Goal: Task Accomplishment & Management: Manage account settings

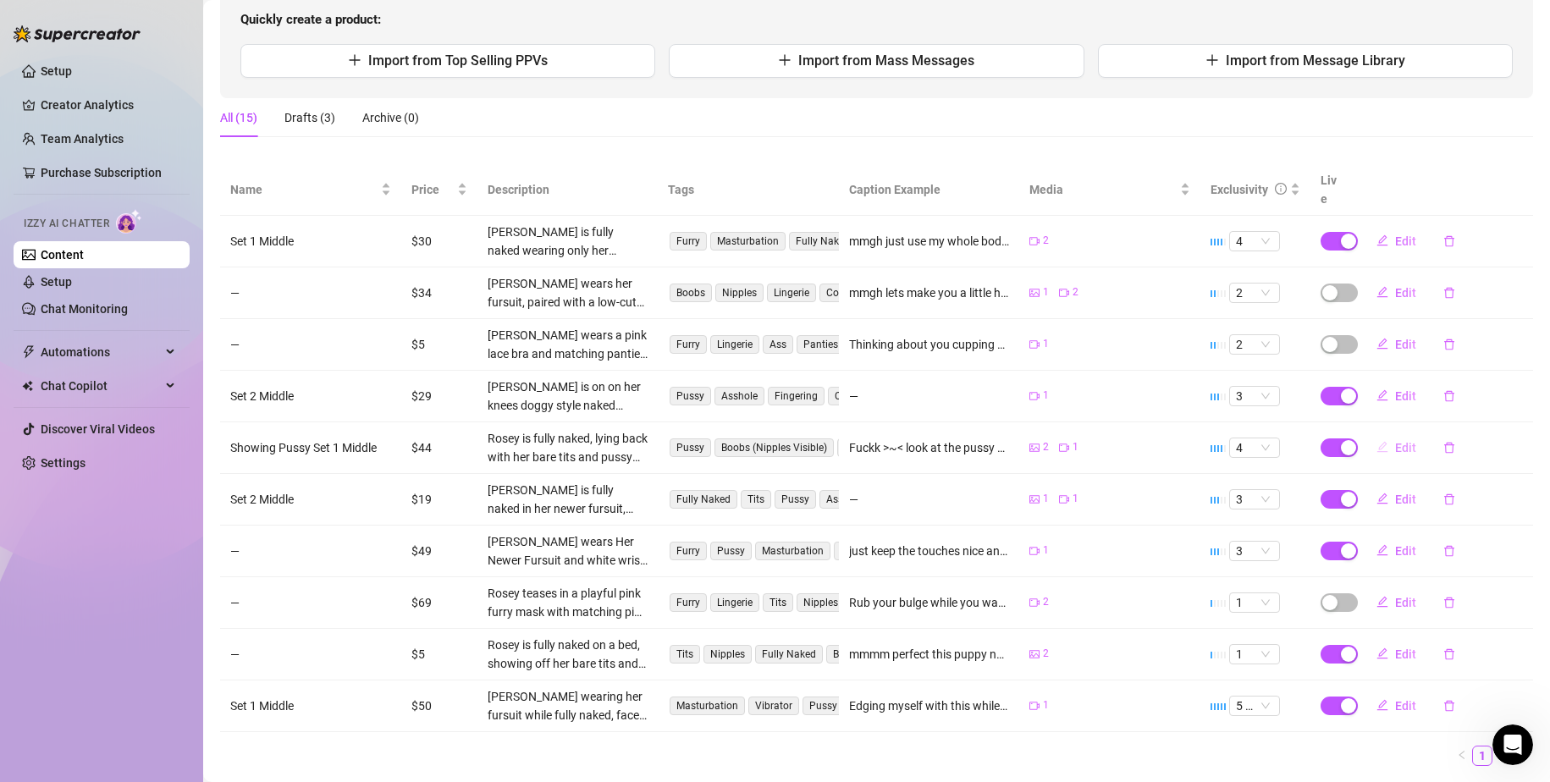
scroll to position [214, 0]
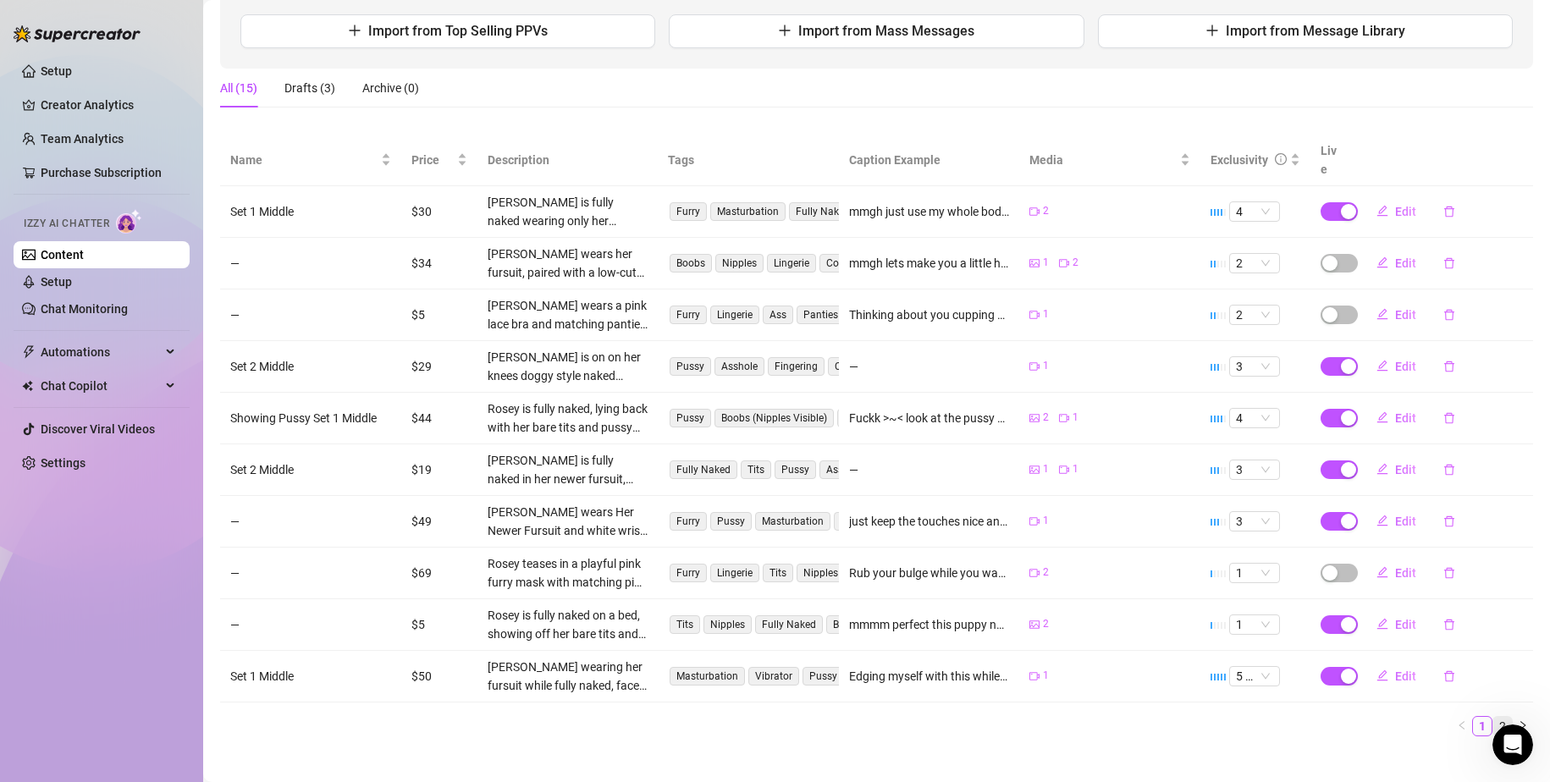
click at [1494, 717] on link "2" at bounding box center [1503, 726] width 19 height 19
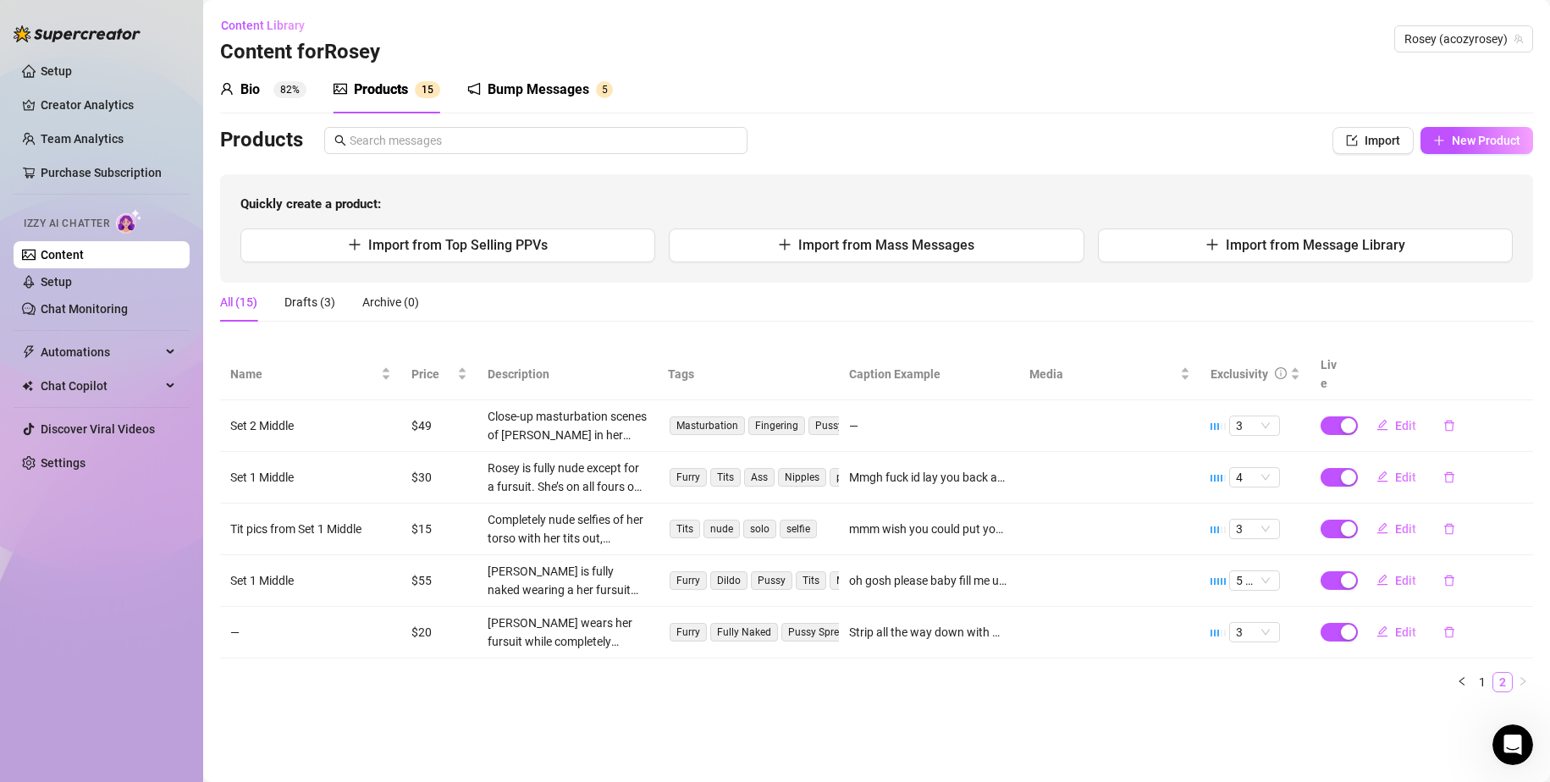
scroll to position [0, 0]
click at [1477, 673] on link "1" at bounding box center [1482, 682] width 19 height 19
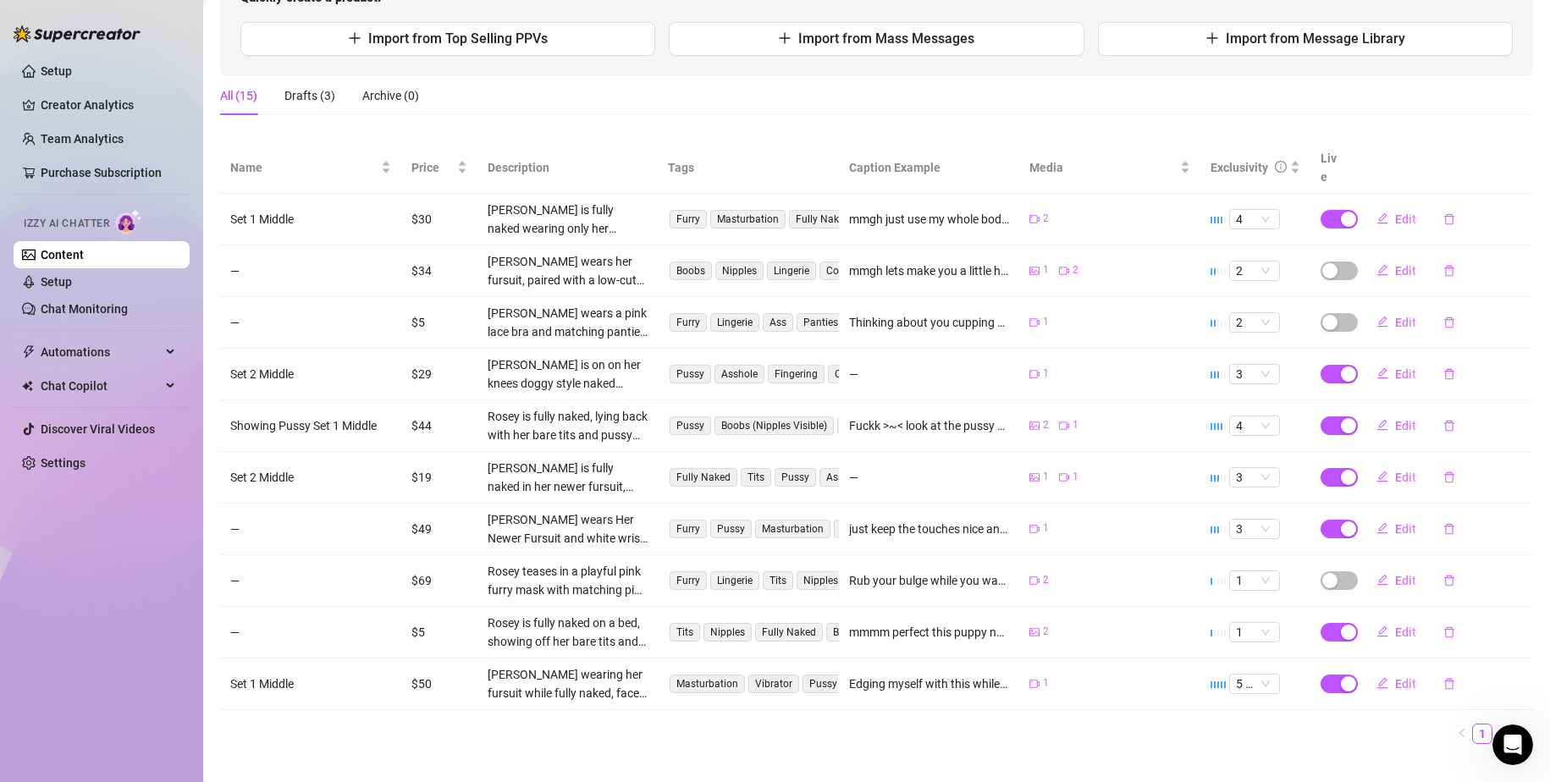
scroll to position [214, 0]
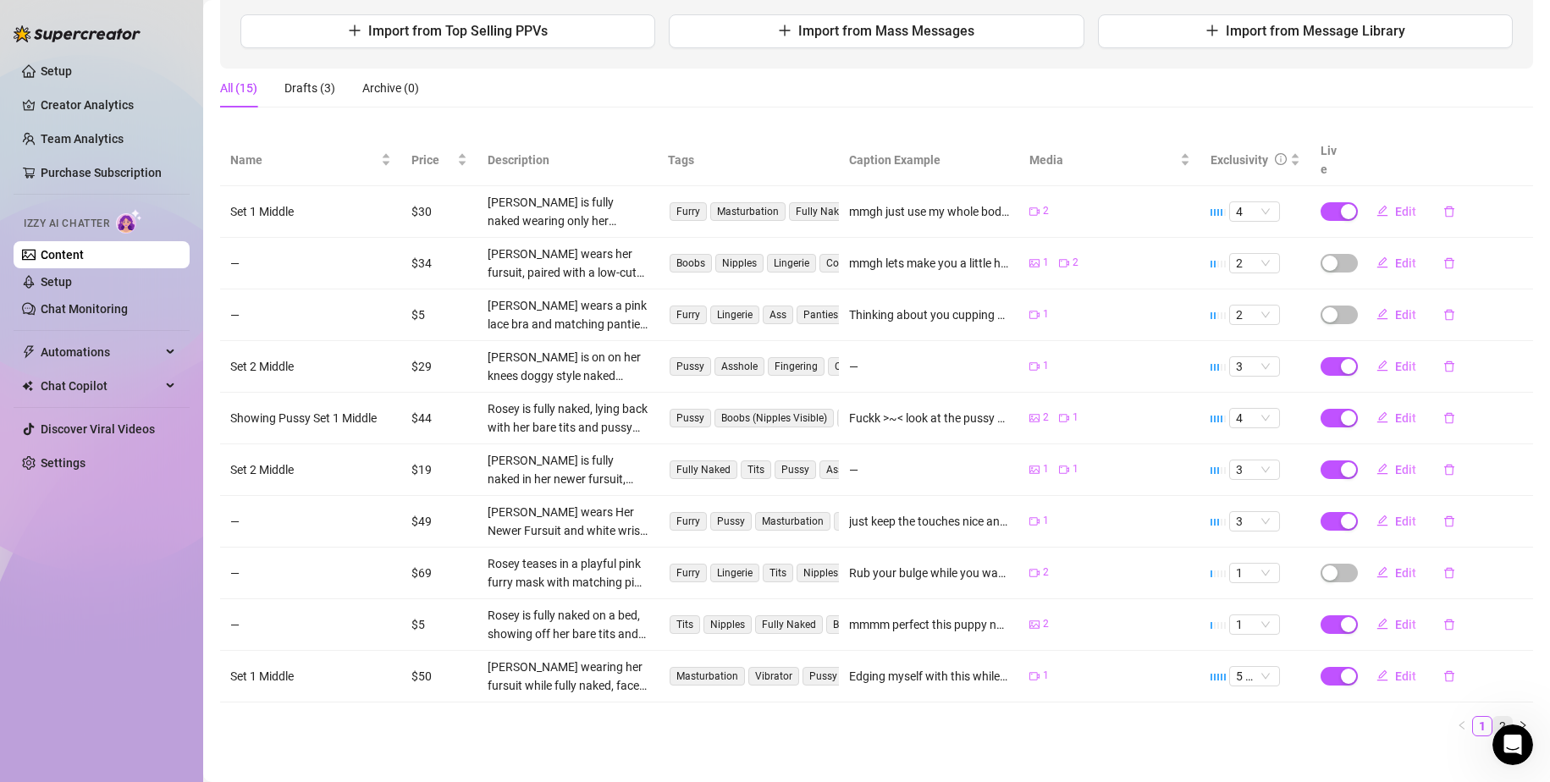
click at [1494, 717] on link "2" at bounding box center [1503, 726] width 19 height 19
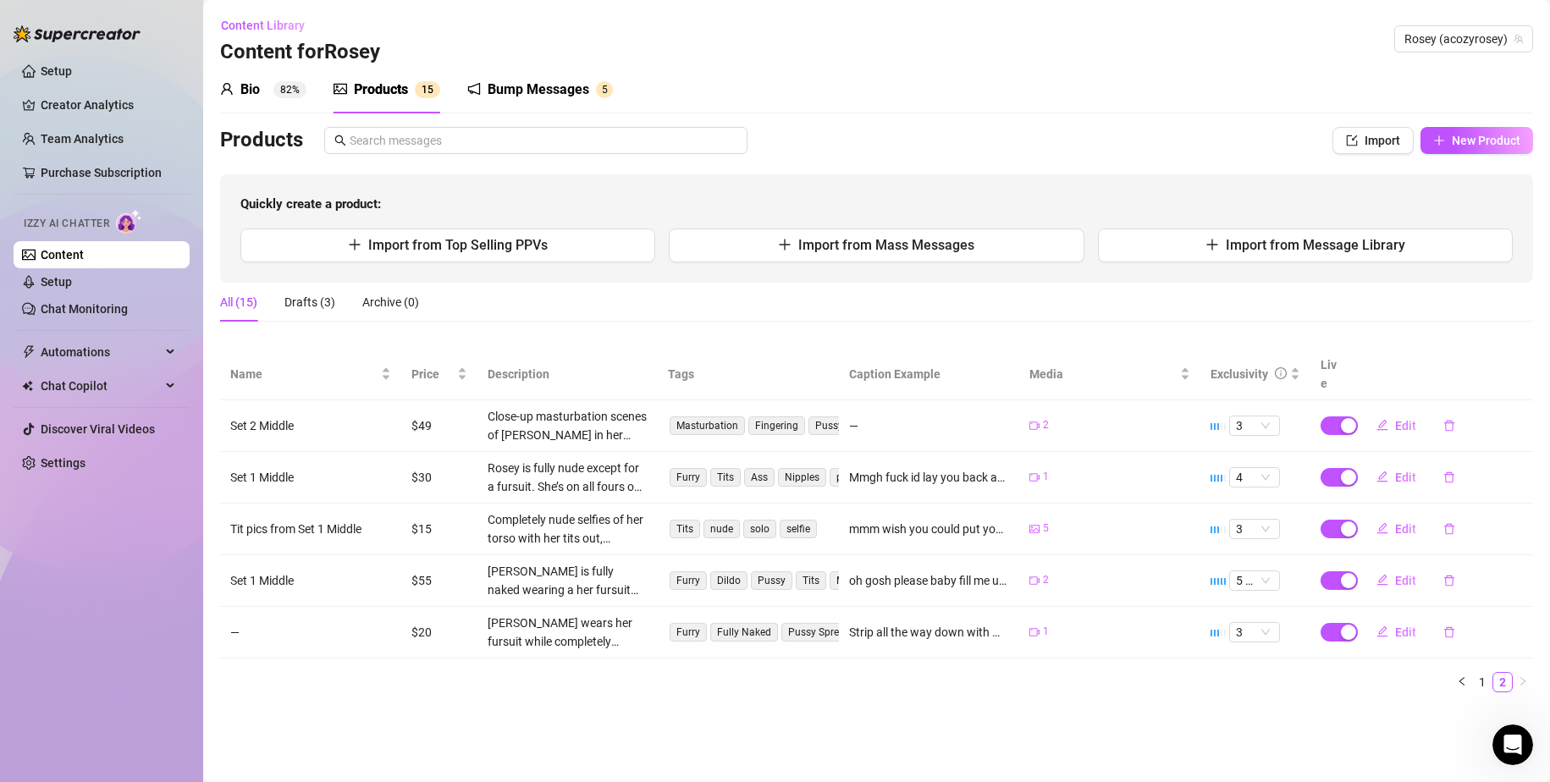
scroll to position [0, 0]
click at [1353, 613] on td "Edit" at bounding box center [1443, 633] width 181 height 52
click at [1464, 676] on icon "left" at bounding box center [1462, 681] width 10 height 10
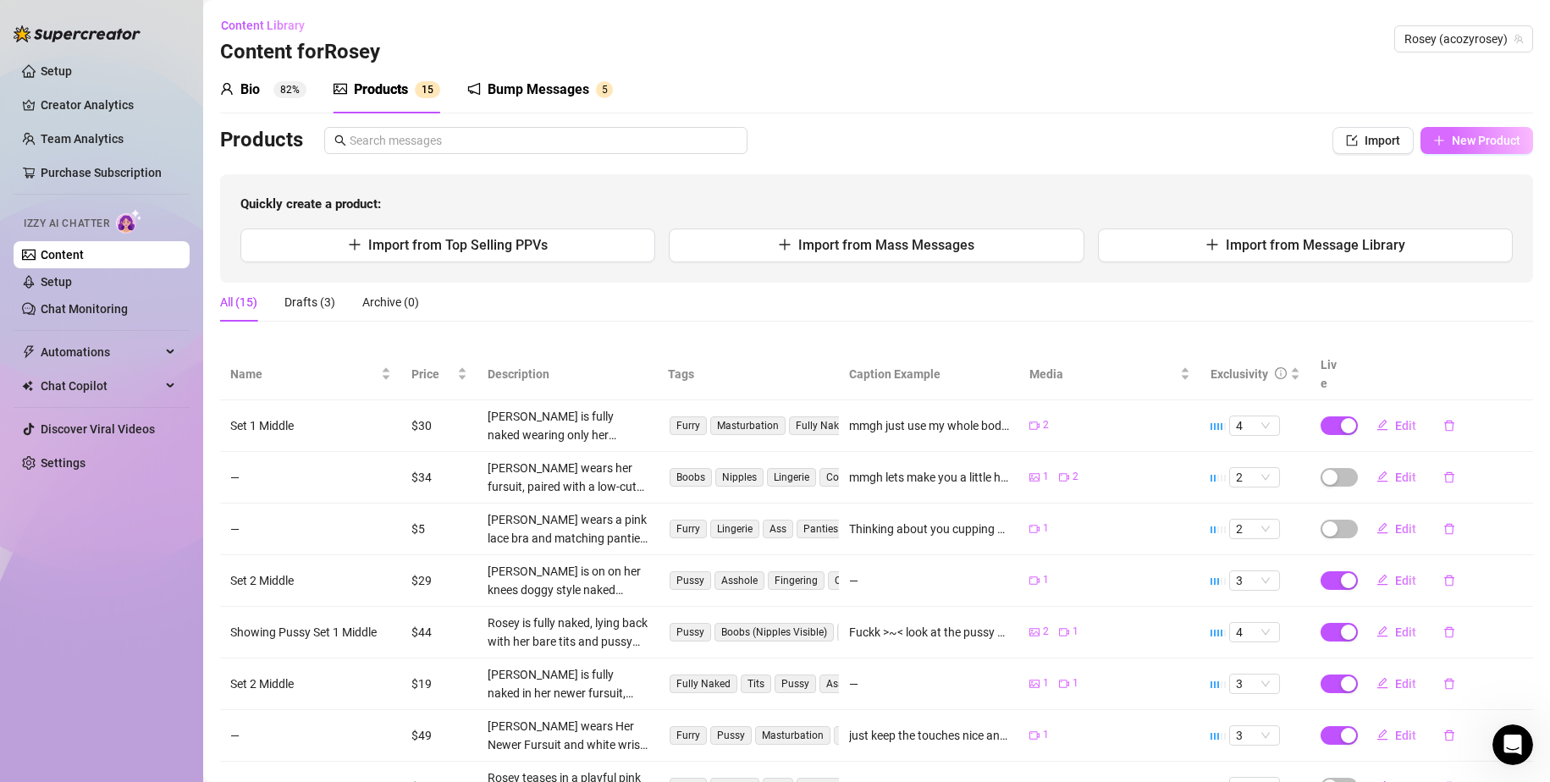
click at [1482, 138] on span "New Product" at bounding box center [1486, 141] width 69 height 14
type textarea "Type your message here..."
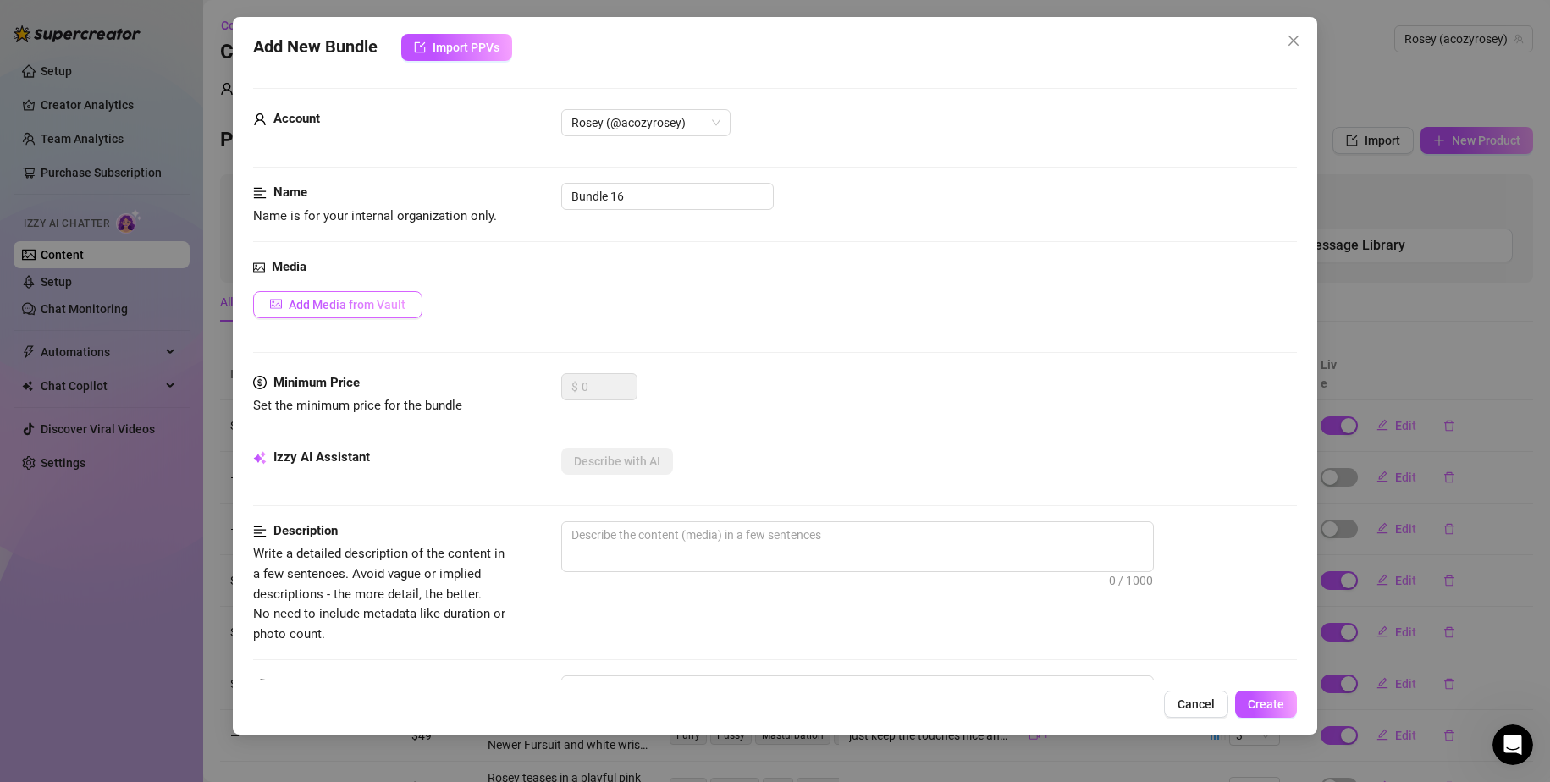
click at [345, 301] on span "Add Media from Vault" at bounding box center [347, 305] width 117 height 14
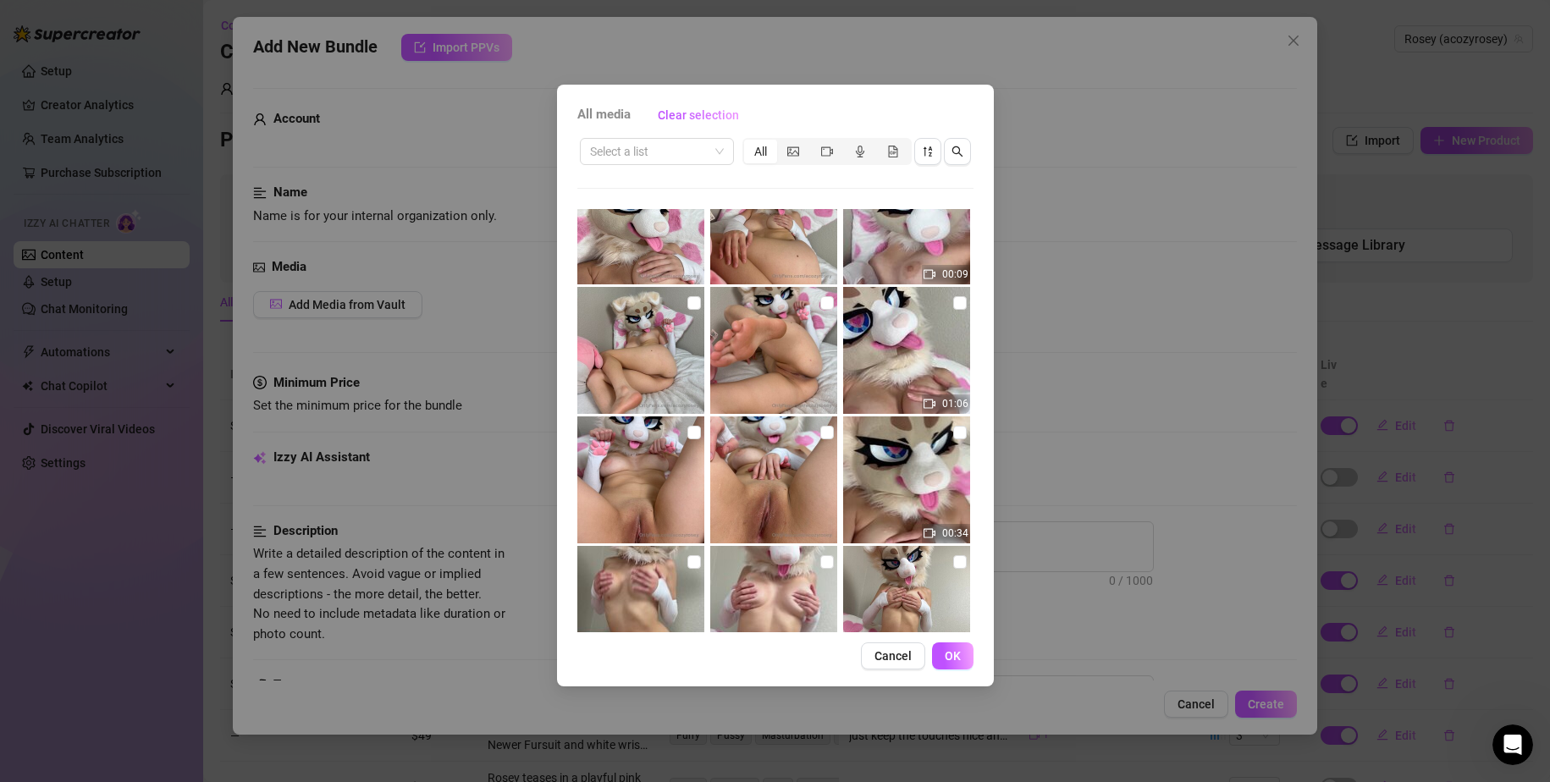
scroll to position [2201, 0]
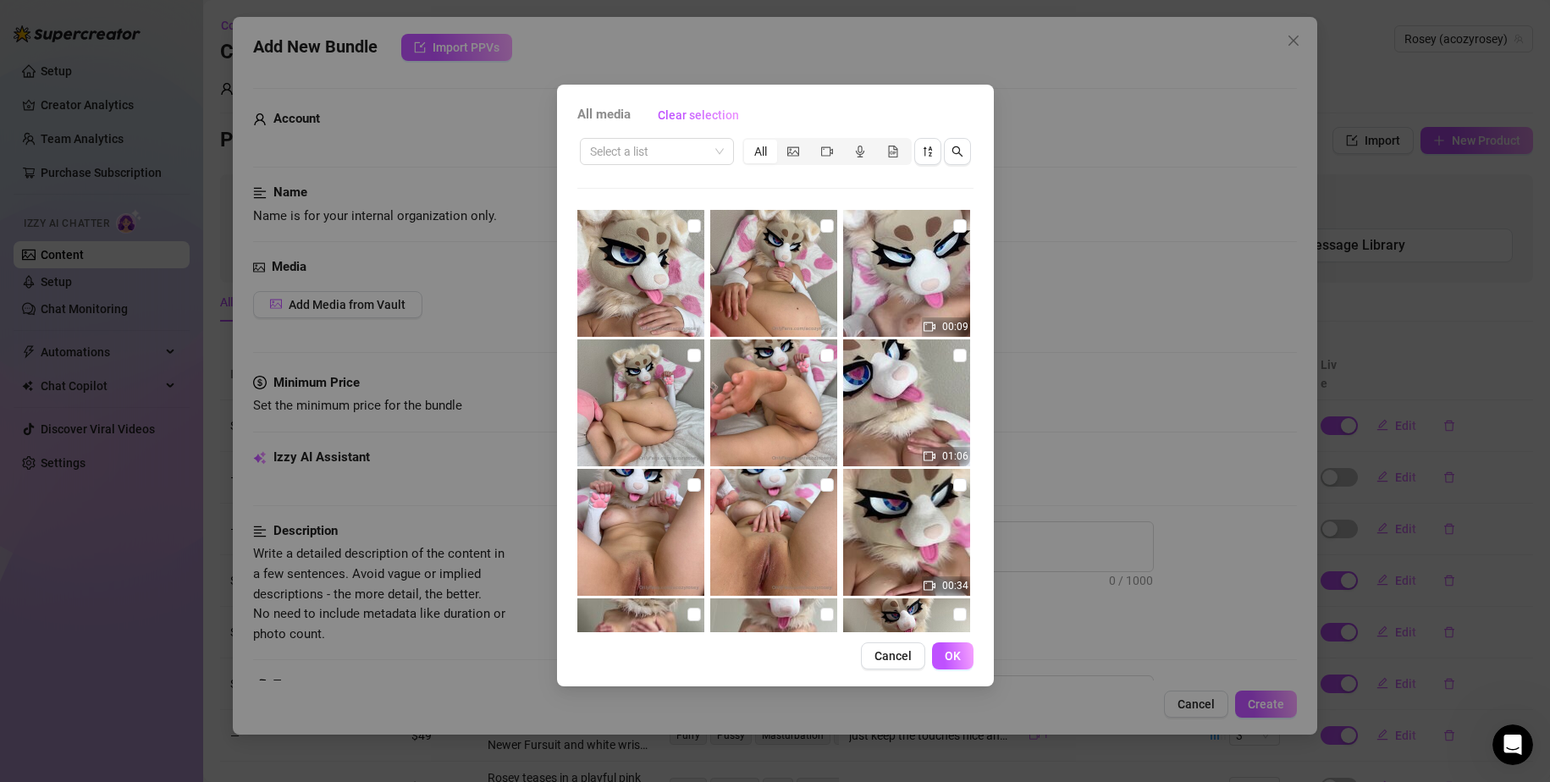
click at [903, 312] on img at bounding box center [906, 273] width 127 height 127
click at [903, 316] on img at bounding box center [906, 273] width 127 height 127
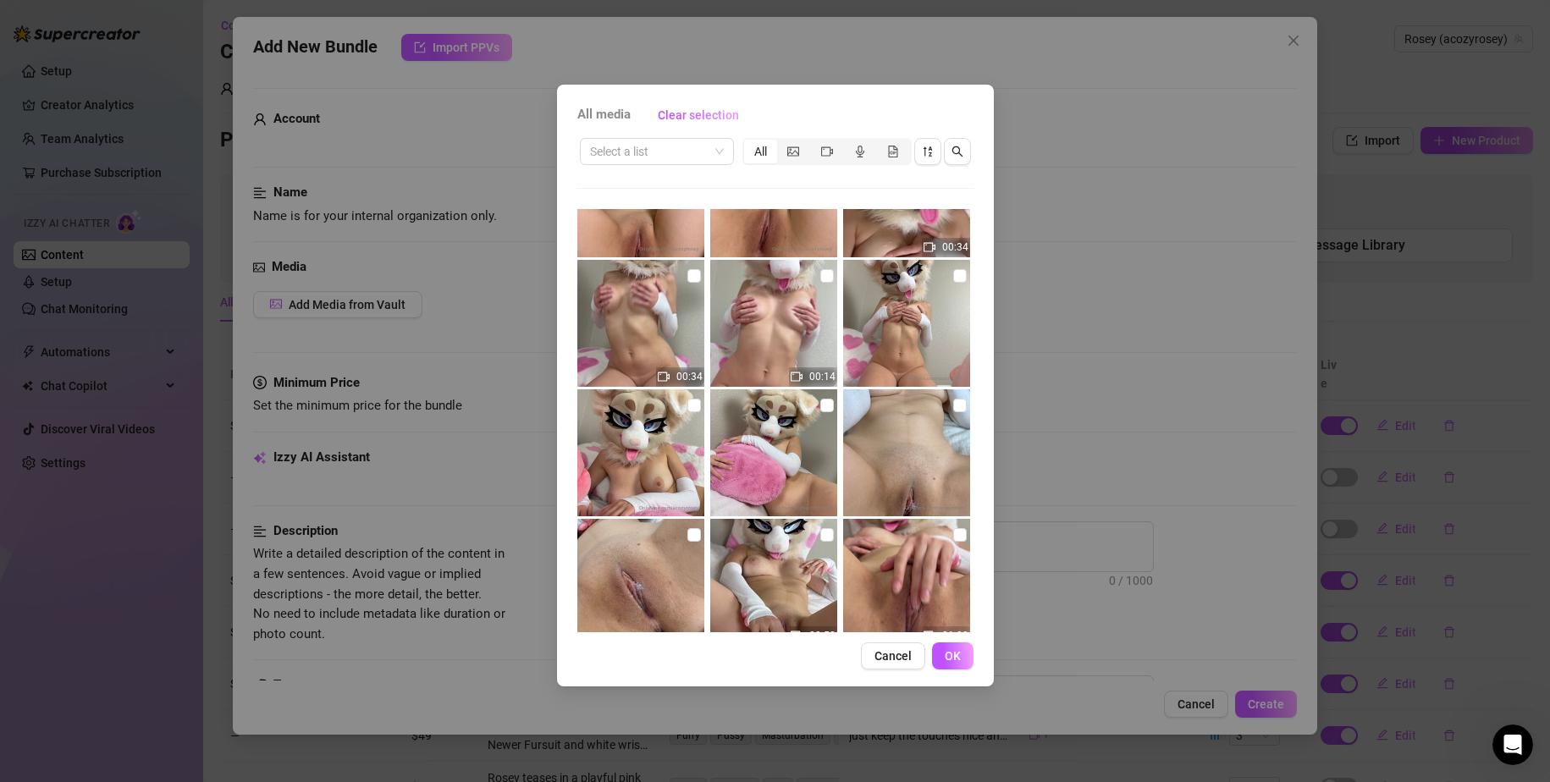
scroll to position [2455, 0]
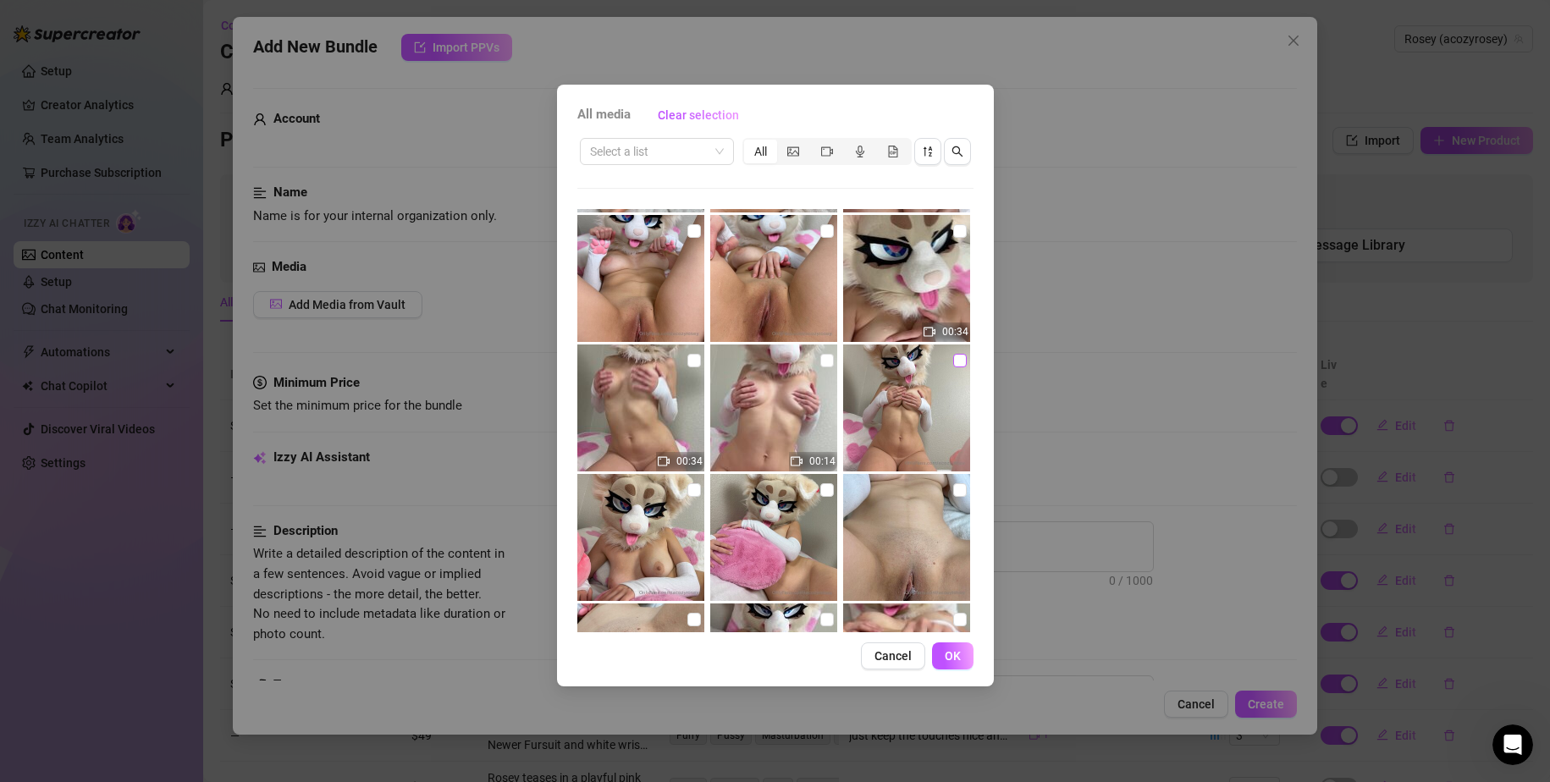
click at [953, 365] on input "checkbox" at bounding box center [960, 361] width 14 height 14
checkbox input "true"
click at [820, 355] on input "checkbox" at bounding box center [827, 361] width 14 height 14
checkbox input "true"
click at [959, 665] on button "OK" at bounding box center [952, 656] width 41 height 27
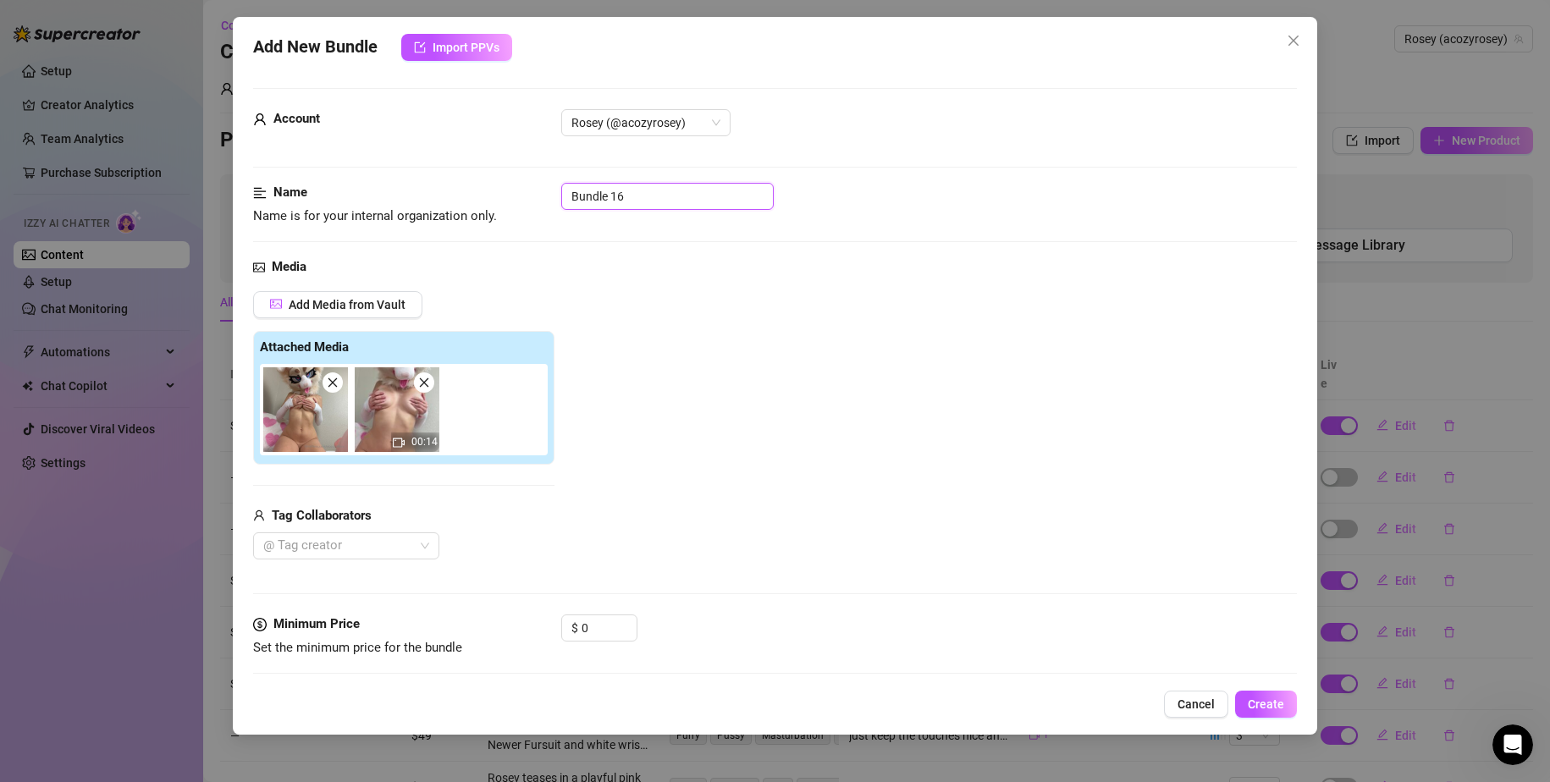
drag, startPoint x: 660, startPoint y: 199, endPoint x: 542, endPoint y: 165, distance: 122.5
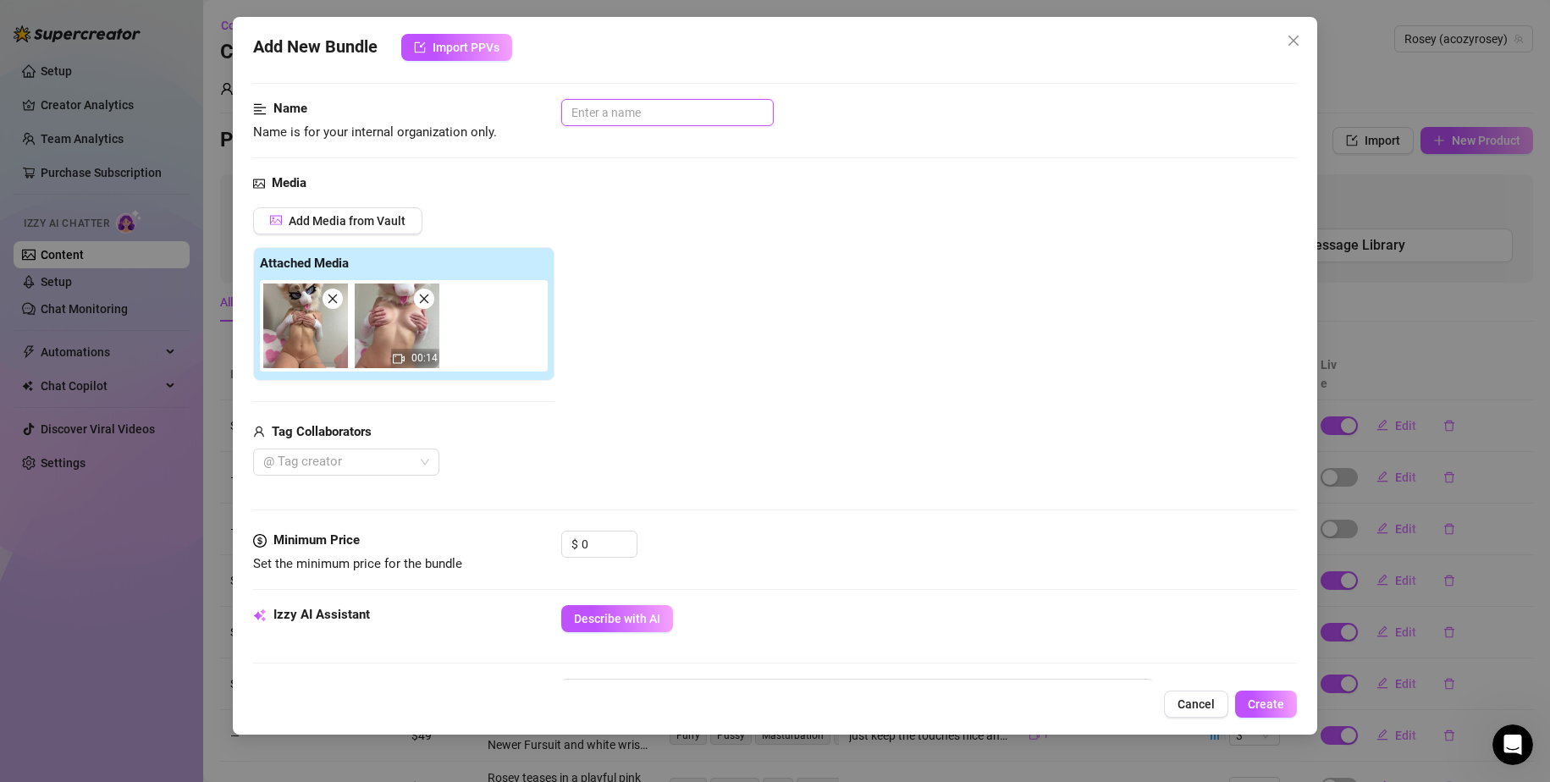
scroll to position [85, 0]
click at [587, 622] on span "Describe with AI" at bounding box center [617, 618] width 86 height 14
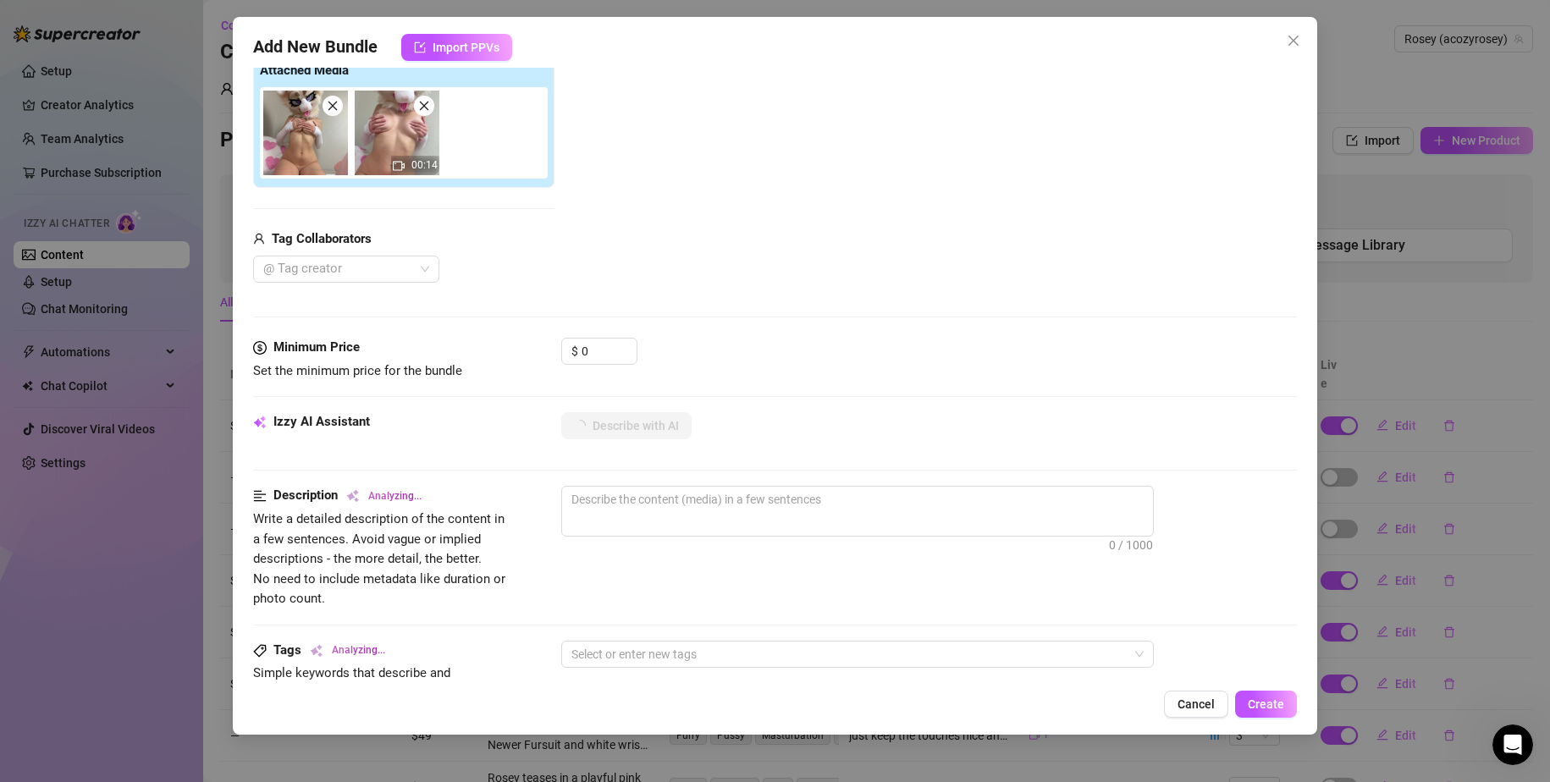
scroll to position [339, 0]
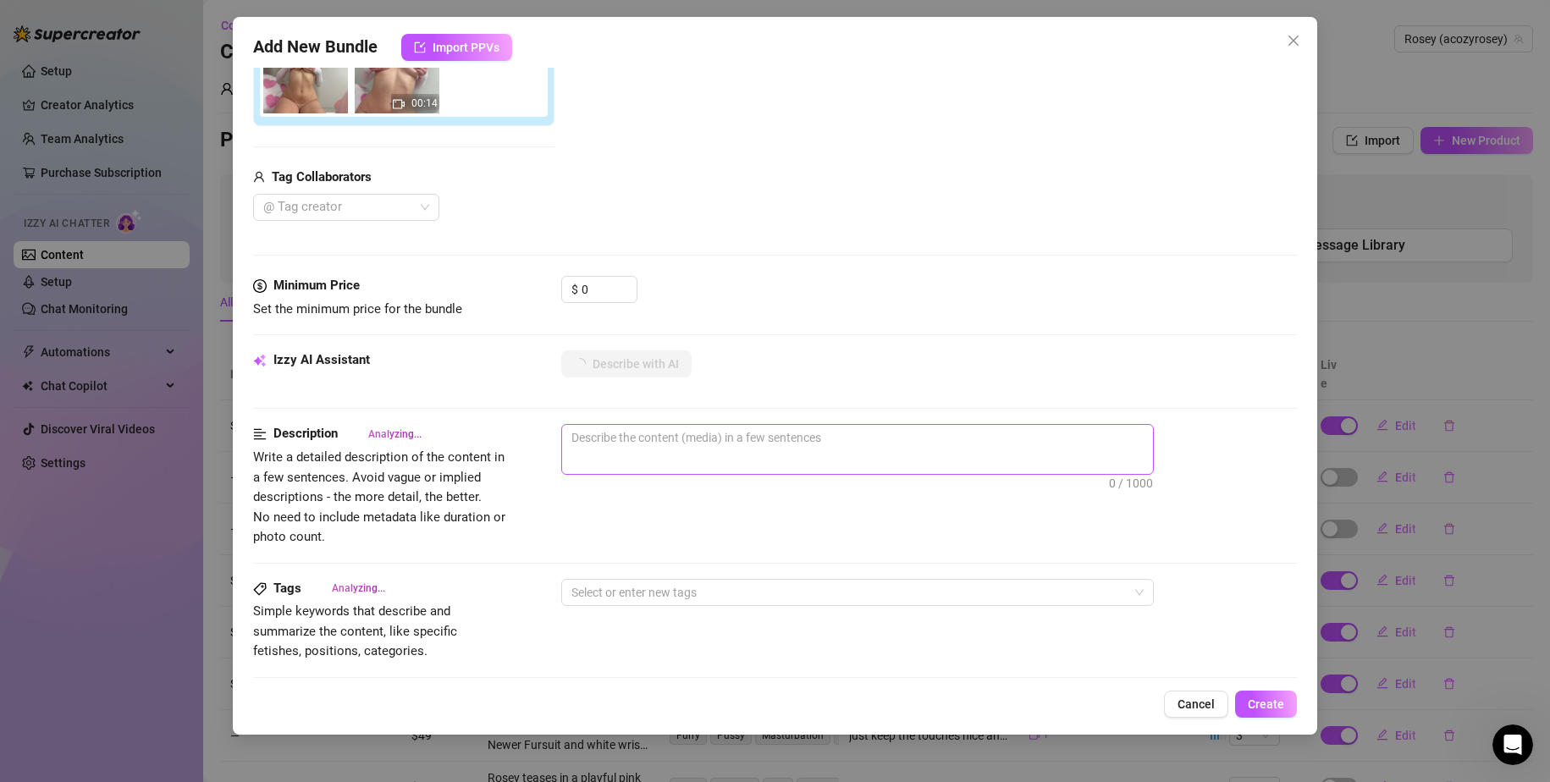
type textarea "Rosey"
type textarea "[PERSON_NAME] wears"
type textarea "[PERSON_NAME] wears a"
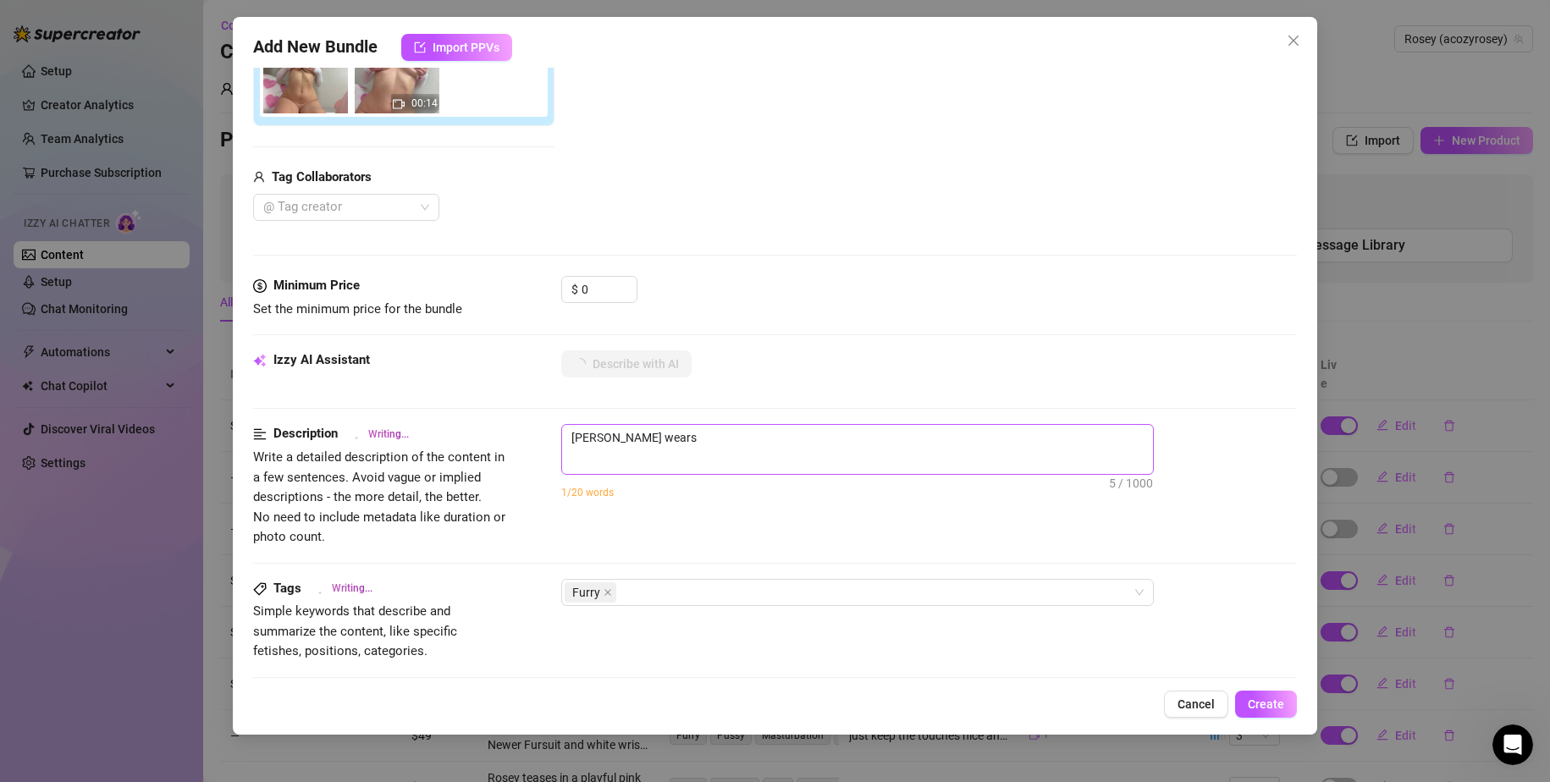
type textarea "[PERSON_NAME] wears a"
type textarea "Rosey wears a playful"
type textarea "Rosey wears a playful furry"
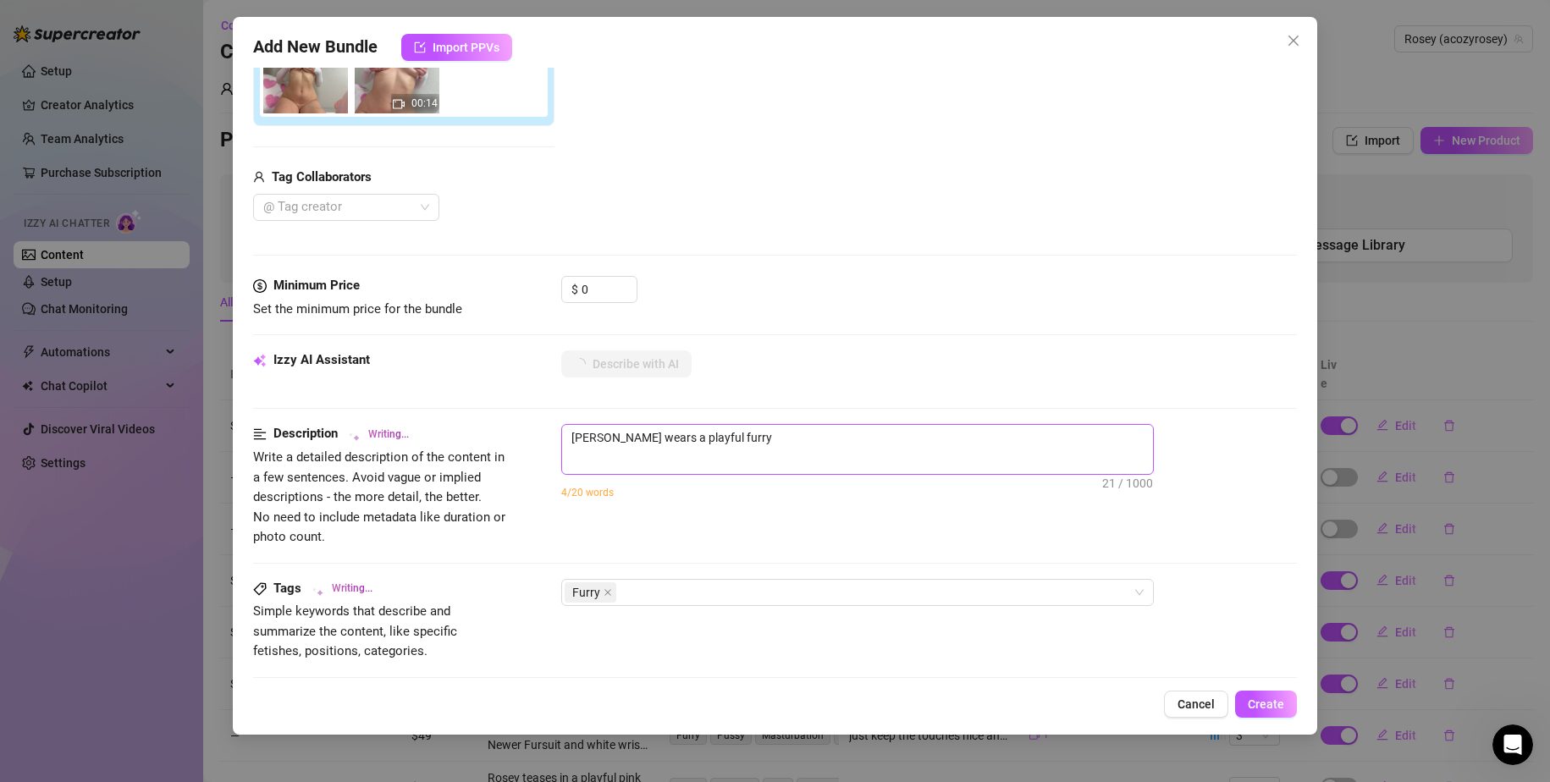
type textarea "Rosey wears a playful furry animal"
type textarea "Rosey wears a playful furry animal mask"
type textarea "Rosey wears a playful furry animal mask with"
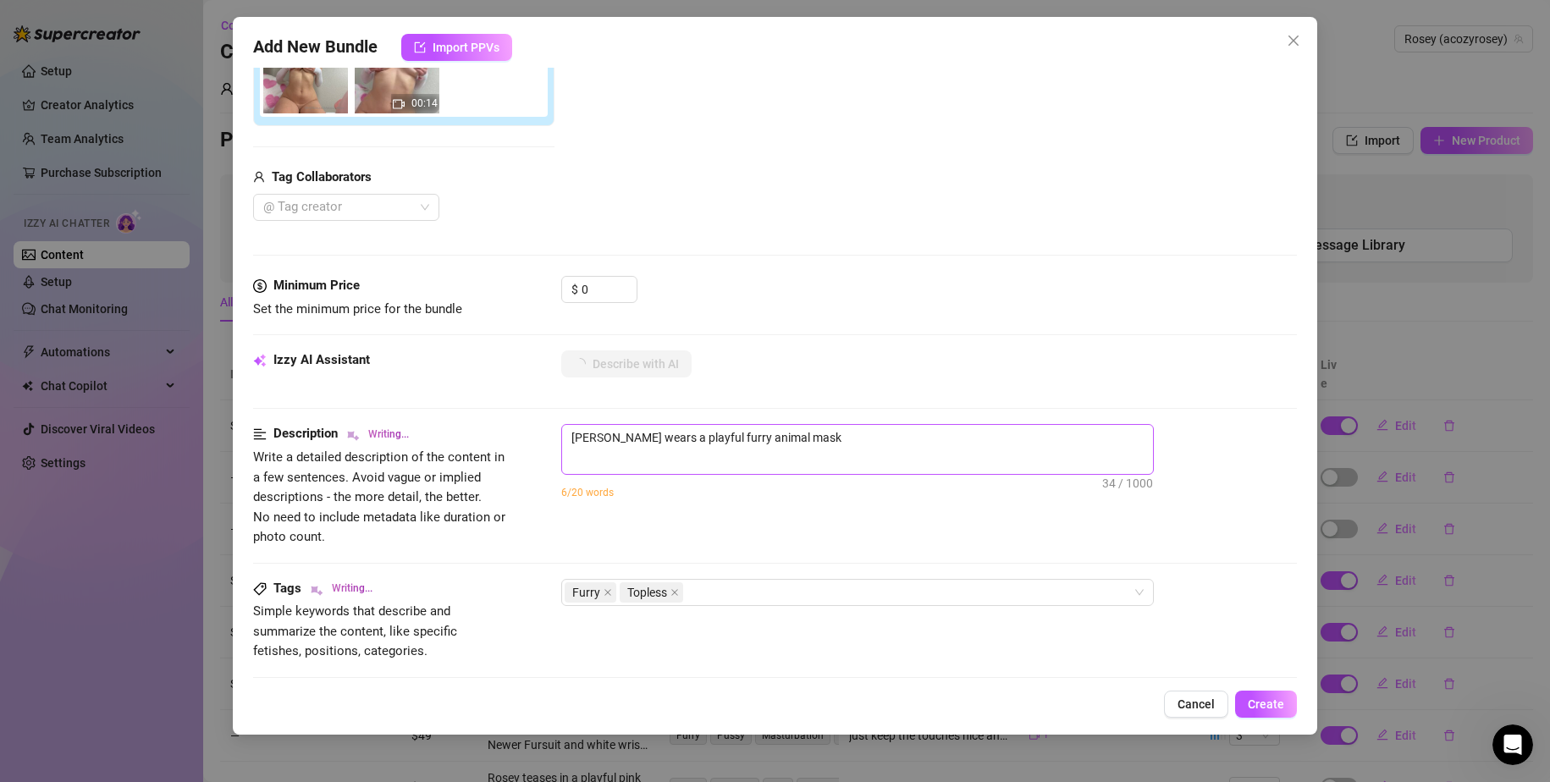
type textarea "Rosey wears a playful furry animal mask with"
type textarea "Rosey wears a playful furry animal mask with long"
type textarea "Rosey wears a playful furry animal mask with long white"
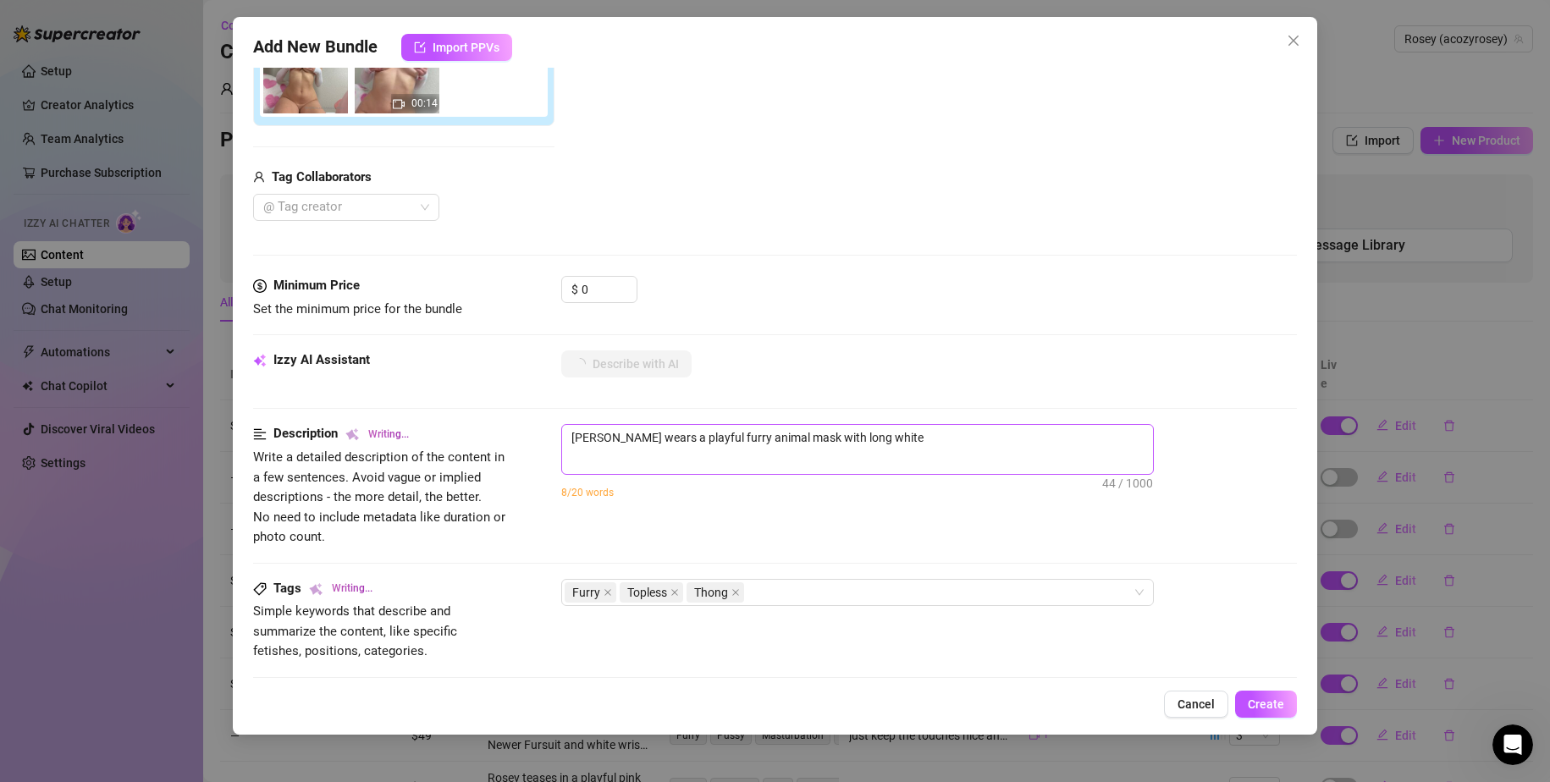
type textarea "Rosey wears a playful furry animal mask with long white gloves,"
type textarea "Rosey wears a playful furry animal mask with long white gloves, completely"
type textarea "Rosey wears a playful furry animal mask with long white gloves, completely topl…"
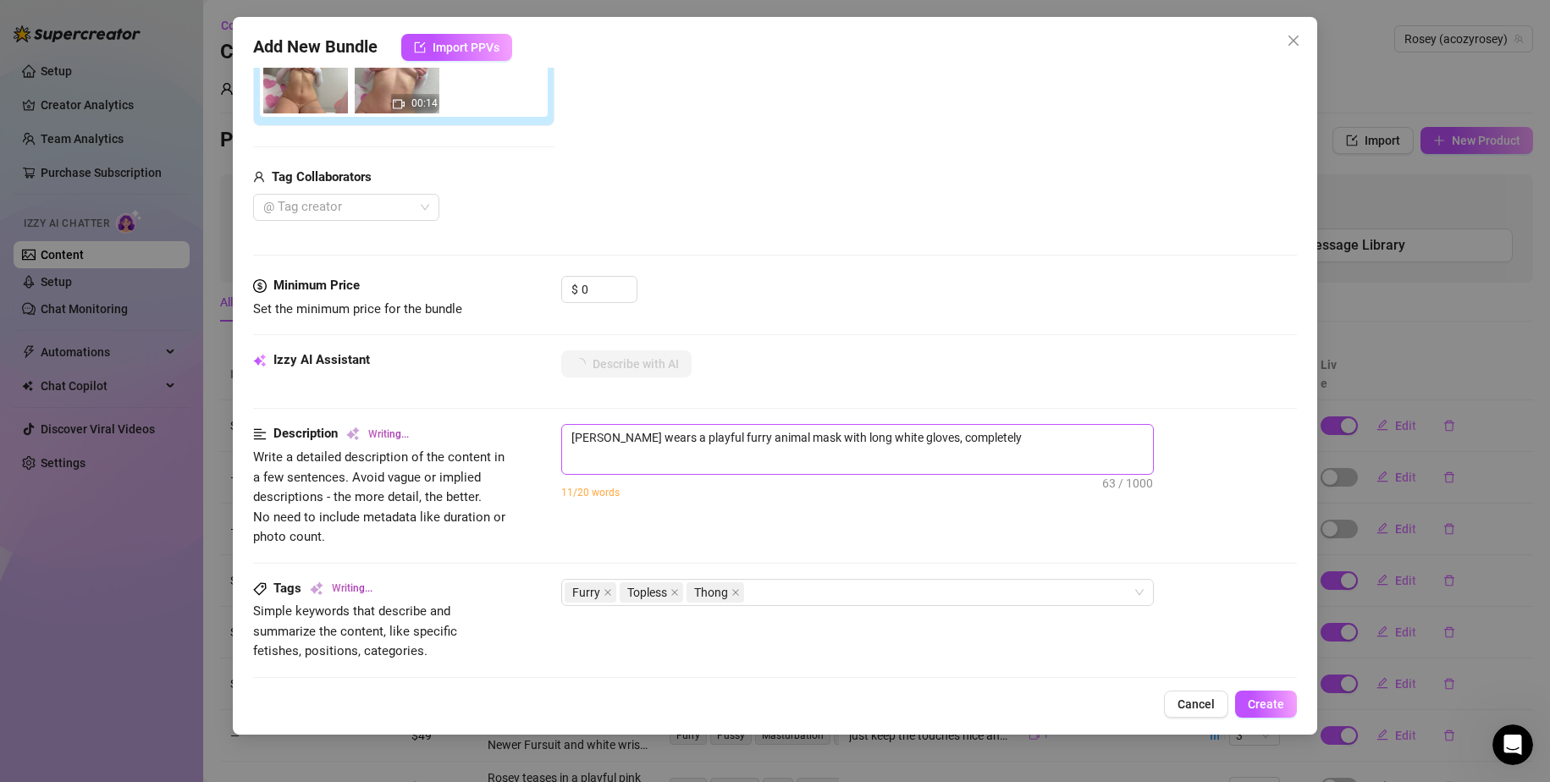
type textarea "Rosey wears a playful furry animal mask with long white gloves, completely topl…"
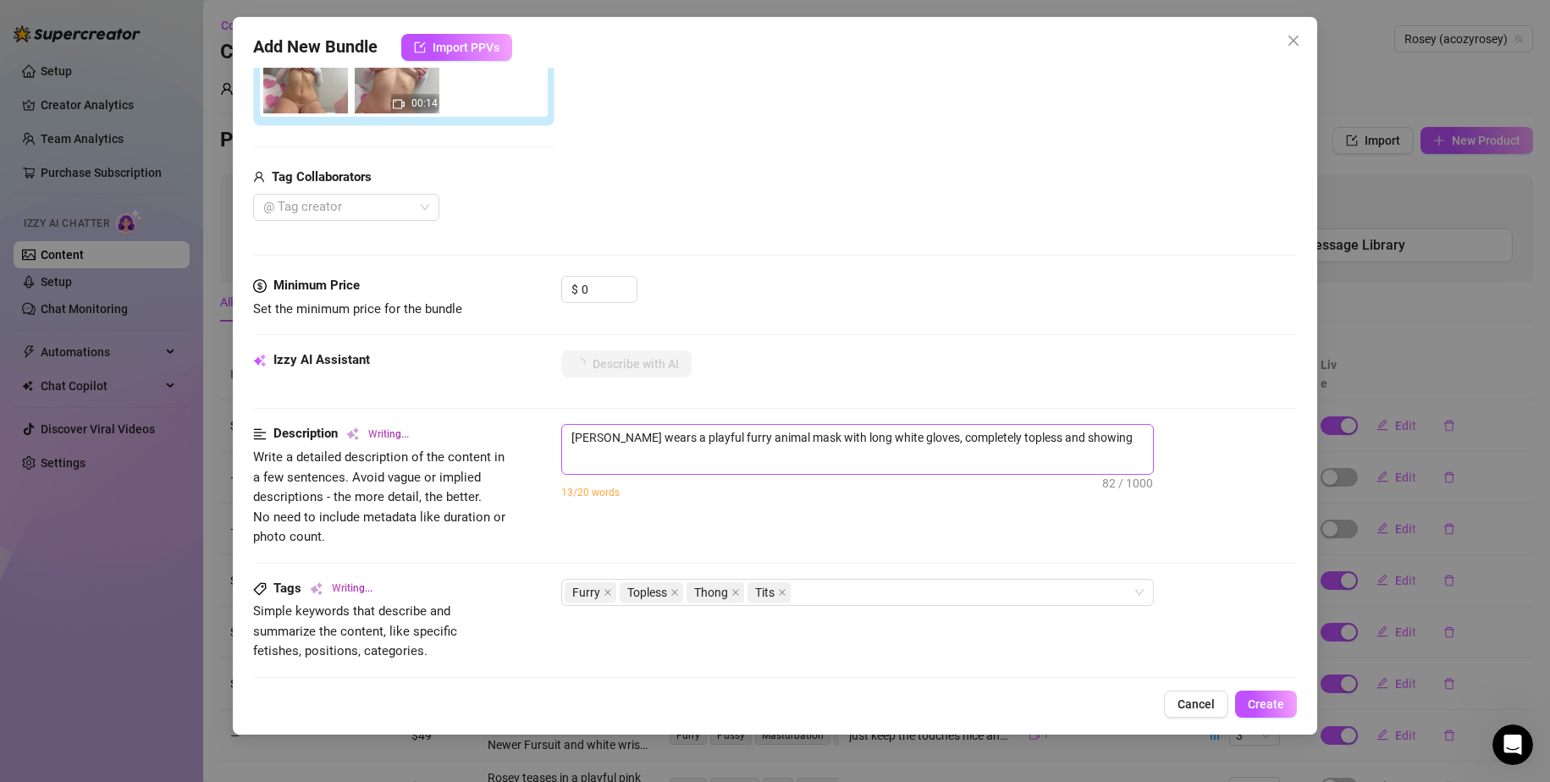
type textarea "Rosey wears a playful furry animal mask with long white gloves, completely topl…"
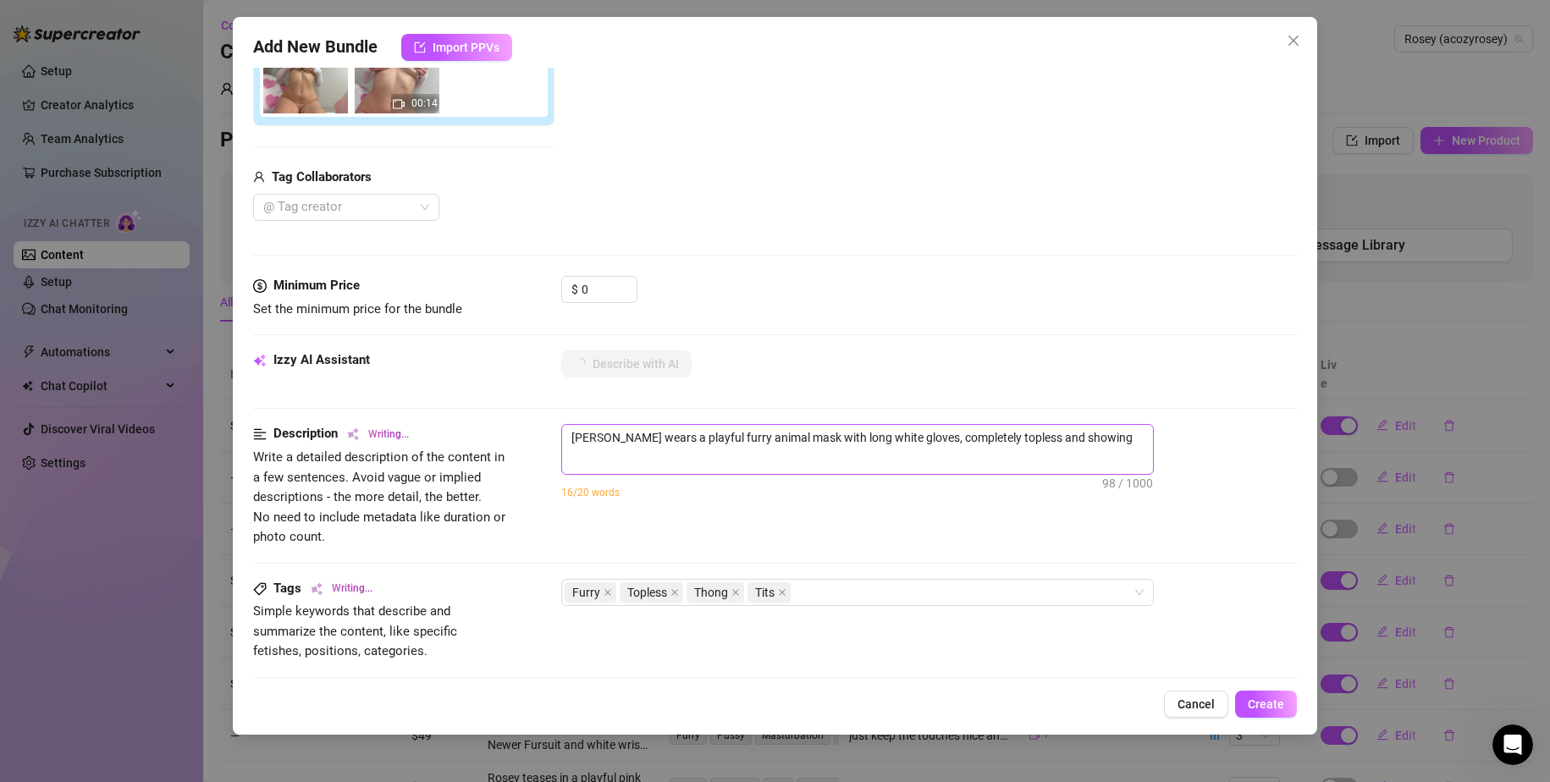
type textarea "Rosey wears a playful furry animal mask with long white gloves, completely topl…"
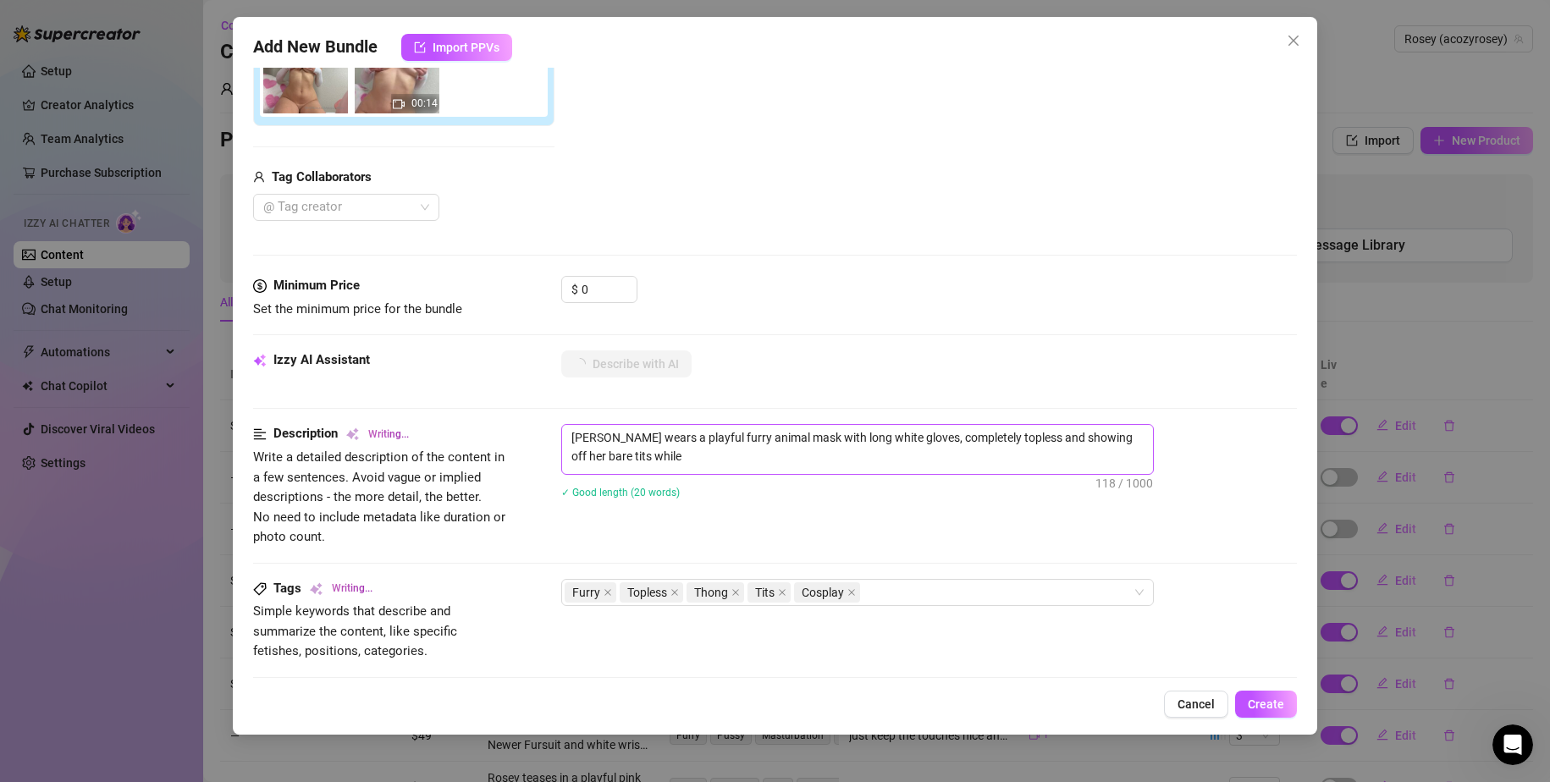
type textarea "Rosey wears a playful furry animal mask with long white gloves, completely topl…"
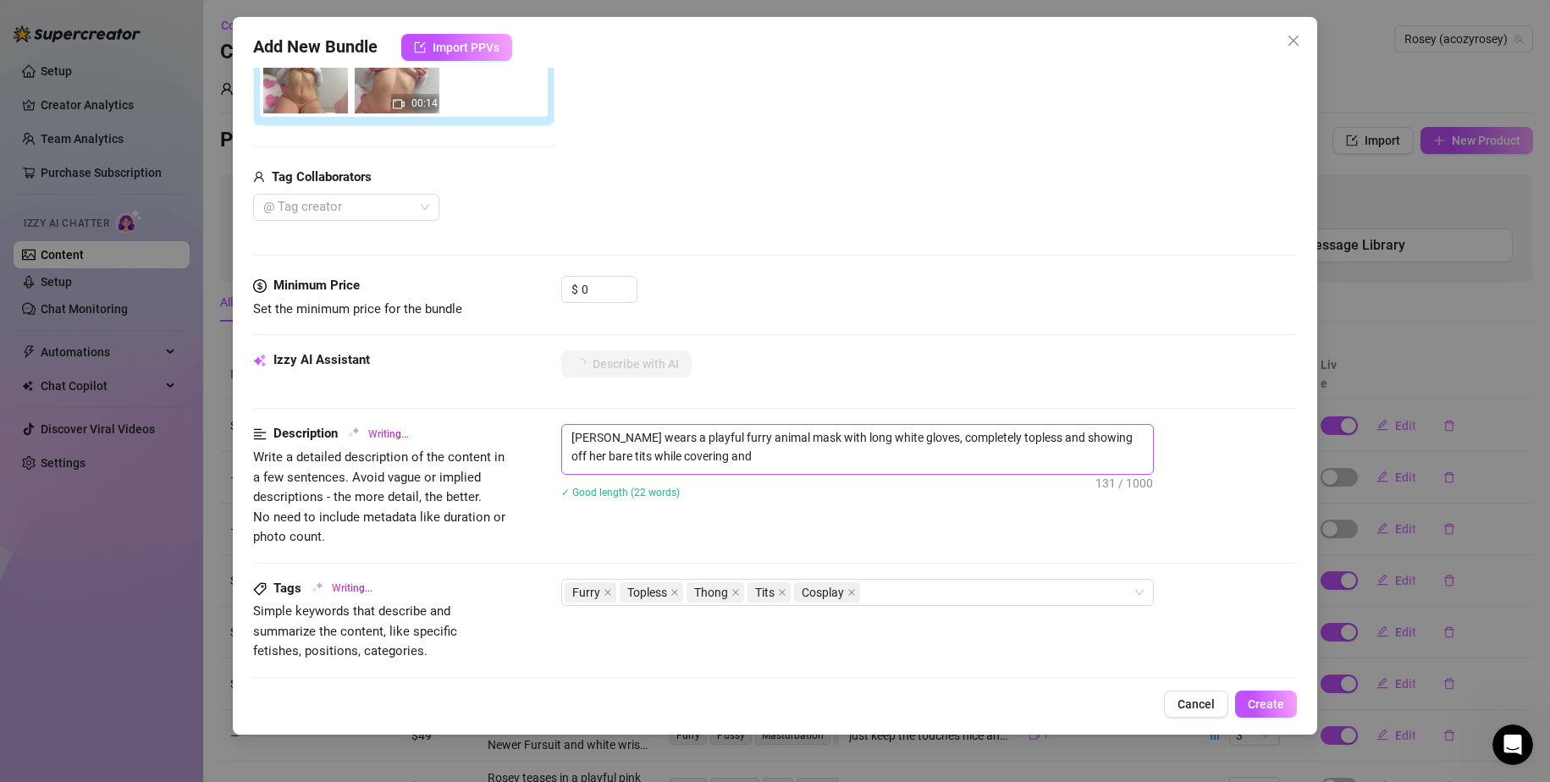
type textarea "Rosey wears a playful furry animal mask with long white gloves, completely topl…"
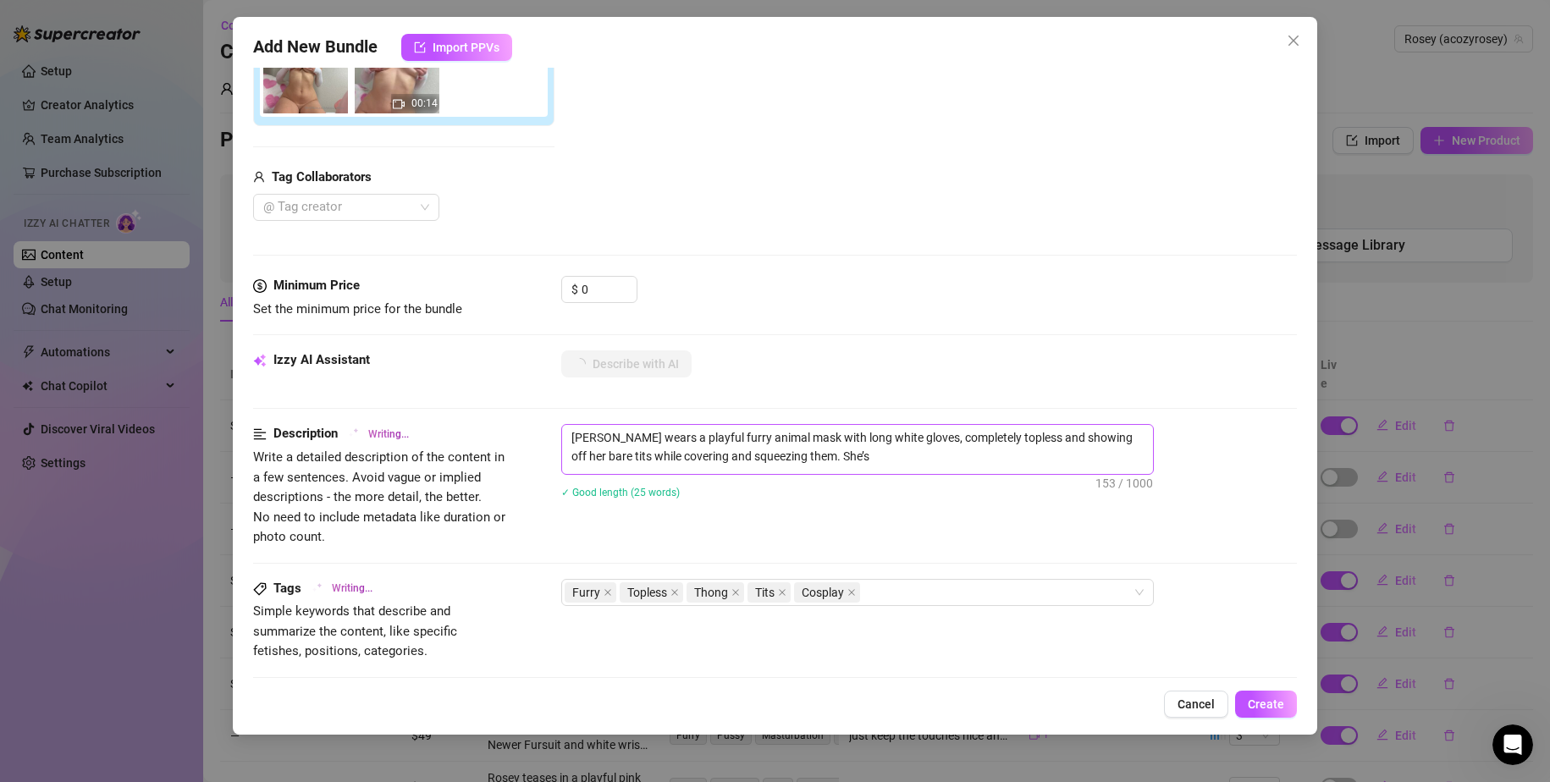
type textarea "Rosey wears a playful furry animal mask with long white gloves, completely topl…"
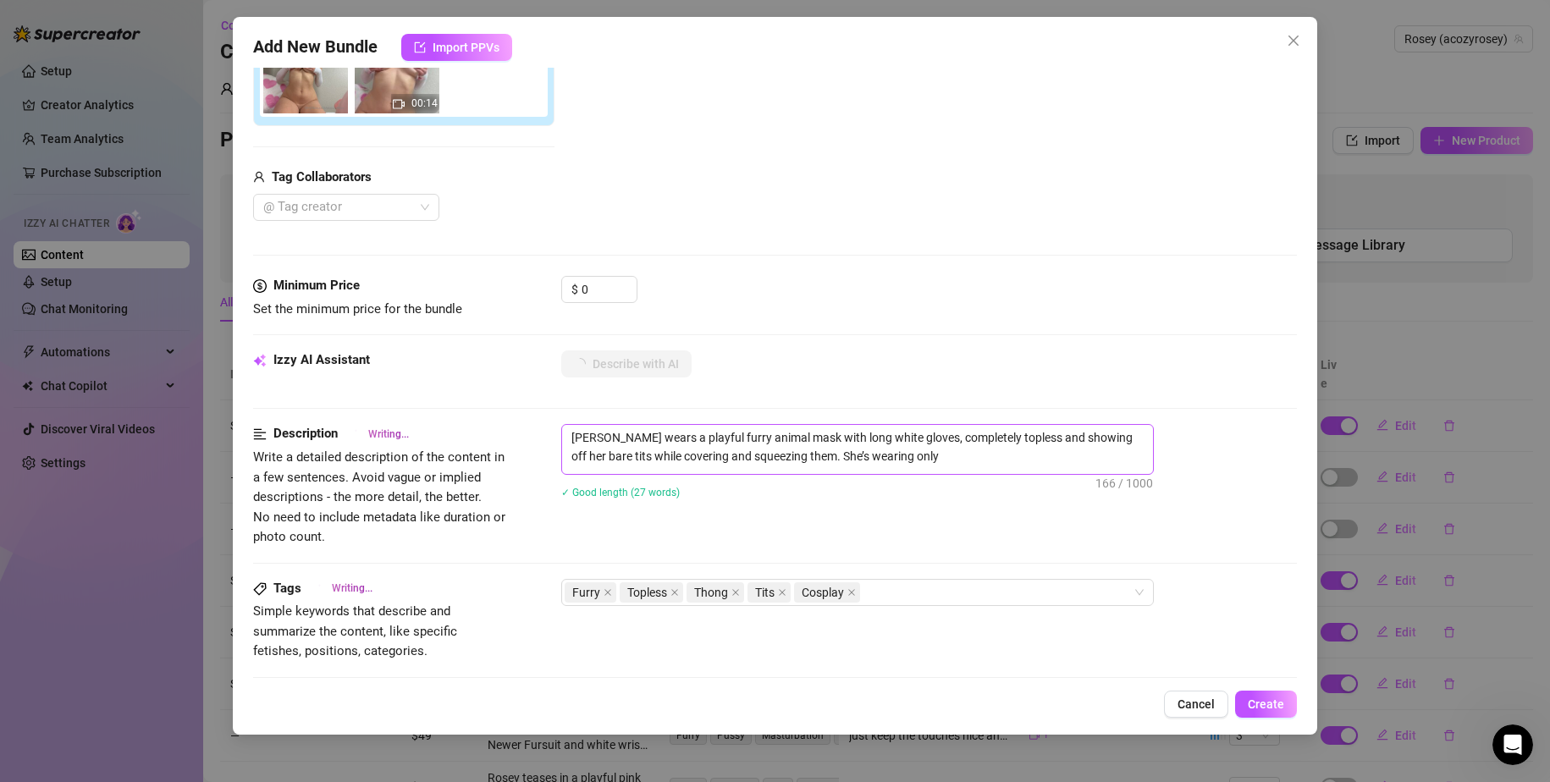
type textarea "Rosey wears a playful furry animal mask with long white gloves, completely topl…"
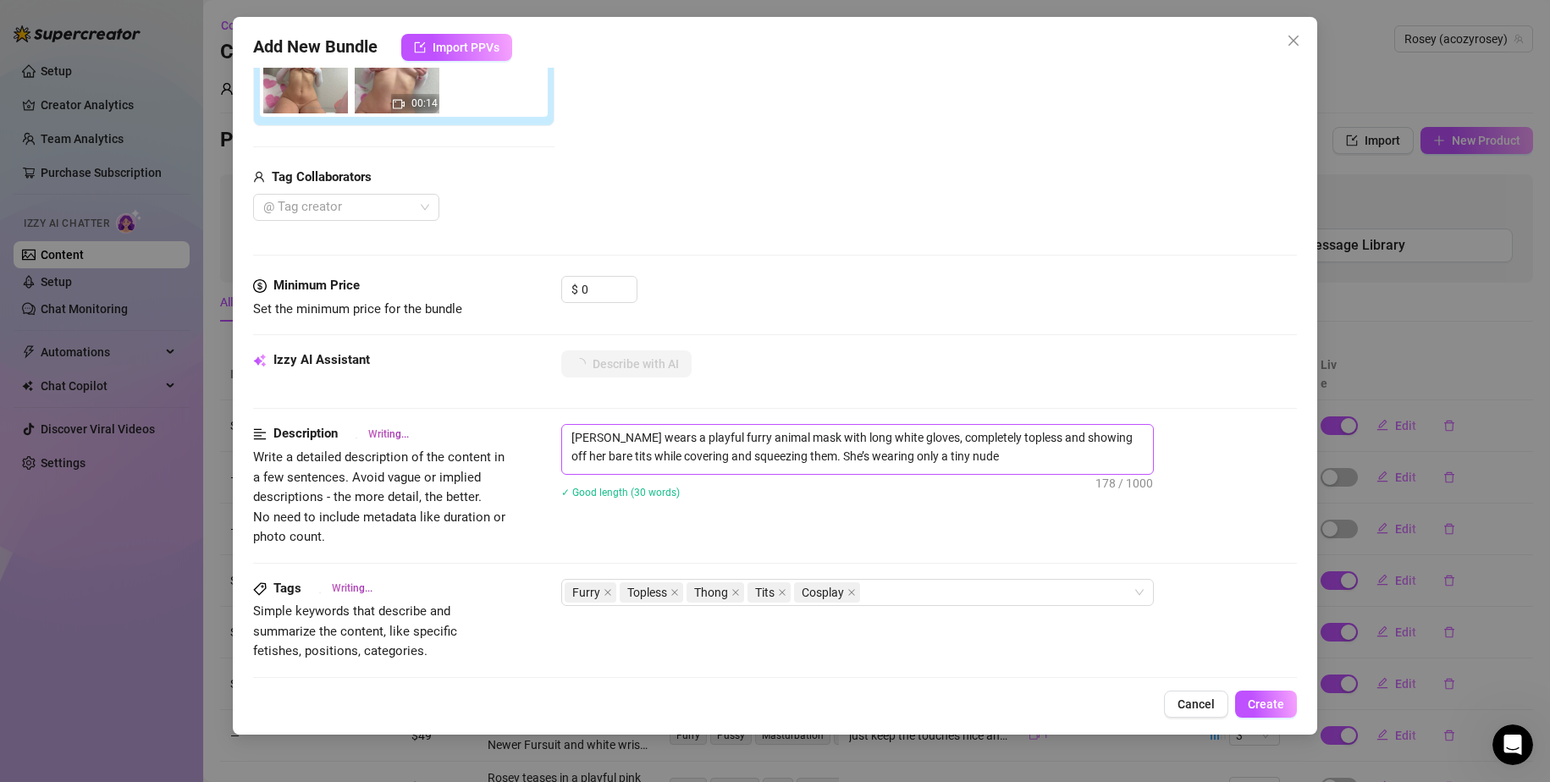
type textarea "Rosey wears a playful furry animal mask with long white gloves, completely topl…"
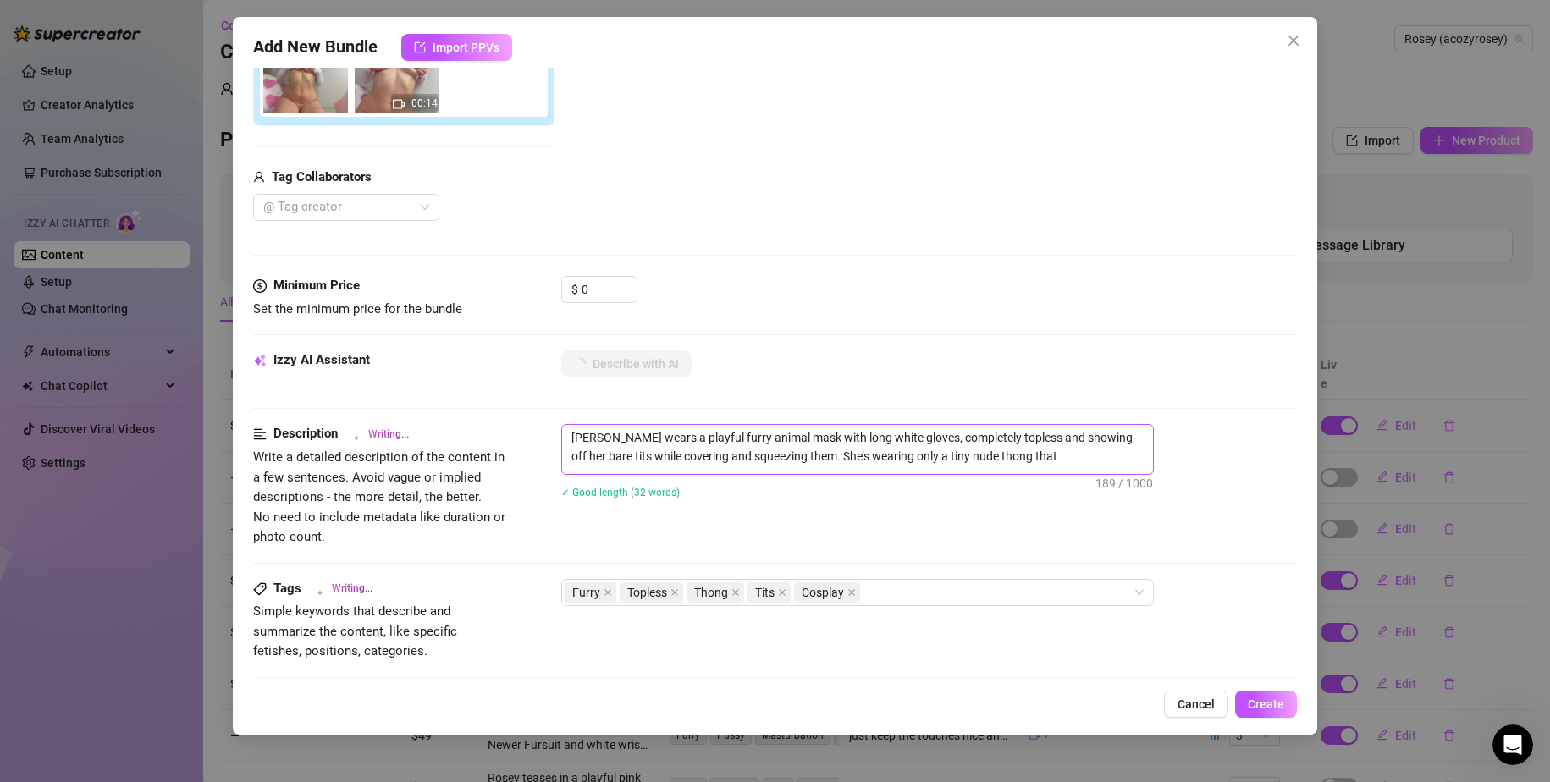
type textarea "Rosey wears a playful furry animal mask with long white gloves, completely topl…"
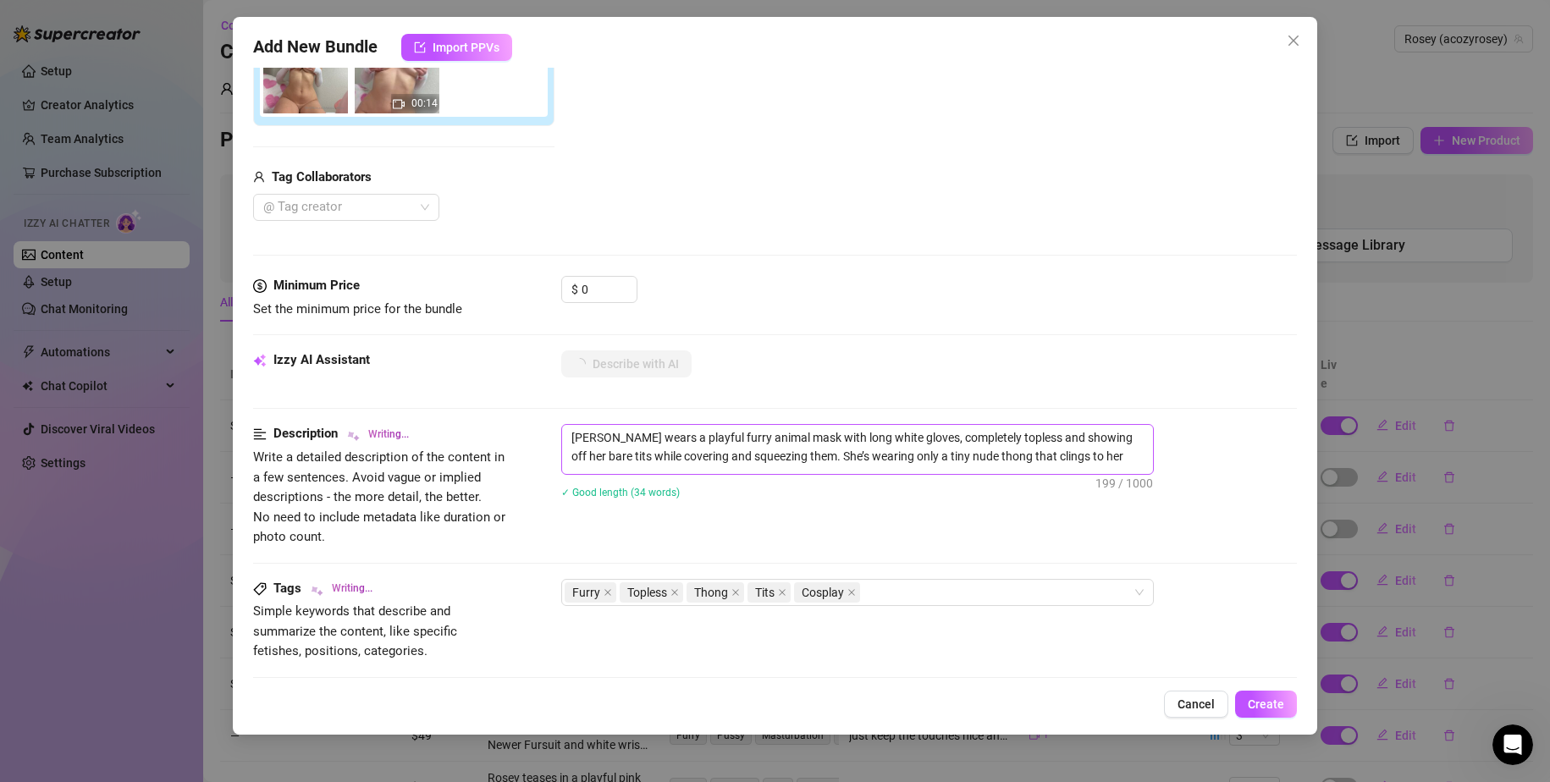
type textarea "Rosey wears a playful furry animal mask with long white gloves, completely topl…"
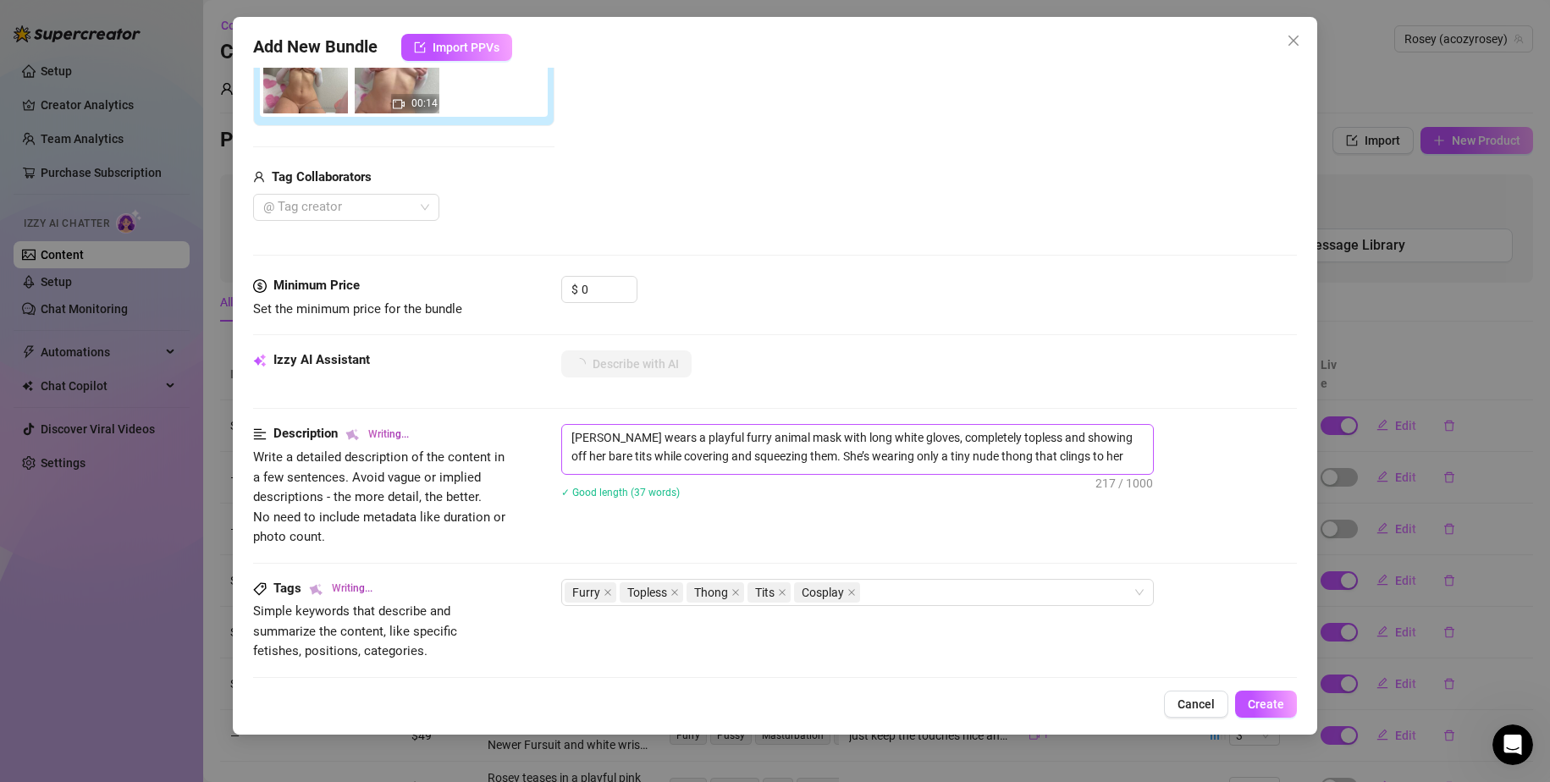
type textarea "Rosey wears a playful furry animal mask with long white gloves, completely topl…"
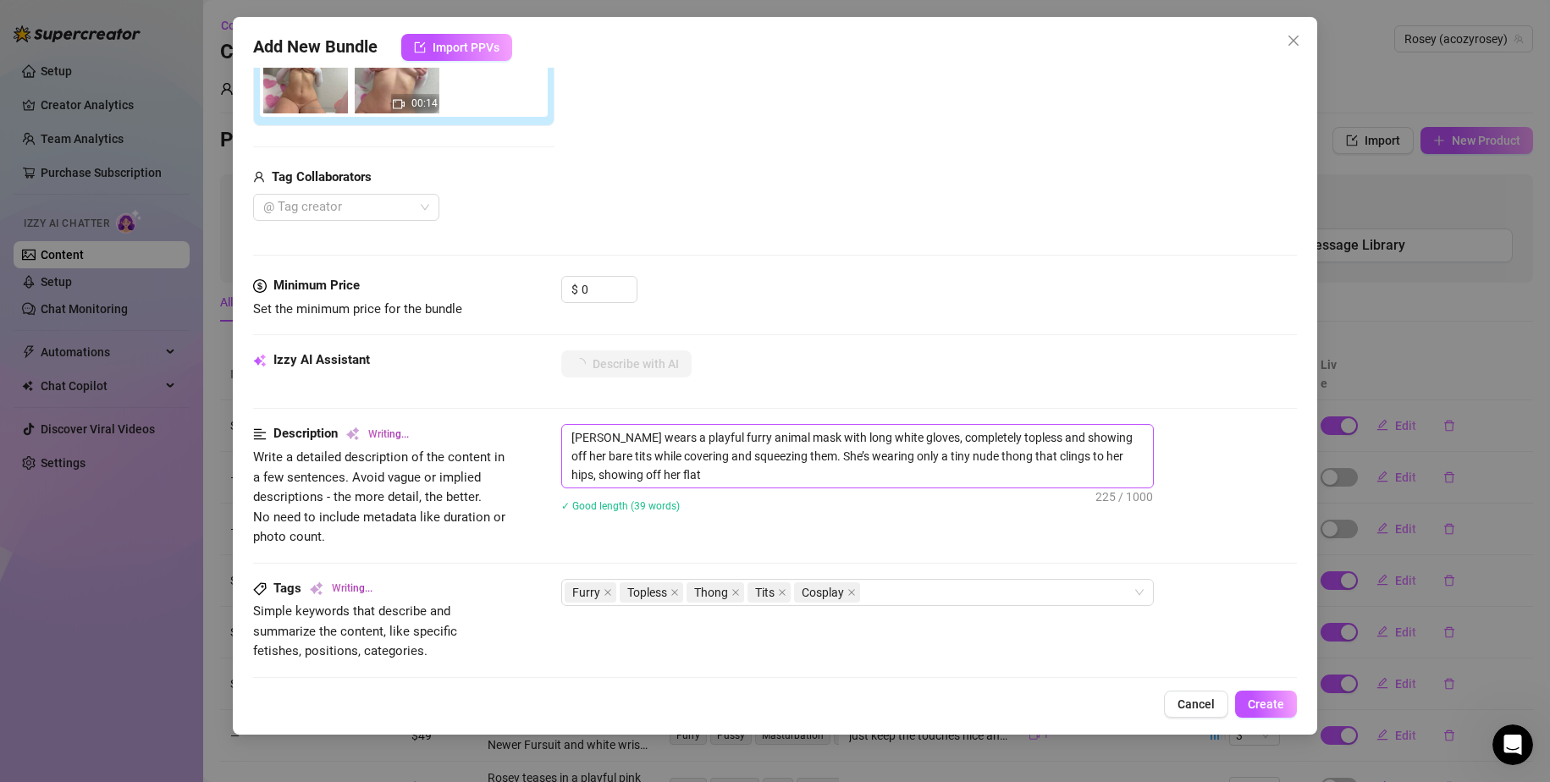
type textarea "Rosey wears a playful furry animal mask with long white gloves, completely topl…"
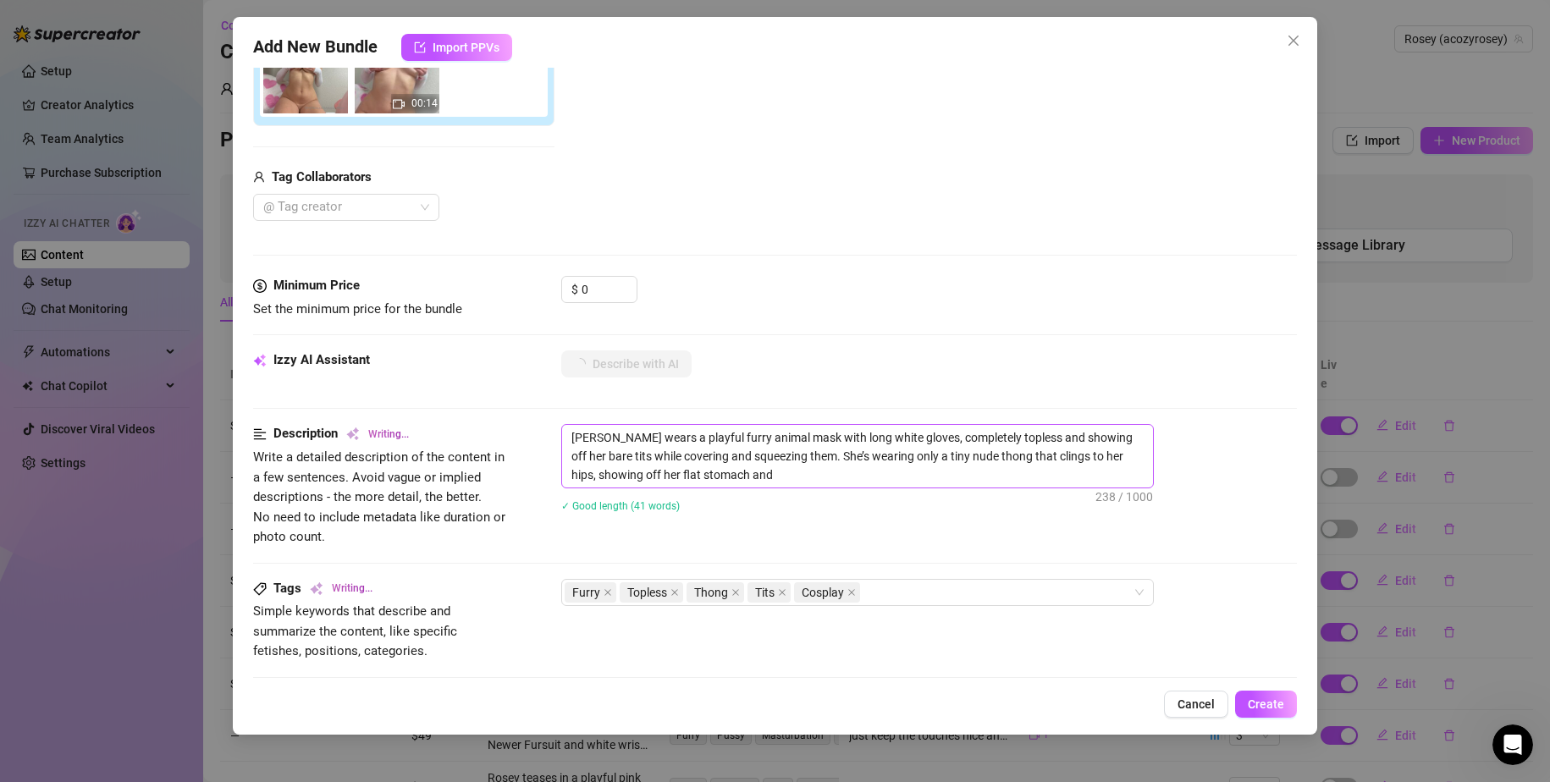
type textarea "Rosey wears a playful furry animal mask with long white gloves, completely topl…"
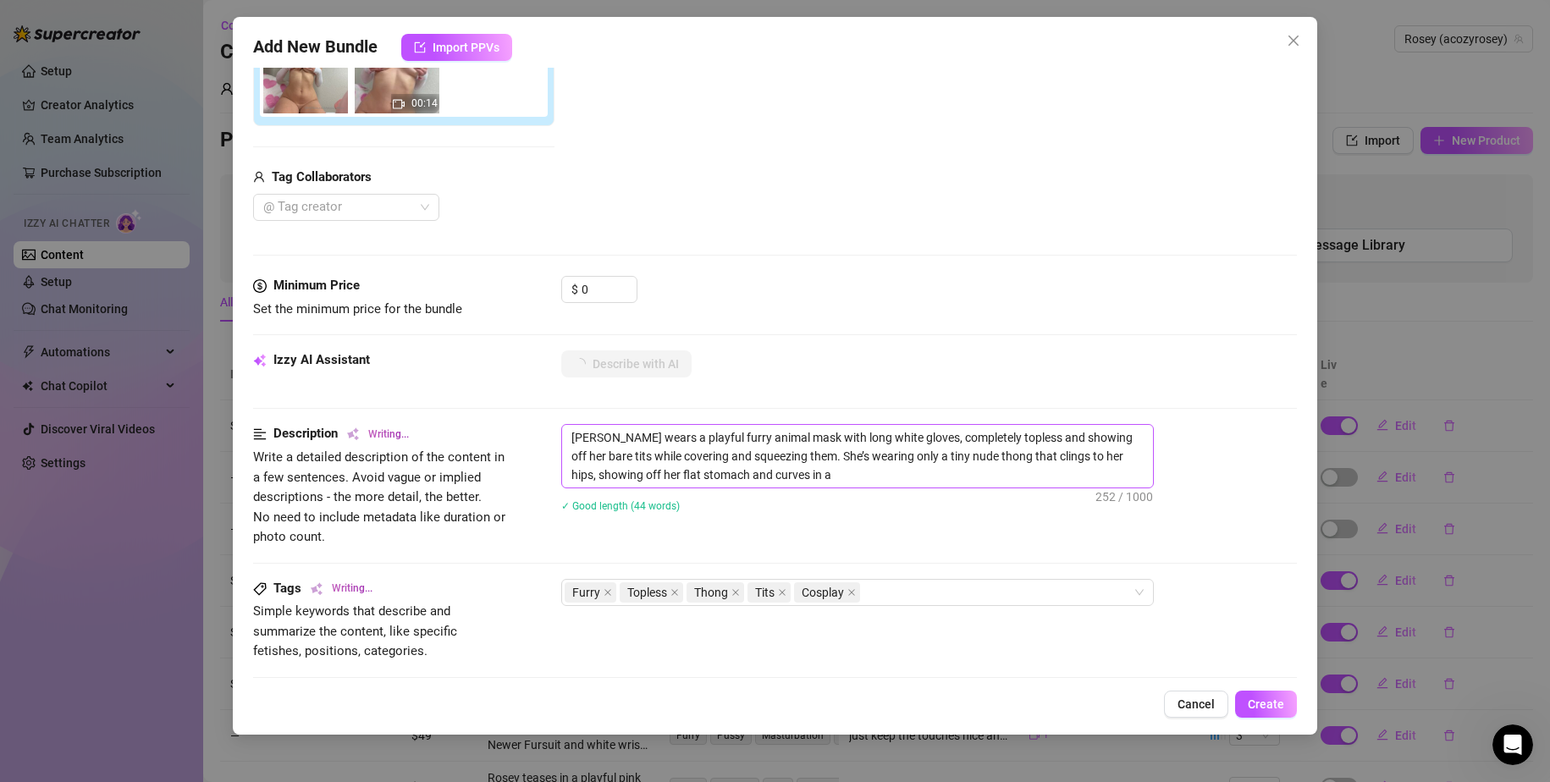
type textarea "Rosey wears a playful furry animal mask with long white gloves, completely topl…"
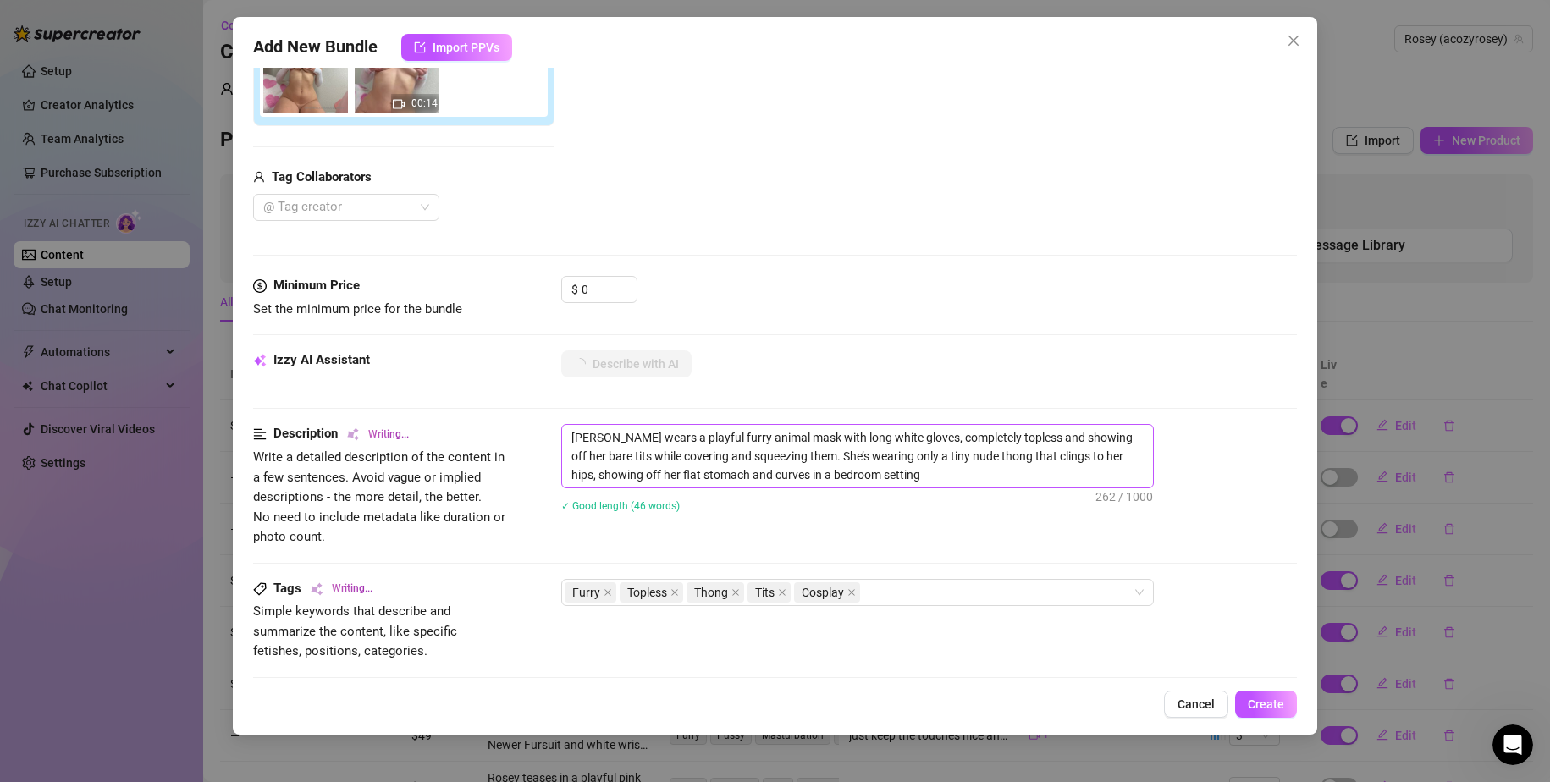
type textarea "Rosey wears a playful furry animal mask with long white gloves, completely topl…"
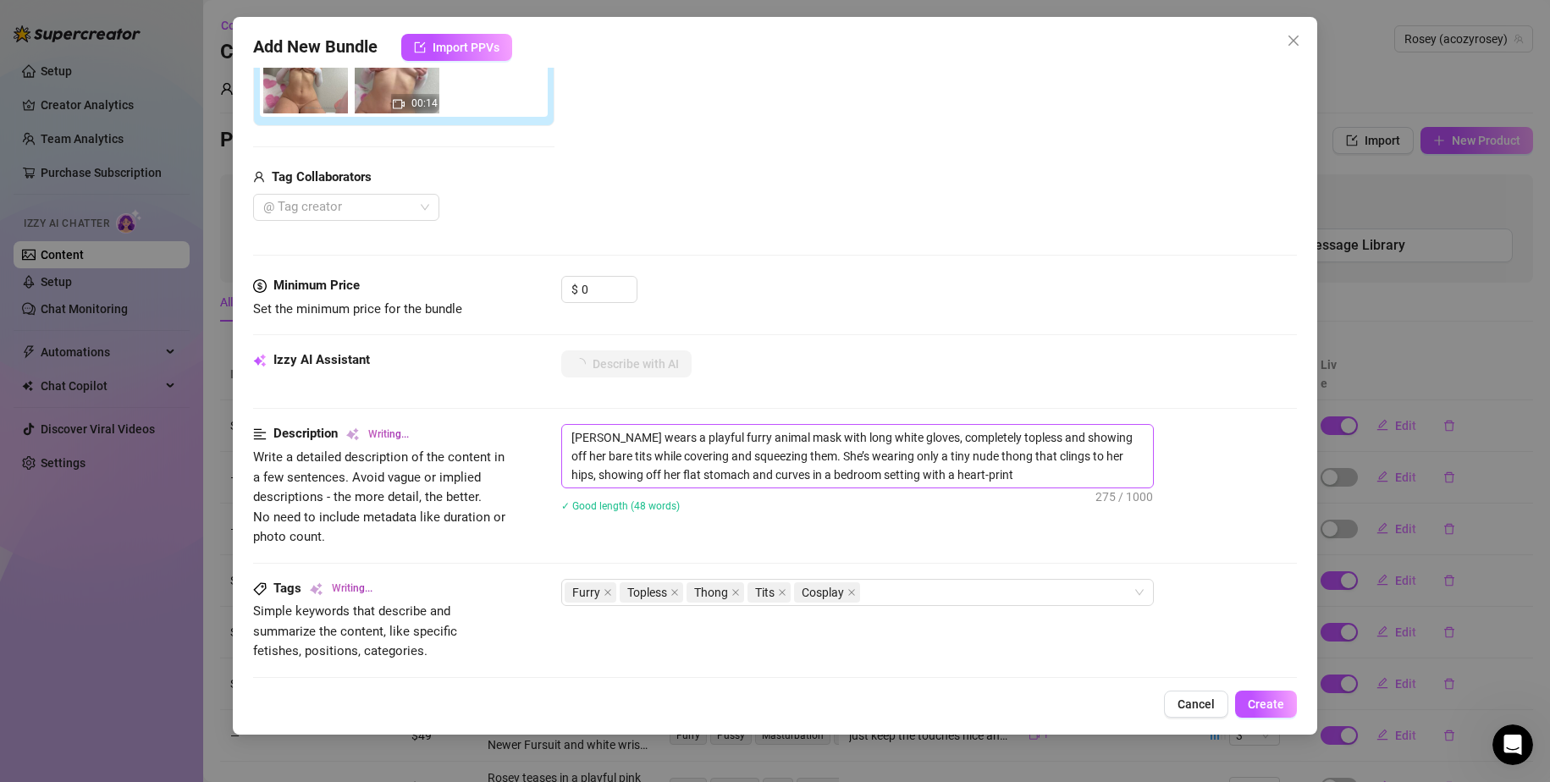
type textarea "Rosey wears a playful furry animal mask with long white gloves, completely topl…"
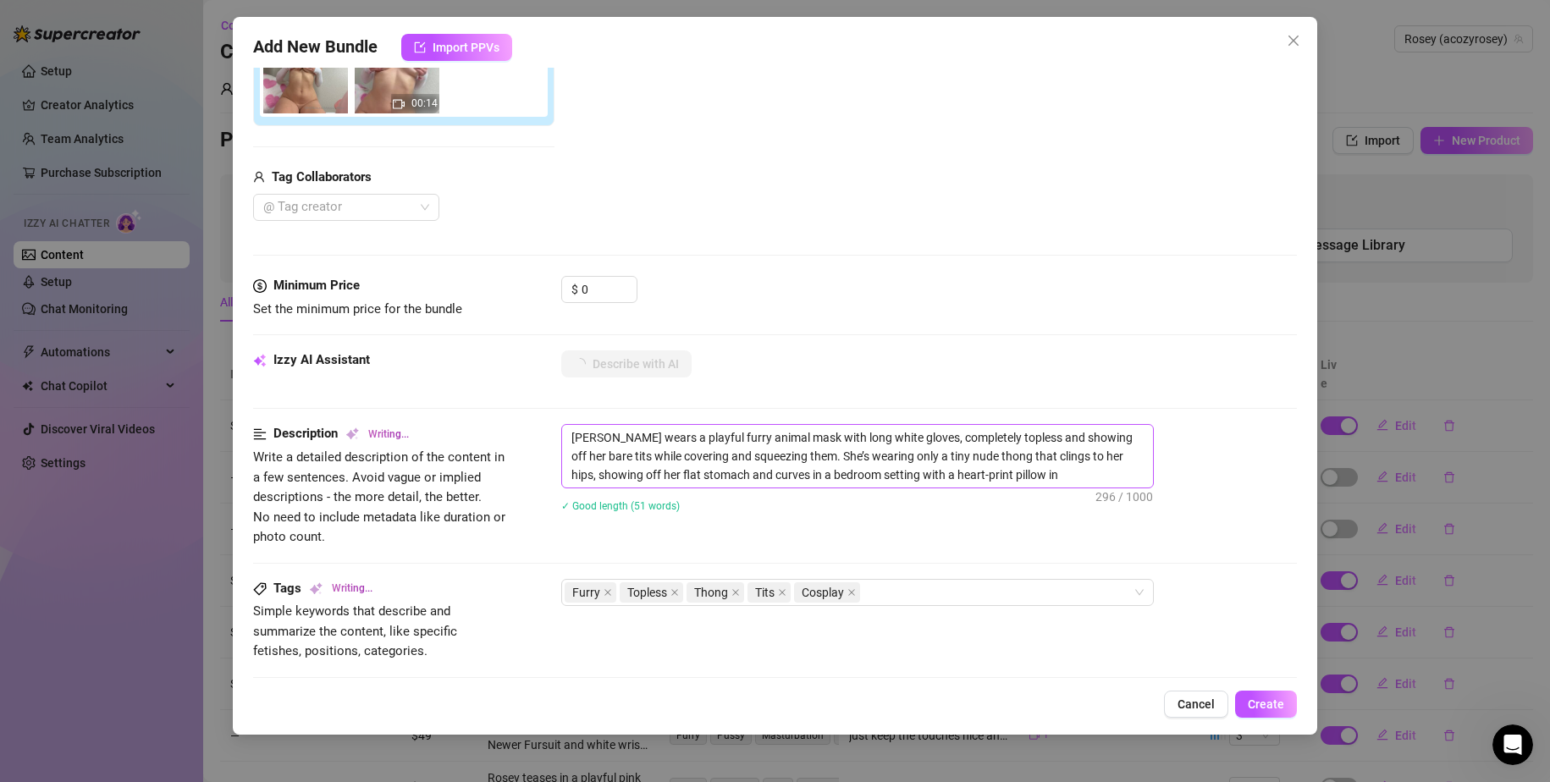
type textarea "Rosey wears a playful furry animal mask with long white gloves, completely topl…"
drag, startPoint x: 609, startPoint y: 439, endPoint x: 784, endPoint y: 442, distance: 175.3
click at [784, 442] on textarea "Rosey wears a playful furry animal mask with long white gloves, completely topl…" at bounding box center [857, 456] width 591 height 63
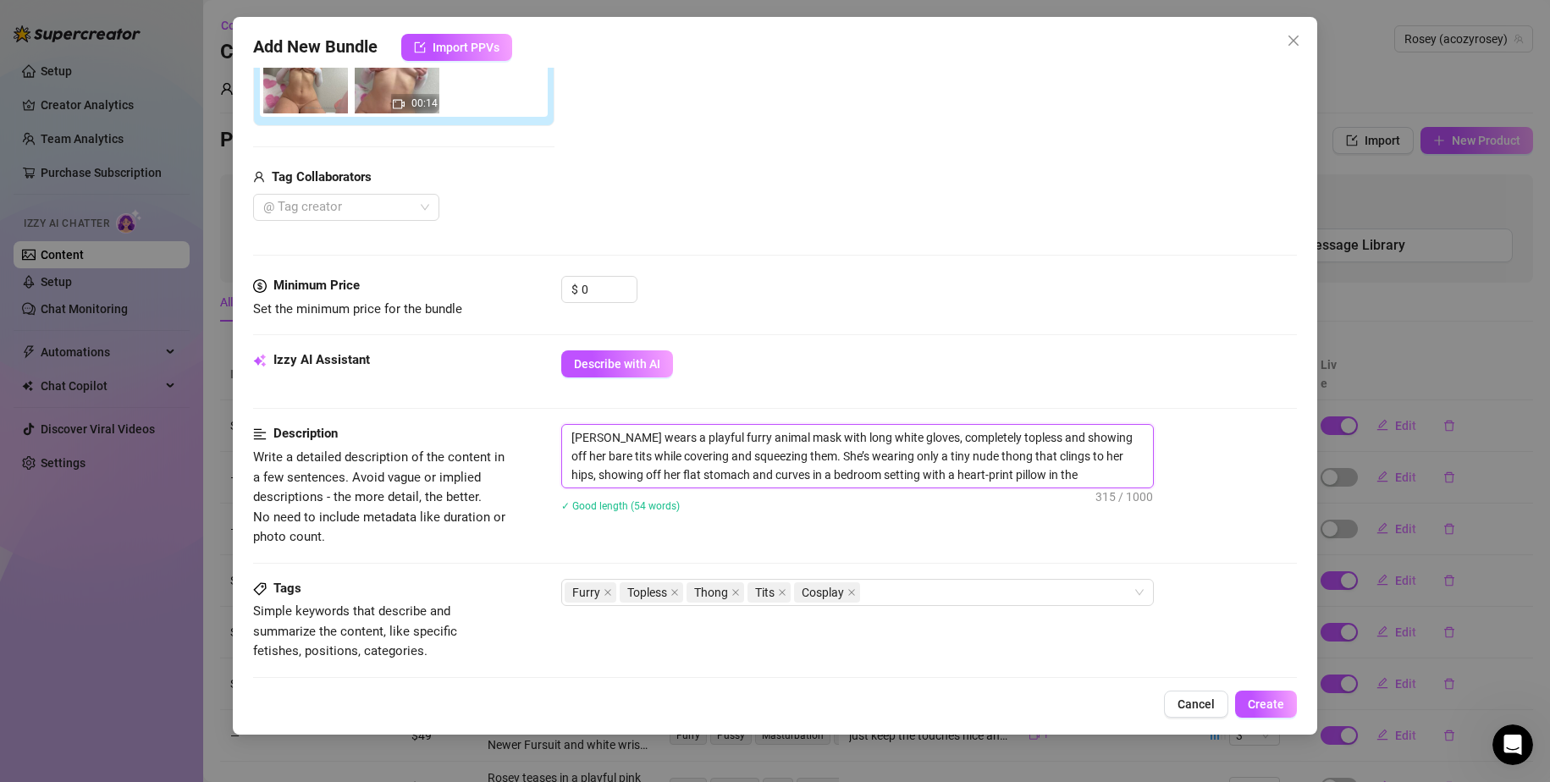
type textarea "Rosey W with long white gloves, completely topless and showing off her bare tit…"
type textarea "Rosey with long white gloves, completely topless and showing off her bare tits …"
type textarea "Rosey w with long white gloves, completely topless and showing off her bare tit…"
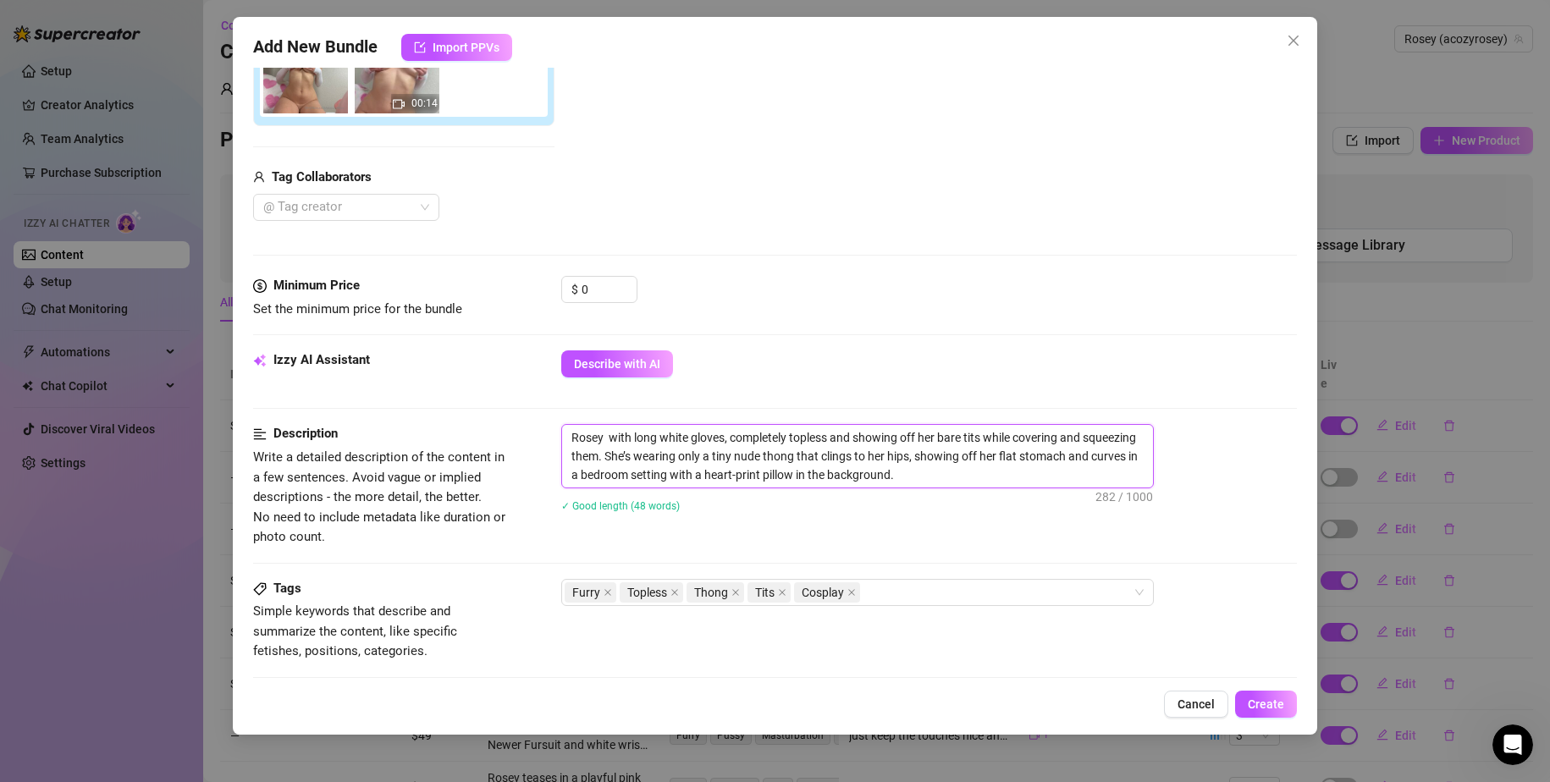
type textarea "Rosey w with long white gloves, completely topless and showing off her bare tit…"
type textarea "Rosey we with long white gloves, completely topless and showing off her bare ti…"
type textarea "Rosey wea with long white gloves, completely topless and showing off her bare t…"
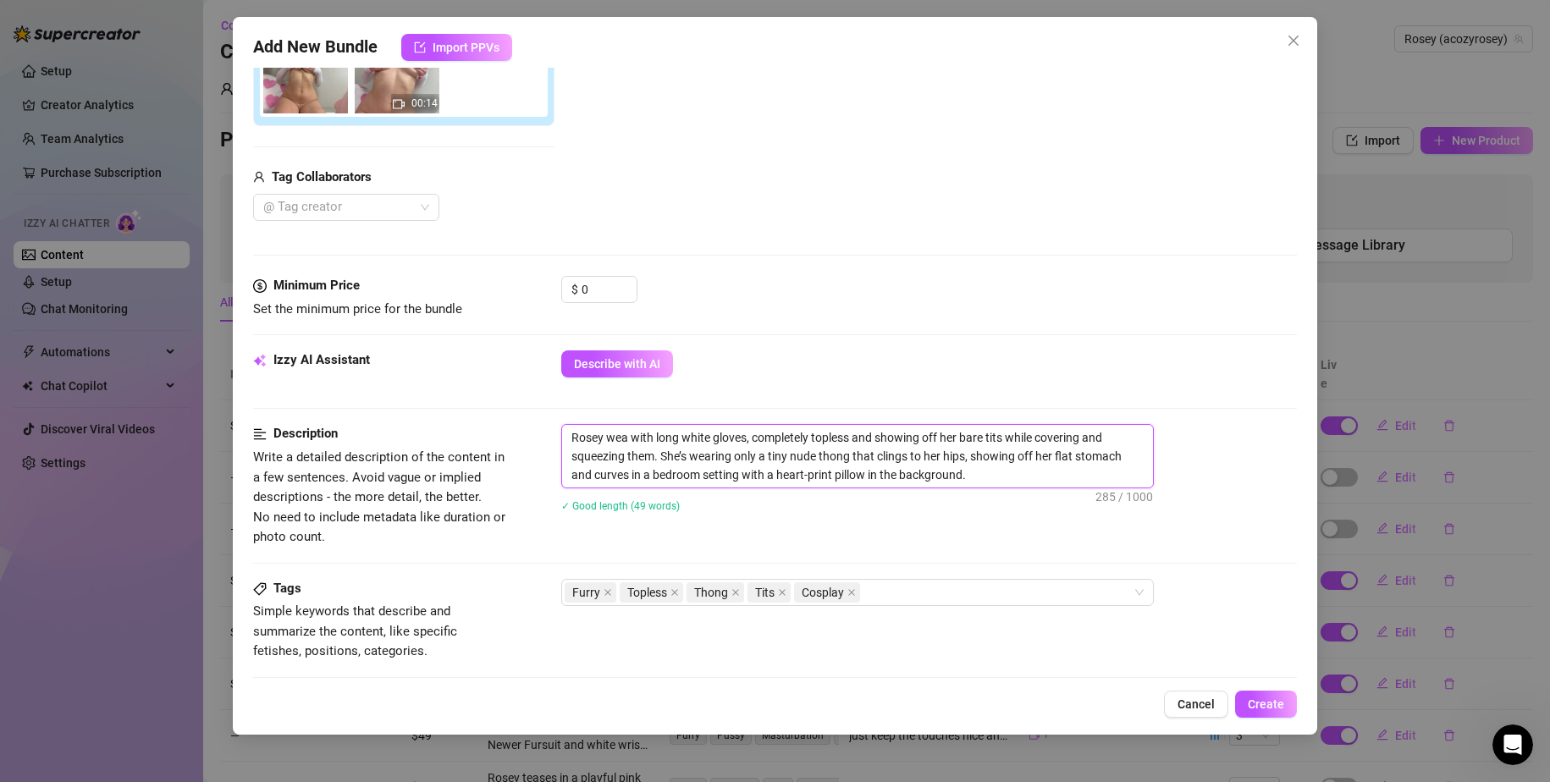
type textarea "Rosey wear with long white gloves, completely topless and showing off her bare …"
type textarea "Rosey weari with long white gloves, completely topless and showing off her bare…"
type textarea "Rosey wearin with long white gloves, completely topless and showing off her bar…"
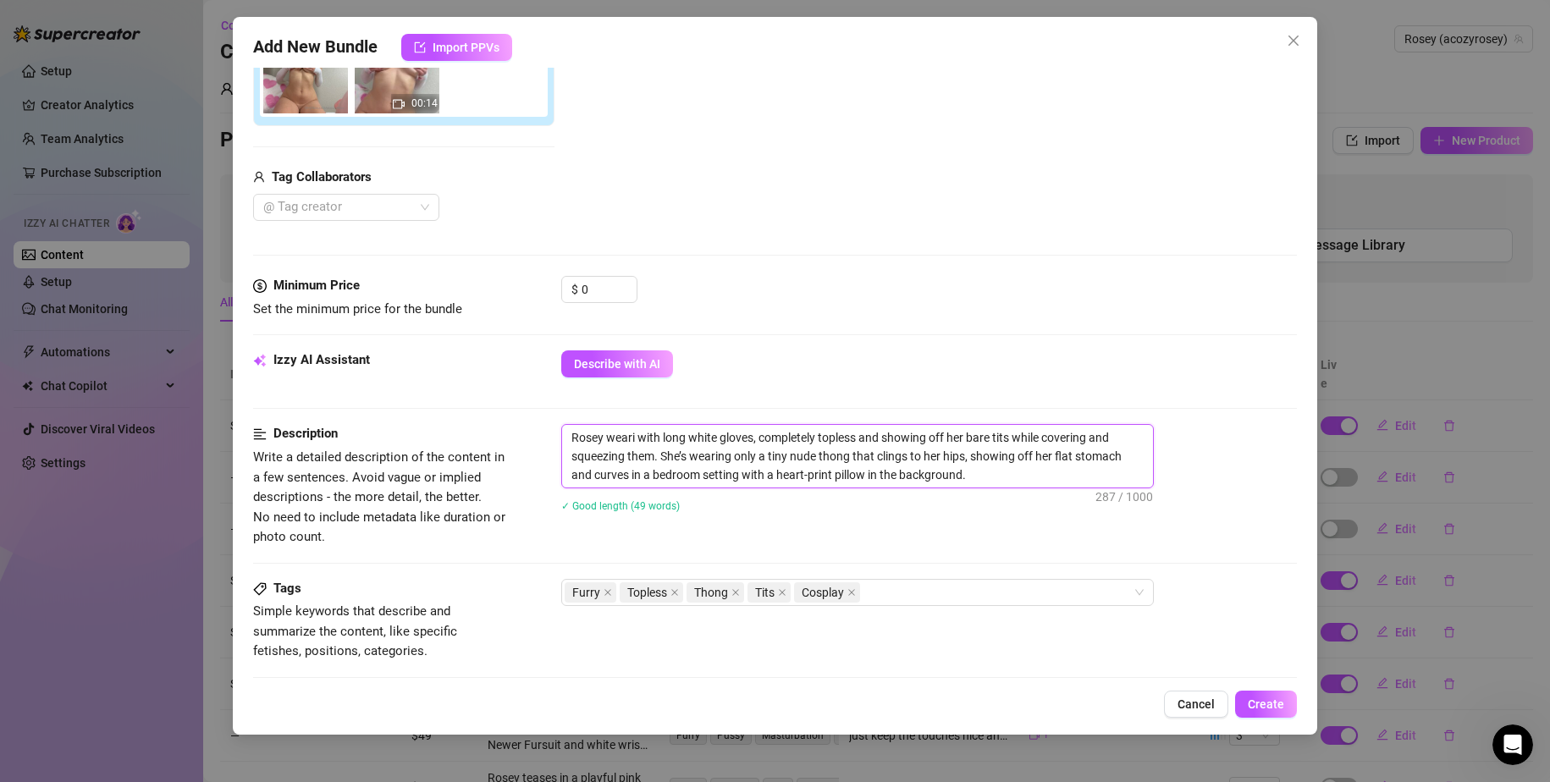
type textarea "Rosey wearin with long white gloves, completely topless and showing off her bar…"
type textarea "Rosey wearing with long white gloves, completely topless and showing off her ba…"
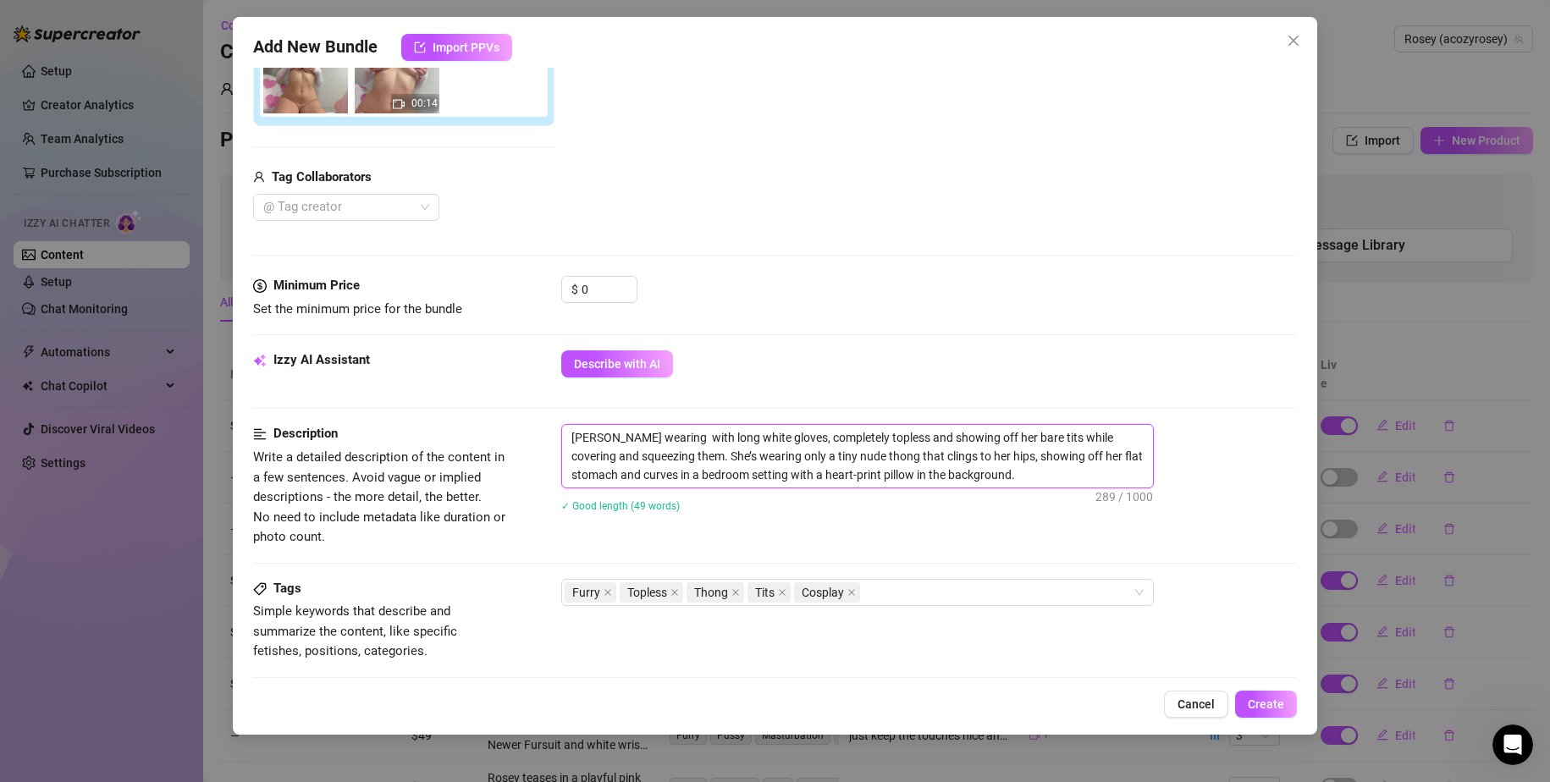
type textarea "Rosey wearing h with long white gloves, completely topless and showing off her …"
type textarea "Rosey wearing he with long white gloves, completely topless and showing off her…"
type textarea "Rosey wearing her with long white gloves, completely topless and showing off he…"
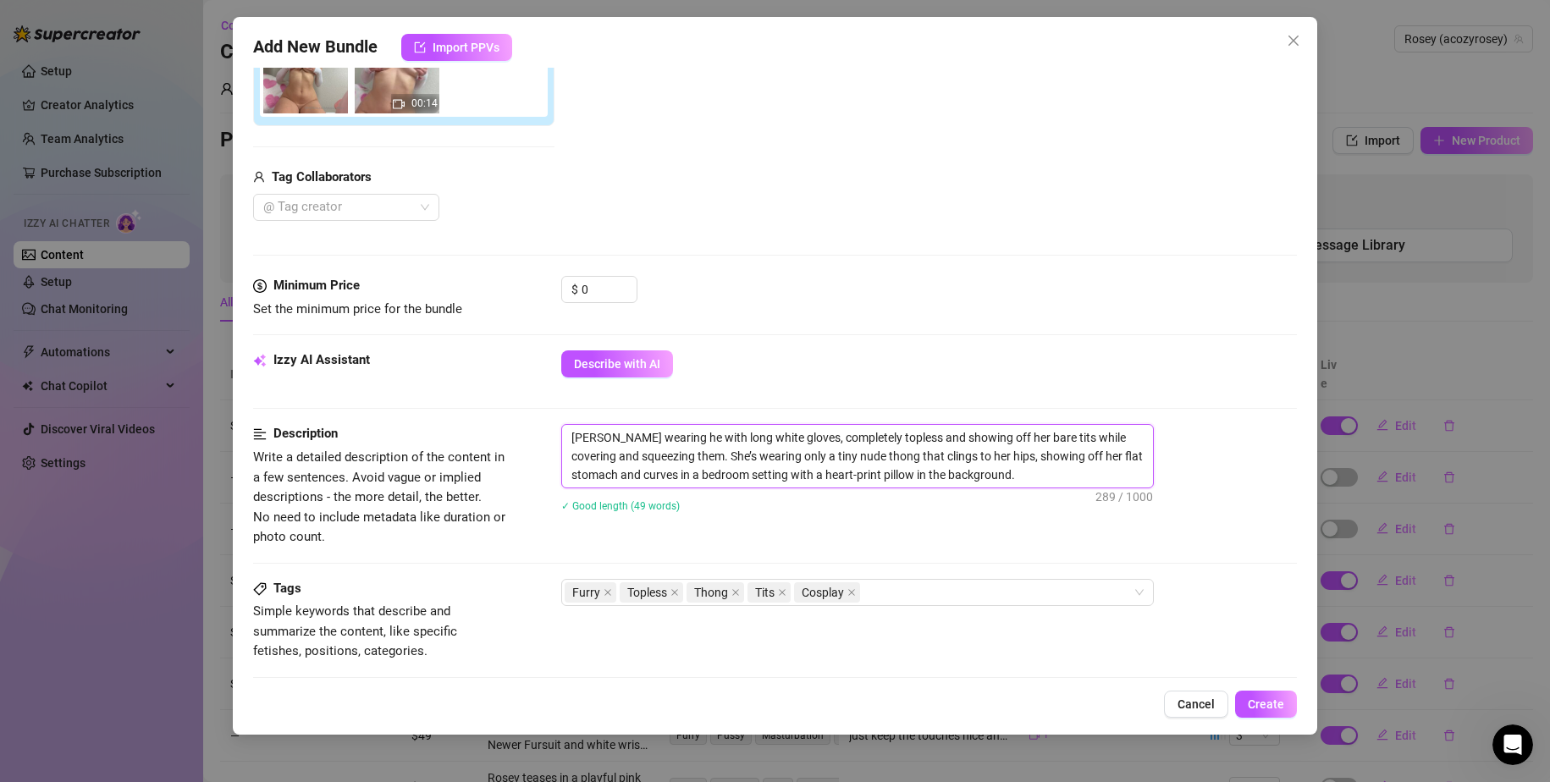
type textarea "Rosey wearing her with long white gloves, completely topless and showing off he…"
type textarea "Rosey wearing her n with long white gloves, completely topless and showing off …"
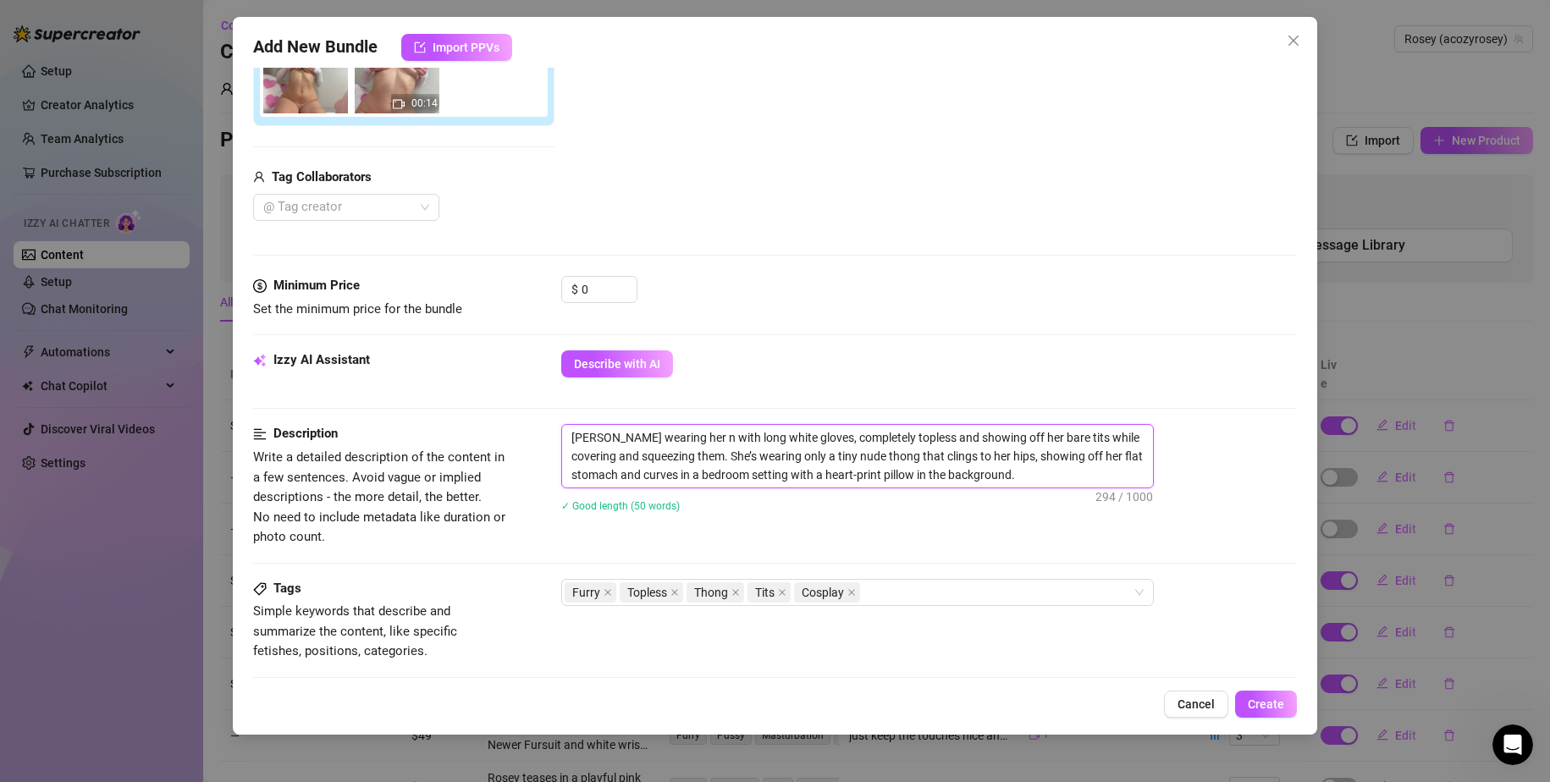
type textarea "Rosey wearing her ne with long white gloves, completely topless and showing off…"
type textarea "Rosey wearing her new with long white gloves, completely topless and showing of…"
type textarea "Rosey wearing her newe with long white gloves, completely topless and showing o…"
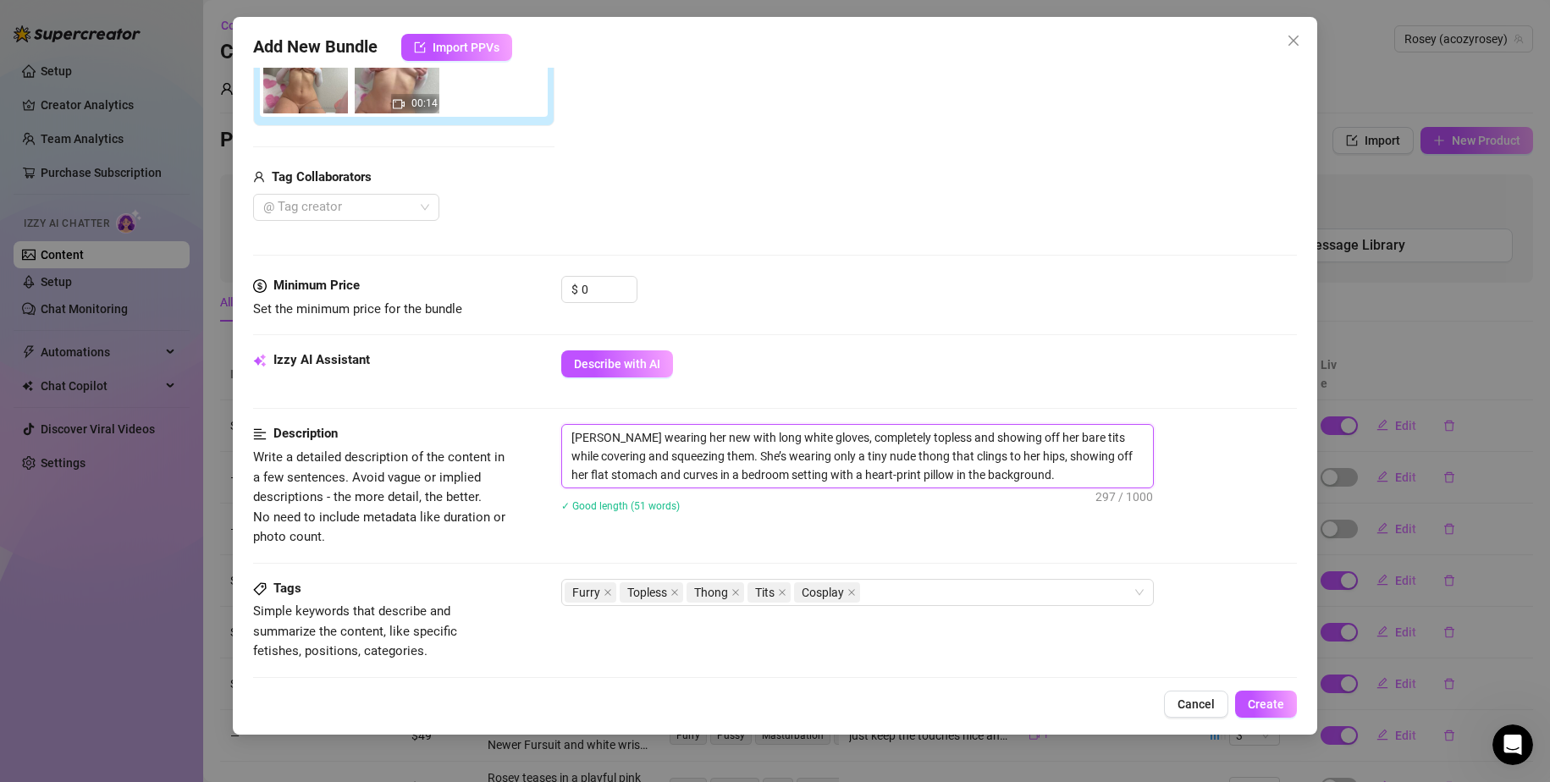
type textarea "Rosey wearing her newe with long white gloves, completely topless and showing o…"
type textarea "Rosey wearing her newer with long white gloves, completely topless and showing …"
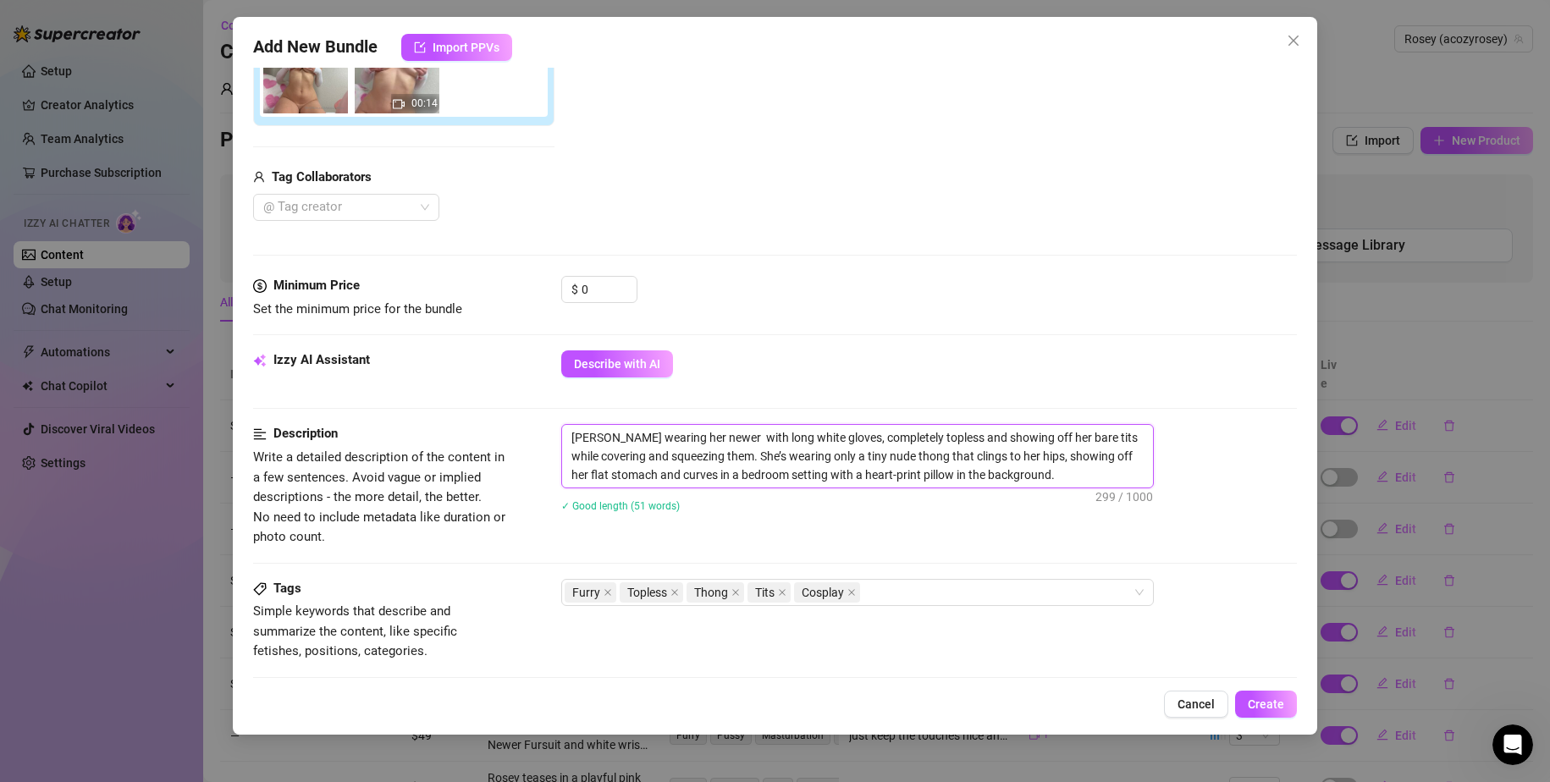
type textarea "Rosey wearing her newer f with long white gloves, completely topless and showin…"
type textarea "Rosey wearing her newer fr with long white gloves, completely topless and showi…"
type textarea "Rosey wearing her newer fru with long white gloves, completely topless and show…"
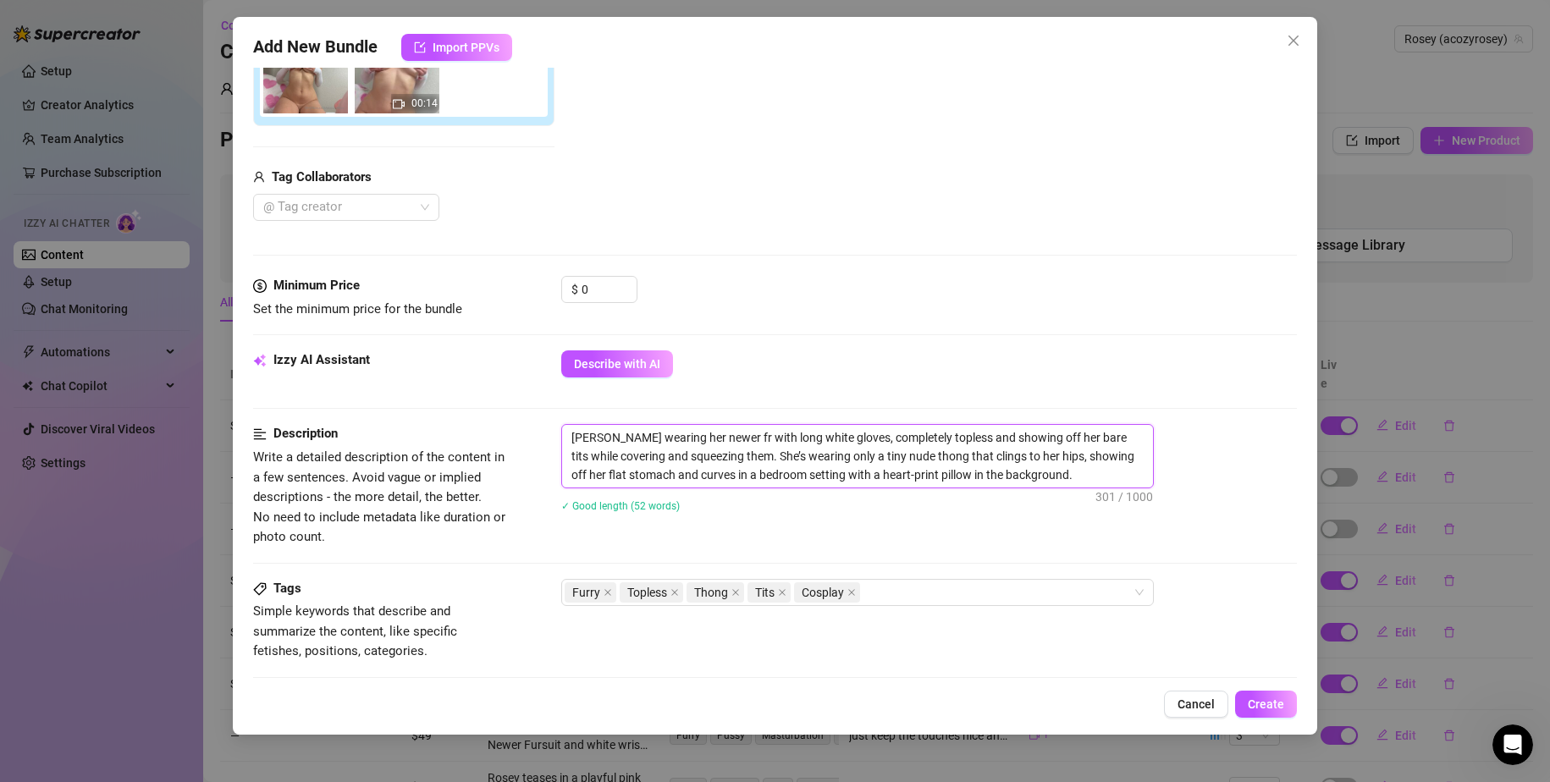
type textarea "Rosey wearing her newer fru with long white gloves, completely topless and show…"
type textarea "Rosey wearing her newer frus with long white gloves, completely topless and sho…"
type textarea "Rosey wearing her newer frusu with long white gloves, completely topless and sh…"
type textarea "Rosey wearing her newer frusui with long white gloves, completely topless and s…"
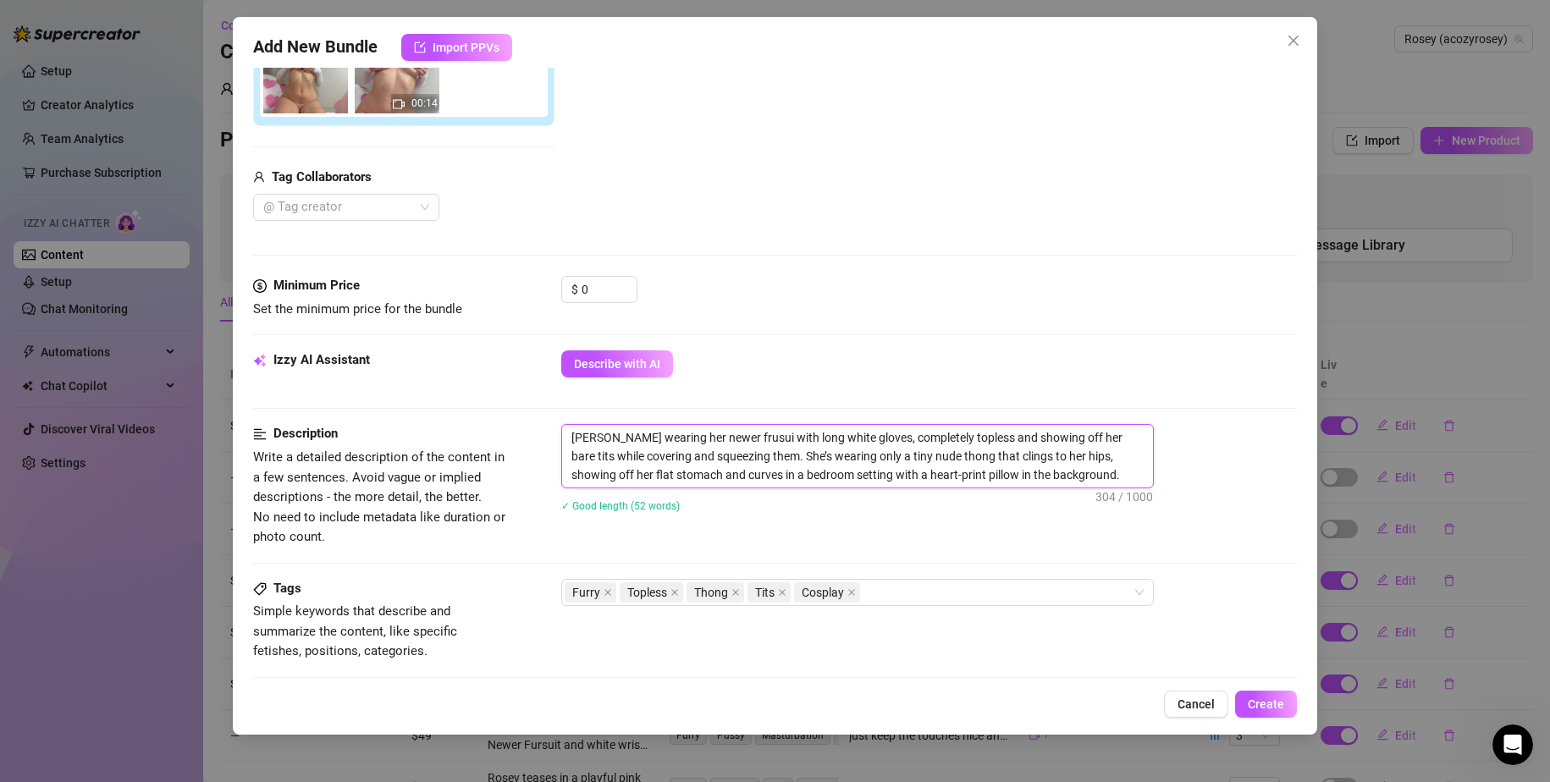
type textarea "Rosey wearing her newer frusuit with long white gloves, completely topless and …"
type textarea "Rosey wearing her newer frusui with long white gloves, completely topless and s…"
type textarea "Rosey wearing her newer frusu with long white gloves, completely topless and sh…"
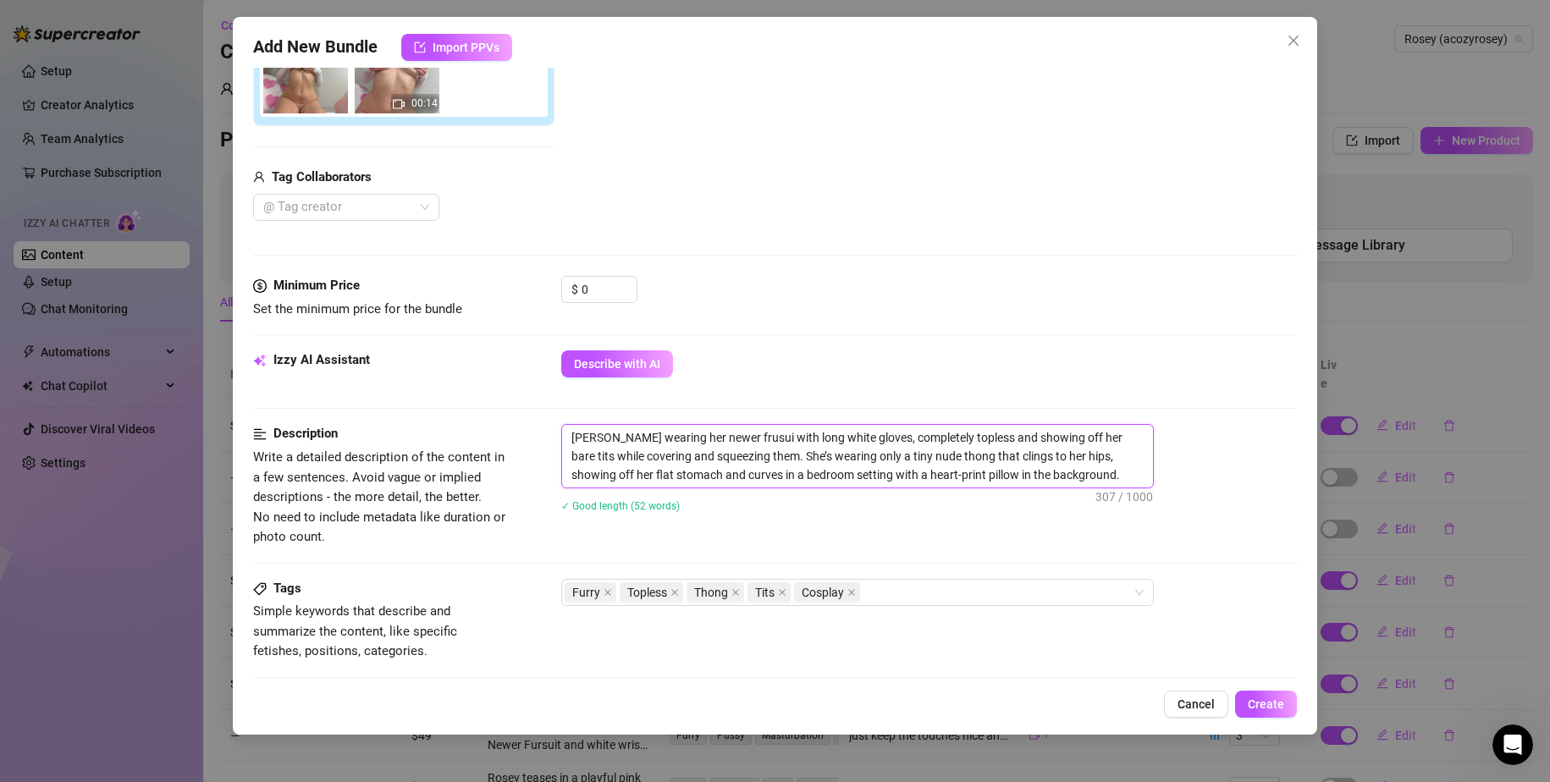
type textarea "Rosey wearing her newer frusu with long white gloves, completely topless and sh…"
type textarea "Rosey wearing her newer frus with long white gloves, completely topless and sho…"
type textarea "Rosey wearing her newer fru with long white gloves, completely topless and show…"
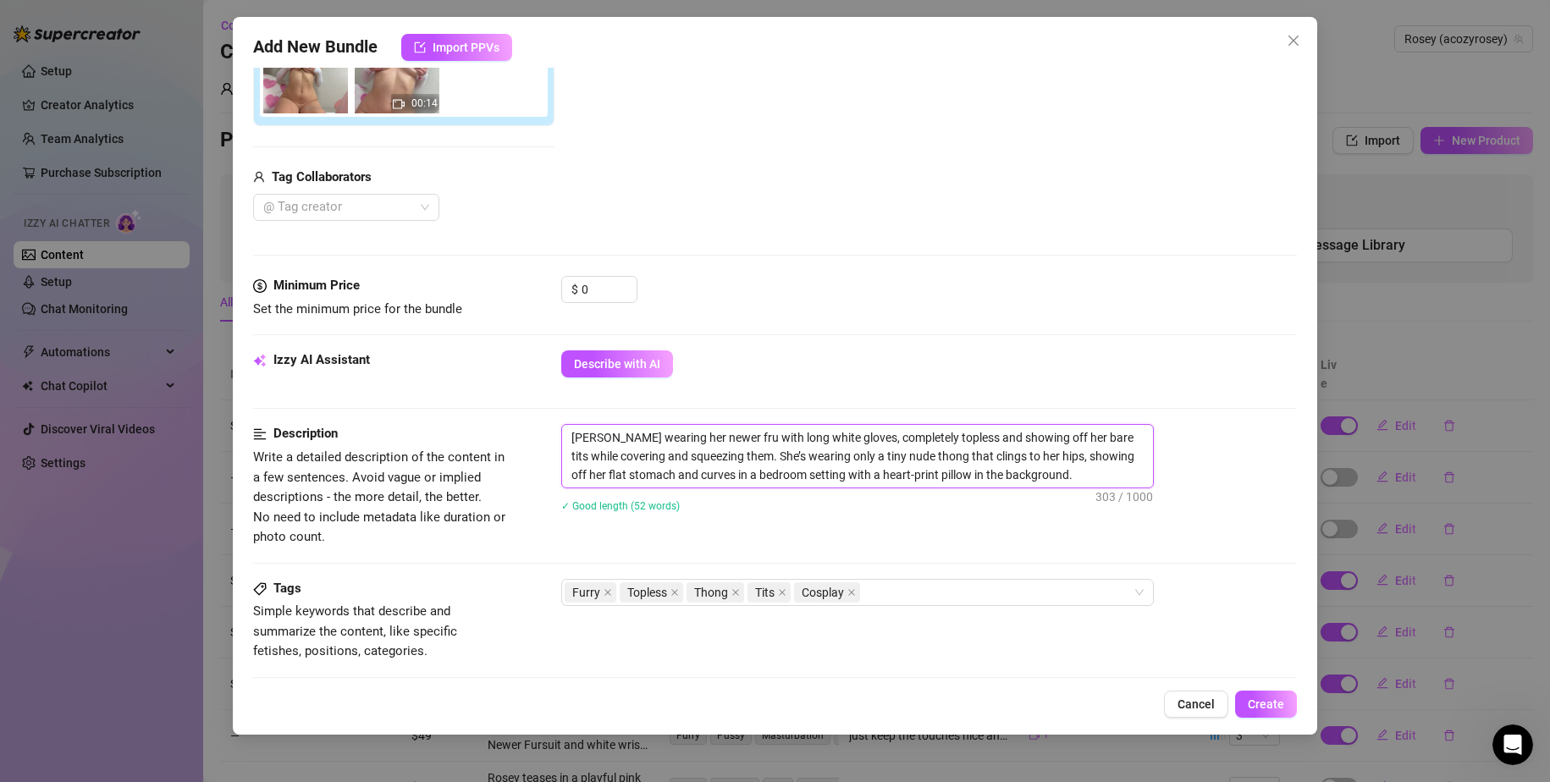
type textarea "Rosey wearing her newer fr with long white gloves, completely topless and showi…"
type textarea "Rosey wearing her newer f with long white gloves, completely topless and showin…"
type textarea "Rosey wearing her newer fu with long white gloves, completely topless and showi…"
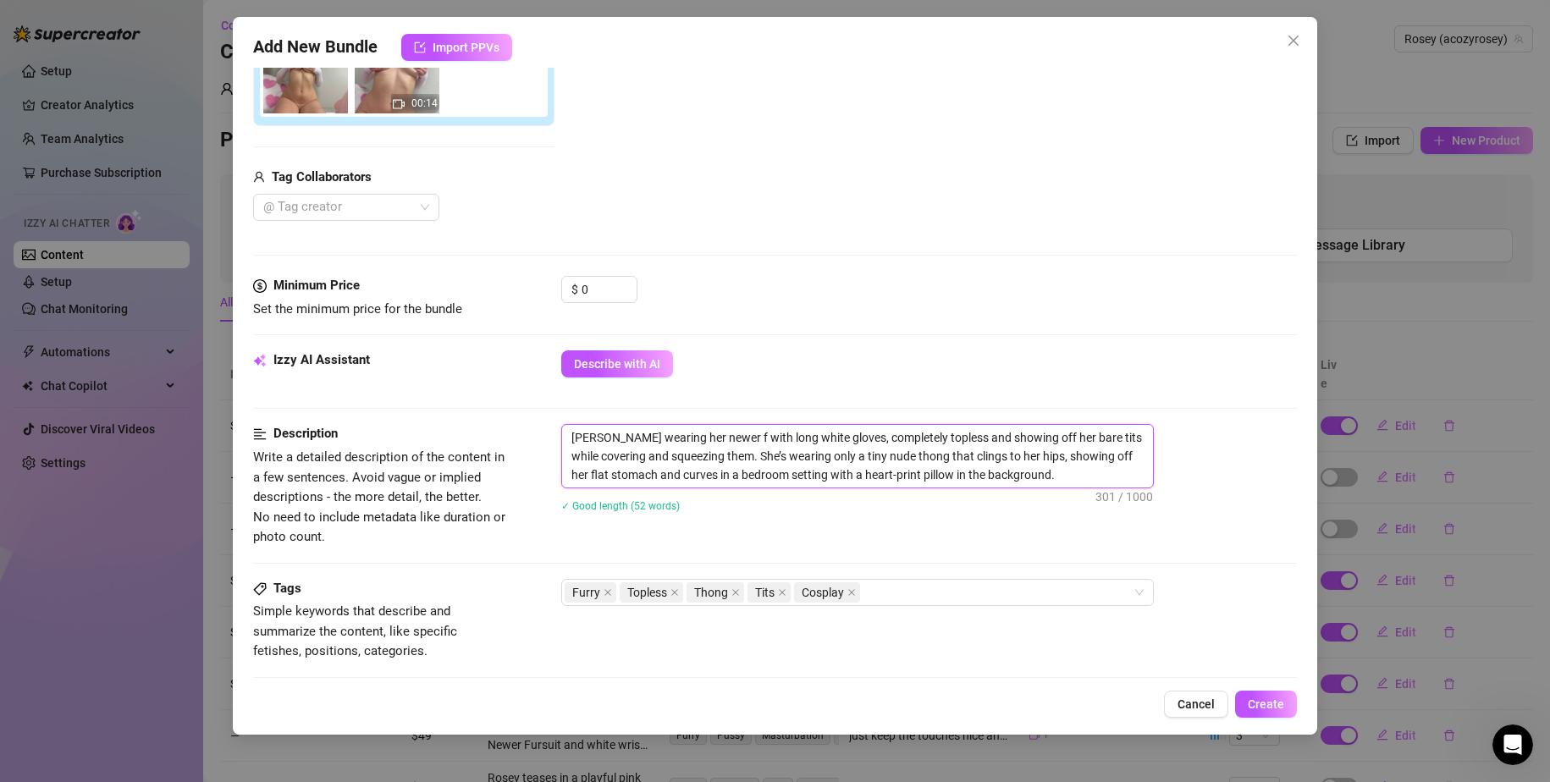
type textarea "Rosey wearing her newer fu with long white gloves, completely topless and showi…"
type textarea "Rosey wearing her newer fur with long white gloves, completely topless and show…"
type textarea "Rosey wearing her newer furs with long white gloves, completely topless and sho…"
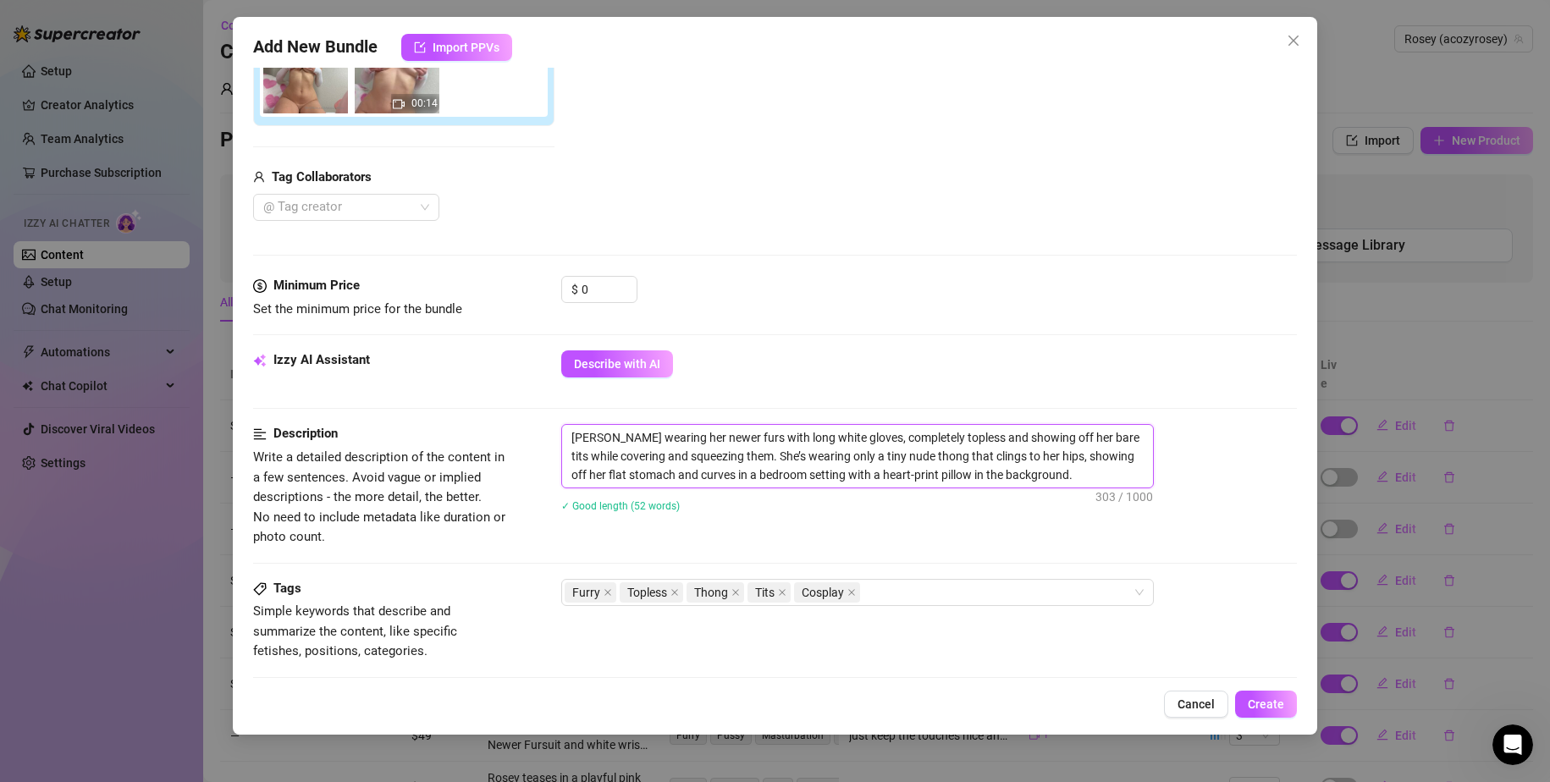
type textarea "Rosey wearing her newer fursu with long white gloves, completely topless and sh…"
type textarea "Rosey wearing her newer fursui with long white gloves, completely topless and s…"
type textarea "Rosey wearing her newer fursuit with long white gloves, completely topless and …"
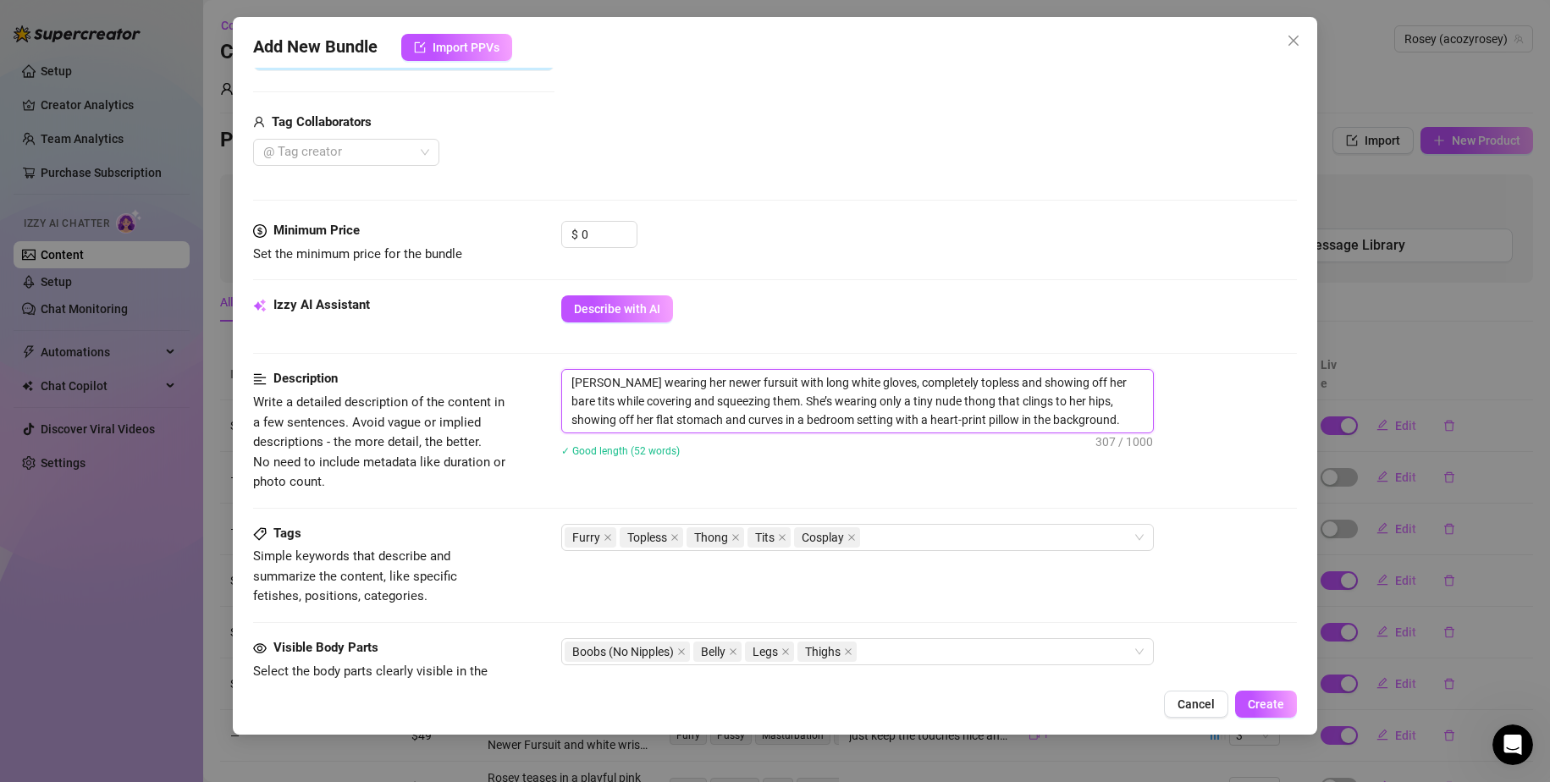
scroll to position [423, 0]
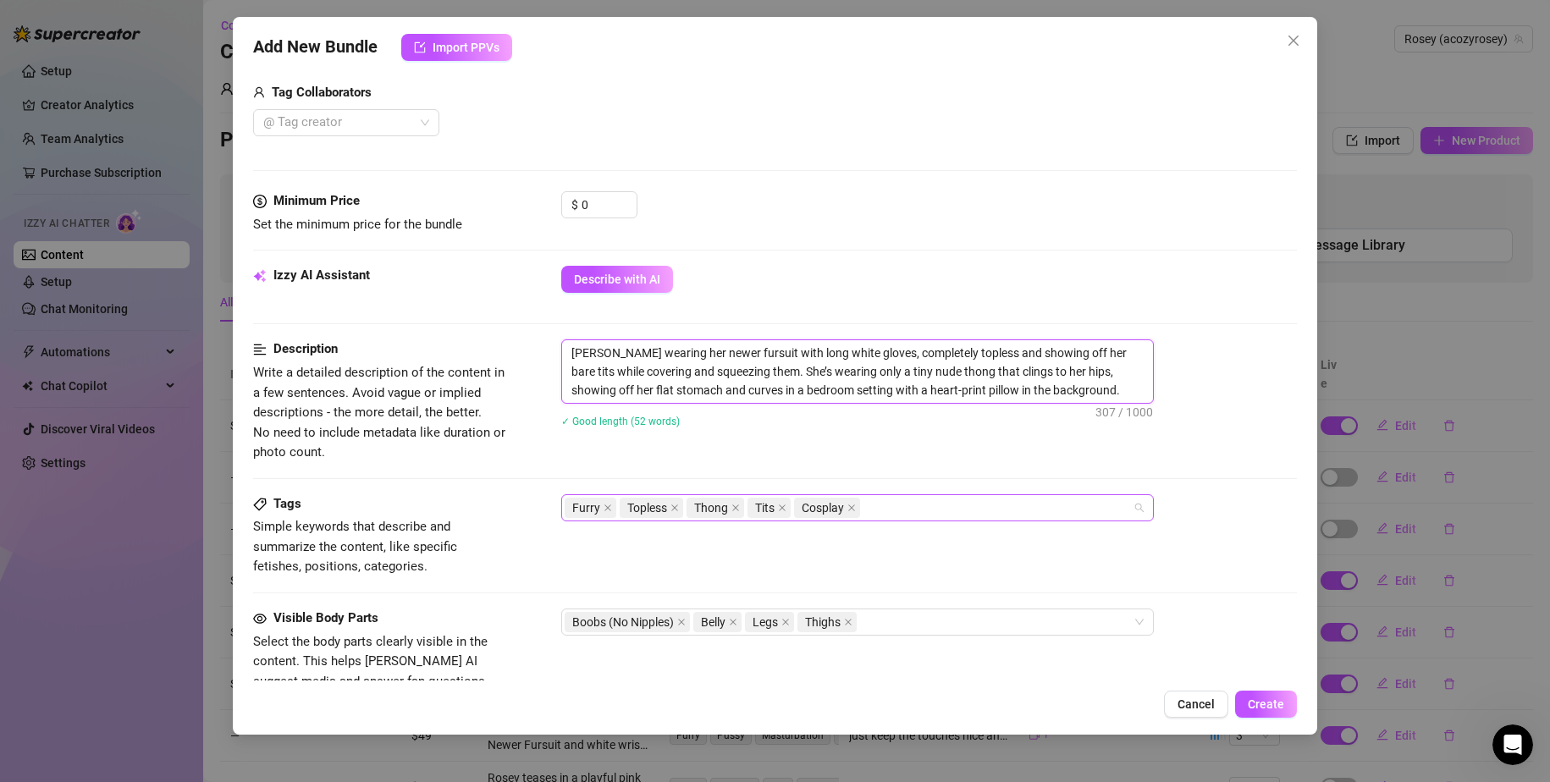
click at [901, 505] on div "Furry Topless Thong Tits Cosplay" at bounding box center [849, 508] width 568 height 24
type textarea "Rosey wearing her newer fursuit with long white gloves, completely topless and …"
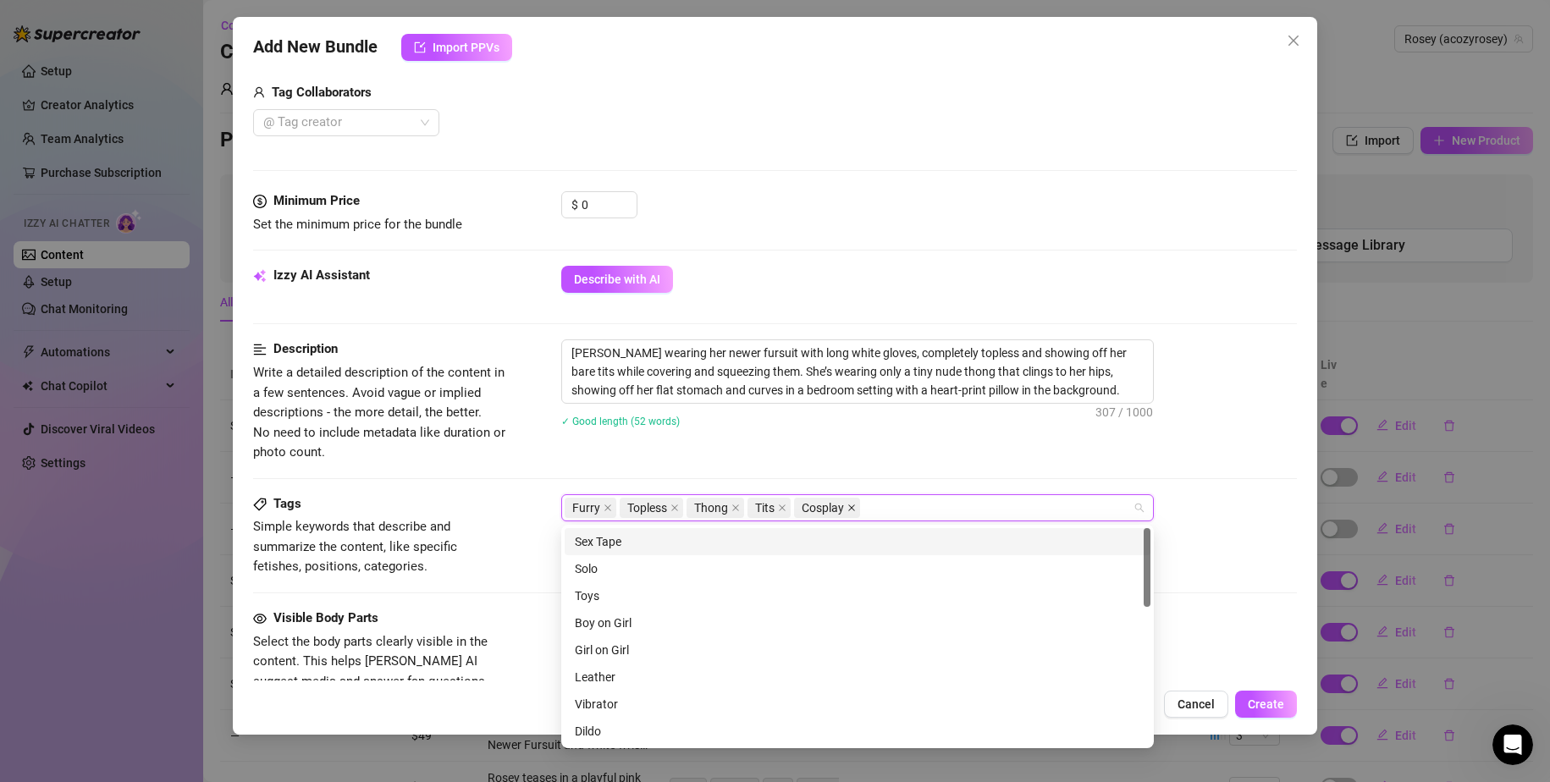
click at [852, 508] on icon "close" at bounding box center [851, 508] width 7 height 7
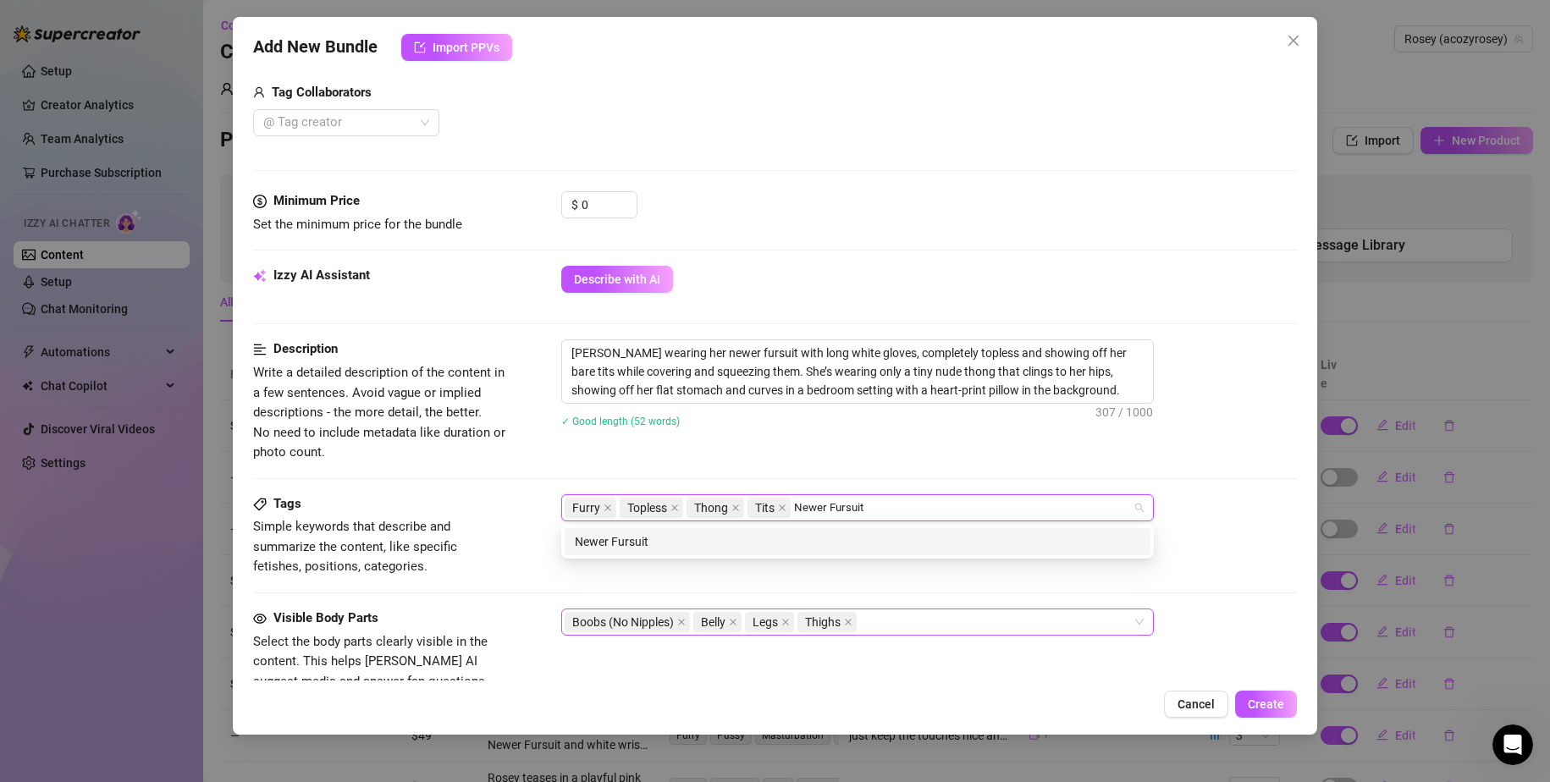
click at [933, 619] on div "Boobs (No Nipples) Belly Legs Thighs" at bounding box center [849, 622] width 568 height 24
type input "Newer Fursuit"
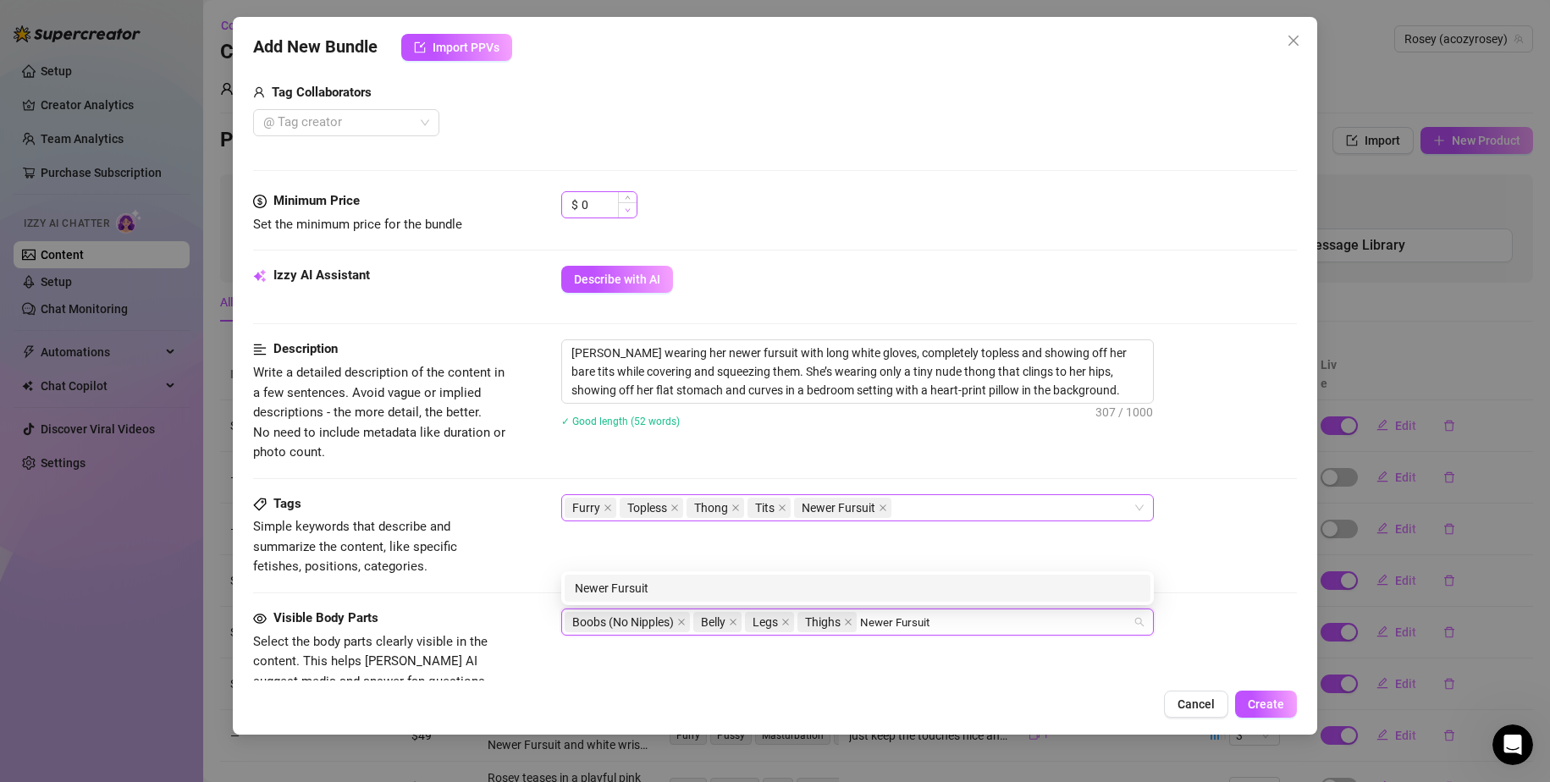
type input "Newer Fursuit"
click at [620, 208] on div at bounding box center [627, 204] width 19 height 25
type input "1"
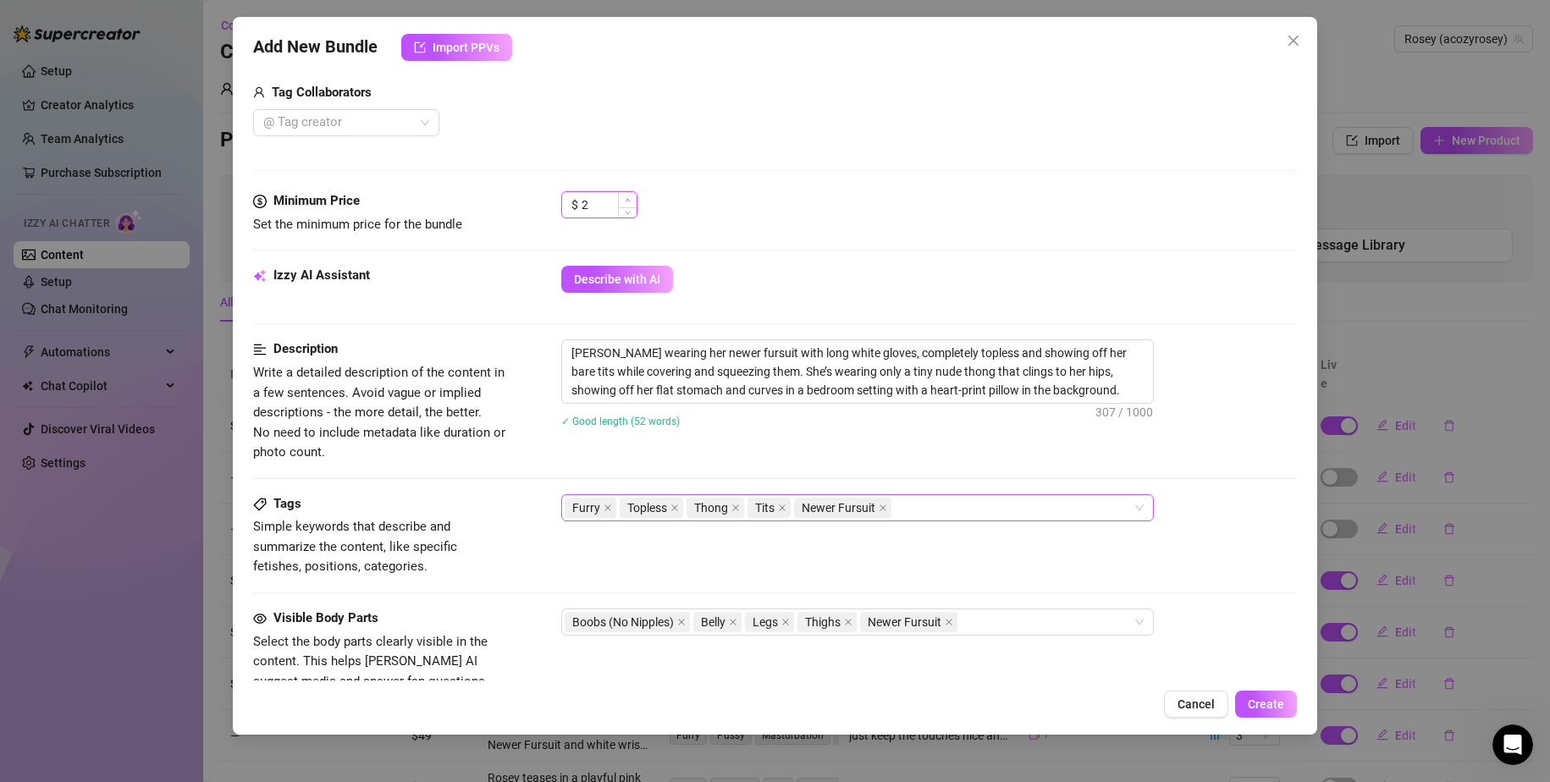
click at [619, 196] on span "Increase Value" at bounding box center [627, 199] width 19 height 15
click at [625, 198] on icon "up" at bounding box center [628, 200] width 6 height 6
click at [625, 197] on icon "up" at bounding box center [628, 200] width 6 height 6
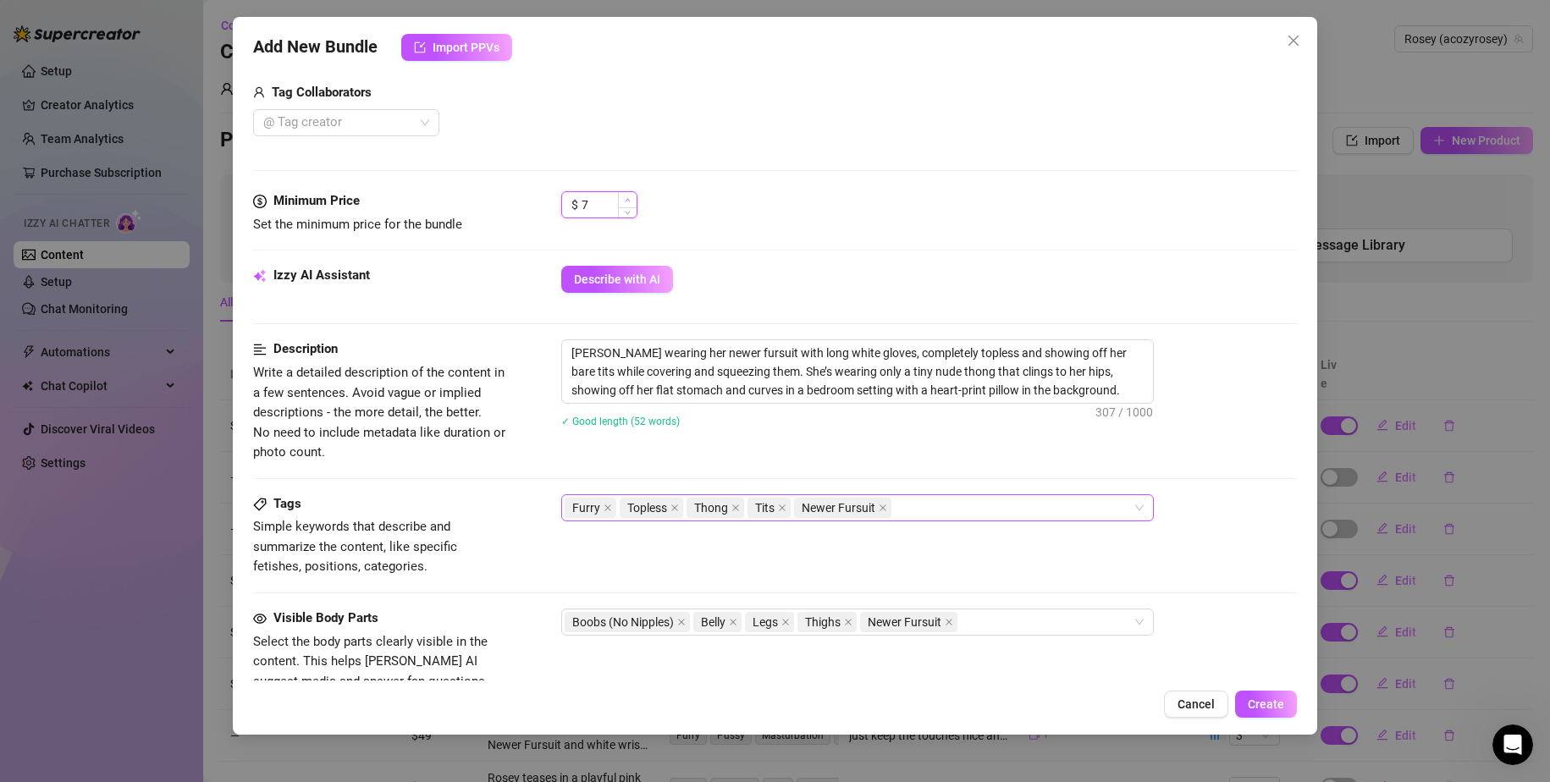
click at [625, 197] on icon "up" at bounding box center [628, 200] width 6 height 6
type input "9"
click at [625, 198] on icon "up" at bounding box center [628, 200] width 6 height 6
click at [1259, 698] on span "Create" at bounding box center [1266, 705] width 36 height 14
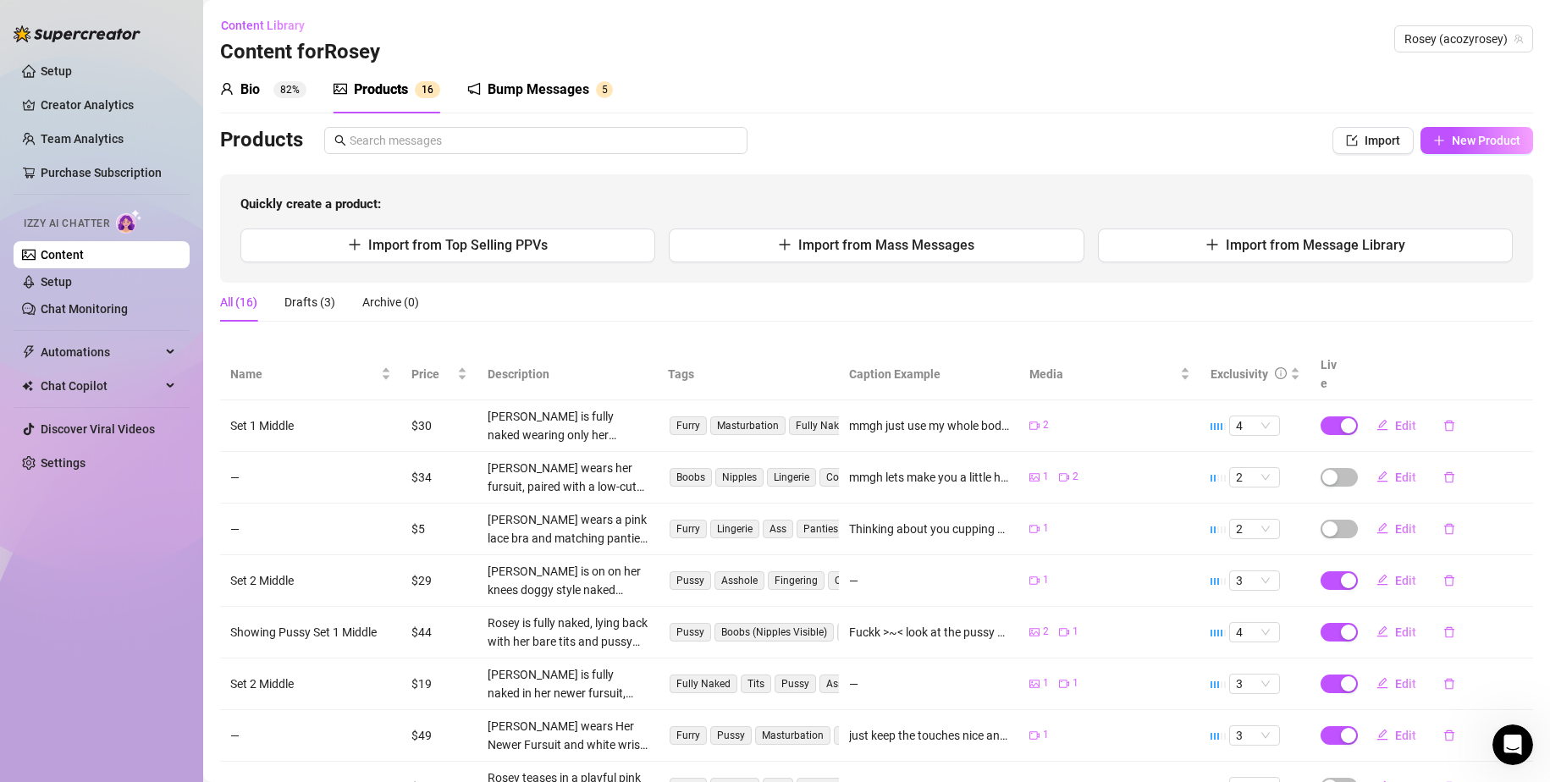
scroll to position [214, 0]
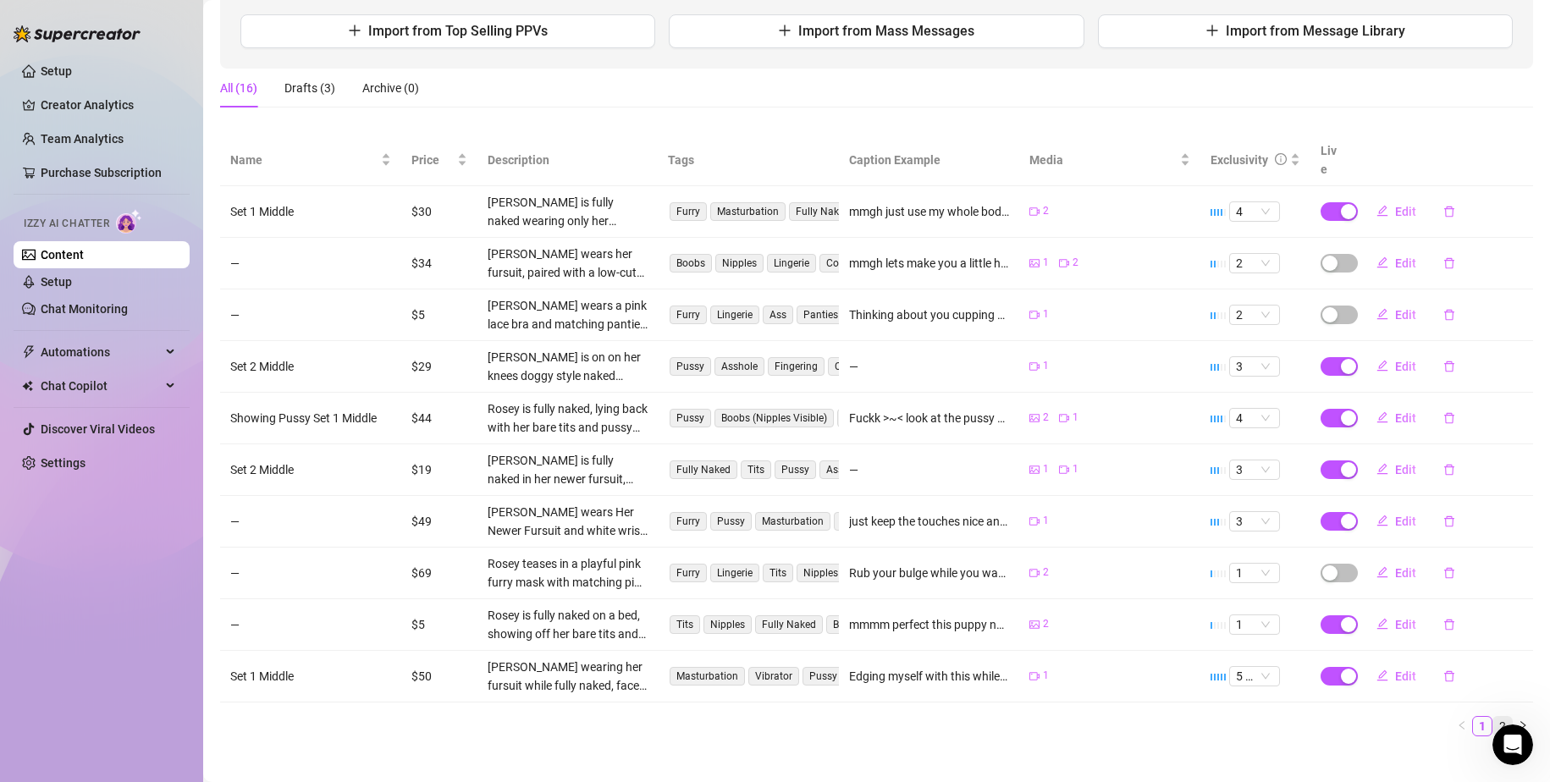
click at [1494, 717] on link "2" at bounding box center [1503, 726] width 19 height 19
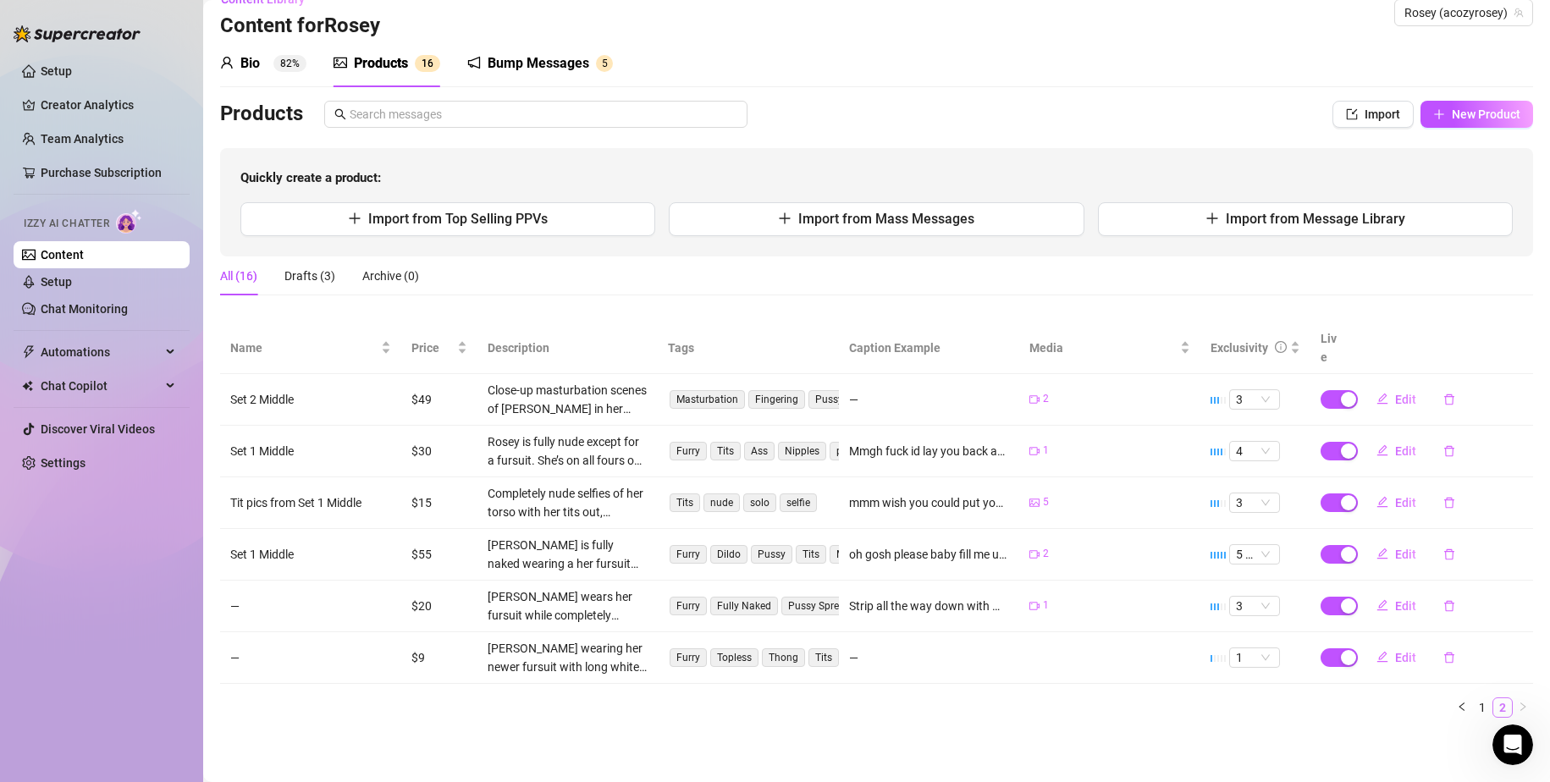
scroll to position [8, 0]
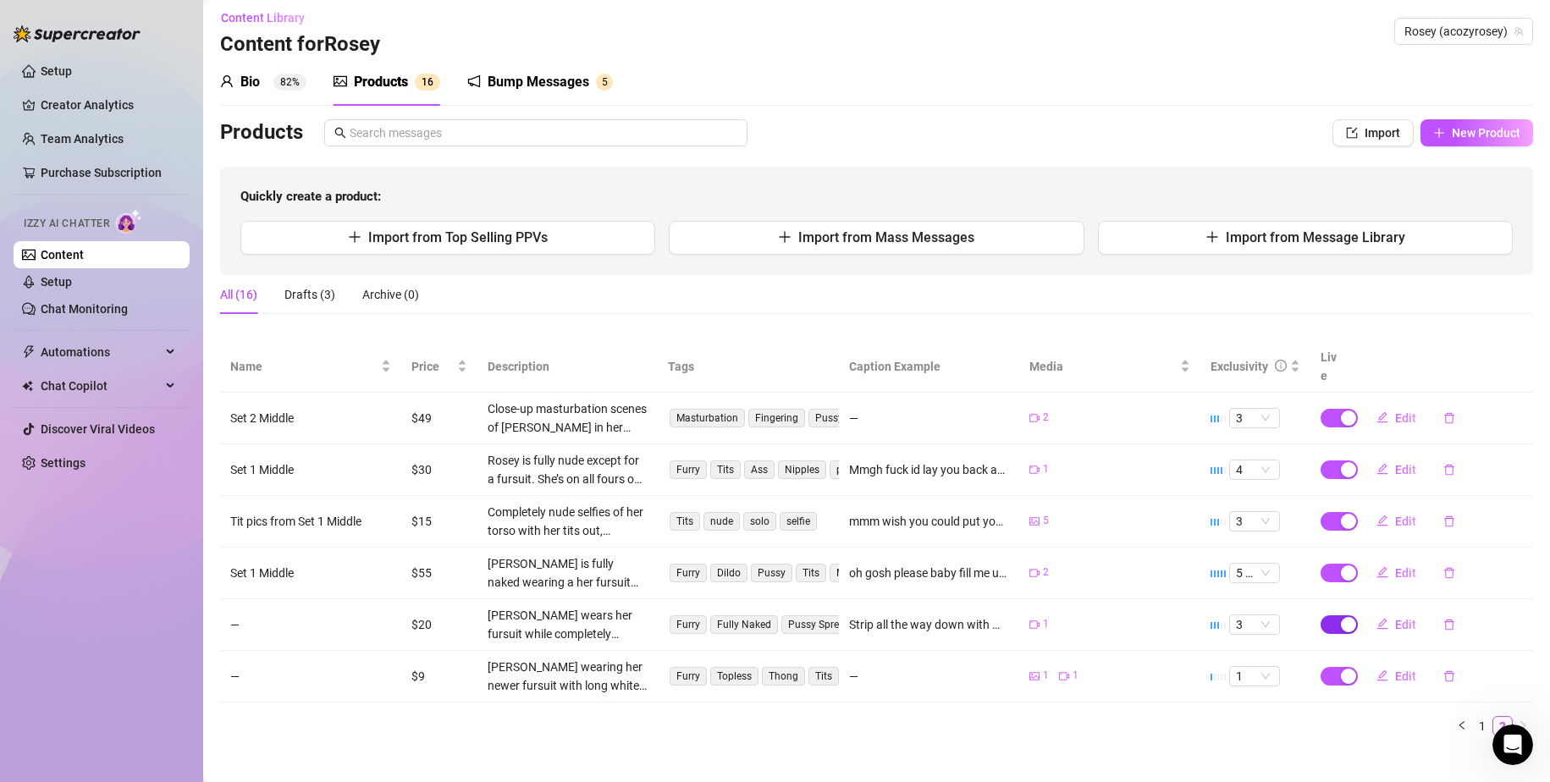
click at [1341, 617] on div "button" at bounding box center [1348, 624] width 15 height 15
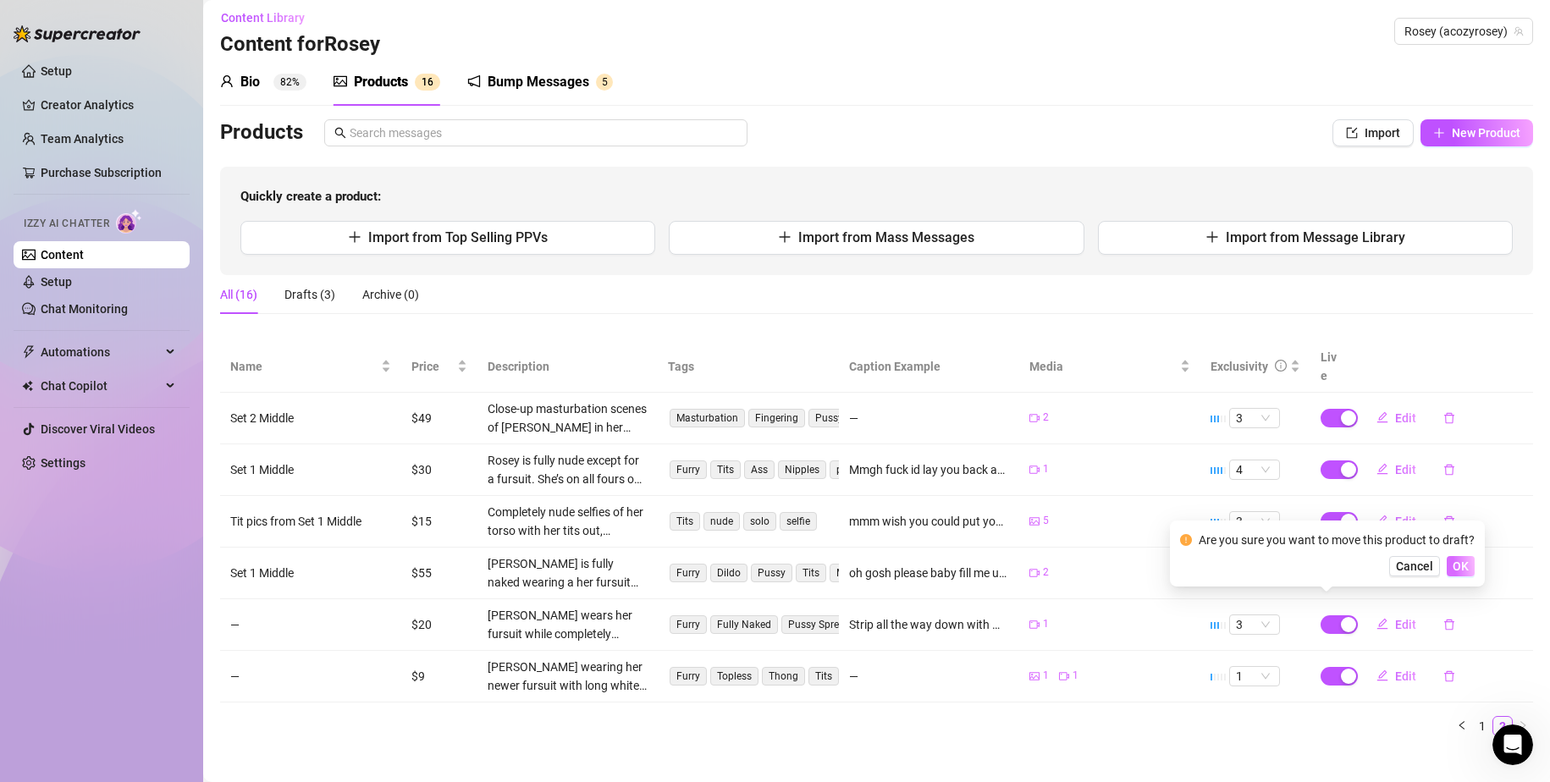
click at [1457, 560] on span "OK" at bounding box center [1461, 567] width 16 height 14
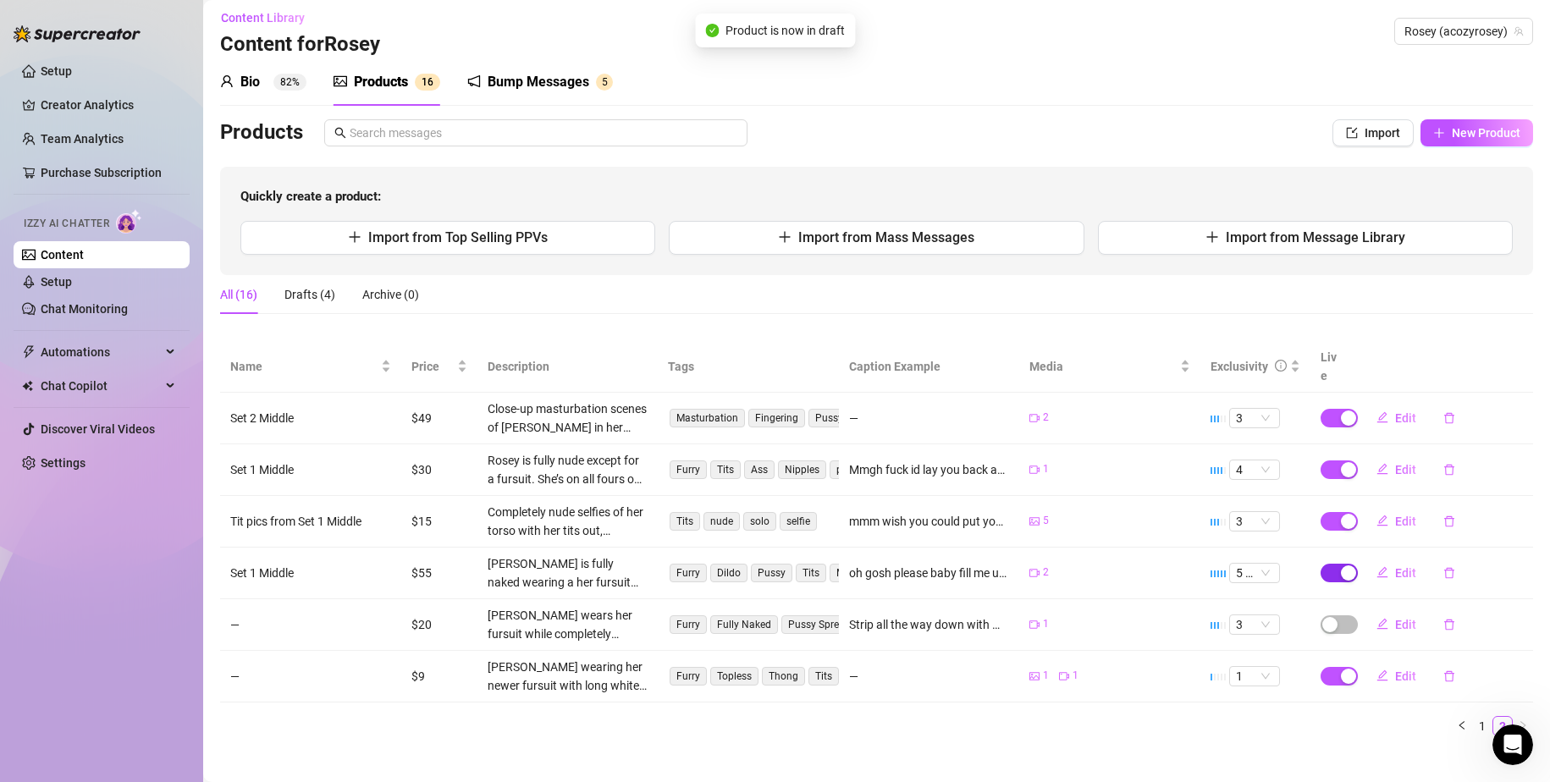
click at [1321, 564] on span "button" at bounding box center [1339, 573] width 37 height 19
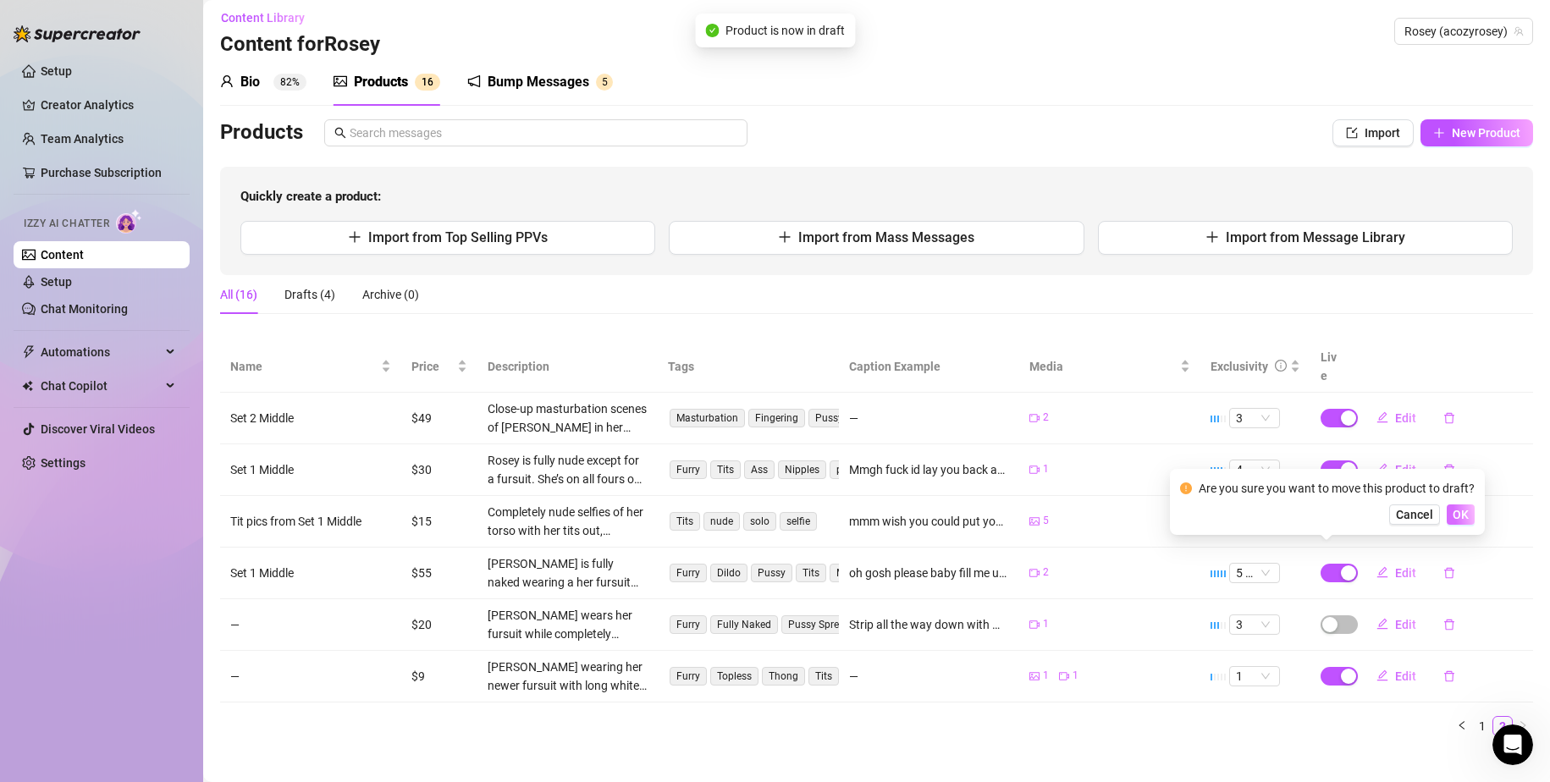
click at [1464, 522] on span "OK" at bounding box center [1461, 515] width 16 height 14
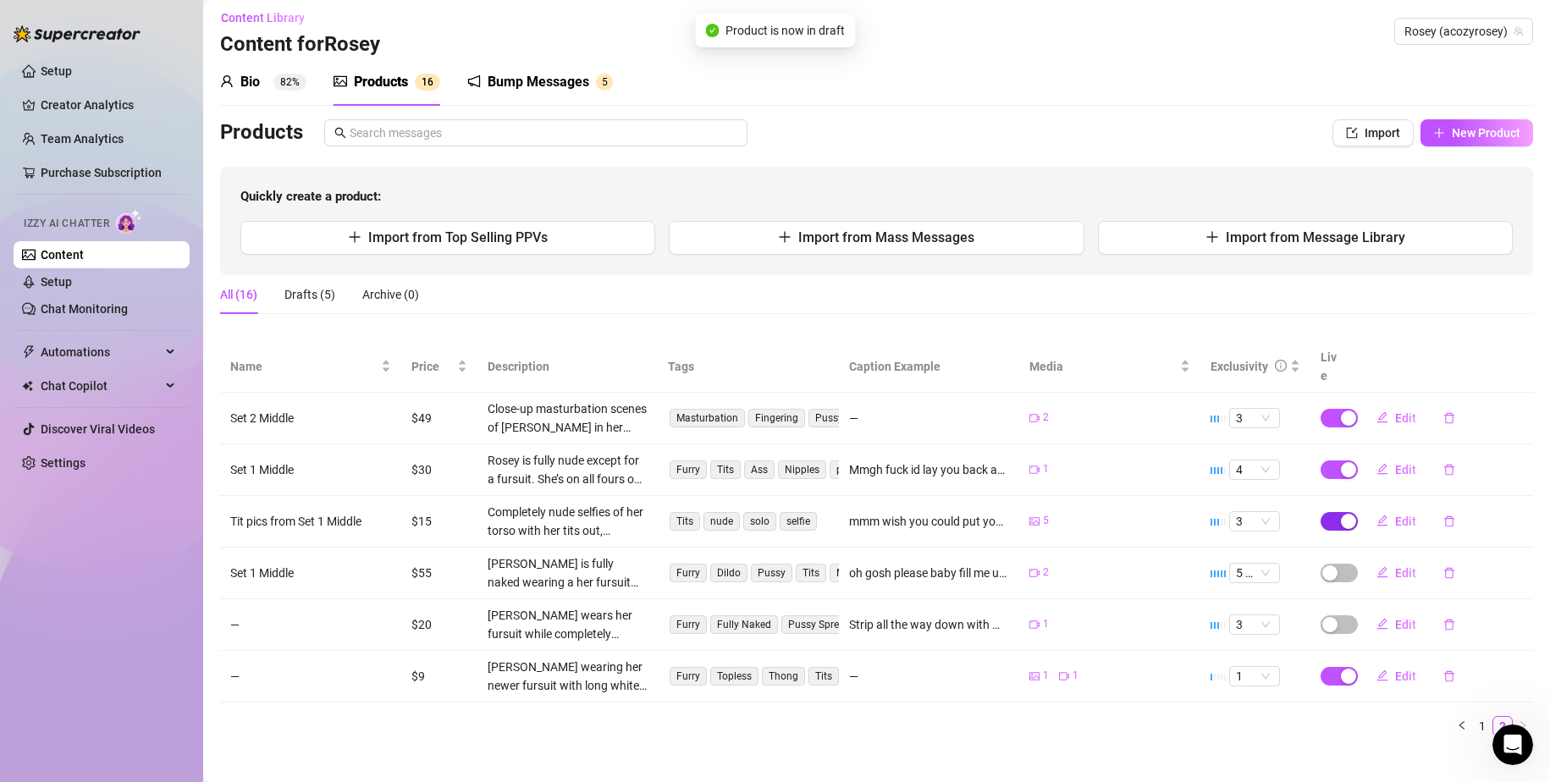
click at [1341, 514] on div "button" at bounding box center [1348, 521] width 15 height 15
click at [1460, 461] on span "OK" at bounding box center [1461, 463] width 16 height 14
click at [1325, 461] on span "button" at bounding box center [1339, 470] width 37 height 19
click at [1460, 411] on span "OK" at bounding box center [1461, 412] width 16 height 14
click at [1341, 411] on div "button" at bounding box center [1348, 418] width 15 height 15
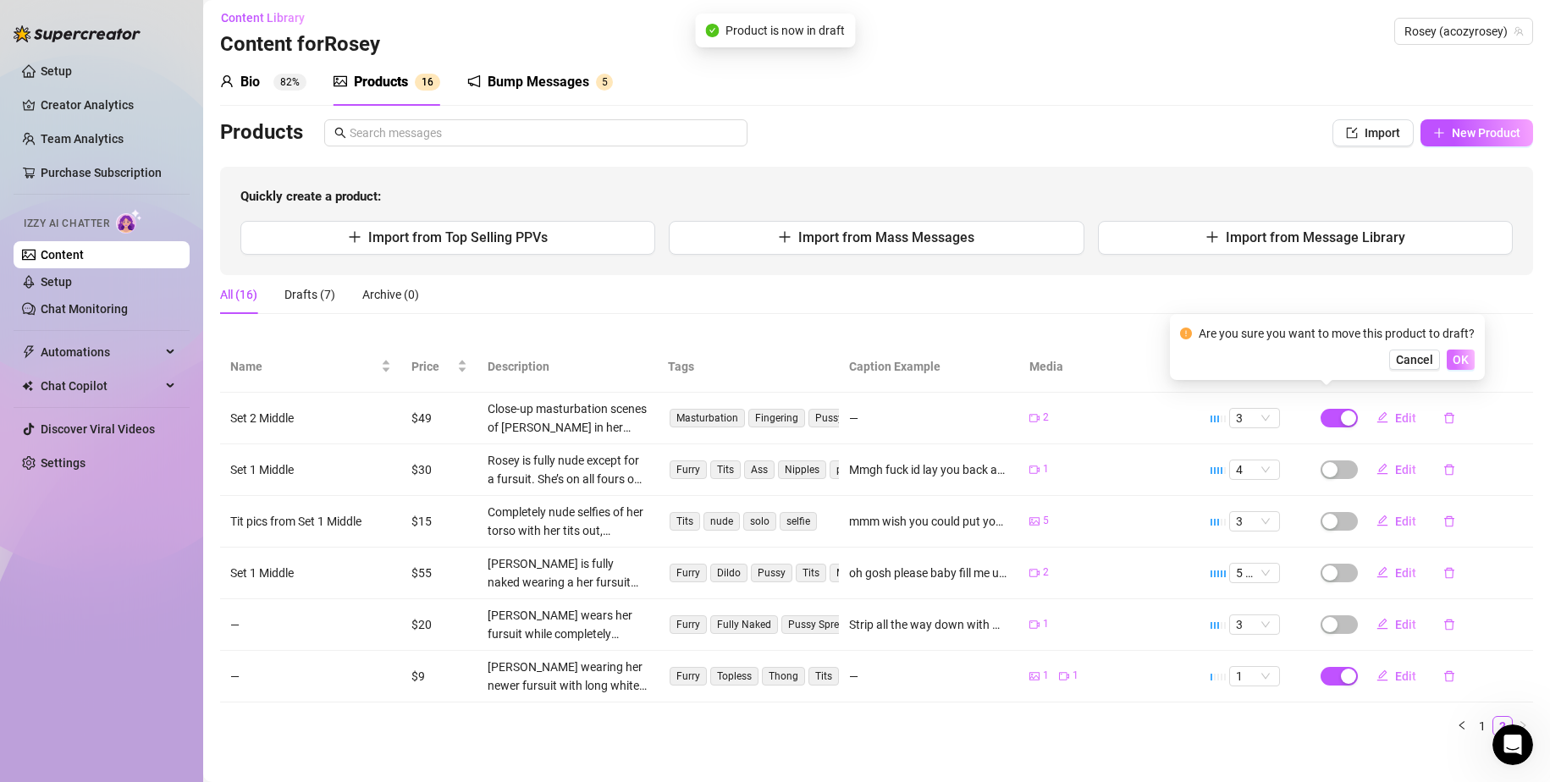
click at [1467, 356] on button "OK" at bounding box center [1461, 360] width 28 height 20
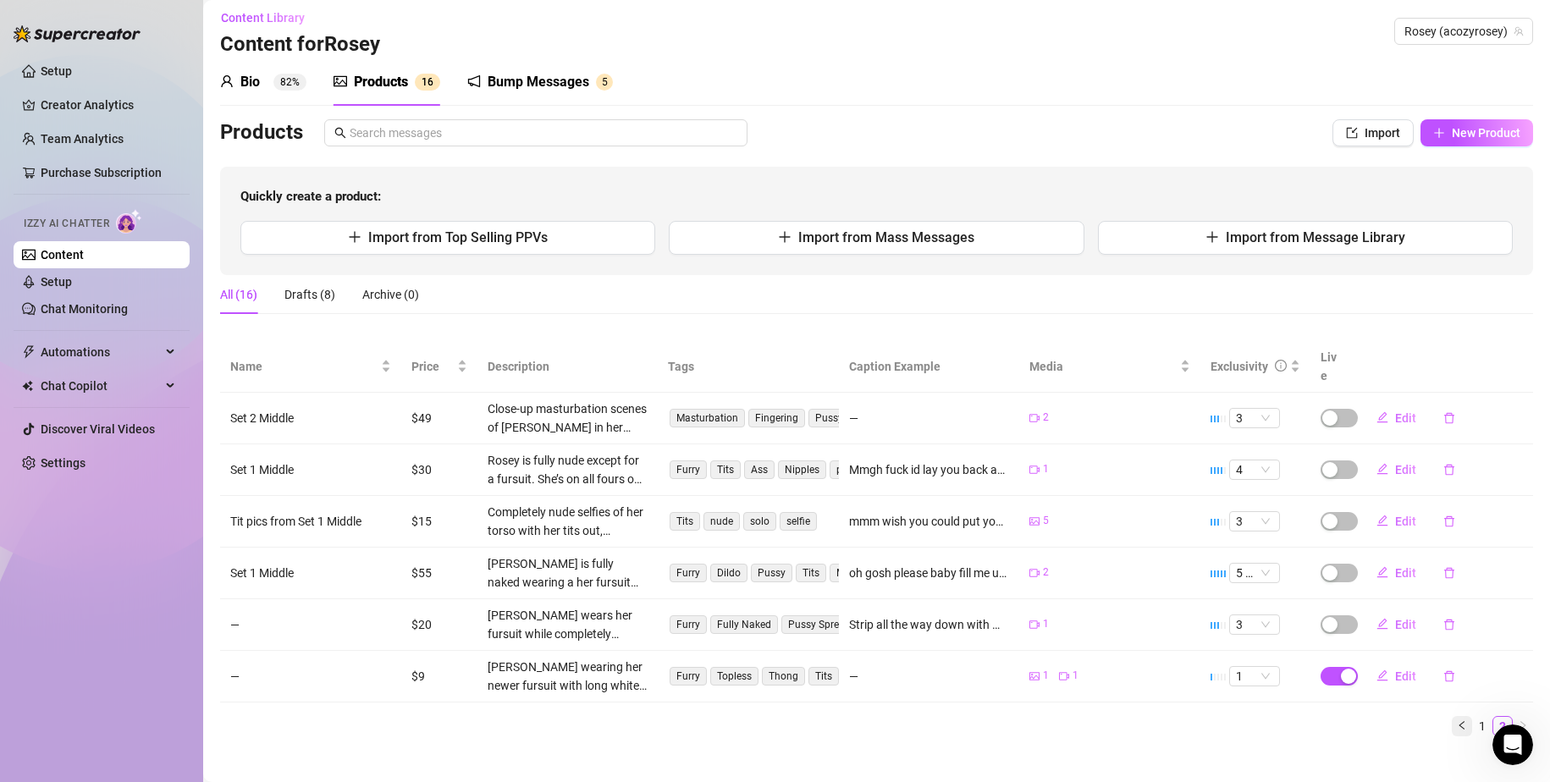
click at [1452, 716] on button "button" at bounding box center [1462, 726] width 20 height 20
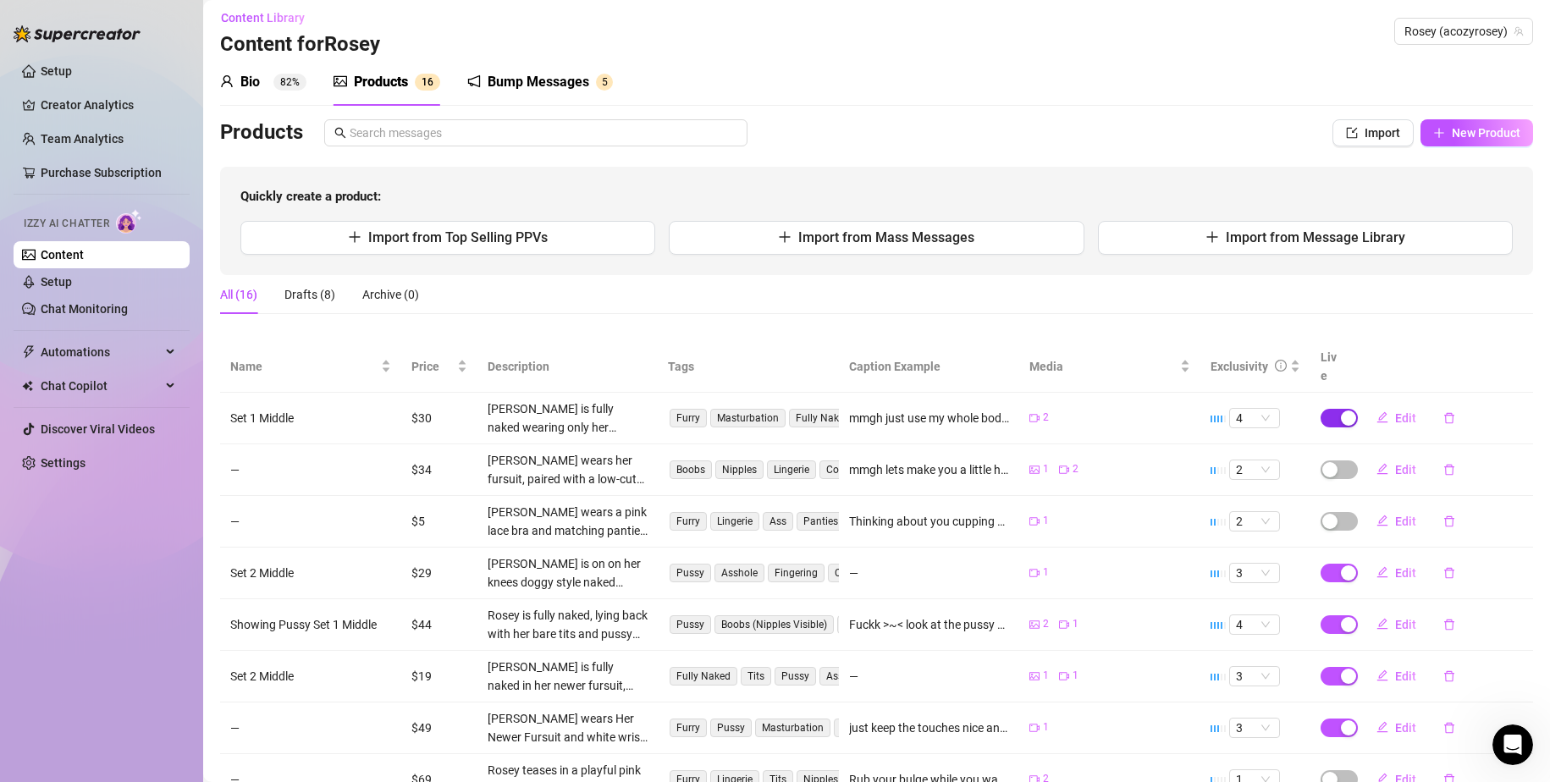
click at [1341, 411] on div "button" at bounding box center [1348, 418] width 15 height 15
click at [1454, 367] on button "OK" at bounding box center [1461, 360] width 28 height 20
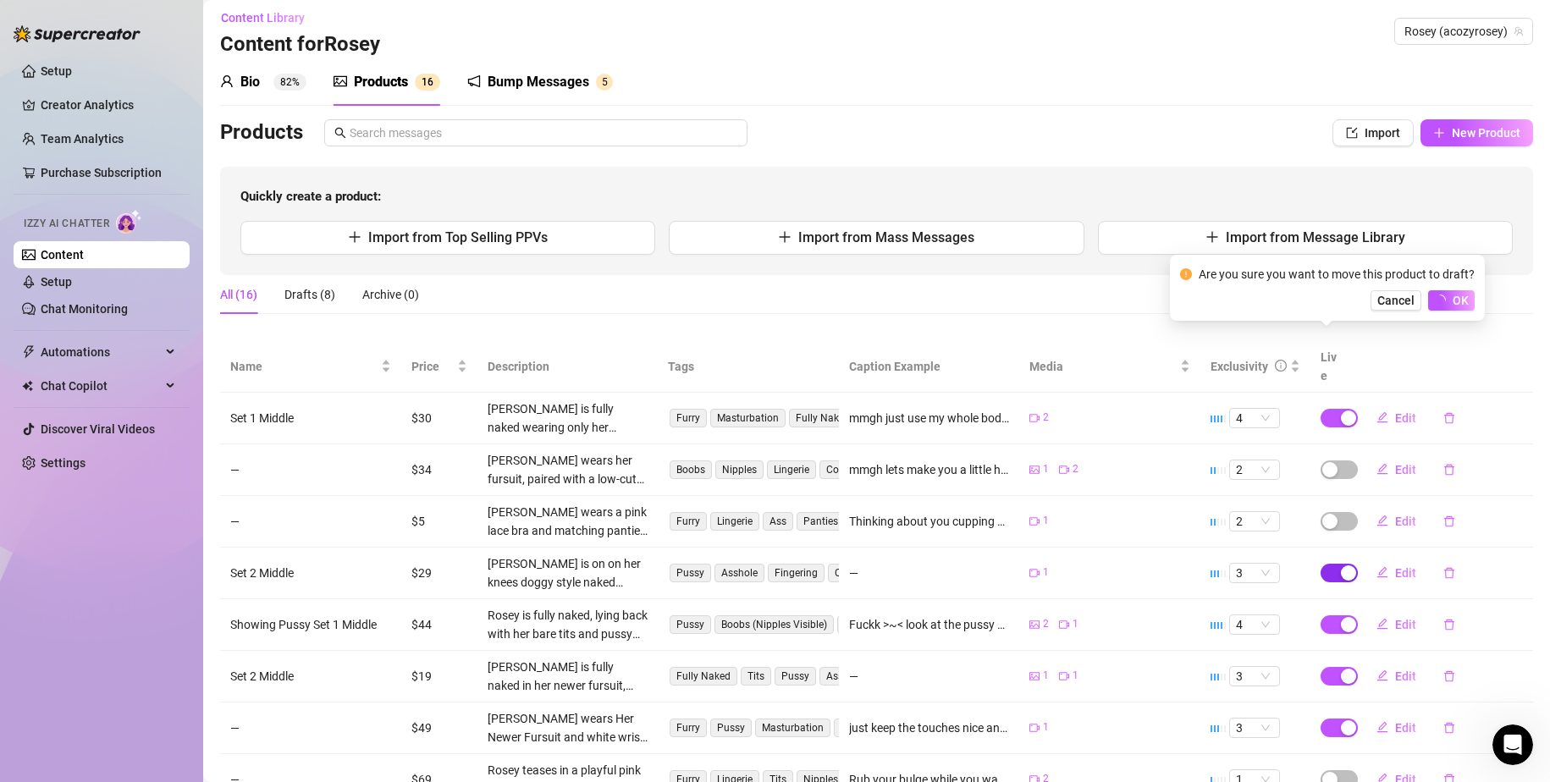
scroll to position [177, 0]
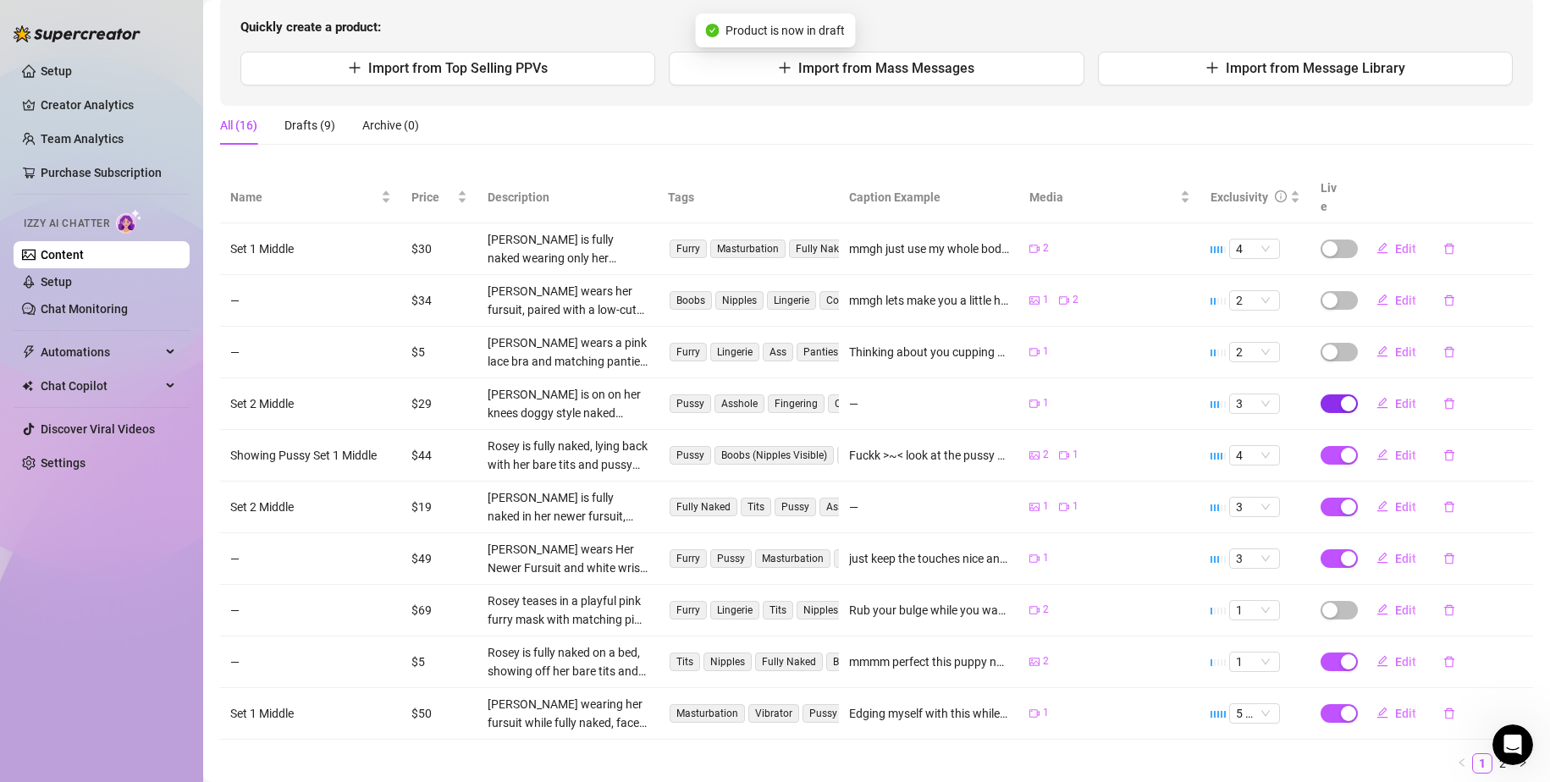
click at [1341, 396] on div "button" at bounding box center [1348, 403] width 15 height 15
click at [1461, 353] on button "OK" at bounding box center [1461, 345] width 28 height 20
click at [1341, 448] on div "button" at bounding box center [1348, 455] width 15 height 15
click at [1449, 411] on div "Are you sure you want to move this product to draft? Cancel OK" at bounding box center [1327, 384] width 315 height 66
click at [1466, 390] on span "OK" at bounding box center [1461, 397] width 16 height 14
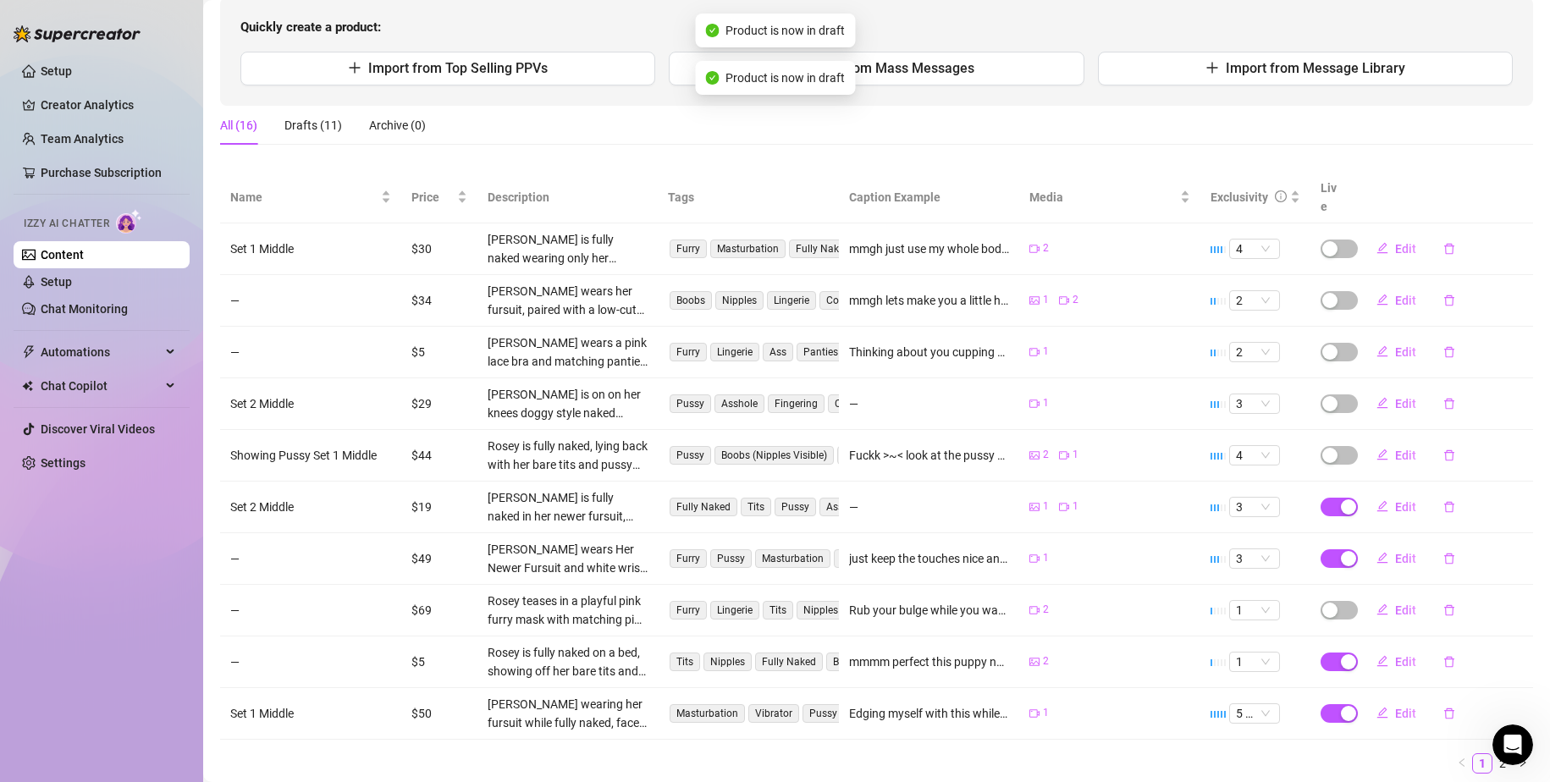
click at [1330, 482] on td at bounding box center [1332, 508] width 42 height 52
click at [1341, 500] on div "button" at bounding box center [1348, 507] width 15 height 15
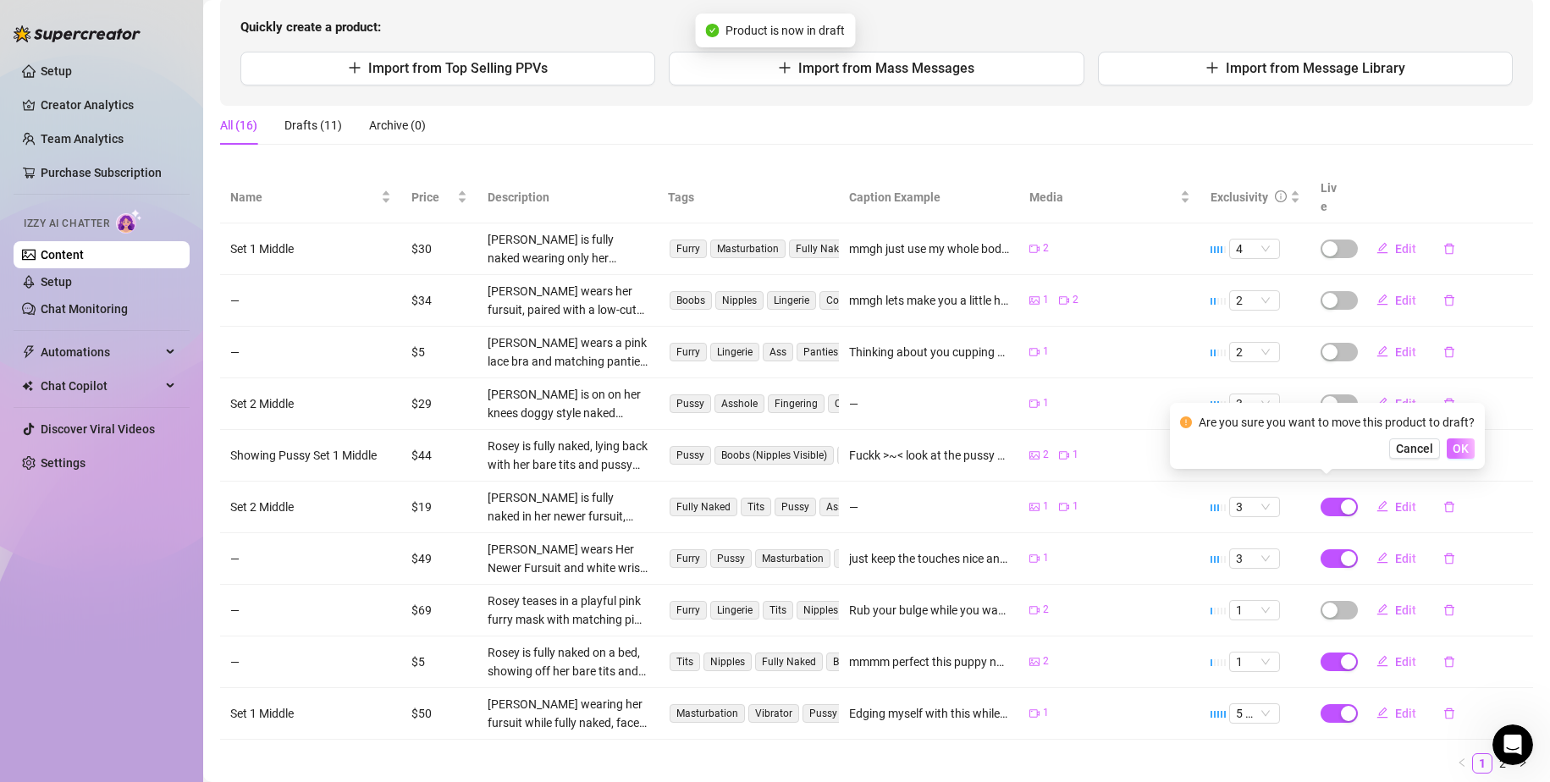
click at [1449, 457] on button "OK" at bounding box center [1461, 449] width 28 height 20
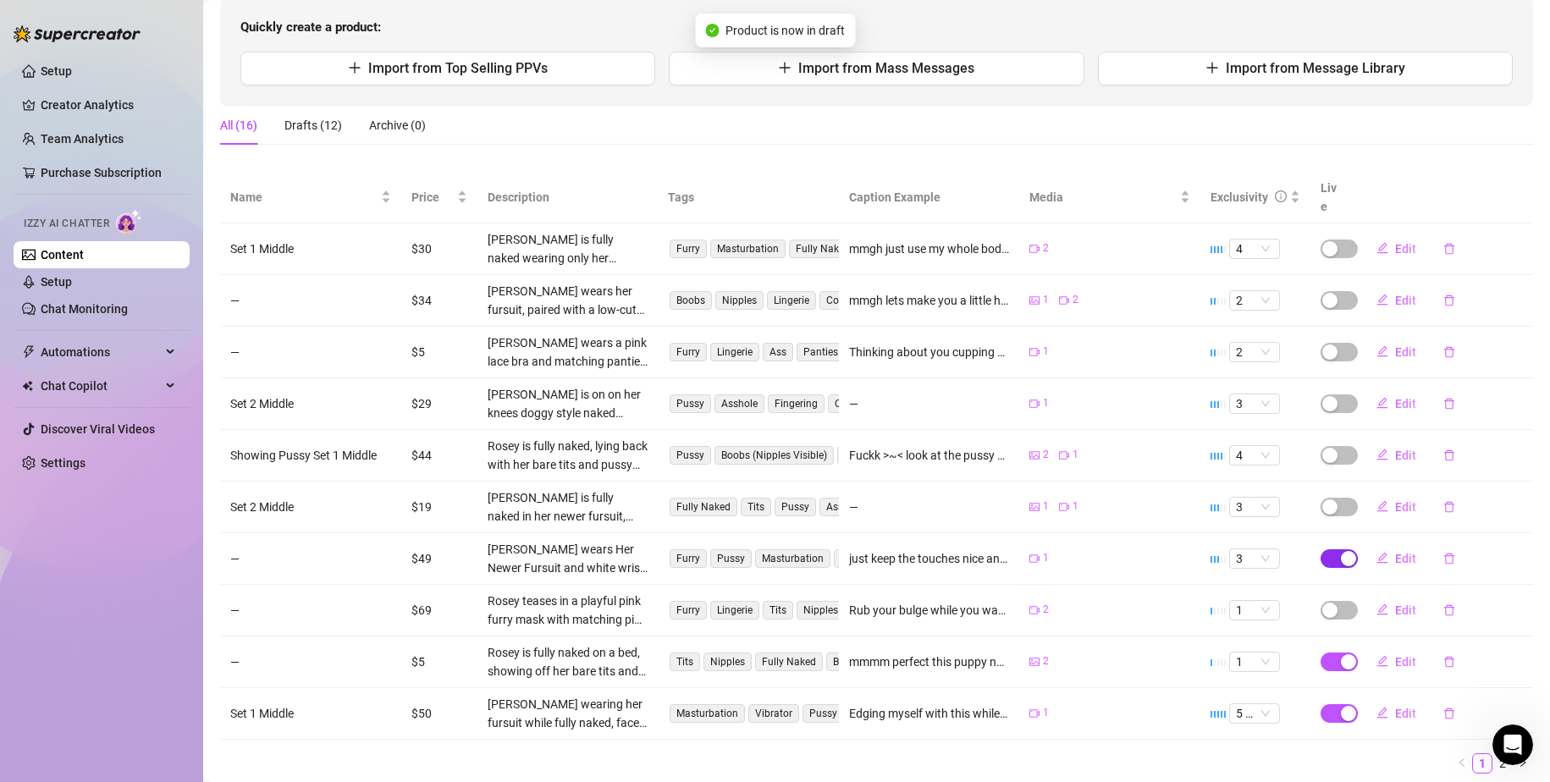
click at [1341, 551] on div "button" at bounding box center [1348, 558] width 15 height 15
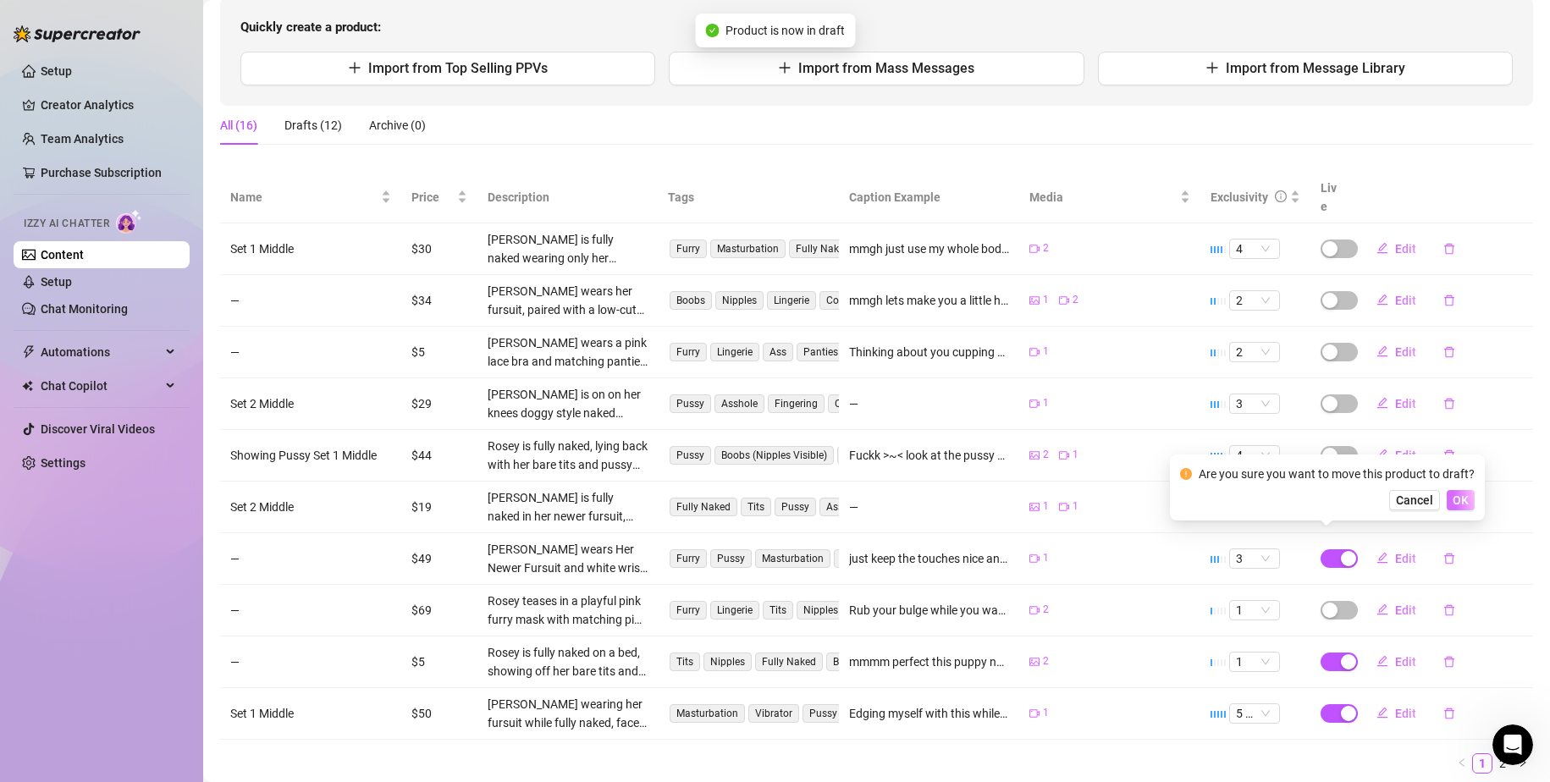
click at [1462, 501] on span "OK" at bounding box center [1461, 501] width 16 height 14
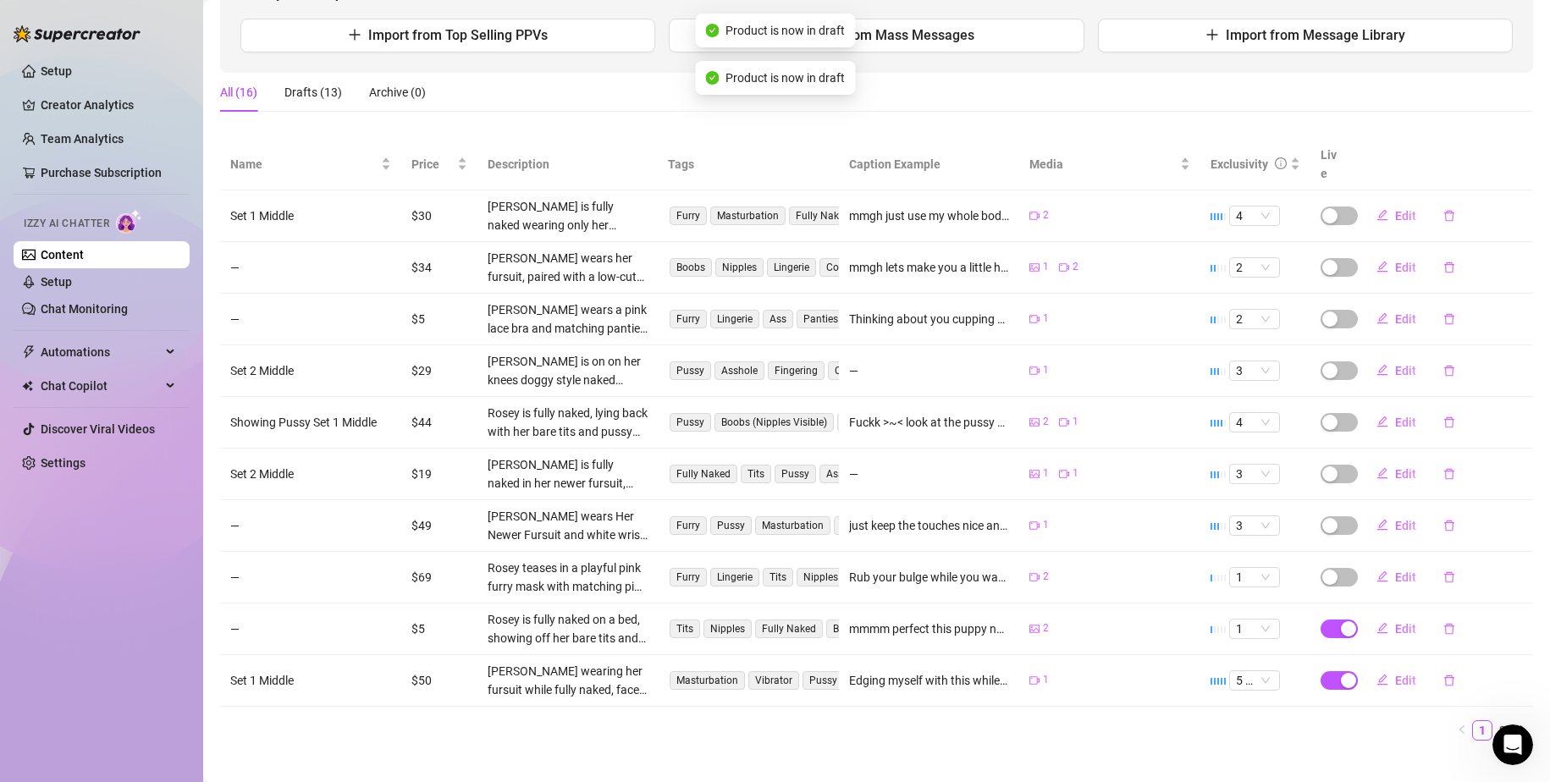
scroll to position [214, 0]
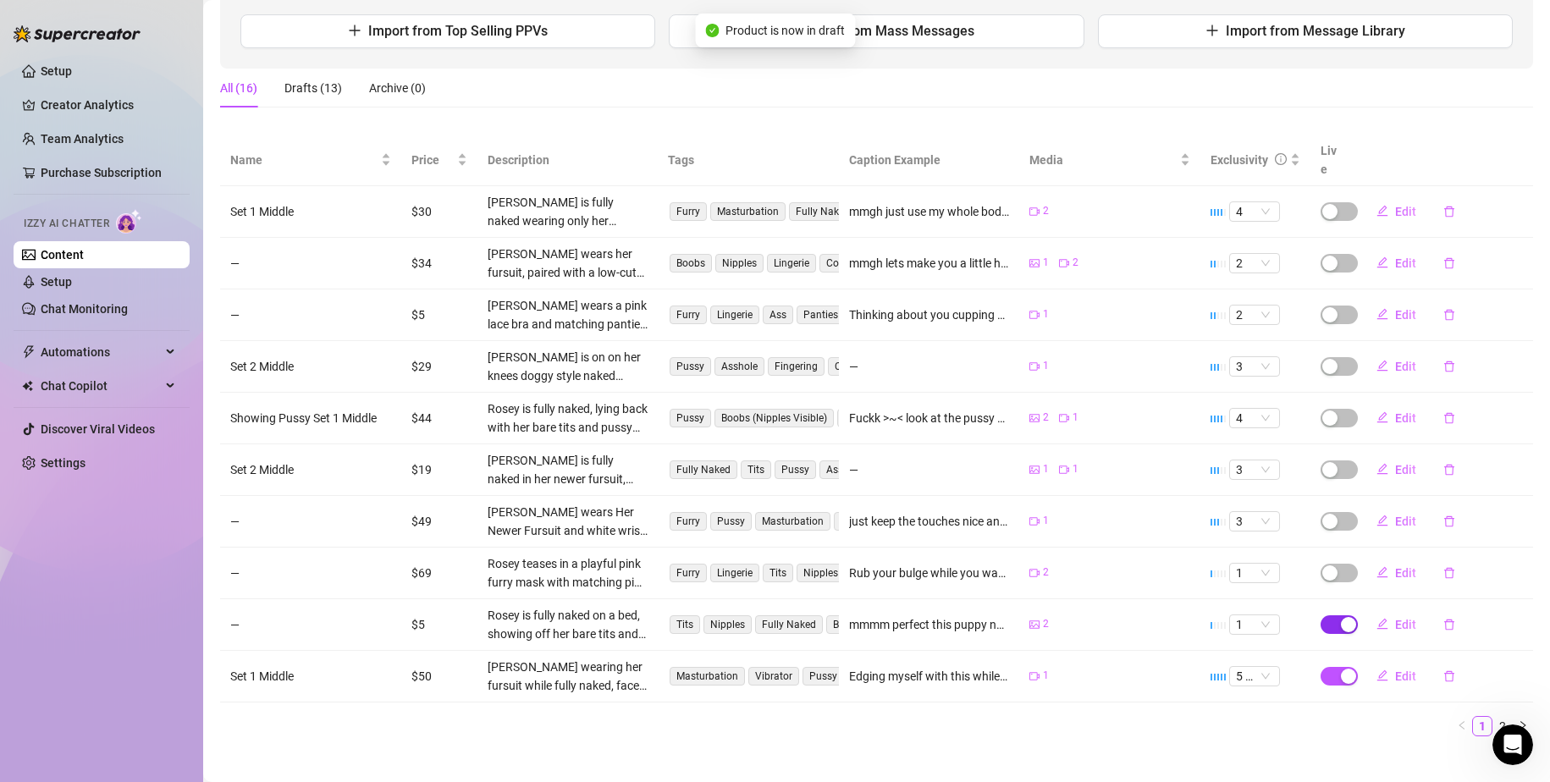
click at [1339, 606] on tr "— $5 Rosey is fully naked on a bed, showing off her bare tits and smooth body. …" at bounding box center [876, 625] width 1313 height 52
click at [1321, 616] on span "button" at bounding box center [1339, 625] width 37 height 19
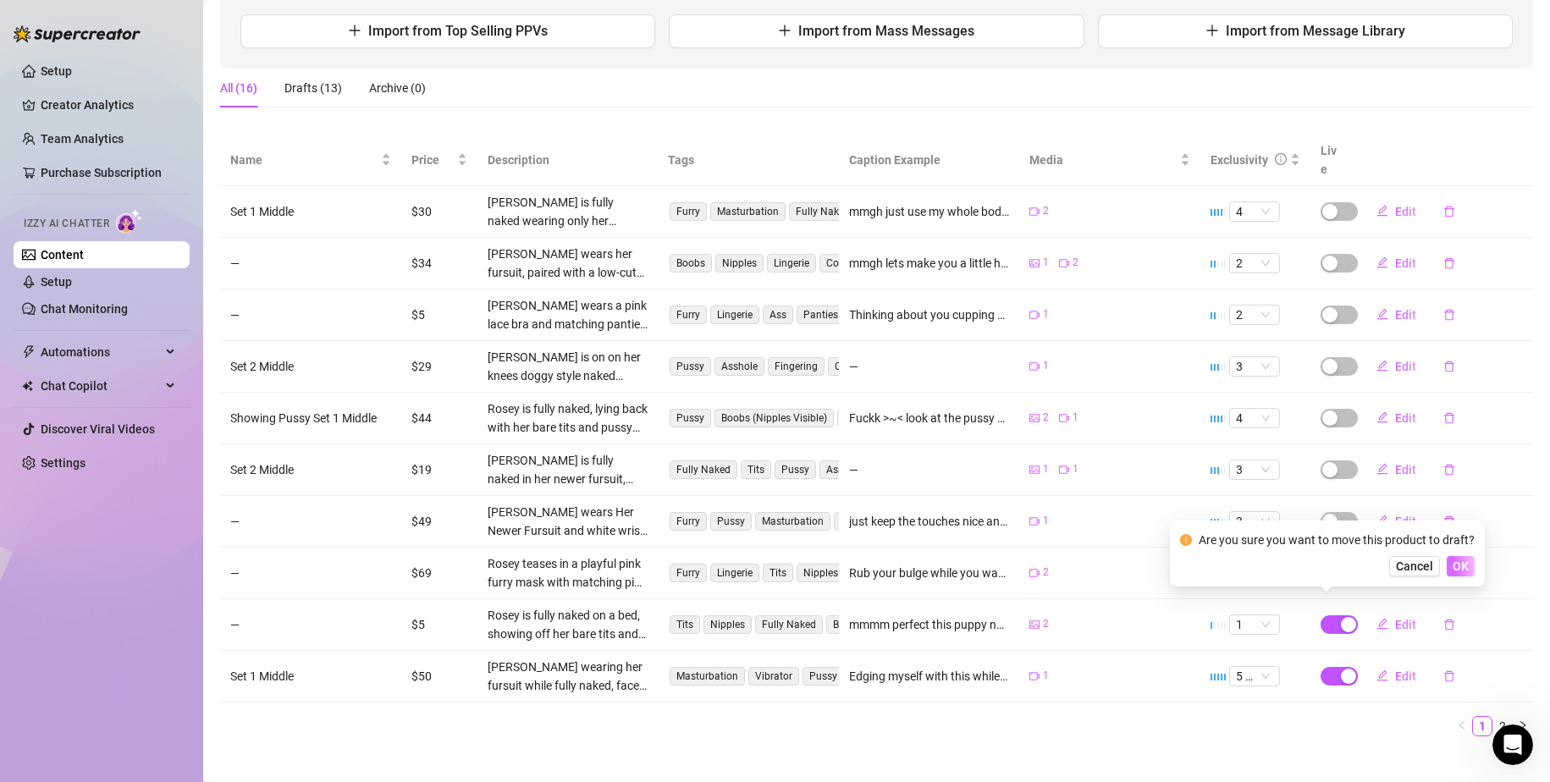
click at [1466, 571] on span "OK" at bounding box center [1461, 567] width 16 height 14
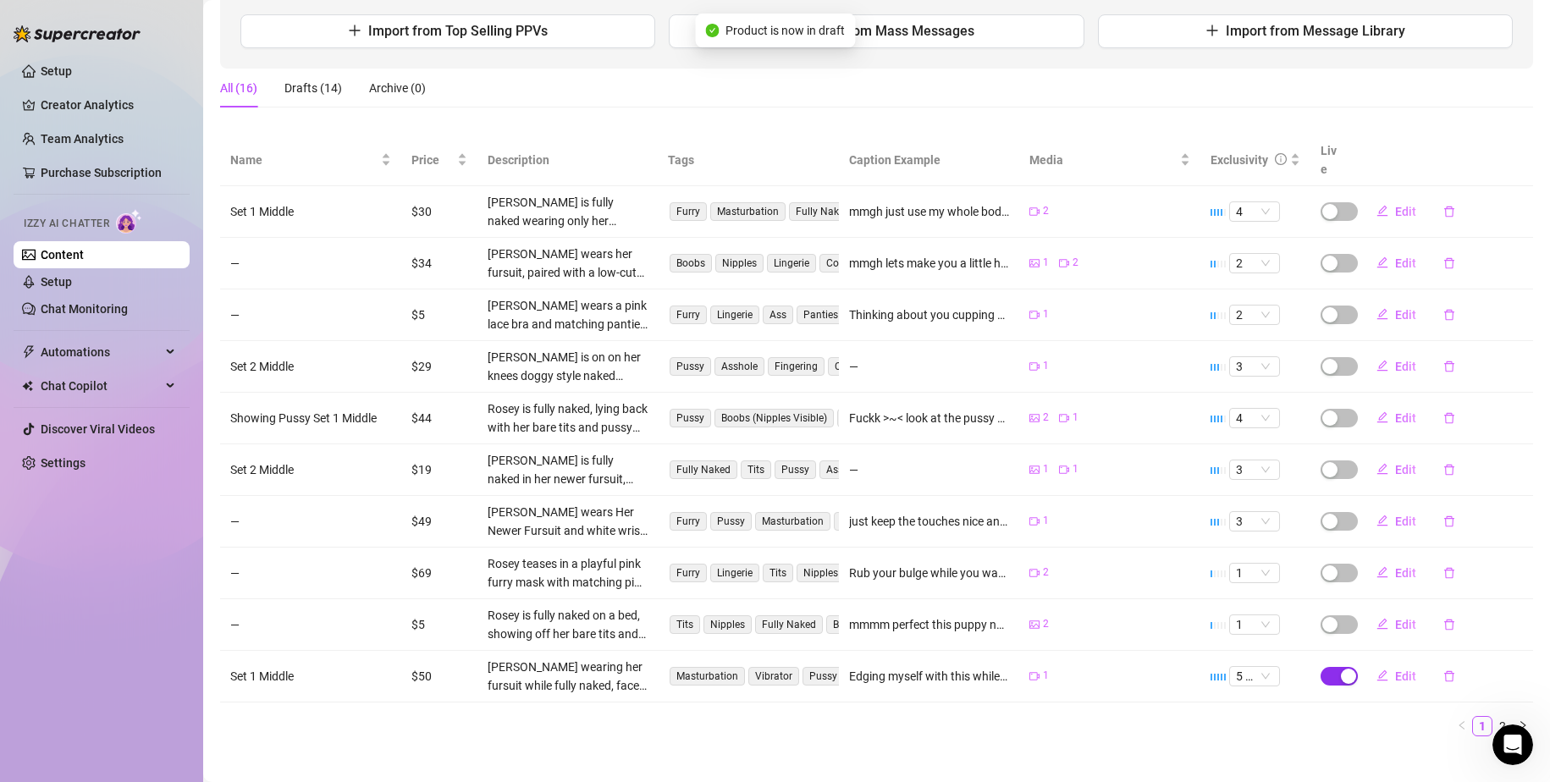
click at [1328, 667] on button "button" at bounding box center [1339, 676] width 37 height 19
click at [1467, 621] on button "OK" at bounding box center [1461, 618] width 28 height 20
click at [1494, 717] on link "2" at bounding box center [1503, 726] width 19 height 19
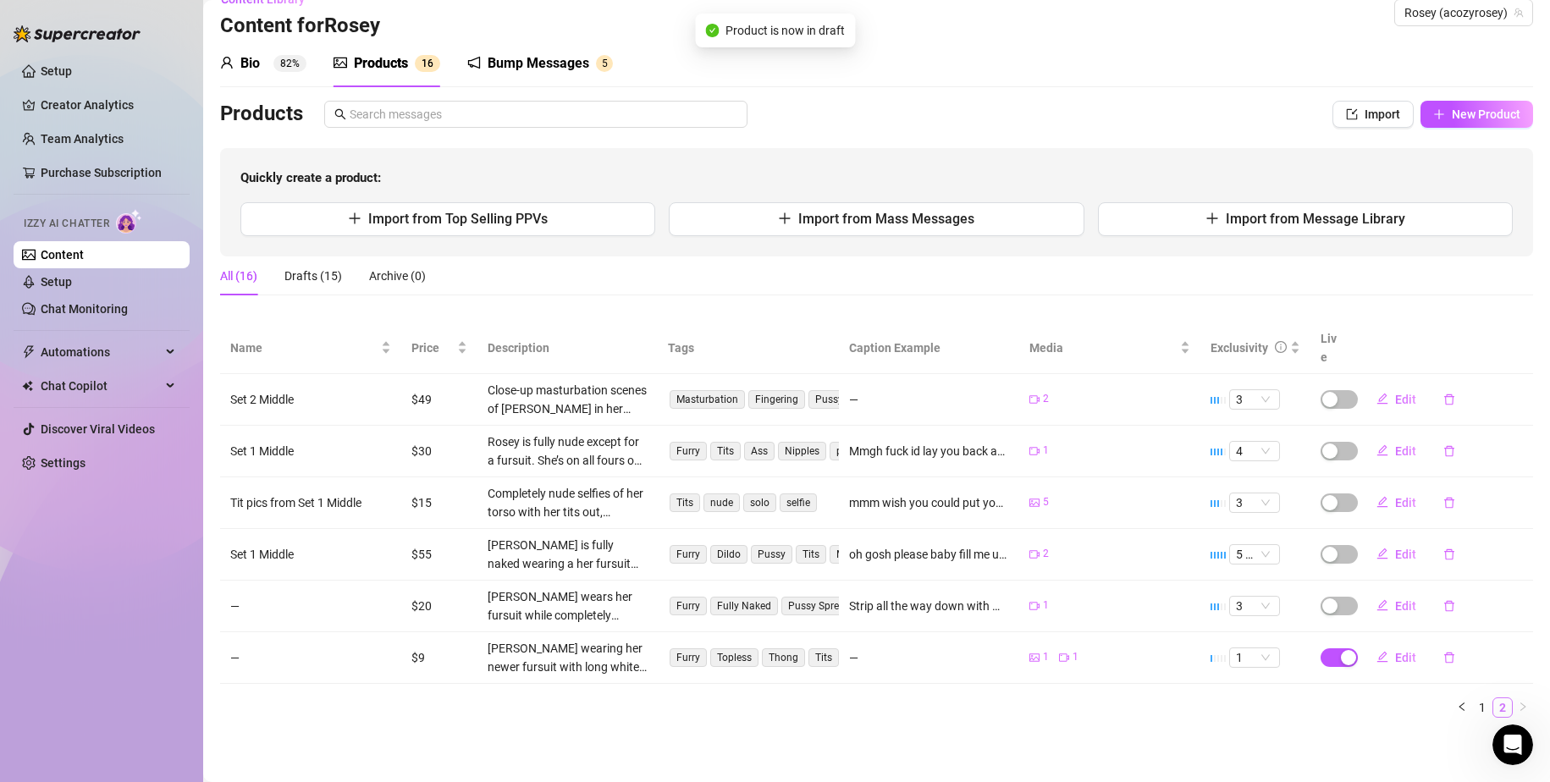
scroll to position [8, 0]
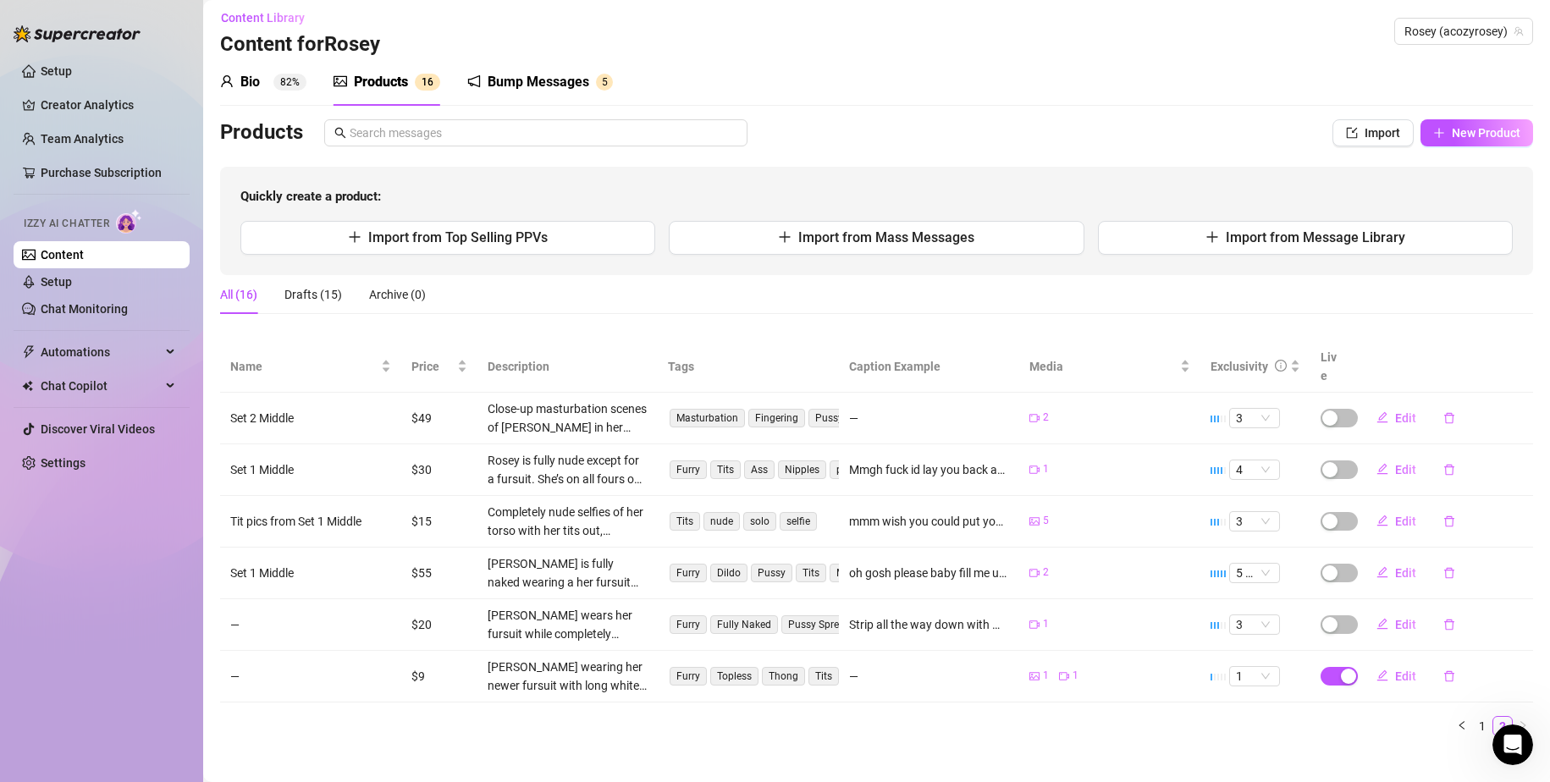
click at [1449, 118] on div "Bio 82% Products 1 6 Bump Messages 5 Bio Import Bio from other creator Personal…" at bounding box center [876, 404] width 1313 height 692
click at [1452, 138] on span "New Product" at bounding box center [1486, 133] width 69 height 14
type textarea "Type your message here..."
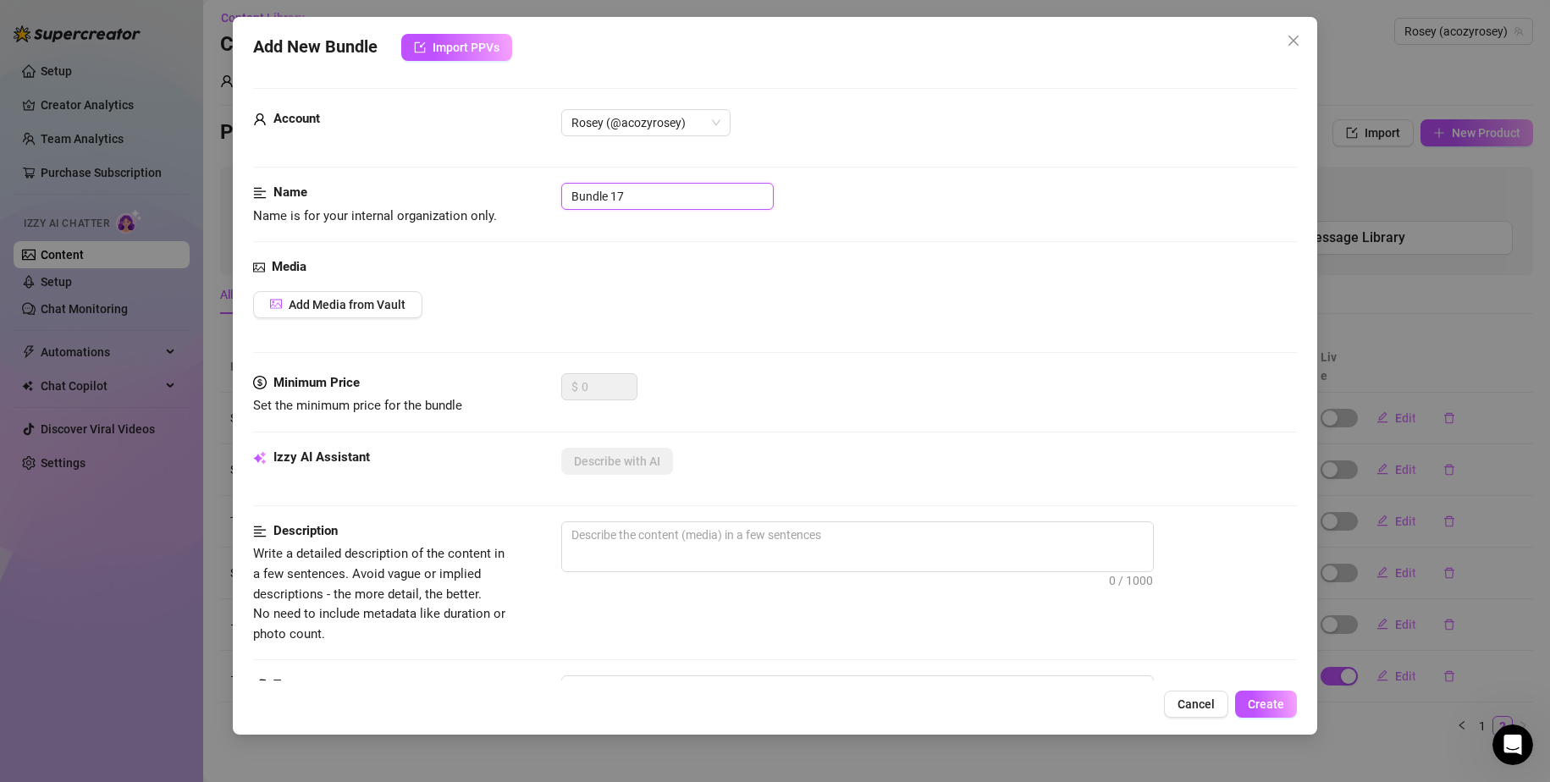
drag, startPoint x: 679, startPoint y: 206, endPoint x: 545, endPoint y: 189, distance: 134.8
click at [561, 196] on input "Bundle 17" at bounding box center [667, 196] width 213 height 27
click at [406, 329] on div "Media Add Media from Vault" at bounding box center [775, 315] width 1045 height 116
click at [412, 303] on button "Add Media from Vault" at bounding box center [337, 304] width 169 height 27
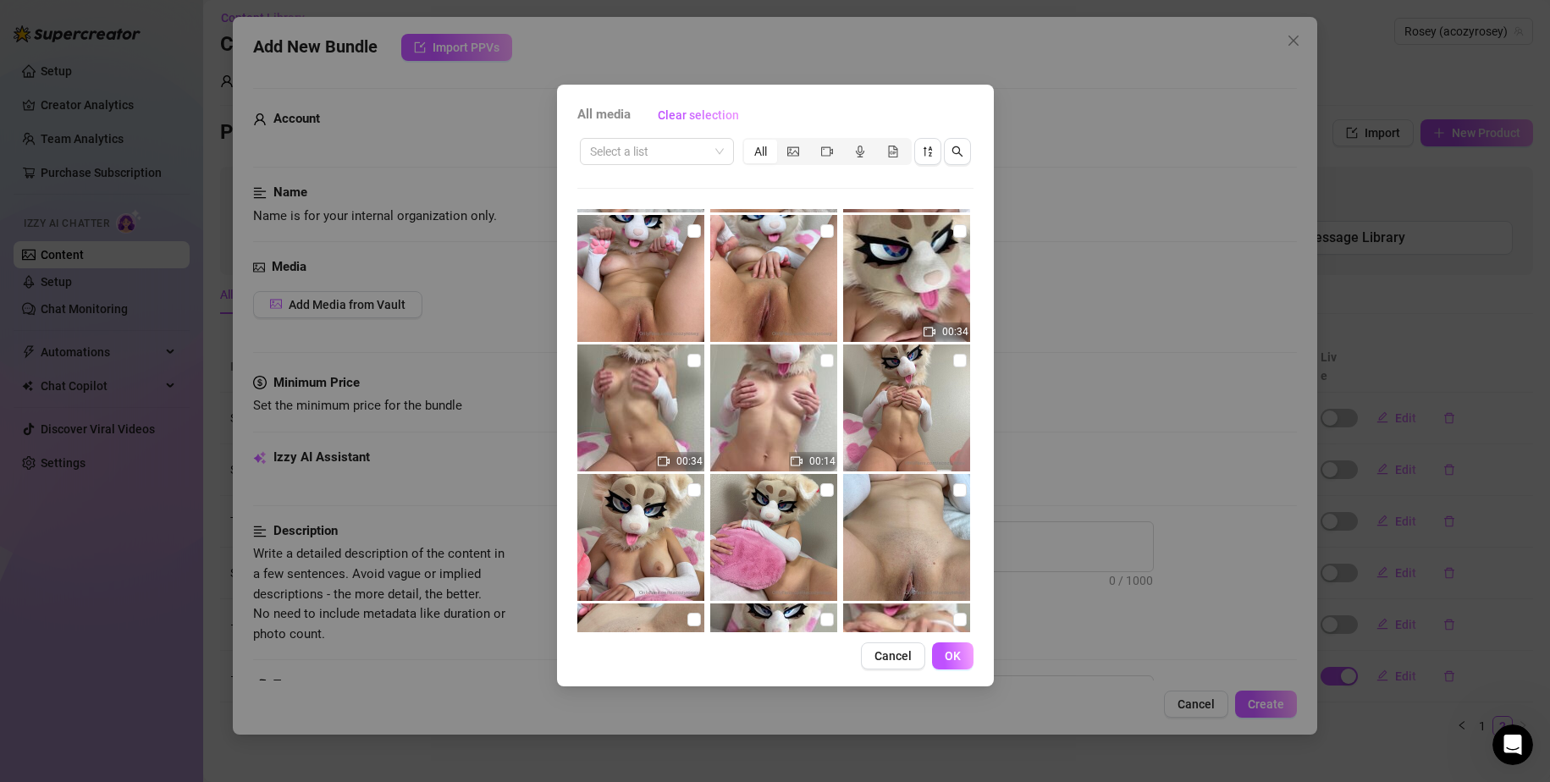
scroll to position [2371, 0]
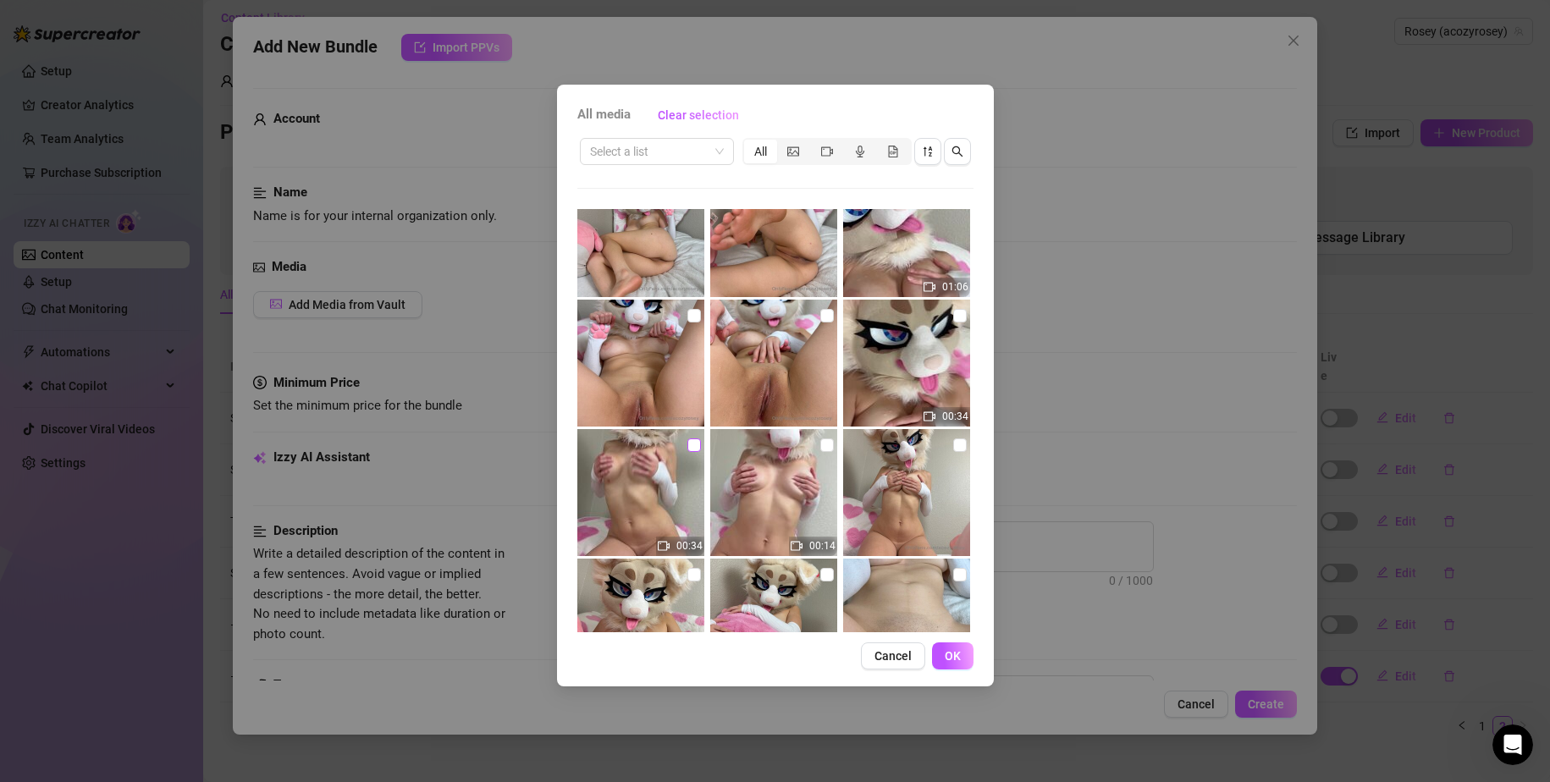
click at [689, 450] on input "checkbox" at bounding box center [694, 446] width 14 height 14
checkbox input "true"
click at [908, 406] on img at bounding box center [906, 363] width 127 height 127
click at [953, 311] on input "checkbox" at bounding box center [960, 316] width 14 height 14
checkbox input "true"
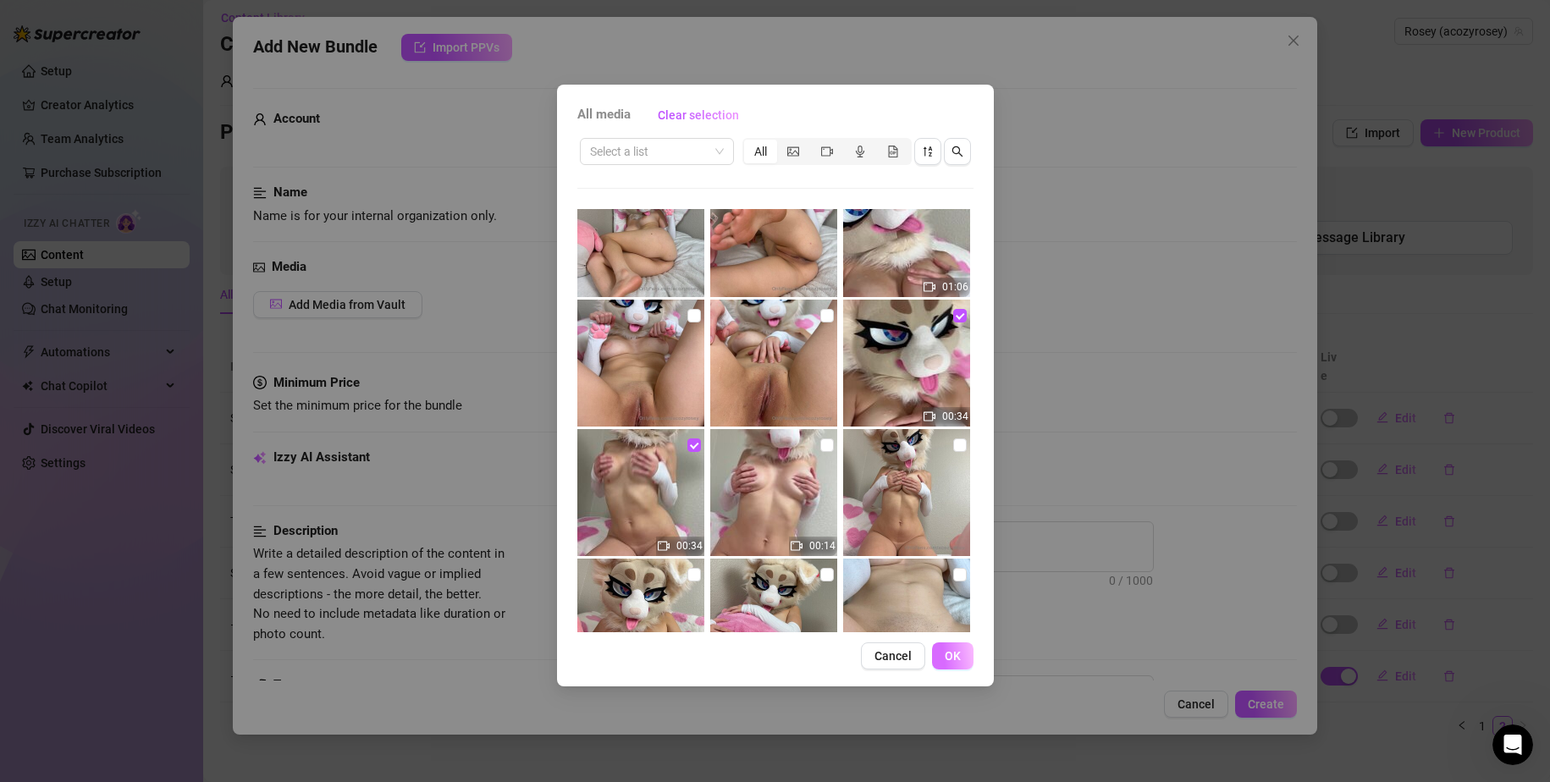
click at [952, 656] on span "OK" at bounding box center [953, 656] width 16 height 14
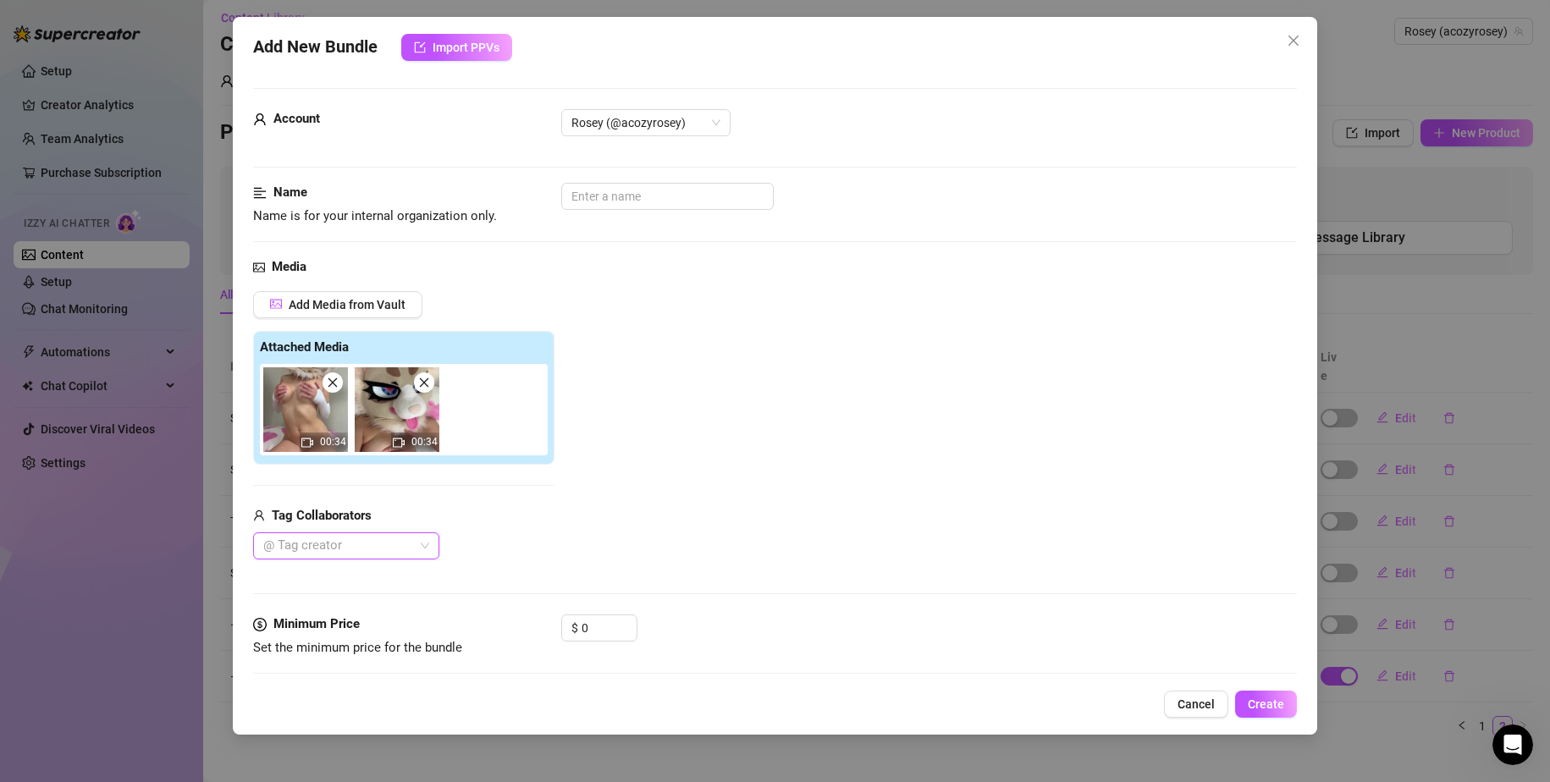
scroll to position [169, 0]
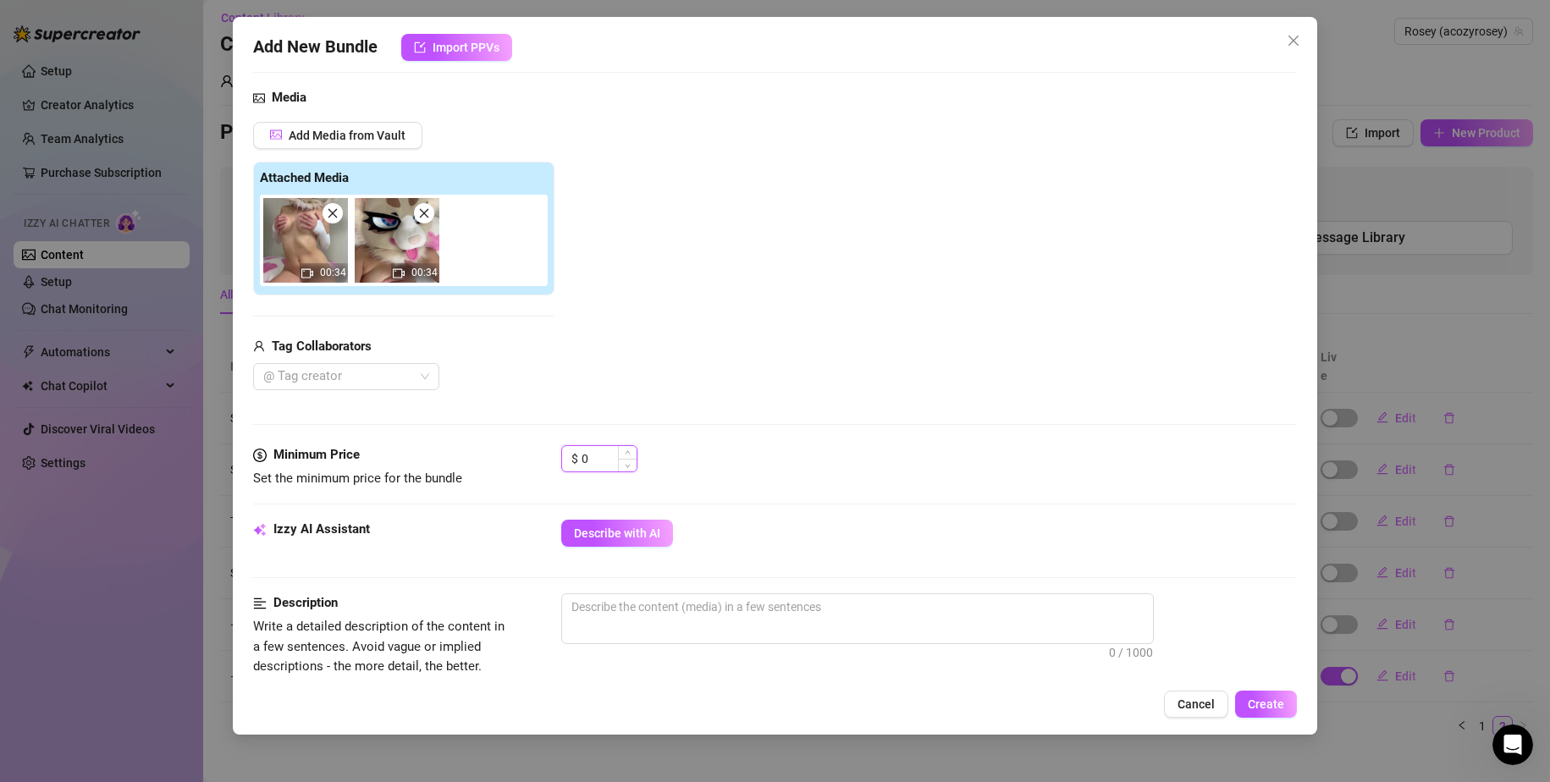
click at [608, 456] on input "0" at bounding box center [609, 458] width 55 height 25
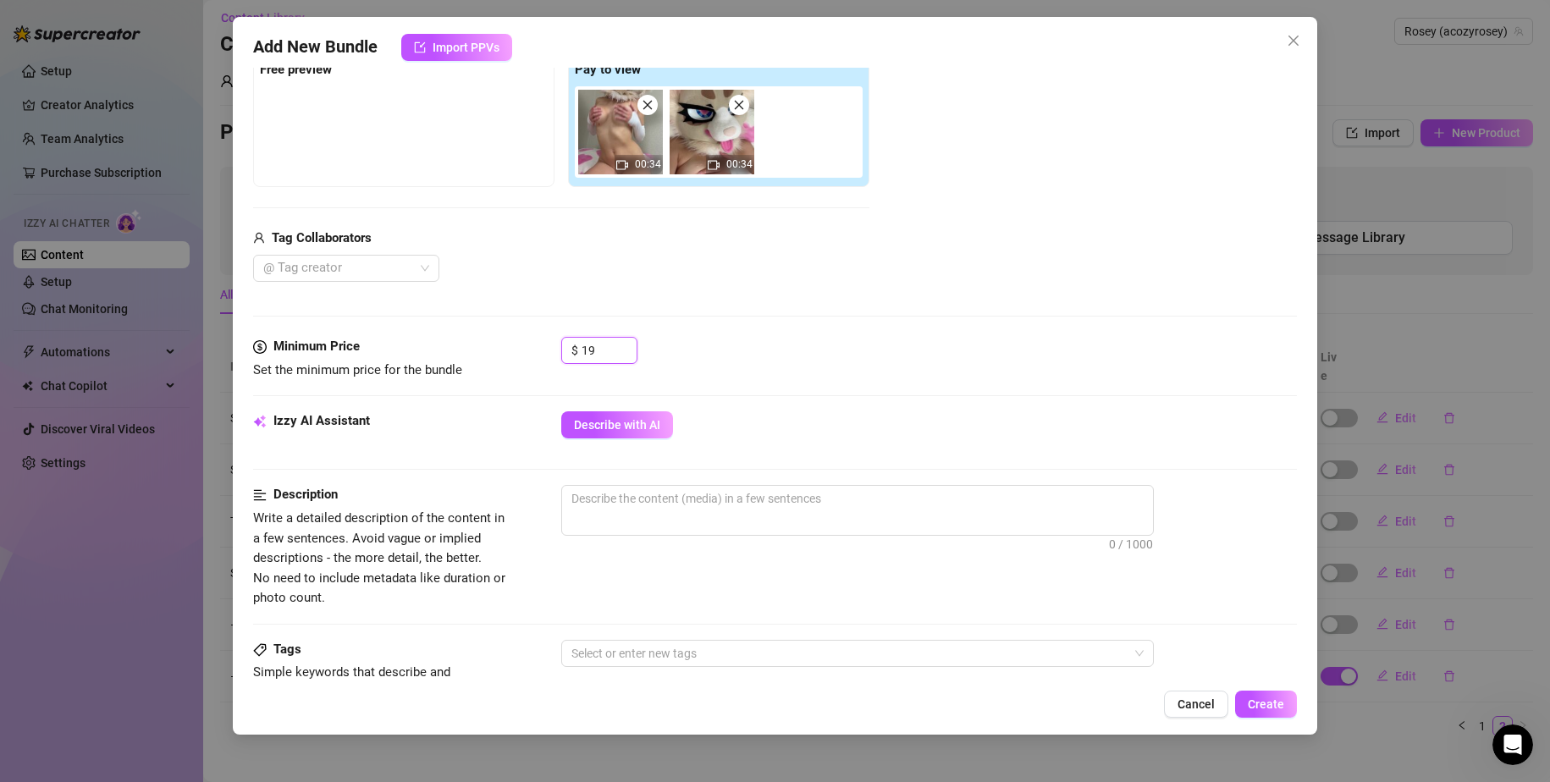
scroll to position [339, 0]
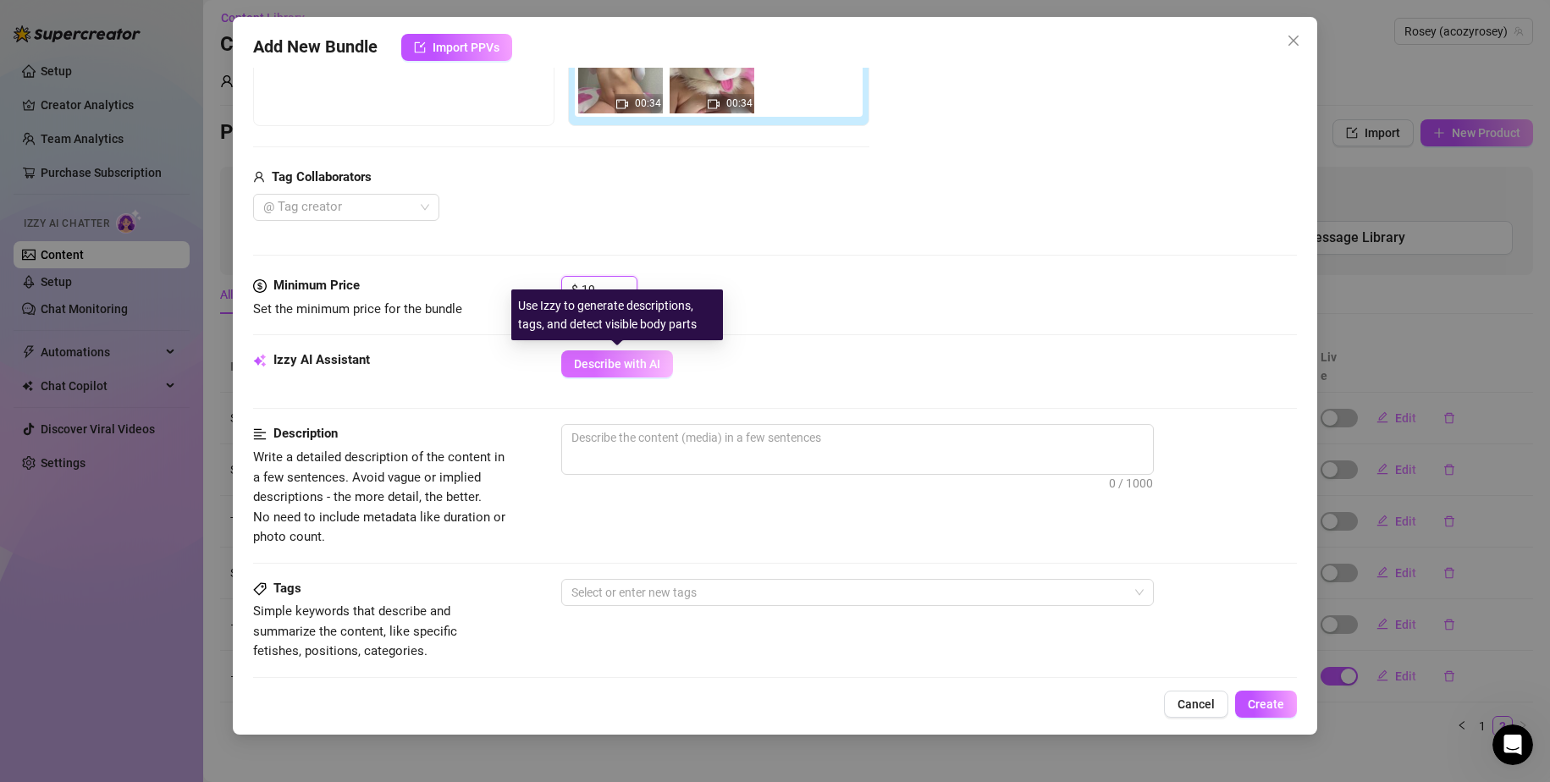
type input "19"
click at [654, 370] on span "Describe with AI" at bounding box center [617, 364] width 86 height 14
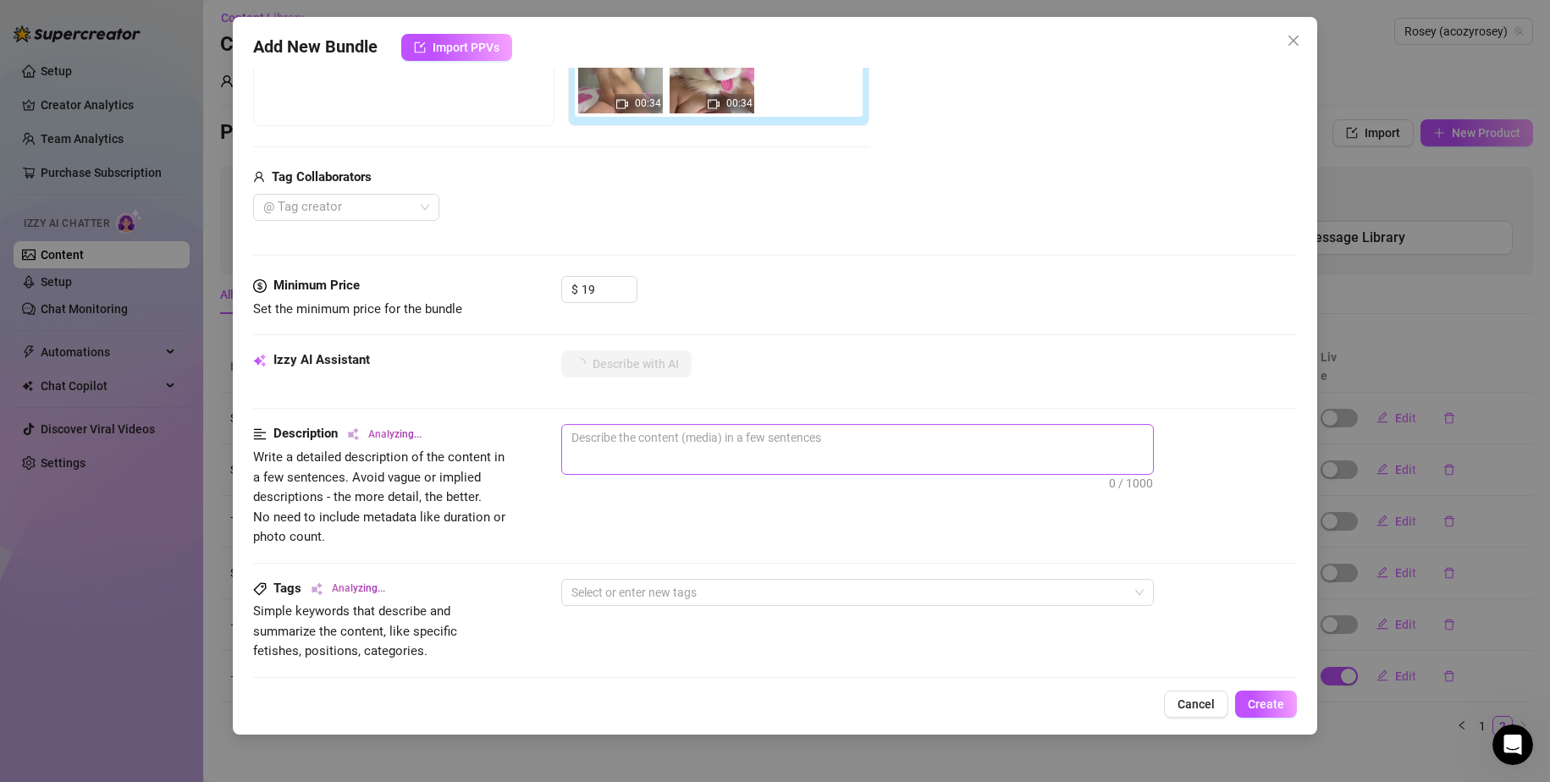
type textarea "Rosey"
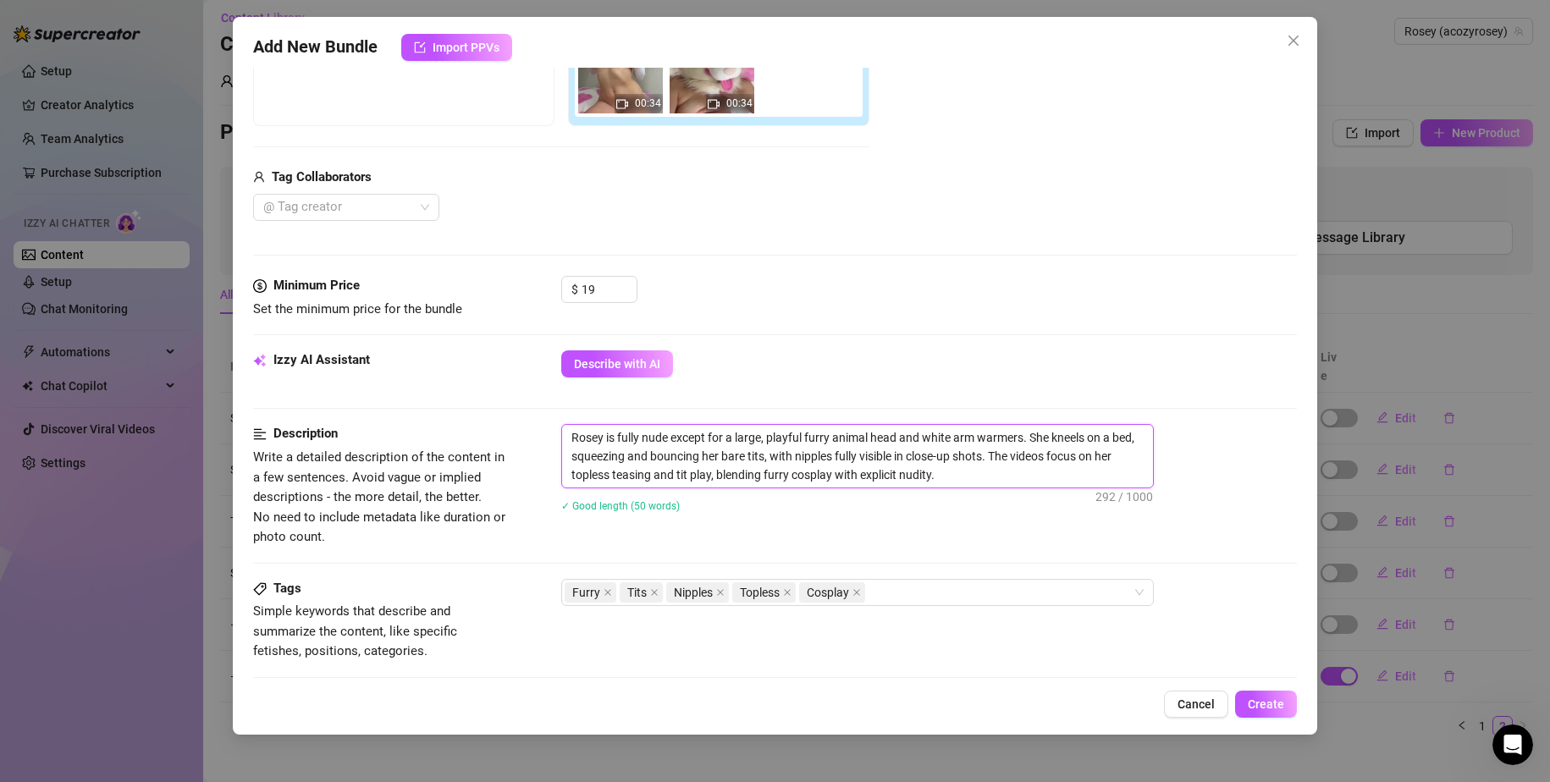
drag, startPoint x: 896, startPoint y: 434, endPoint x: 648, endPoint y: 435, distance: 248.1
drag, startPoint x: 894, startPoint y: 436, endPoint x: 724, endPoint y: 424, distance: 170.6
click at [724, 424] on span "Rosey is fully nude except for a large, playful furry animal head and white arm…" at bounding box center [857, 456] width 593 height 64
click at [856, 588] on icon "close" at bounding box center [857, 592] width 8 height 8
click at [855, 588] on div "Furry Tits Nipples Topless" at bounding box center [849, 593] width 568 height 24
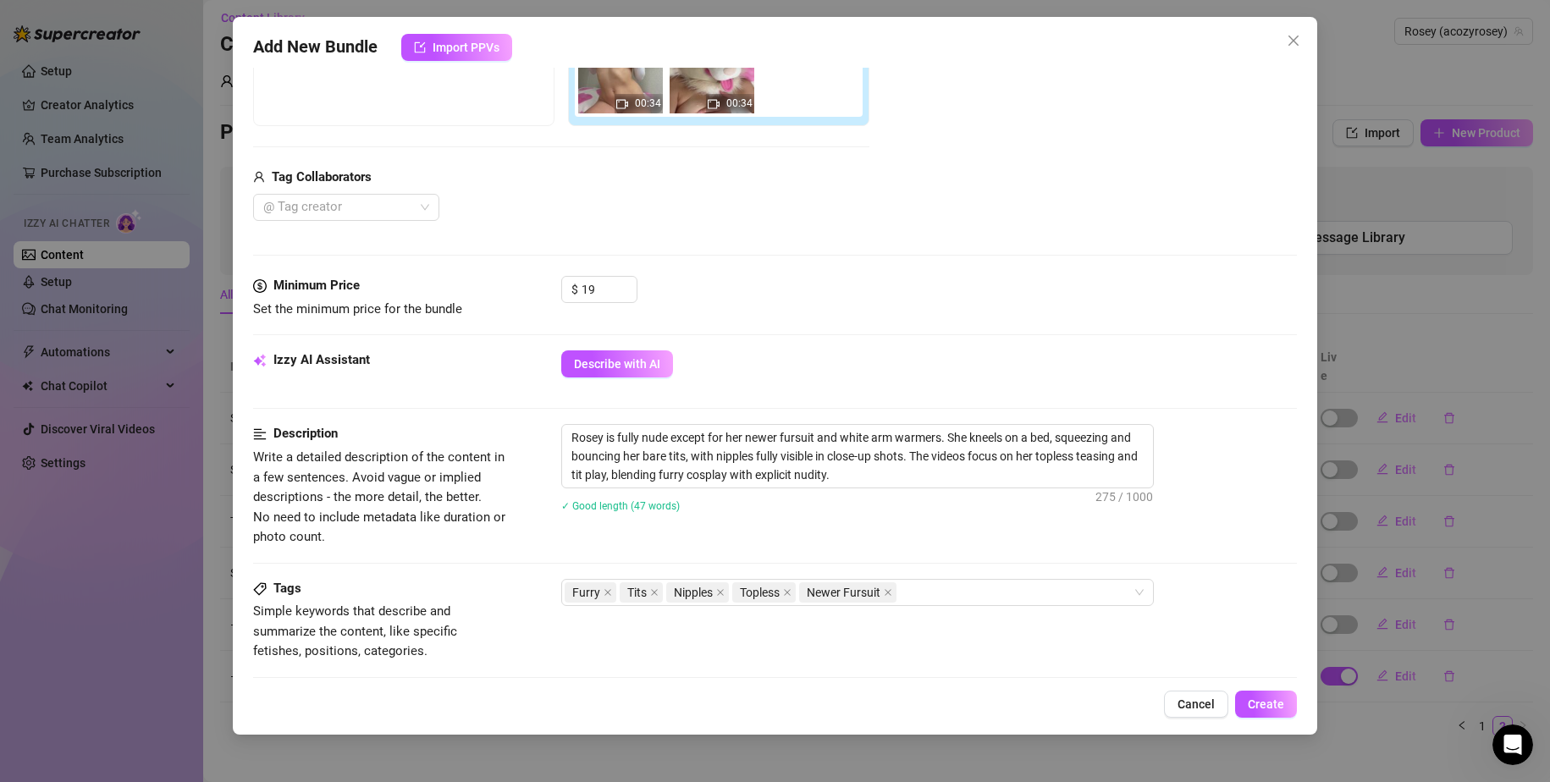
click at [1027, 394] on div "Izzy AI Assistant Describe with AI" at bounding box center [775, 388] width 1045 height 74
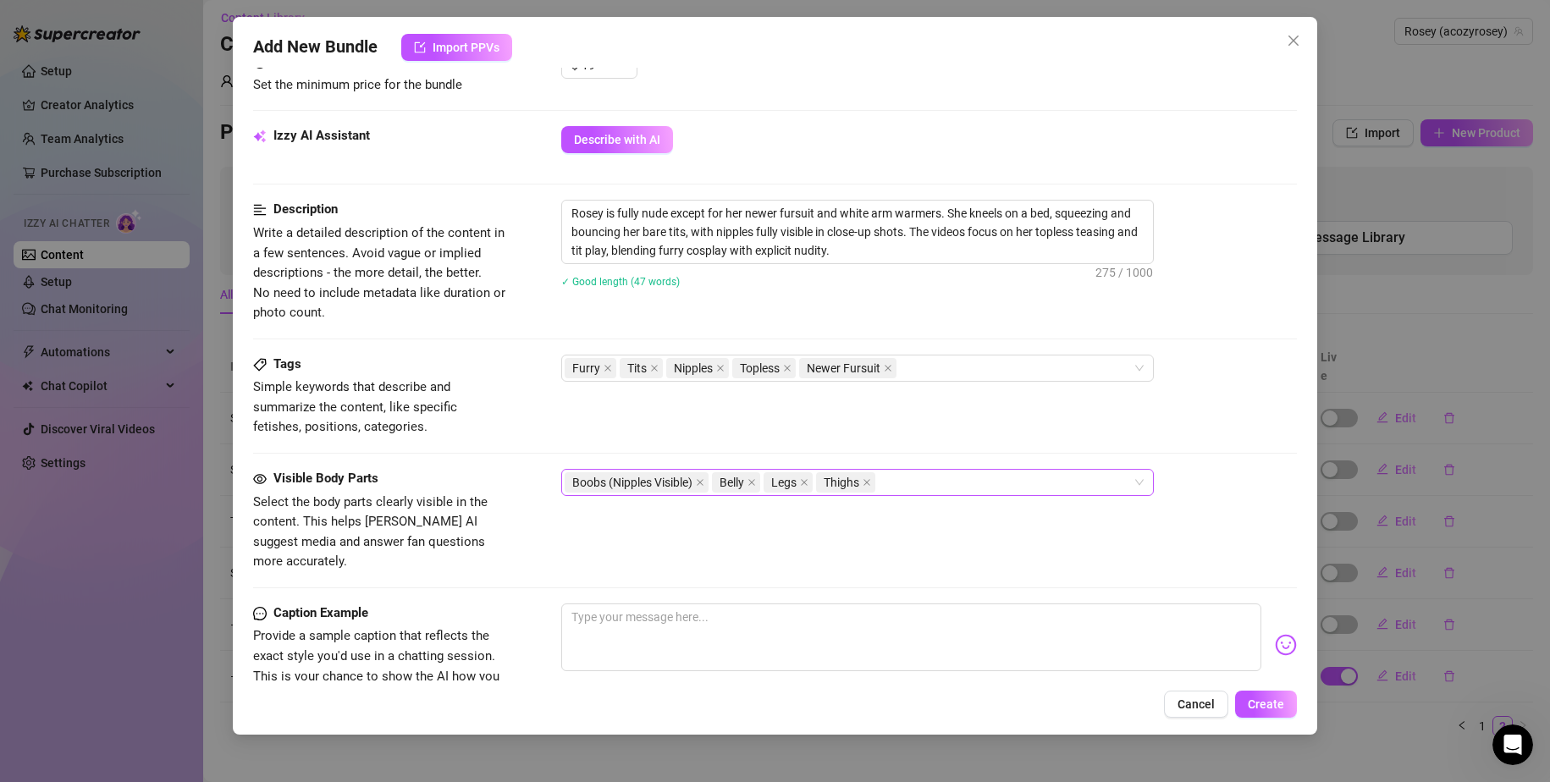
scroll to position [593, 0]
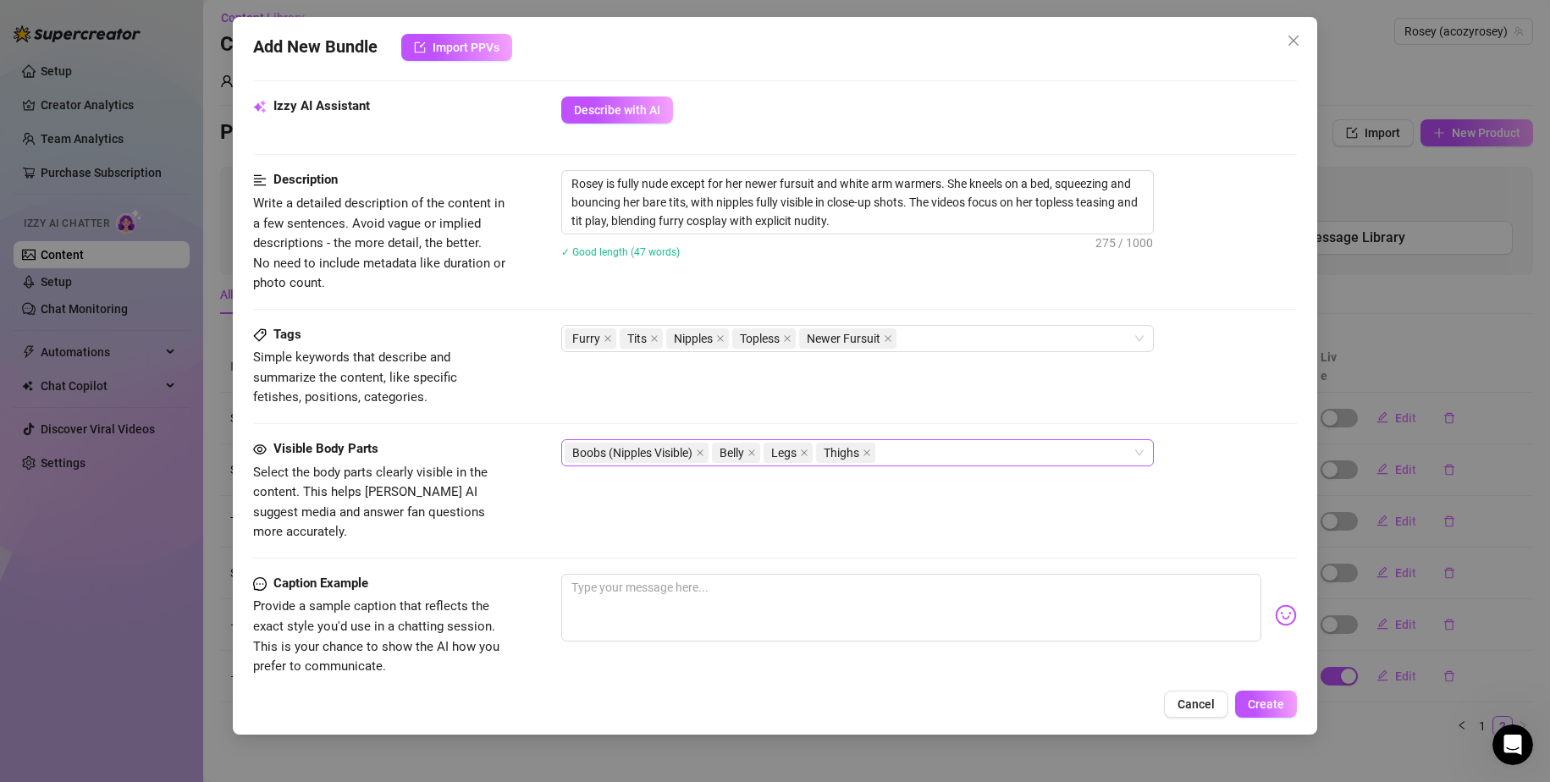
click at [922, 450] on div "Boobs (Nipples Visible) Belly Legs Thighs" at bounding box center [849, 453] width 568 height 24
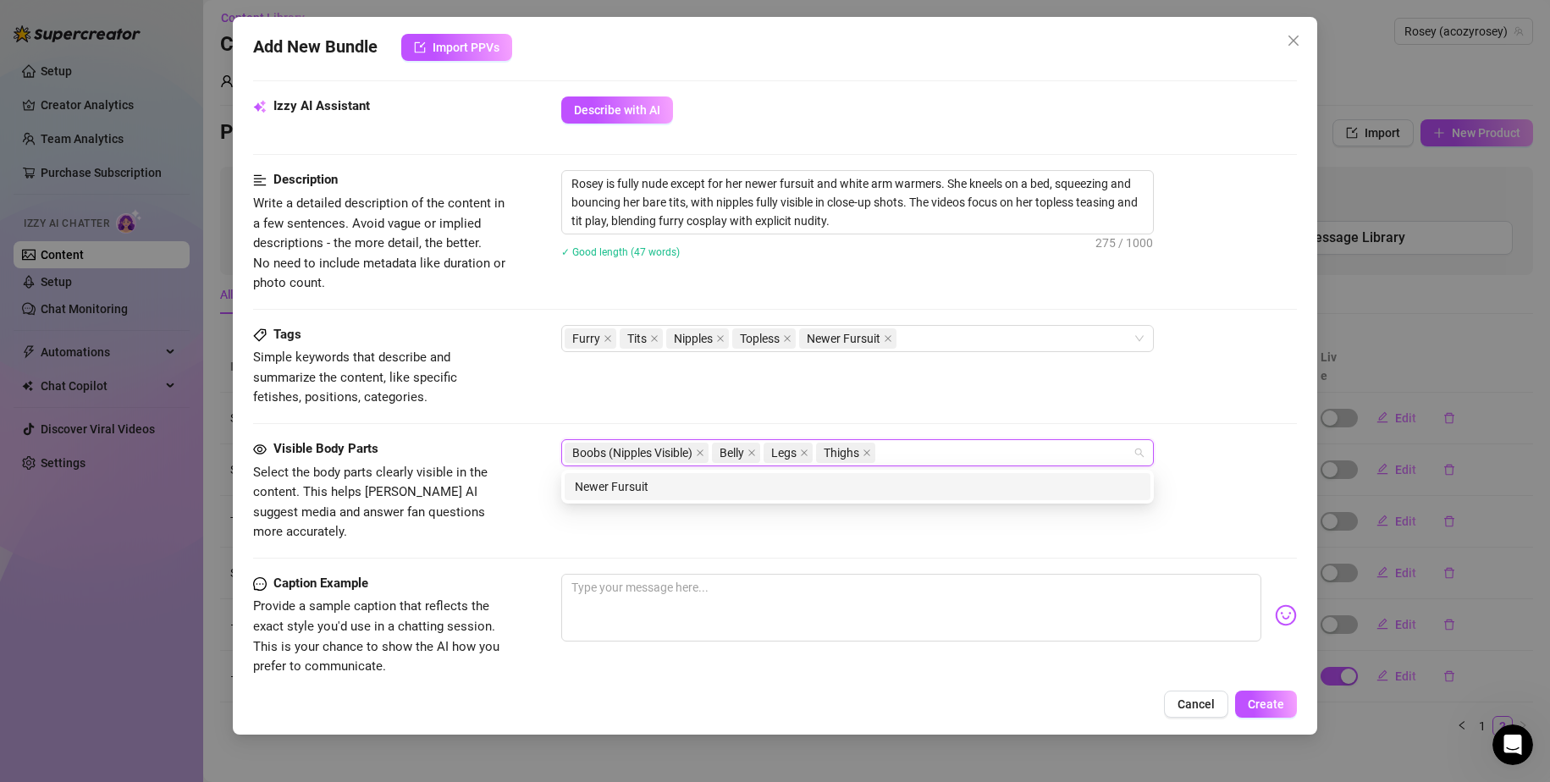
click at [1129, 399] on div "Tags Simple keywords that describe and summarize the content, like specific fet…" at bounding box center [775, 366] width 1045 height 83
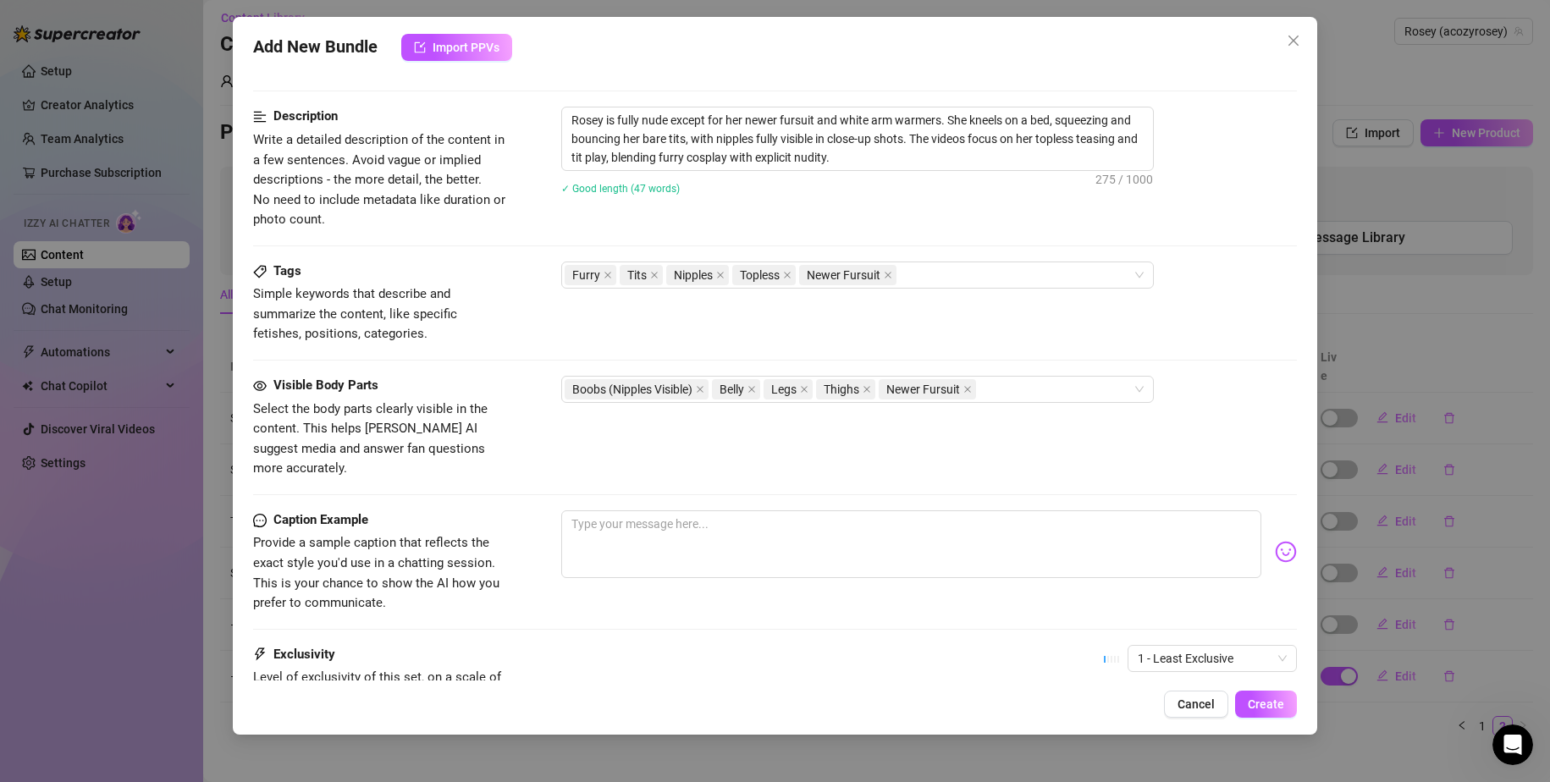
scroll to position [809, 0]
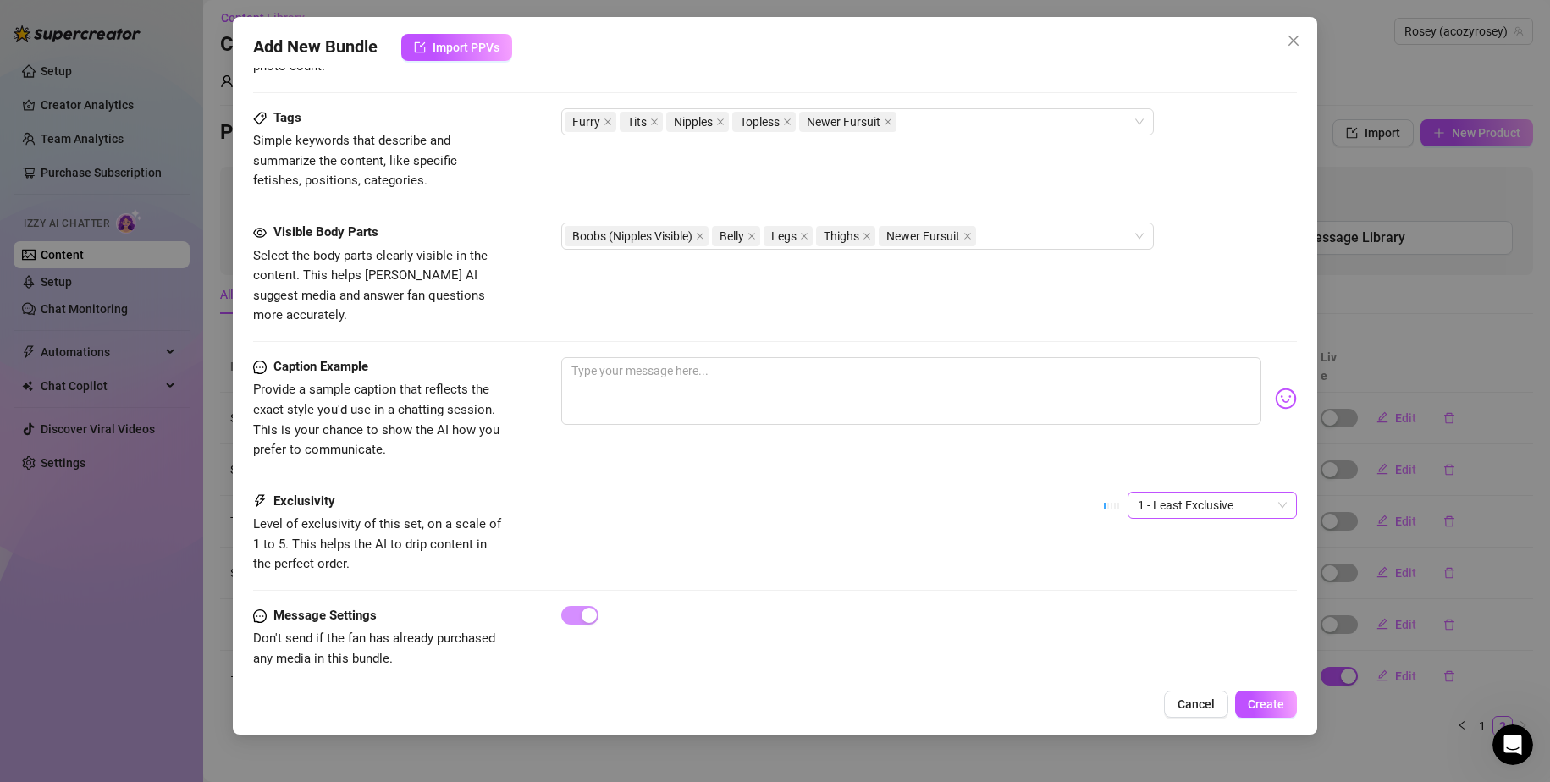
click at [1206, 493] on span "1 - Least Exclusive" at bounding box center [1212, 505] width 149 height 25
click at [1186, 546] on div "2" at bounding box center [1198, 546] width 142 height 19
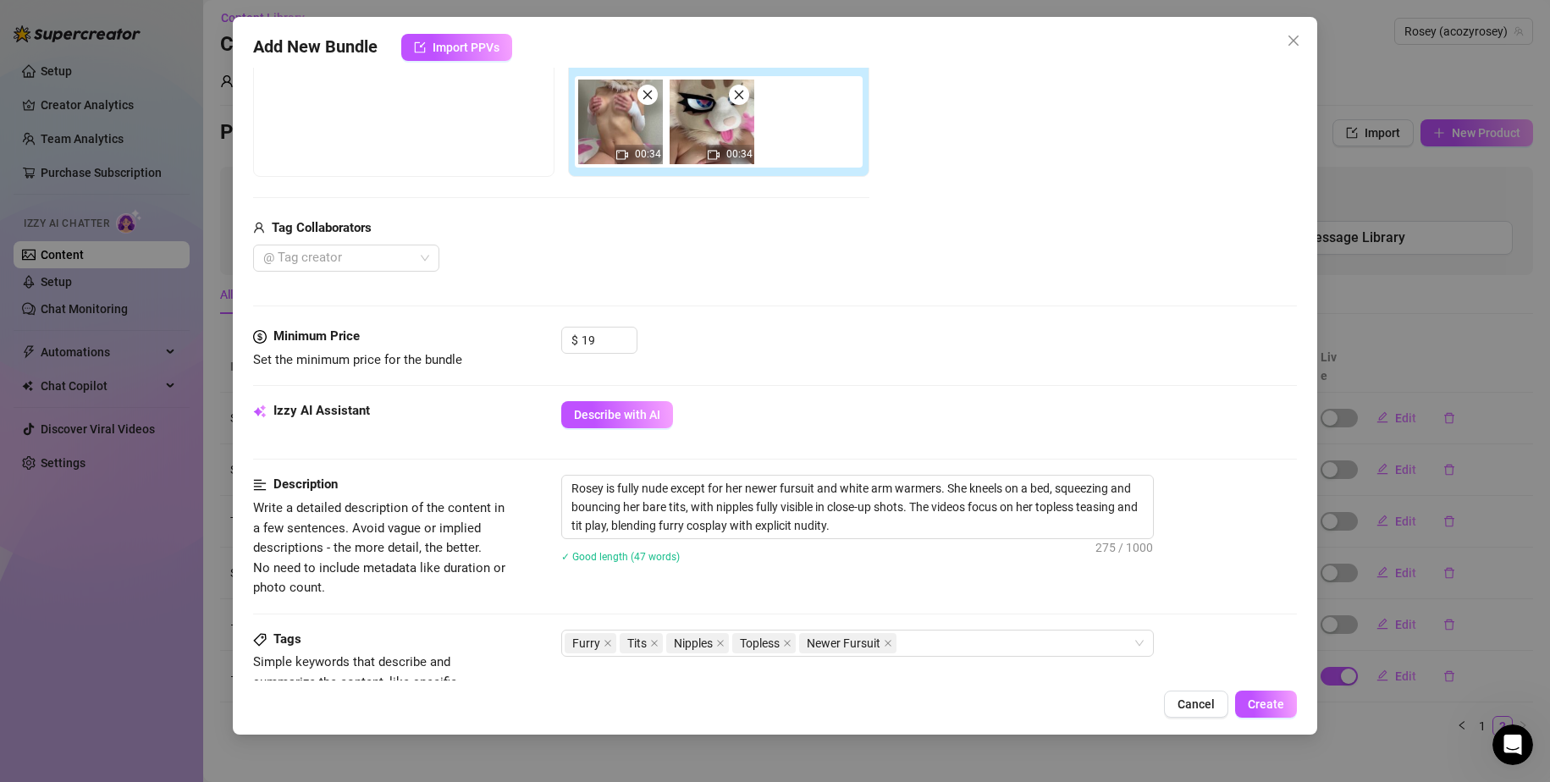
scroll to position [386, 0]
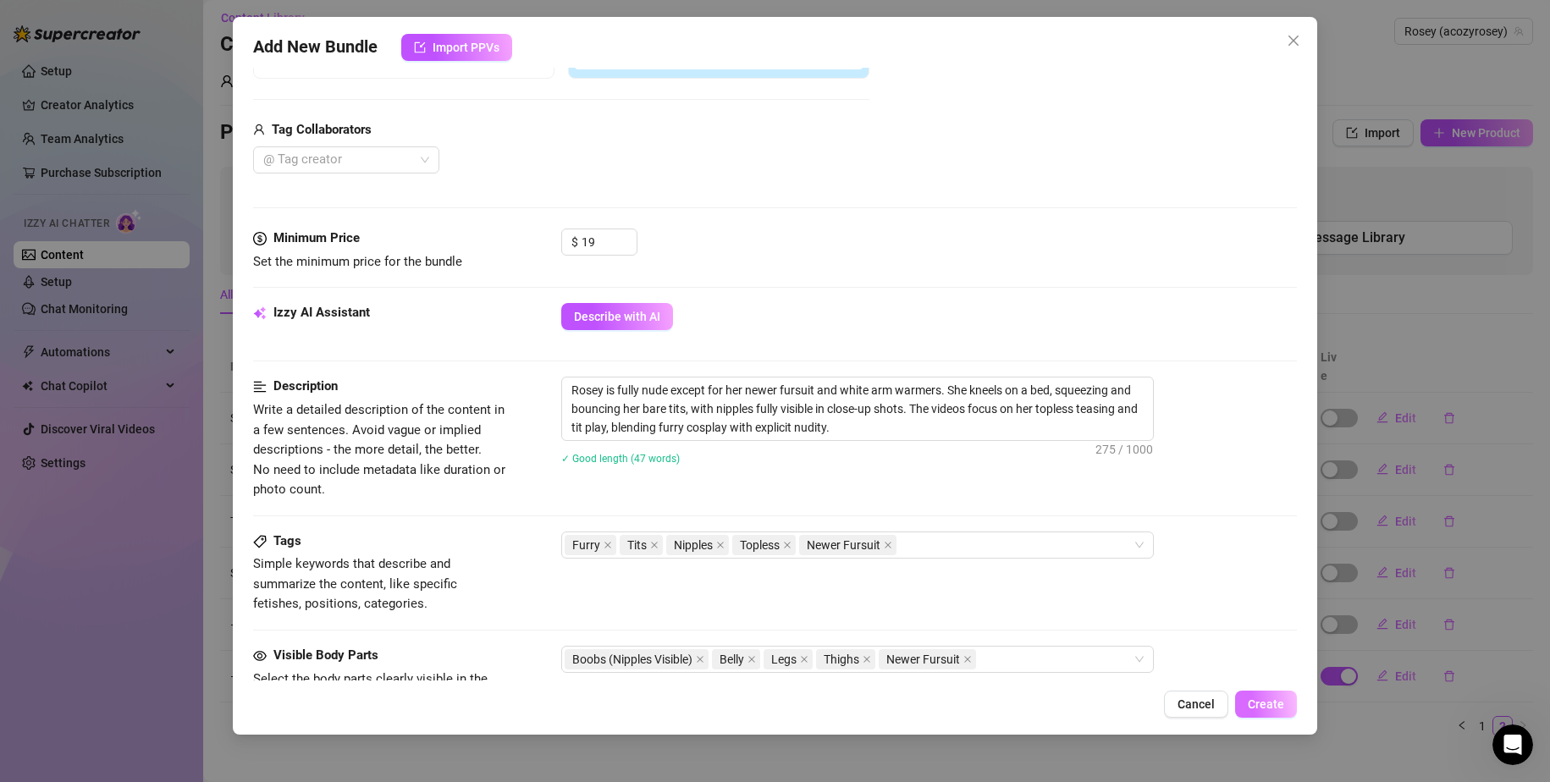
click at [1282, 698] on span "Create" at bounding box center [1266, 705] width 36 height 14
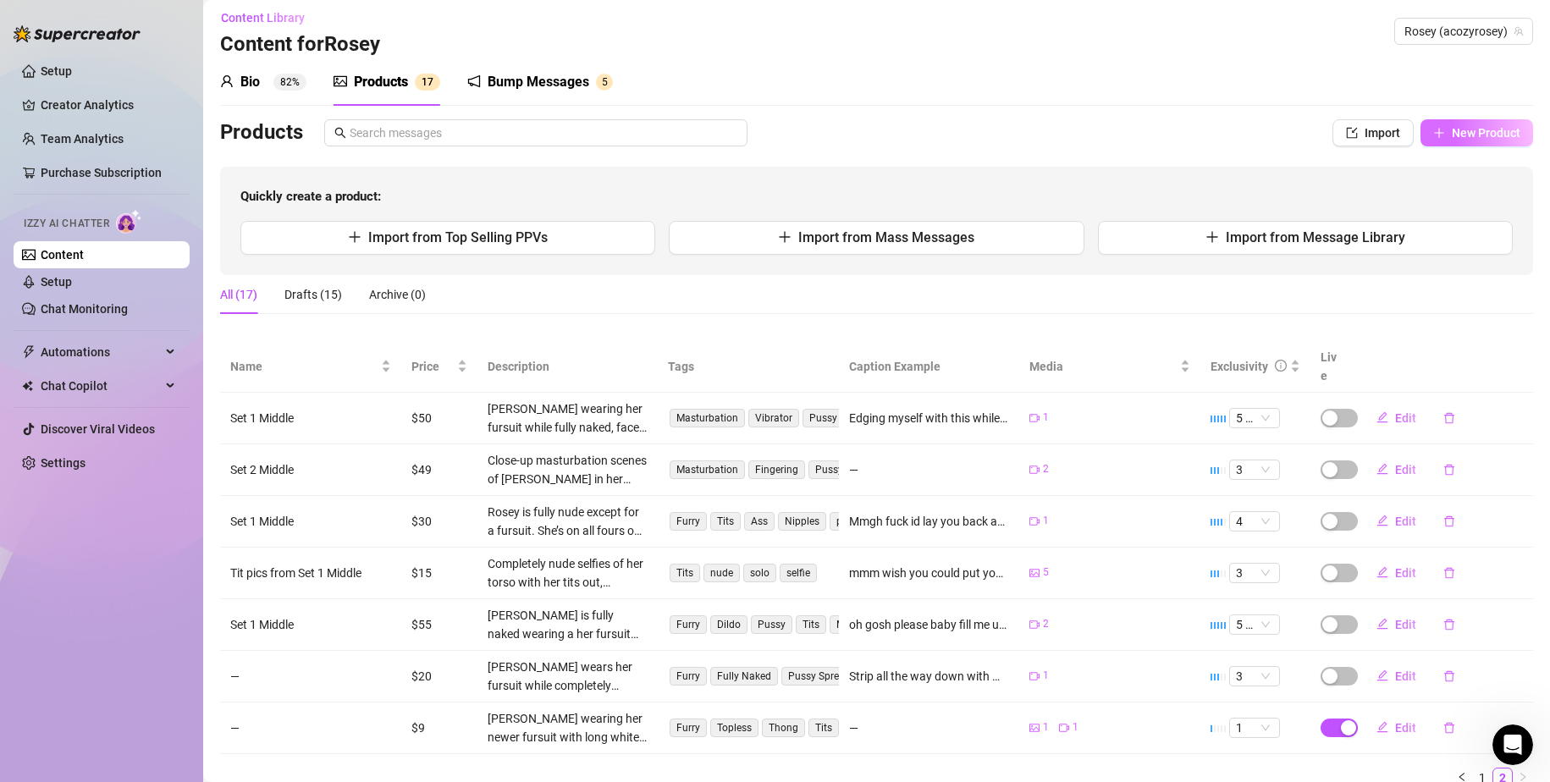
click at [1466, 133] on span "New Product" at bounding box center [1486, 133] width 69 height 14
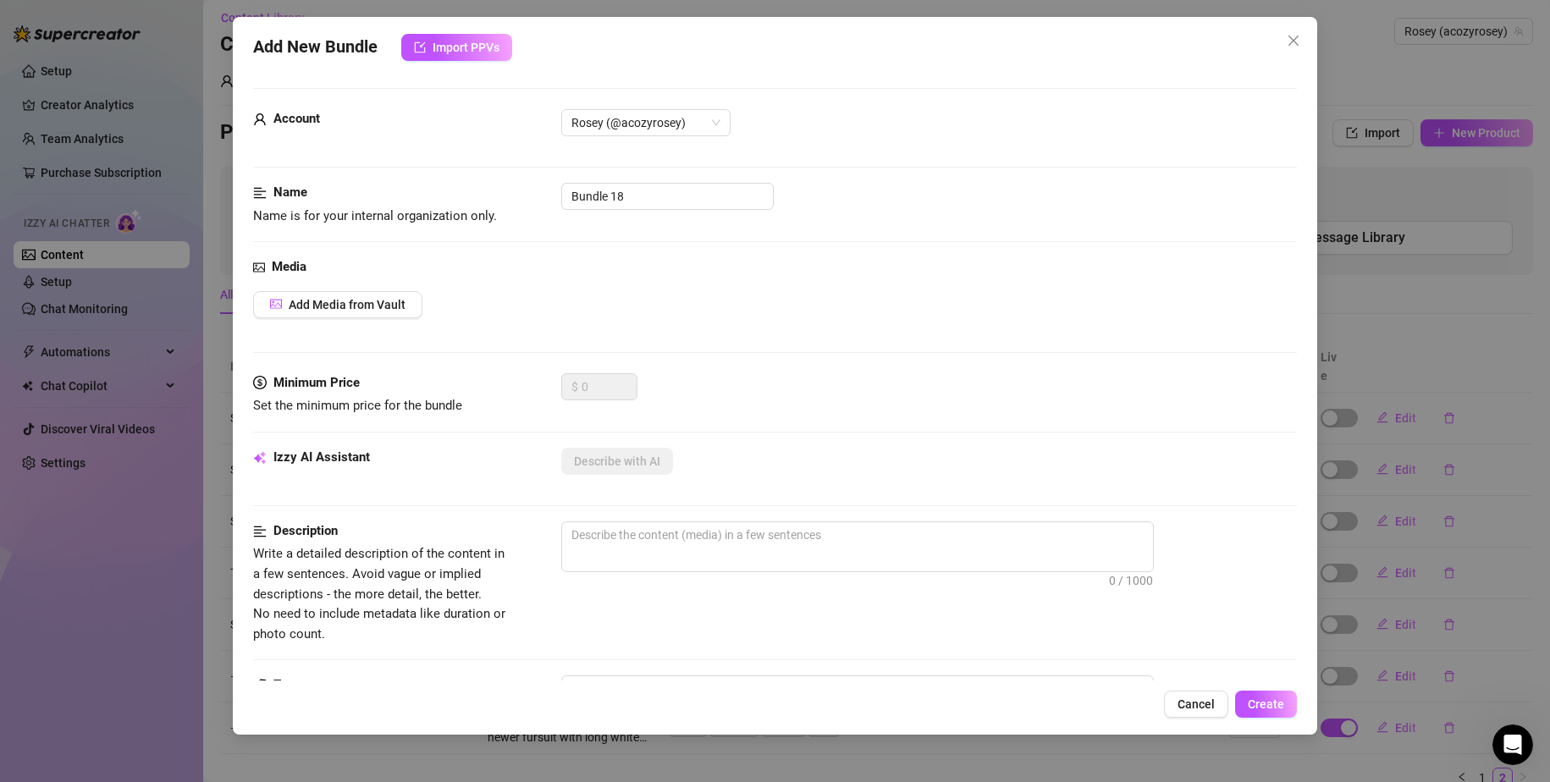
click at [651, 182] on div "Account Rosey (@acozyrosey)" at bounding box center [775, 146] width 1045 height 74
drag, startPoint x: 649, startPoint y: 192, endPoint x: 499, endPoint y: 222, distance: 152.8
click at [494, 224] on div "Name Name is for your internal organization only. Bundle 18" at bounding box center [775, 204] width 1045 height 43
click at [388, 285] on div "Media Add Media from Vault" at bounding box center [775, 315] width 1045 height 116
click at [400, 305] on span "Add Media from Vault" at bounding box center [347, 305] width 117 height 14
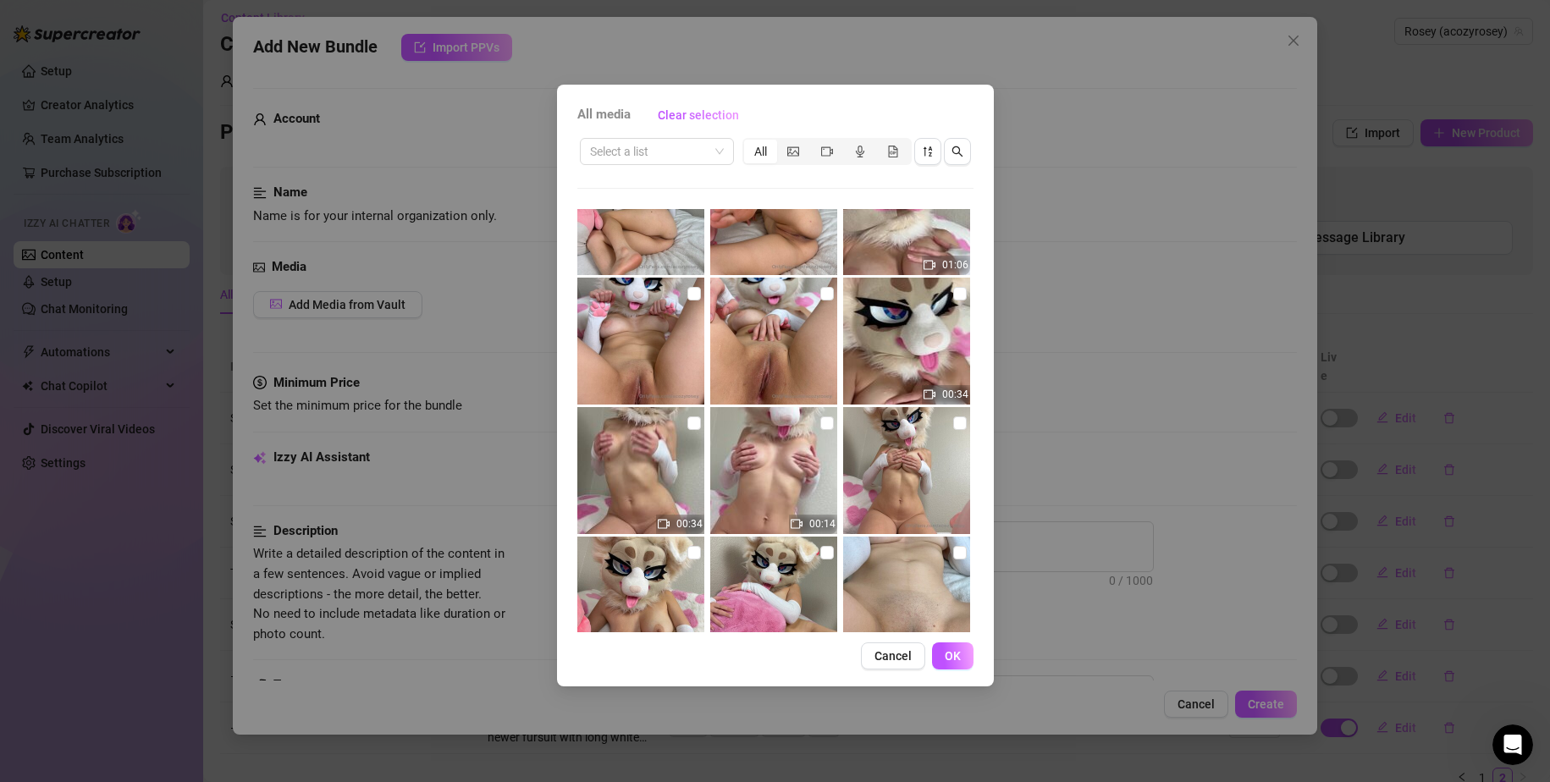
scroll to position [2286, 0]
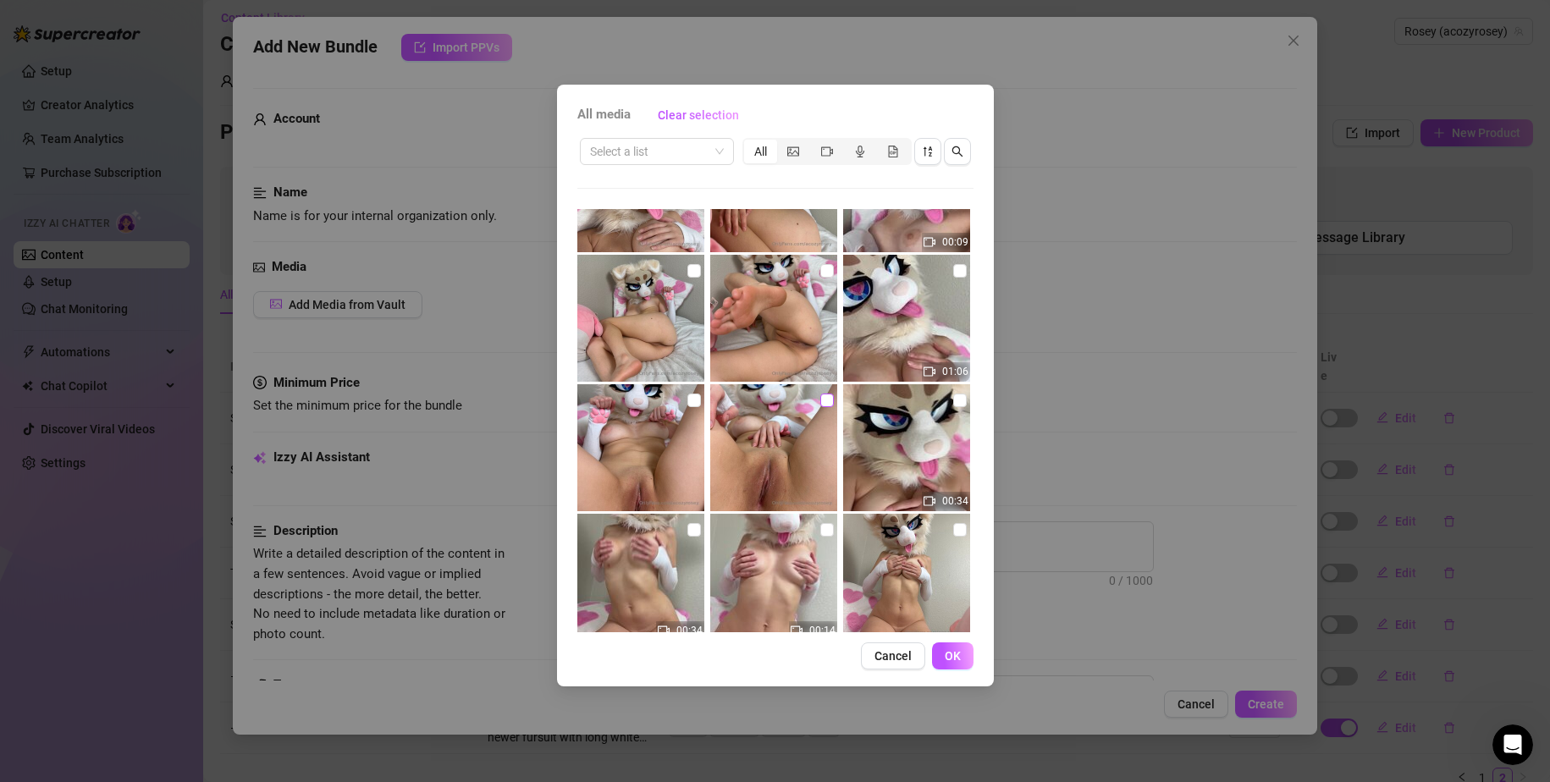
click at [821, 398] on input "checkbox" at bounding box center [827, 401] width 14 height 14
click at [698, 396] on img at bounding box center [640, 447] width 127 height 127
click at [694, 395] on input "checkbox" at bounding box center [694, 401] width 14 height 14
click at [953, 272] on input "checkbox" at bounding box center [960, 271] width 14 height 14
click at [958, 649] on span "OK" at bounding box center [953, 656] width 16 height 14
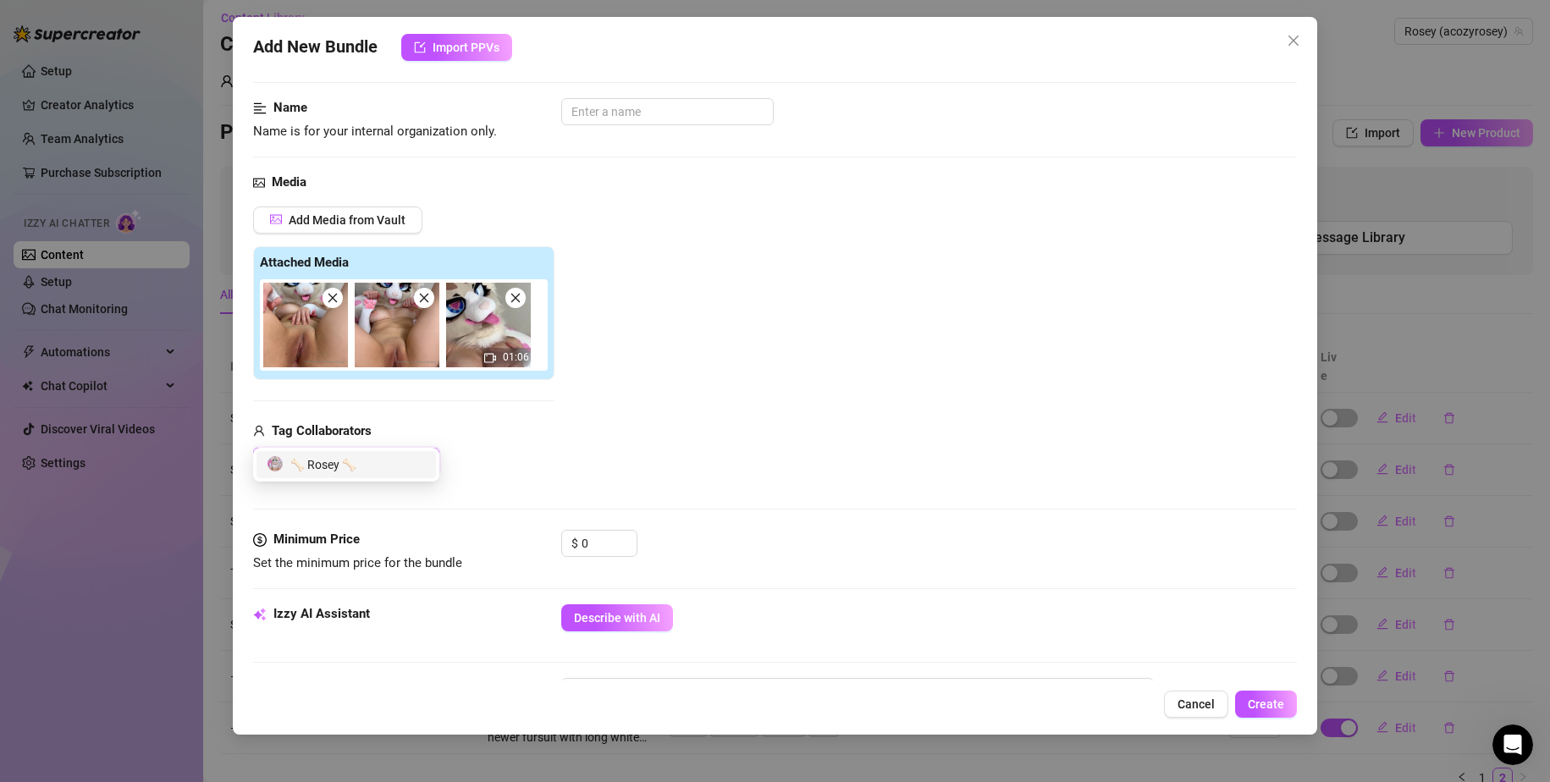
scroll to position [169, 0]
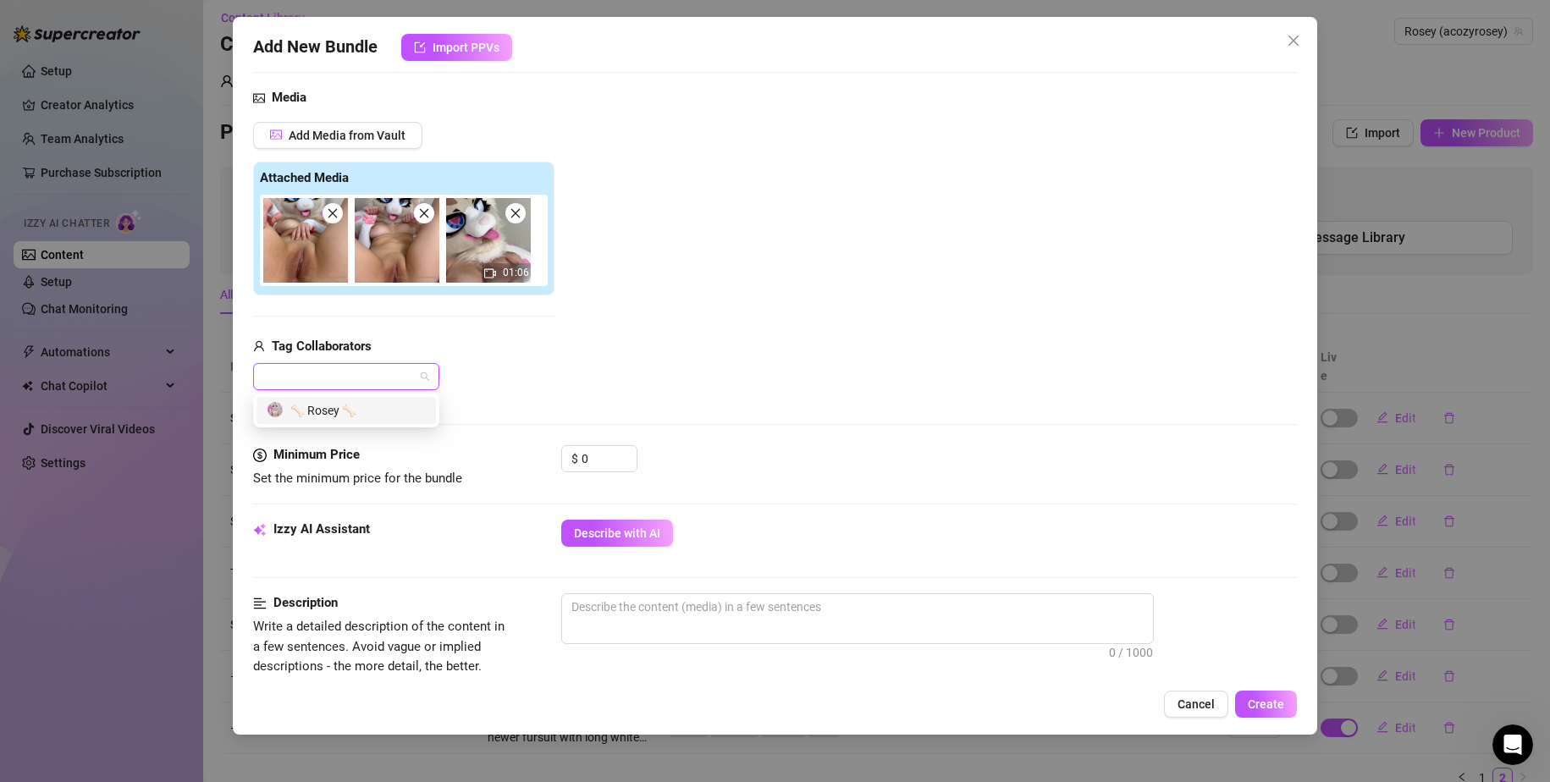
click at [569, 388] on div "Add Media from Vault Attached Media 01:06 Tag Collaborators 39" at bounding box center [775, 256] width 1045 height 269
click at [606, 461] on input "0" at bounding box center [609, 458] width 55 height 25
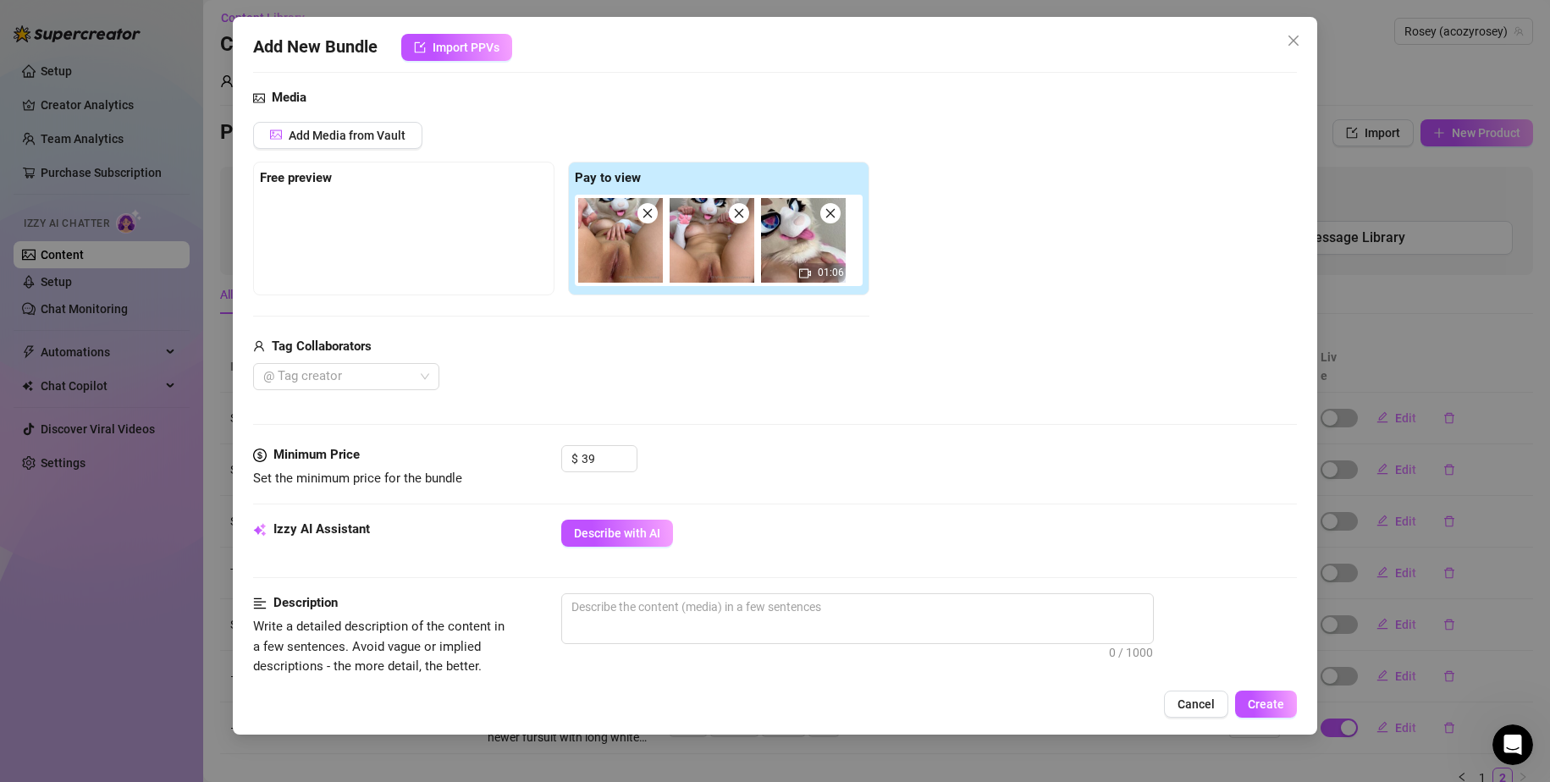
click at [982, 373] on div "Add Media from Vault Free preview Pay to view 01:06 Tag Collaborators @ Tag cre…" at bounding box center [775, 256] width 1045 height 269
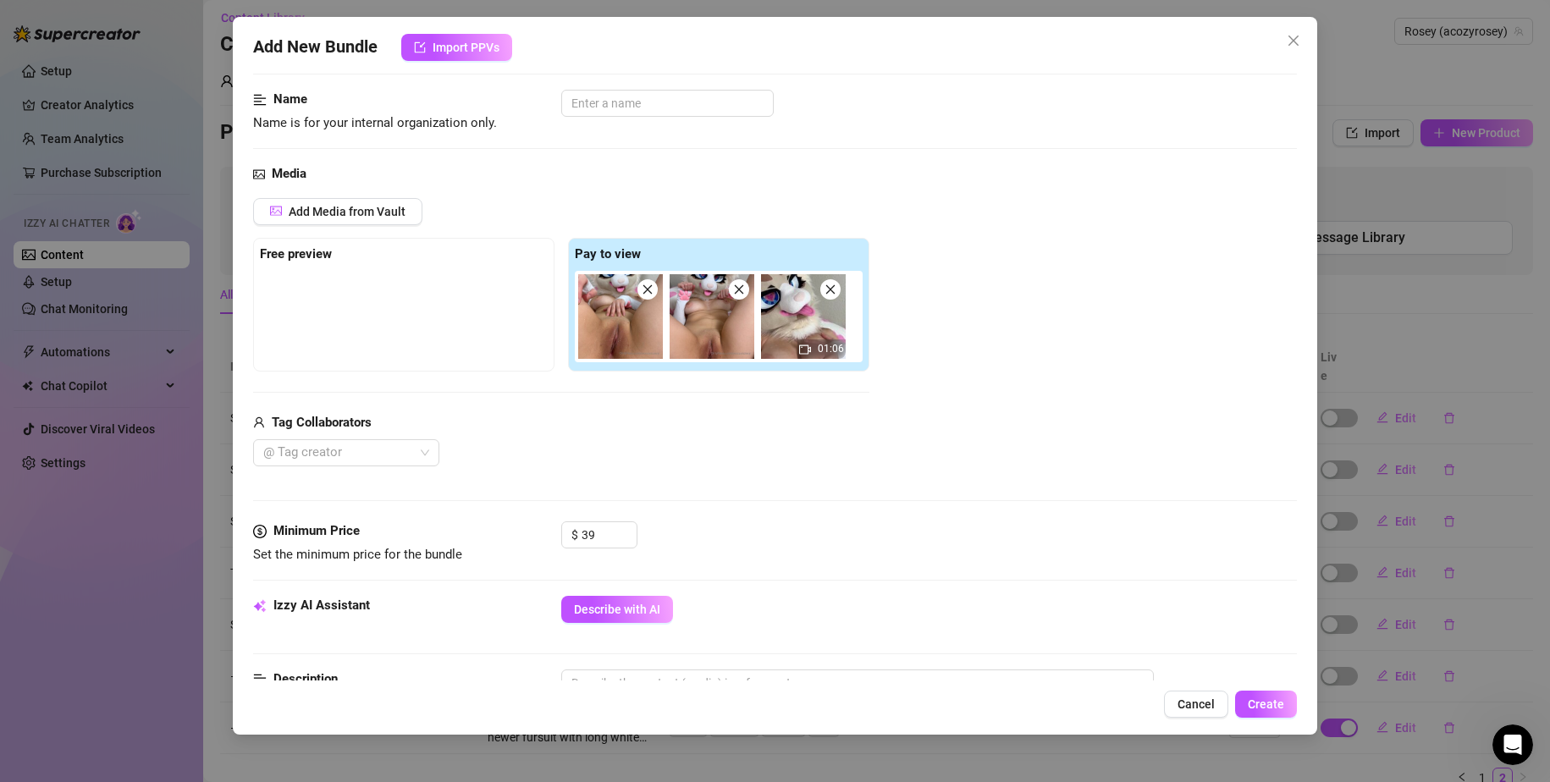
scroll to position [0, 0]
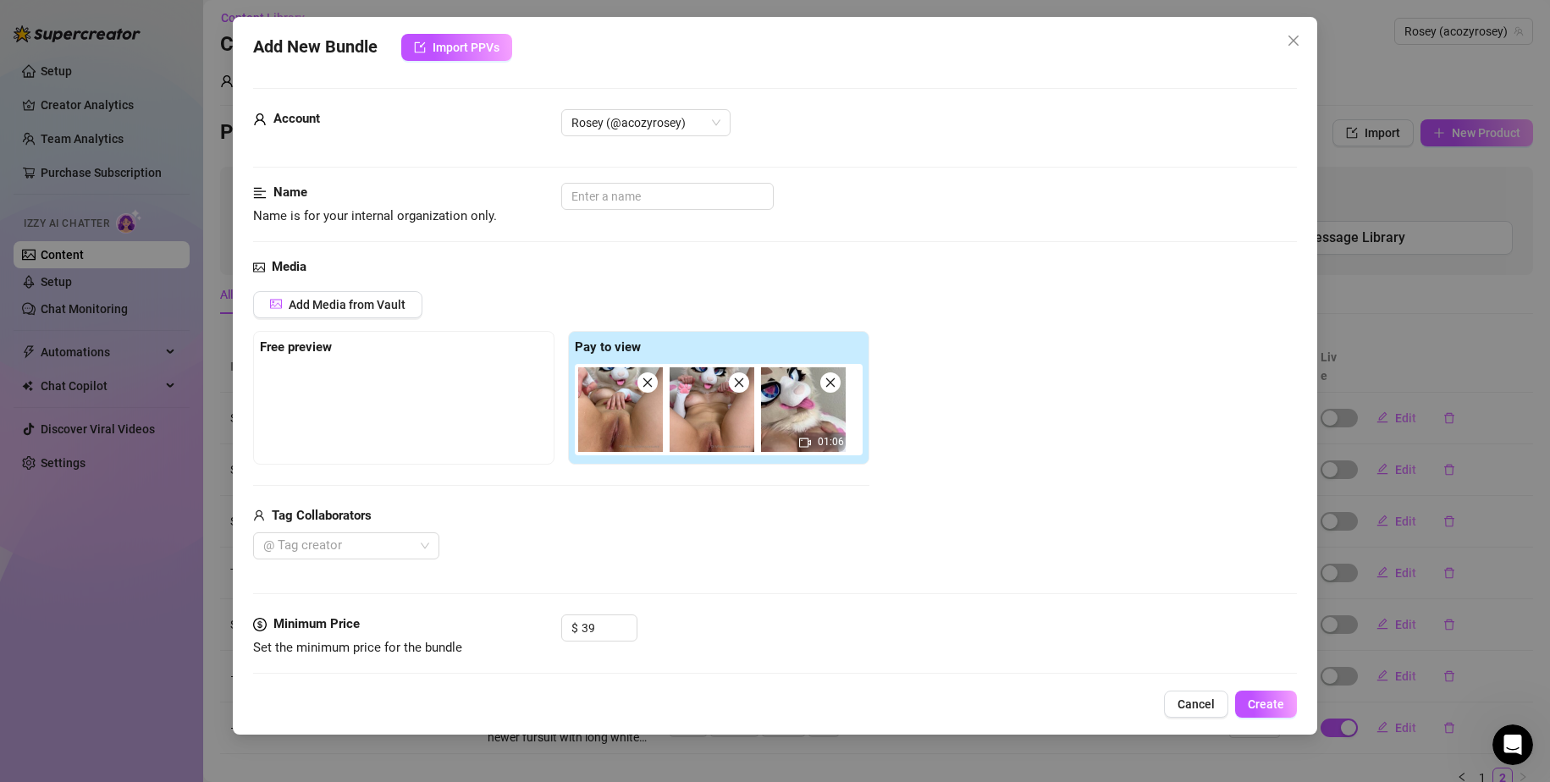
click at [450, 400] on div at bounding box center [404, 406] width 288 height 85
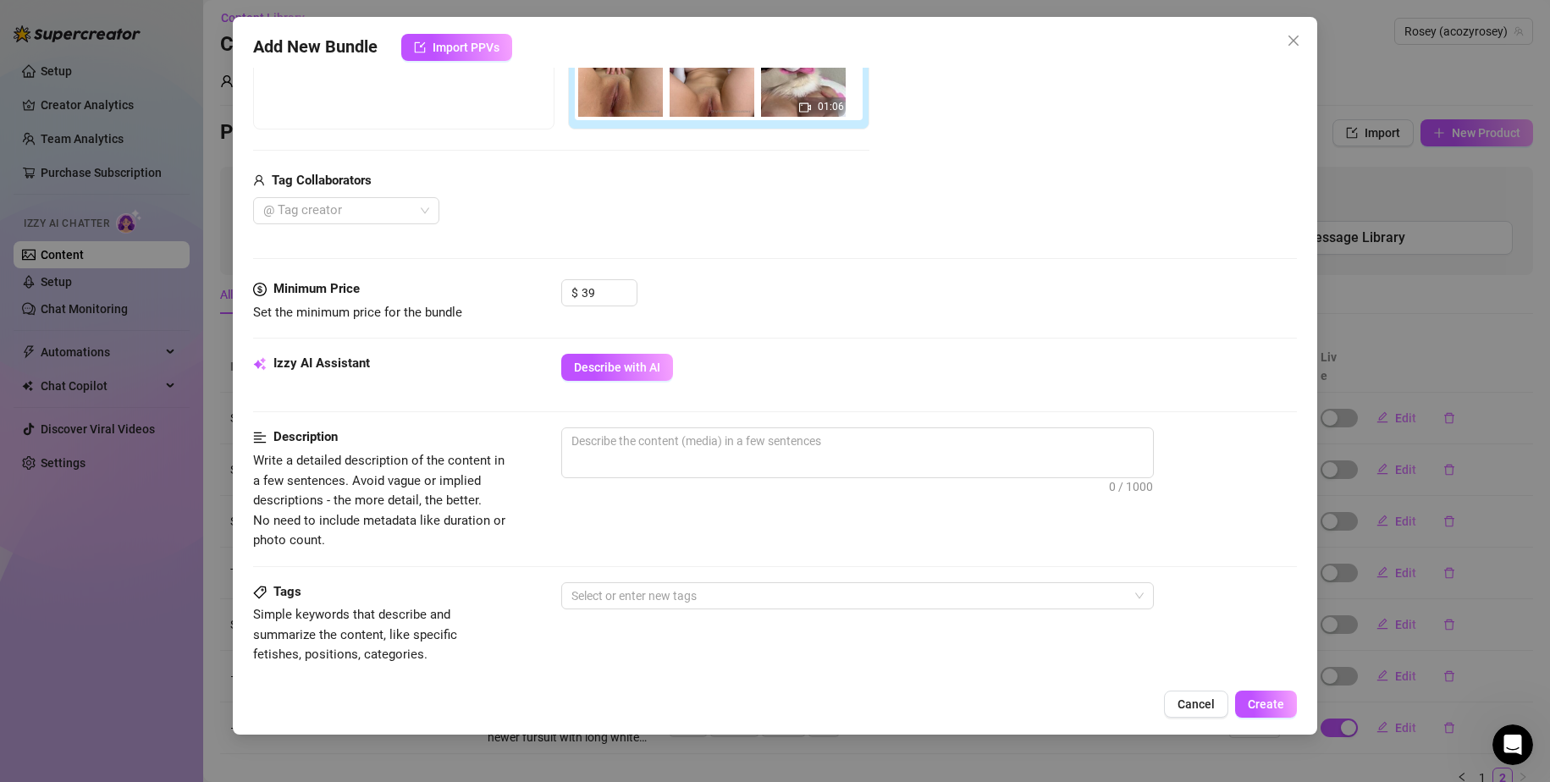
scroll to position [339, 0]
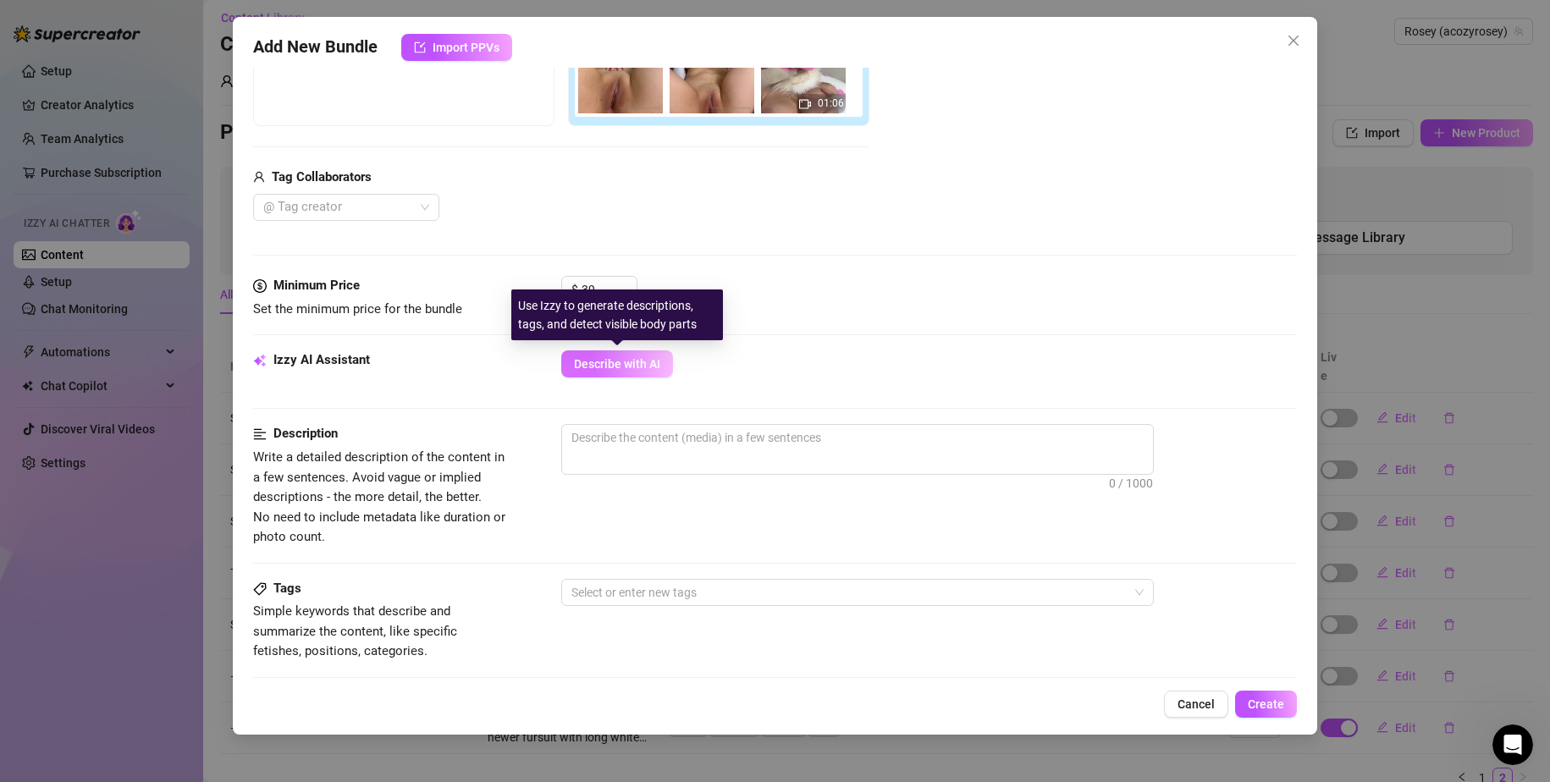
click at [621, 369] on span "Describe with AI" at bounding box center [617, 364] width 86 height 14
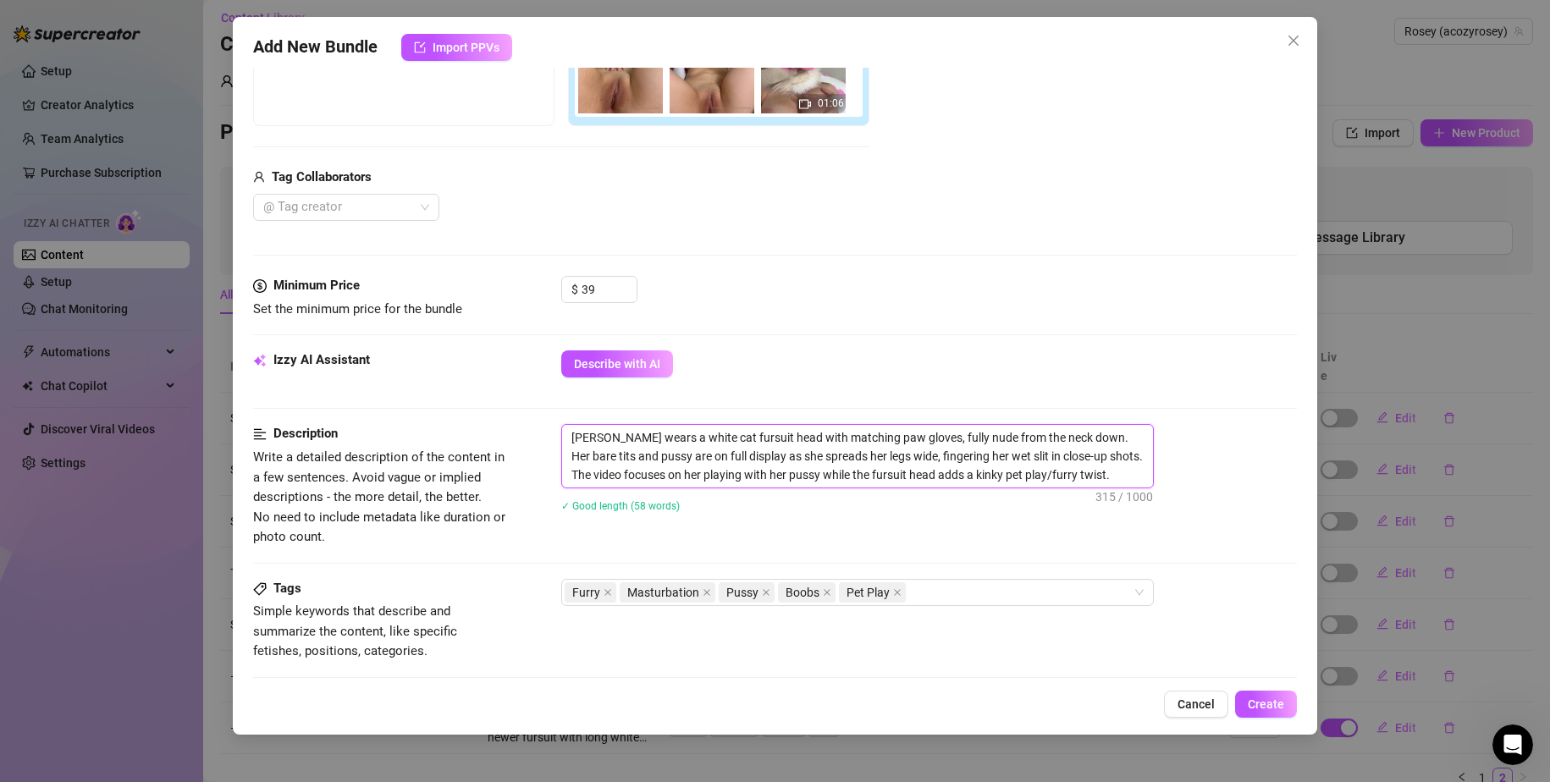
drag, startPoint x: 903, startPoint y: 434, endPoint x: 630, endPoint y: 423, distance: 272.8
click at [630, 423] on form "Account Rosey (@acozyrosey) Name Name is for your internal organization only. M…" at bounding box center [775, 460] width 1045 height 1422
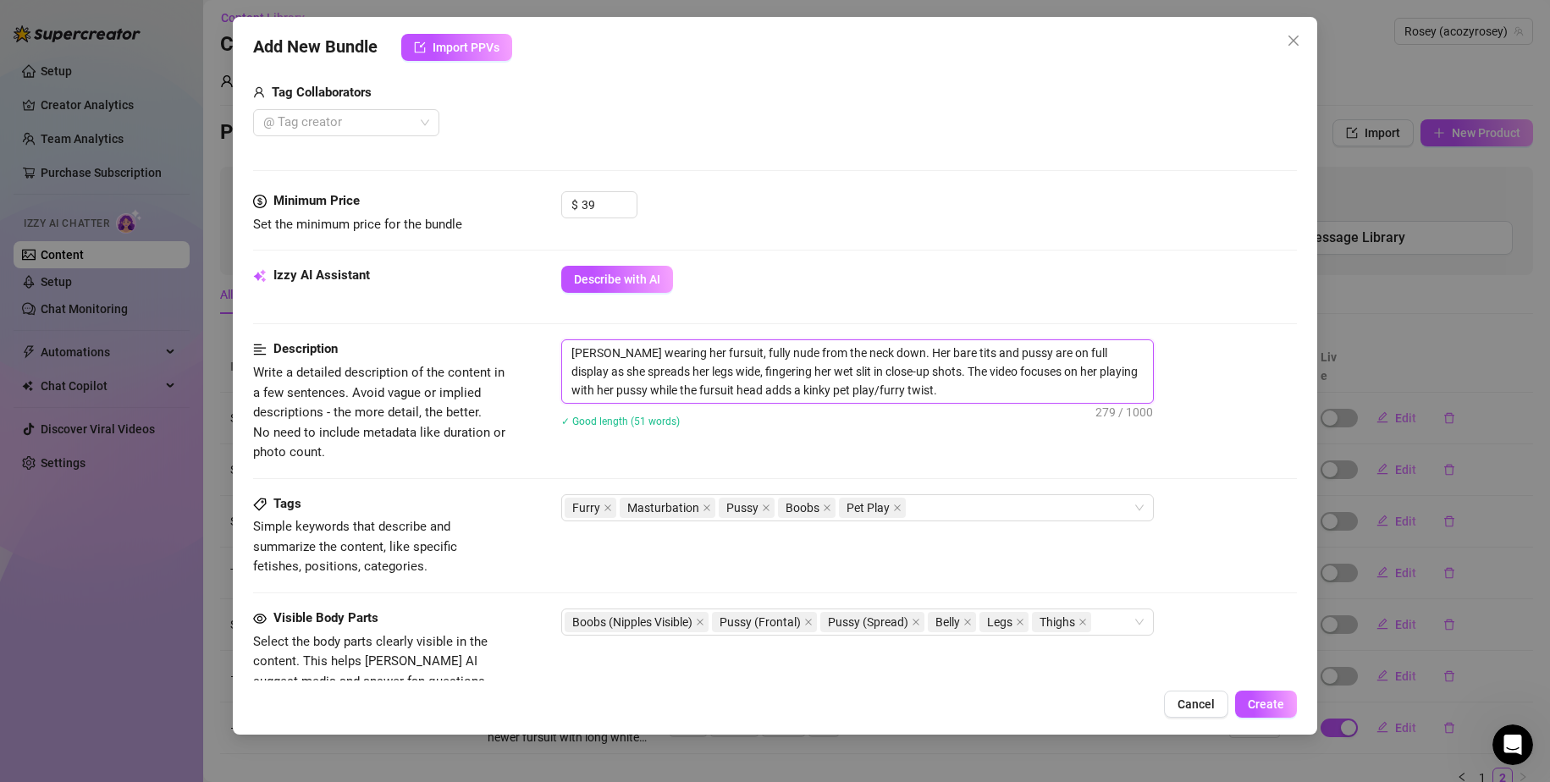
drag, startPoint x: 891, startPoint y: 392, endPoint x: 607, endPoint y: 406, distance: 284.0
click at [607, 406] on div "Rosey wearing her fursuit, fully nude from the neck down. Her bare tits and pus…" at bounding box center [929, 395] width 737 height 110
click at [893, 505] on icon "close" at bounding box center [897, 508] width 8 height 8
click at [888, 505] on div "Furry Masturbation Pussy Boobs" at bounding box center [849, 508] width 568 height 24
click at [852, 452] on div "Description Write a detailed description of the content in a few sentences. Avo…" at bounding box center [775, 401] width 1045 height 123
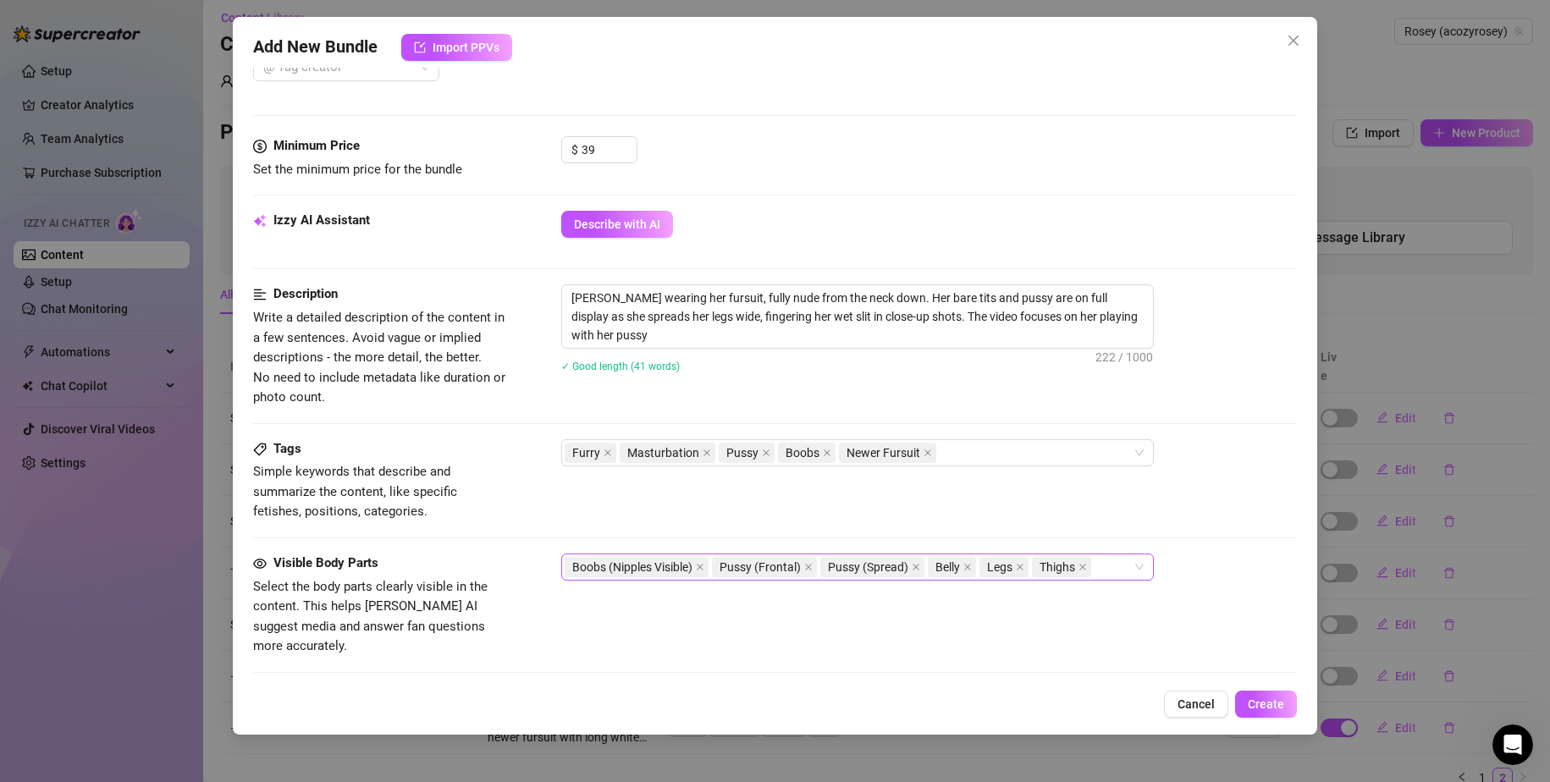
scroll to position [508, 0]
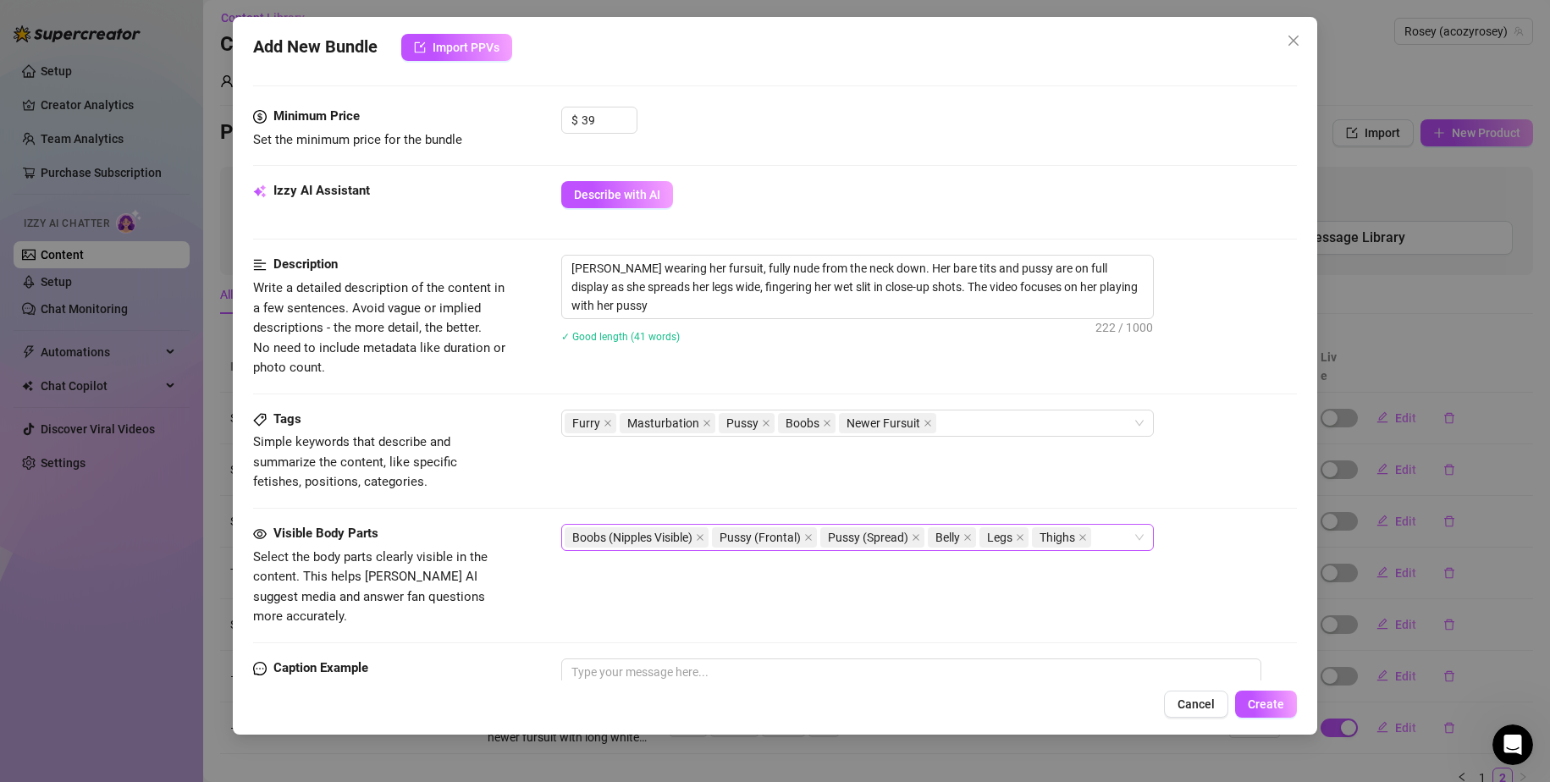
click at [1124, 531] on div "Boobs (Nipples Visible) Pussy (Frontal) Pussy (Spread) Belly Legs Thighs" at bounding box center [849, 538] width 568 height 24
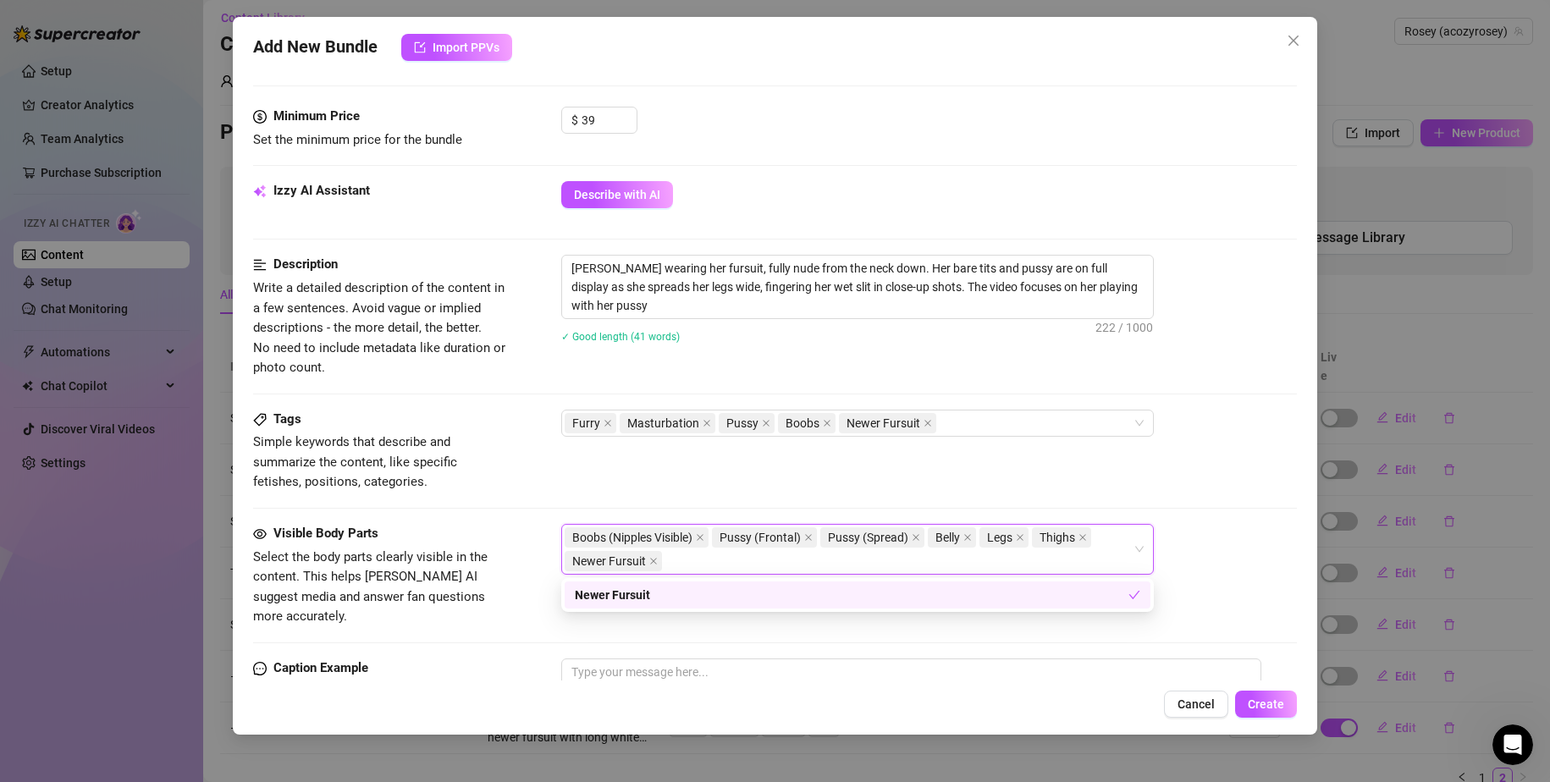
click at [873, 488] on div "Tags Simple keywords that describe and summarize the content, like specific fet…" at bounding box center [775, 451] width 1045 height 83
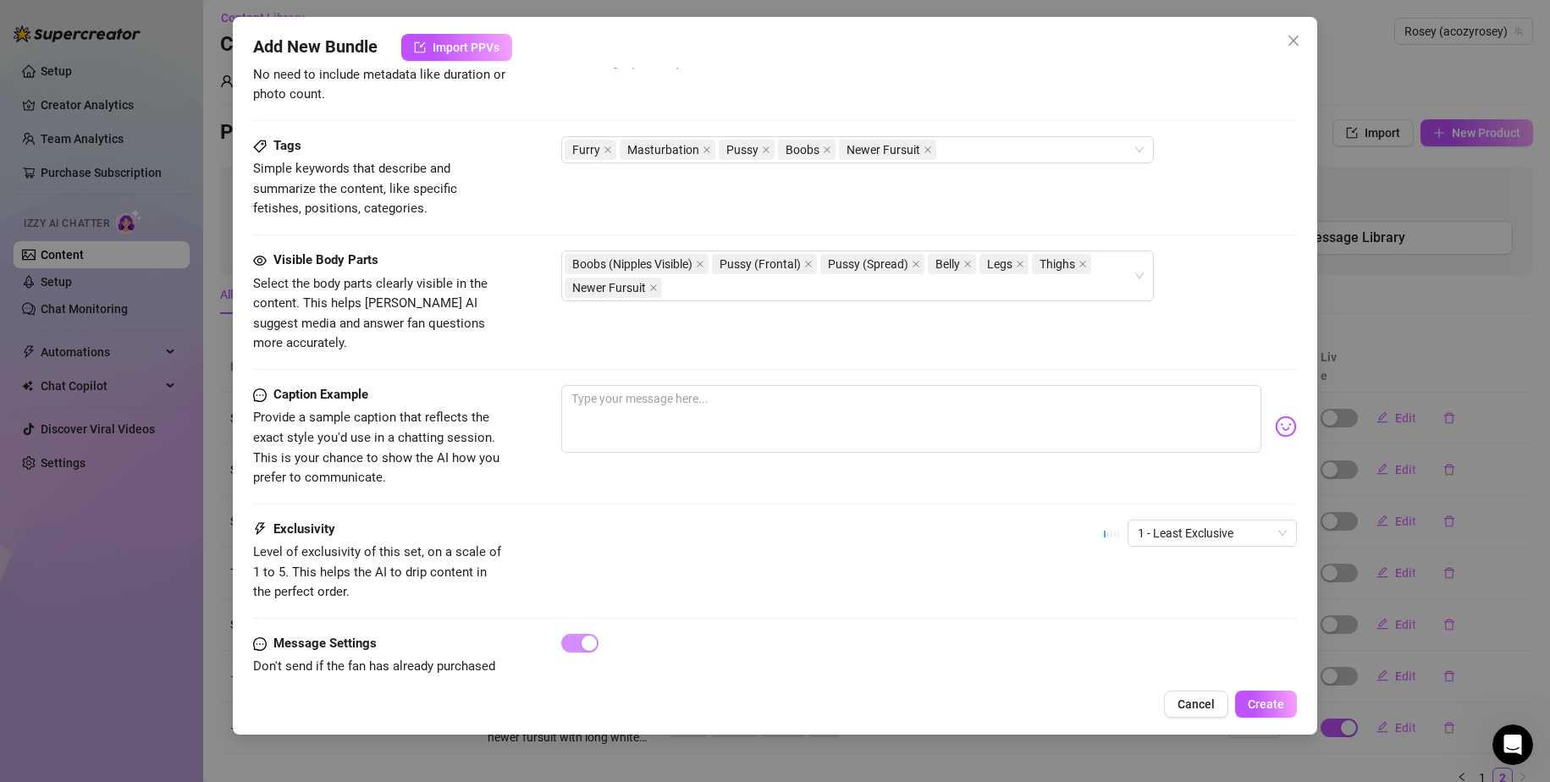
scroll to position [809, 0]
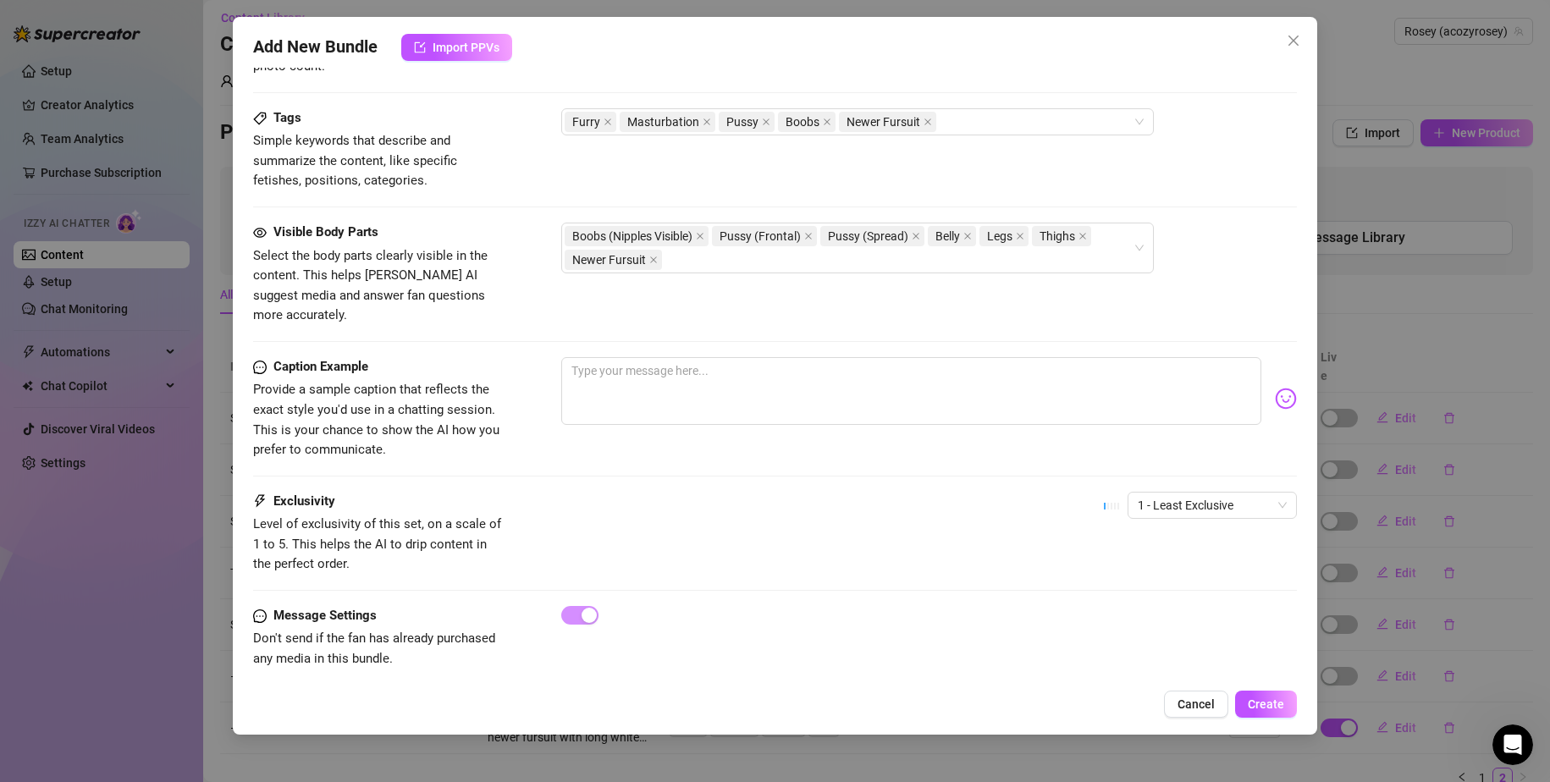
click at [1233, 468] on div "Caption Example Provide a sample caption that reflects the exact style you'd us…" at bounding box center [775, 424] width 1045 height 135
click at [1247, 493] on span "1 - Least Exclusive" at bounding box center [1212, 505] width 149 height 25
drag, startPoint x: 1191, startPoint y: 582, endPoint x: 1195, endPoint y: 568, distance: 14.0
click at [1195, 568] on div "3" at bounding box center [1198, 573] width 142 height 19
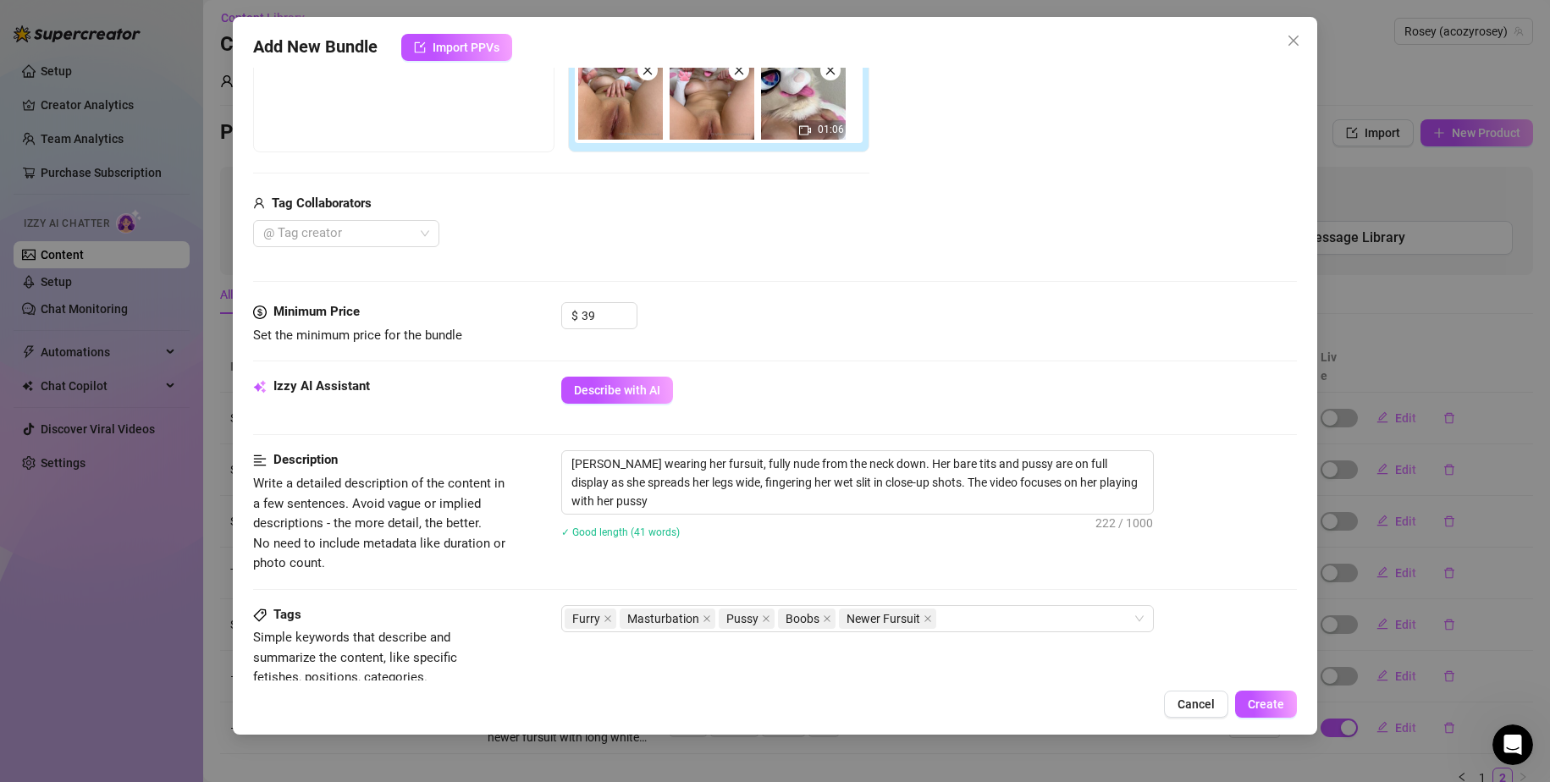
scroll to position [132, 0]
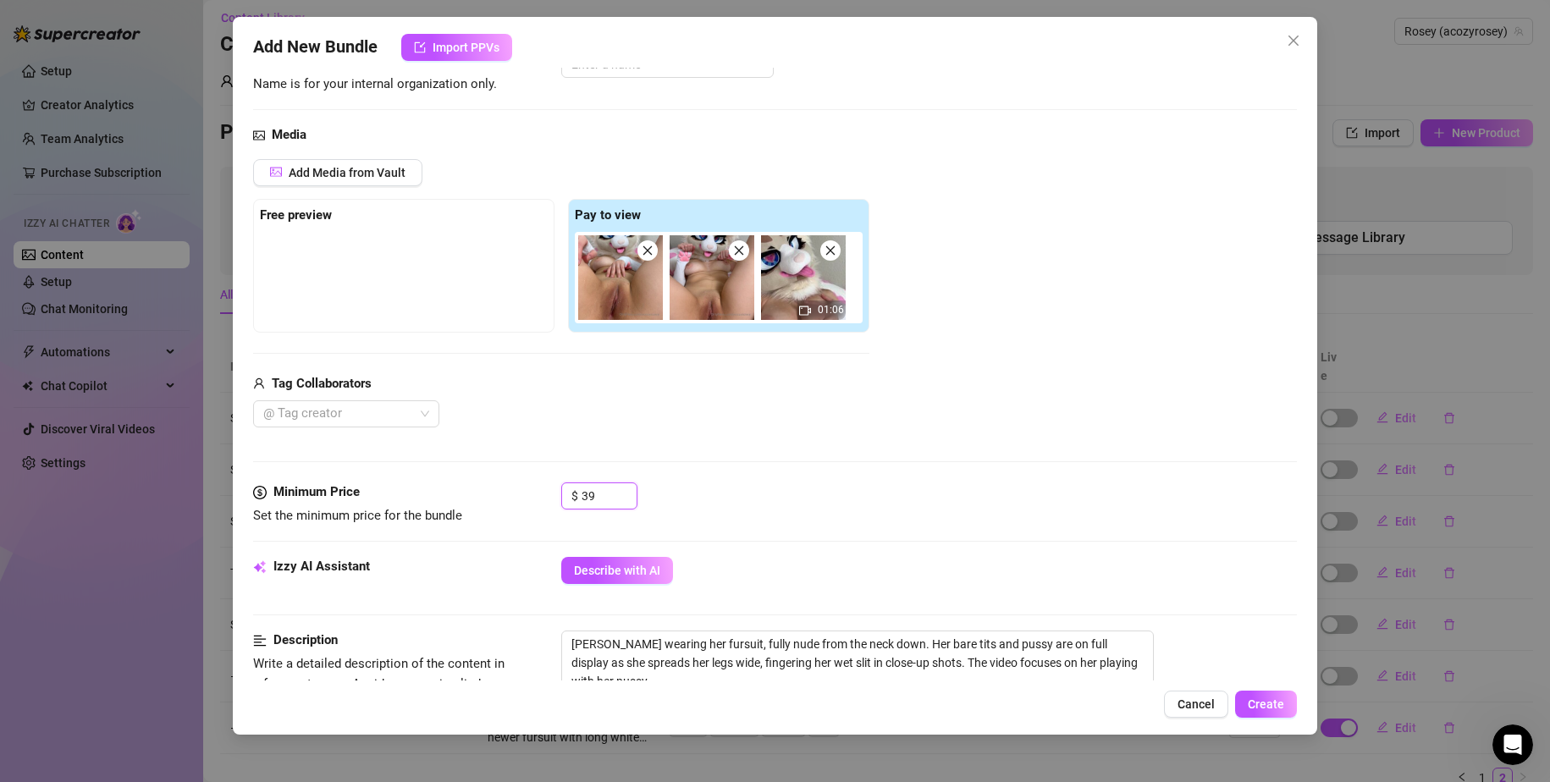
drag, startPoint x: 608, startPoint y: 494, endPoint x: 577, endPoint y: 511, distance: 34.9
click at [577, 511] on div "$ 39" at bounding box center [599, 504] width 76 height 42
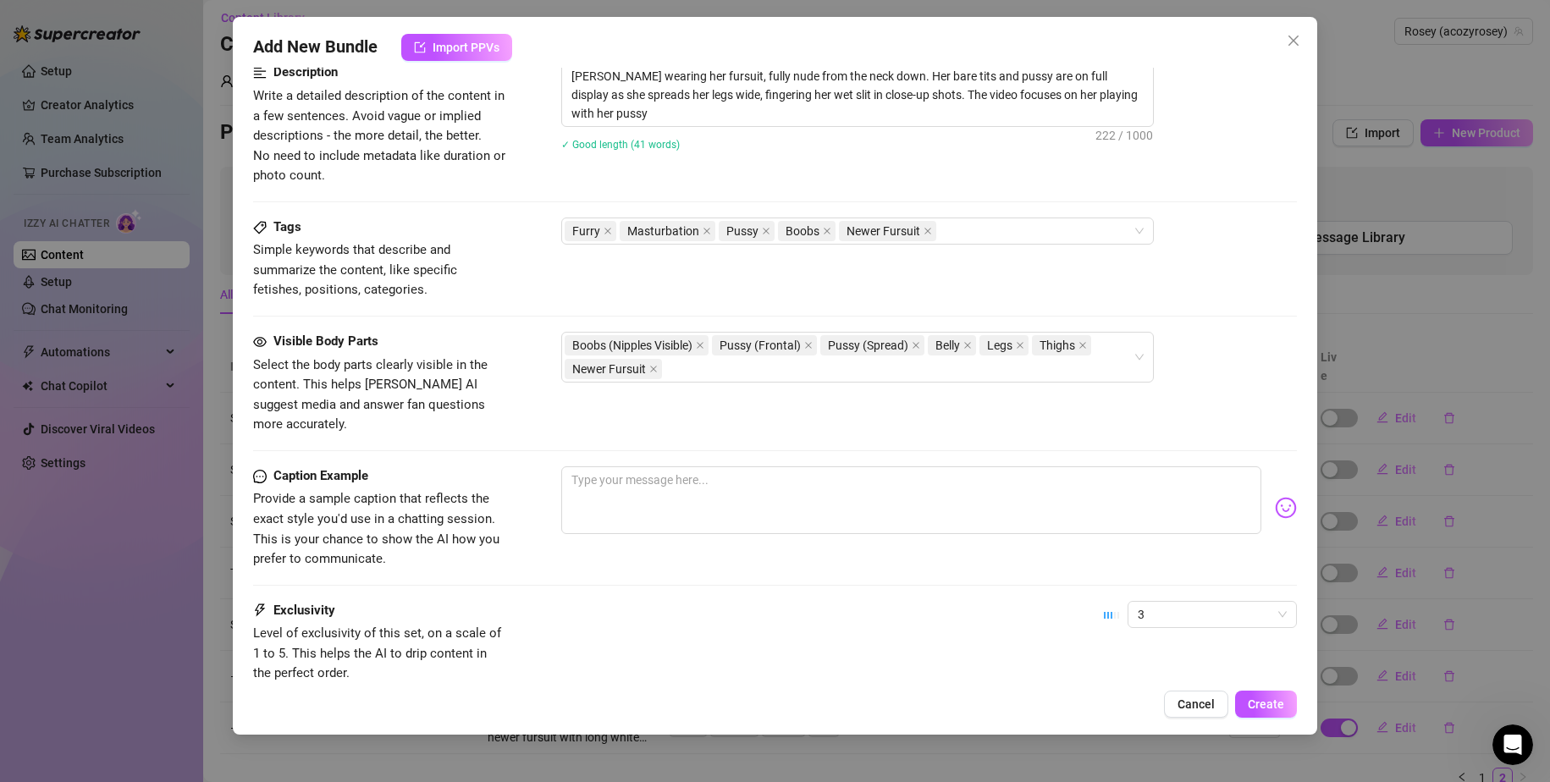
scroll to position [809, 0]
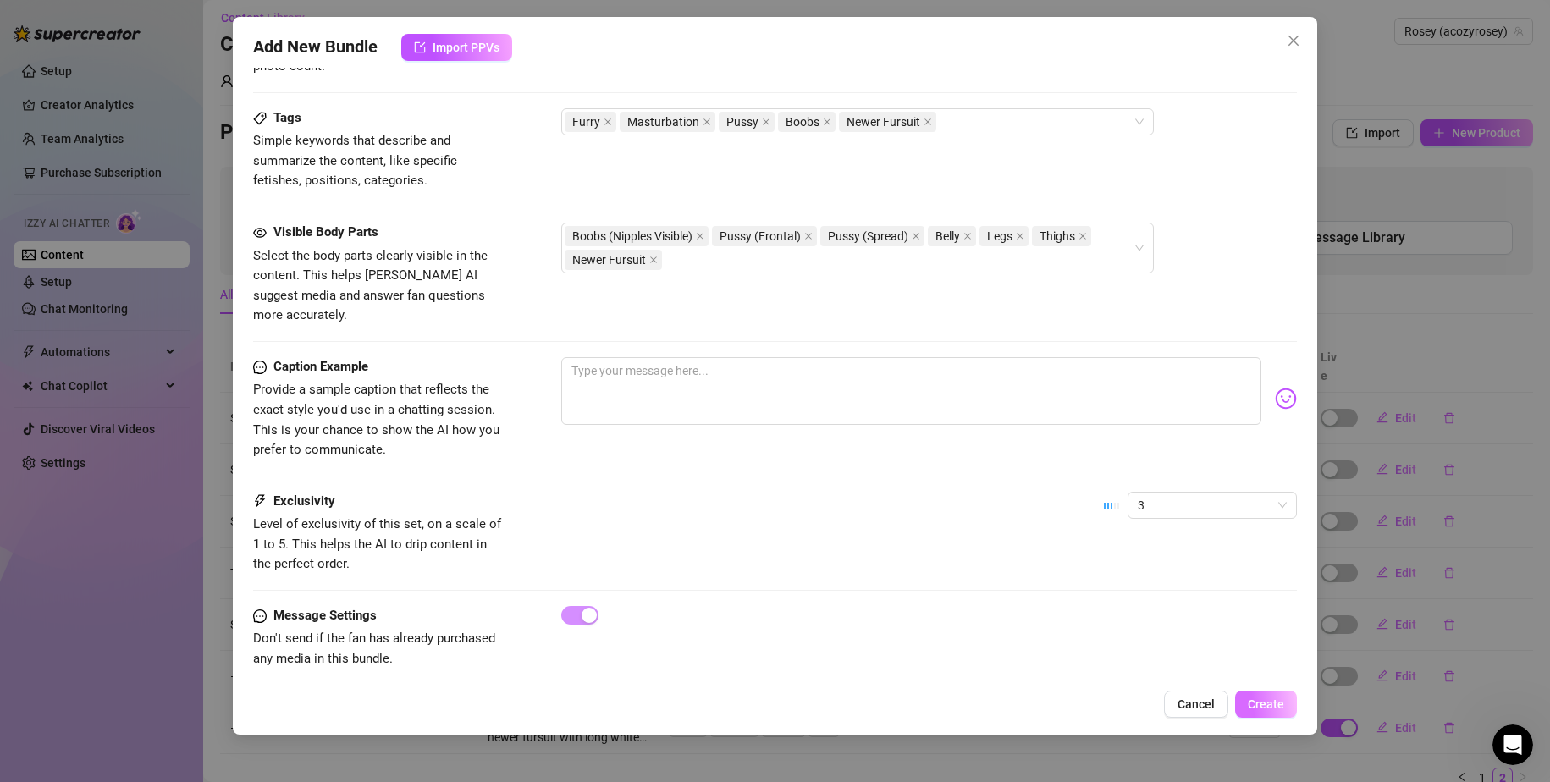
click at [1273, 698] on span "Create" at bounding box center [1266, 705] width 36 height 14
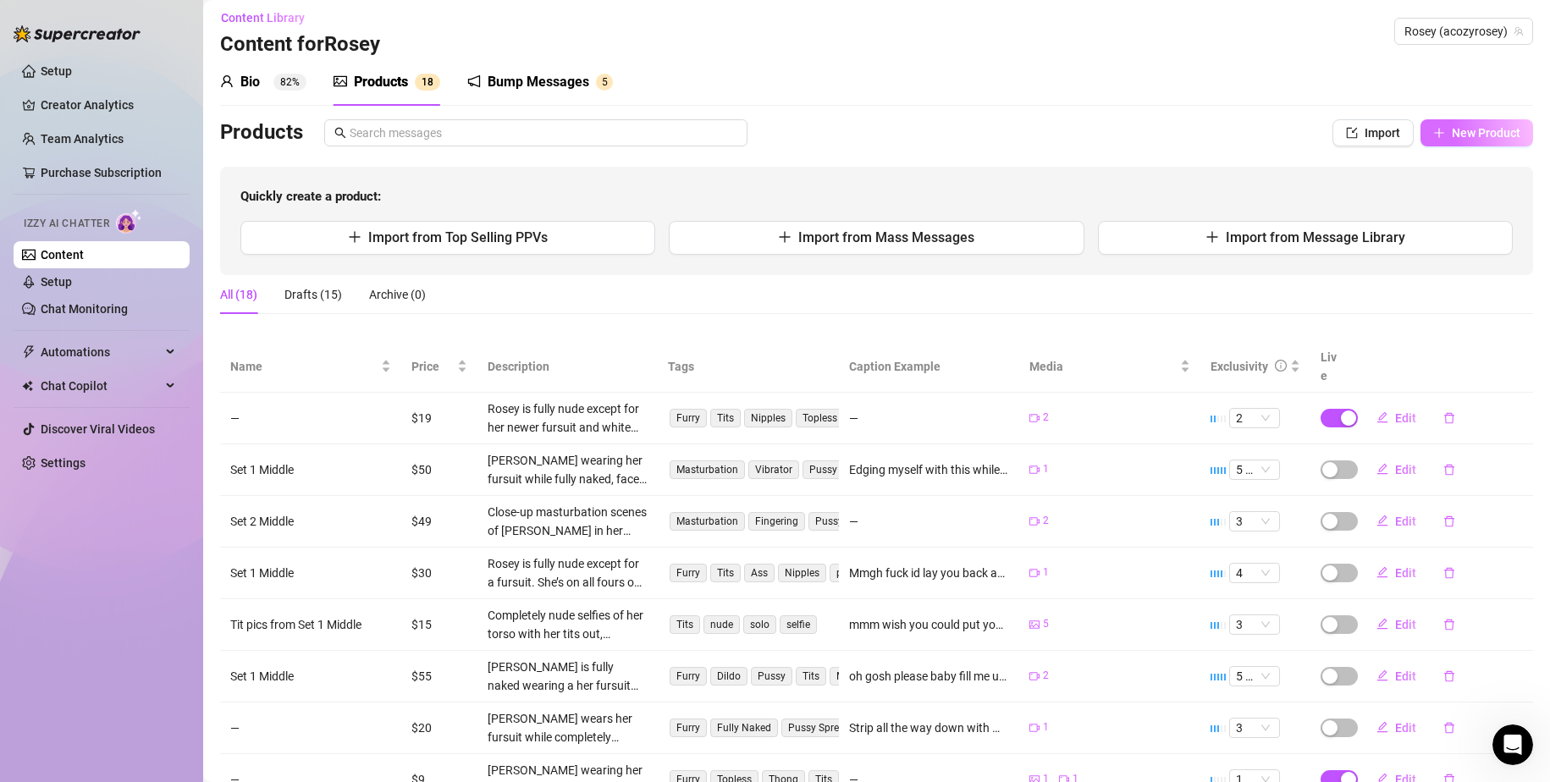
click at [1452, 130] on span "New Product" at bounding box center [1486, 133] width 69 height 14
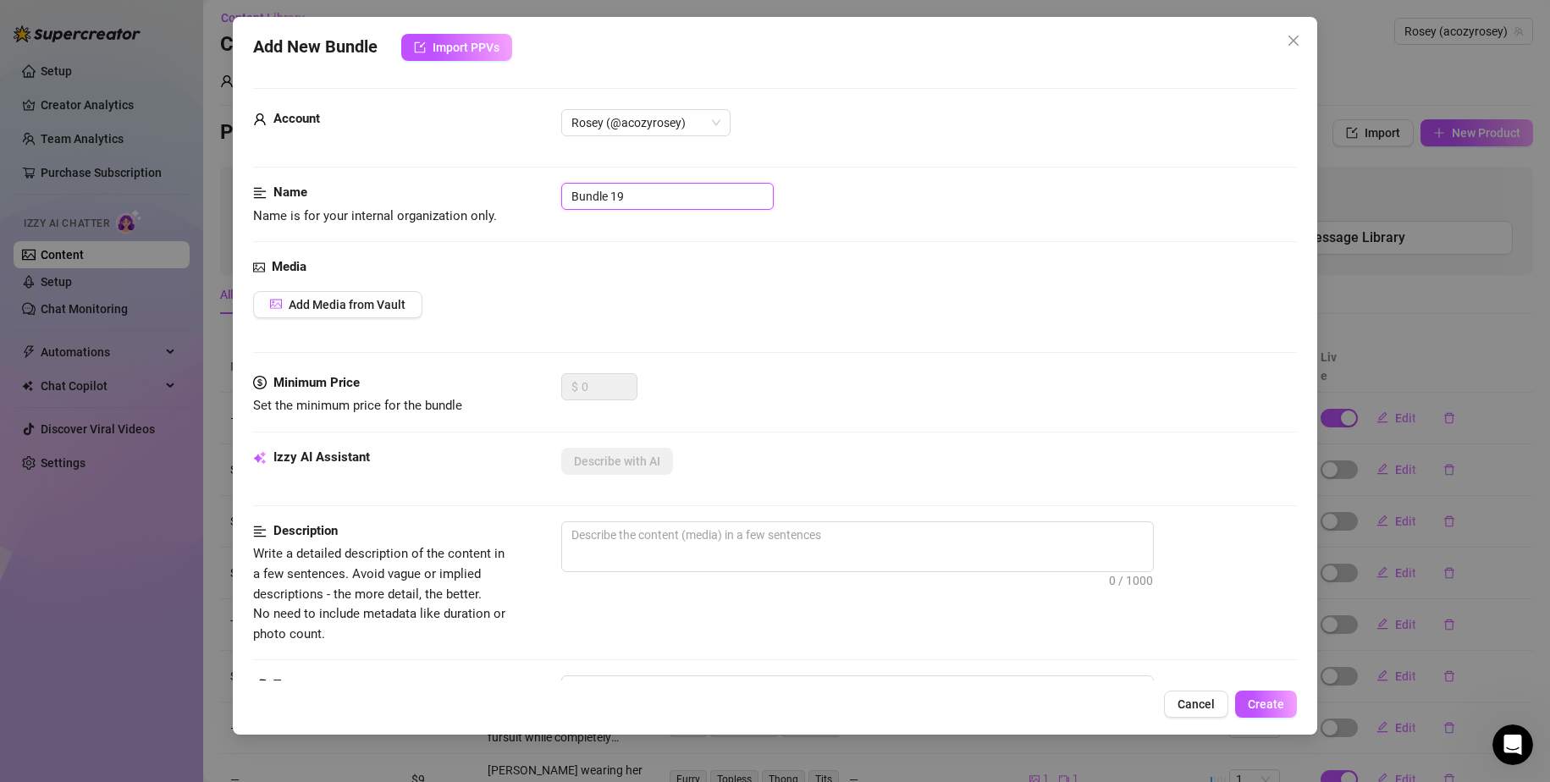
drag, startPoint x: 547, startPoint y: 200, endPoint x: 481, endPoint y: 188, distance: 67.1
click at [486, 190] on div "Name Name is for your internal organization only. Bundle 19" at bounding box center [775, 204] width 1045 height 43
click at [418, 294] on button "Add Media from Vault" at bounding box center [337, 304] width 169 height 27
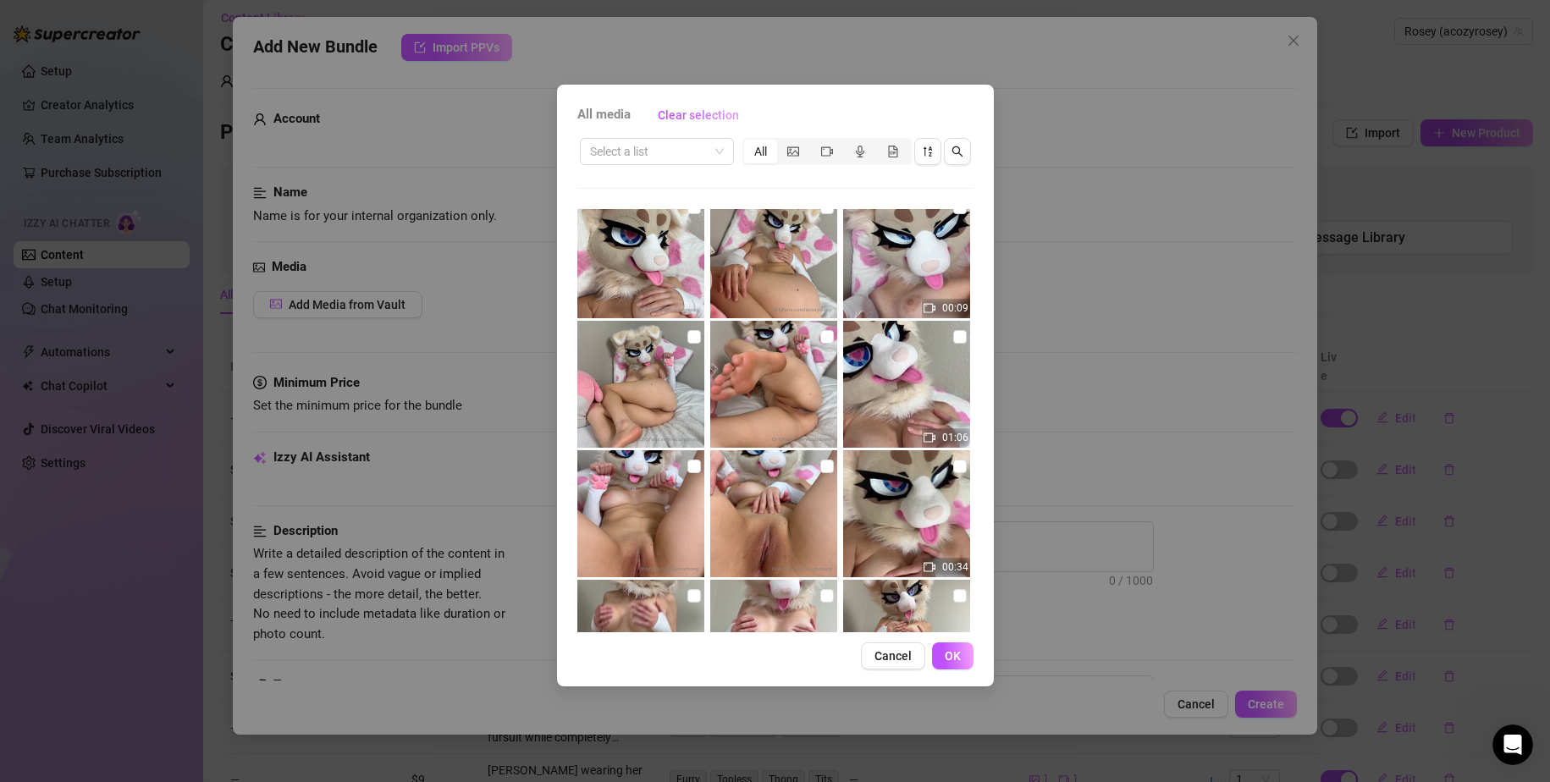
scroll to position [2201, 0]
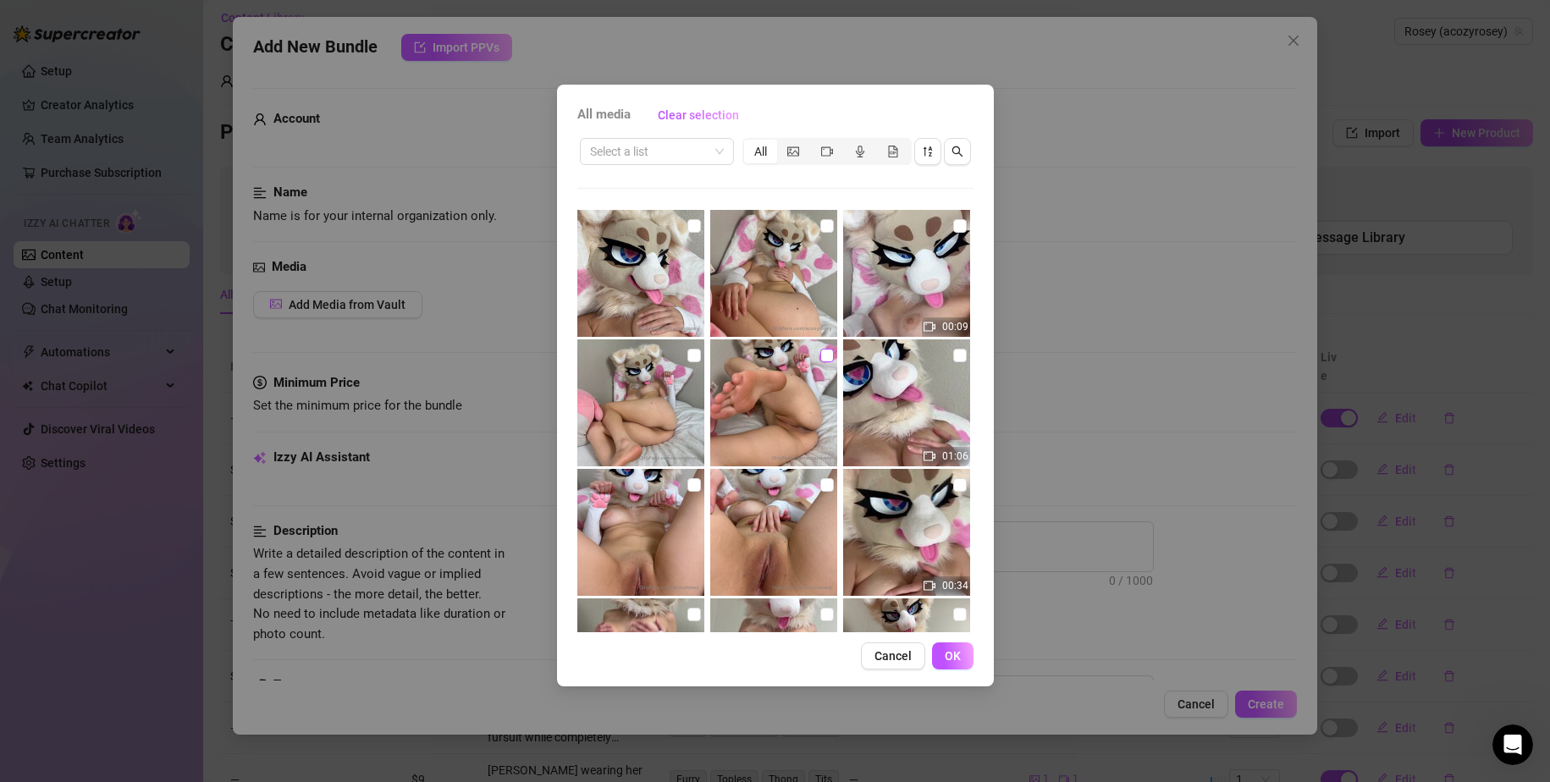
click at [820, 356] on input "checkbox" at bounding box center [827, 356] width 14 height 14
click at [688, 353] on input "checkbox" at bounding box center [694, 356] width 14 height 14
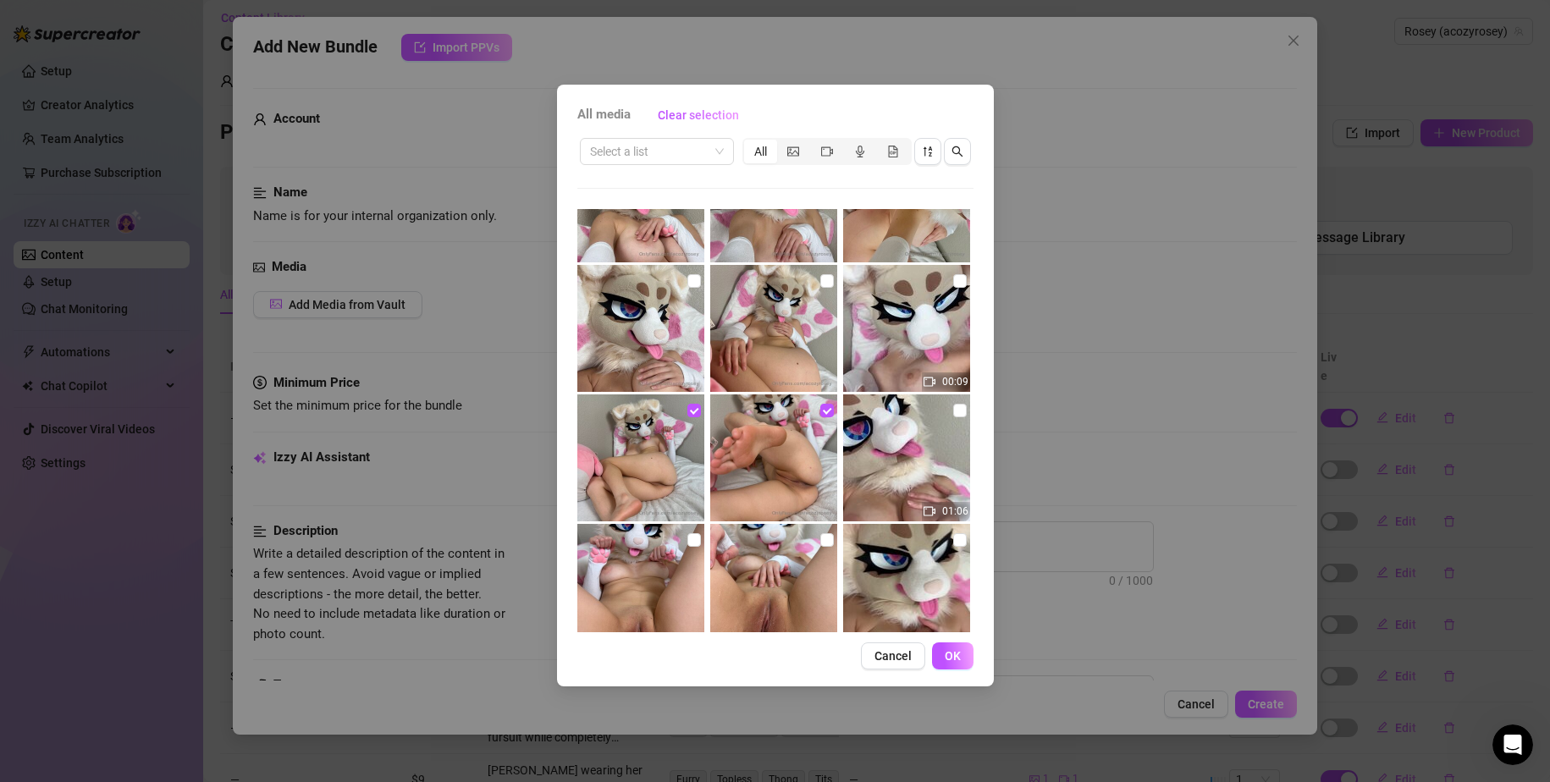
scroll to position [2117, 0]
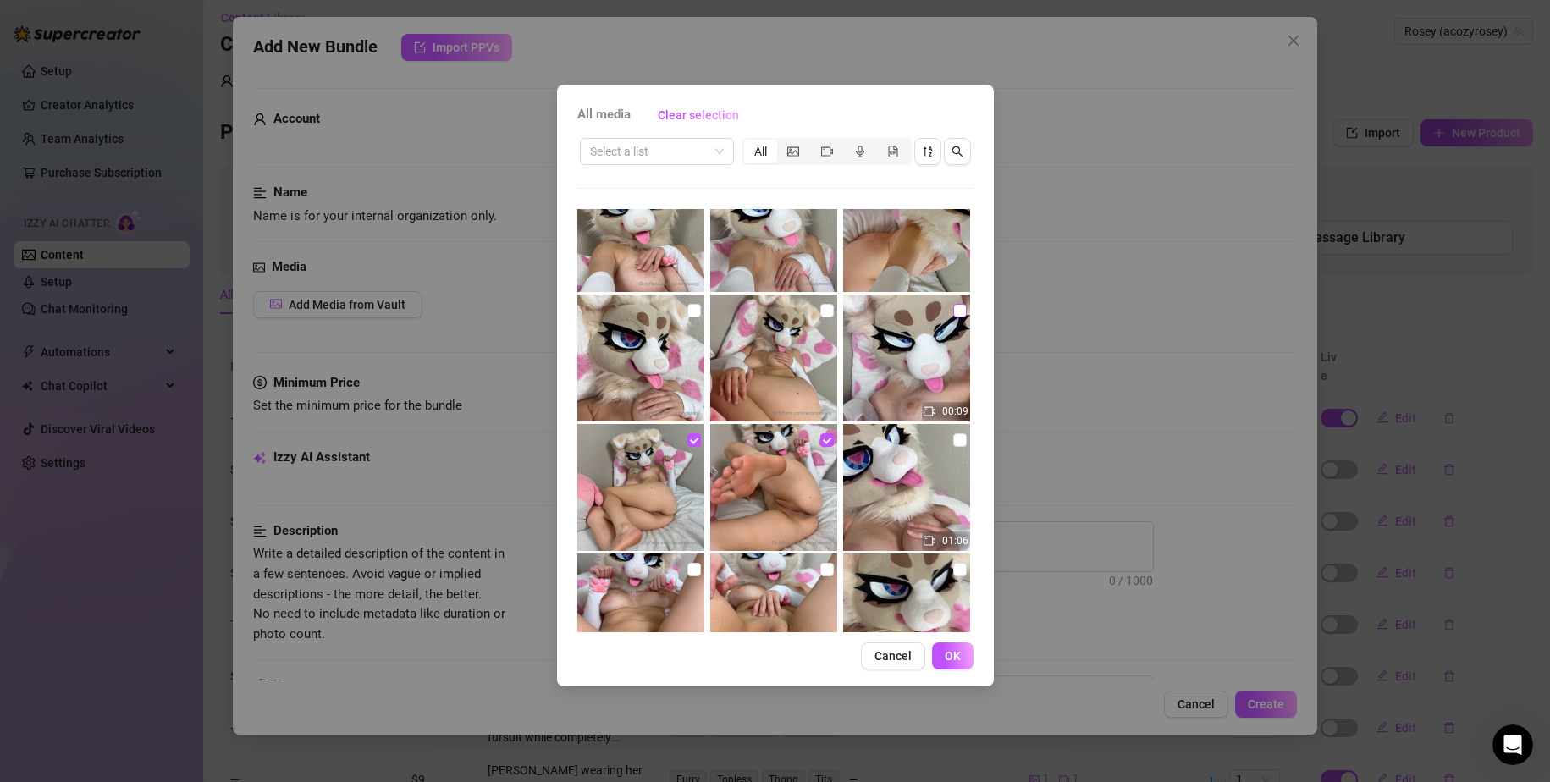
click at [953, 304] on input "checkbox" at bounding box center [960, 311] width 14 height 14
click at [954, 649] on span "OK" at bounding box center [953, 656] width 16 height 14
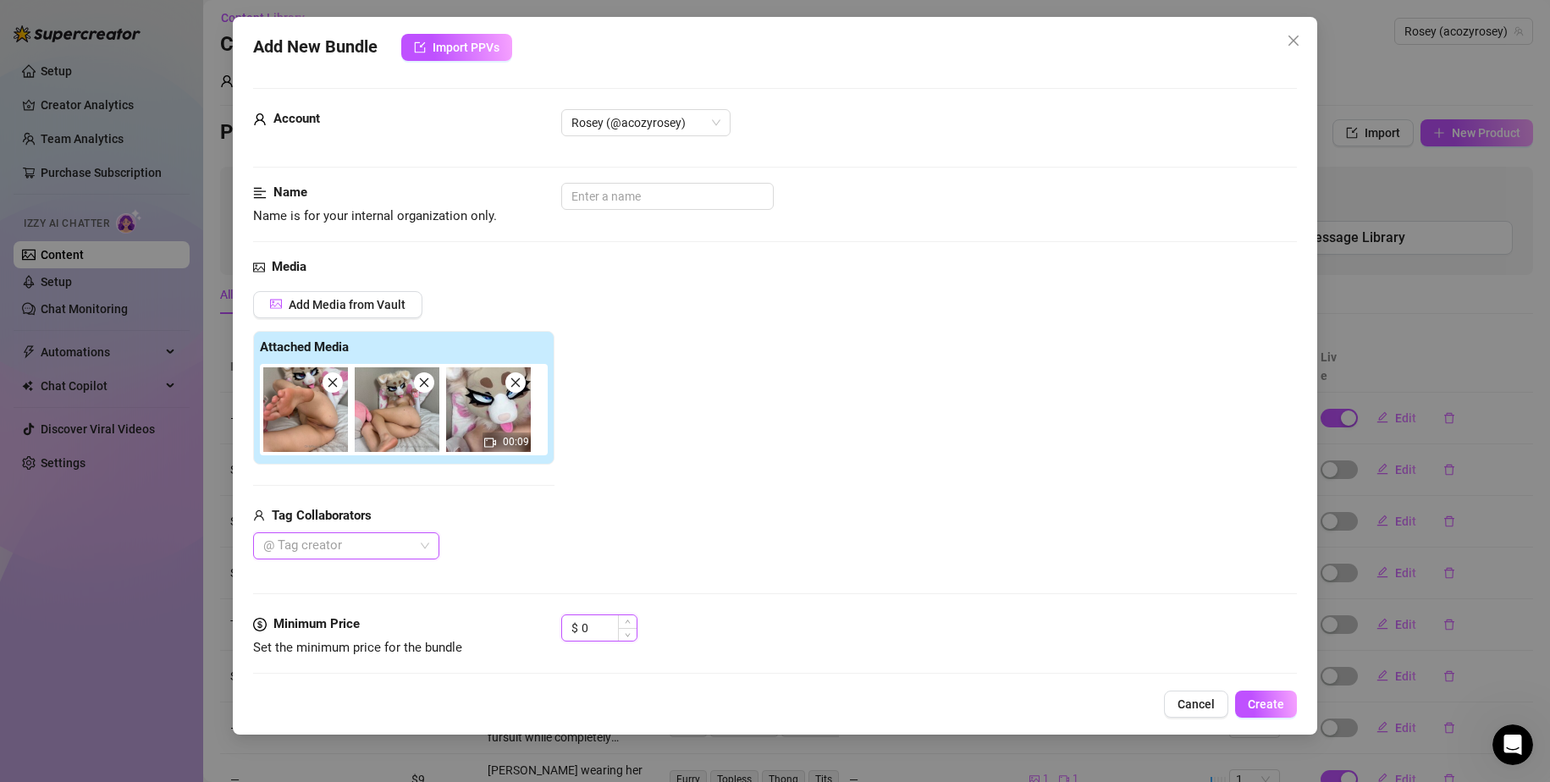
click at [611, 624] on input "0" at bounding box center [609, 628] width 55 height 25
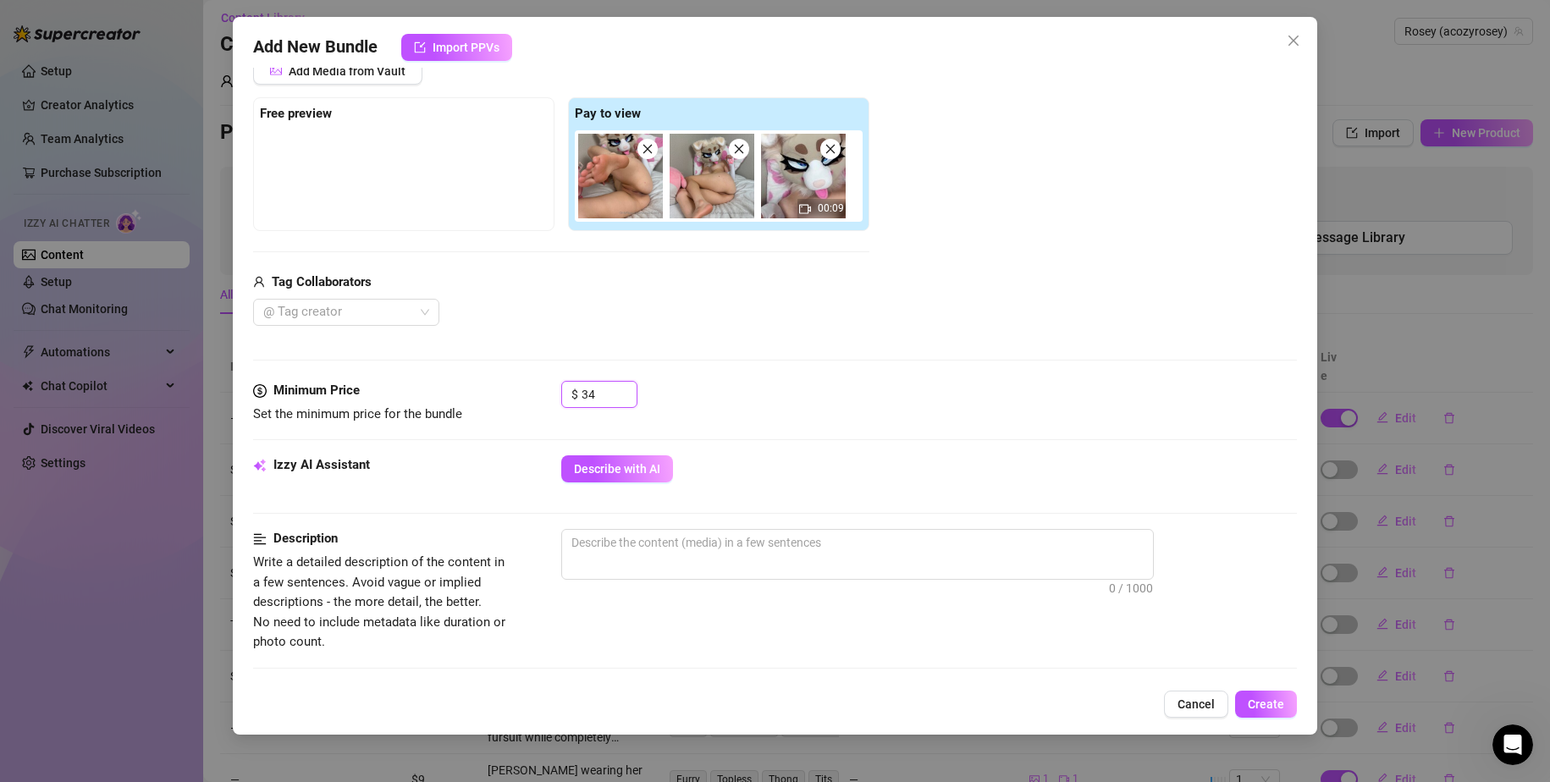
scroll to position [339, 0]
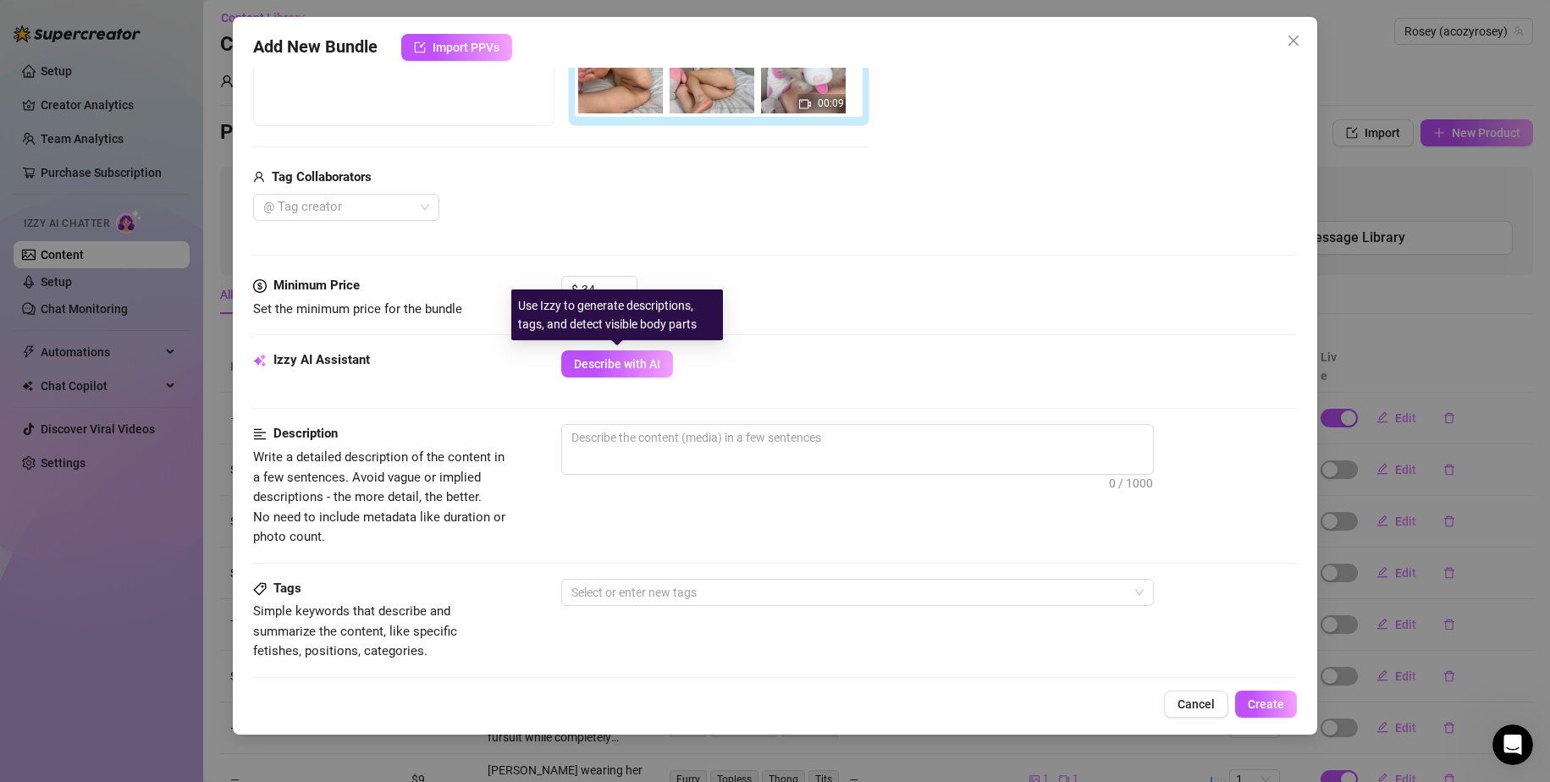
drag, startPoint x: 649, startPoint y: 356, endPoint x: 672, endPoint y: 373, distance: 28.4
click at [650, 359] on button "Describe with AI" at bounding box center [617, 364] width 112 height 27
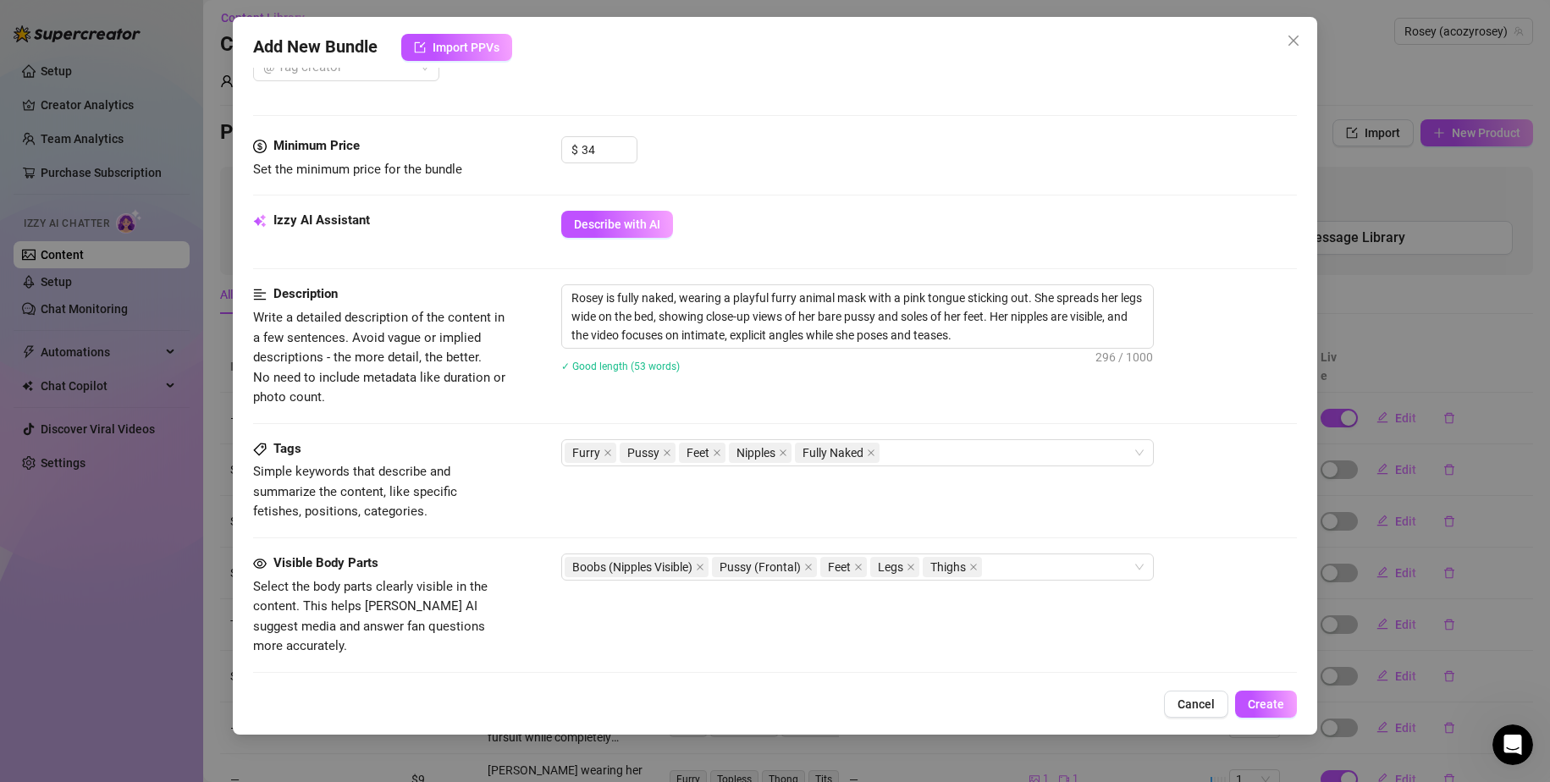
scroll to position [508, 0]
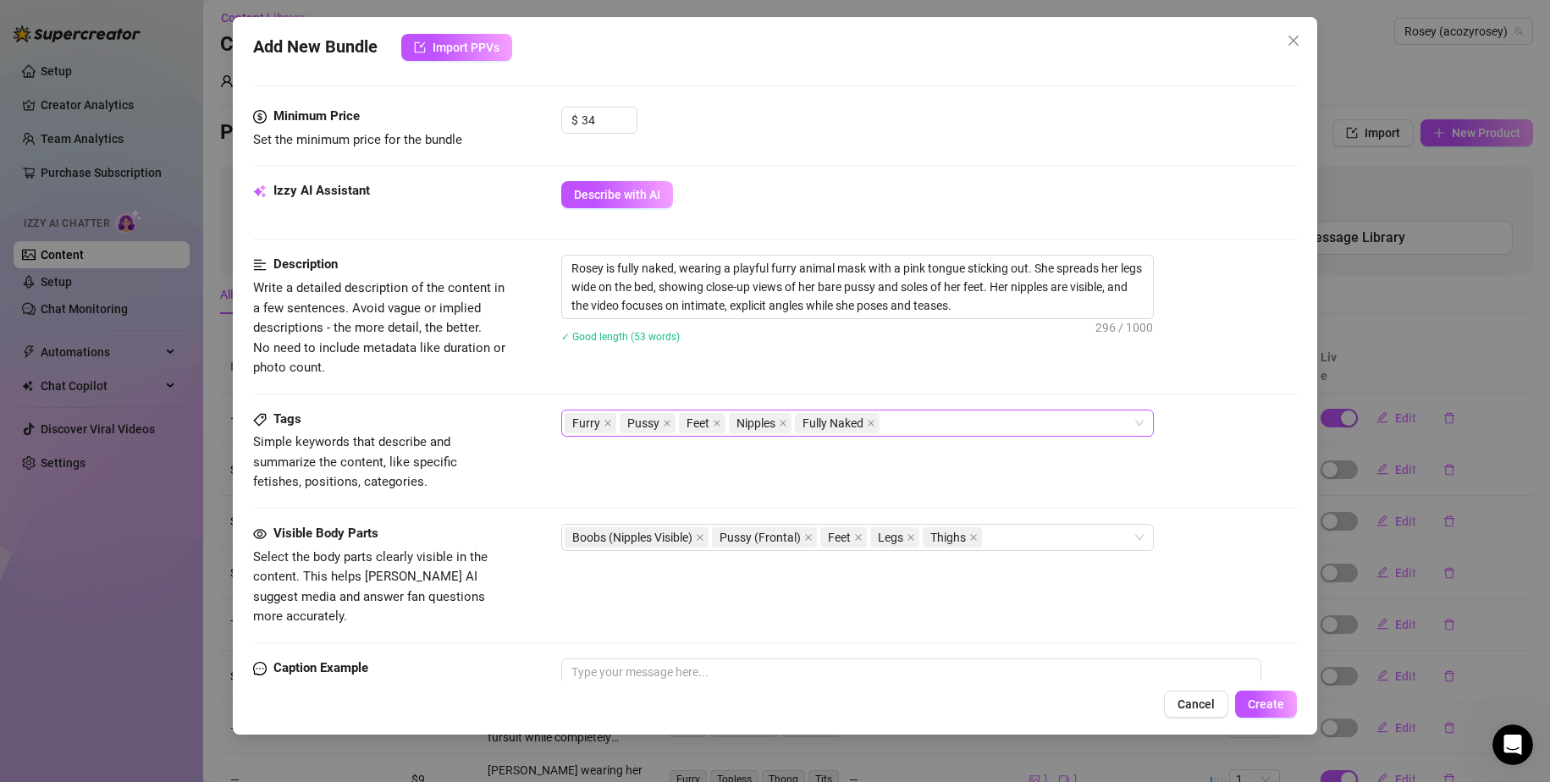
click at [974, 425] on div "Furry Pussy Feet Nipples Fully Naked" at bounding box center [849, 423] width 568 height 24
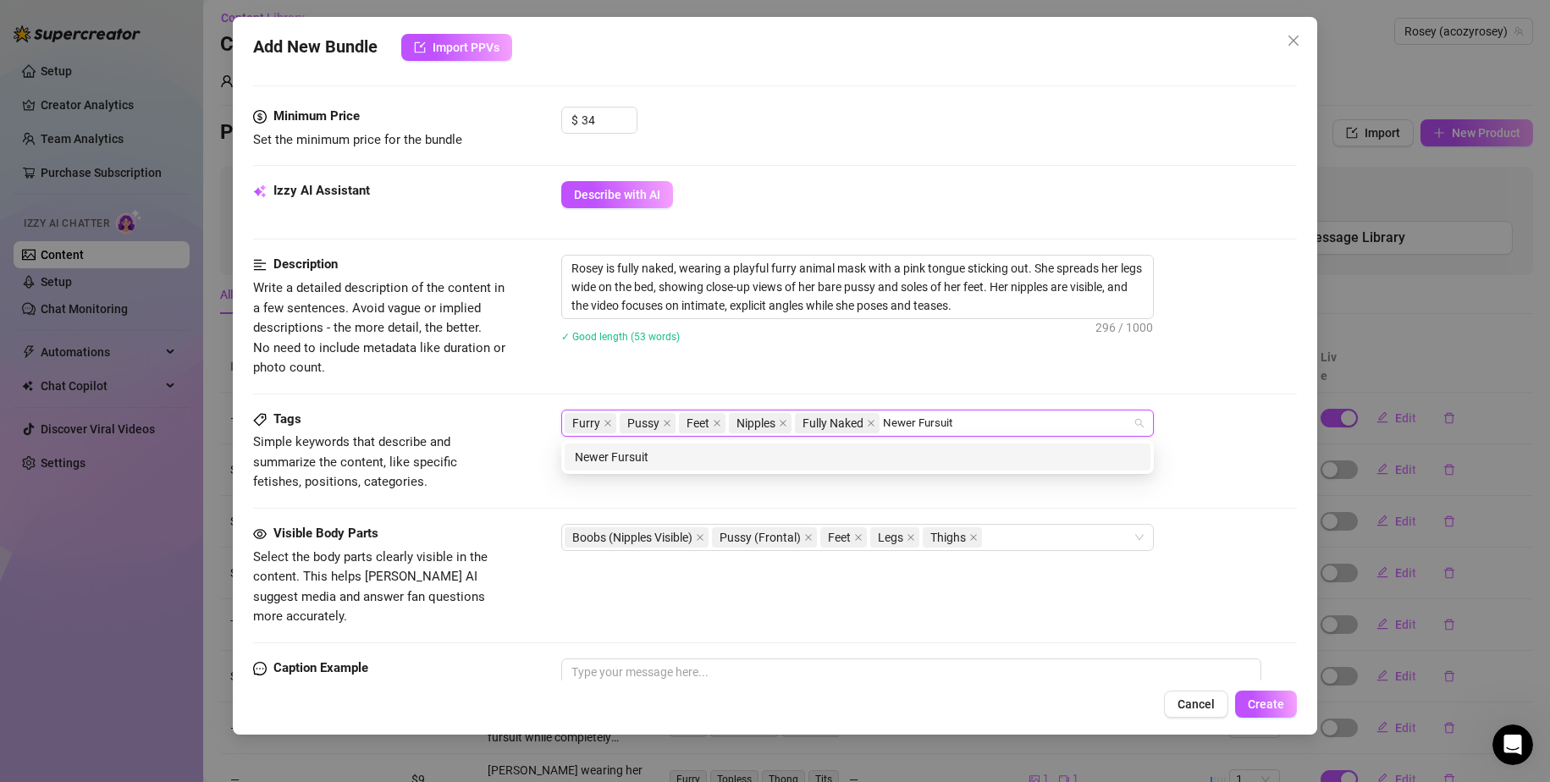
click at [780, 457] on div "Newer Fursuit" at bounding box center [858, 457] width 566 height 19
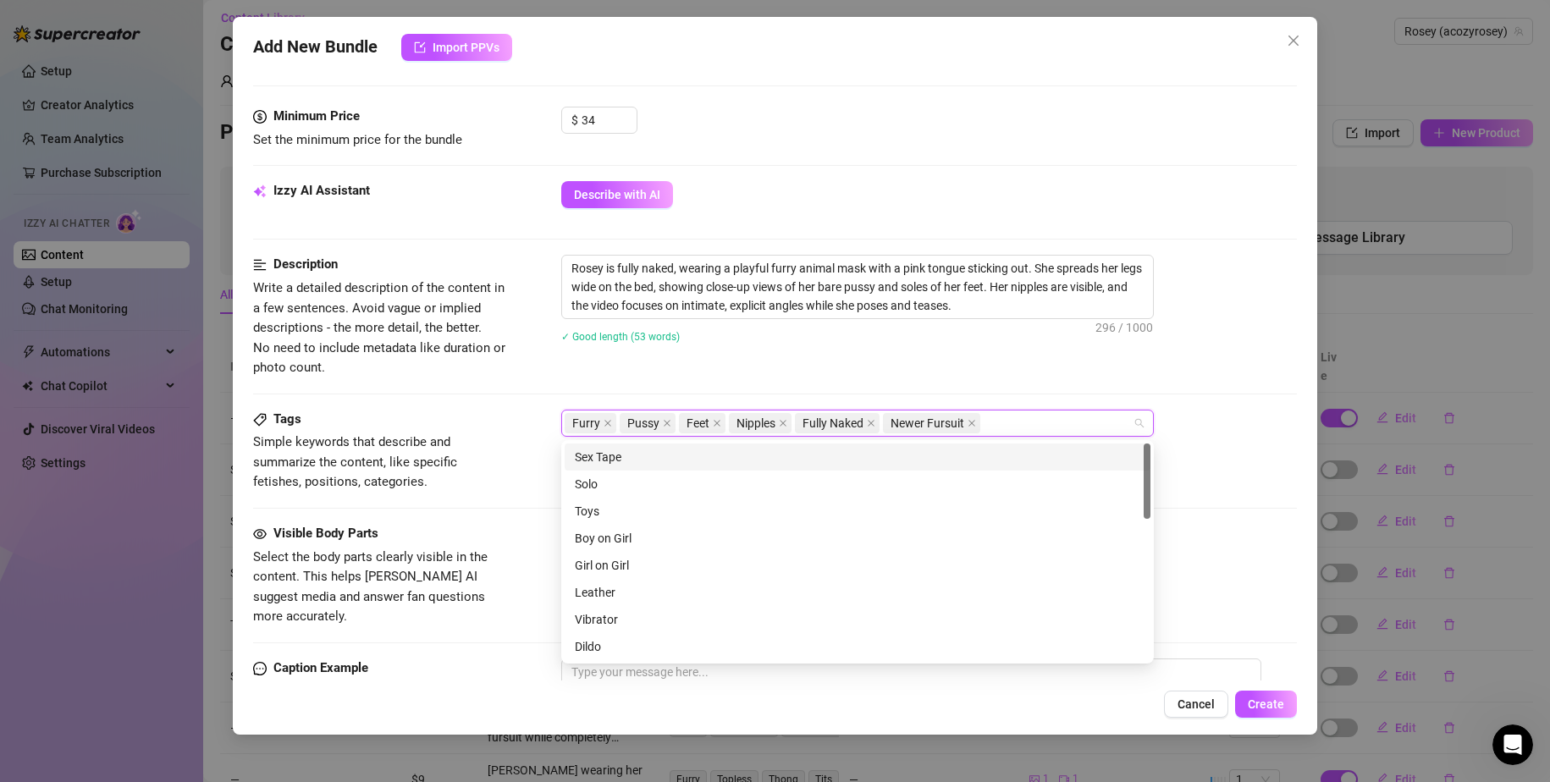
click at [877, 340] on div "✓ Good length (53 words)" at bounding box center [929, 336] width 737 height 19
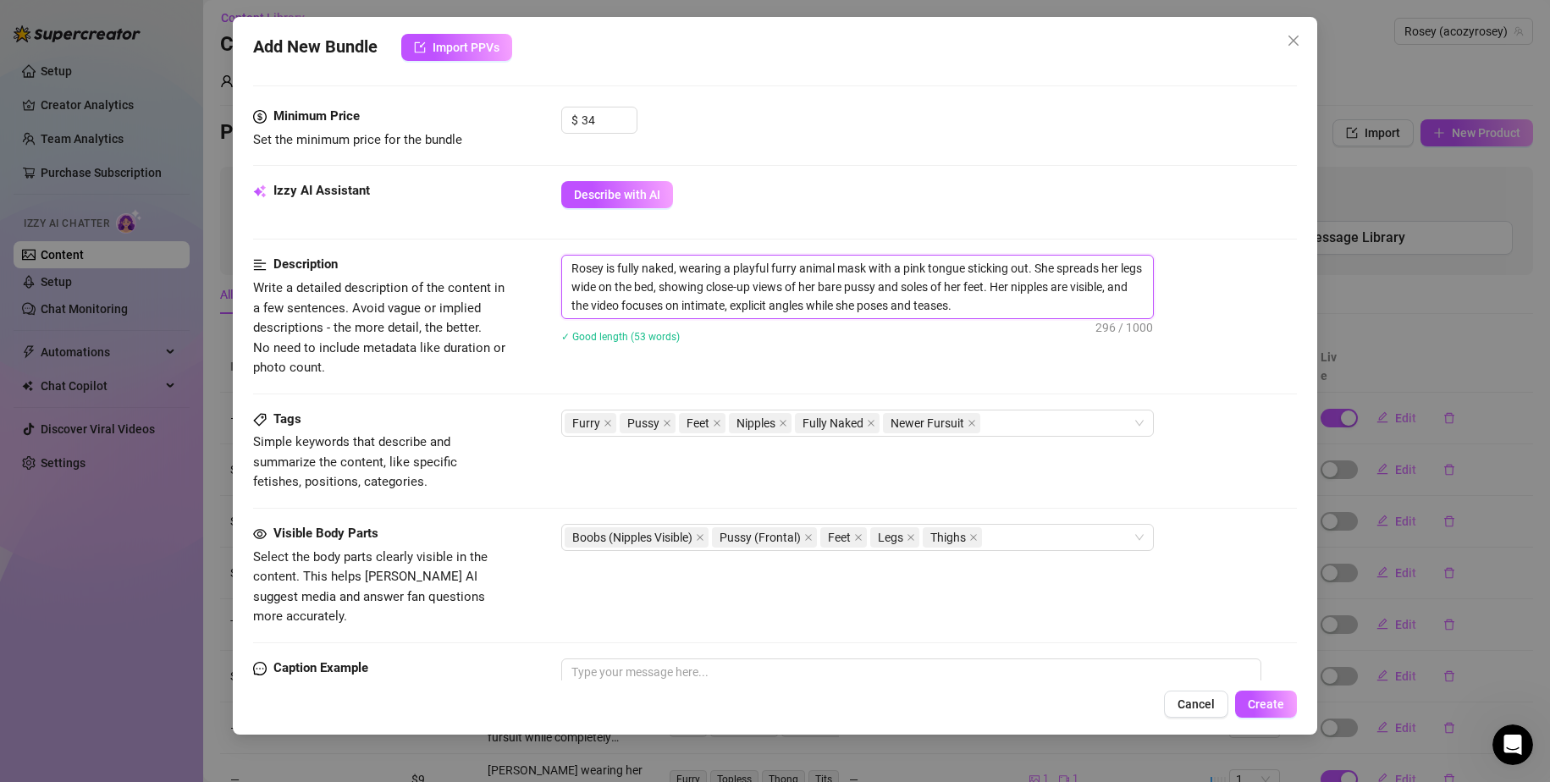
drag, startPoint x: 721, startPoint y: 273, endPoint x: 1031, endPoint y: 263, distance: 310.0
click at [1031, 263] on textarea "Rosey is fully naked, wearing a playful furry animal mask with a pink tongue st…" at bounding box center [857, 287] width 591 height 63
click at [1046, 531] on div "Boobs (Nipples Visible) Pussy (Frontal) Feet Legs Thighs" at bounding box center [849, 538] width 568 height 24
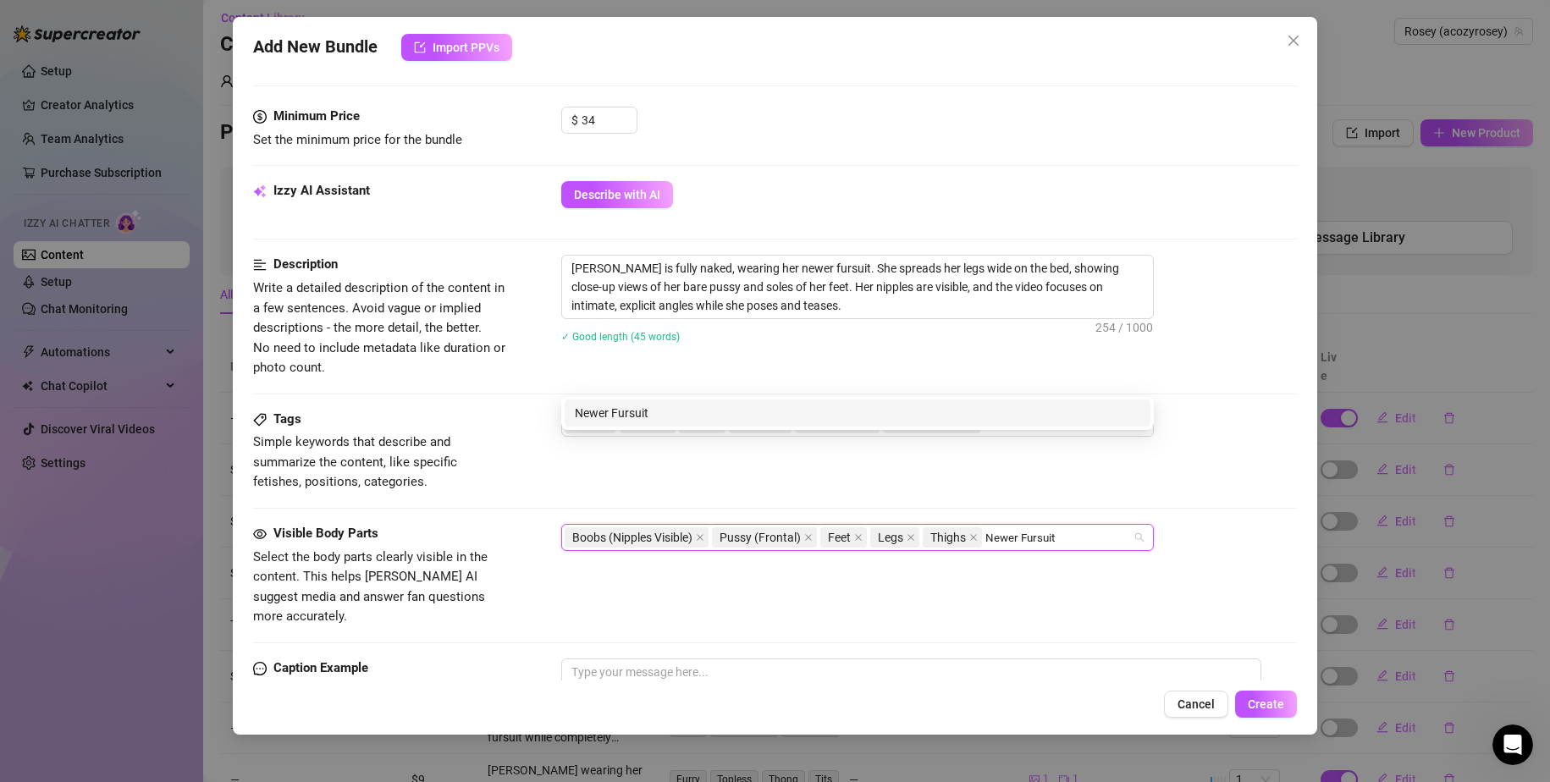
scroll to position [809, 0]
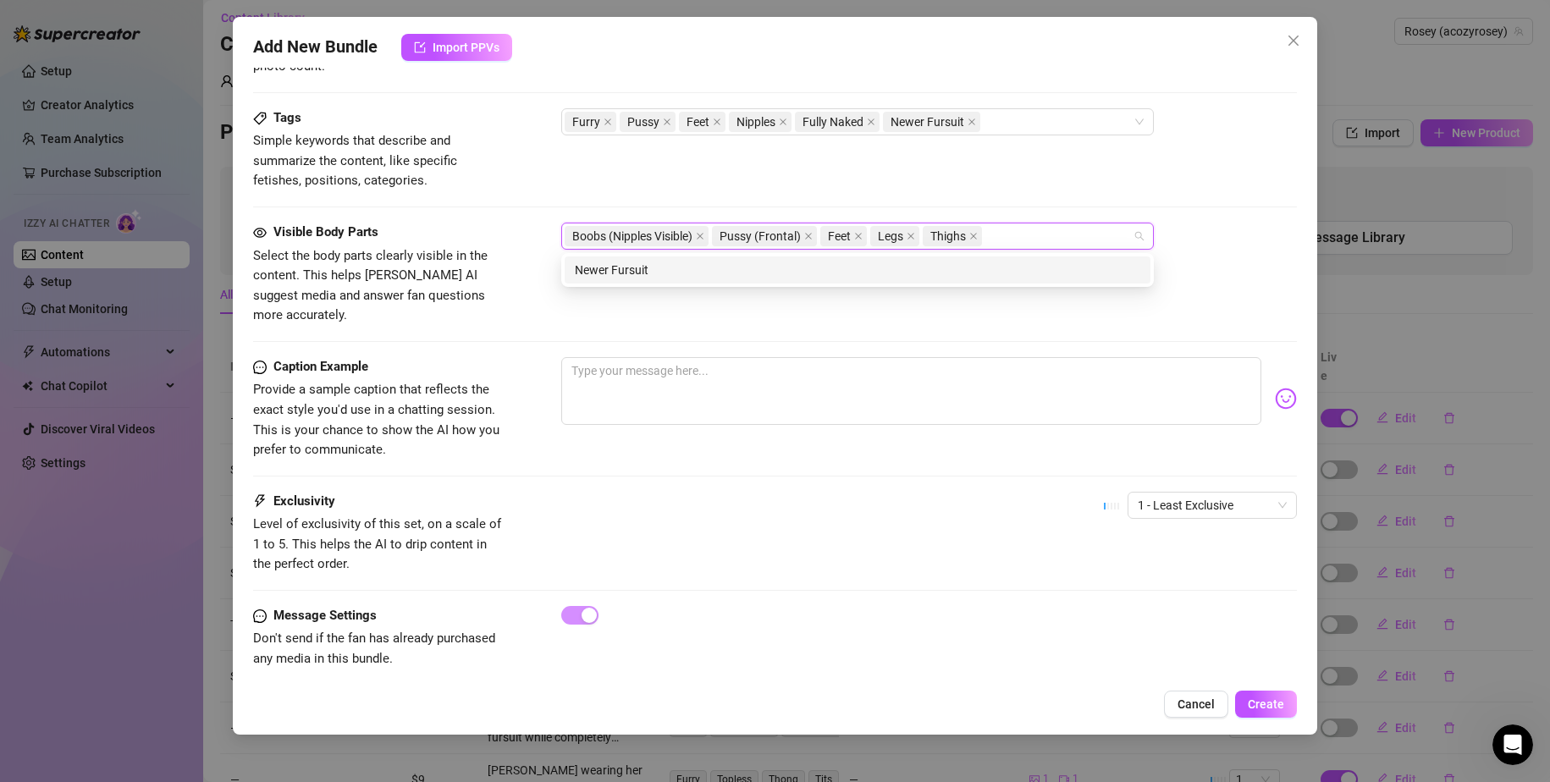
click at [1173, 470] on div "Caption Example Provide a sample caption that reflects the exact style you'd us…" at bounding box center [775, 424] width 1045 height 135
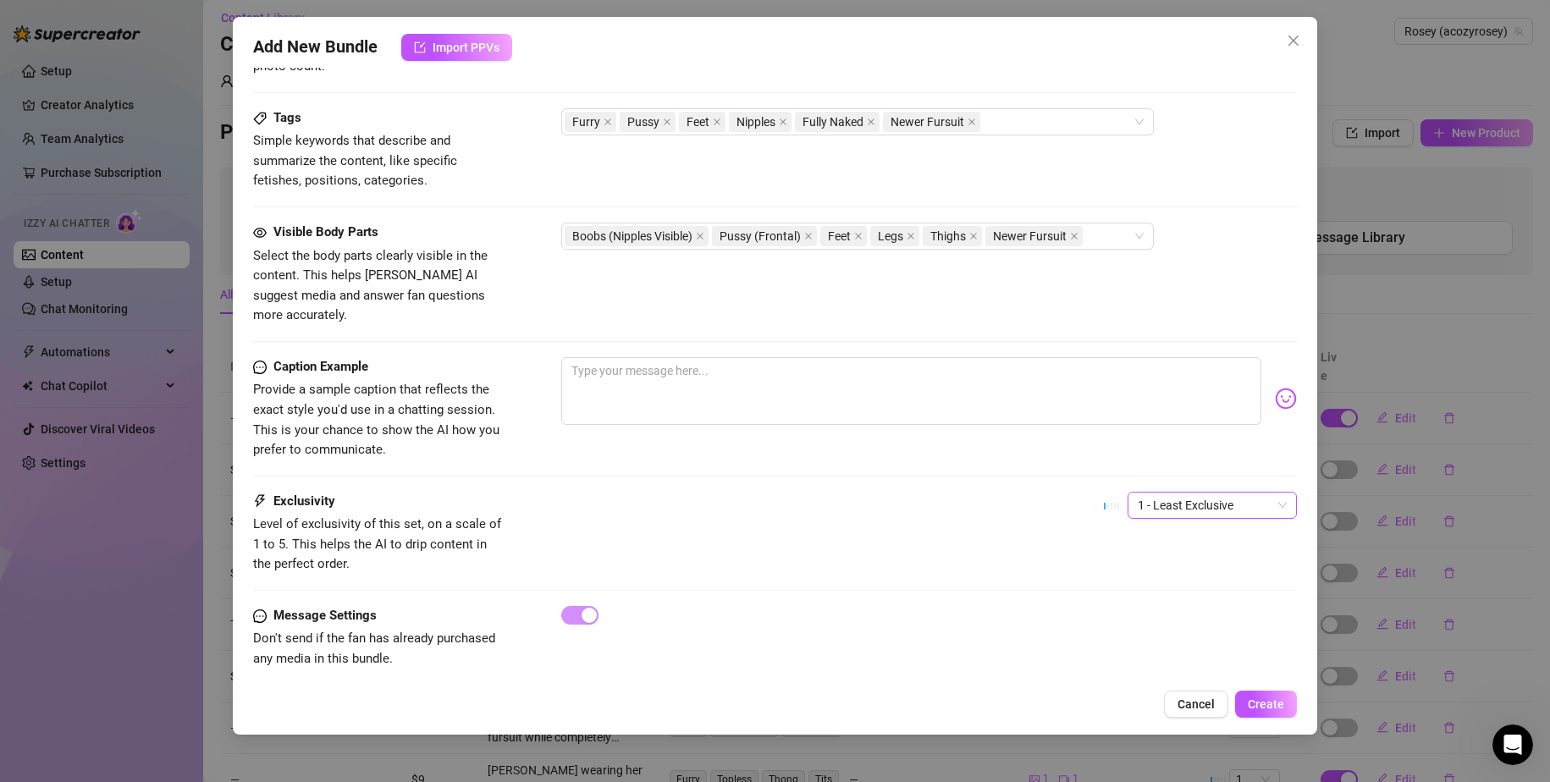
click at [1175, 498] on span "1 - Least Exclusive" at bounding box center [1212, 505] width 149 height 25
click at [1164, 577] on div "3" at bounding box center [1198, 573] width 142 height 19
click at [1254, 708] on span "Create" at bounding box center [1266, 705] width 36 height 14
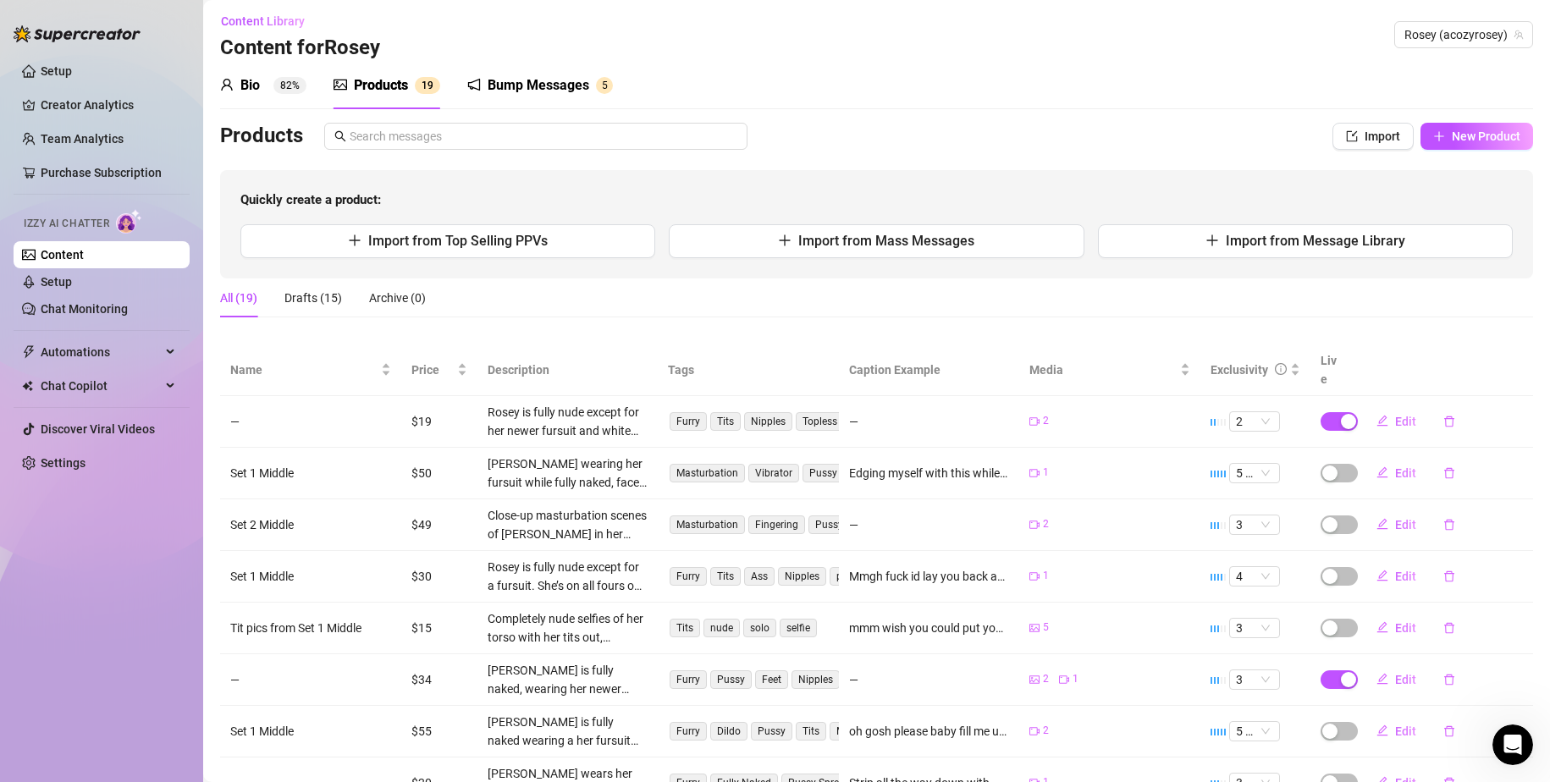
scroll to position [0, 0]
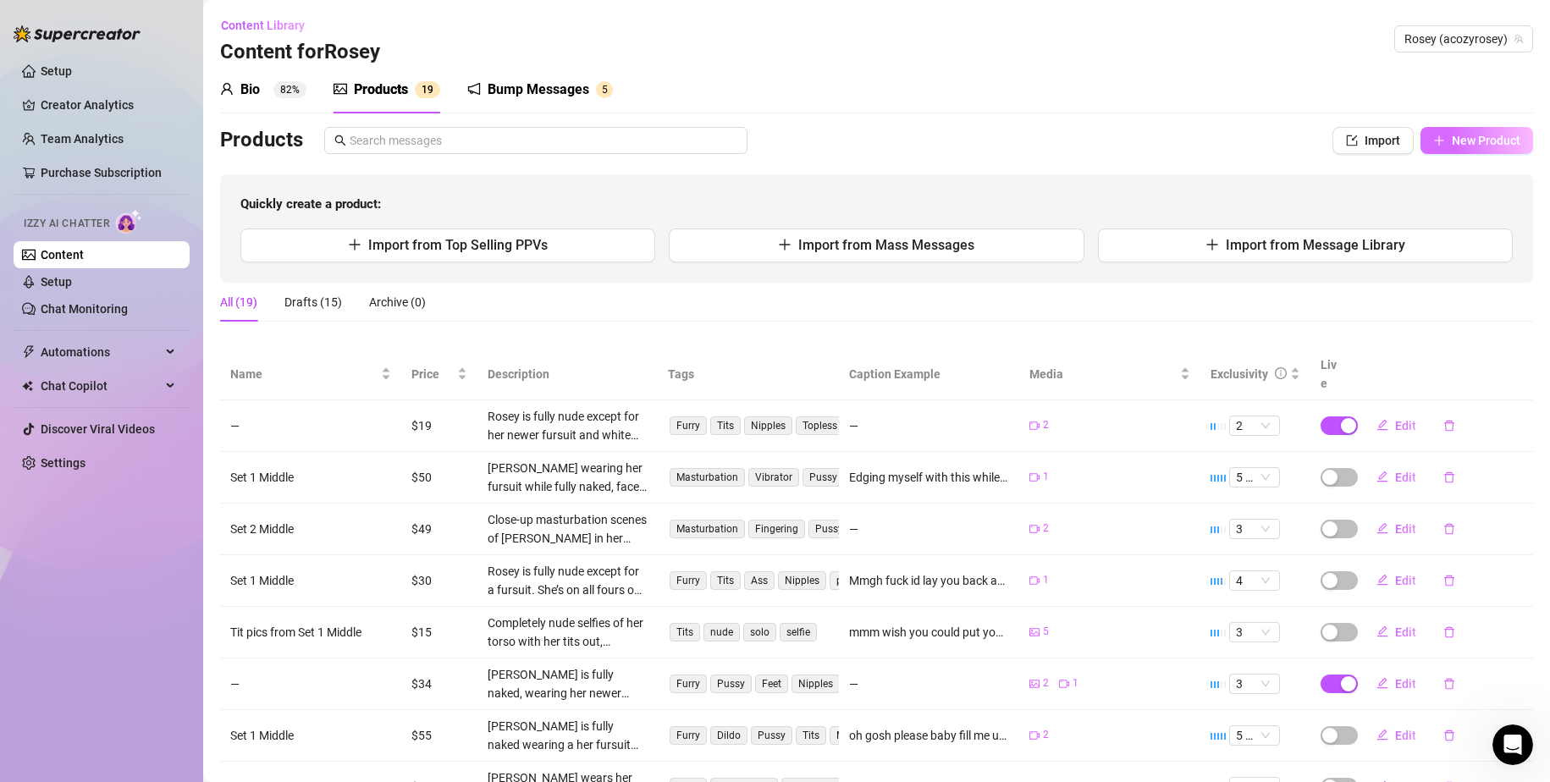
click at [1452, 139] on span "New Product" at bounding box center [1486, 141] width 69 height 14
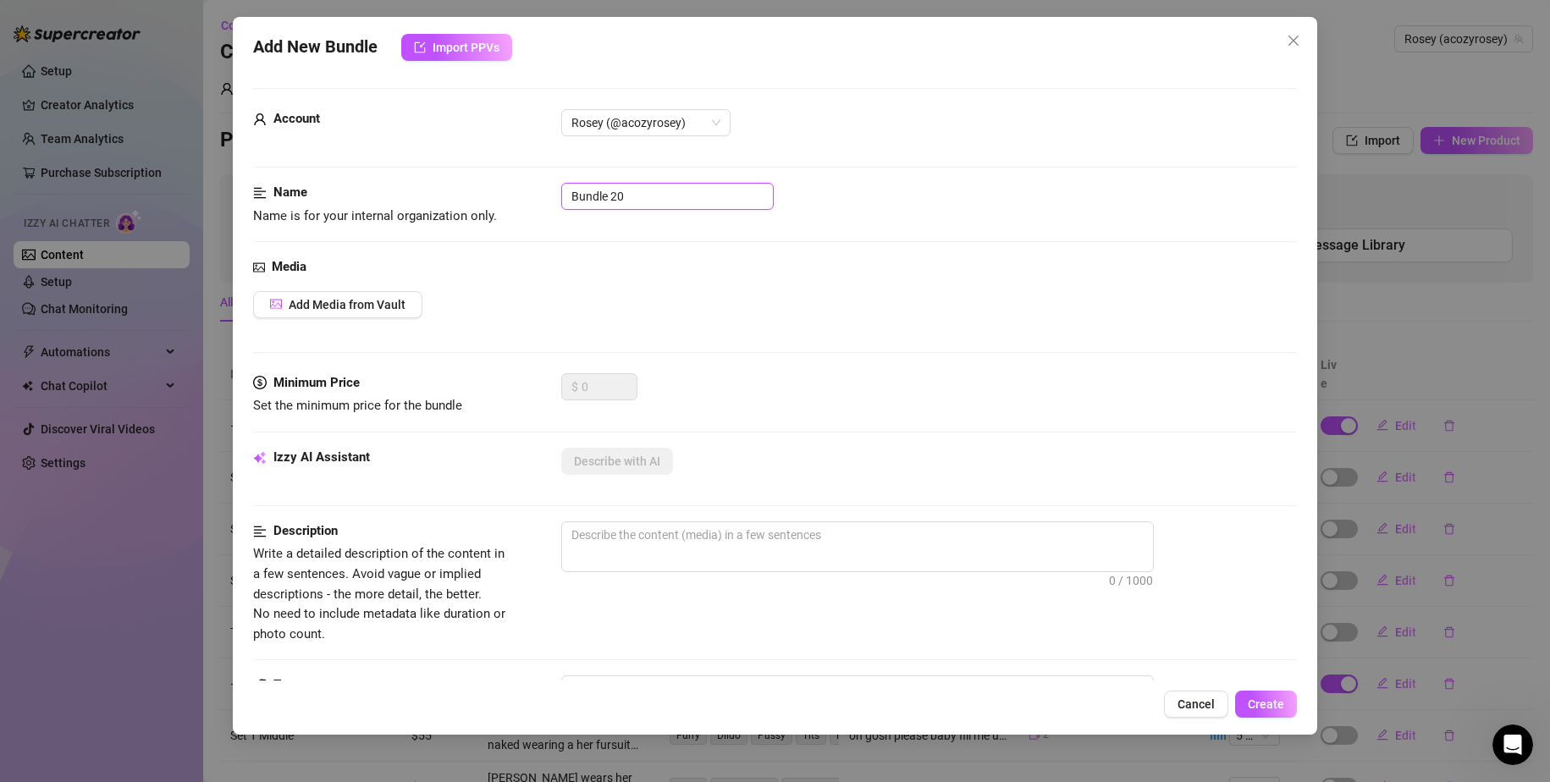
click at [647, 206] on input "Bundle 20" at bounding box center [667, 196] width 213 height 27
drag, startPoint x: 647, startPoint y: 204, endPoint x: 523, endPoint y: 178, distance: 126.4
click at [523, 178] on form "Account Rosey (@acozyrosey) Name Name is for your internal organization only. B…" at bounding box center [775, 678] width 1045 height 1180
click at [367, 305] on span "Add Media from Vault" at bounding box center [347, 305] width 117 height 14
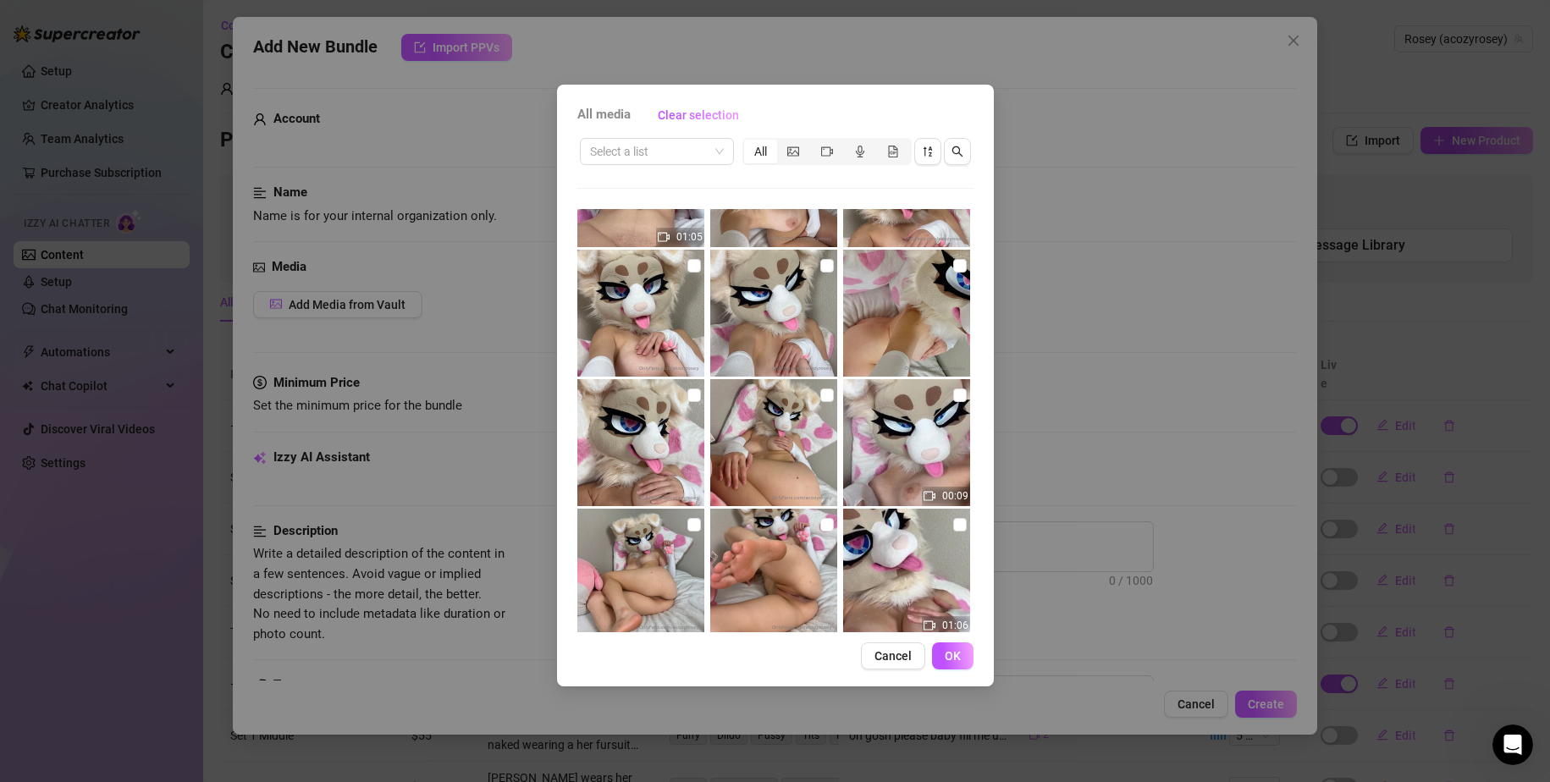
scroll to position [2117, 0]
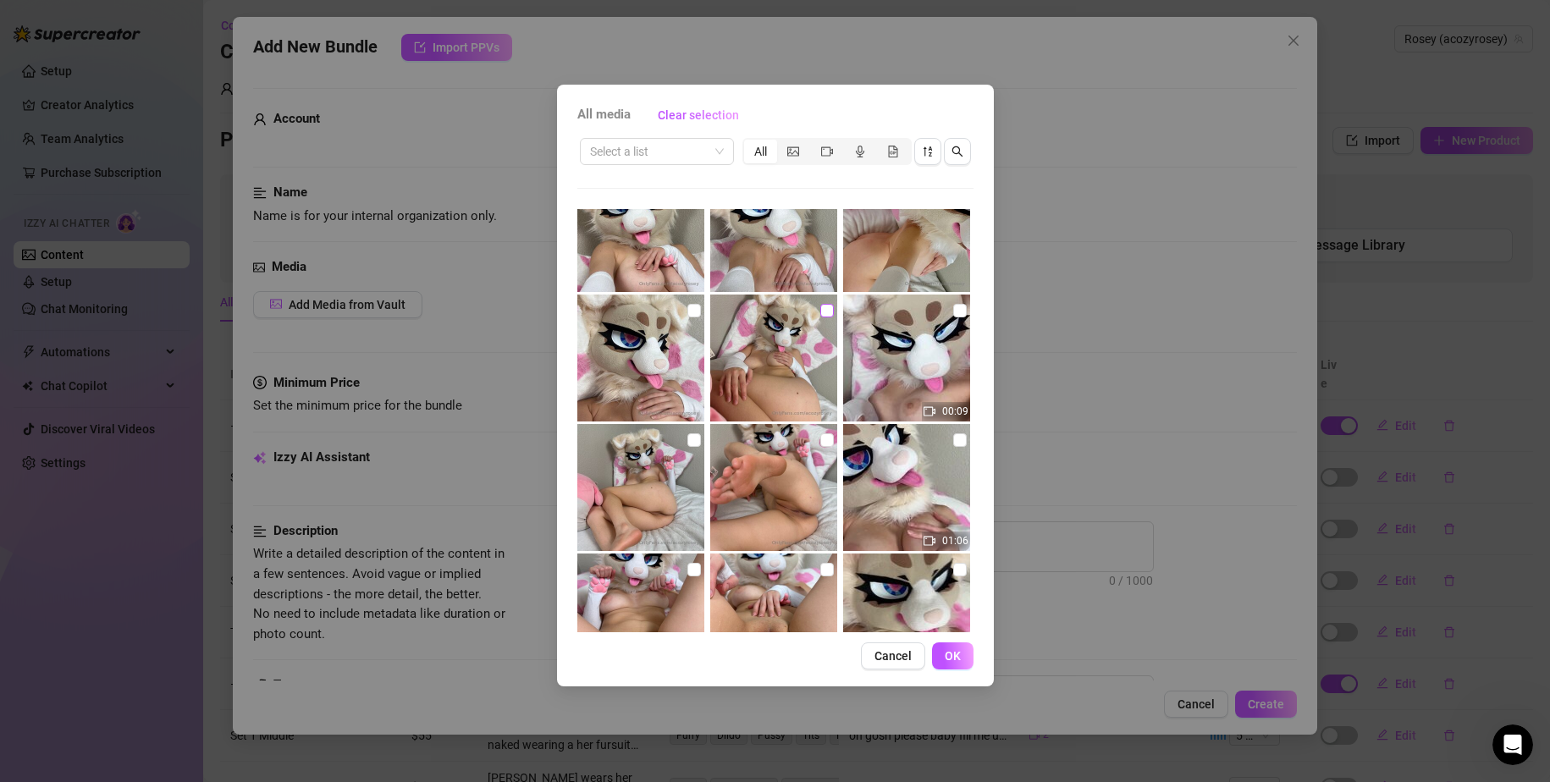
click at [820, 310] on input "checkbox" at bounding box center [827, 311] width 14 height 14
click at [956, 669] on button "OK" at bounding box center [952, 656] width 41 height 27
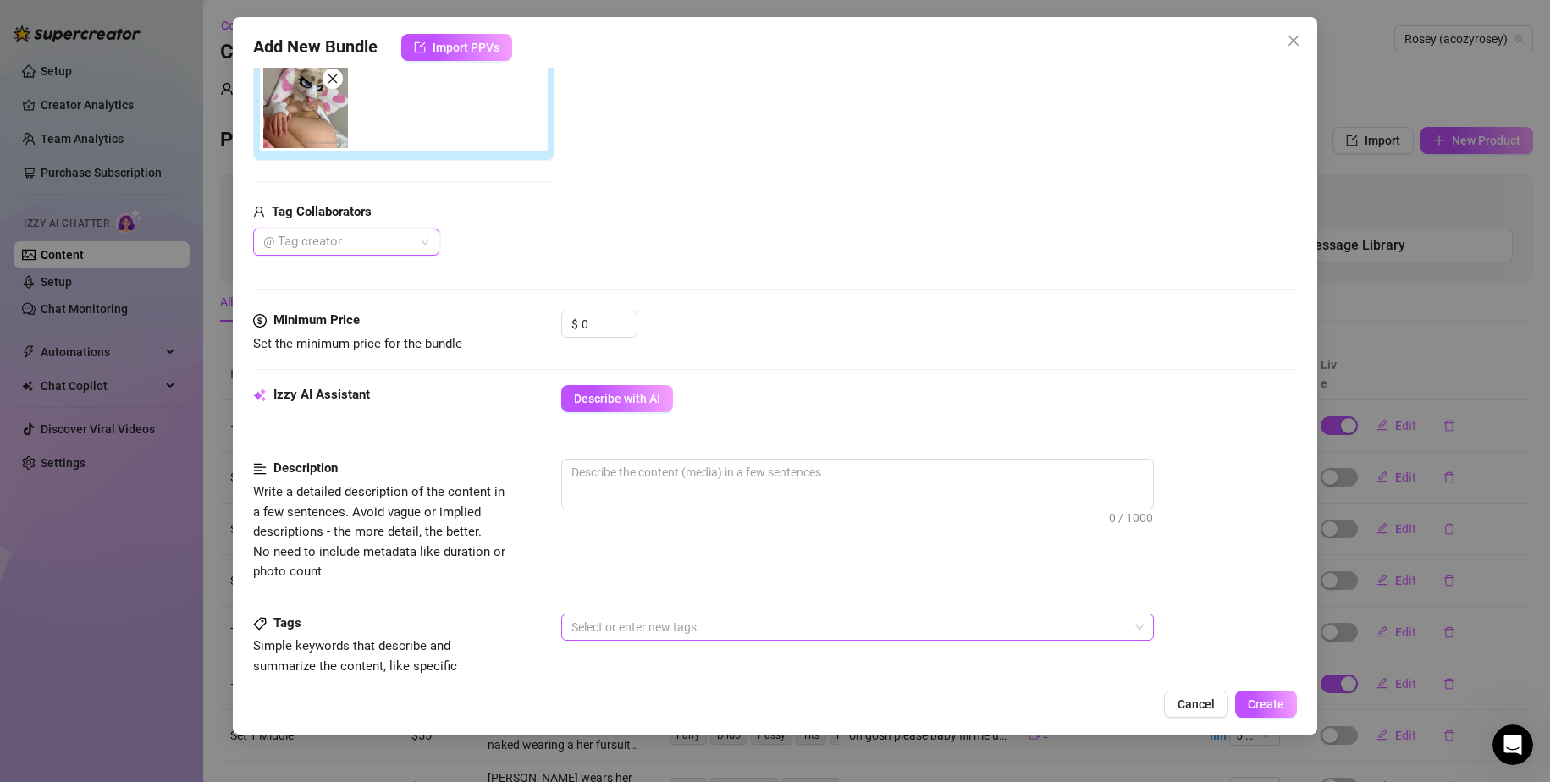
scroll to position [339, 0]
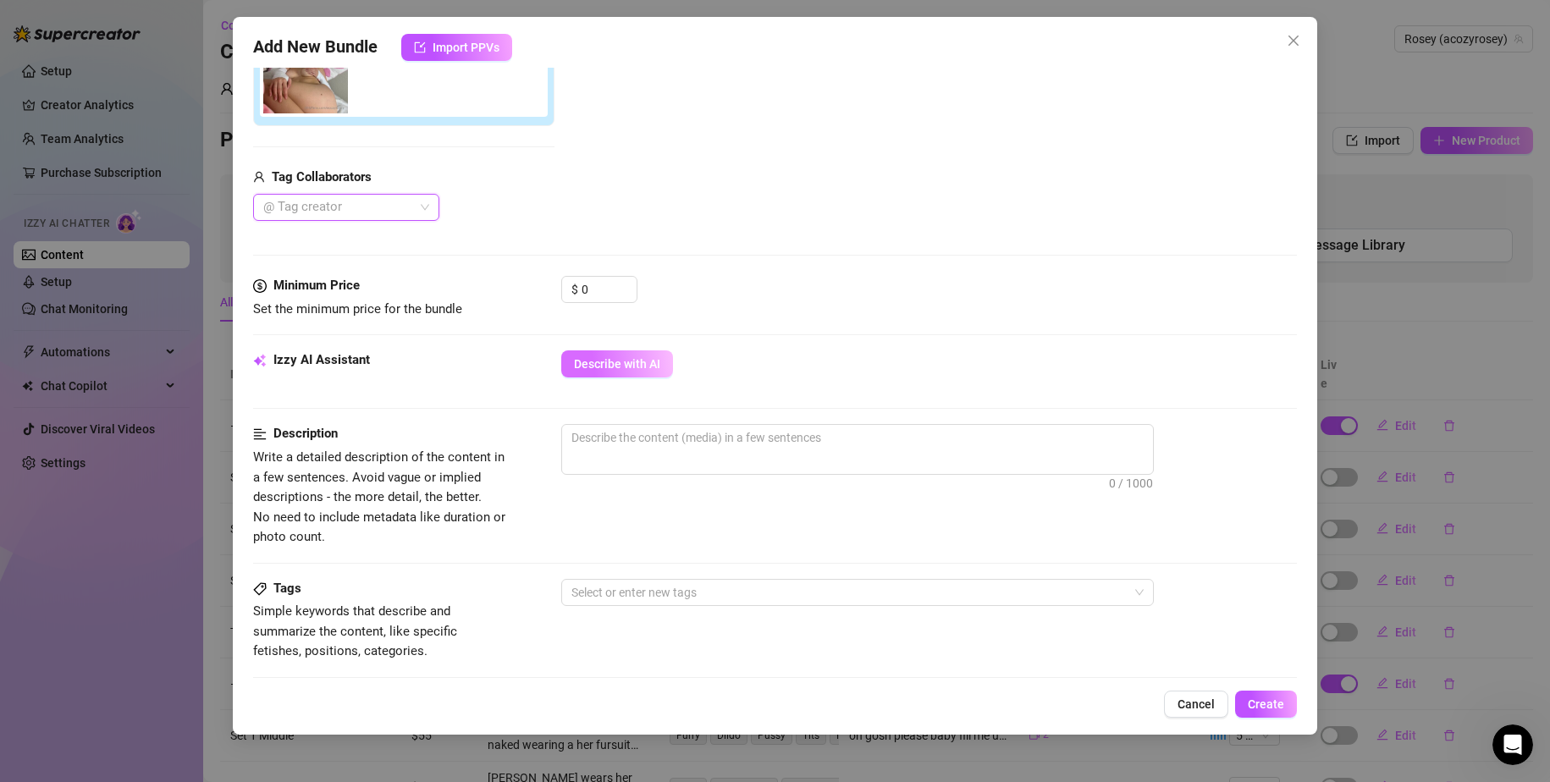
click at [638, 365] on span "Describe with AI" at bounding box center [617, 364] width 86 height 14
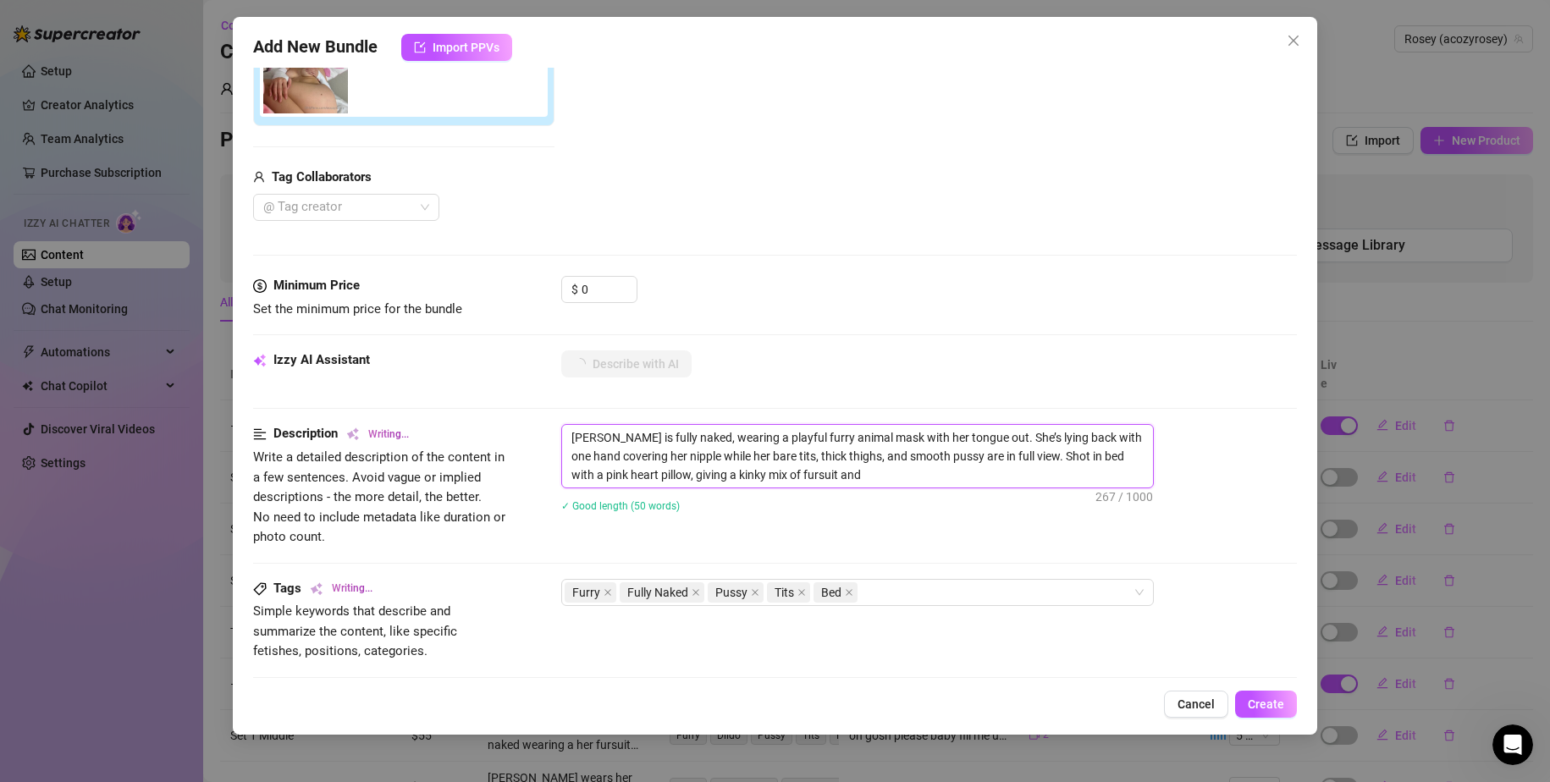
drag, startPoint x: 724, startPoint y: 434, endPoint x: 766, endPoint y: 437, distance: 42.4
drag, startPoint x: 725, startPoint y: 432, endPoint x: 974, endPoint y: 370, distance: 256.5
click at [974, 370] on form "Account Rosey (@acozyrosey) Name Name is for your internal organization only. M…" at bounding box center [775, 460] width 1045 height 1422
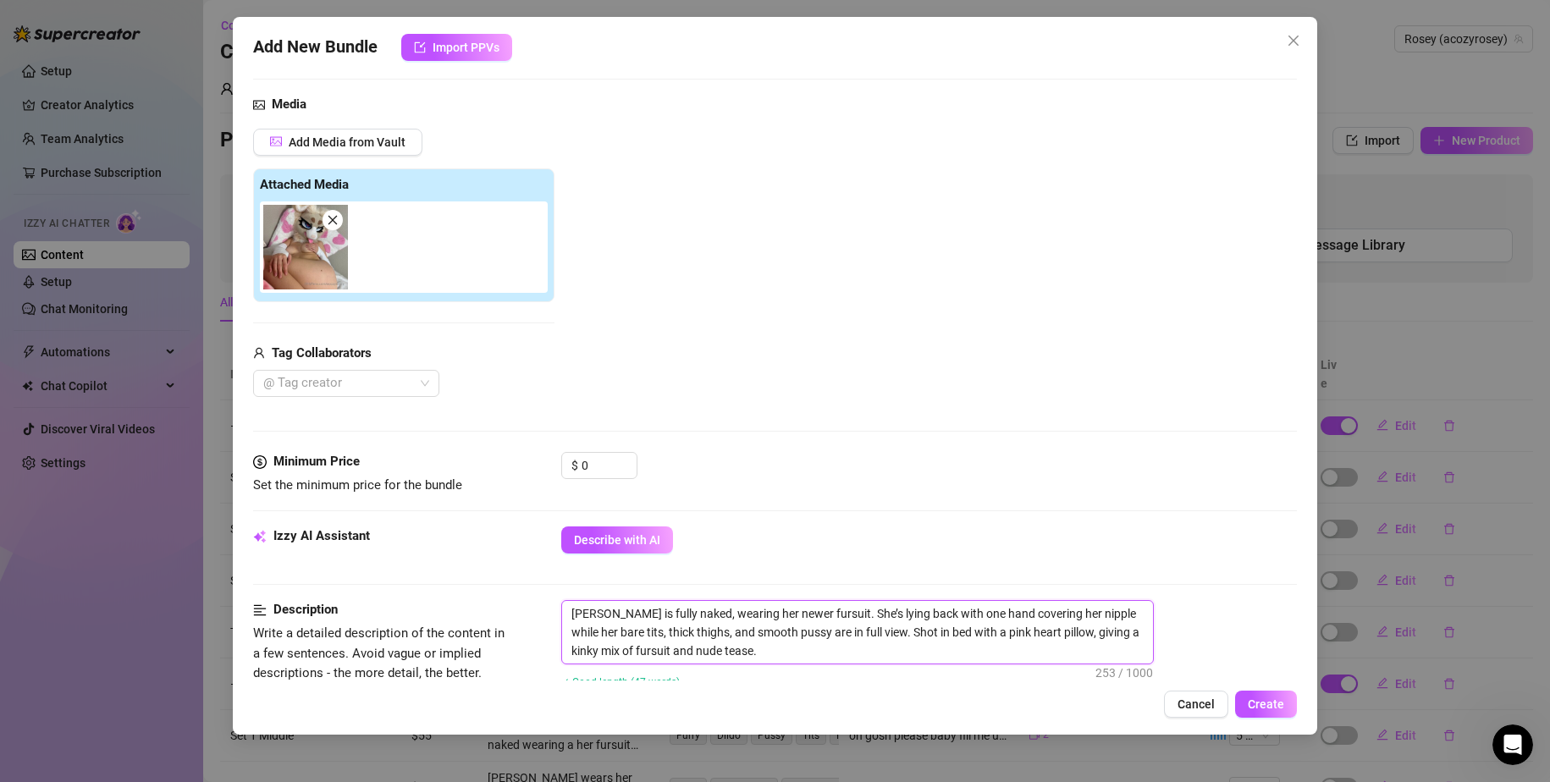
scroll to position [593, 0]
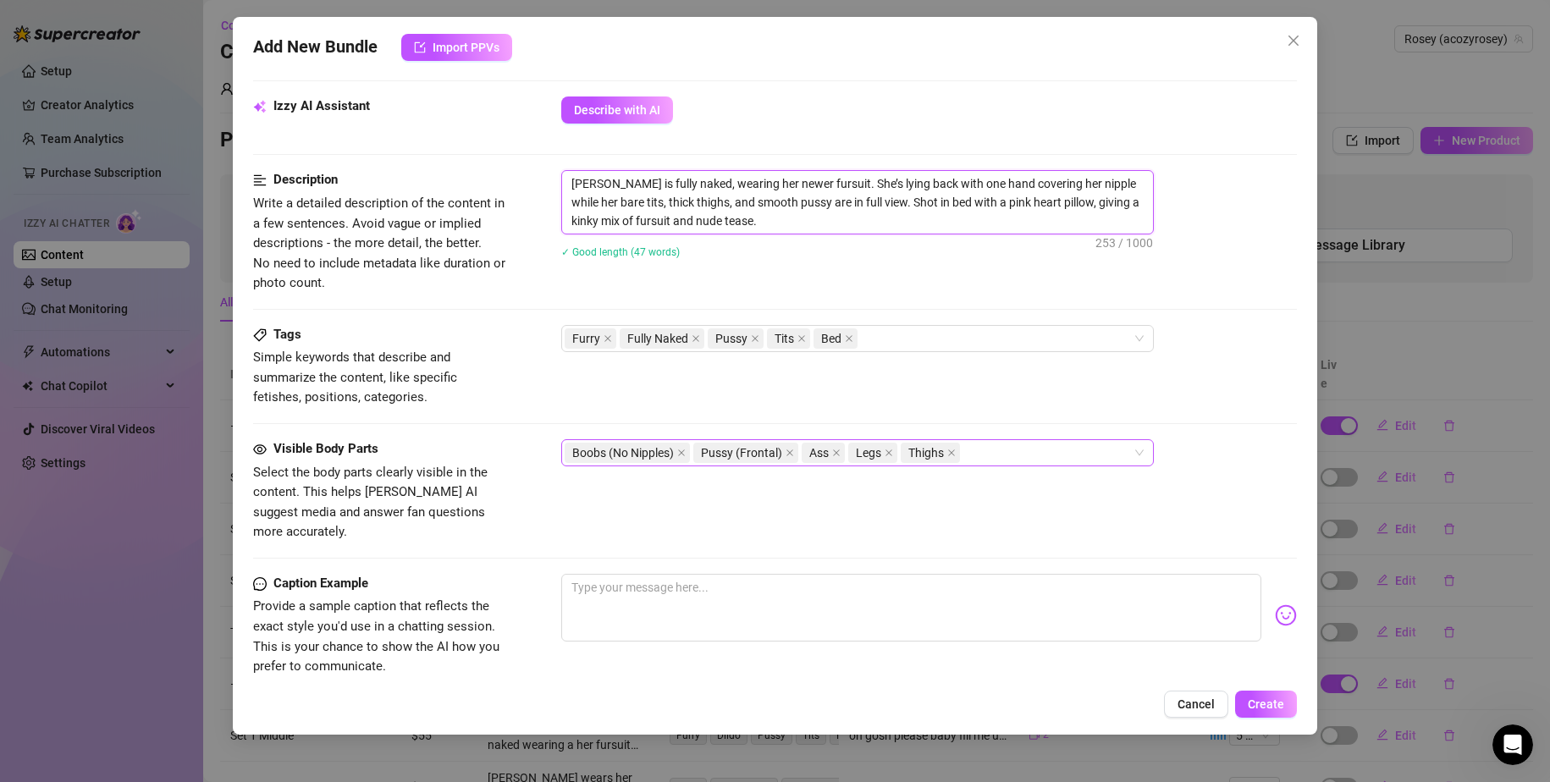
click at [787, 450] on icon "close" at bounding box center [790, 453] width 8 height 8
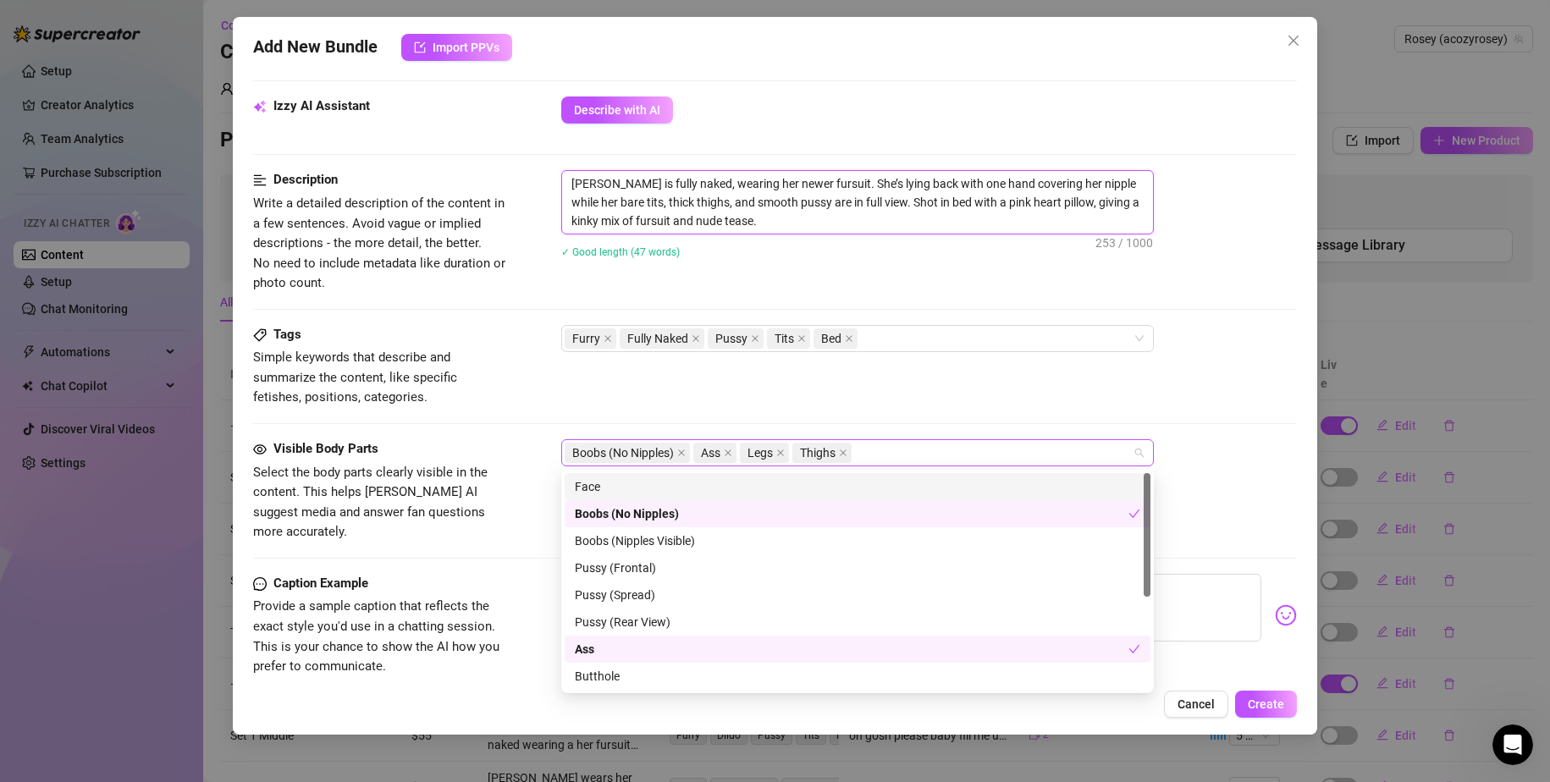
click at [909, 453] on div "Boobs (No Nipples) Ass Legs Thighs" at bounding box center [849, 453] width 568 height 24
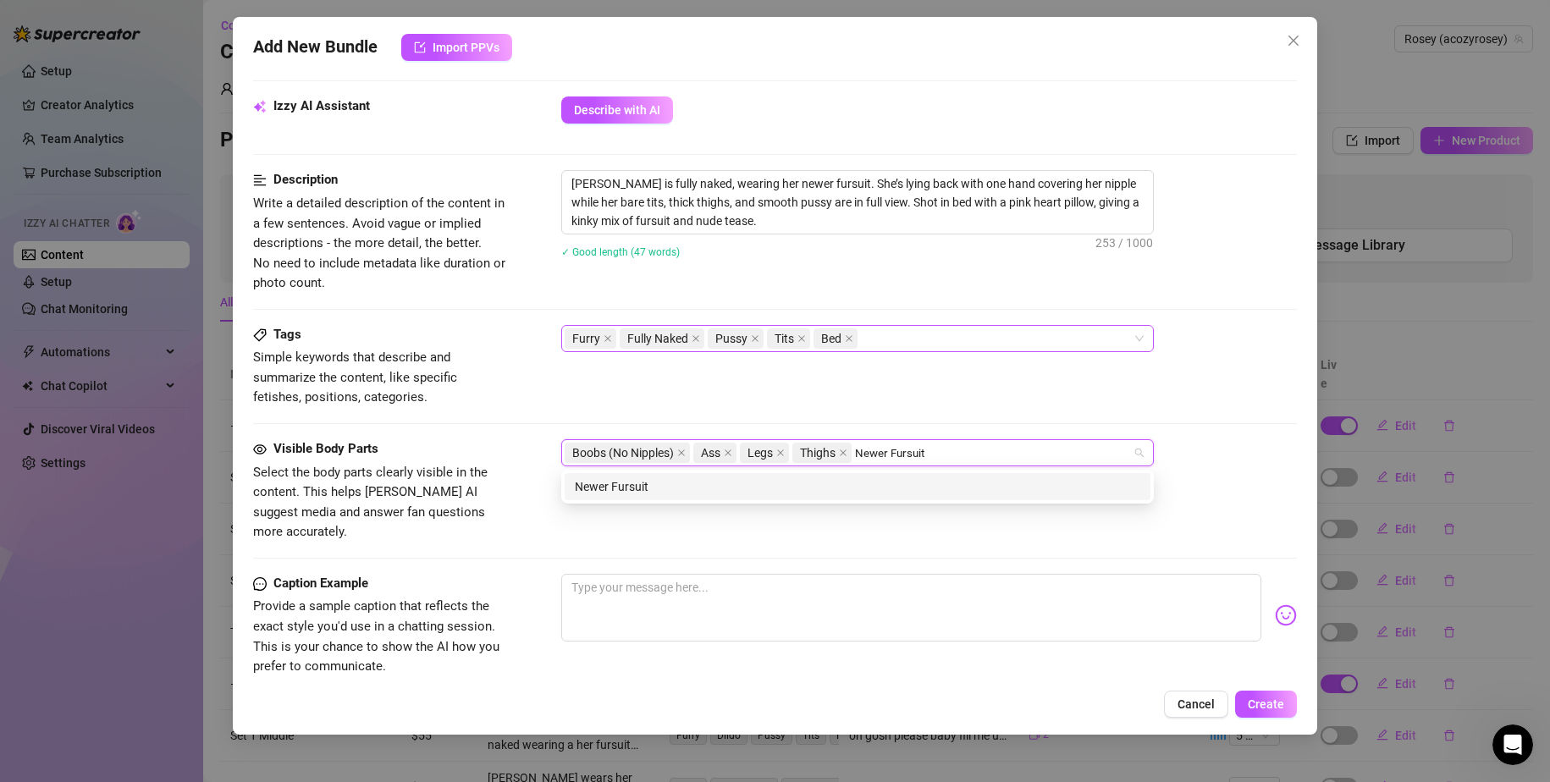
click at [945, 330] on div "Furry Fully Naked Pussy Tits Bed" at bounding box center [849, 339] width 568 height 24
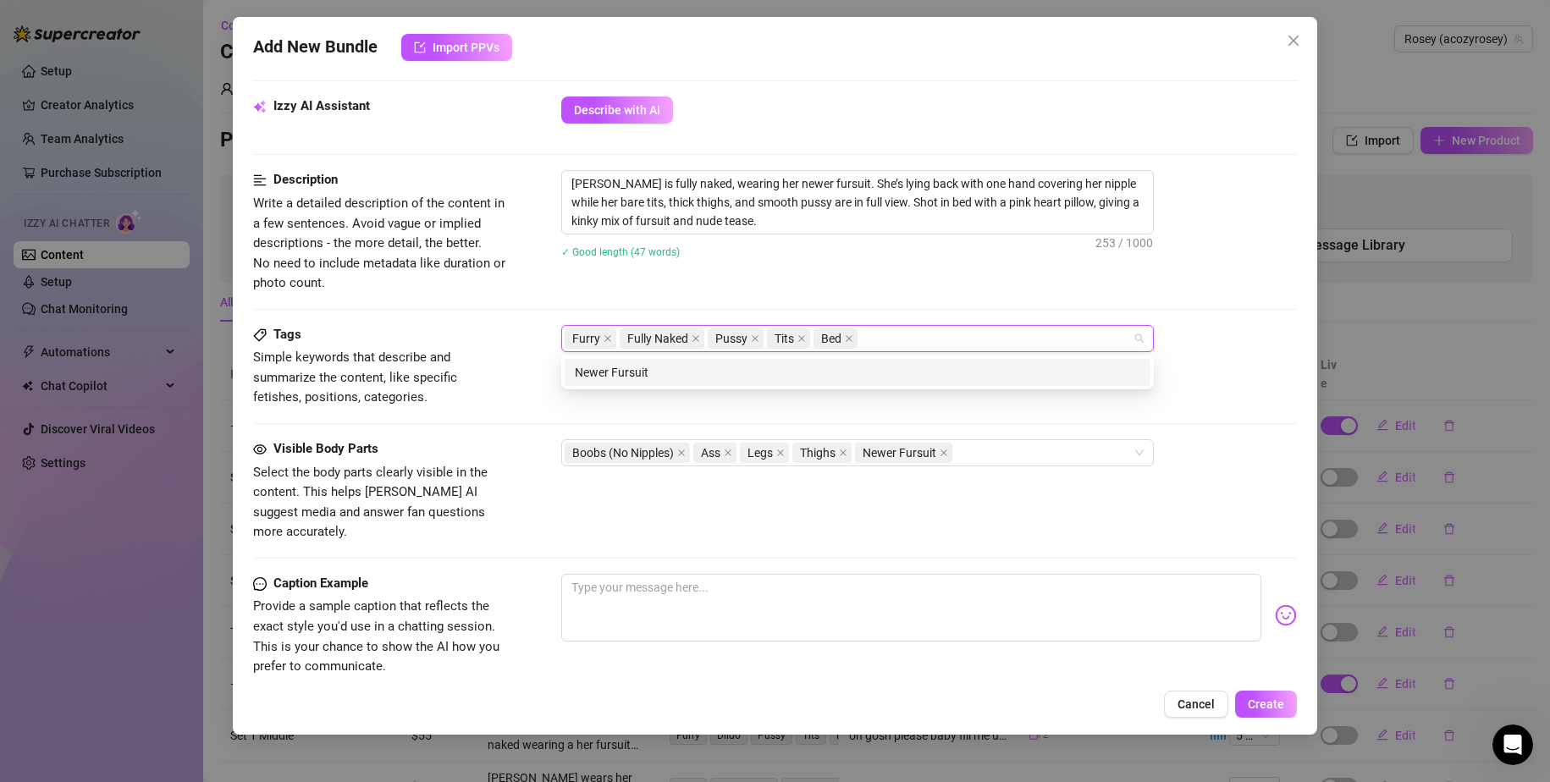
click at [1162, 512] on div "Visible Body Parts Select the body parts clearly visible in the content. This h…" at bounding box center [775, 490] width 1045 height 103
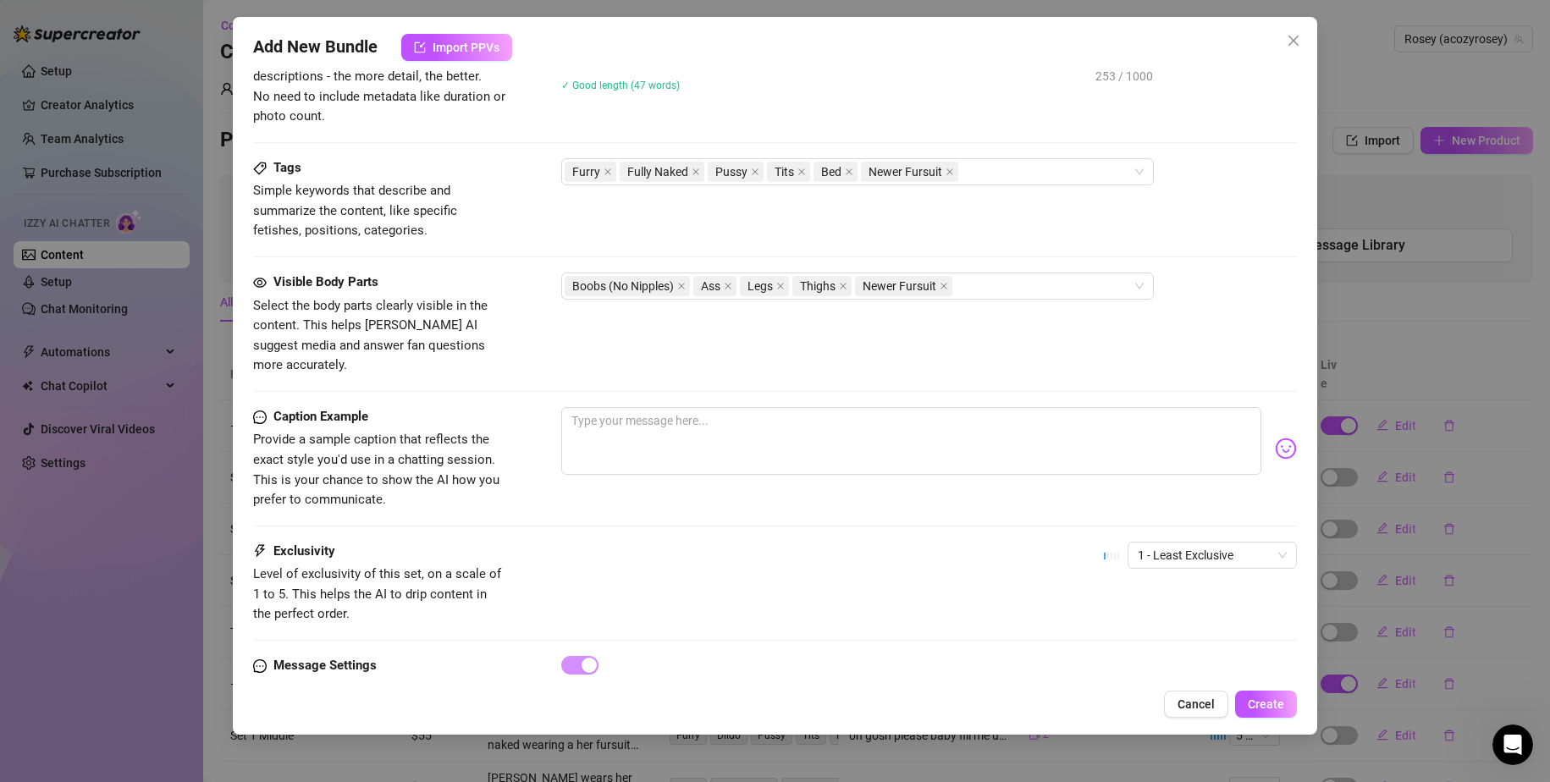
scroll to position [809, 0]
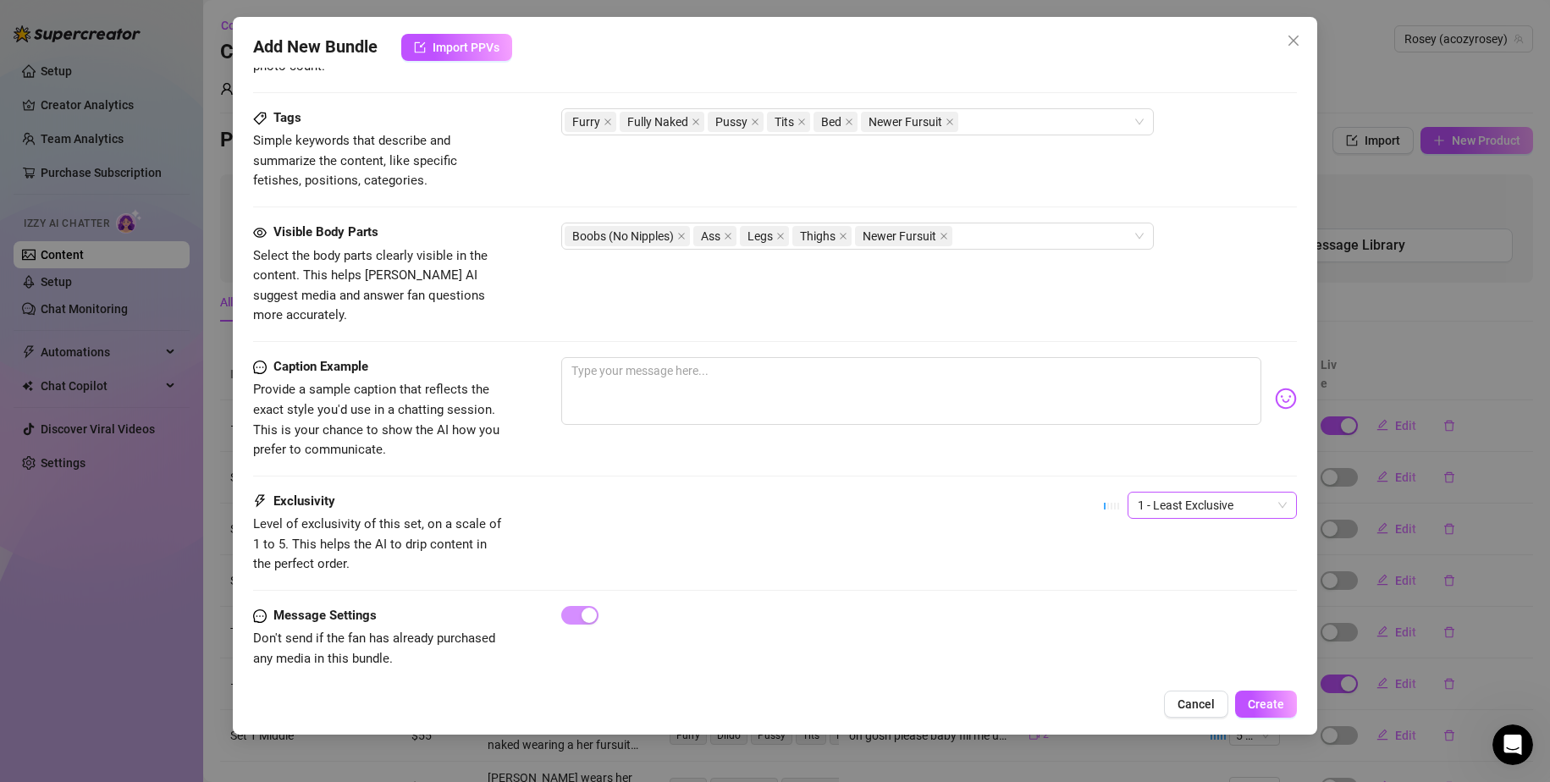
click at [1161, 493] on span "1 - Least Exclusive" at bounding box center [1212, 505] width 149 height 25
click at [1176, 533] on div "2" at bounding box center [1198, 546] width 163 height 27
click at [1176, 493] on span "2" at bounding box center [1212, 505] width 149 height 25
click at [1176, 515] on div "1 - Least Exclusive" at bounding box center [1198, 519] width 142 height 19
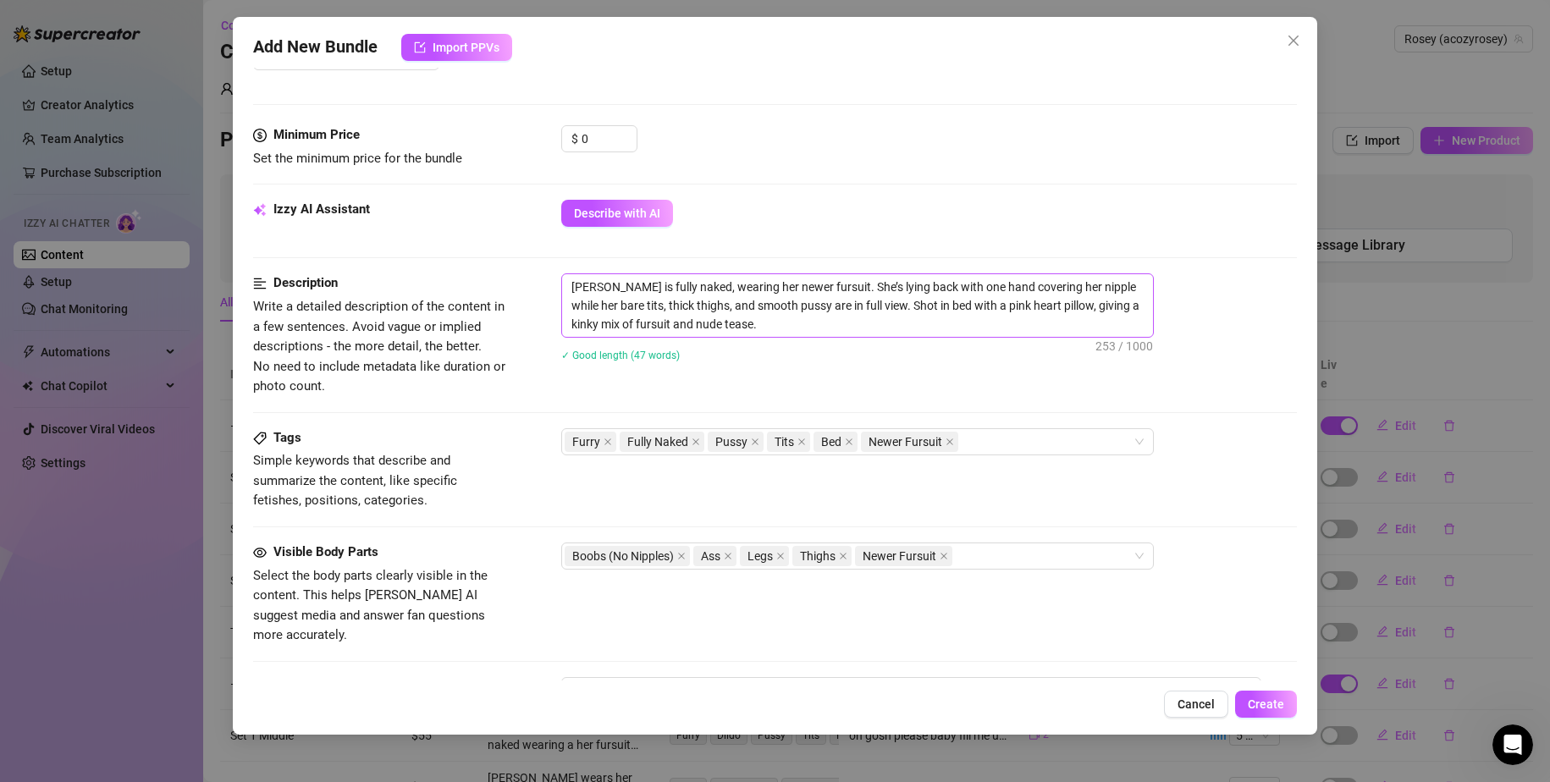
scroll to position [339, 0]
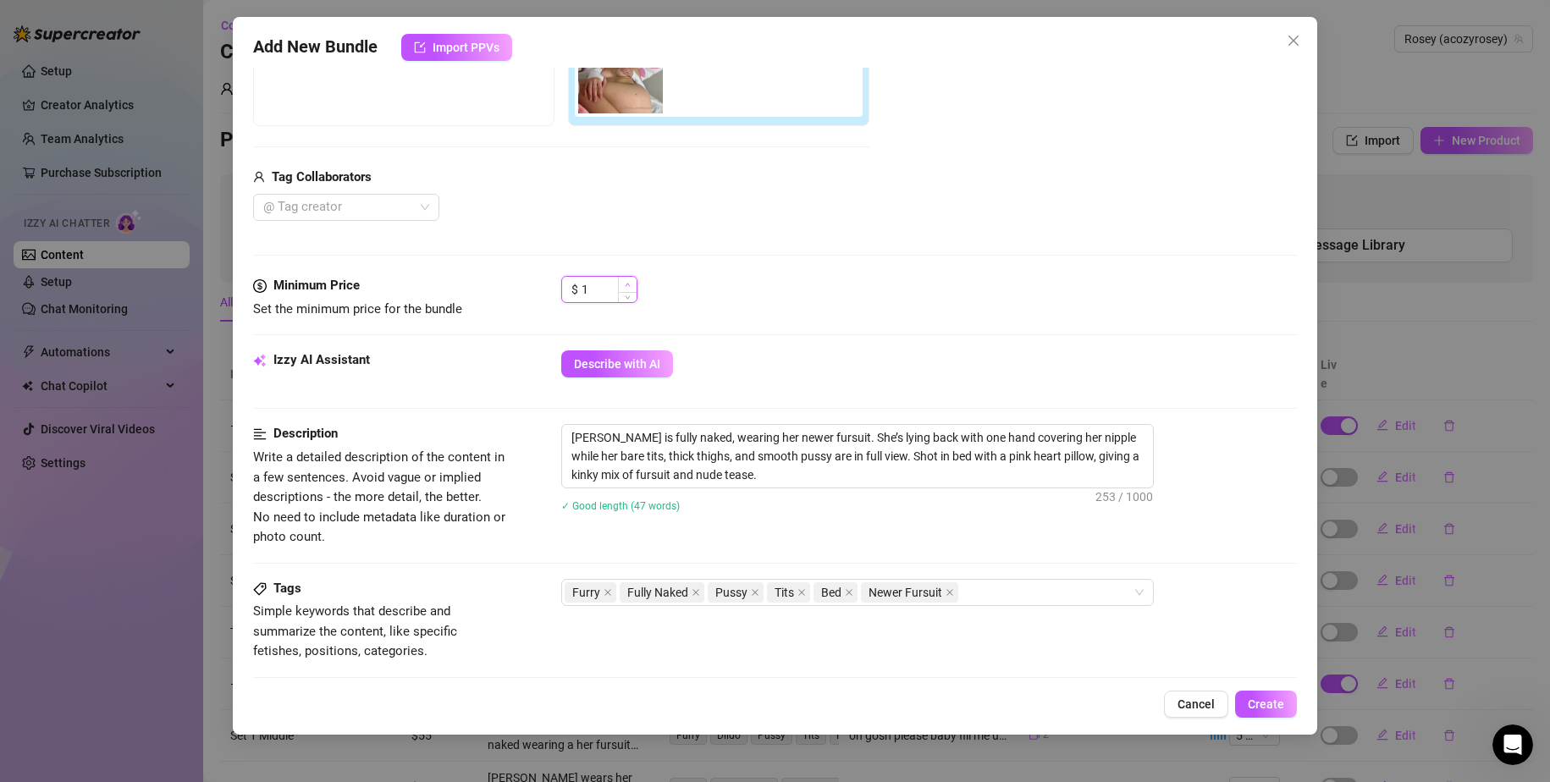
click at [627, 278] on span "Increase Value" at bounding box center [627, 284] width 19 height 15
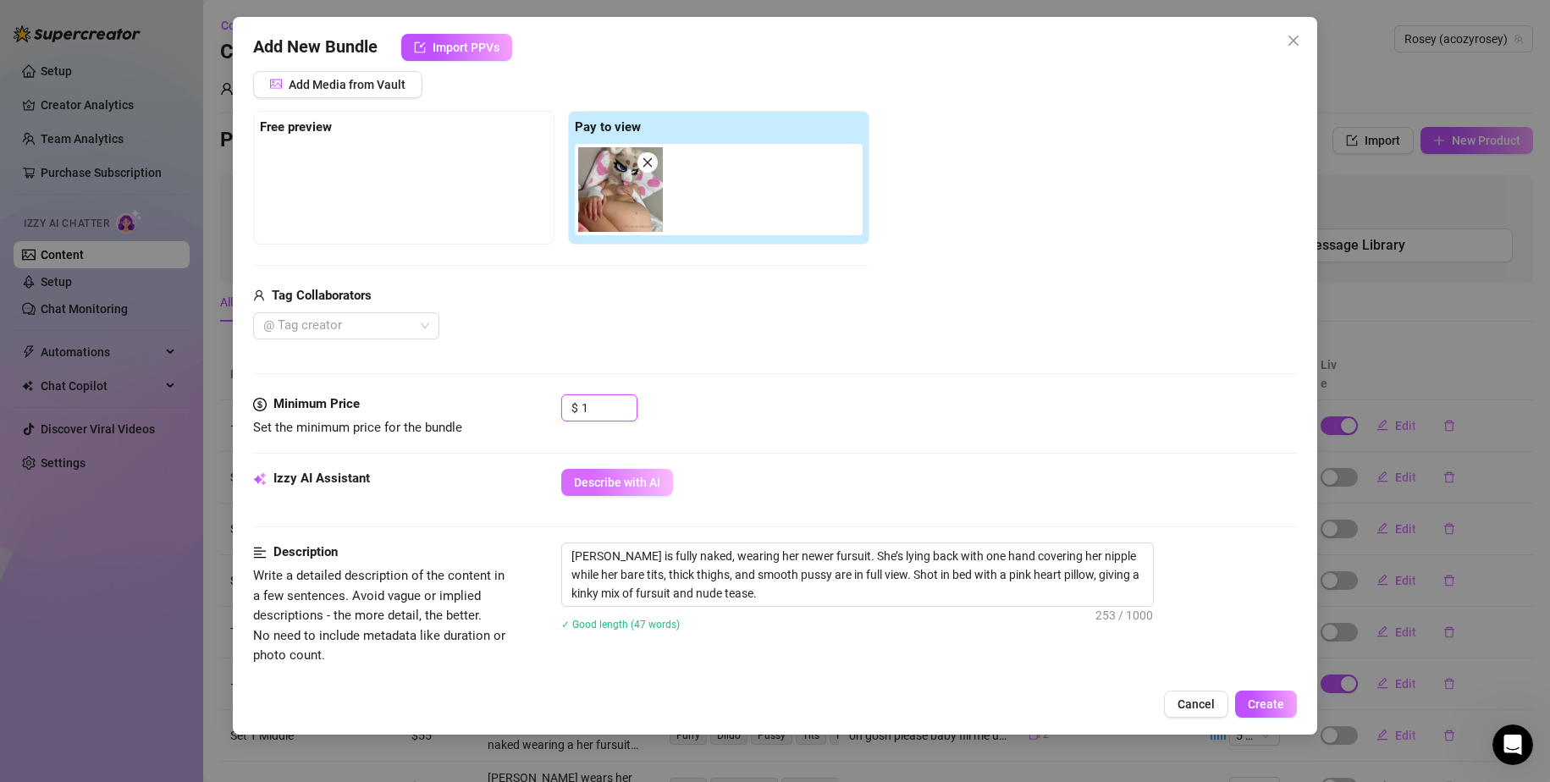
scroll to position [254, 0]
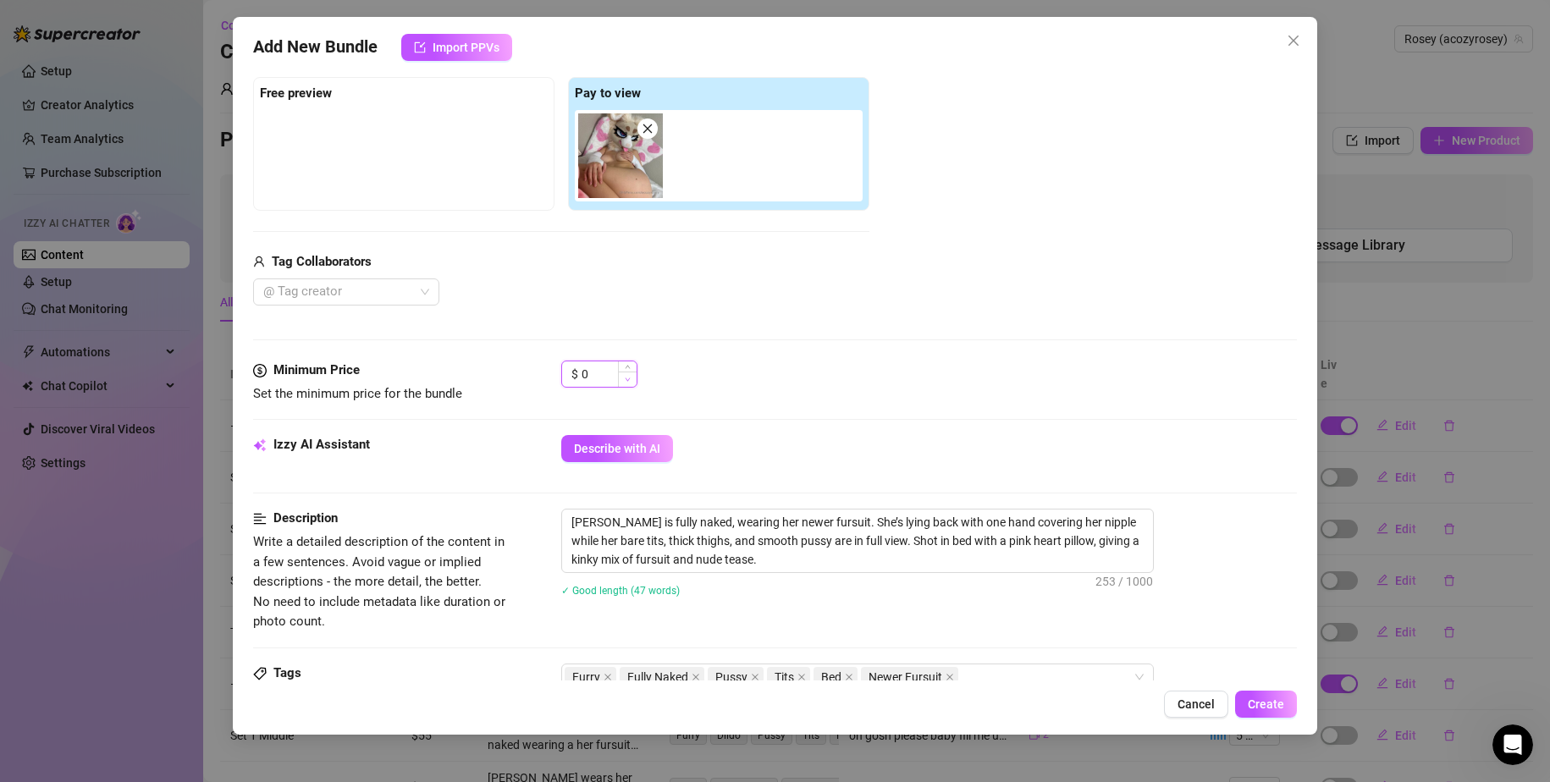
click at [630, 383] on icon "down" at bounding box center [628, 380] width 6 height 6
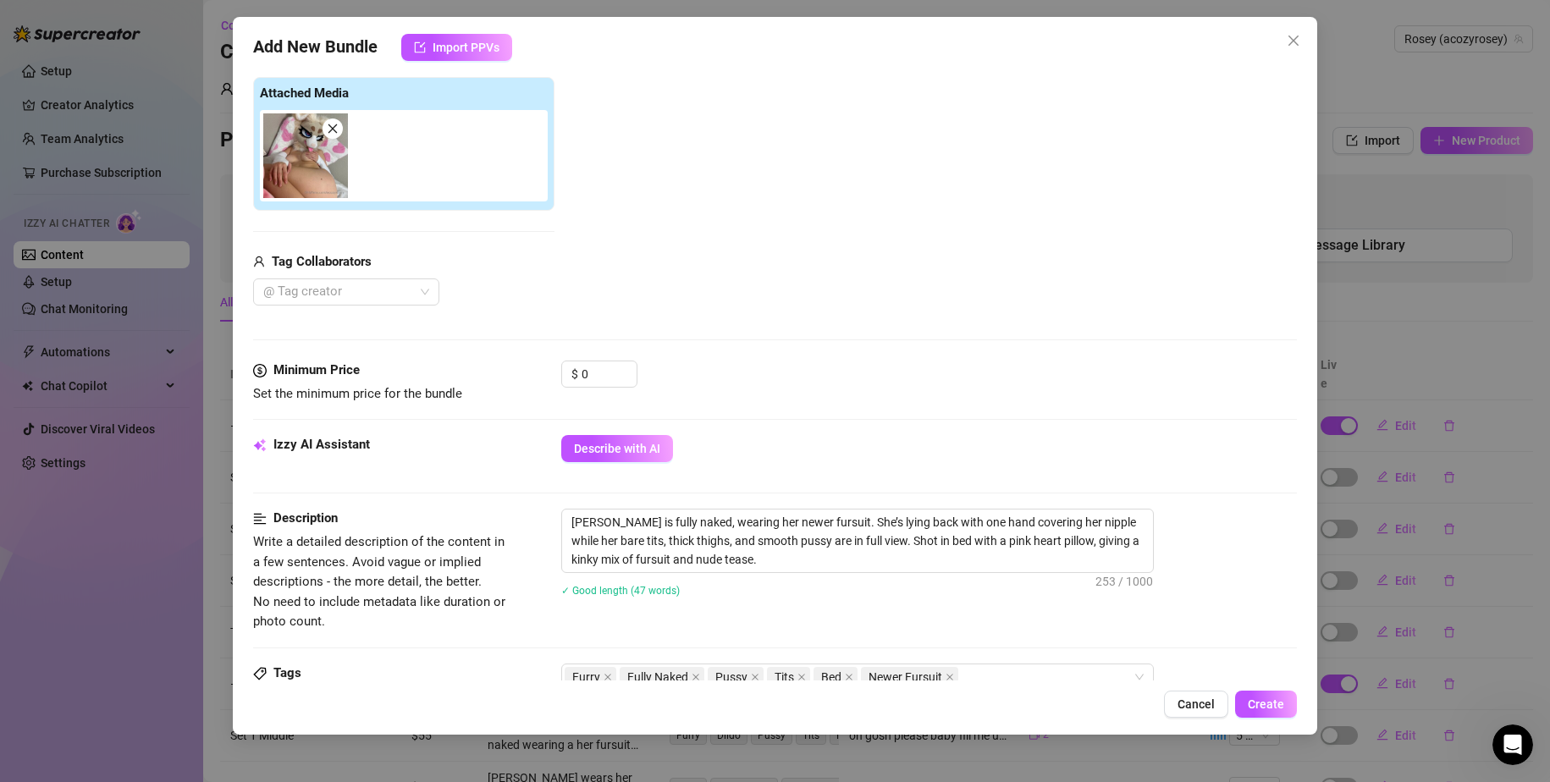
click at [701, 362] on div "$ 0" at bounding box center [929, 382] width 737 height 42
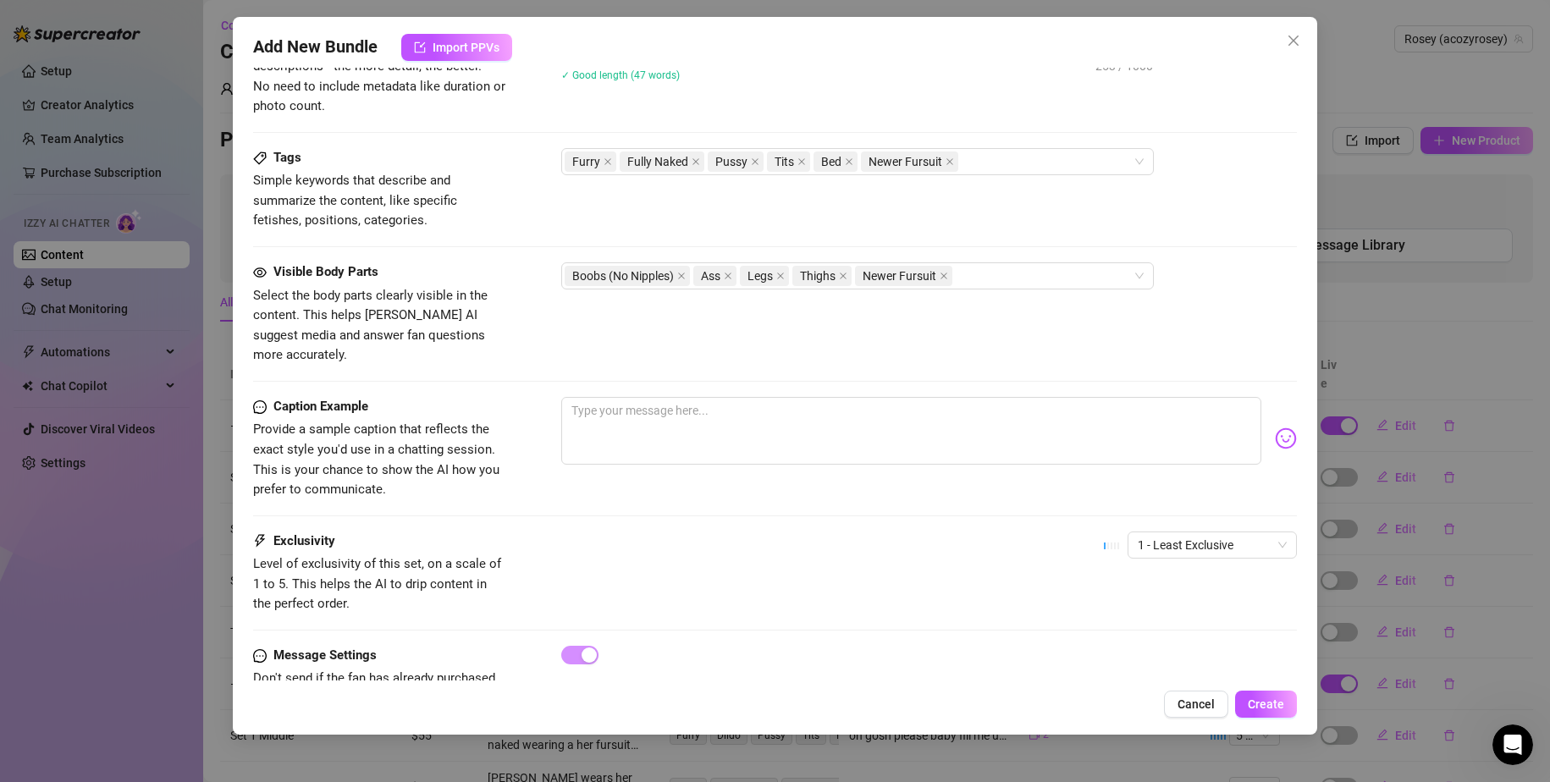
scroll to position [809, 0]
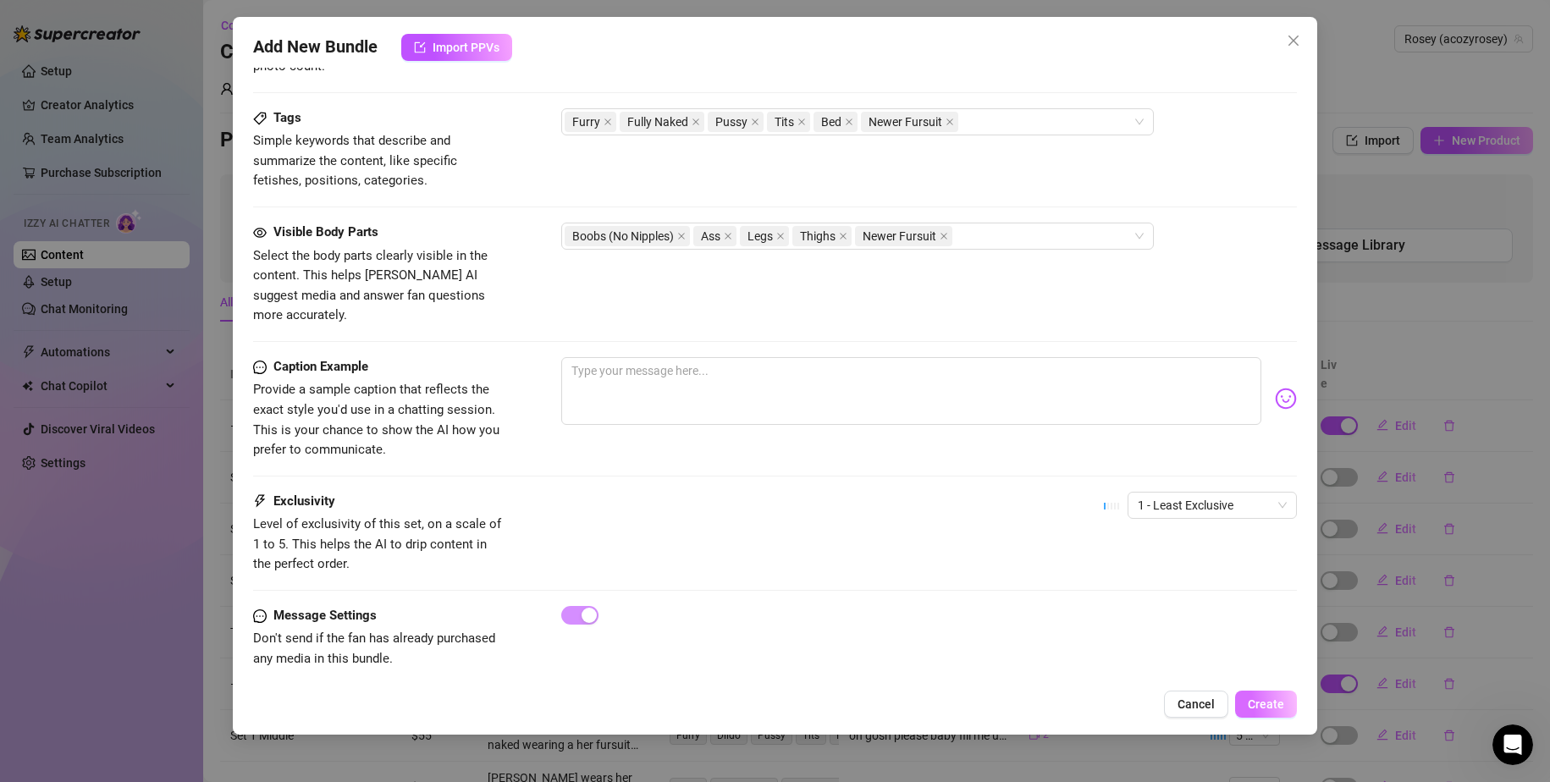
click at [1264, 701] on span "Create" at bounding box center [1266, 705] width 36 height 14
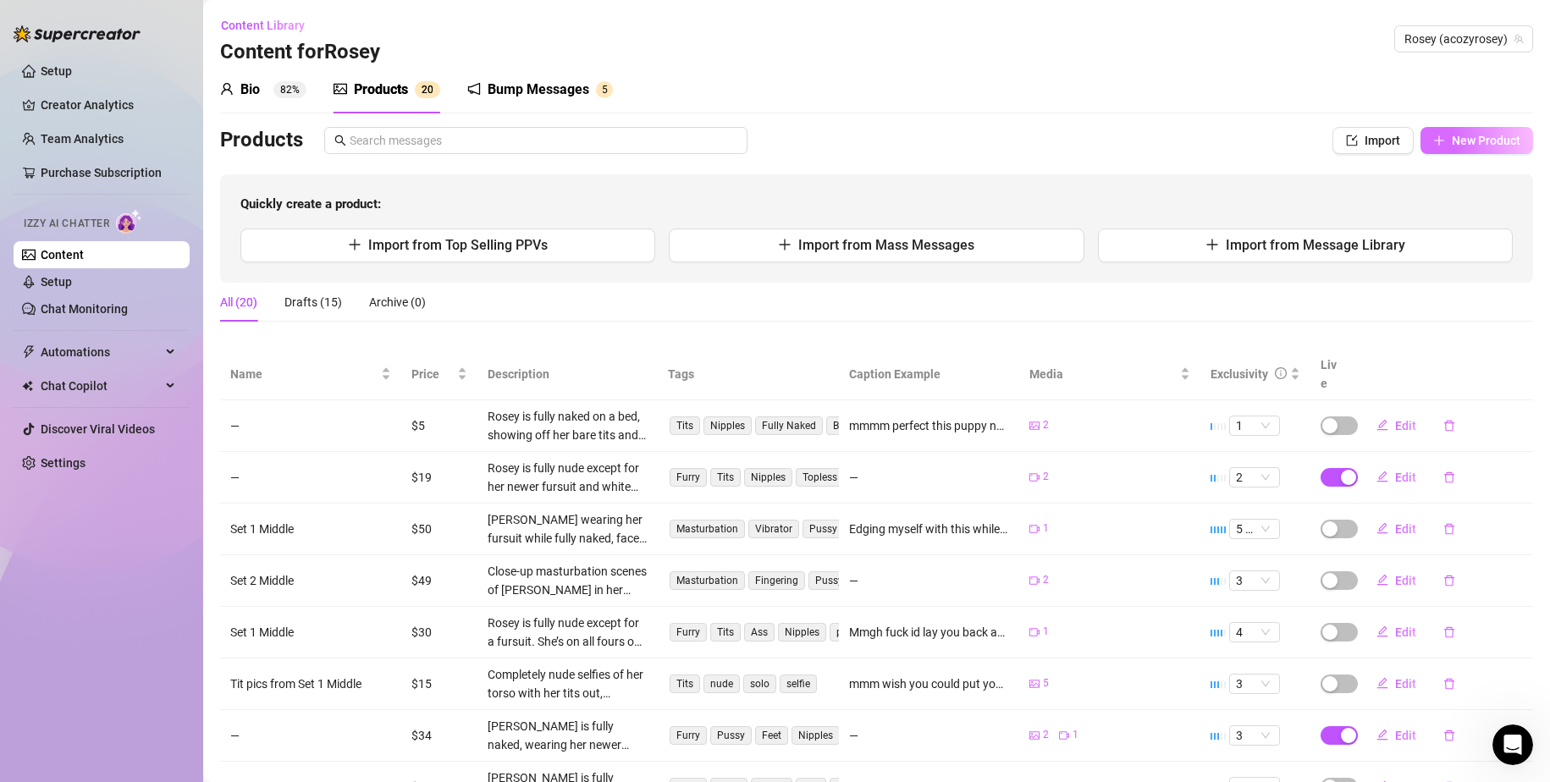
click at [1487, 135] on span "New Product" at bounding box center [1486, 141] width 69 height 14
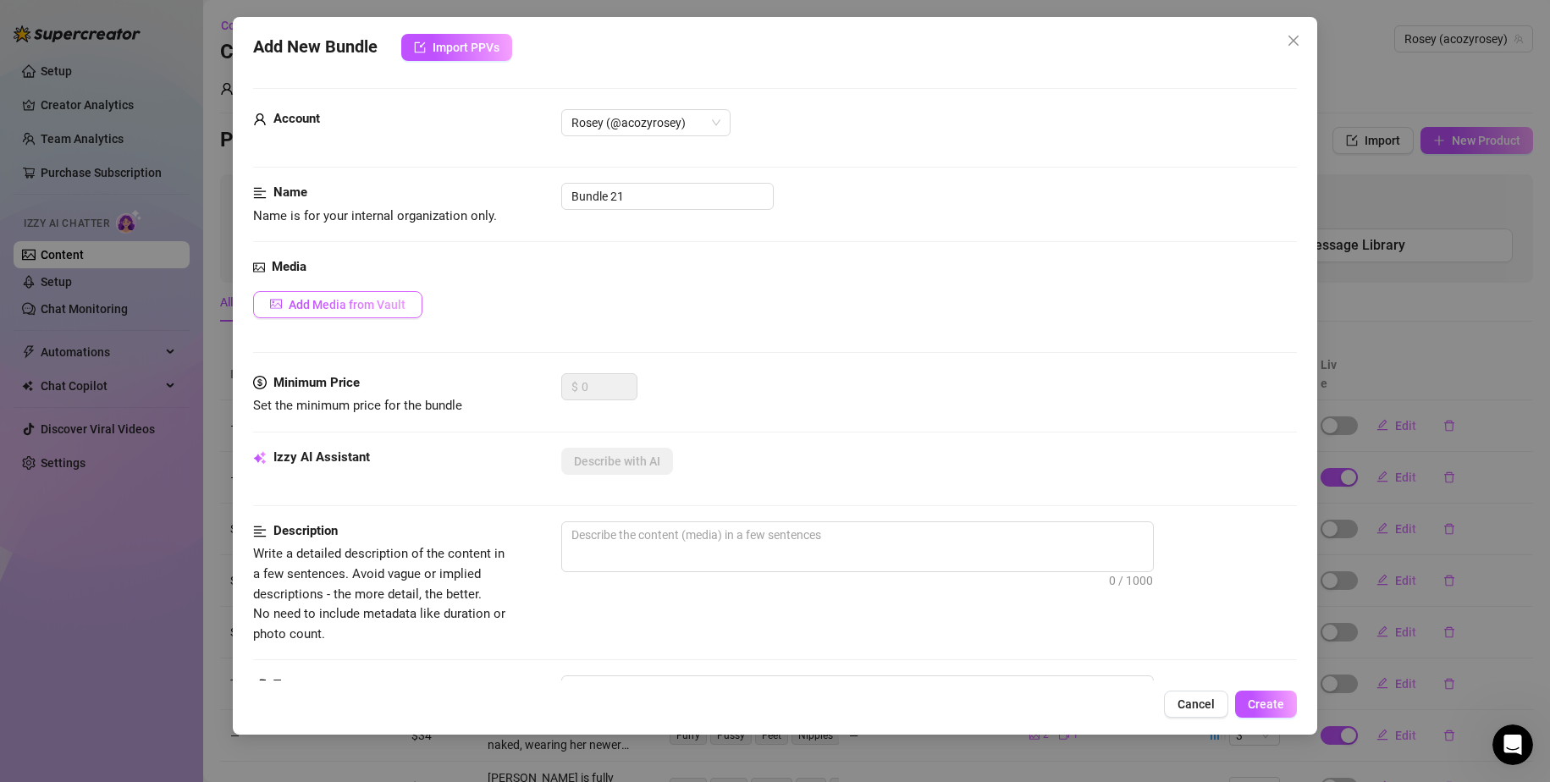
click at [376, 304] on span "Add Media from Vault" at bounding box center [347, 305] width 117 height 14
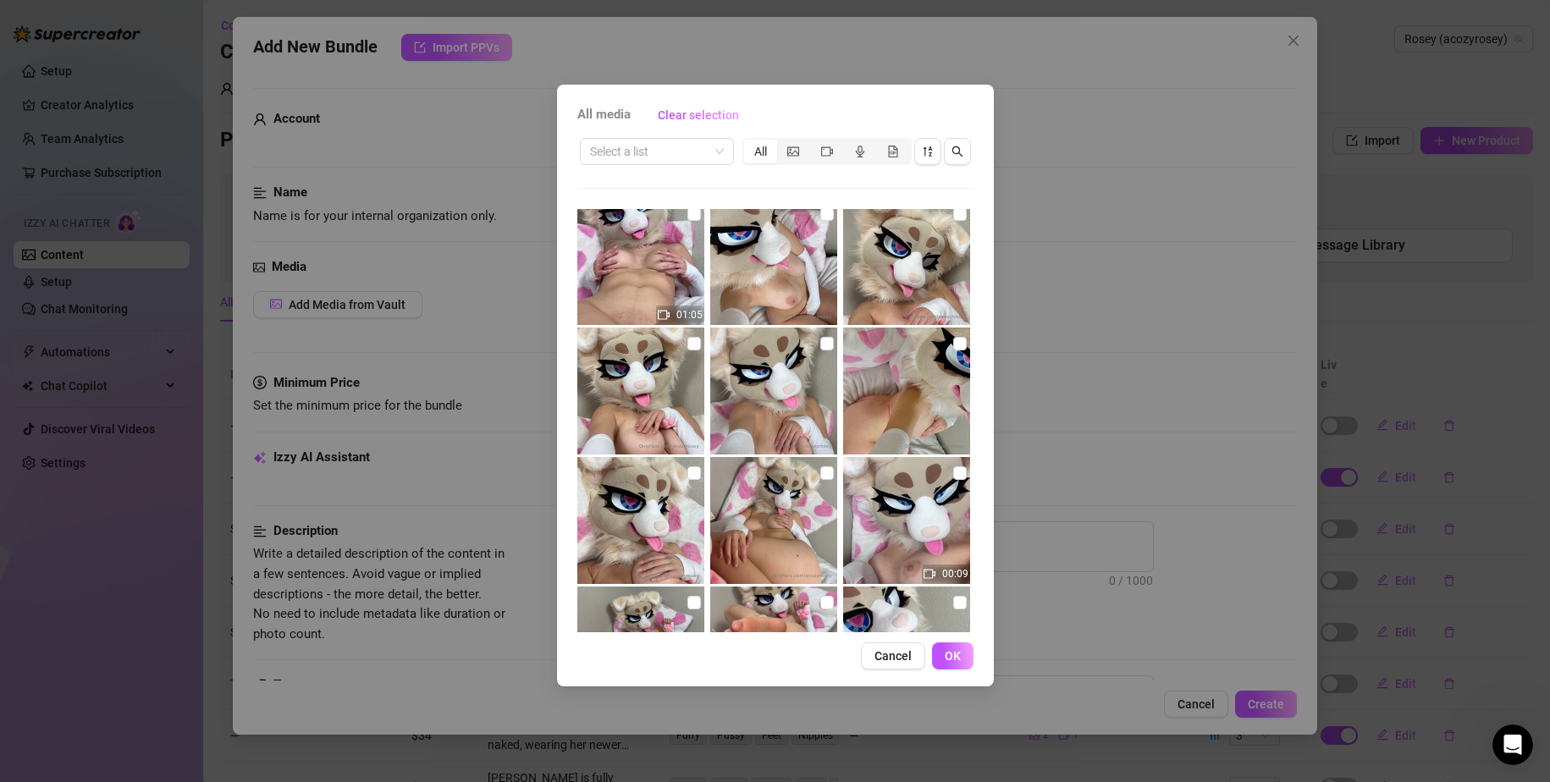
scroll to position [1947, 0]
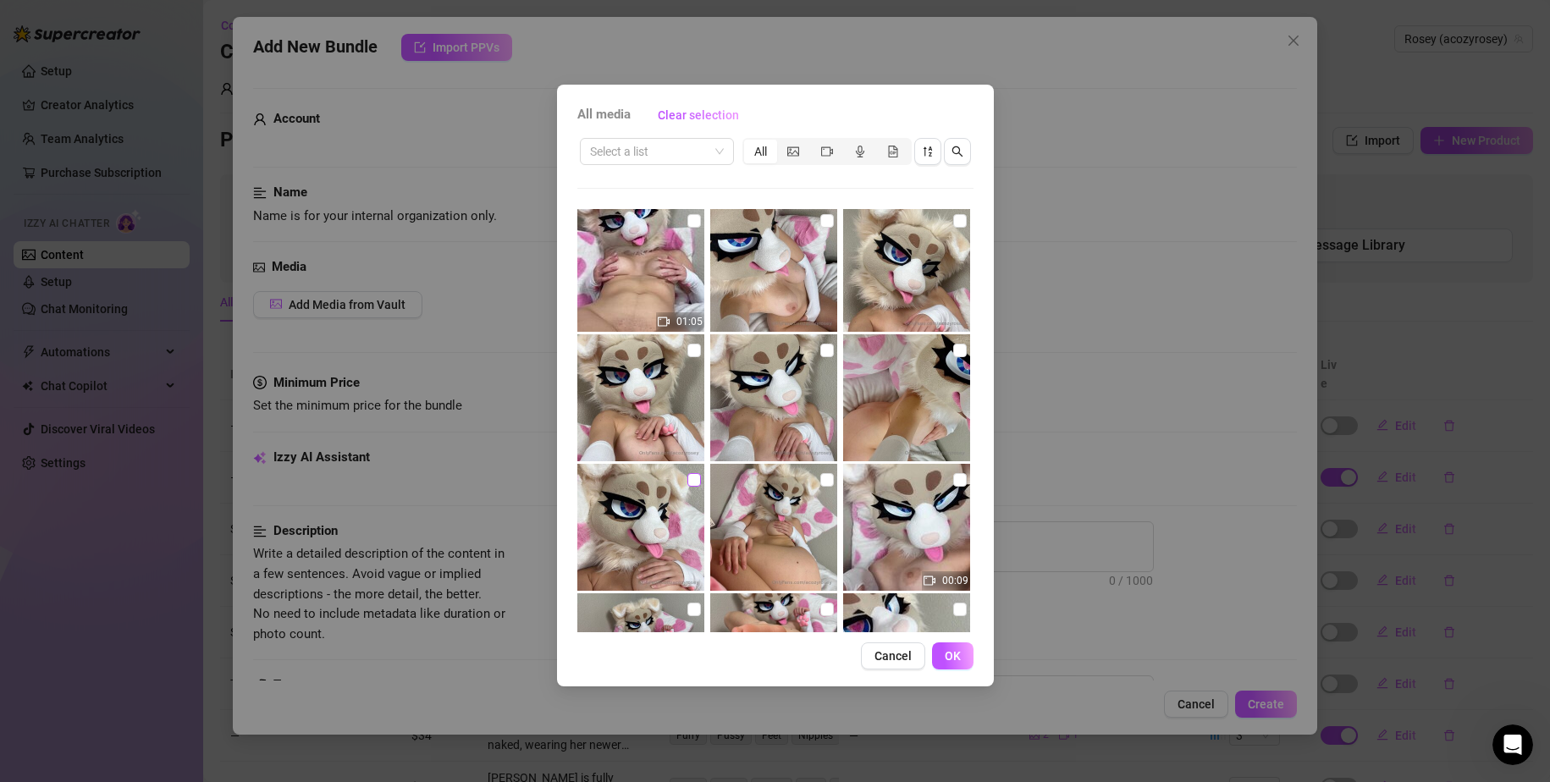
click at [687, 482] on input "checkbox" at bounding box center [694, 480] width 14 height 14
click at [953, 345] on input "checkbox" at bounding box center [960, 351] width 14 height 14
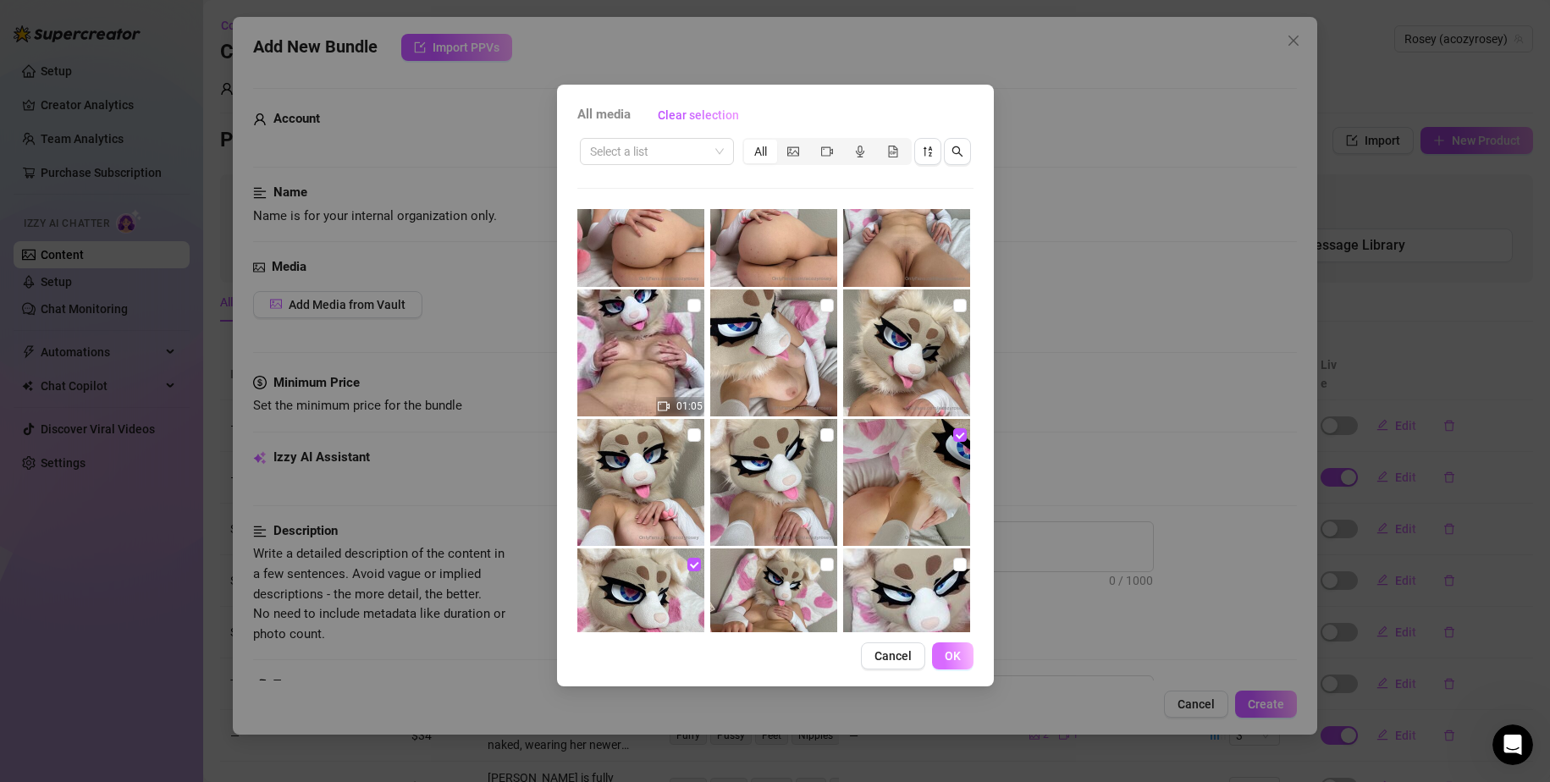
click at [965, 659] on button "OK" at bounding box center [952, 656] width 41 height 27
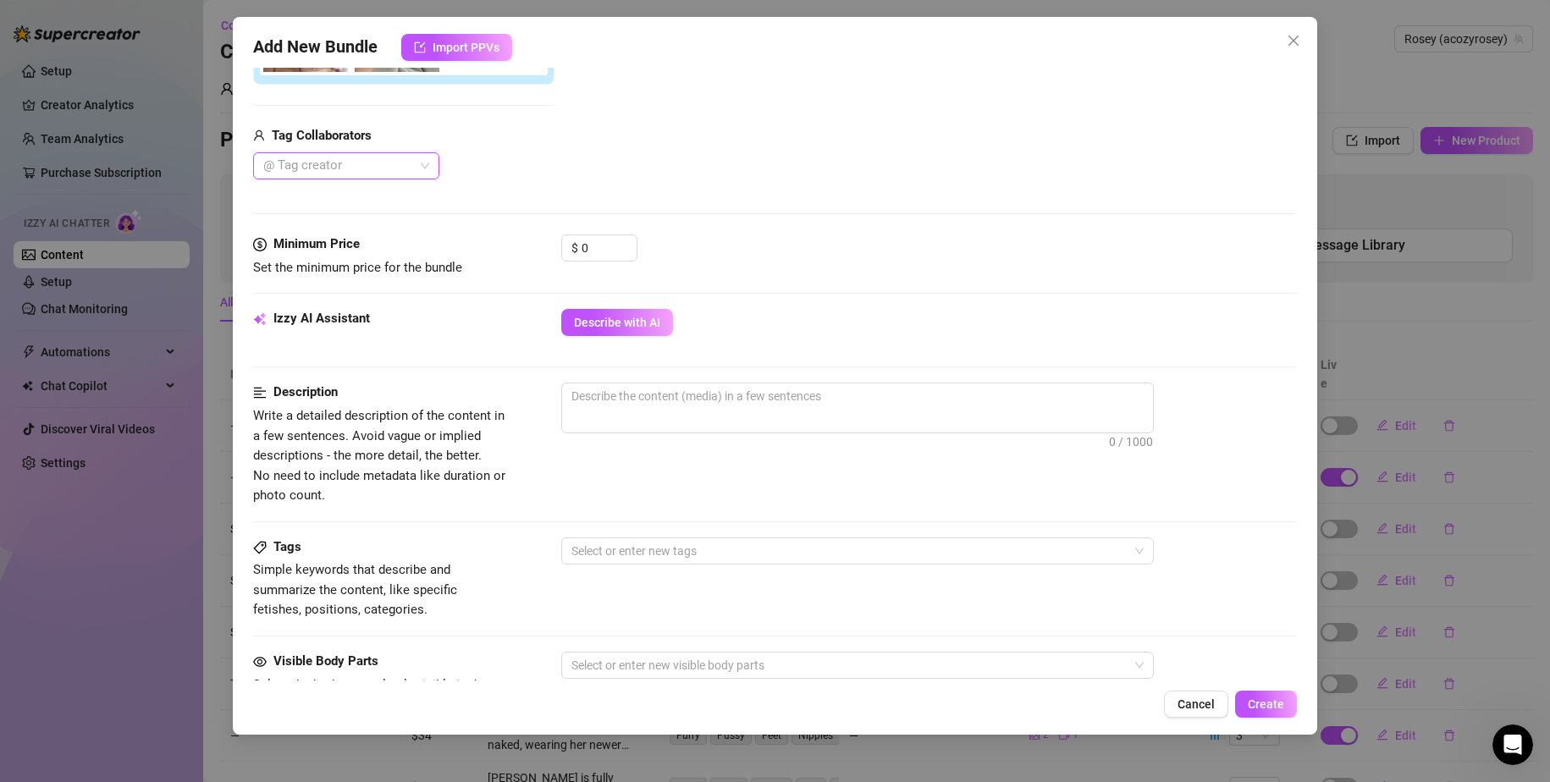
scroll to position [423, 0]
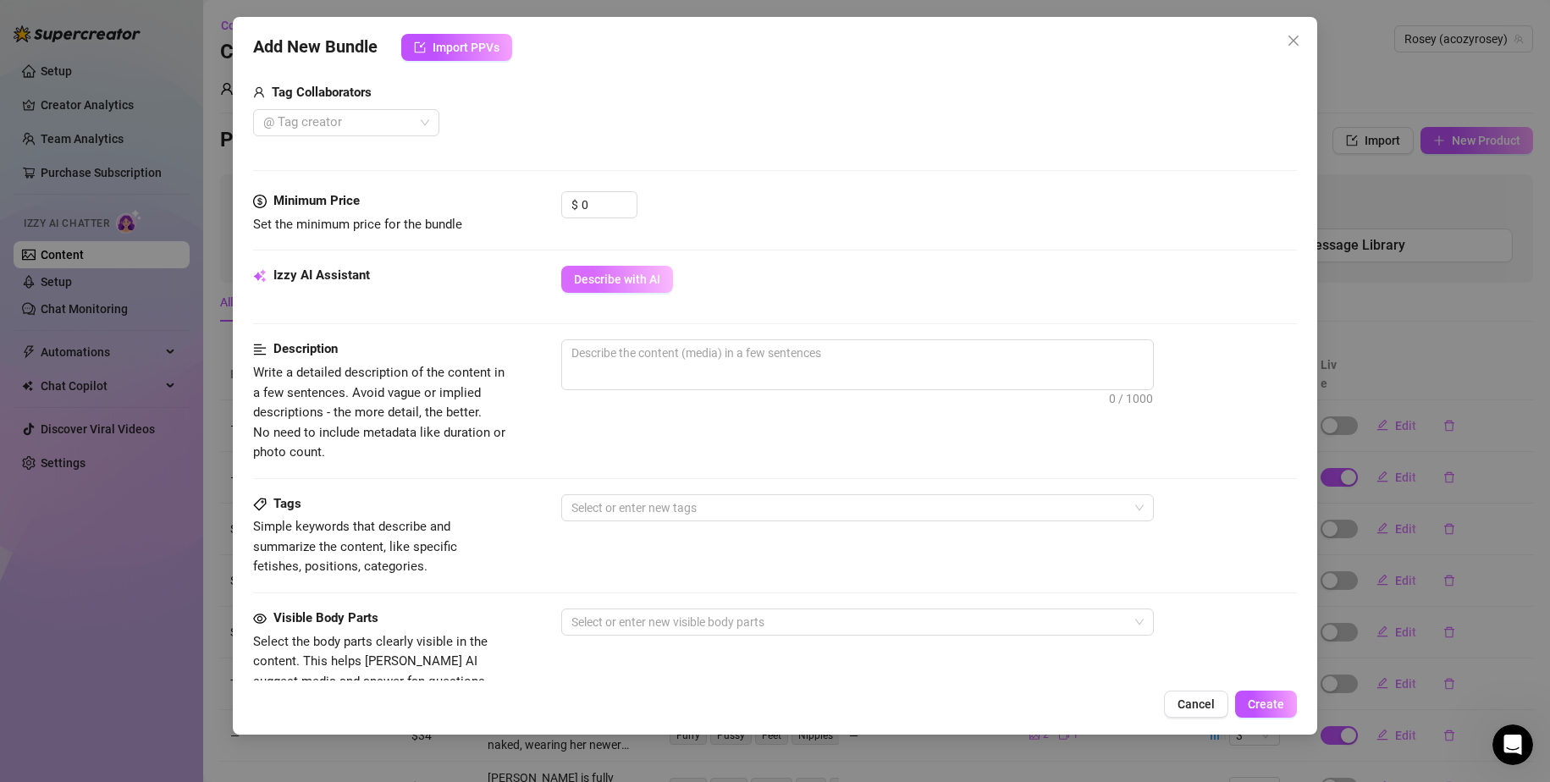
click at [638, 273] on span "Describe with AI" at bounding box center [617, 280] width 86 height 14
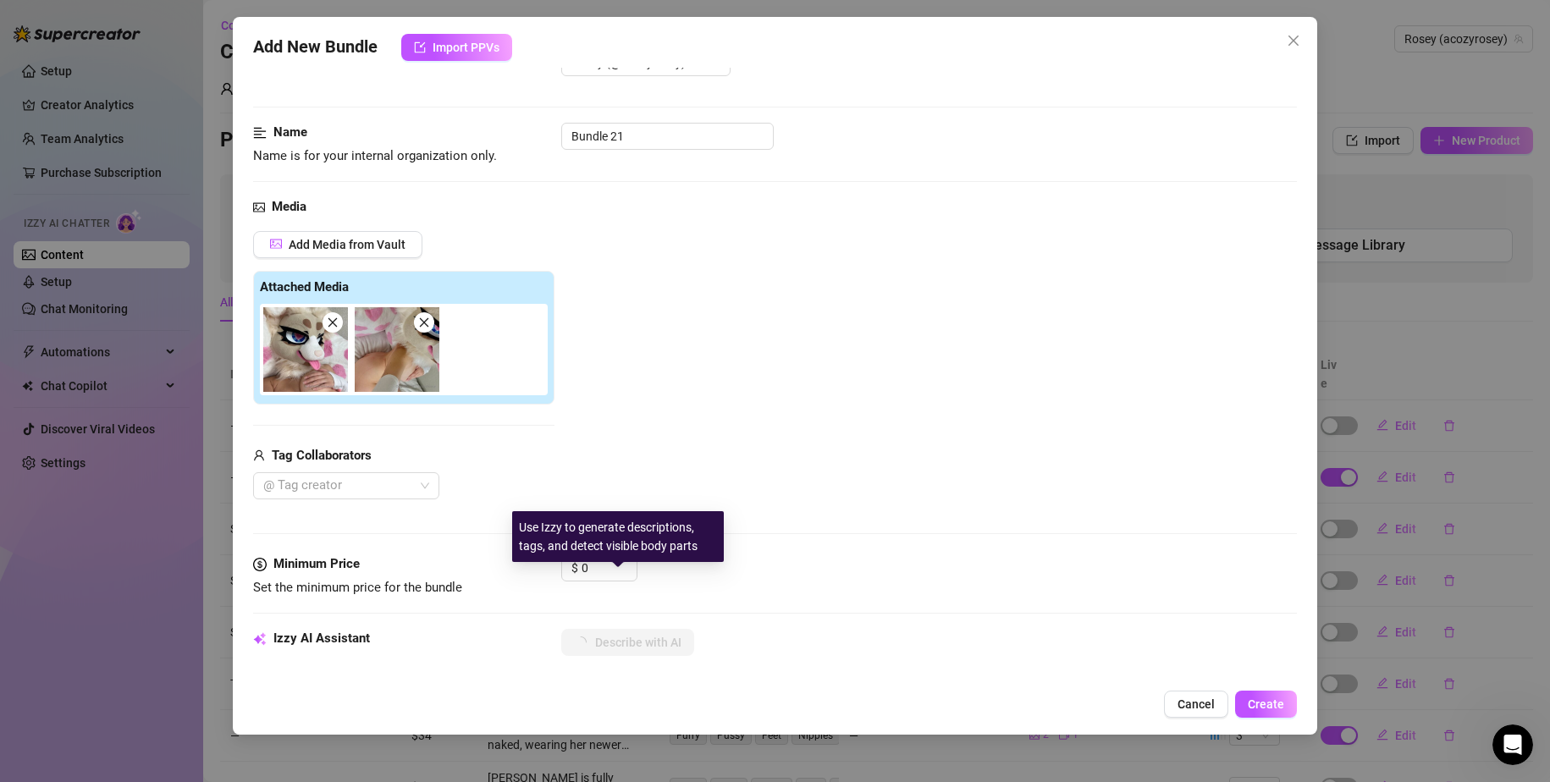
scroll to position [0, 0]
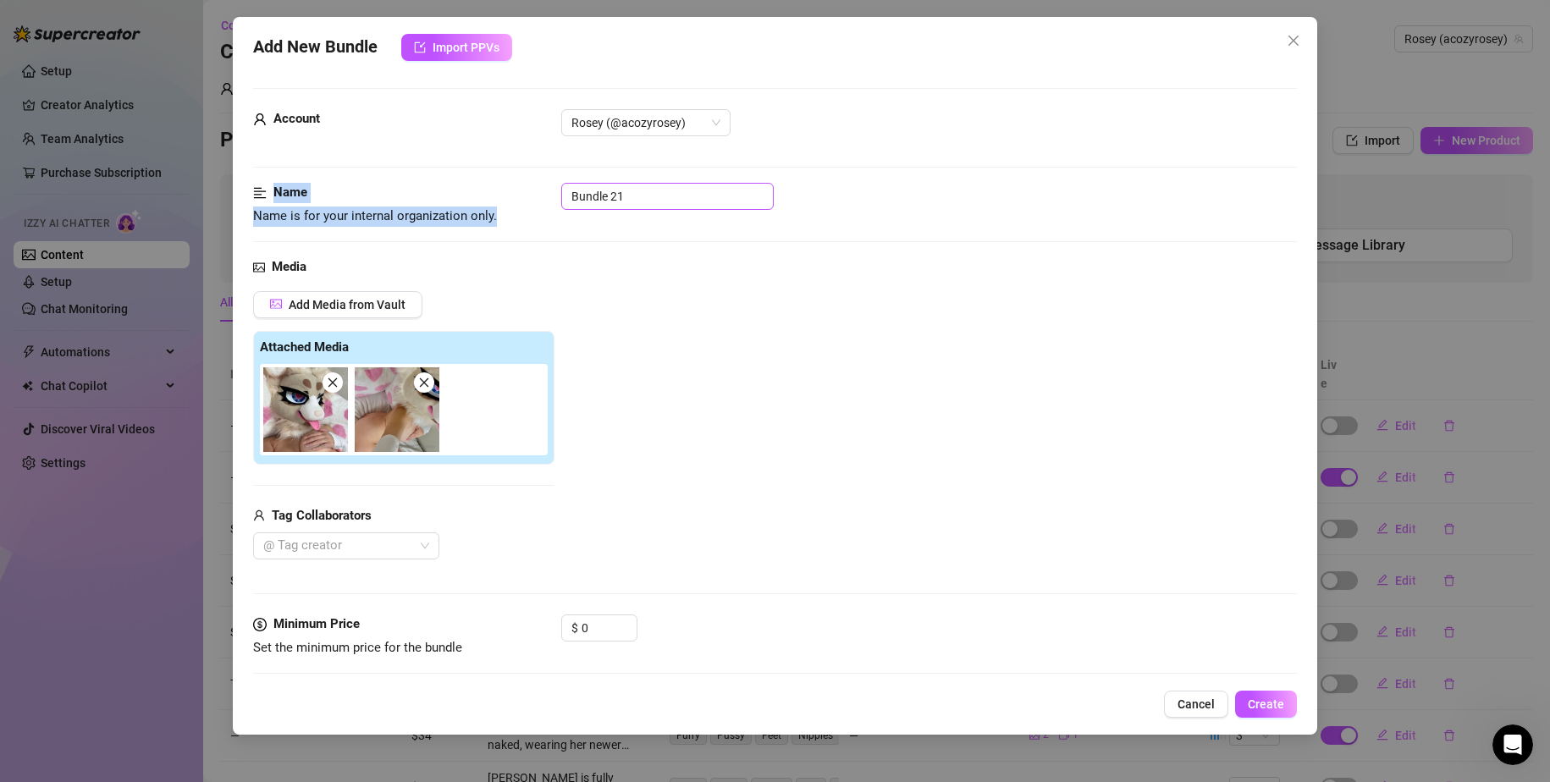
drag, startPoint x: 654, startPoint y: 176, endPoint x: 650, endPoint y: 207, distance: 31.5
drag, startPoint x: 649, startPoint y: 207, endPoint x: 537, endPoint y: 194, distance: 113.3
click at [546, 197] on div "Name Name is for your internal organization only. Bundle 21" at bounding box center [775, 204] width 1045 height 43
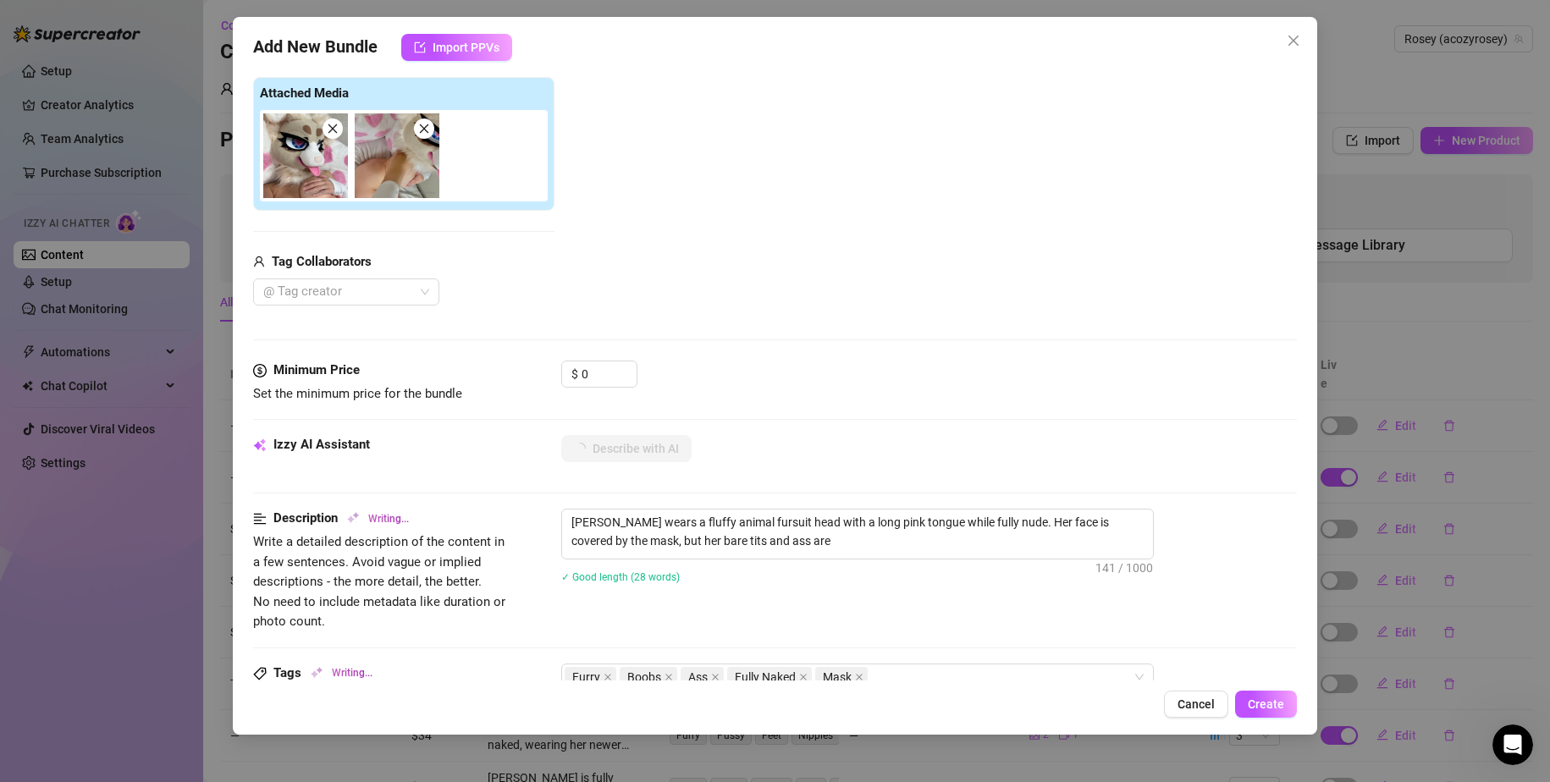
scroll to position [423, 0]
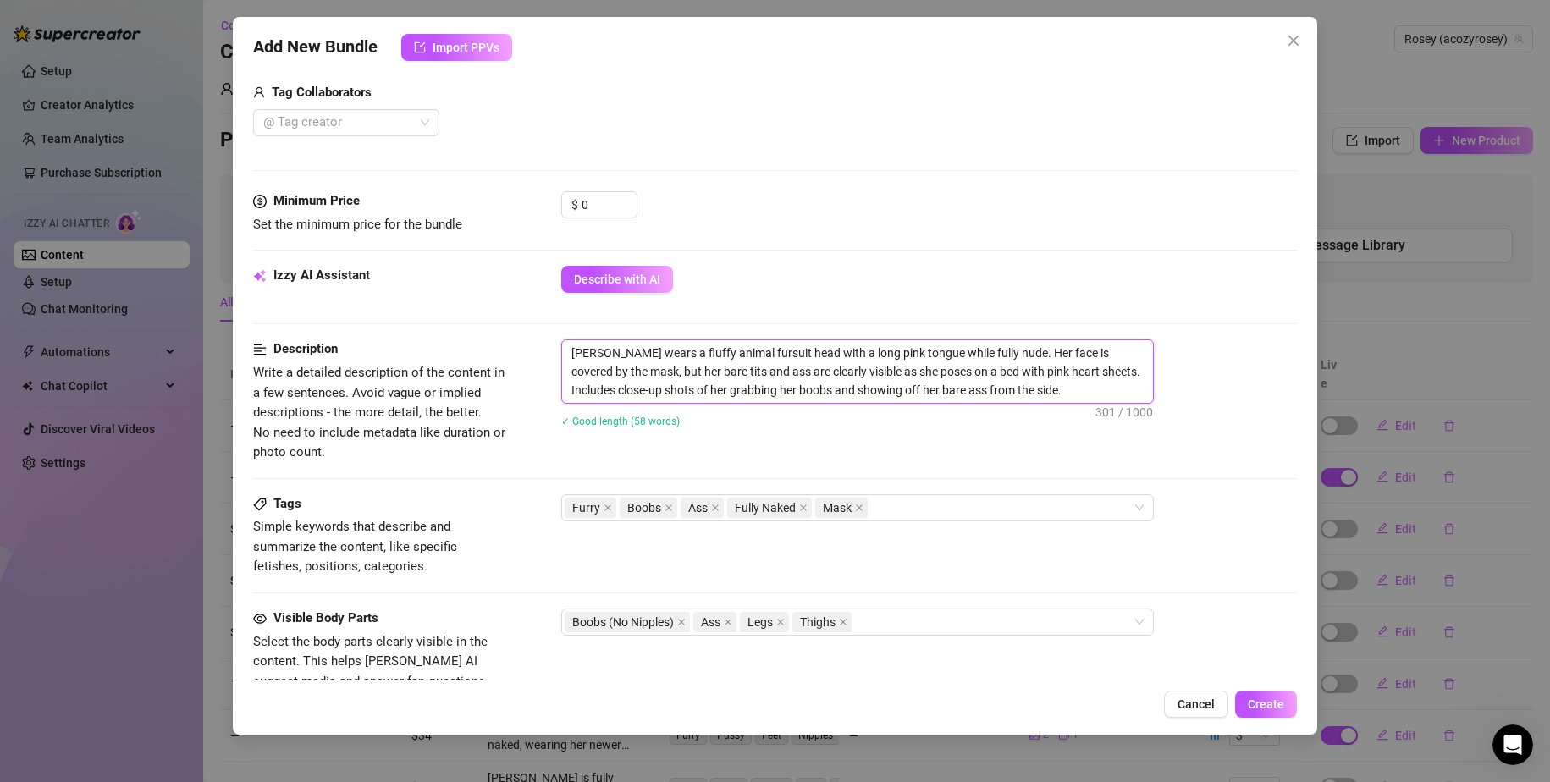
drag, startPoint x: 641, startPoint y: 352, endPoint x: 912, endPoint y: 346, distance: 271.0
click at [912, 346] on textarea "Rosey wears a fluffy animal fursuit head with a long pink tongue while fully nu…" at bounding box center [857, 371] width 591 height 63
click at [905, 510] on div "Furry Boobs Ass Fully Naked Mask" at bounding box center [849, 508] width 568 height 24
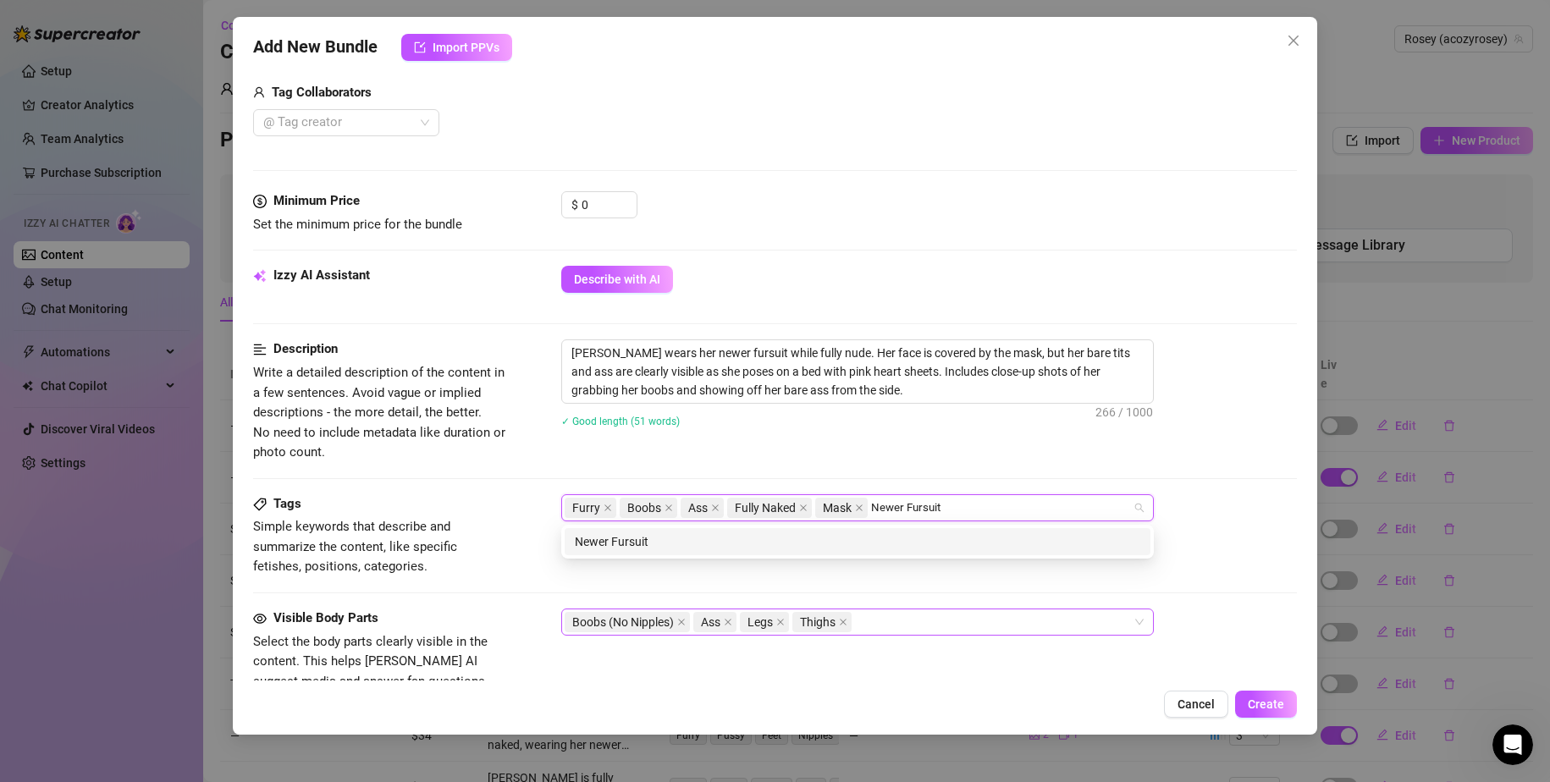
click at [944, 629] on div "Boobs (No Nipples) Ass Legs Thighs" at bounding box center [849, 622] width 568 height 24
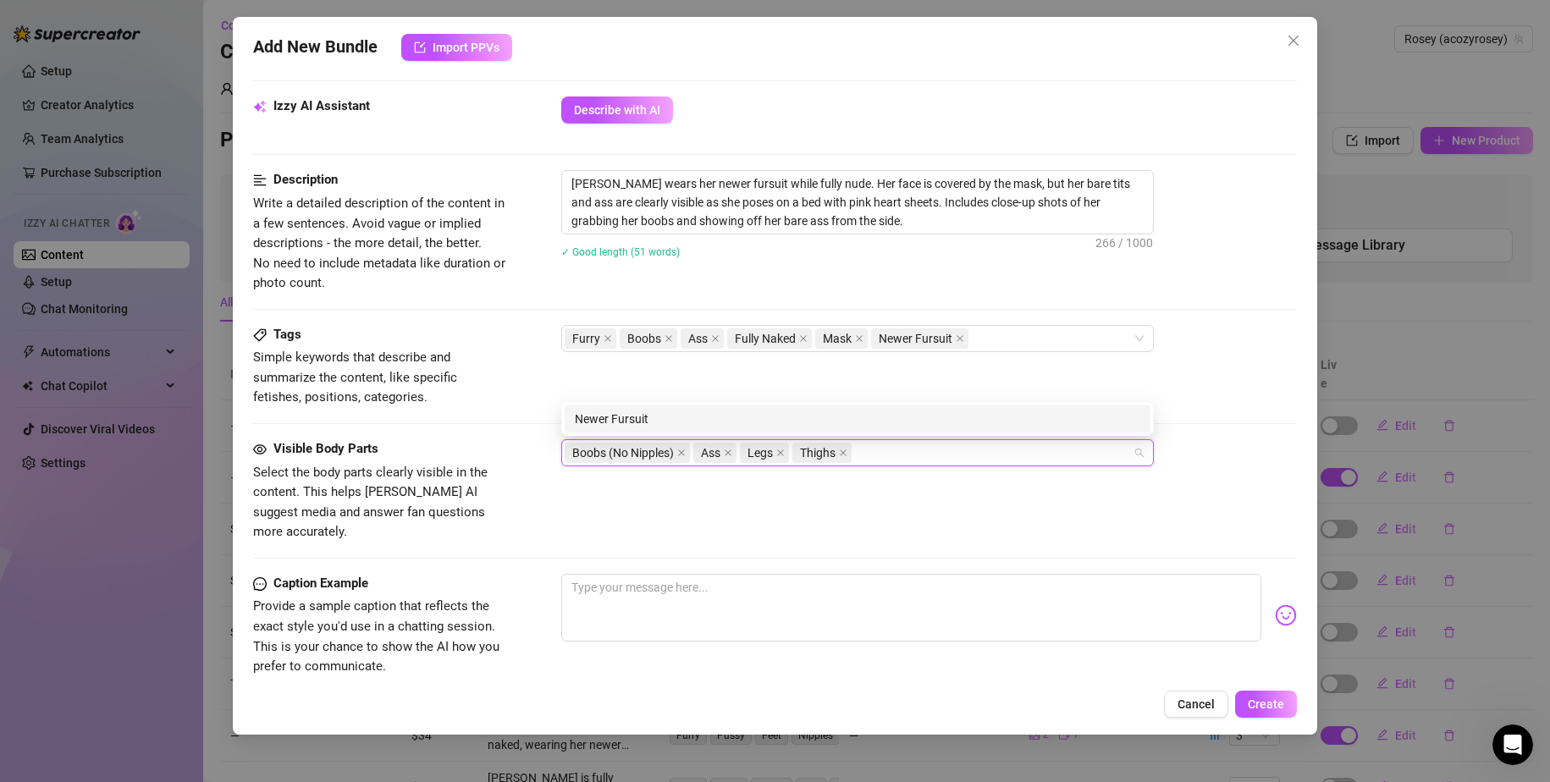
click at [852, 511] on div "Visible Body Parts Select the body parts clearly visible in the content. This h…" at bounding box center [775, 490] width 1045 height 103
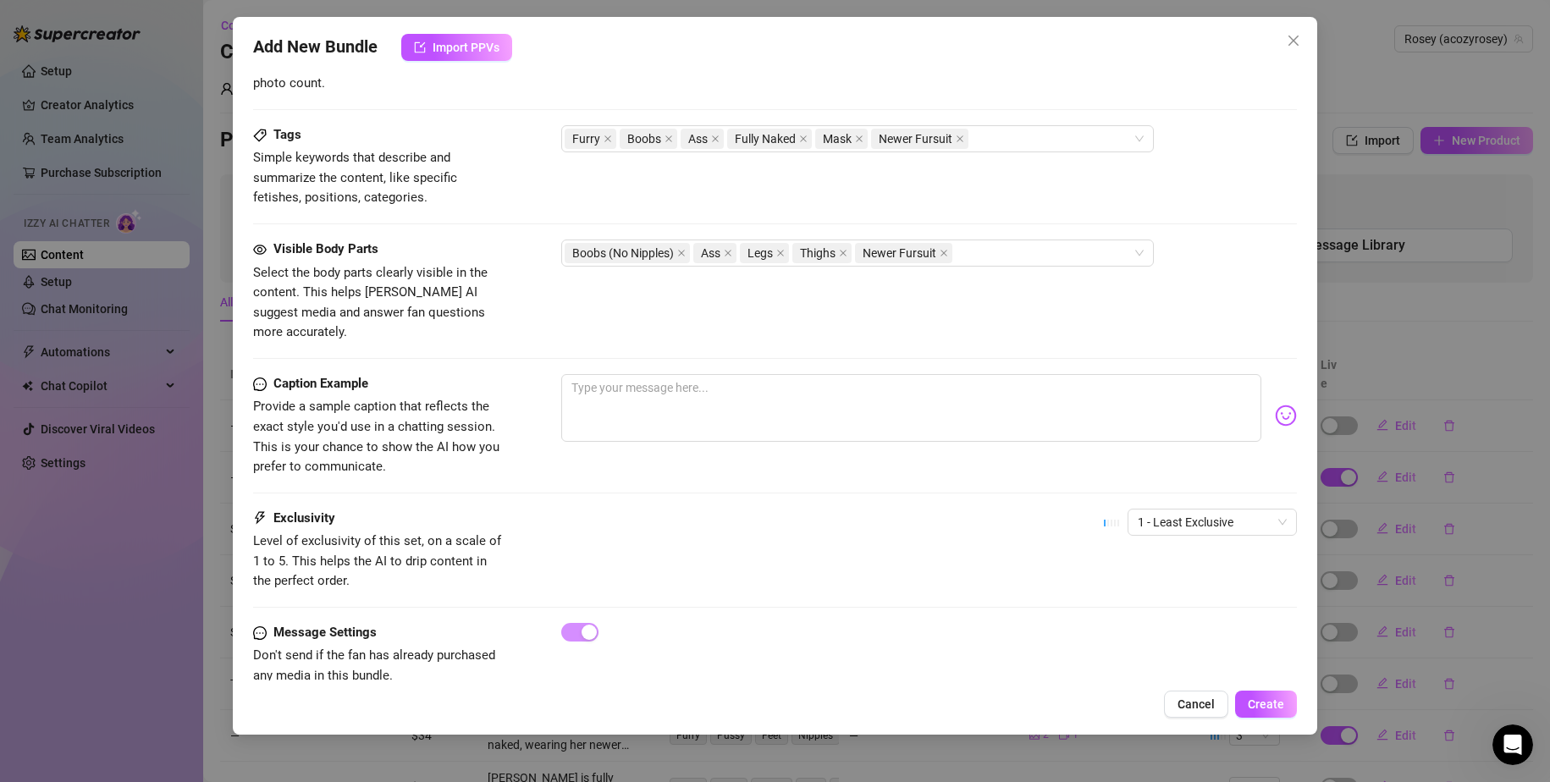
scroll to position [809, 0]
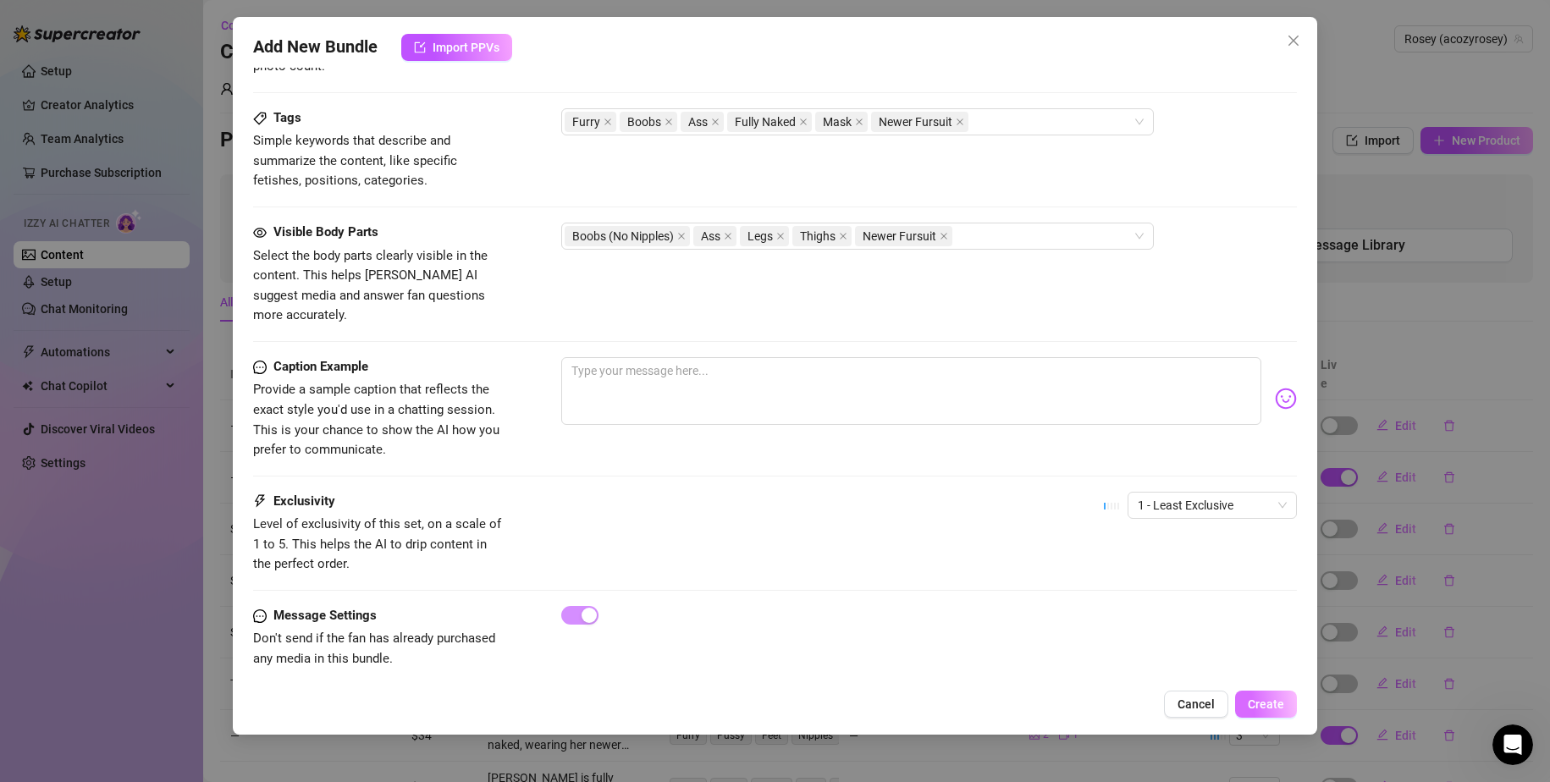
click at [1276, 702] on span "Create" at bounding box center [1266, 705] width 36 height 14
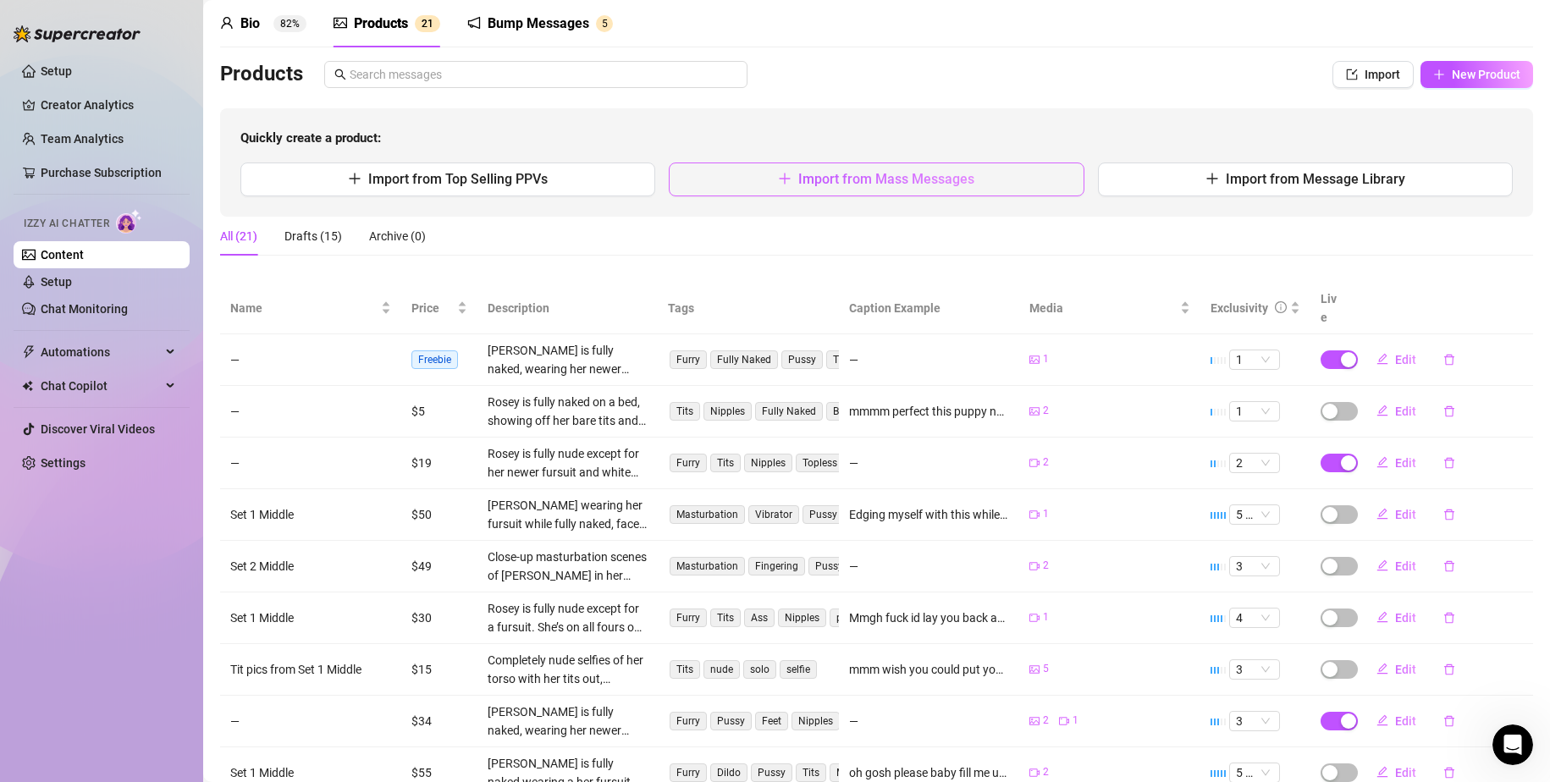
scroll to position [0, 0]
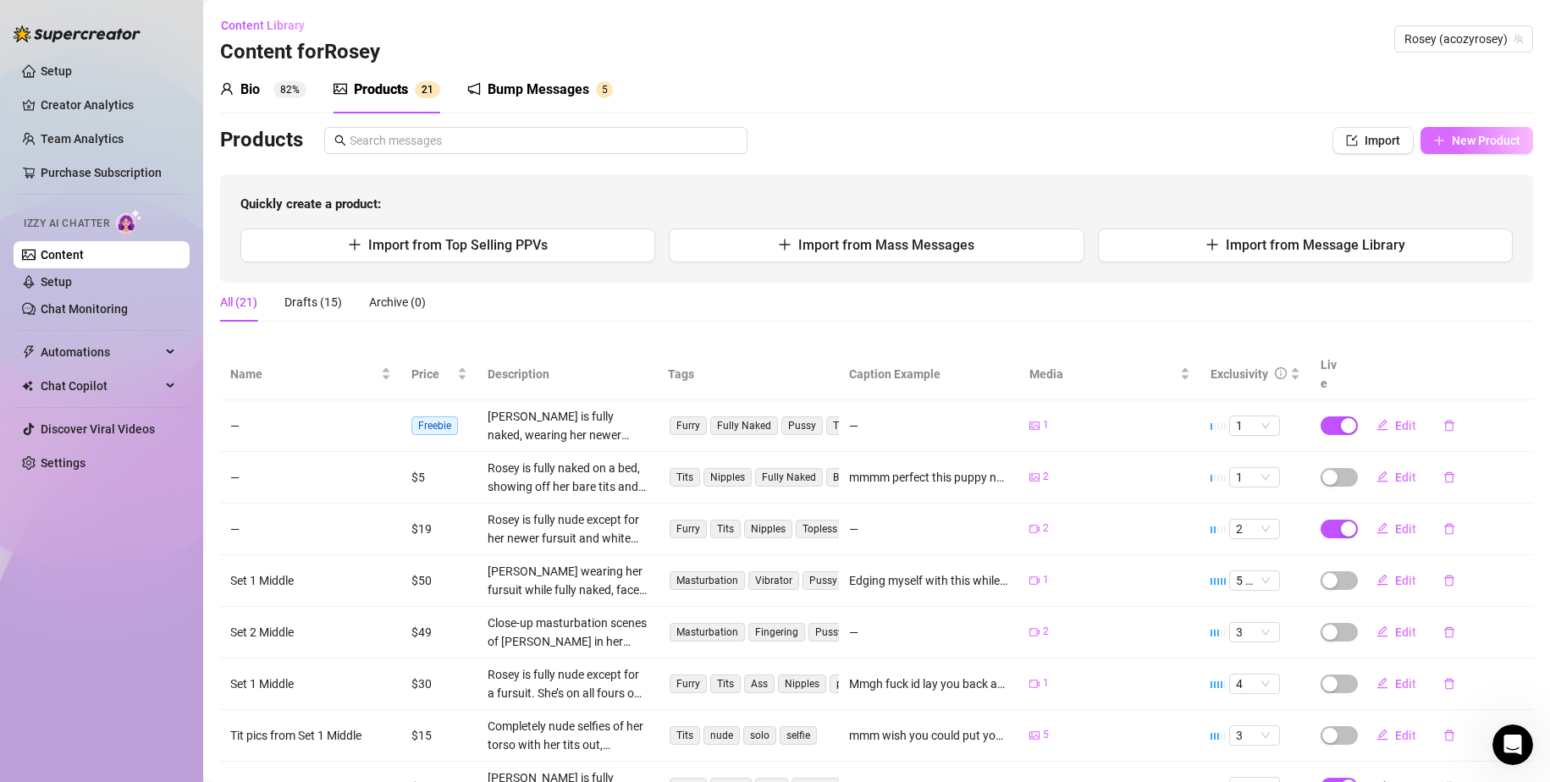
click at [1496, 137] on span "New Product" at bounding box center [1486, 141] width 69 height 14
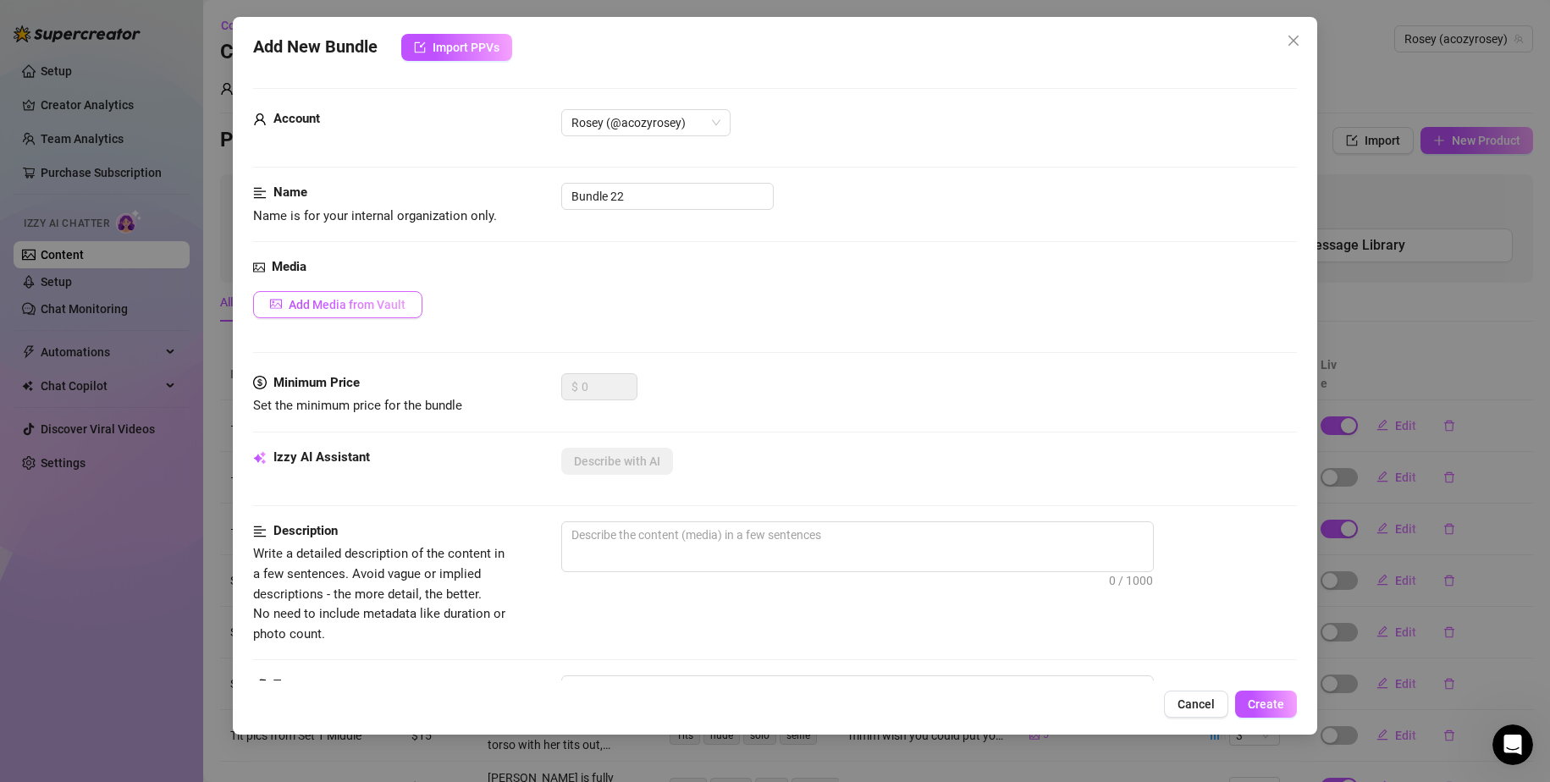
click at [340, 313] on button "Add Media from Vault" at bounding box center [337, 304] width 169 height 27
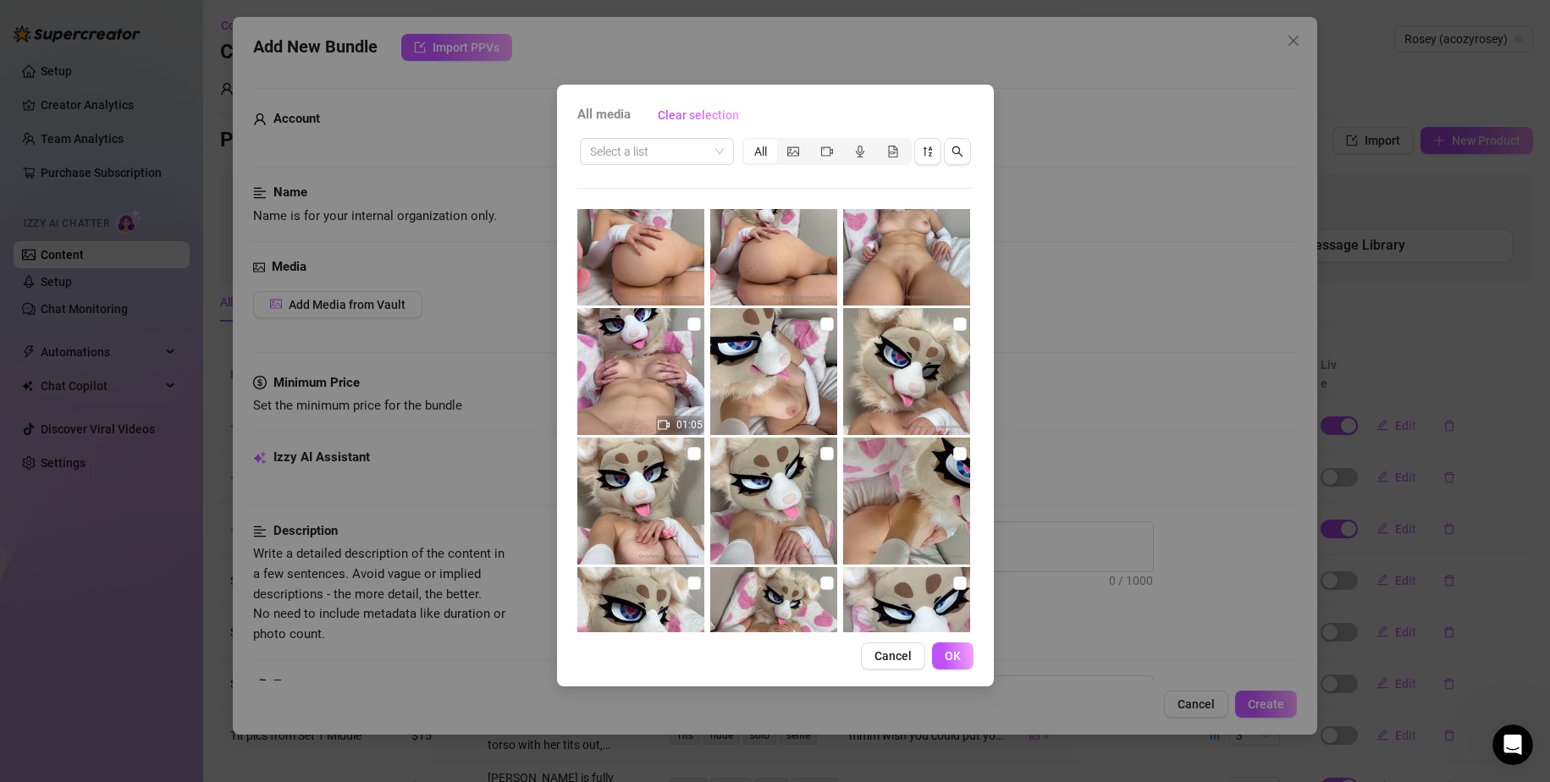
scroll to position [1863, 0]
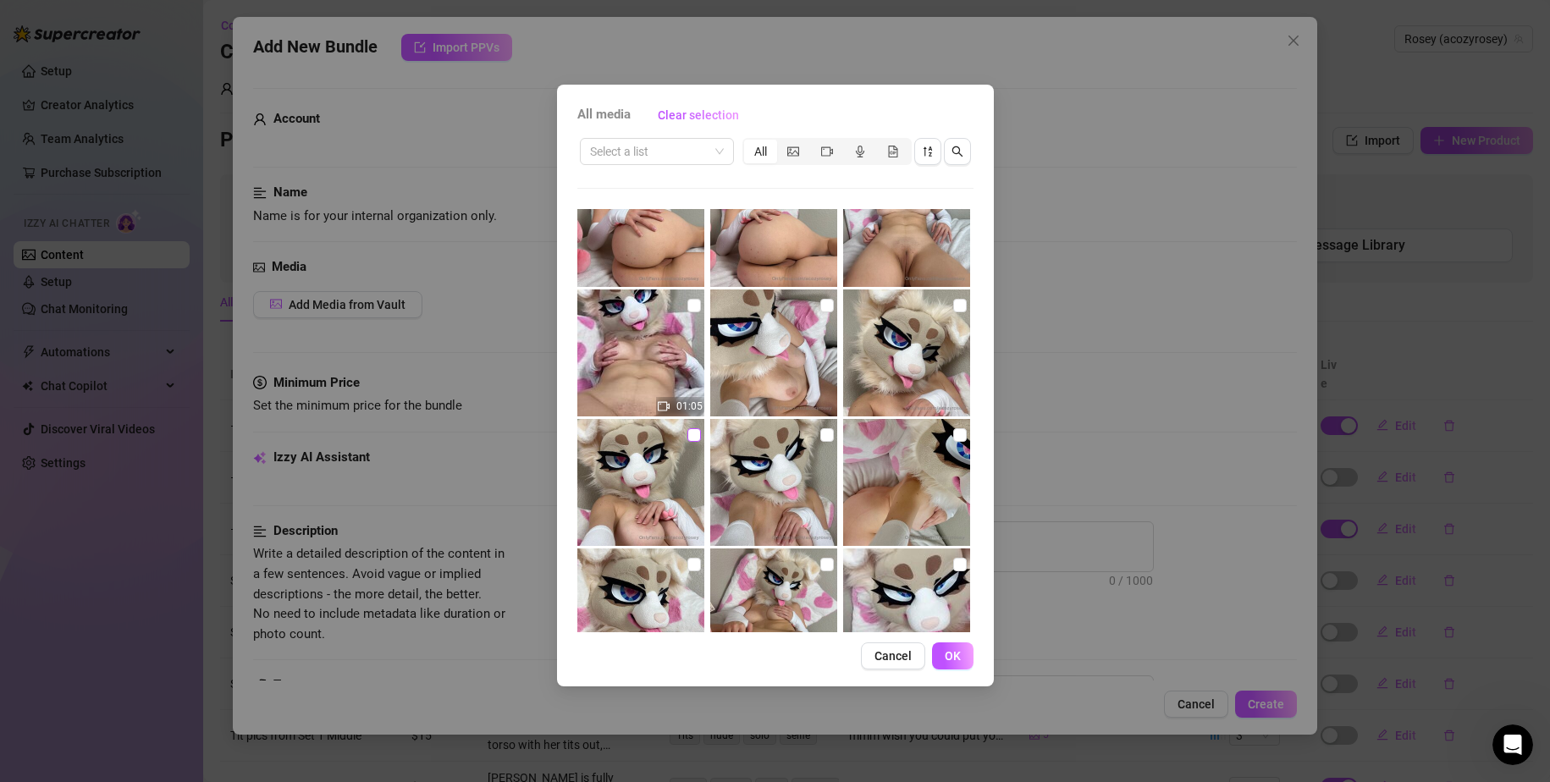
click at [688, 433] on input "checkbox" at bounding box center [694, 435] width 14 height 14
click at [953, 304] on input "checkbox" at bounding box center [960, 306] width 14 height 14
click at [953, 310] on input "checkbox" at bounding box center [960, 306] width 14 height 14
click at [960, 660] on span "OK" at bounding box center [953, 656] width 16 height 14
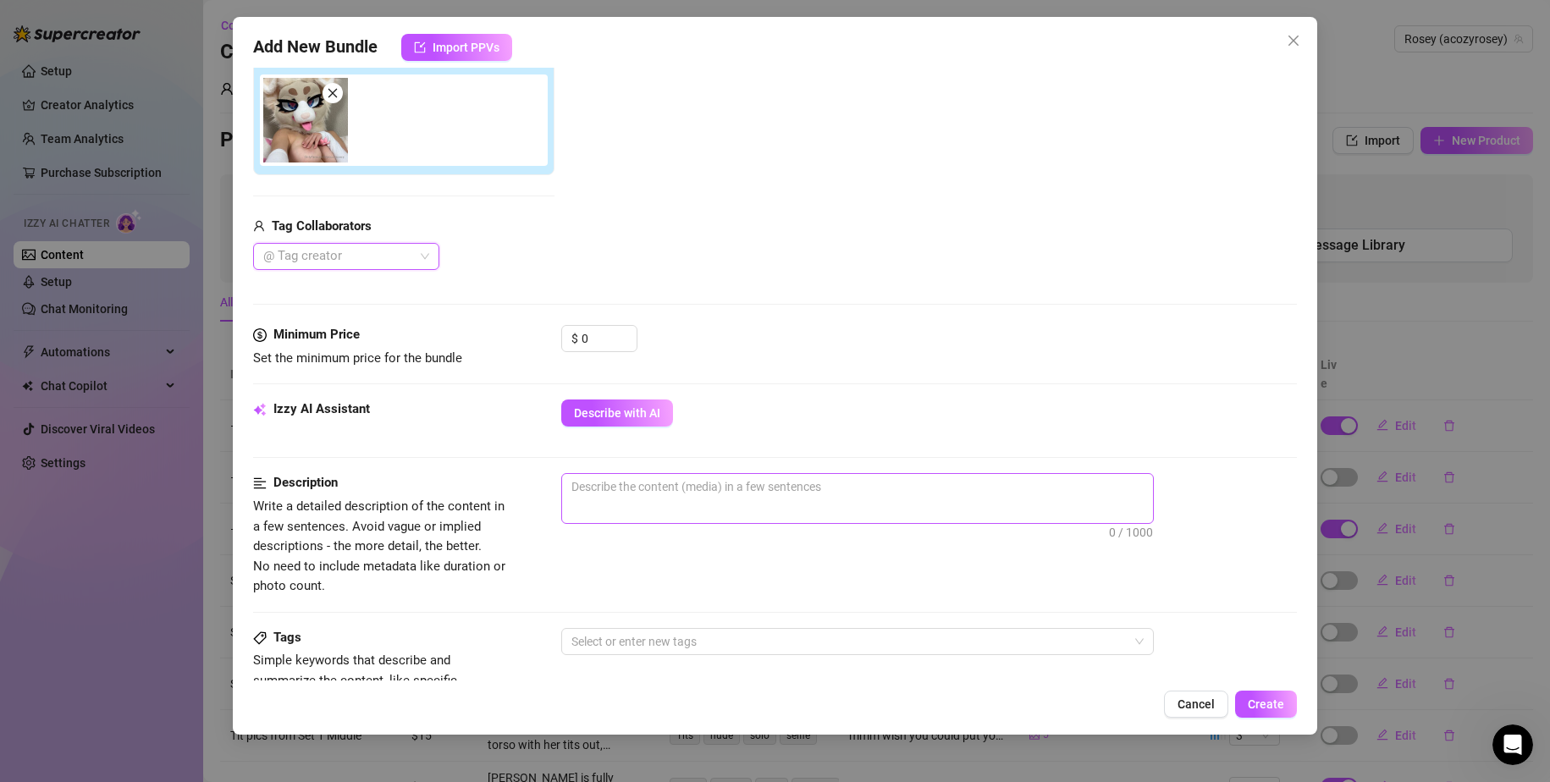
scroll to position [339, 0]
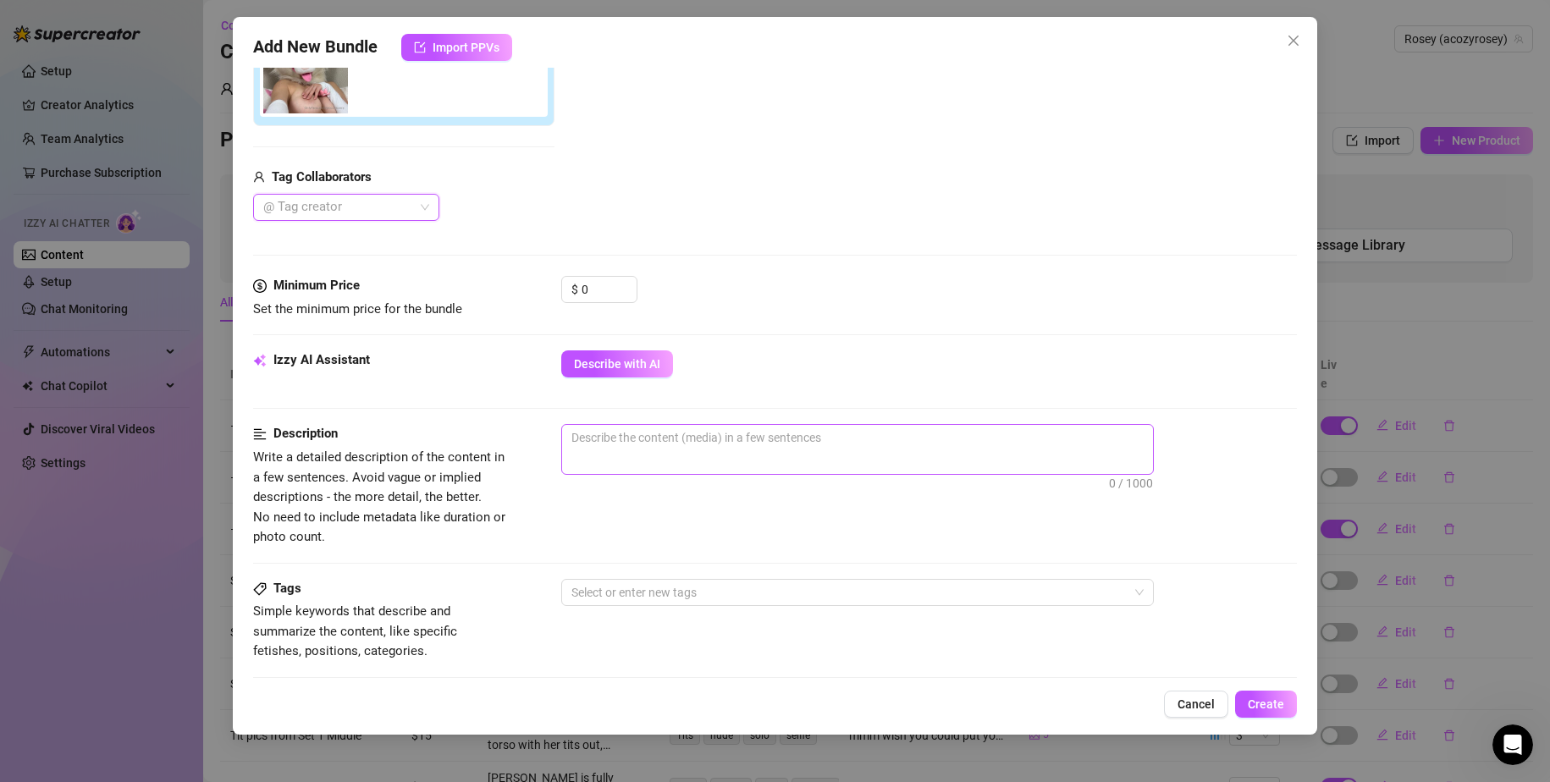
click at [715, 453] on span "0 / 1000" at bounding box center [857, 449] width 593 height 51
click at [605, 371] on button "Describe with AI" at bounding box center [617, 364] width 112 height 27
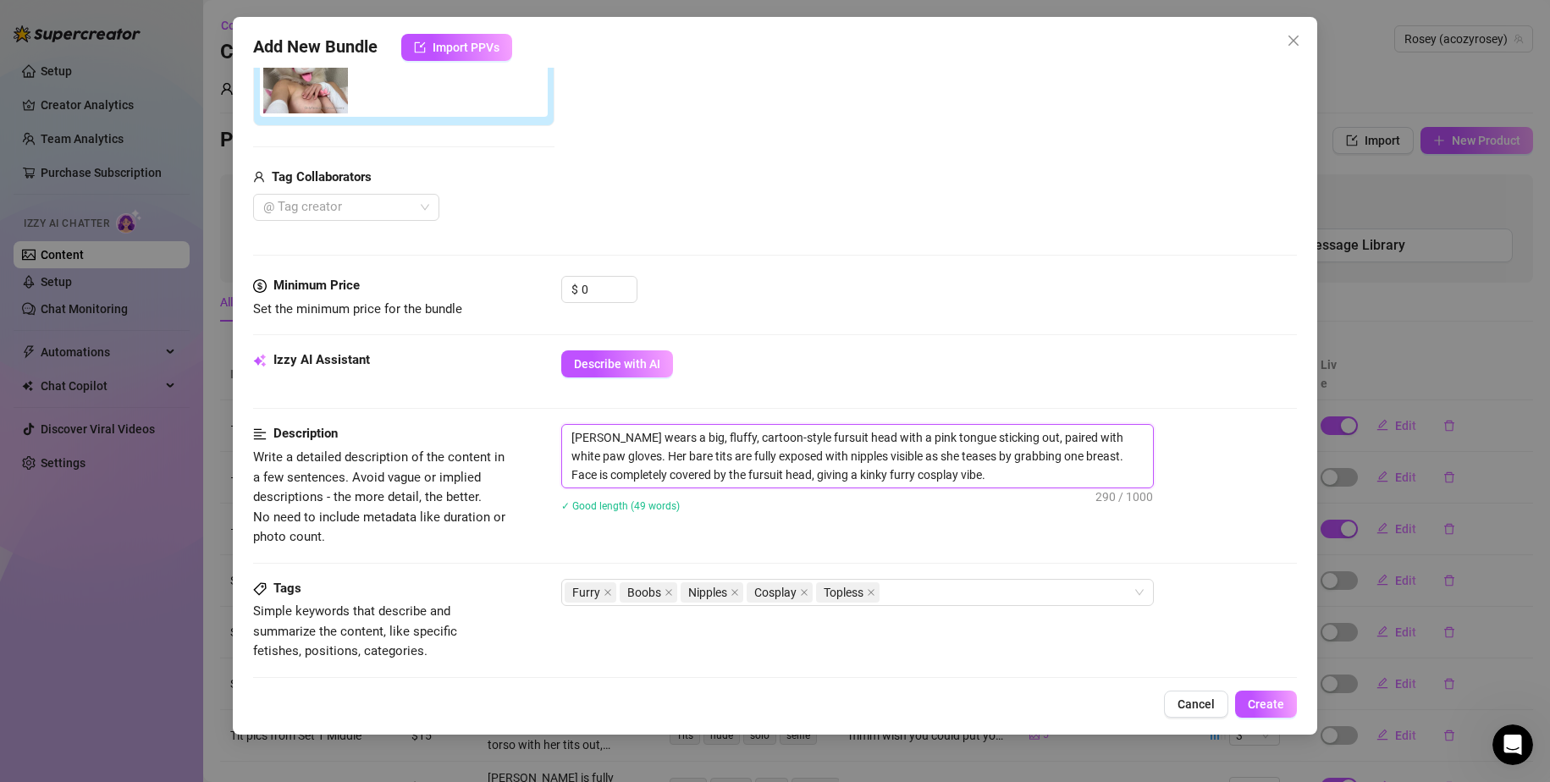
drag, startPoint x: 640, startPoint y: 439, endPoint x: 1000, endPoint y: 426, distance: 360.1
click at [1000, 426] on textarea "Rosey wears a big, fluffy, cartoon-style fursuit head with a pink tongue sticki…" at bounding box center [857, 456] width 591 height 63
click at [743, 555] on div "Description Write a detailed description of the content in a few sentences. Avo…" at bounding box center [775, 501] width 1045 height 154
click at [963, 581] on div "Furry Boobs Nipples Cosplay Topless" at bounding box center [849, 593] width 568 height 24
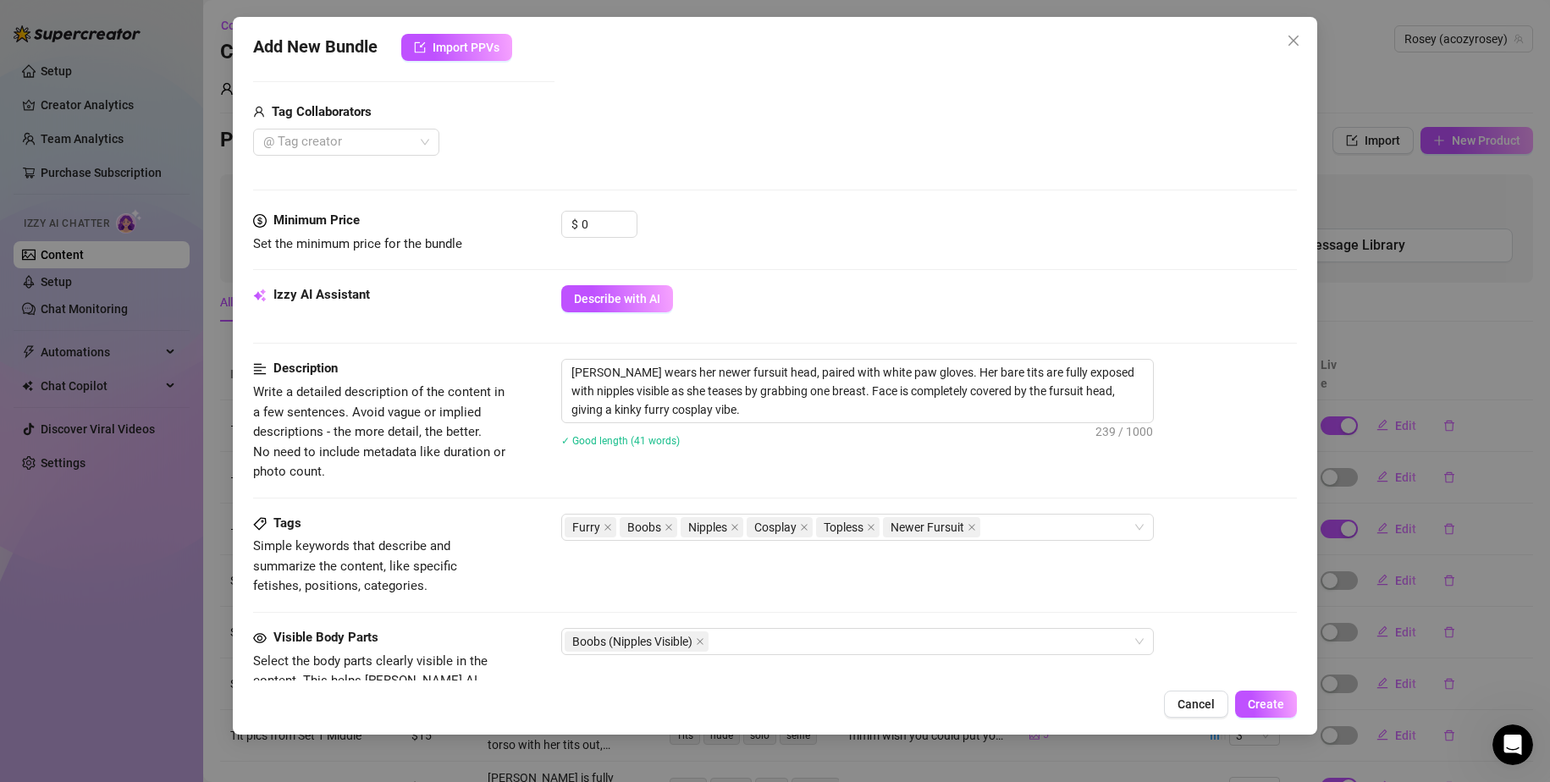
scroll to position [423, 0]
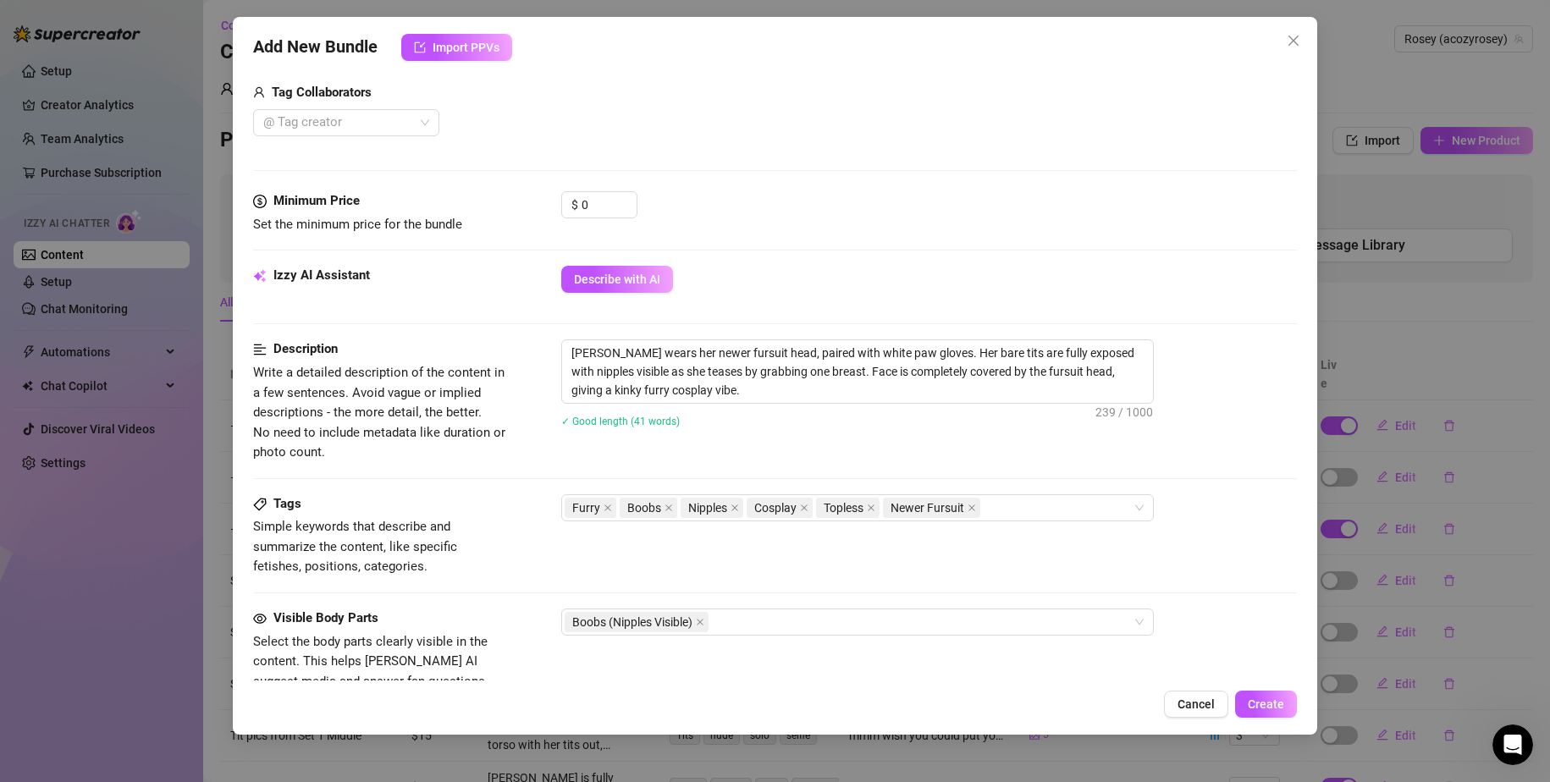
click at [927, 669] on div "Visible Body Parts Select the body parts clearly visible in the content. This h…" at bounding box center [775, 660] width 1045 height 103
click at [836, 613] on div "Boobs (Nipples Visible)" at bounding box center [849, 622] width 568 height 24
click at [793, 657] on div "Visible Body Parts Select the body parts clearly visible in the content. This h…" at bounding box center [775, 660] width 1045 height 103
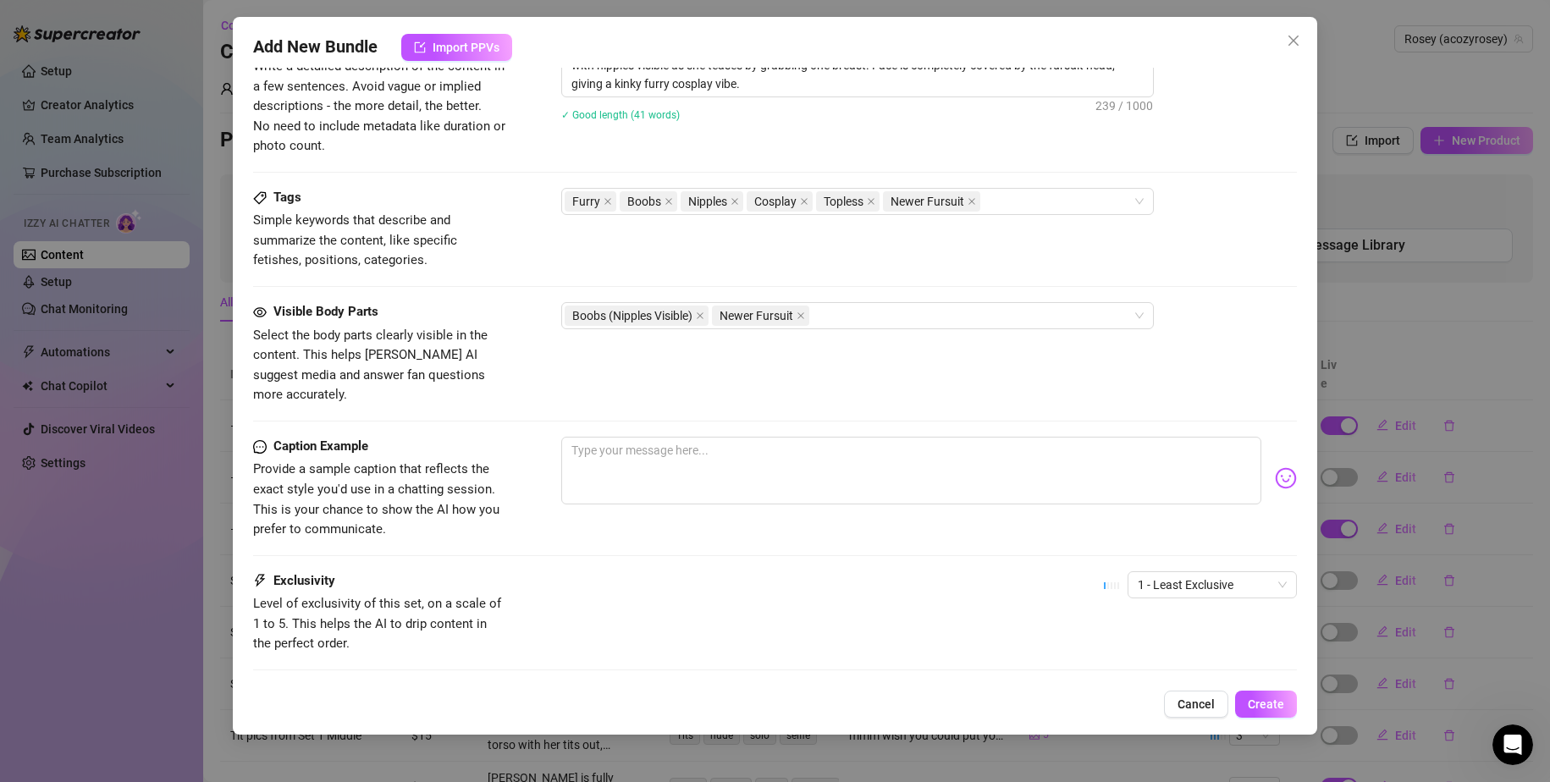
scroll to position [762, 0]
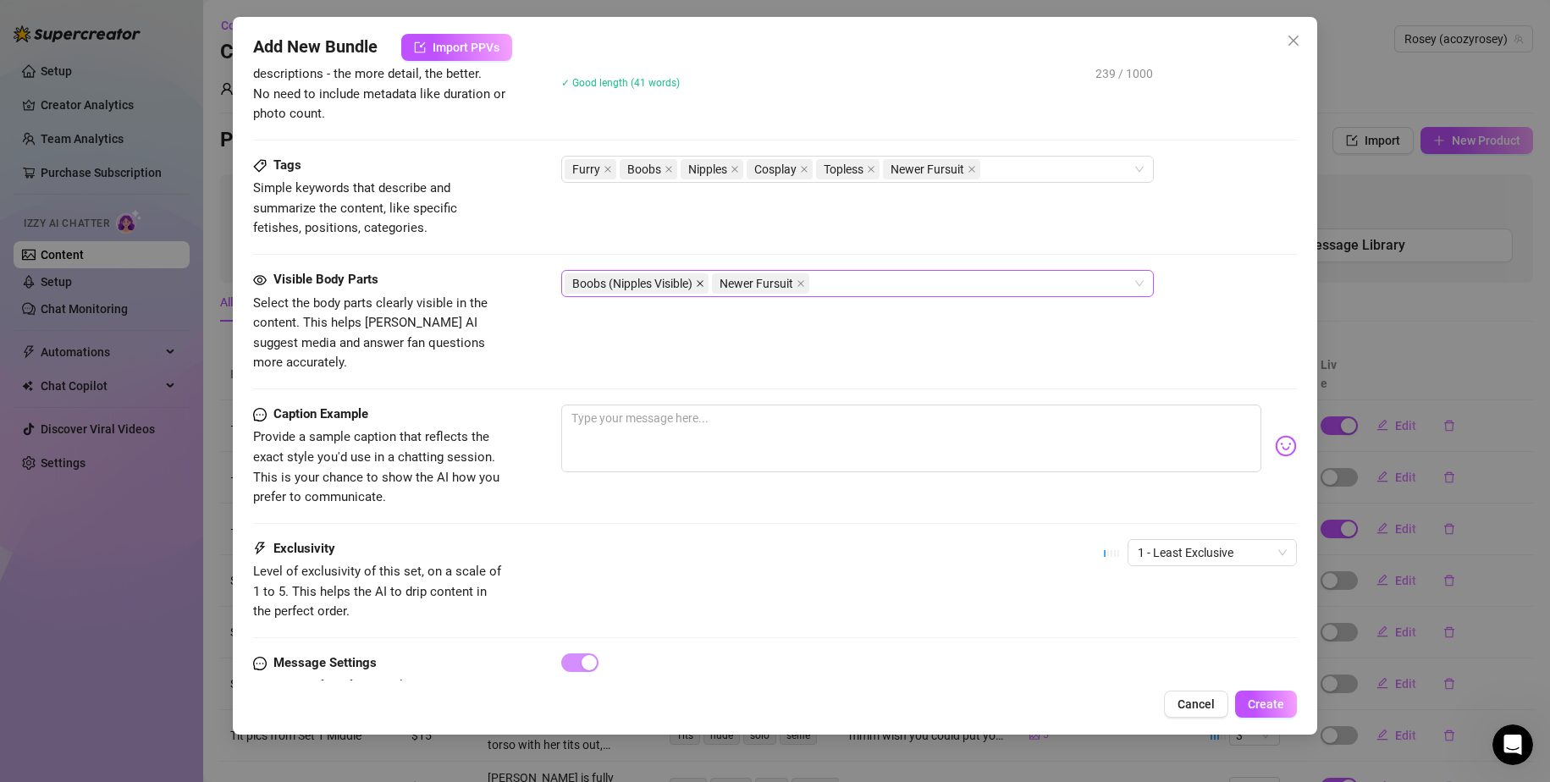
click at [698, 284] on icon "close" at bounding box center [700, 283] width 8 height 8
click at [741, 286] on div "Newer Fursuit" at bounding box center [849, 284] width 568 height 24
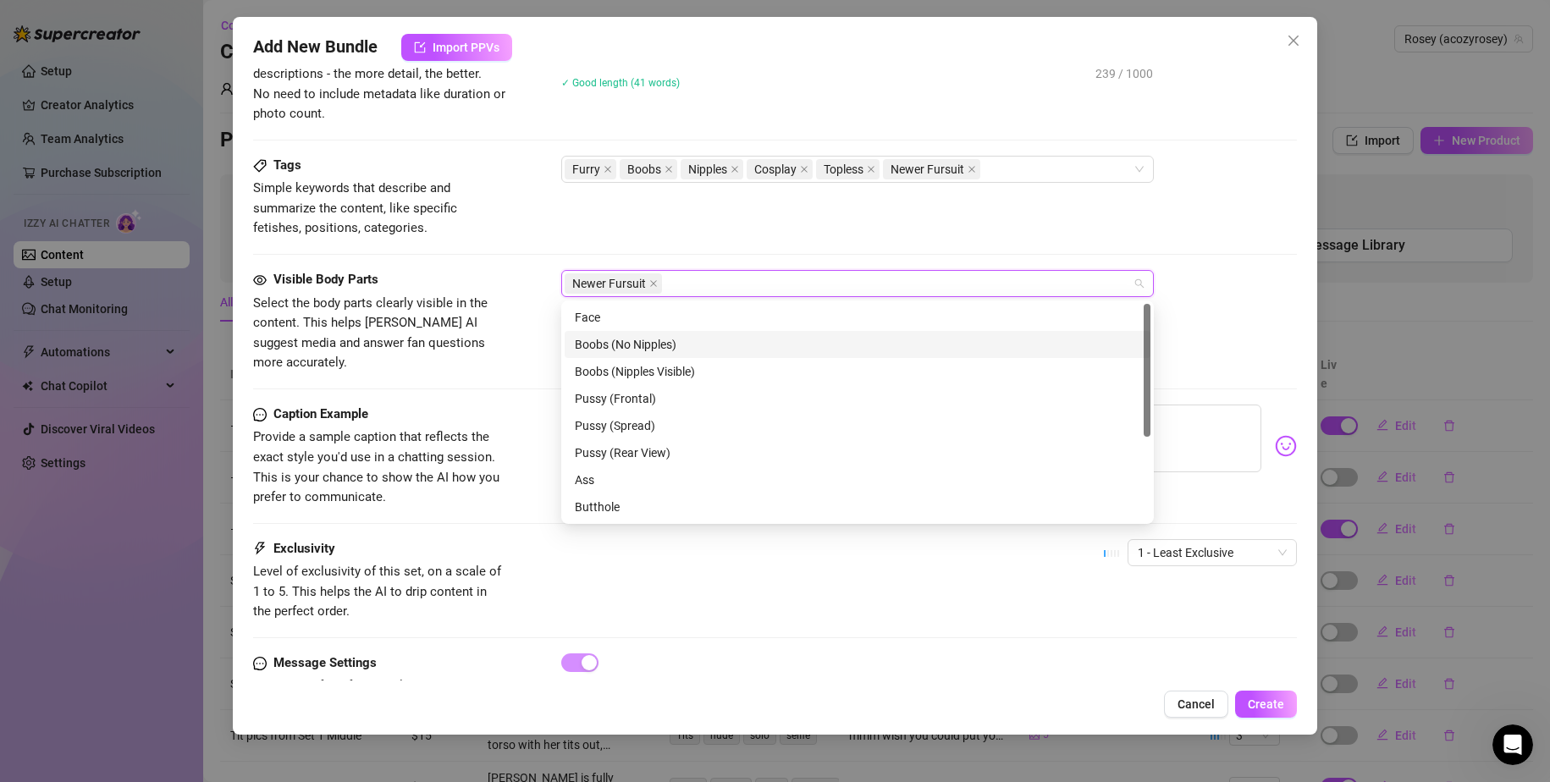
click at [696, 341] on div "Boobs (No Nipples)" at bounding box center [858, 344] width 566 height 19
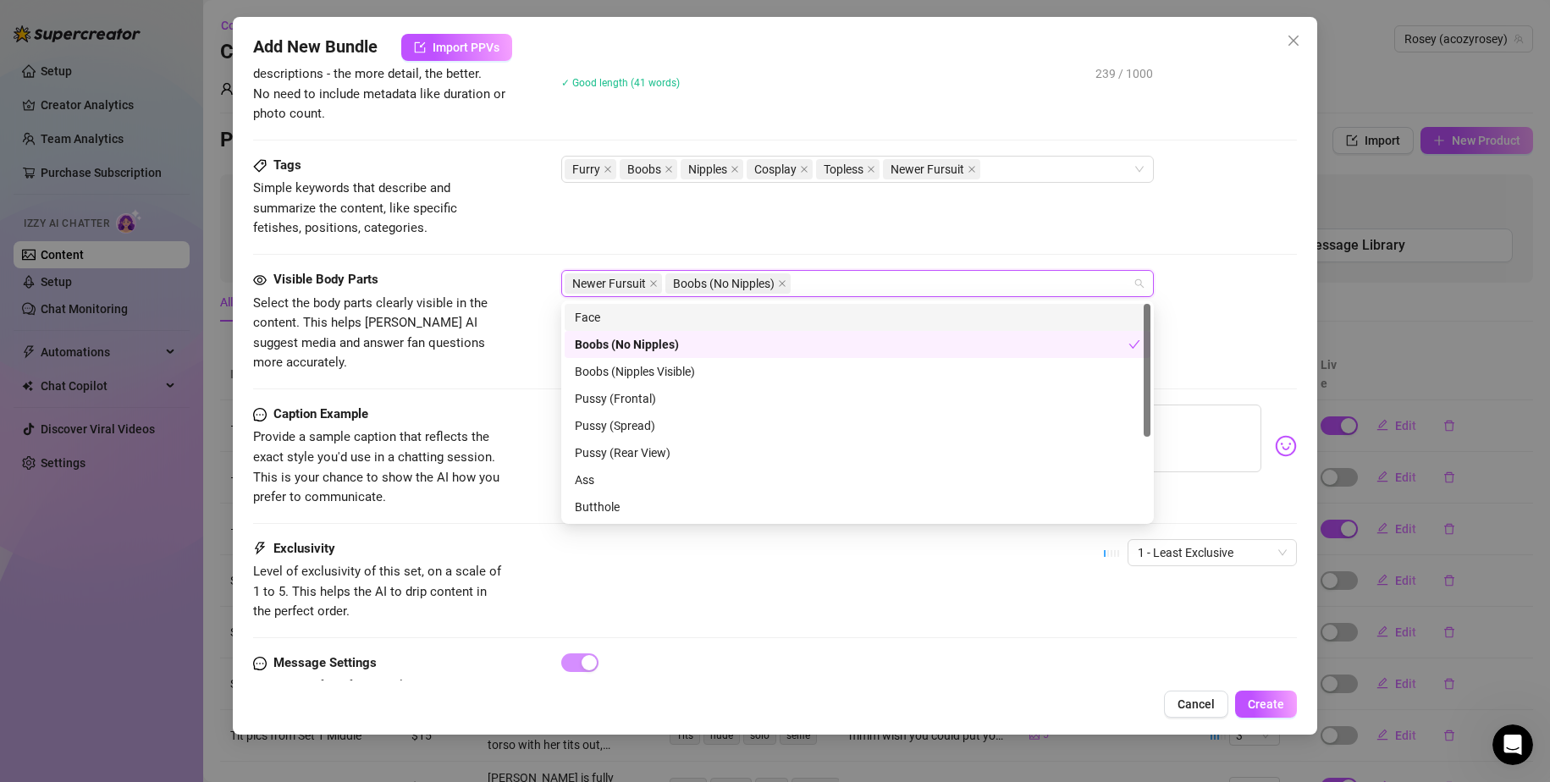
click at [846, 211] on div "Tags Simple keywords that describe and summarize the content, like specific fet…" at bounding box center [775, 197] width 1045 height 83
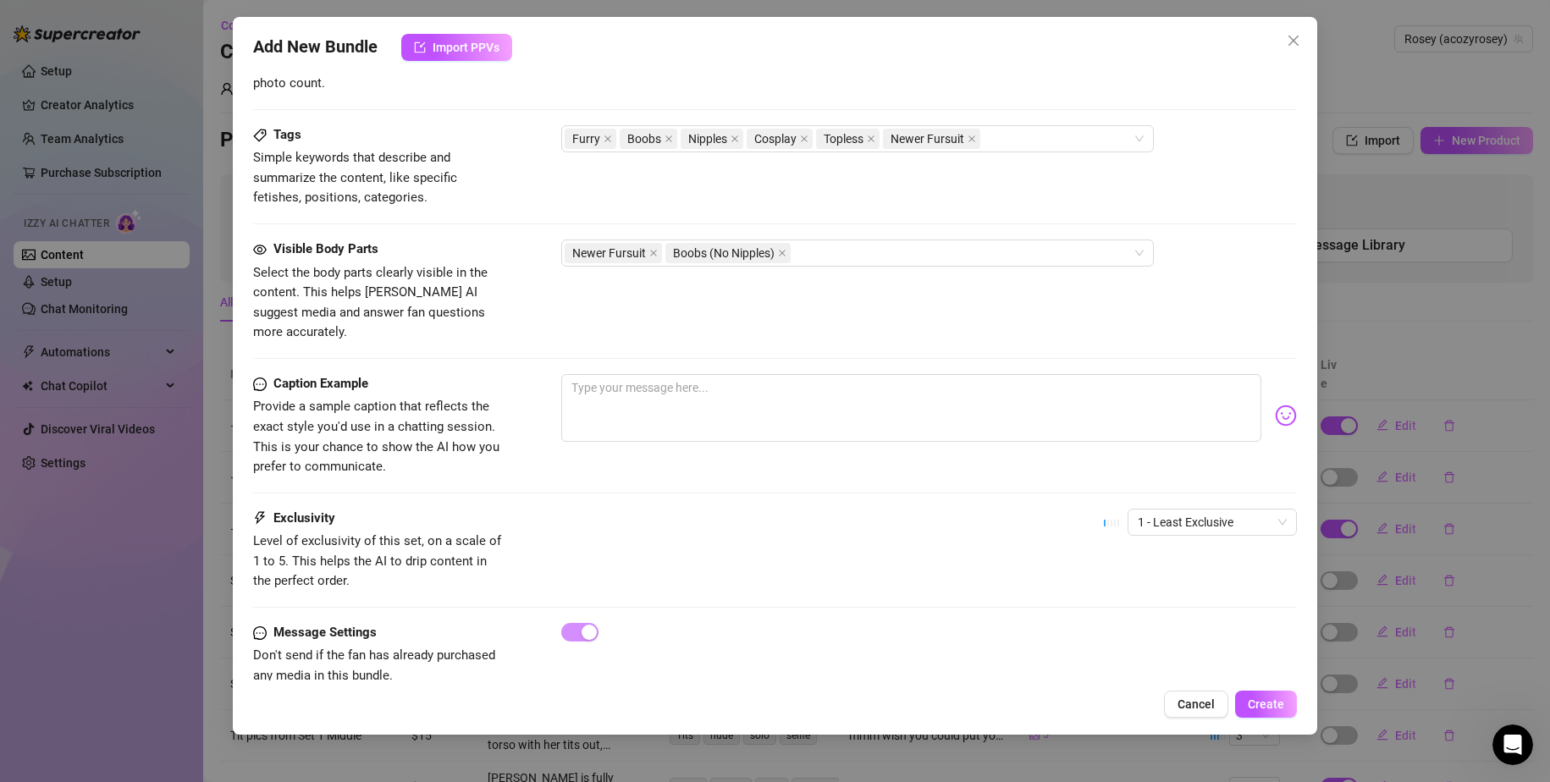
scroll to position [809, 0]
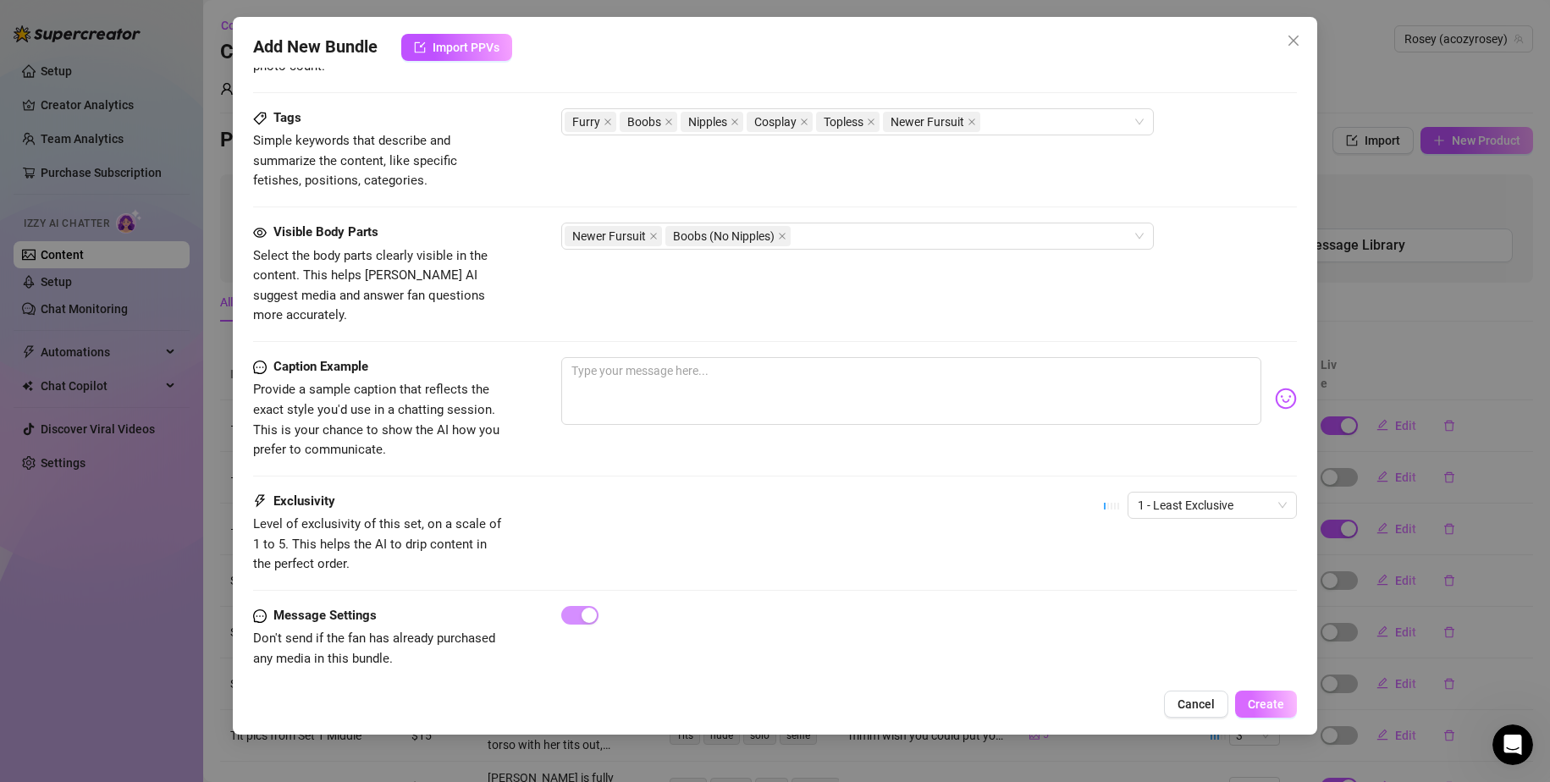
click at [1281, 704] on span "Create" at bounding box center [1266, 705] width 36 height 14
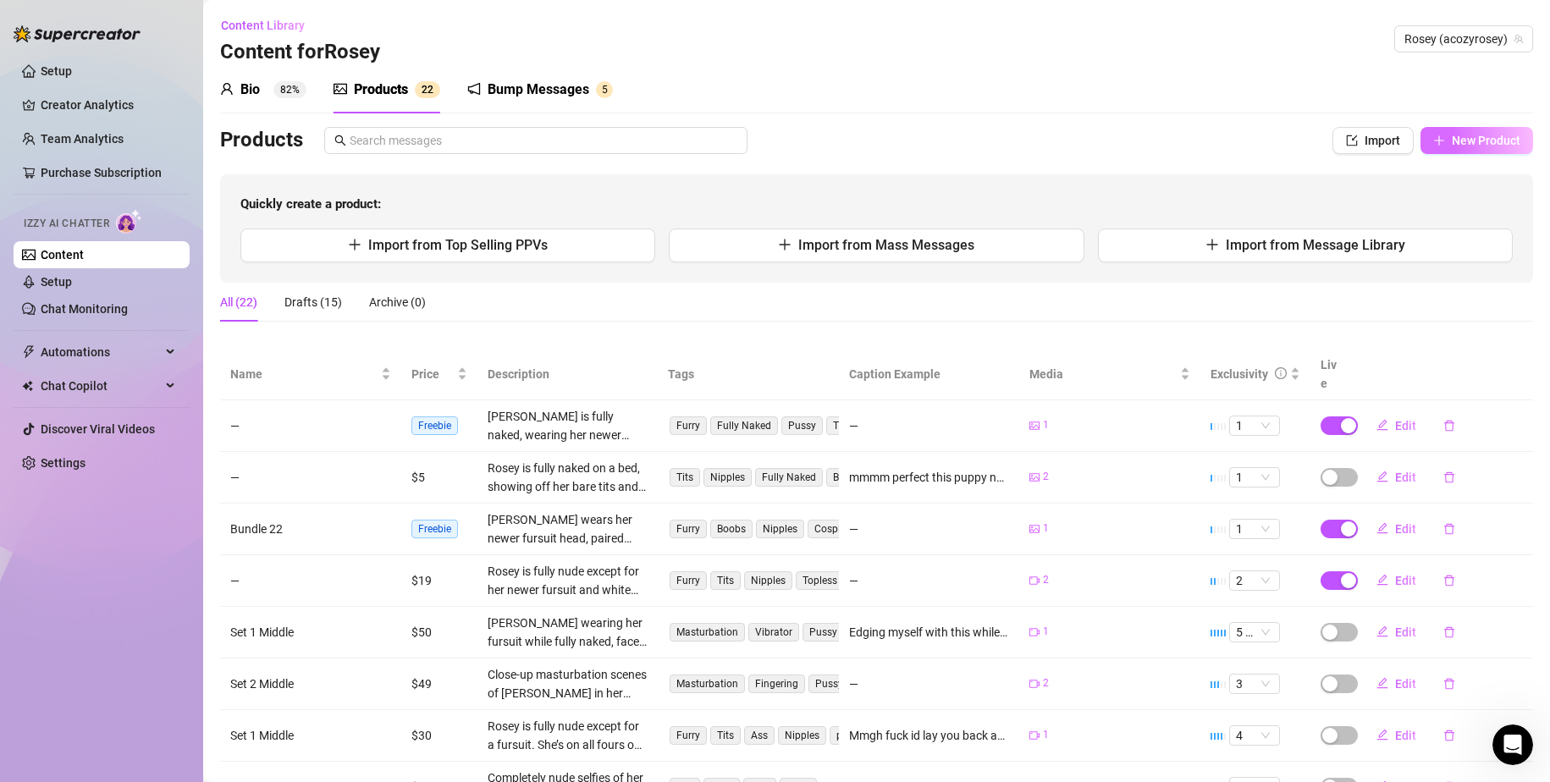
click at [1470, 140] on span "New Product" at bounding box center [1486, 141] width 69 height 14
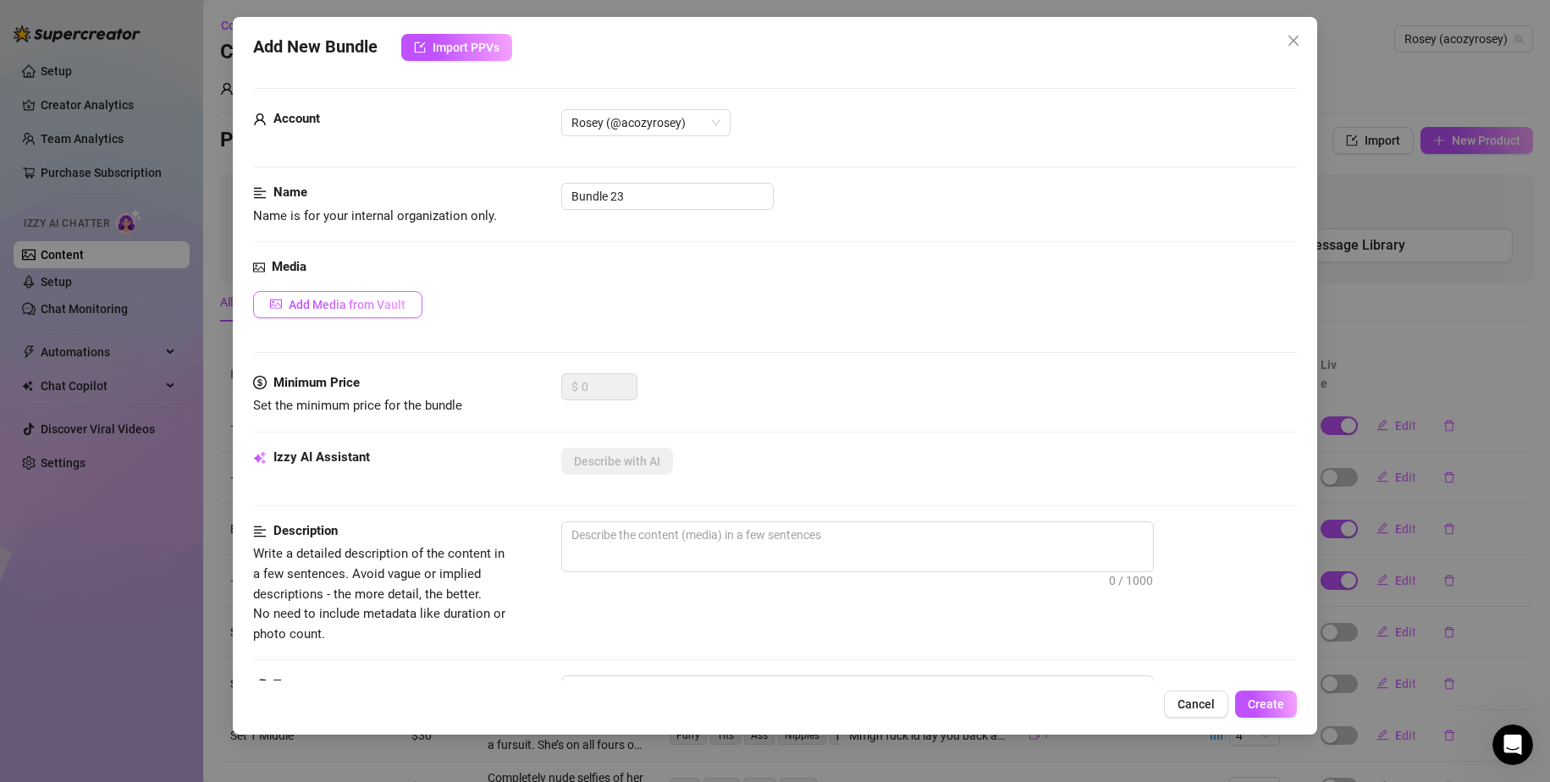
click at [385, 305] on span "Add Media from Vault" at bounding box center [347, 305] width 117 height 14
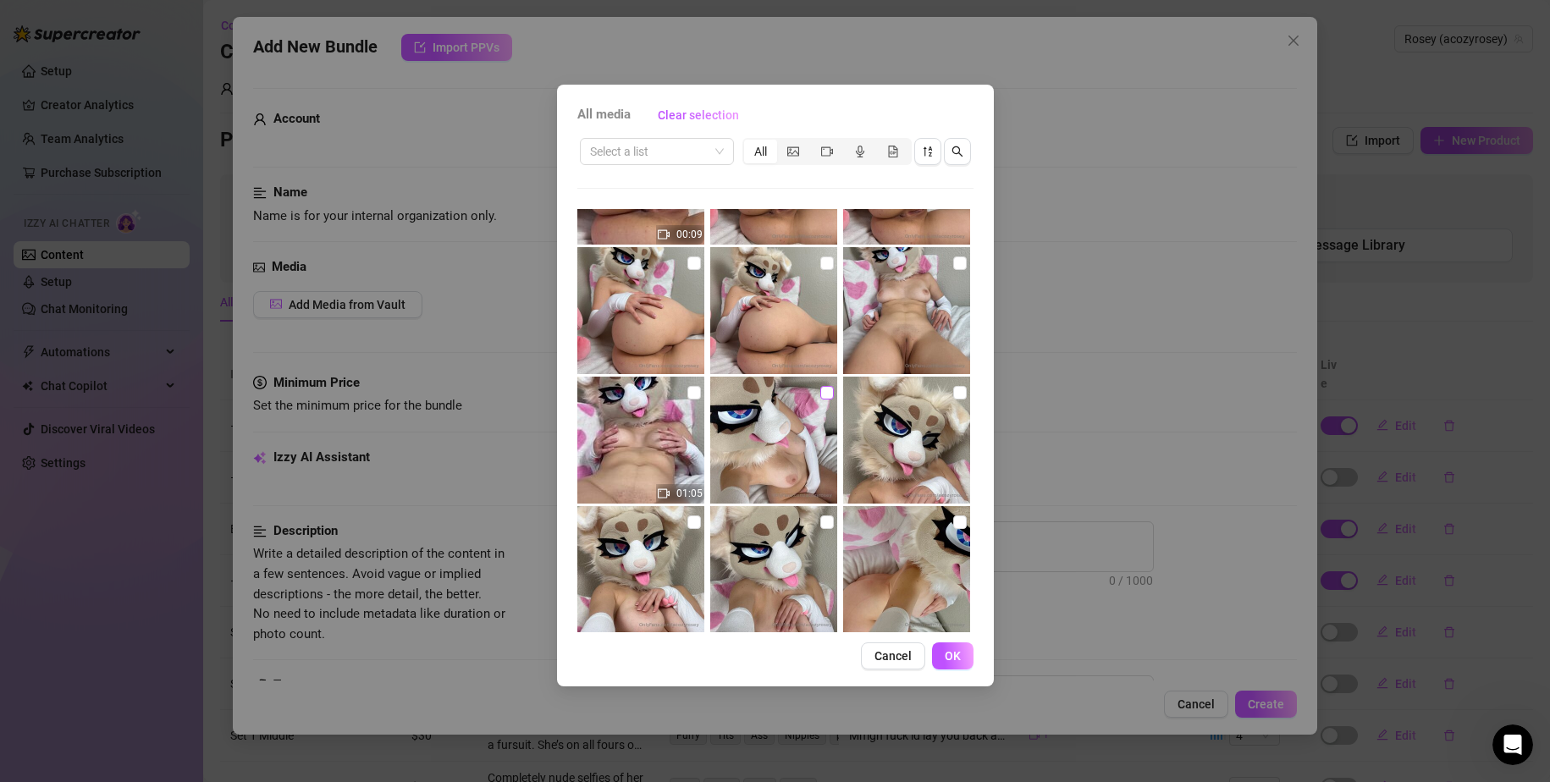
scroll to position [1778, 0]
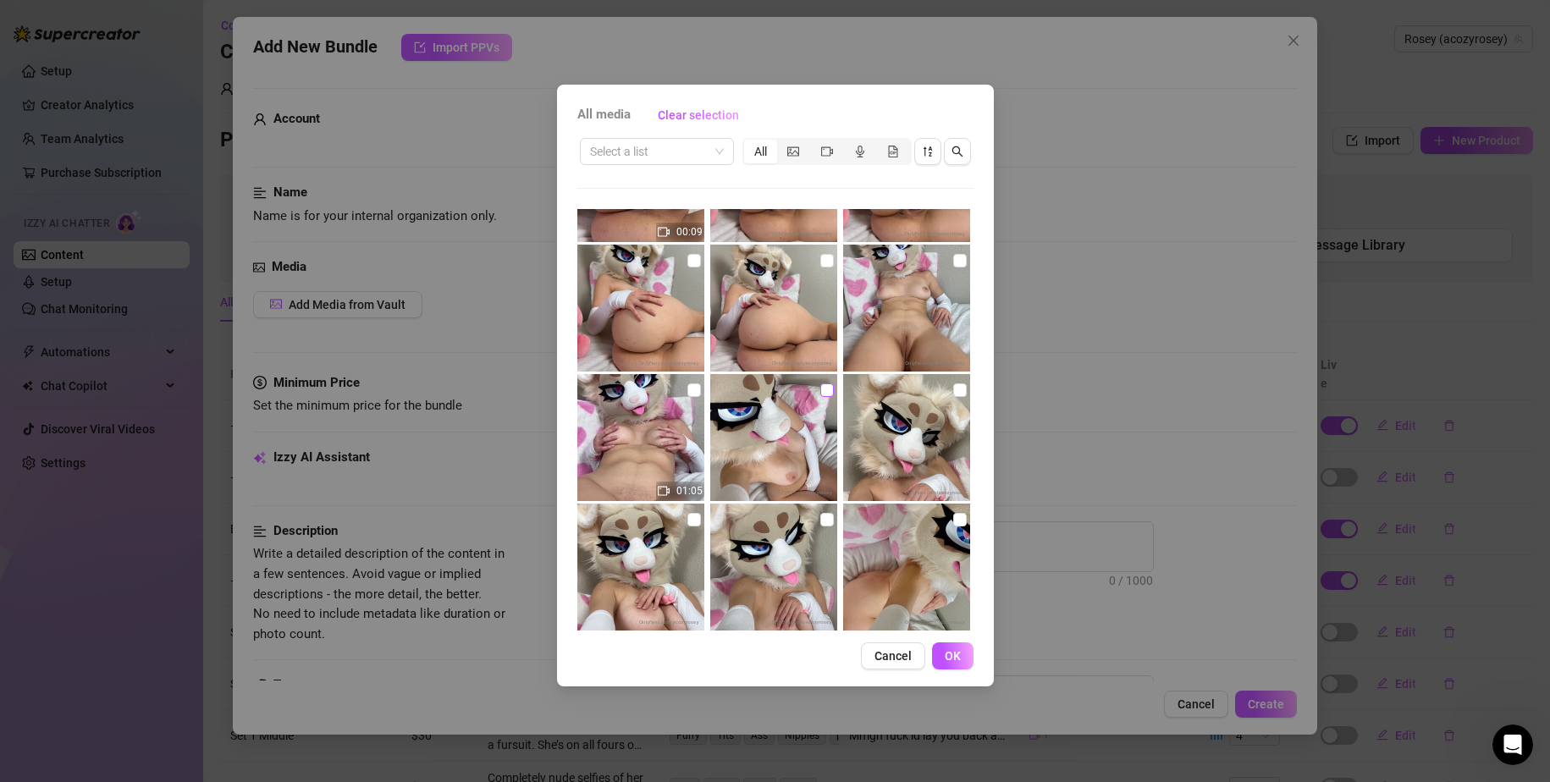
click at [820, 391] on input "checkbox" at bounding box center [827, 391] width 14 height 14
click at [691, 393] on input "checkbox" at bounding box center [694, 391] width 14 height 14
click at [958, 650] on span "OK" at bounding box center [953, 656] width 16 height 14
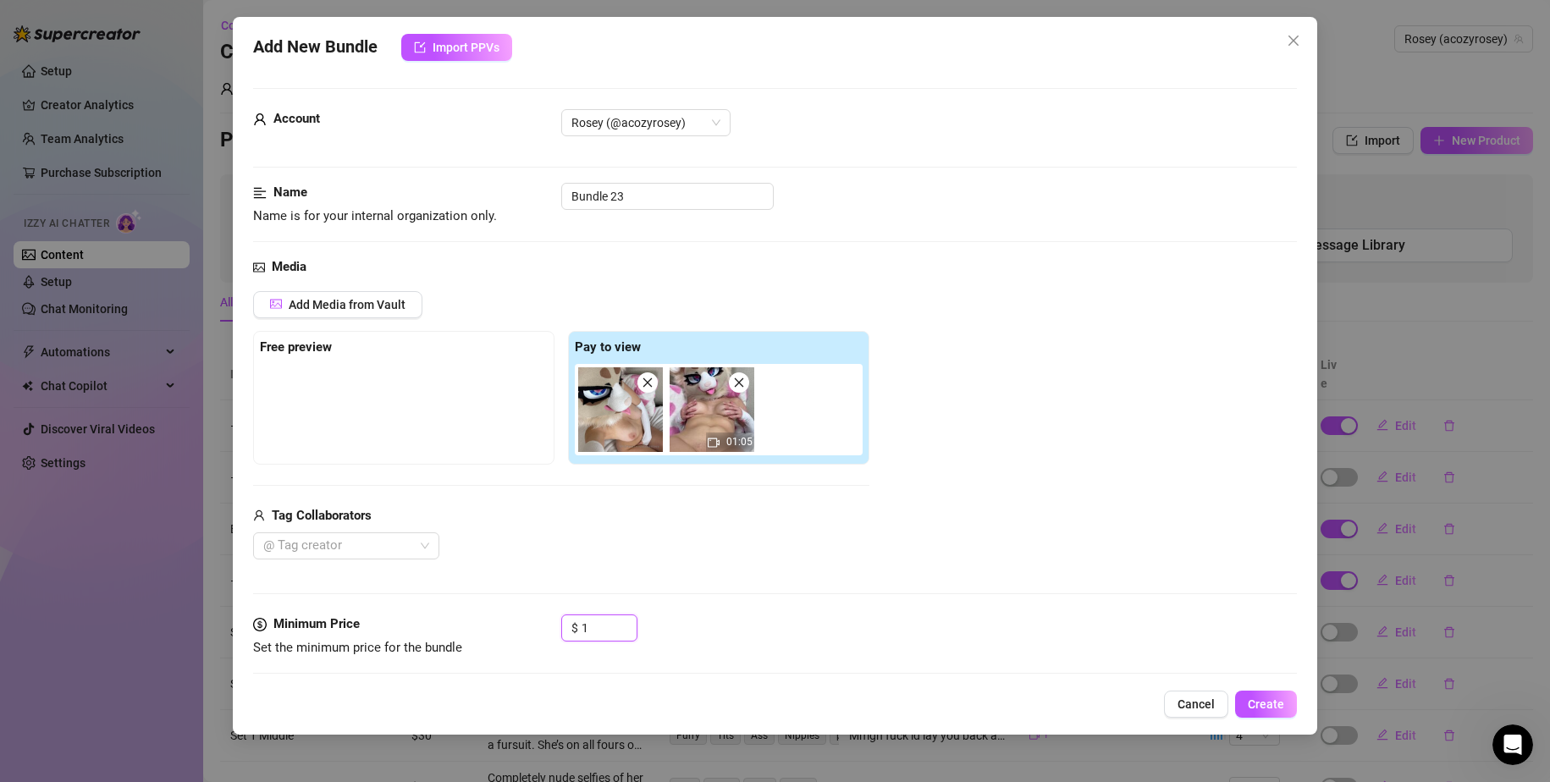
drag, startPoint x: 617, startPoint y: 623, endPoint x: 549, endPoint y: 620, distance: 68.7
click at [549, 620] on div "Minimum Price Set the minimum price for the bundle $ 1" at bounding box center [775, 636] width 1045 height 43
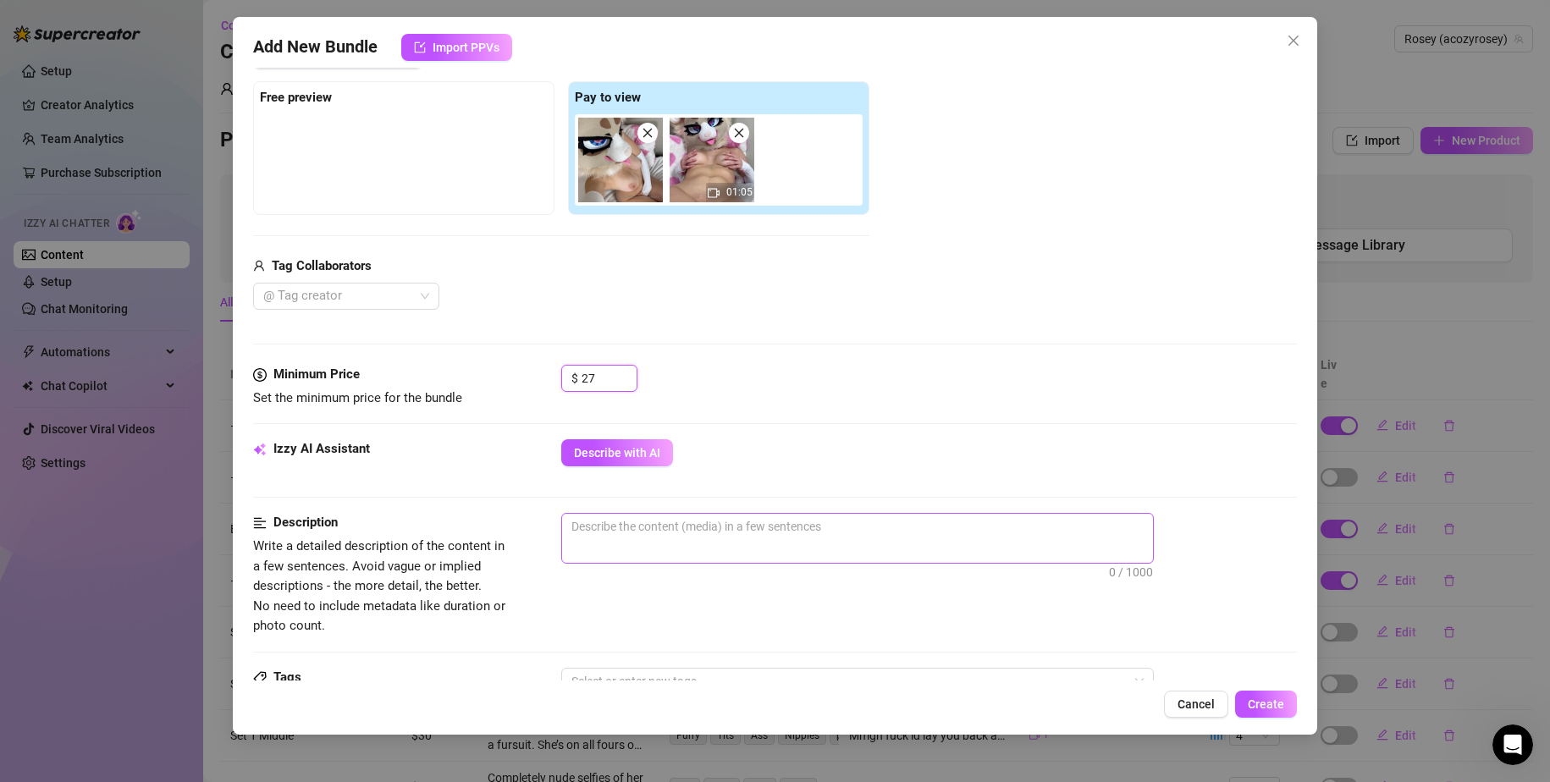
scroll to position [254, 0]
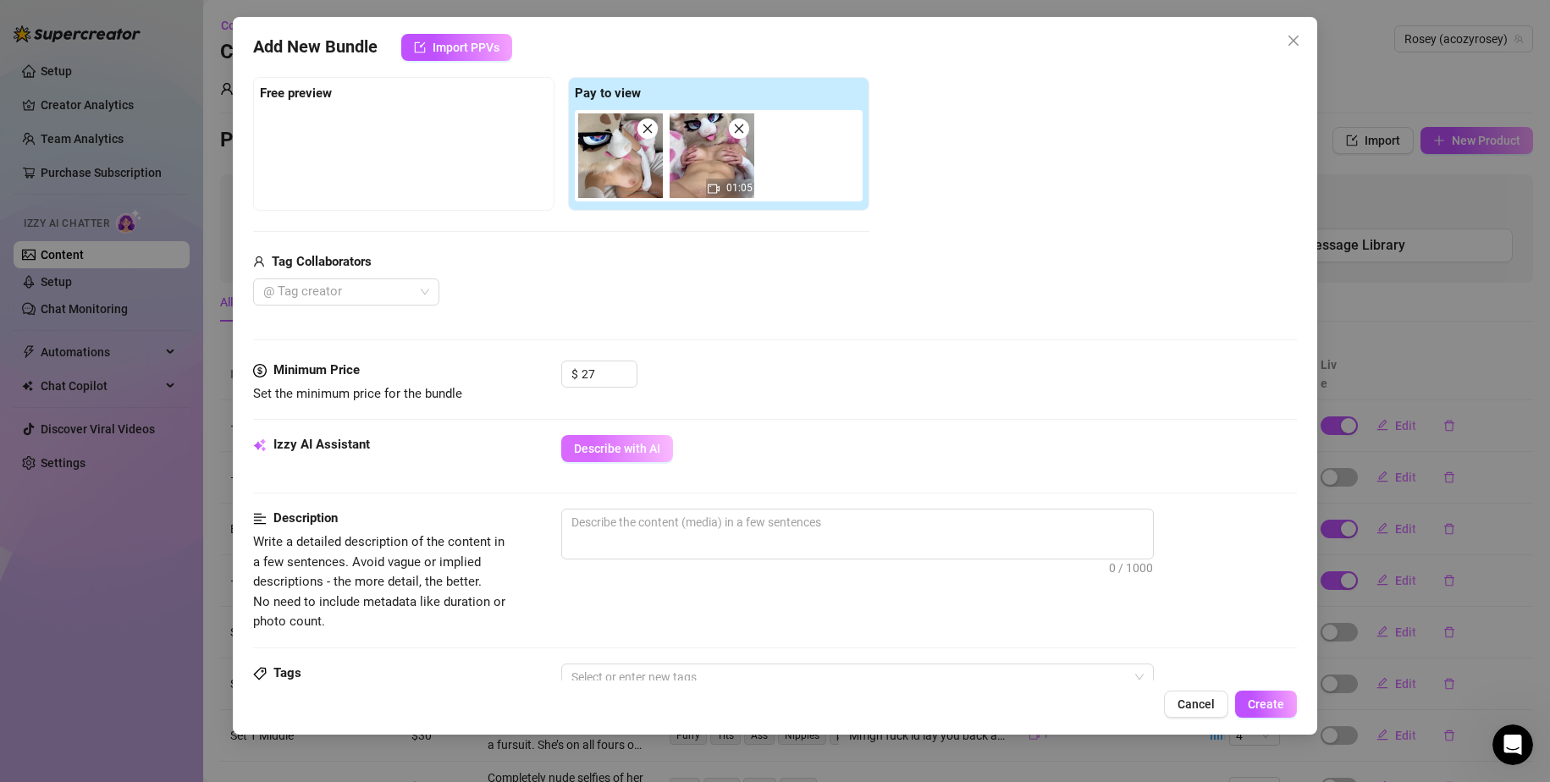
click at [654, 455] on span "Describe with AI" at bounding box center [617, 449] width 86 height 14
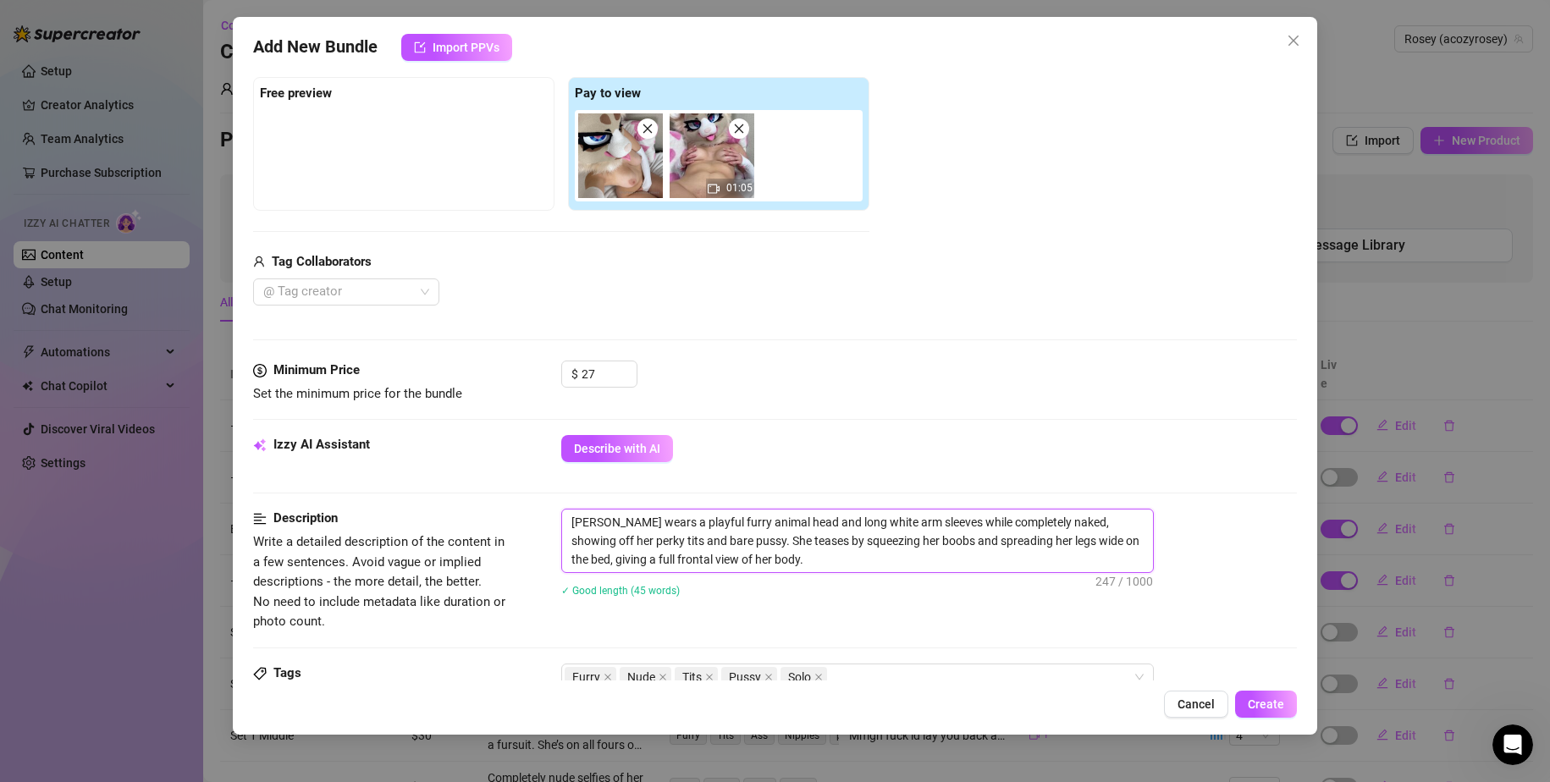
drag, startPoint x: 646, startPoint y: 519, endPoint x: 786, endPoint y: 519, distance: 139.7
click at [786, 519] on textarea "Rosey wears a playful furry animal head and long white arm sleeves while comple…" at bounding box center [857, 541] width 591 height 63
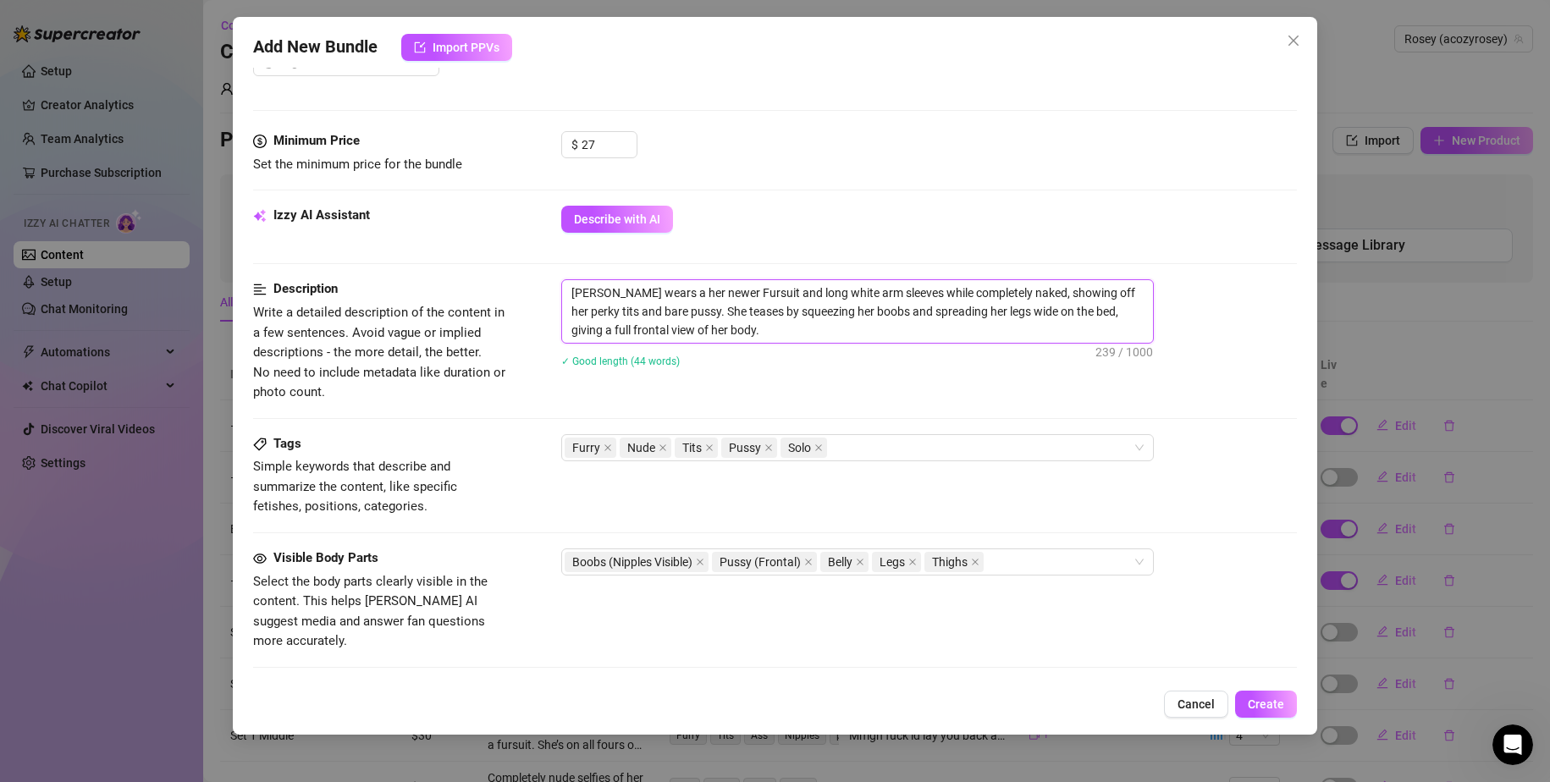
scroll to position [508, 0]
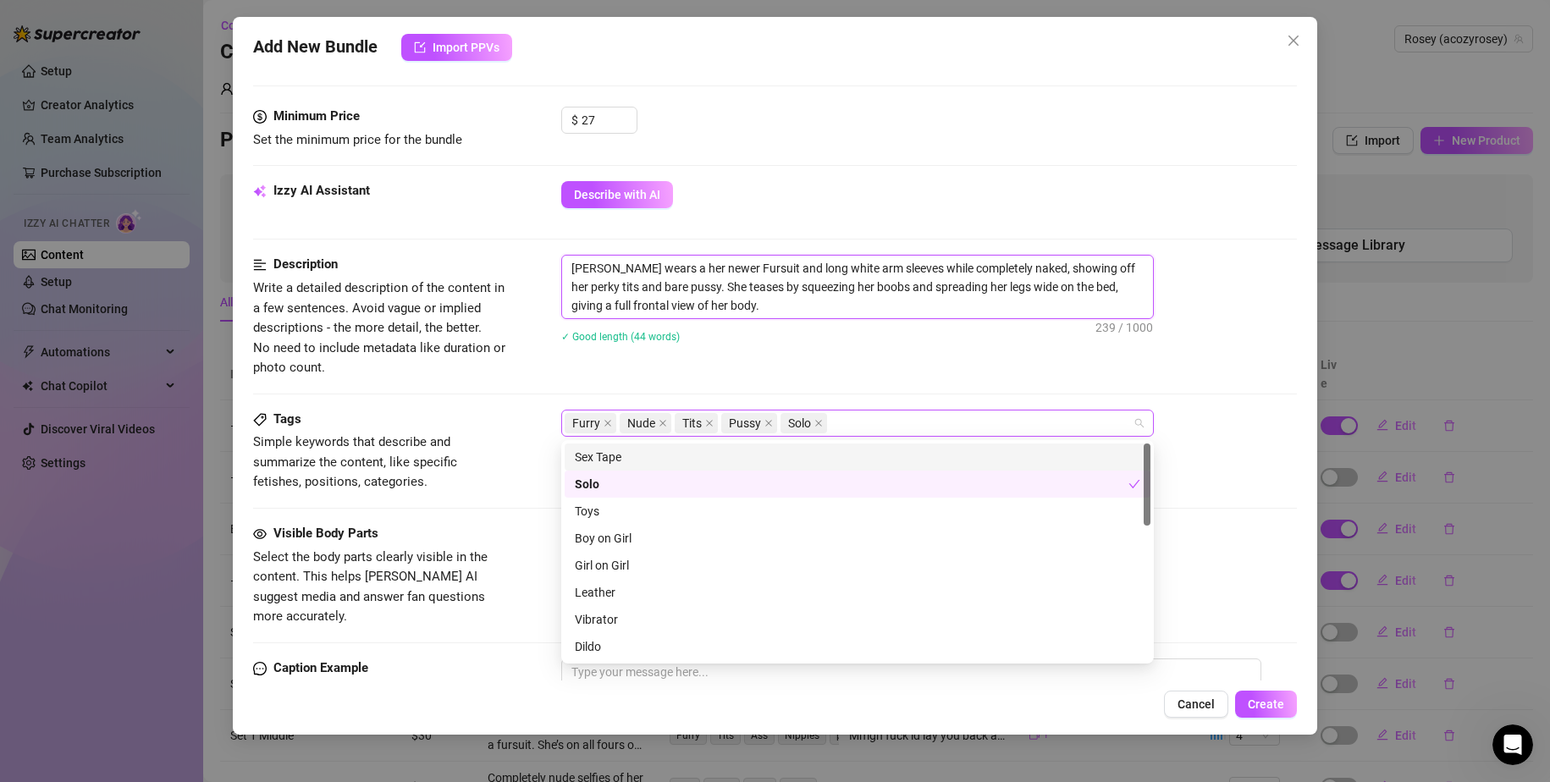
click at [862, 412] on div "Furry Nude Tits Pussy Solo" at bounding box center [849, 423] width 568 height 24
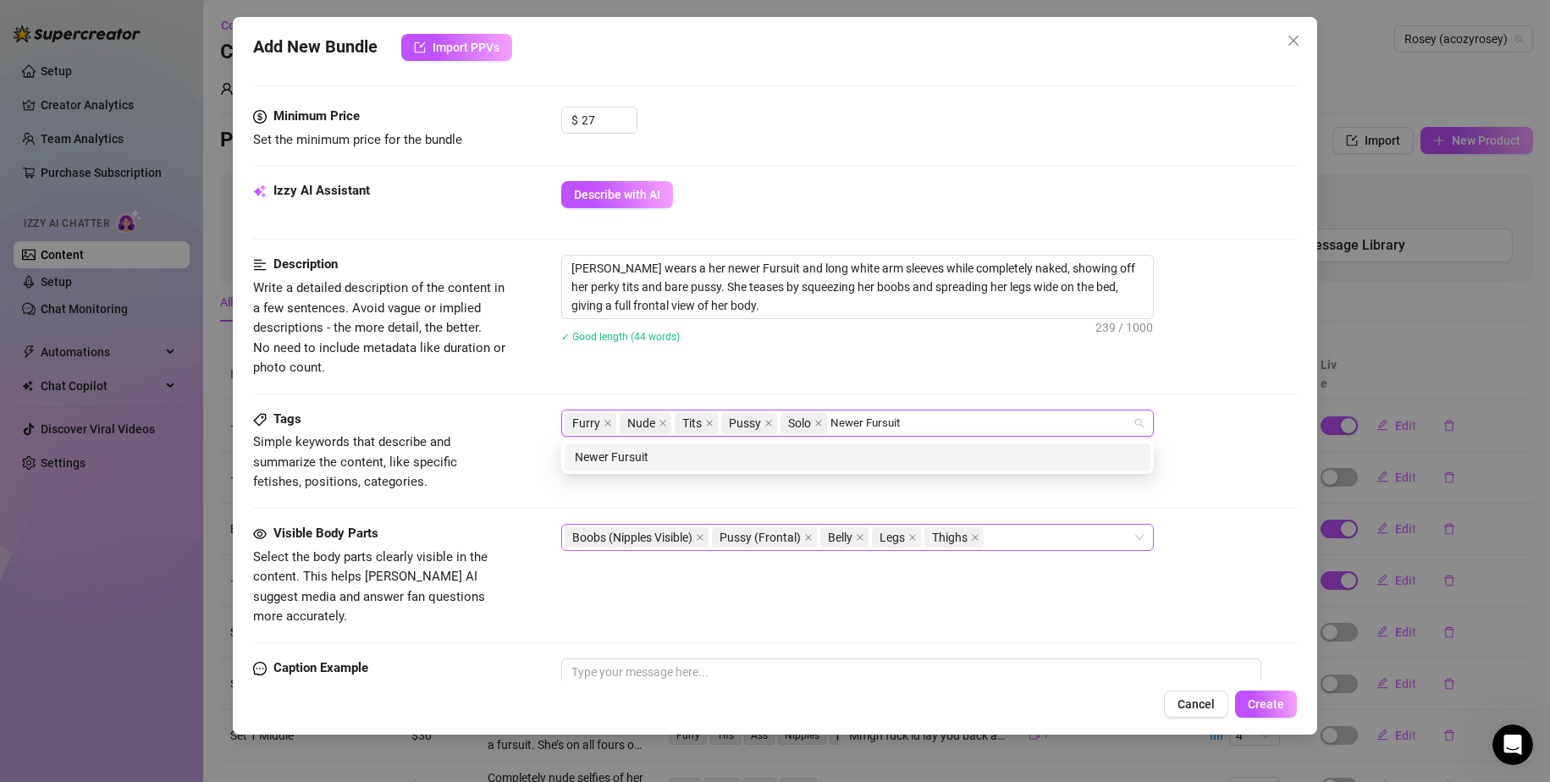
click at [1034, 539] on div "Boobs (Nipples Visible) Pussy (Frontal) Belly Legs Thighs" at bounding box center [849, 538] width 568 height 24
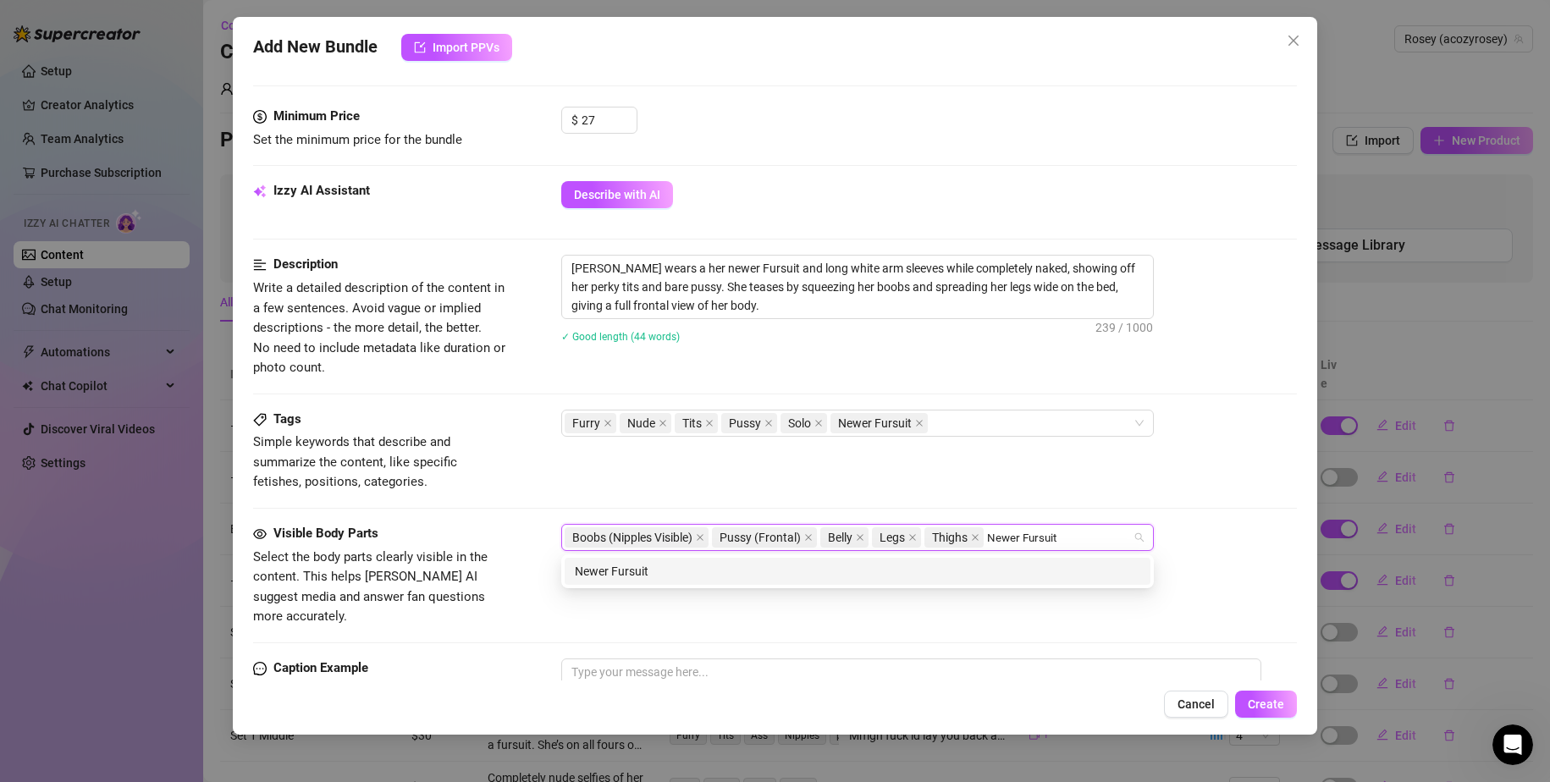
click at [952, 568] on div "Newer Fursuit" at bounding box center [858, 571] width 566 height 19
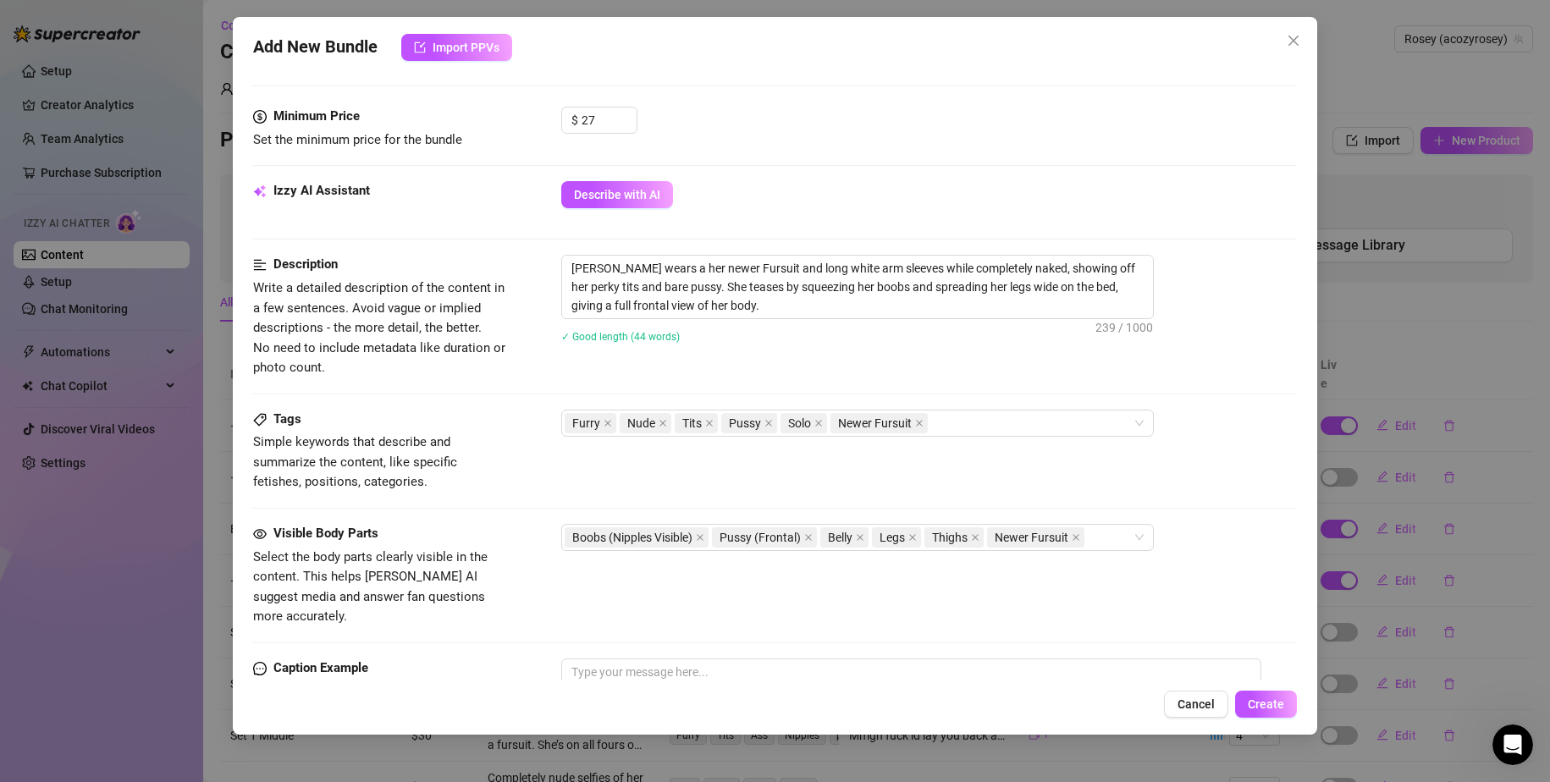
click at [984, 483] on div "Tags Simple keywords that describe and summarize the content, like specific fet…" at bounding box center [775, 451] width 1045 height 83
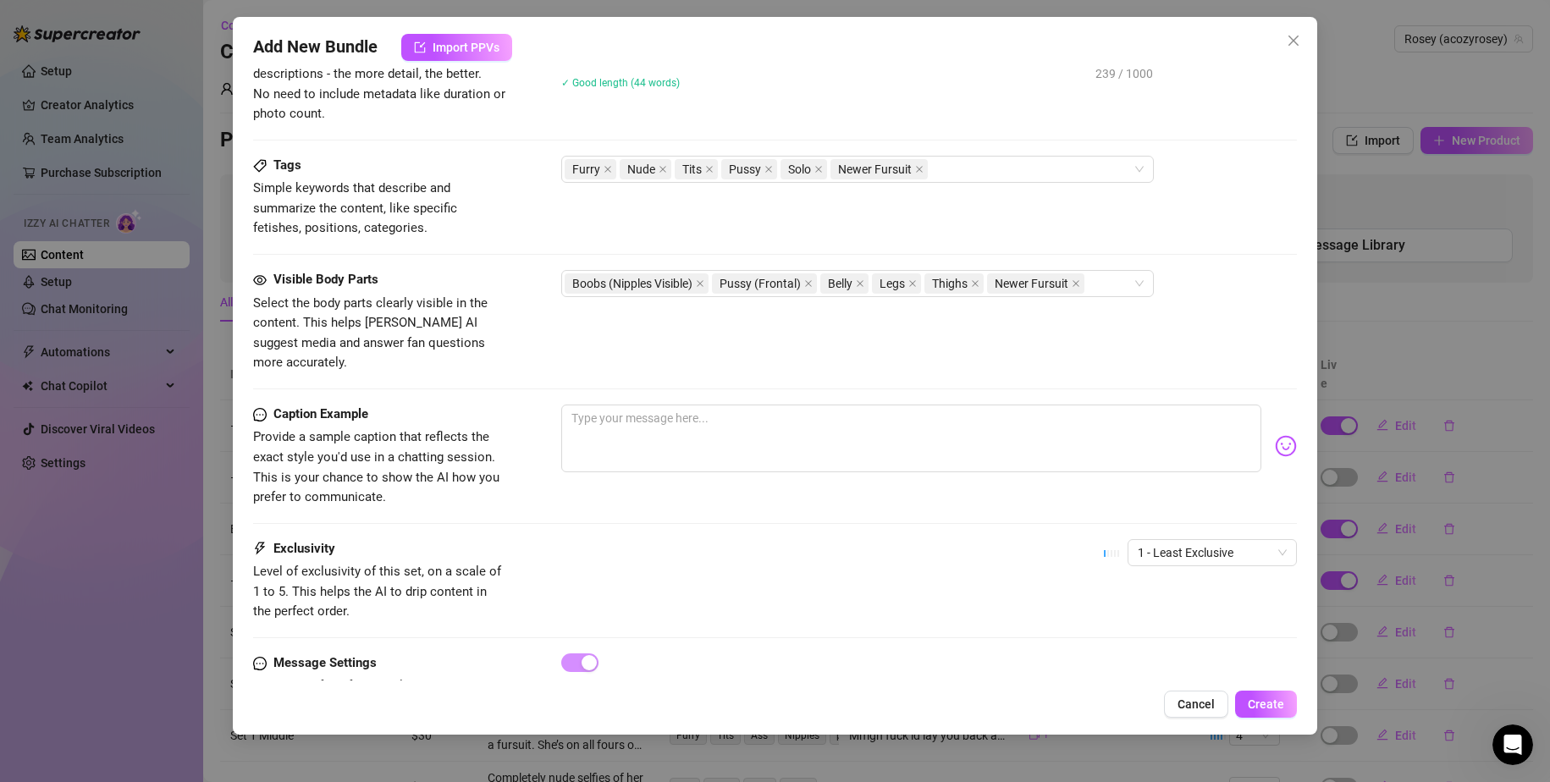
scroll to position [809, 0]
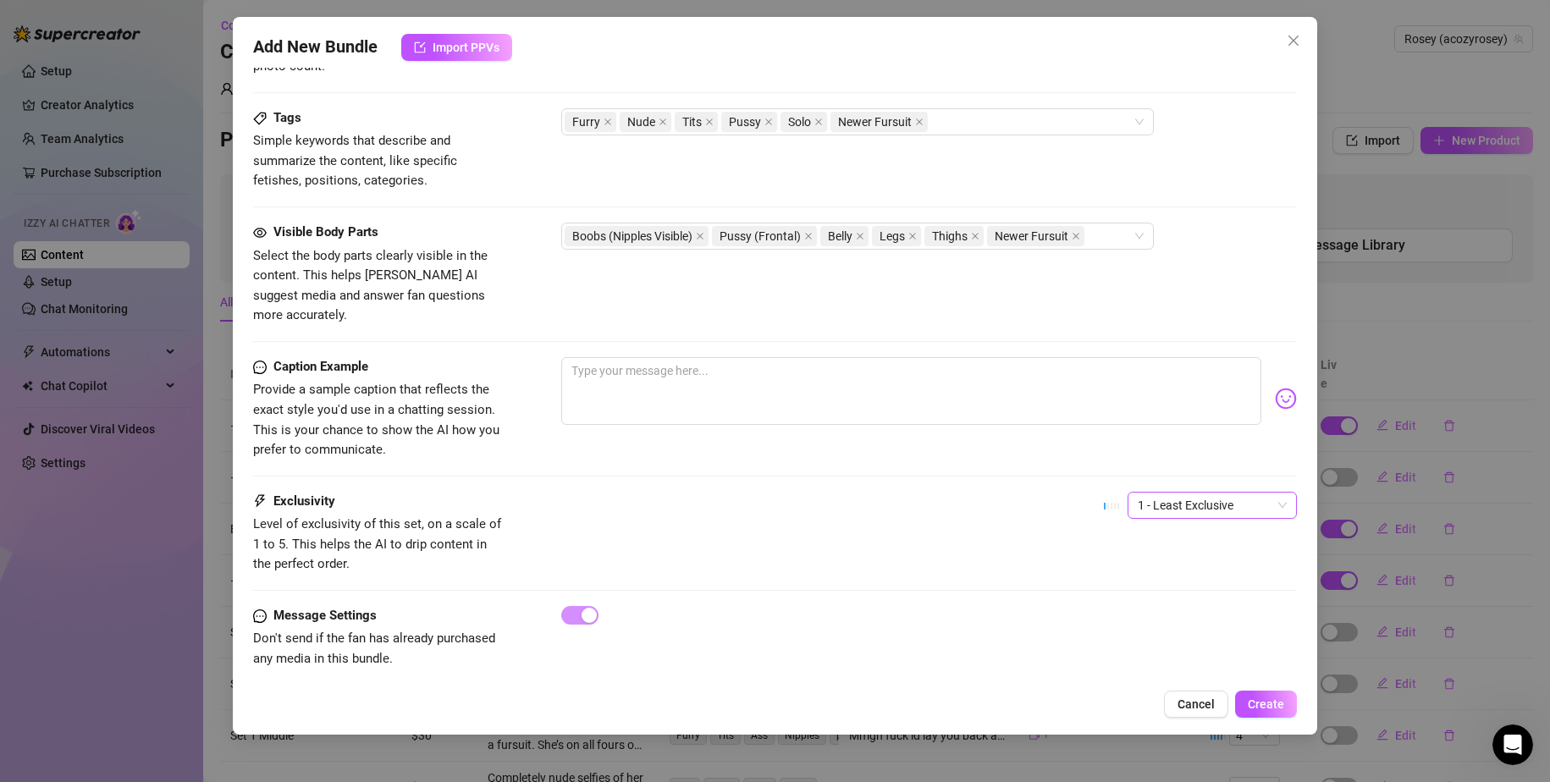
click at [1151, 492] on div "1 - Least Exclusive" at bounding box center [1212, 505] width 169 height 27
click at [1189, 545] on div "2" at bounding box center [1198, 546] width 142 height 19
click at [1282, 699] on span "Create" at bounding box center [1266, 705] width 36 height 14
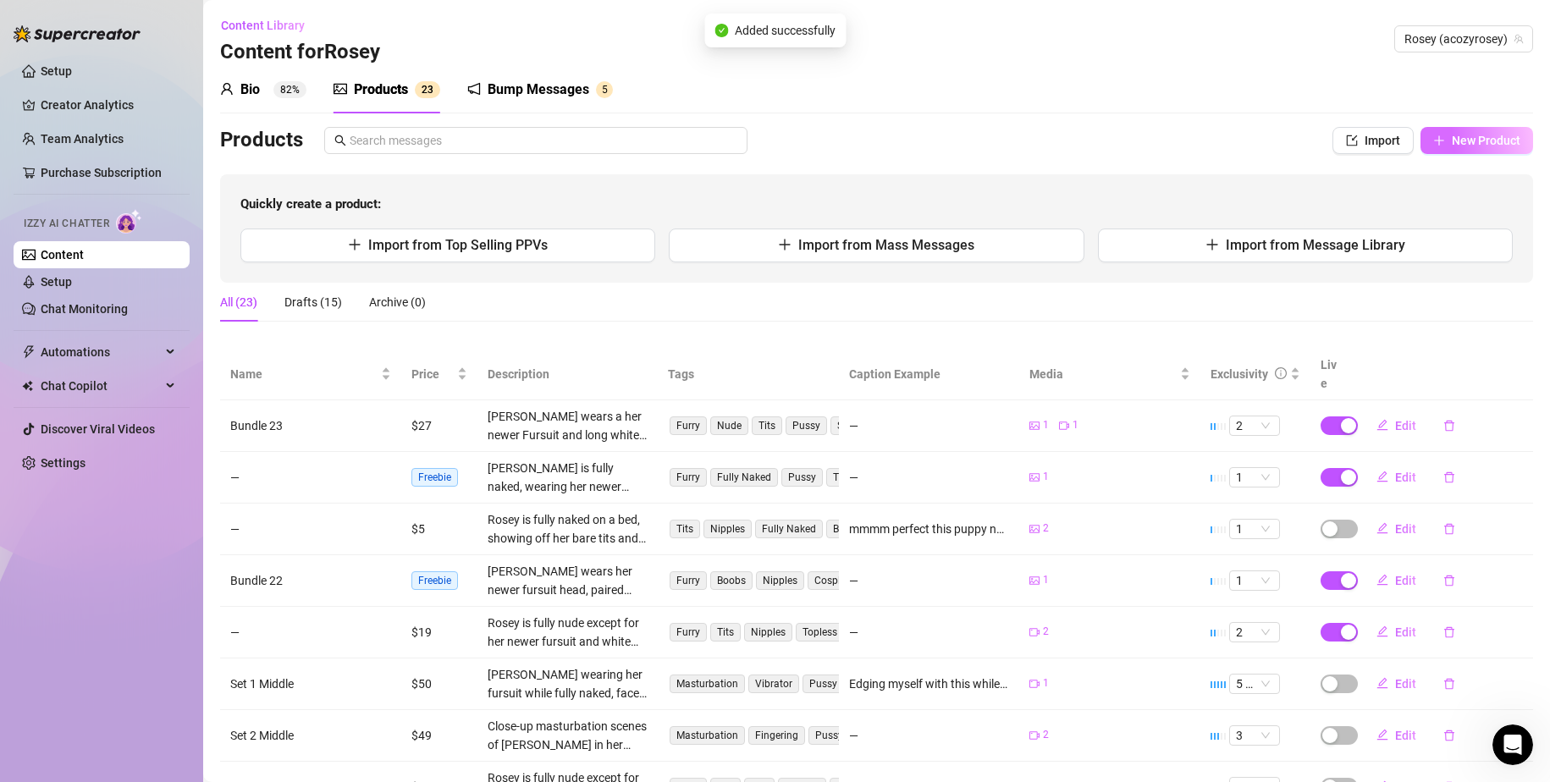
click at [1460, 135] on span "New Product" at bounding box center [1486, 141] width 69 height 14
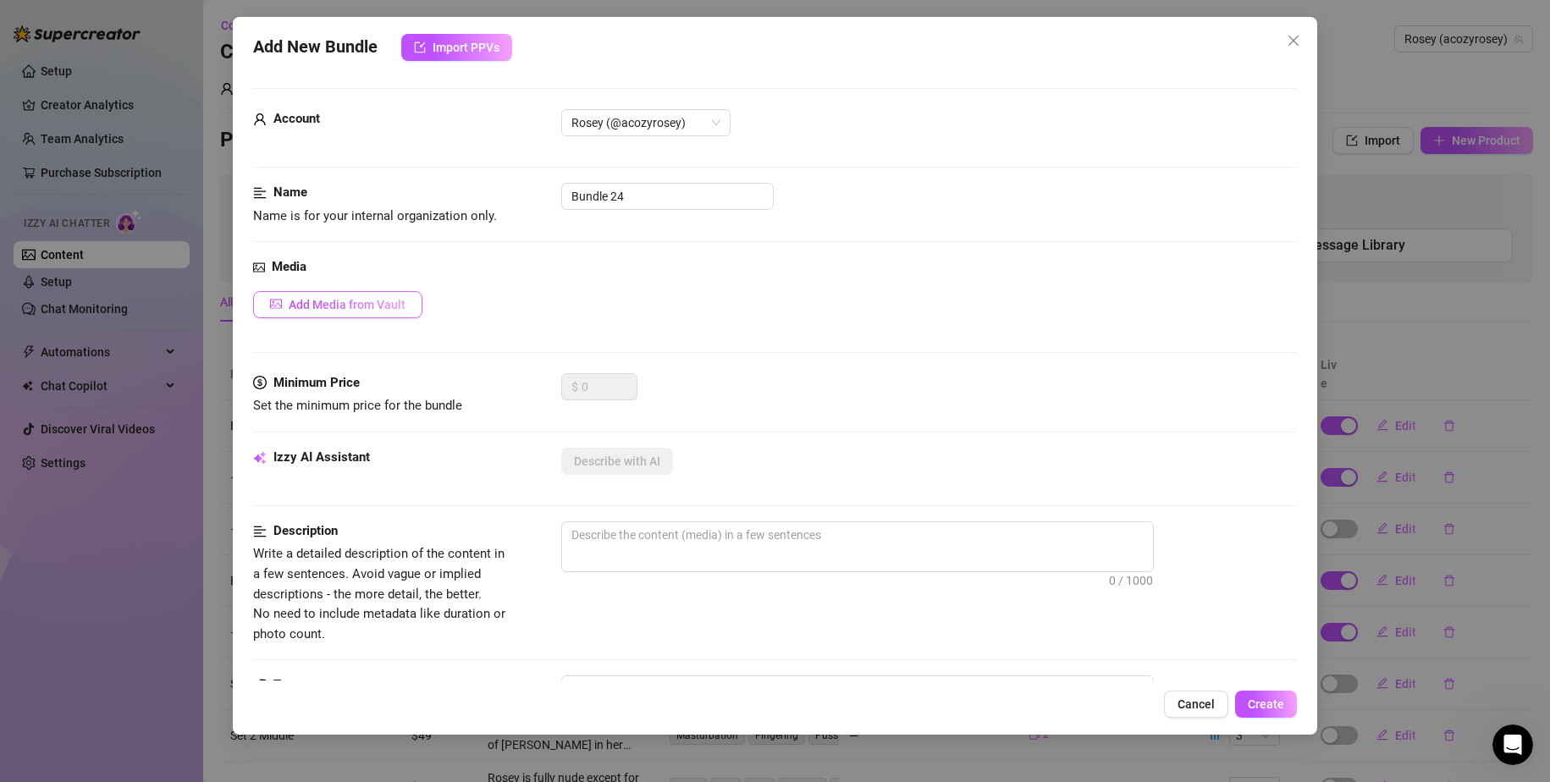
click at [353, 298] on span "Add Media from Vault" at bounding box center [347, 305] width 117 height 14
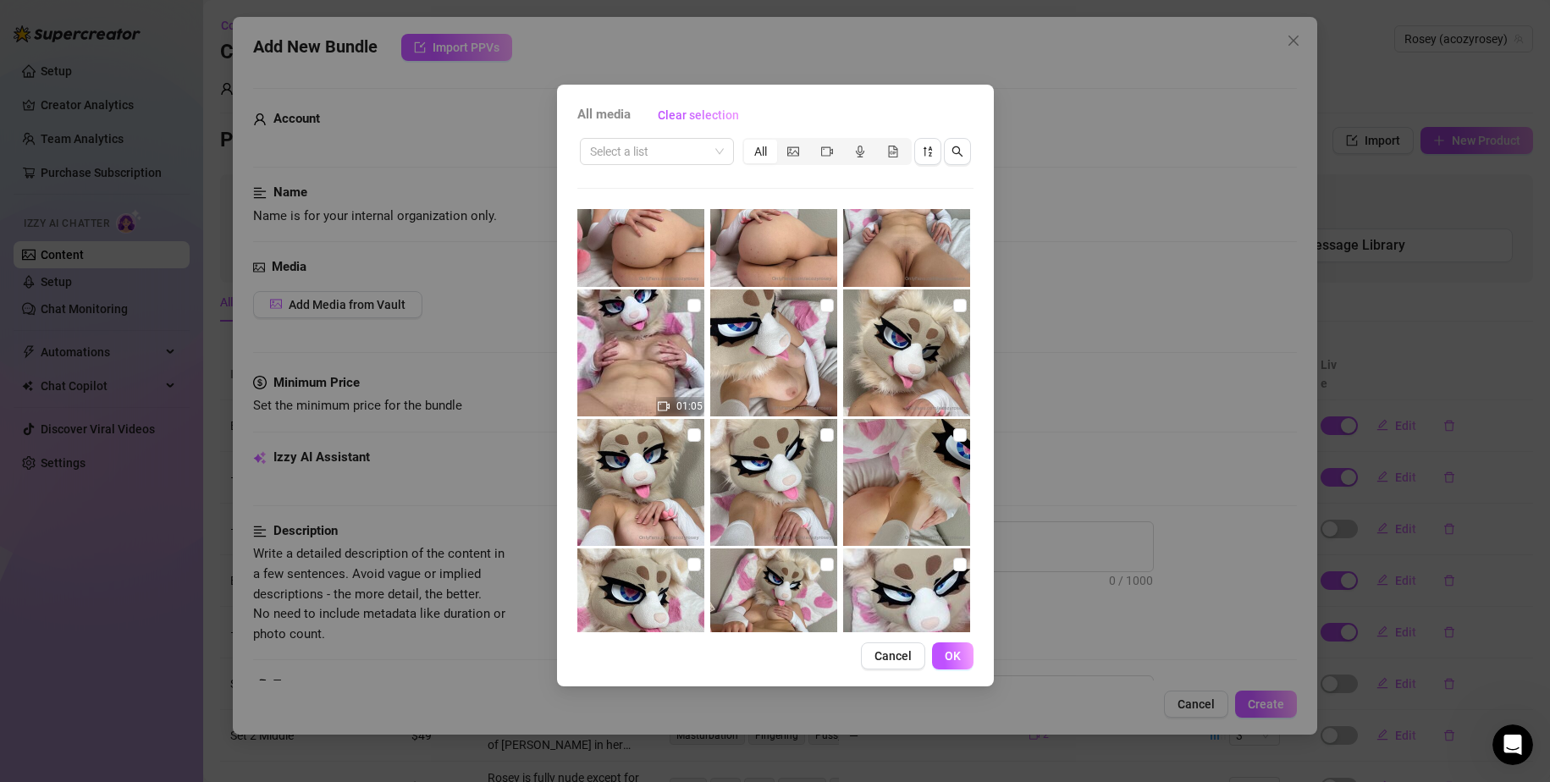
scroll to position [1693, 0]
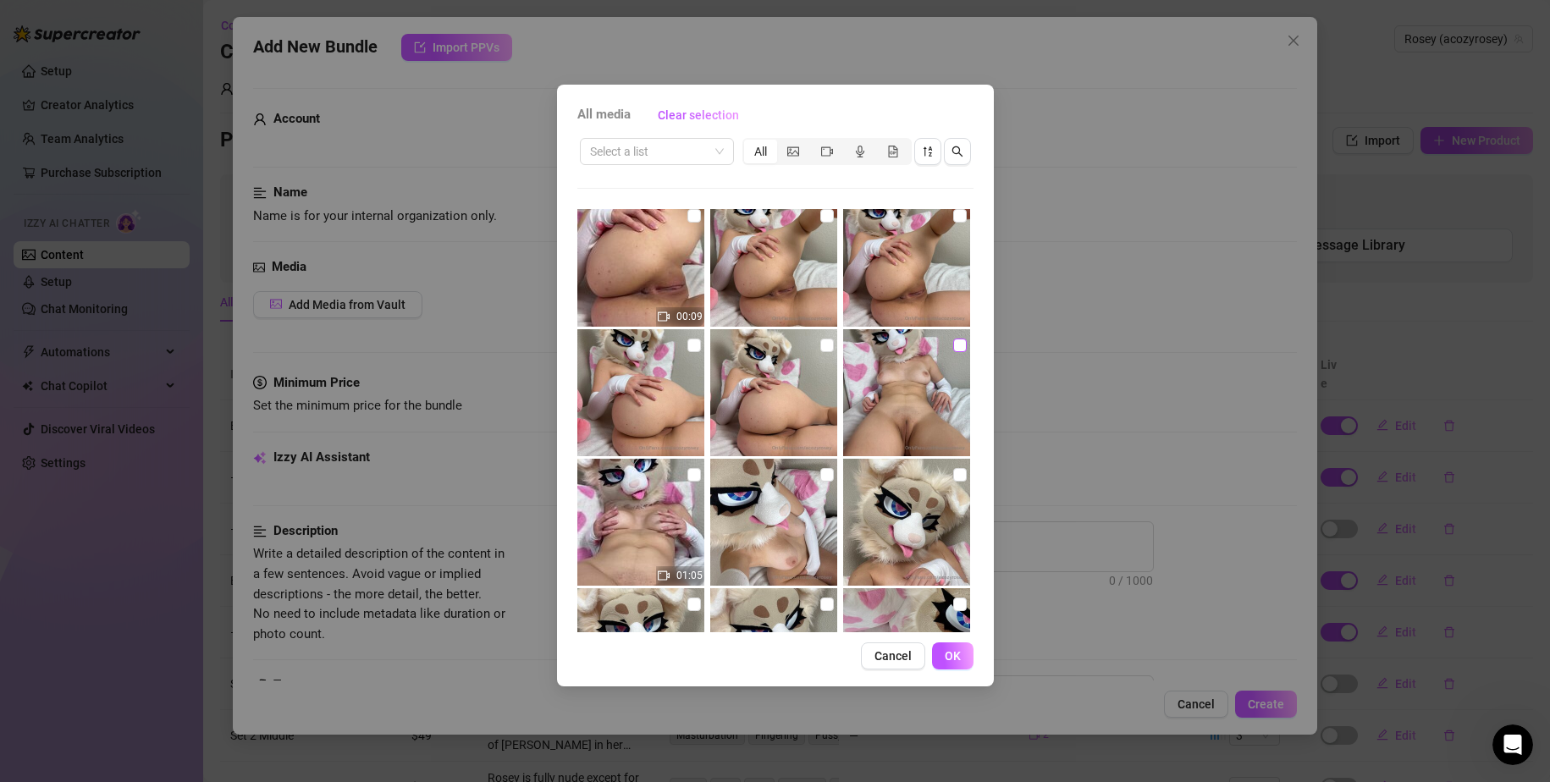
click at [953, 348] on input "checkbox" at bounding box center [960, 346] width 14 height 14
click at [822, 347] on input "checkbox" at bounding box center [827, 346] width 14 height 14
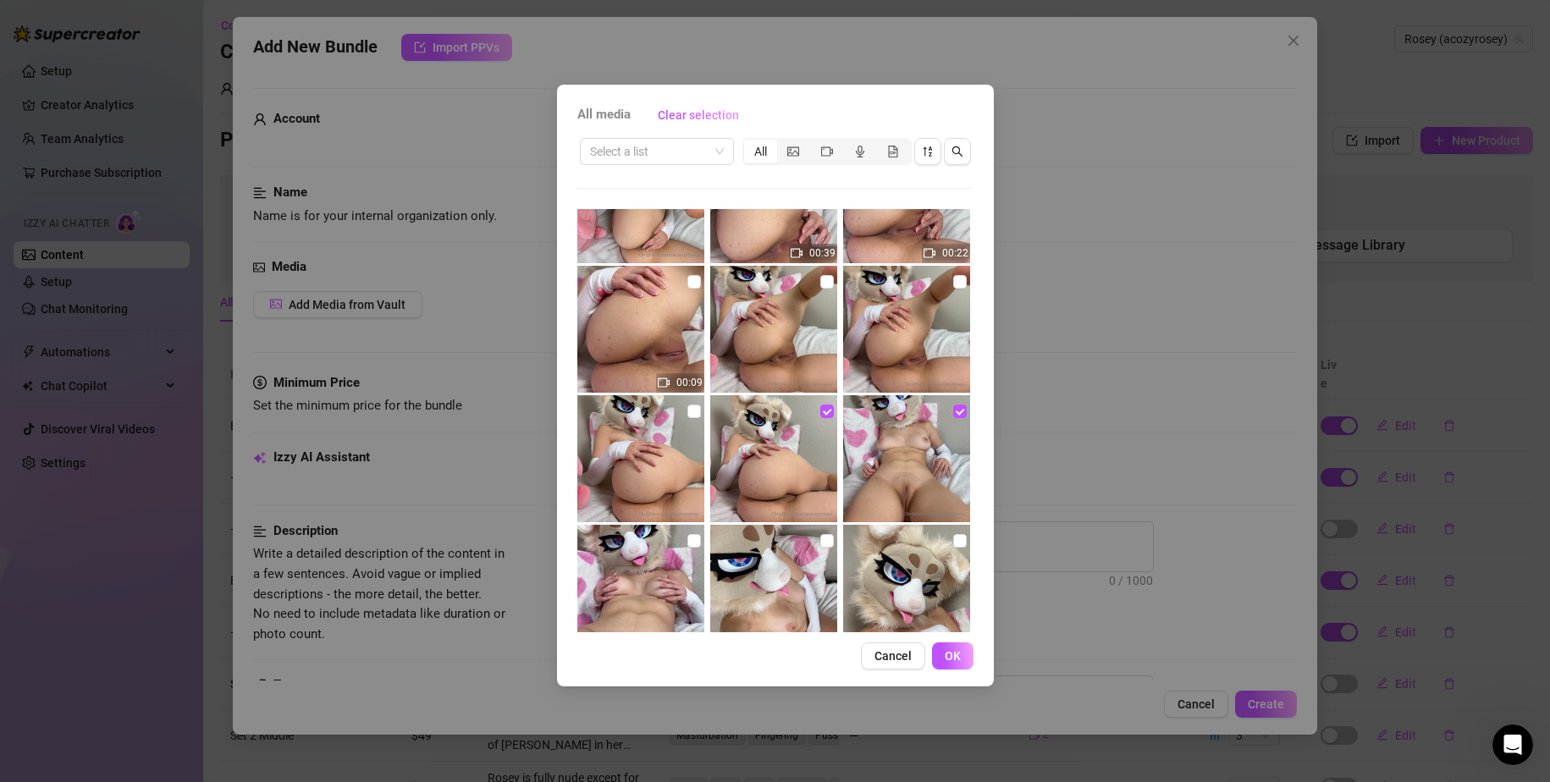
scroll to position [1609, 0]
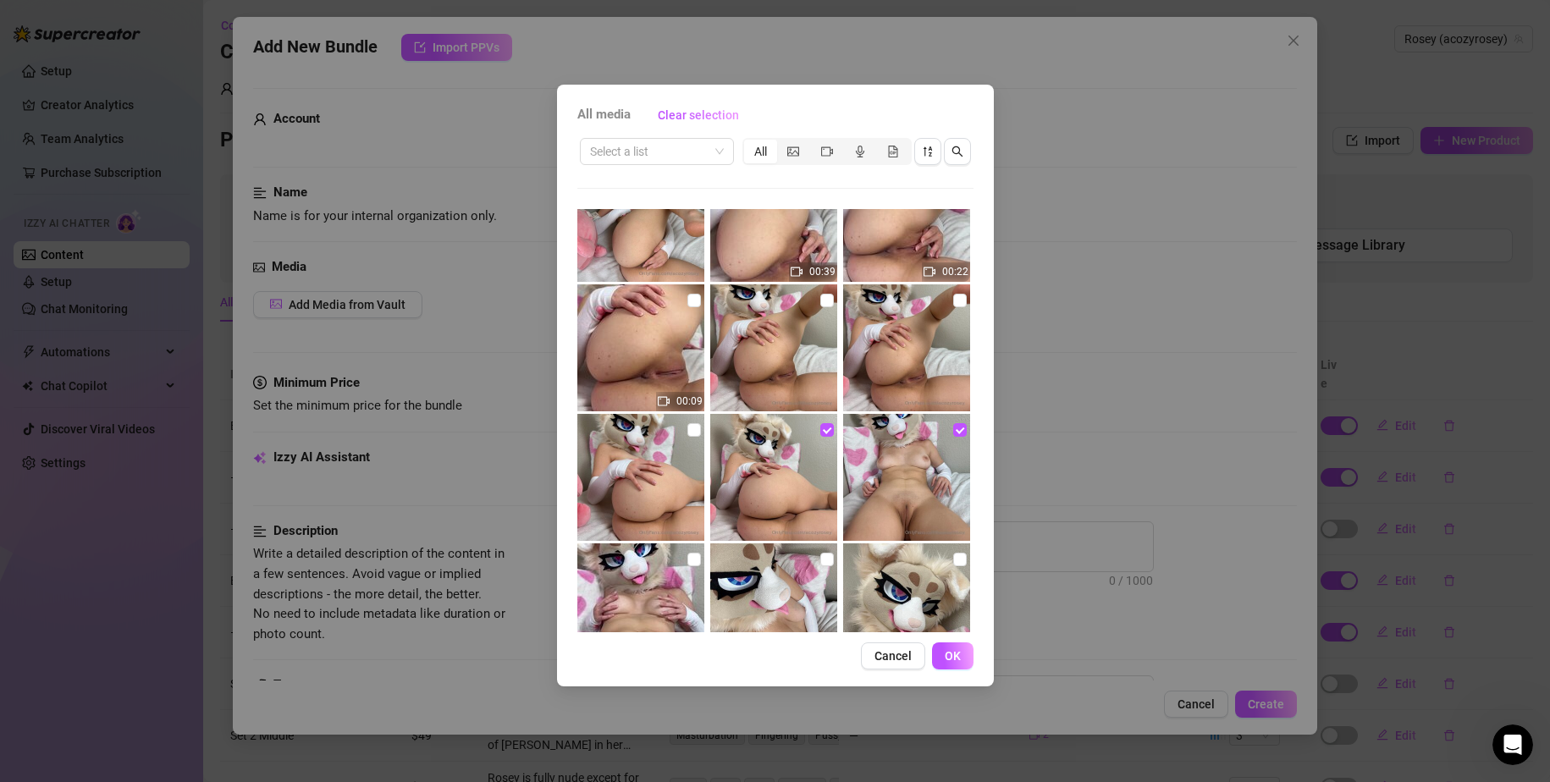
click at [663, 484] on img at bounding box center [640, 477] width 127 height 127
click at [693, 437] on label at bounding box center [694, 430] width 14 height 19
click at [693, 437] on input "checkbox" at bounding box center [694, 430] width 14 height 14
click at [954, 648] on button "OK" at bounding box center [952, 656] width 41 height 27
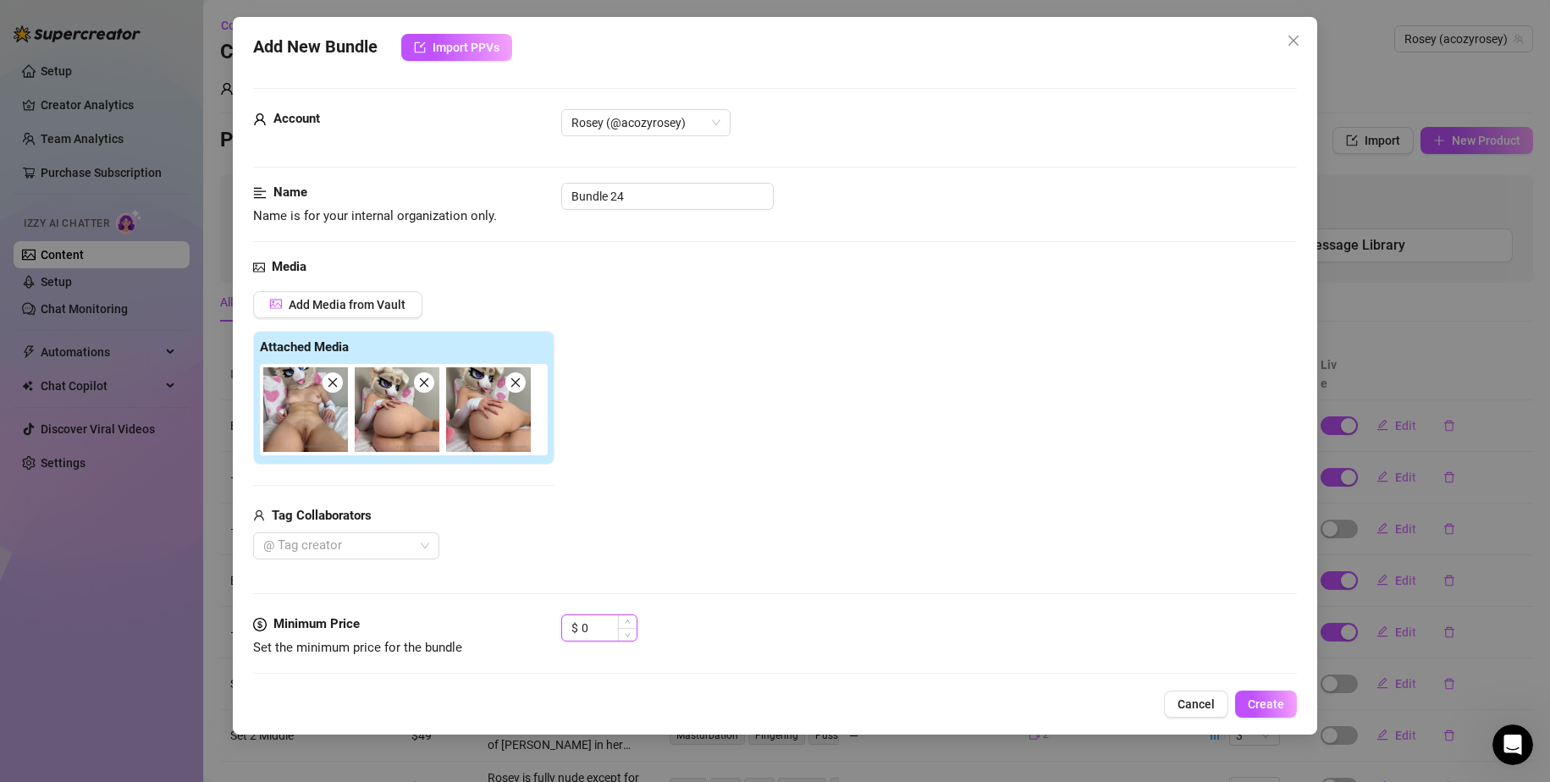
drag, startPoint x: 606, startPoint y: 632, endPoint x: 561, endPoint y: 633, distance: 44.9
click at [561, 633] on div "$ 0" at bounding box center [599, 628] width 76 height 27
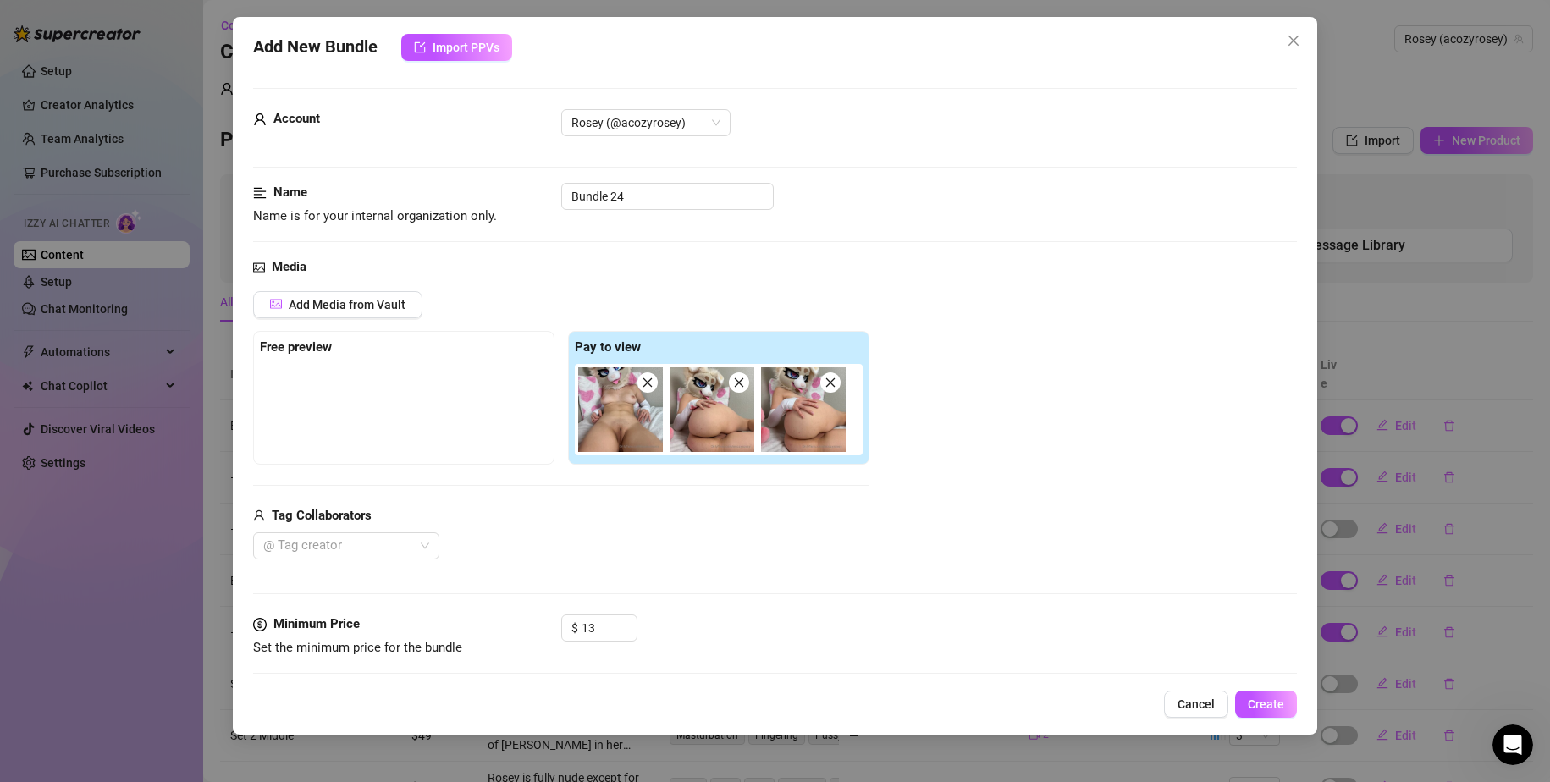
click at [761, 569] on div "Media Add Media from Vault Free preview Pay to view Tag Collaborators @ Tag cre…" at bounding box center [775, 435] width 1045 height 357
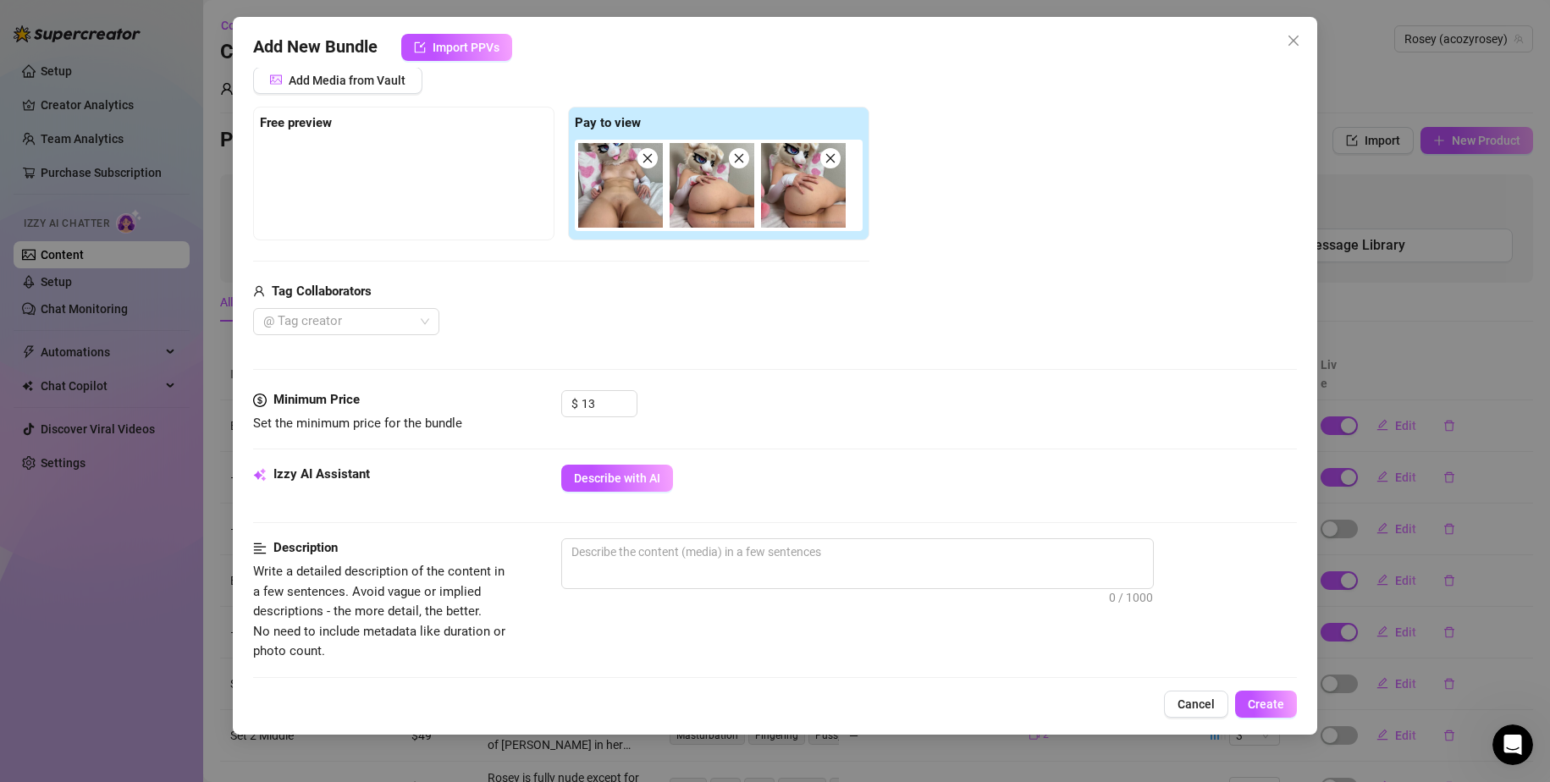
scroll to position [339, 0]
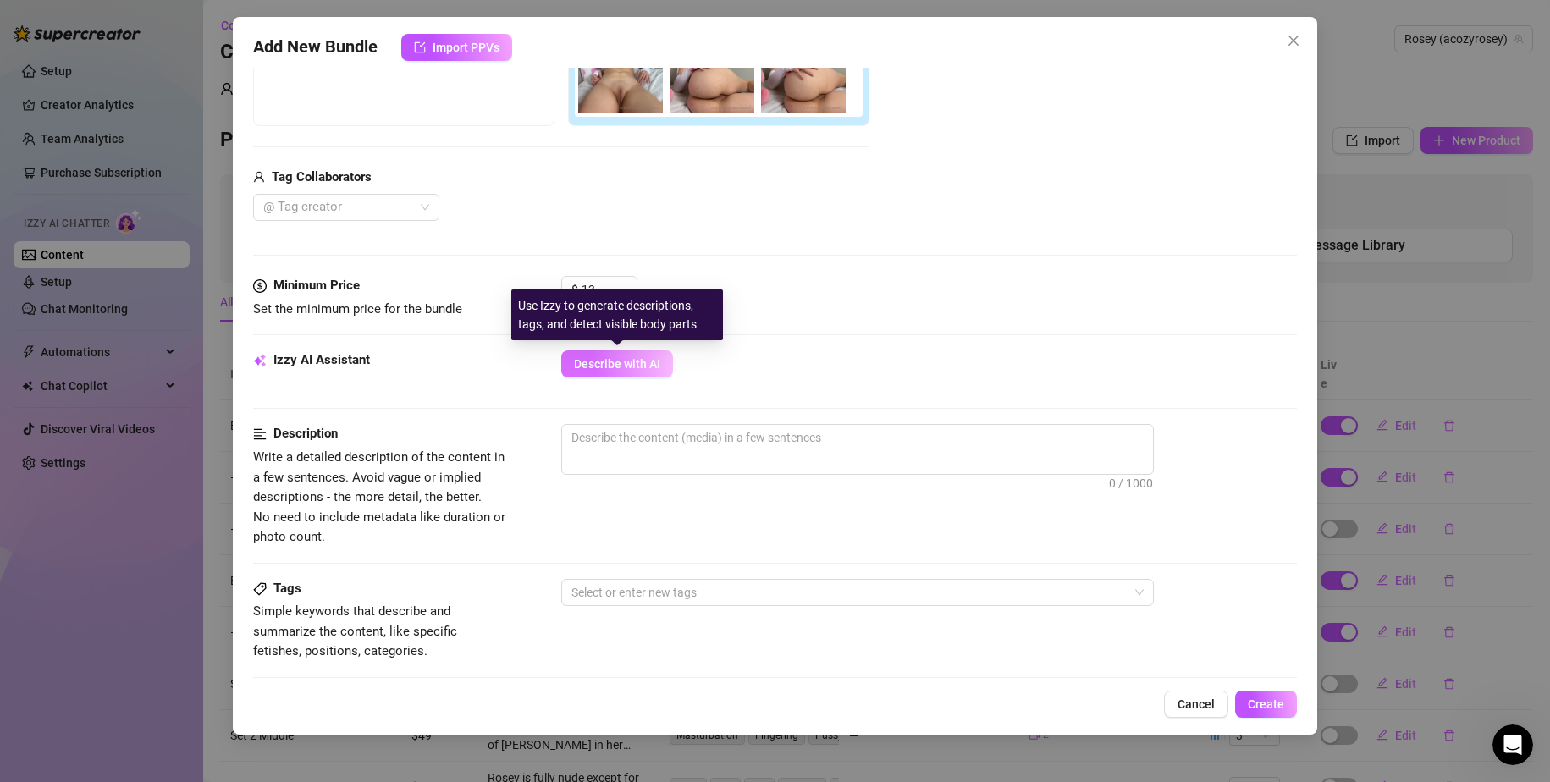
click at [614, 362] on span "Describe with AI" at bounding box center [617, 364] width 86 height 14
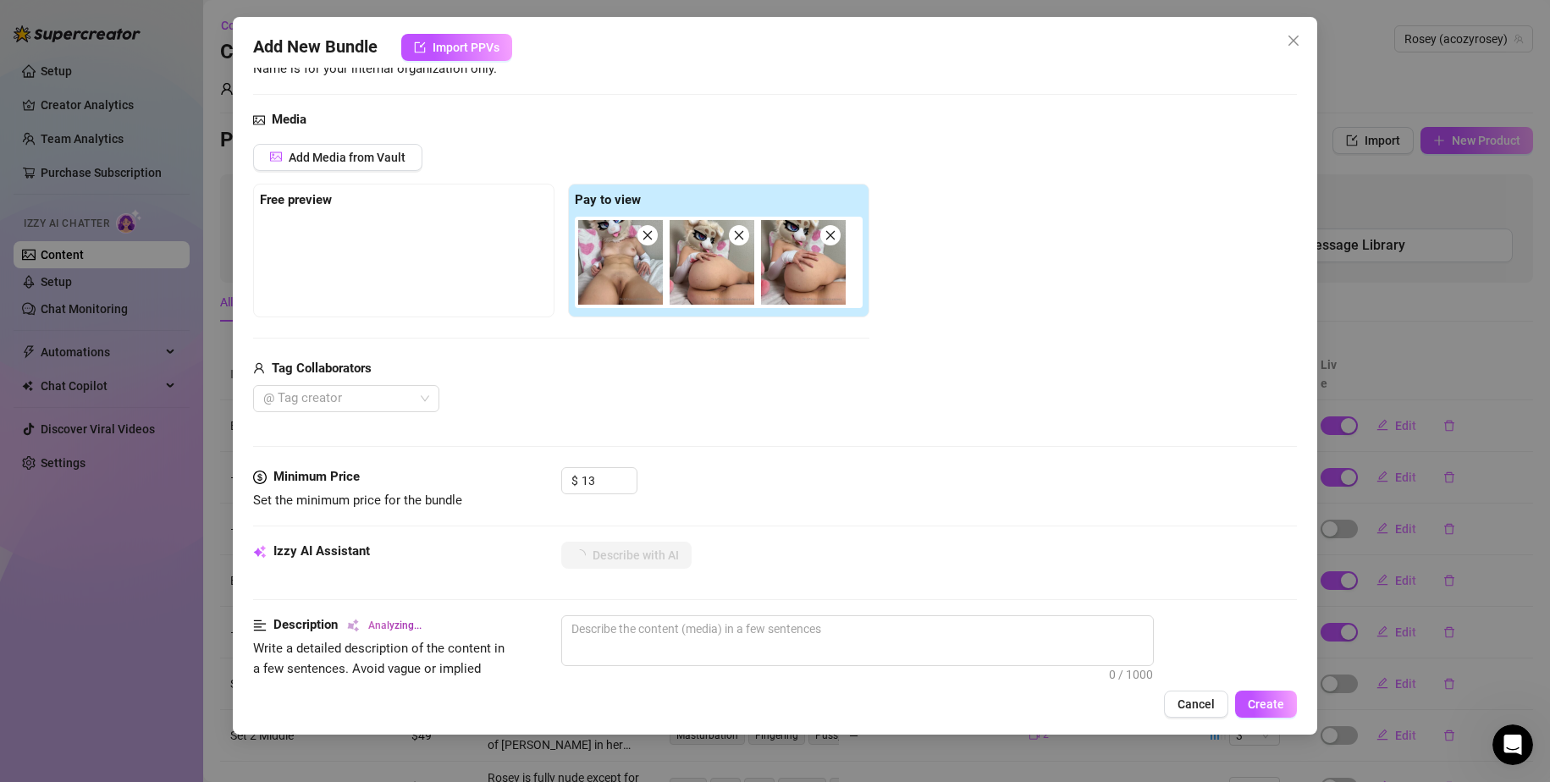
scroll to position [169, 0]
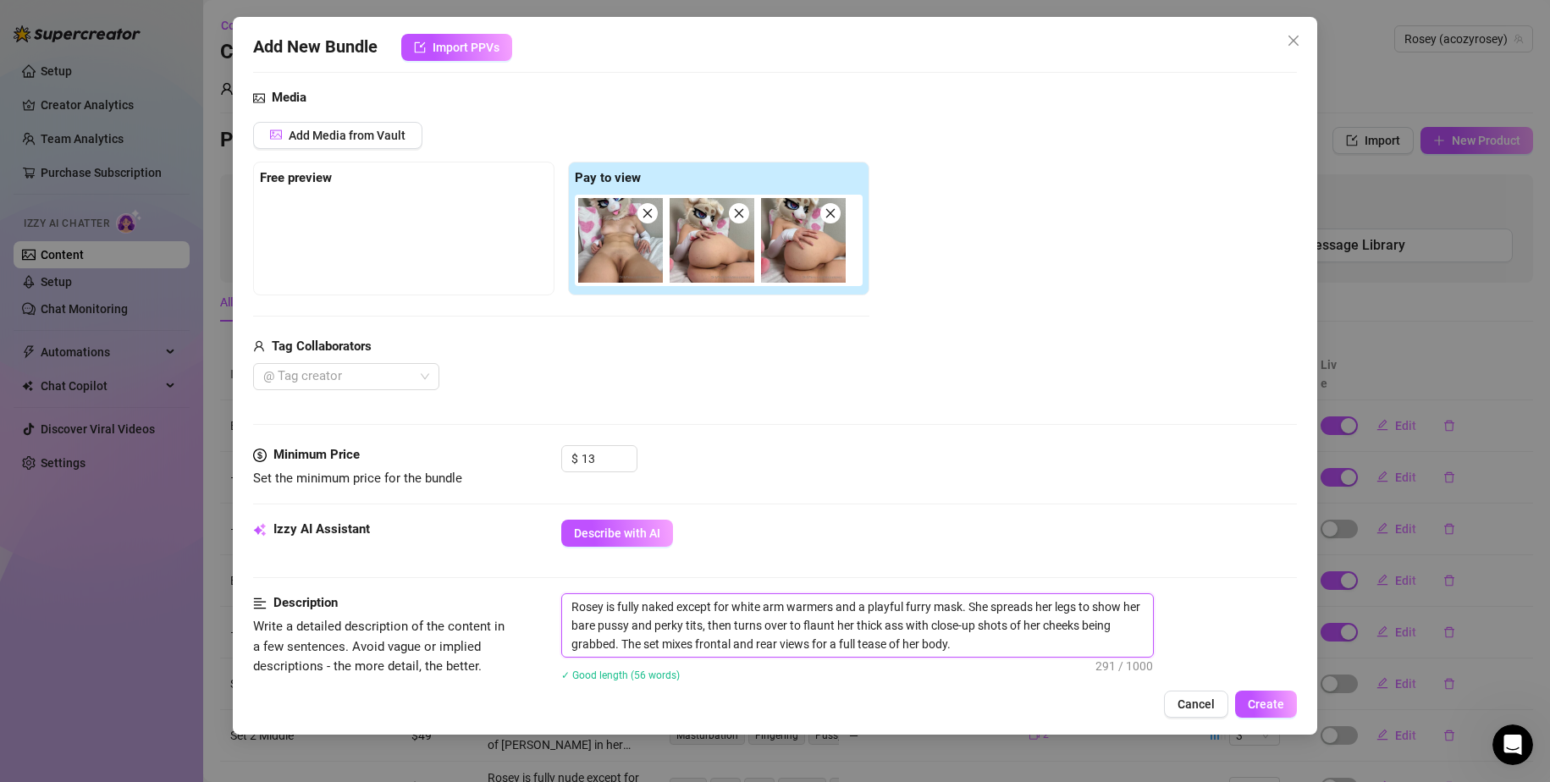
drag, startPoint x: 859, startPoint y: 601, endPoint x: 965, endPoint y: 594, distance: 106.1
click at [965, 594] on span "Rosey is fully naked except for white arm warmers and a playful furry mask. She…" at bounding box center [857, 626] width 593 height 64
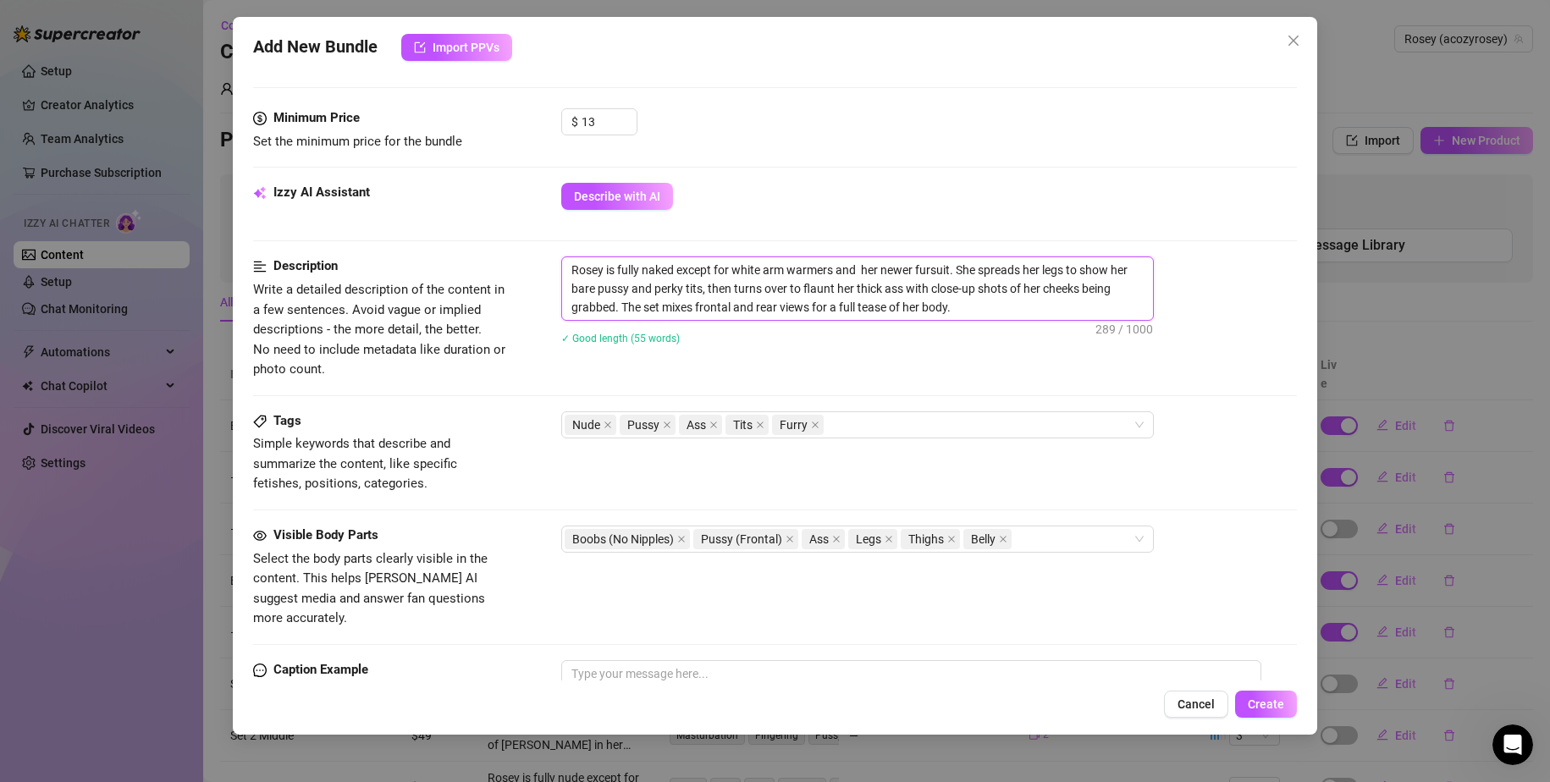
scroll to position [508, 0]
click at [883, 417] on div "Nude Pussy Ass Tits Furry" at bounding box center [849, 423] width 568 height 24
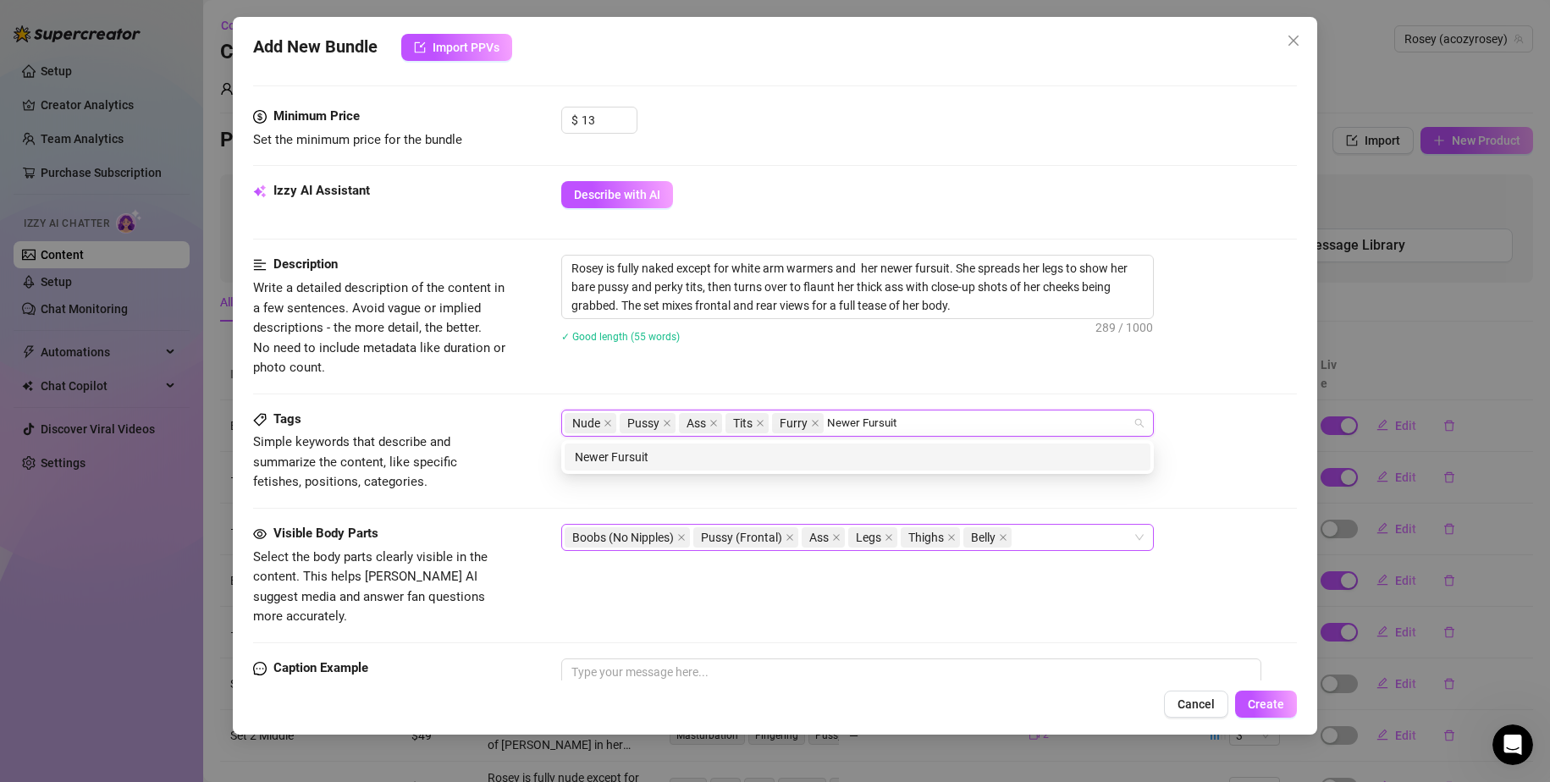
click at [1074, 546] on div "Boobs (No Nipples) Pussy (Frontal) Ass Legs Thighs Belly" at bounding box center [849, 538] width 568 height 24
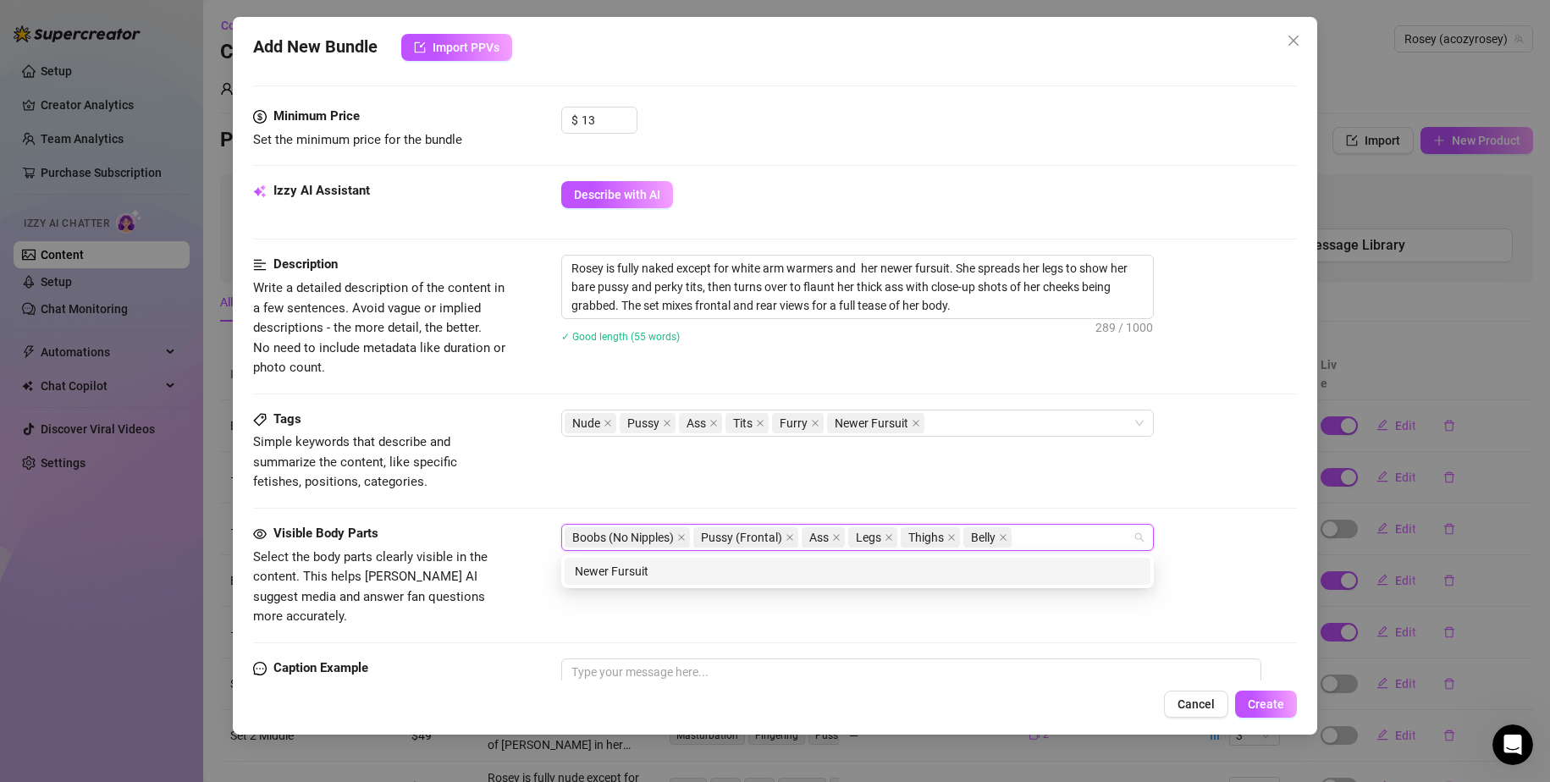
click at [1141, 510] on div "Tags Simple keywords that describe and summarize the content, like specific fet…" at bounding box center [775, 467] width 1045 height 114
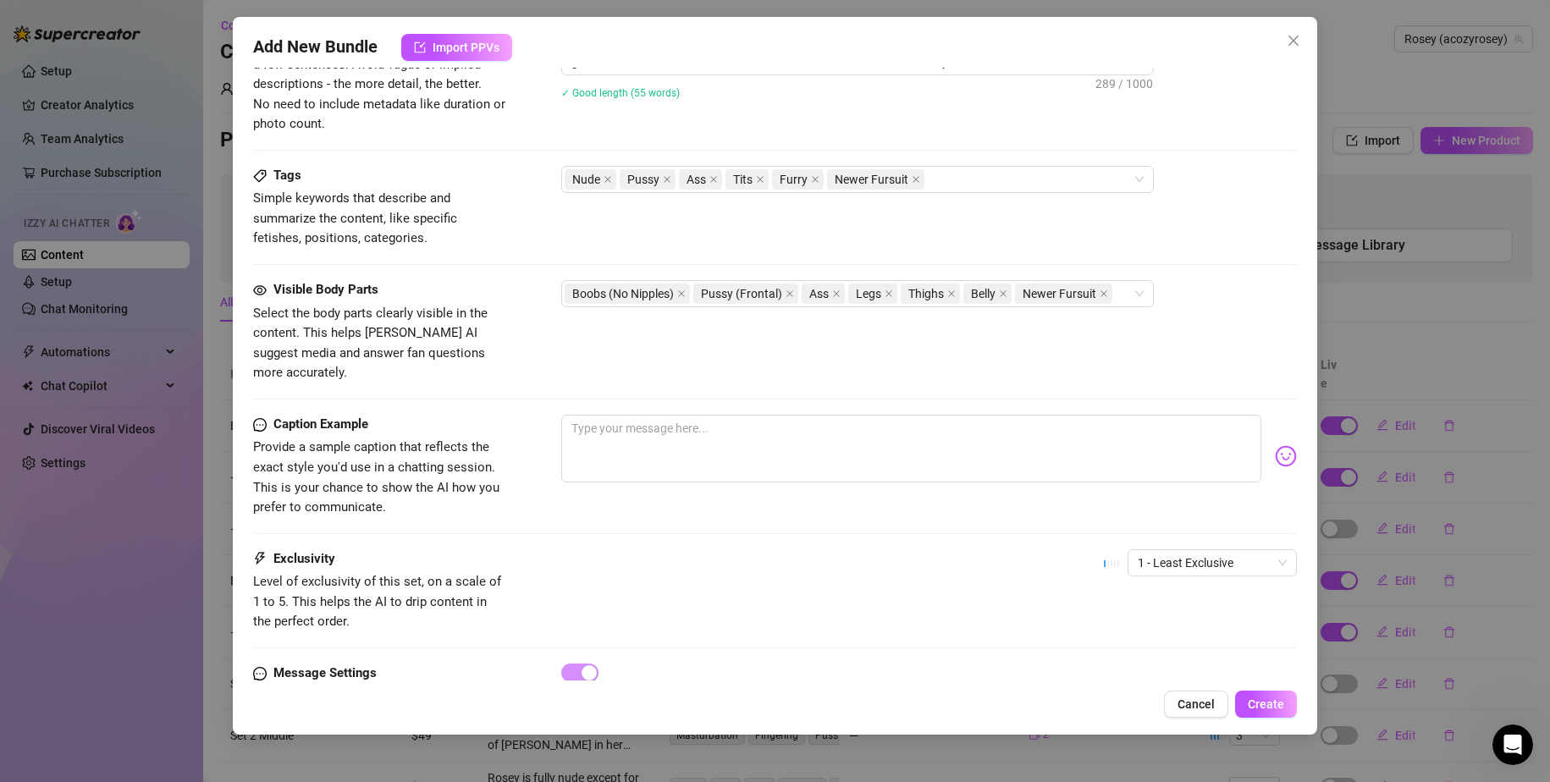
scroll to position [809, 0]
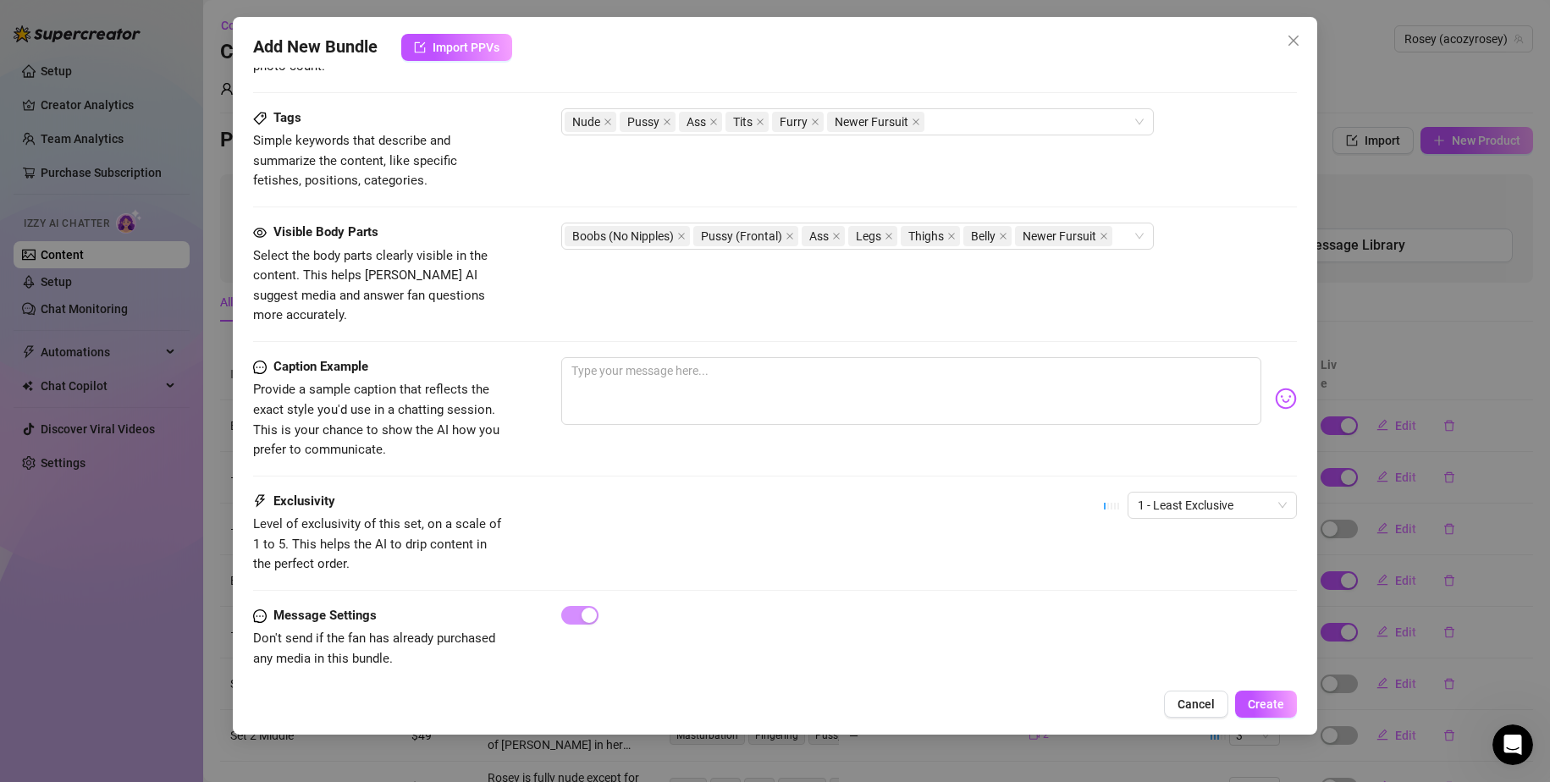
click at [1206, 471] on div "Caption Example Provide a sample caption that reflects the exact style you'd us…" at bounding box center [775, 424] width 1045 height 135
click at [1199, 493] on span "1 - Least Exclusive" at bounding box center [1212, 505] width 149 height 25
click at [1190, 573] on div "3" at bounding box center [1198, 573] width 142 height 19
click at [1278, 706] on span "Create" at bounding box center [1266, 705] width 36 height 14
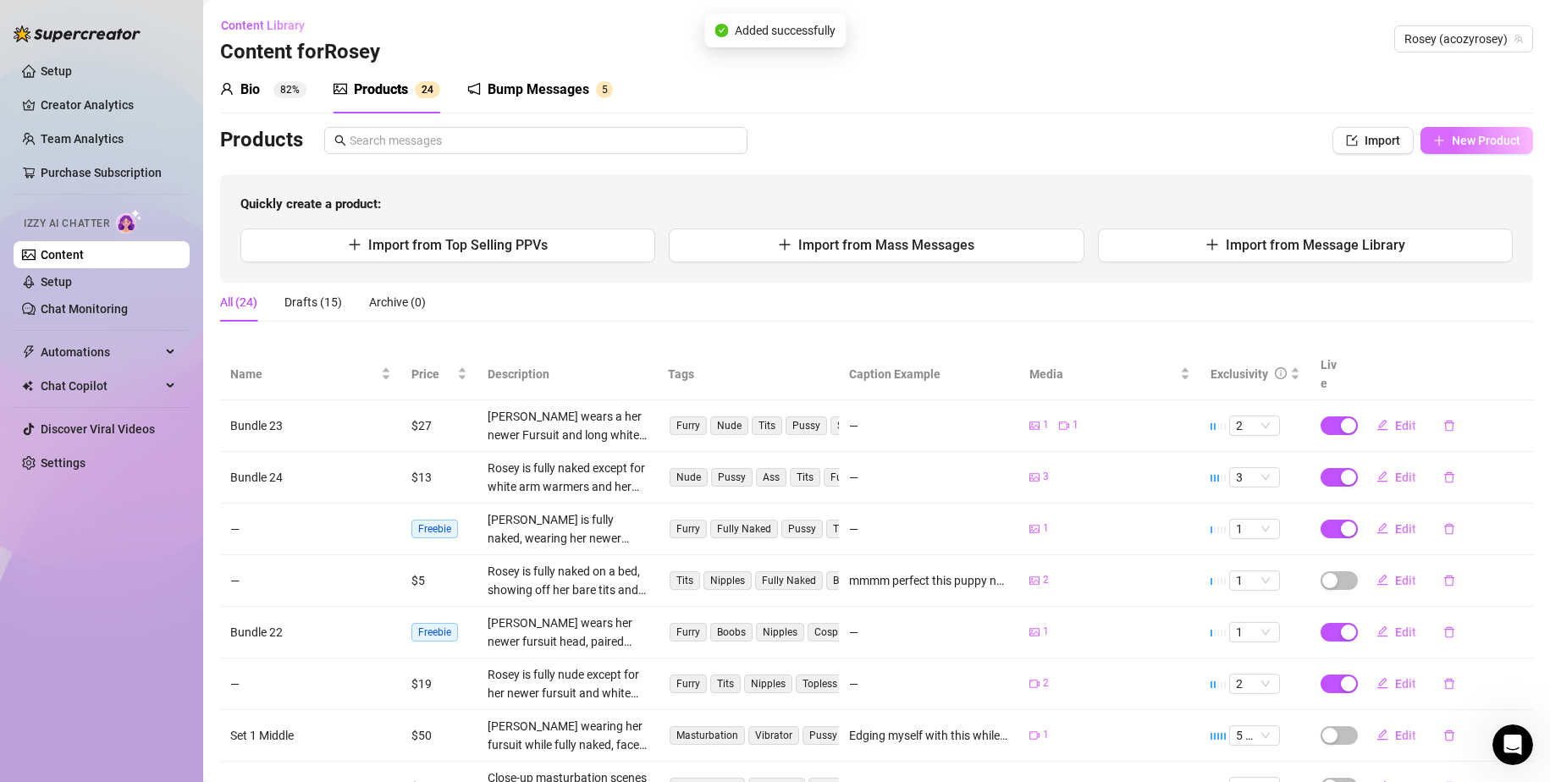
click at [1494, 150] on button "New Product" at bounding box center [1477, 140] width 113 height 27
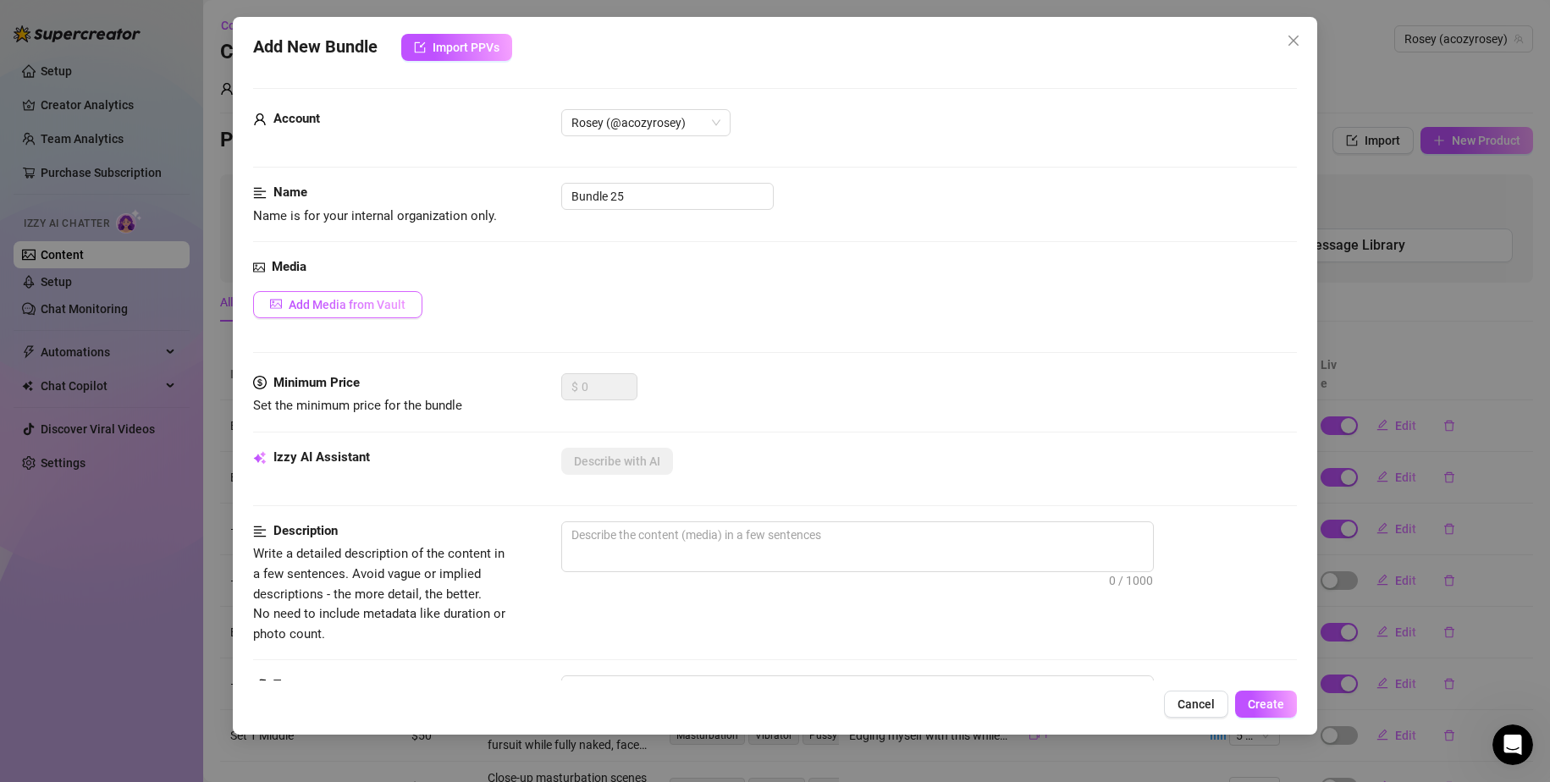
click at [308, 294] on button "Add Media from Vault" at bounding box center [337, 304] width 169 height 27
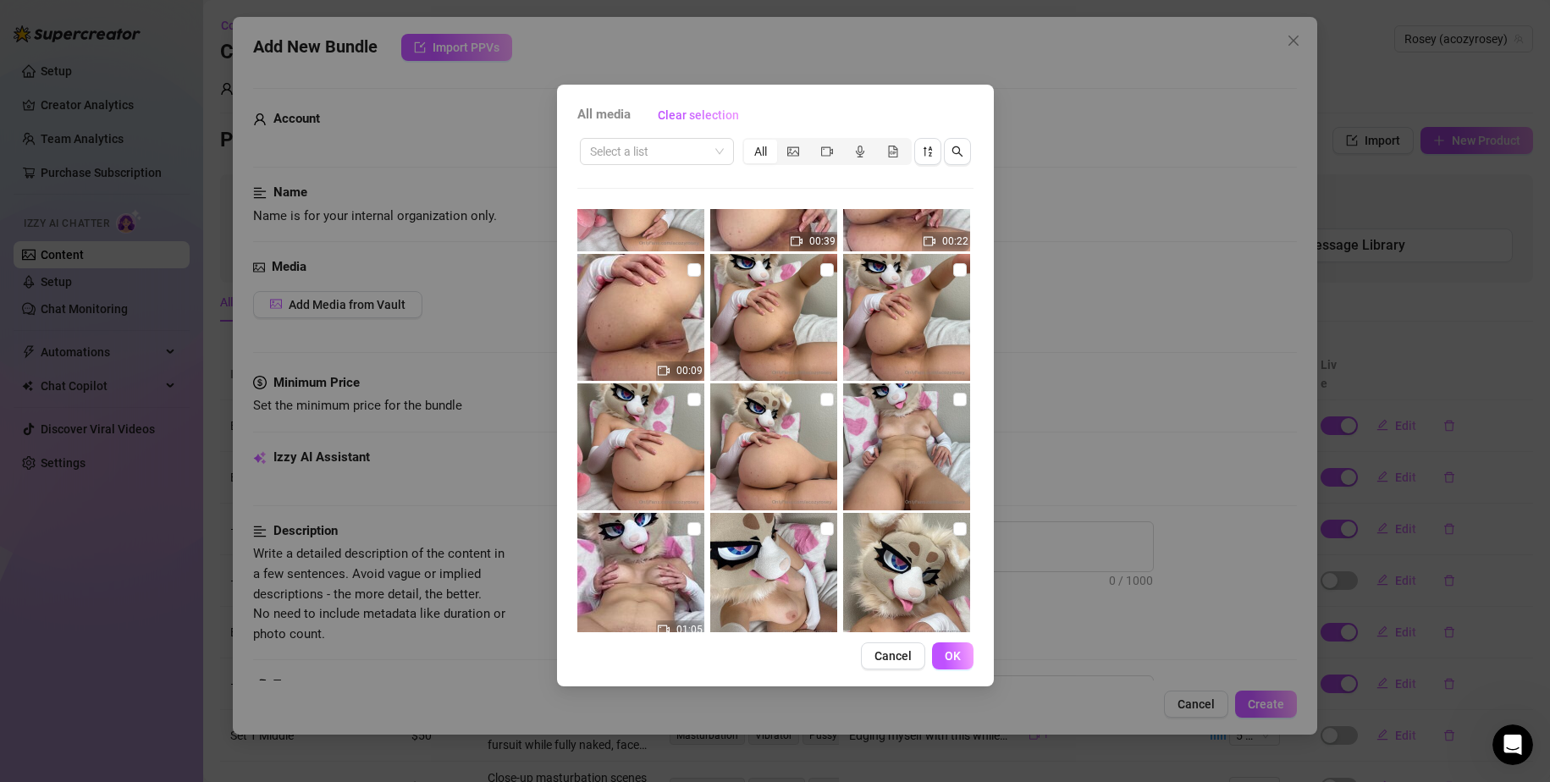
scroll to position [1609, 0]
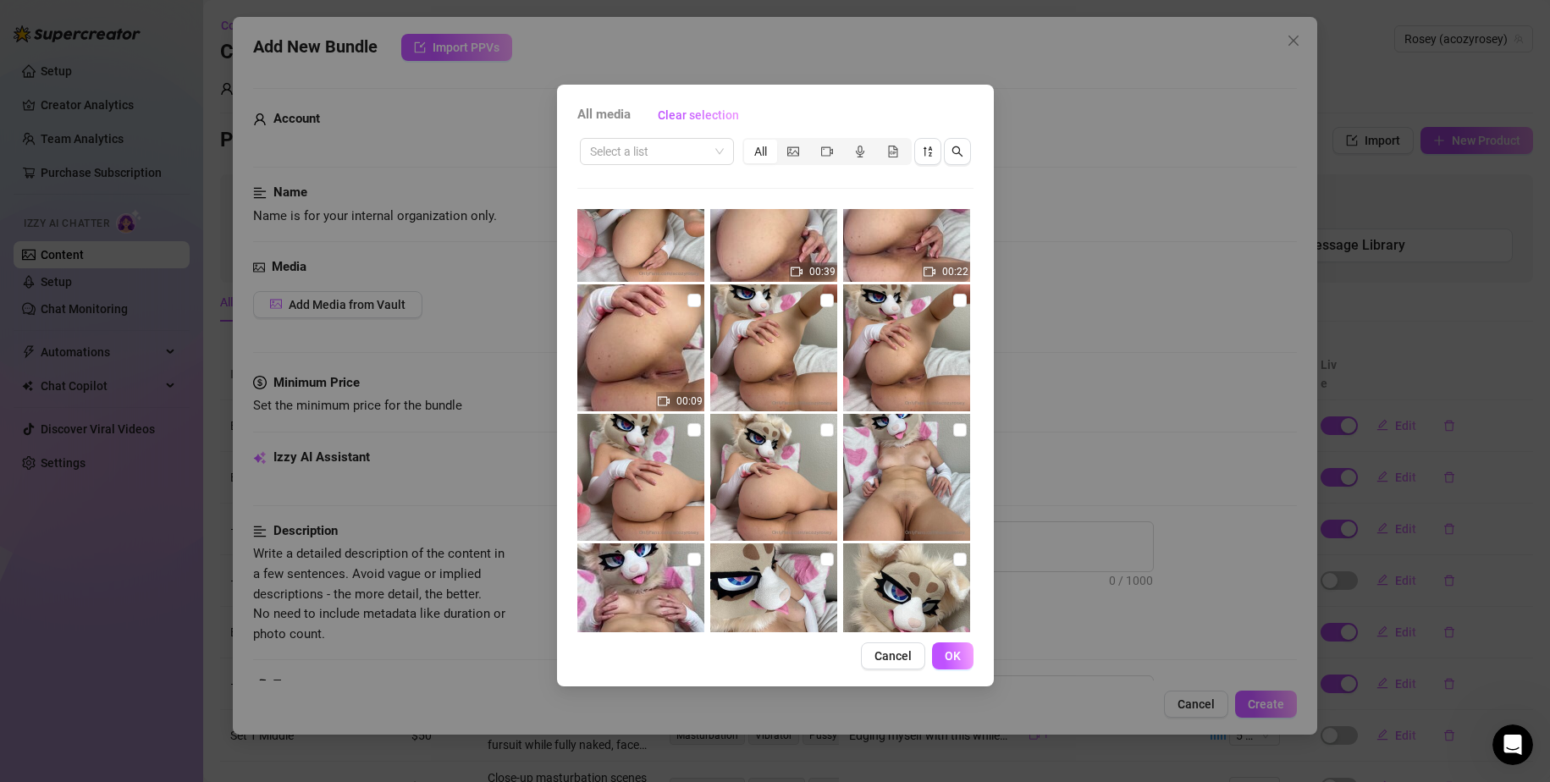
click at [797, 360] on img at bounding box center [773, 347] width 127 height 127
click at [820, 302] on input "checkbox" at bounding box center [827, 301] width 14 height 14
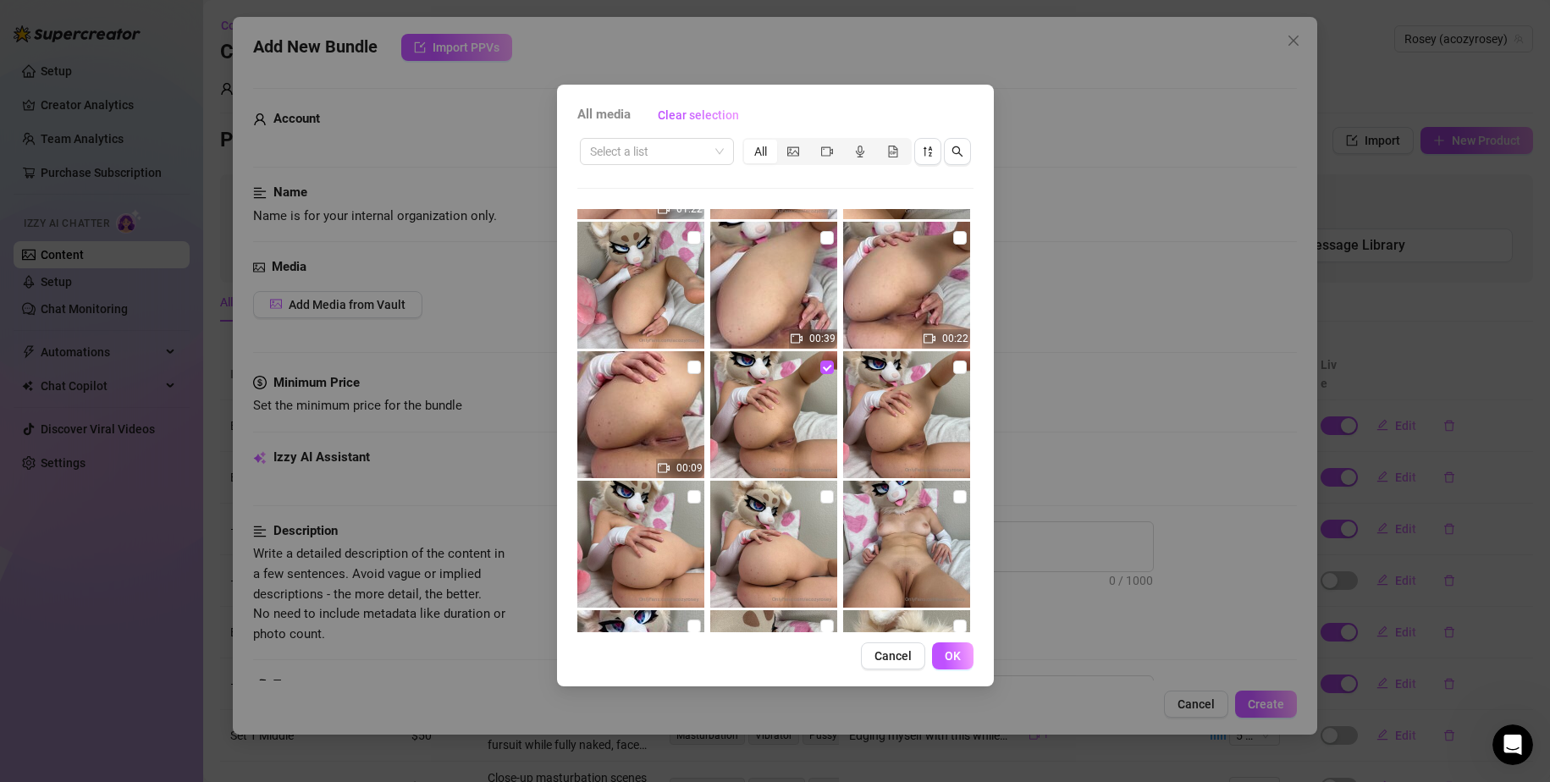
scroll to position [1524, 0]
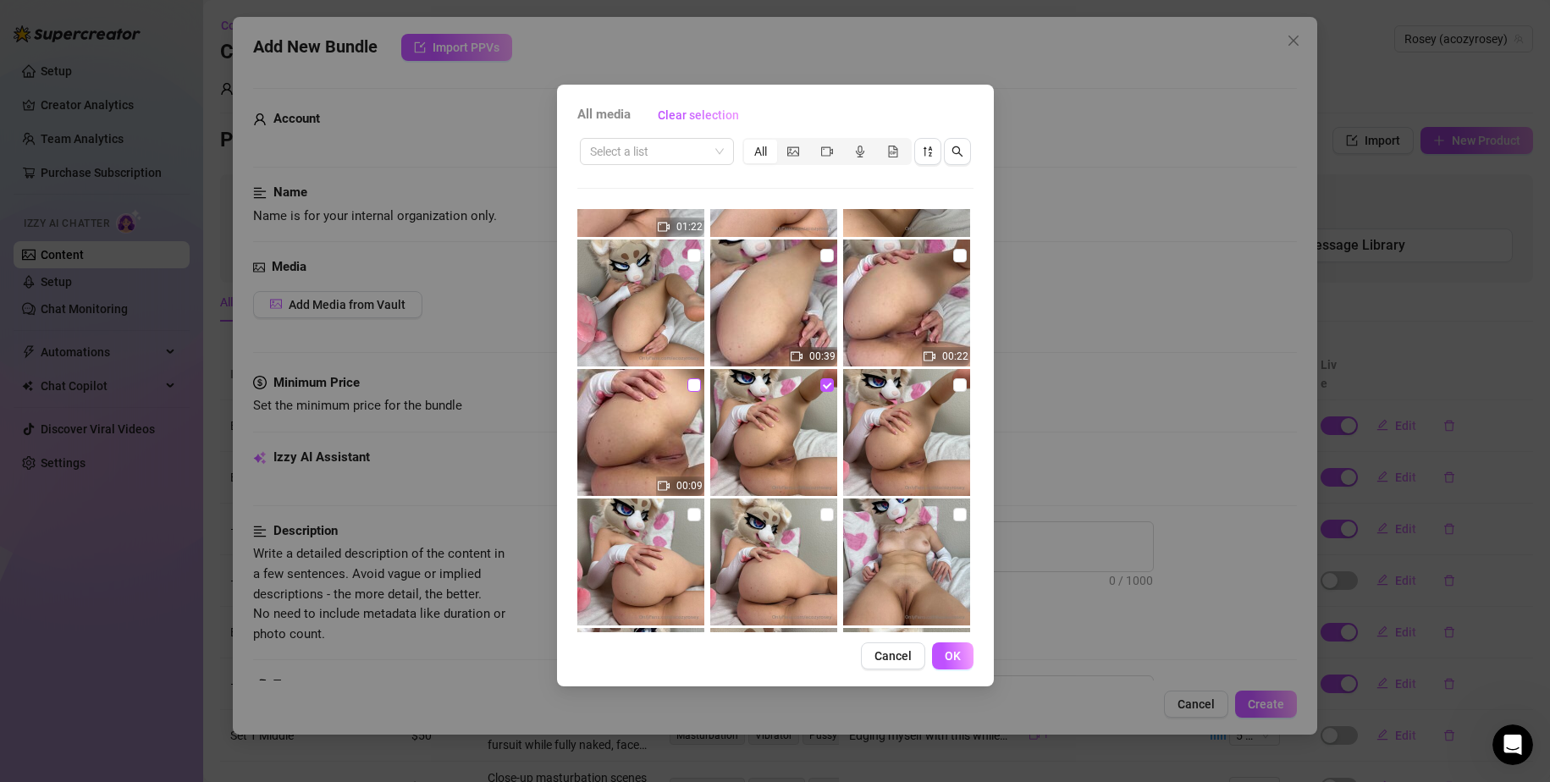
click at [687, 379] on input "checkbox" at bounding box center [694, 385] width 14 height 14
click at [958, 649] on span "OK" at bounding box center [953, 656] width 16 height 14
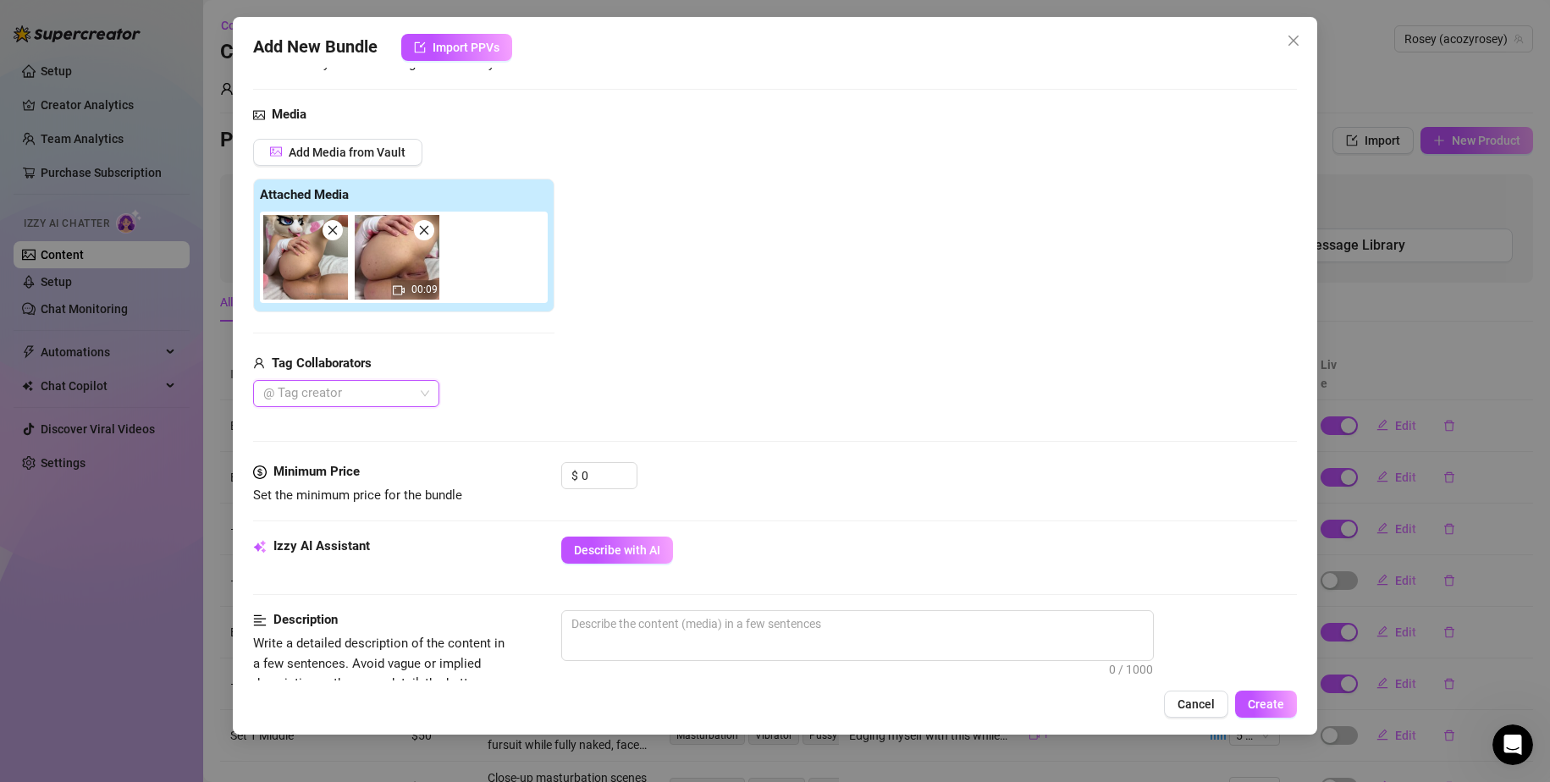
scroll to position [169, 0]
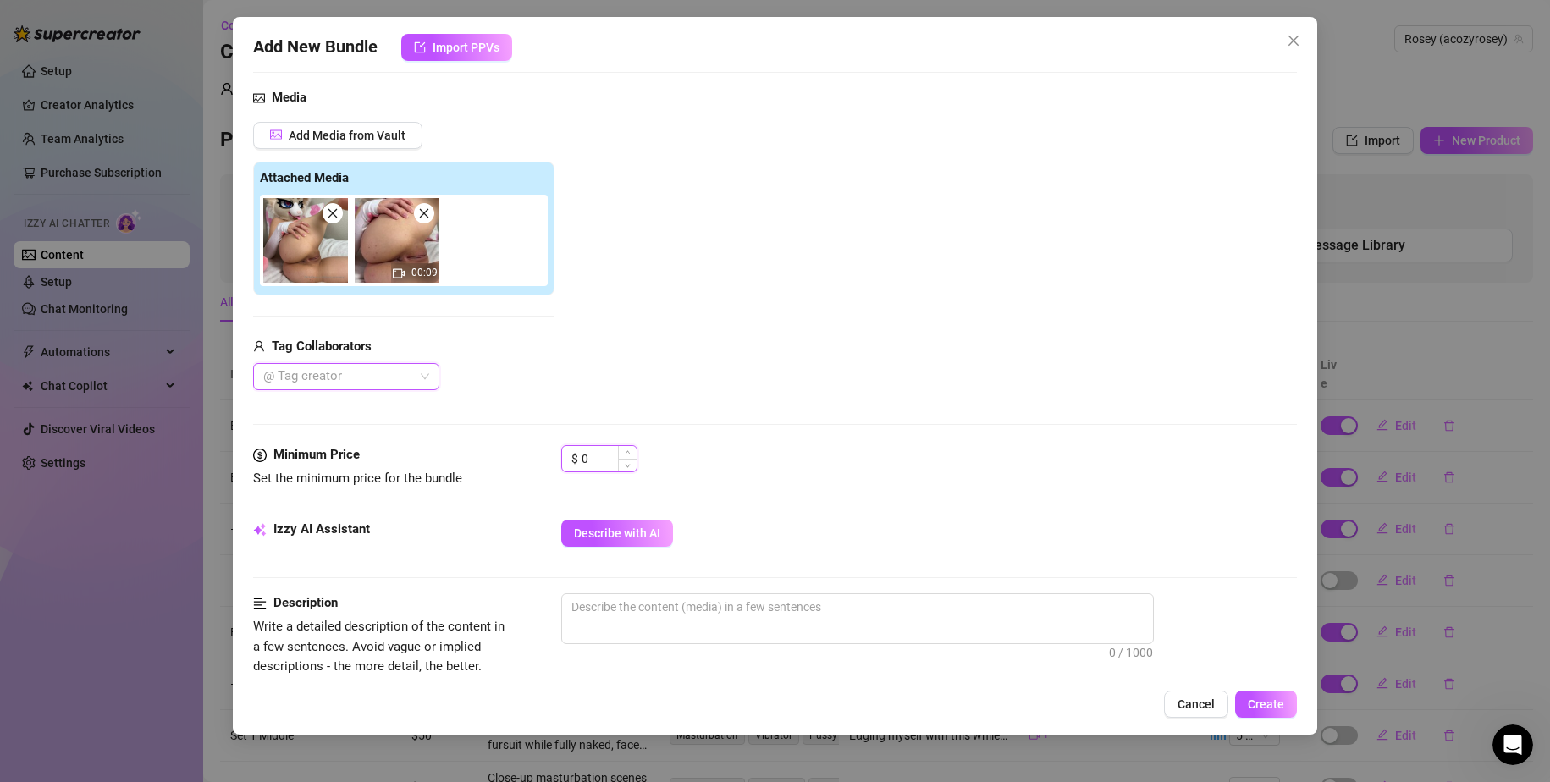
click at [612, 461] on input "0" at bounding box center [609, 458] width 55 height 25
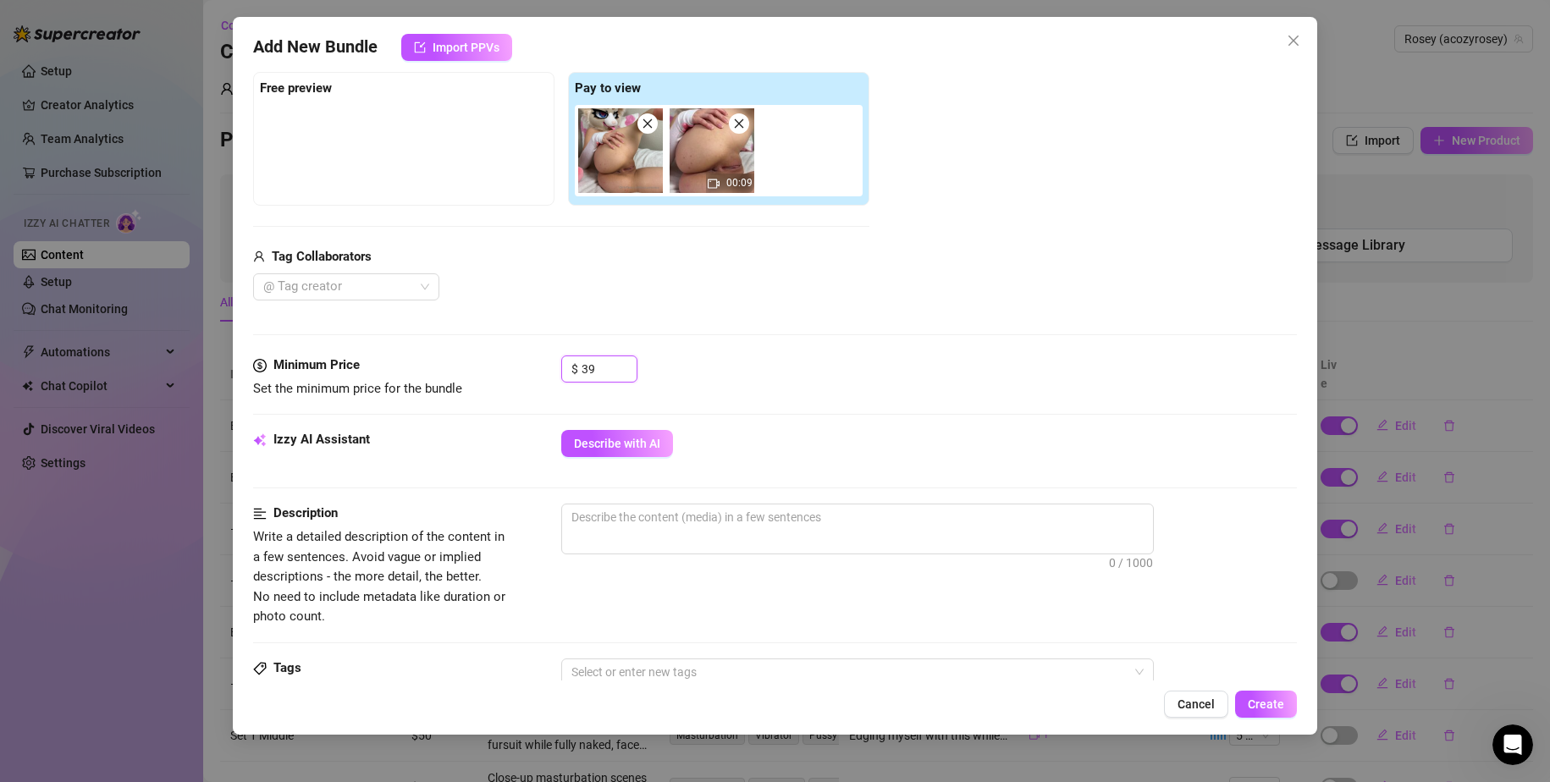
scroll to position [339, 0]
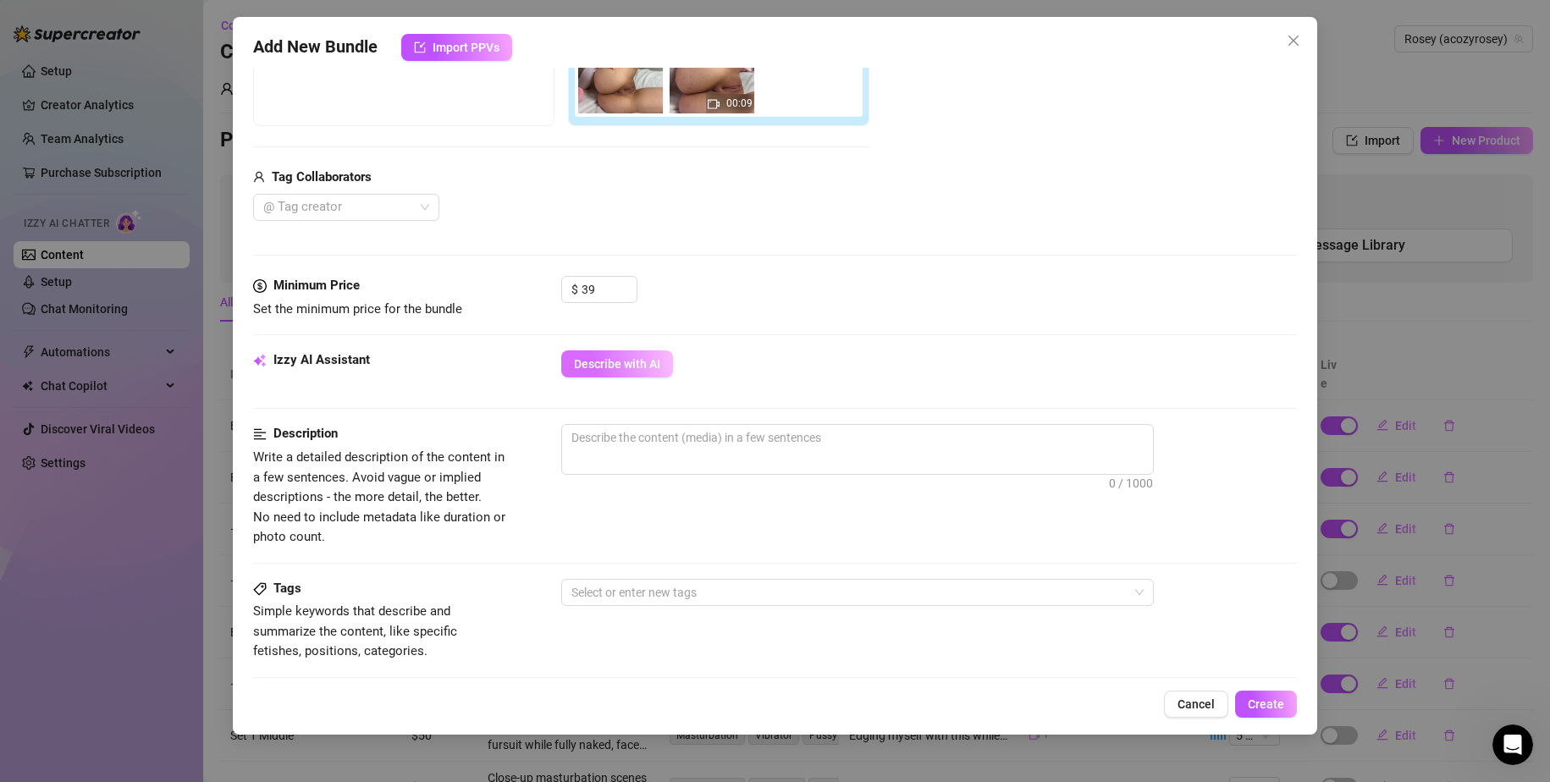
click at [634, 356] on button "Describe with AI" at bounding box center [617, 364] width 112 height 27
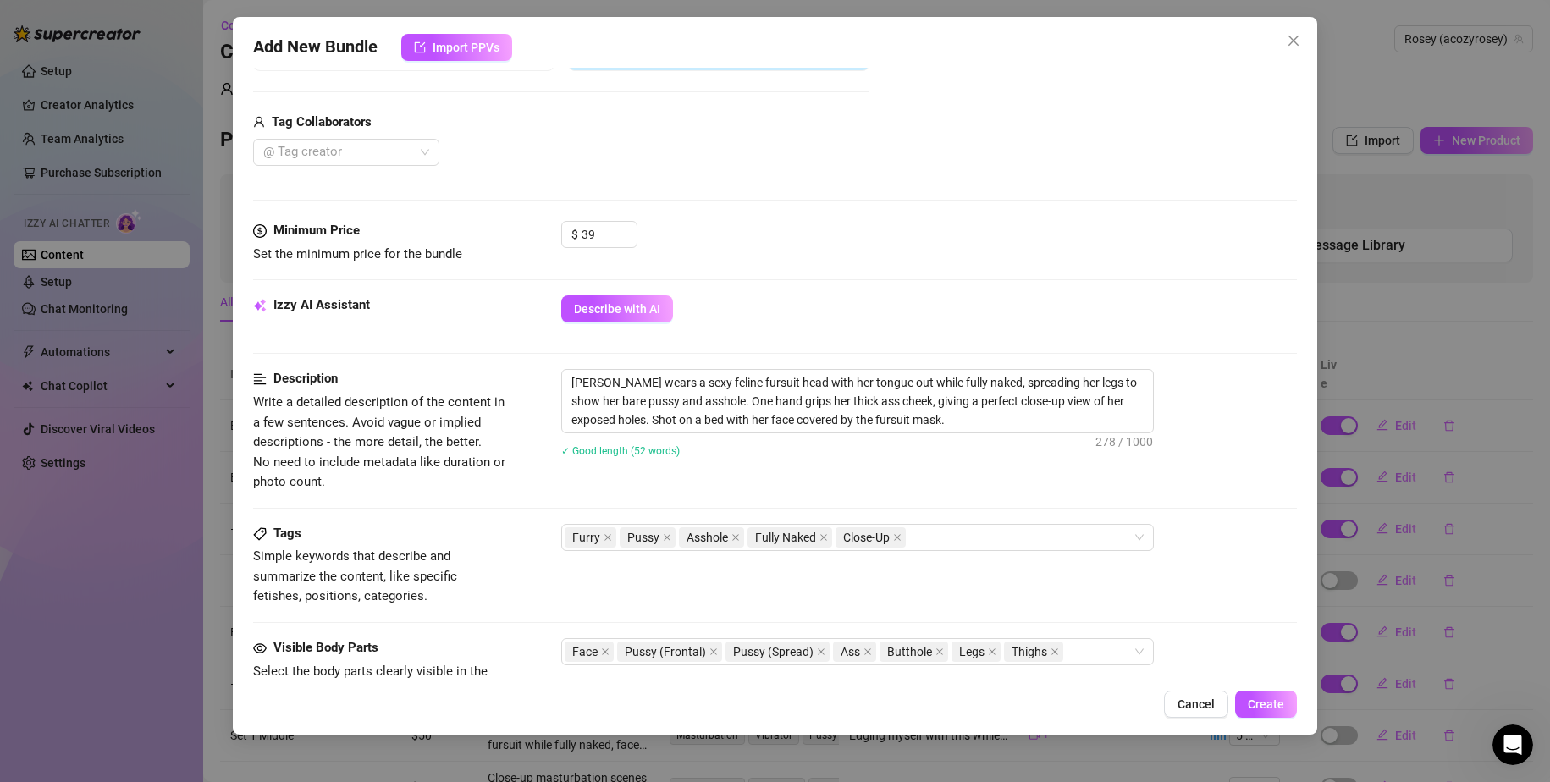
scroll to position [423, 0]
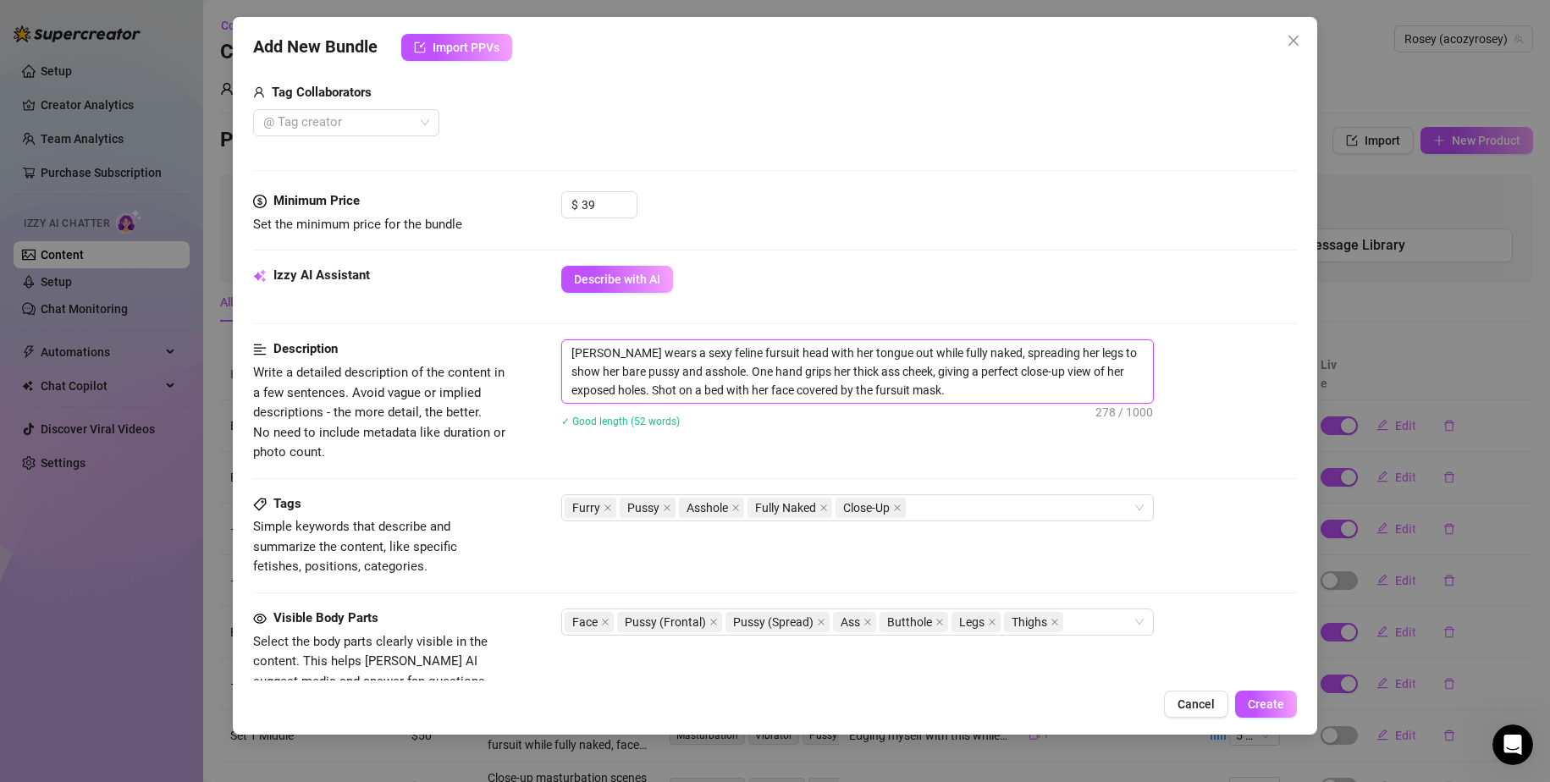
drag, startPoint x: 656, startPoint y: 356, endPoint x: 694, endPoint y: 349, distance: 38.7
click at [697, 350] on textarea "Rosey wears a sexy feline fursuit head with her tongue out while fully naked, s…" at bounding box center [857, 371] width 591 height 63
drag, startPoint x: 653, startPoint y: 343, endPoint x: 875, endPoint y: 344, distance: 221.8
click at [875, 344] on textarea "Rosey wears a sexy feline fursuit head with her tongue out while fully naked, s…" at bounding box center [857, 371] width 591 height 63
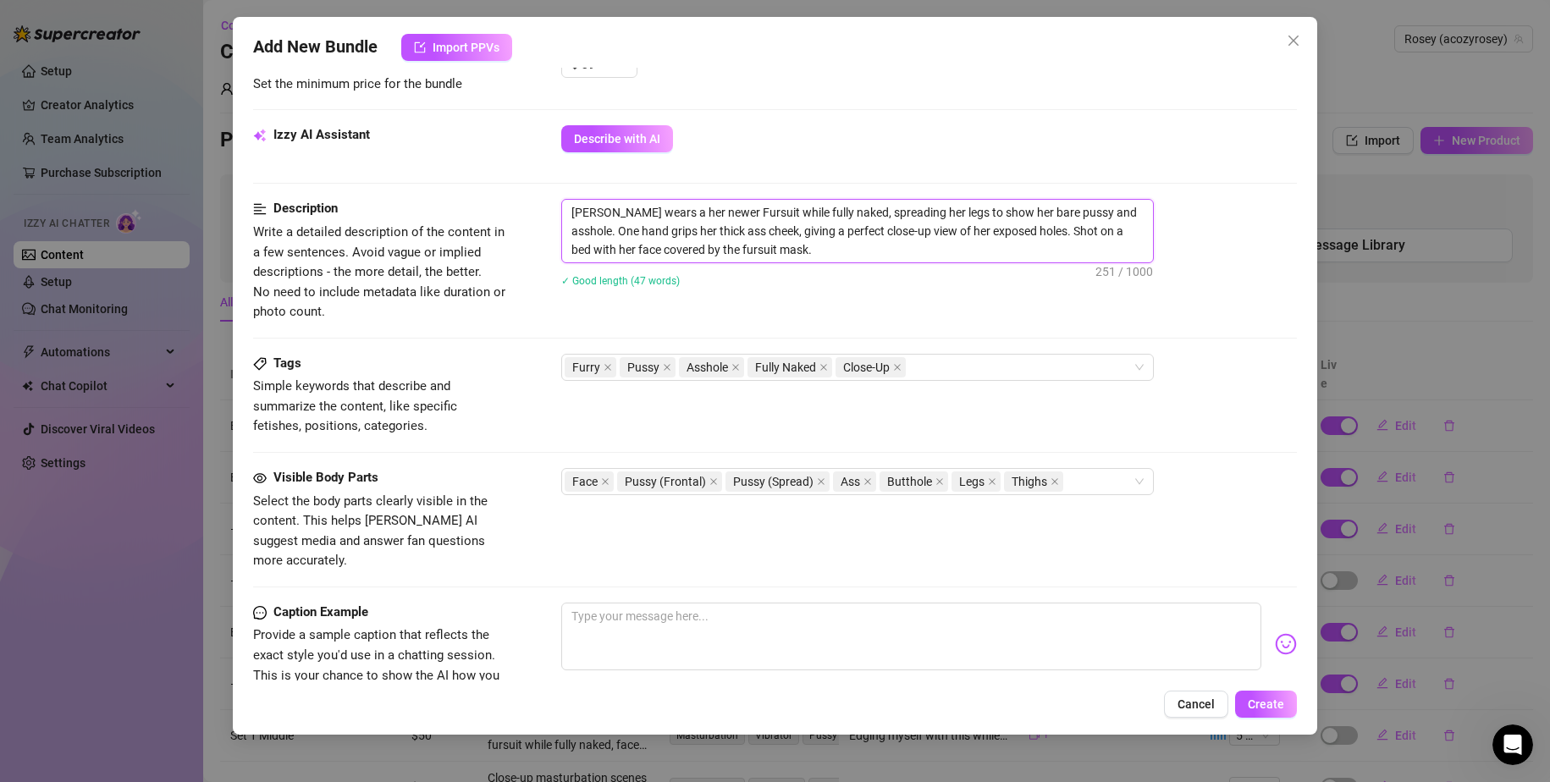
scroll to position [593, 0]
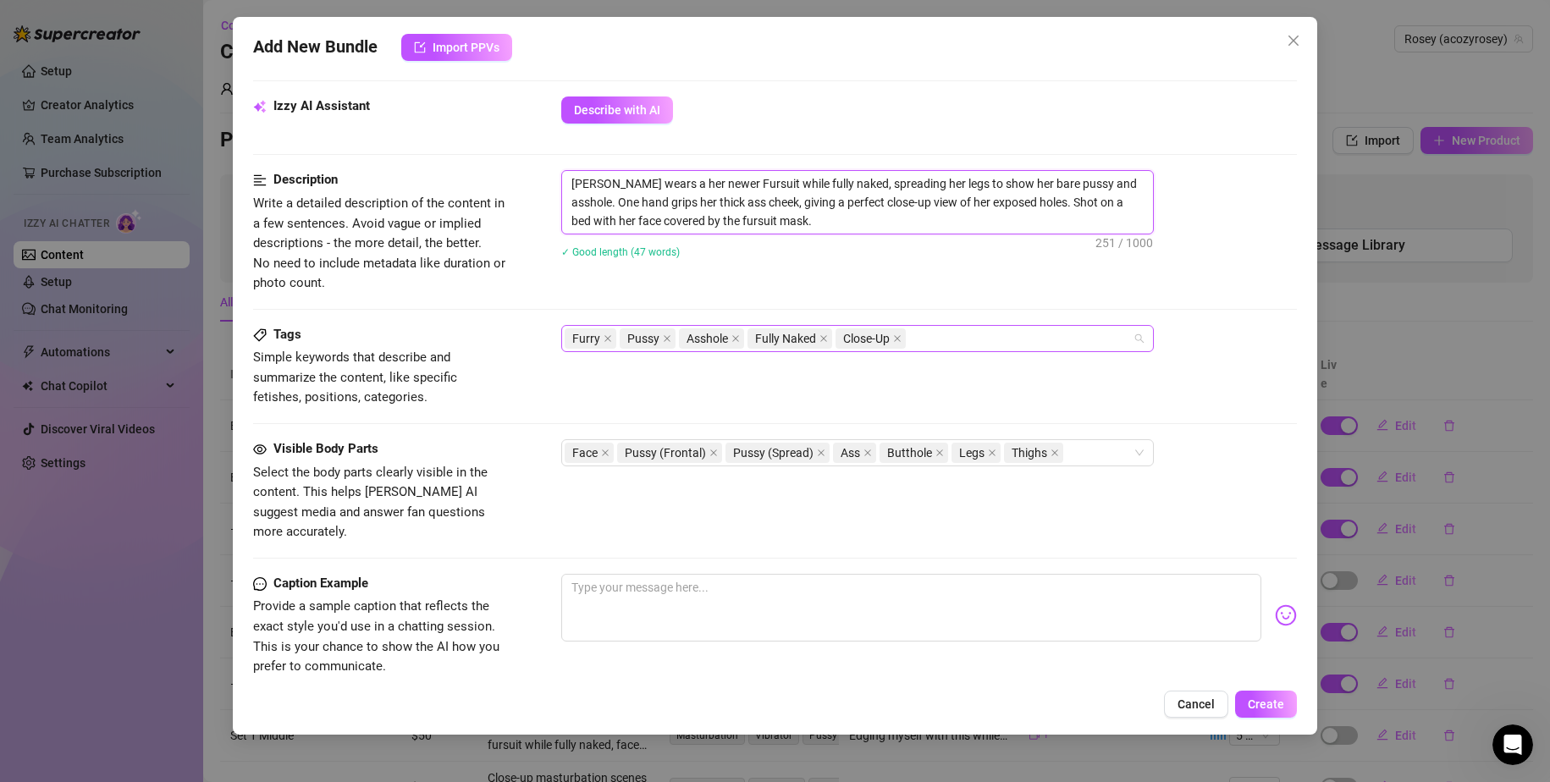
click at [1011, 329] on div "Furry Pussy Asshole Fully Naked Close-Up" at bounding box center [849, 339] width 568 height 24
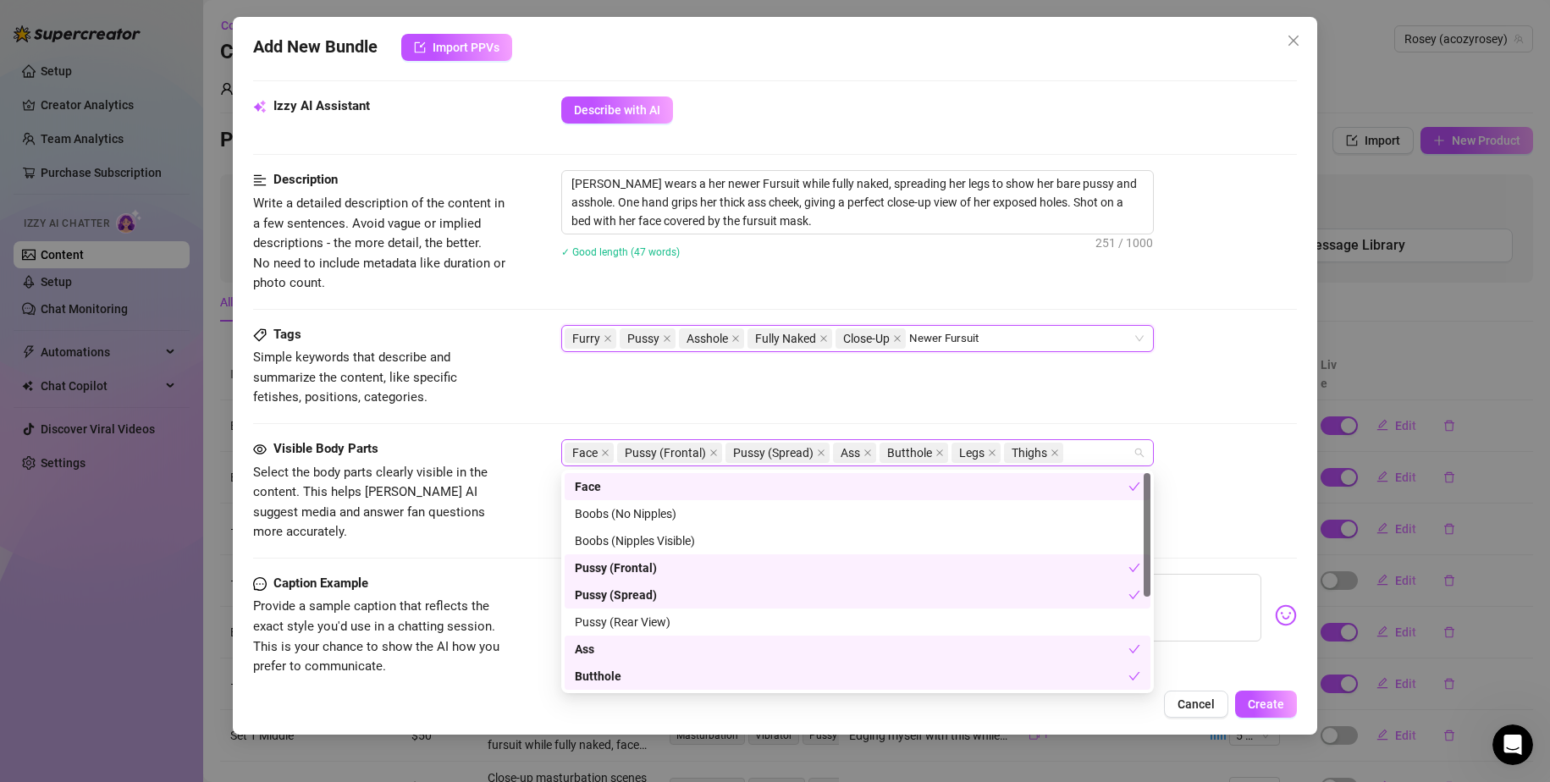
click at [1079, 459] on div "Face Pussy (Frontal) Pussy (Spread) Ass Butthole Legs Thighs" at bounding box center [849, 453] width 568 height 24
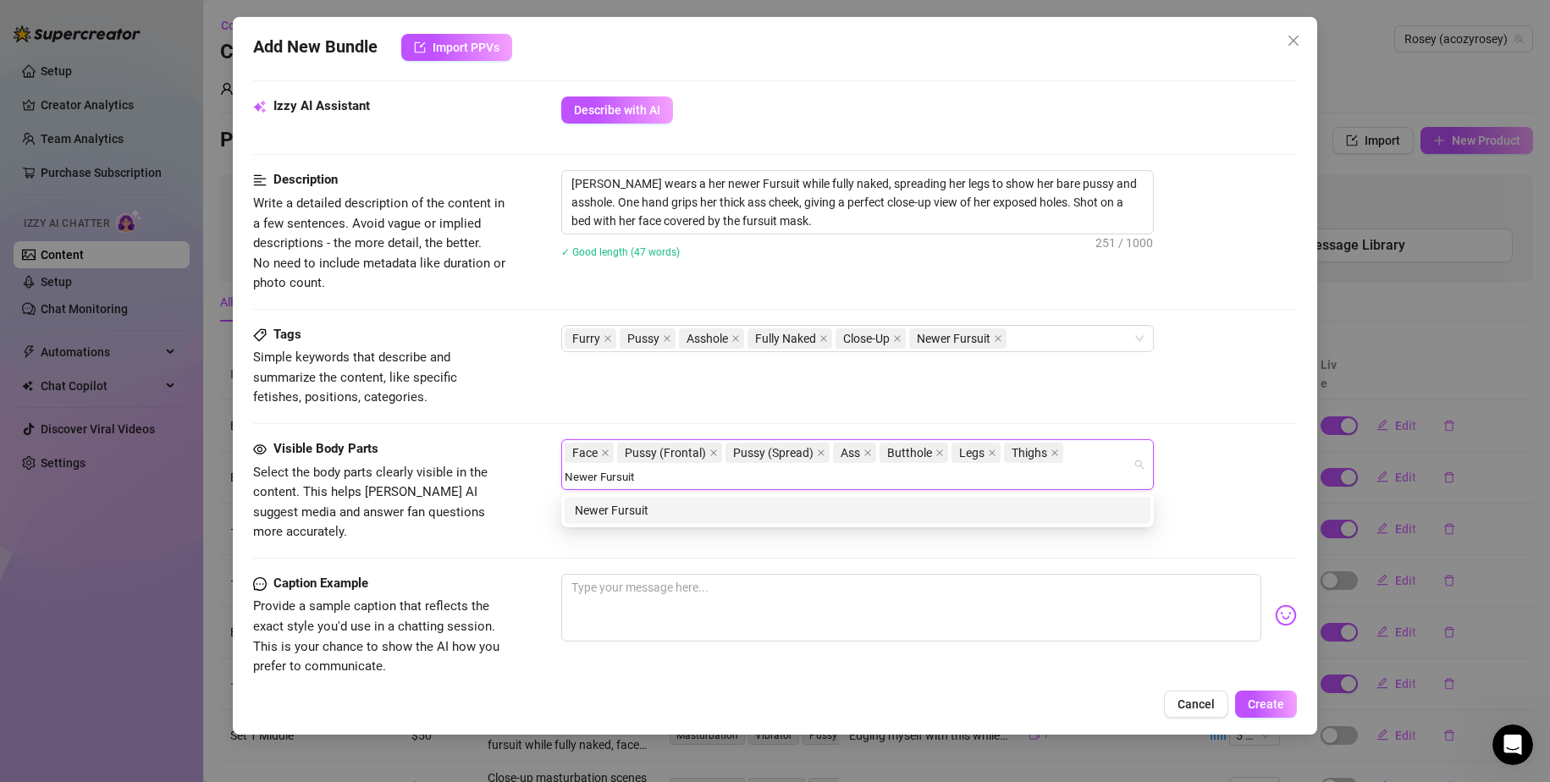
click at [671, 511] on div "Newer Fursuit" at bounding box center [858, 510] width 566 height 19
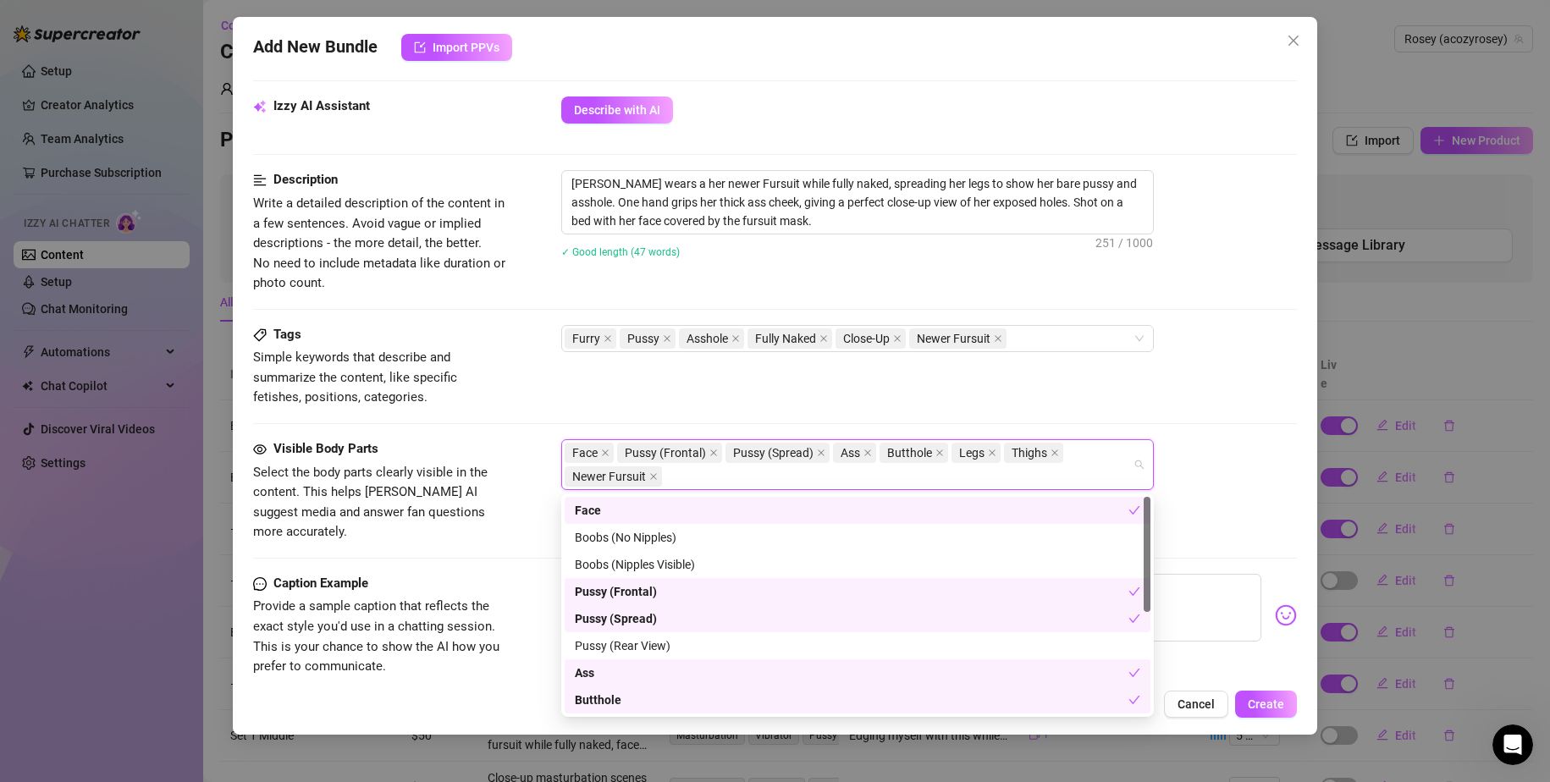
click at [776, 395] on div "Tags Simple keywords that describe and summarize the content, like specific fet…" at bounding box center [775, 366] width 1045 height 83
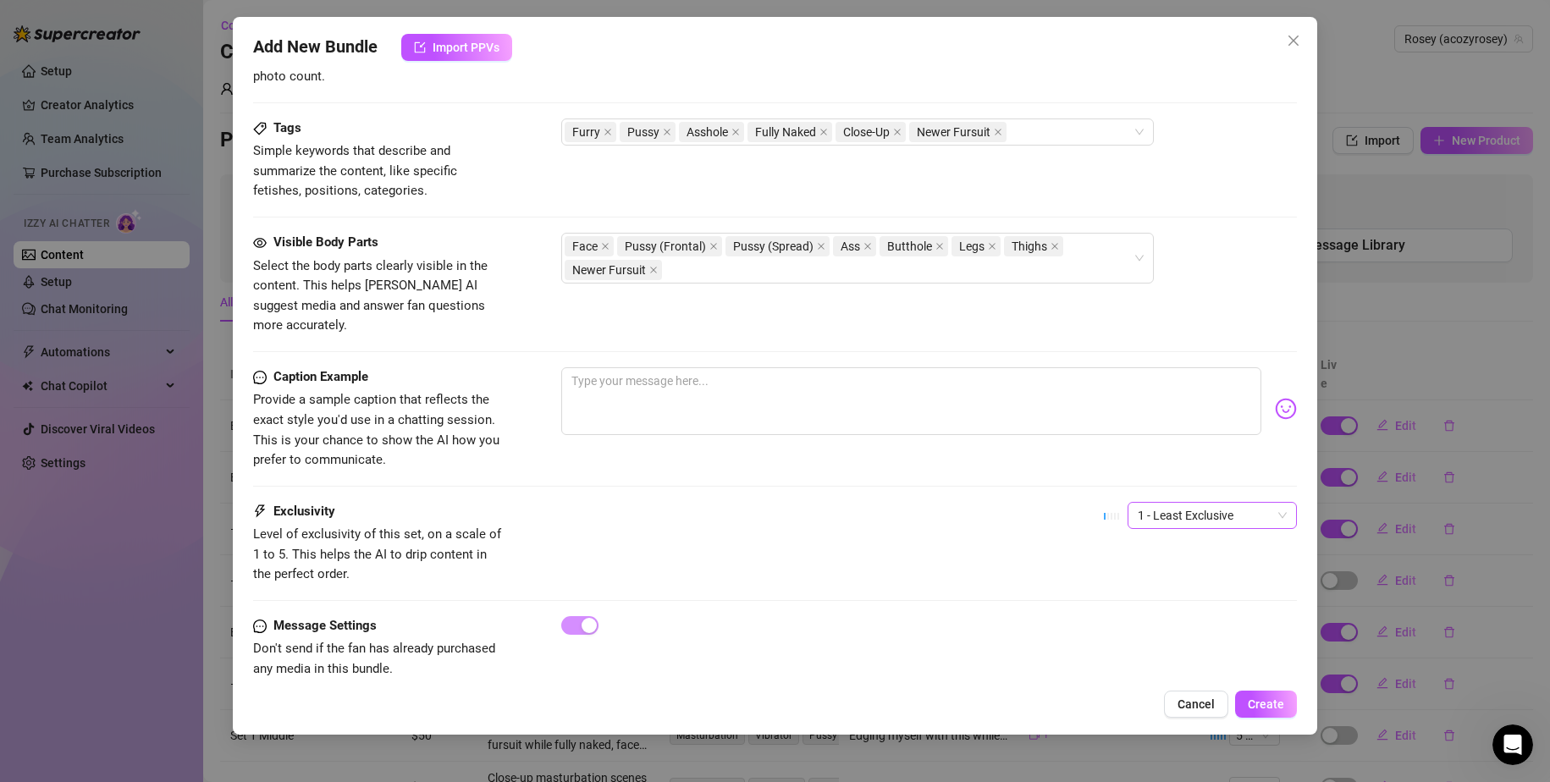
scroll to position [809, 0]
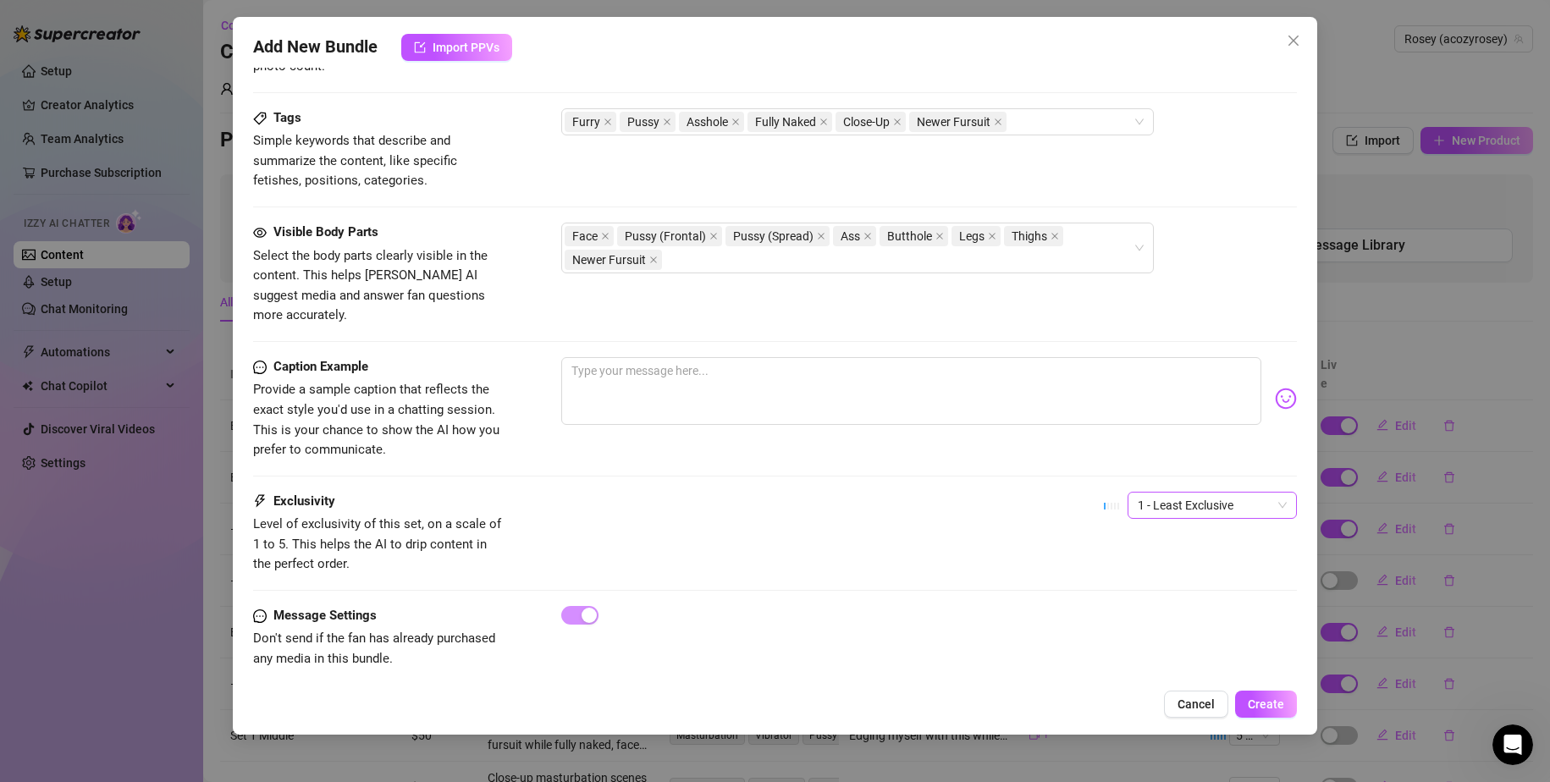
click at [1178, 493] on span "1 - Least Exclusive" at bounding box center [1212, 505] width 149 height 25
click at [1160, 579] on div "3" at bounding box center [1198, 573] width 142 height 19
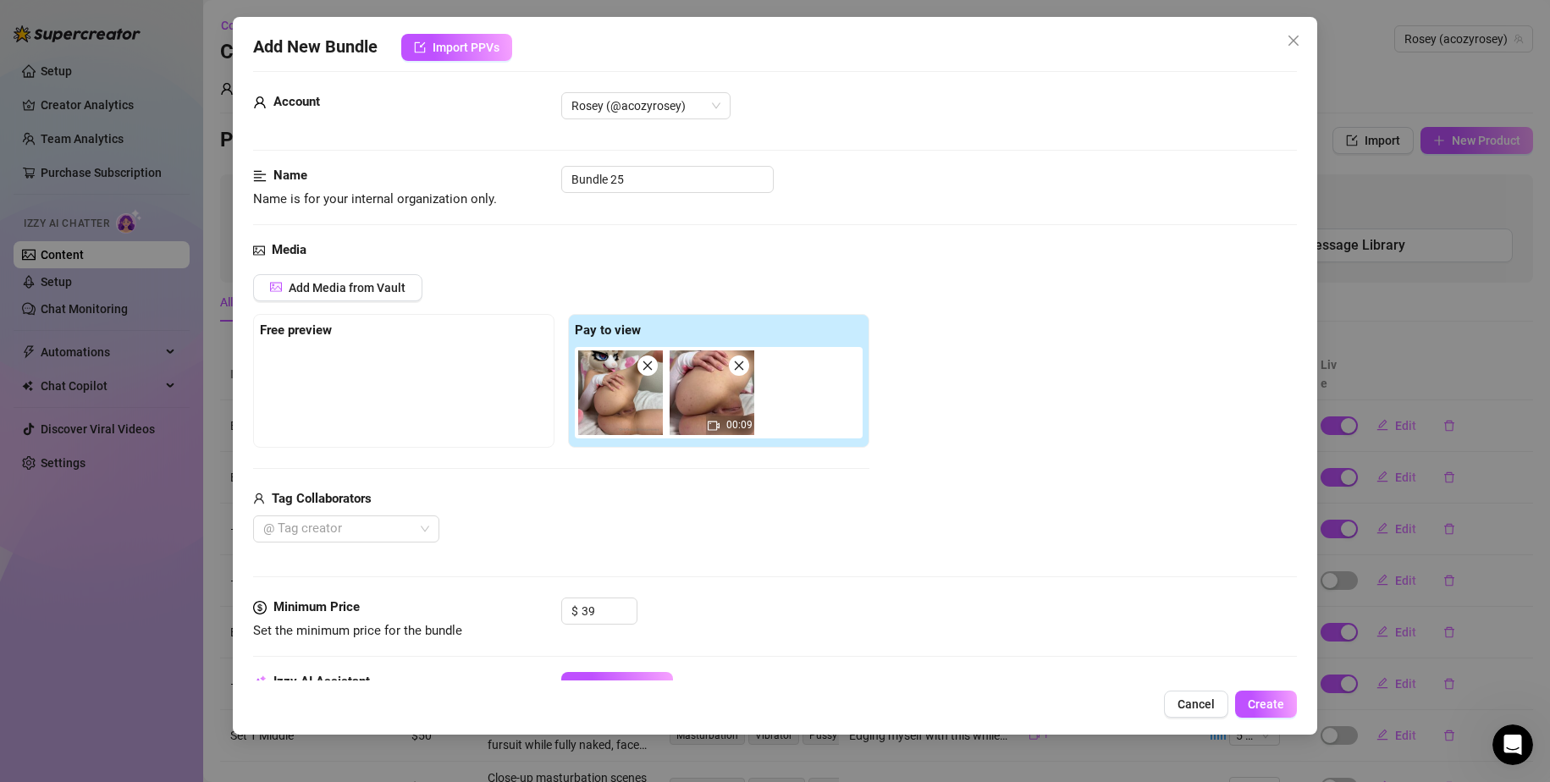
scroll to position [0, 0]
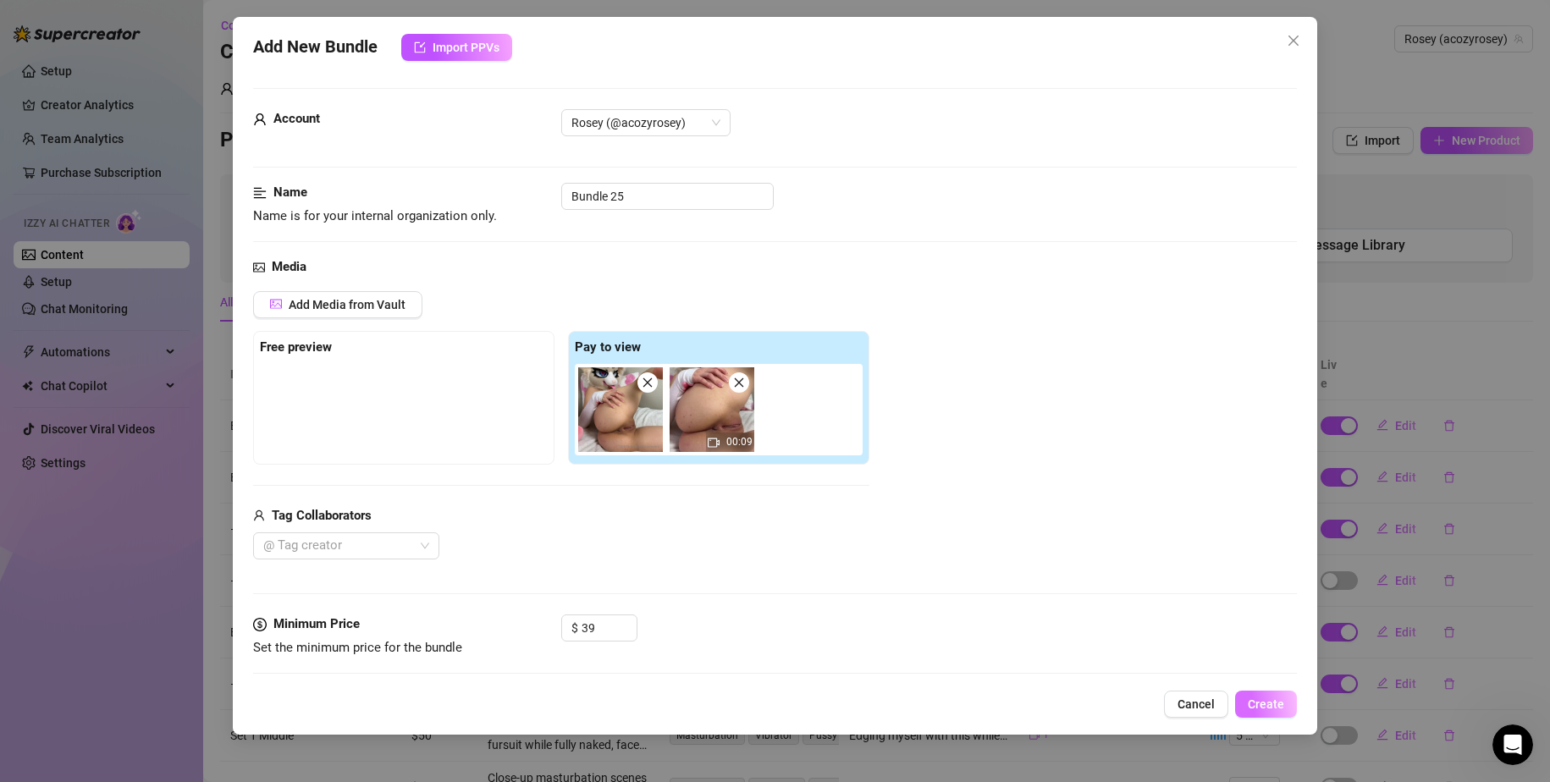
click at [1272, 706] on span "Create" at bounding box center [1266, 705] width 36 height 14
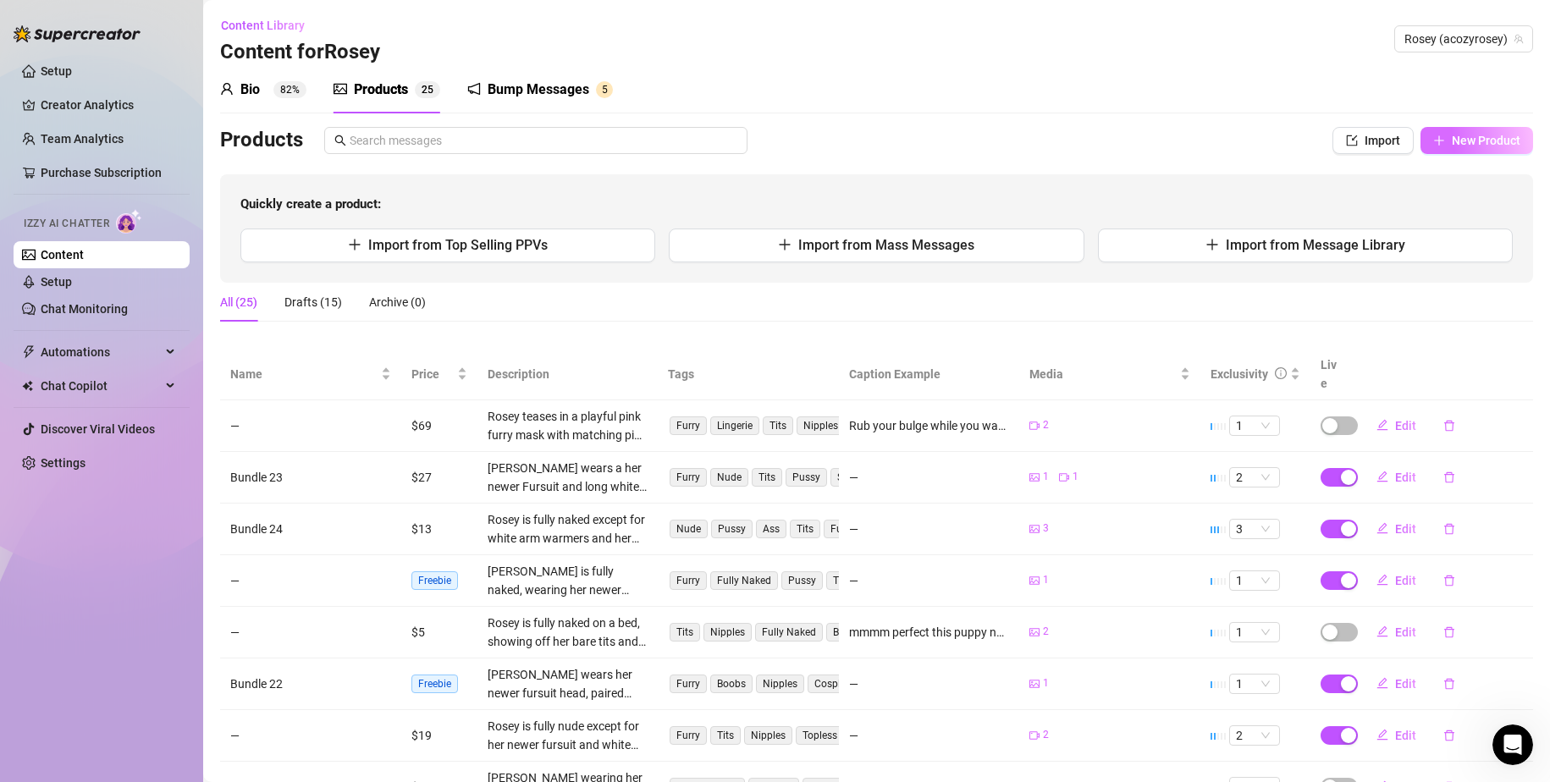
click at [1494, 141] on span "New Product" at bounding box center [1486, 141] width 69 height 14
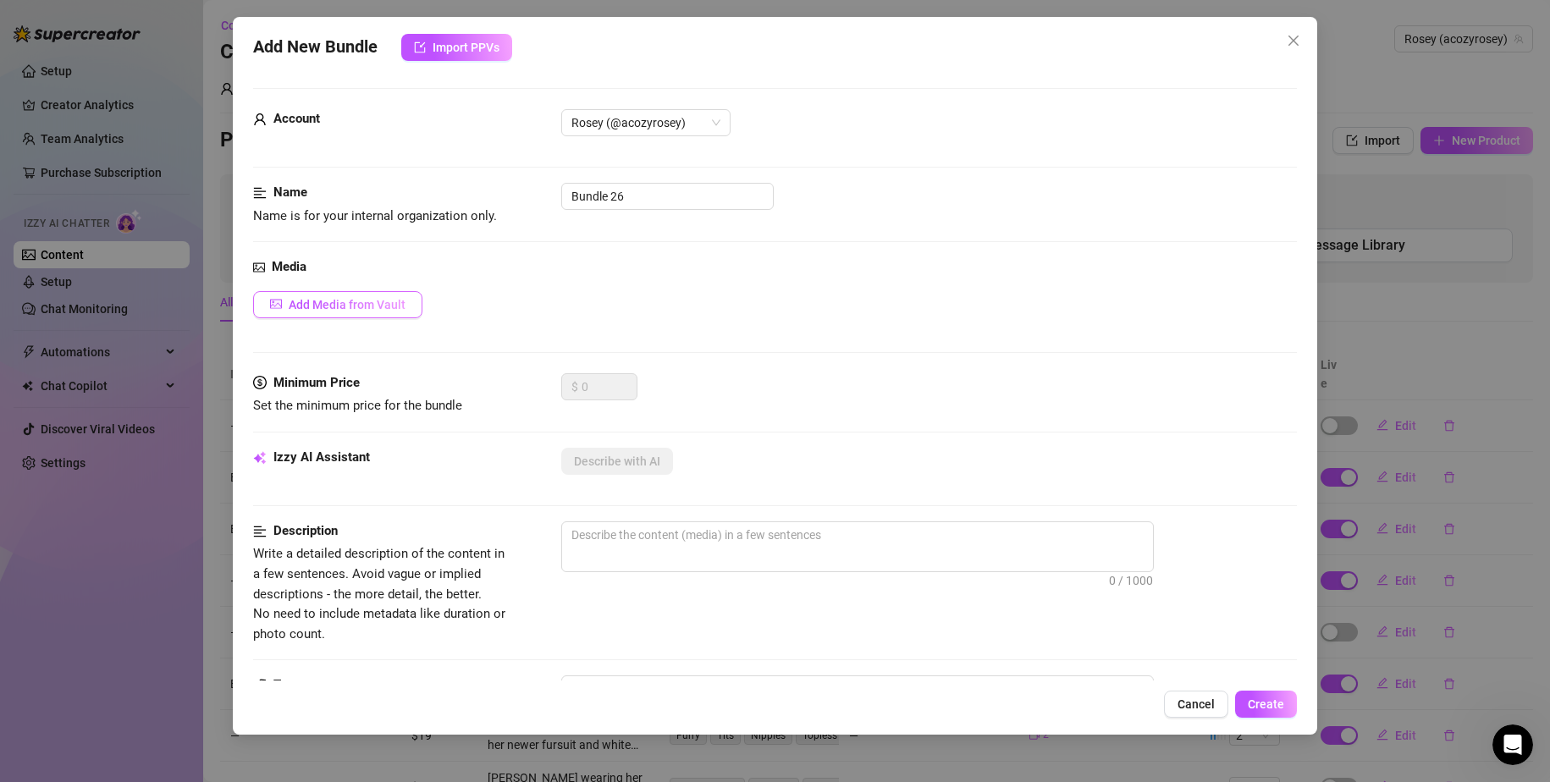
click at [290, 310] on span "Add Media from Vault" at bounding box center [347, 305] width 117 height 14
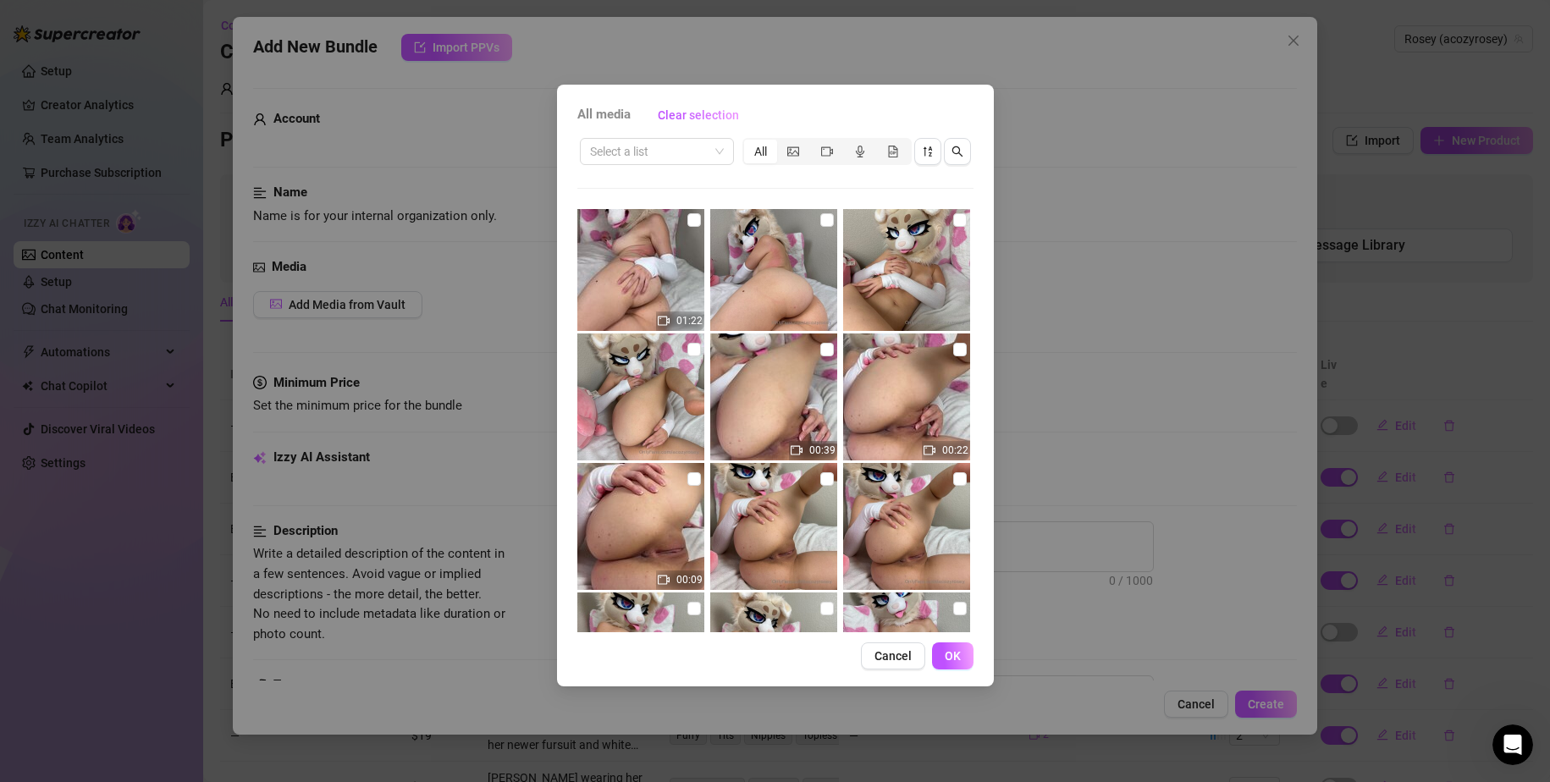
scroll to position [1400, 0]
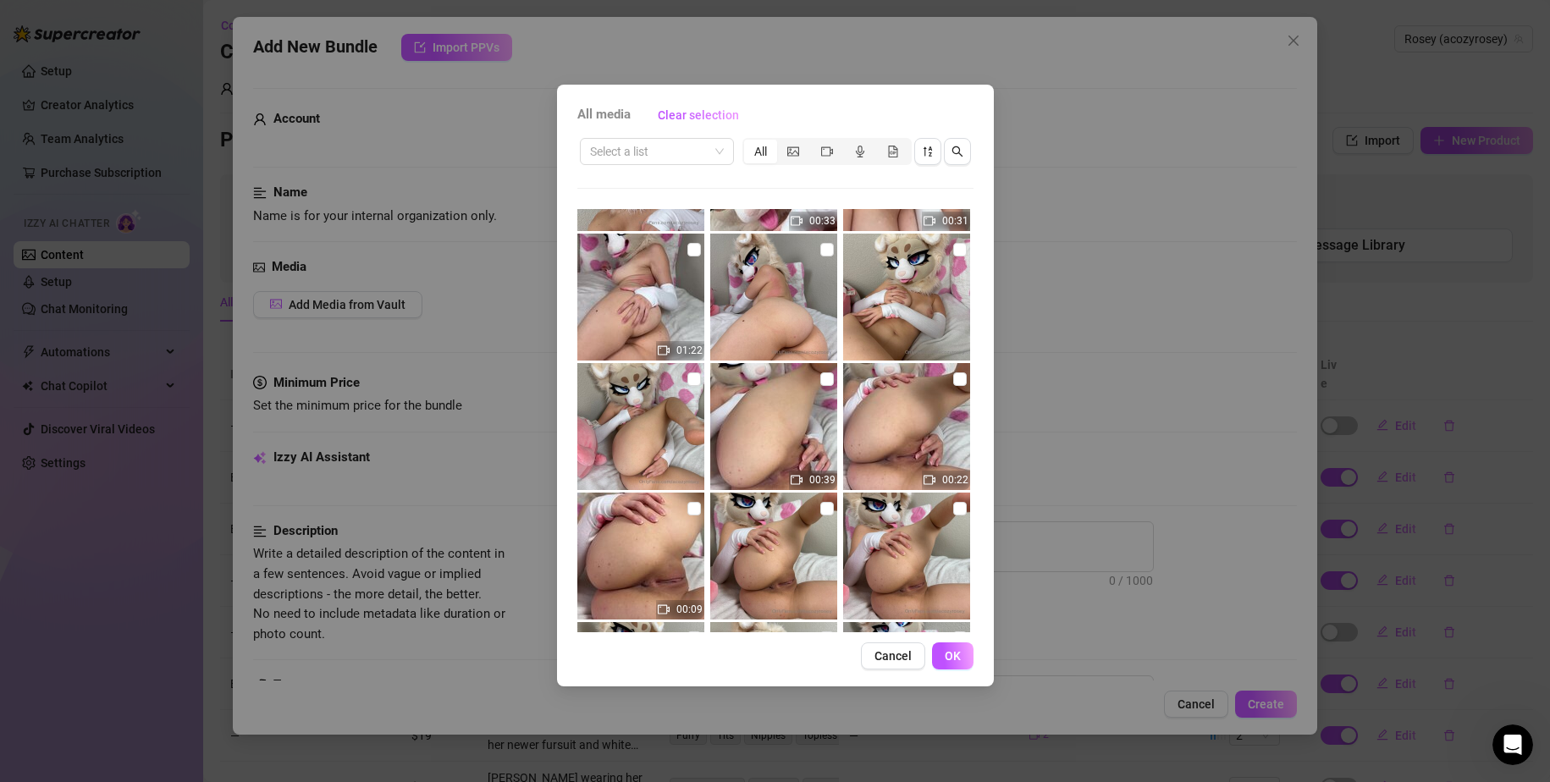
drag, startPoint x: 761, startPoint y: 465, endPoint x: 774, endPoint y: 464, distance: 12.7
click at [774, 463] on img at bounding box center [773, 426] width 127 height 127
click at [822, 382] on input "checkbox" at bounding box center [827, 380] width 14 height 14
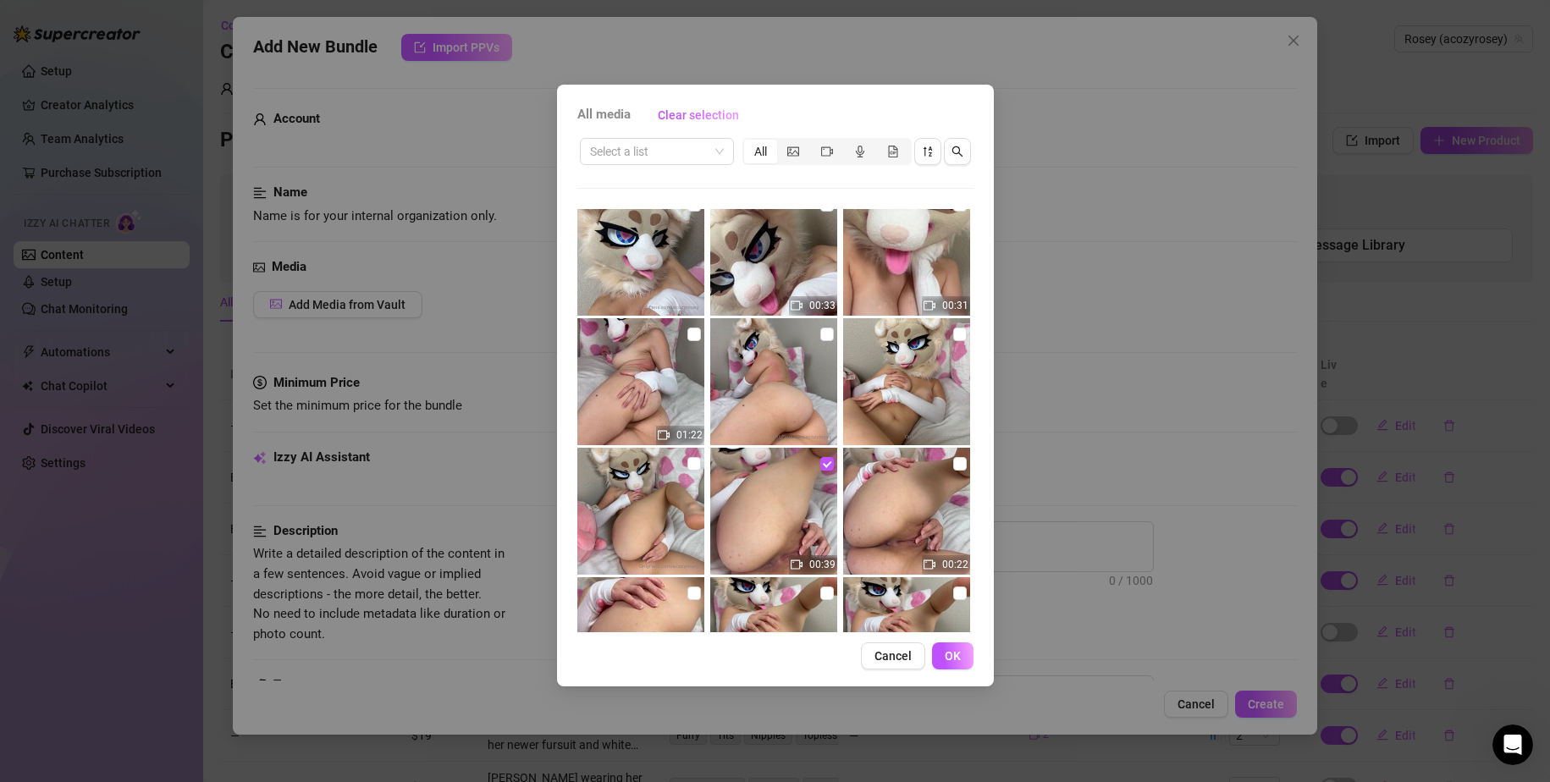
click at [669, 492] on img at bounding box center [640, 511] width 127 height 127
click at [963, 658] on button "OK" at bounding box center [952, 656] width 41 height 27
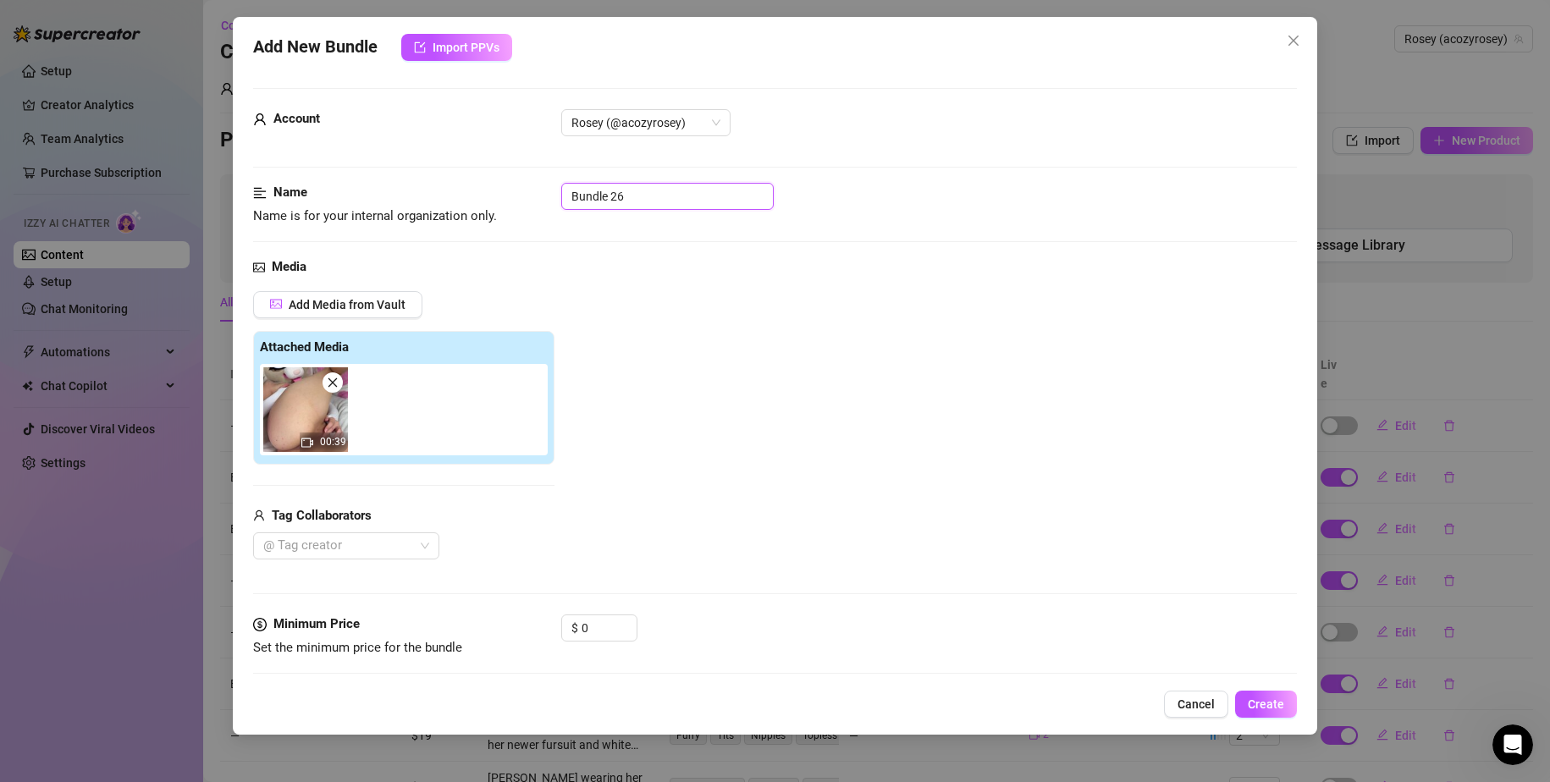
drag, startPoint x: 649, startPoint y: 198, endPoint x: 556, endPoint y: 193, distance: 93.3
click at [556, 193] on div "Name Name is for your internal organization only. Bundle 26" at bounding box center [775, 204] width 1045 height 43
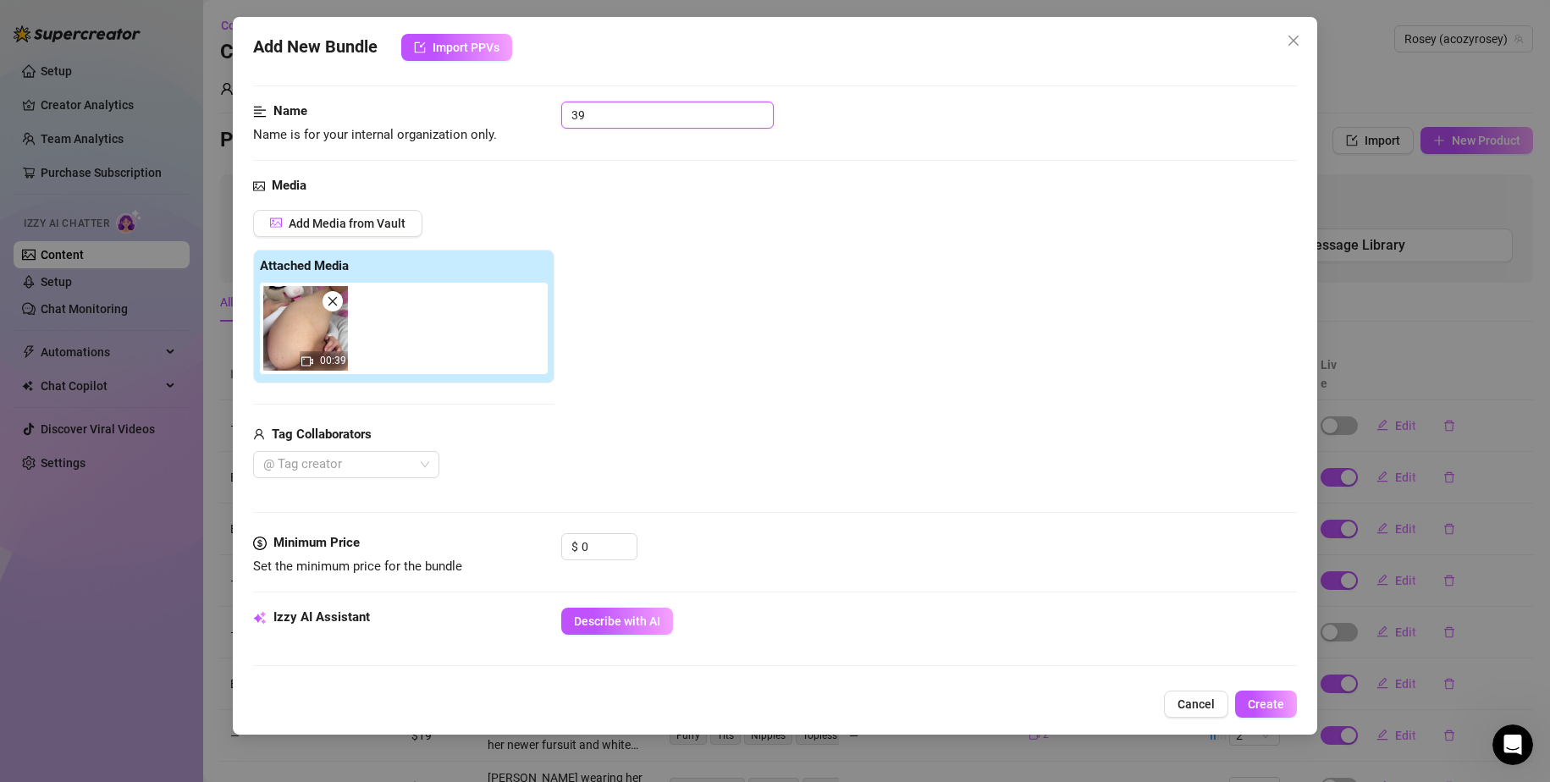
scroll to position [0, 0]
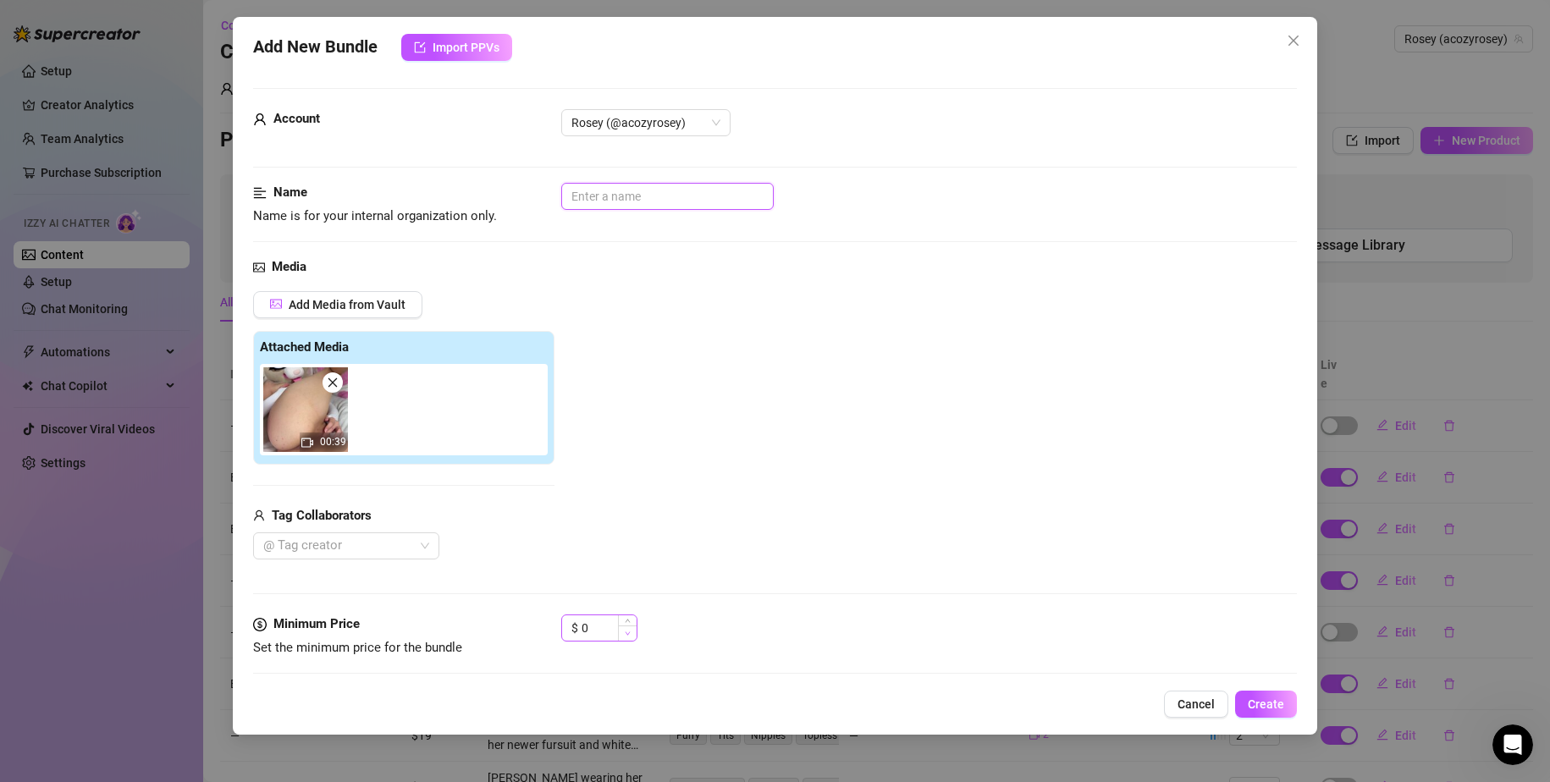
click at [623, 635] on span "Decrease Value" at bounding box center [627, 633] width 19 height 15
click at [606, 635] on input "0" at bounding box center [609, 628] width 55 height 25
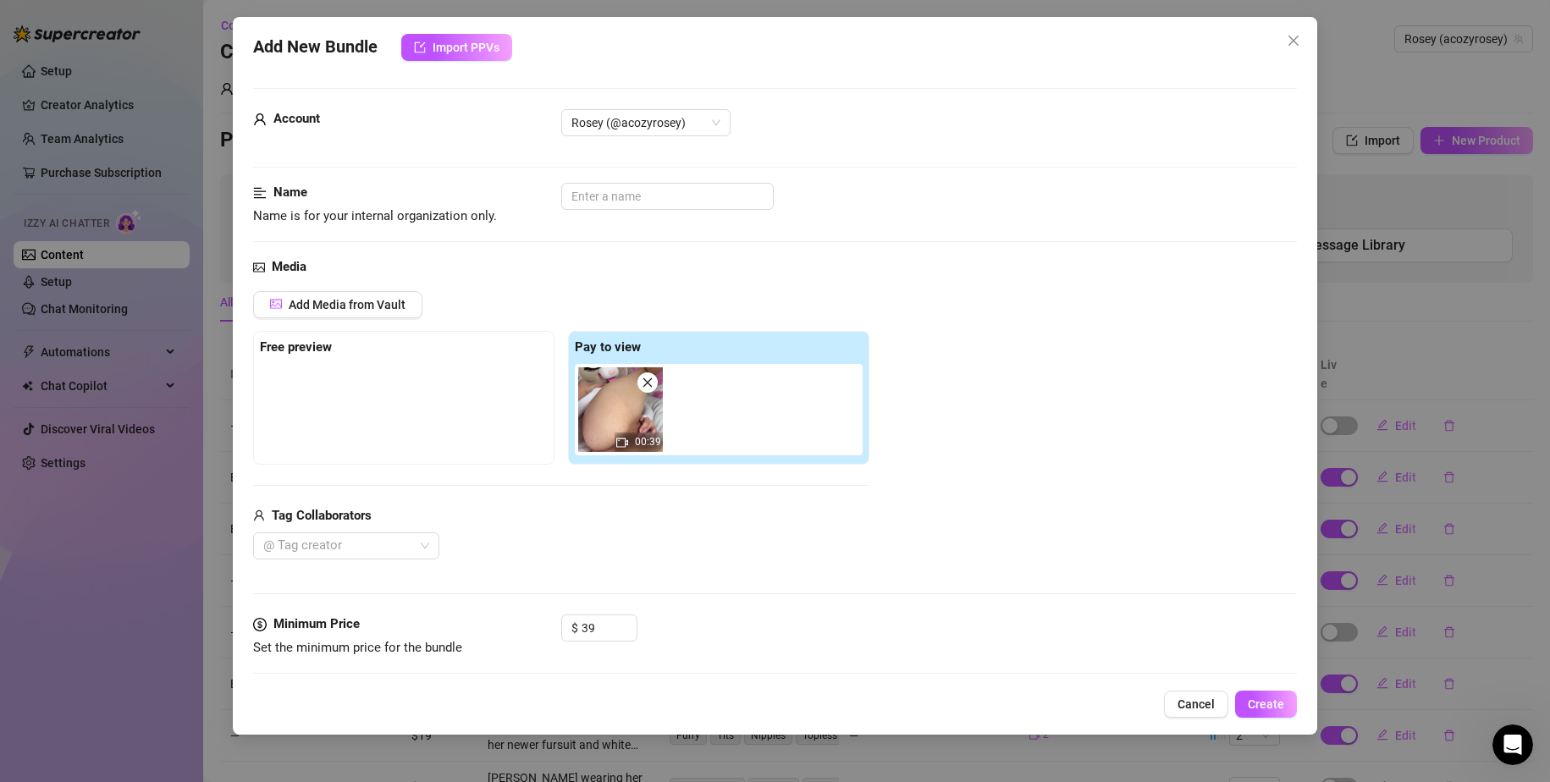
click at [908, 547] on div "Add Media from Vault Free preview Pay to view 00:39 Tag Collaborators @ Tag cre…" at bounding box center [775, 425] width 1045 height 269
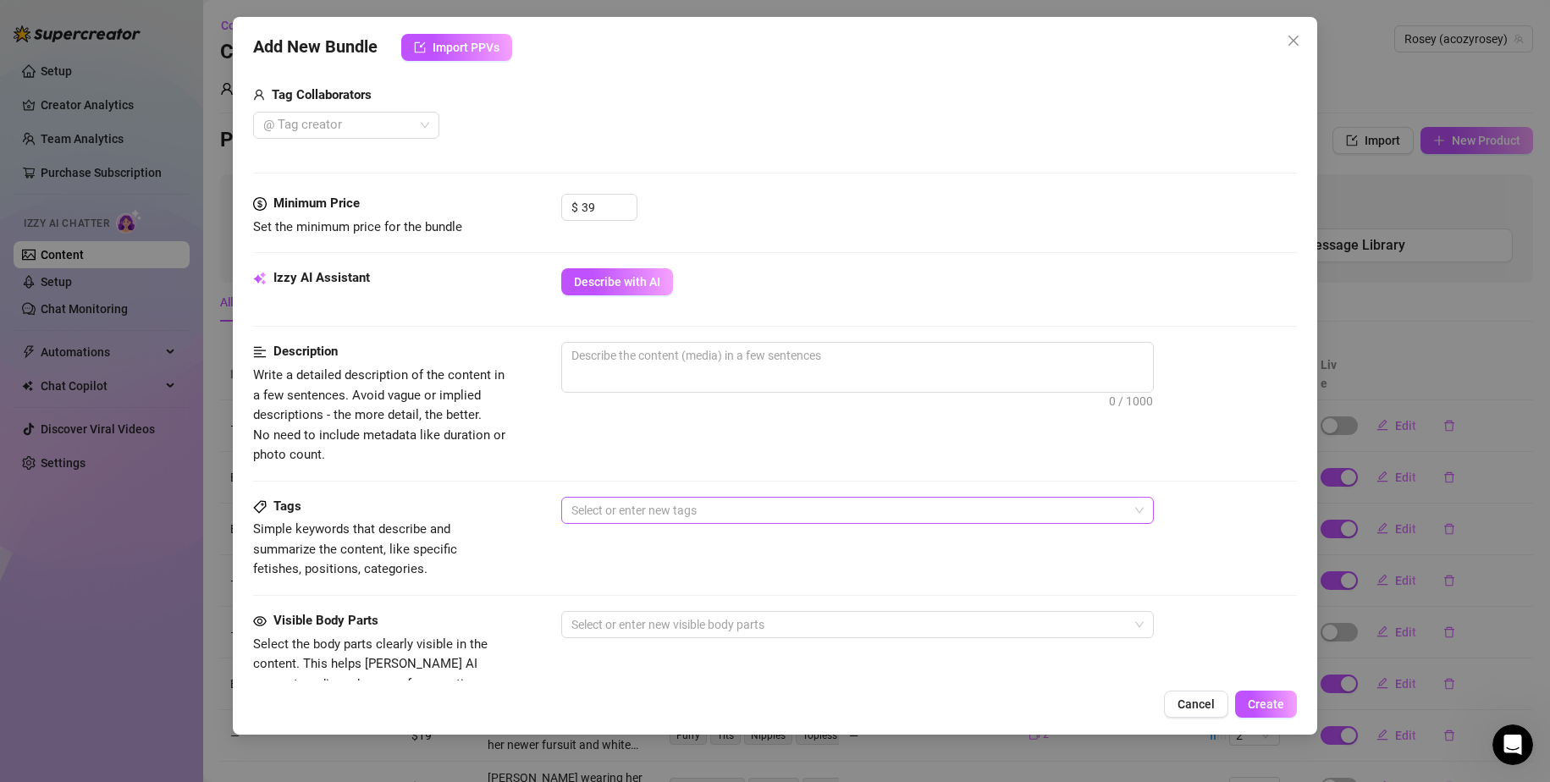
scroll to position [423, 0]
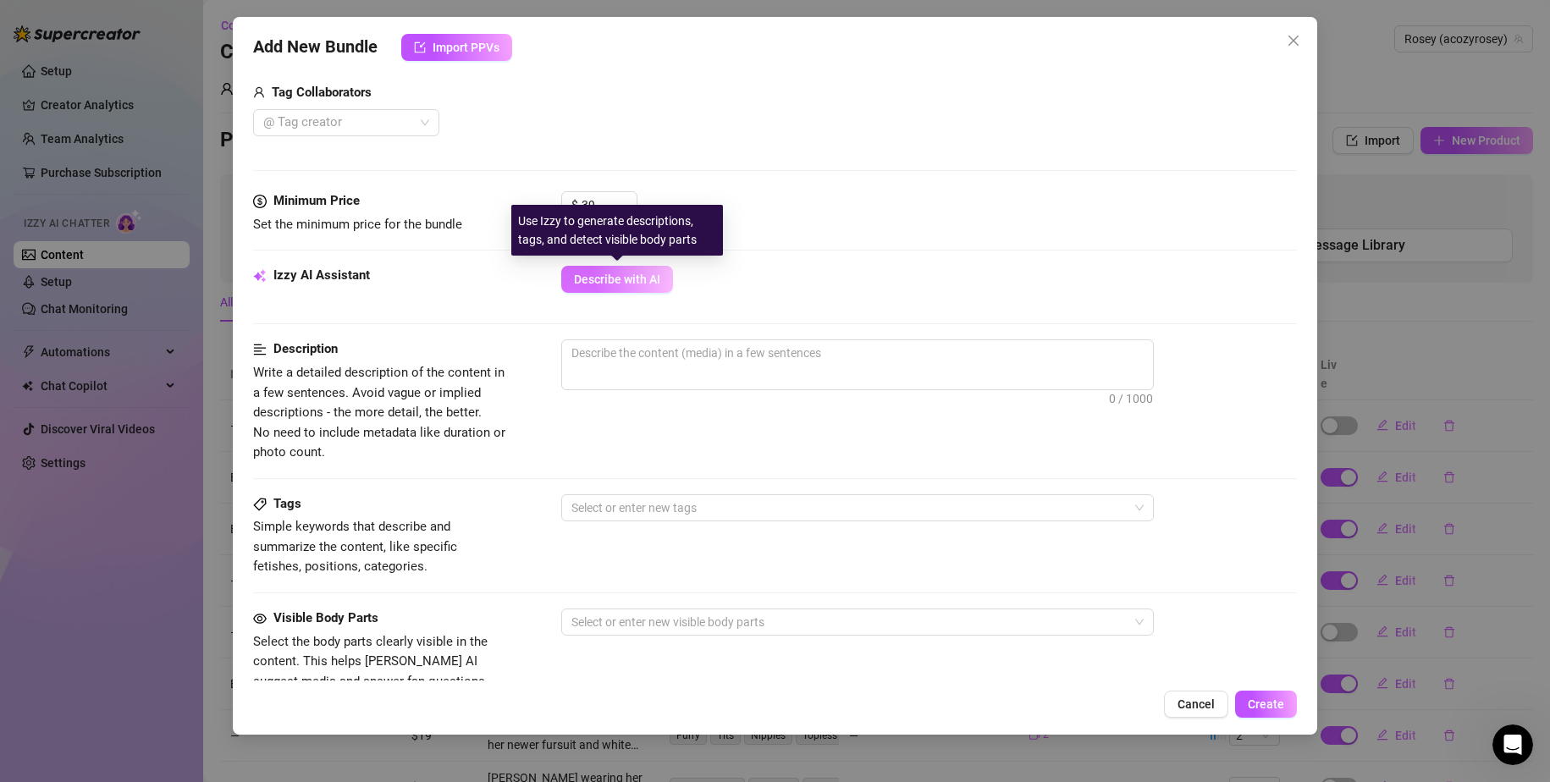
click at [653, 278] on span "Describe with AI" at bounding box center [617, 280] width 86 height 14
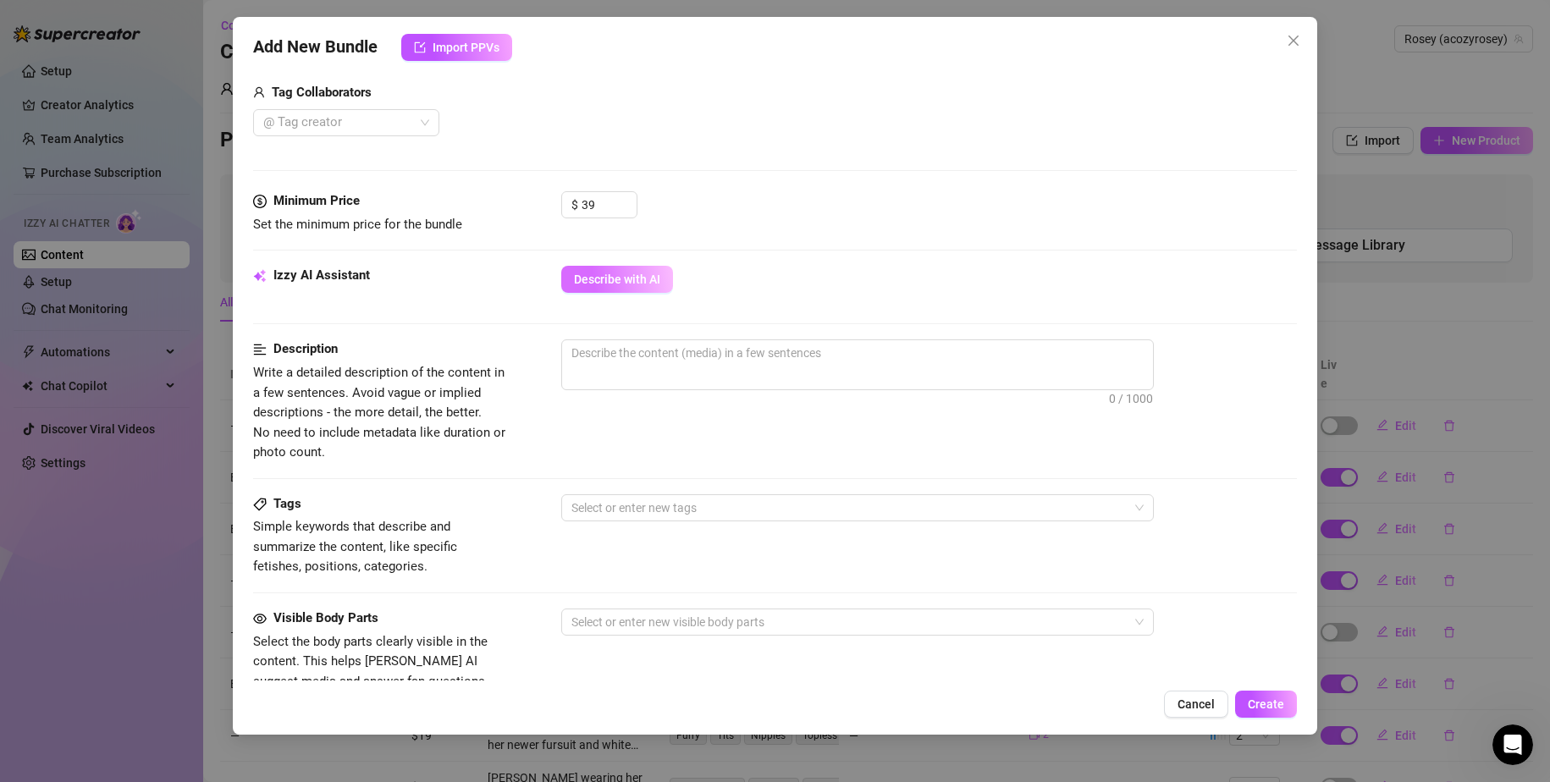
click at [651, 286] on span "Describe with AI" at bounding box center [617, 280] width 86 height 14
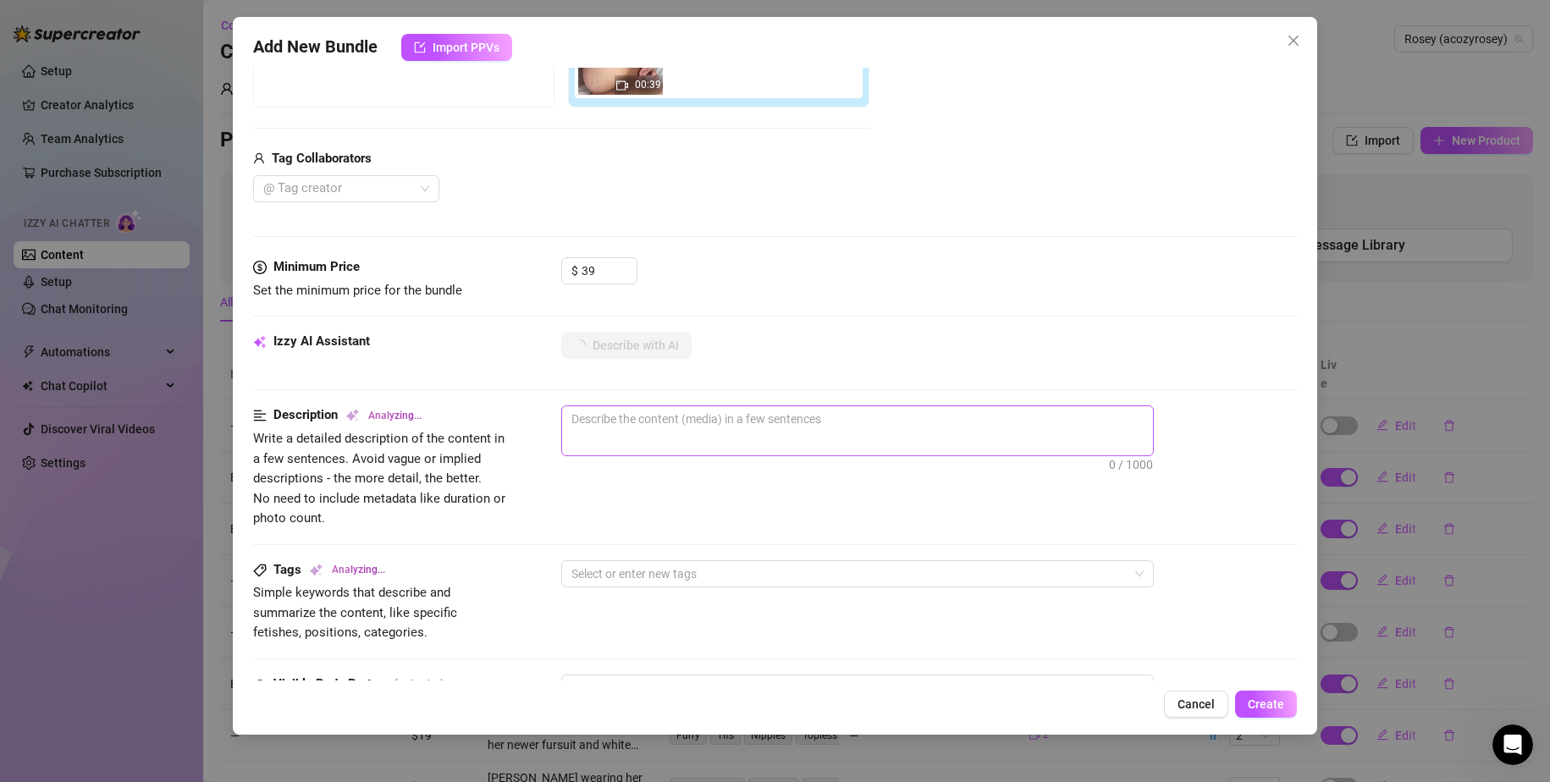
scroll to position [169, 0]
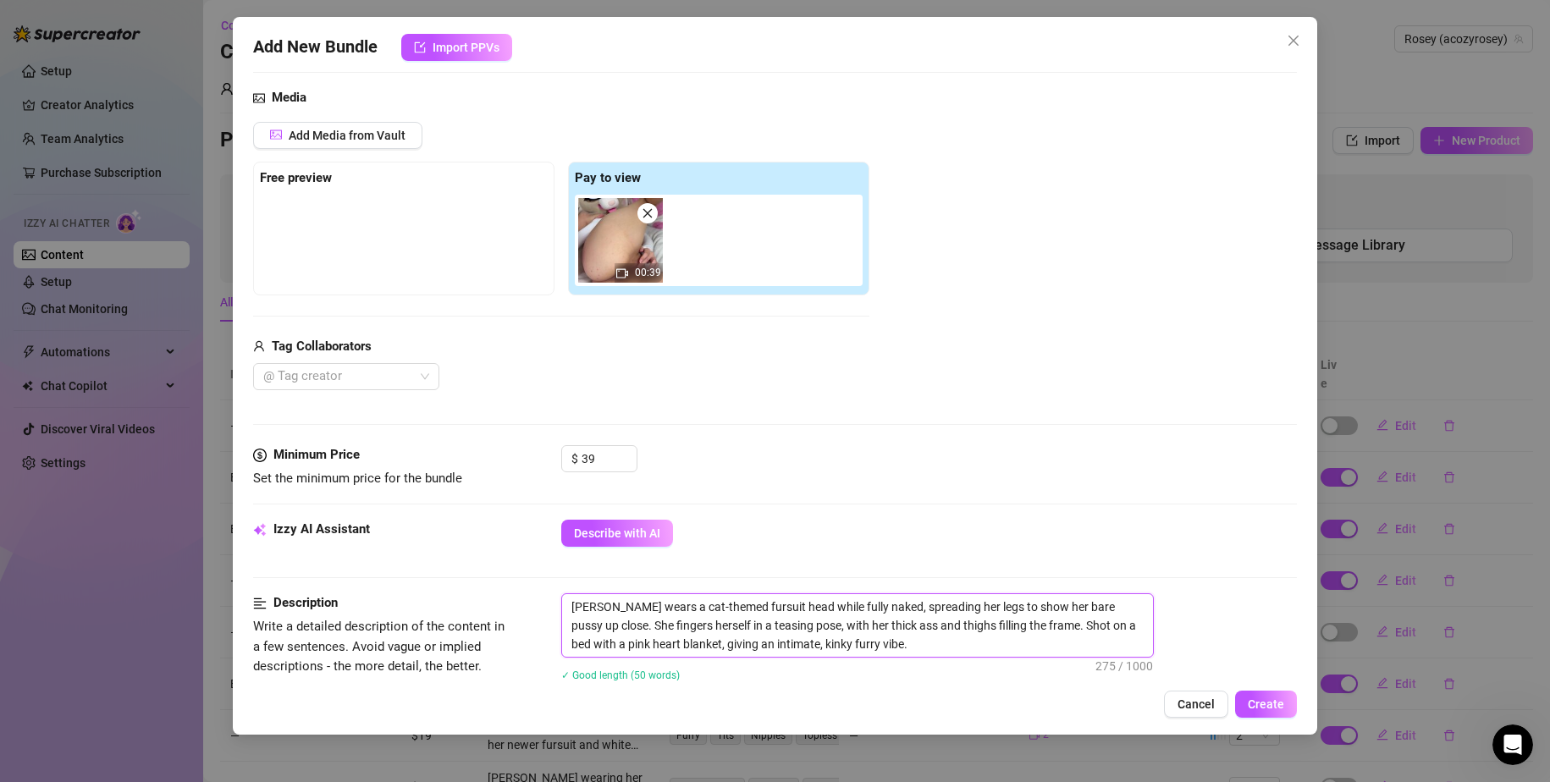
click at [644, 607] on textarea "Rosey wears a cat-themed fursuit head while fully naked, spreading her legs to …" at bounding box center [857, 625] width 591 height 63
drag, startPoint x: 640, startPoint y: 607, endPoint x: 773, endPoint y: 606, distance: 132.9
click at [773, 606] on textarea "Rosey wears a cat-themed fursuit head while fully naked, spreading her legs to …" at bounding box center [857, 625] width 591 height 63
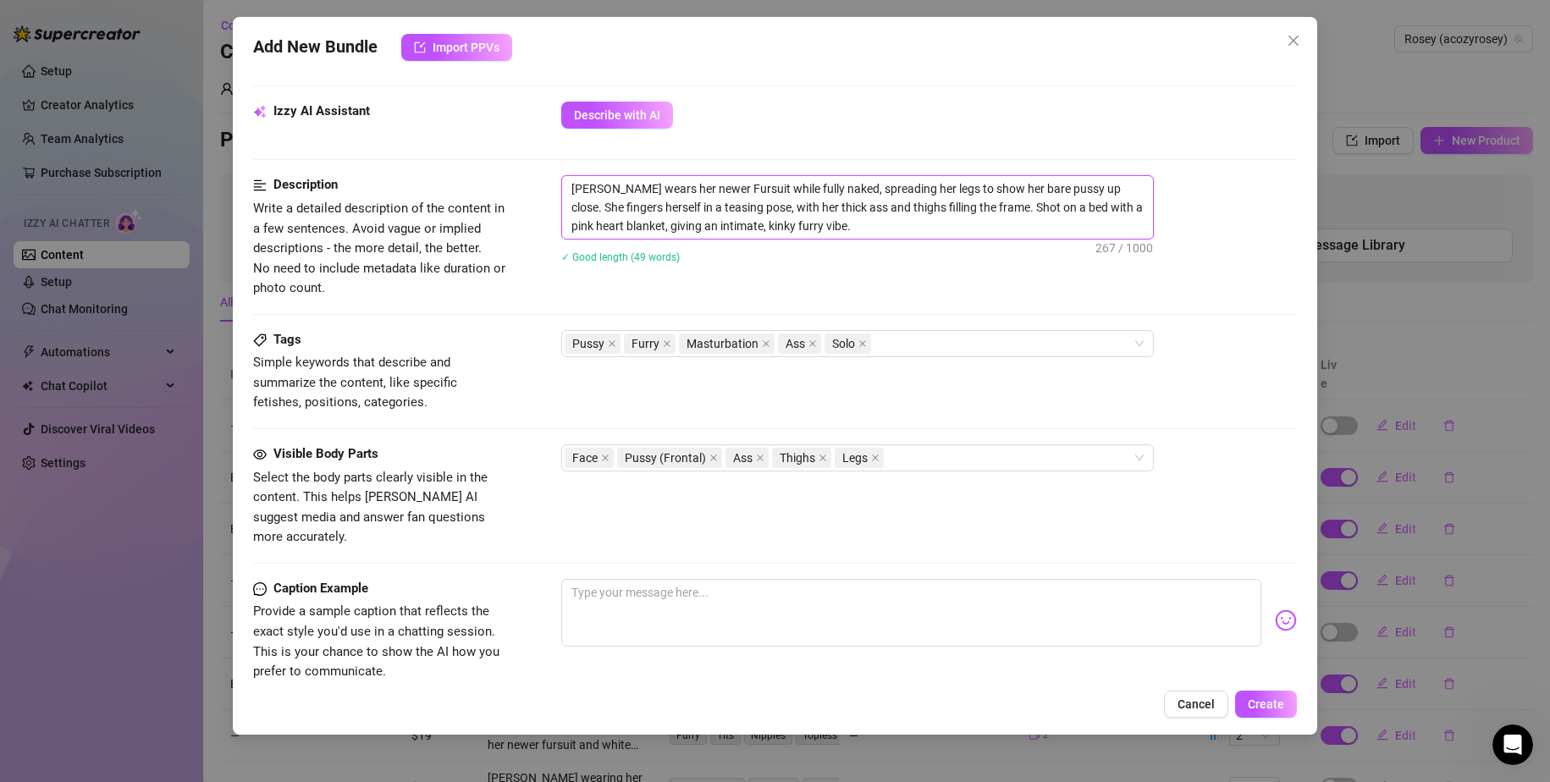
scroll to position [593, 0]
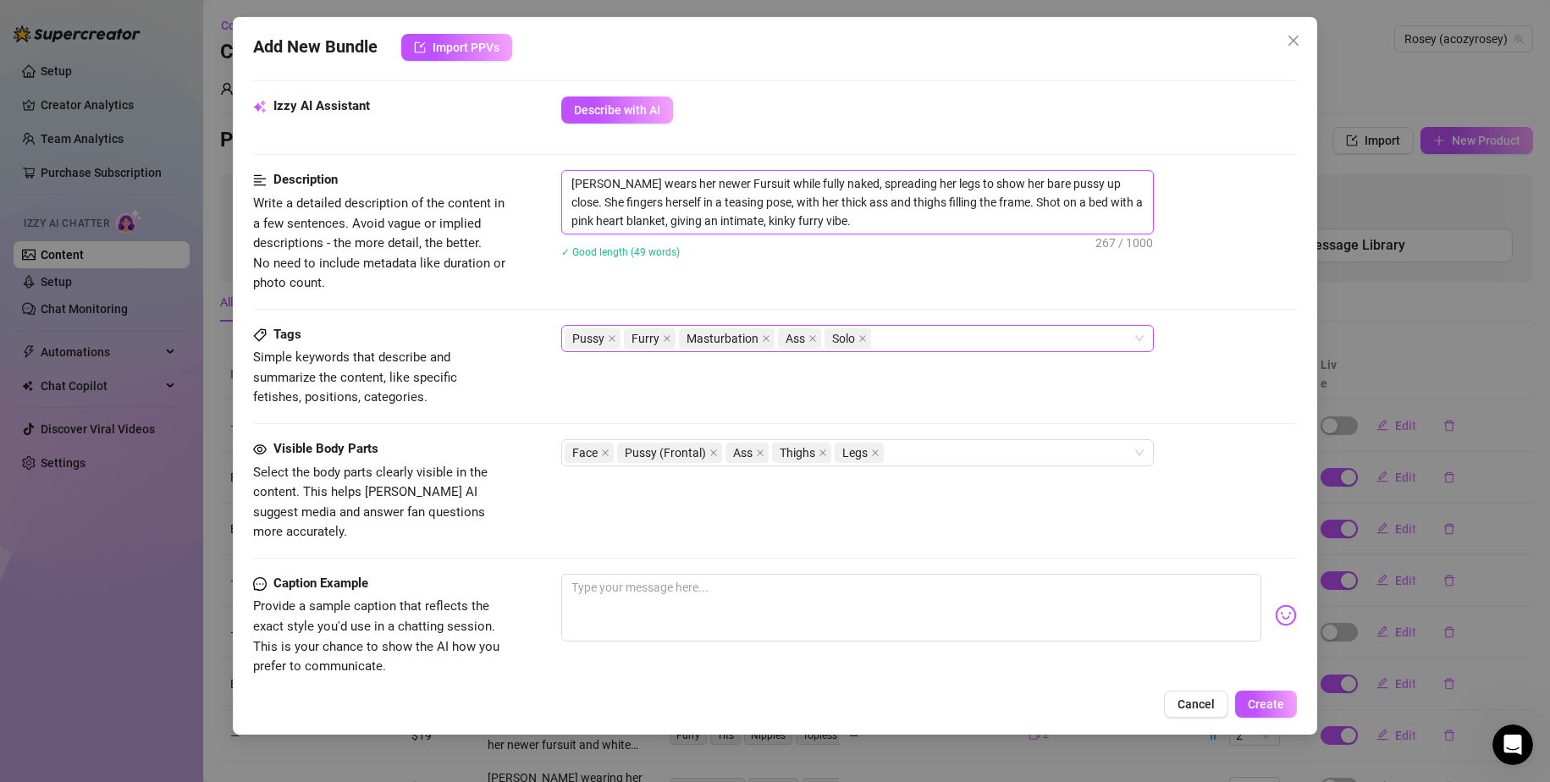
click at [913, 335] on div "Pussy Furry Masturbation Ass Solo" at bounding box center [849, 339] width 568 height 24
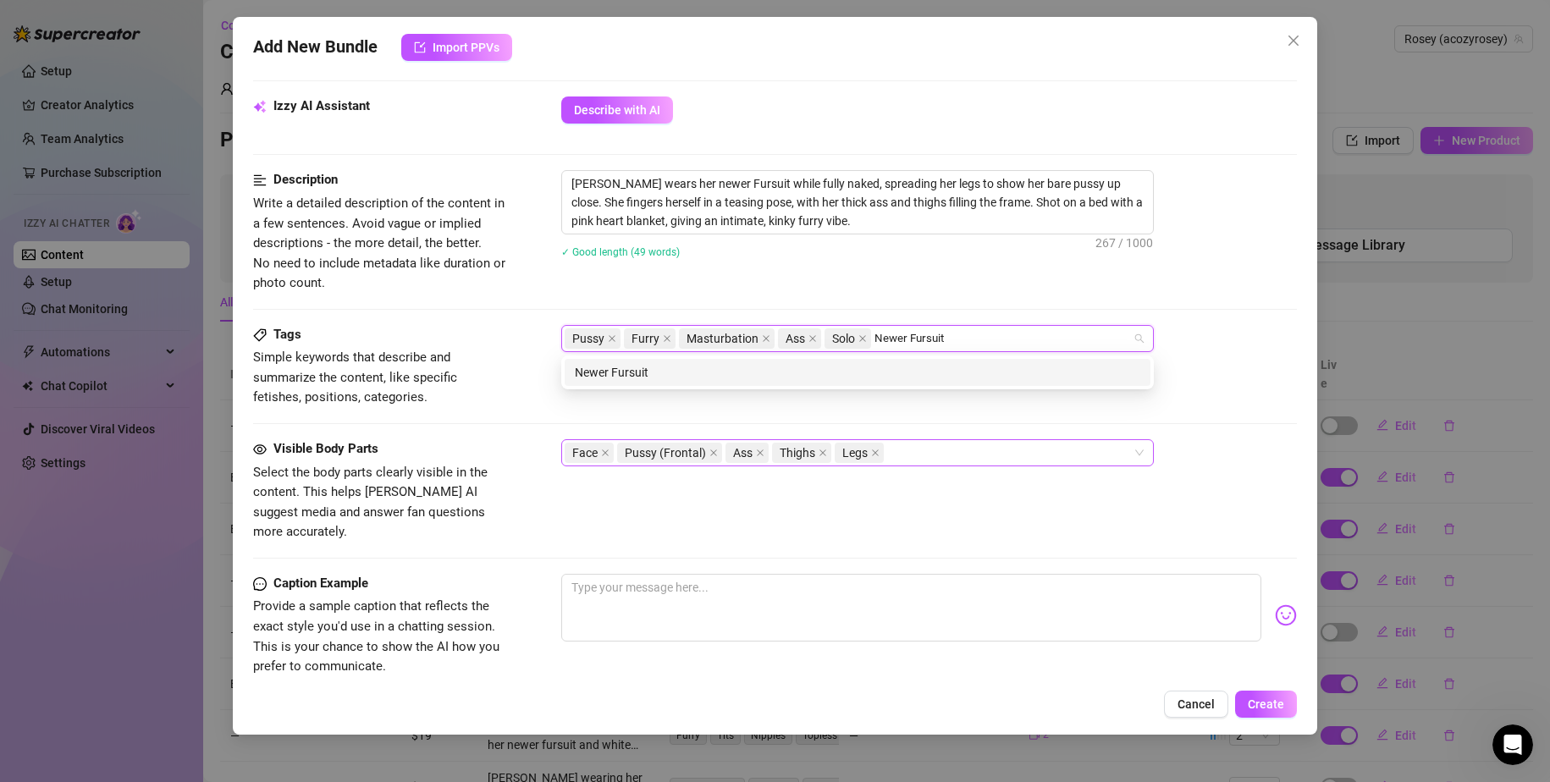
click at [928, 453] on div "Face Pussy (Frontal) Ass Thighs Legs" at bounding box center [849, 453] width 568 height 24
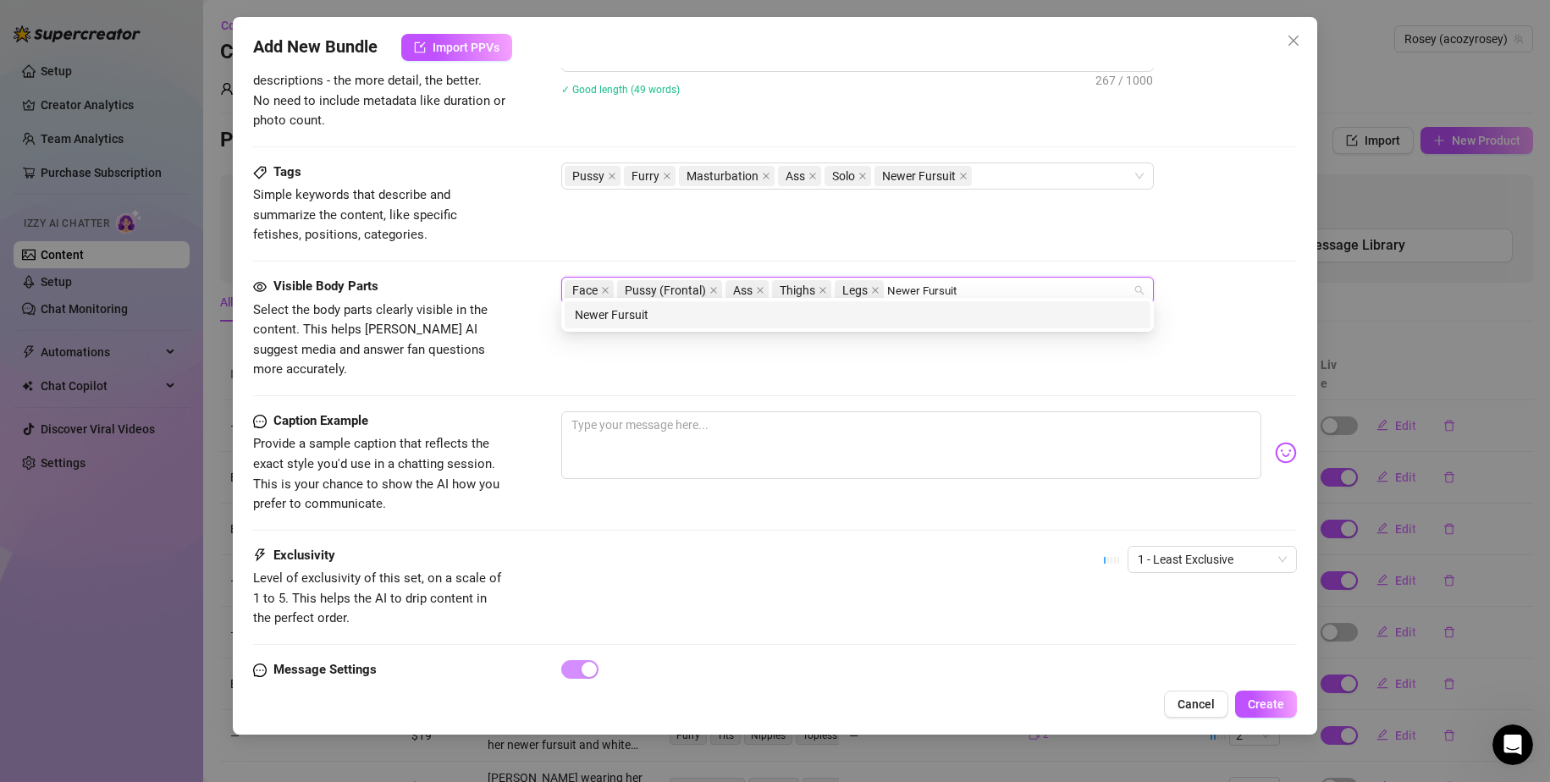
scroll to position [809, 0]
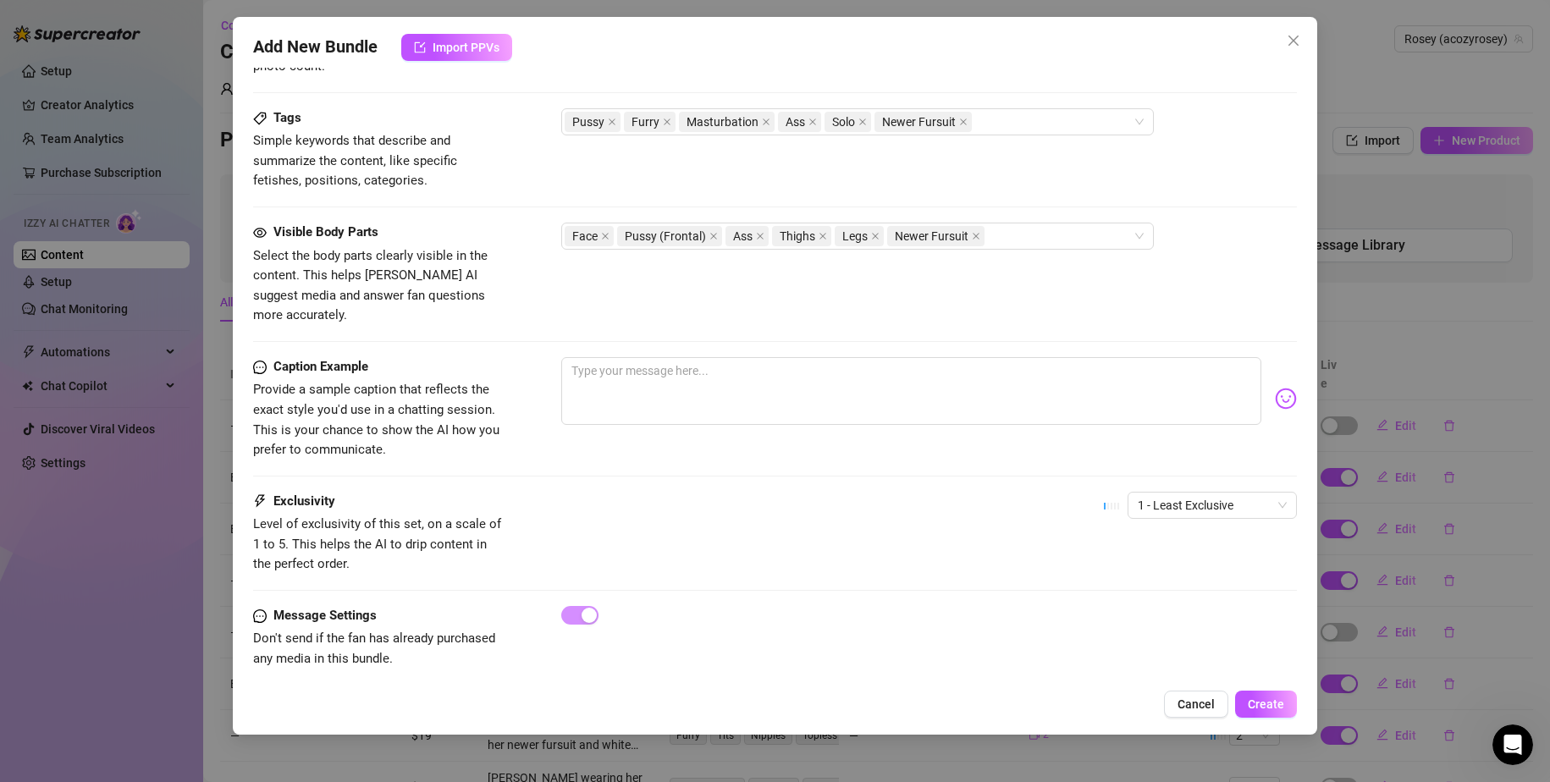
click at [1190, 446] on div "Caption Example Provide a sample caption that reflects the exact style you'd us…" at bounding box center [775, 424] width 1045 height 135
click at [1192, 494] on span "1 - Least Exclusive" at bounding box center [1212, 505] width 149 height 25
click at [1168, 577] on div "3" at bounding box center [1198, 573] width 142 height 19
click at [1286, 707] on button "Create" at bounding box center [1266, 704] width 62 height 27
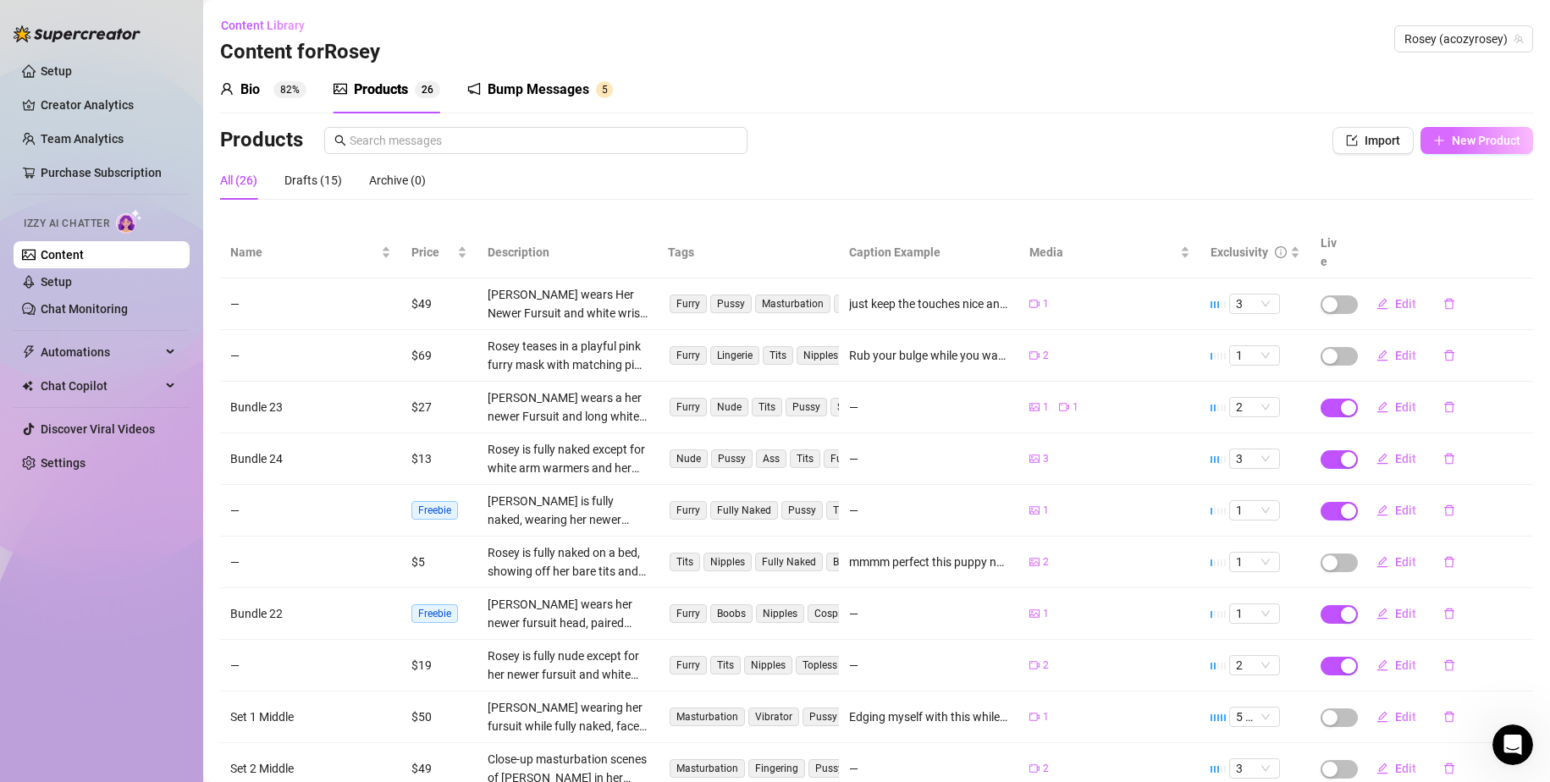
click at [1433, 141] on button "New Product" at bounding box center [1477, 140] width 113 height 27
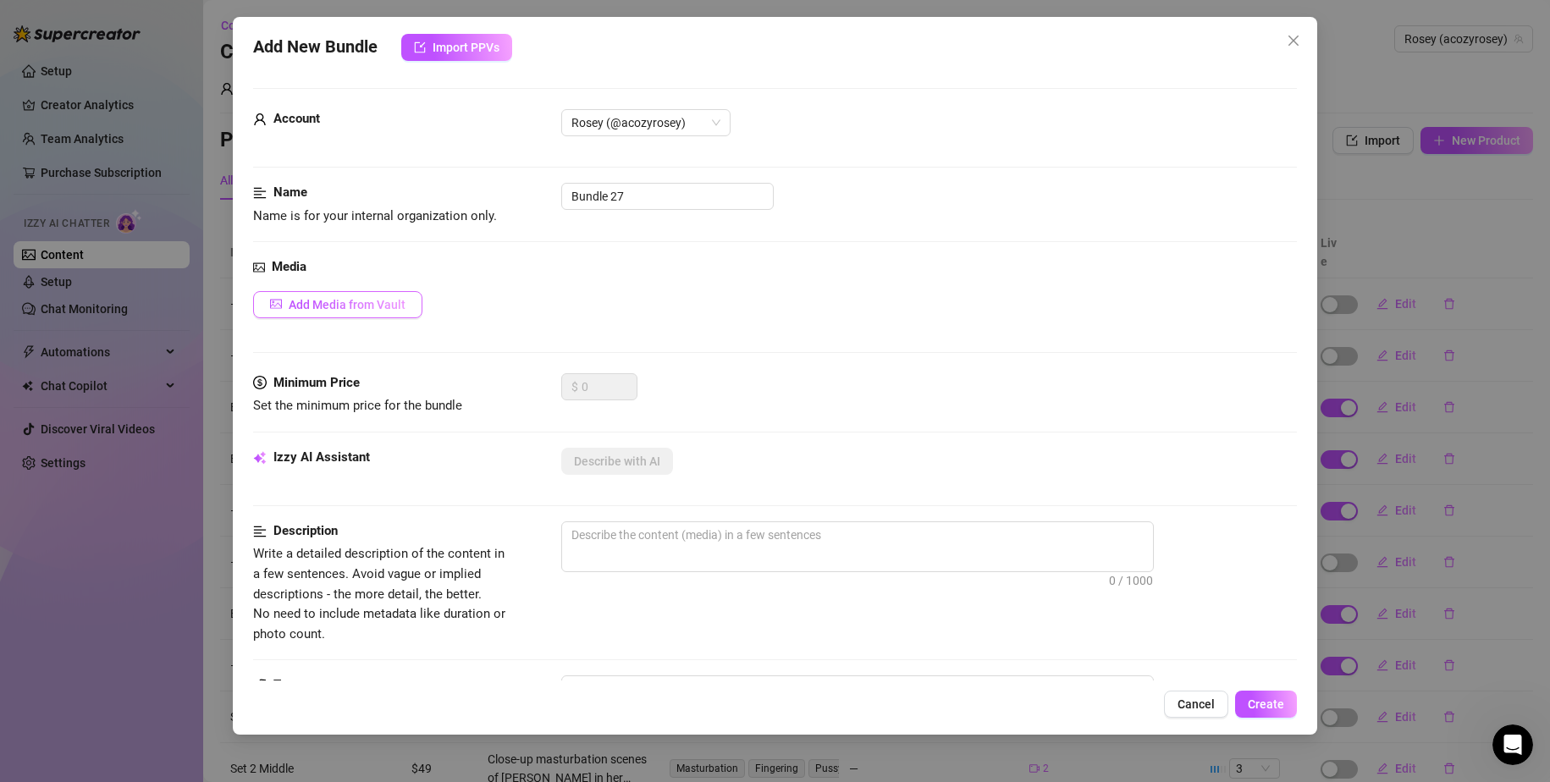
click at [375, 311] on span "Add Media from Vault" at bounding box center [347, 305] width 117 height 14
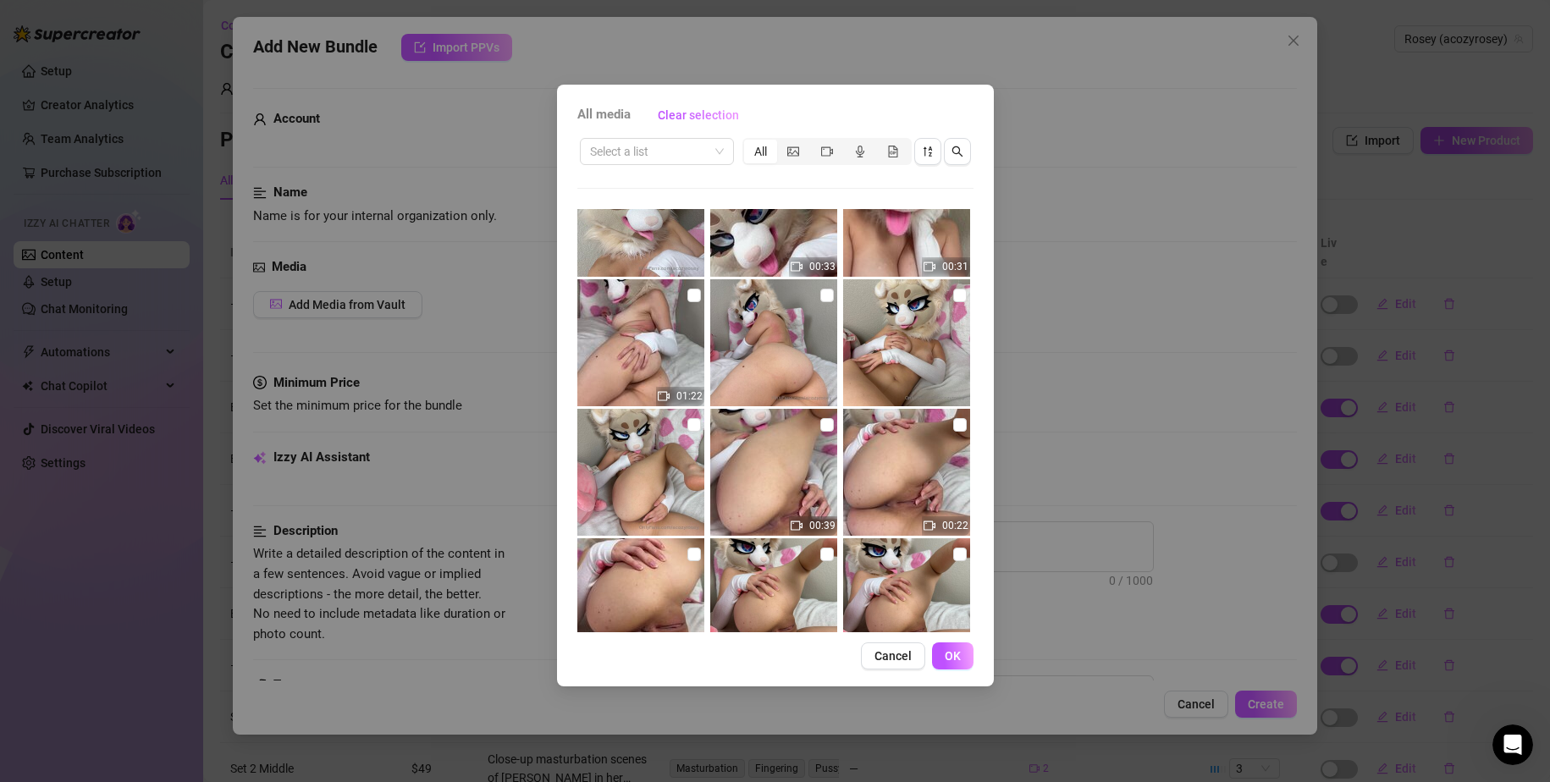
scroll to position [1439, 0]
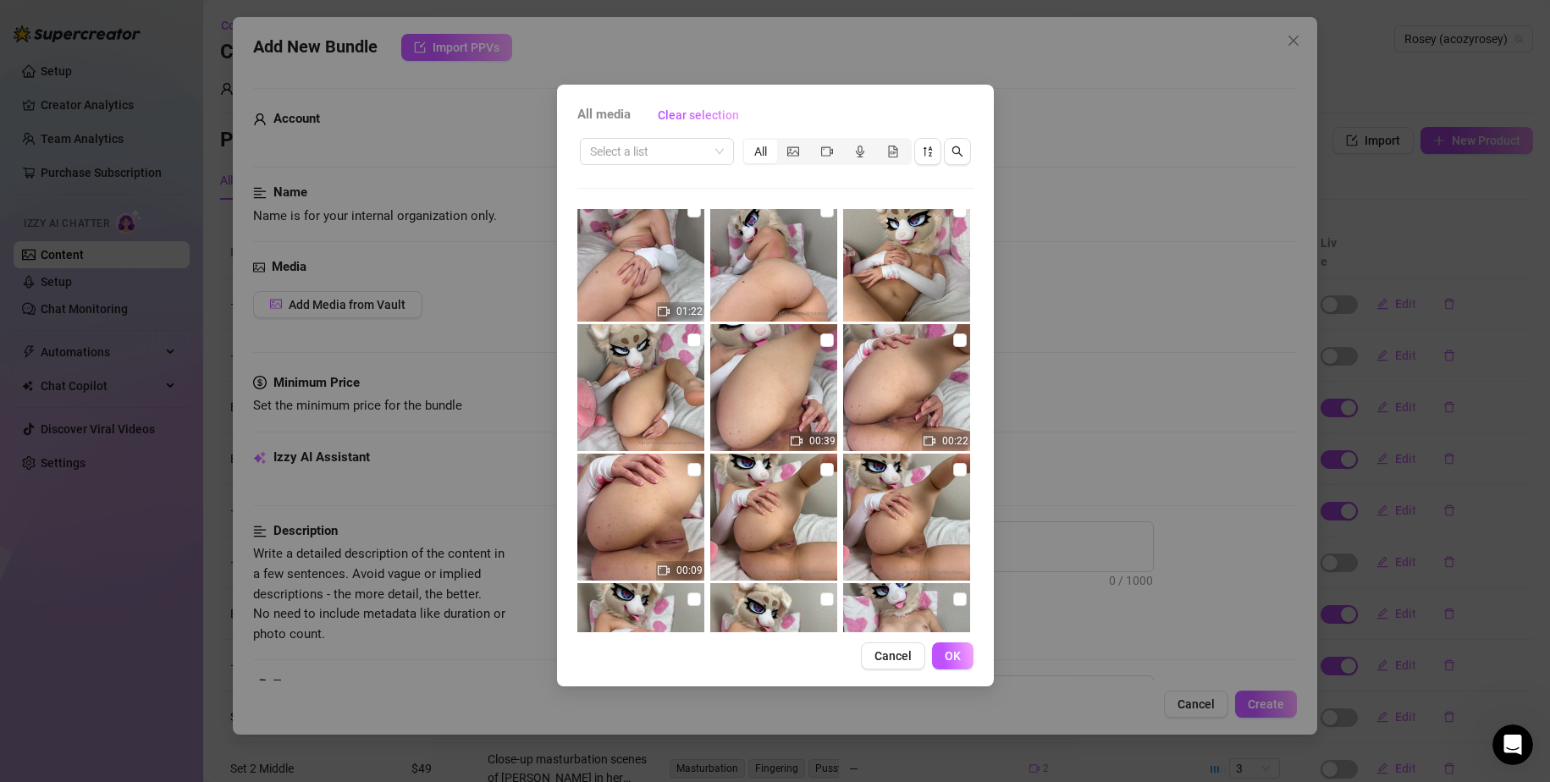
click at [681, 340] on img at bounding box center [640, 387] width 127 height 127
click at [687, 340] on input "checkbox" at bounding box center [694, 341] width 14 height 14
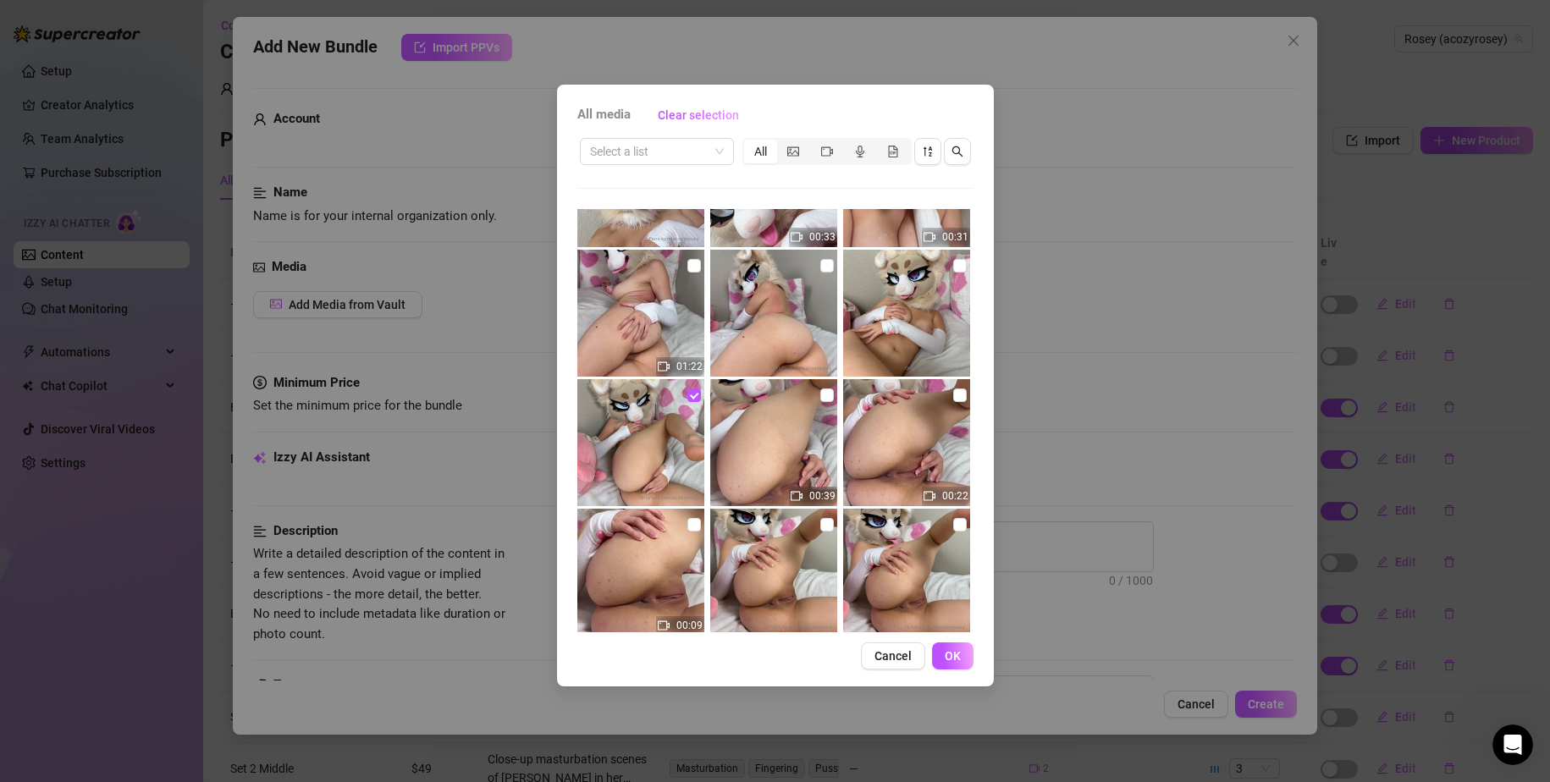
scroll to position [1355, 0]
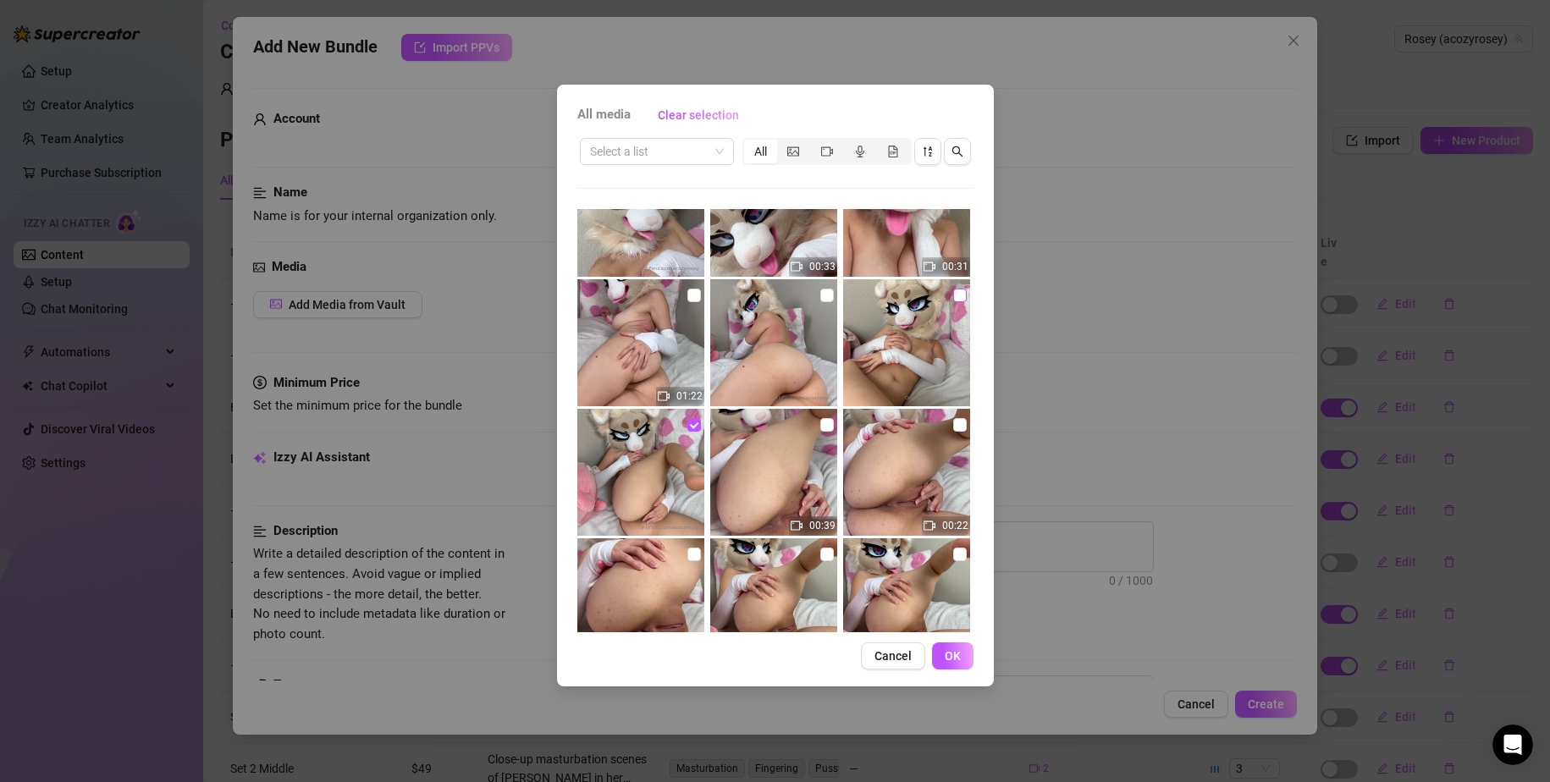
click at [953, 291] on input "checkbox" at bounding box center [960, 296] width 14 height 14
click at [958, 653] on span "OK" at bounding box center [953, 656] width 16 height 14
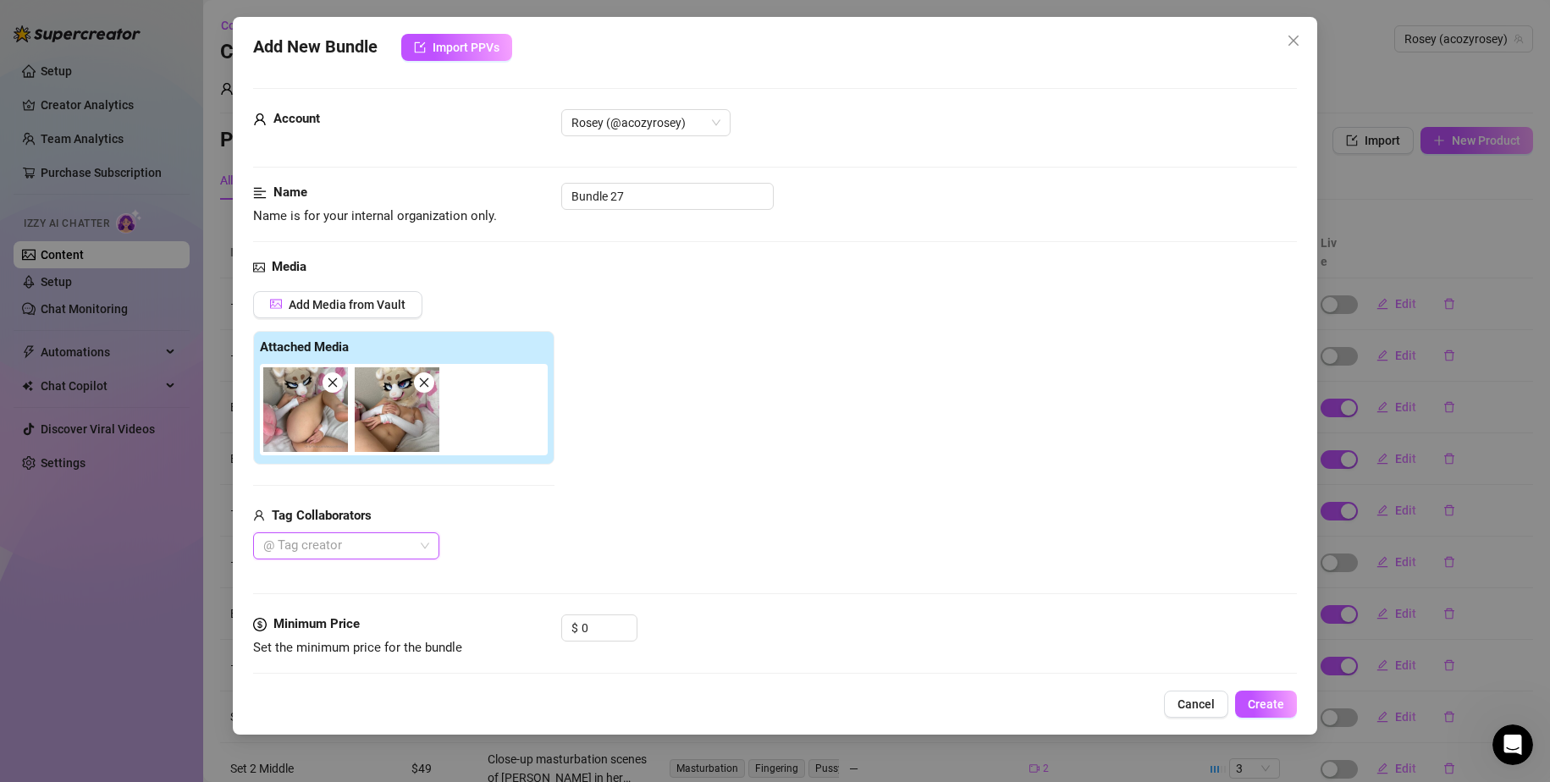
click at [326, 433] on img at bounding box center [305, 409] width 85 height 85
click at [332, 433] on img at bounding box center [305, 409] width 85 height 85
click at [396, 420] on img at bounding box center [397, 409] width 85 height 85
drag, startPoint x: 671, startPoint y: 196, endPoint x: 493, endPoint y: 192, distance: 178.7
click at [494, 192] on div "Name Name is for your internal organization only. Bundle 27" at bounding box center [775, 204] width 1045 height 43
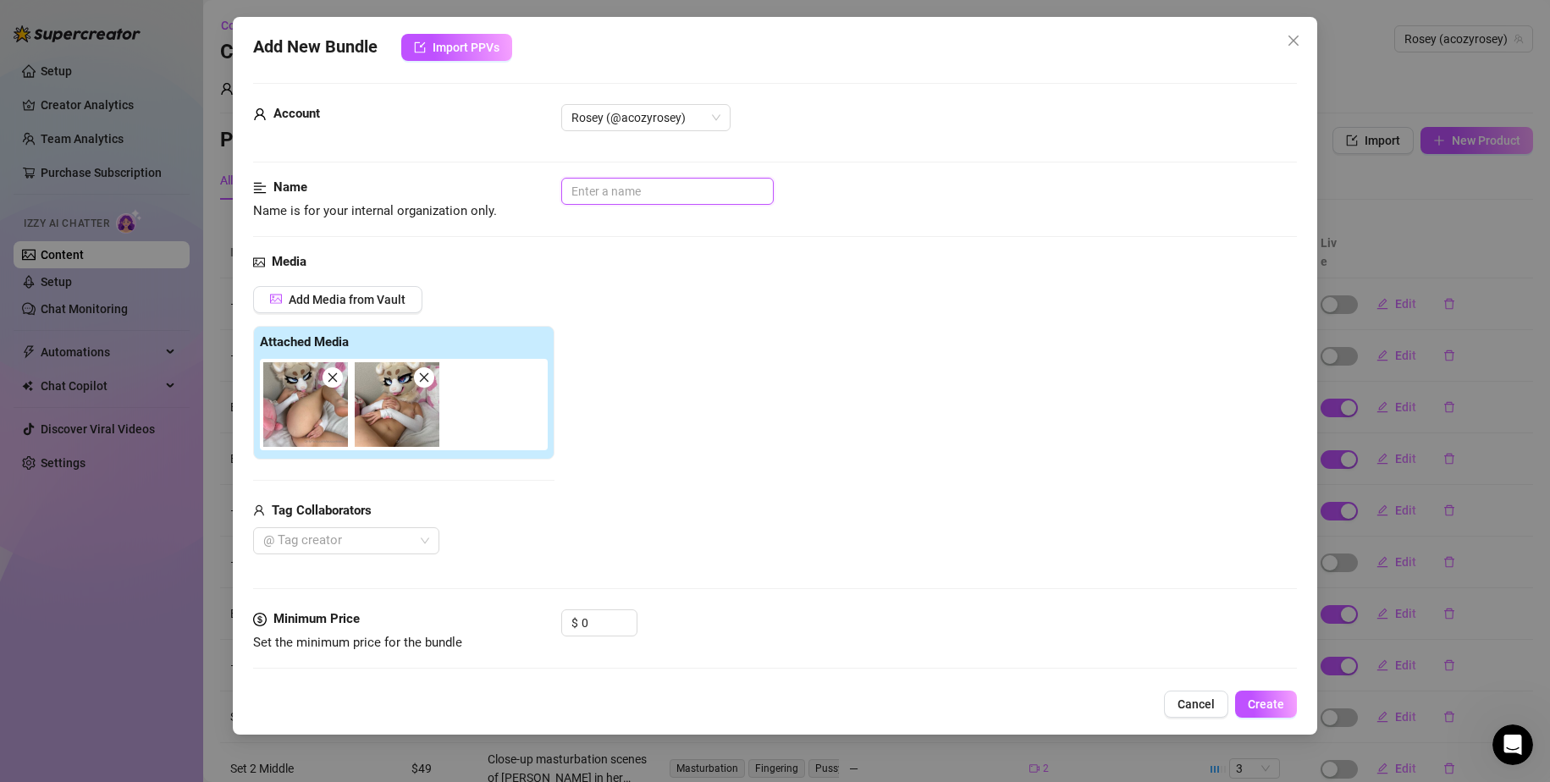
scroll to position [85, 0]
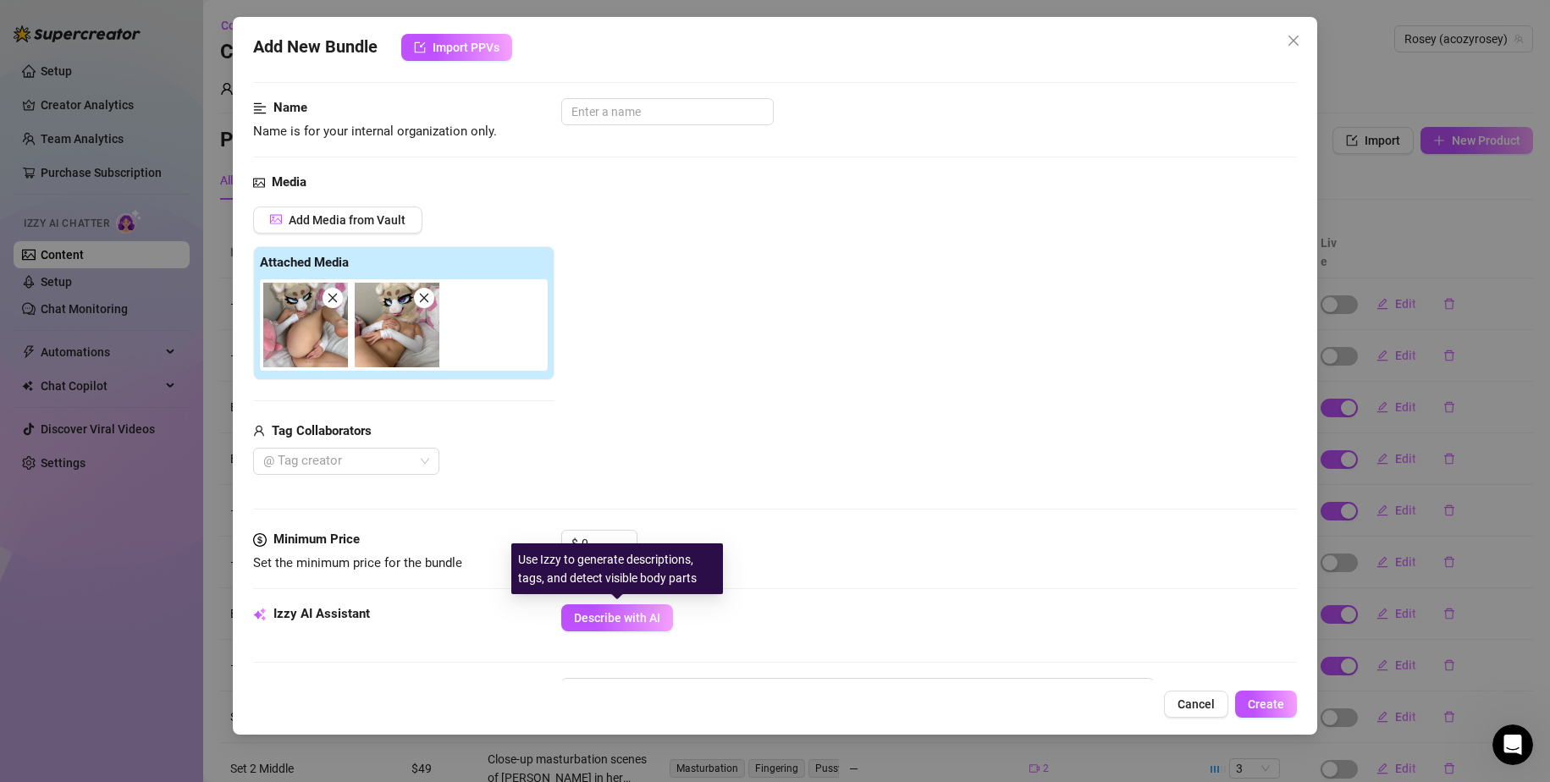
click at [601, 548] on div "Use Izzy to generate descriptions, tags, and detect visible body parts" at bounding box center [617, 569] width 212 height 51
click at [600, 538] on input "0" at bounding box center [609, 543] width 55 height 25
click at [422, 331] on img at bounding box center [397, 325] width 85 height 85
click at [425, 299] on icon "close" at bounding box center [423, 298] width 9 height 9
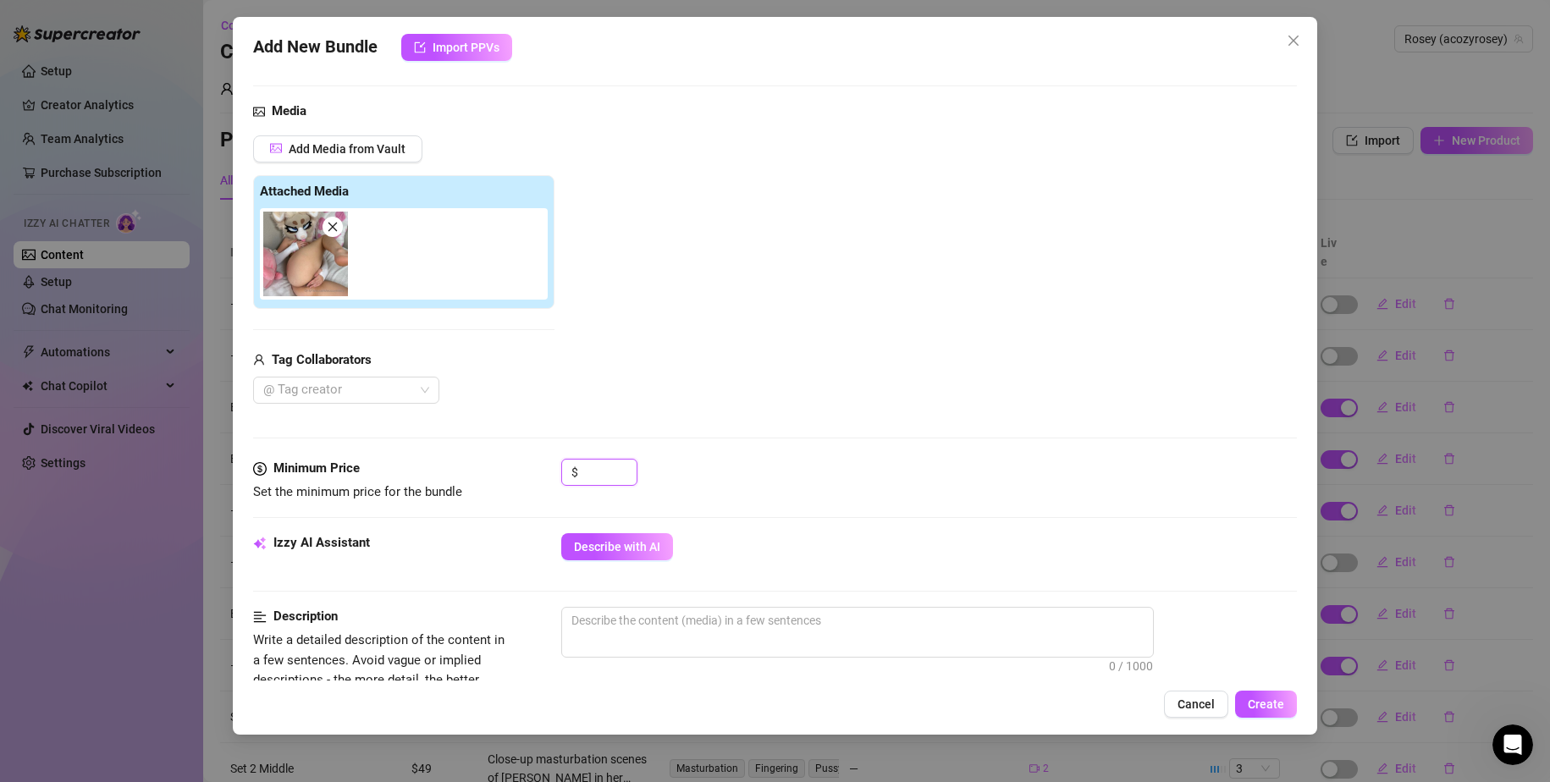
scroll to position [339, 0]
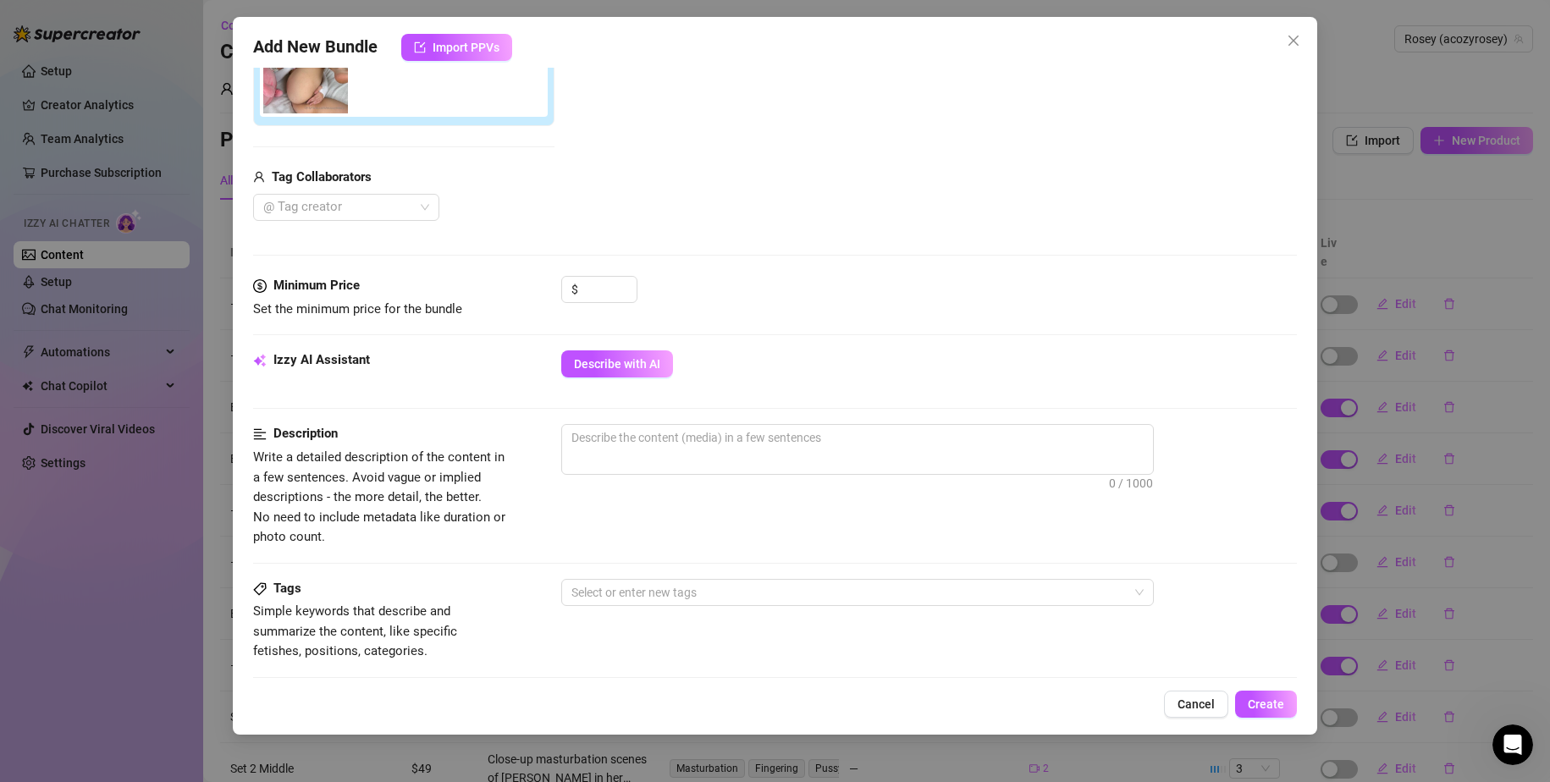
click at [817, 379] on div "Izzy AI Assistant Describe with AI" at bounding box center [775, 372] width 1045 height 42
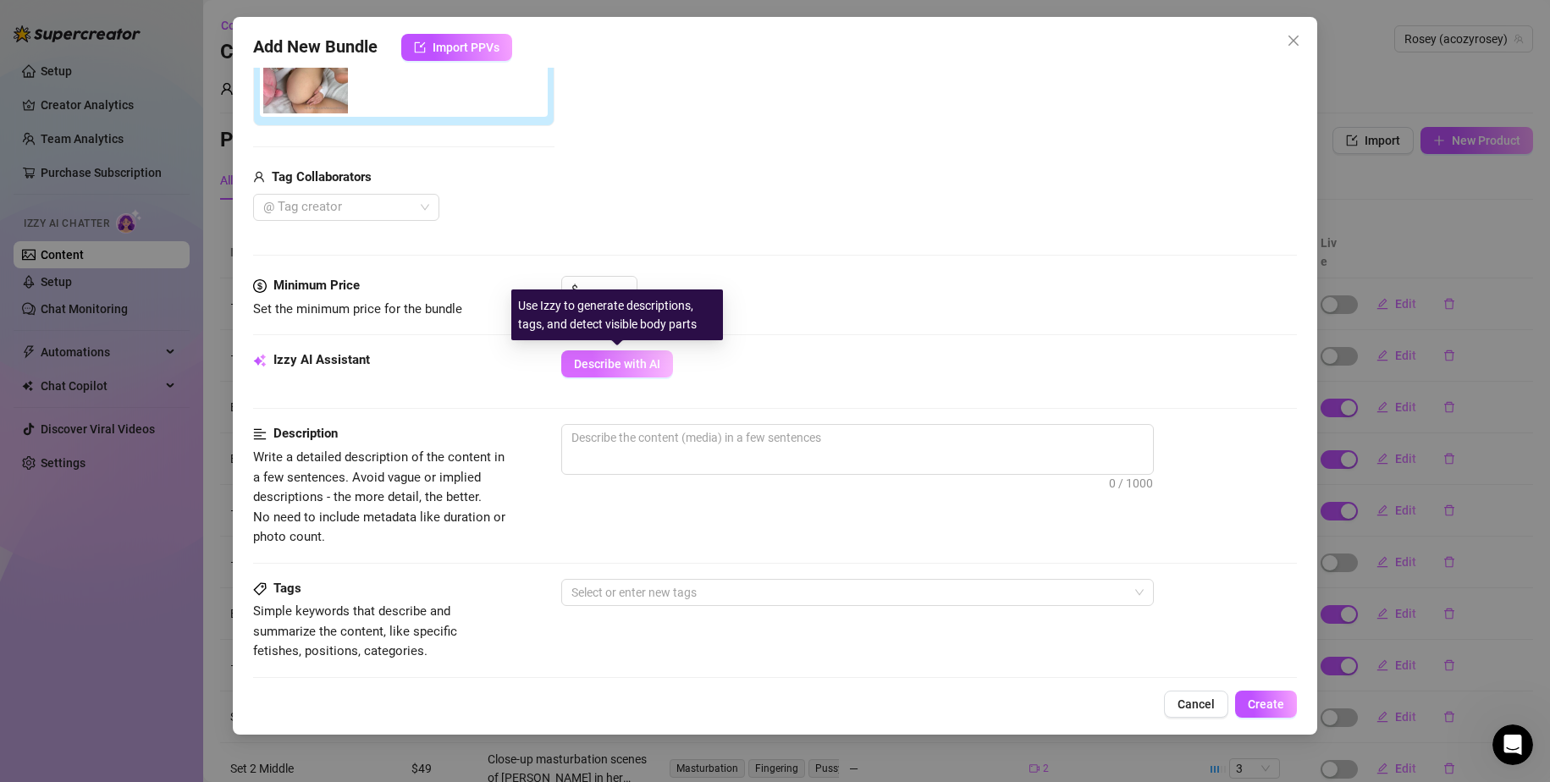
click at [660, 368] on button "Describe with AI" at bounding box center [617, 364] width 112 height 27
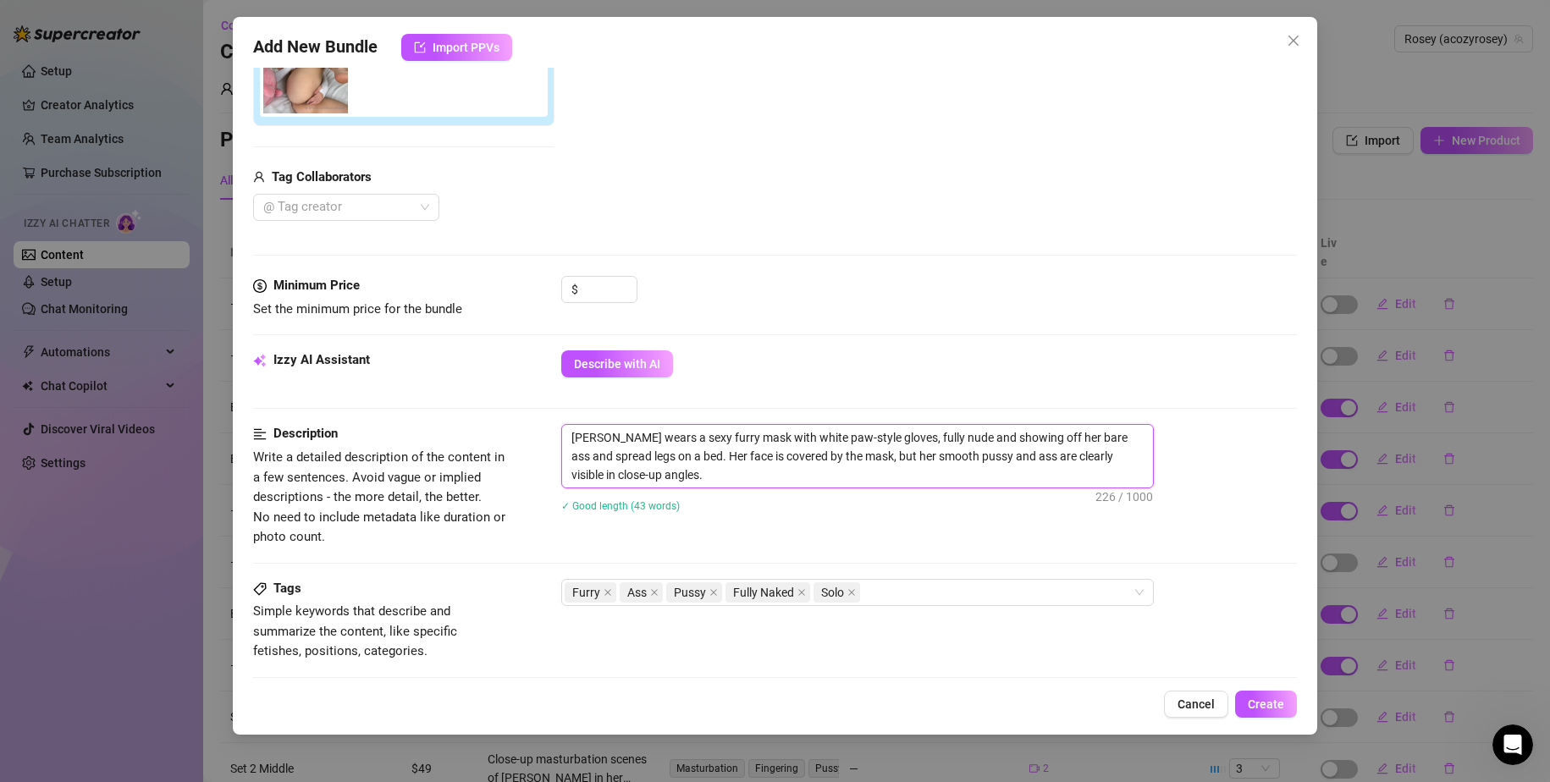
drag, startPoint x: 641, startPoint y: 438, endPoint x: 736, endPoint y: 419, distance: 96.6
click at [736, 419] on form "Account Rosey (@acozyrosey) Name Name is for your internal organization only. M…" at bounding box center [775, 460] width 1045 height 1422
click at [741, 472] on textarea "Rosey wears her newer fursuit with white paw-style gloves, fully nude and showi…" at bounding box center [857, 456] width 591 height 63
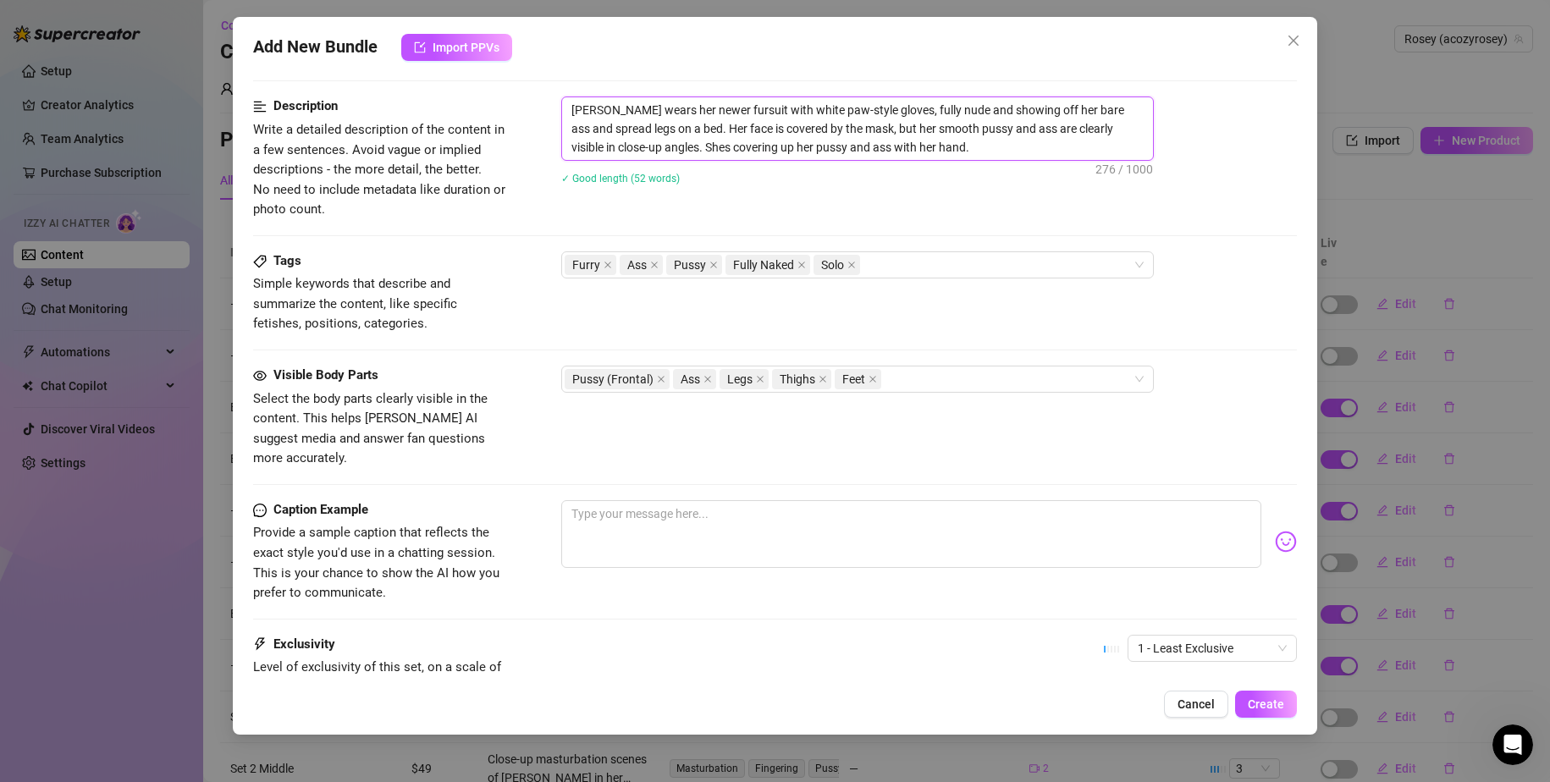
scroll to position [677, 0]
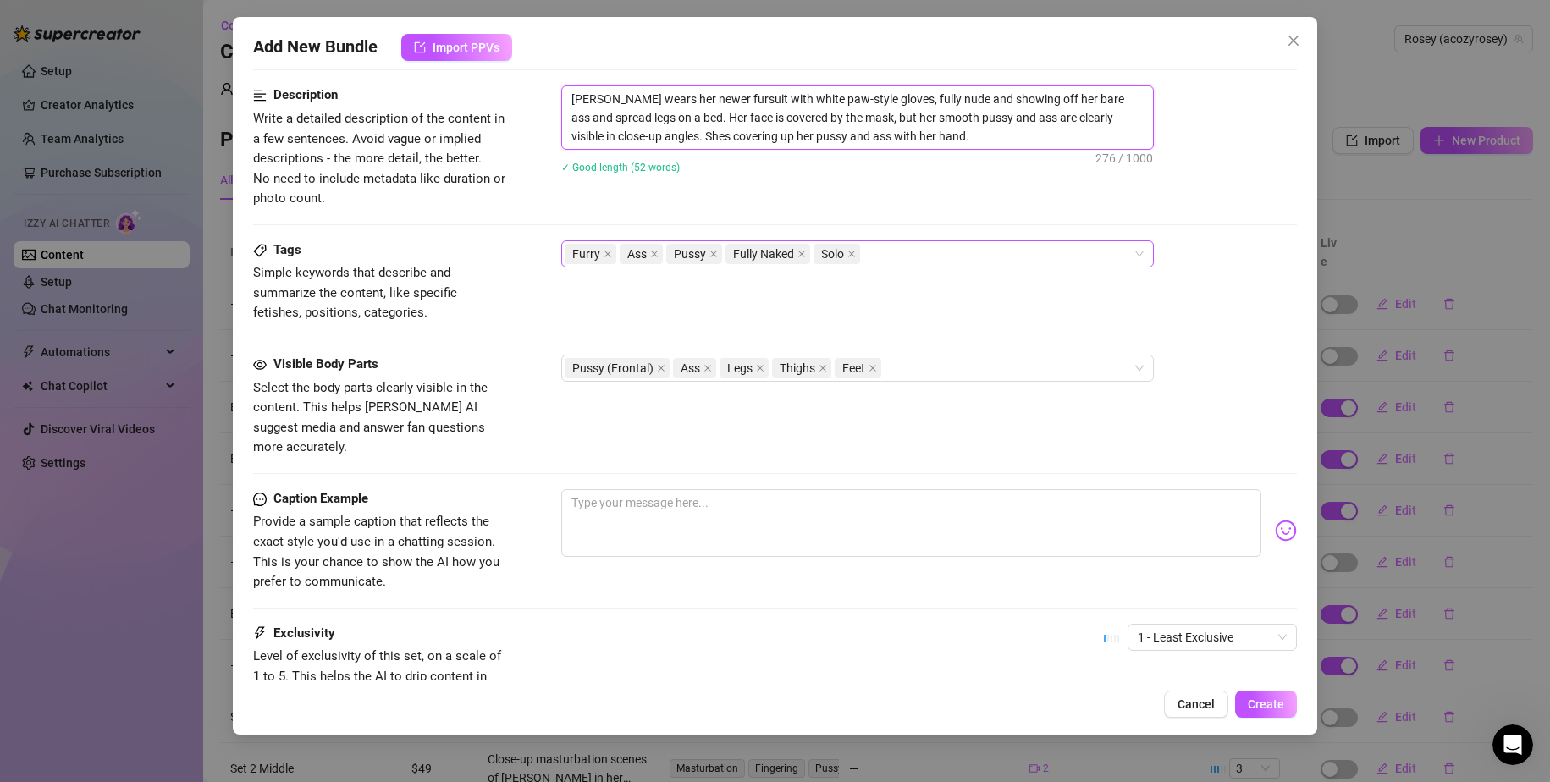
click at [948, 244] on div "Furry Ass Pussy Fully Naked Solo" at bounding box center [849, 254] width 568 height 24
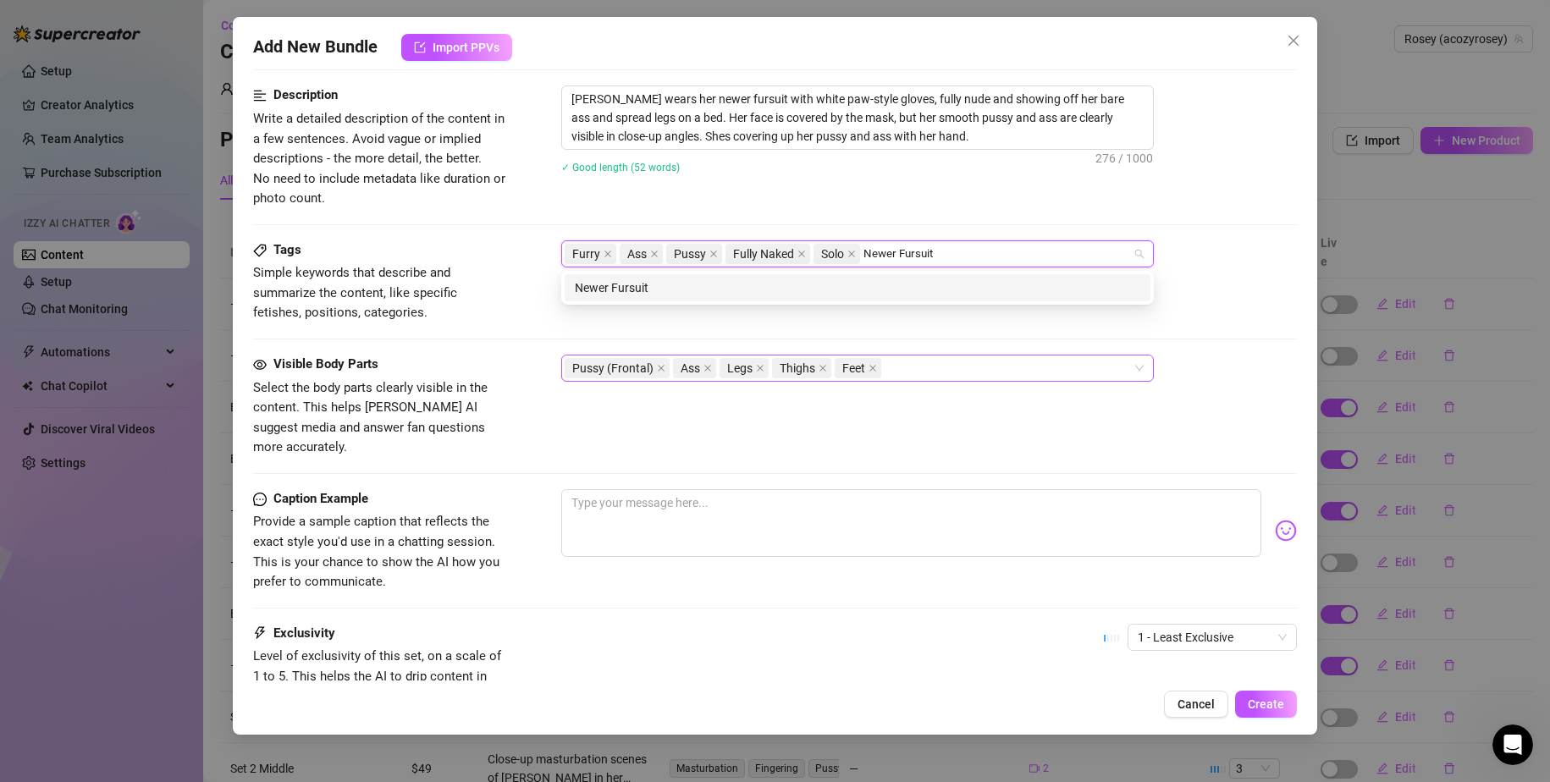
click at [943, 360] on div "Pussy (Frontal) Ass Legs Thighs Feet" at bounding box center [849, 368] width 568 height 24
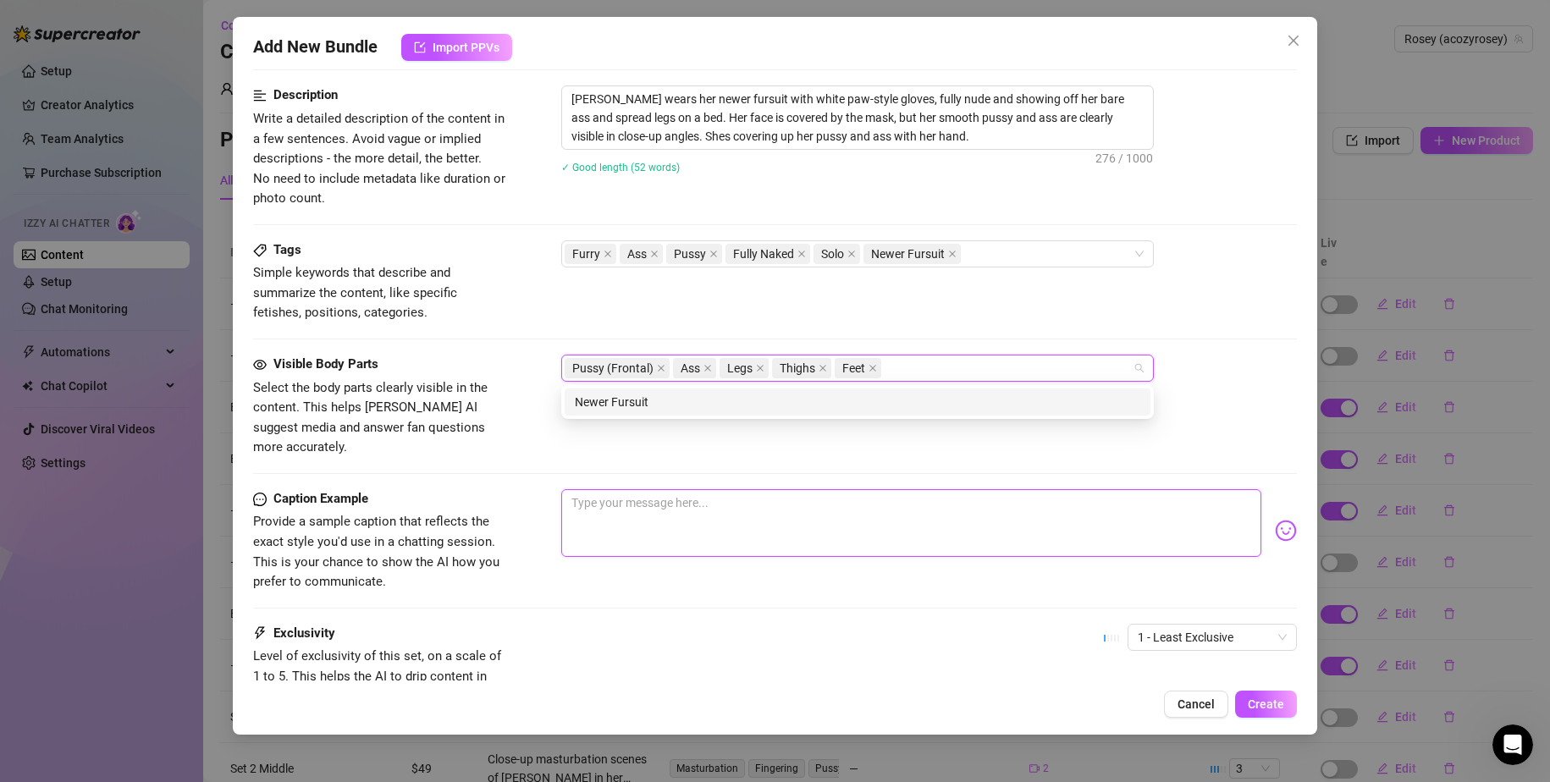
click at [626, 495] on textarea at bounding box center [911, 523] width 701 height 68
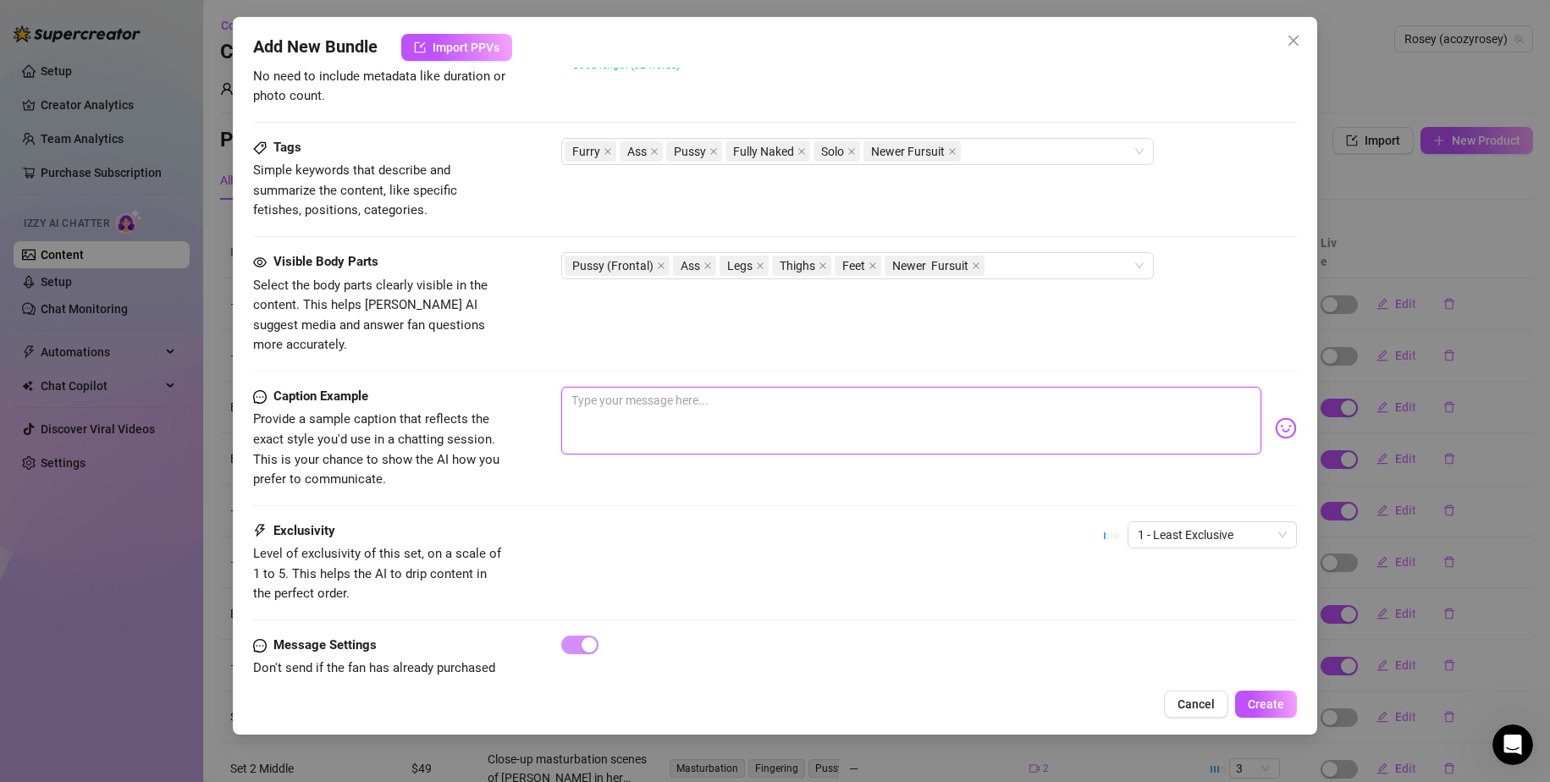
scroll to position [809, 0]
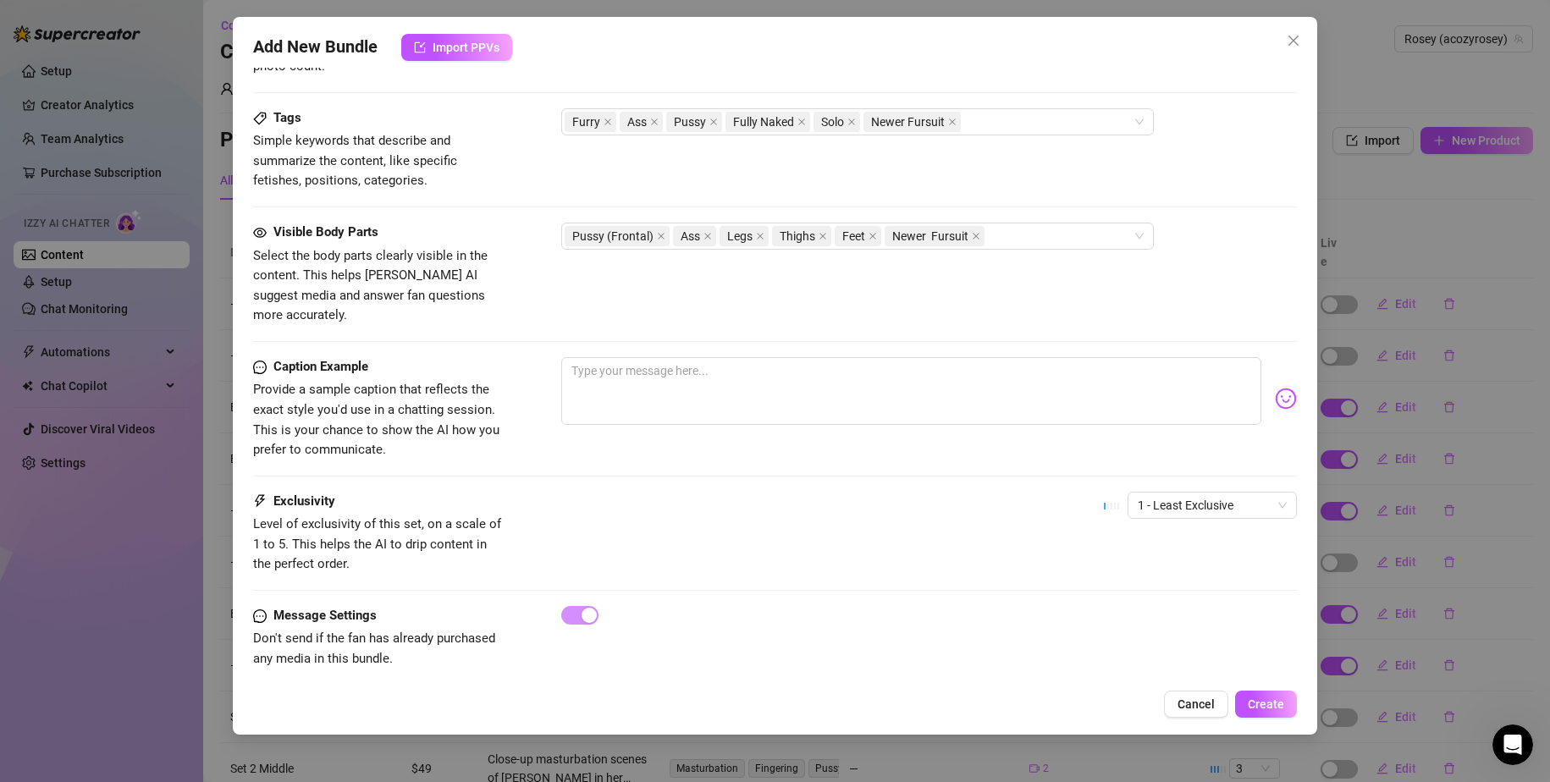
click at [1268, 720] on div "Add New Bundle Import PPVs Account Rosey (@acozyrosey) Name Name is for your in…" at bounding box center [775, 376] width 1085 height 718
click at [1267, 711] on span "Create" at bounding box center [1266, 705] width 36 height 14
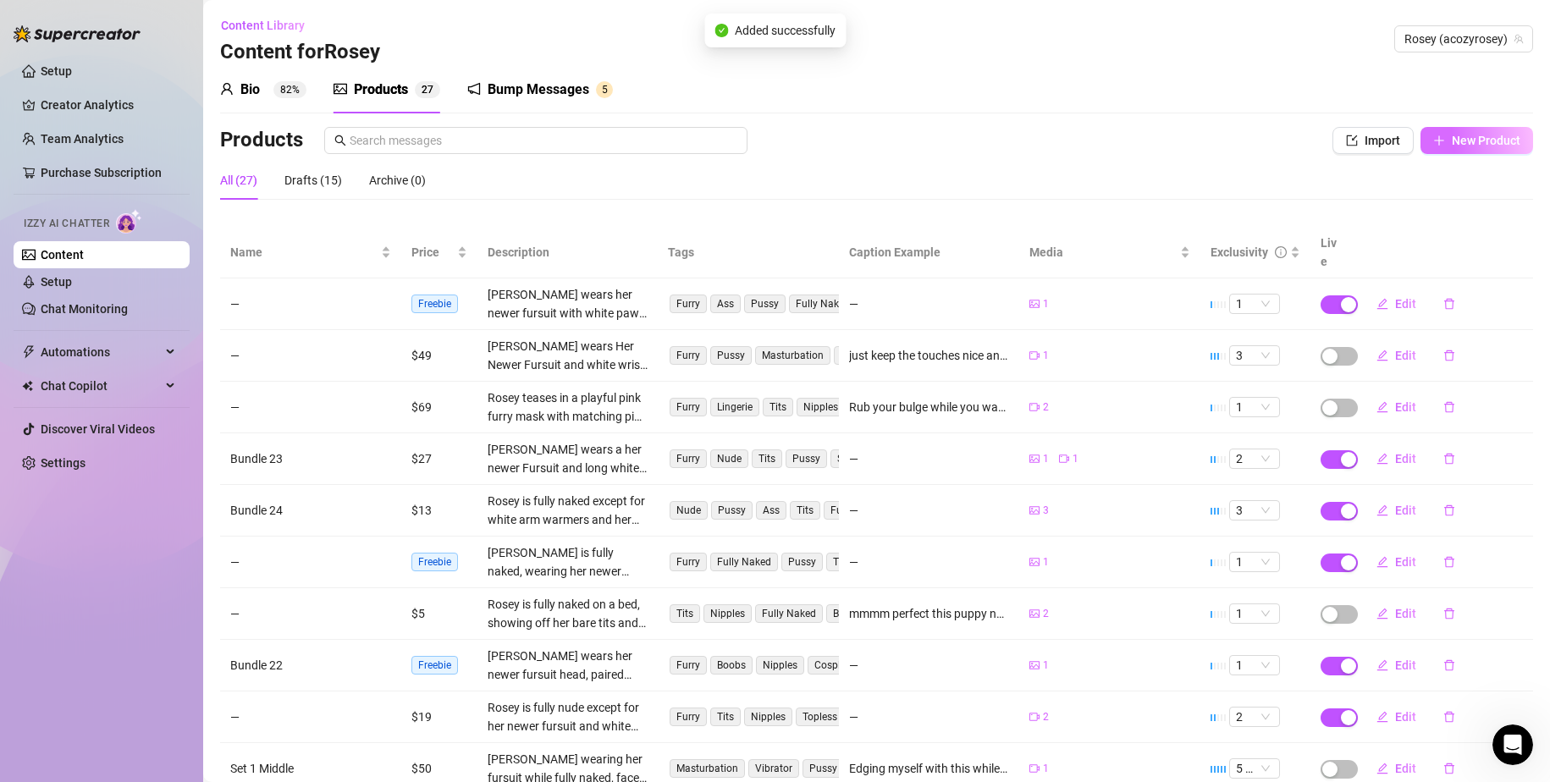
click at [1470, 143] on span "New Product" at bounding box center [1486, 141] width 69 height 14
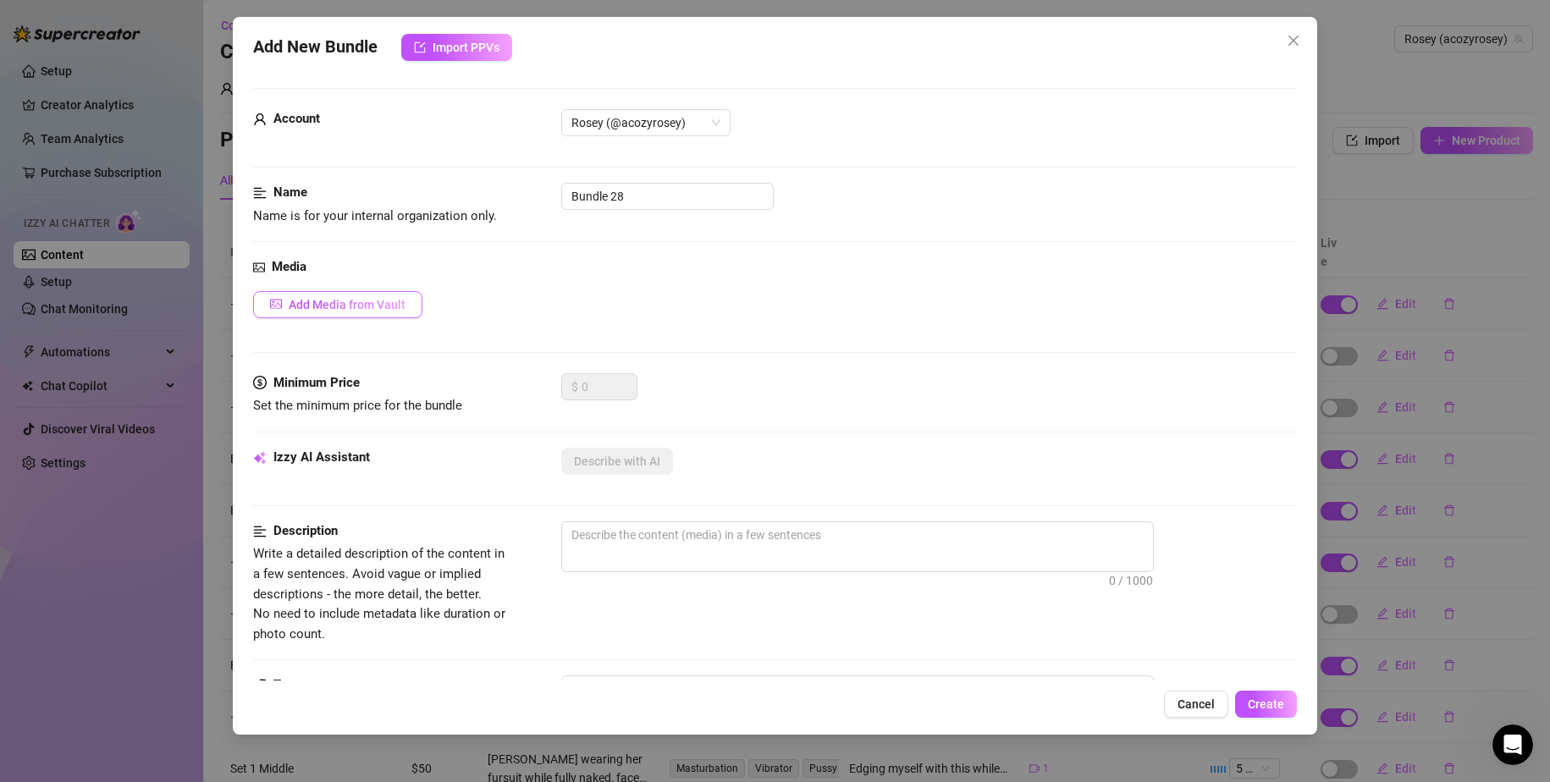
click at [378, 295] on button "Add Media from Vault" at bounding box center [337, 304] width 169 height 27
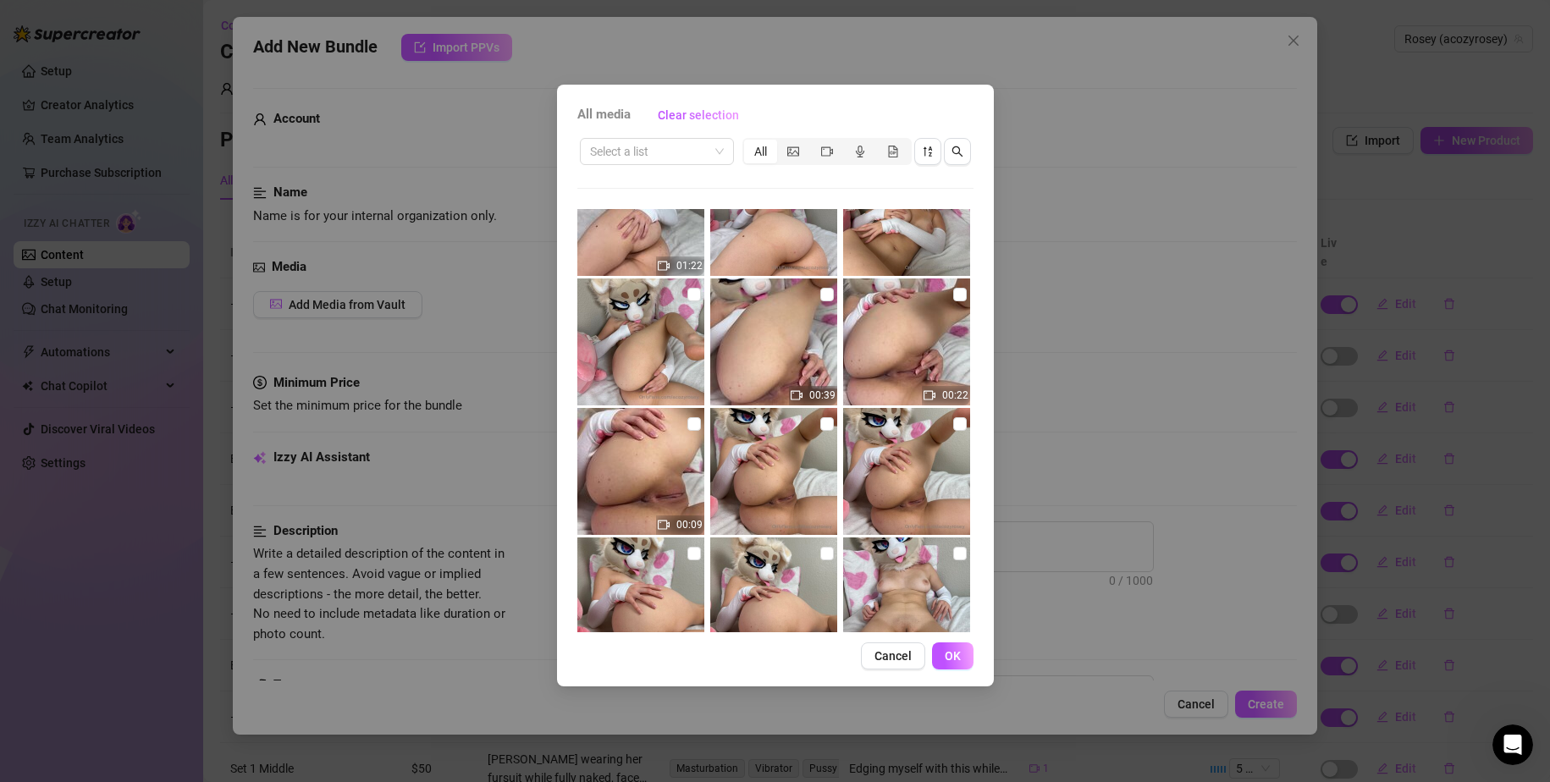
scroll to position [1316, 0]
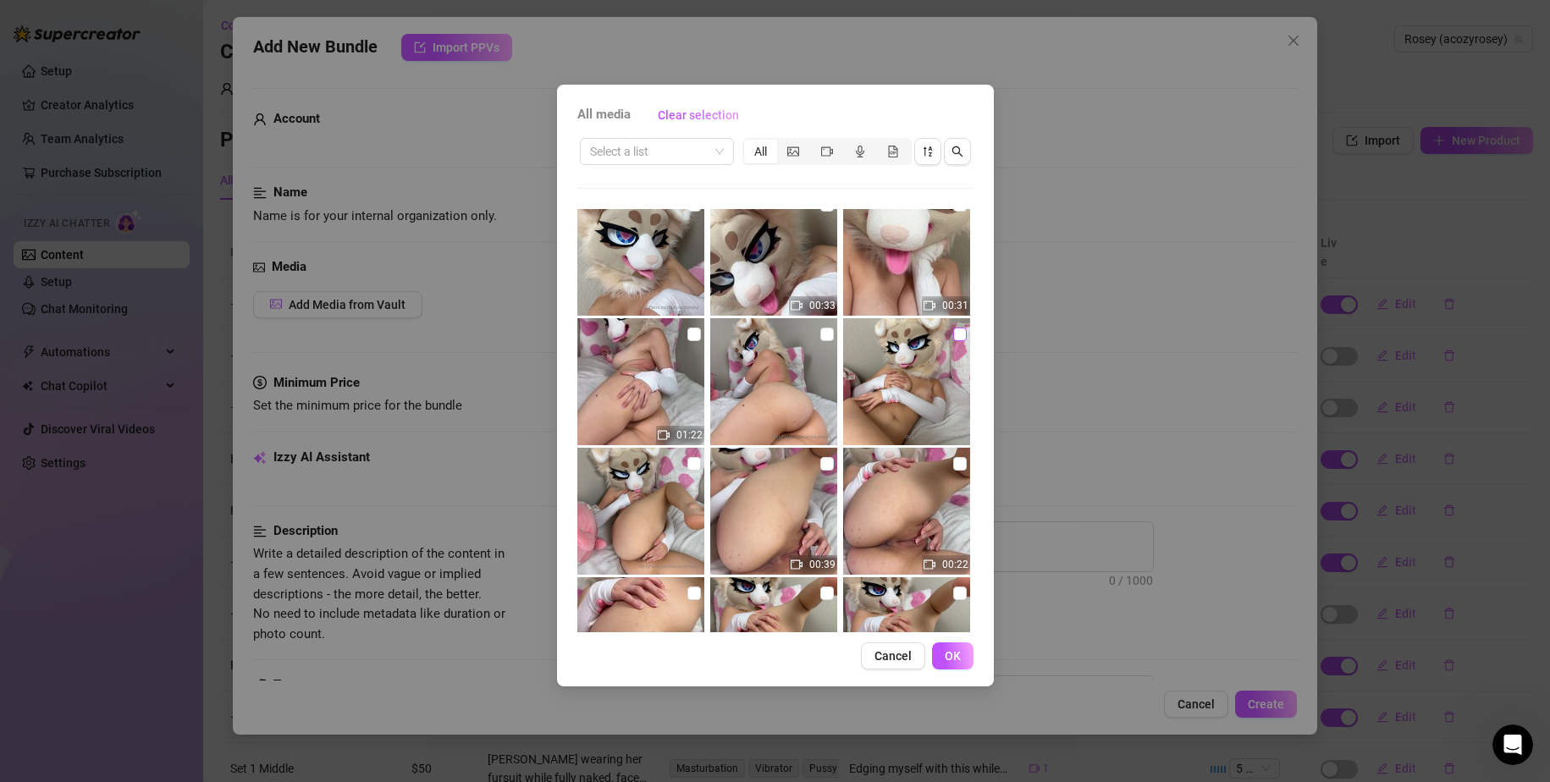
click at [953, 333] on input "checkbox" at bounding box center [960, 335] width 14 height 14
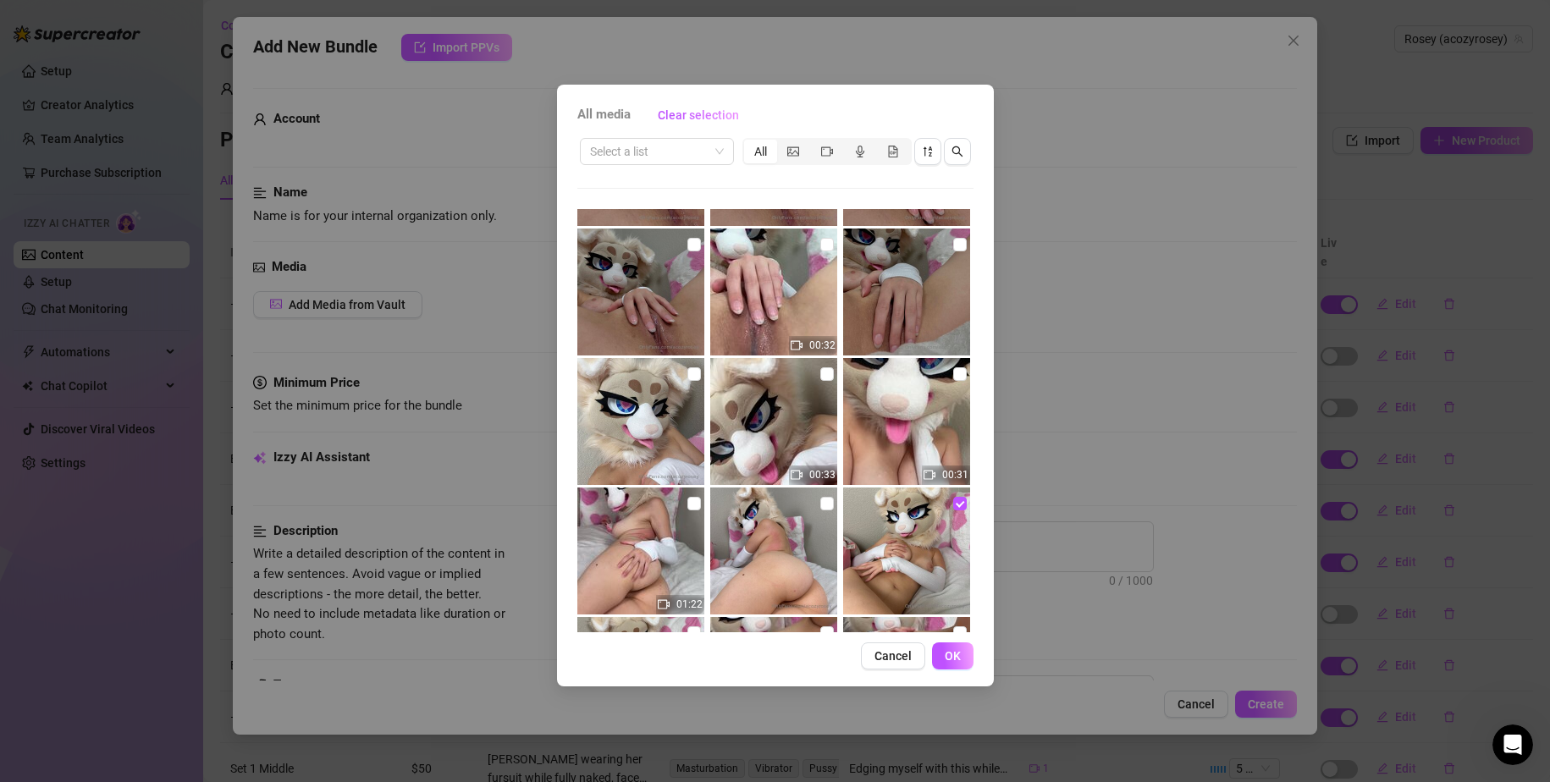
scroll to position [1231, 0]
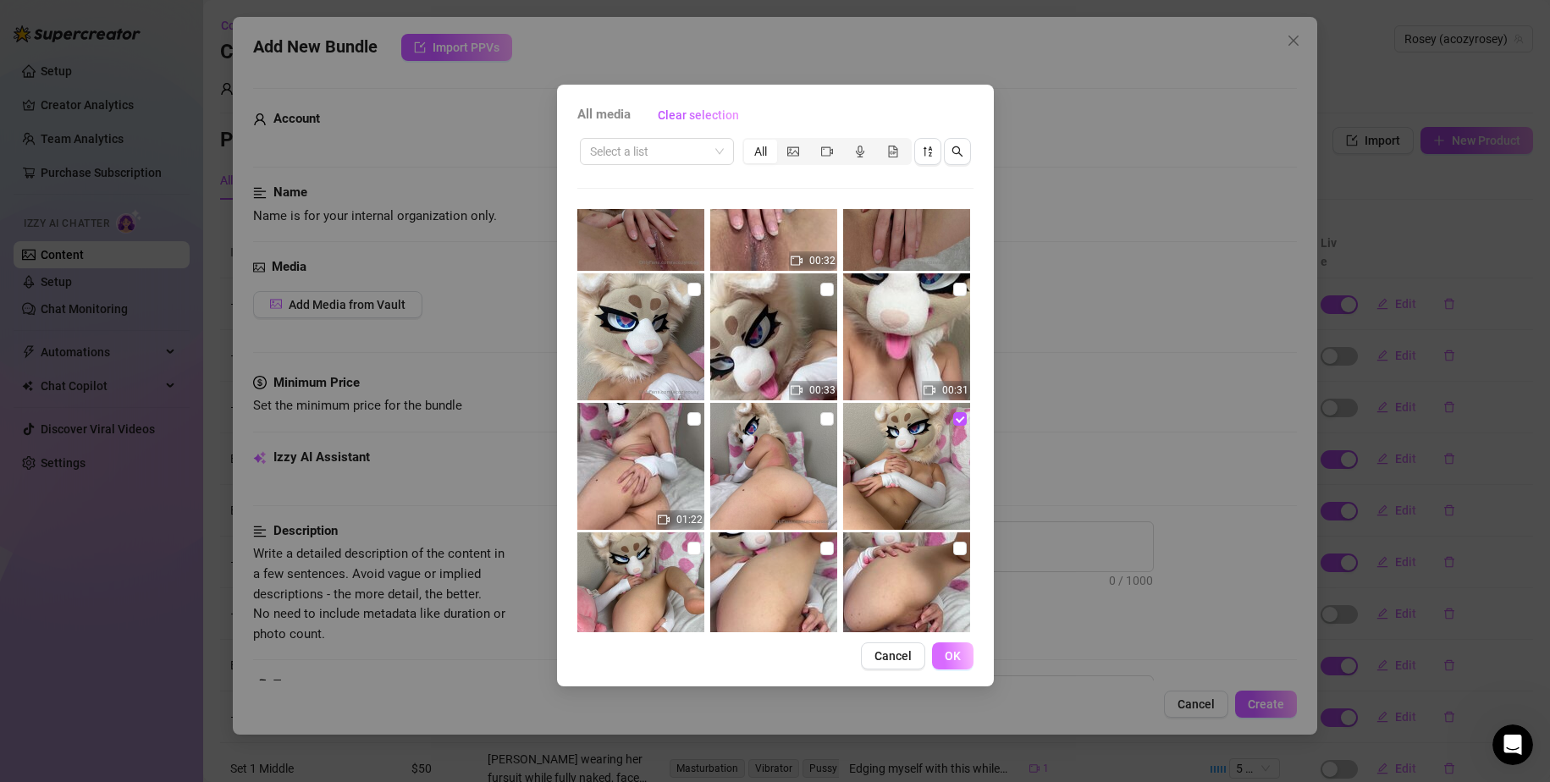
click at [964, 662] on button "OK" at bounding box center [952, 656] width 41 height 27
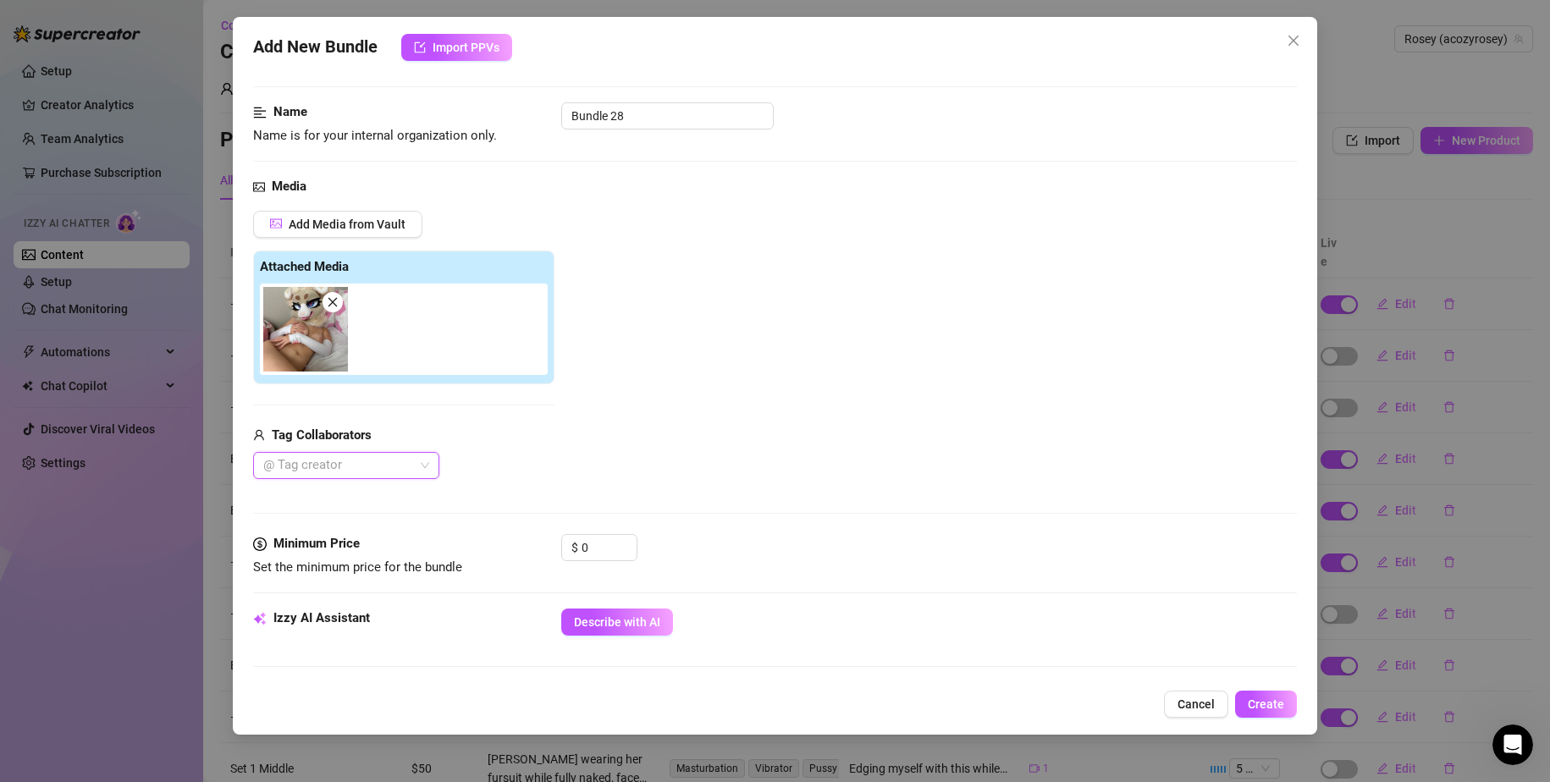
scroll to position [85, 0]
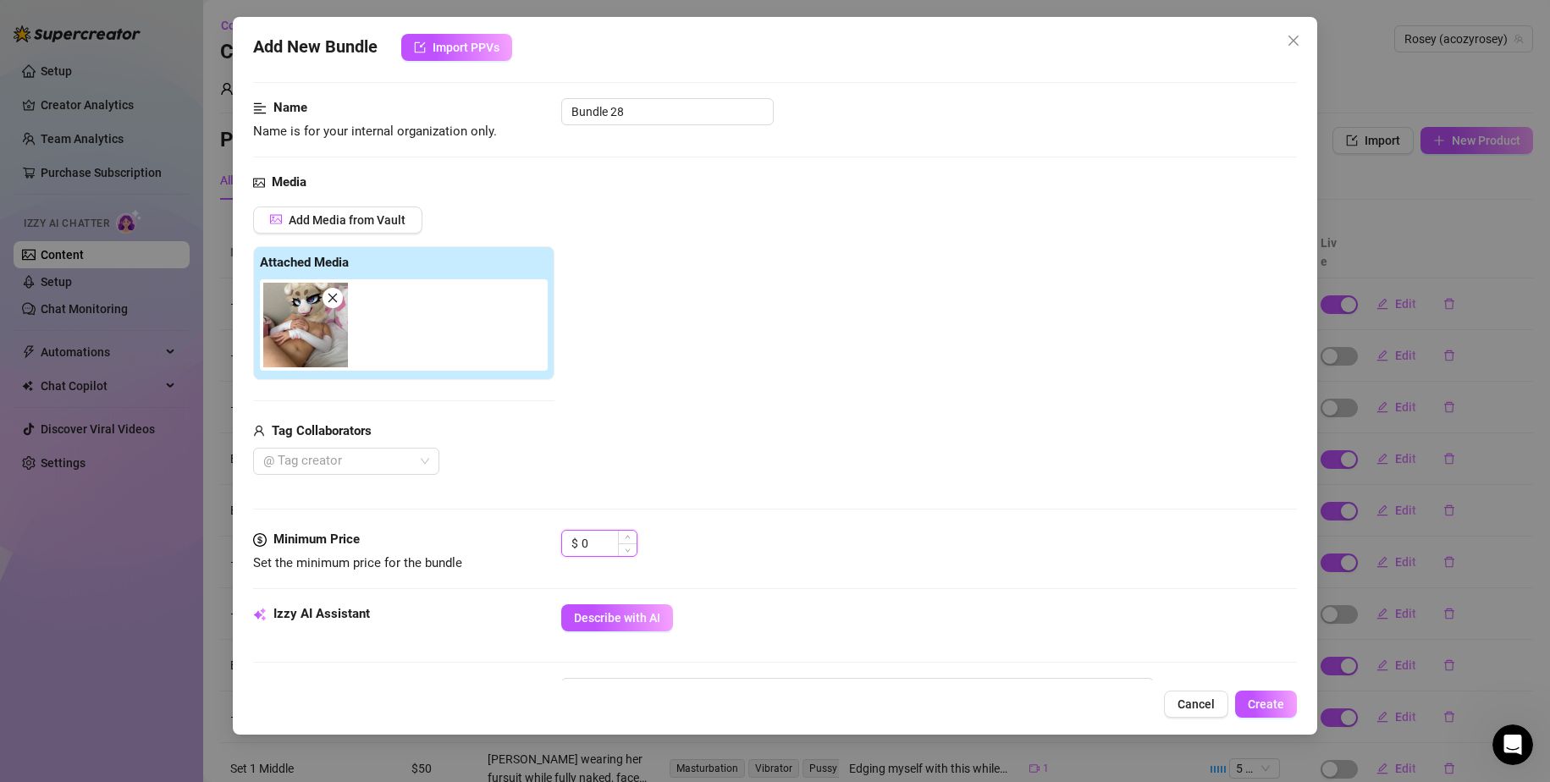
click at [603, 546] on input "0" at bounding box center [609, 543] width 55 height 25
click at [625, 533] on span "Increase Value" at bounding box center [627, 538] width 19 height 15
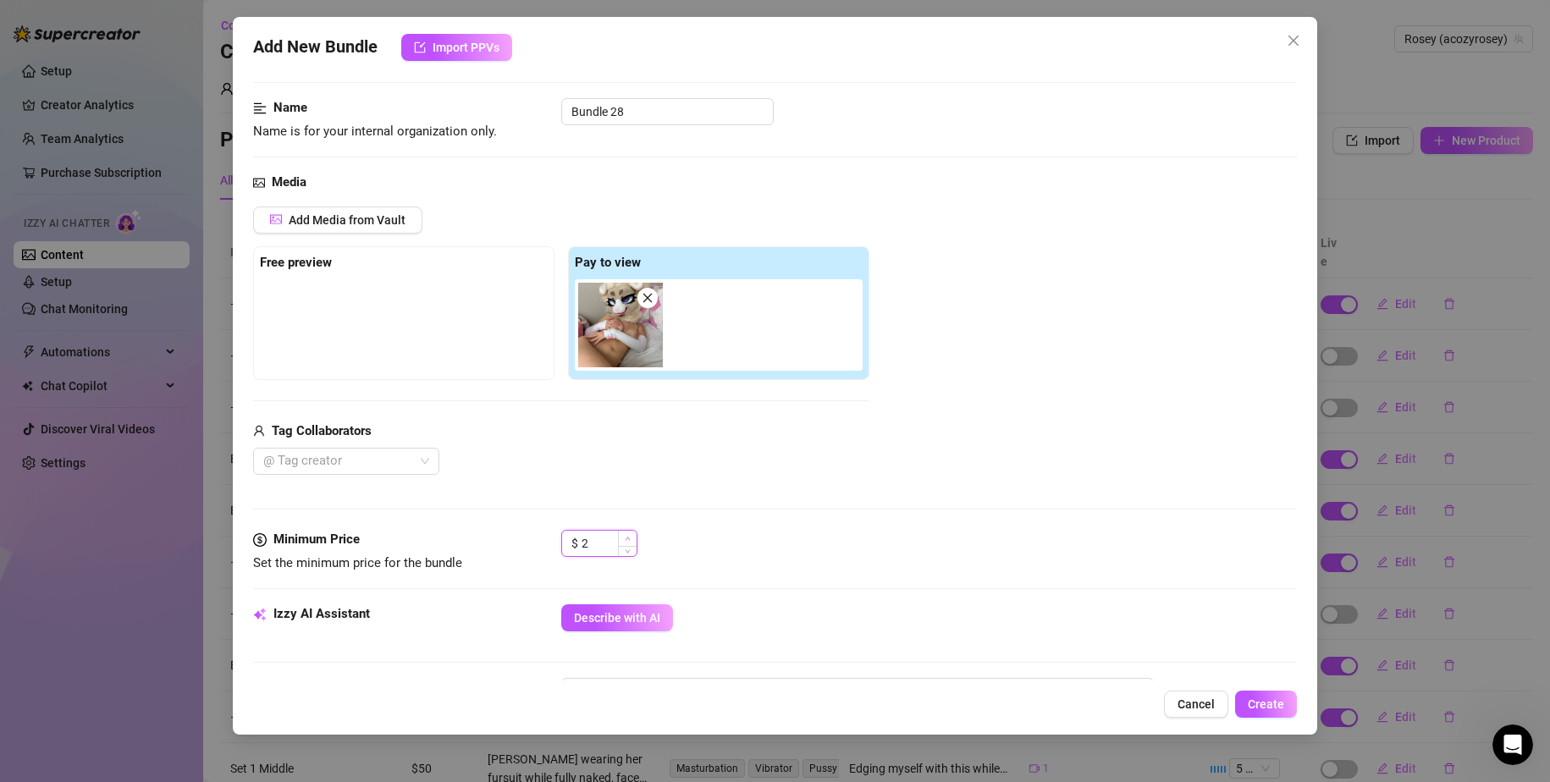
click at [625, 533] on span "Increase Value" at bounding box center [627, 538] width 19 height 15
click at [629, 533] on span "Increase Value" at bounding box center [627, 538] width 19 height 15
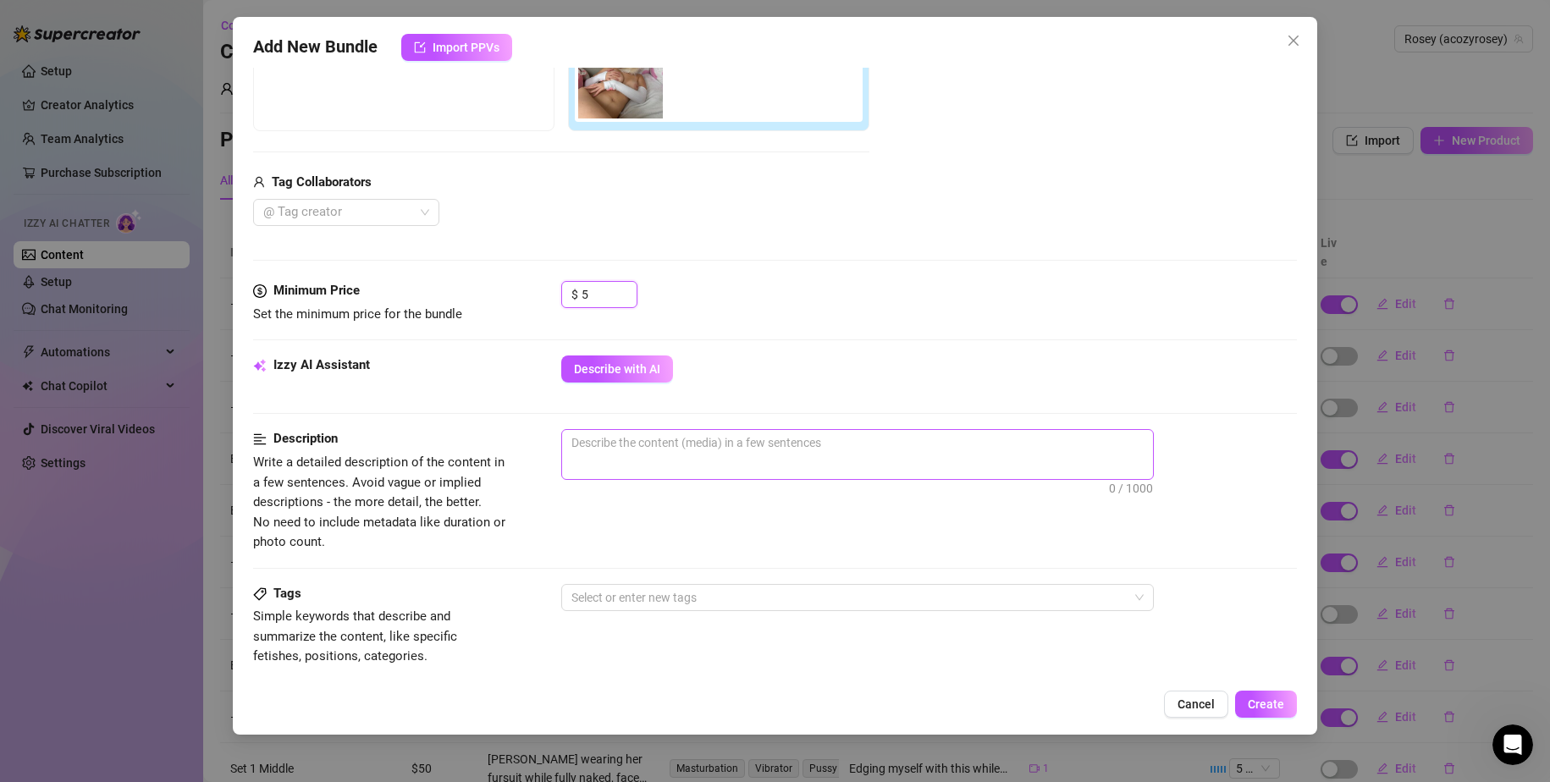
scroll to position [339, 0]
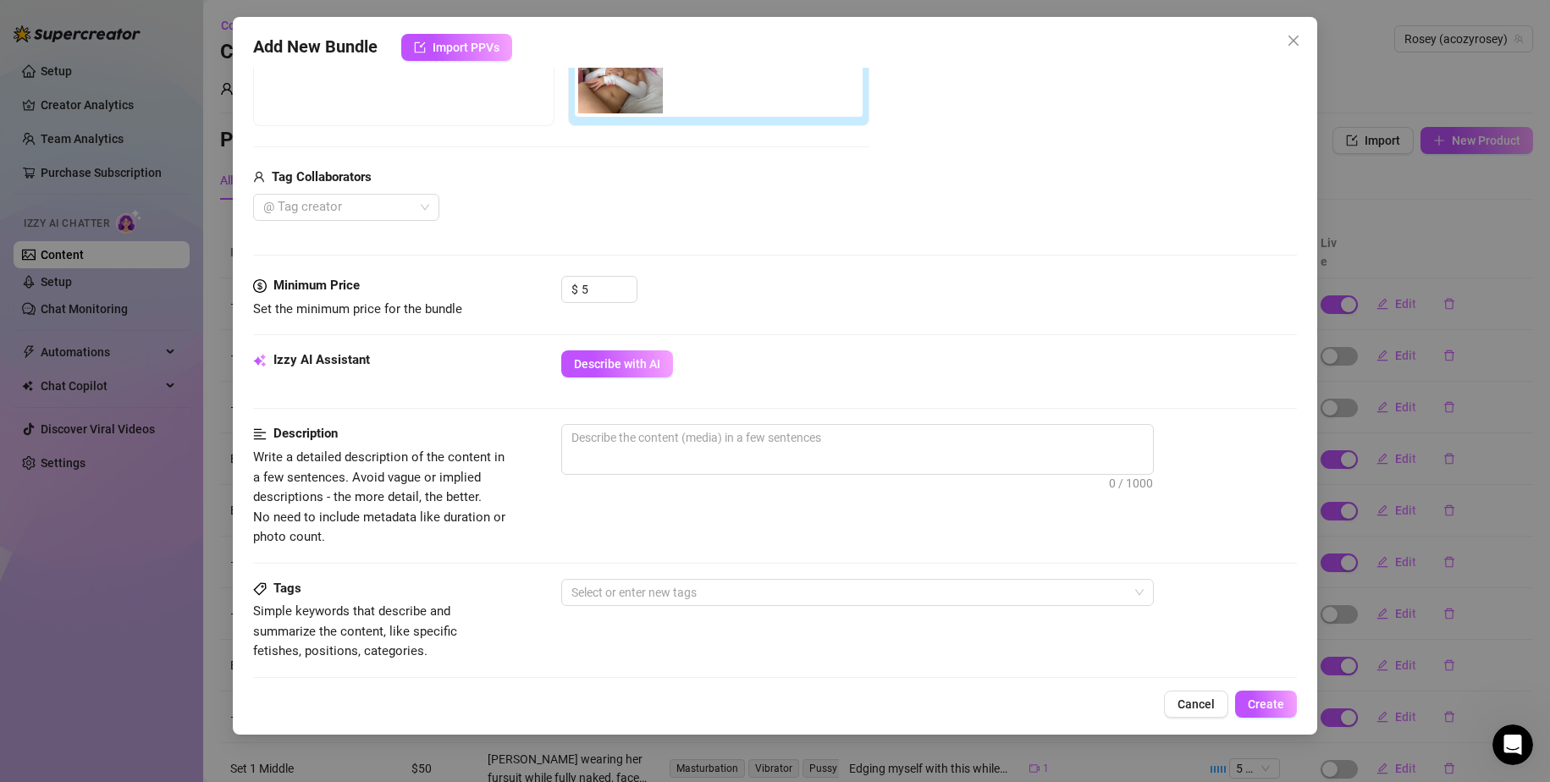
click at [621, 380] on div "Izzy AI Assistant Describe with AI" at bounding box center [775, 372] width 1045 height 42
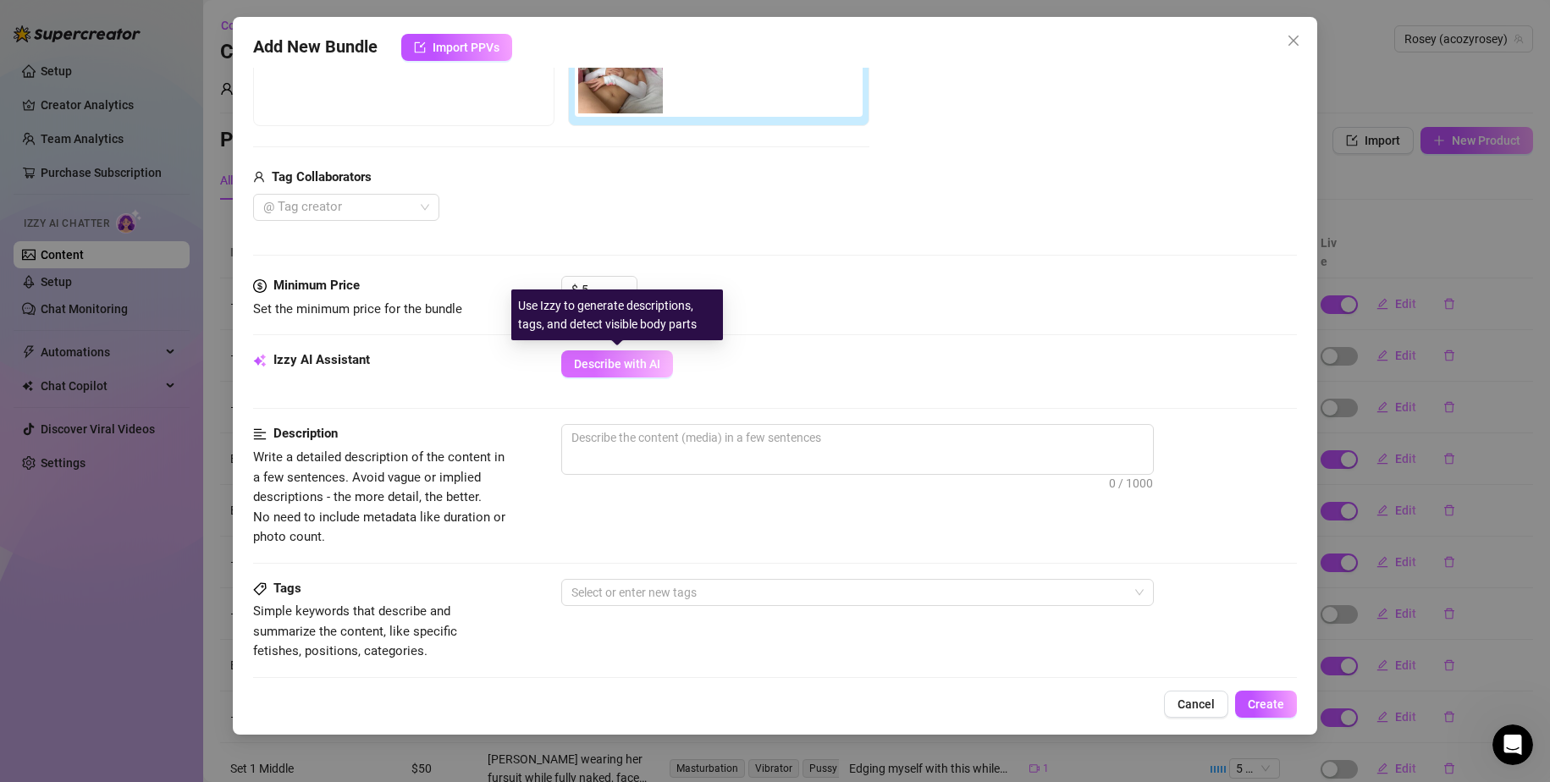
click at [625, 372] on button "Describe with AI" at bounding box center [617, 364] width 112 height 27
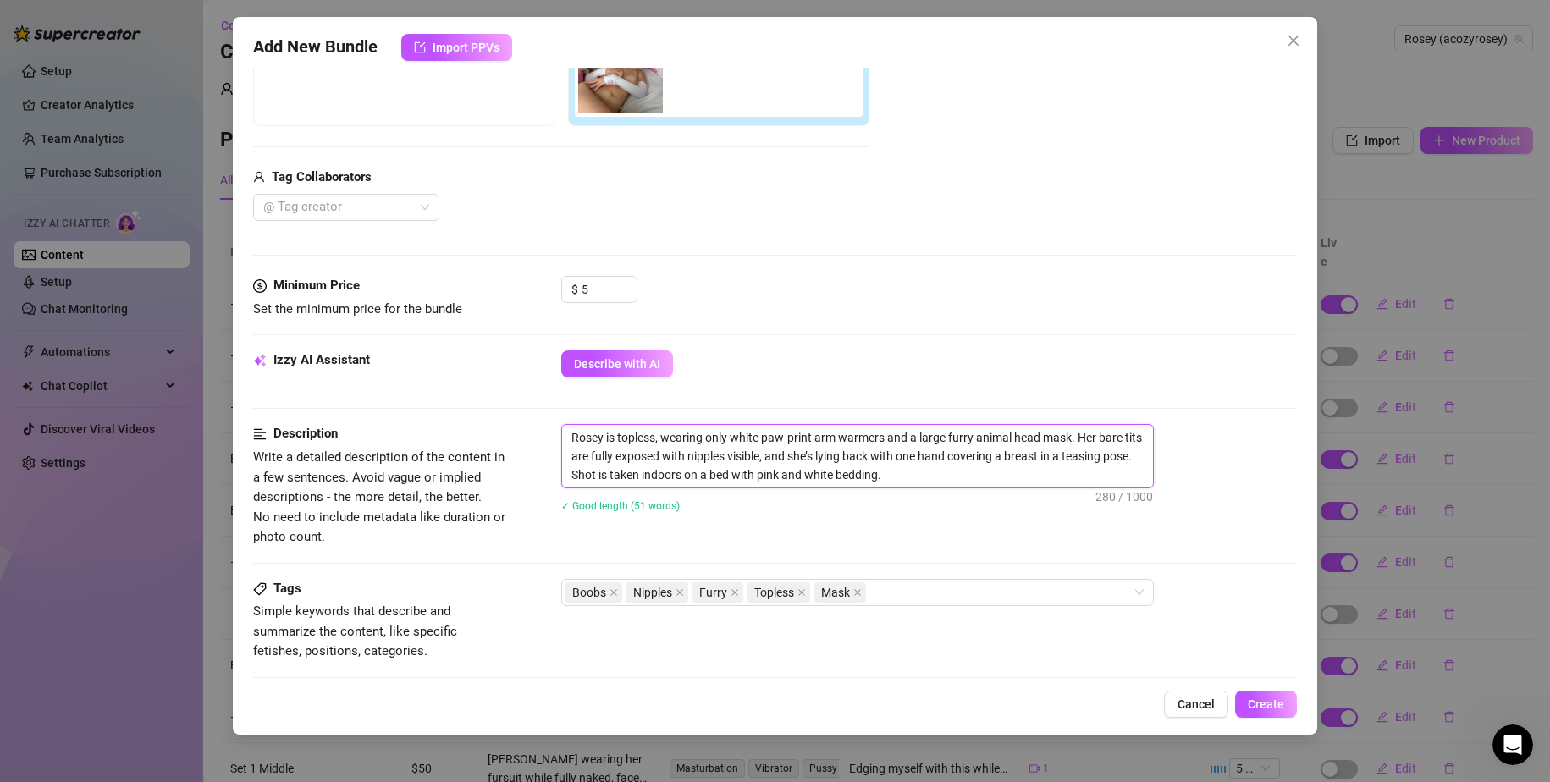
drag, startPoint x: 886, startPoint y: 438, endPoint x: 903, endPoint y: 438, distance: 16.9
drag, startPoint x: 913, startPoint y: 433, endPoint x: 1072, endPoint y: 423, distance: 159.5
click at [1072, 423] on form "Account Rosey (@acozyrosey) Name Name is for your internal organization only. B…" at bounding box center [775, 460] width 1045 height 1422
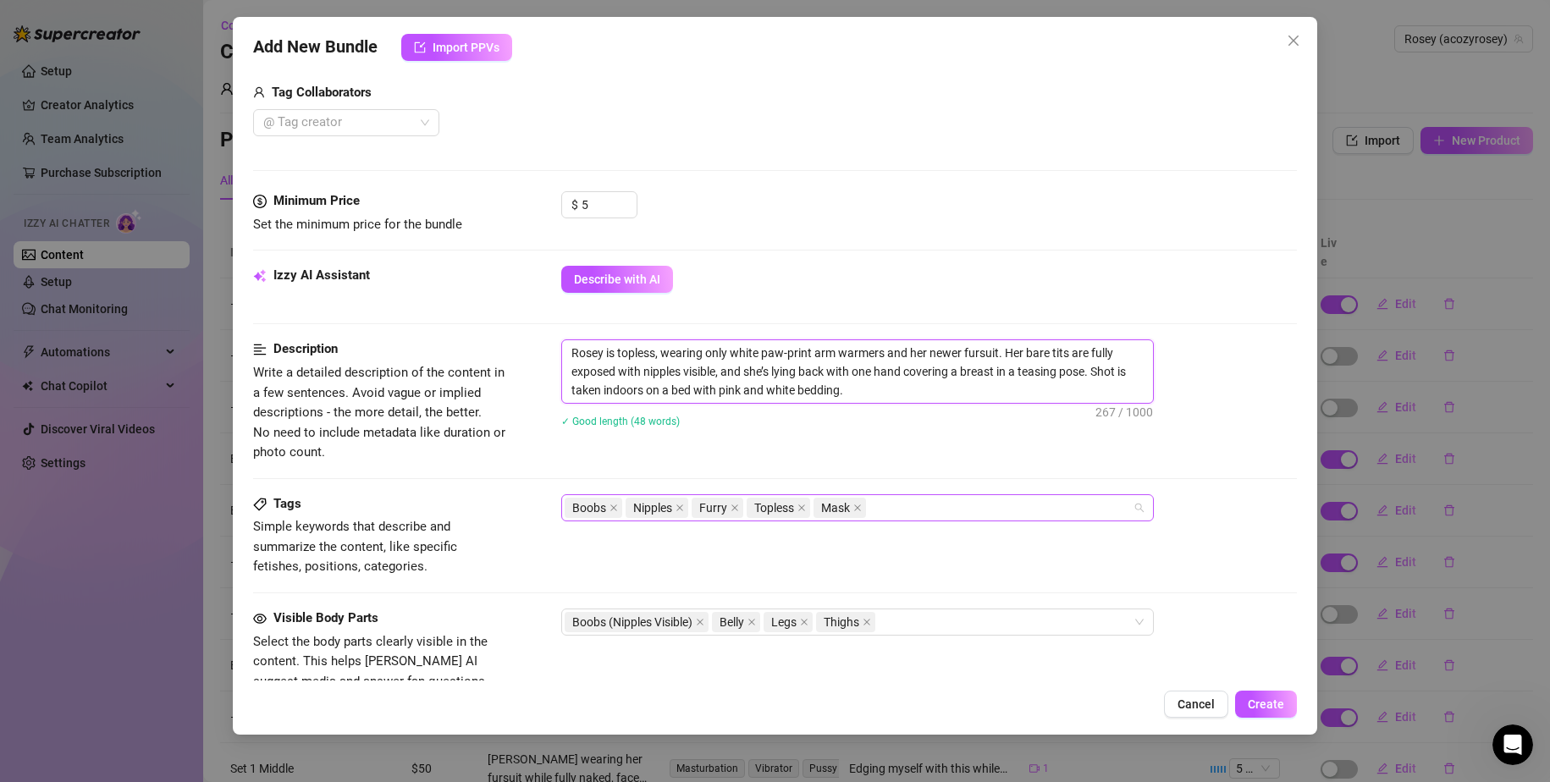
click at [923, 497] on div "Boobs Nipples Furry Topless Mask" at bounding box center [849, 508] width 568 height 24
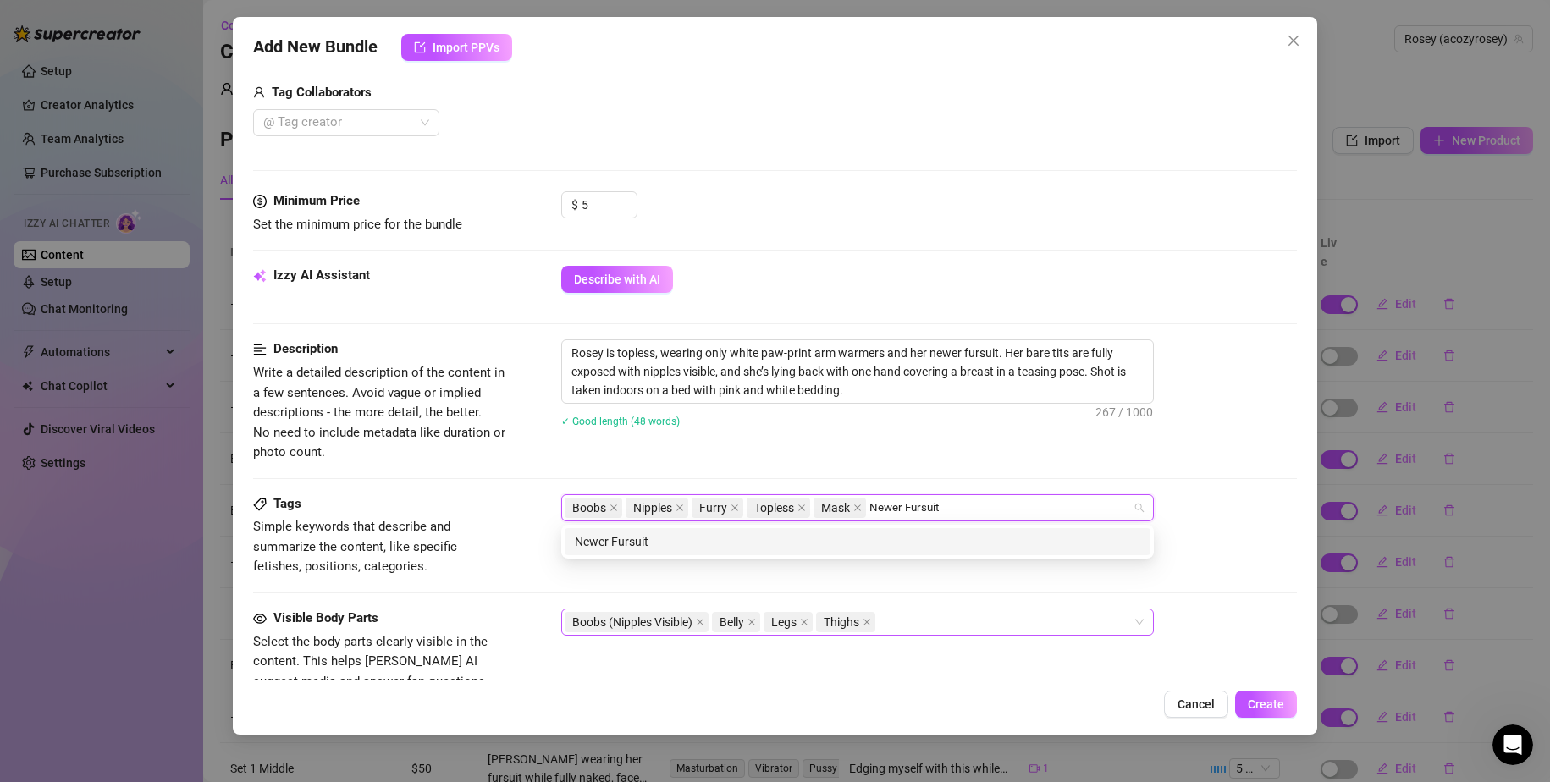
click at [971, 624] on div "Boobs (Nipples Visible) Belly Legs Thighs" at bounding box center [849, 622] width 568 height 24
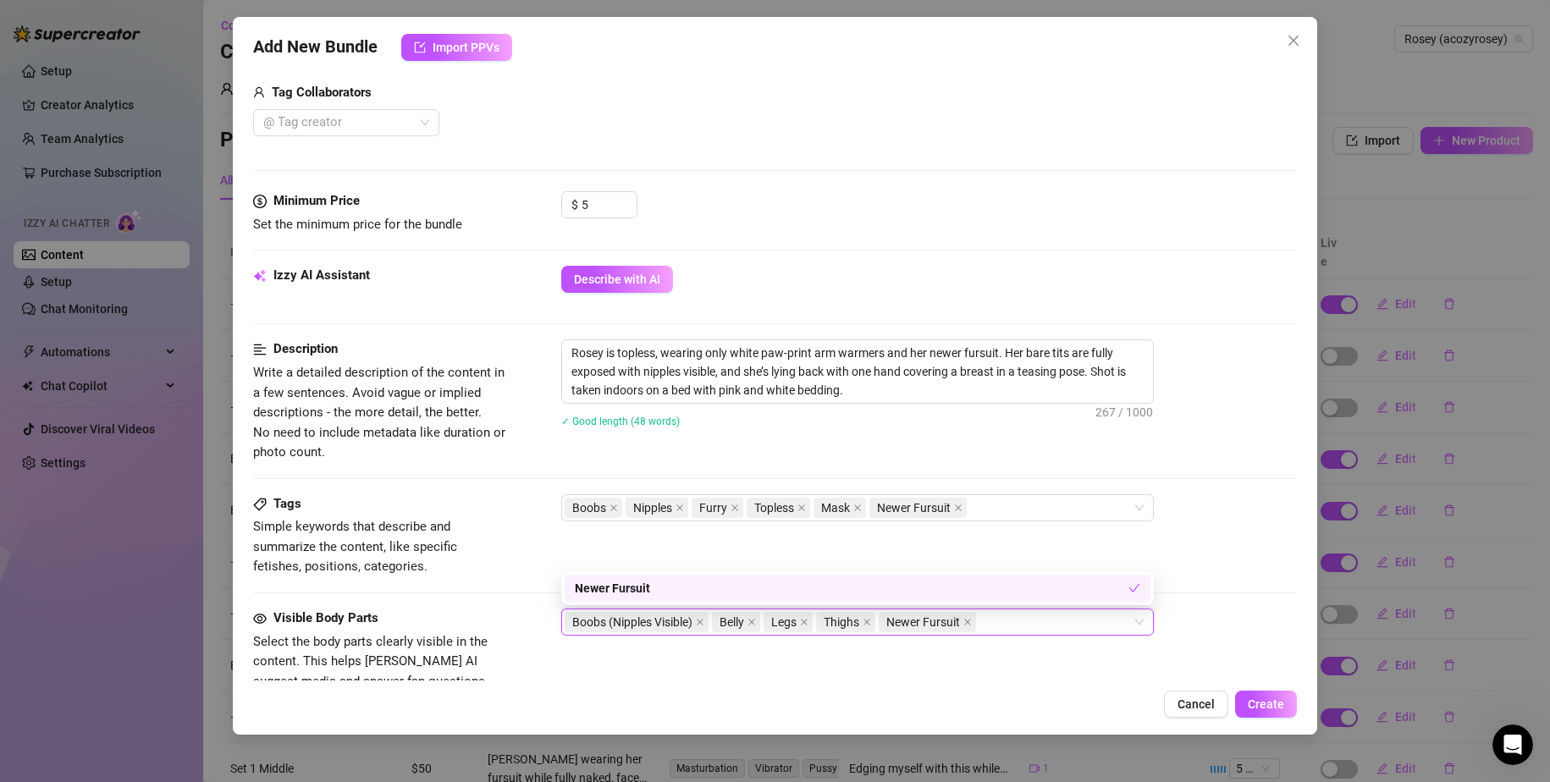
click at [1008, 451] on div "Description Write a detailed description of the content in a few sentences. Avo…" at bounding box center [775, 401] width 1045 height 123
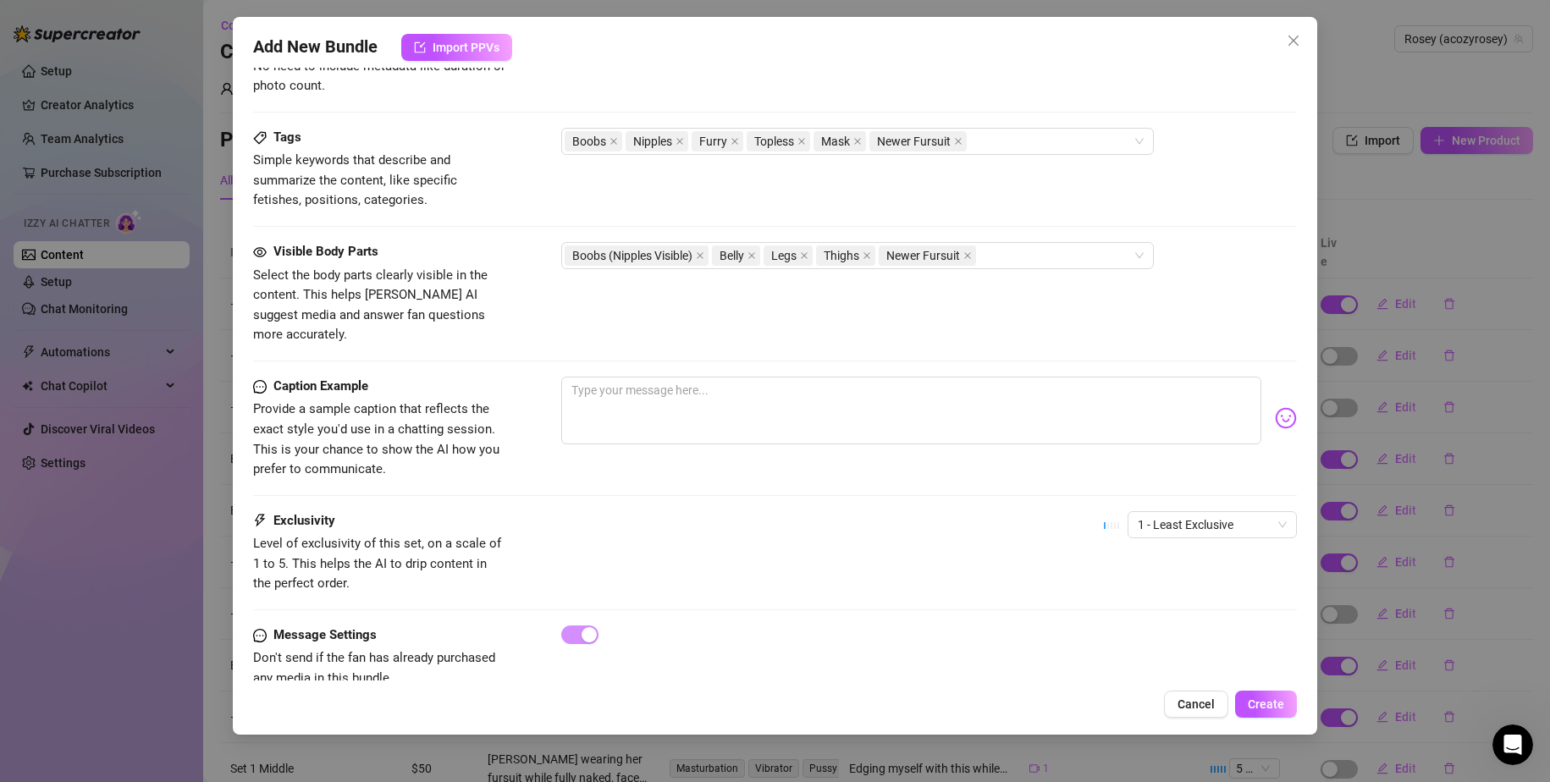
scroll to position [809, 0]
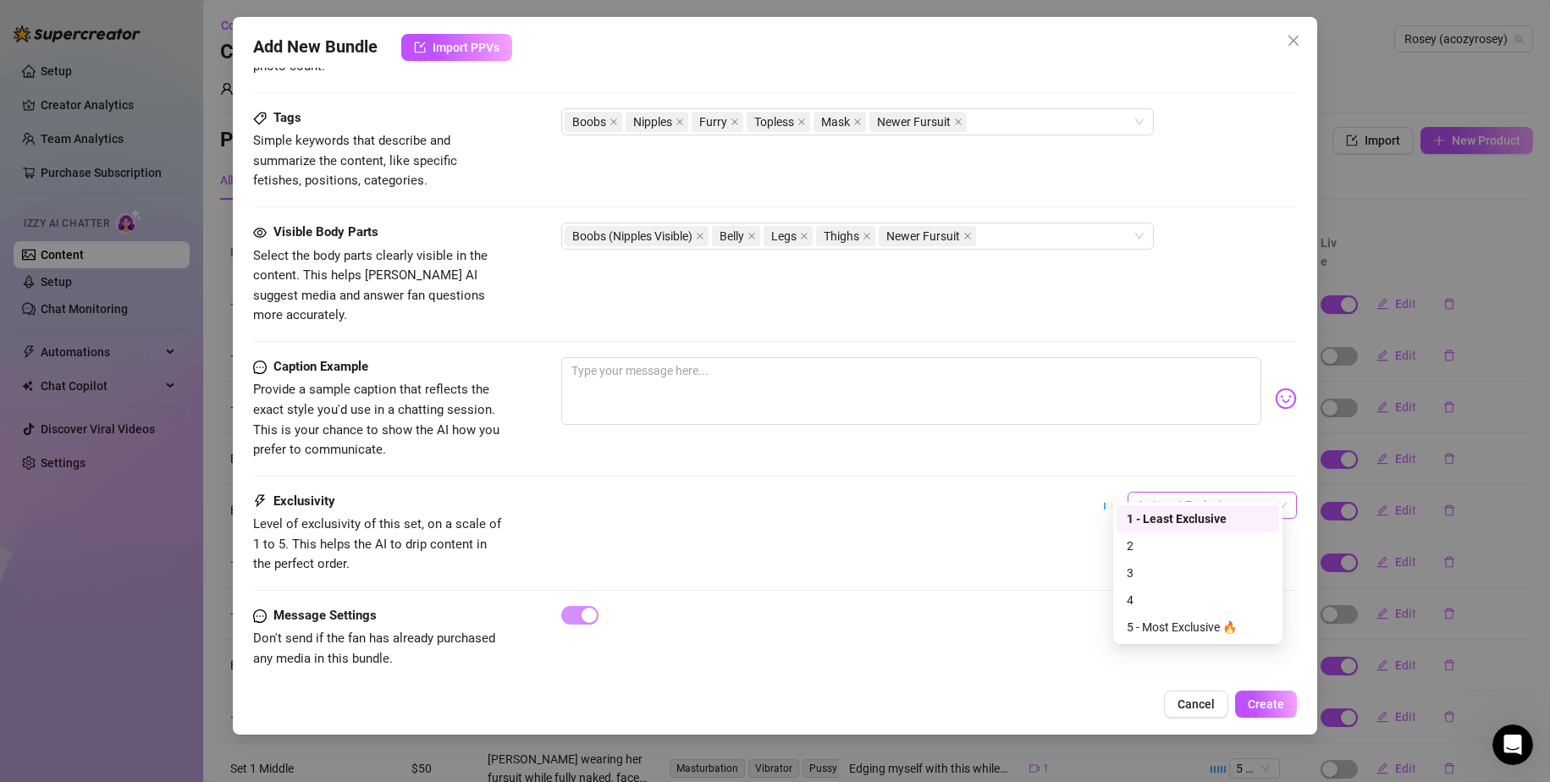
click at [1162, 493] on span "1 - Least Exclusive" at bounding box center [1212, 505] width 149 height 25
click at [1157, 549] on div "2" at bounding box center [1198, 546] width 142 height 19
click at [1288, 694] on button "Create" at bounding box center [1266, 704] width 62 height 27
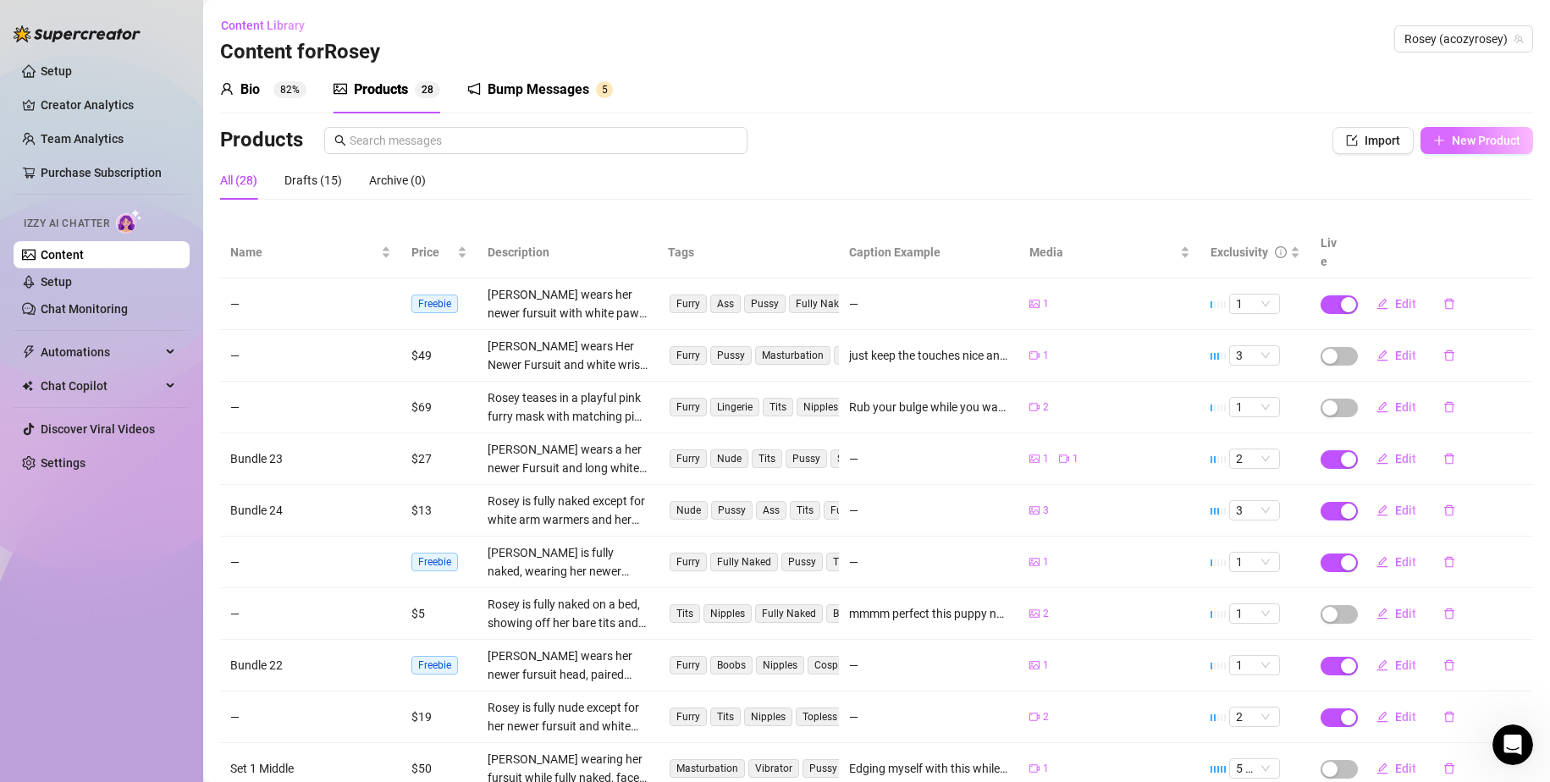
click at [1433, 136] on button "New Product" at bounding box center [1477, 140] width 113 height 27
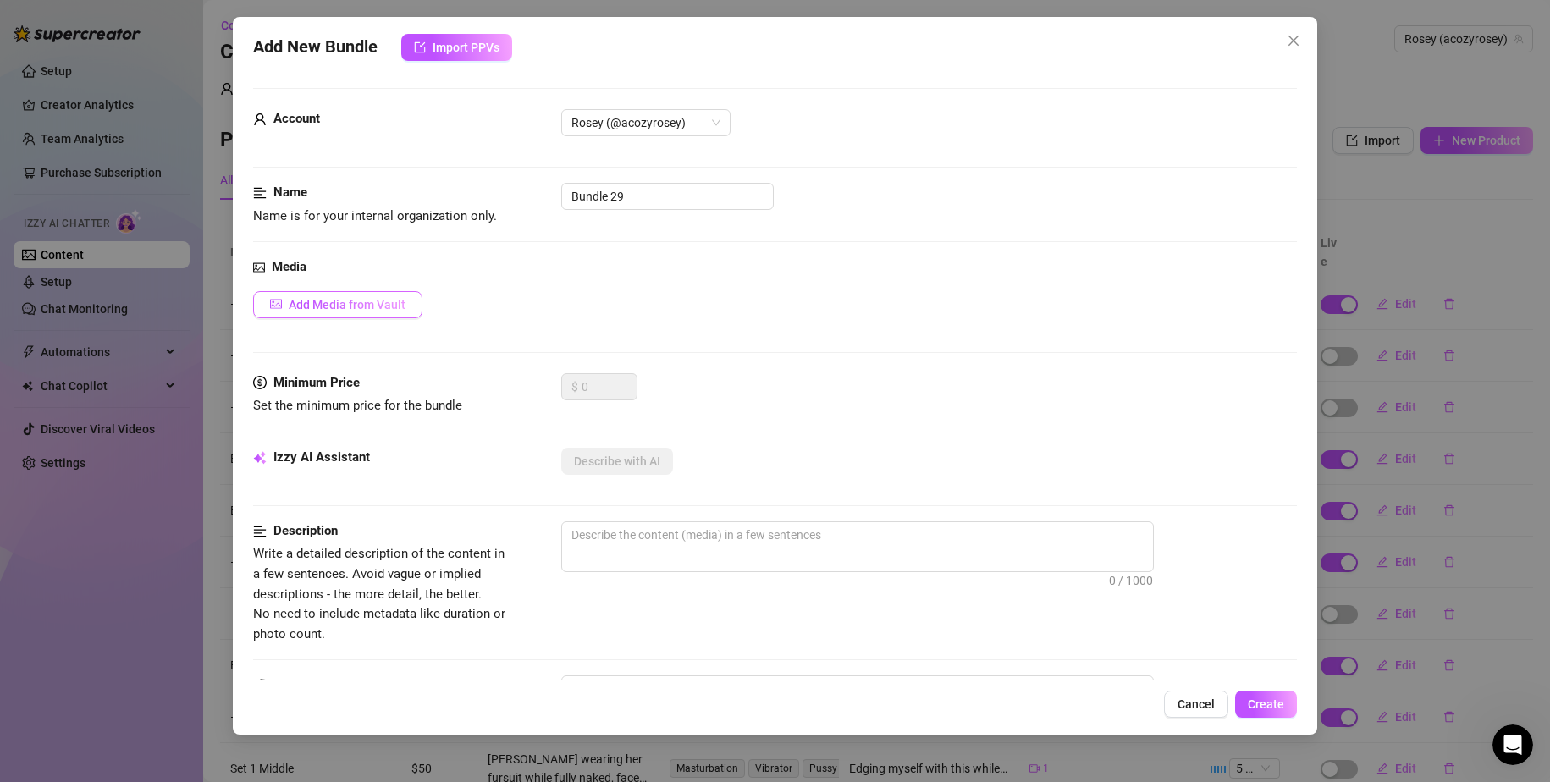
click at [408, 305] on button "Add Media from Vault" at bounding box center [337, 304] width 169 height 27
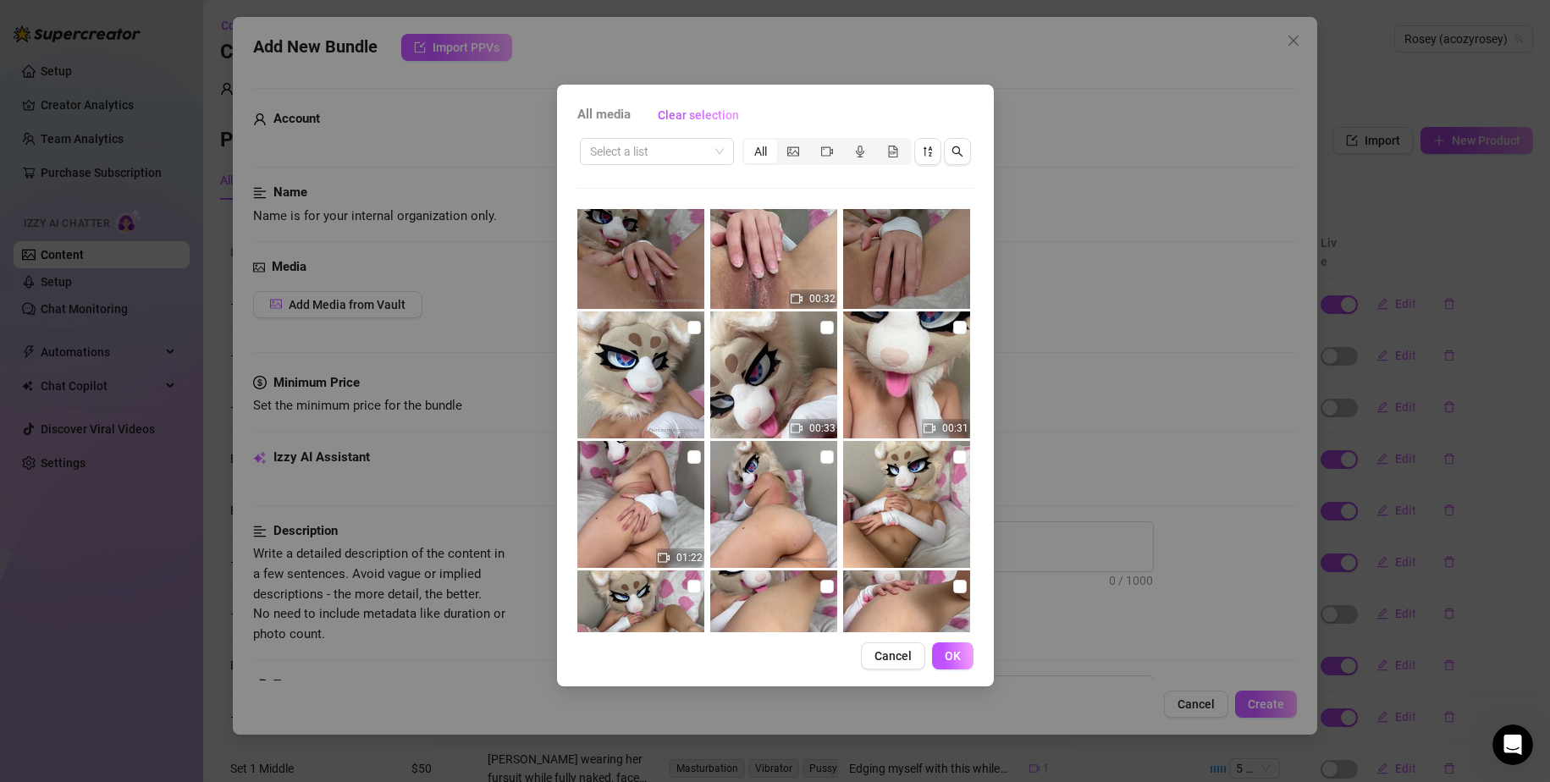
scroll to position [1185, 0]
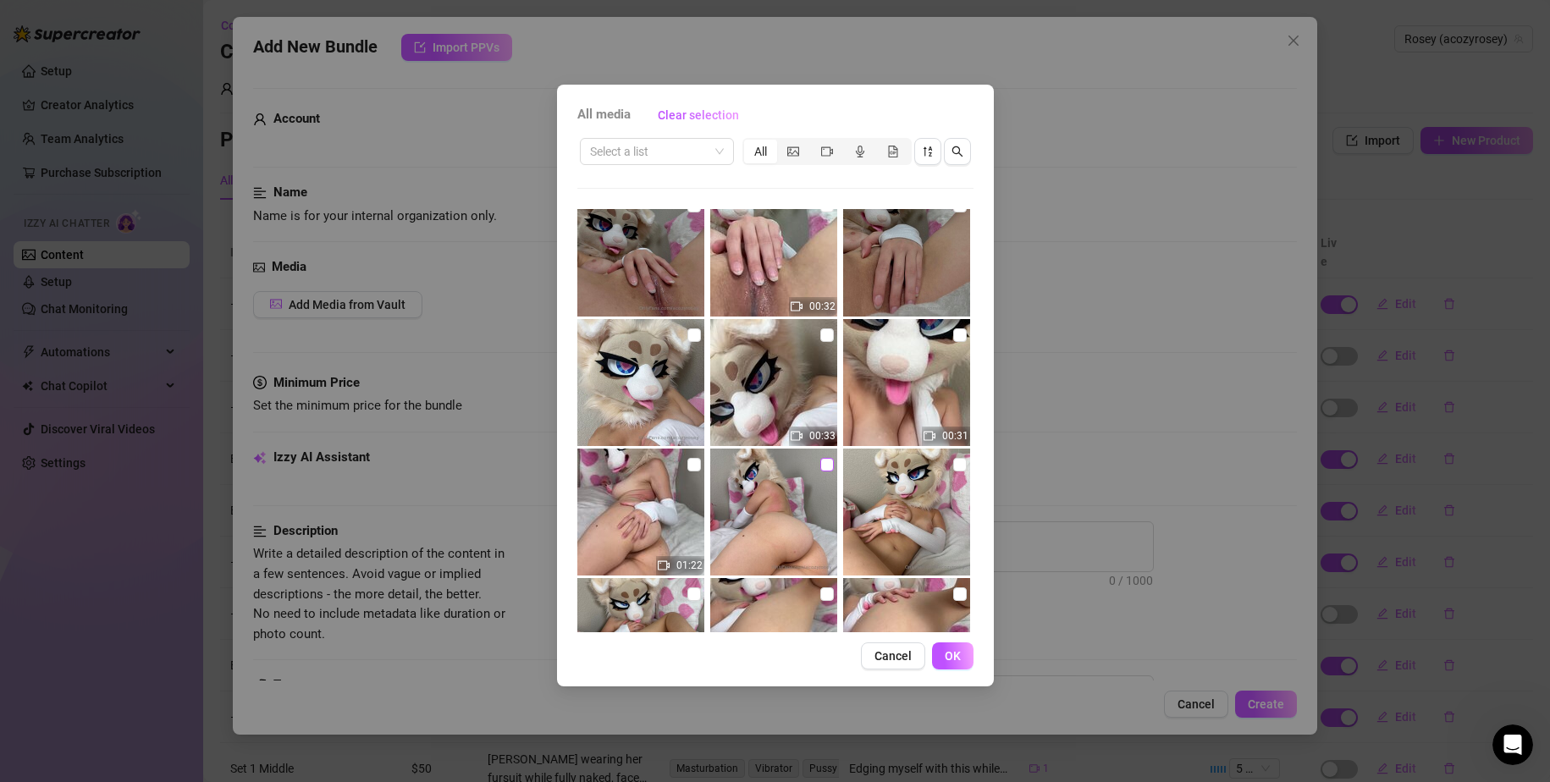
click at [821, 467] on input "checkbox" at bounding box center [827, 465] width 14 height 14
click at [687, 467] on input "checkbox" at bounding box center [694, 465] width 14 height 14
click at [953, 659] on span "OK" at bounding box center [953, 656] width 16 height 14
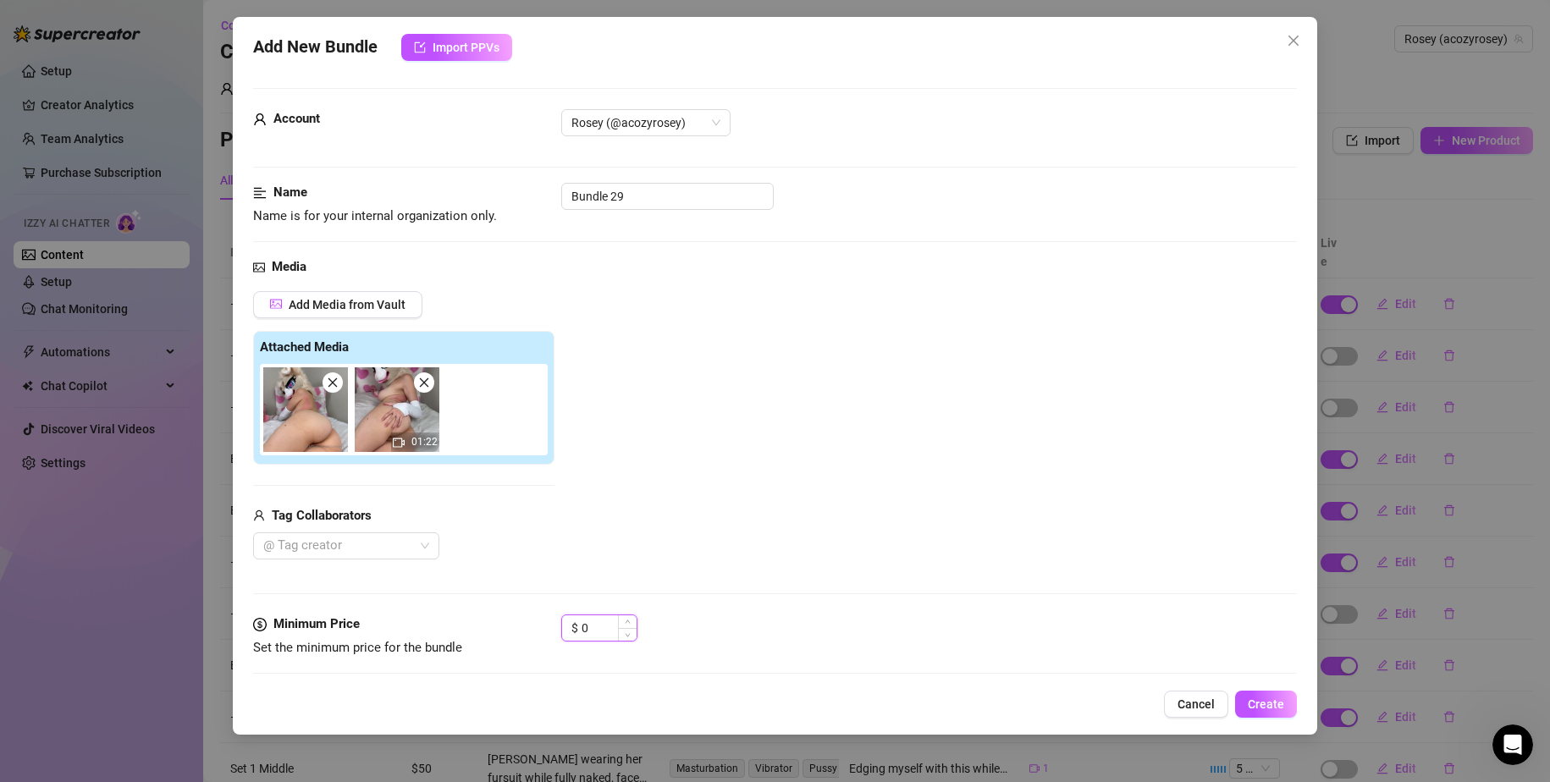
click at [614, 638] on input "0" at bounding box center [609, 628] width 55 height 25
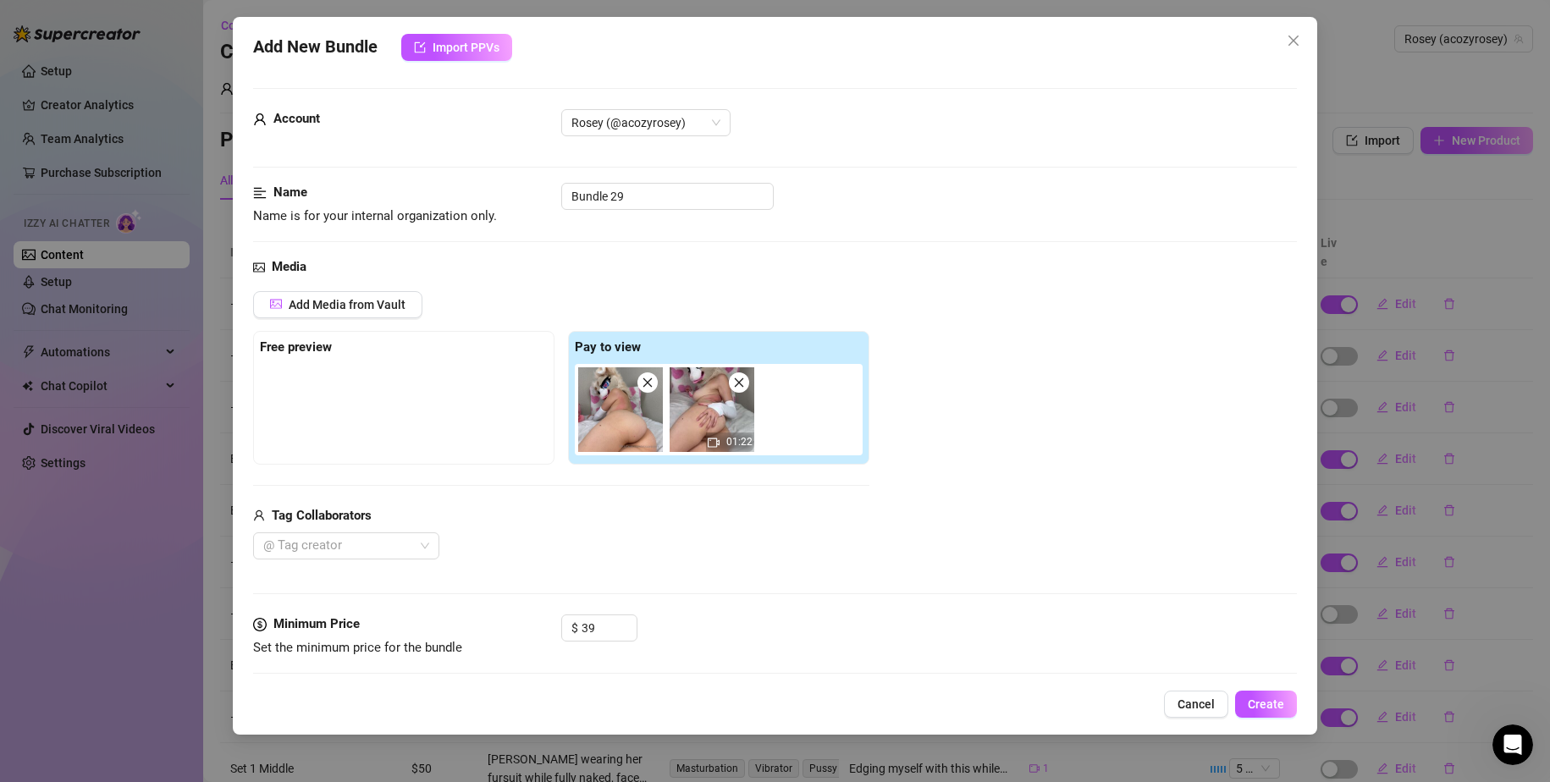
click at [947, 613] on div "Media Add Media from Vault Free preview Pay to view 01:22 Tag Collaborators @ T…" at bounding box center [775, 435] width 1045 height 357
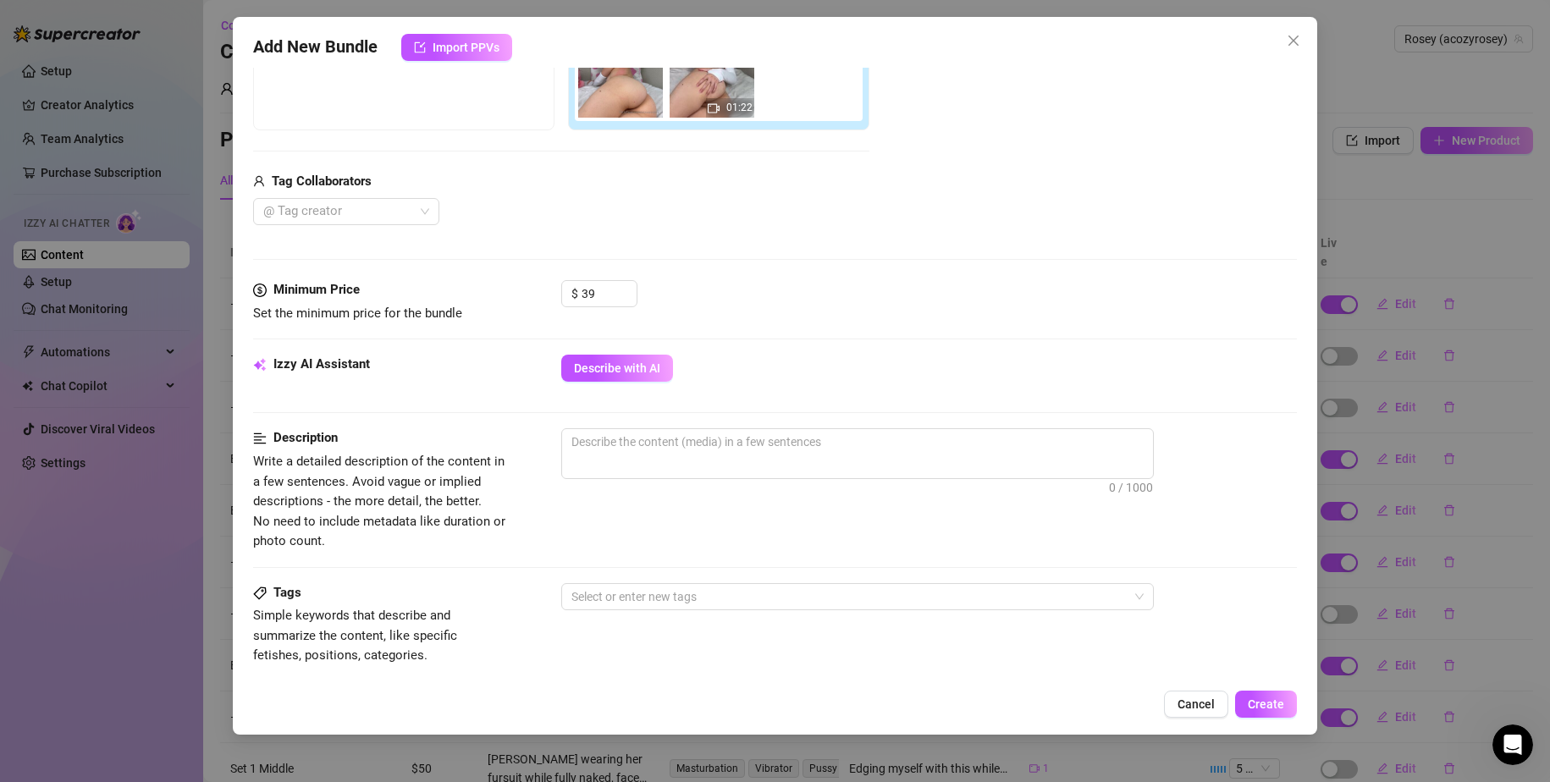
scroll to position [339, 0]
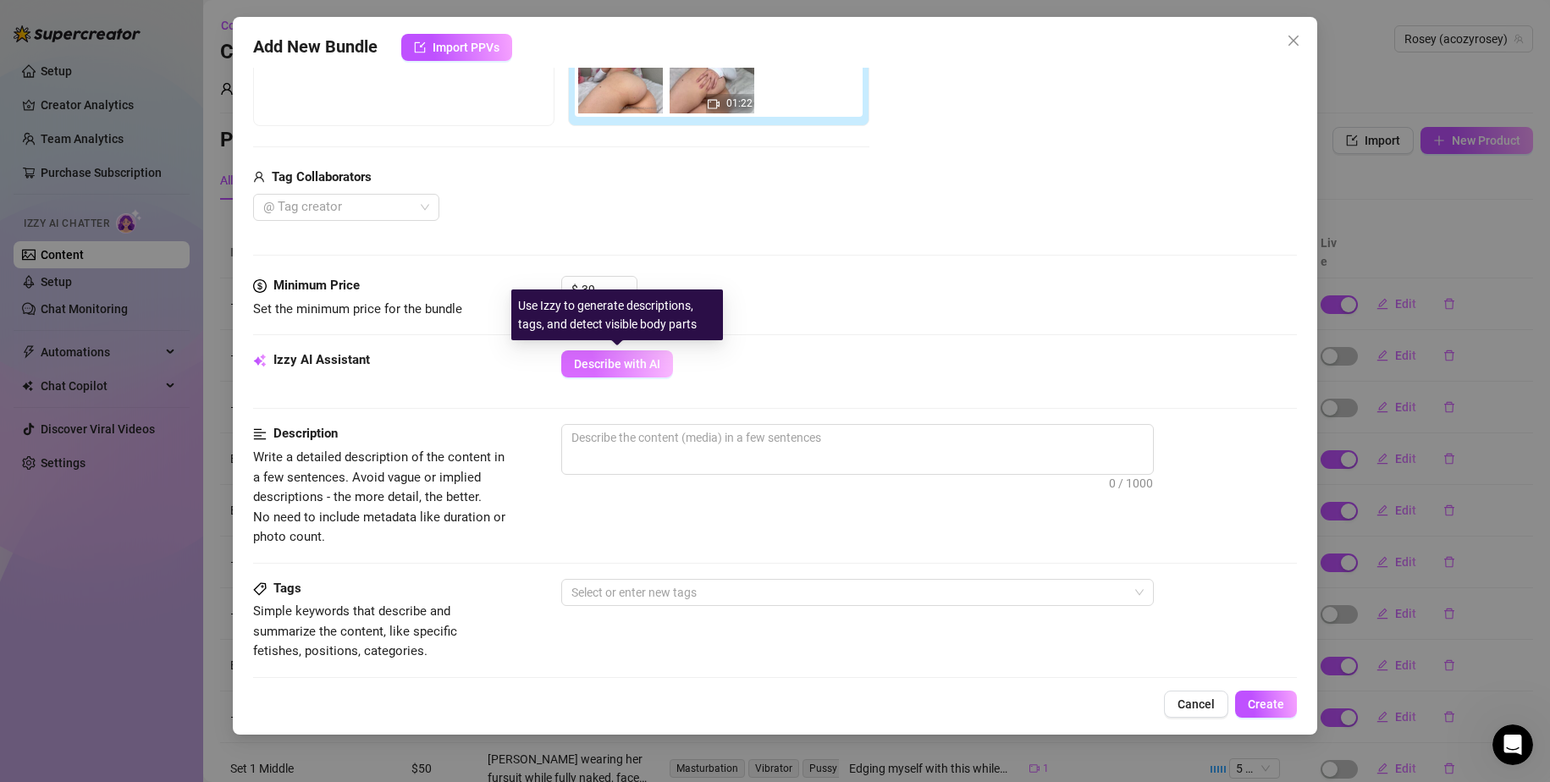
click at [638, 362] on span "Describe with AI" at bounding box center [617, 364] width 86 height 14
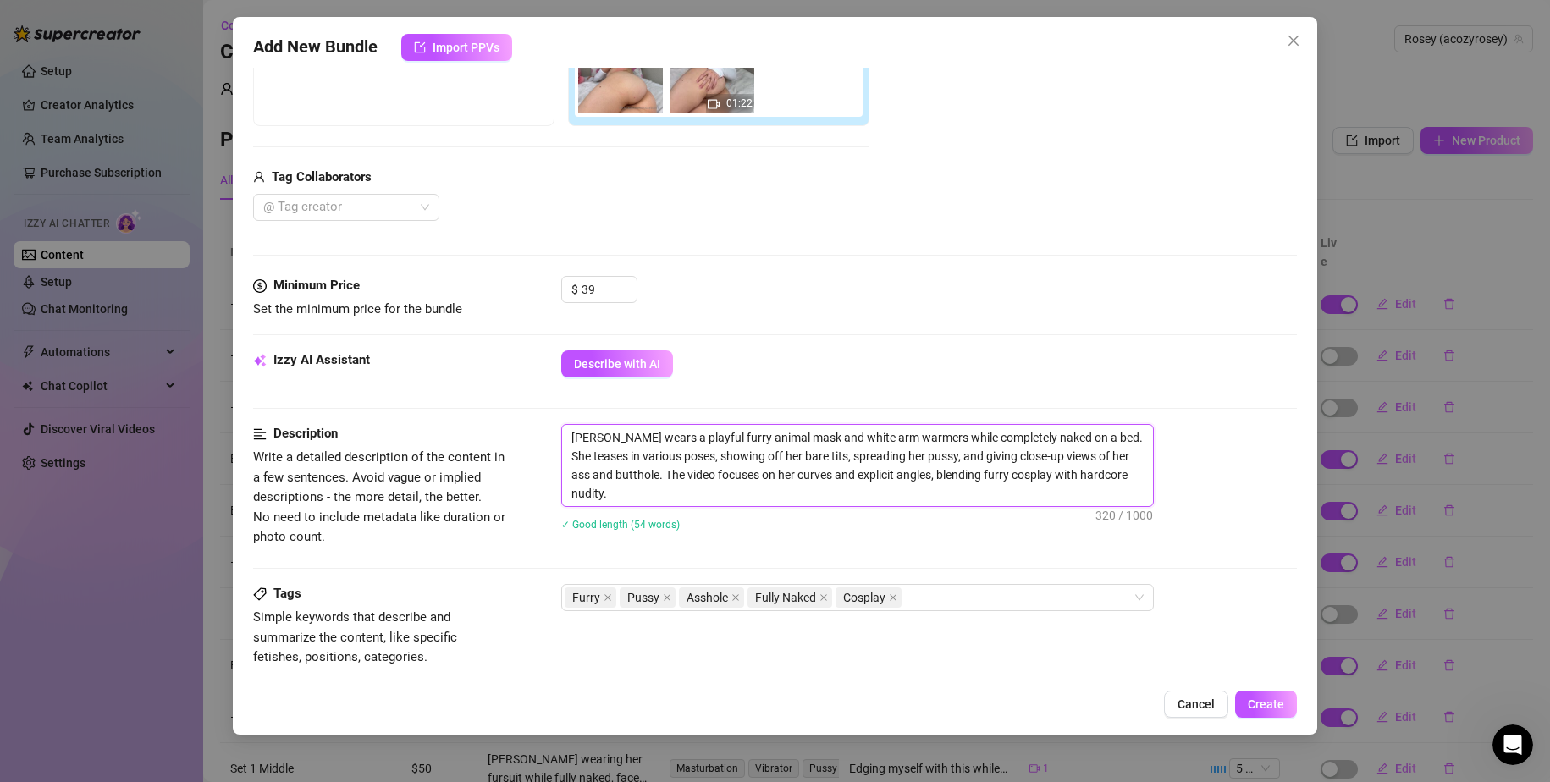
drag, startPoint x: 643, startPoint y: 433, endPoint x: 782, endPoint y: 433, distance: 139.7
click at [782, 433] on textarea "Rosey wears a playful furry animal mask and white arm warmers while completely …" at bounding box center [857, 465] width 591 height 81
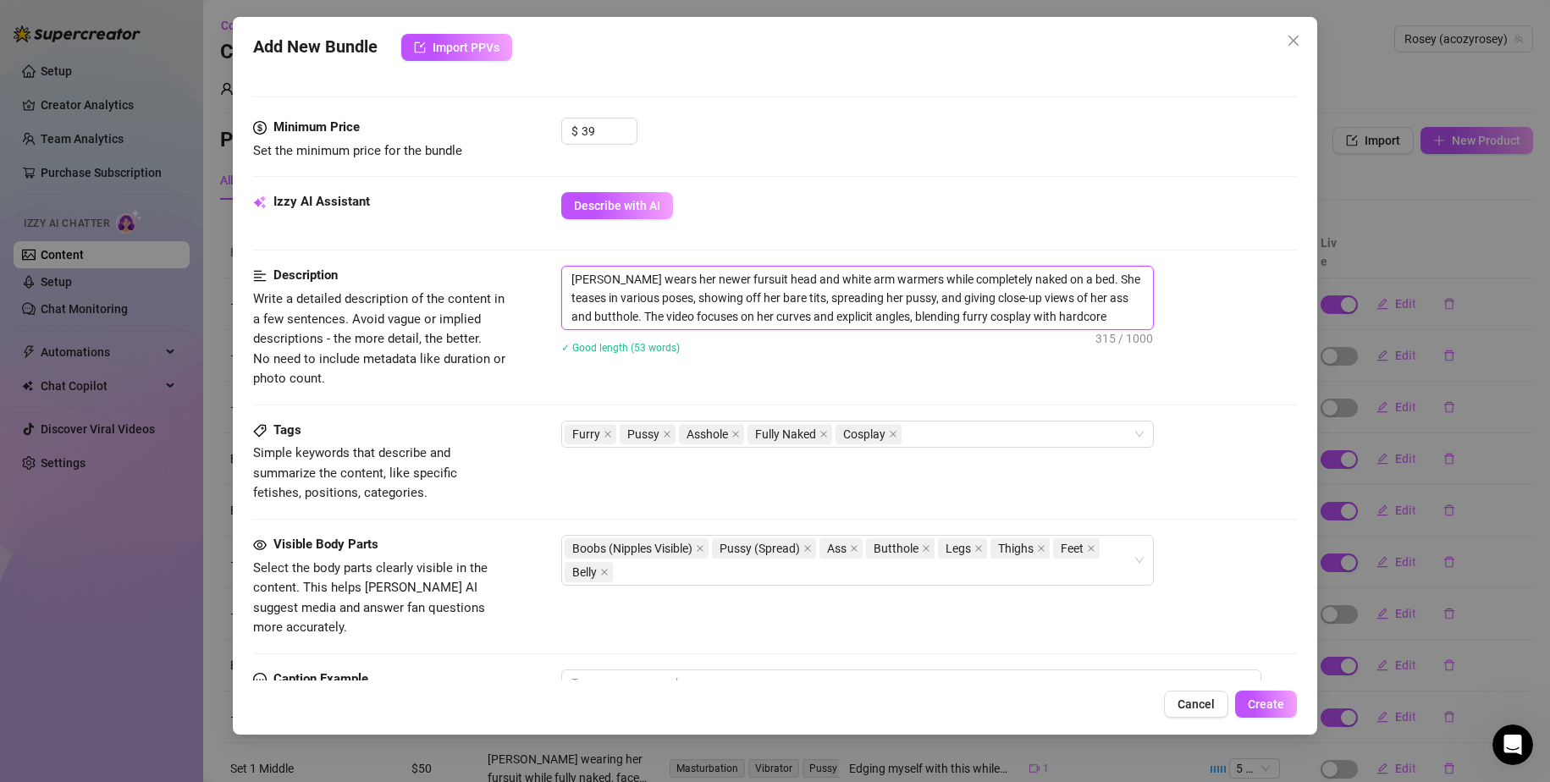
scroll to position [508, 0]
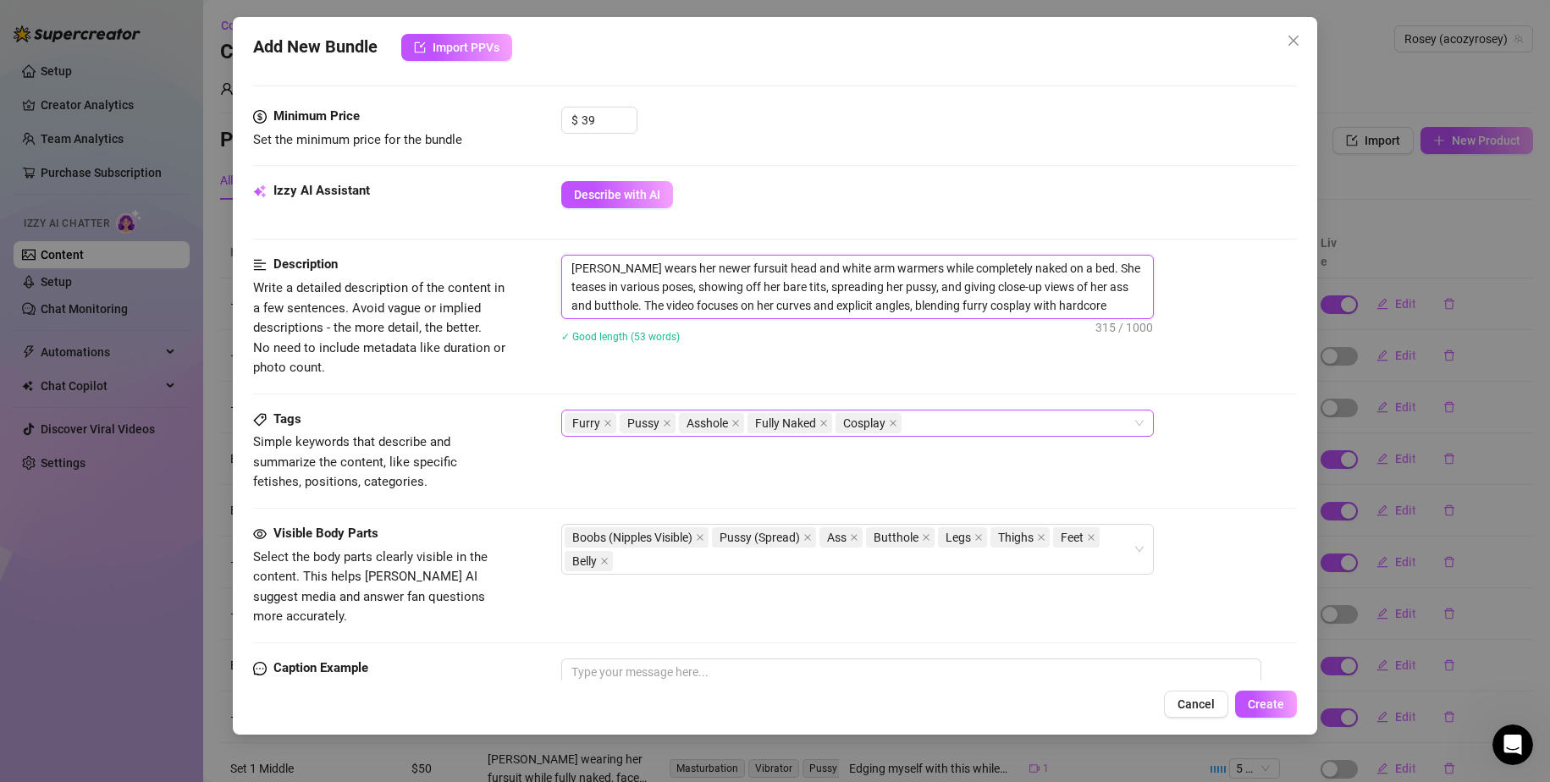
click at [1031, 422] on div "Furry Pussy Asshole Fully Naked Cosplay" at bounding box center [849, 423] width 568 height 24
drag, startPoint x: 890, startPoint y: 304, endPoint x: 1129, endPoint y: 331, distance: 240.3
click at [1129, 331] on div "Rosey wears her newer fursuit head and white arm warmers while completely naked…" at bounding box center [929, 310] width 737 height 110
click at [996, 367] on div "Description Write a detailed description of the content in a few sentences. Avo…" at bounding box center [775, 316] width 1045 height 123
click at [981, 422] on div "Furry Pussy Asshole Fully Naked Cosplay" at bounding box center [849, 423] width 568 height 24
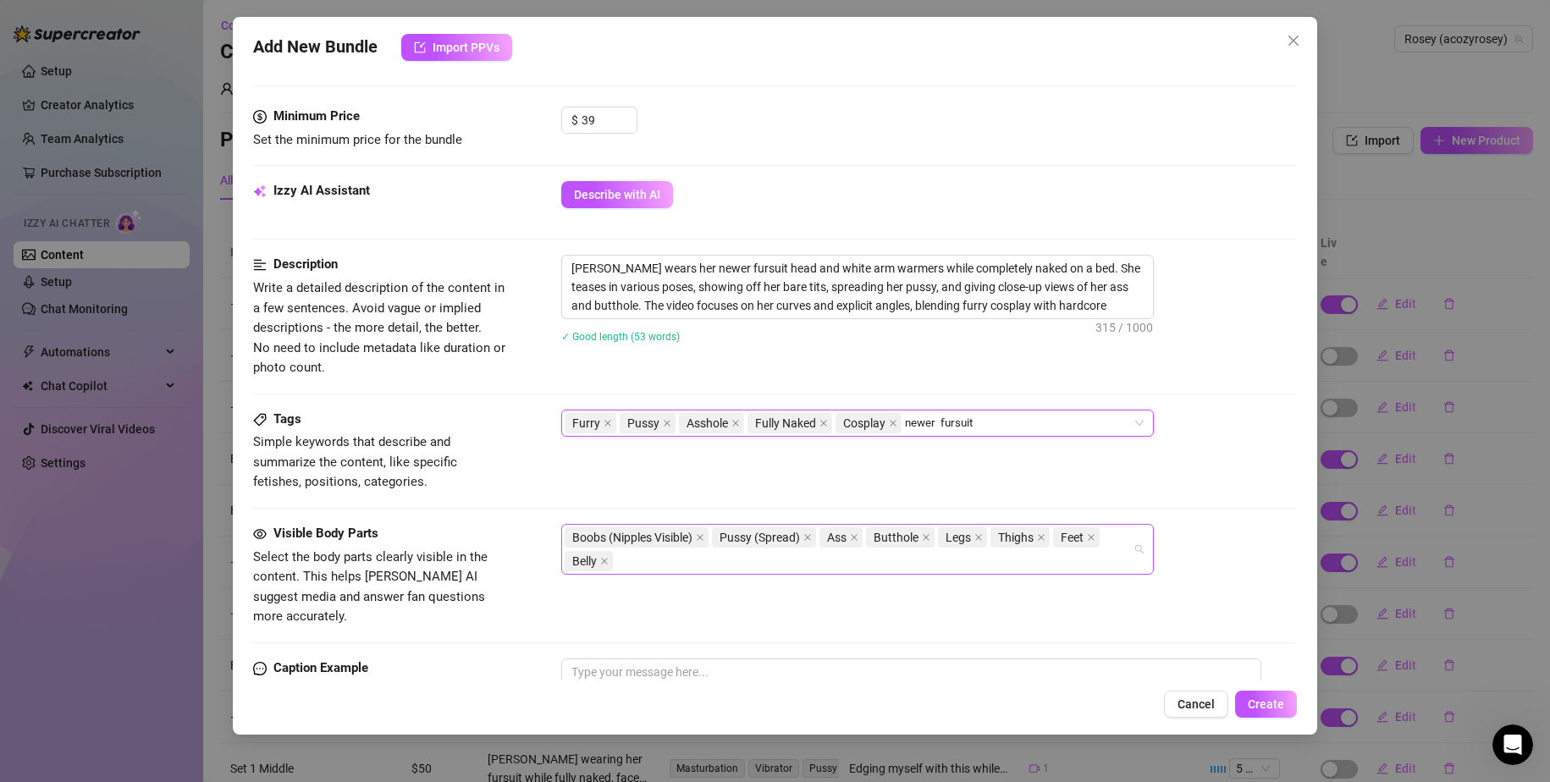
click at [754, 562] on div "Boobs (Nipples Visible) Pussy (Spread) Ass Butthole Legs Thighs Feet Belly" at bounding box center [849, 549] width 568 height 47
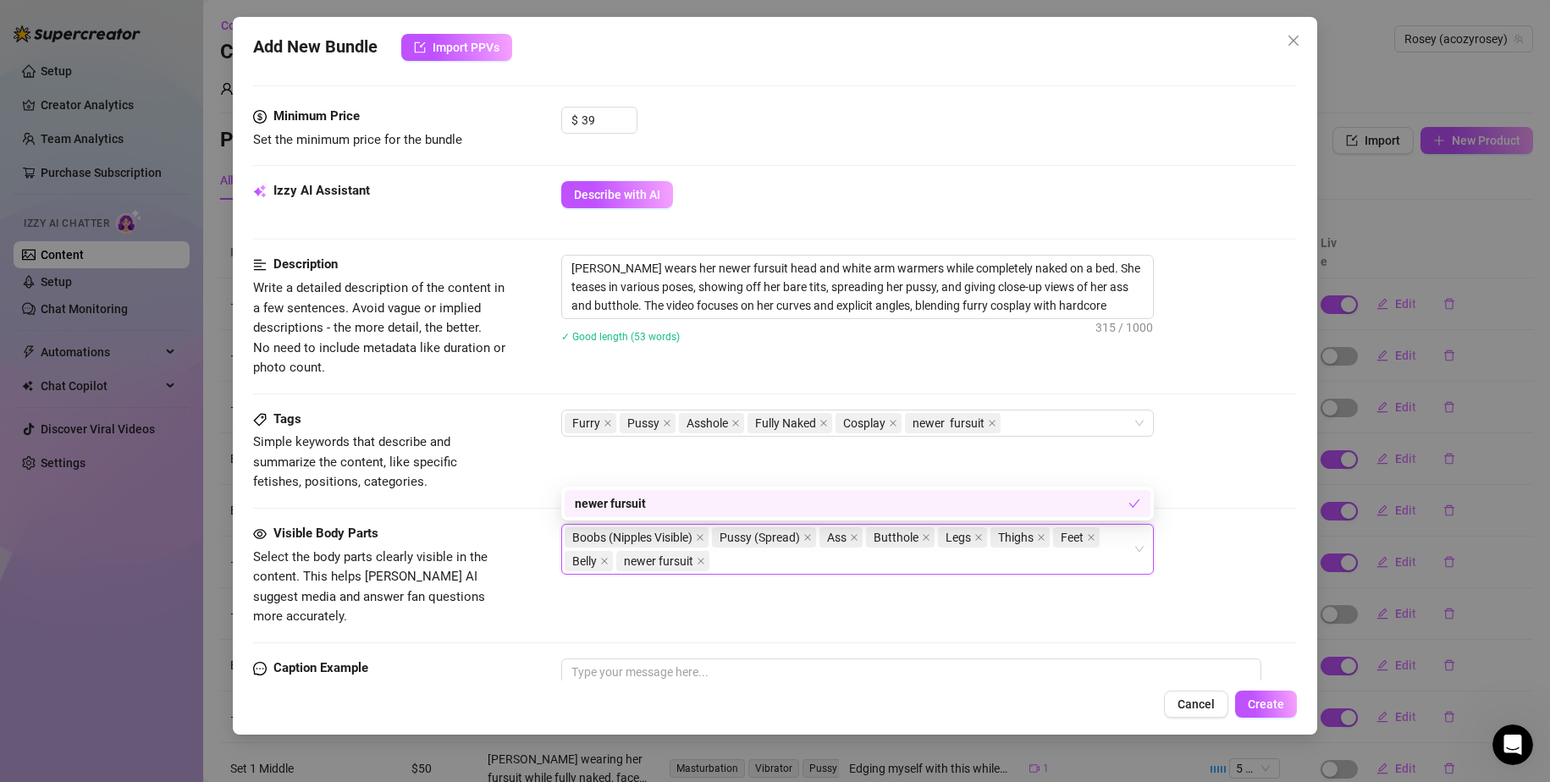
click at [900, 614] on div "Visible Body Parts Select the body parts clearly visible in the content. This h…" at bounding box center [775, 591] width 1045 height 135
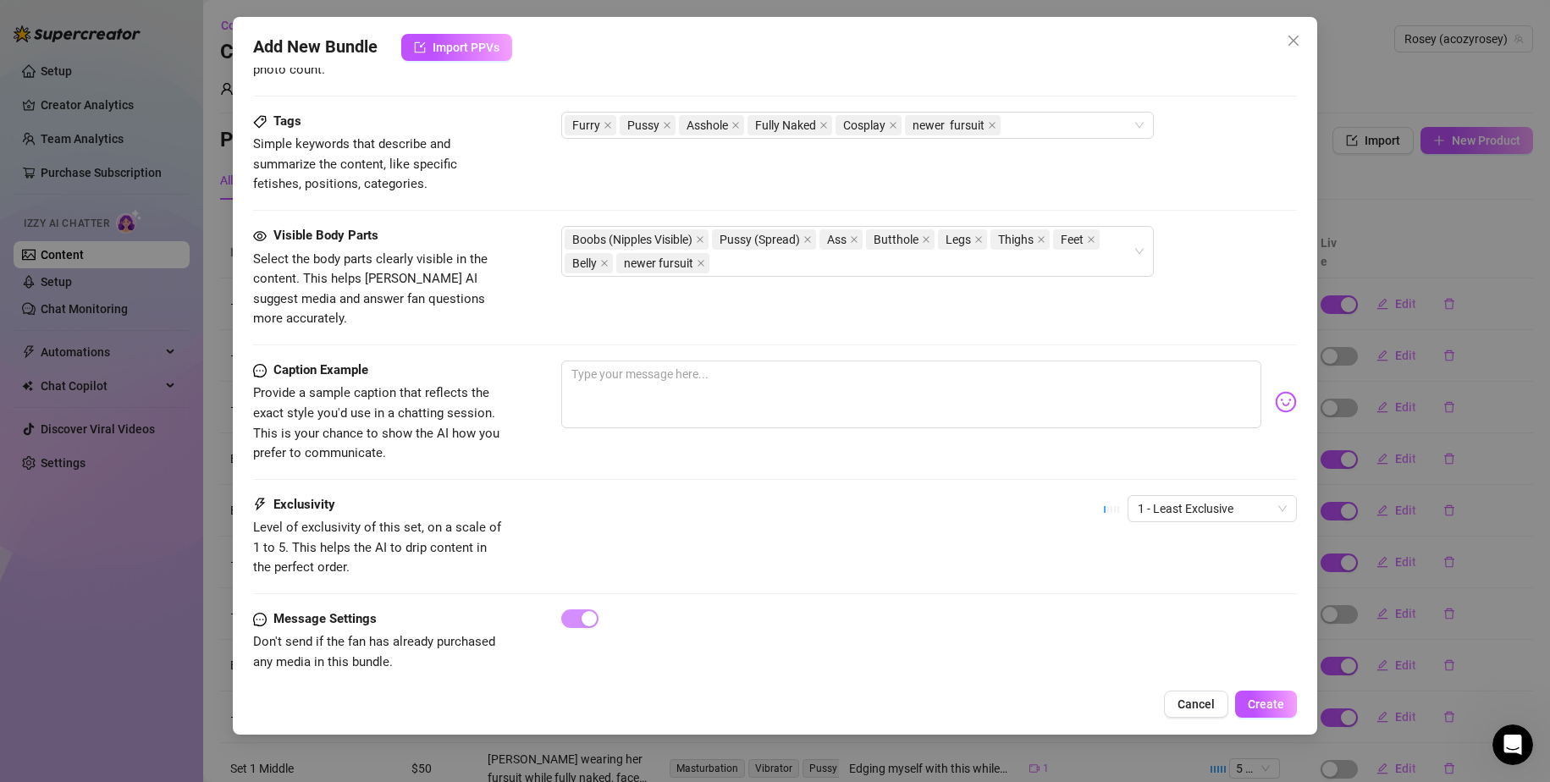
scroll to position [809, 0]
click at [1193, 468] on div "Caption Example Provide a sample caption that reflects the exact style you'd us…" at bounding box center [775, 424] width 1045 height 135
click at [1200, 493] on span "1 - Least Exclusive" at bounding box center [1212, 505] width 149 height 25
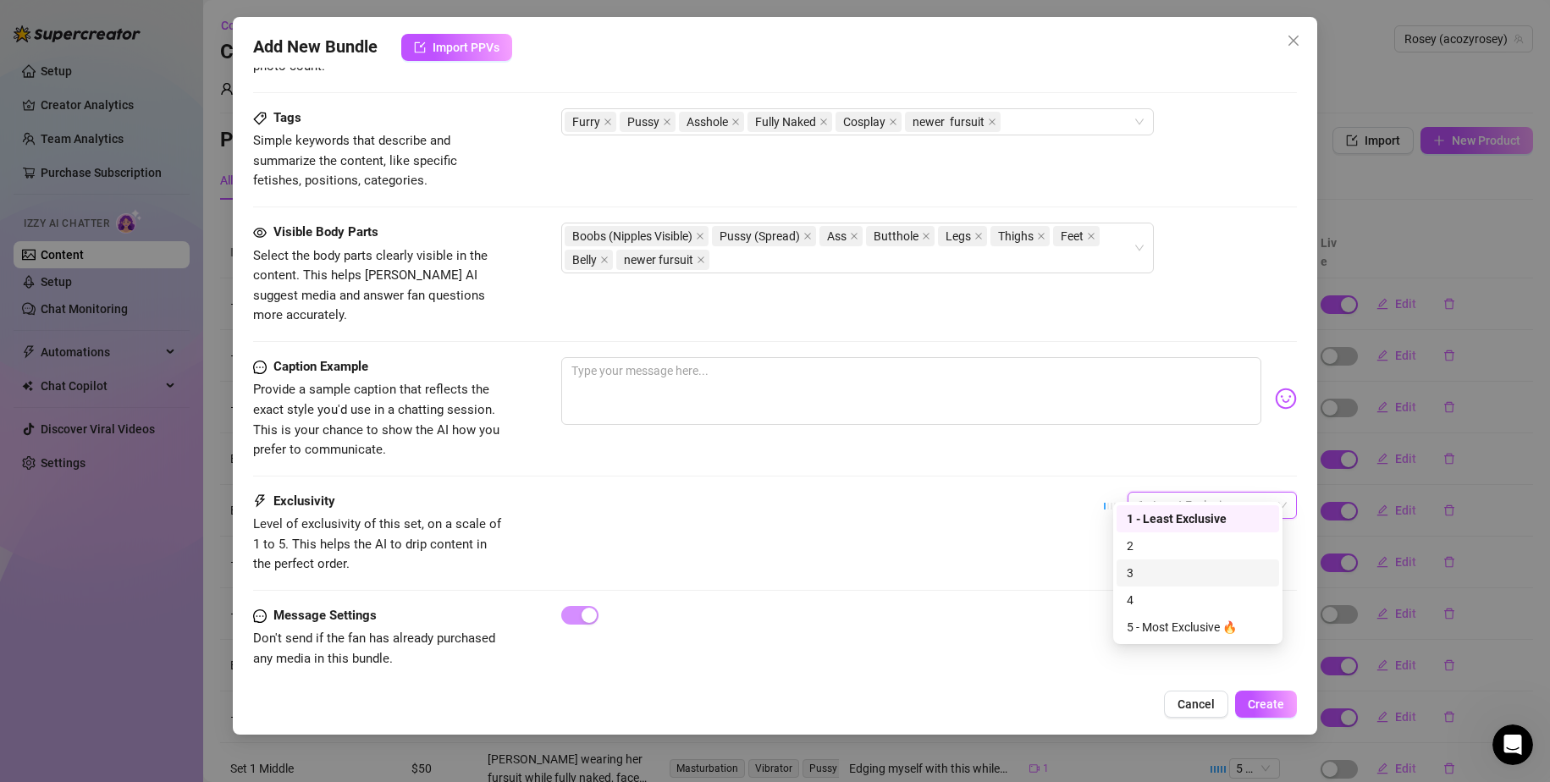
click at [1186, 573] on div "3" at bounding box center [1198, 573] width 142 height 19
click at [1278, 698] on span "Create" at bounding box center [1266, 705] width 36 height 14
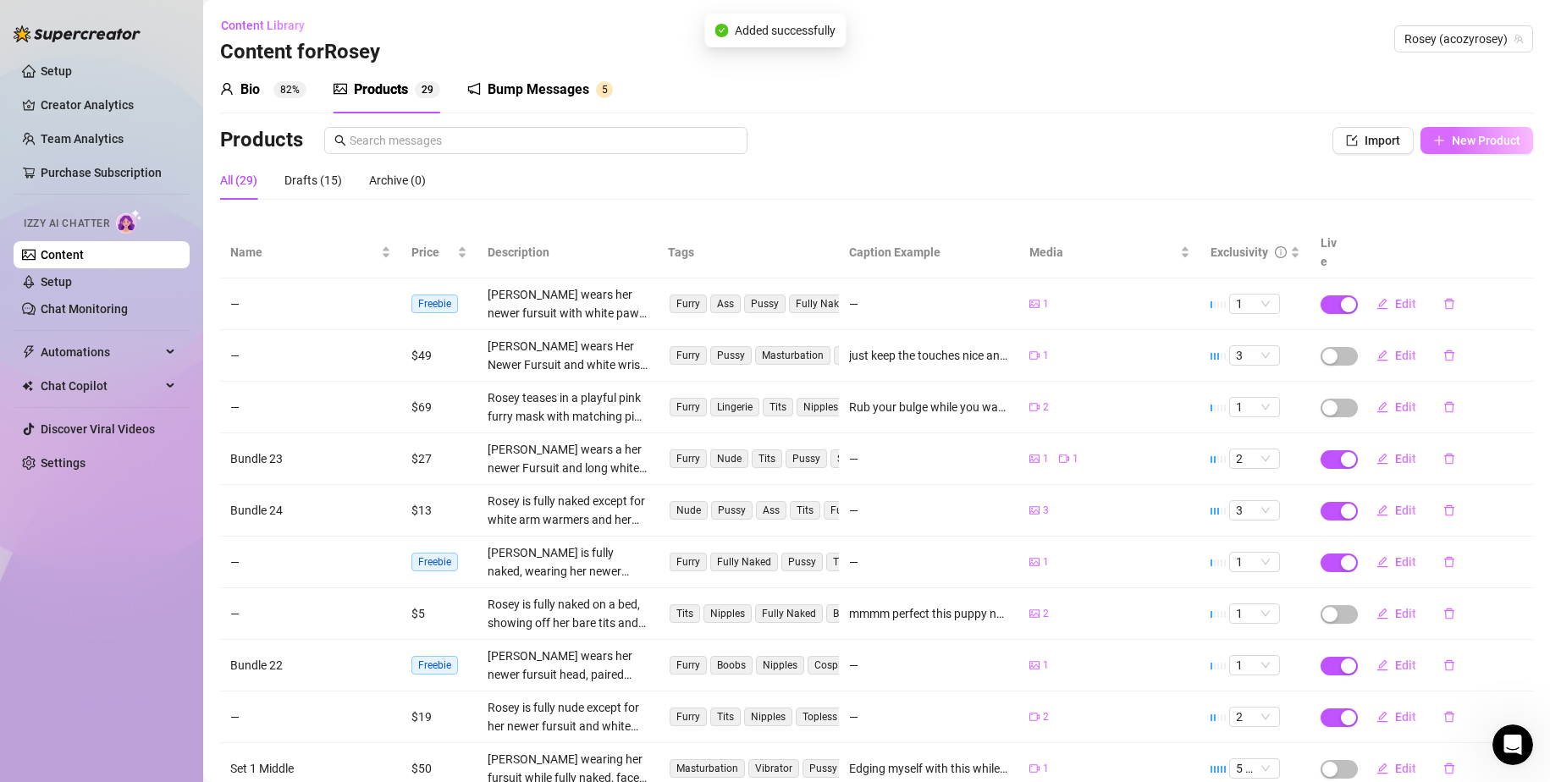
click at [1452, 142] on span "New Product" at bounding box center [1486, 141] width 69 height 14
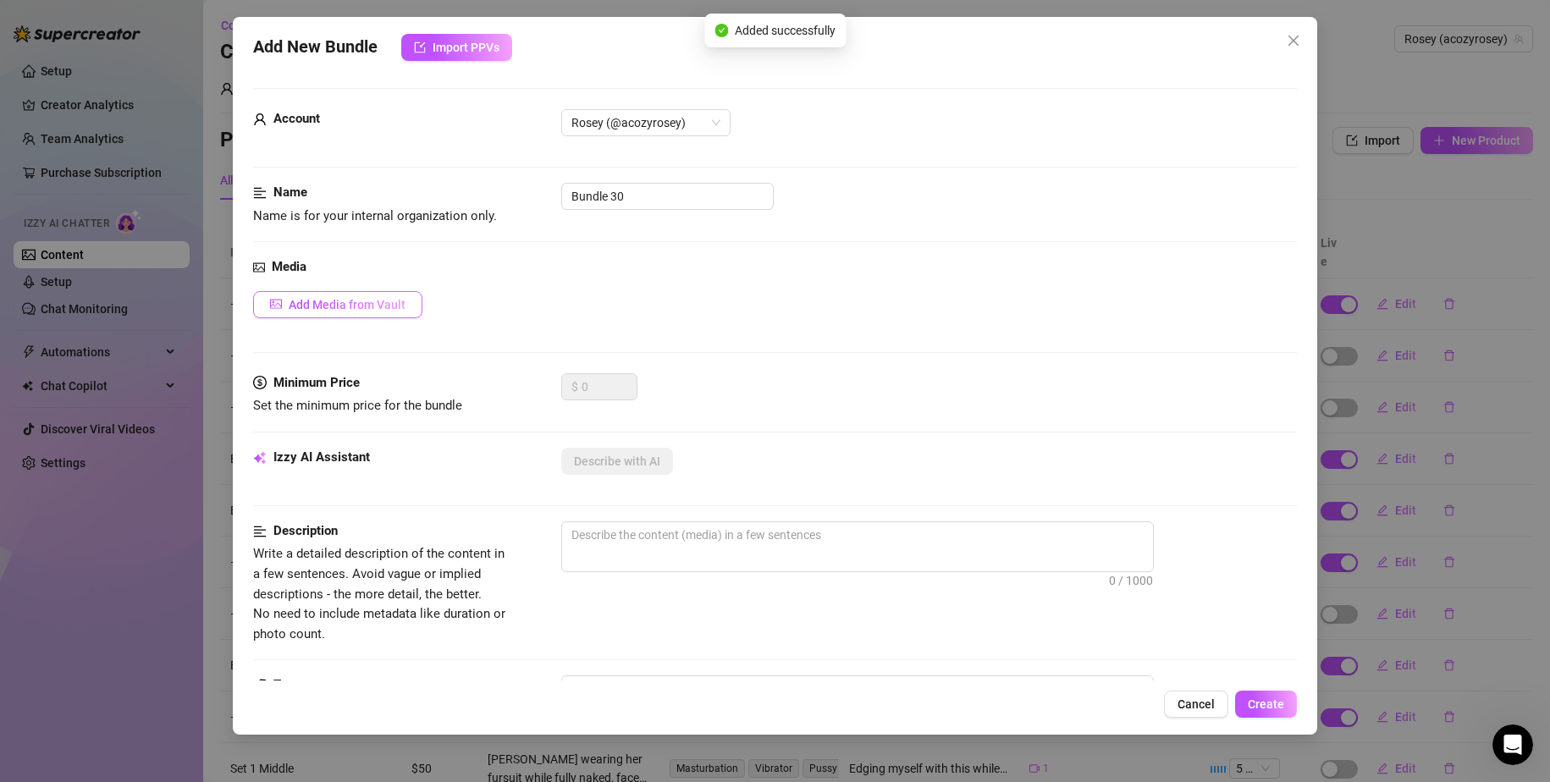
click at [378, 296] on button "Add Media from Vault" at bounding box center [337, 304] width 169 height 27
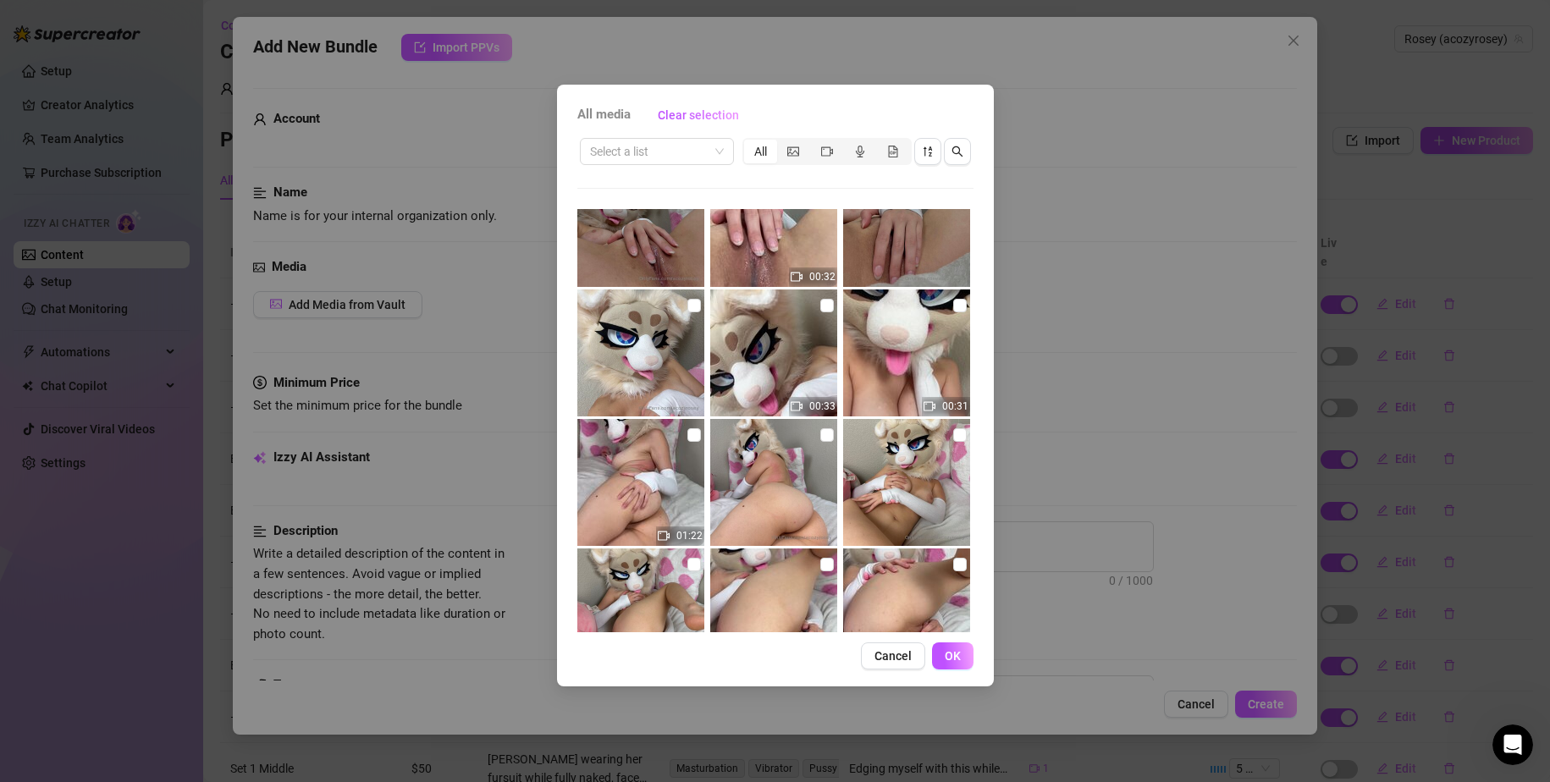
scroll to position [1185, 0]
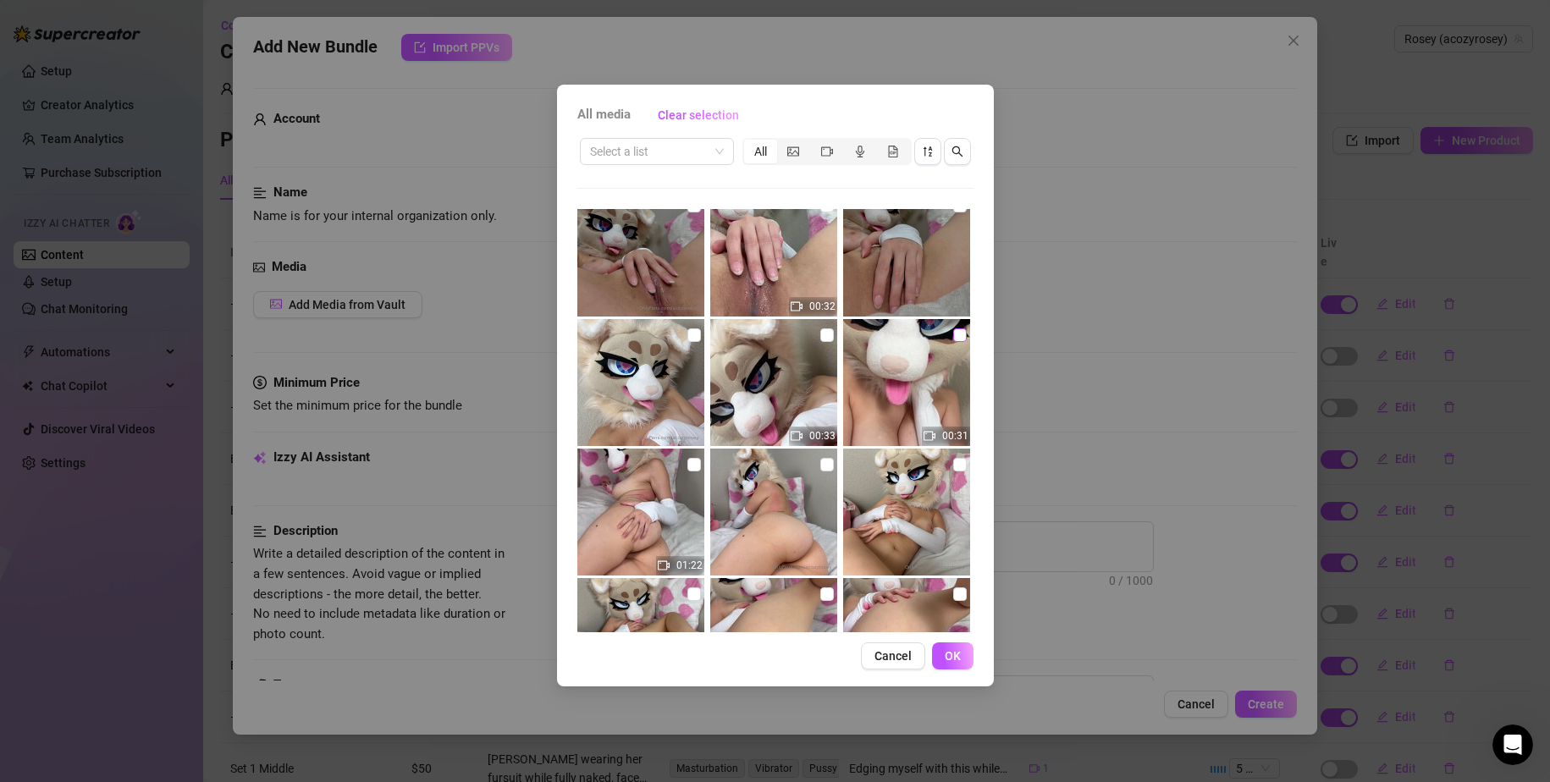
click at [953, 329] on input "checkbox" at bounding box center [960, 336] width 14 height 14
click at [688, 338] on input "checkbox" at bounding box center [694, 336] width 14 height 14
click at [948, 665] on button "OK" at bounding box center [952, 656] width 41 height 27
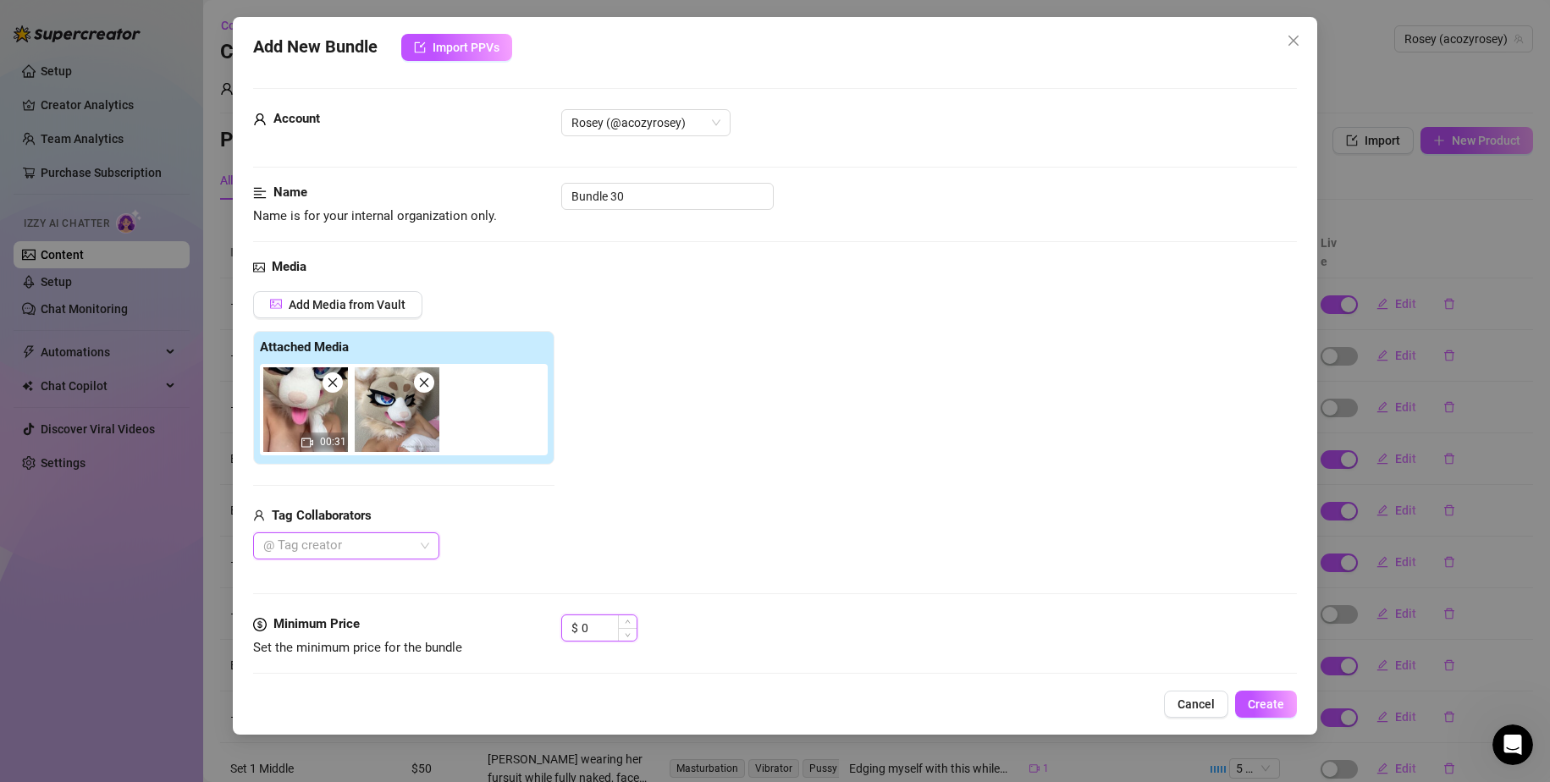
click at [610, 623] on input "0" at bounding box center [609, 628] width 55 height 25
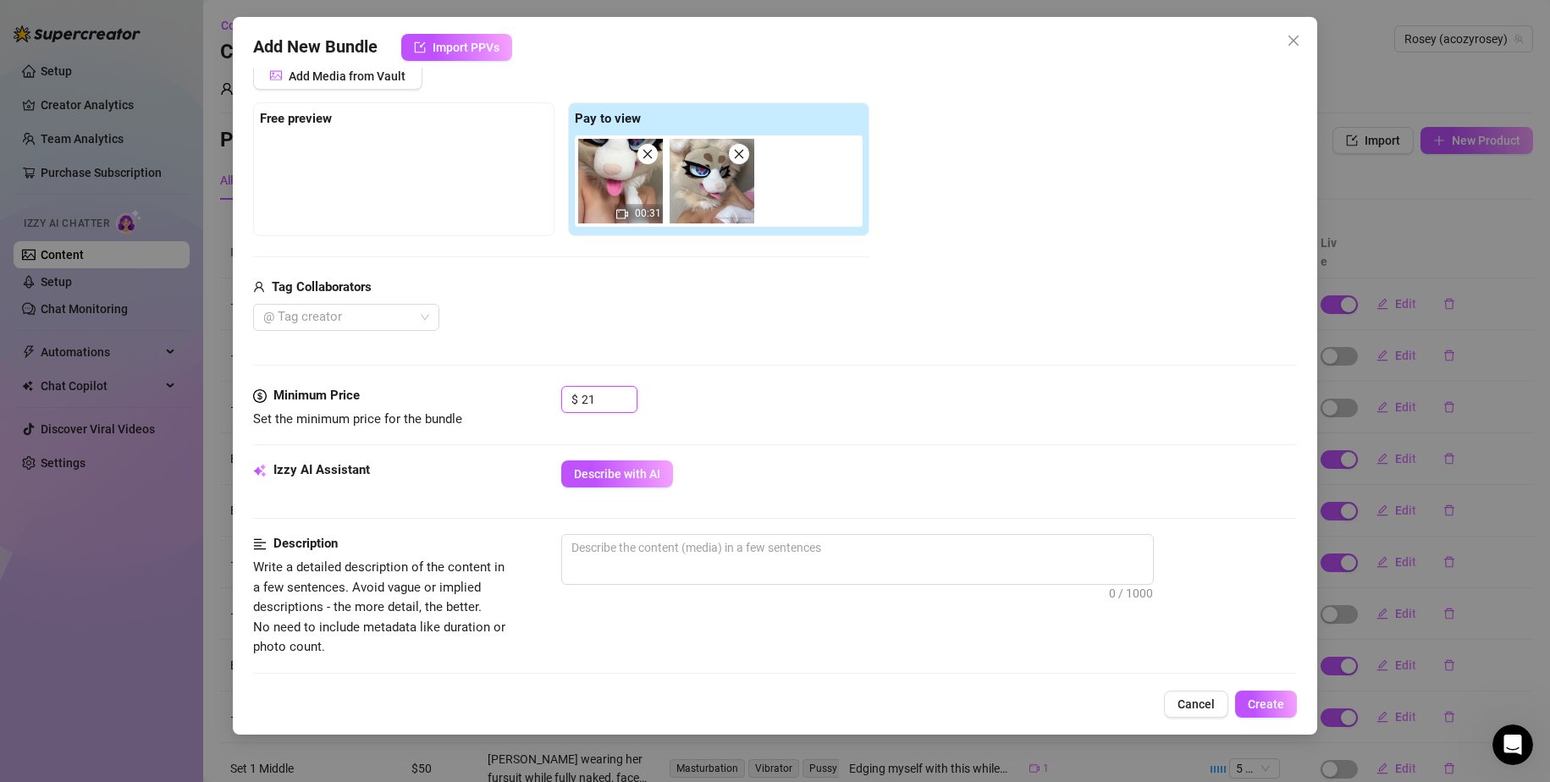
scroll to position [339, 0]
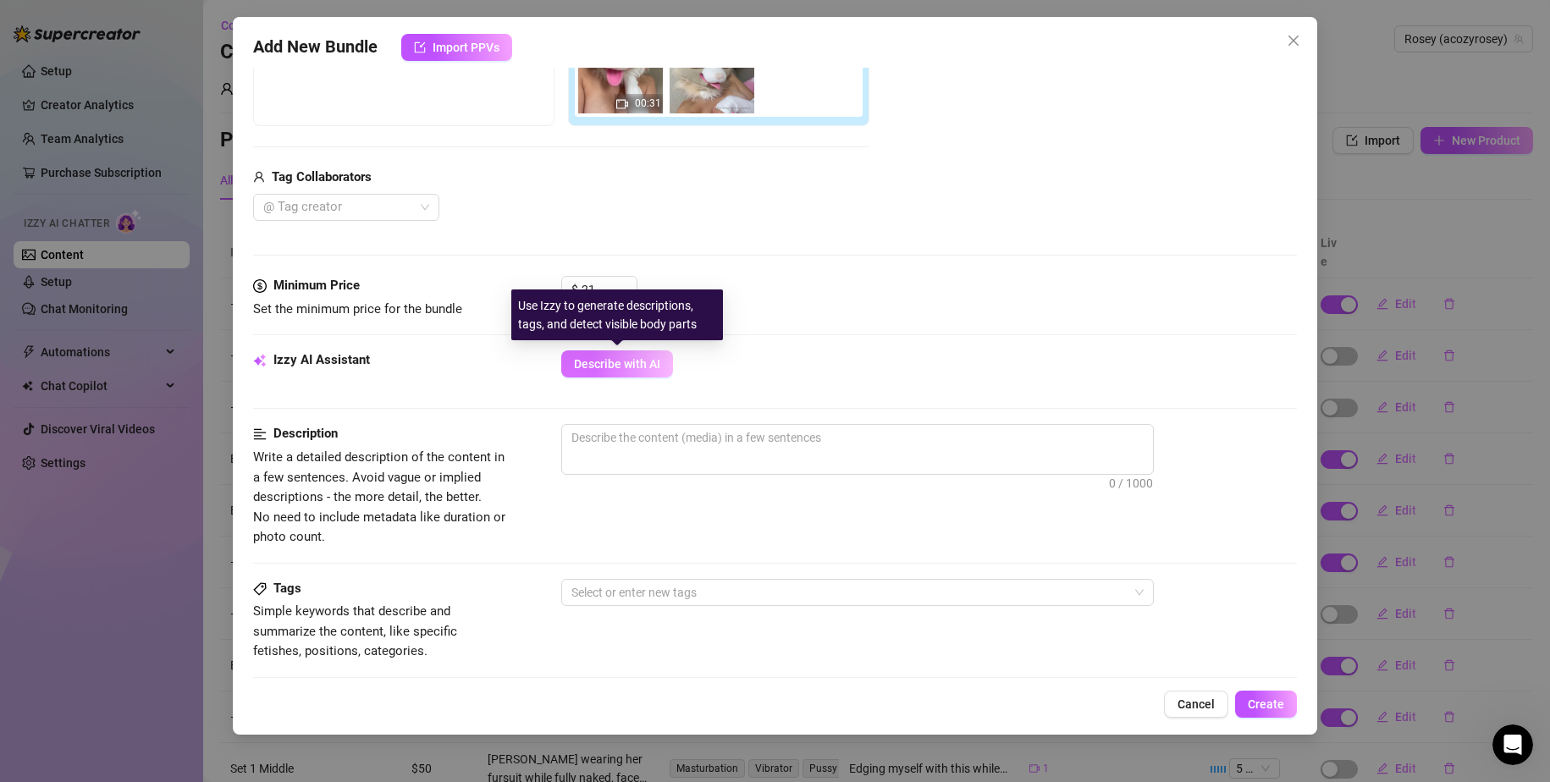
click at [618, 357] on span "Describe with AI" at bounding box center [617, 364] width 86 height 14
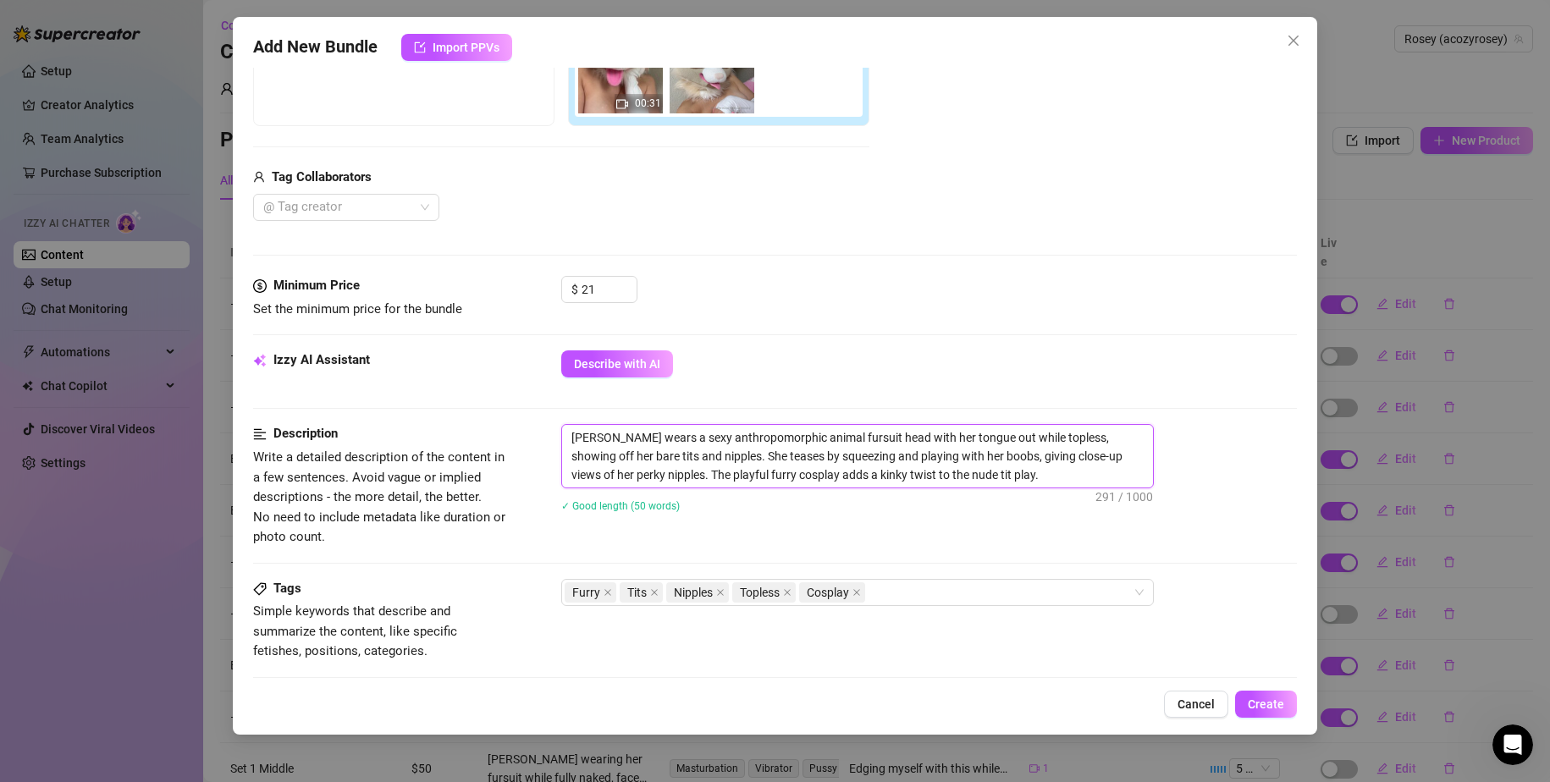
drag, startPoint x: 649, startPoint y: 436, endPoint x: 975, endPoint y: 438, distance: 326.8
click at [975, 438] on textarea "Rosey wears a sexy anthropomorphic animal fursuit head with her tongue out whil…" at bounding box center [857, 456] width 591 height 63
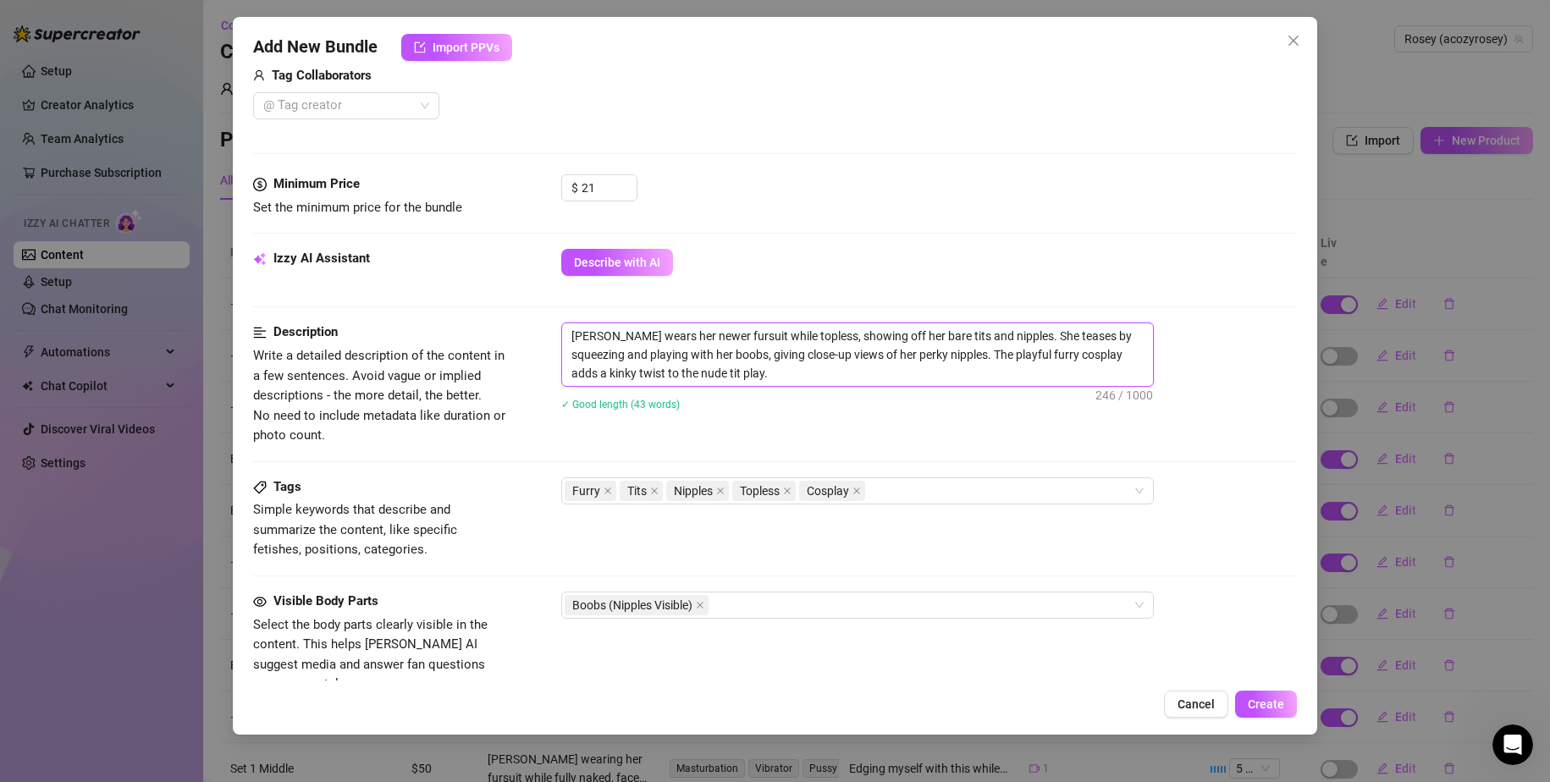
scroll to position [593, 0]
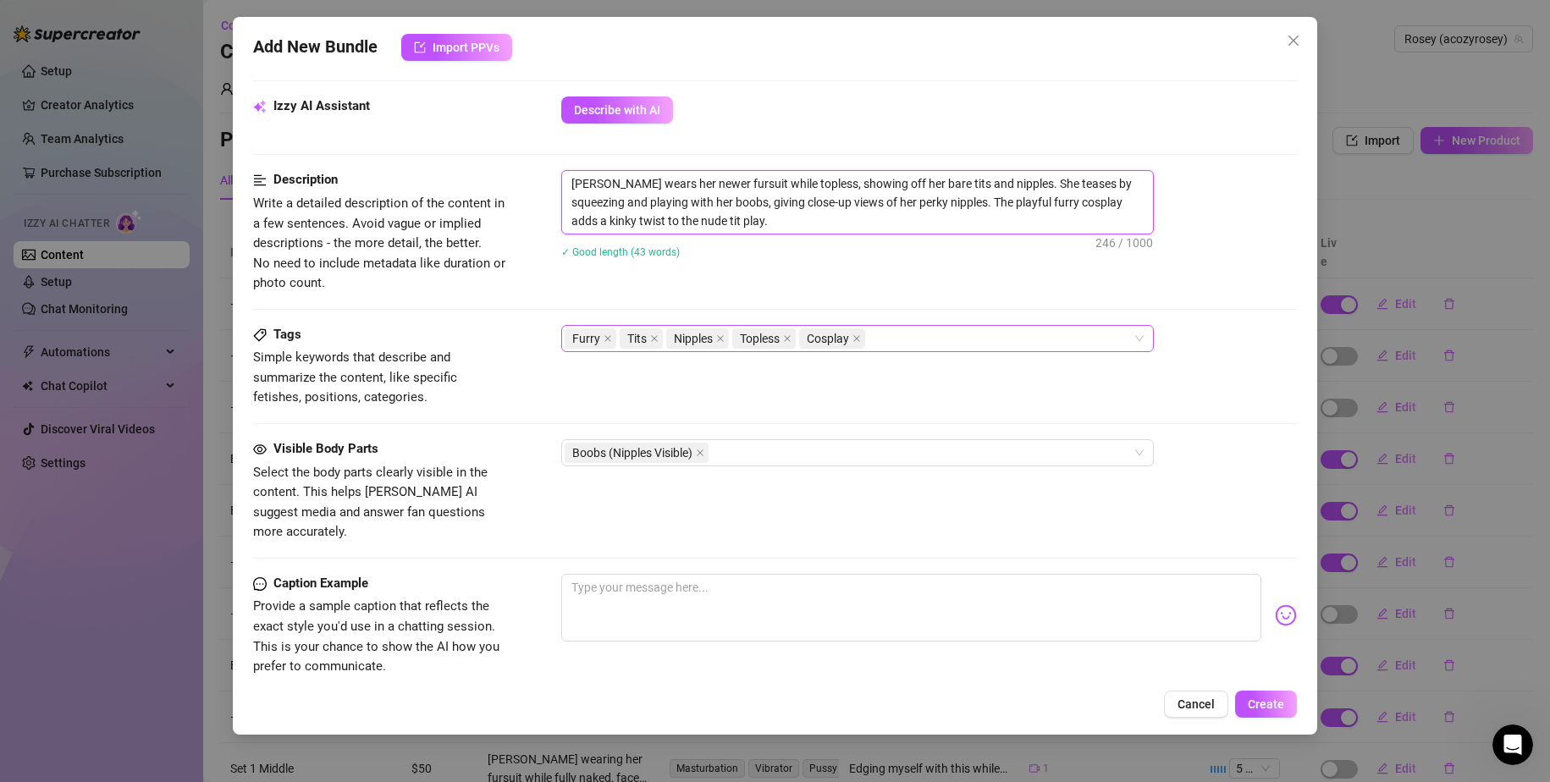
click at [942, 329] on div "Furry Tits Nipples Topless Cosplay" at bounding box center [849, 339] width 568 height 24
click at [803, 452] on div "Boobs (Nipples Visible)" at bounding box center [849, 453] width 568 height 24
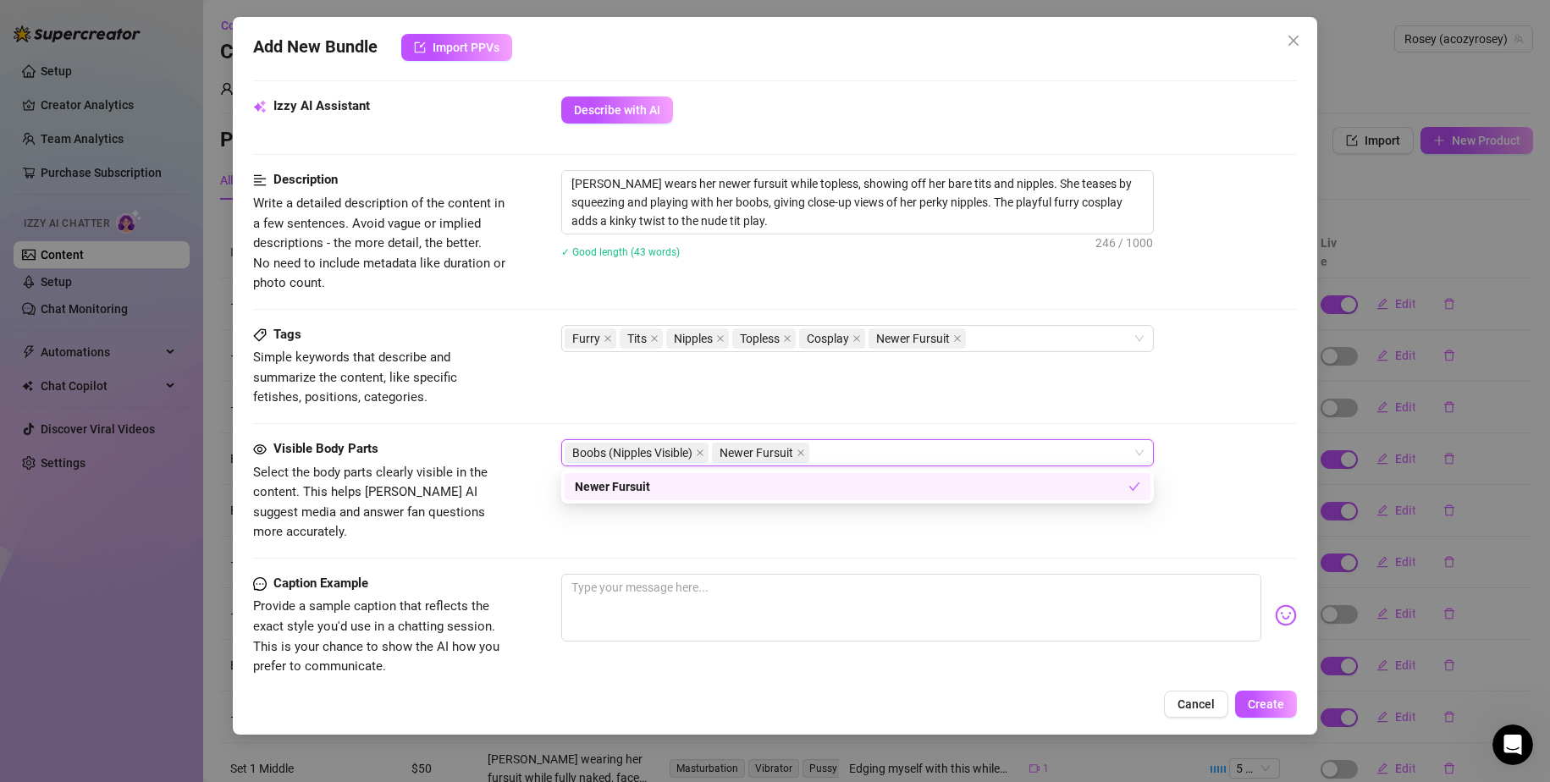
click at [1035, 388] on div "Tags Simple keywords that describe and summarize the content, like specific fet…" at bounding box center [775, 366] width 1045 height 83
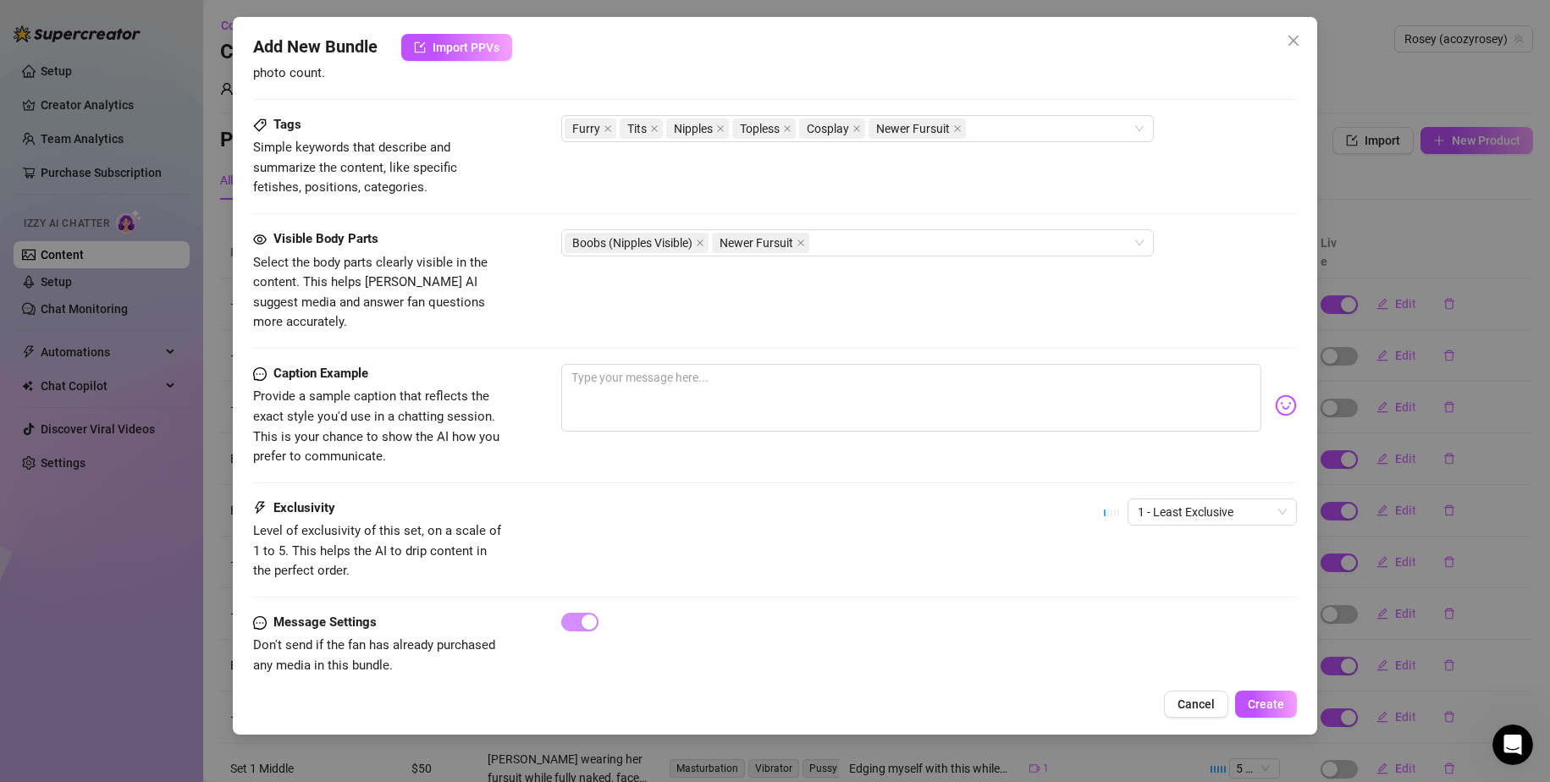
scroll to position [809, 0]
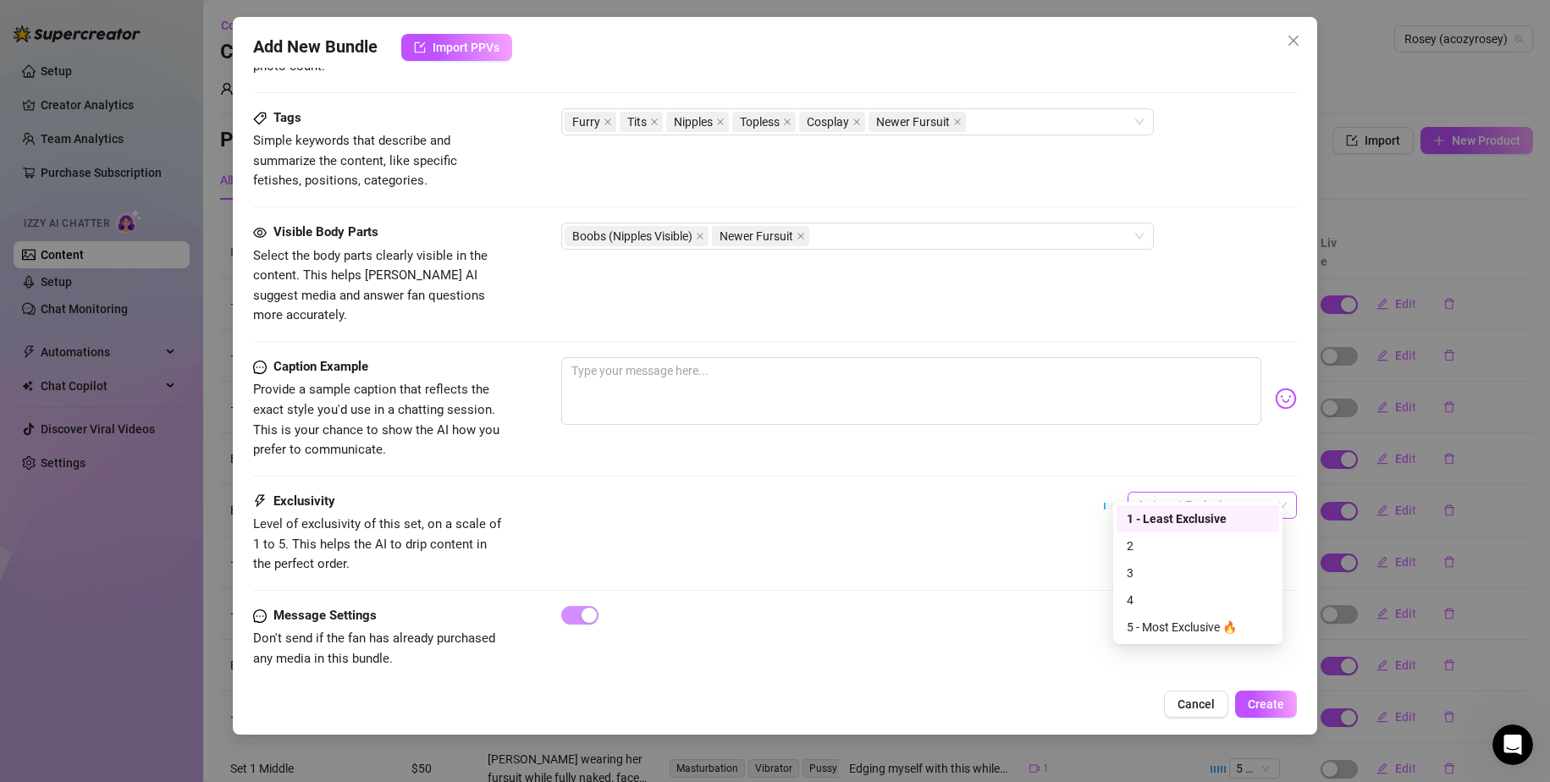
click at [1184, 493] on span "1 - Least Exclusive" at bounding box center [1212, 505] width 149 height 25
click at [1184, 553] on div "2" at bounding box center [1198, 546] width 142 height 19
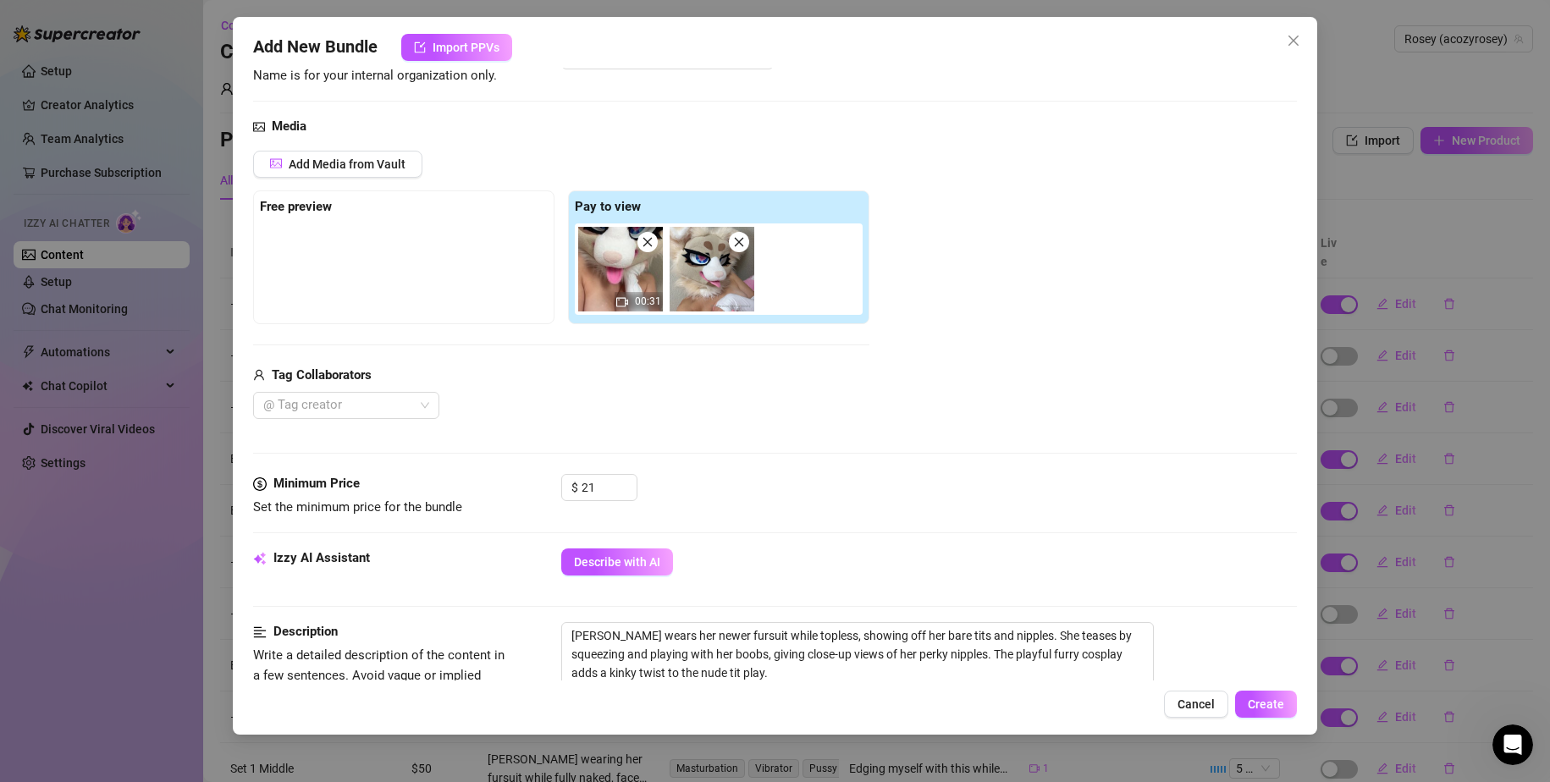
scroll to position [0, 0]
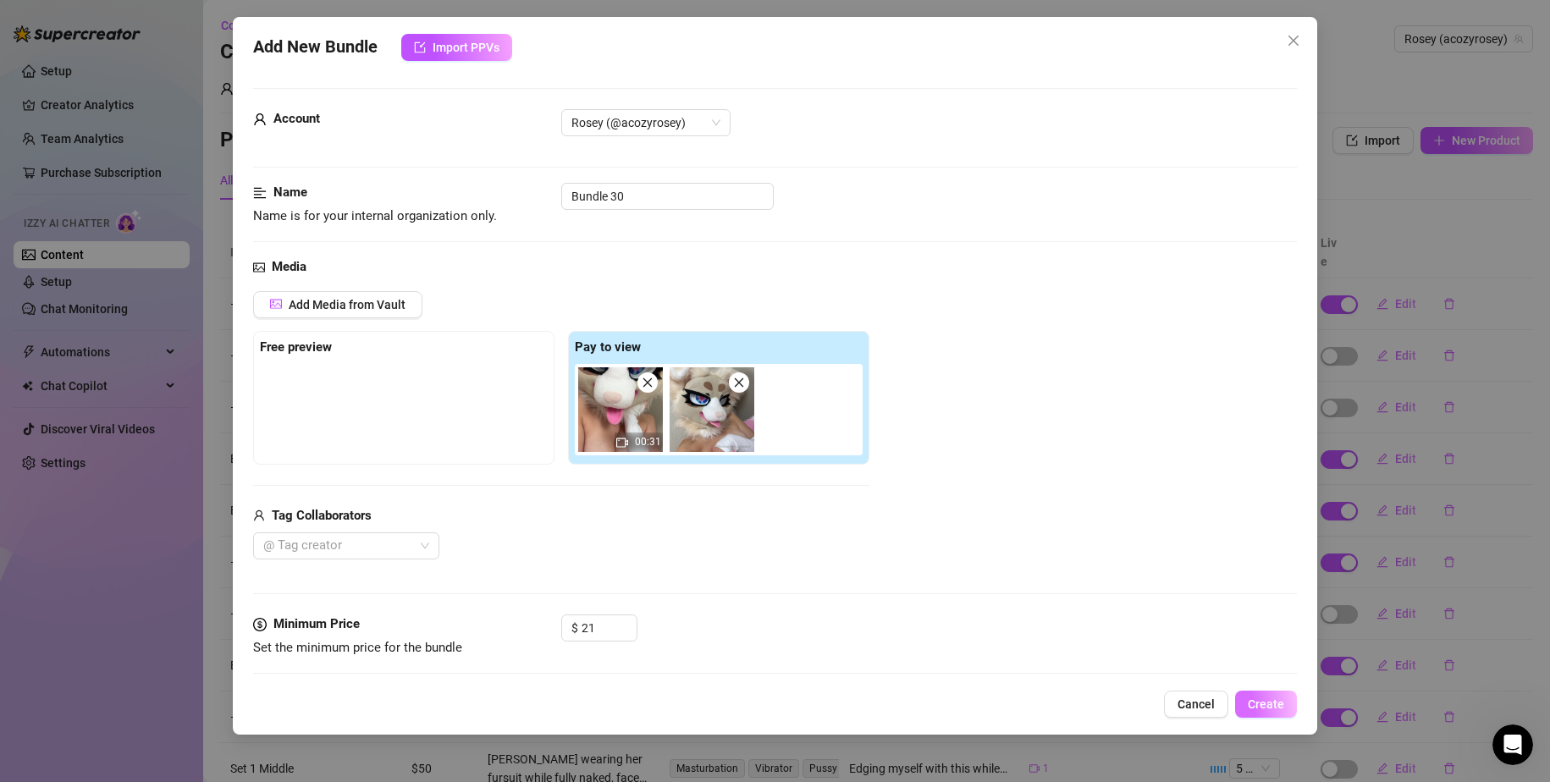
click at [1278, 710] on span "Create" at bounding box center [1266, 705] width 36 height 14
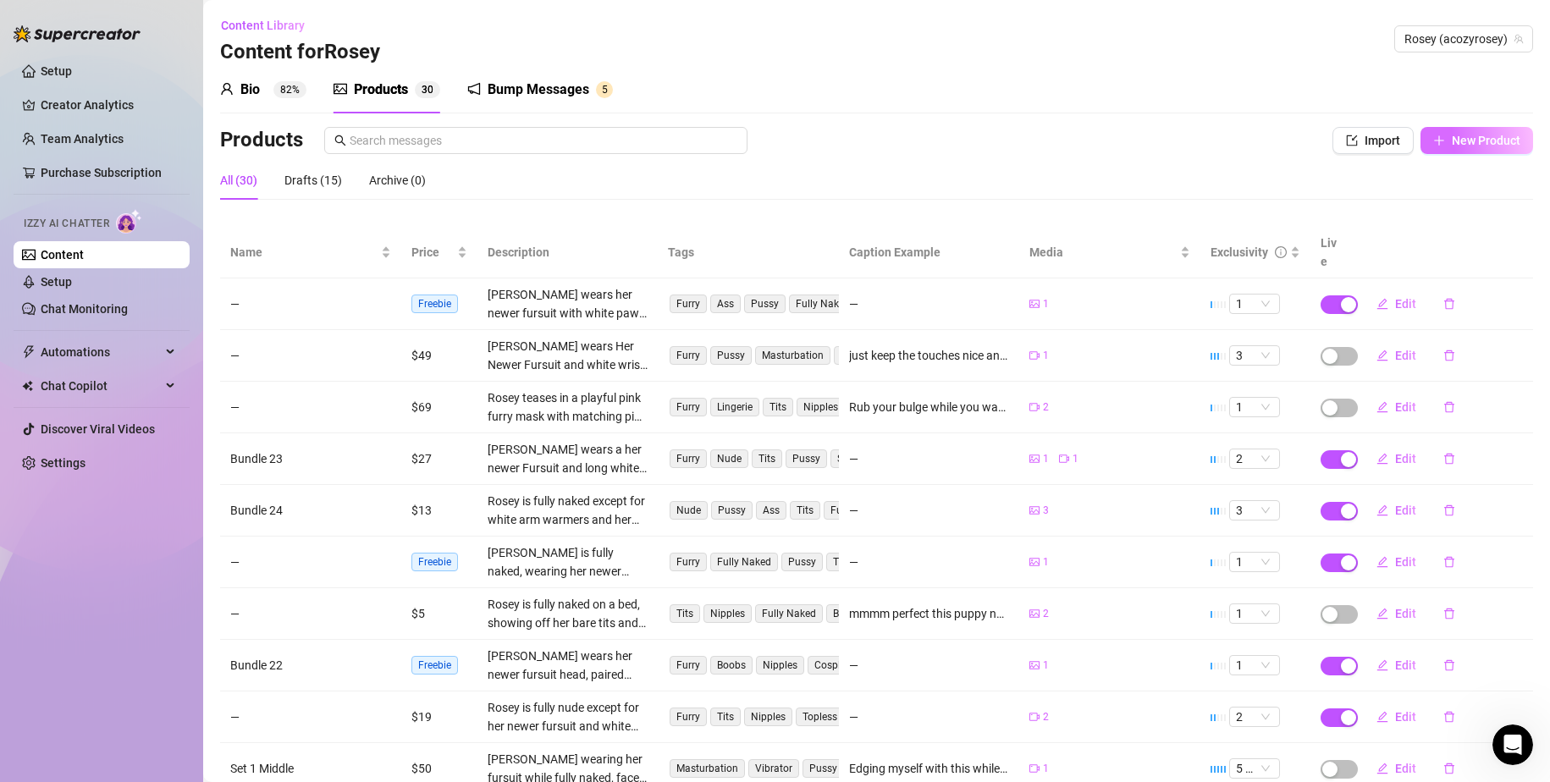
click at [1452, 139] on span "New Product" at bounding box center [1486, 141] width 69 height 14
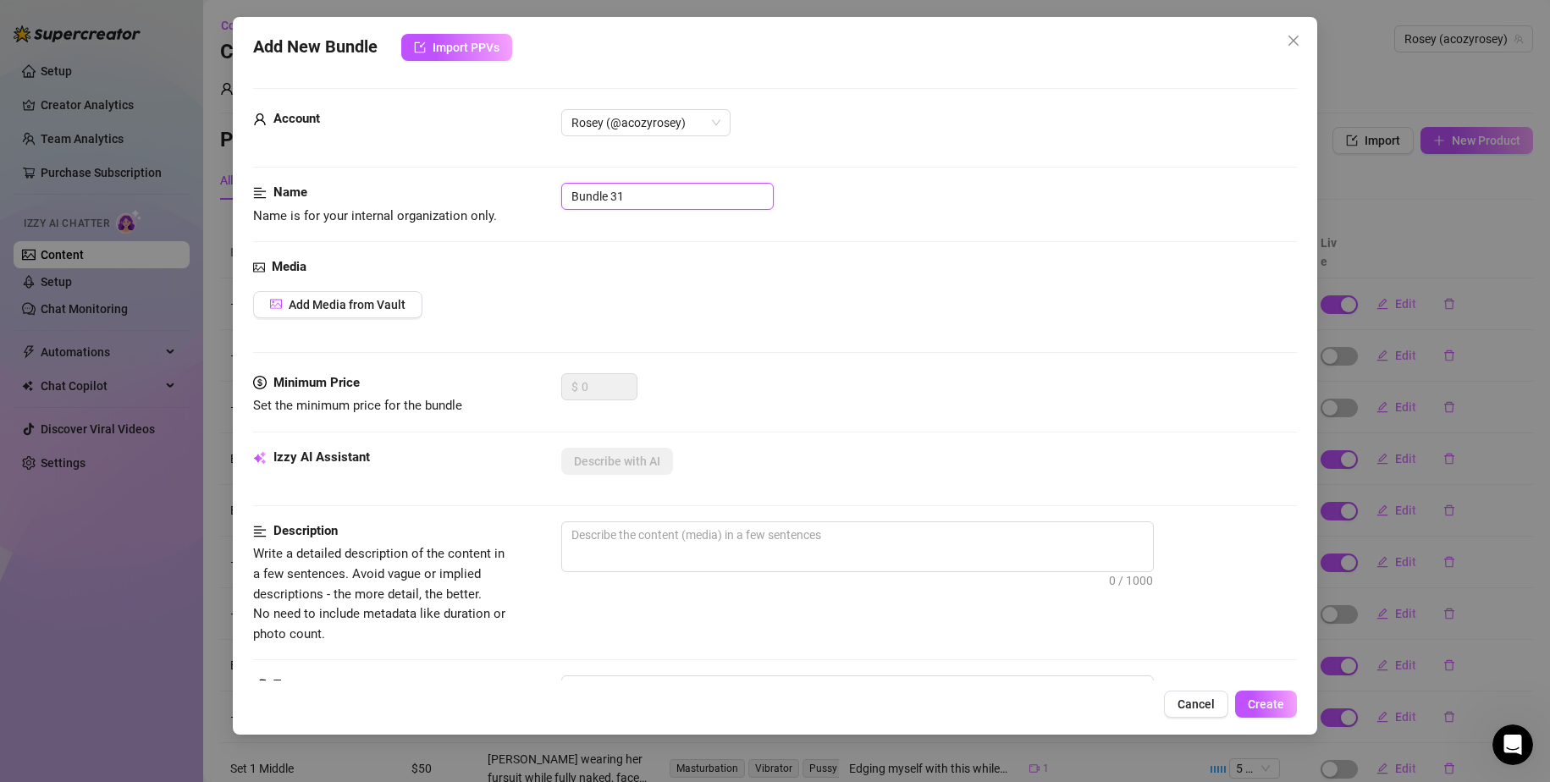
drag, startPoint x: 665, startPoint y: 203, endPoint x: 439, endPoint y: 172, distance: 228.2
click at [439, 172] on form "Account Rosey (@acozyrosey) Name Name is for your internal organization only. B…" at bounding box center [775, 678] width 1045 height 1180
click at [375, 301] on span "Add Media from Vault" at bounding box center [347, 305] width 117 height 14
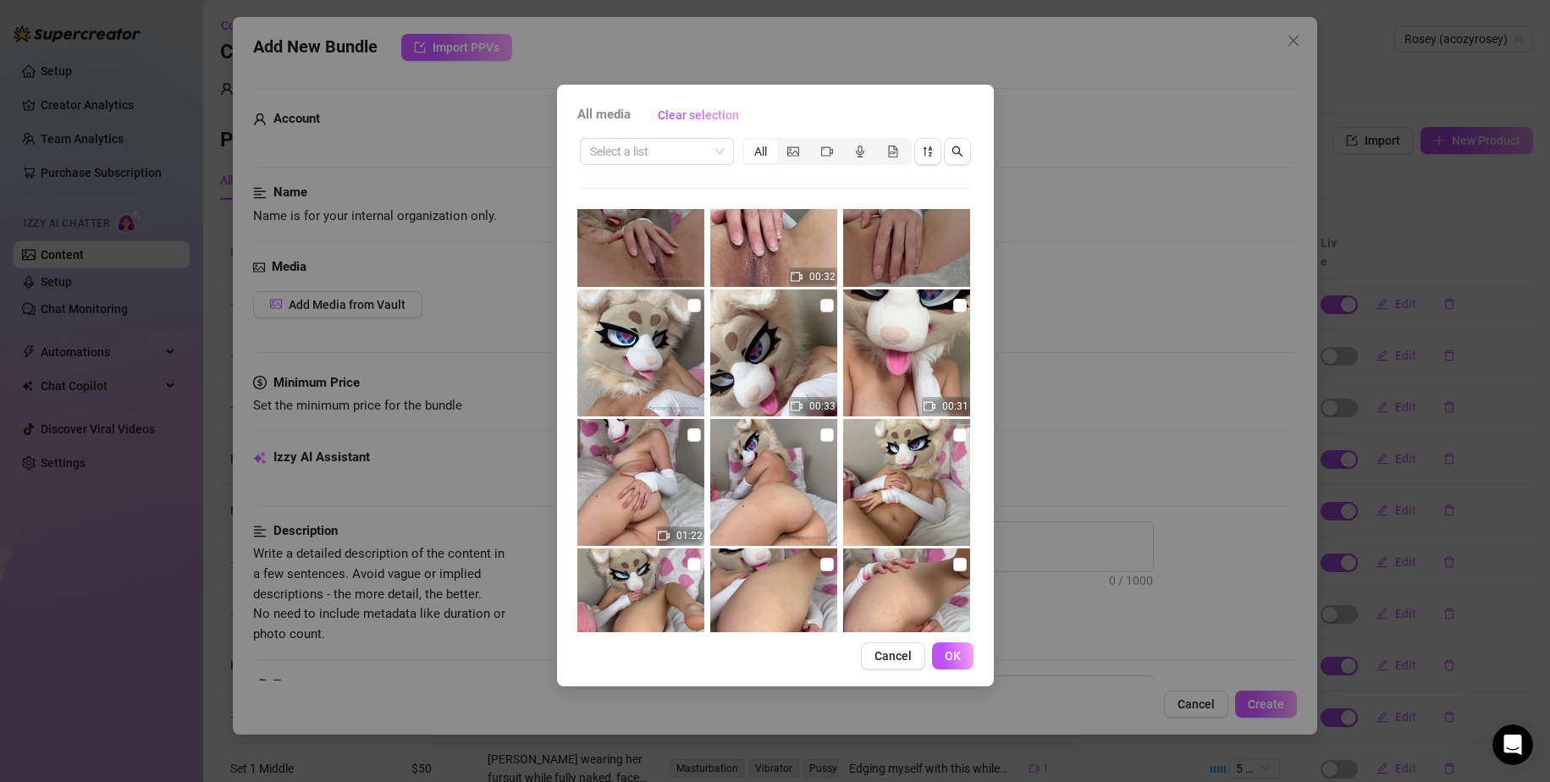
scroll to position [1185, 0]
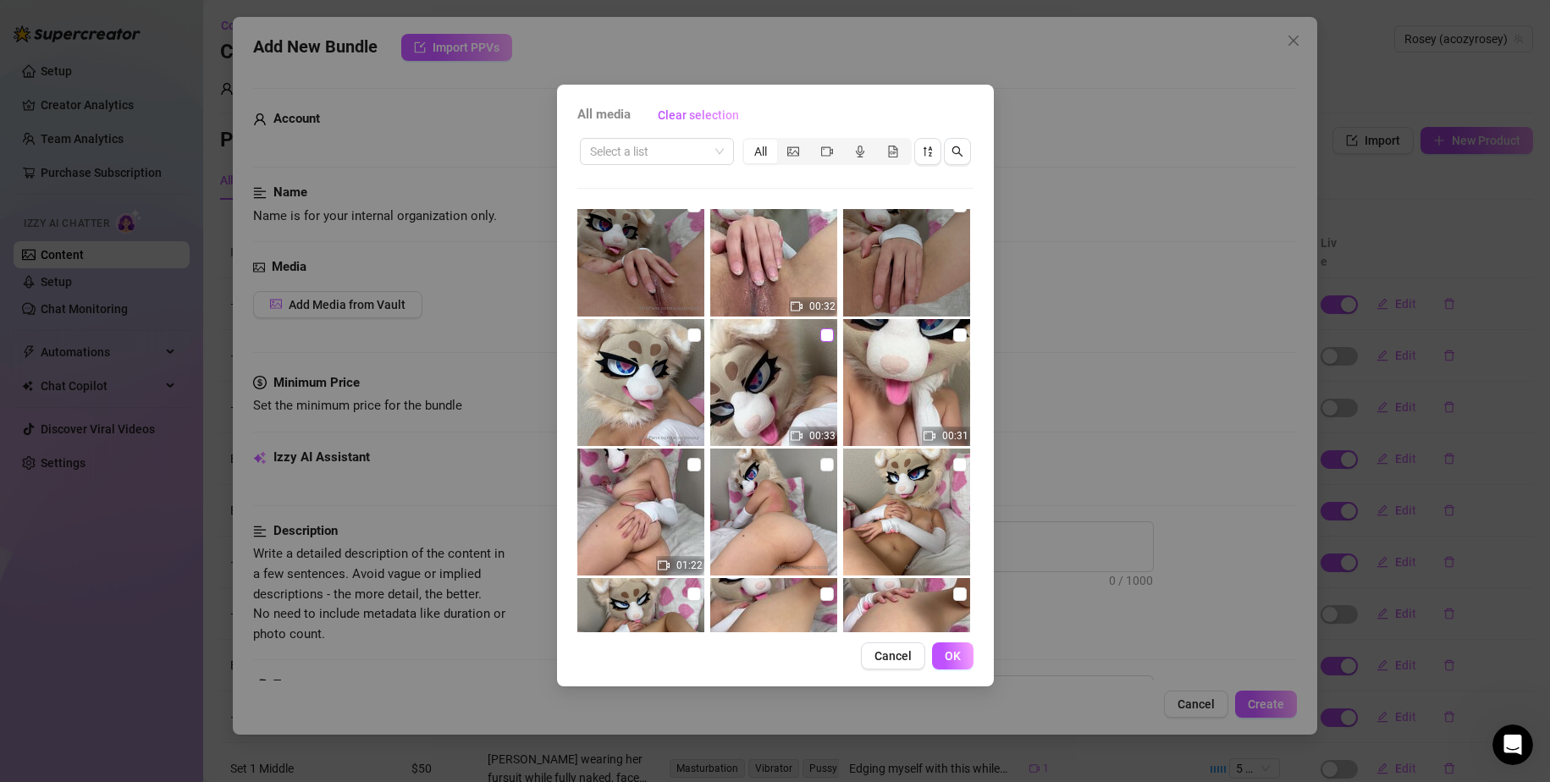
click at [820, 334] on input "checkbox" at bounding box center [827, 336] width 14 height 14
click at [952, 660] on span "OK" at bounding box center [953, 656] width 16 height 14
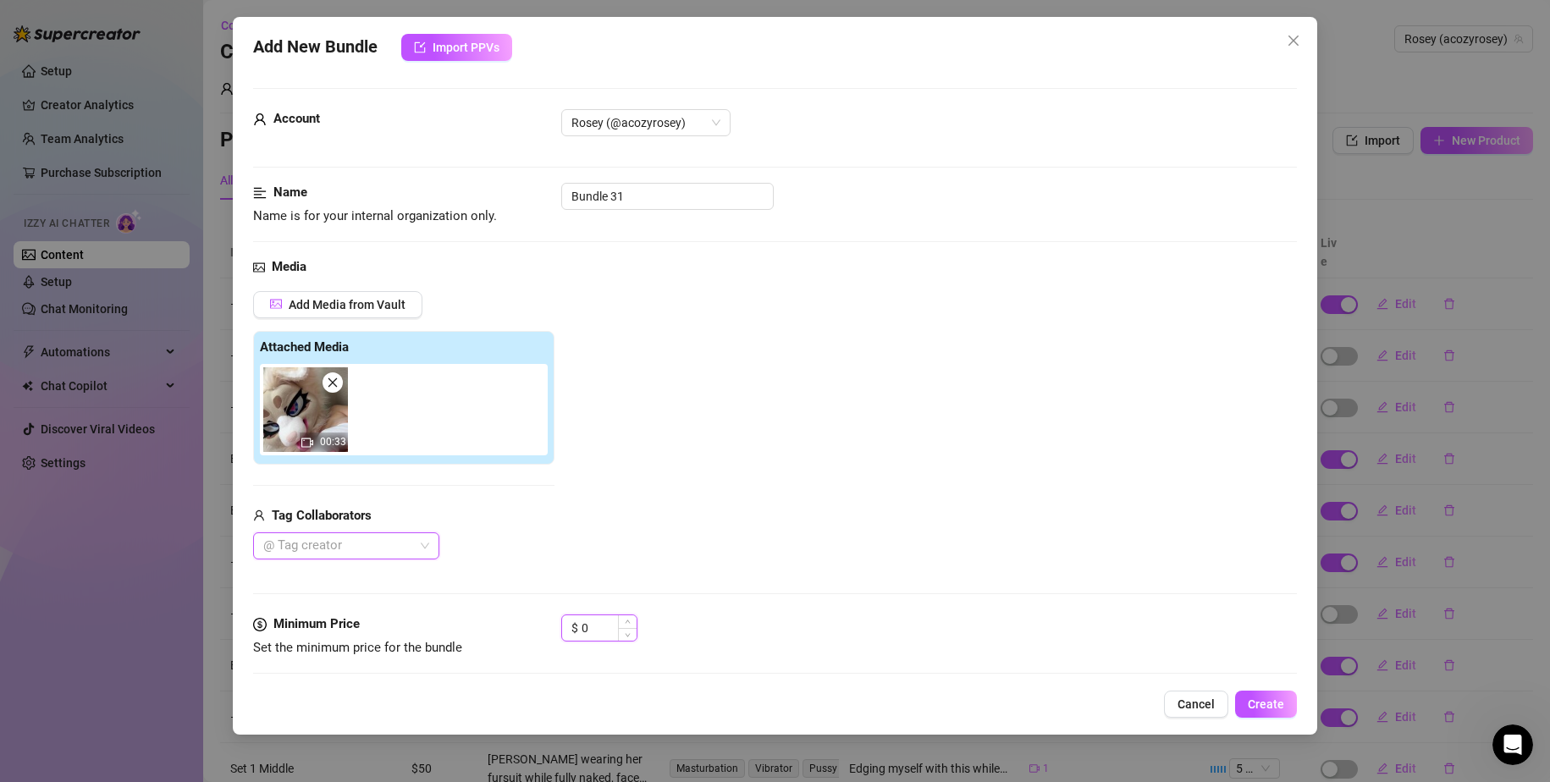
click at [608, 632] on input "0" at bounding box center [609, 628] width 55 height 25
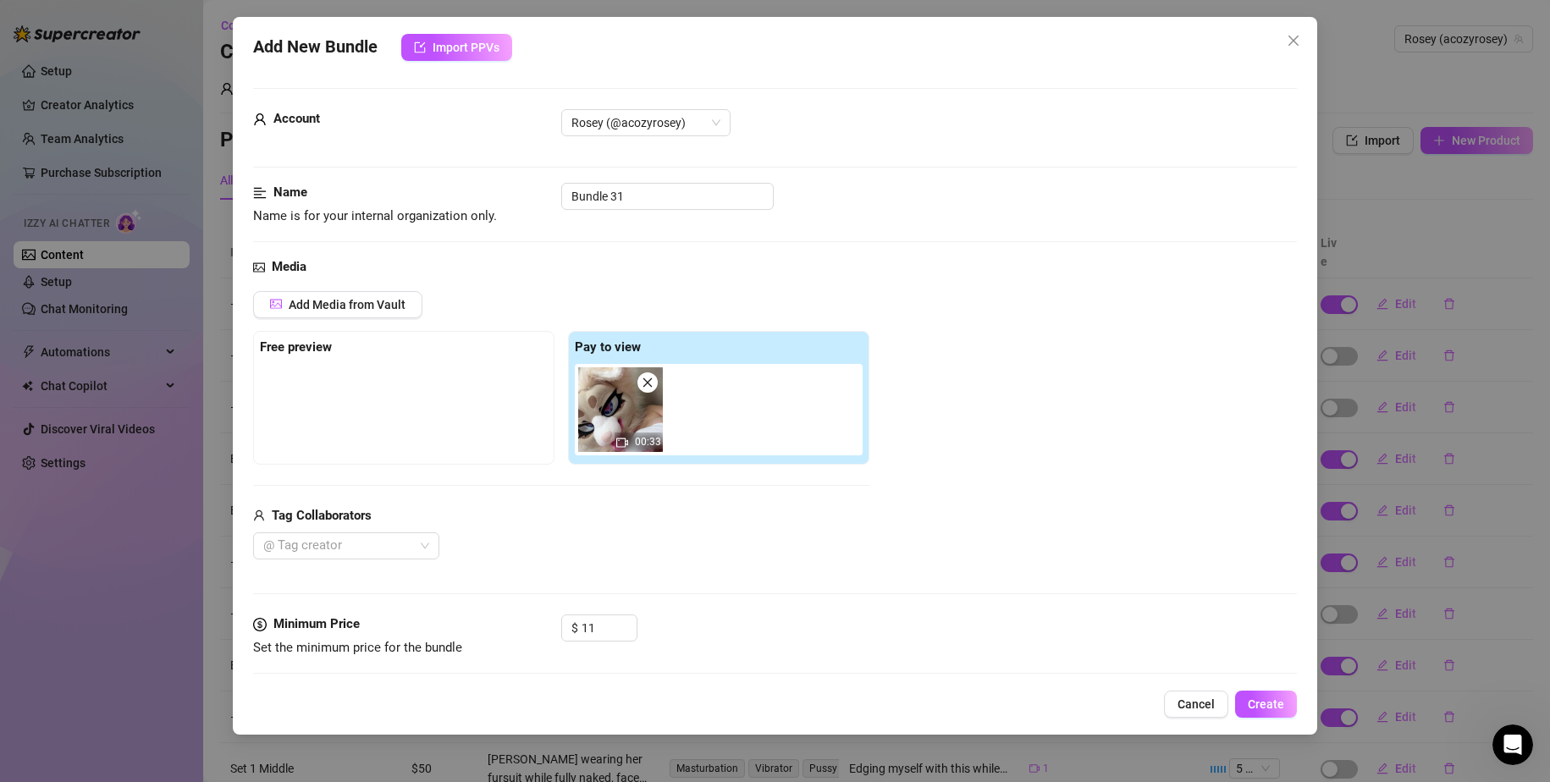
click at [698, 601] on div "Media Add Media from Vault Free preview Pay to view 00:33 Tag Collaborators @ T…" at bounding box center [775, 435] width 1045 height 357
click at [629, 622] on icon "up" at bounding box center [628, 624] width 6 height 6
click at [762, 553] on div "@ Tag creator" at bounding box center [561, 546] width 616 height 27
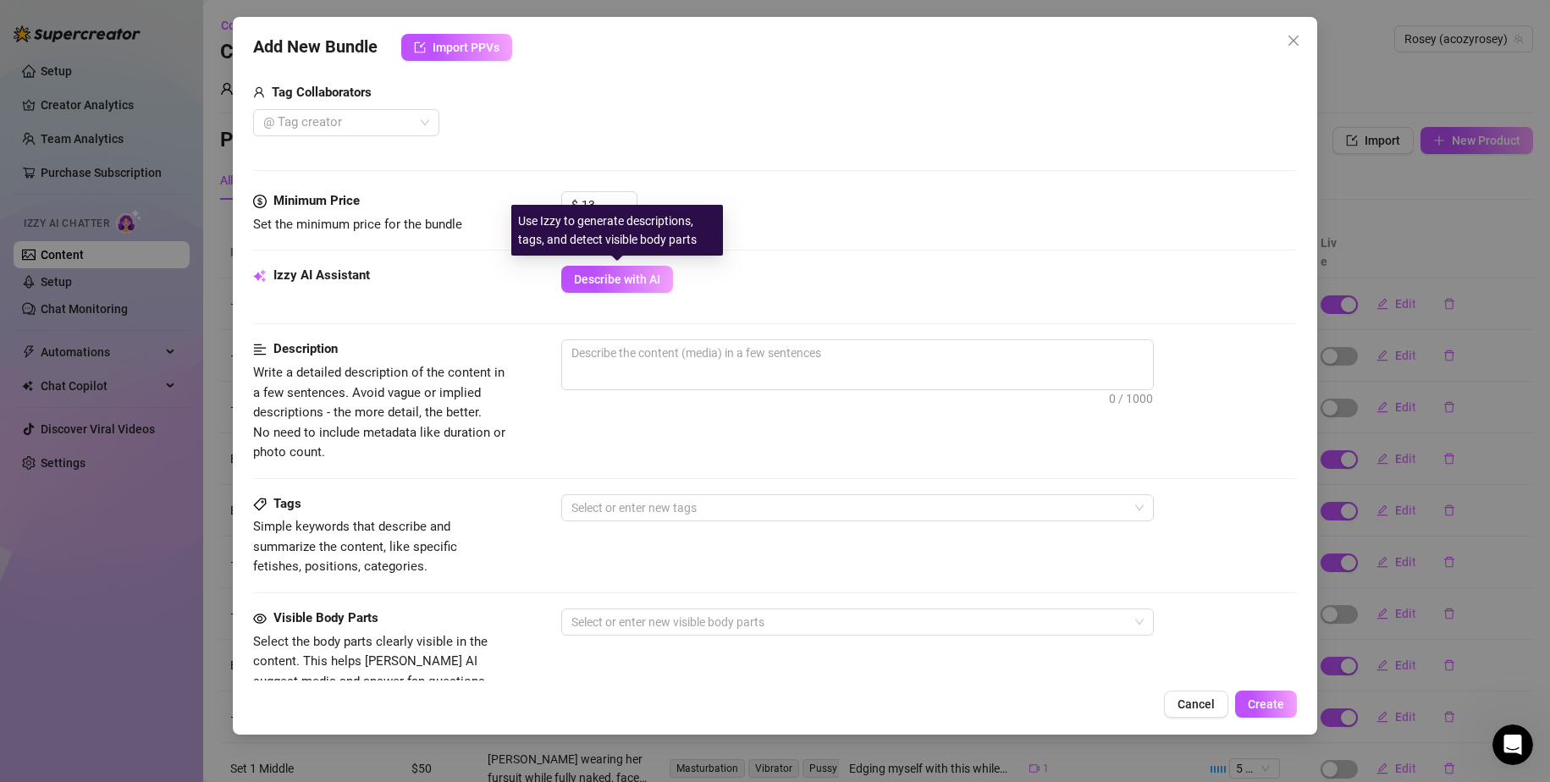
drag, startPoint x: 655, startPoint y: 273, endPoint x: 787, endPoint y: 421, distance: 197.3
click at [655, 274] on span "Describe with AI" at bounding box center [617, 280] width 86 height 14
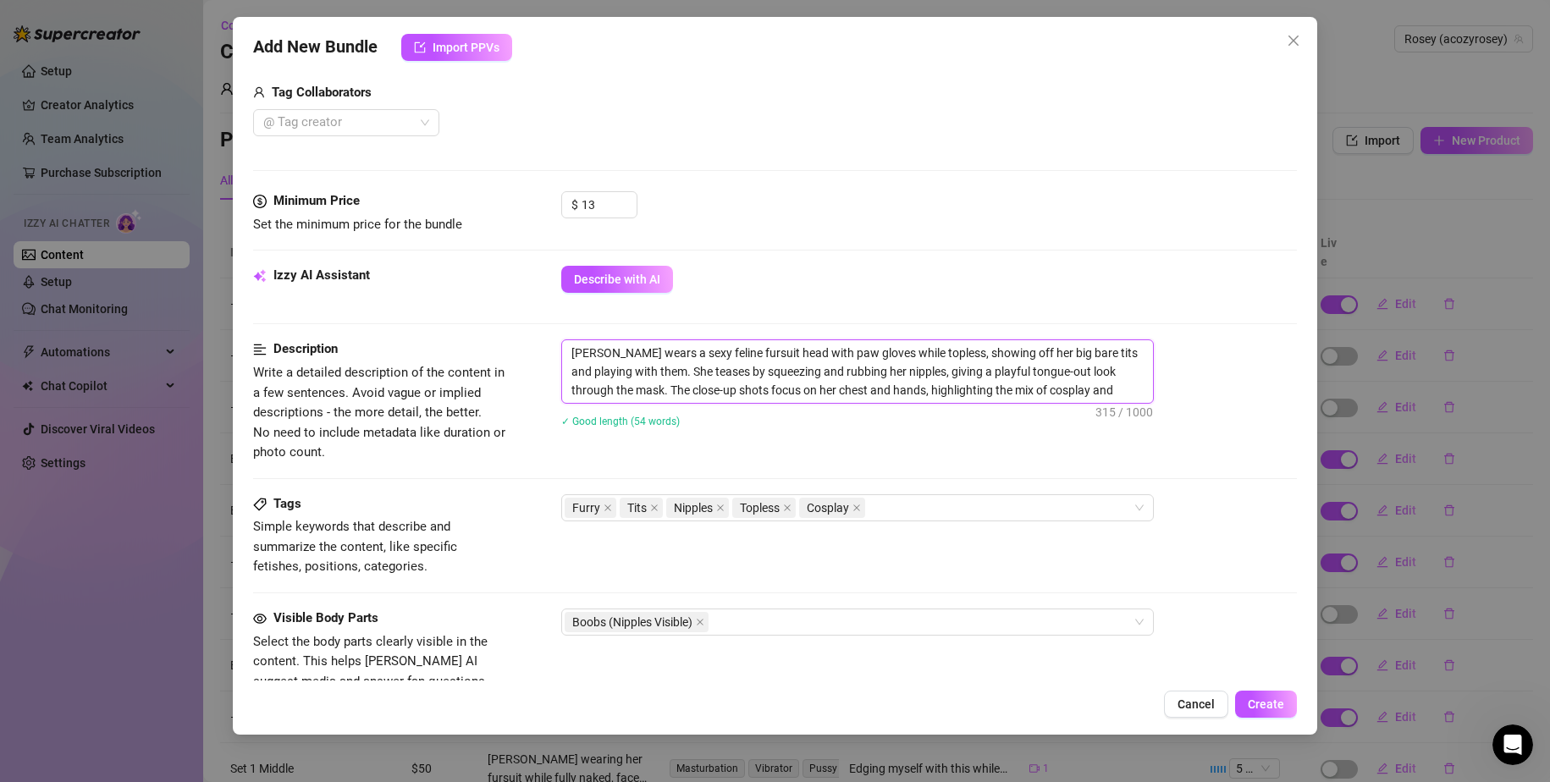
drag, startPoint x: 639, startPoint y: 355, endPoint x: 704, endPoint y: 351, distance: 64.4
click at [704, 351] on textarea "Rosey wears a sexy feline fursuit head with paw gloves while topless, showing o…" at bounding box center [857, 371] width 591 height 63
drag, startPoint x: 1105, startPoint y: 417, endPoint x: 1118, endPoint y: 431, distance: 18.6
click at [1114, 424] on div "✓ Good length (53 words)" at bounding box center [929, 420] width 737 height 19
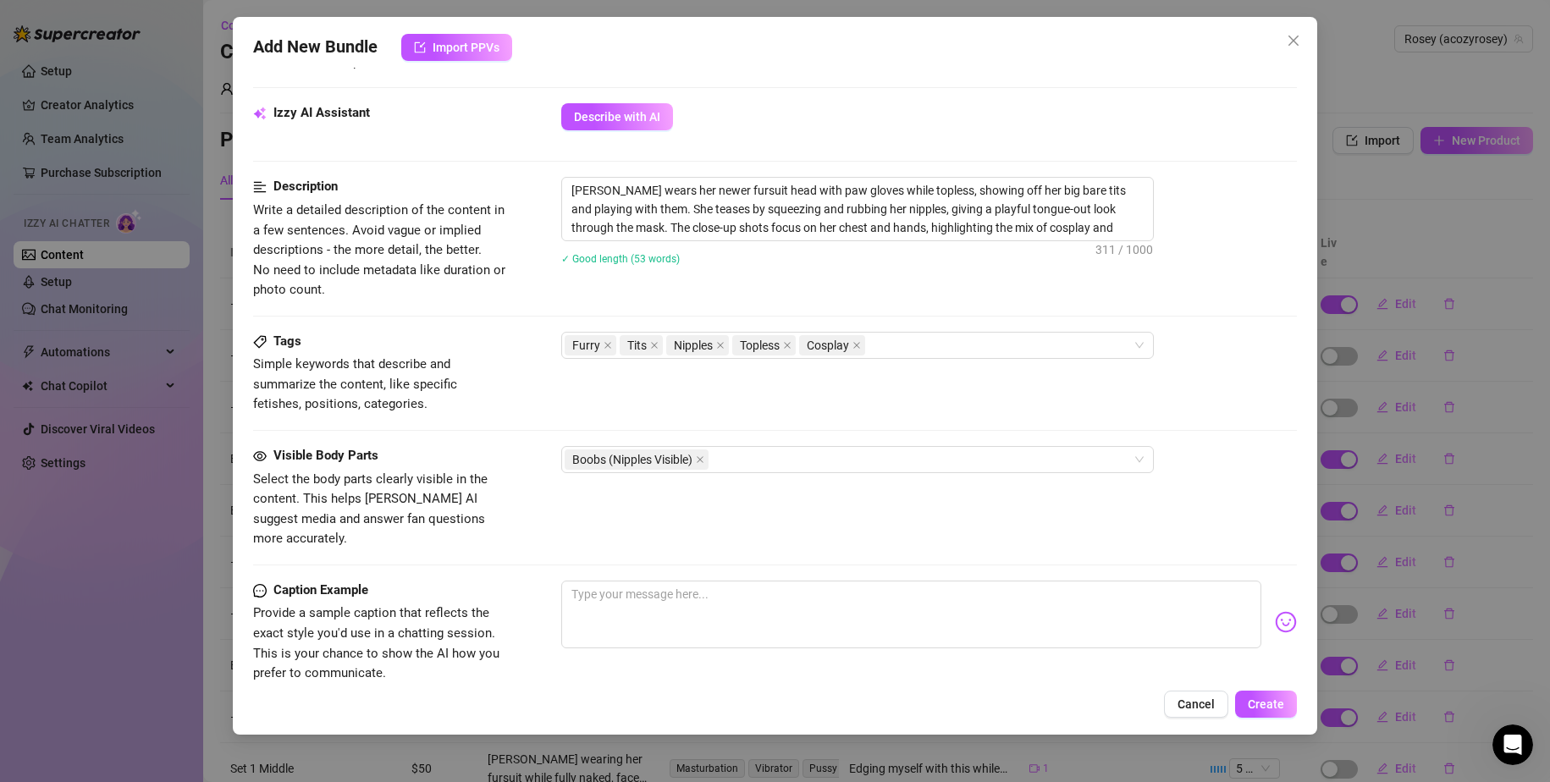
scroll to position [593, 0]
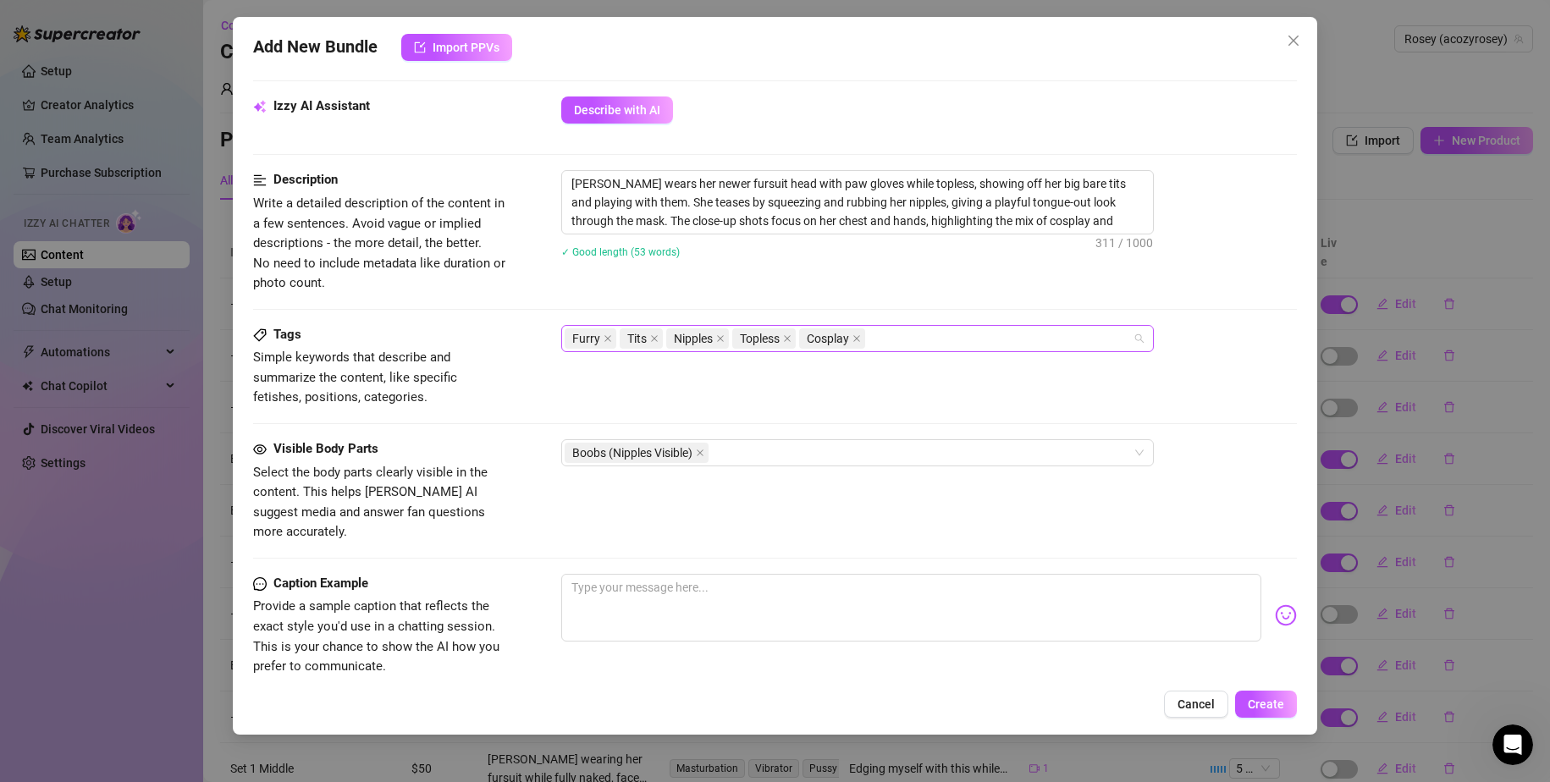
click at [956, 347] on div "Furry Tits Nipples Topless Cosplay" at bounding box center [849, 339] width 568 height 24
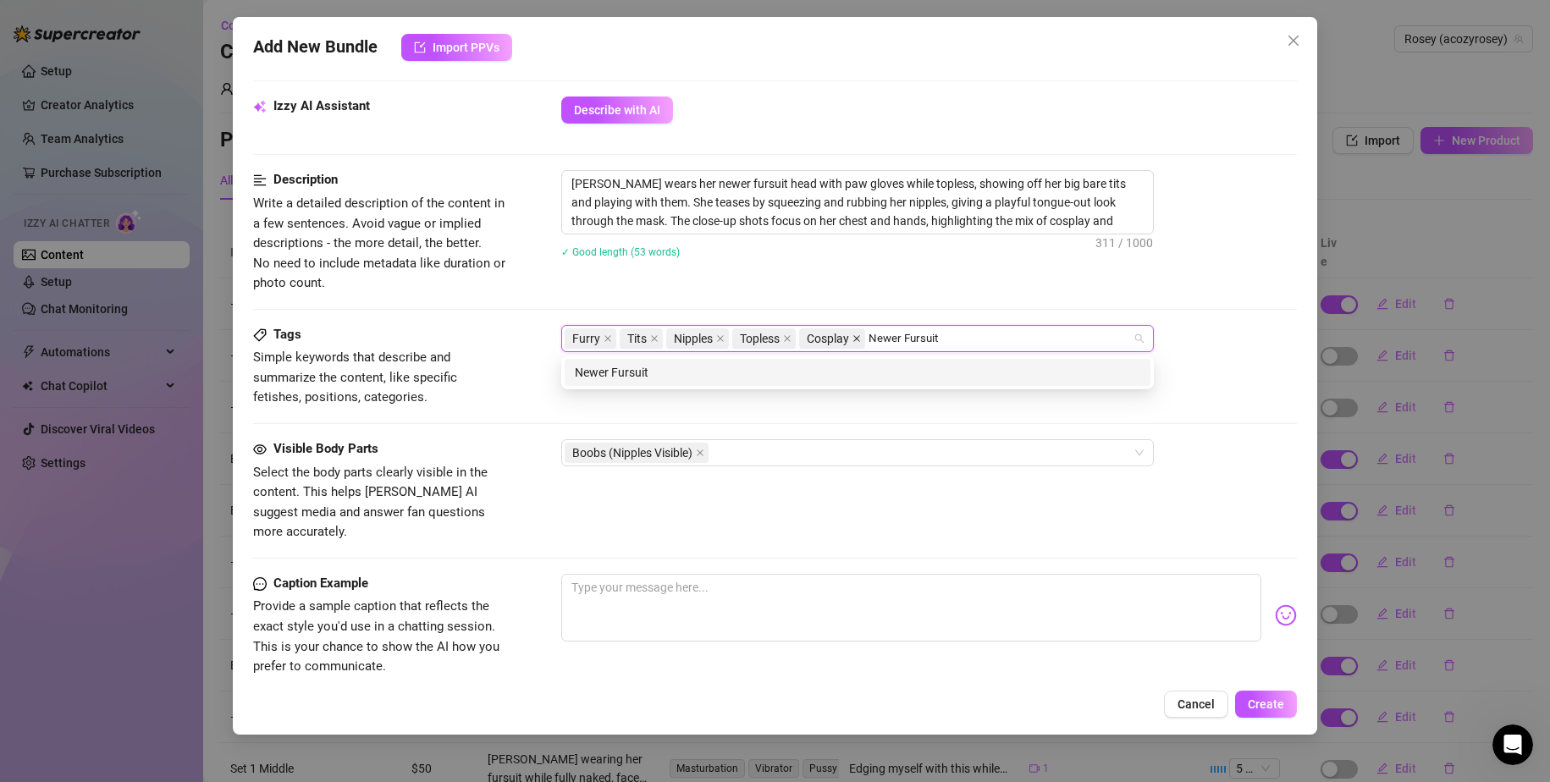
drag, startPoint x: 869, startPoint y: 376, endPoint x: 857, endPoint y: 333, distance: 44.8
click at [869, 373] on div "Newer Fursuit" at bounding box center [858, 372] width 566 height 19
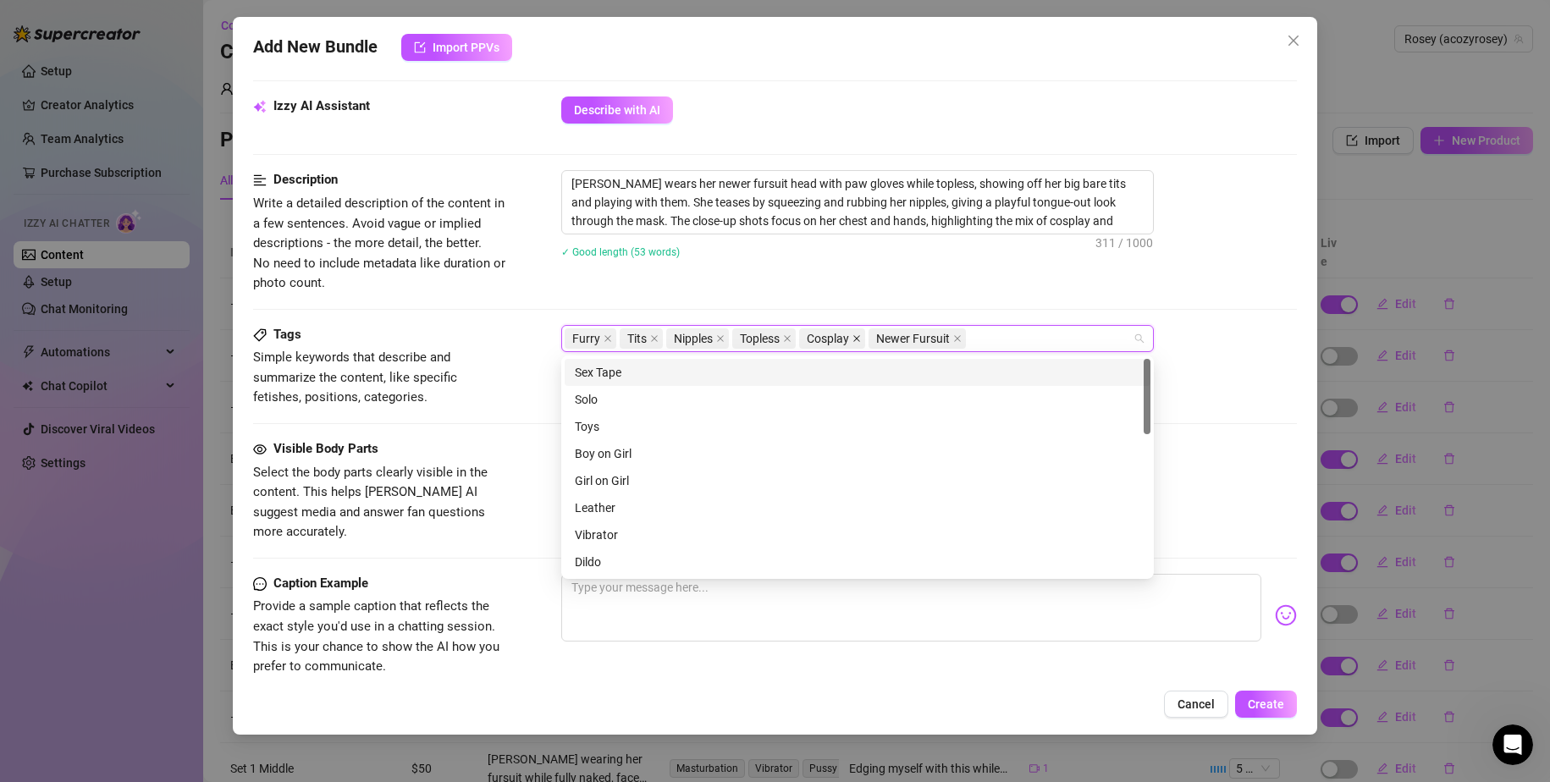
click at [858, 330] on span at bounding box center [857, 338] width 8 height 19
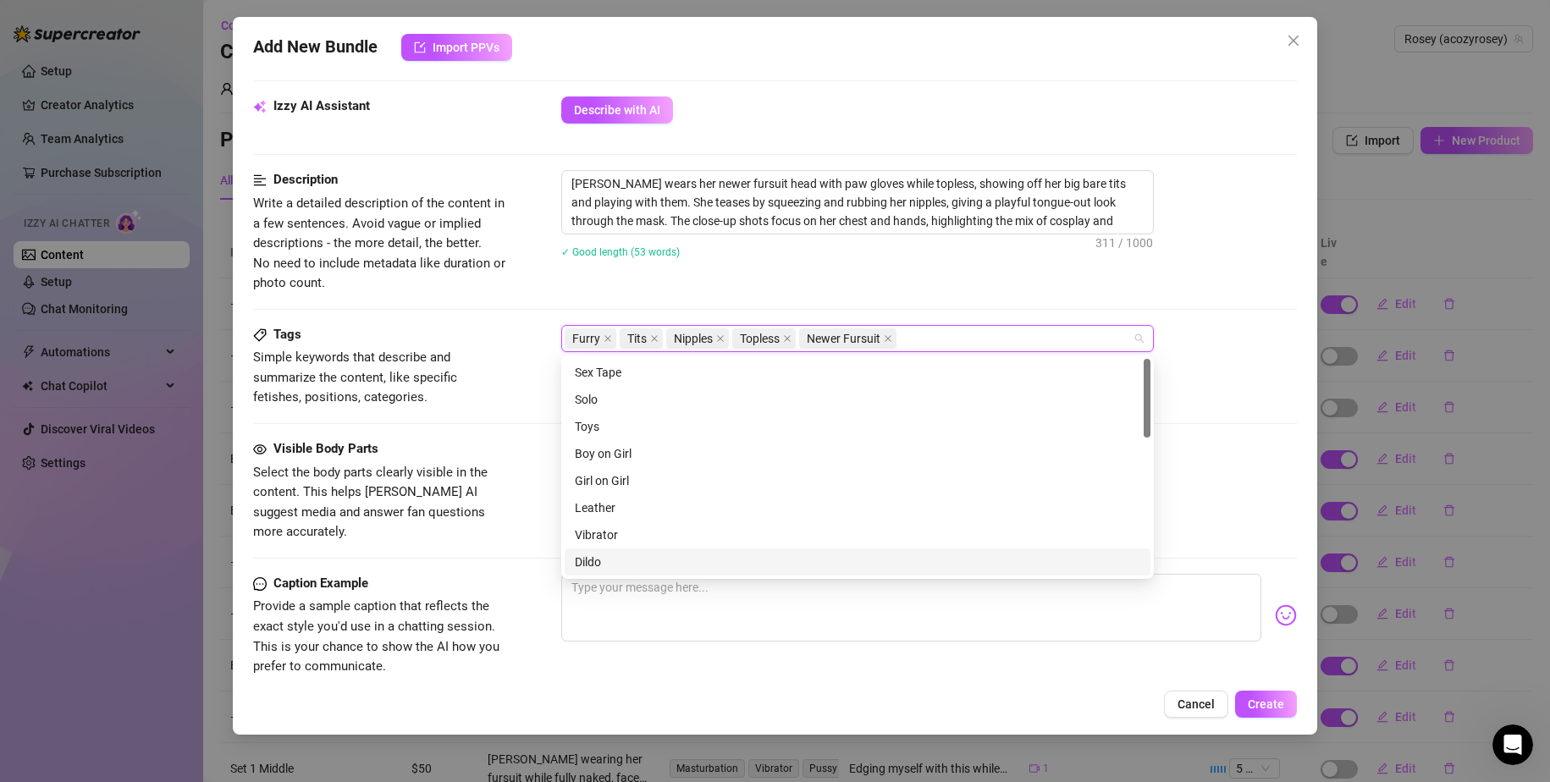
click at [989, 680] on div "Add New Bundle Import PPVs Account Rosey (@acozyrosey) Name Name is for your in…" at bounding box center [775, 376] width 1085 height 718
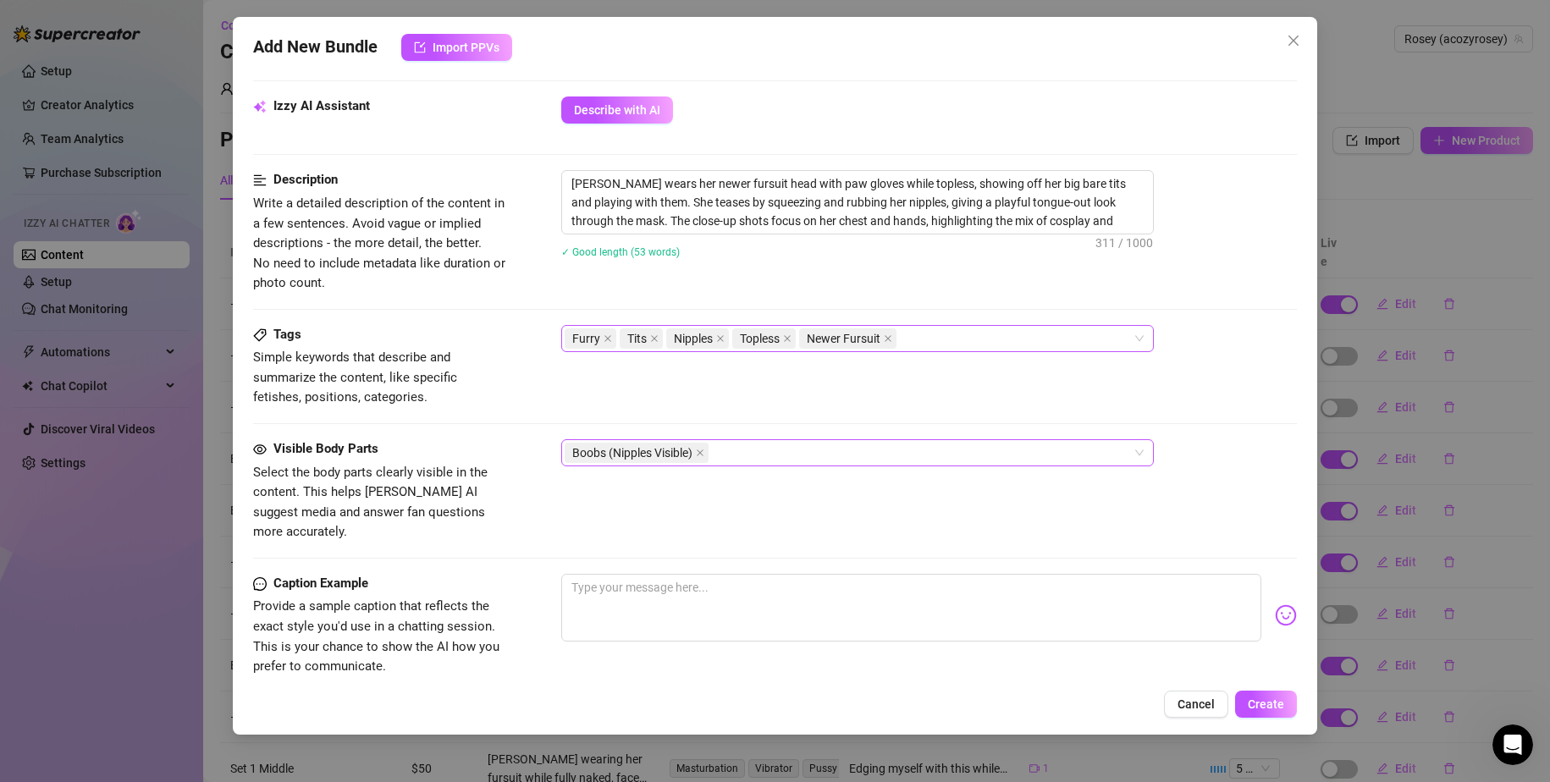
click at [832, 458] on div "Boobs (Nipples Visible)" at bounding box center [849, 453] width 568 height 24
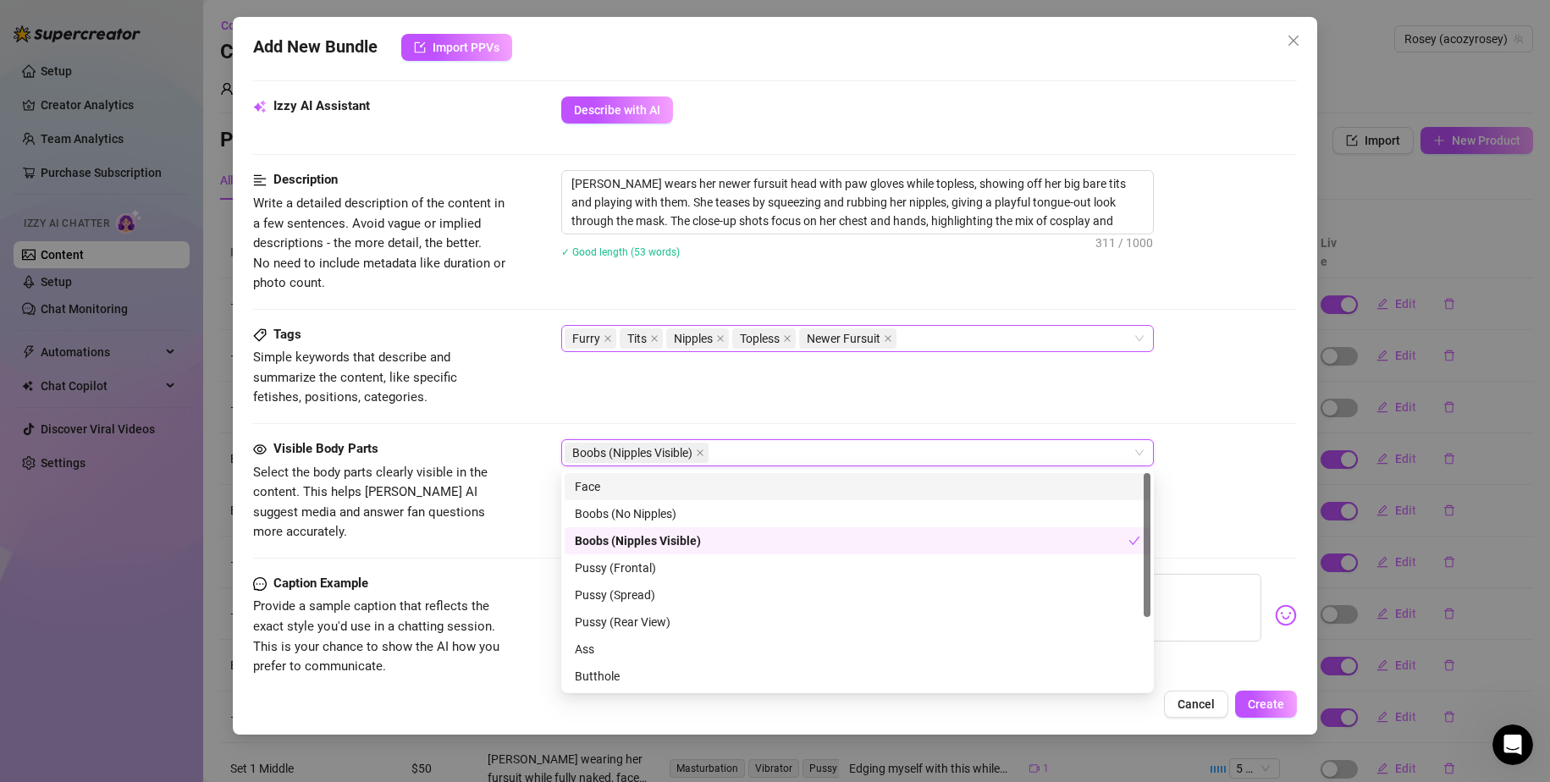
click at [830, 426] on div "Tags Simple keywords that describe and summarize the content, like specific fet…" at bounding box center [775, 382] width 1045 height 114
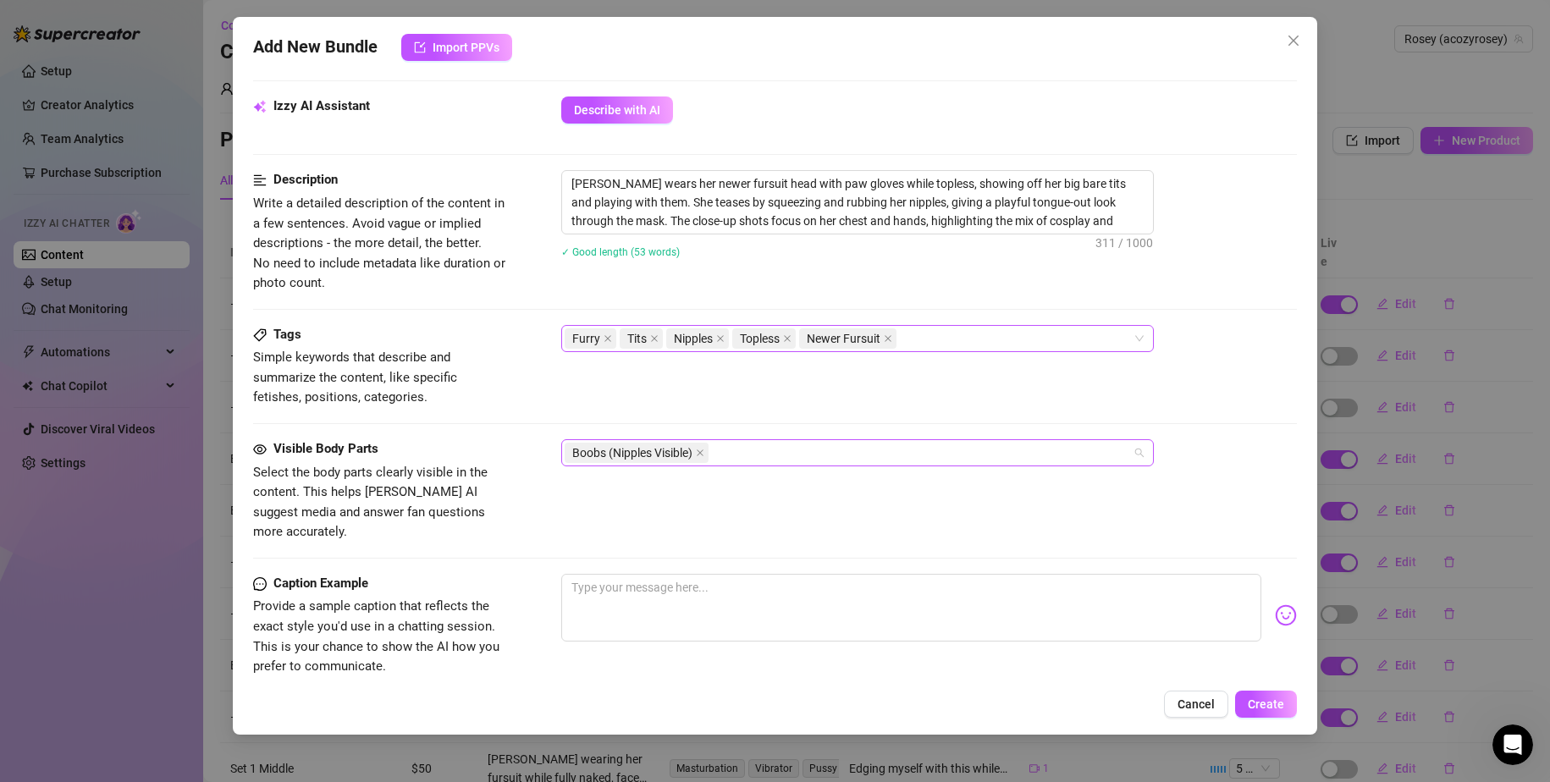
click at [818, 457] on div "Boobs (Nipples Visible)" at bounding box center [849, 453] width 568 height 24
click at [1003, 417] on div "Tags Simple keywords that describe and summarize the content, like specific fet…" at bounding box center [775, 382] width 1045 height 114
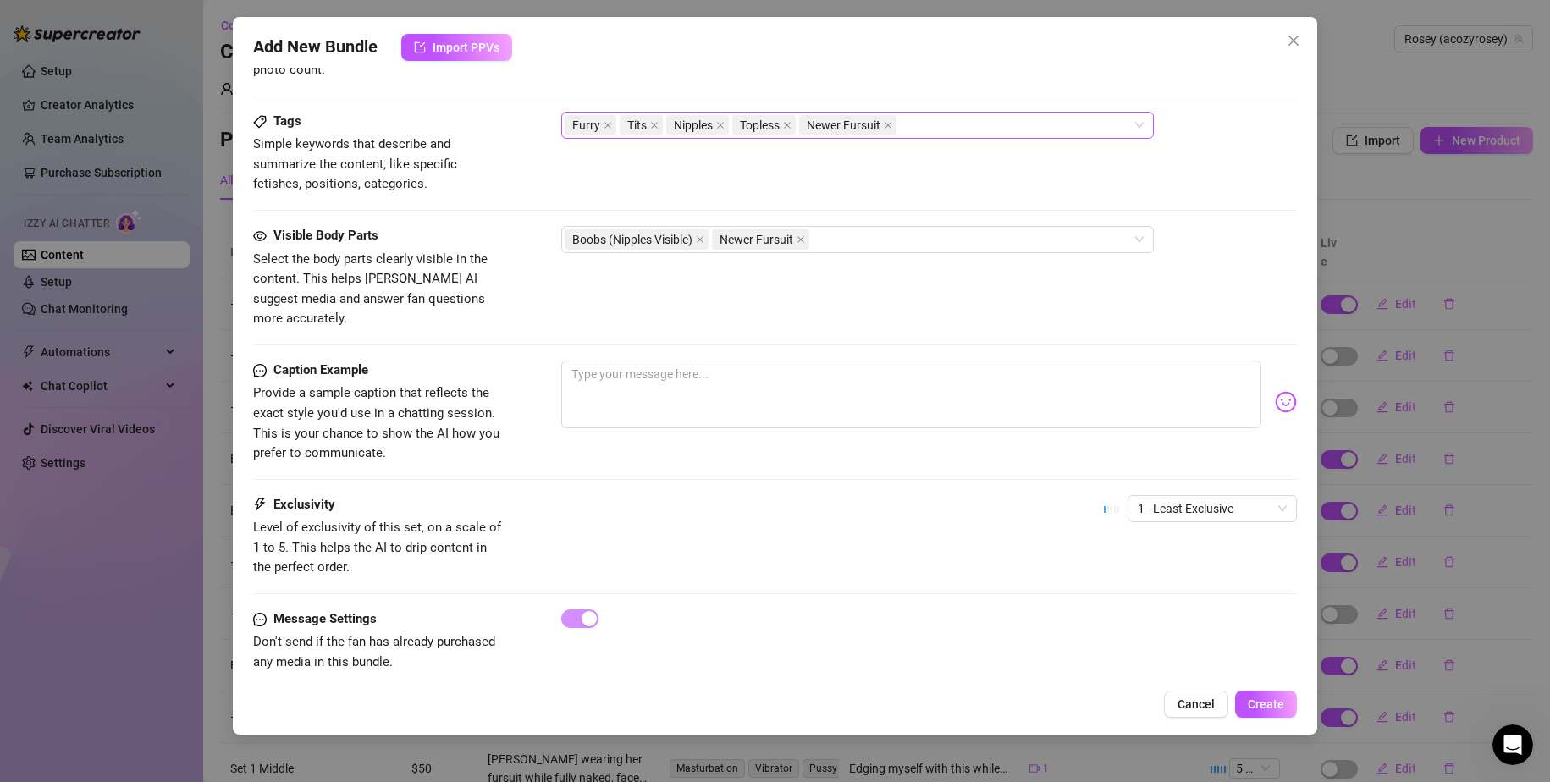
scroll to position [809, 0]
click at [1186, 465] on div "Caption Example Provide a sample caption that reflects the exact style you'd us…" at bounding box center [775, 424] width 1045 height 135
click at [1196, 493] on span "1 - Least Exclusive" at bounding box center [1212, 505] width 149 height 25
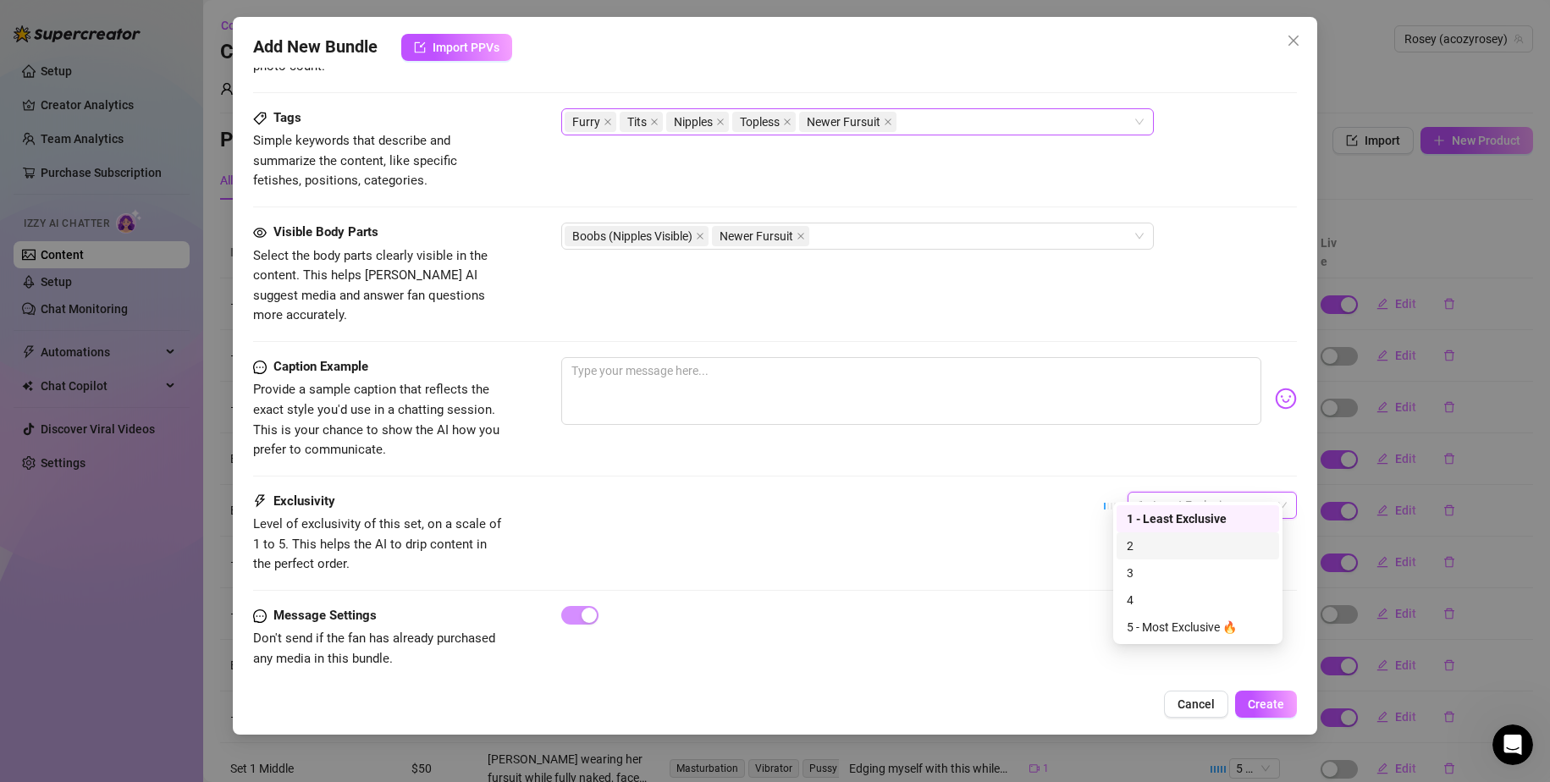
click at [1185, 546] on div "2" at bounding box center [1198, 546] width 142 height 19
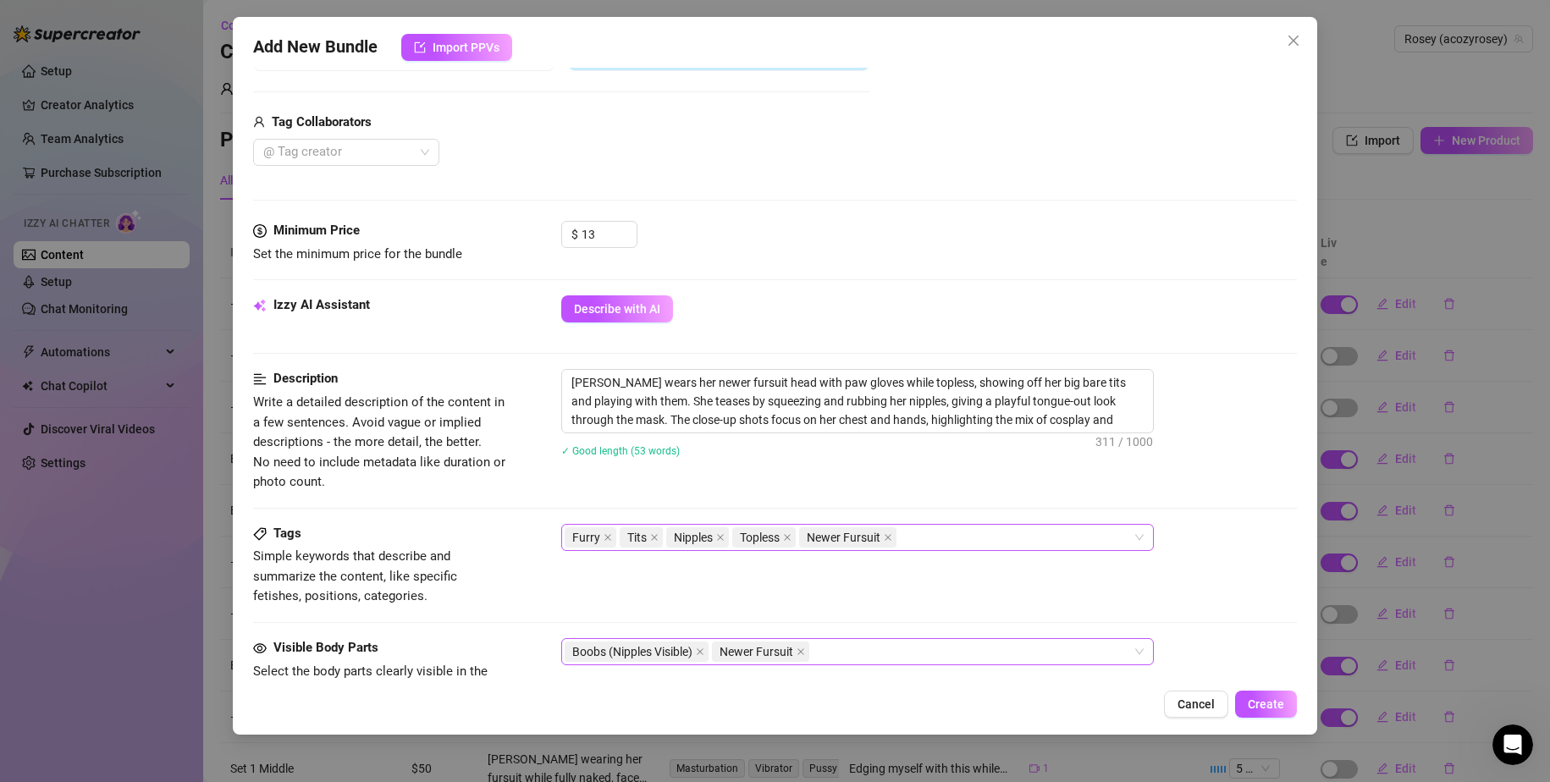
scroll to position [640, 0]
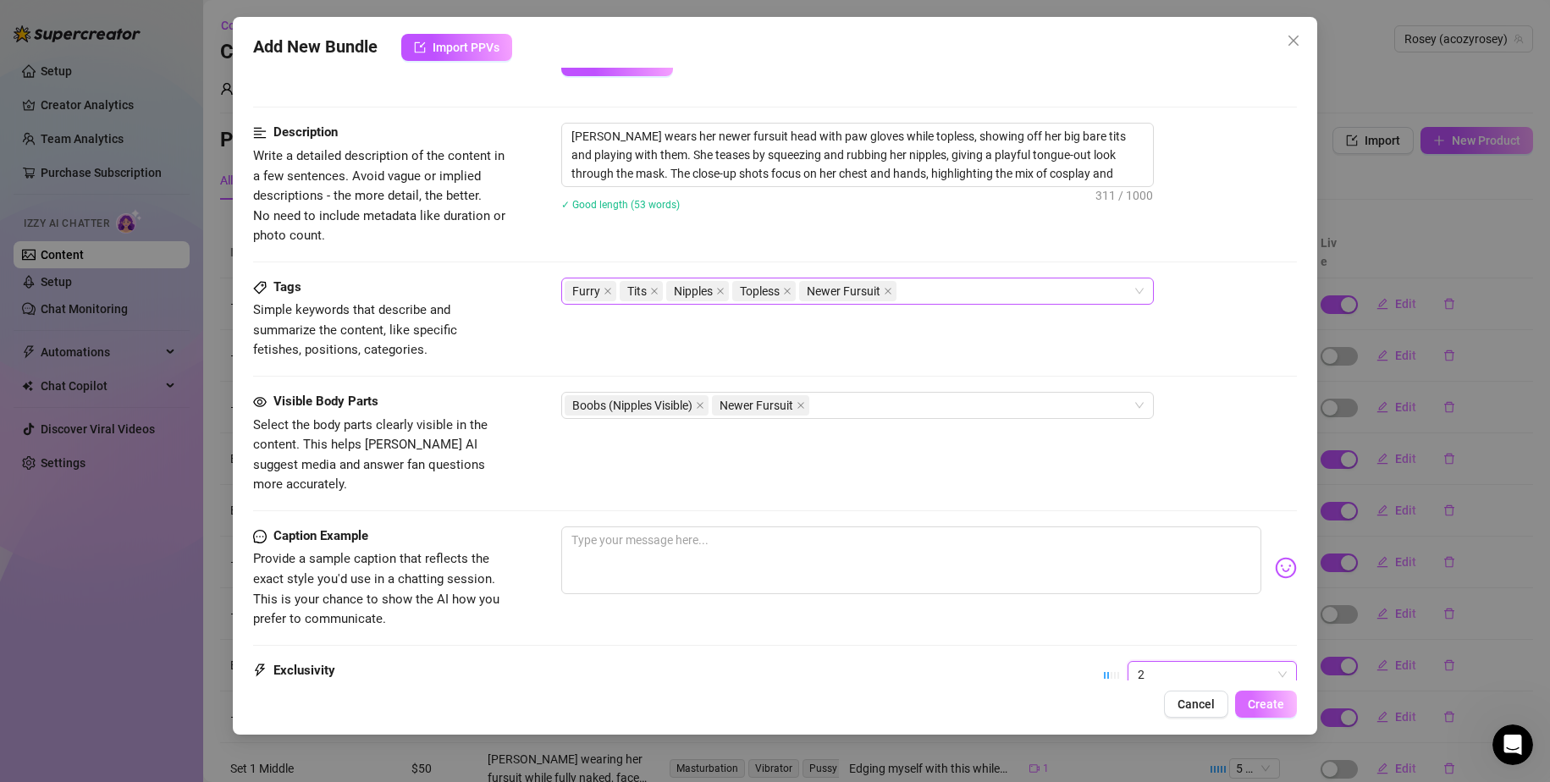
click at [1268, 712] on button "Create" at bounding box center [1266, 704] width 62 height 27
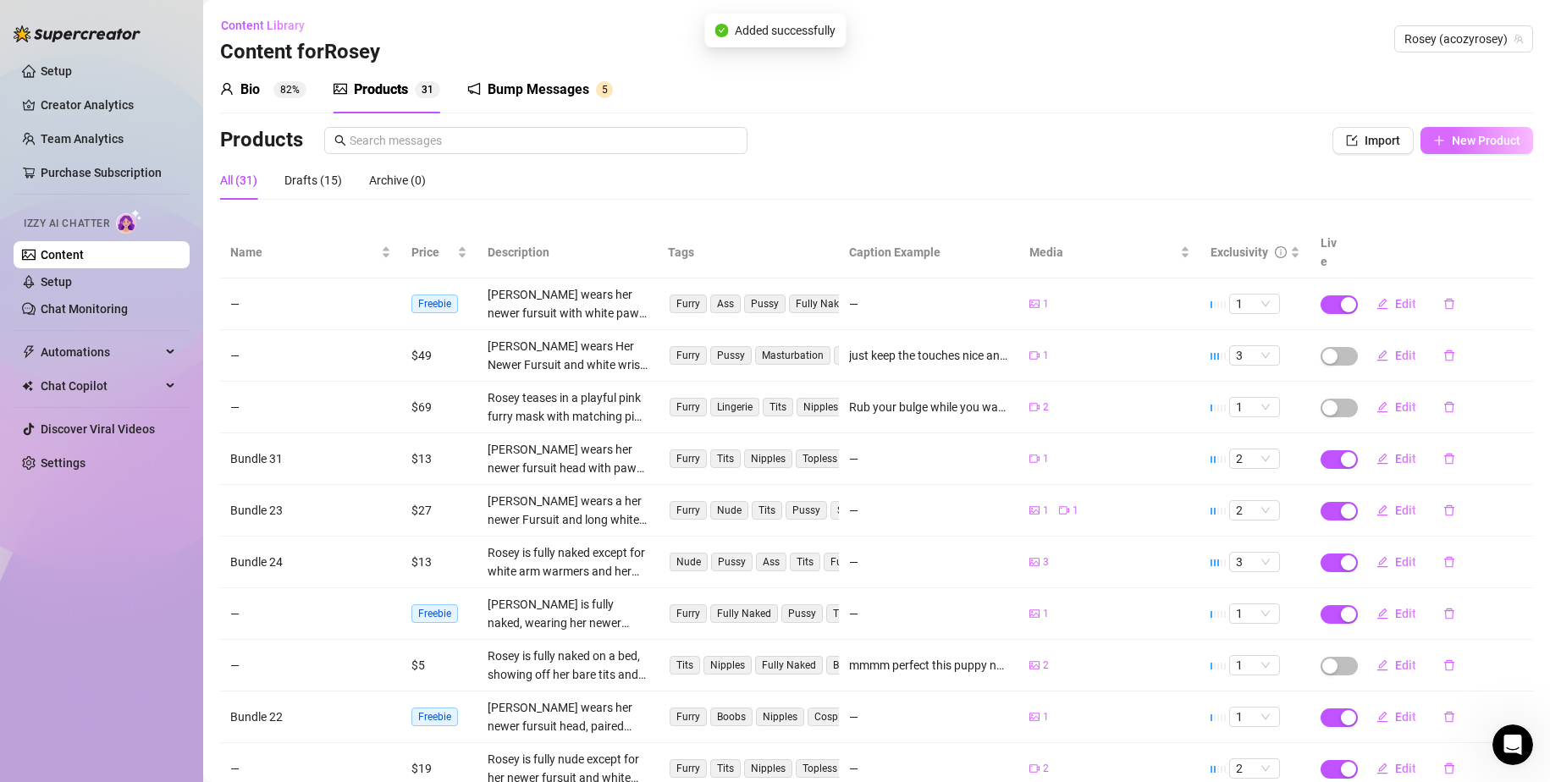
click at [1471, 138] on span "New Product" at bounding box center [1486, 141] width 69 height 14
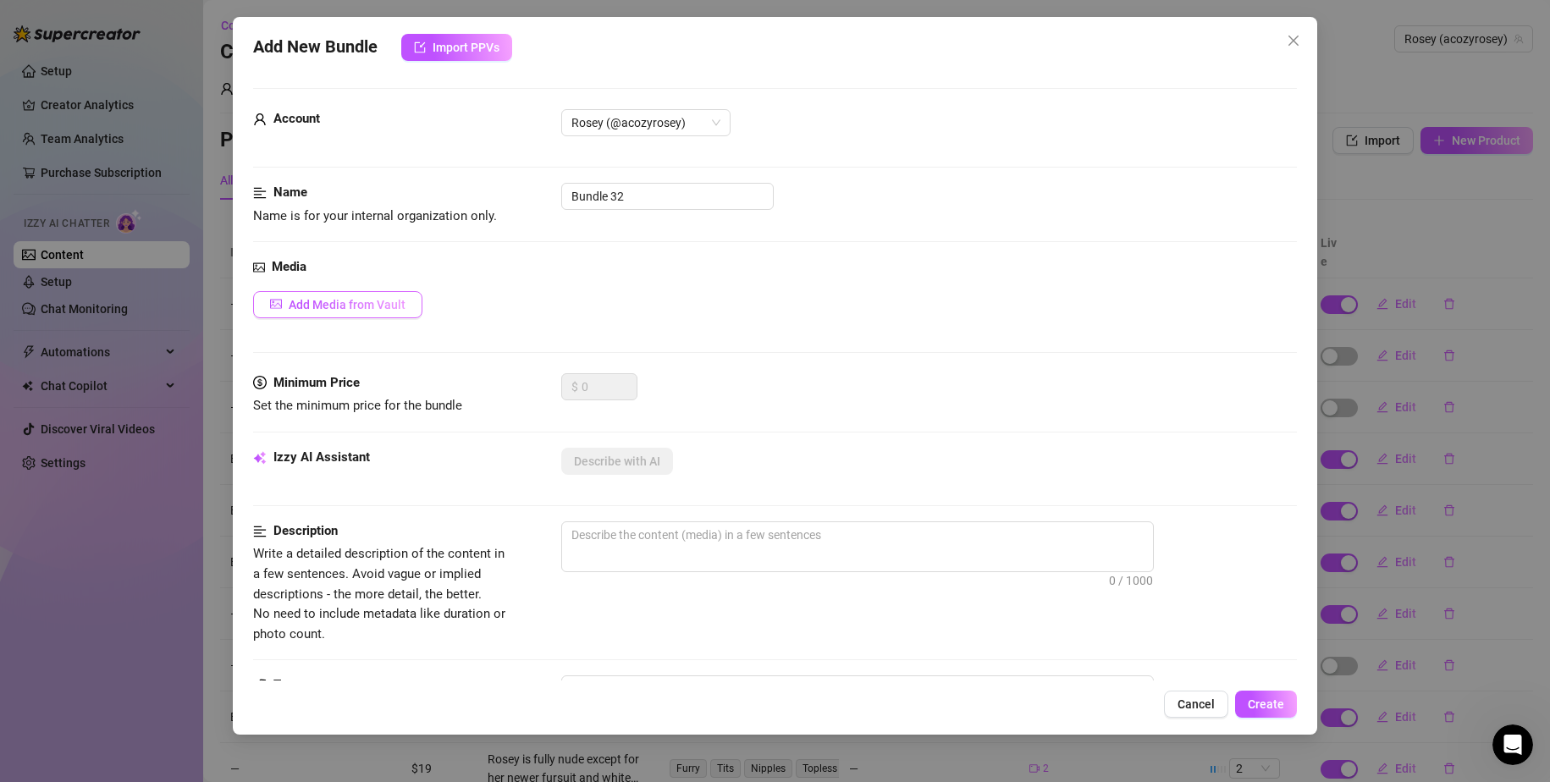
click at [396, 298] on span "Add Media from Vault" at bounding box center [347, 305] width 117 height 14
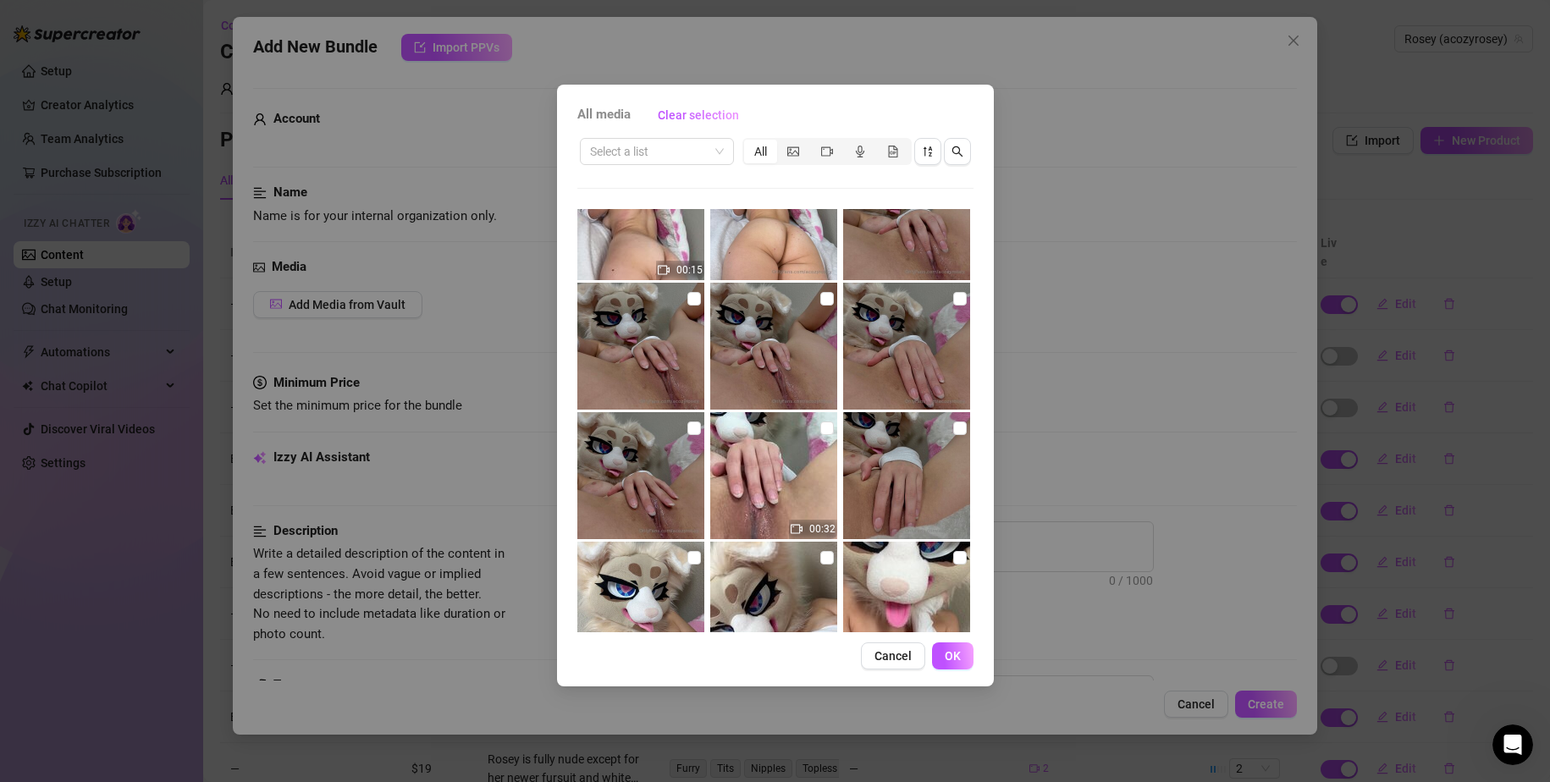
scroll to position [1016, 0]
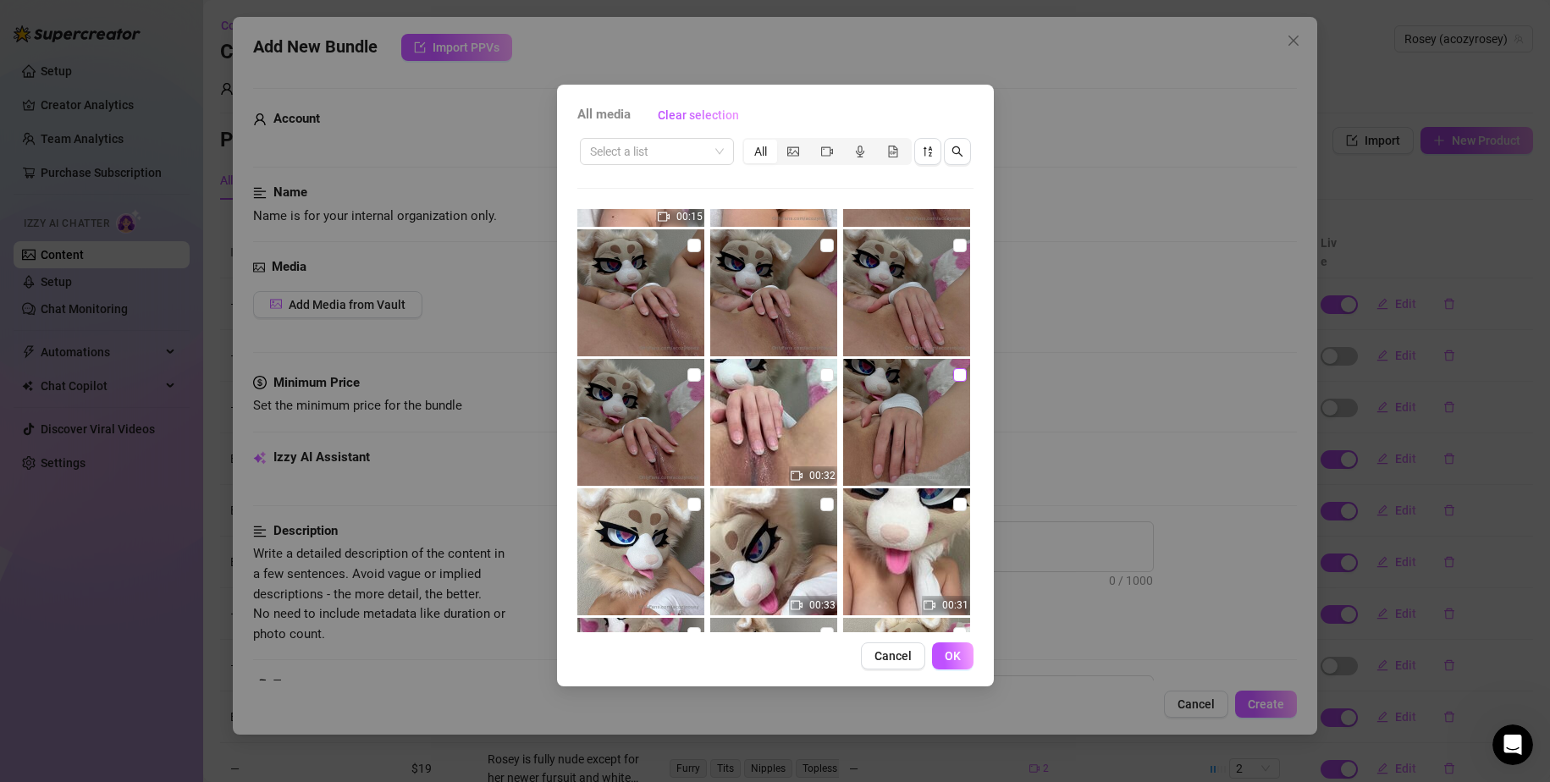
click at [953, 372] on input "checkbox" at bounding box center [960, 375] width 14 height 14
click at [953, 241] on input "checkbox" at bounding box center [960, 246] width 14 height 14
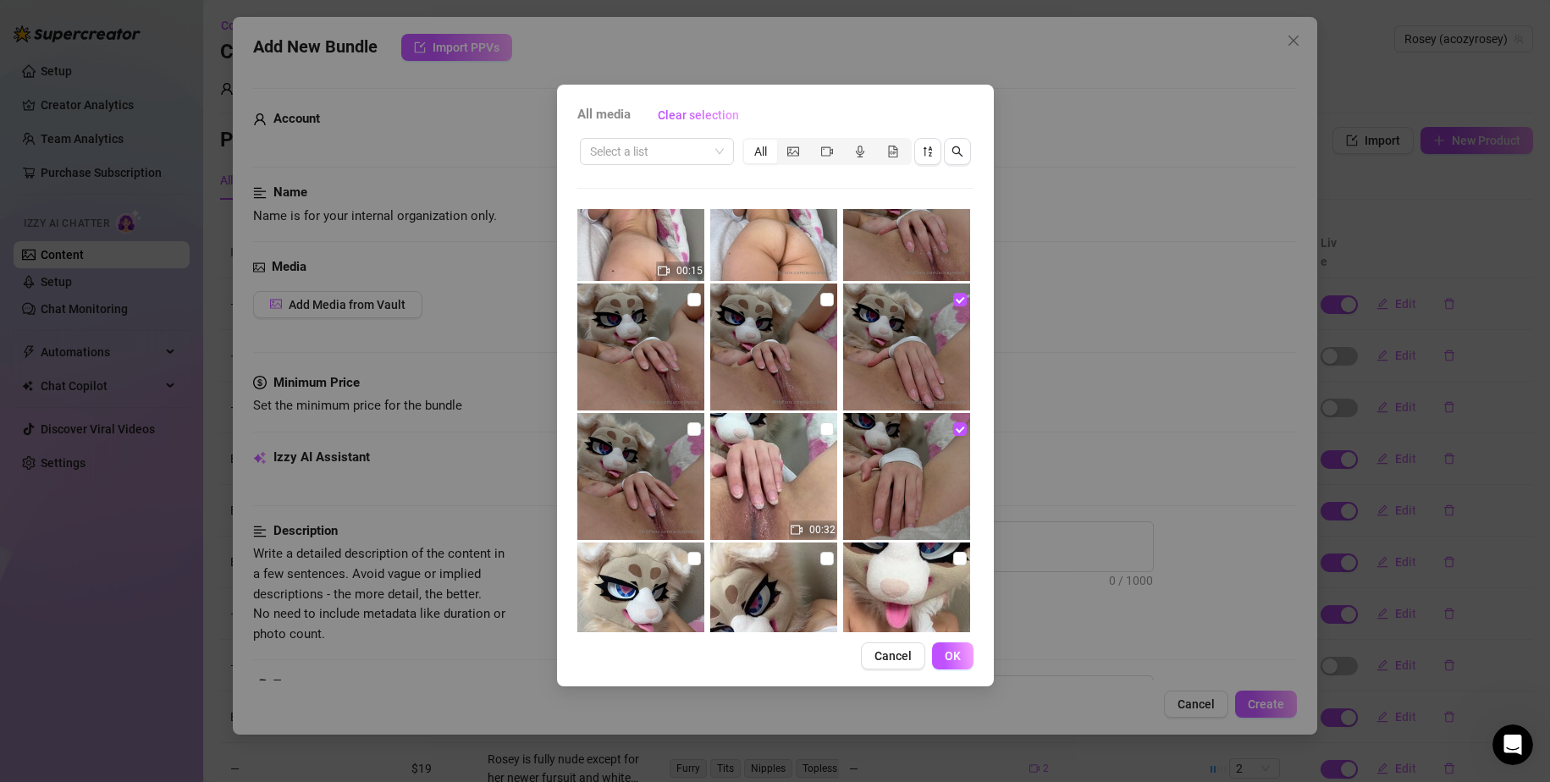
scroll to position [931, 0]
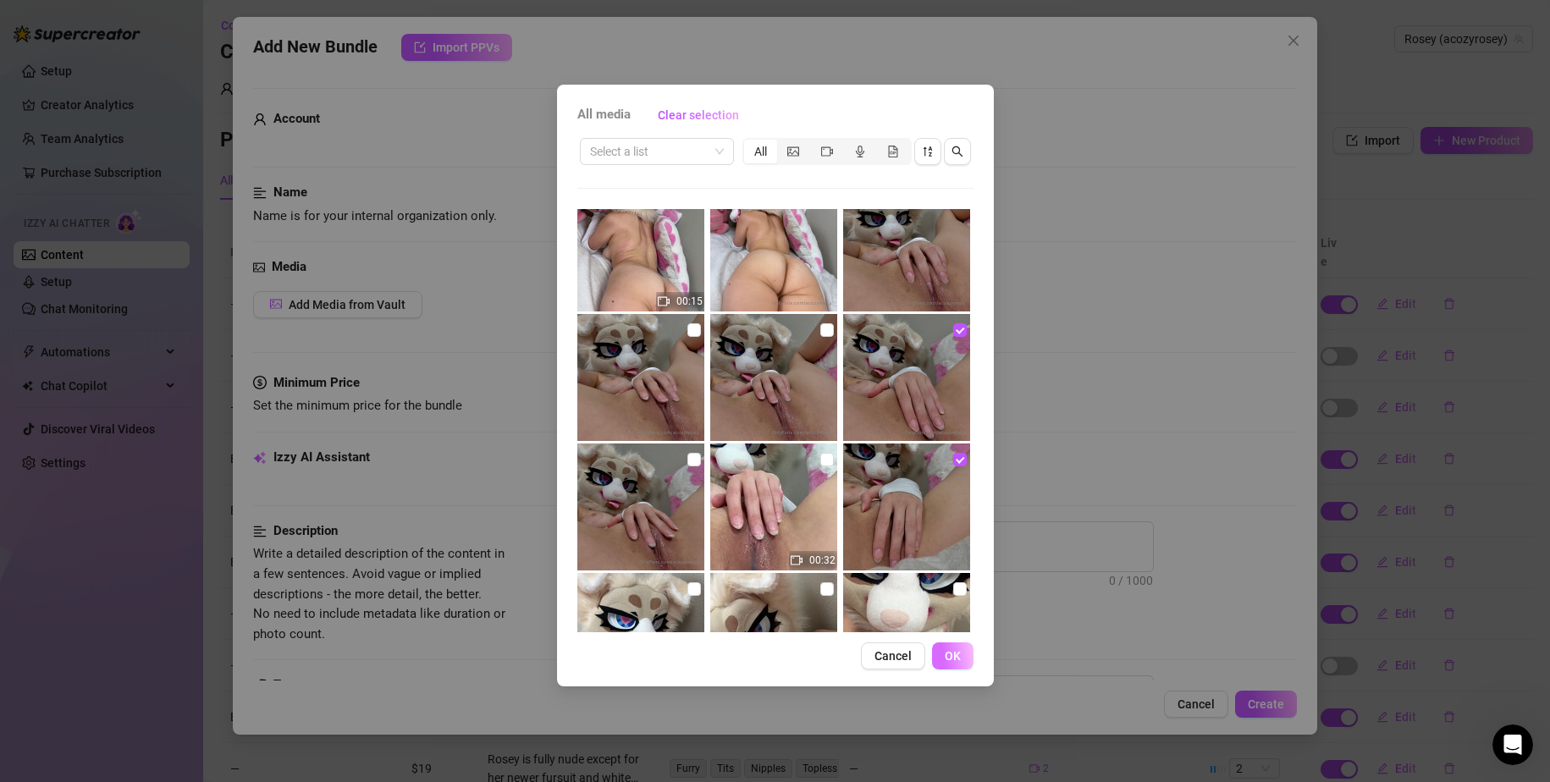
click at [949, 662] on span "OK" at bounding box center [953, 656] width 16 height 14
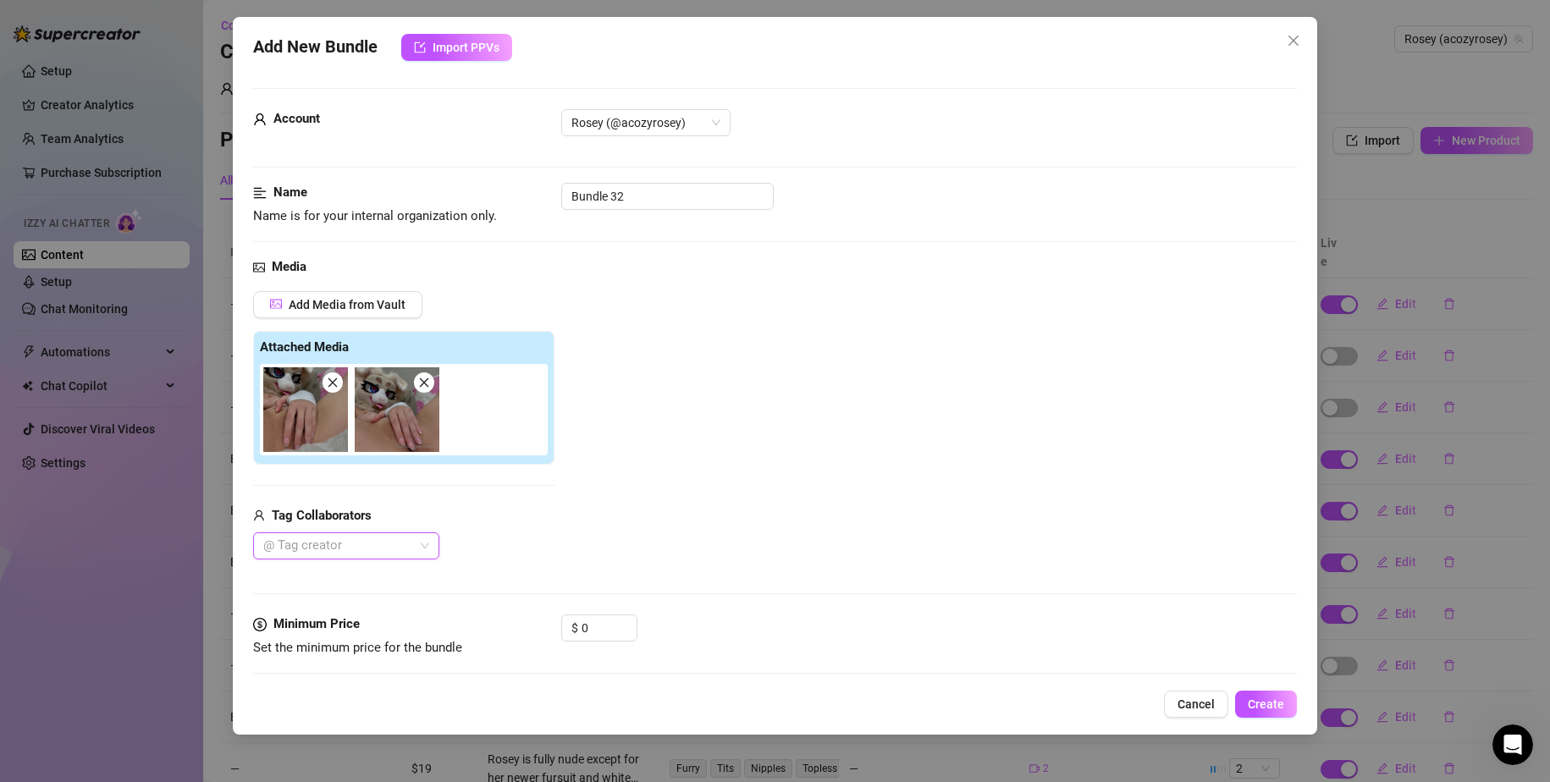
scroll to position [85, 0]
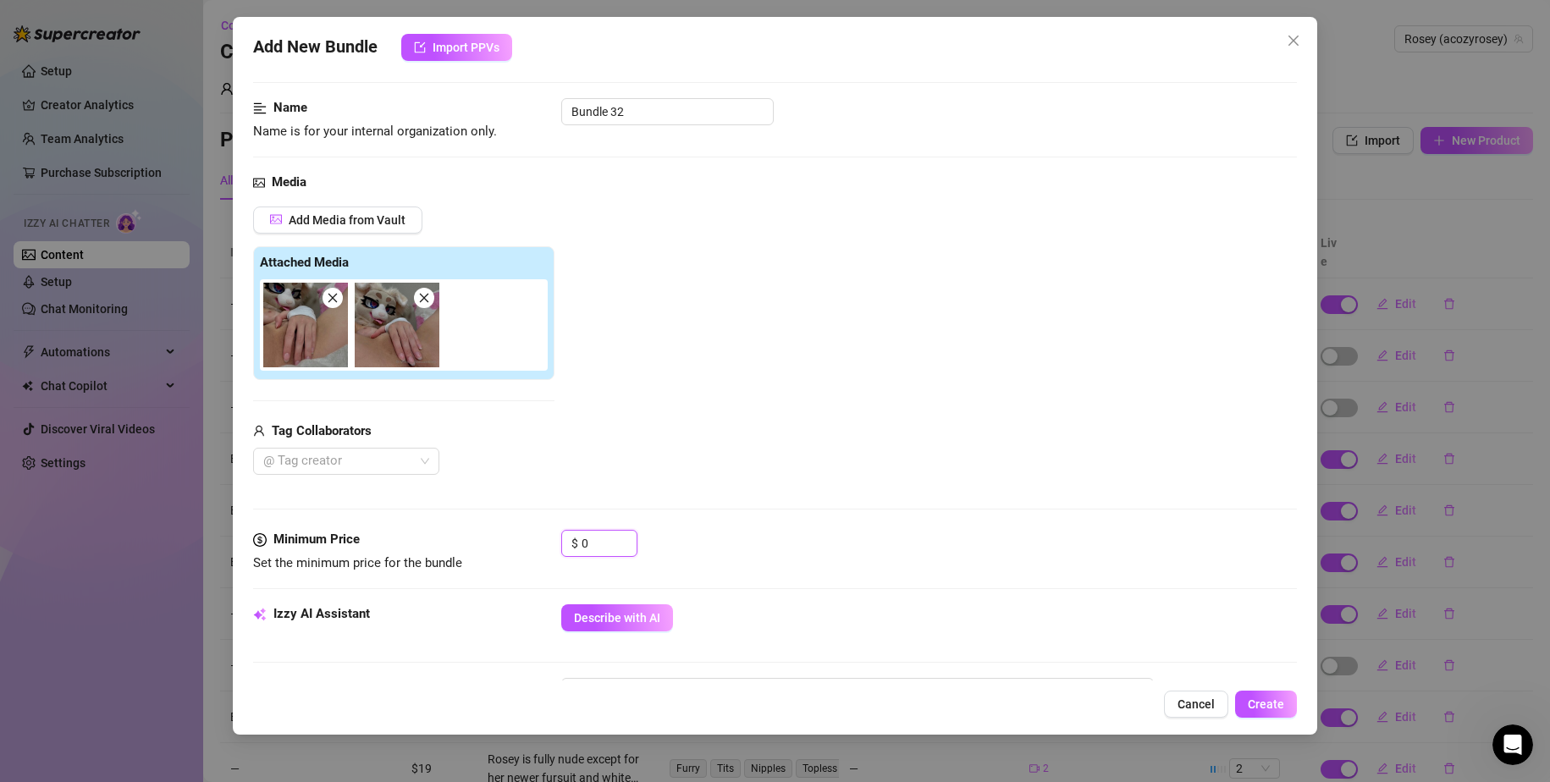
drag, startPoint x: 609, startPoint y: 542, endPoint x: 519, endPoint y: 515, distance: 93.7
click at [520, 516] on form "Account Rosey (@acozyrosey) Name Name is for your internal organization only. B…" at bounding box center [775, 714] width 1045 height 1422
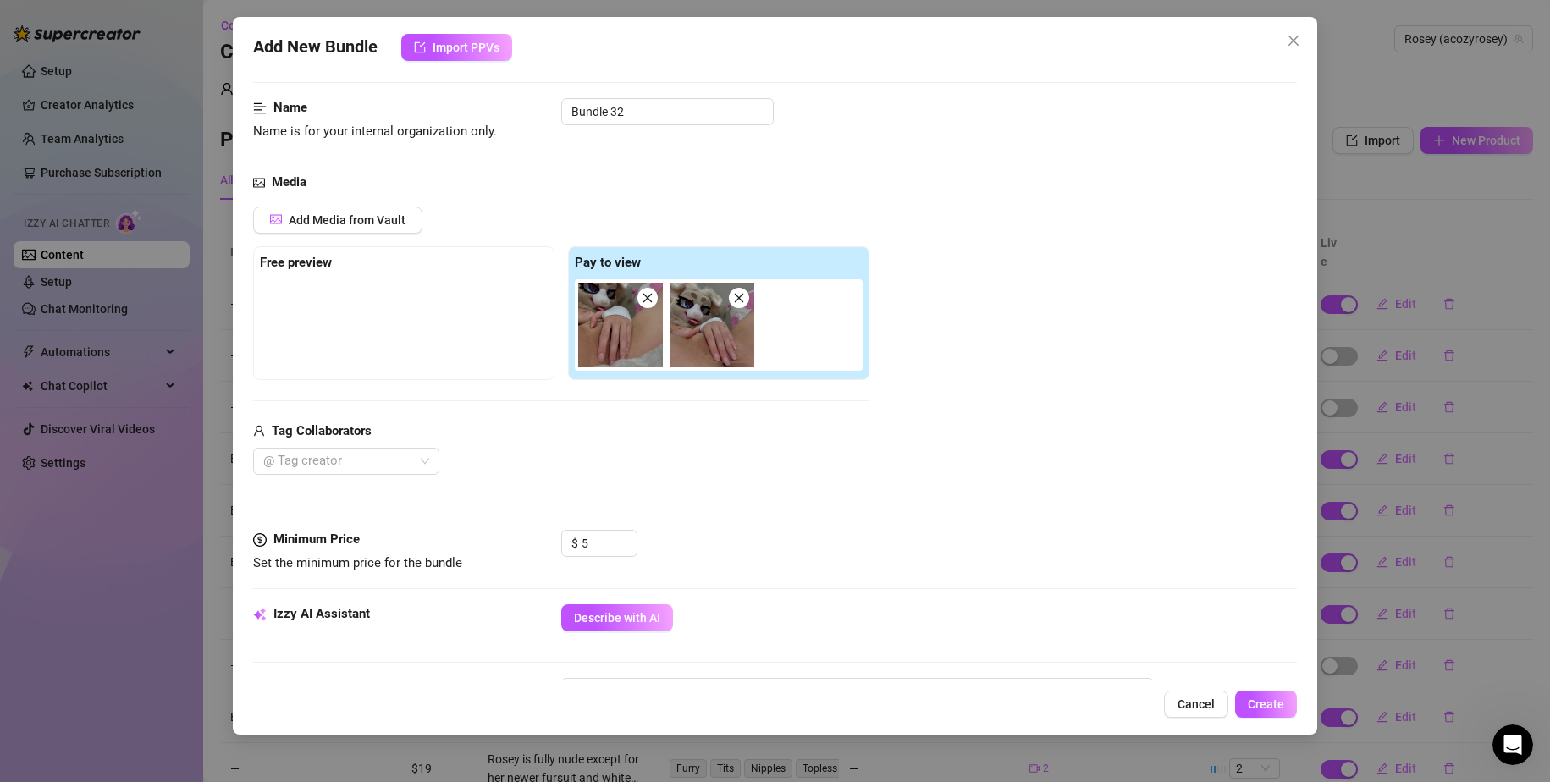
click at [837, 511] on div "Media Add Media from Vault Free preview Pay to view Tag Collaborators @ Tag cre…" at bounding box center [775, 351] width 1045 height 357
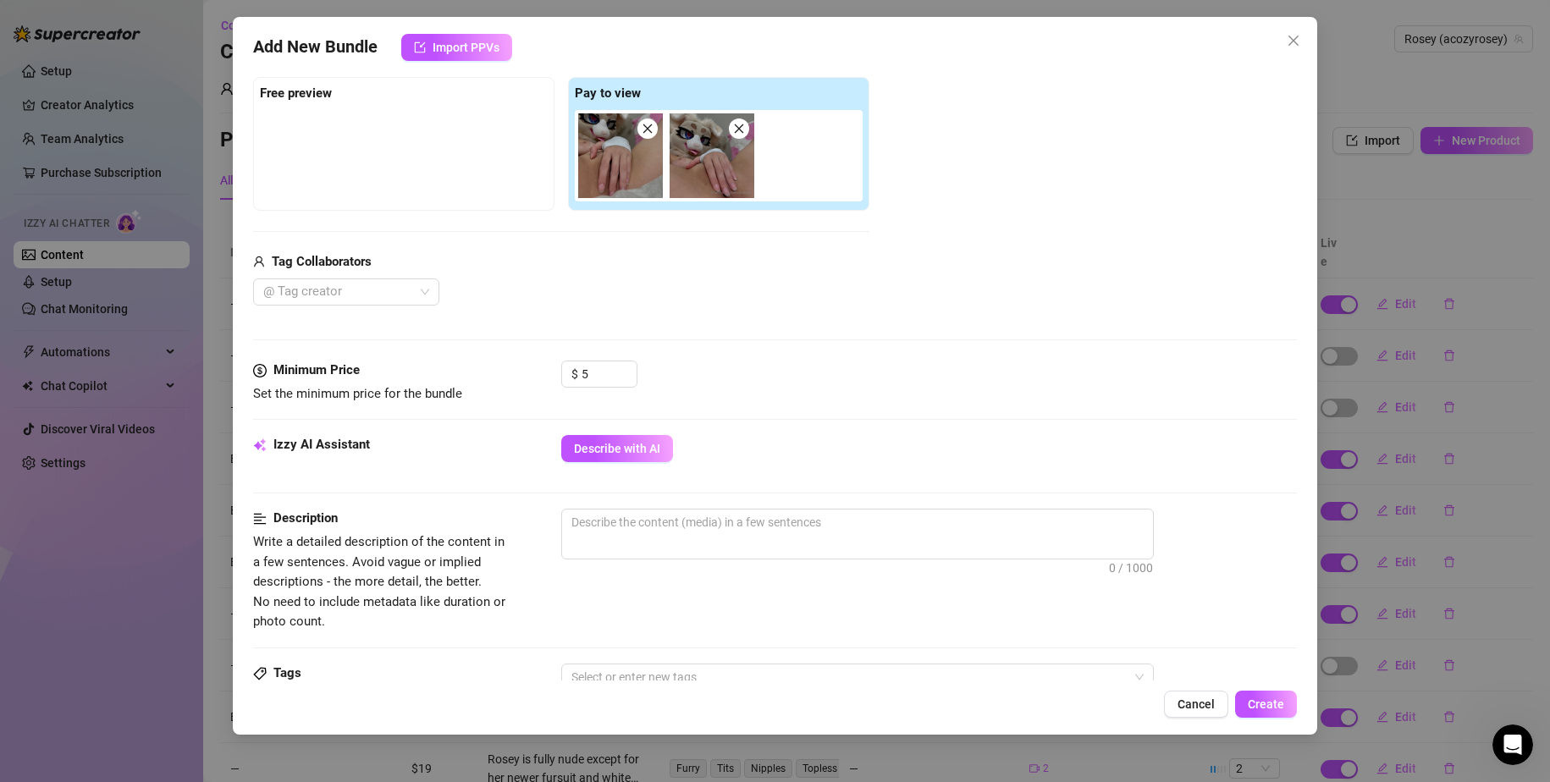
scroll to position [339, 0]
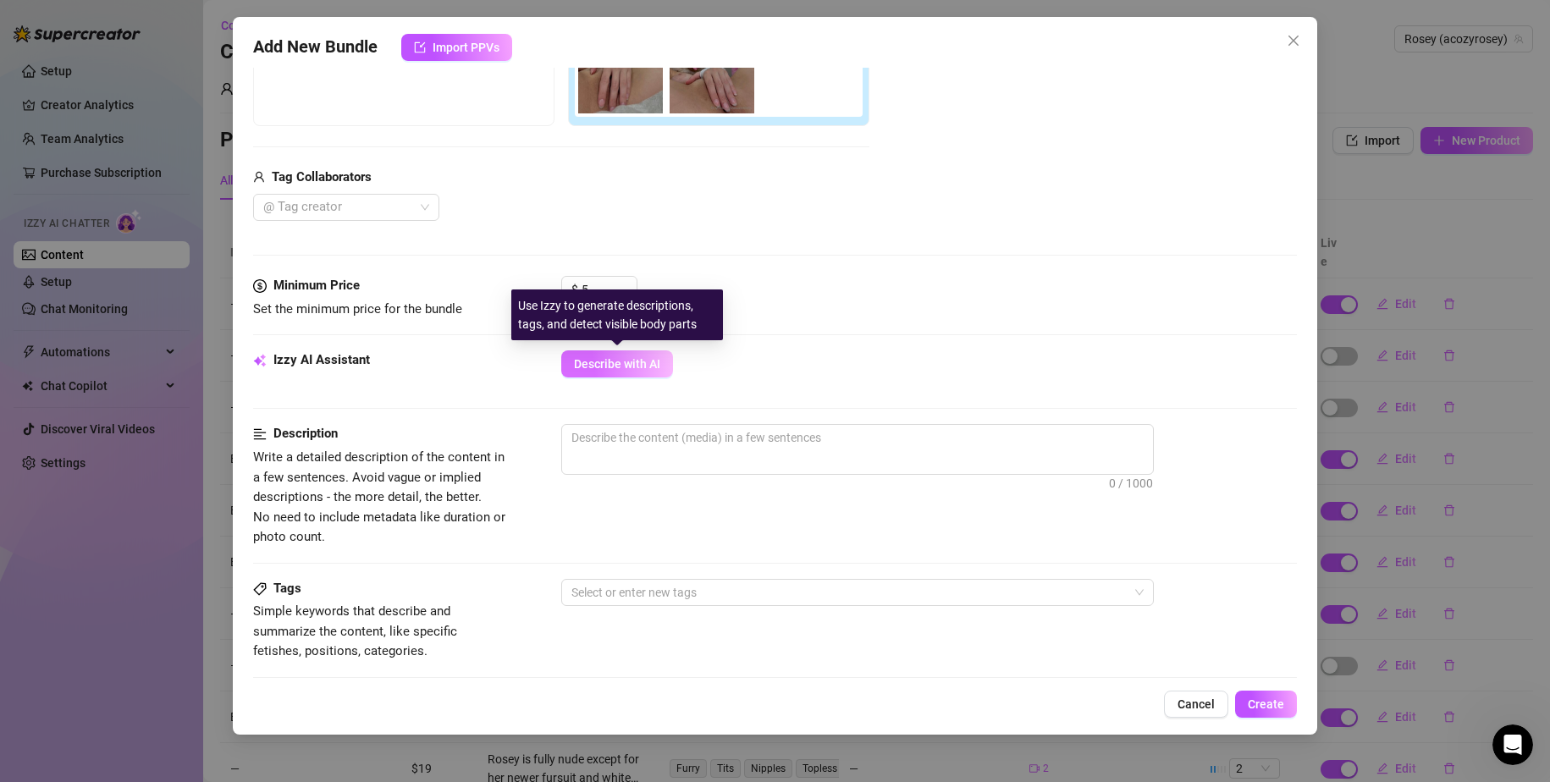
click at [640, 372] on button "Describe with AI" at bounding box center [617, 364] width 112 height 27
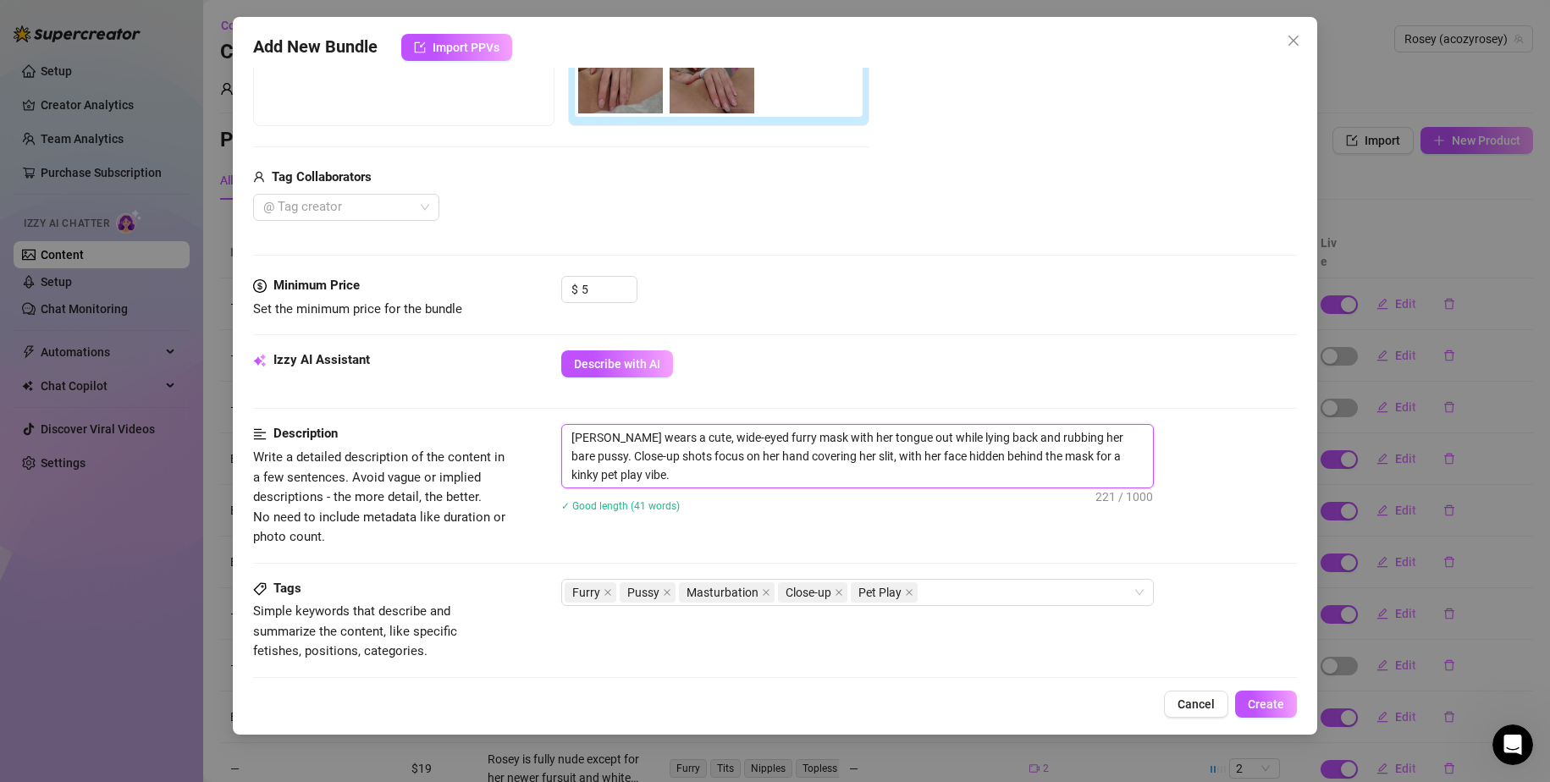
drag, startPoint x: 892, startPoint y: 437, endPoint x: 638, endPoint y: 414, distance: 254.2
click at [638, 414] on form "Account Rosey (@acozyrosey) Name Name is for your internal organization only. B…" at bounding box center [775, 460] width 1045 height 1422
click at [1151, 552] on div "Description Write a detailed description of the content in a few sentences. Avo…" at bounding box center [775, 501] width 1045 height 154
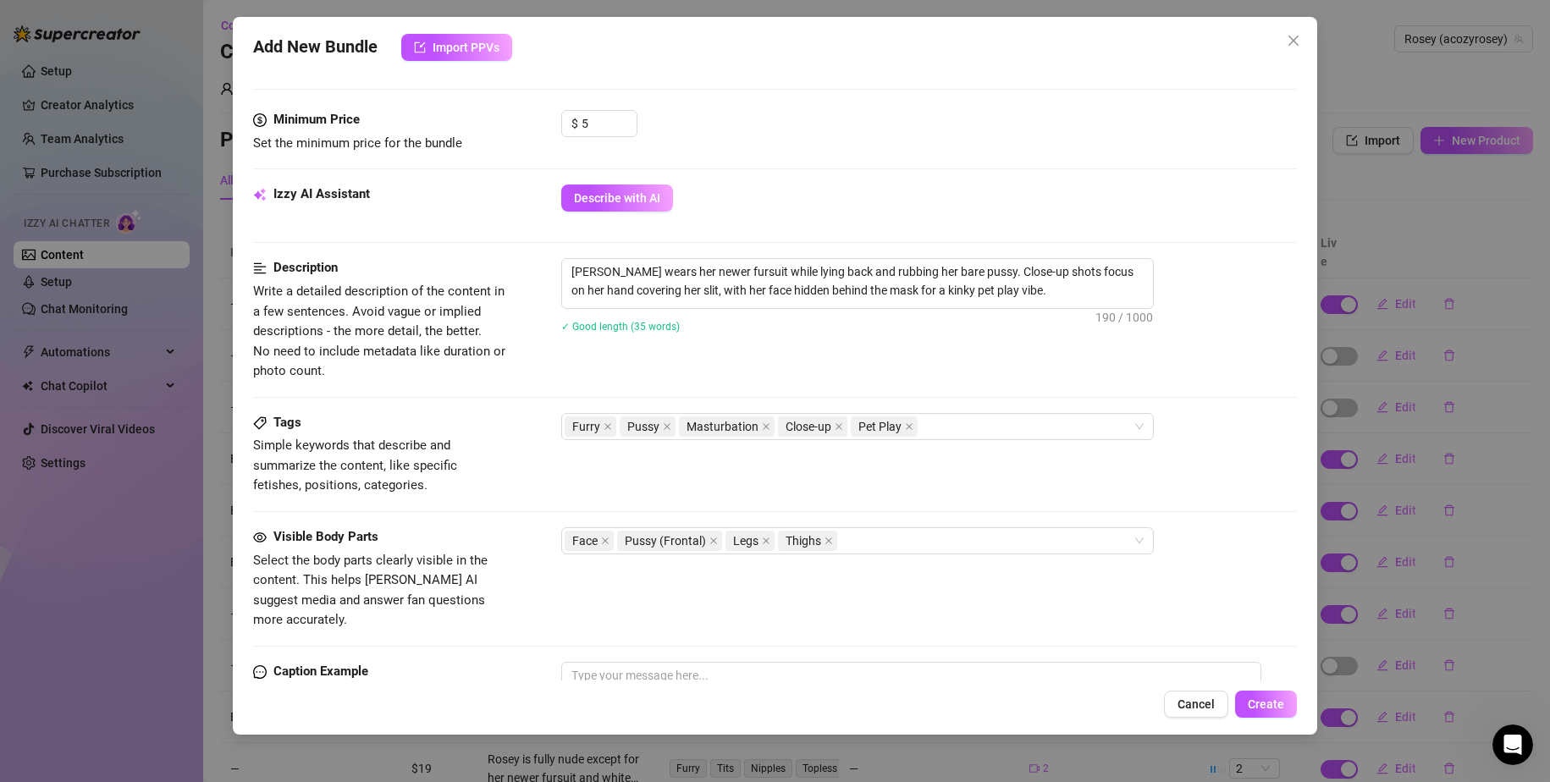
scroll to position [508, 0]
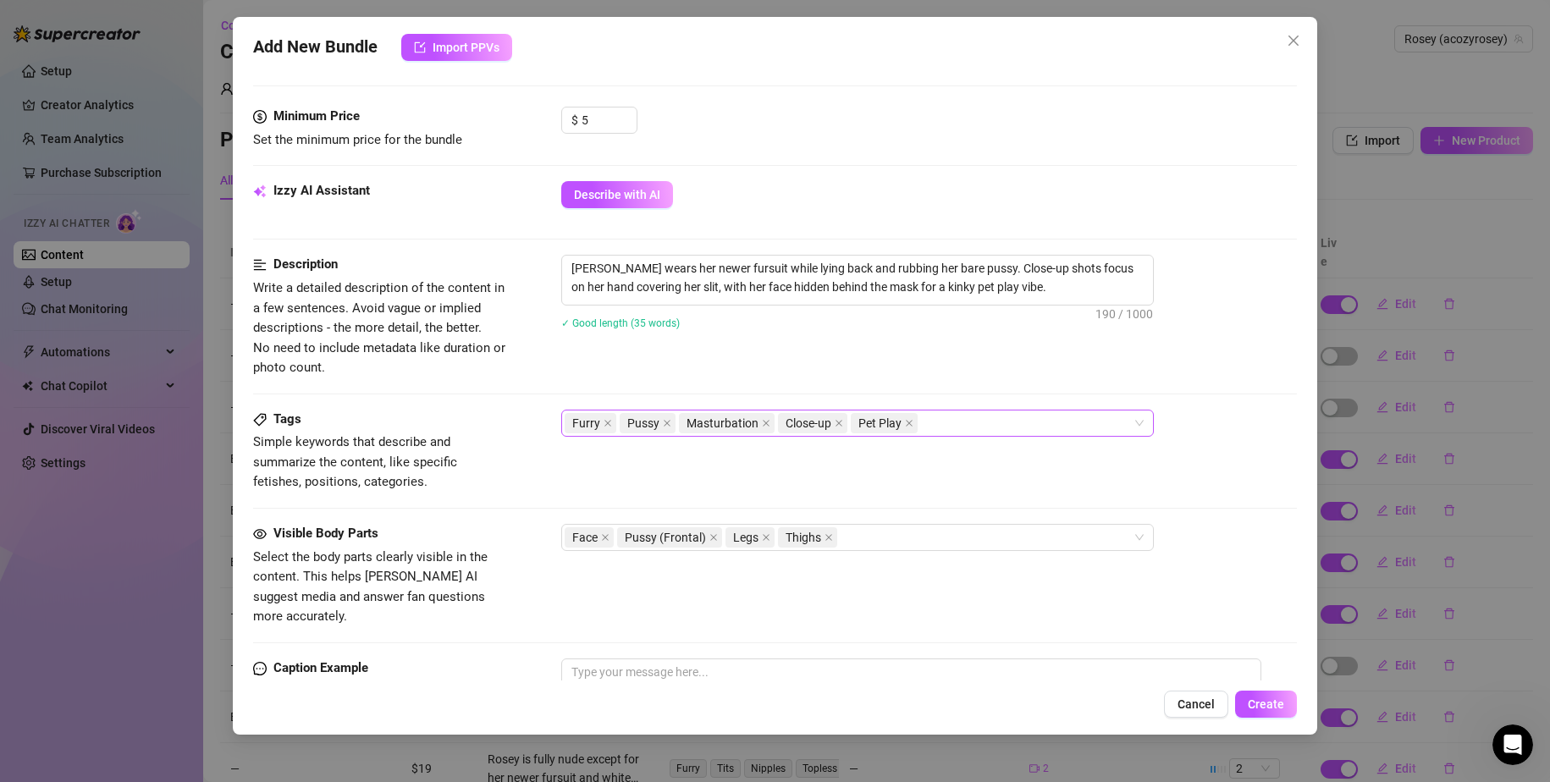
click at [985, 422] on div "Furry Pussy Masturbation Close-up Pet Play" at bounding box center [849, 423] width 568 height 24
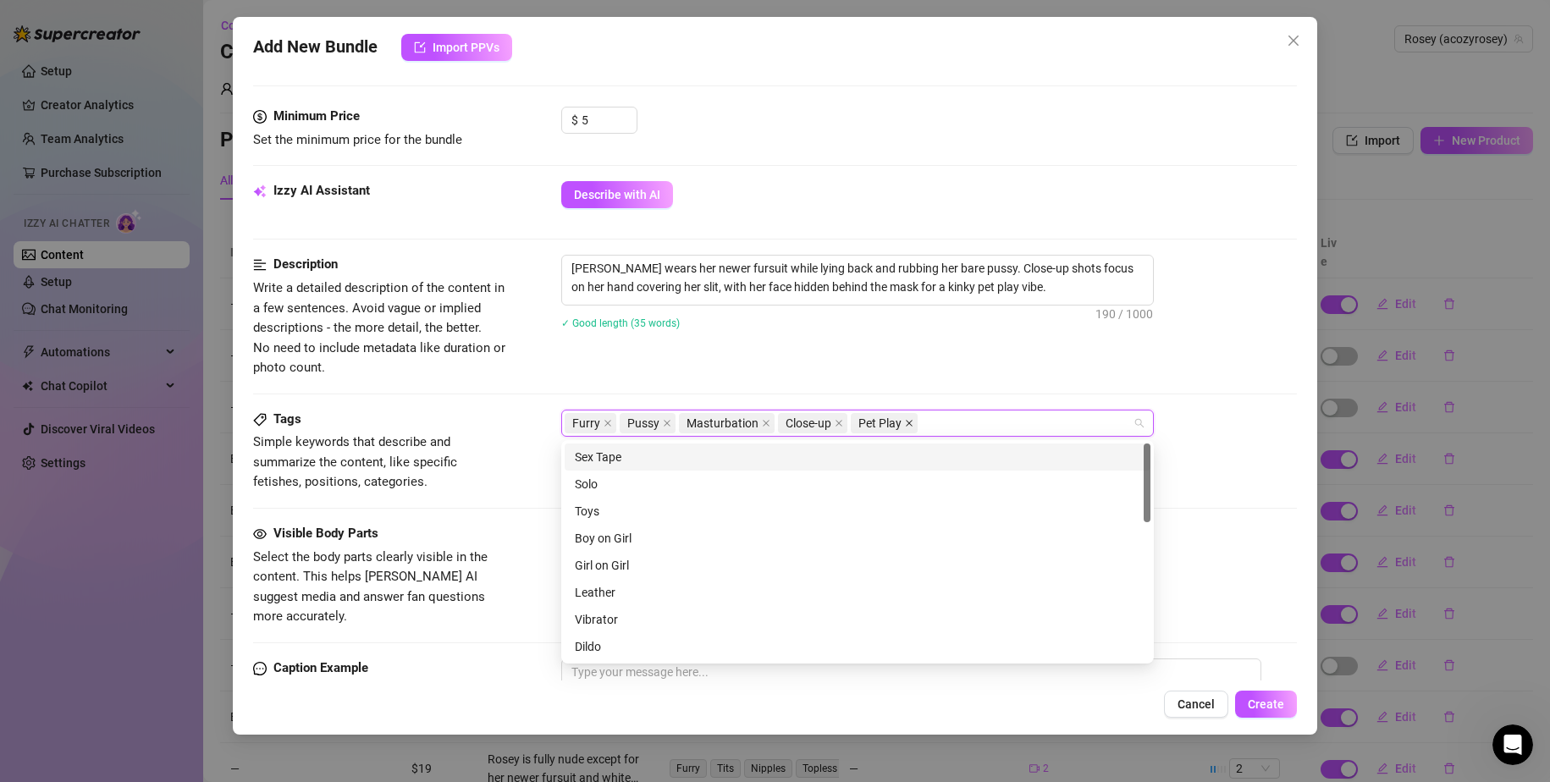
click at [907, 421] on icon "close" at bounding box center [909, 423] width 8 height 8
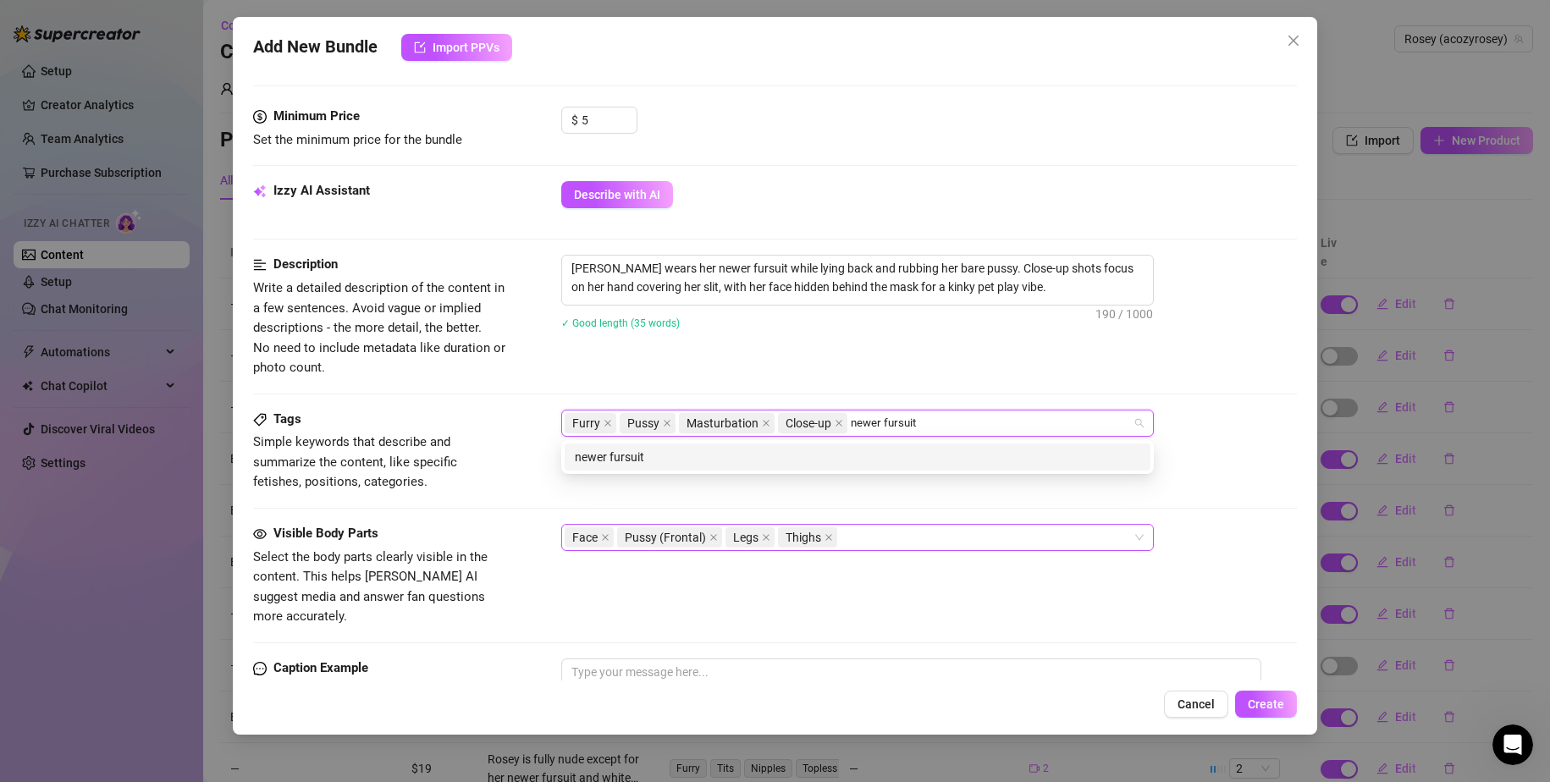
click at [930, 545] on div "Face Pussy (Frontal) Legs Thighs" at bounding box center [849, 538] width 568 height 24
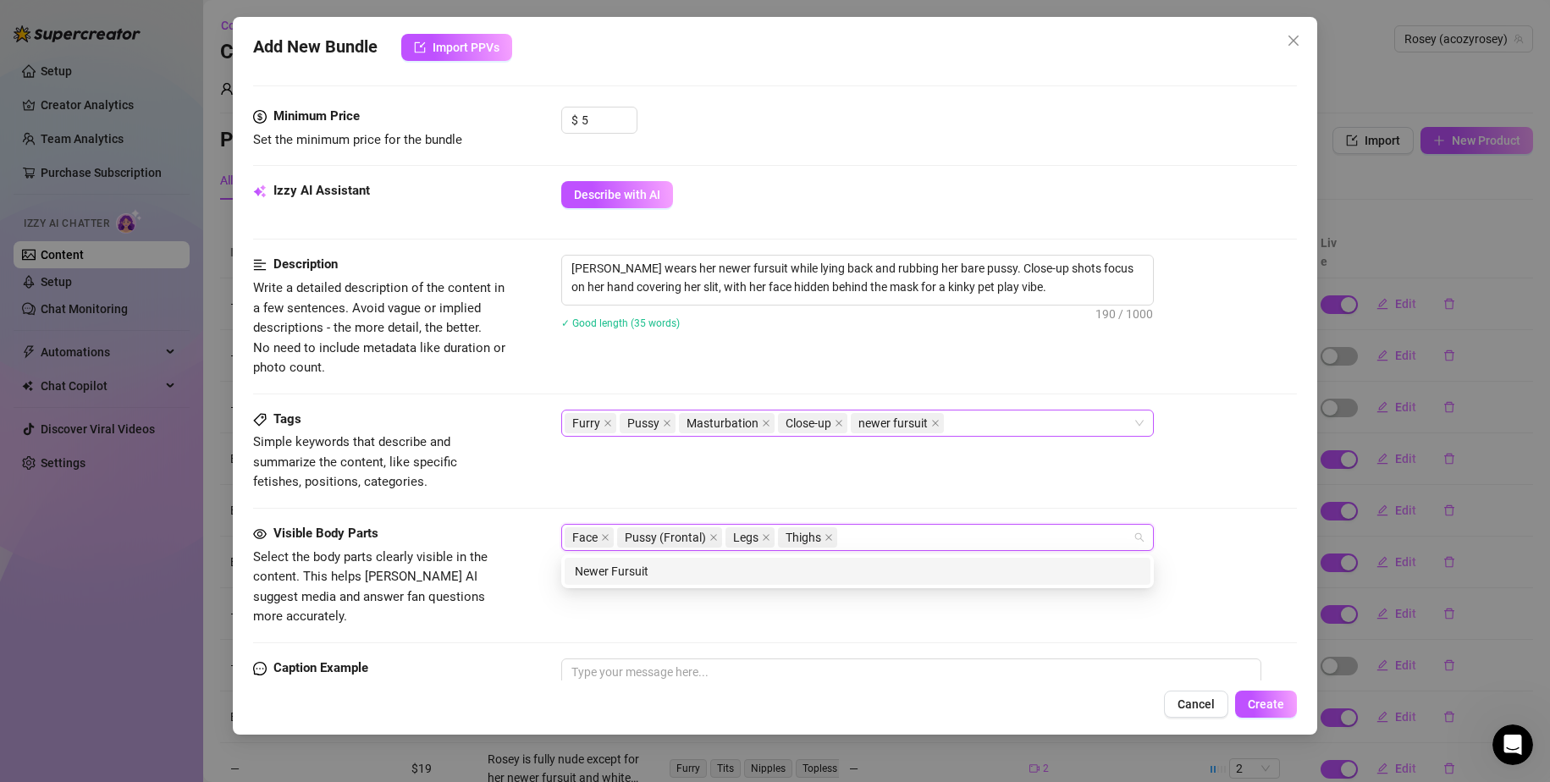
click at [990, 480] on div "Tags Simple keywords that describe and summarize the content, like specific fet…" at bounding box center [775, 451] width 1045 height 83
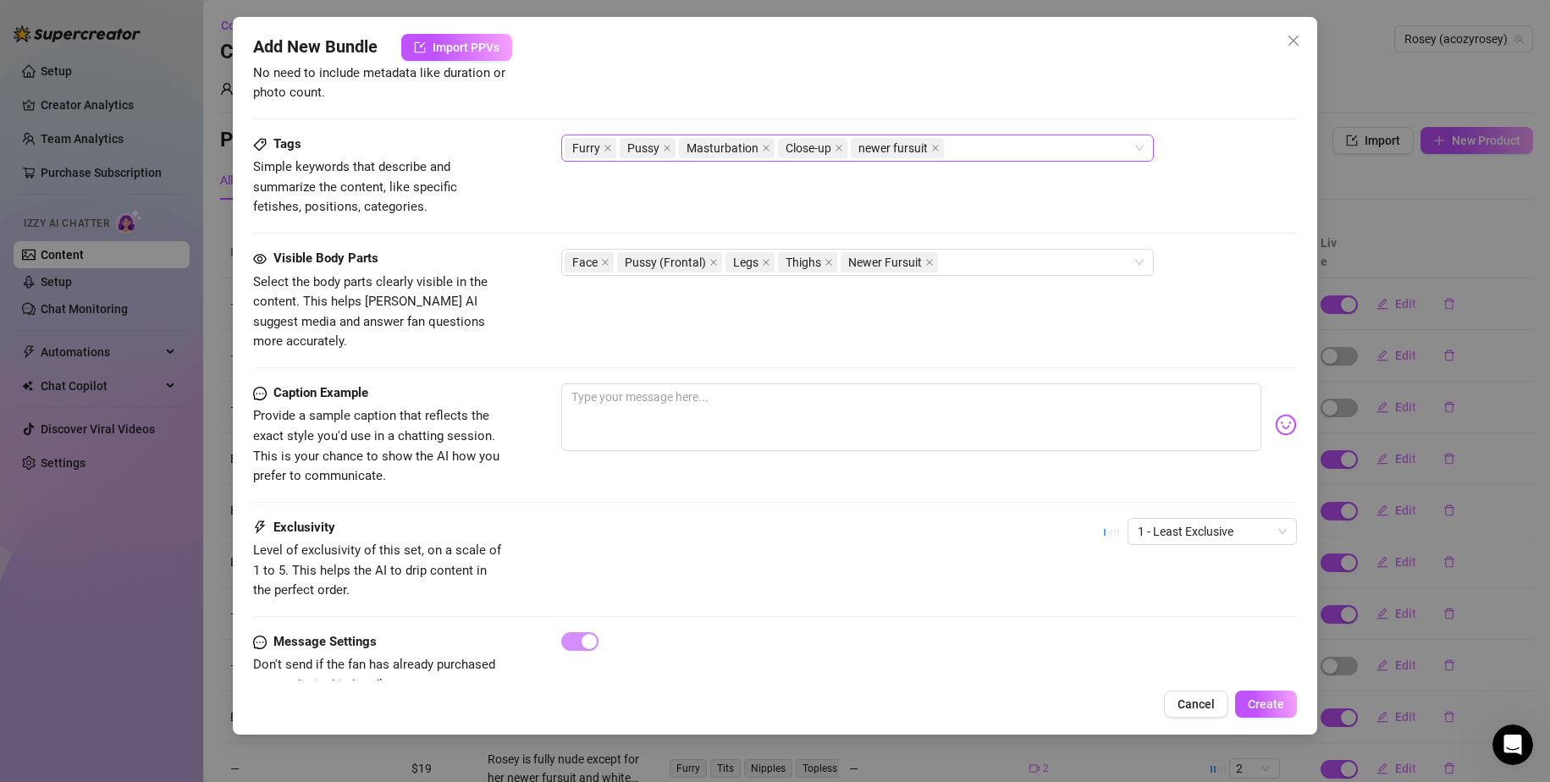
scroll to position [809, 0]
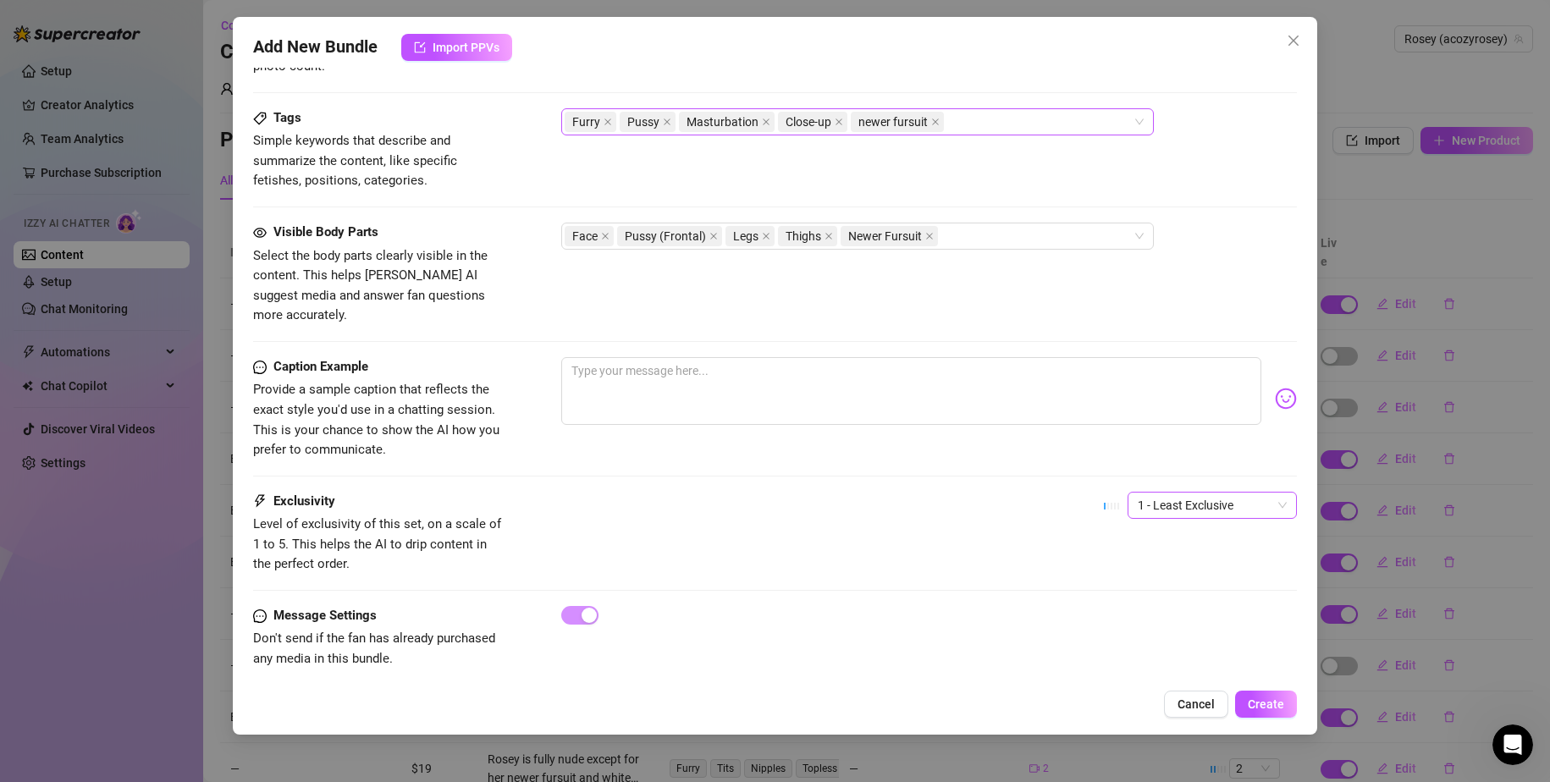
click at [1200, 494] on span "1 - Least Exclusive" at bounding box center [1212, 505] width 149 height 25
click at [1184, 584] on div "3" at bounding box center [1198, 573] width 163 height 27
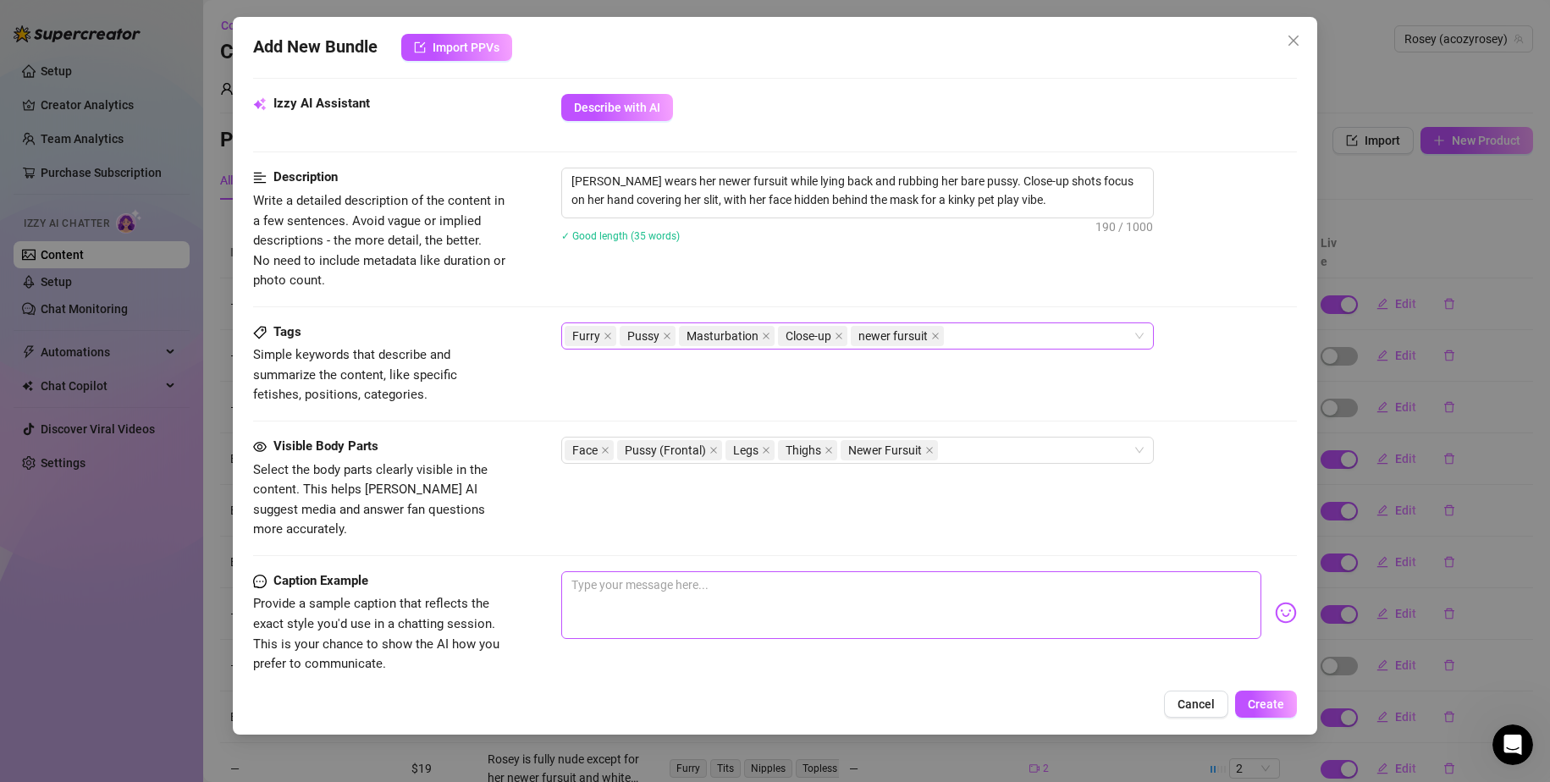
scroll to position [725, 0]
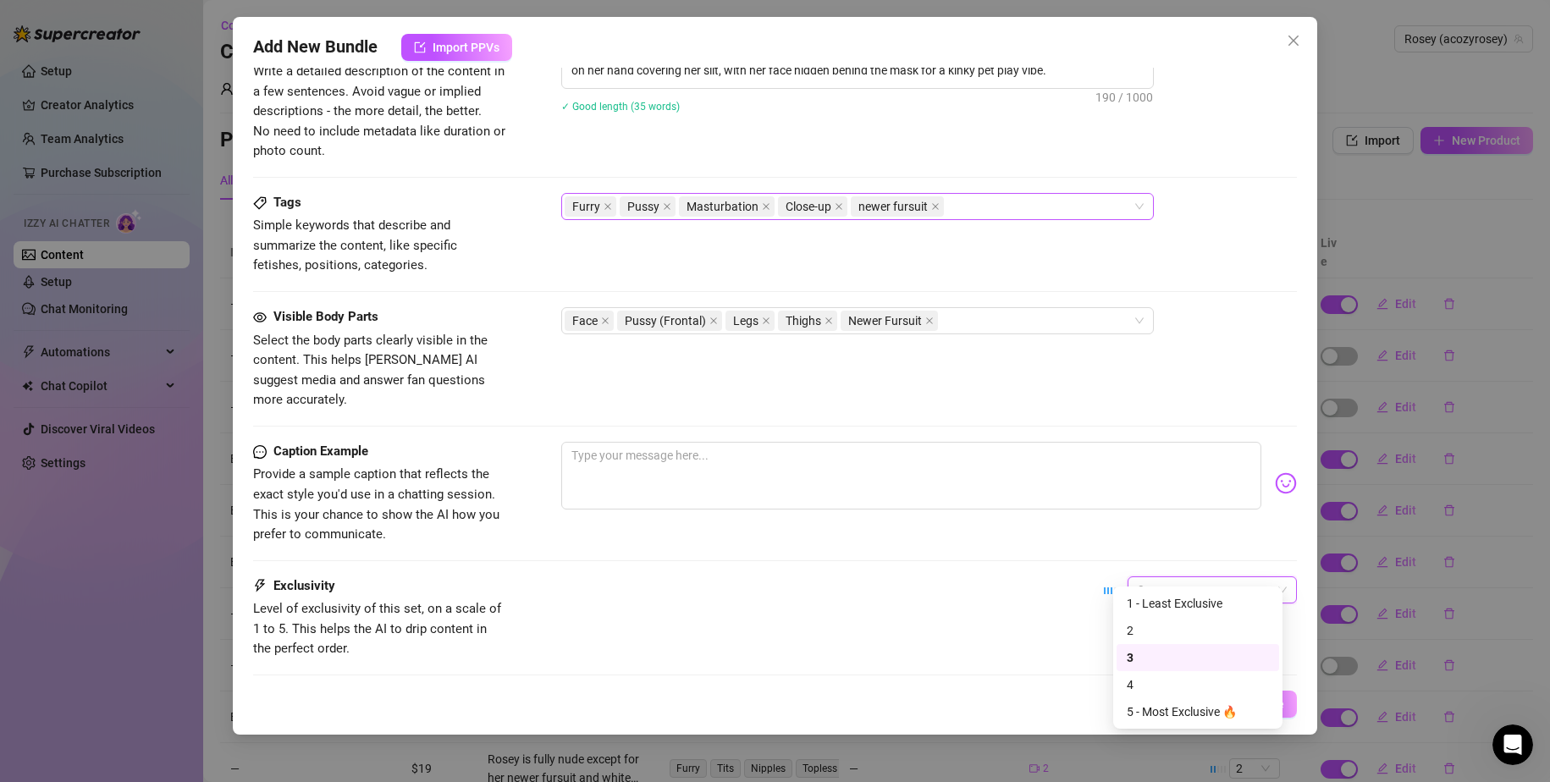
click at [1146, 577] on span "3" at bounding box center [1212, 589] width 149 height 25
click at [1157, 600] on div "1 - Least Exclusive" at bounding box center [1198, 603] width 142 height 19
click at [1177, 577] on span "1 - Least Exclusive" at bounding box center [1212, 589] width 149 height 25
click at [1179, 648] on div "3" at bounding box center [1198, 657] width 163 height 27
click at [1001, 598] on div "Exclusivity Level of exclusivity of this set, on a scale of 1 to 5. This helps …" at bounding box center [775, 618] width 1045 height 83
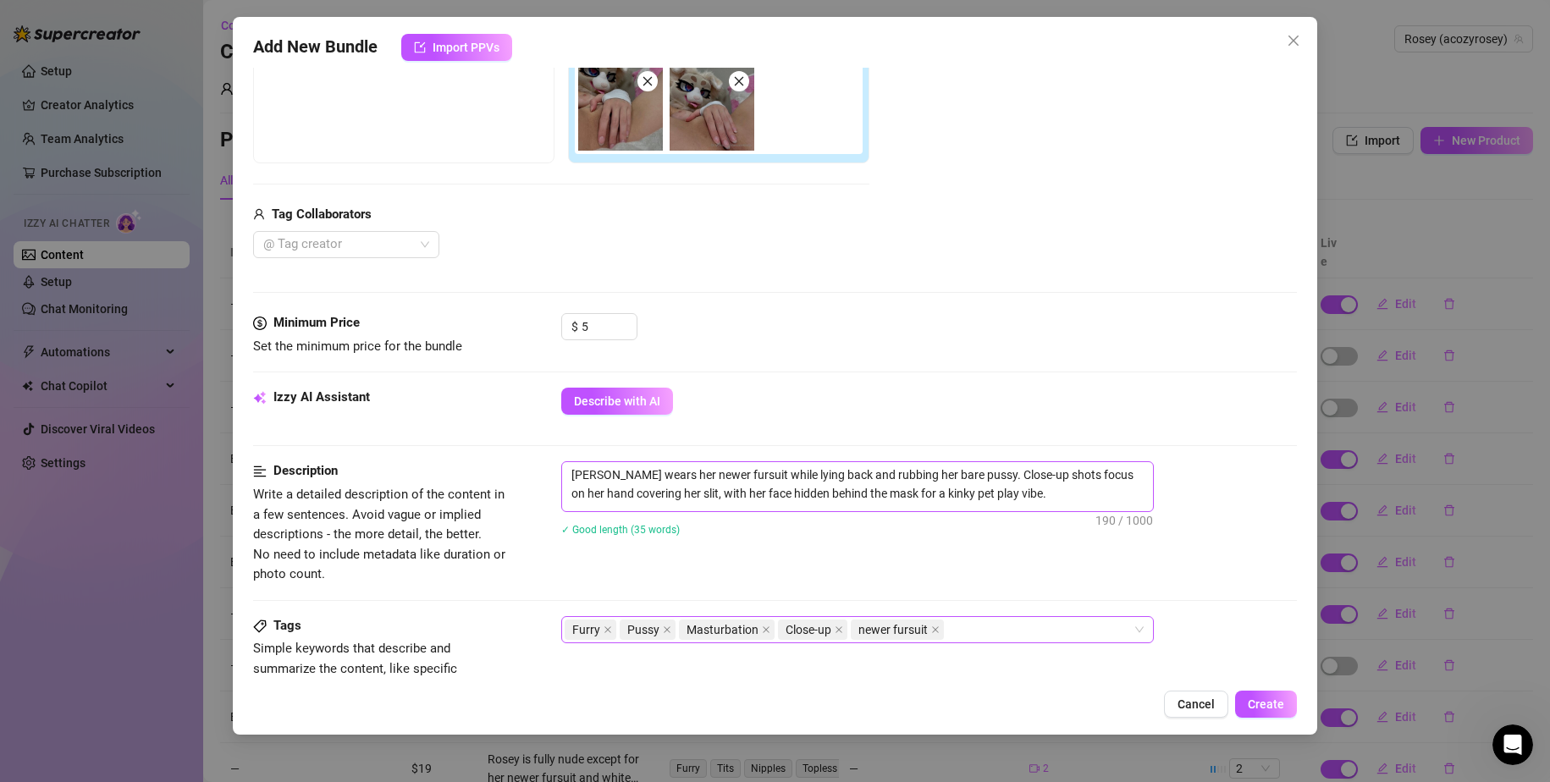
scroll to position [0, 0]
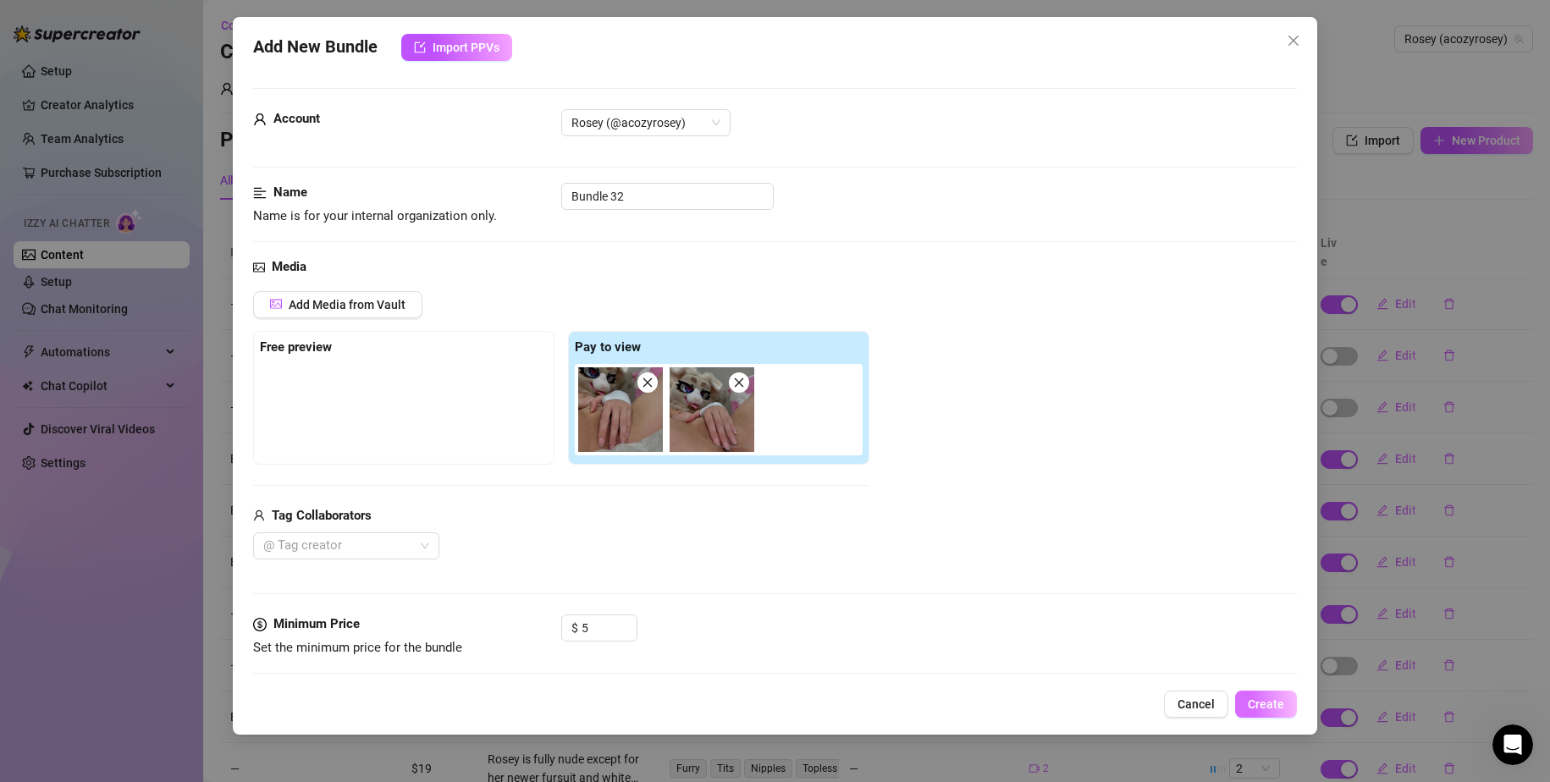
click at [1270, 702] on span "Create" at bounding box center [1266, 705] width 36 height 14
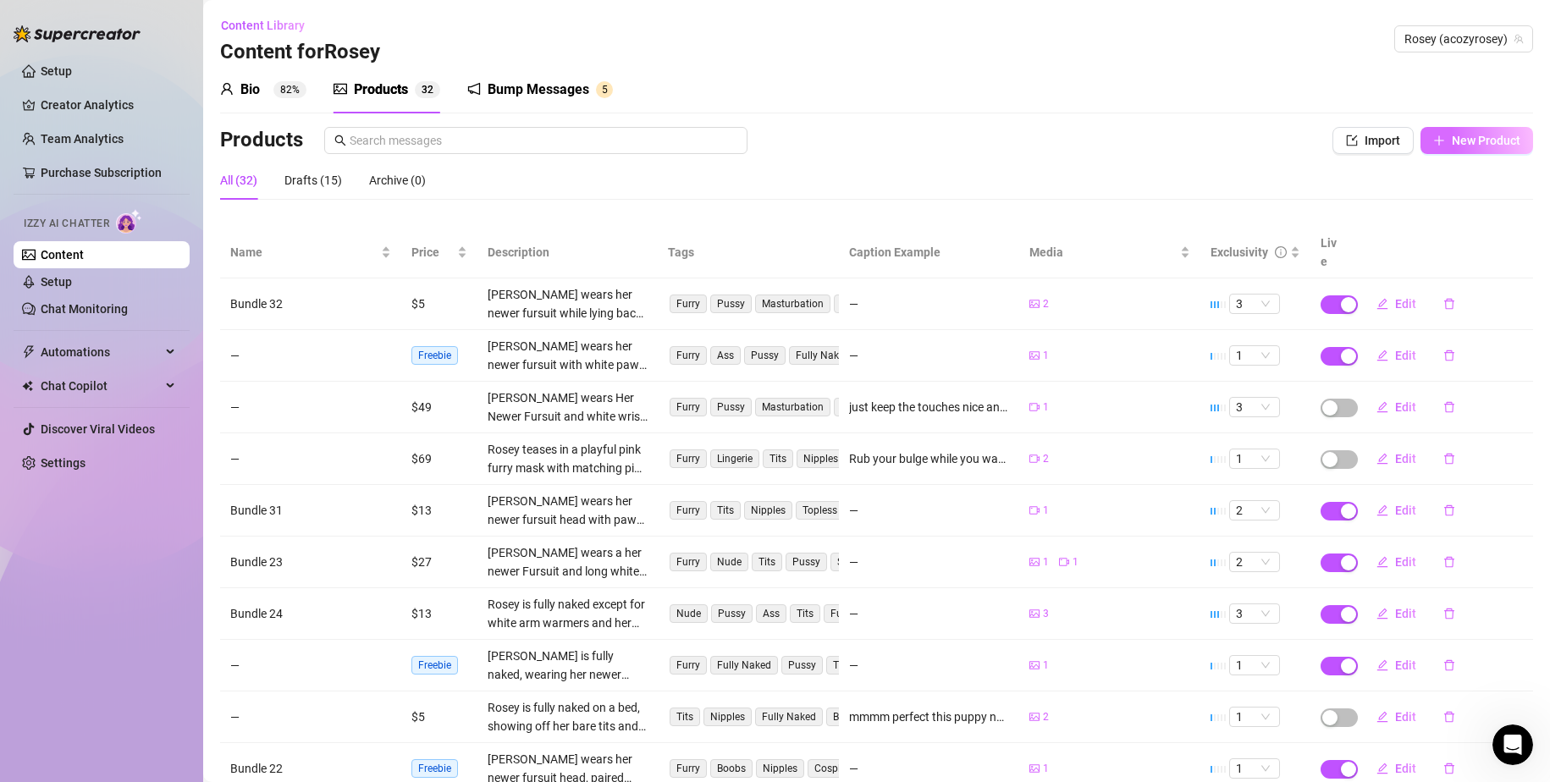
click at [1494, 148] on button "New Product" at bounding box center [1477, 140] width 113 height 27
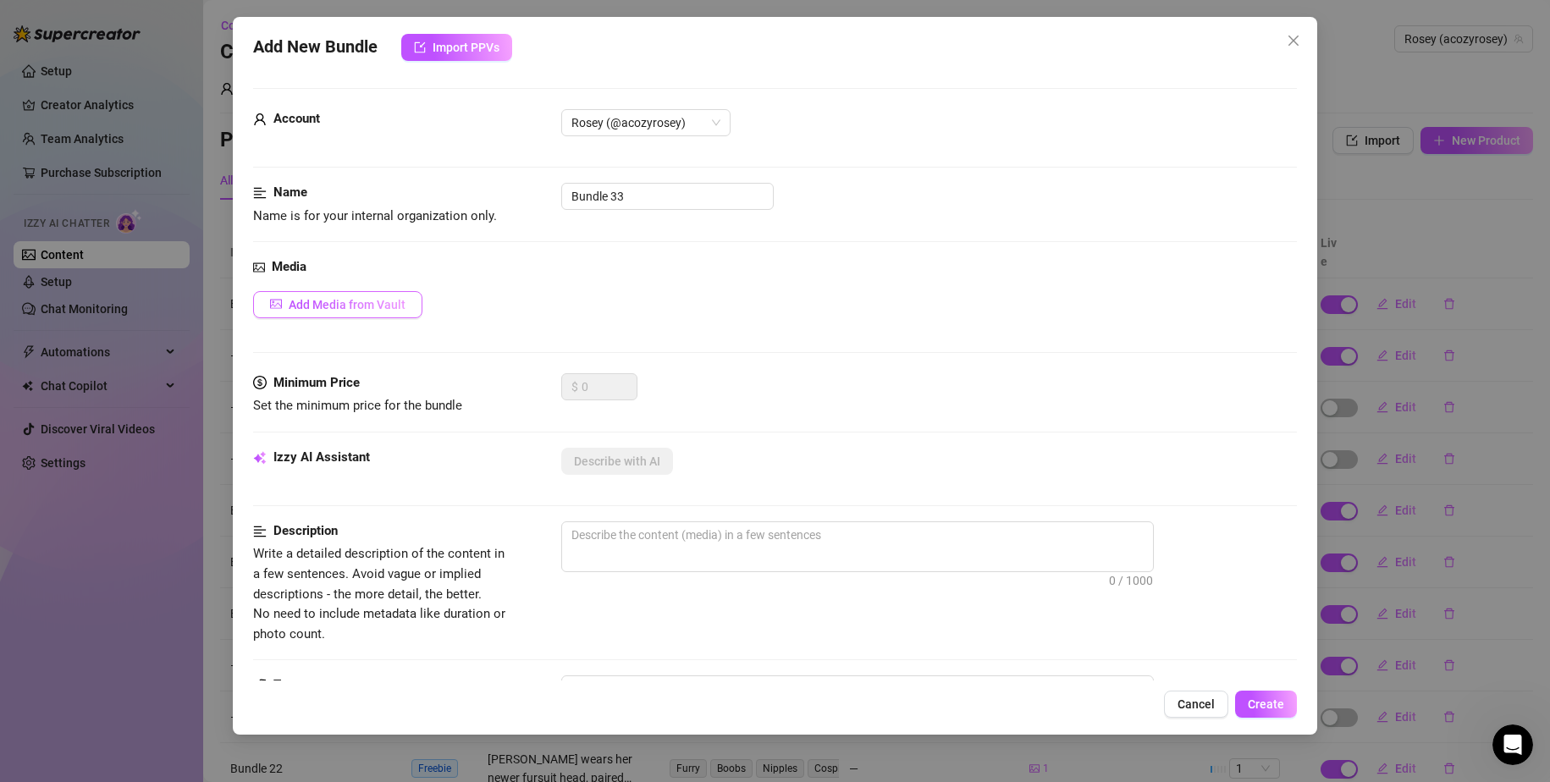
click at [379, 313] on button "Add Media from Vault" at bounding box center [337, 304] width 169 height 27
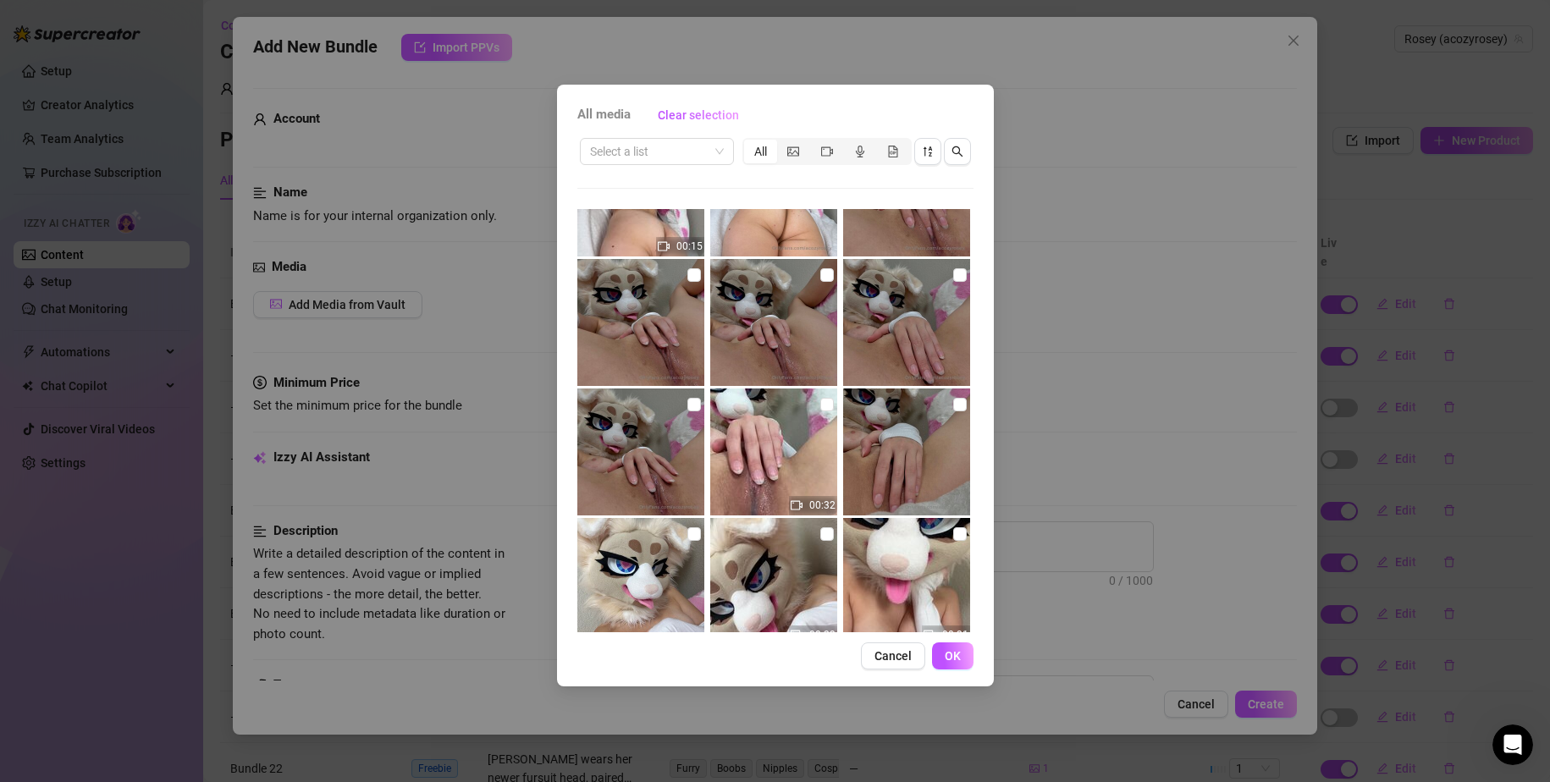
scroll to position [1016, 0]
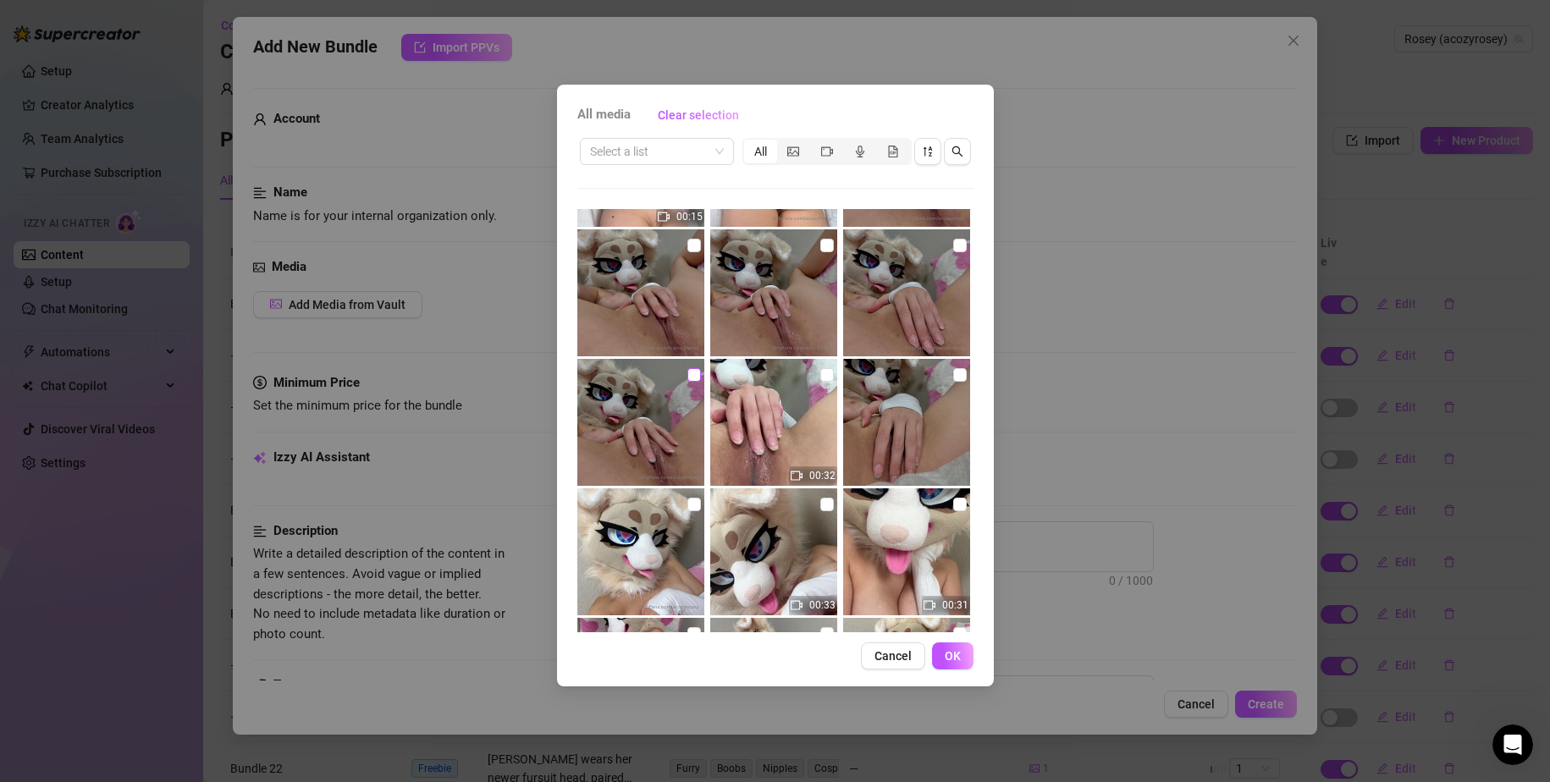
click at [692, 379] on input "checkbox" at bounding box center [694, 375] width 14 height 14
click at [687, 255] on img at bounding box center [640, 292] width 127 height 127
click at [687, 248] on input "checkbox" at bounding box center [694, 246] width 14 height 14
click at [816, 257] on img at bounding box center [773, 292] width 127 height 127
click at [820, 250] on input "checkbox" at bounding box center [827, 246] width 14 height 14
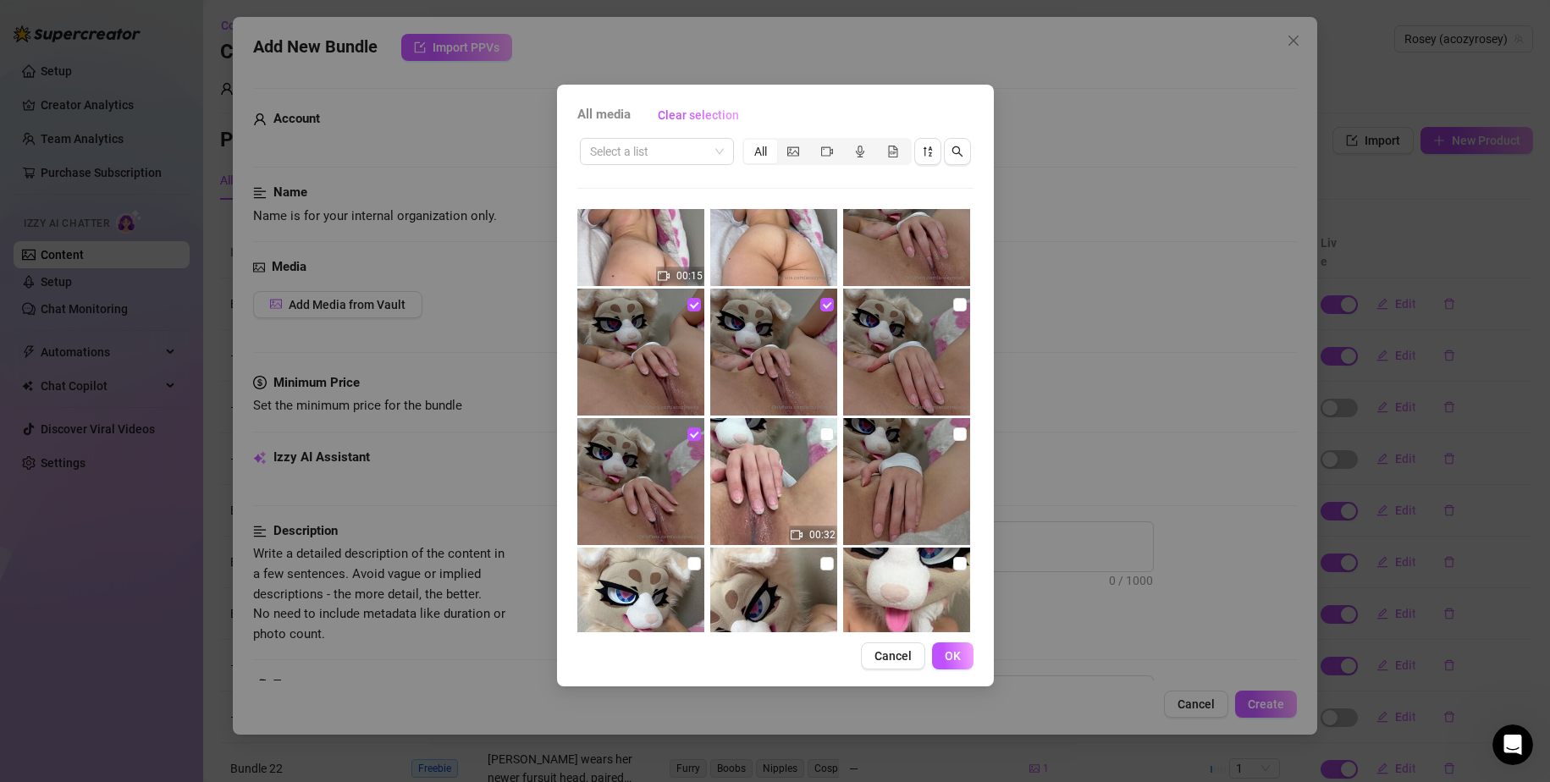
scroll to position [847, 0]
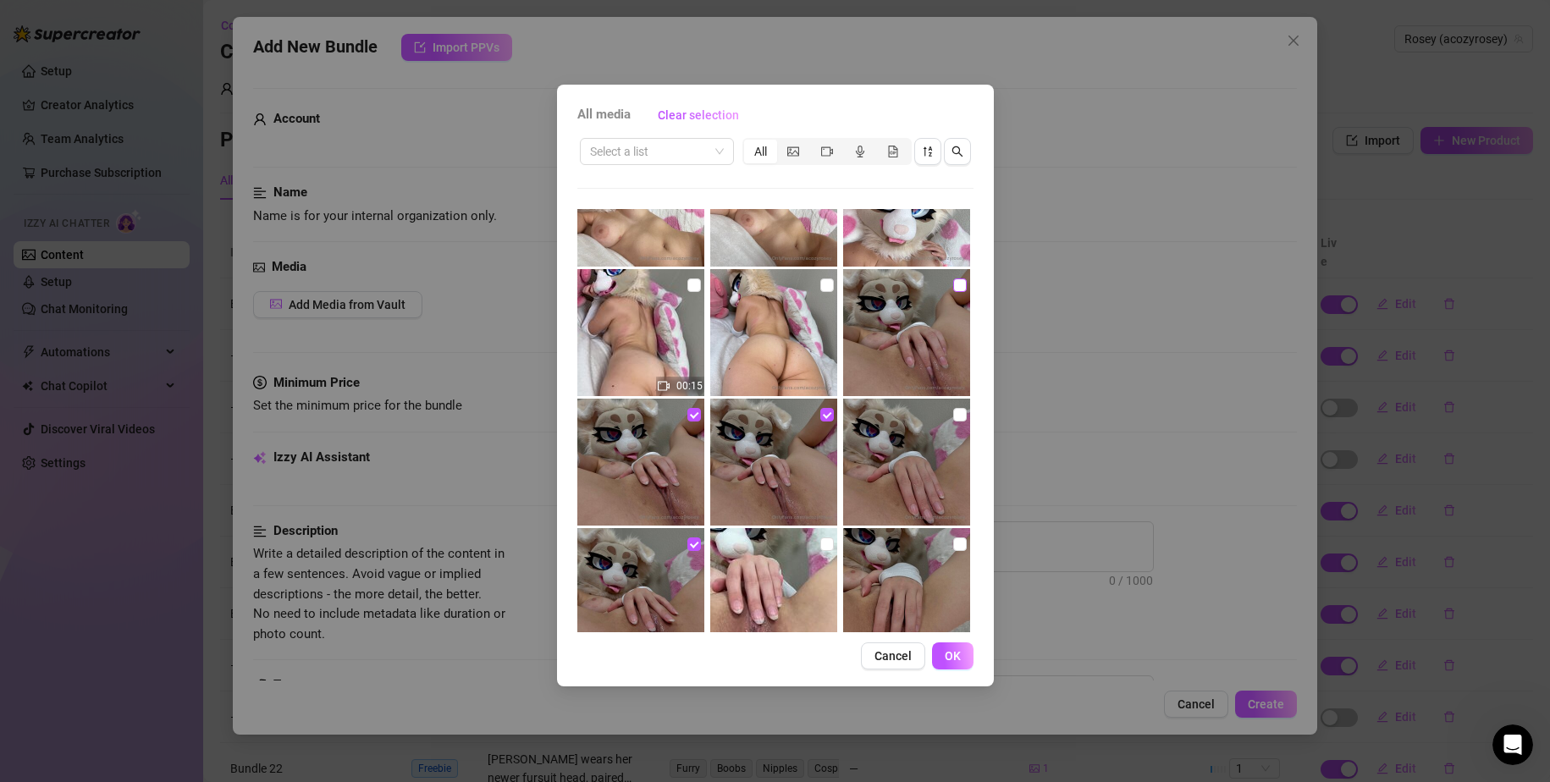
click at [953, 285] on input "checkbox" at bounding box center [960, 286] width 14 height 14
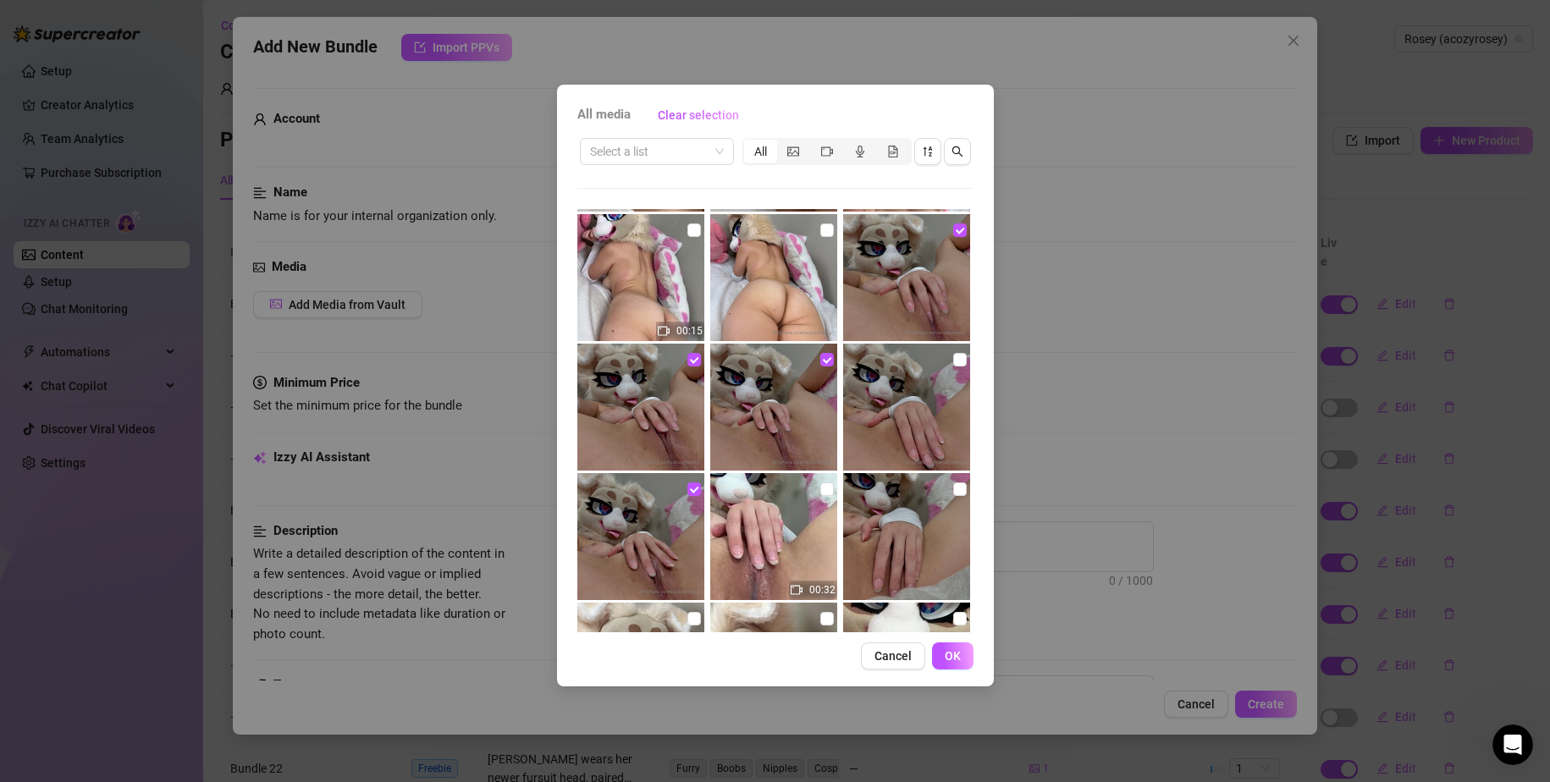
scroll to position [931, 0]
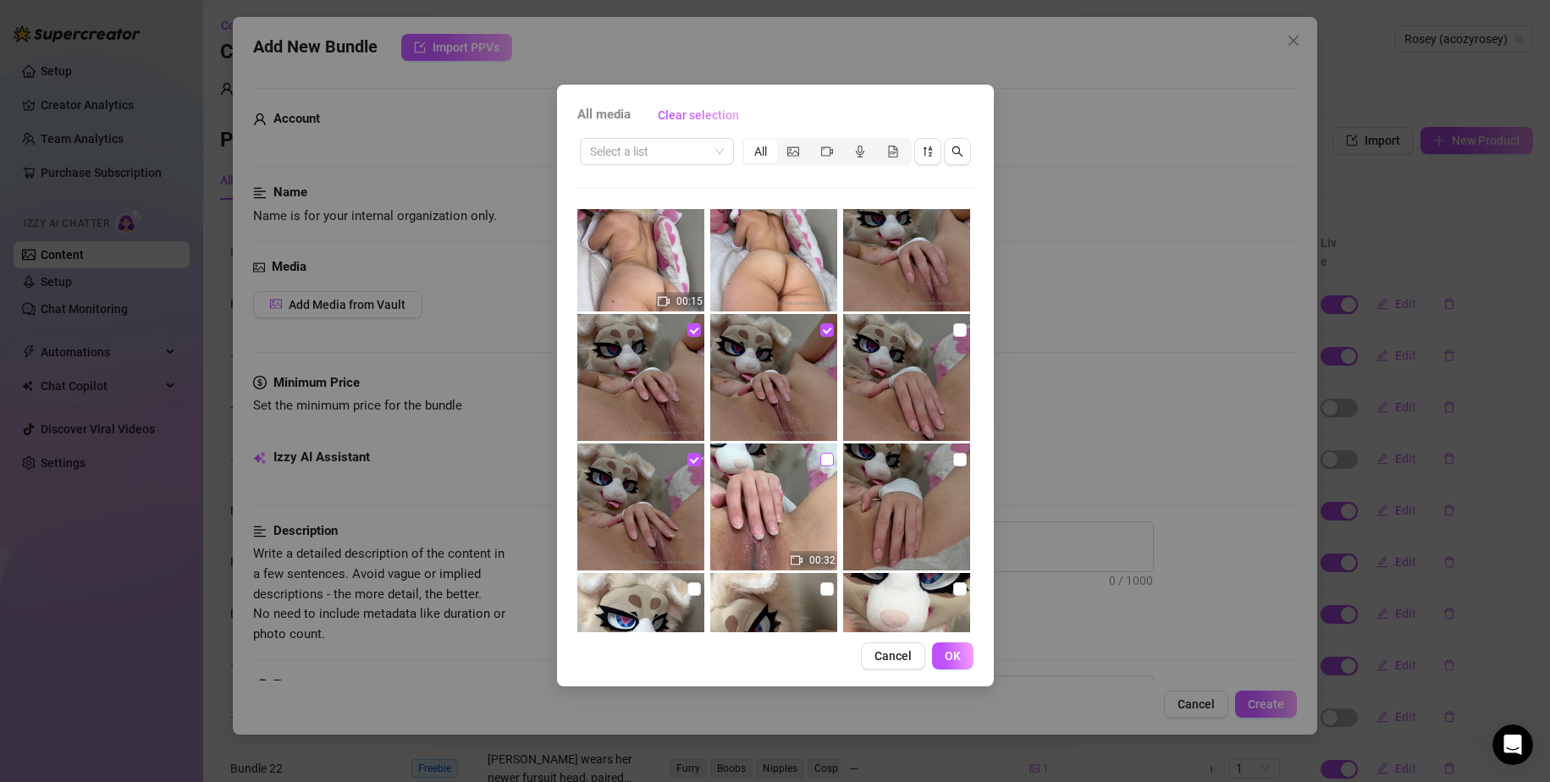
click at [820, 463] on input "checkbox" at bounding box center [827, 460] width 14 height 14
click at [820, 458] on input "checkbox" at bounding box center [827, 460] width 14 height 14
click at [951, 655] on span "OK" at bounding box center [953, 656] width 16 height 14
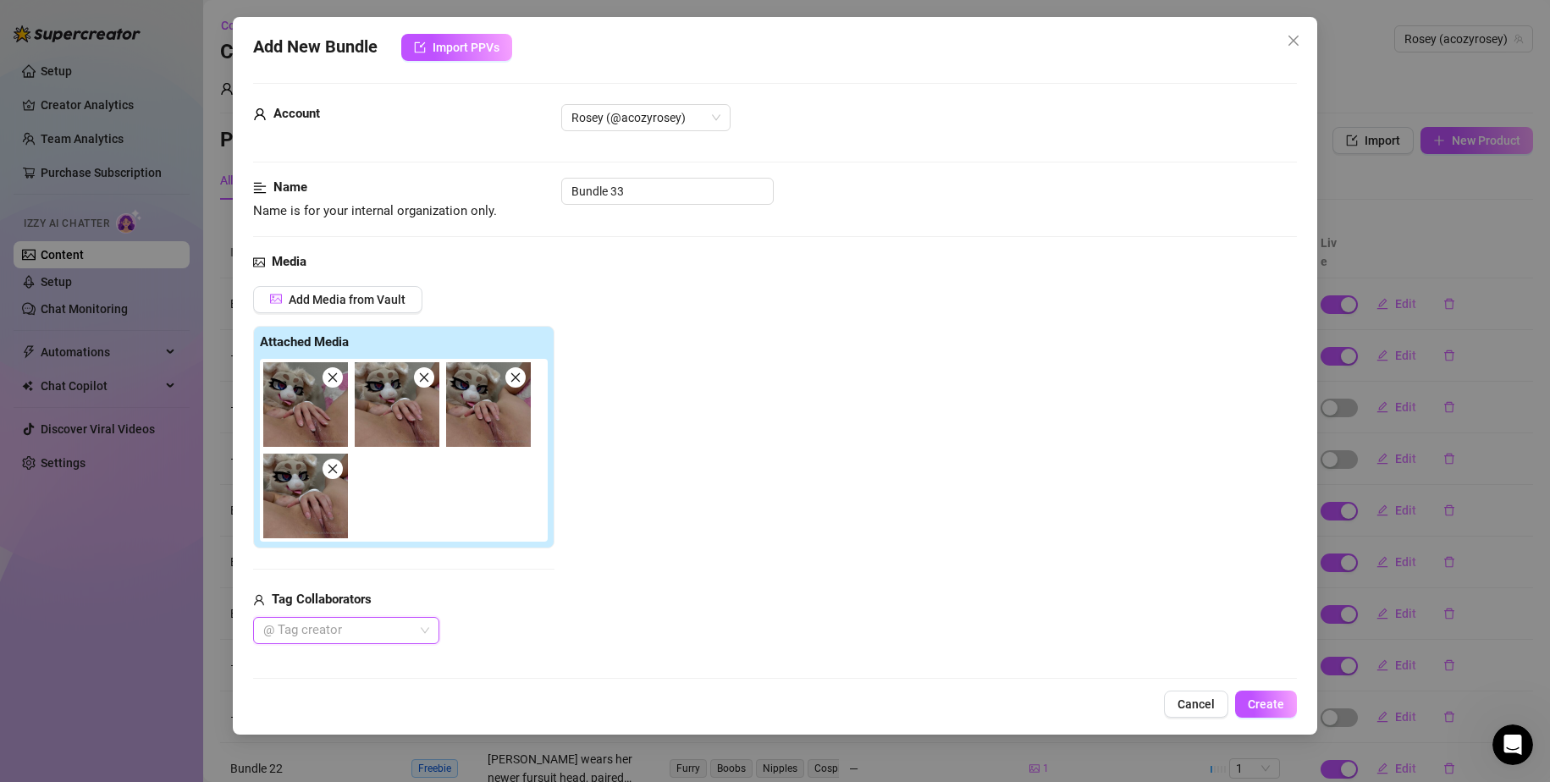
scroll to position [339, 0]
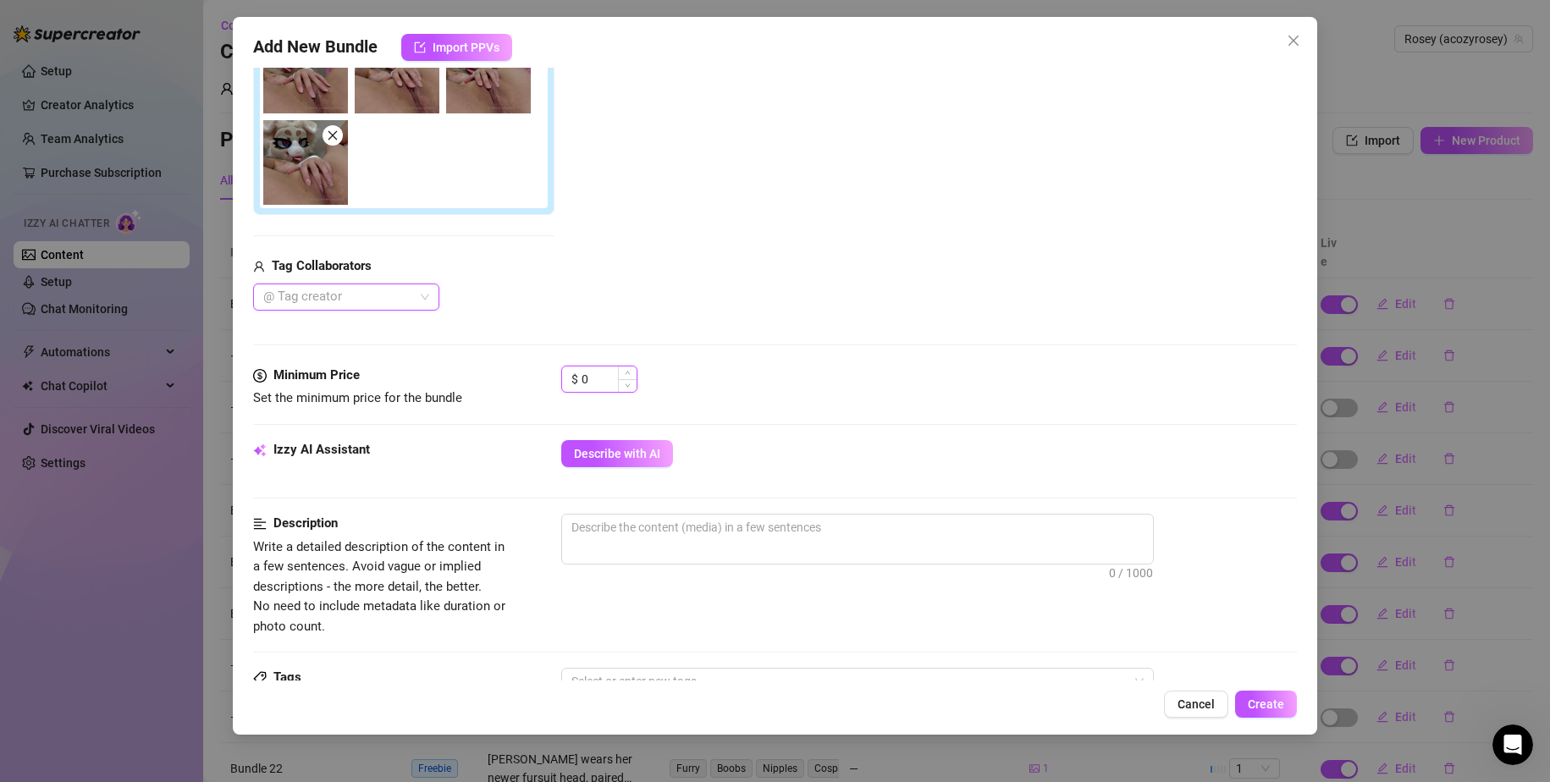
click at [616, 376] on input "0" at bounding box center [609, 379] width 55 height 25
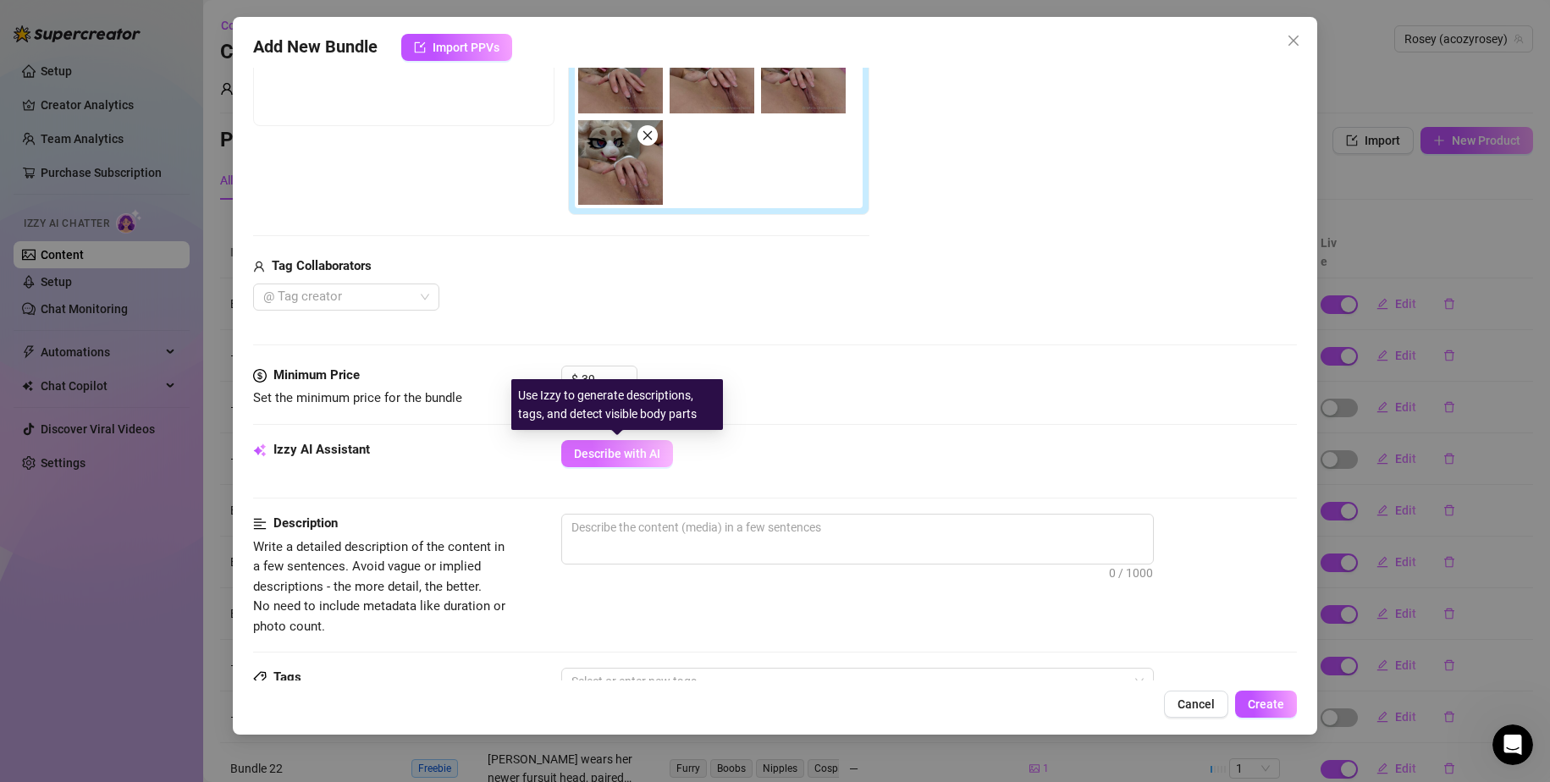
click at [638, 456] on span "Describe with AI" at bounding box center [617, 454] width 86 height 14
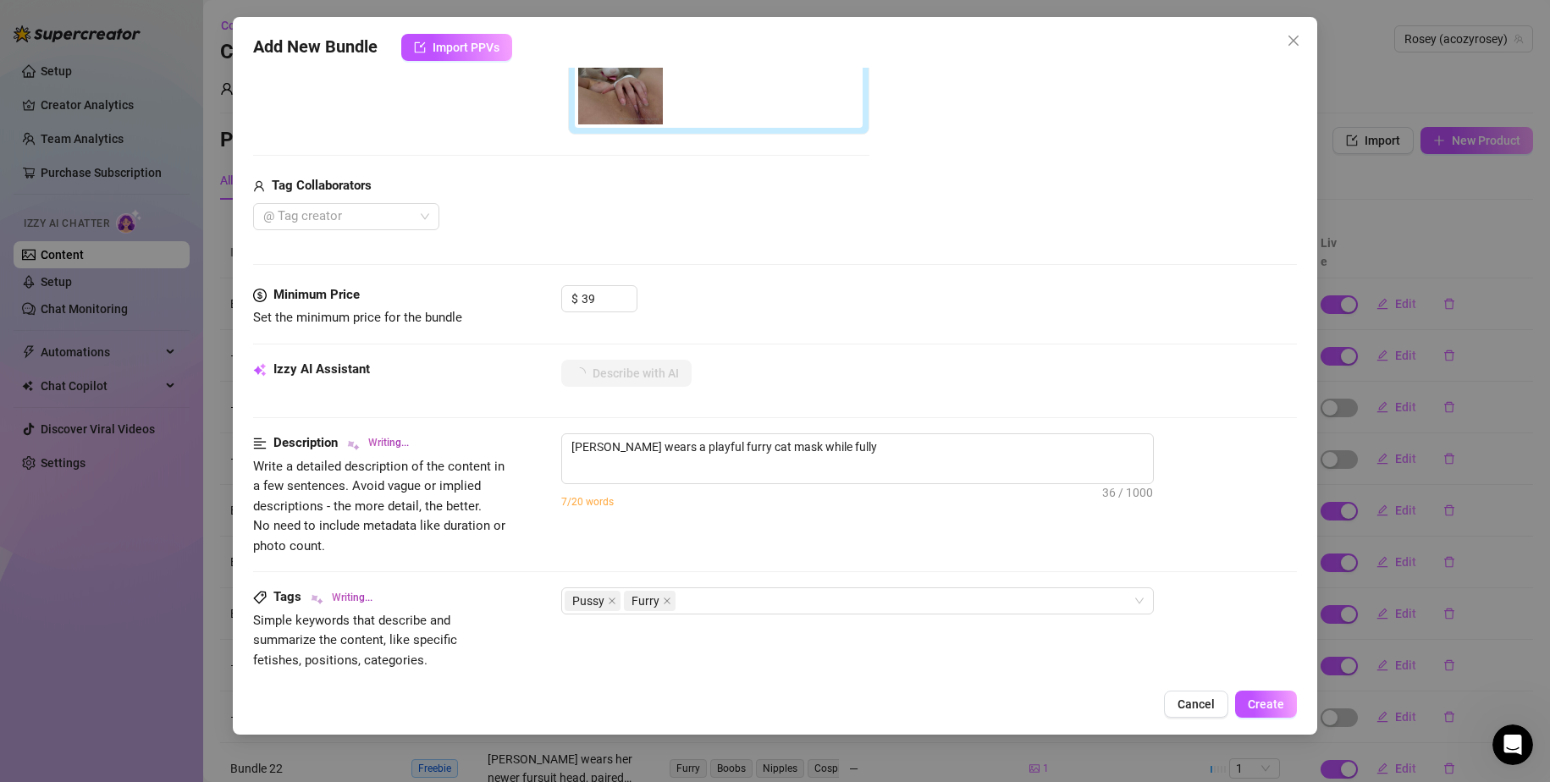
scroll to position [423, 0]
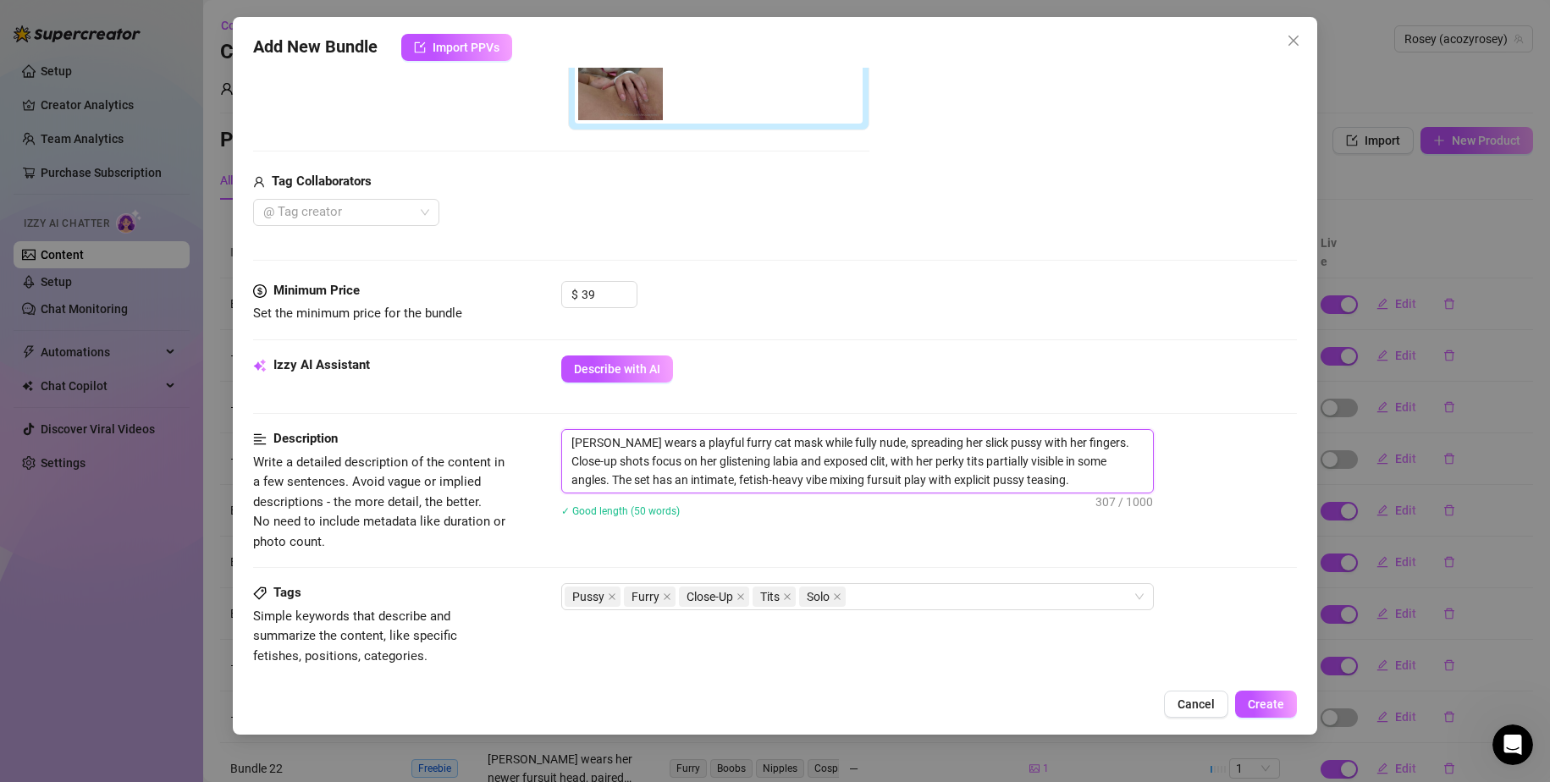
drag, startPoint x: 642, startPoint y: 443, endPoint x: 765, endPoint y: 442, distance: 122.8
click at [765, 442] on textarea "Rosey wears a playful furry cat mask while fully nude, spreading her slick puss…" at bounding box center [857, 461] width 591 height 63
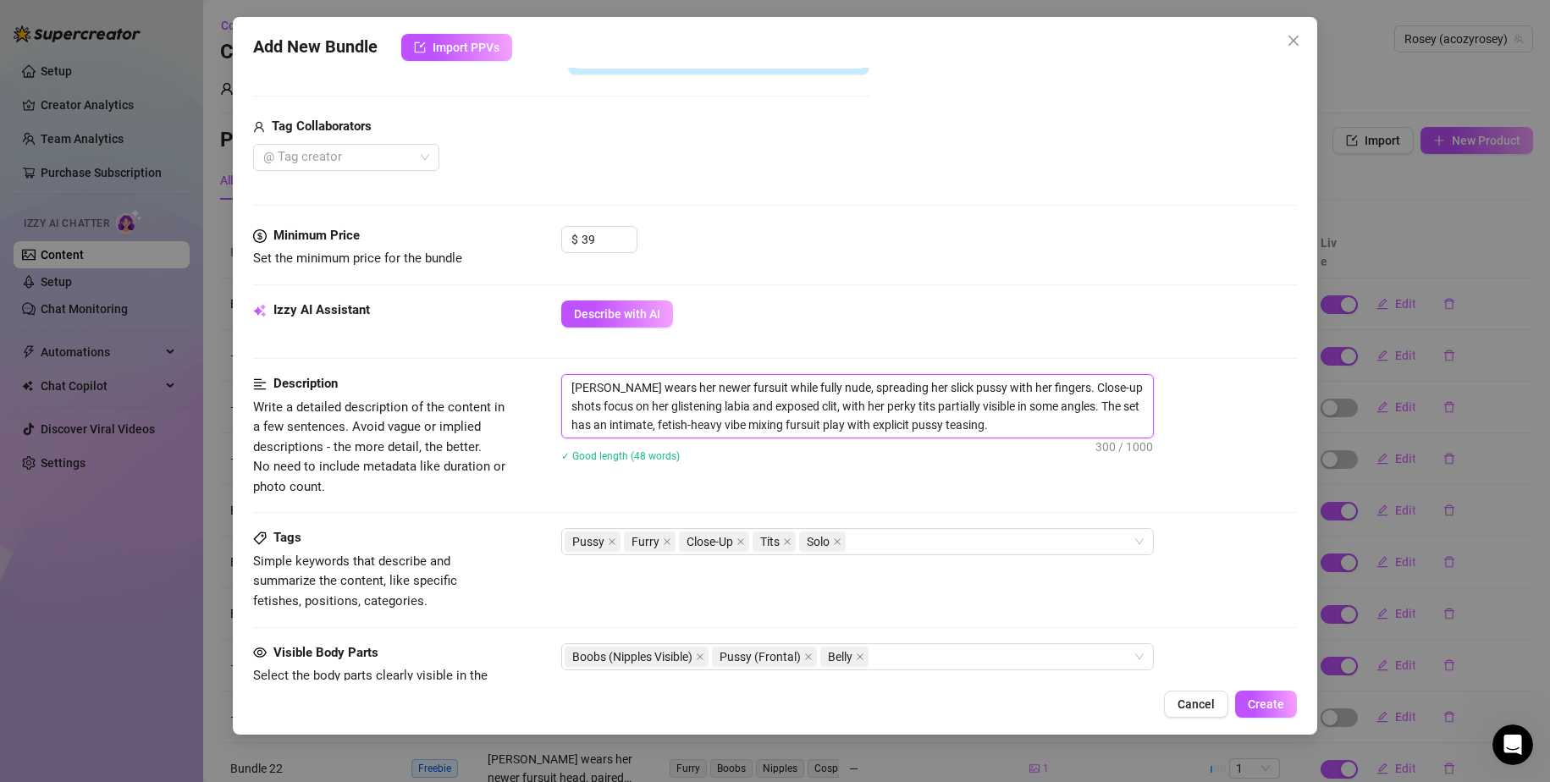
scroll to position [508, 0]
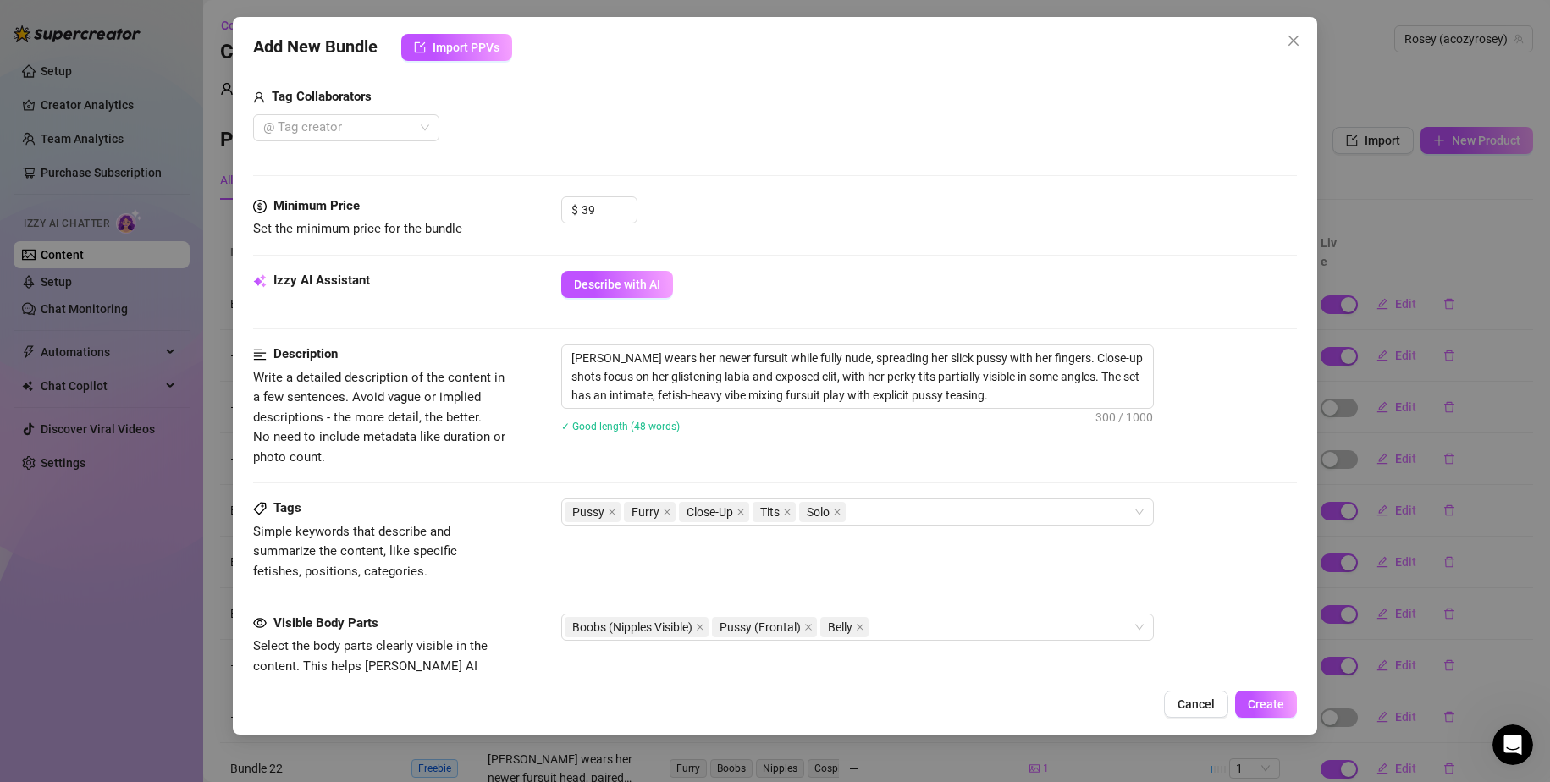
click at [908, 496] on div "Description Write a detailed description of the content in a few sentences. Avo…" at bounding box center [775, 422] width 1045 height 154
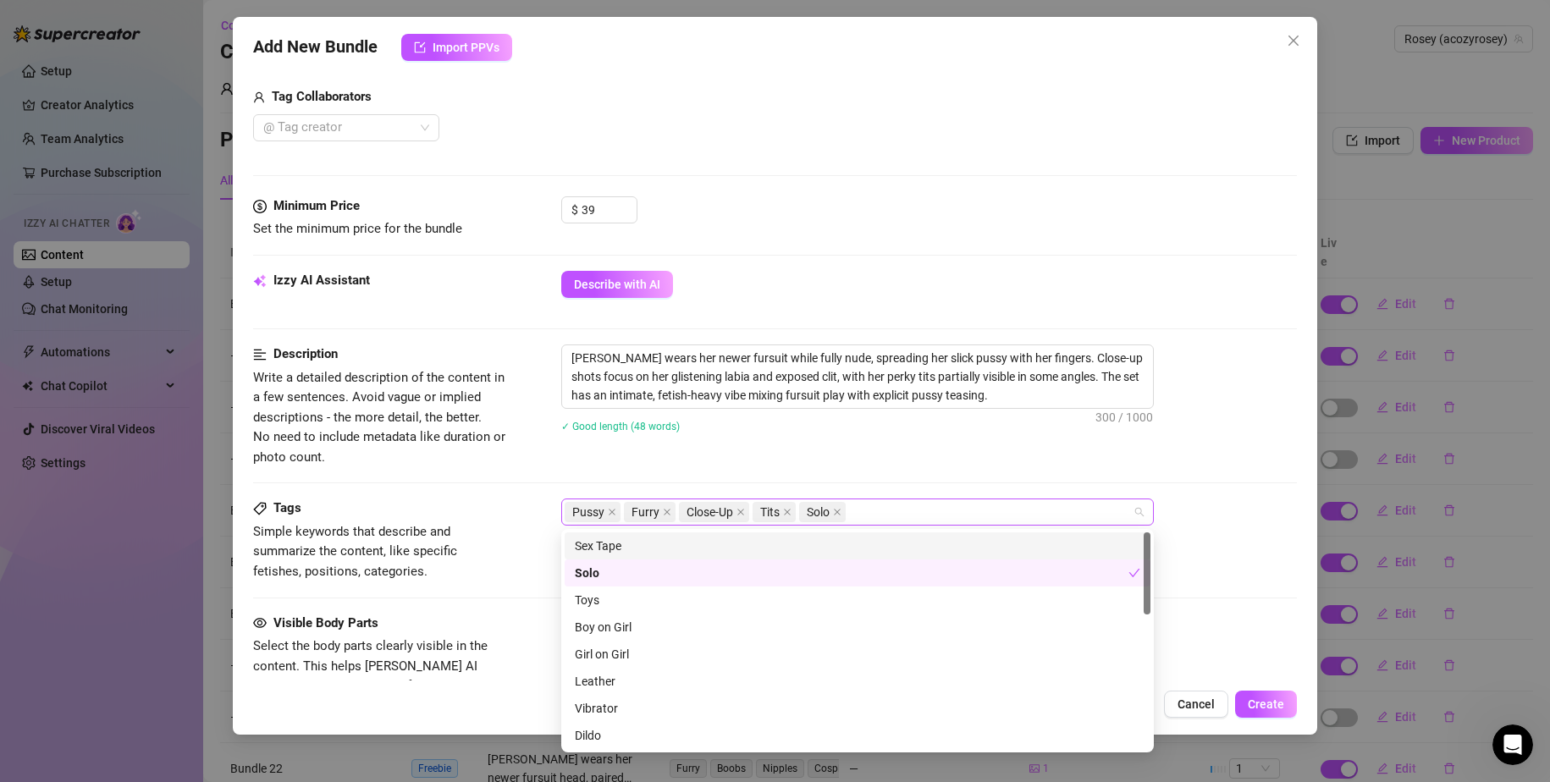
click at [935, 509] on div "Pussy Furry Close-Up Tits Solo" at bounding box center [849, 512] width 568 height 24
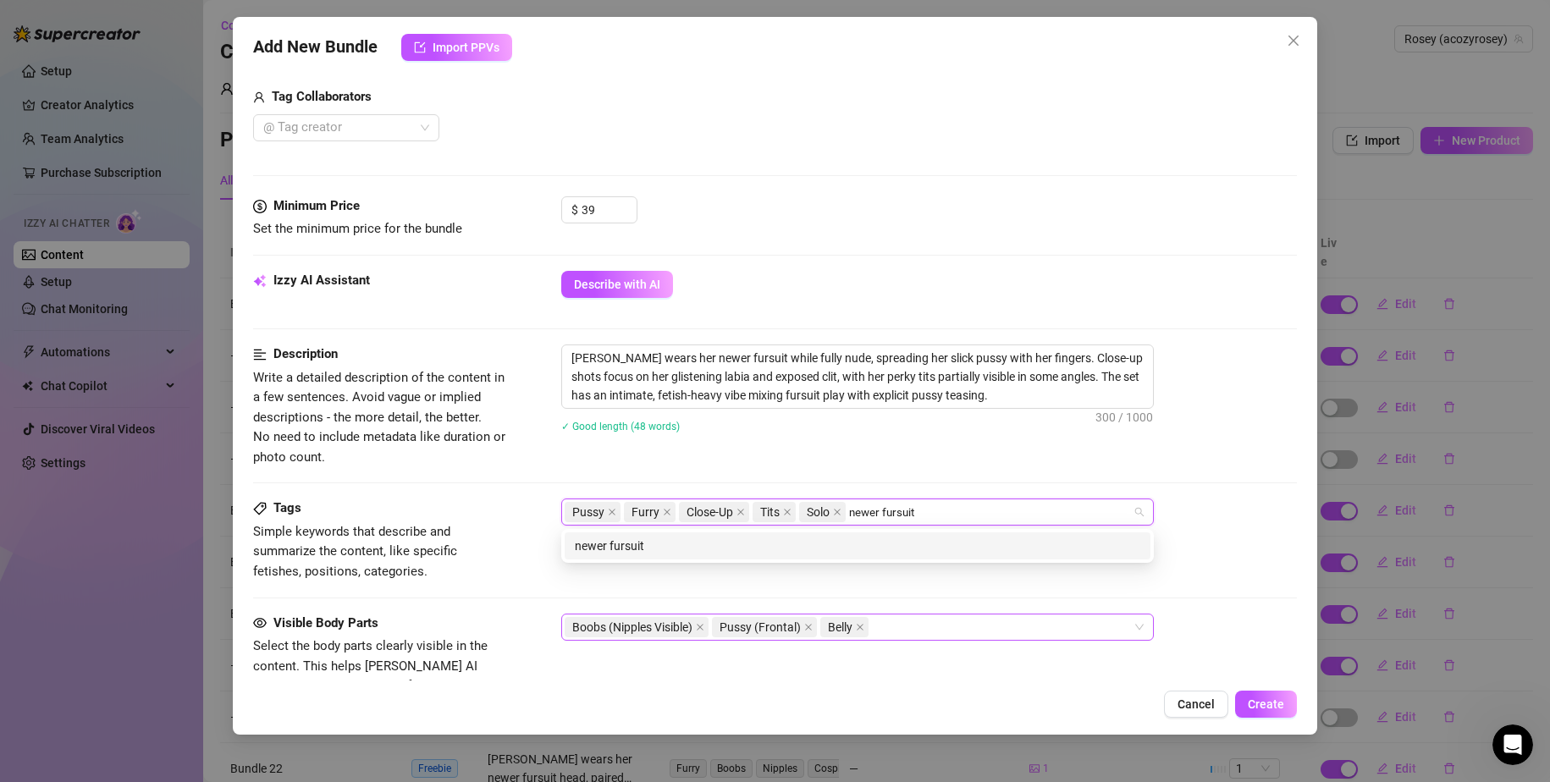
click at [1002, 621] on div "Boobs (Nipples Visible) Pussy (Frontal) Belly" at bounding box center [849, 628] width 568 height 24
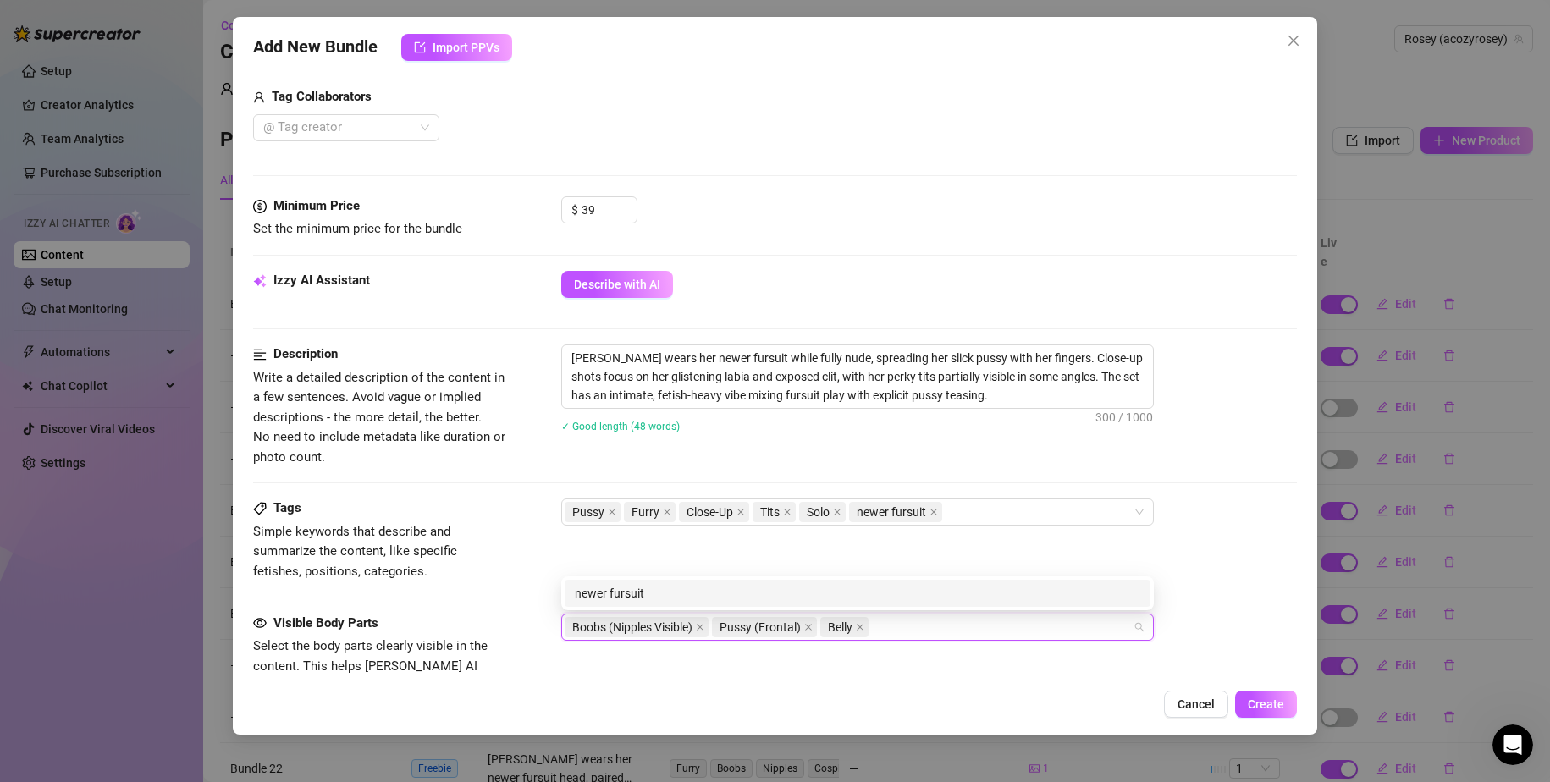
click at [1020, 436] on div "✓ Good length (48 words)" at bounding box center [929, 425] width 737 height 27
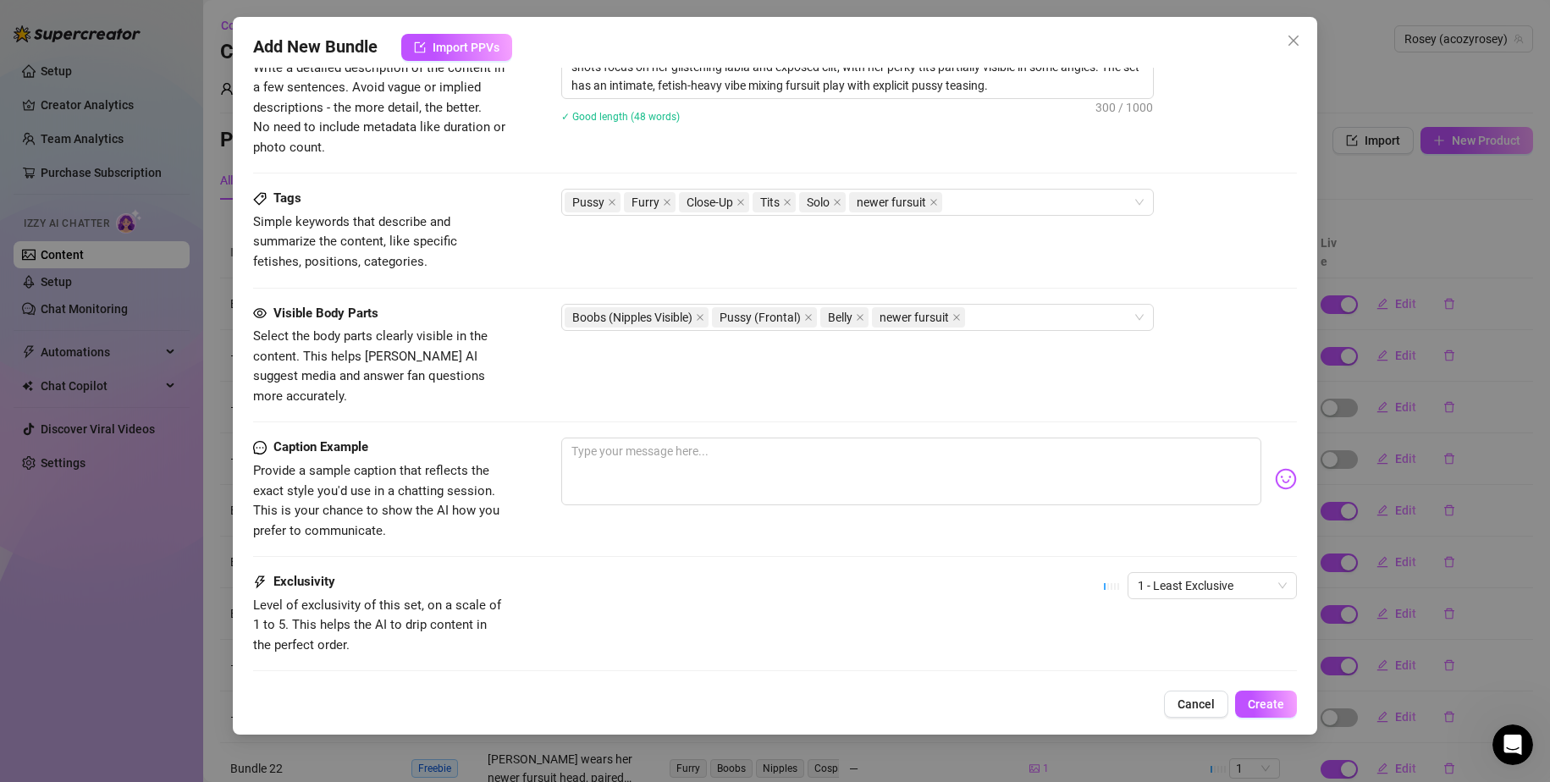
scroll to position [899, 0]
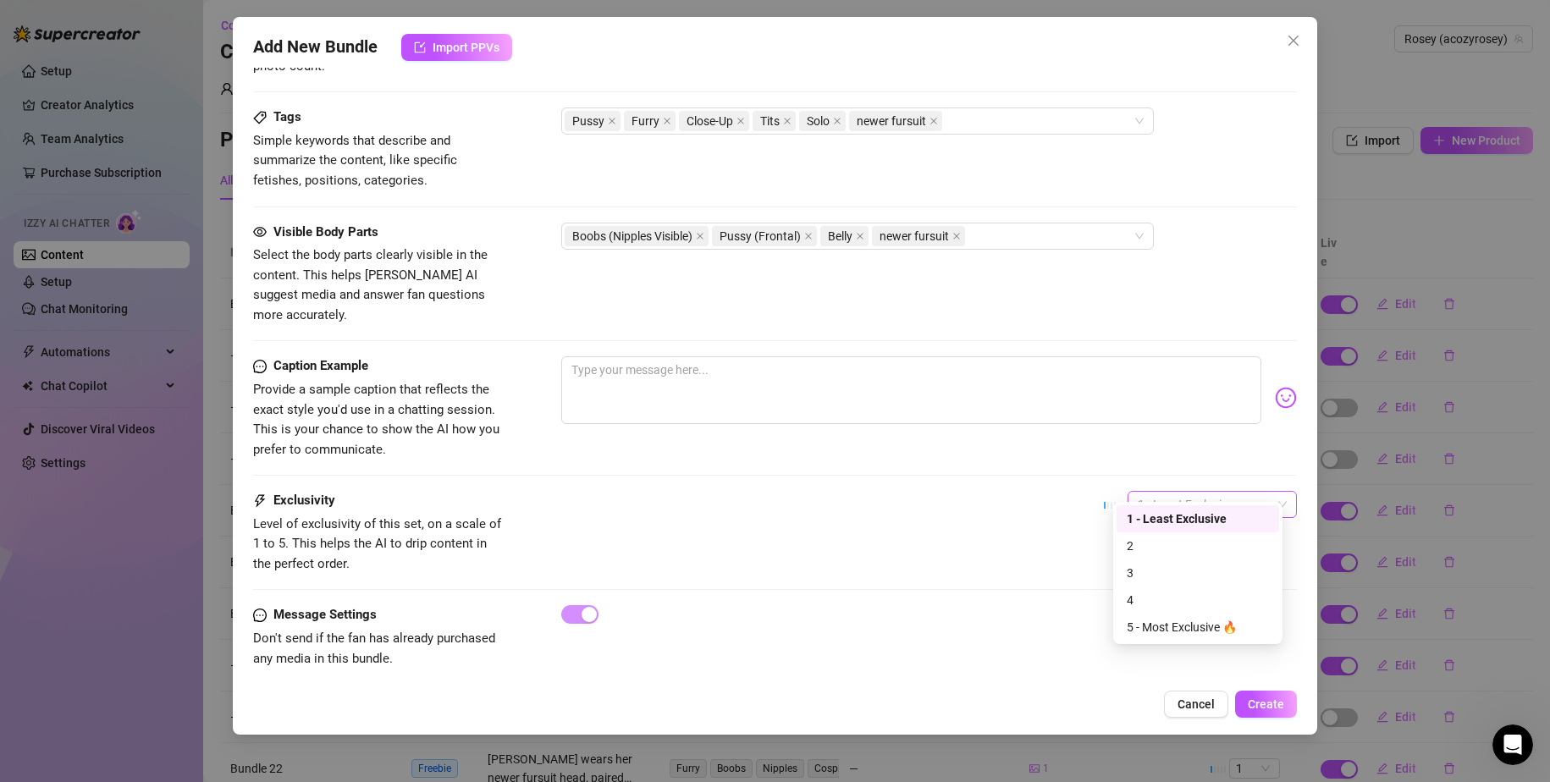
click at [1190, 492] on span "1 - Least Exclusive" at bounding box center [1212, 504] width 149 height 25
click at [1171, 568] on div "3" at bounding box center [1198, 573] width 142 height 19
click at [916, 534] on div "Exclusivity Level of exclusivity of this set, on a scale of 1 to 5. This helps …" at bounding box center [775, 532] width 1045 height 83
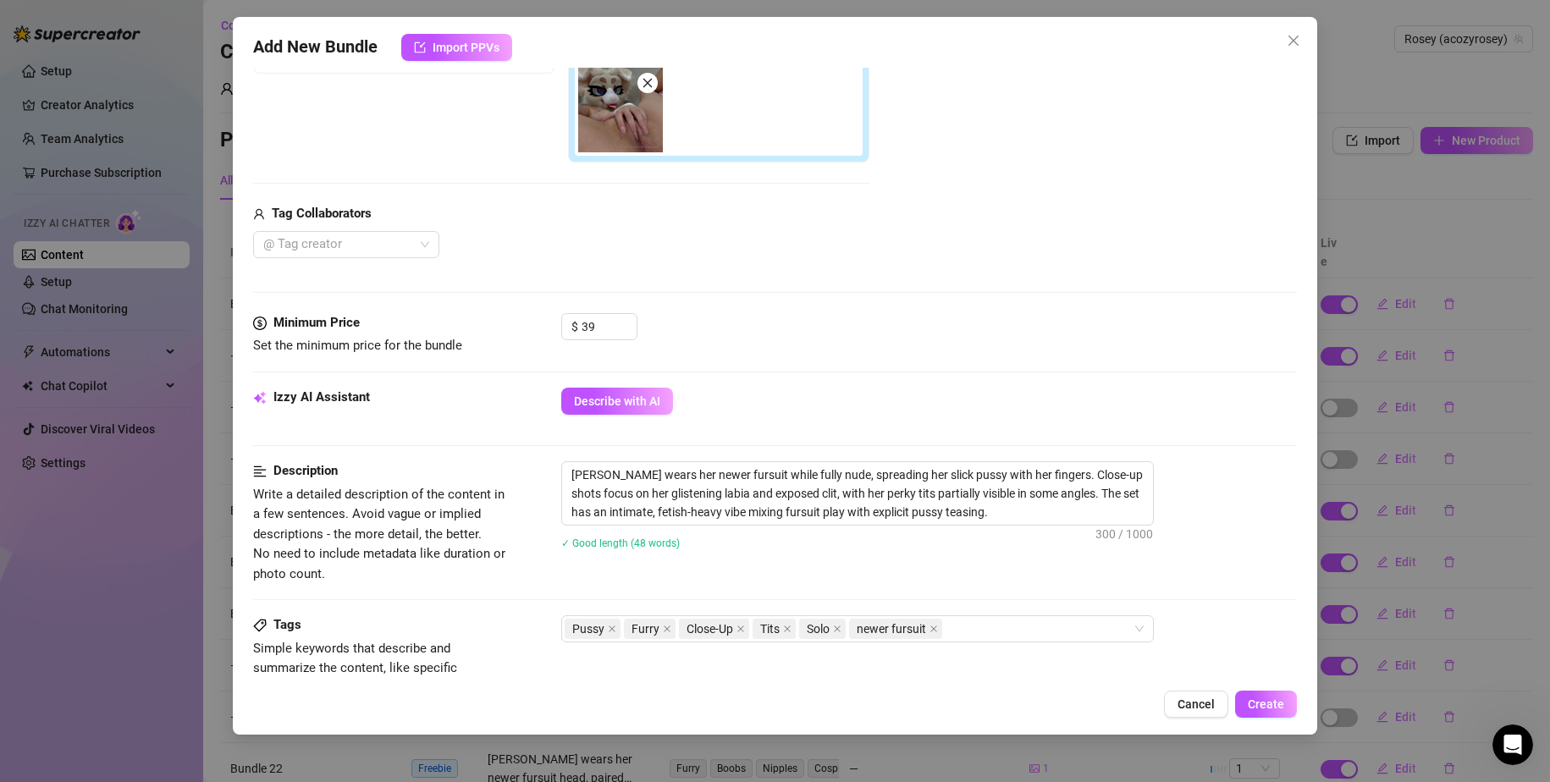
scroll to position [52, 0]
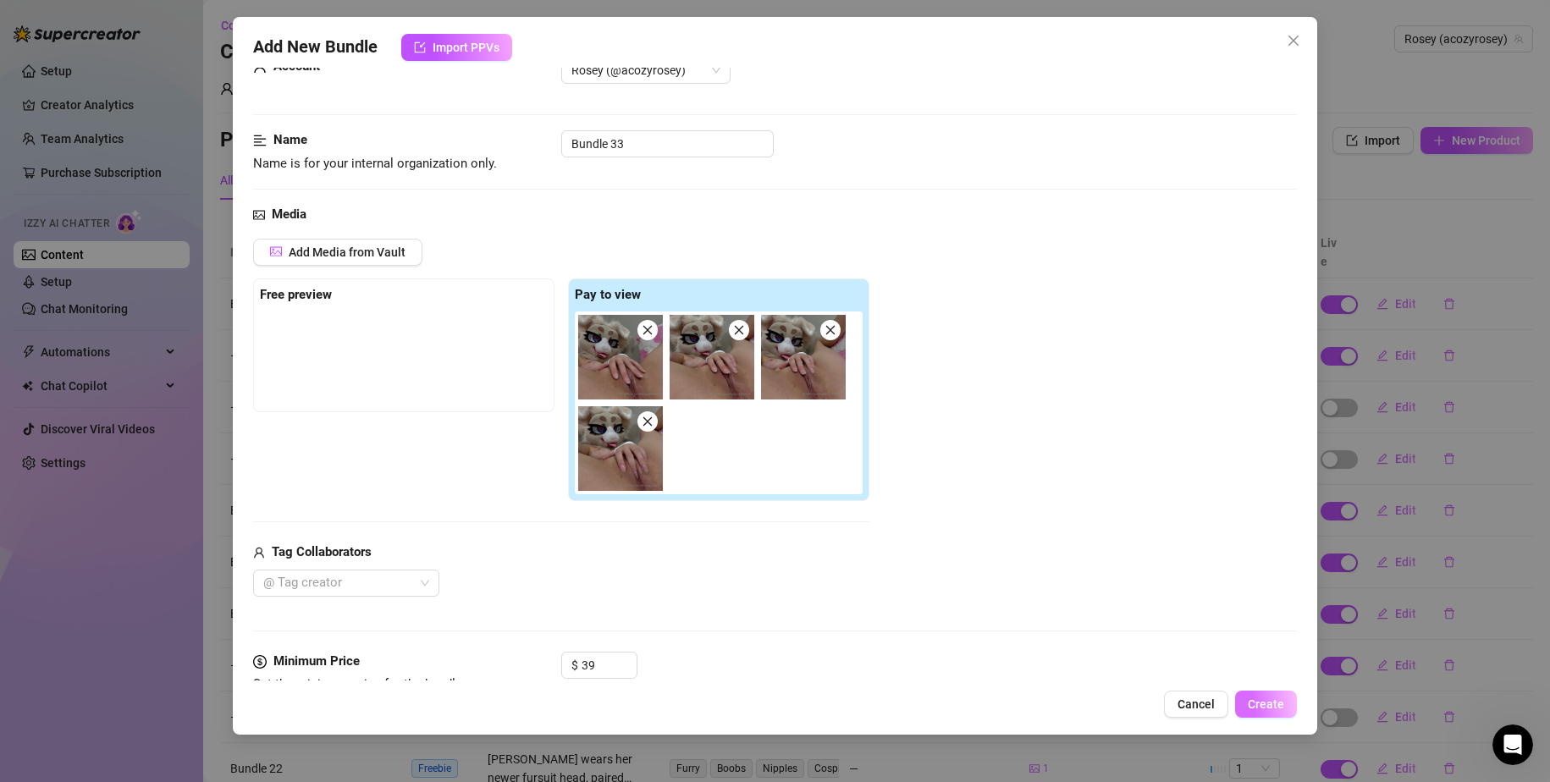
click at [1287, 712] on button "Create" at bounding box center [1266, 704] width 62 height 27
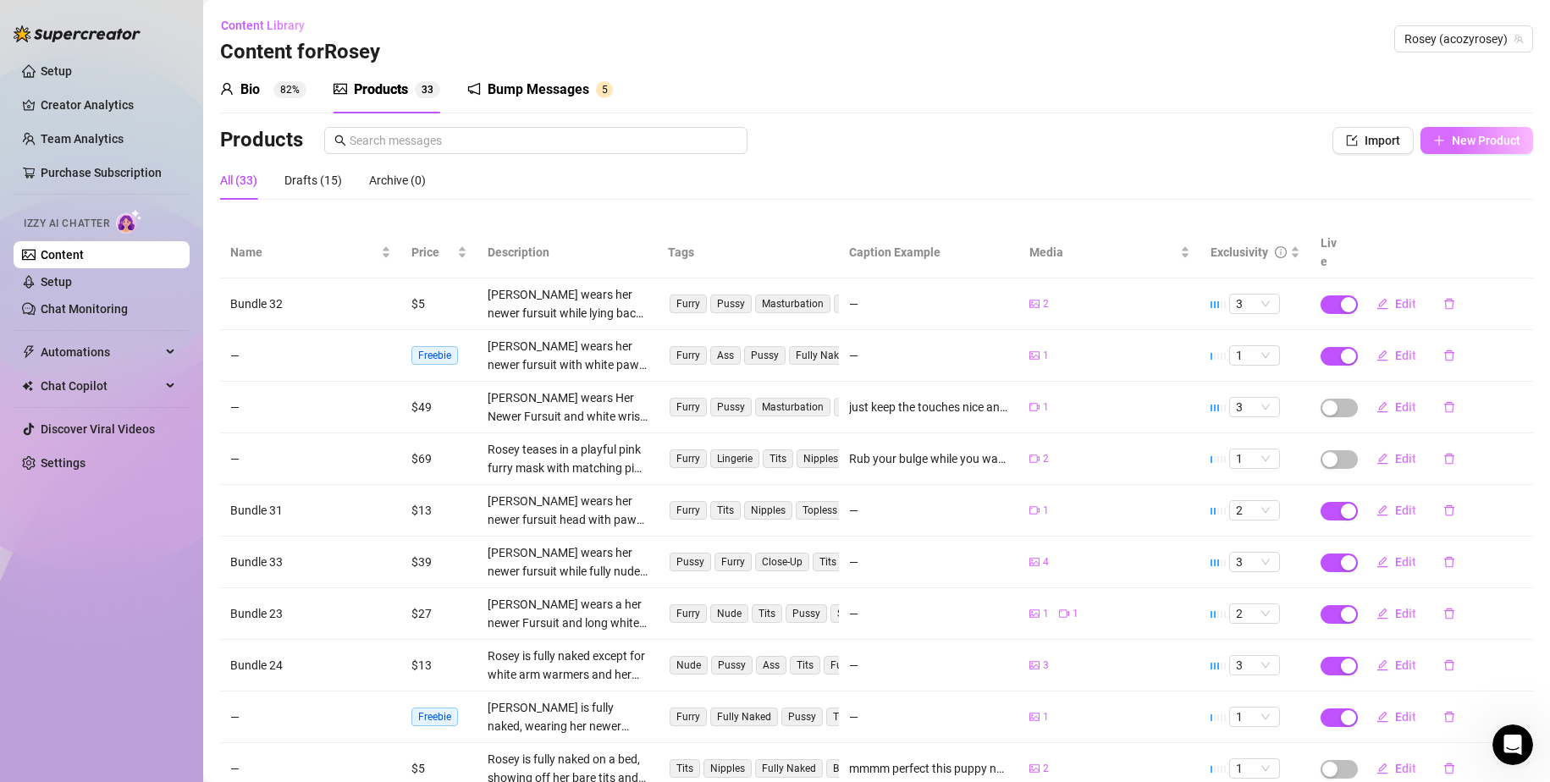
click at [1433, 141] on icon "plus" at bounding box center [1439, 141] width 12 height 12
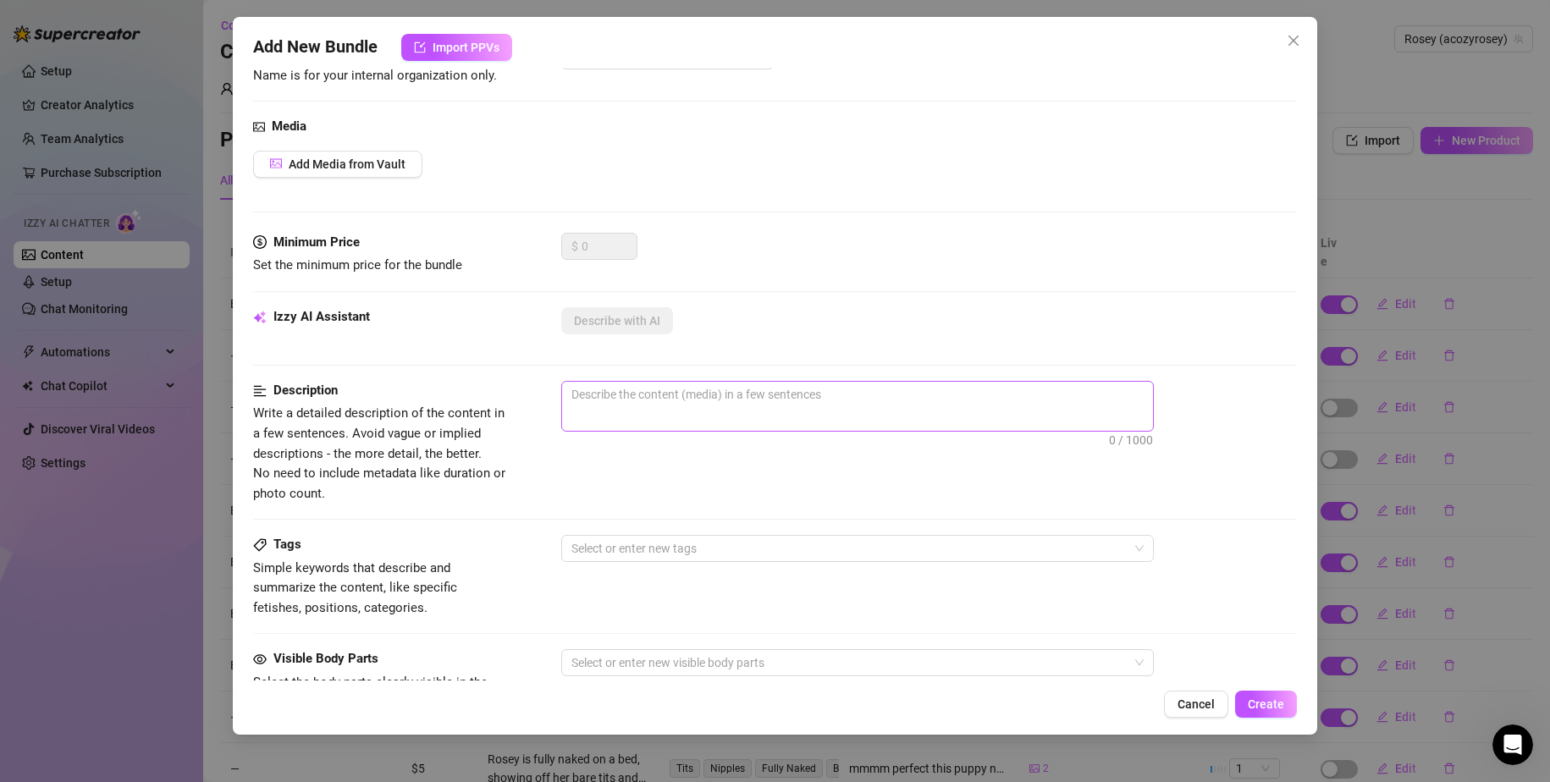
scroll to position [0, 0]
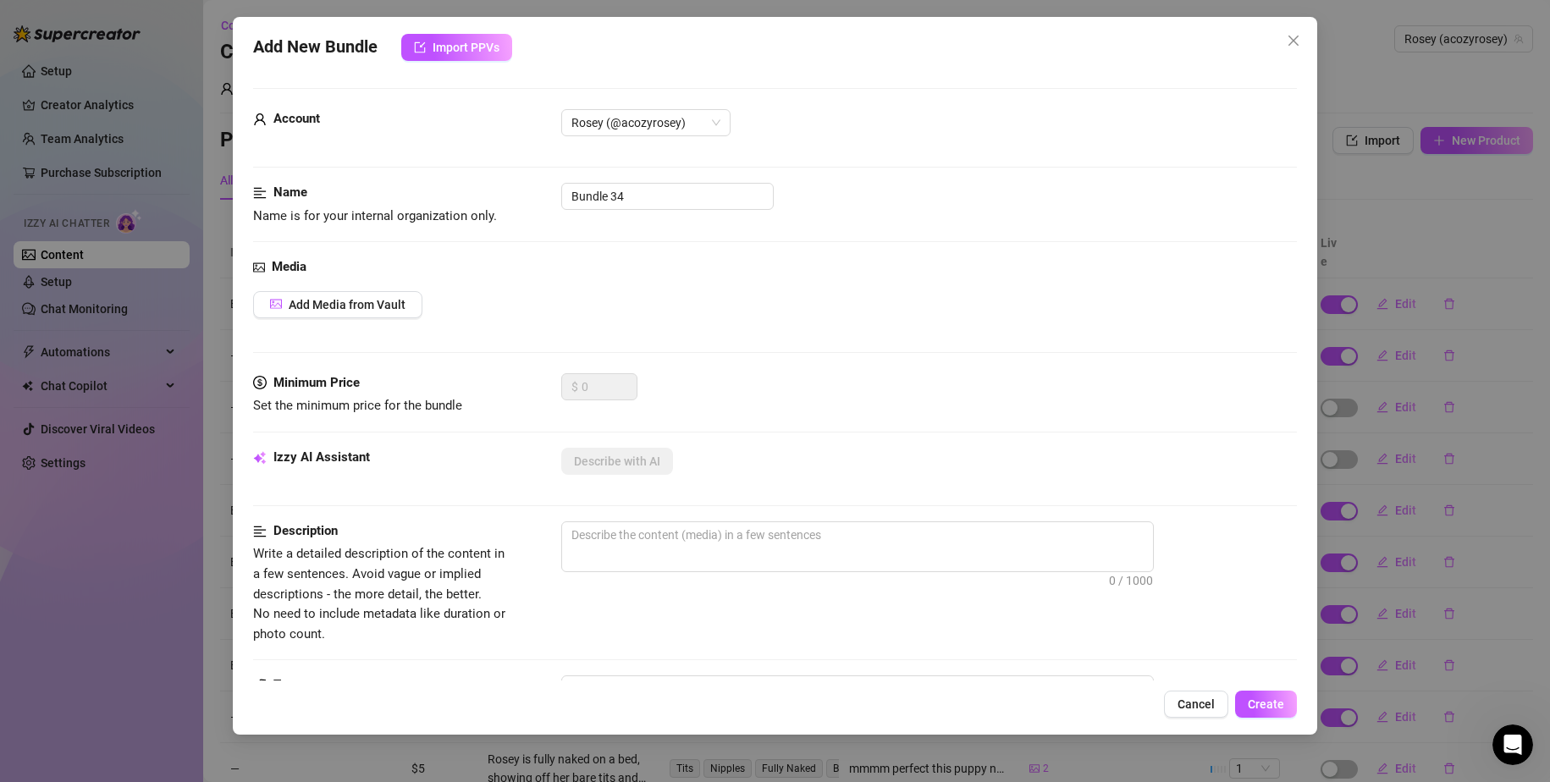
click at [316, 324] on div "Media Add Media from Vault" at bounding box center [775, 315] width 1045 height 116
click at [341, 296] on button "Add Media from Vault" at bounding box center [337, 304] width 169 height 27
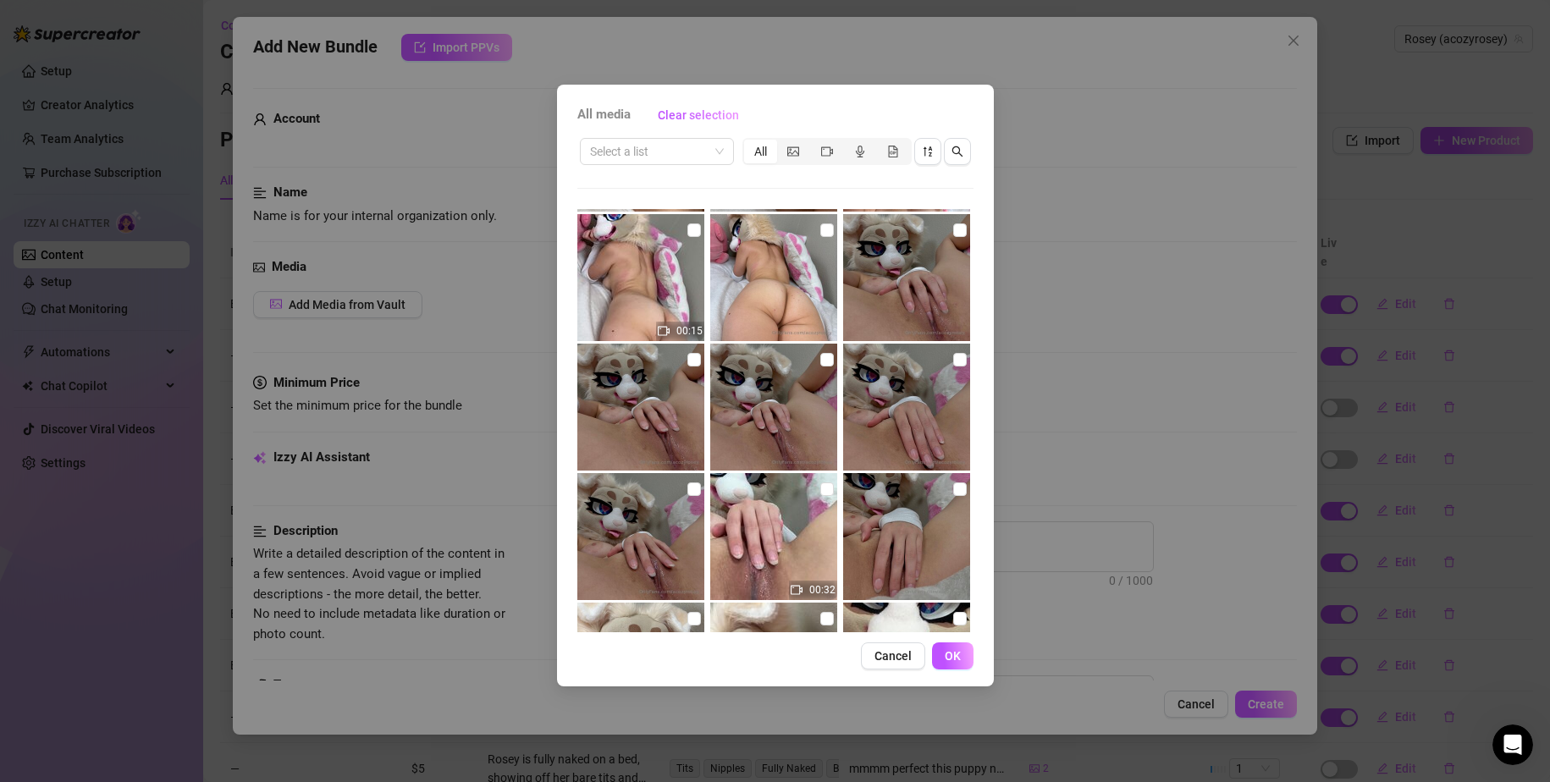
scroll to position [931, 0]
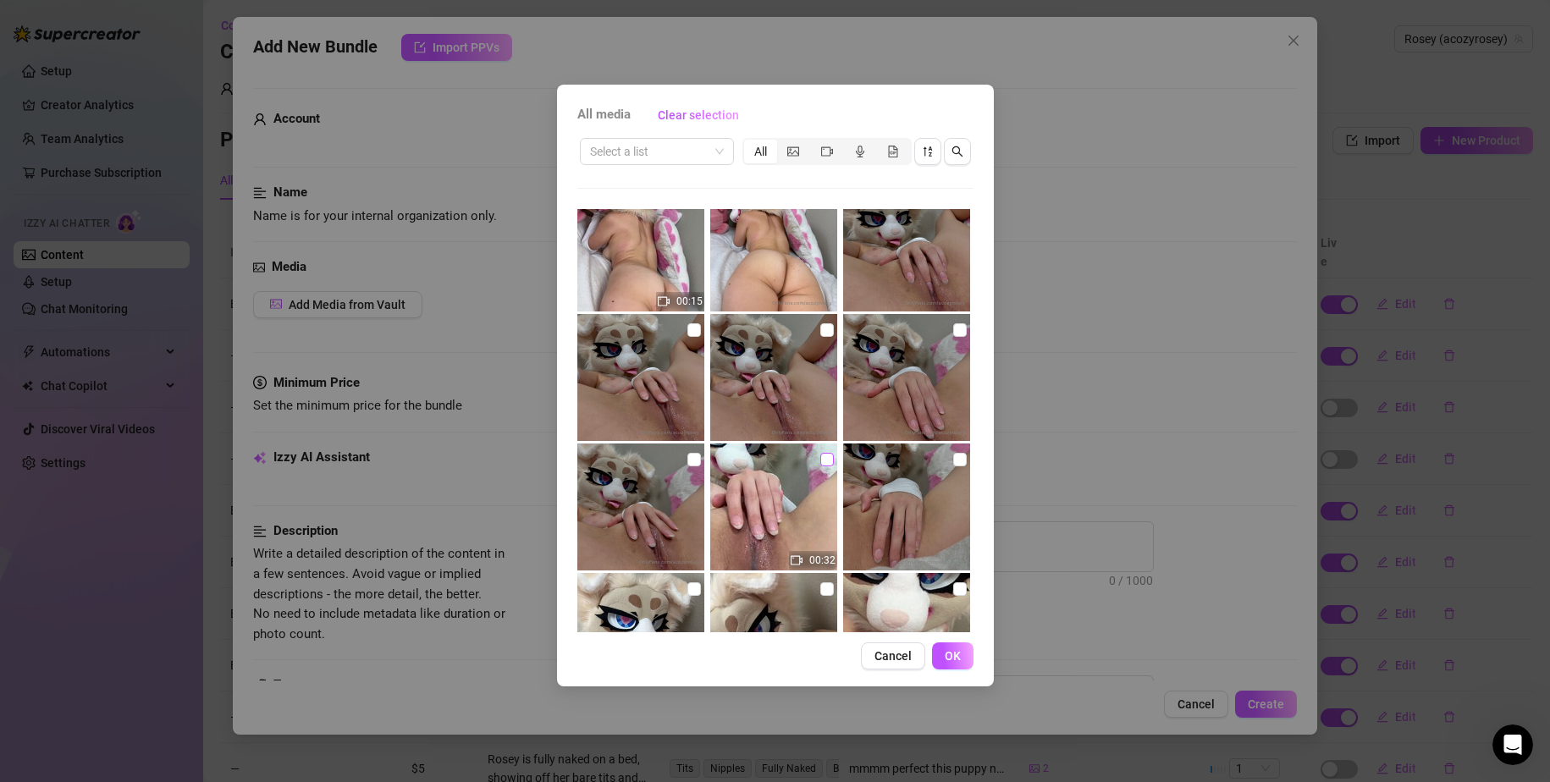
click at [820, 456] on input "checkbox" at bounding box center [827, 460] width 14 height 14
click at [954, 665] on button "OK" at bounding box center [952, 656] width 41 height 27
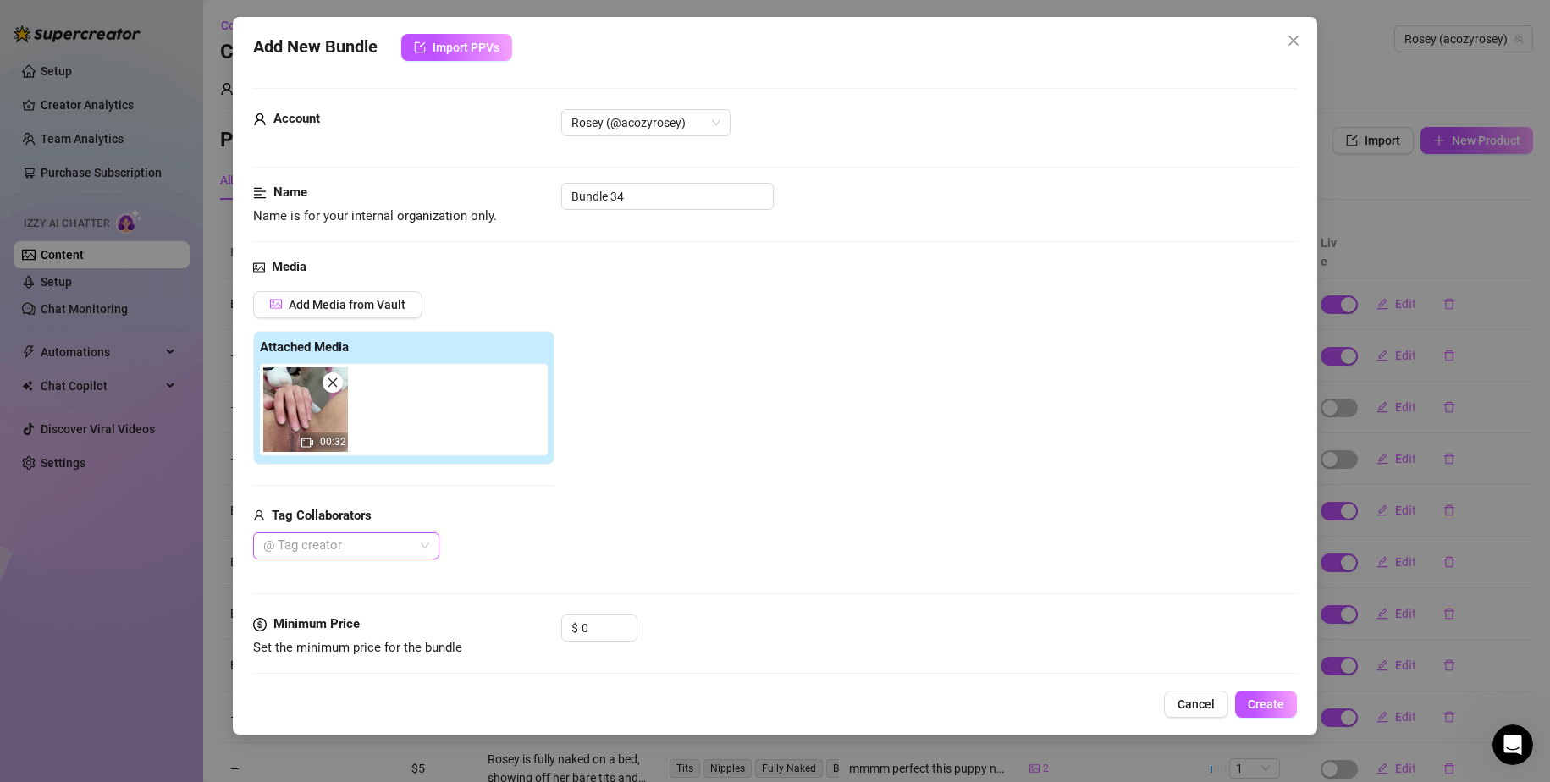
scroll to position [254, 0]
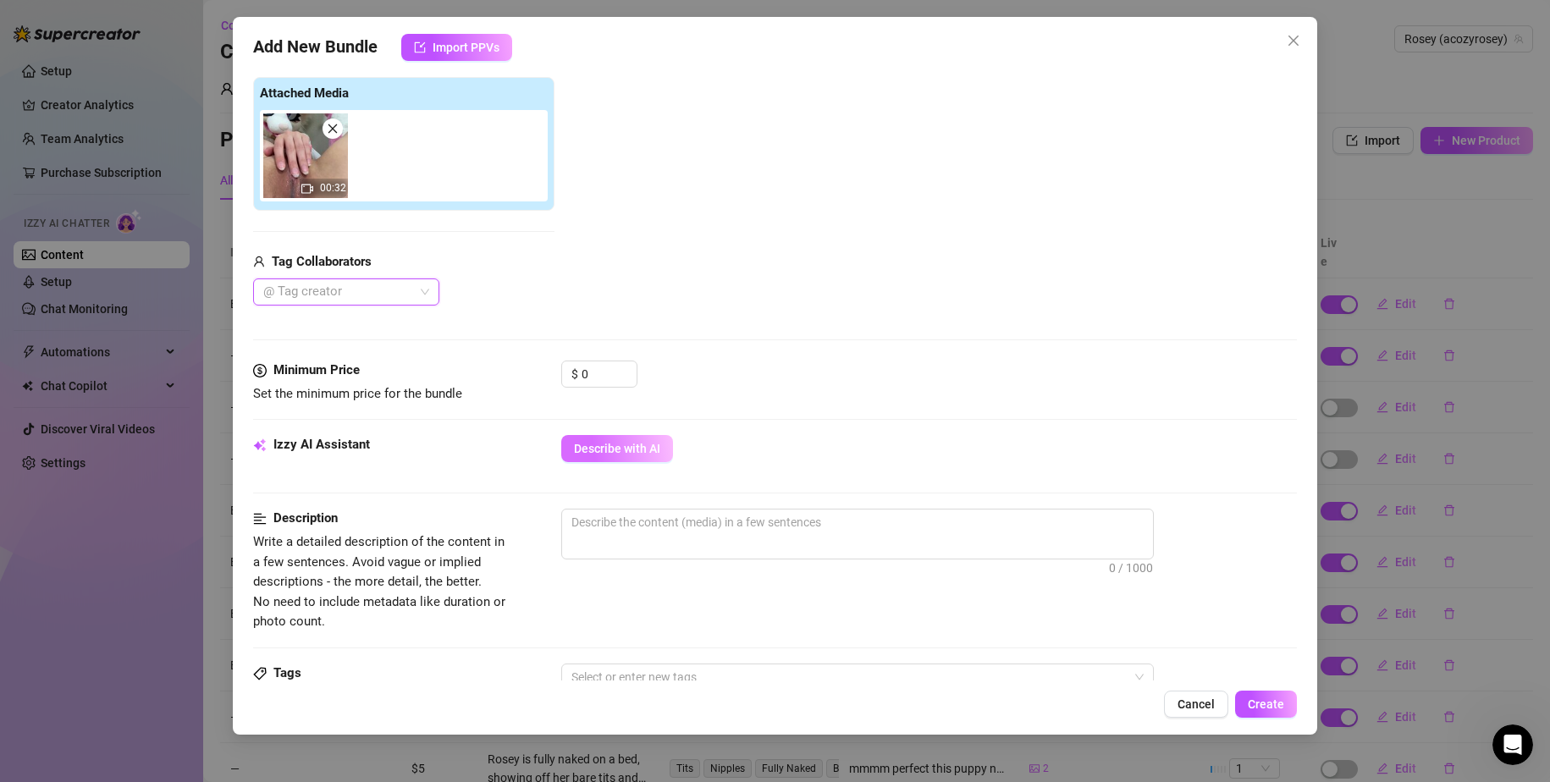
click at [634, 455] on span "Describe with AI" at bounding box center [617, 449] width 86 height 14
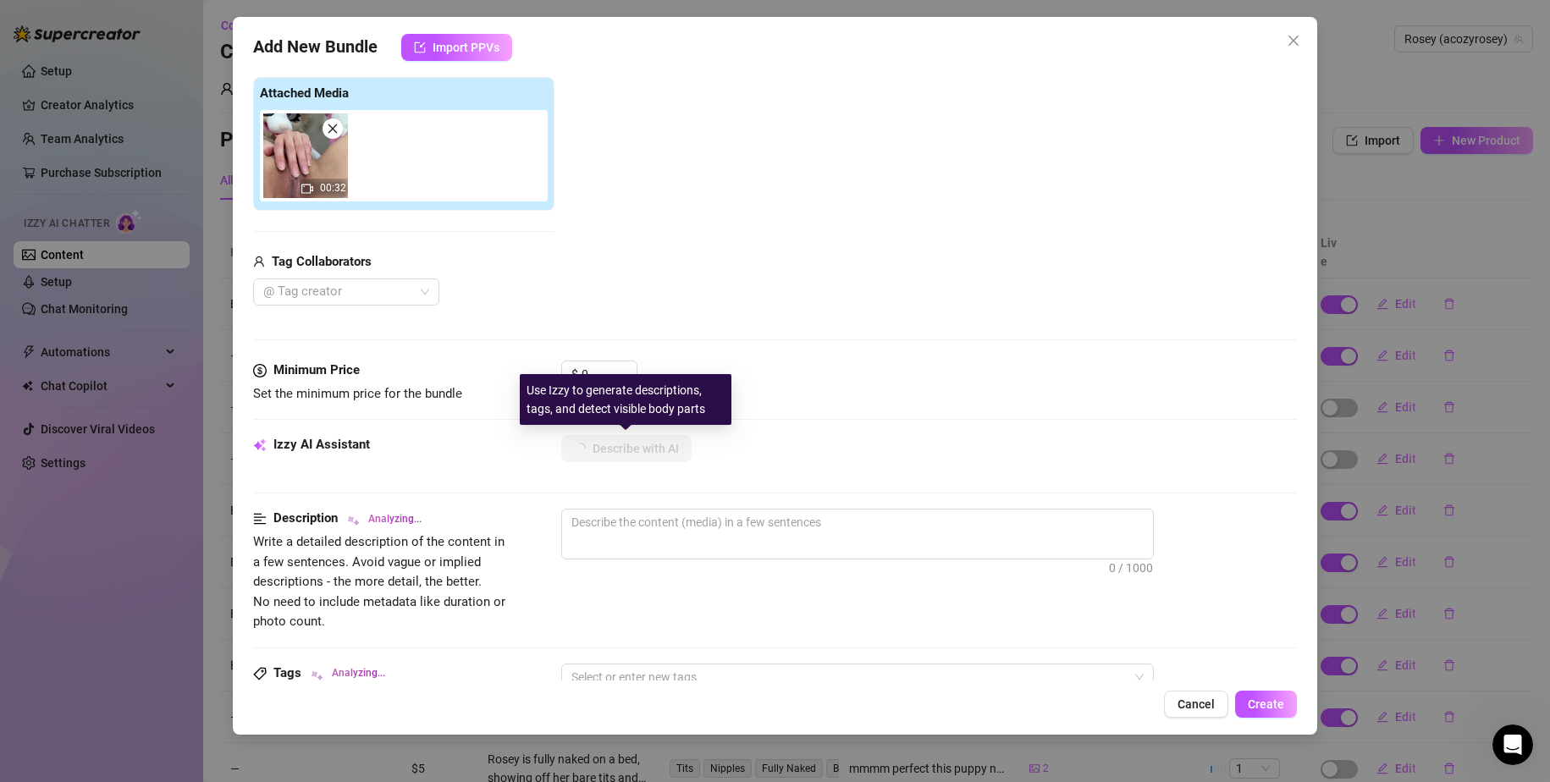
click at [611, 376] on div "Use Izzy to generate descriptions, tags, and detect visible body parts" at bounding box center [626, 399] width 212 height 51
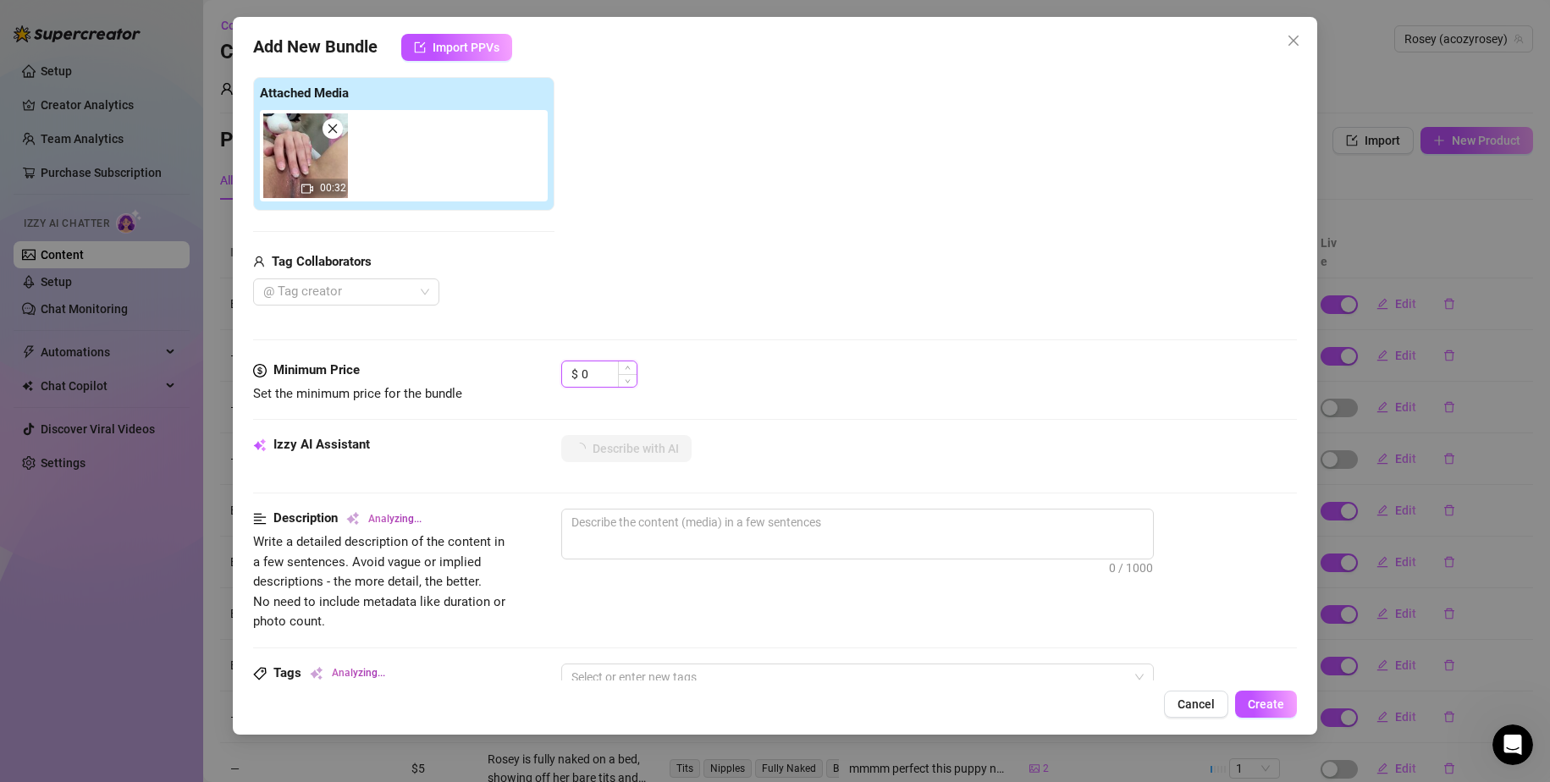
click at [596, 364] on input "0" at bounding box center [609, 374] width 55 height 25
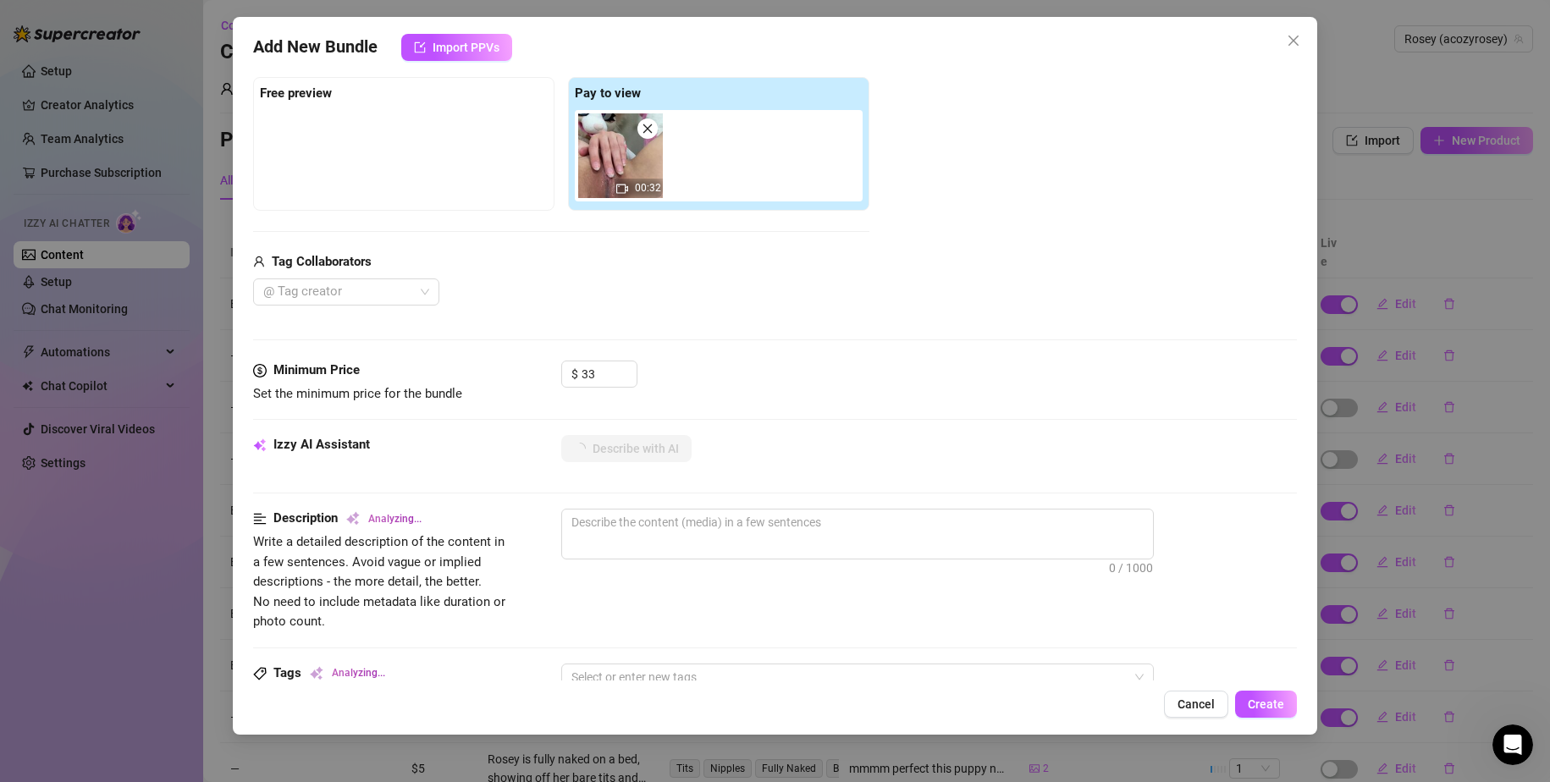
click at [969, 241] on div "Add Media from Vault Free preview Pay to view 00:32 Tag Collaborators @ Tag cre…" at bounding box center [775, 171] width 1045 height 269
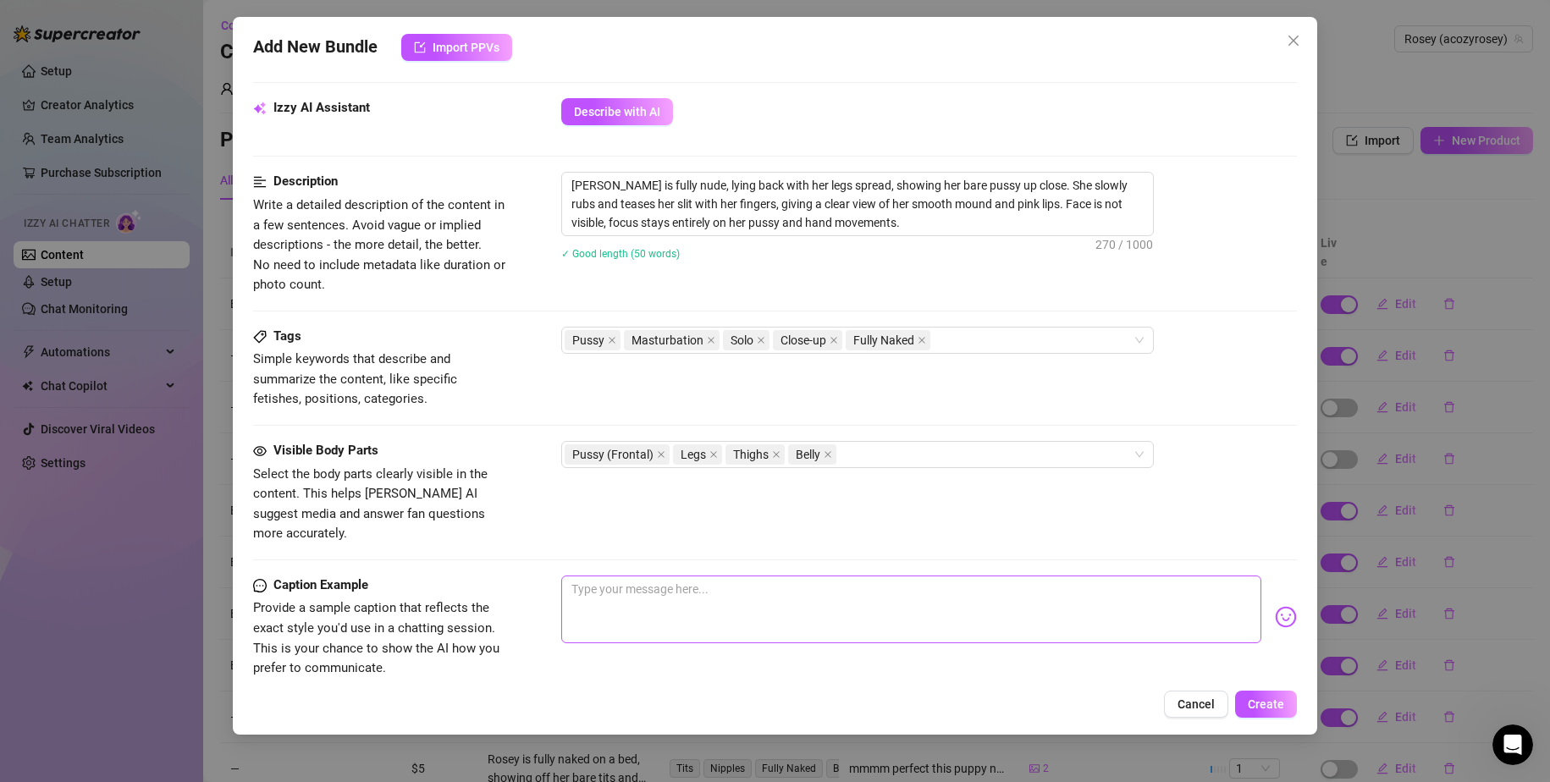
scroll to position [593, 0]
click at [986, 325] on div "Pussy Masturbation Solo Close-up Fully Naked" at bounding box center [857, 338] width 593 height 27
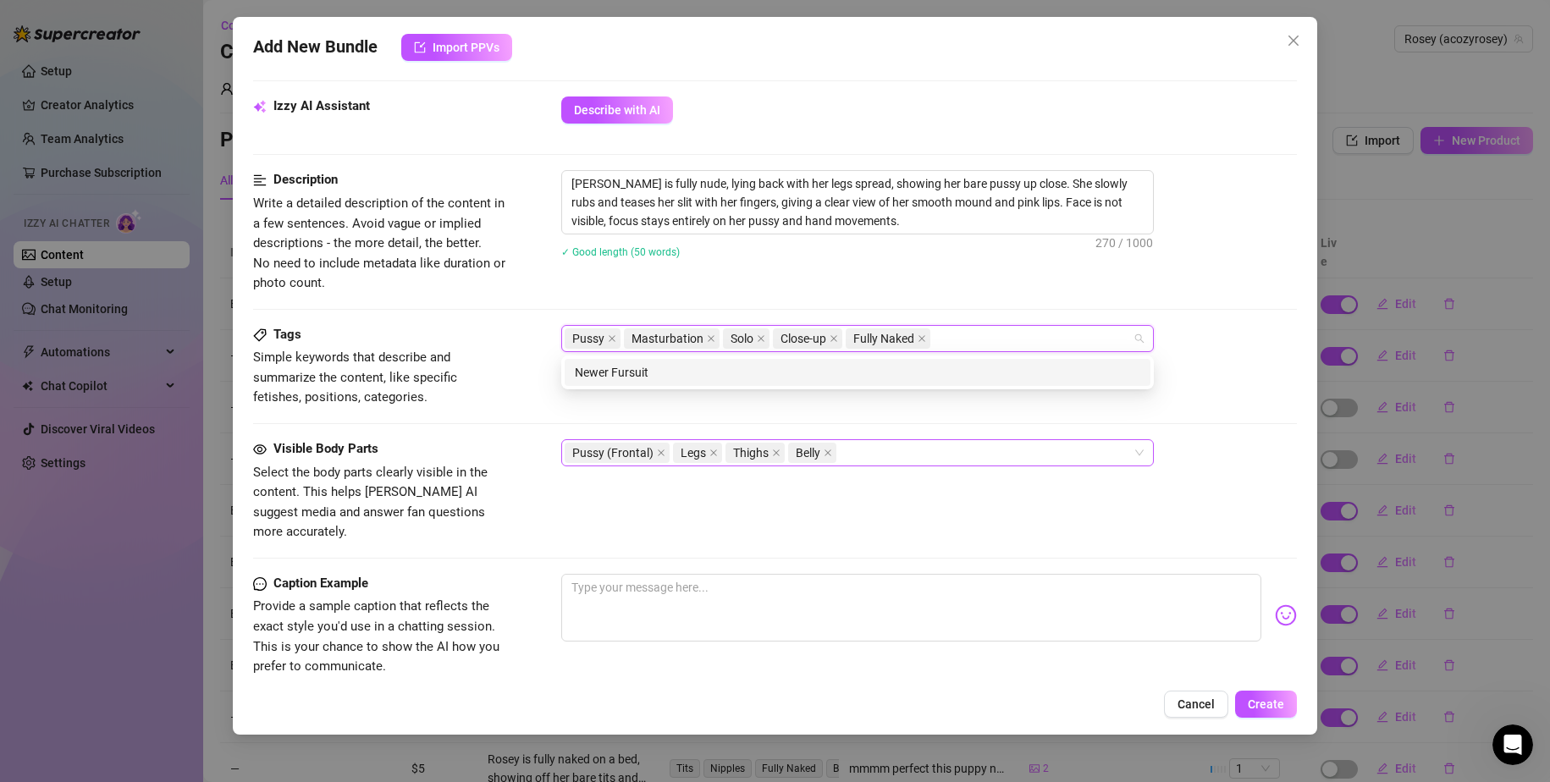
drag, startPoint x: 971, startPoint y: 470, endPoint x: 971, endPoint y: 457, distance: 12.7
click at [971, 460] on div "Visible Body Parts Select the body parts clearly visible in the content. This h…" at bounding box center [775, 490] width 1045 height 103
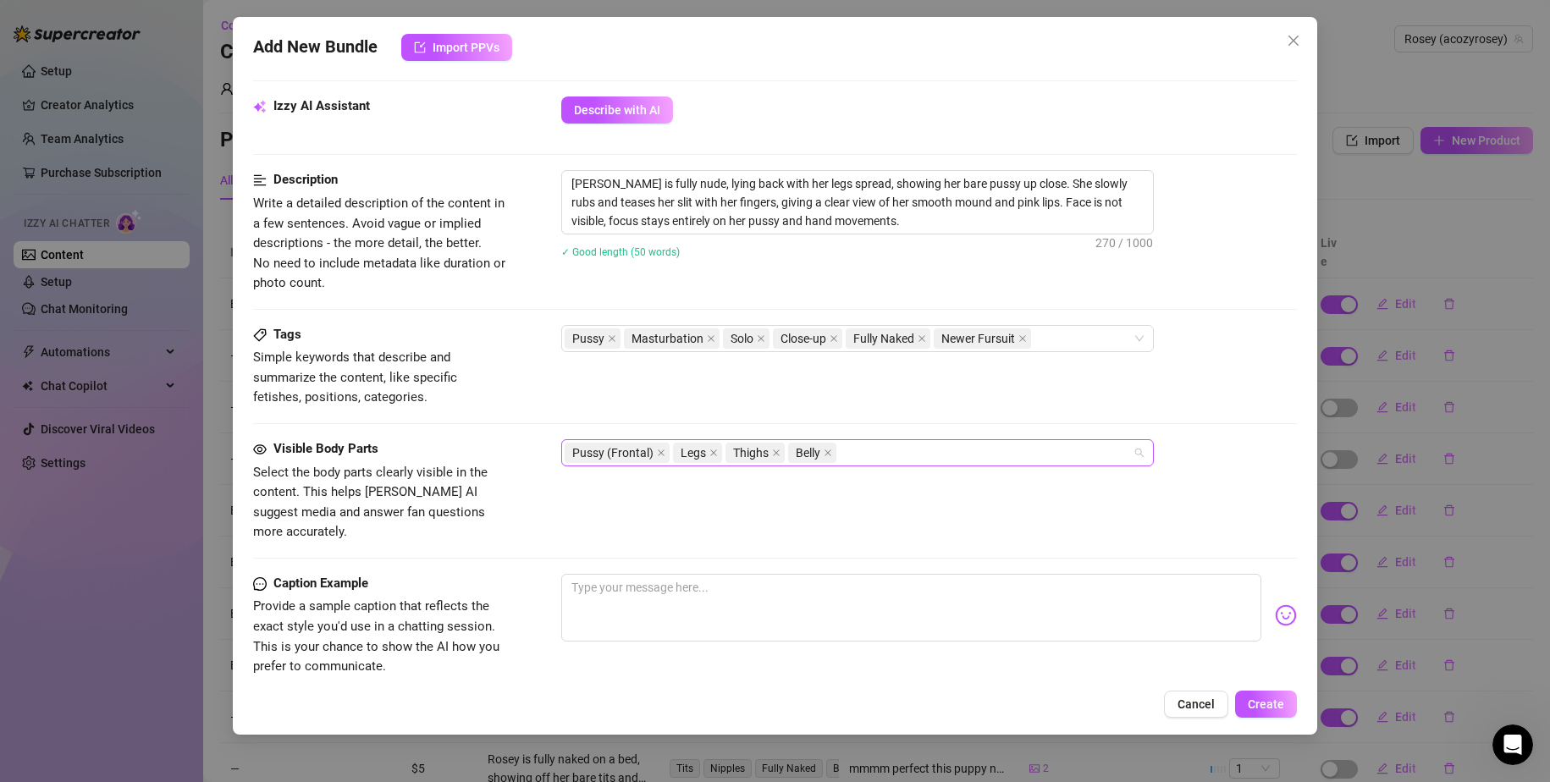
click at [971, 457] on div "Pussy (Frontal) Legs Thighs Belly" at bounding box center [849, 453] width 568 height 24
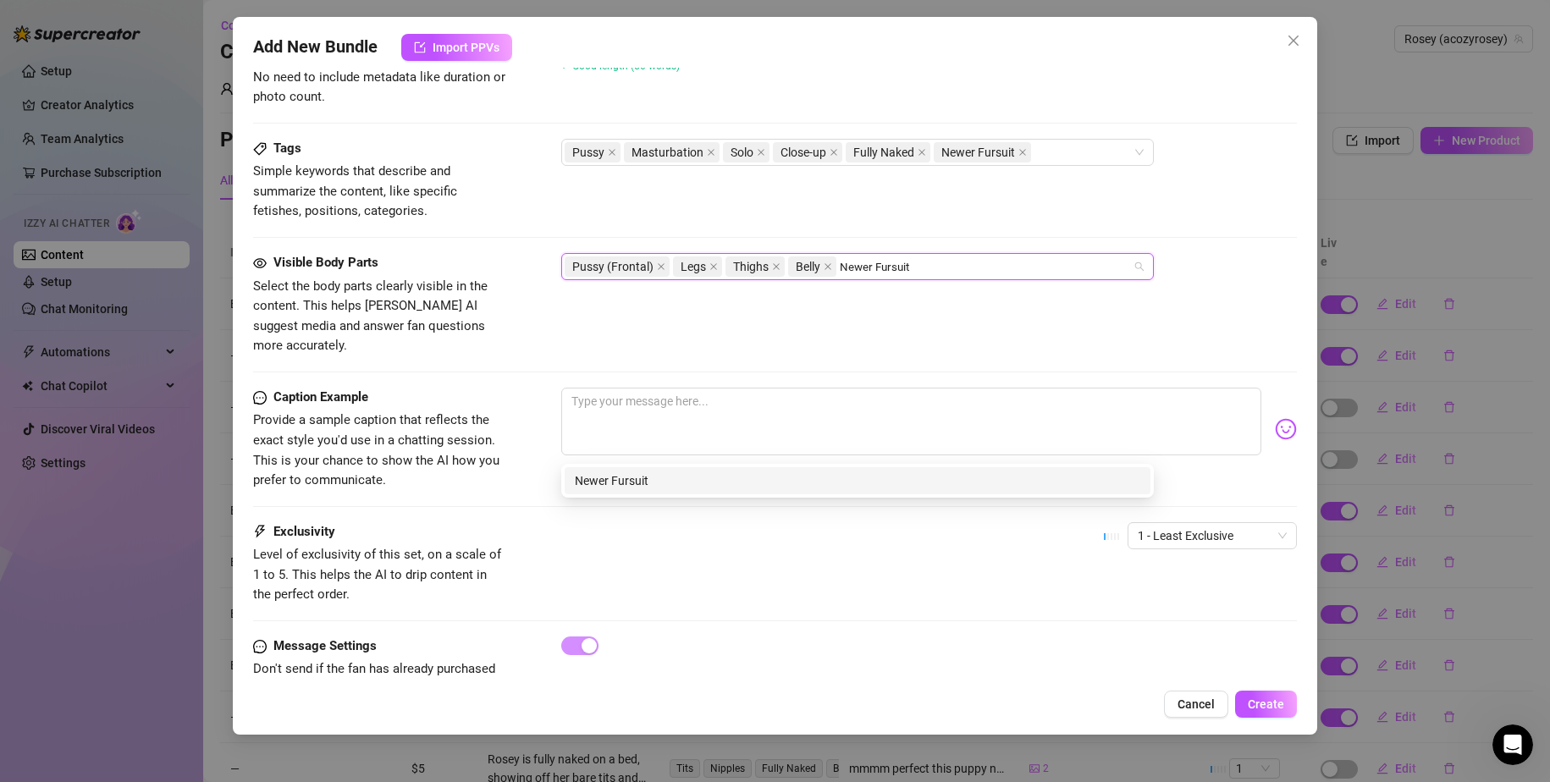
scroll to position [809, 0]
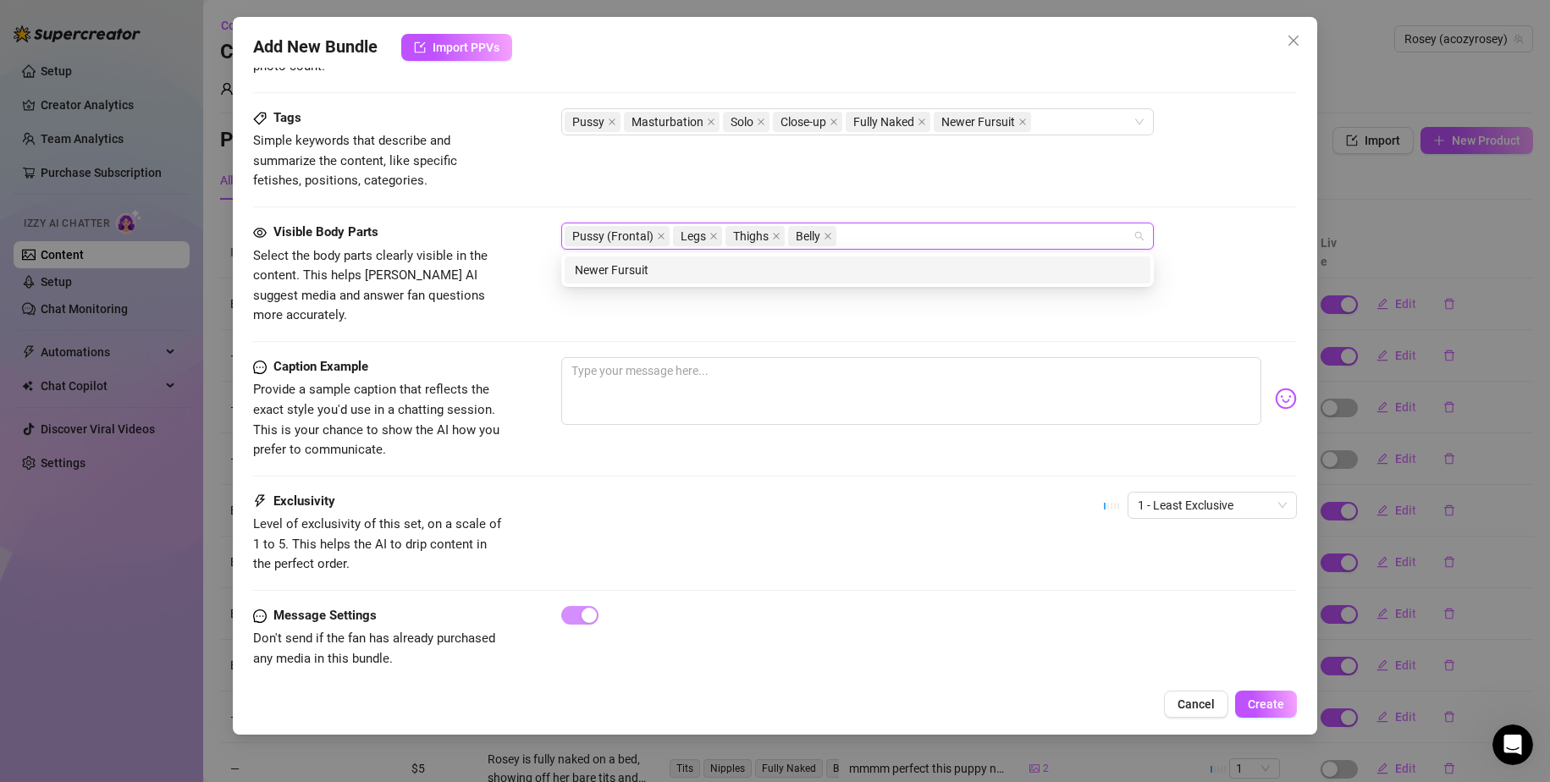
click at [1220, 506] on div "1 - Least Exclusive" at bounding box center [1200, 513] width 193 height 42
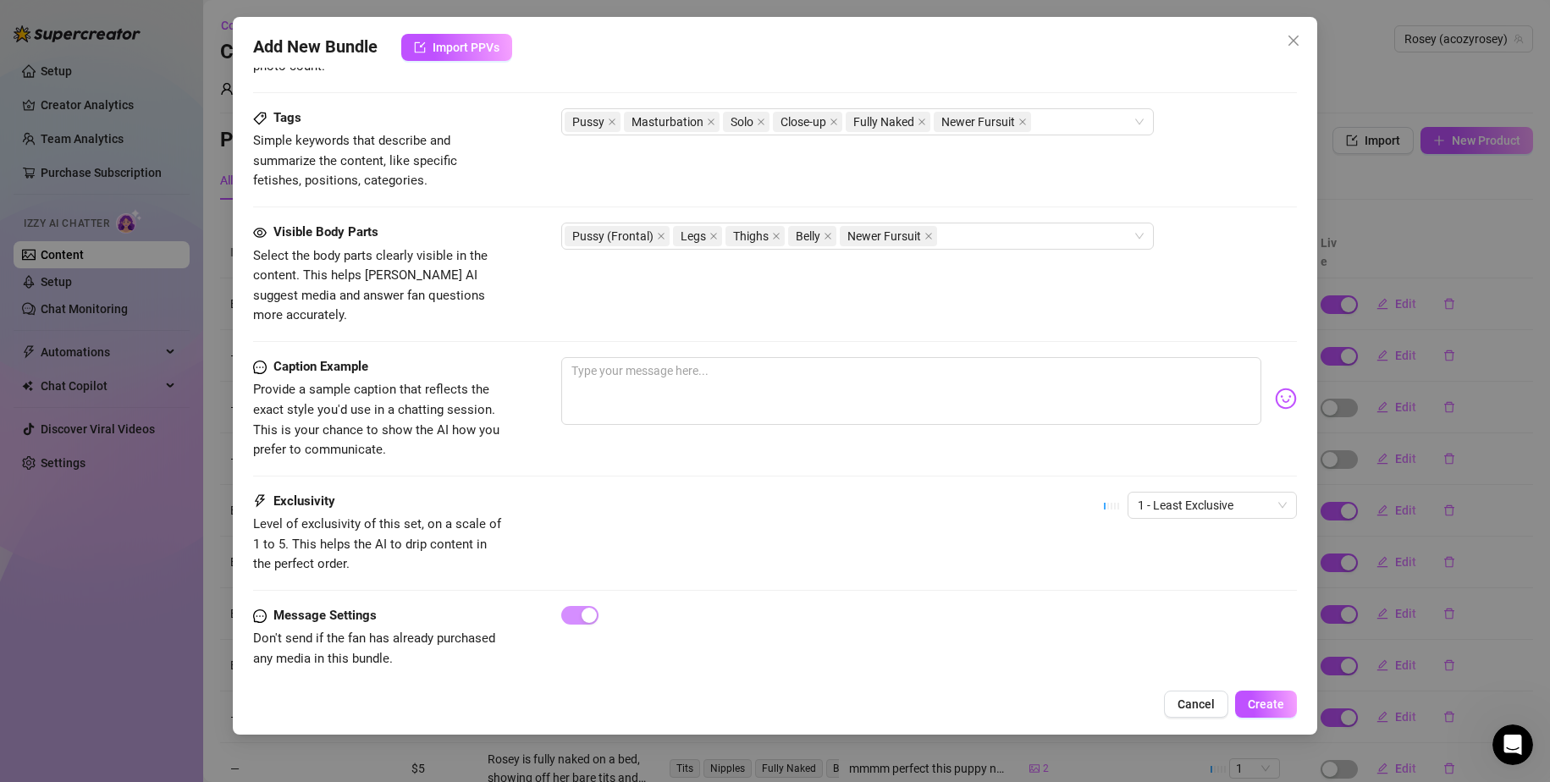
click at [1219, 500] on div "1 - Least Exclusive" at bounding box center [1200, 513] width 193 height 42
click at [1220, 494] on span "1 - Least Exclusive" at bounding box center [1212, 505] width 149 height 25
click at [1201, 570] on div "3" at bounding box center [1198, 573] width 142 height 19
click at [1262, 703] on span "Create" at bounding box center [1266, 705] width 36 height 14
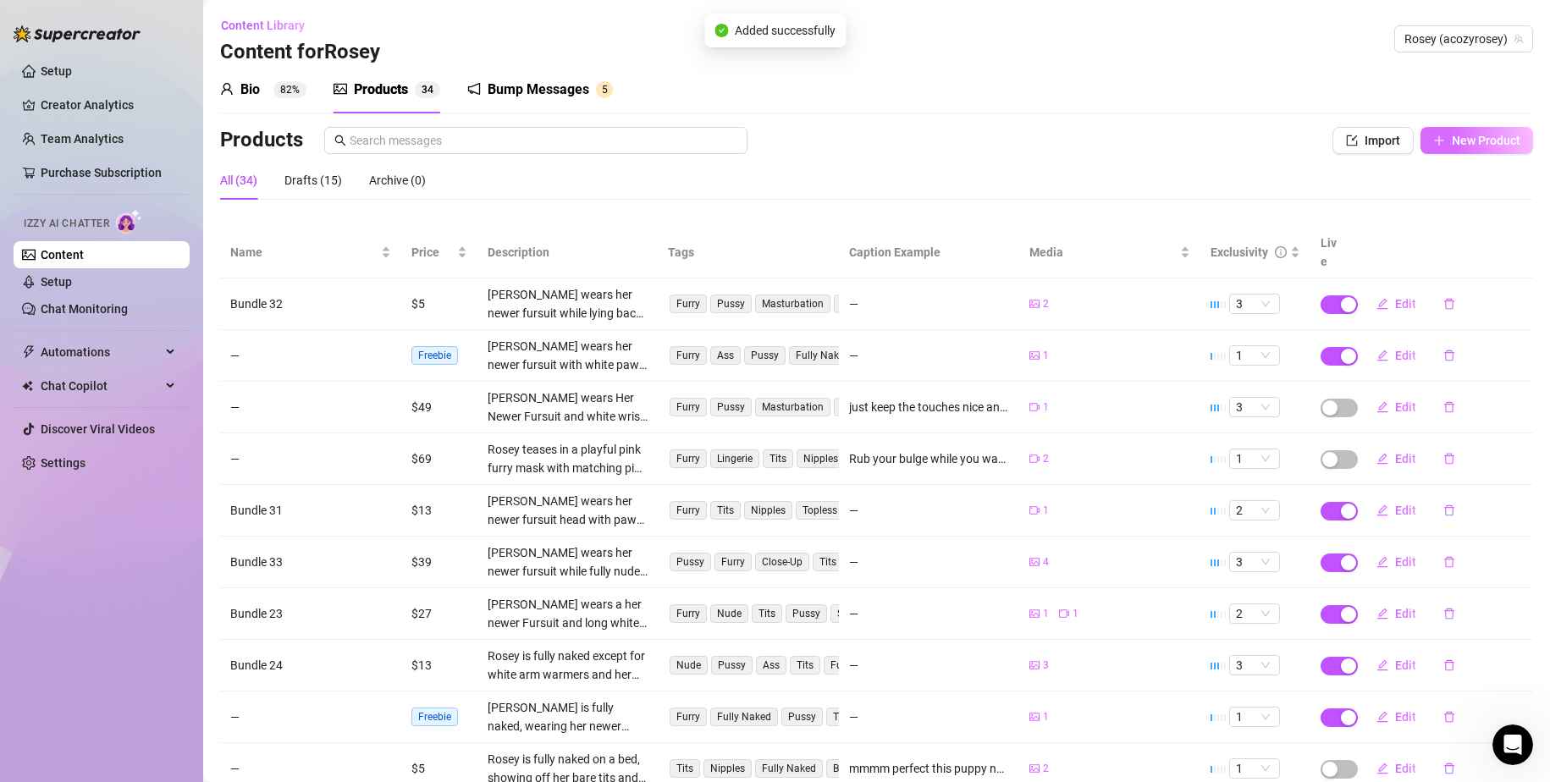
drag, startPoint x: 1495, startPoint y: 154, endPoint x: 1477, endPoint y: 146, distance: 20.1
click at [1494, 154] on div "Products Import New Product" at bounding box center [876, 144] width 1313 height 34
click at [1467, 131] on button "New Product" at bounding box center [1477, 140] width 113 height 27
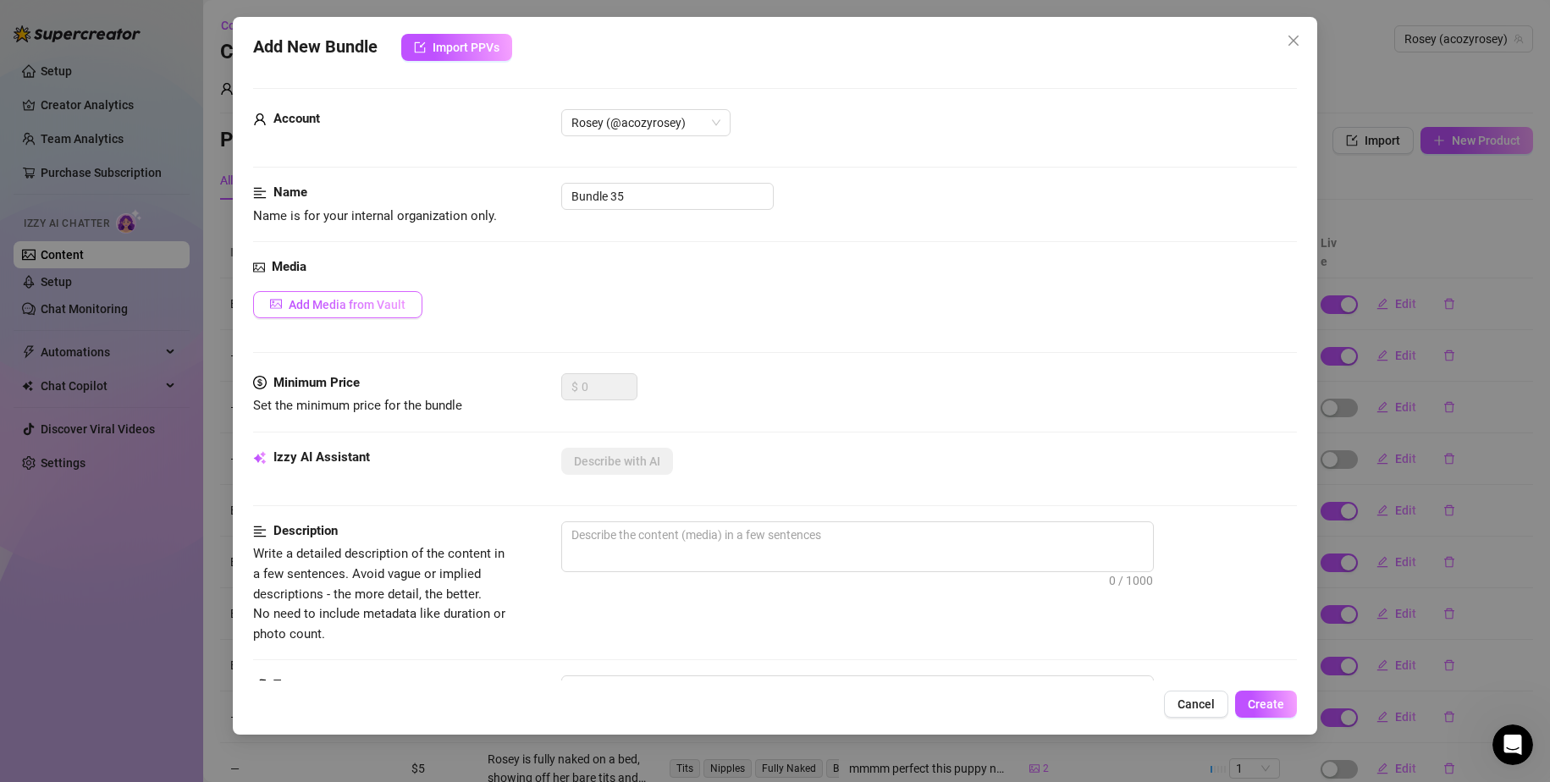
click at [368, 301] on span "Add Media from Vault" at bounding box center [347, 305] width 117 height 14
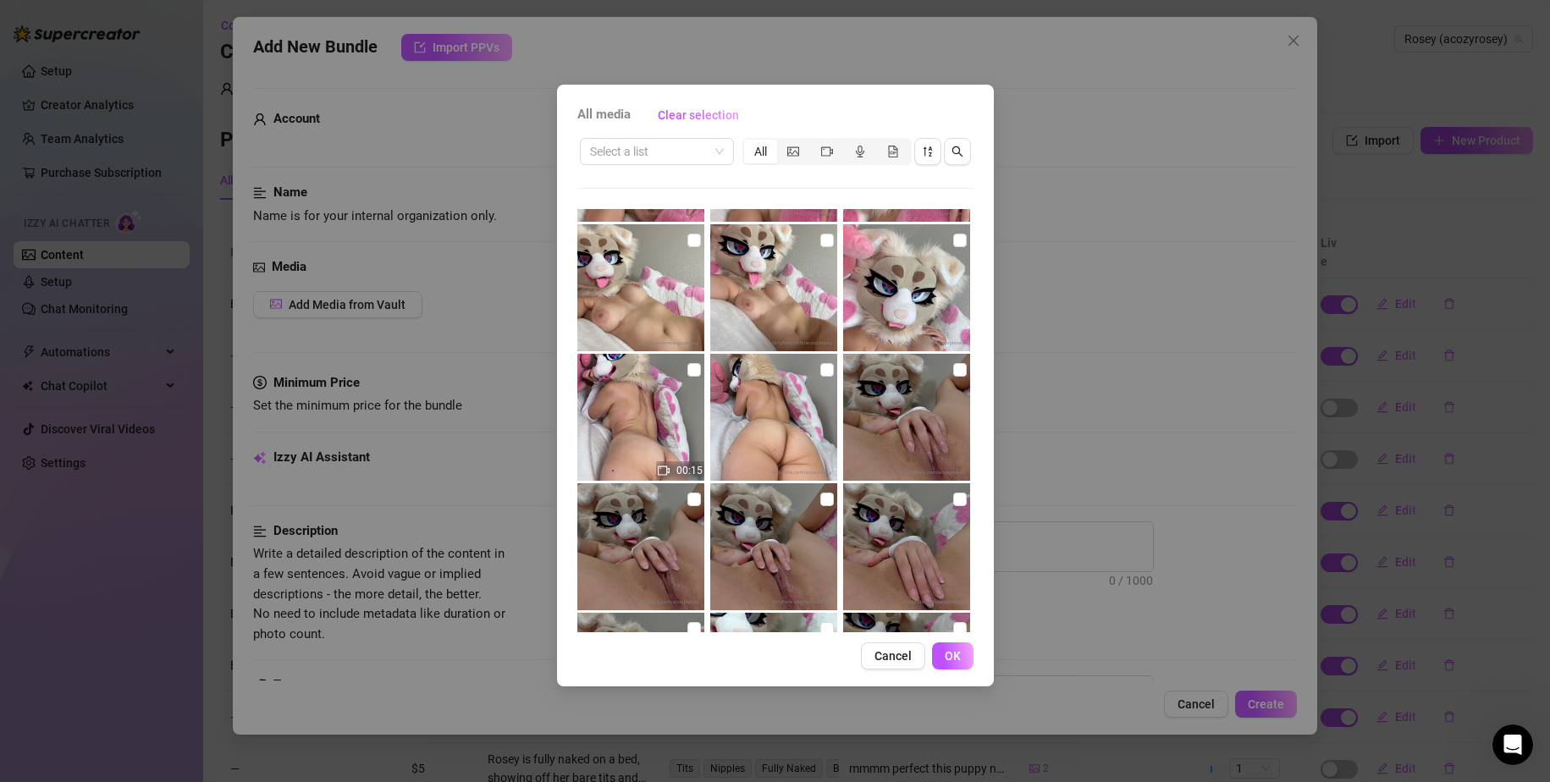
scroll to position [677, 0]
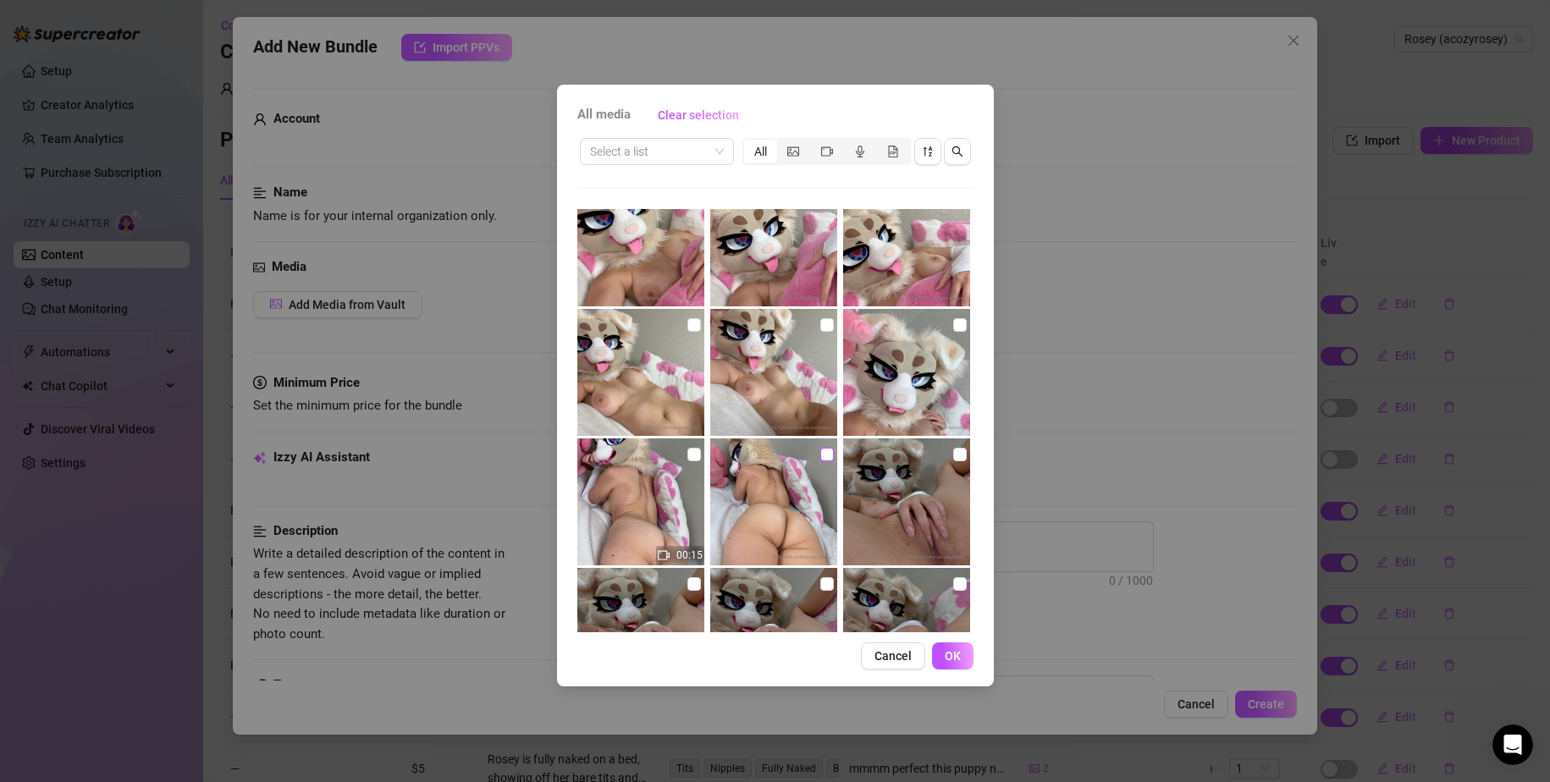
click at [824, 446] on label at bounding box center [827, 454] width 14 height 19
click at [824, 448] on input "checkbox" at bounding box center [827, 455] width 14 height 14
click at [958, 649] on span "OK" at bounding box center [953, 656] width 16 height 14
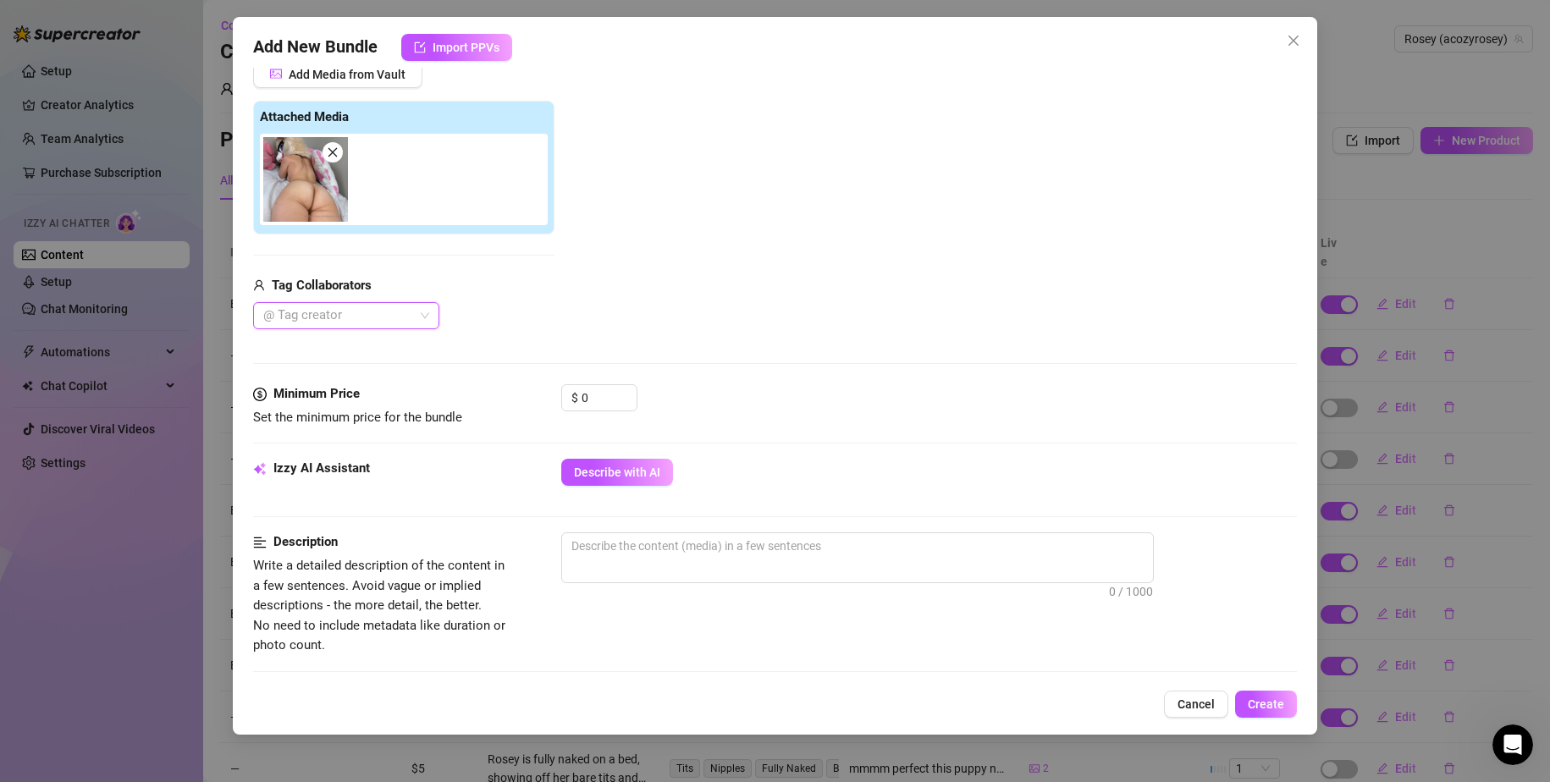
scroll to position [254, 0]
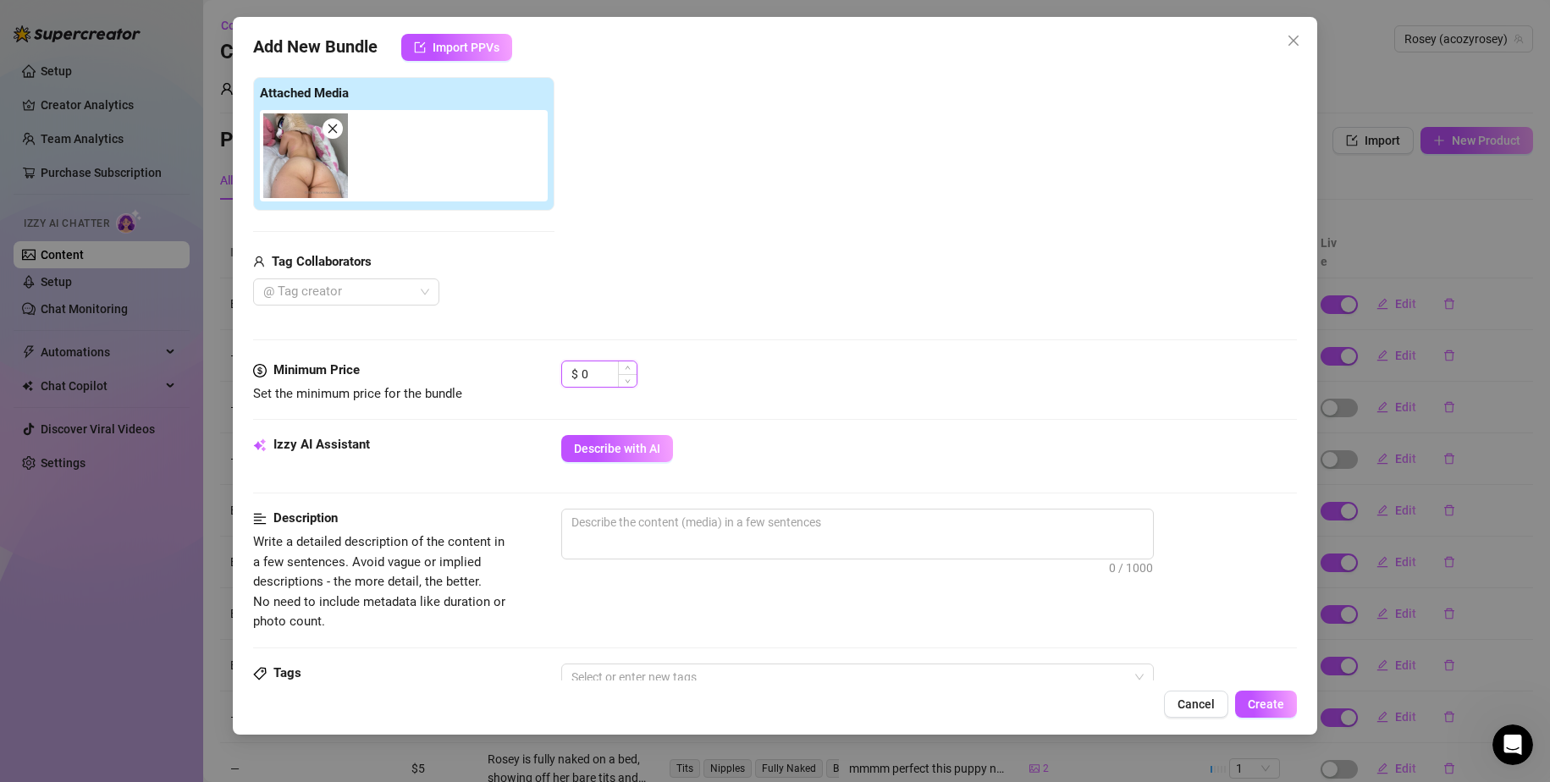
click at [603, 367] on input "0" at bounding box center [609, 374] width 55 height 25
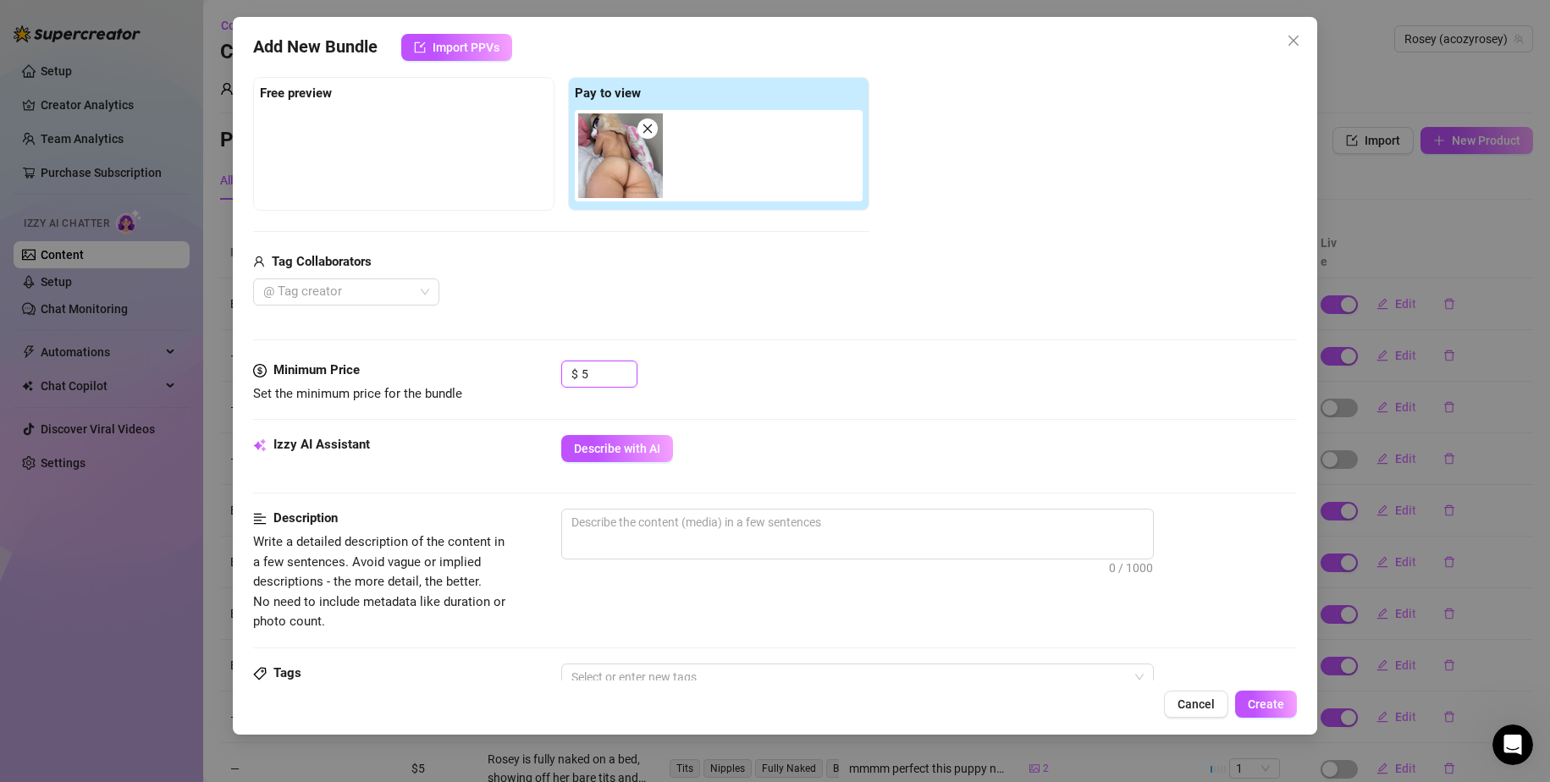
scroll to position [339, 0]
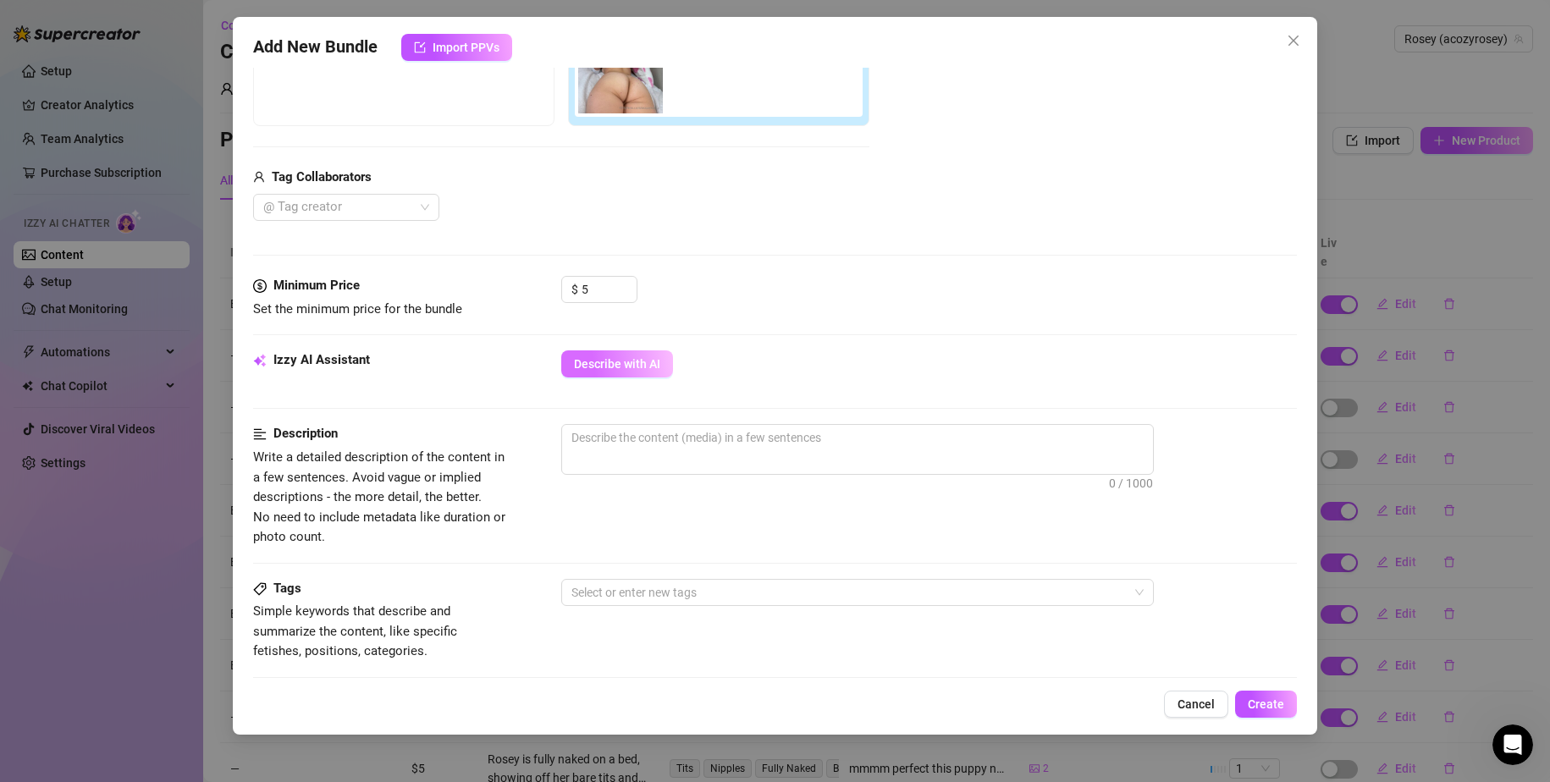
click at [628, 362] on span "Describe with AI" at bounding box center [617, 364] width 86 height 14
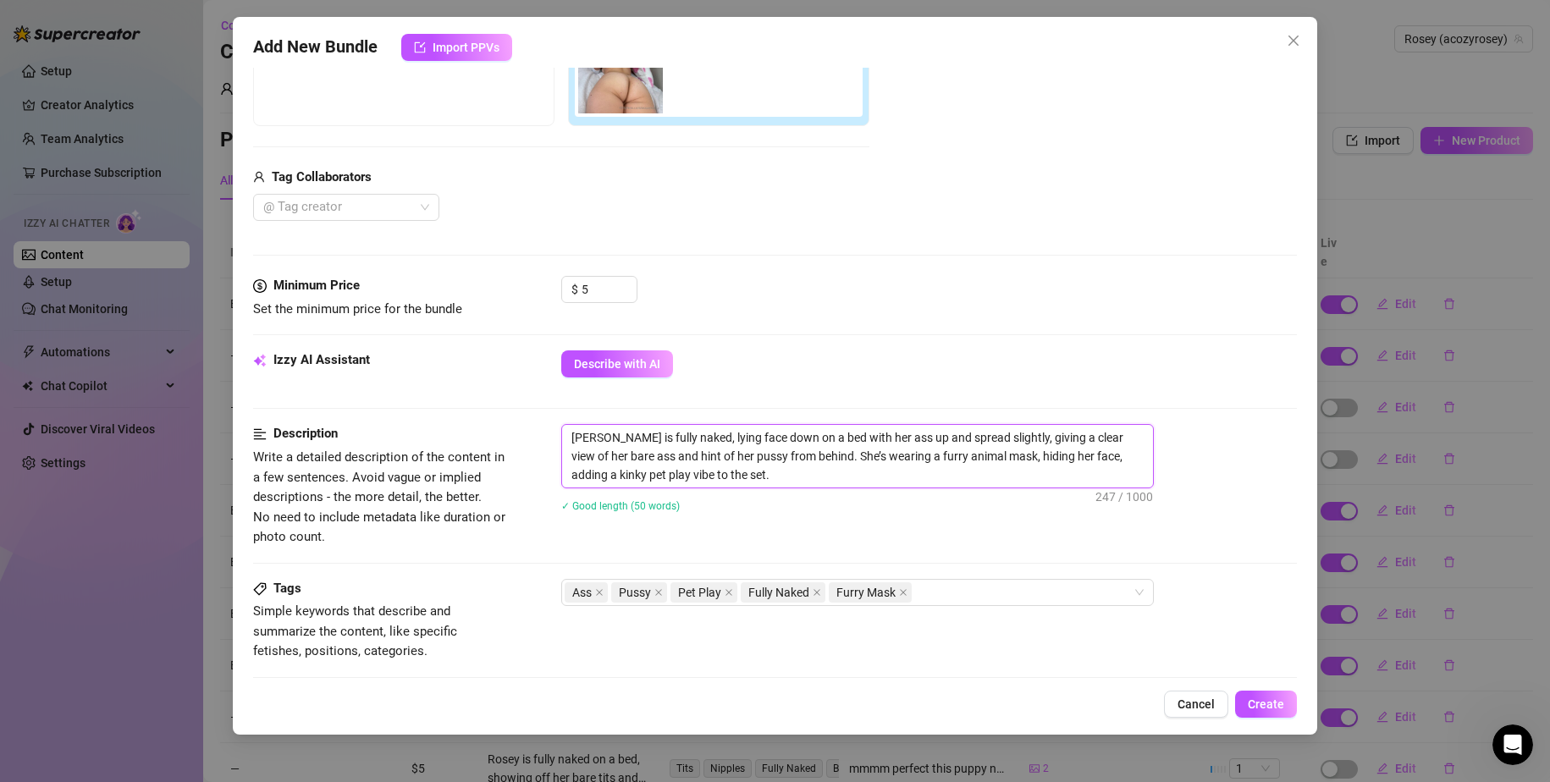
drag, startPoint x: 865, startPoint y: 488, endPoint x: 887, endPoint y: 451, distance: 42.5
click at [887, 451] on textarea "Rosey is fully naked, lying face down on a bed with her ass up and spread sligh…" at bounding box center [857, 456] width 591 height 63
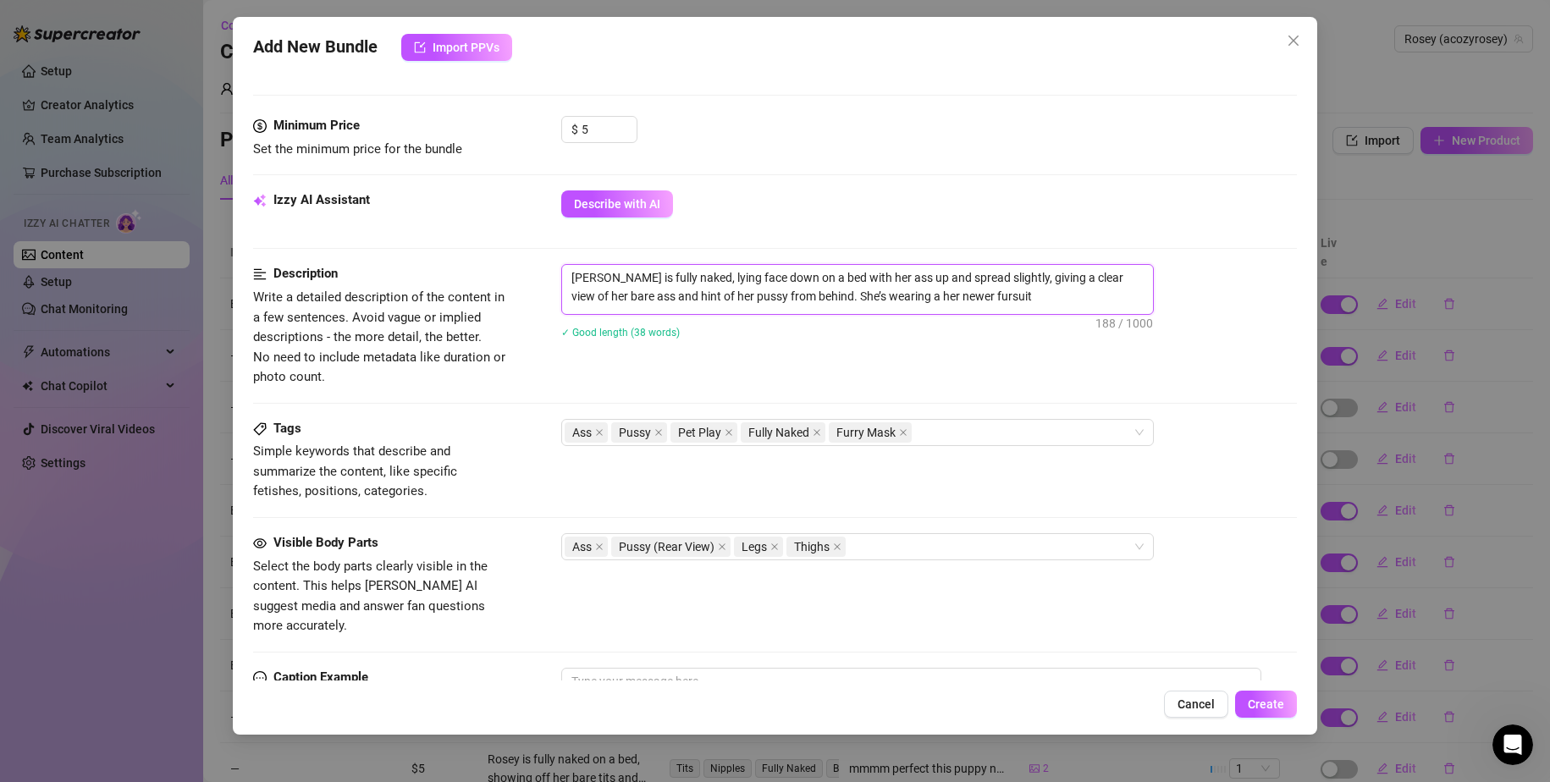
scroll to position [508, 0]
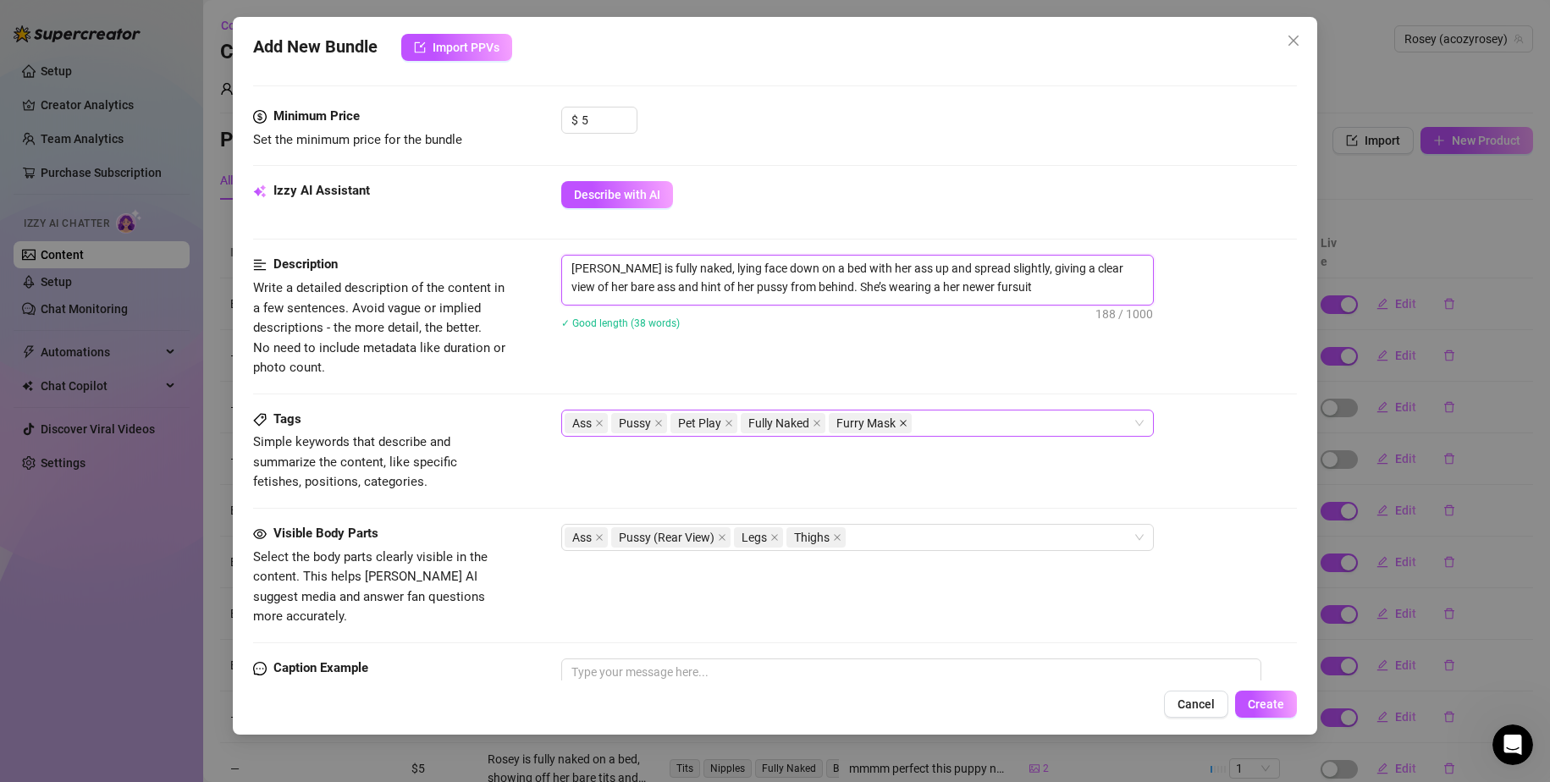
click at [899, 420] on icon "close" at bounding box center [903, 423] width 8 height 8
click at [902, 419] on div "Ass Pussy Pet Play Fully Naked" at bounding box center [849, 423] width 568 height 24
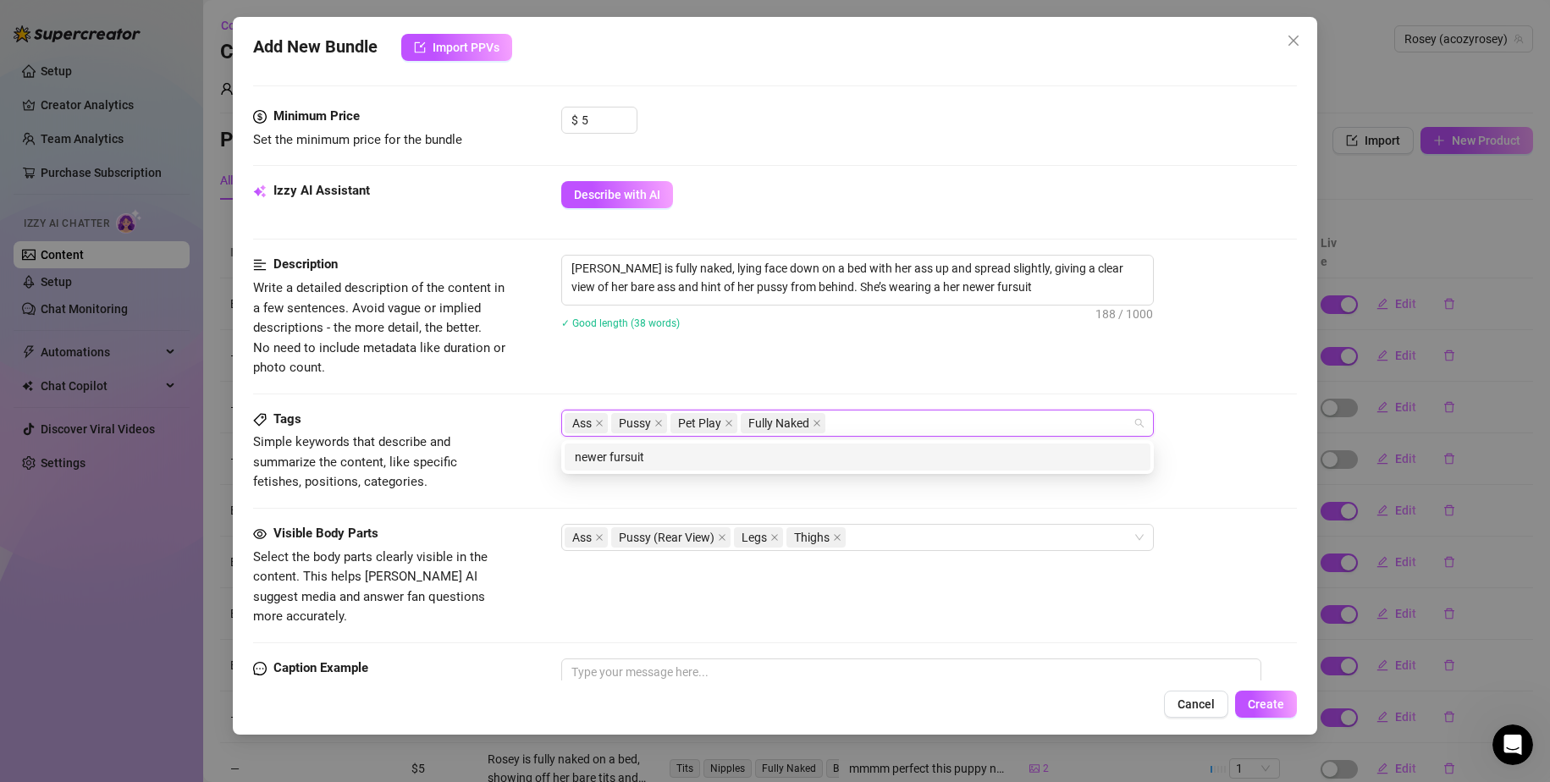
click at [750, 367] on div "Description Write a detailed description of the content in a few sentences. Avo…" at bounding box center [775, 316] width 1045 height 123
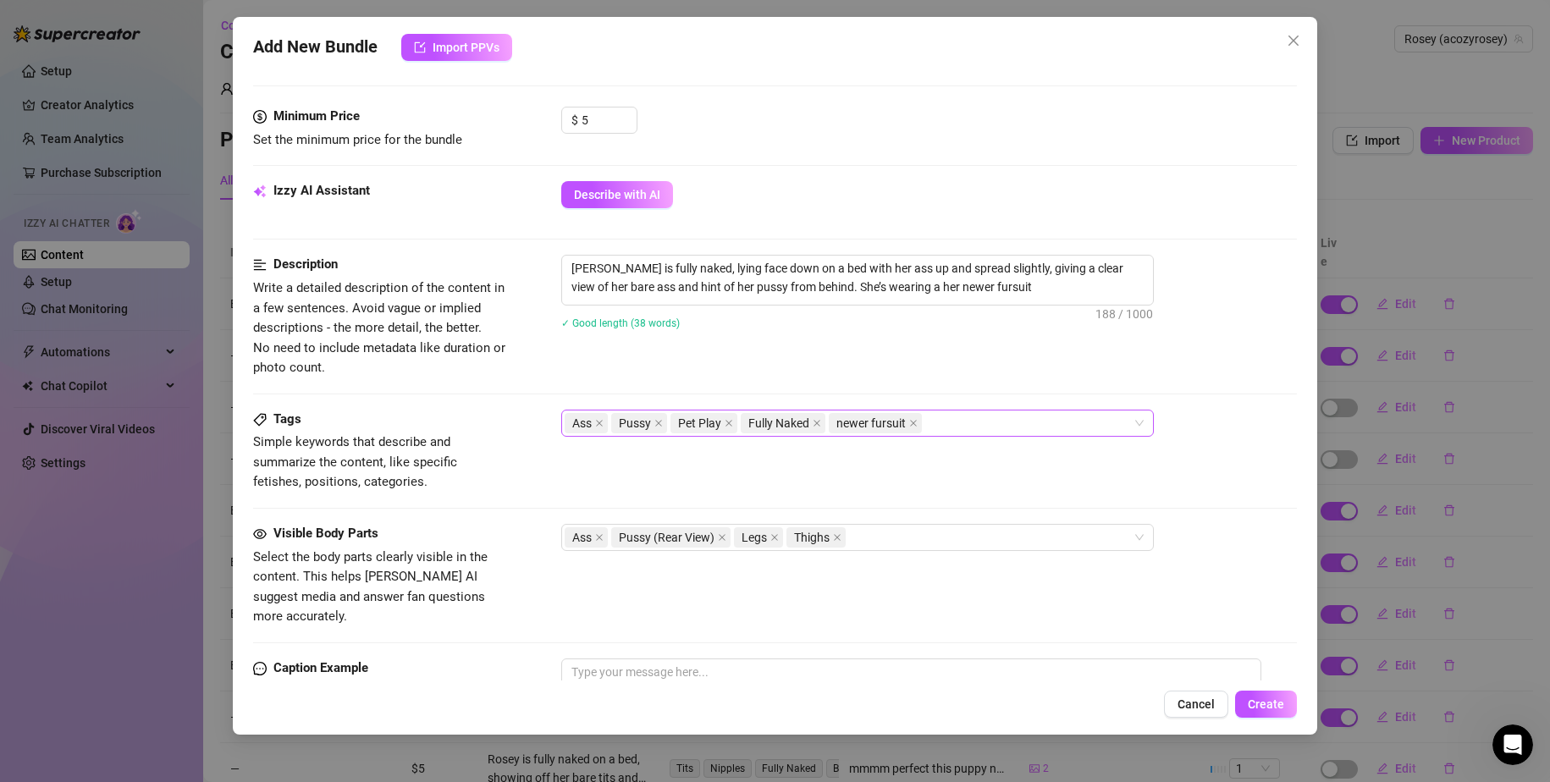
click at [726, 422] on icon "close" at bounding box center [729, 423] width 8 height 8
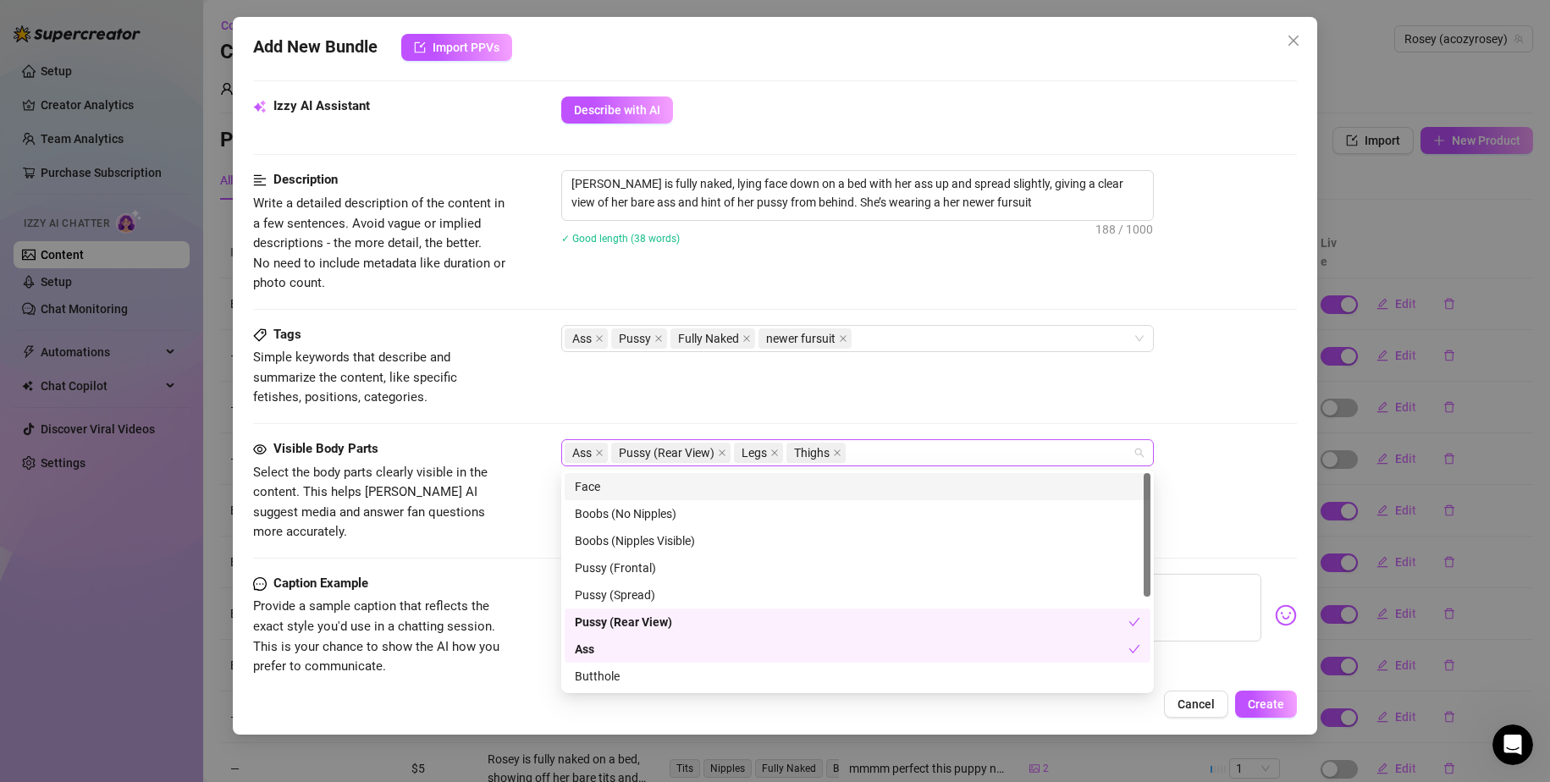
click at [900, 452] on div "Ass Pussy (Rear View) Legs Thighs" at bounding box center [849, 453] width 568 height 24
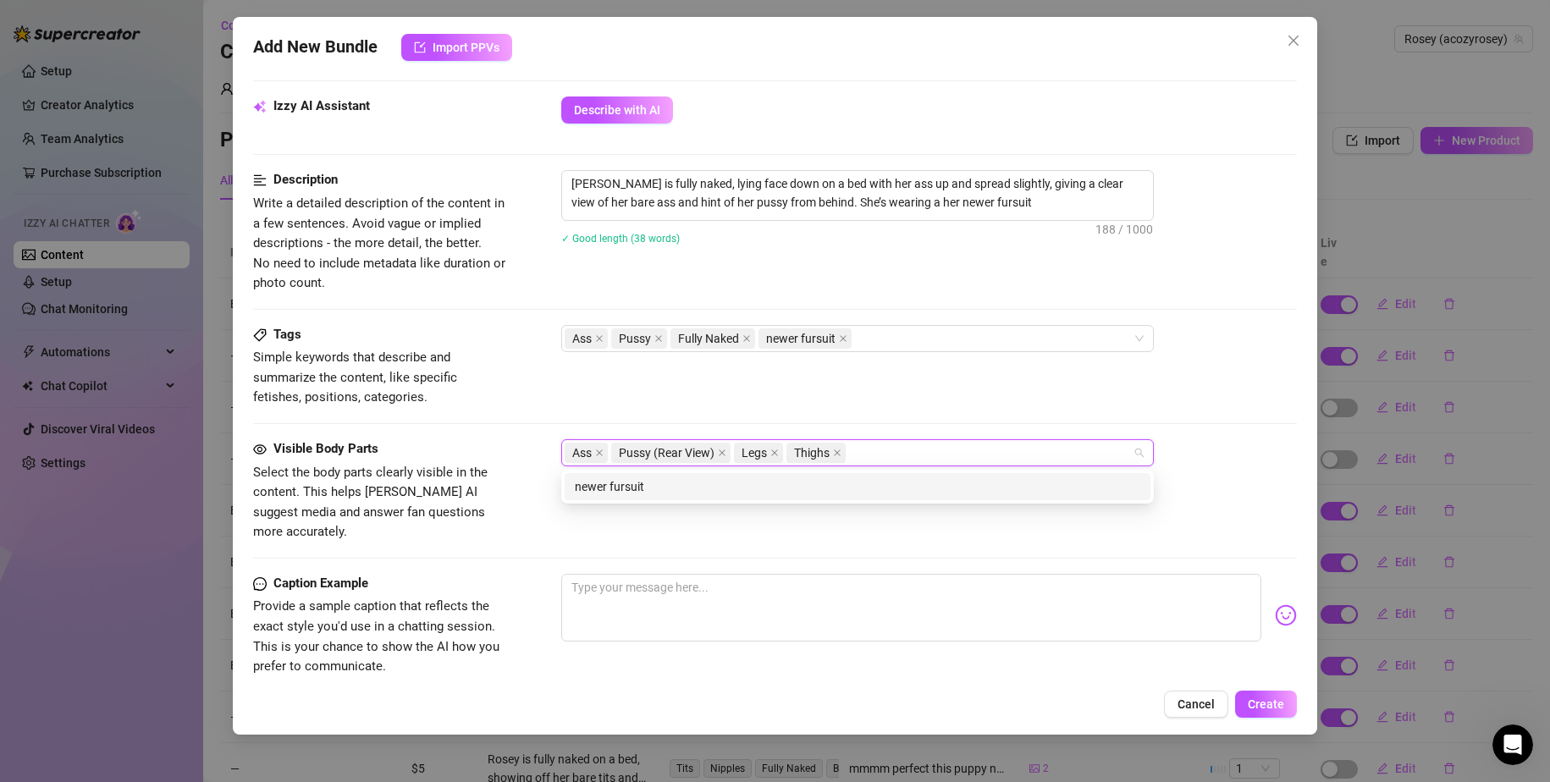
click at [947, 385] on div "Tags Simple keywords that describe and summarize the content, like specific fet…" at bounding box center [775, 366] width 1045 height 83
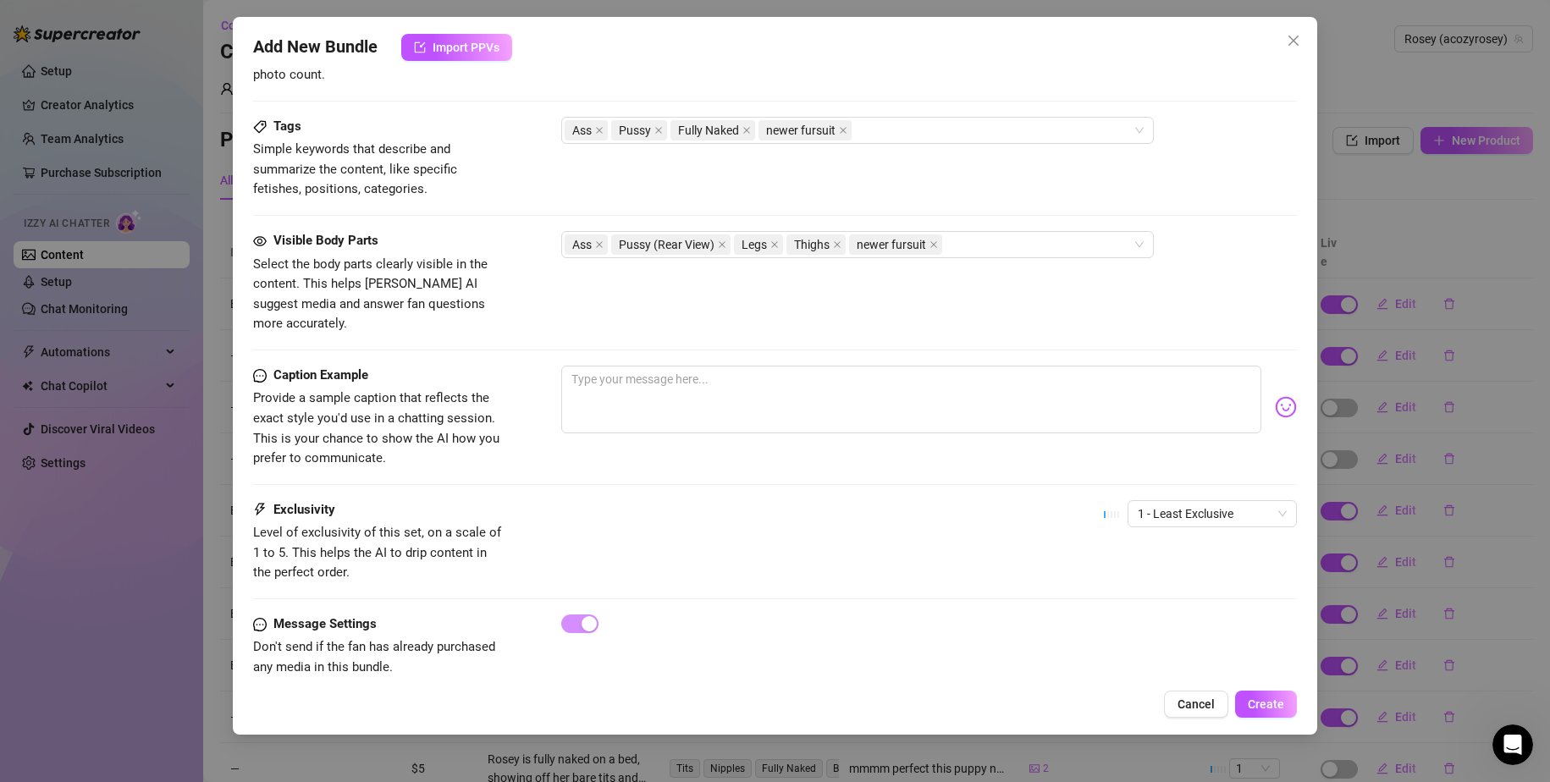
scroll to position [809, 0]
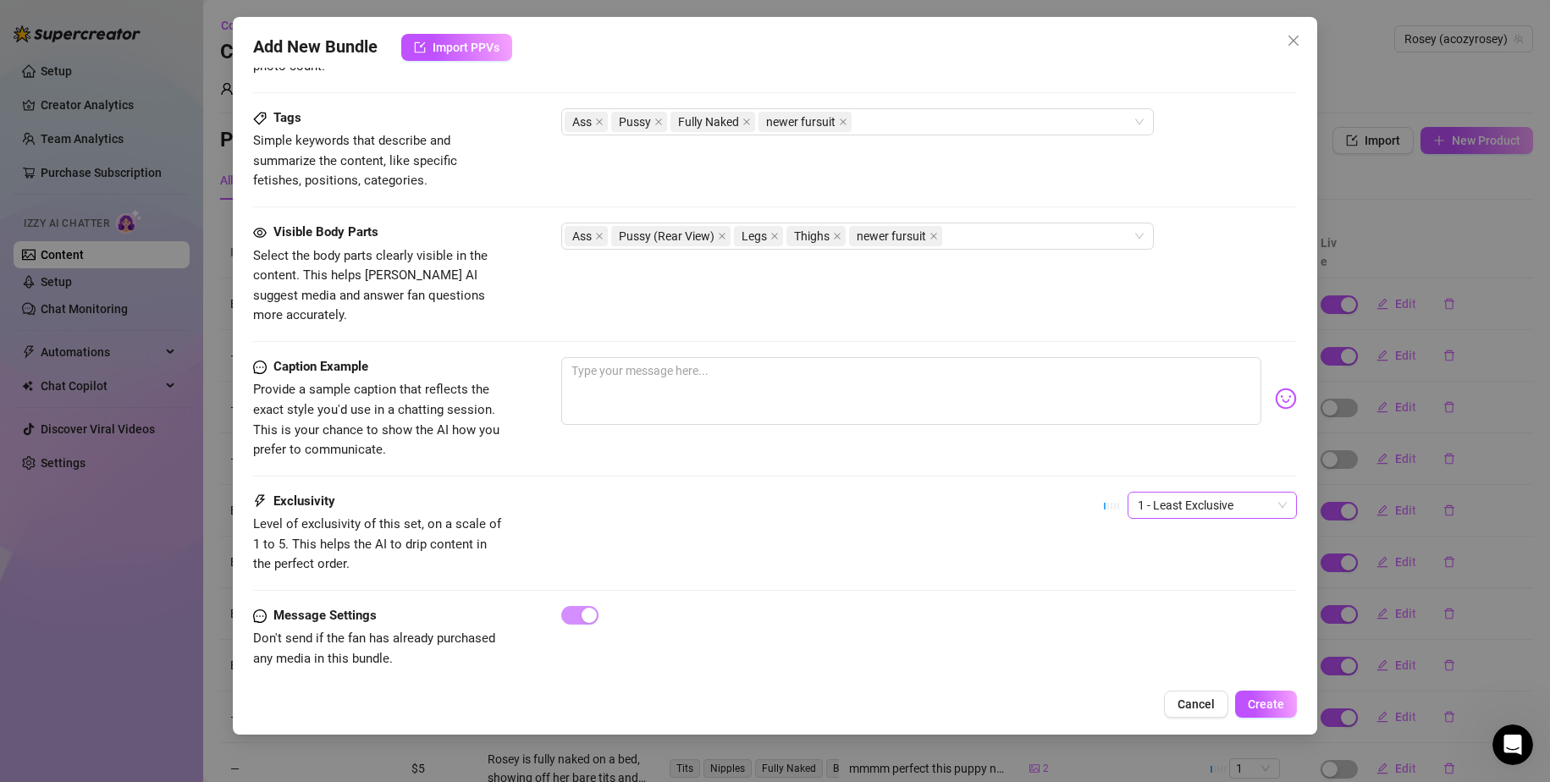
click at [1202, 493] on span "1 - Least Exclusive" at bounding box center [1212, 505] width 149 height 25
click at [1218, 520] on div "1 - Least Exclusive" at bounding box center [1198, 519] width 142 height 19
click at [885, 543] on div "Exclusivity Level of exclusivity of this set, on a scale of 1 to 5. This helps …" at bounding box center [775, 533] width 1045 height 83
drag, startPoint x: 1267, startPoint y: 703, endPoint x: 1192, endPoint y: 629, distance: 105.4
click at [1269, 703] on span "Create" at bounding box center [1266, 705] width 36 height 14
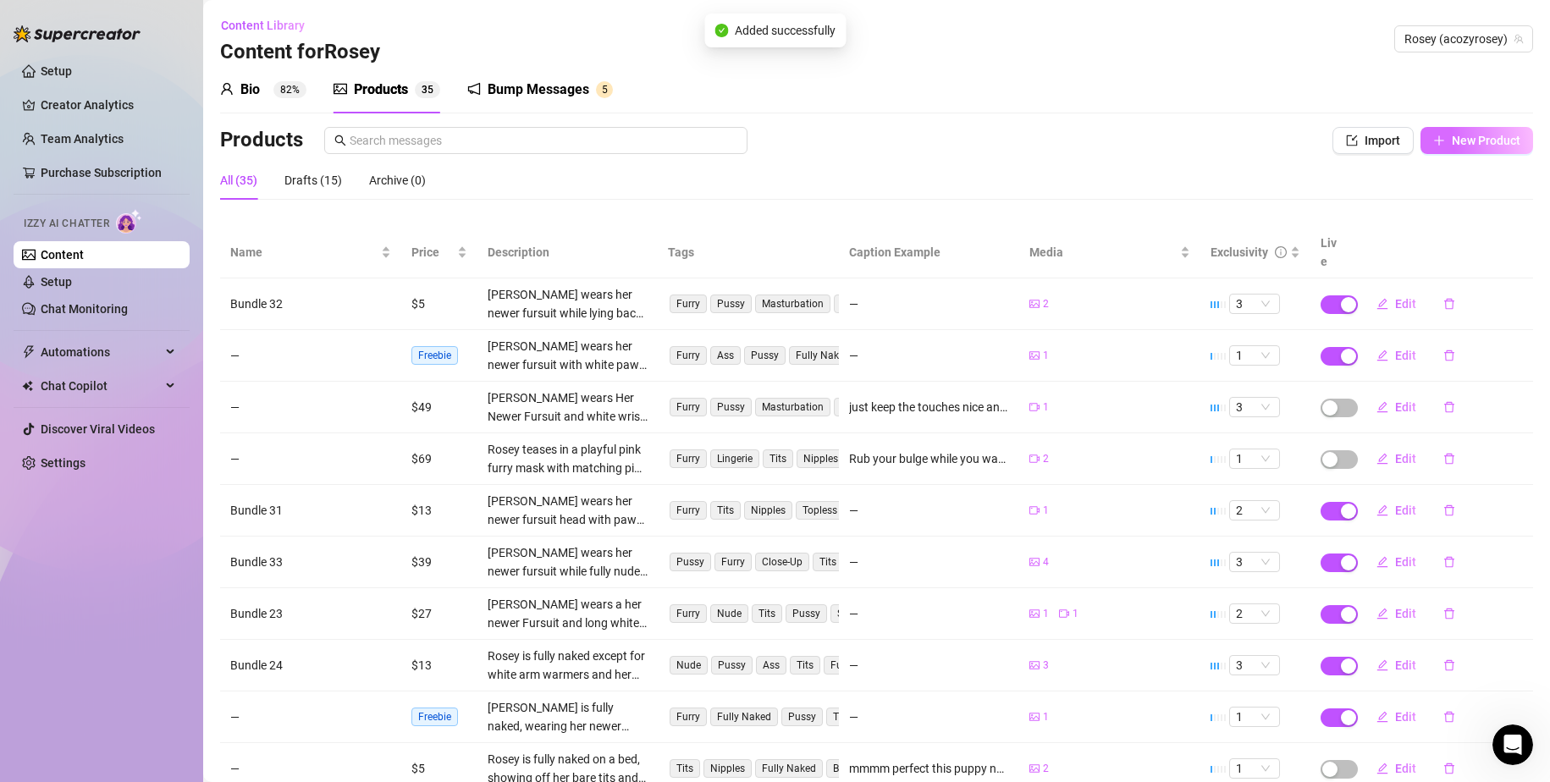
click at [1472, 136] on span "New Product" at bounding box center [1486, 141] width 69 height 14
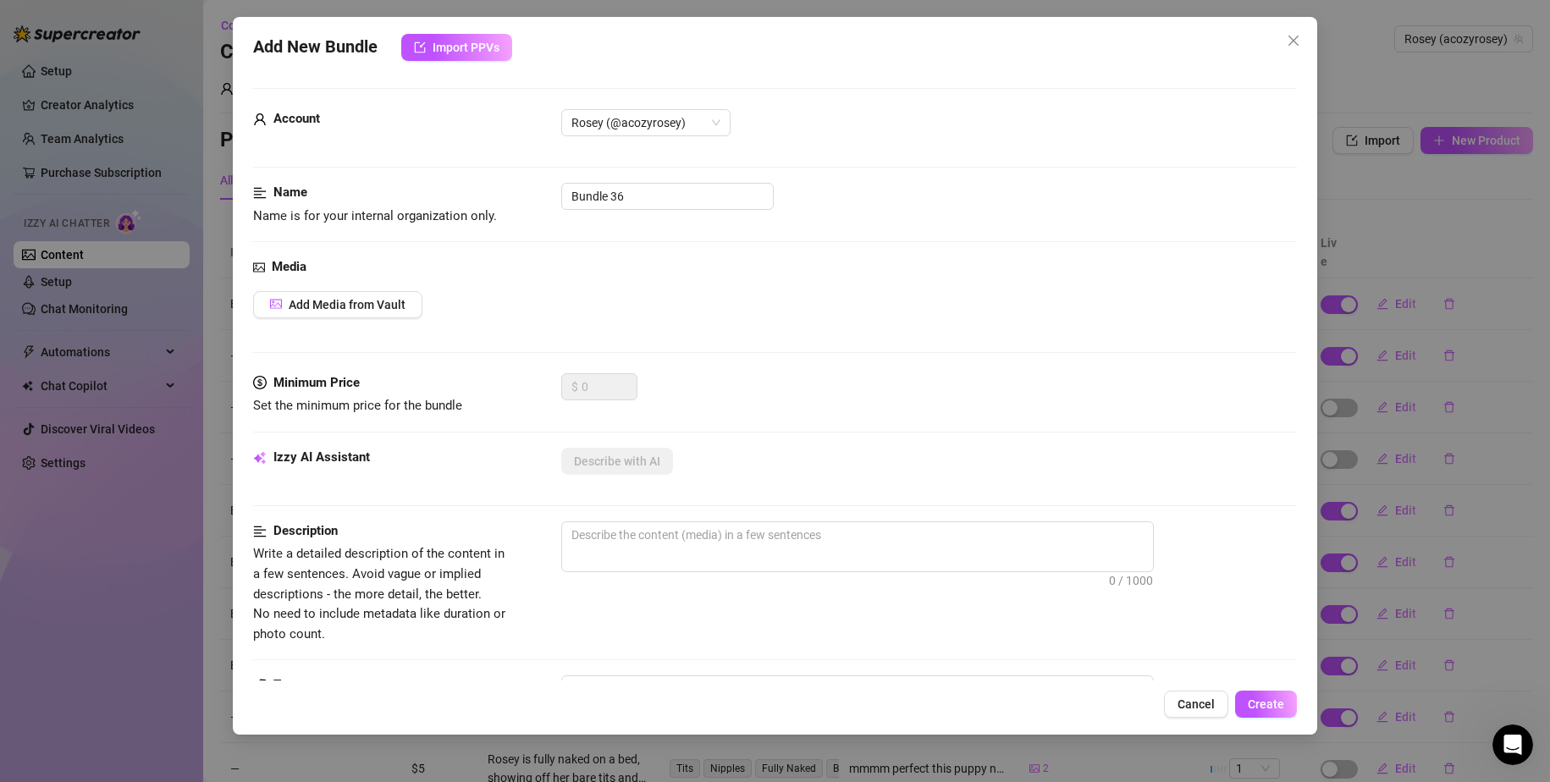
click at [346, 276] on div "Media" at bounding box center [775, 267] width 1045 height 20
click at [428, 294] on div "Add Media from Vault" at bounding box center [775, 304] width 1045 height 27
click at [395, 315] on button "Add Media from Vault" at bounding box center [337, 304] width 169 height 27
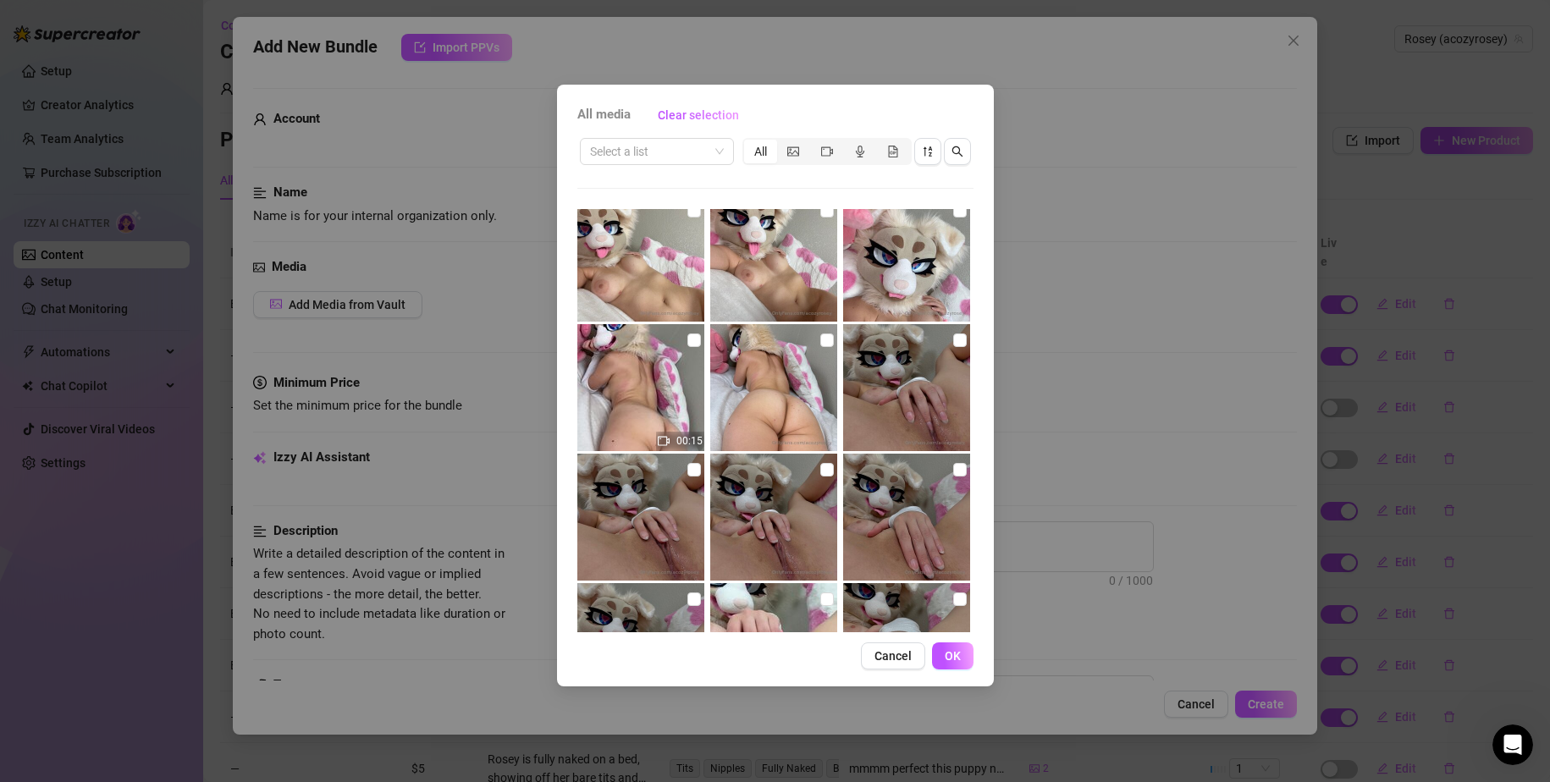
scroll to position [762, 0]
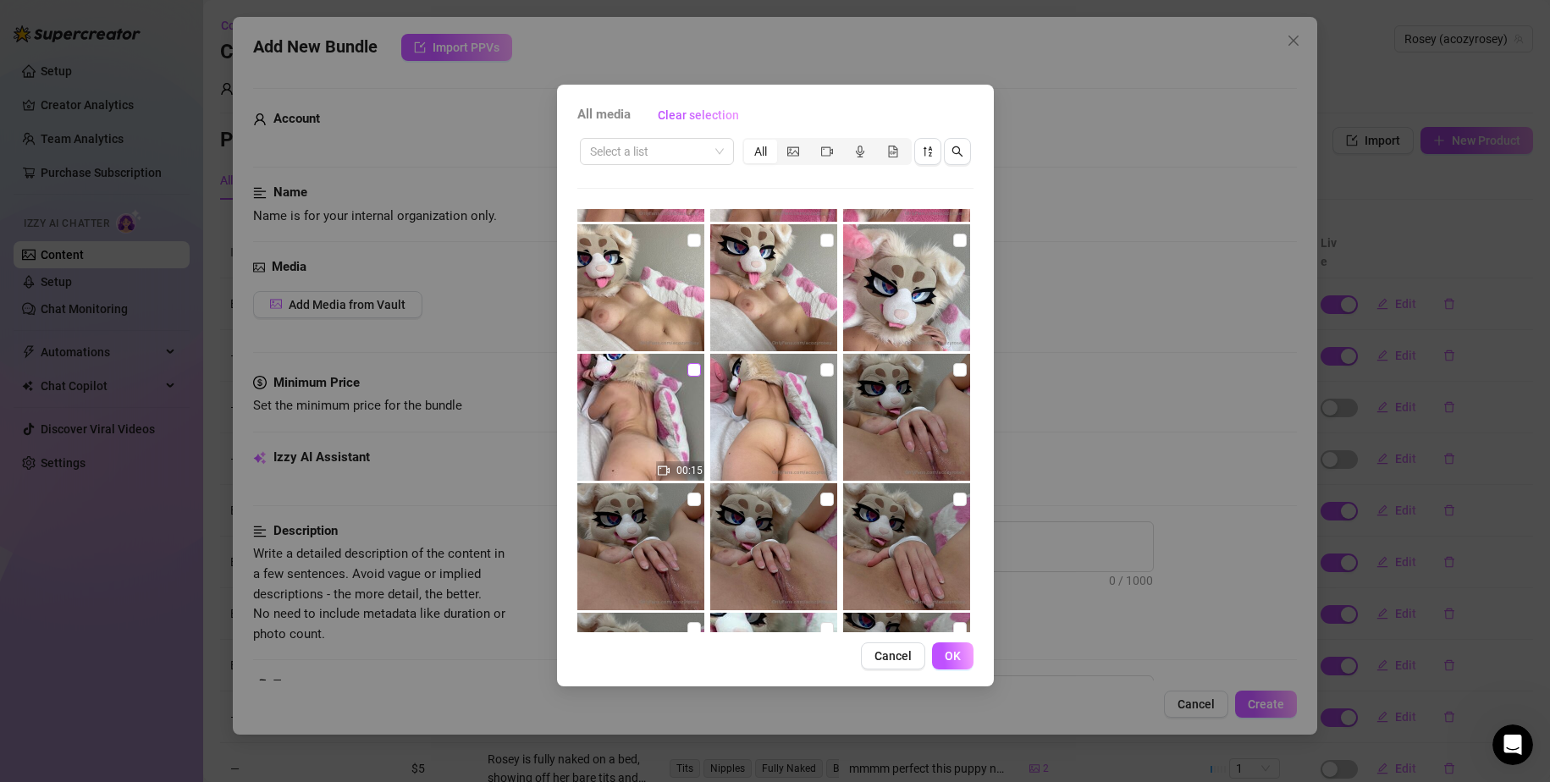
click at [690, 363] on input "checkbox" at bounding box center [694, 370] width 14 height 14
click at [958, 656] on span "OK" at bounding box center [953, 656] width 16 height 14
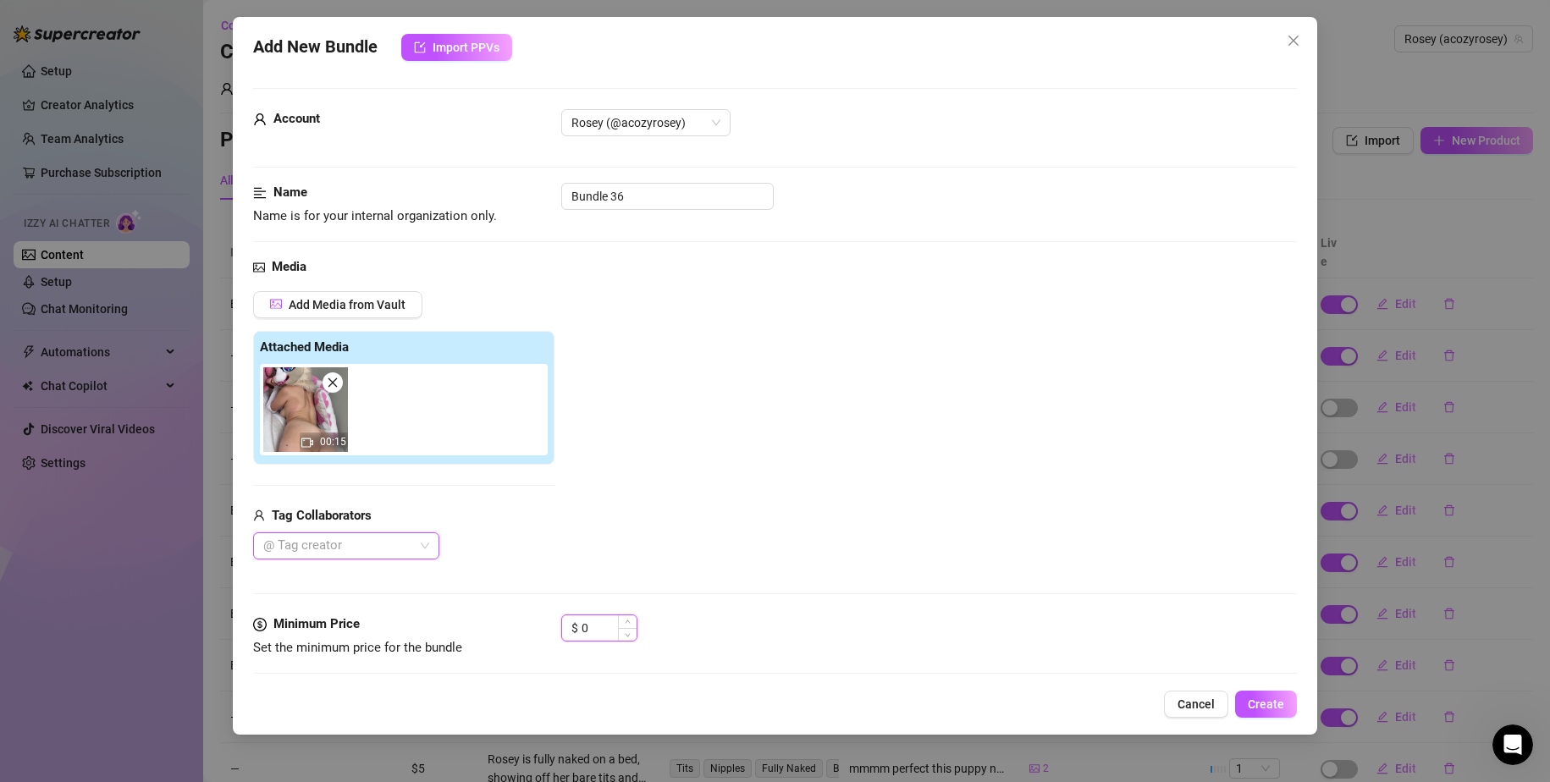
click at [612, 621] on input "0" at bounding box center [609, 628] width 55 height 25
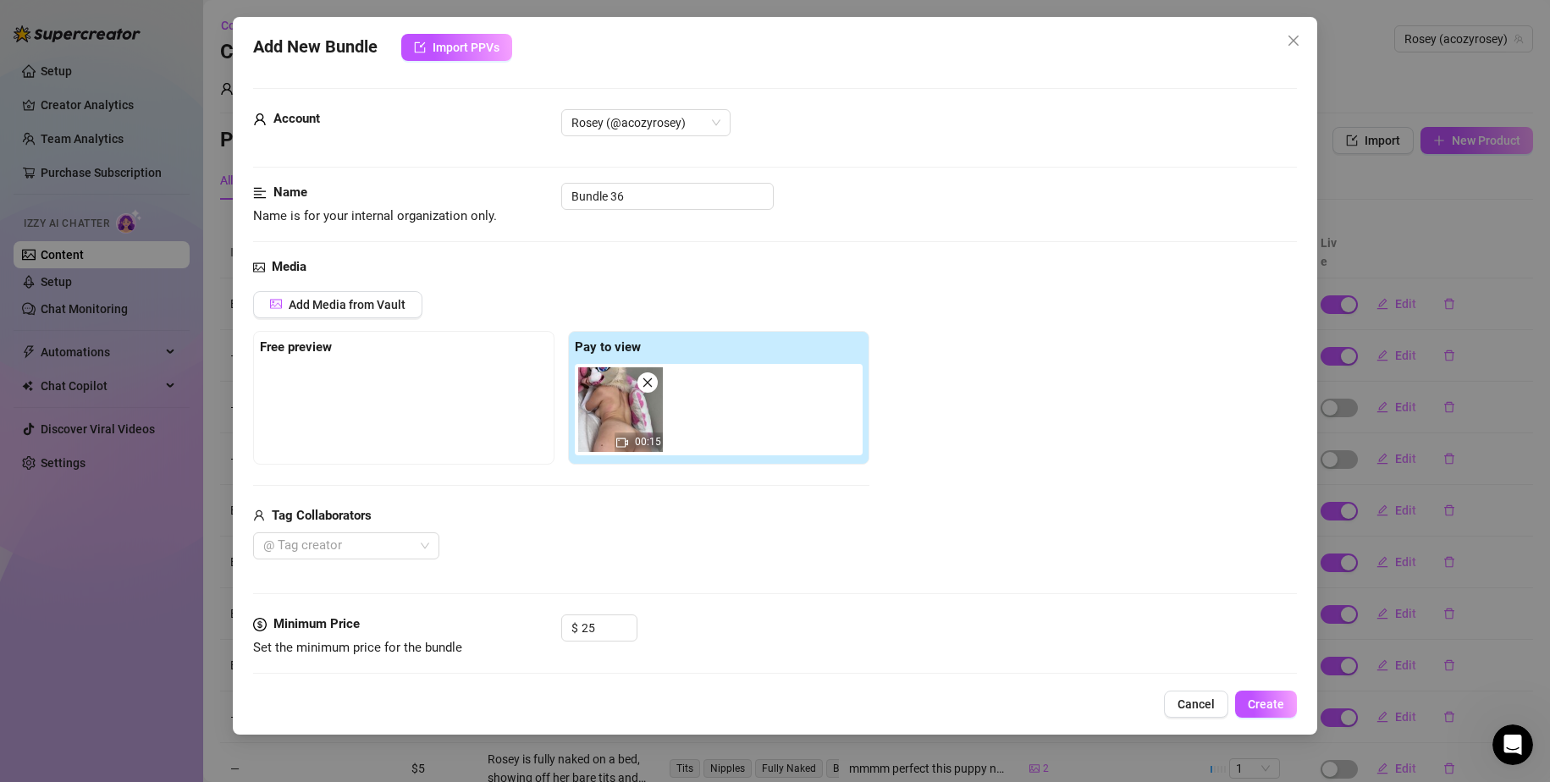
click at [798, 629] on div "$ 25" at bounding box center [929, 636] width 737 height 42
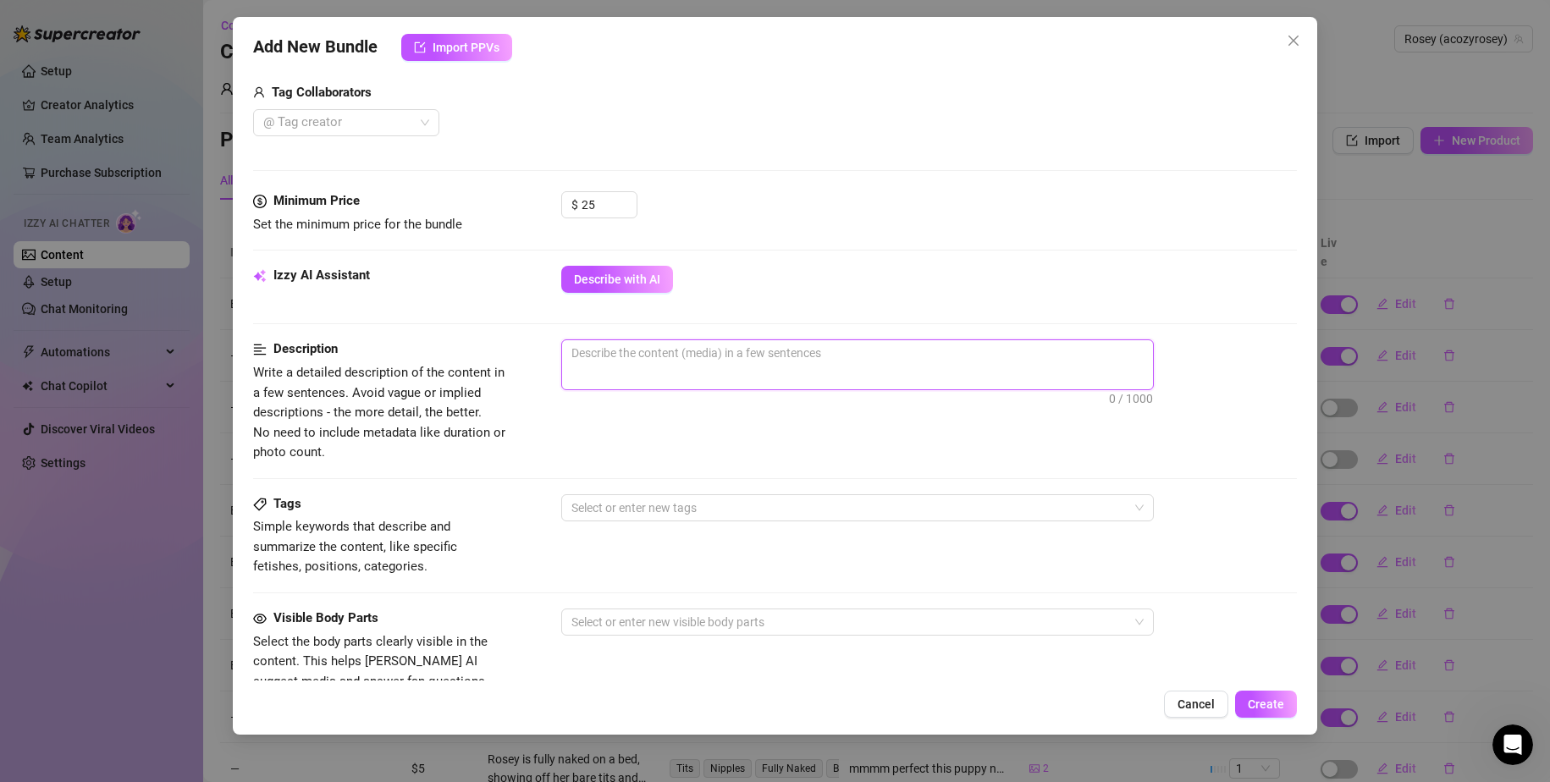
click at [800, 365] on textarea at bounding box center [857, 352] width 591 height 25
click at [635, 273] on span "Describe with AI" at bounding box center [617, 280] width 86 height 14
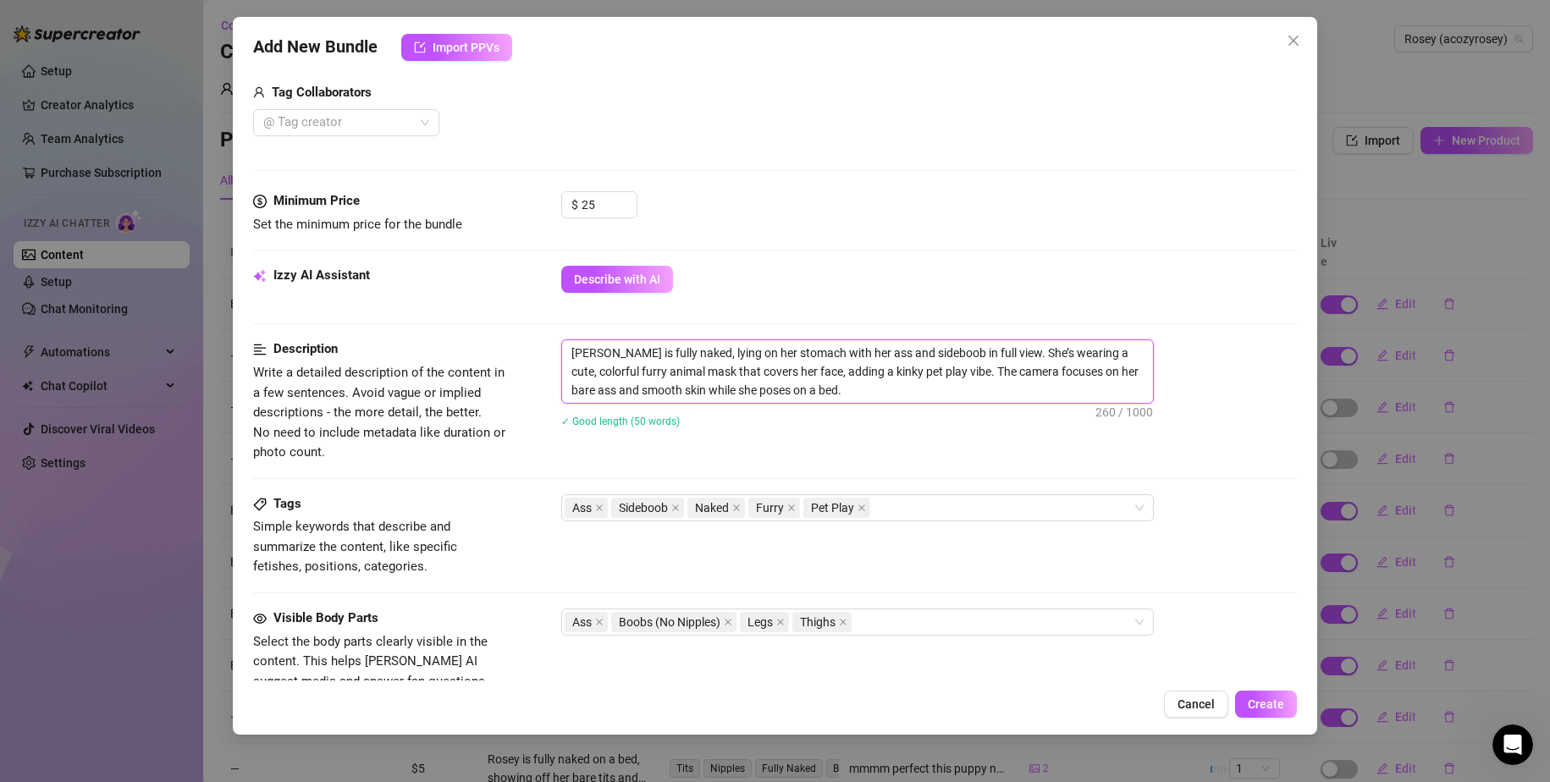
click at [812, 371] on textarea "Rosey is fully naked, lying on her stomach with her ass and sideboob in full vi…" at bounding box center [857, 371] width 591 height 63
drag, startPoint x: 961, startPoint y: 370, endPoint x: 1024, endPoint y: 338, distance: 71.2
click at [1024, 338] on form "Account Rosey (@acozyrosey) Name Name is for your internal organization only. B…" at bounding box center [775, 376] width 1045 height 1422
click at [1045, 416] on div "✓ Good length (36 words)" at bounding box center [929, 407] width 737 height 19
click at [859, 513] on span at bounding box center [862, 508] width 8 height 19
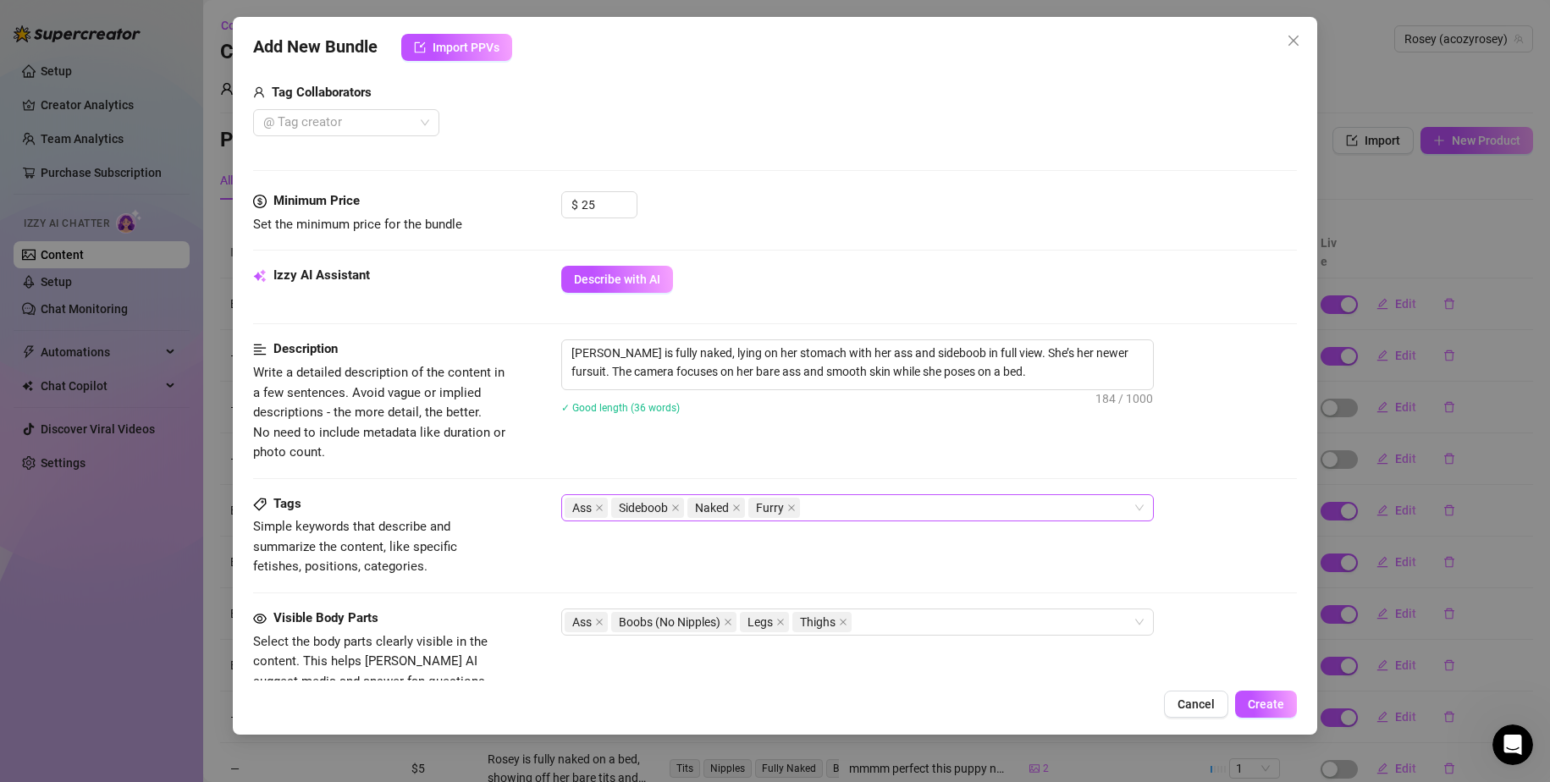
click at [839, 511] on div "Ass Sideboob Naked Furry" at bounding box center [849, 508] width 568 height 24
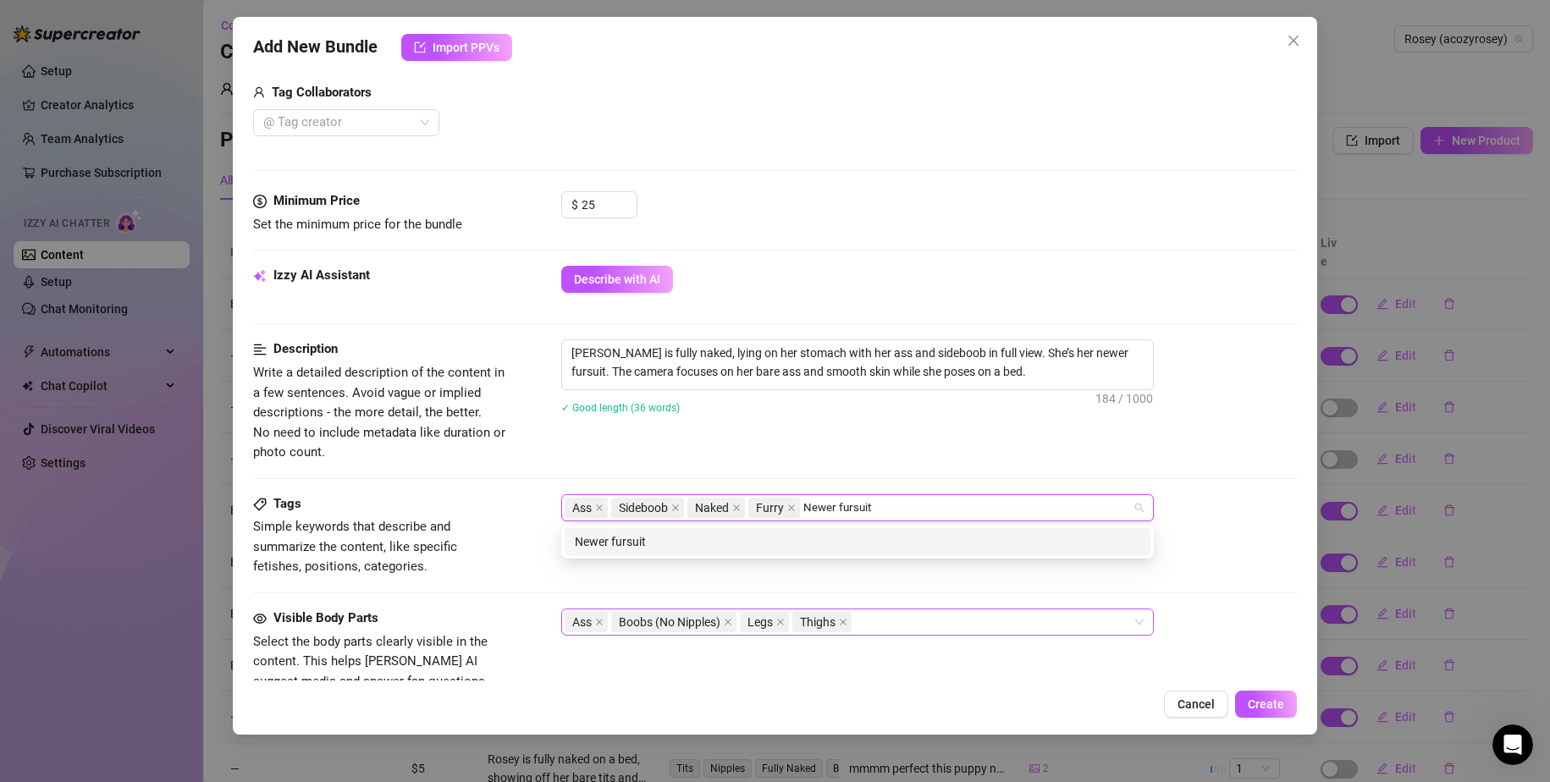
click at [944, 632] on div "Ass Boobs (No Nipples) Legs Thighs" at bounding box center [849, 622] width 568 height 24
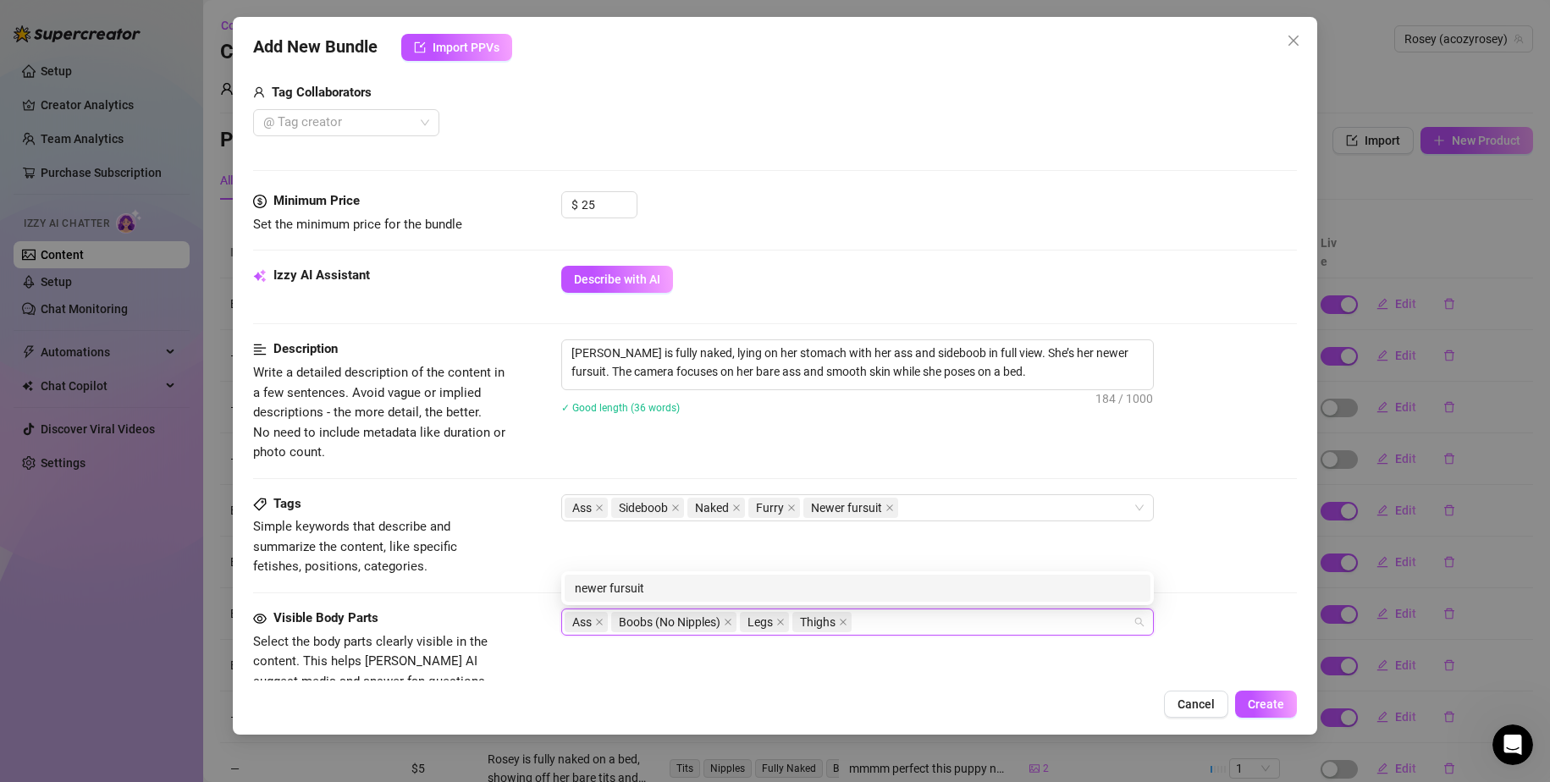
click at [965, 401] on div "✓ Good length (36 words)" at bounding box center [929, 407] width 737 height 19
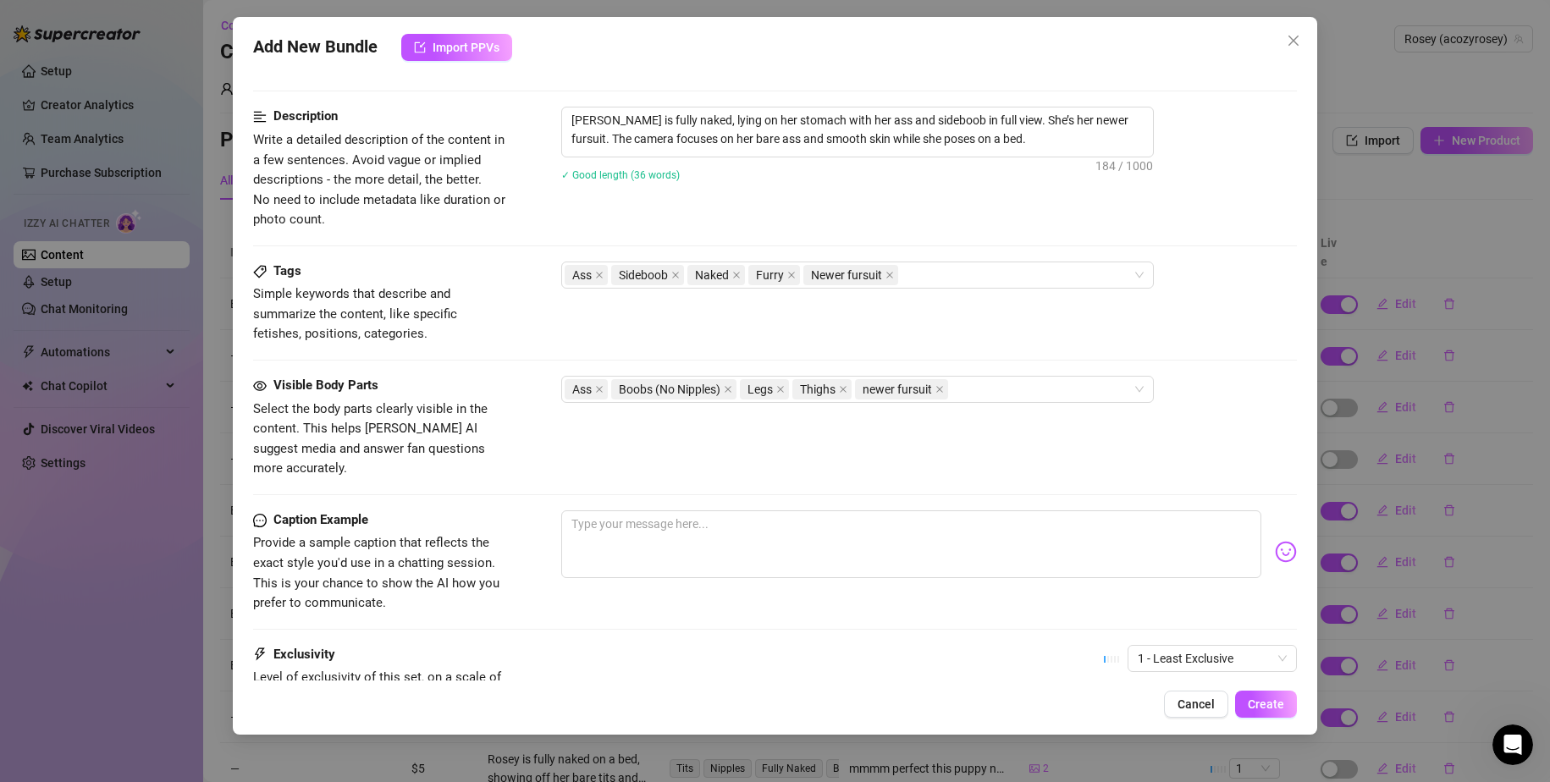
scroll to position [809, 0]
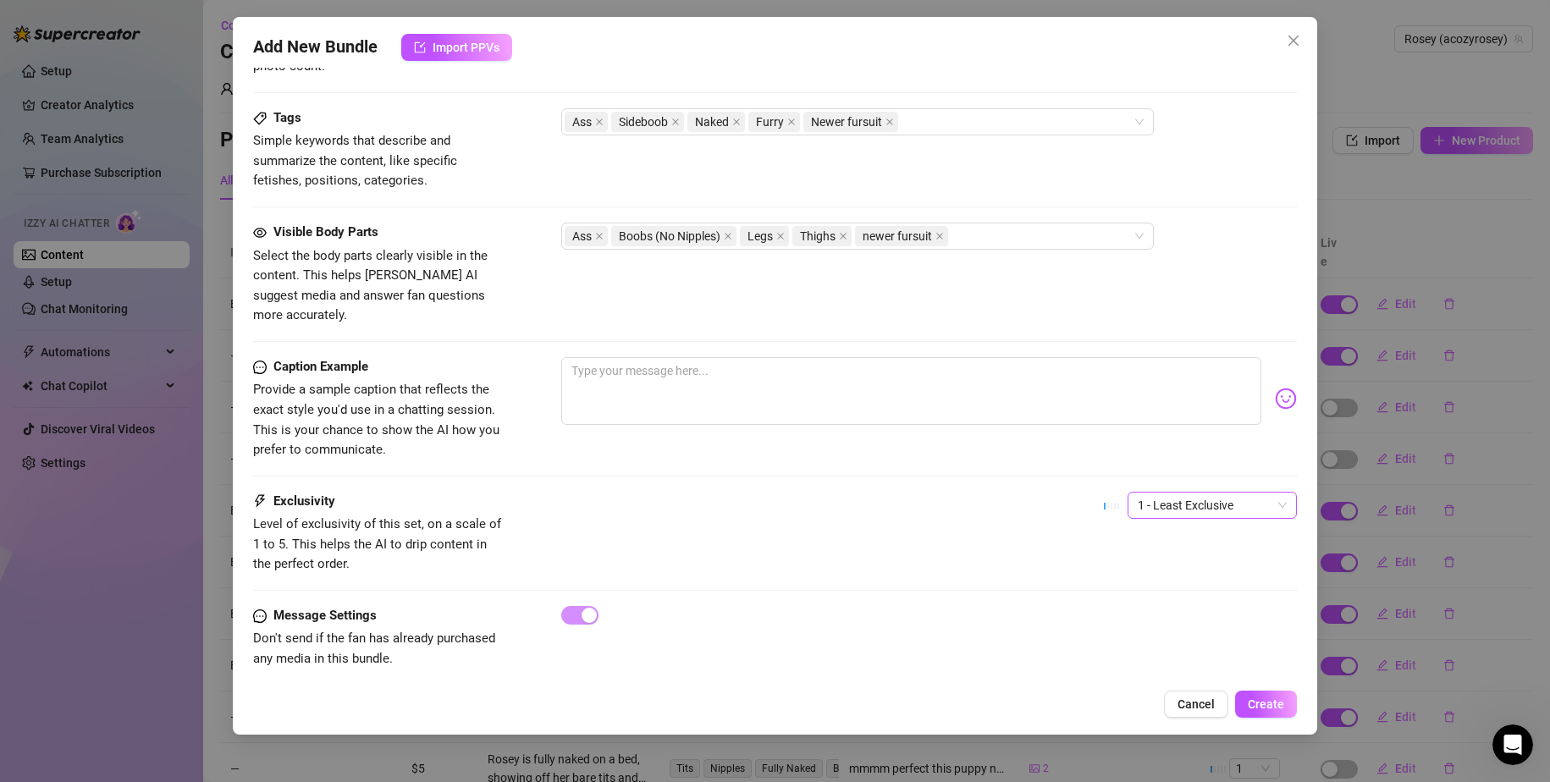
click at [1187, 494] on span "1 - Least Exclusive" at bounding box center [1212, 505] width 149 height 25
click at [1162, 401] on div "3" at bounding box center [1198, 397] width 142 height 19
click at [1093, 584] on div "Exclusivity Level of exclusivity of this set, on a scale of 1 to 5. This helps …" at bounding box center [775, 549] width 1045 height 114
click at [1260, 696] on button "Create" at bounding box center [1266, 704] width 62 height 27
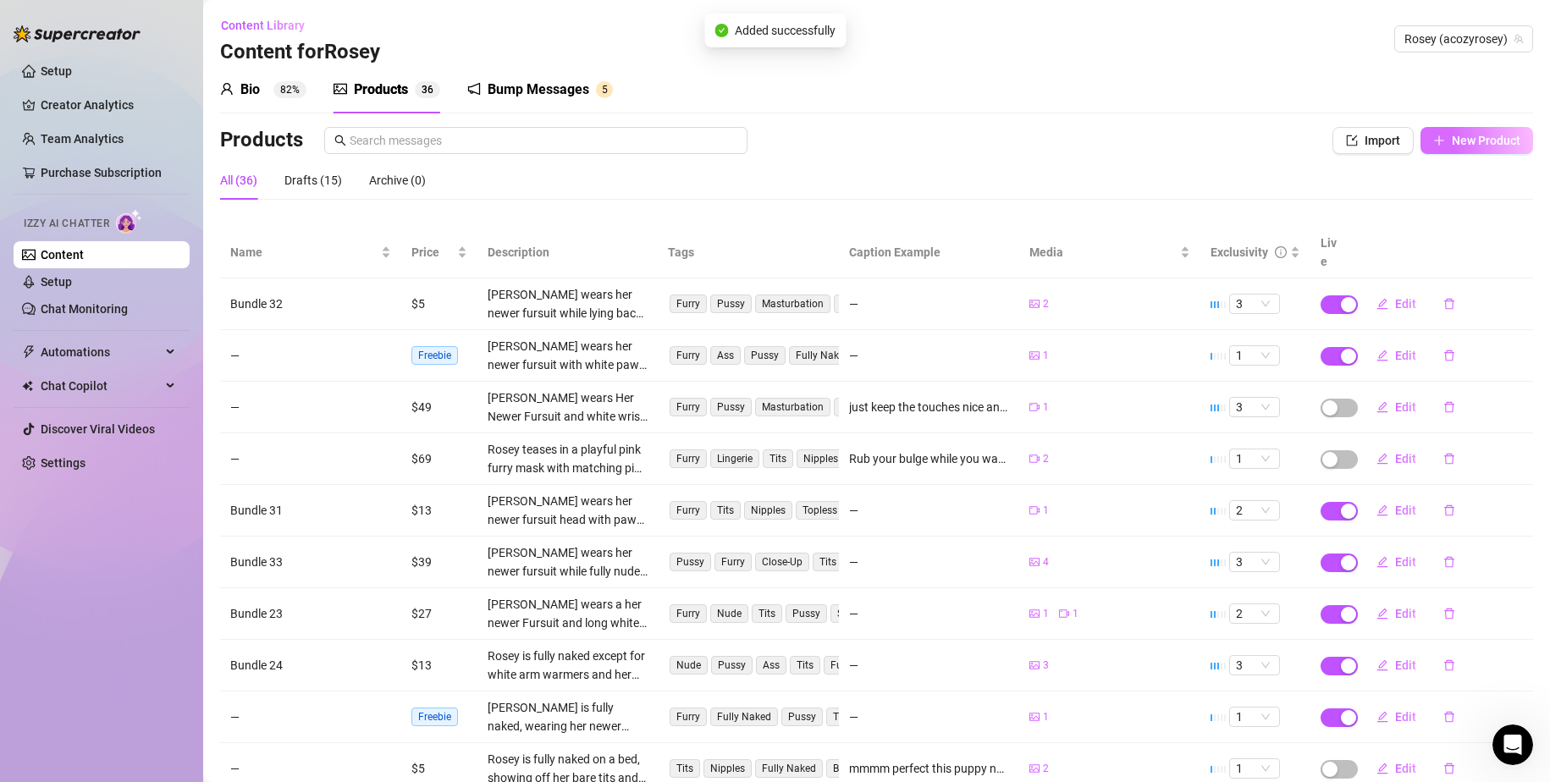
click at [1457, 135] on span "New Product" at bounding box center [1486, 141] width 69 height 14
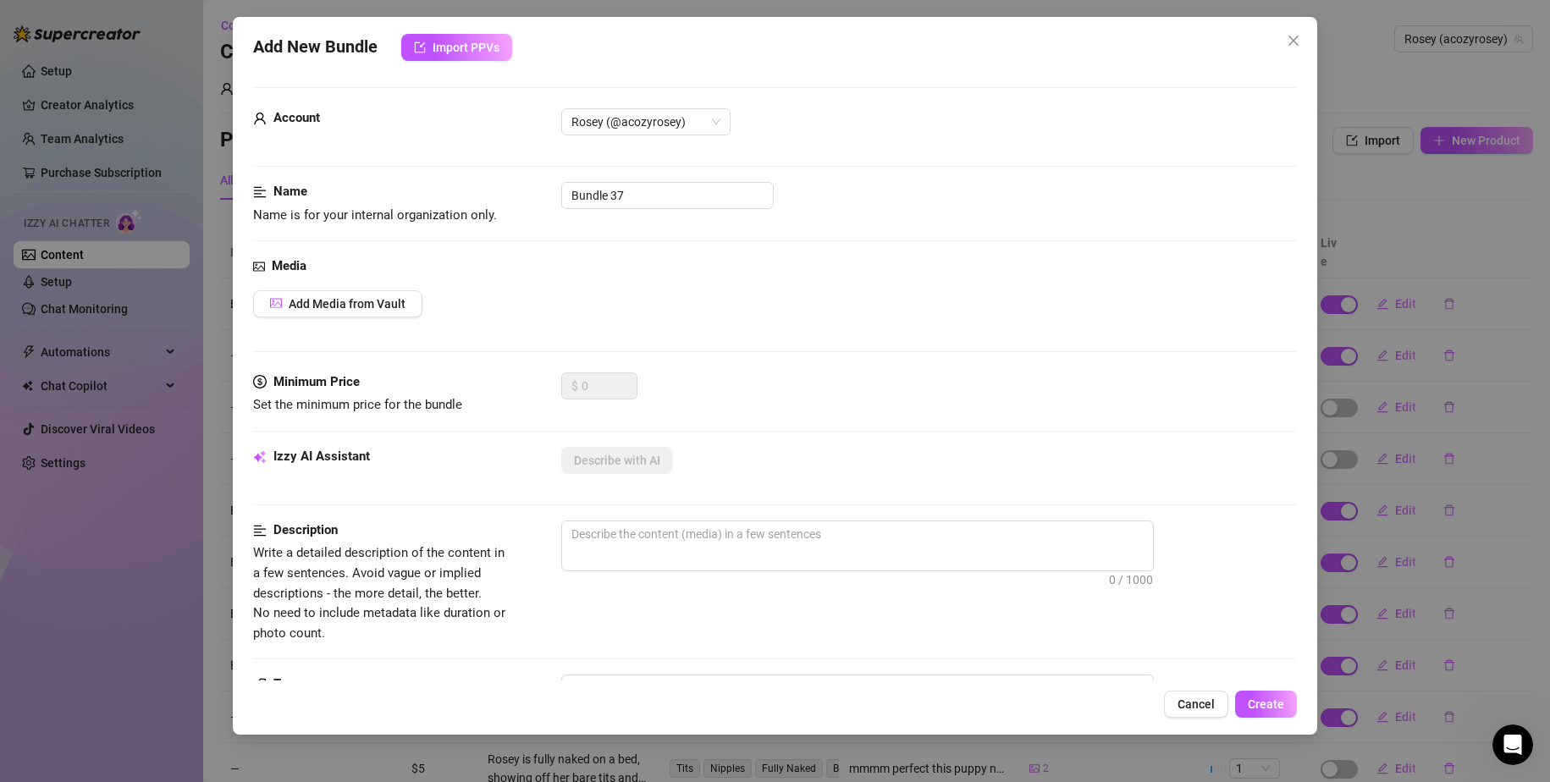
scroll to position [0, 0]
click at [362, 296] on button "Add Media from Vault" at bounding box center [337, 304] width 169 height 27
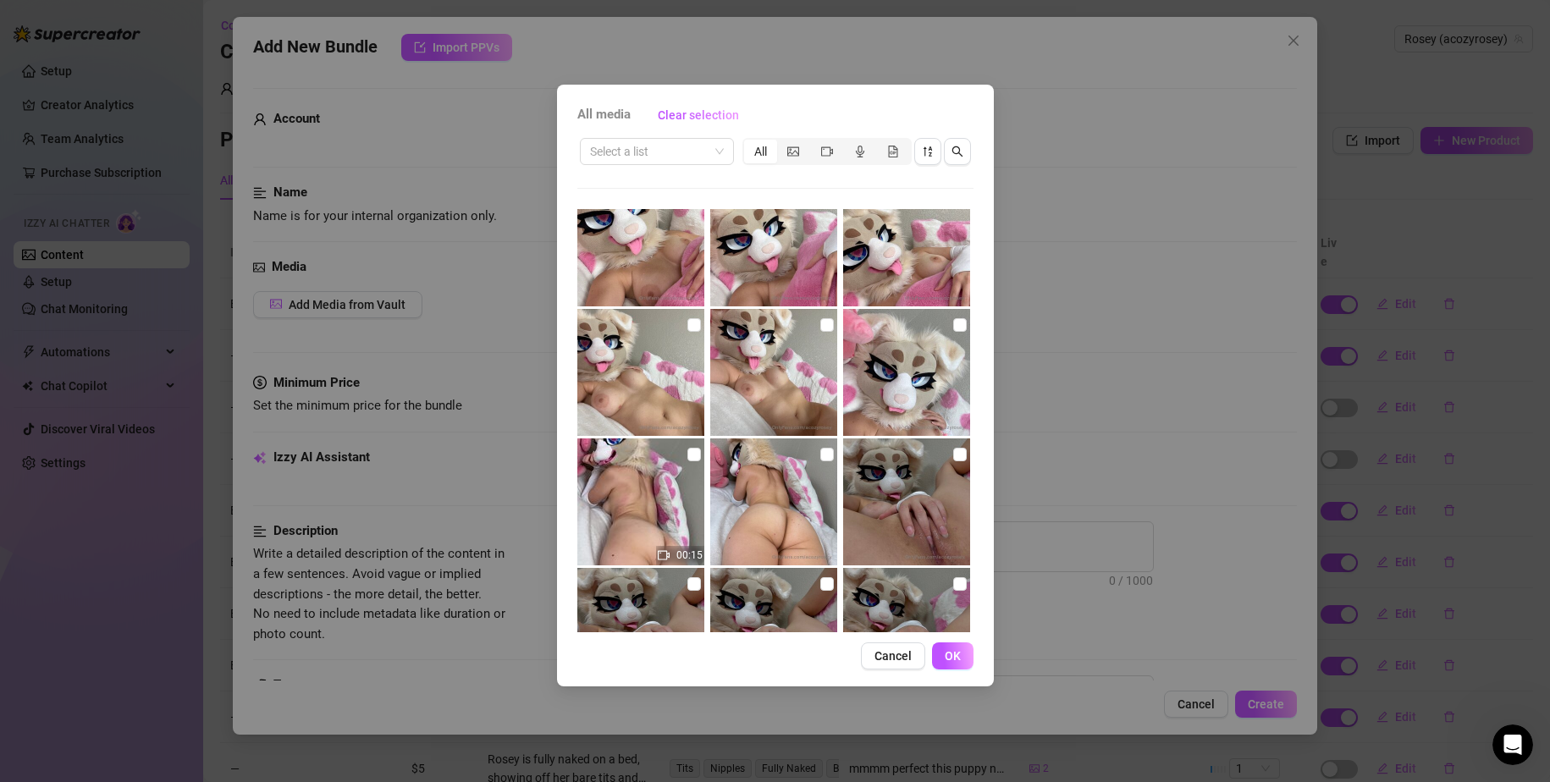
scroll to position [593, 0]
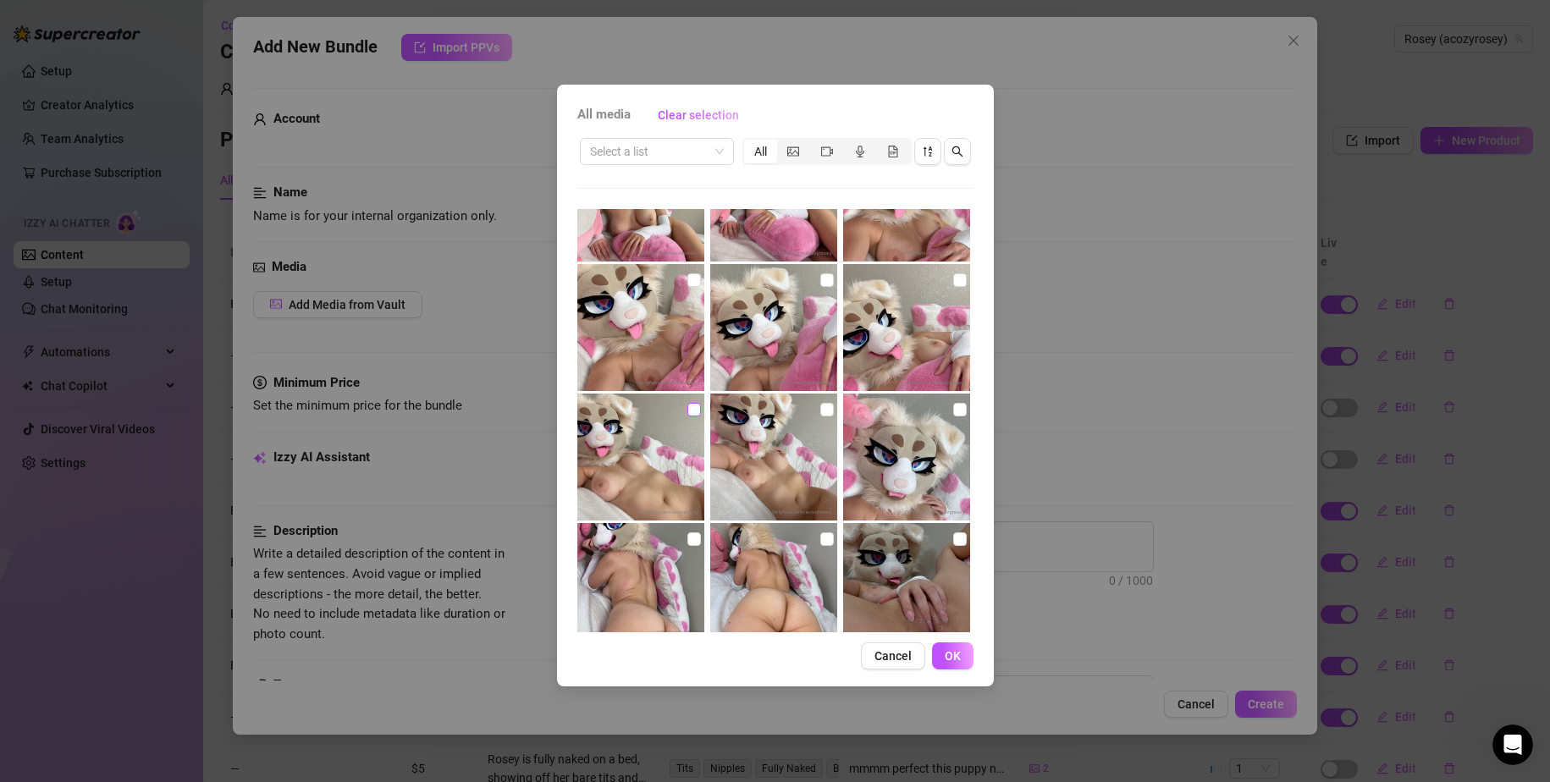
click at [697, 408] on input "checkbox" at bounding box center [694, 410] width 14 height 14
click at [953, 409] on input "checkbox" at bounding box center [960, 410] width 14 height 14
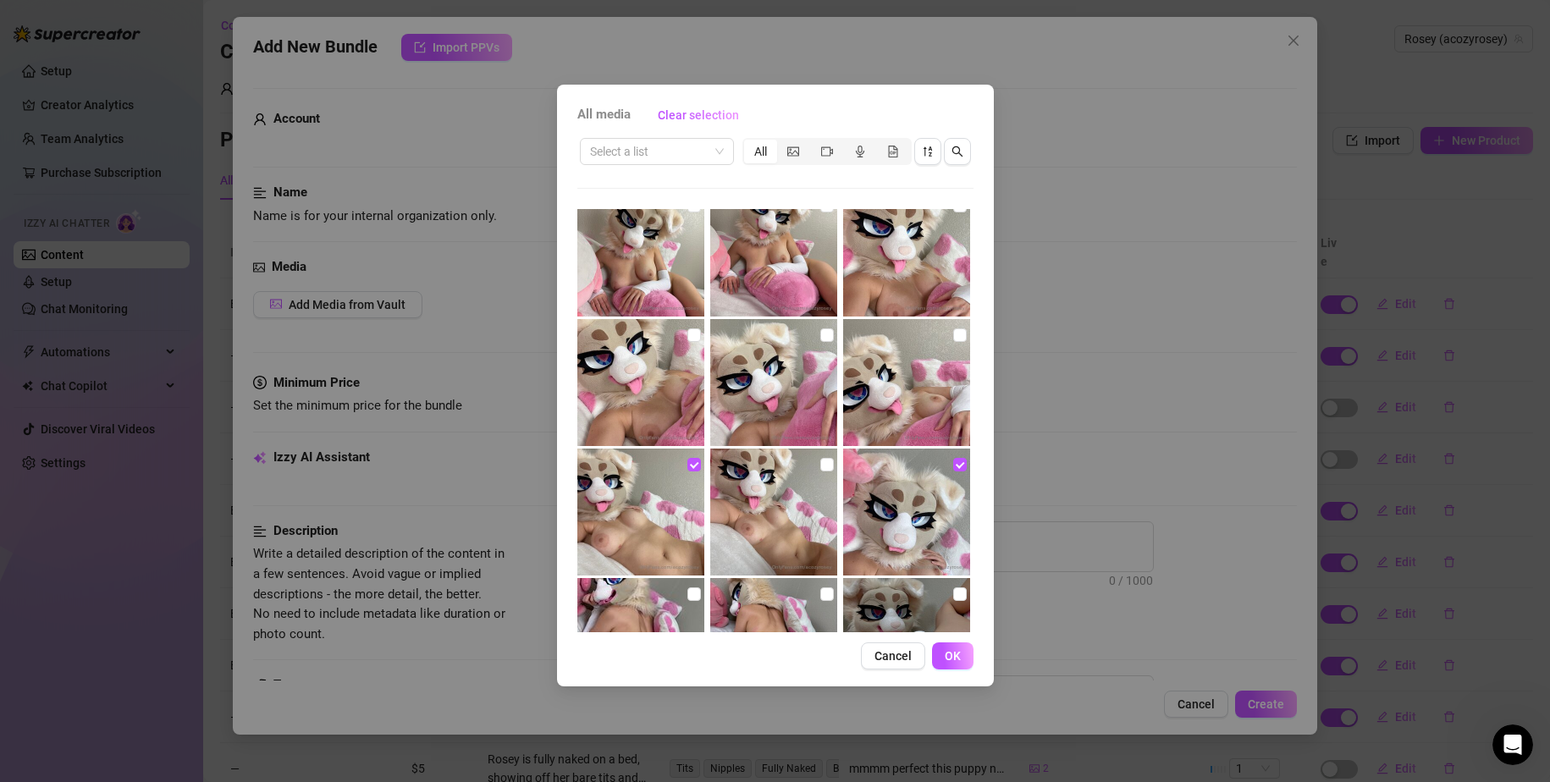
scroll to position [508, 0]
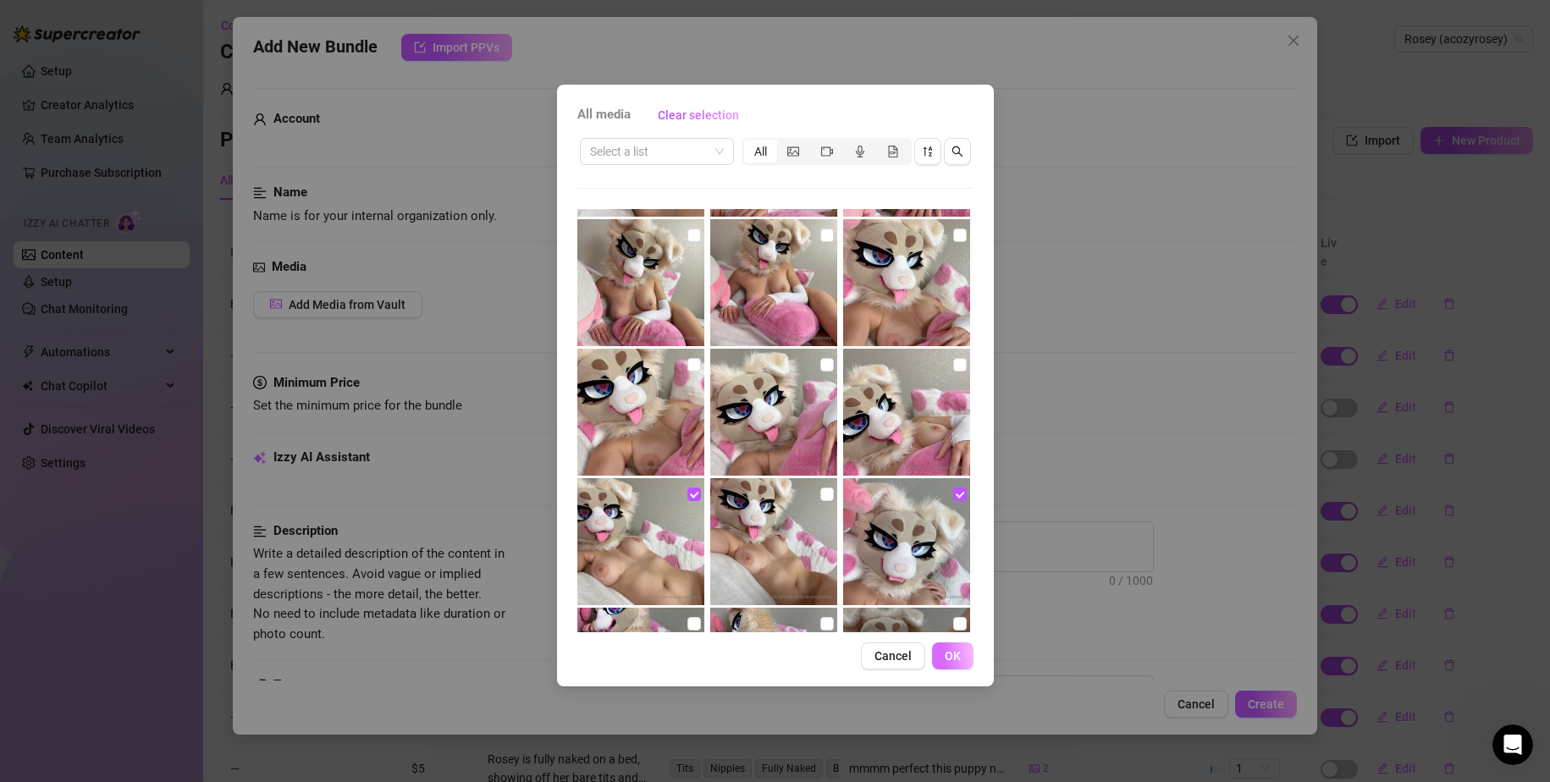
click at [966, 660] on button "OK" at bounding box center [952, 656] width 41 height 27
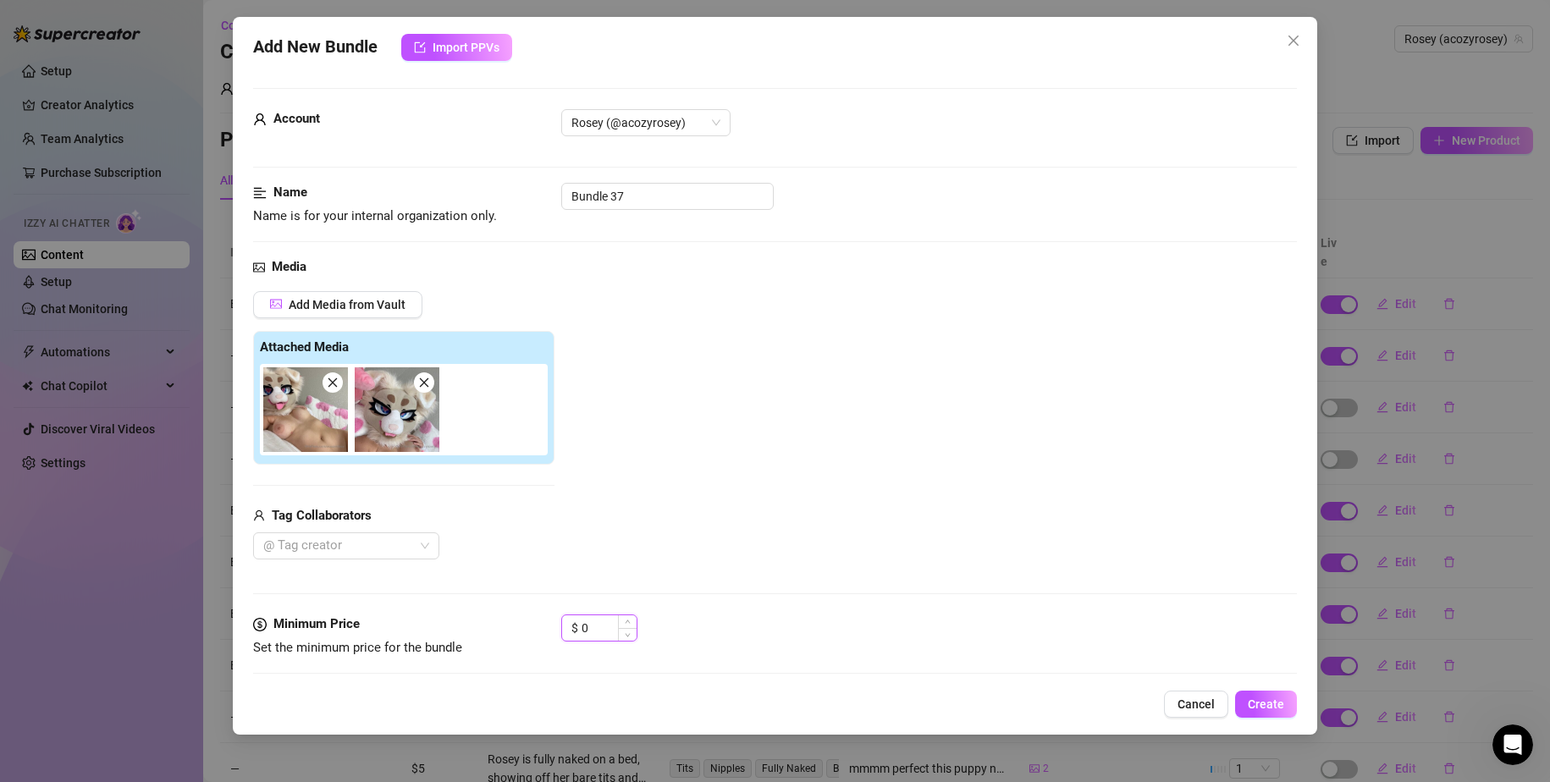
click at [607, 626] on input "0" at bounding box center [609, 628] width 55 height 25
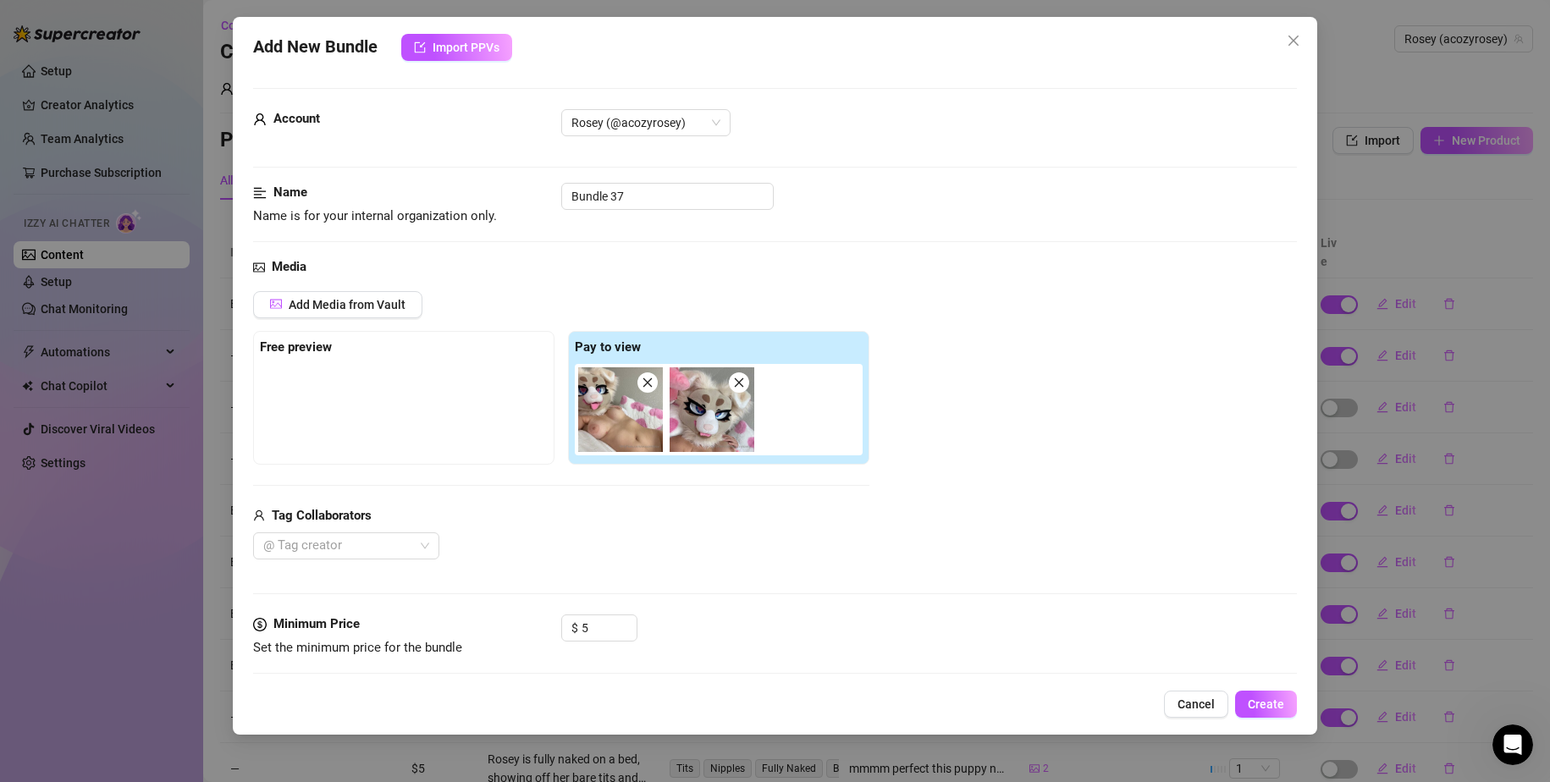
click at [1095, 359] on div "Add Media from Vault Free preview Pay to view Tag Collaborators @ Tag creator" at bounding box center [775, 425] width 1045 height 269
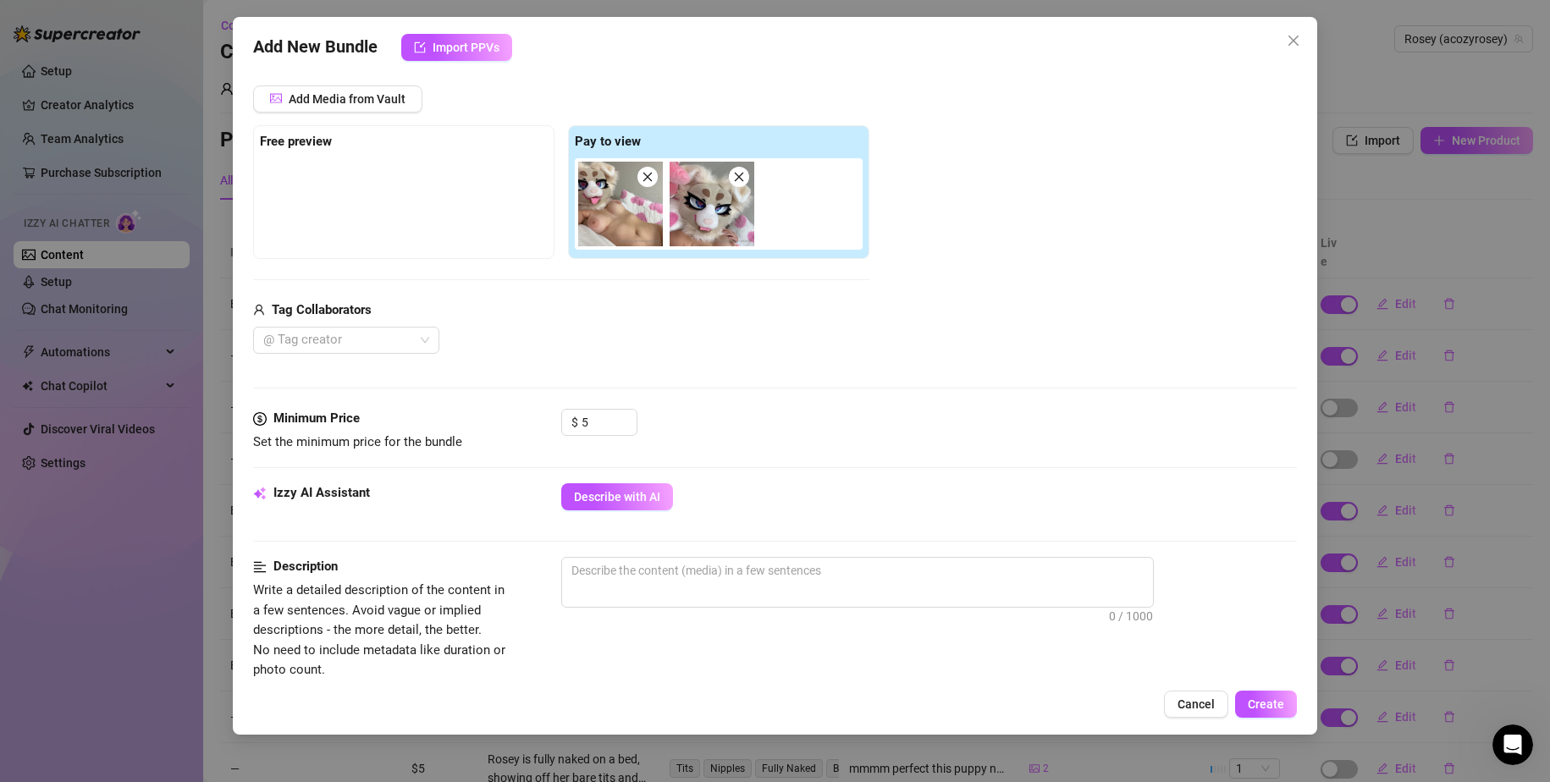
scroll to position [254, 0]
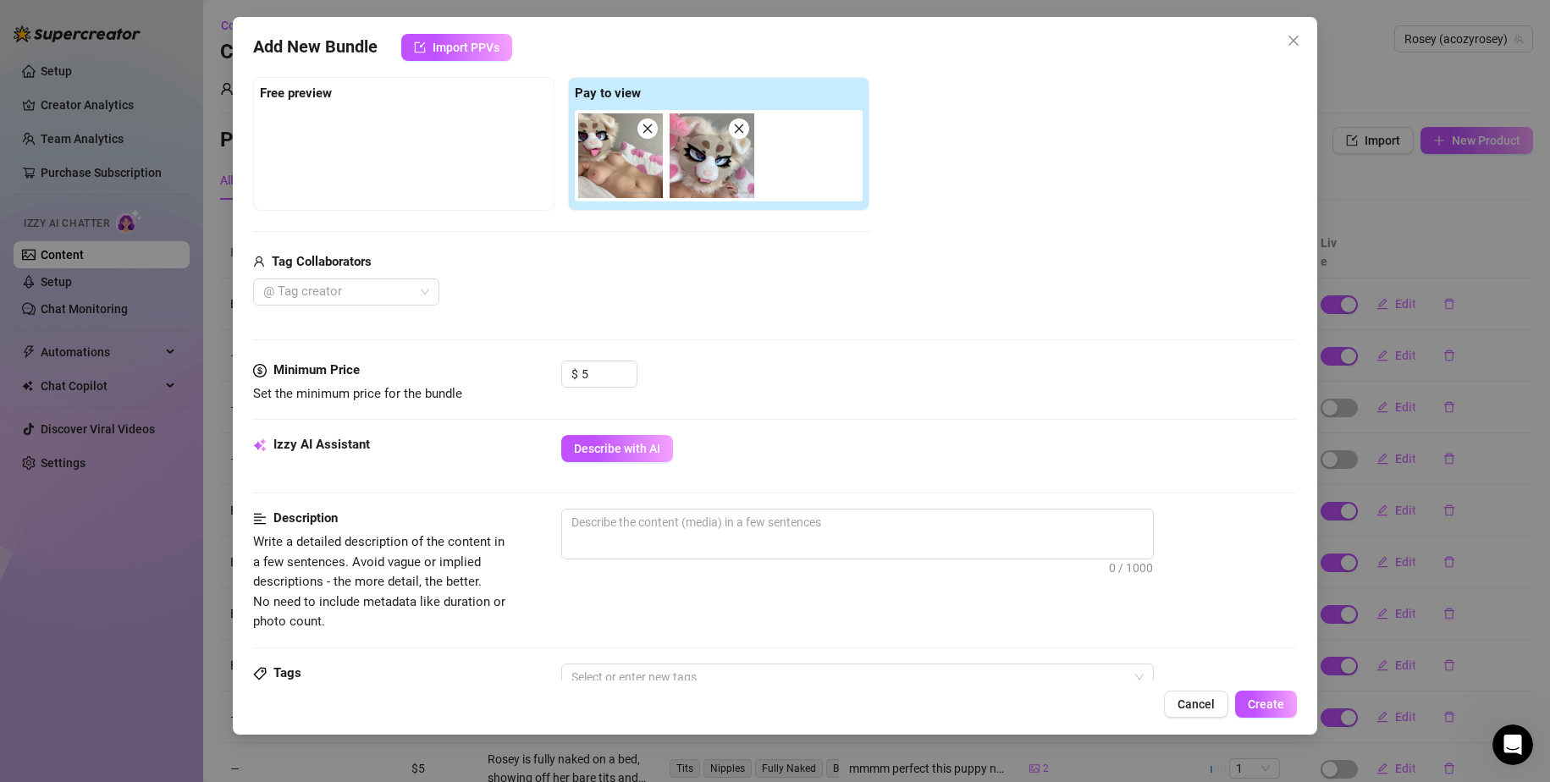
click at [621, 456] on span "Describe with AI" at bounding box center [617, 449] width 86 height 14
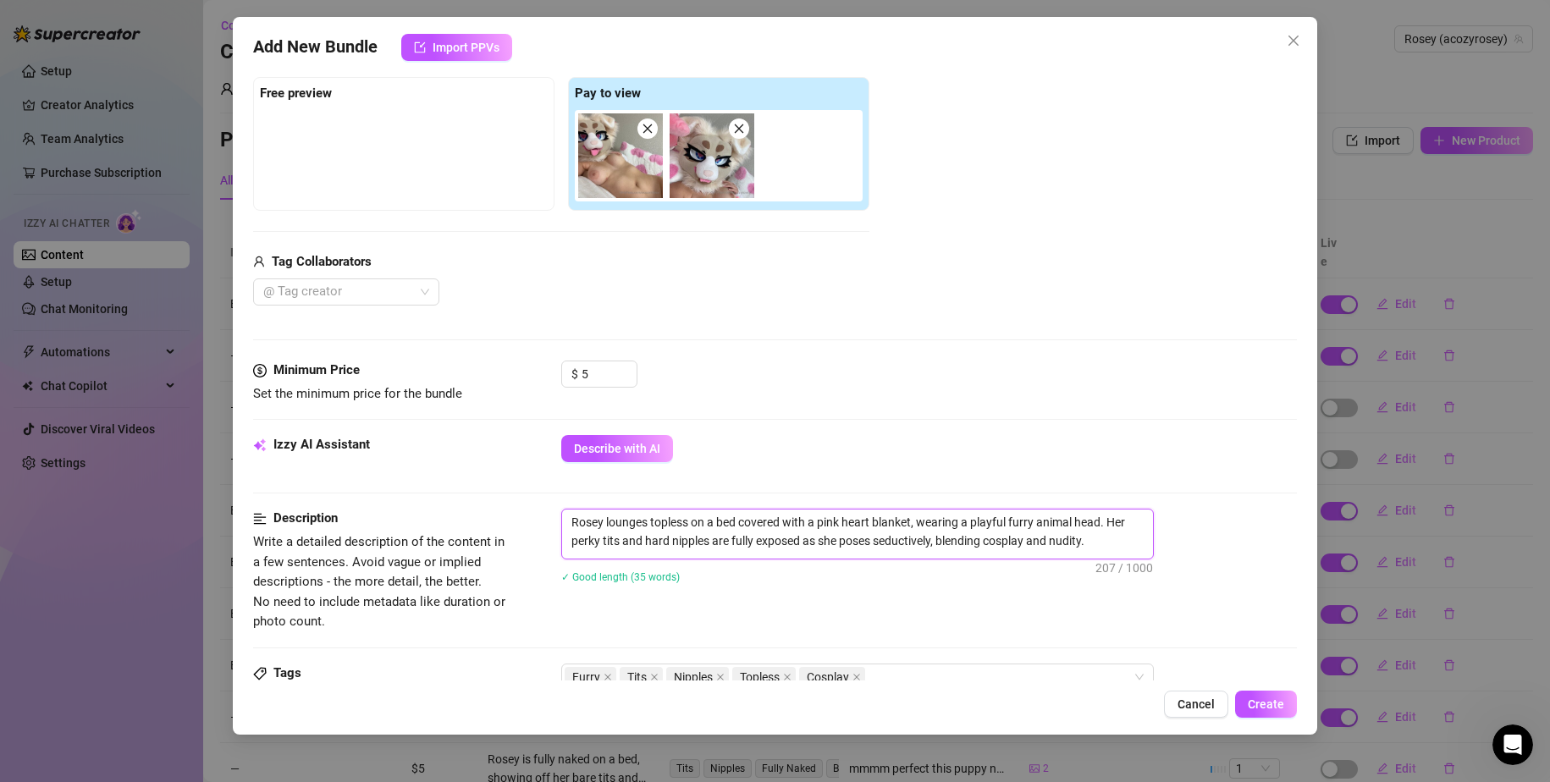
drag, startPoint x: 1075, startPoint y: 545, endPoint x: 933, endPoint y: 543, distance: 142.3
click at [933, 543] on textarea "Rosey lounges topless on a bed covered with a pink heart blanket, wearing a pla…" at bounding box center [857, 532] width 591 height 44
drag, startPoint x: 962, startPoint y: 520, endPoint x: 1102, endPoint y: 525, distance: 140.6
click at [1102, 525] on textarea "Rosey lounges topless on a bed covered with a pink heart blanket, wearing a pla…" at bounding box center [857, 532] width 591 height 44
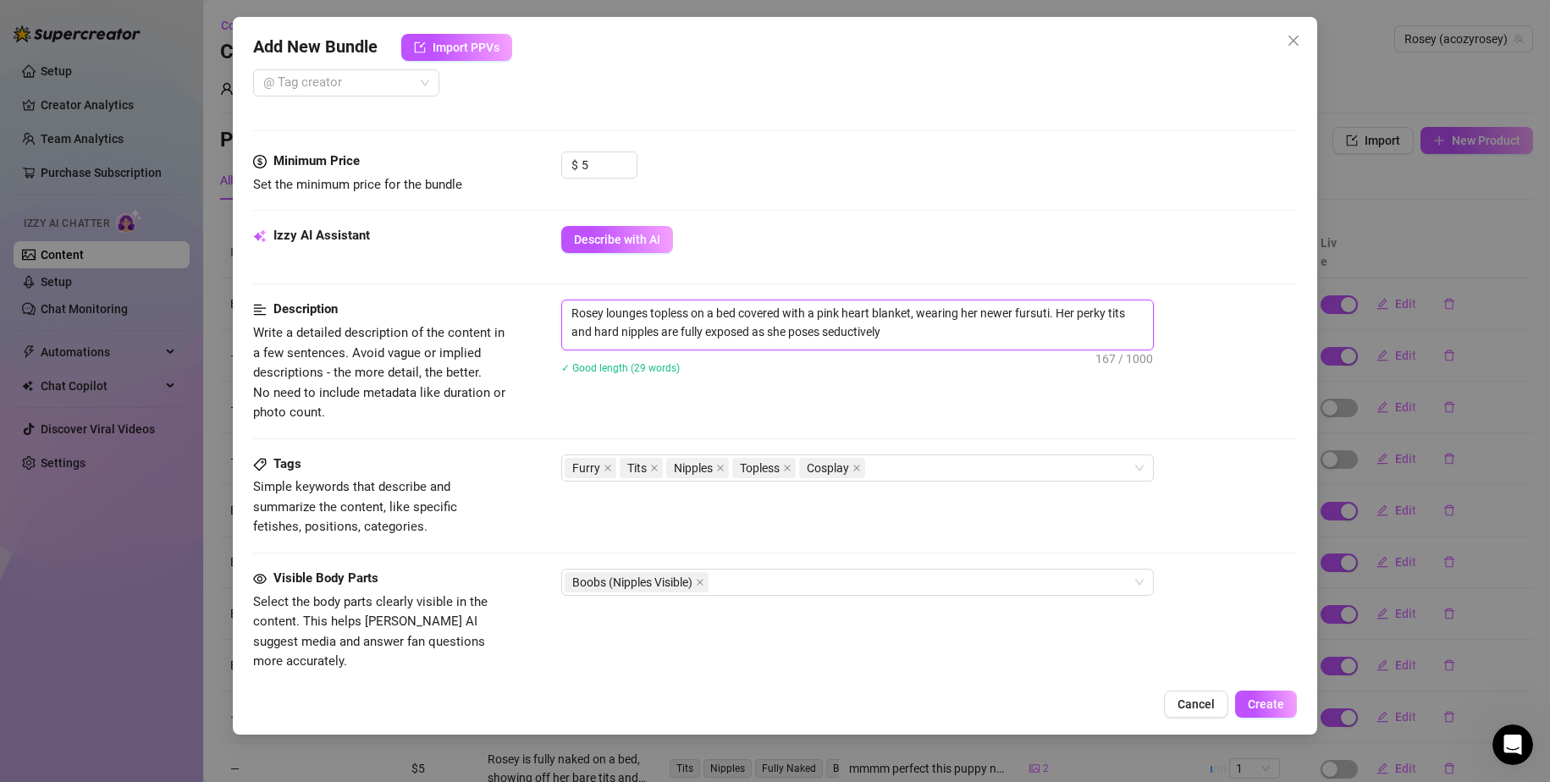
scroll to position [508, 0]
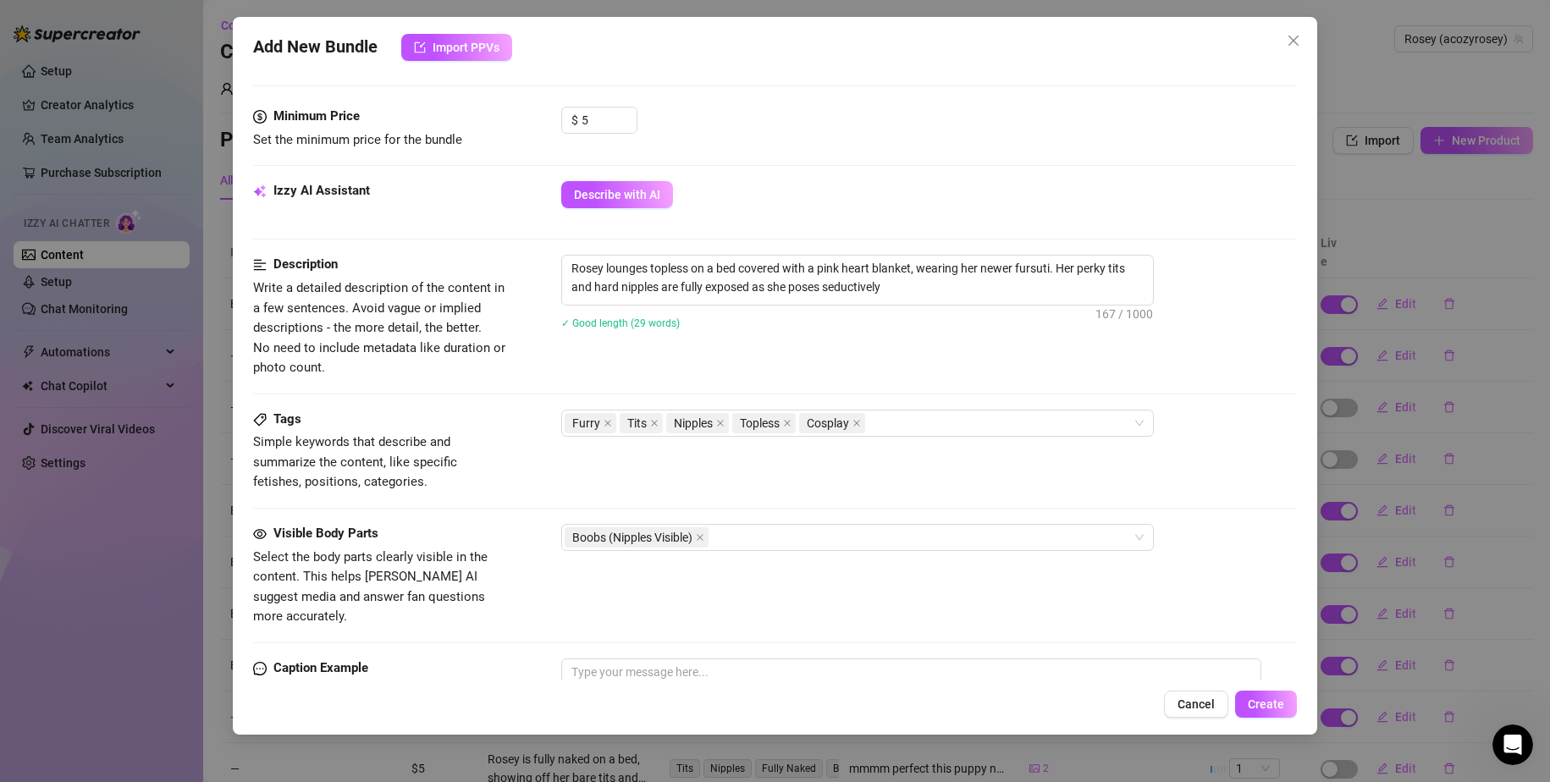
click at [958, 398] on div "Description Write a detailed description of the content in a few sentences. Avo…" at bounding box center [775, 332] width 1045 height 154
click at [956, 406] on div "Description Write a detailed description of the content in a few sentences. Avo…" at bounding box center [775, 332] width 1045 height 154
click at [991, 422] on div "Furry Tits Nipples Topless Cosplay" at bounding box center [849, 423] width 568 height 24
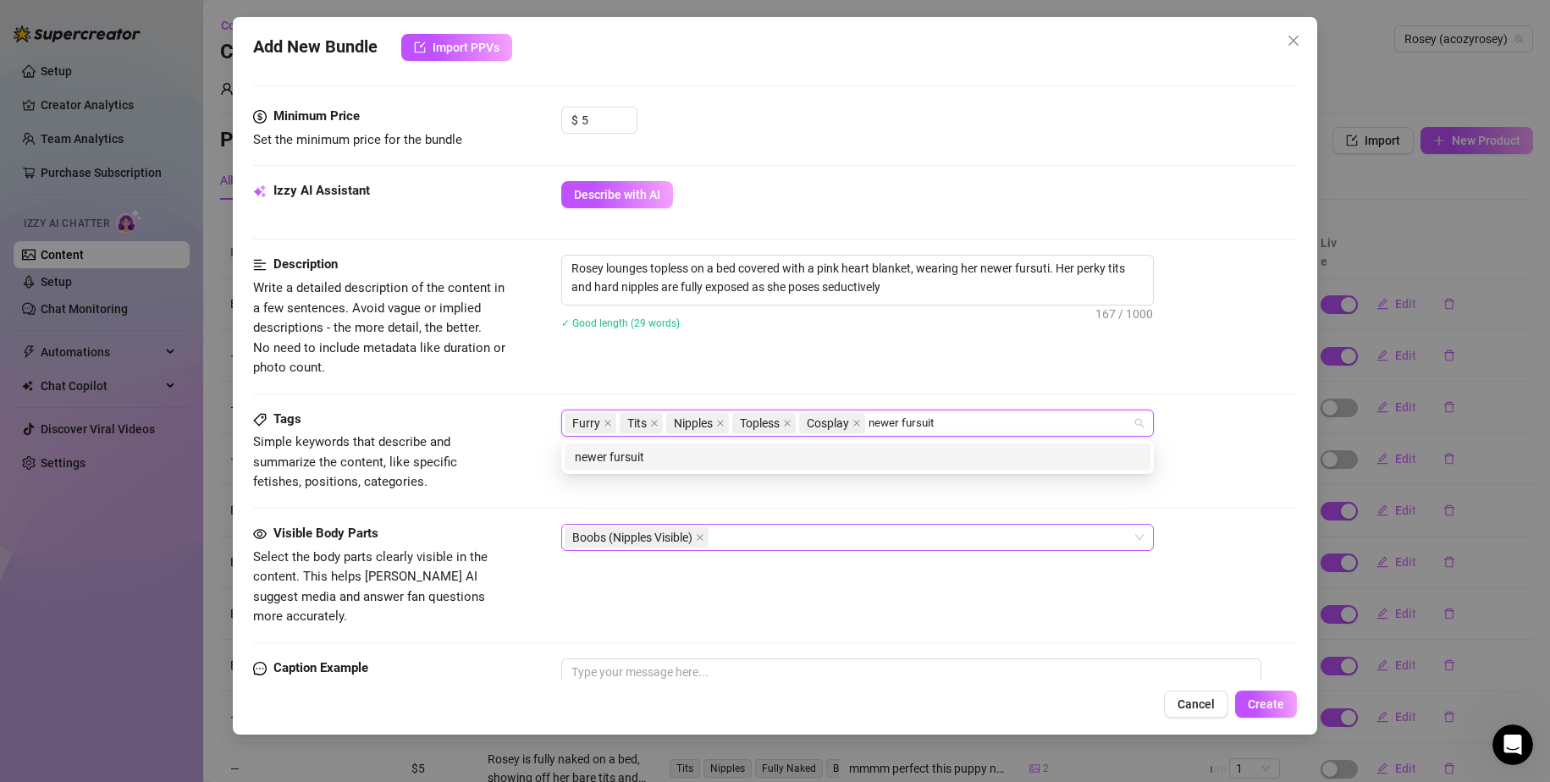
click at [768, 531] on div "Boobs (Nipples Visible)" at bounding box center [849, 538] width 568 height 24
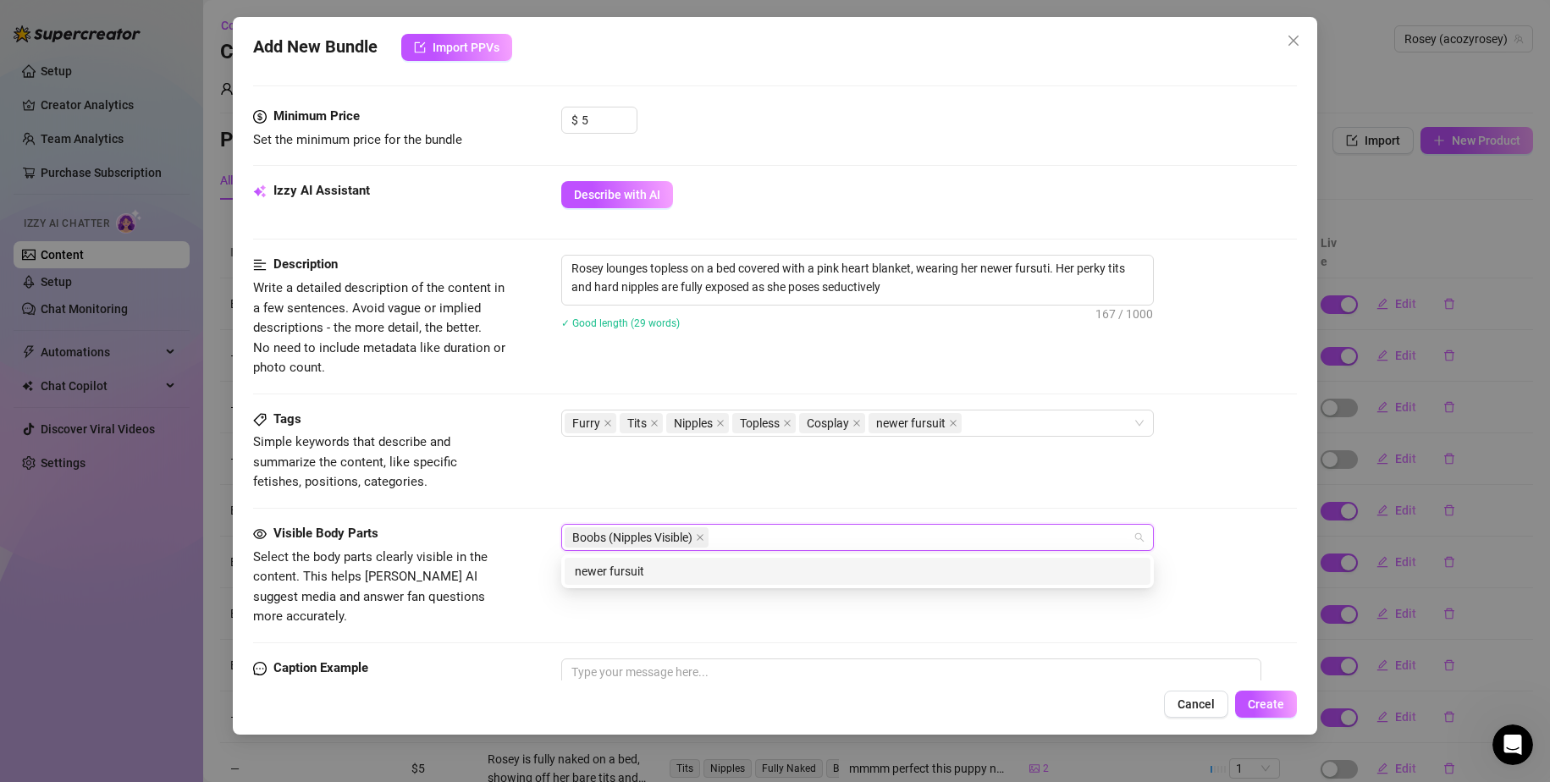
click at [650, 499] on div "Tags Simple keywords that describe and summarize the content, like specific fet…" at bounding box center [775, 467] width 1045 height 114
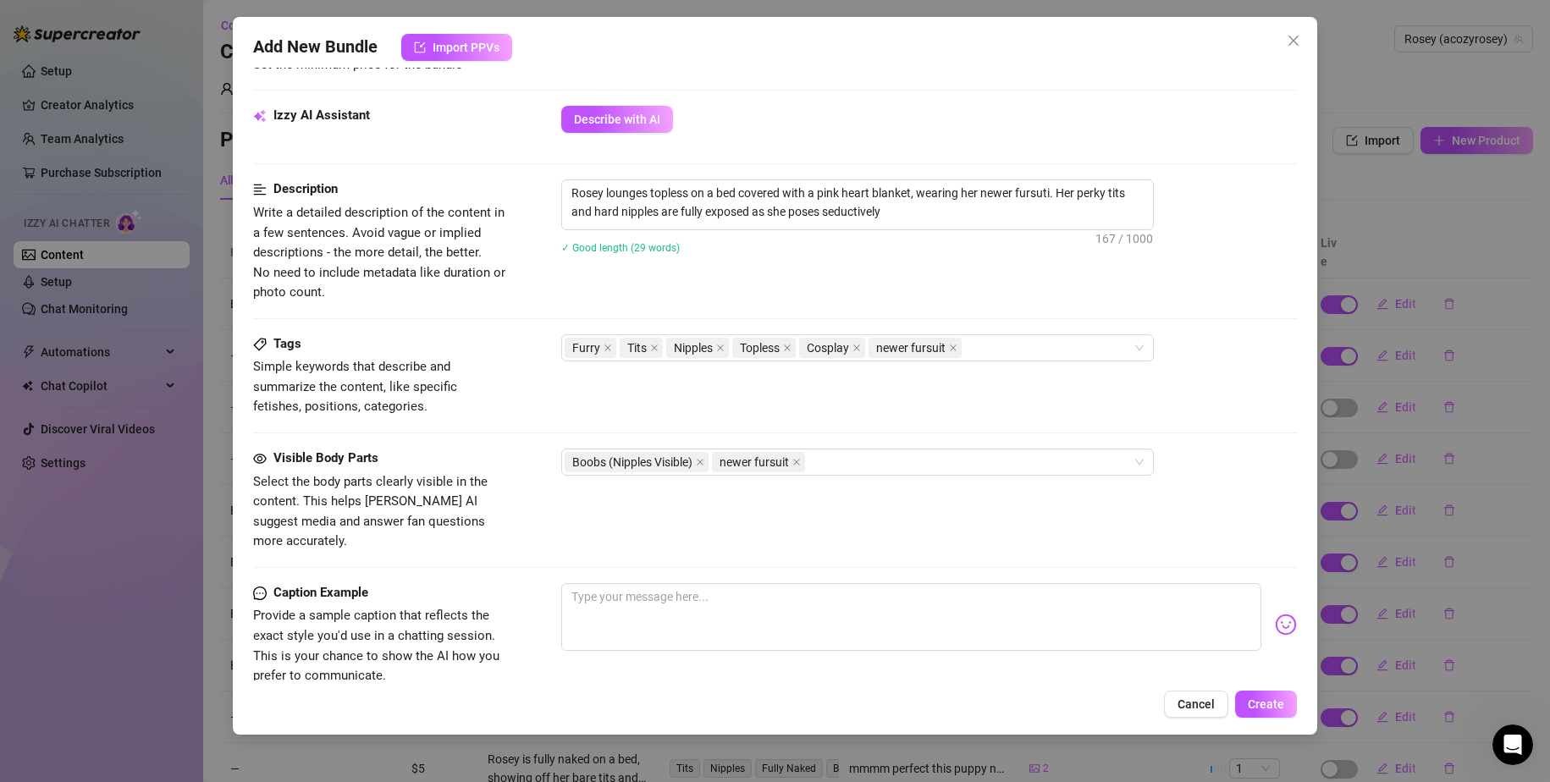
scroll to position [809, 0]
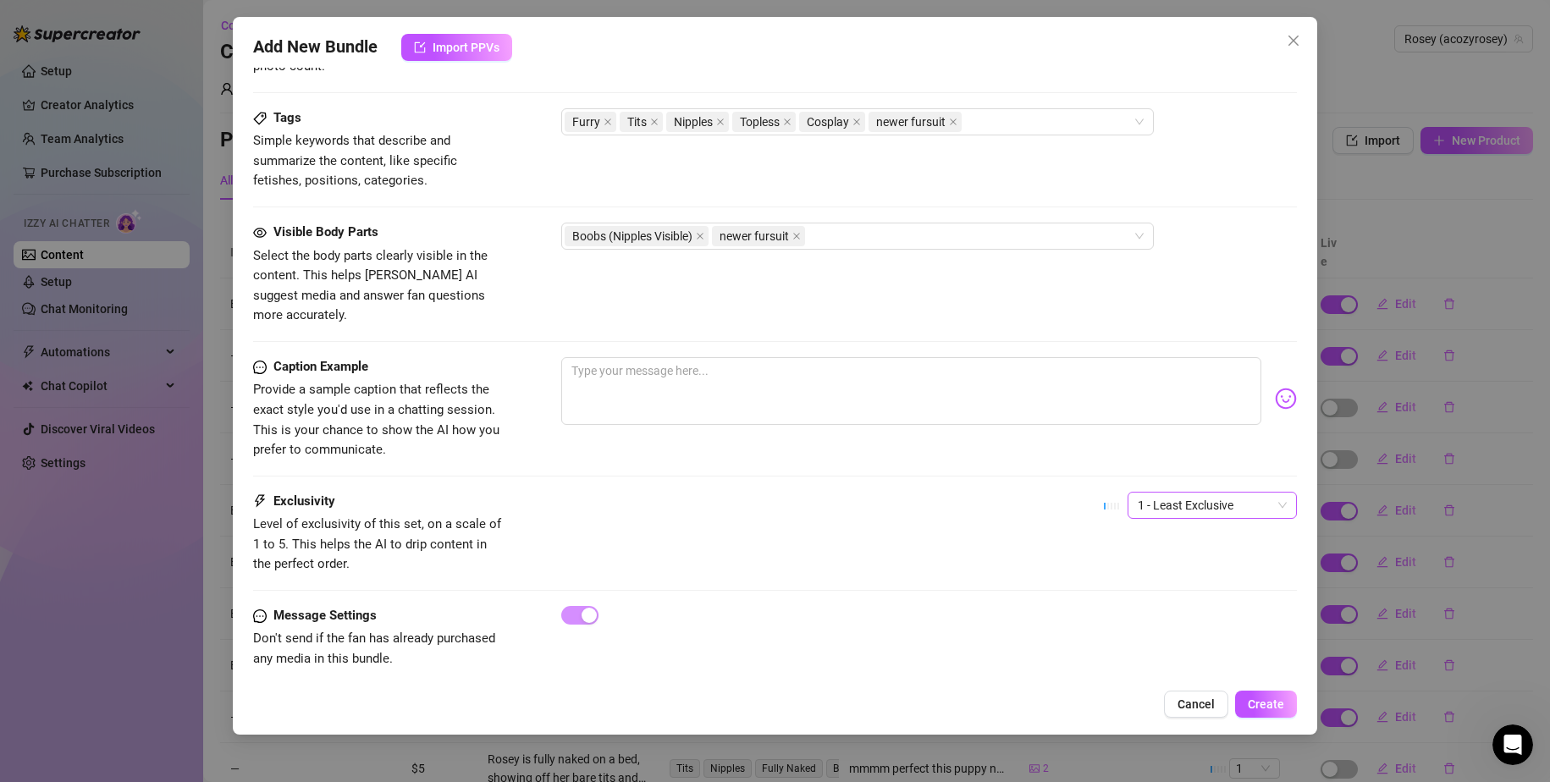
click at [1172, 493] on span "1 - Least Exclusive" at bounding box center [1212, 505] width 149 height 25
click at [995, 532] on div "Exclusivity Level of exclusivity of this set, on a scale of 1 to 5. This helps …" at bounding box center [775, 533] width 1045 height 83
click at [1152, 465] on div "Caption Example Provide a sample caption that reflects the exact style you'd us…" at bounding box center [775, 424] width 1045 height 135
click at [1175, 494] on span "1 - Least Exclusive" at bounding box center [1212, 505] width 149 height 25
click at [1197, 545] on div "2" at bounding box center [1198, 546] width 142 height 19
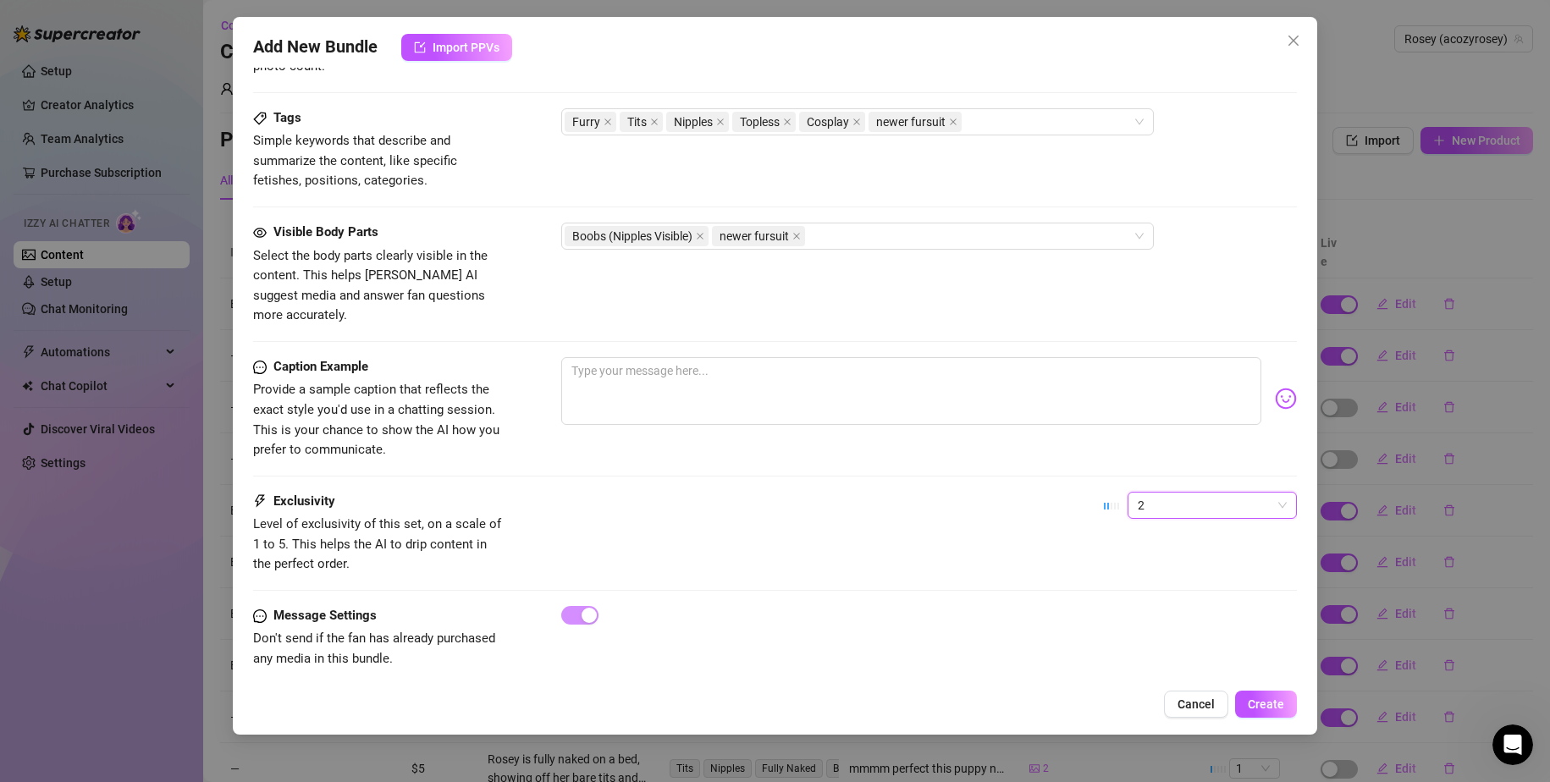
click at [987, 564] on div "Exclusivity Level of exclusivity of this set, on a scale of 1 to 5. This helps …" at bounding box center [775, 549] width 1045 height 114
click at [1274, 706] on span "Create" at bounding box center [1266, 705] width 36 height 14
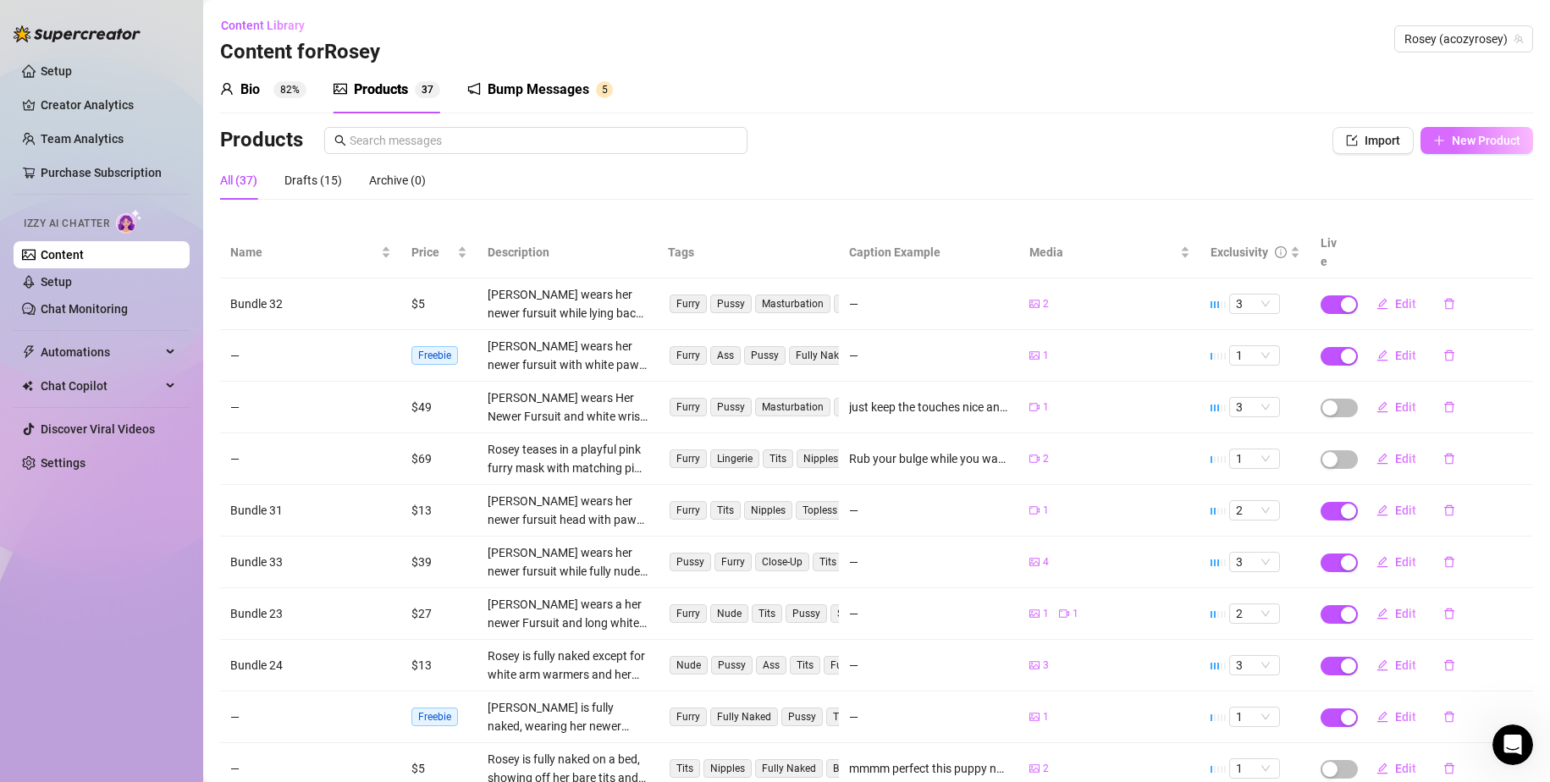
click at [1452, 140] on span "New Product" at bounding box center [1486, 141] width 69 height 14
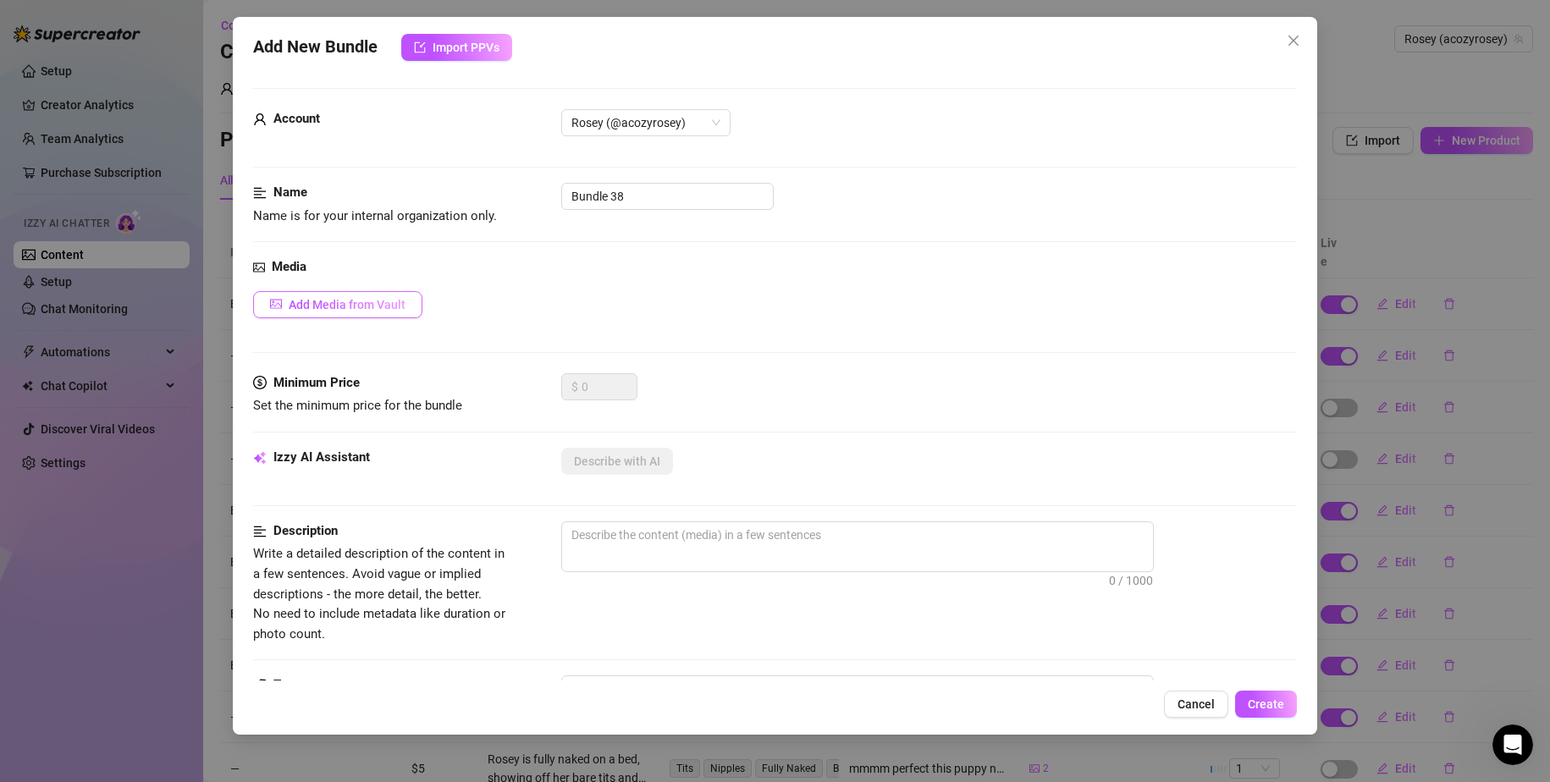
click at [415, 302] on button "Add Media from Vault" at bounding box center [337, 304] width 169 height 27
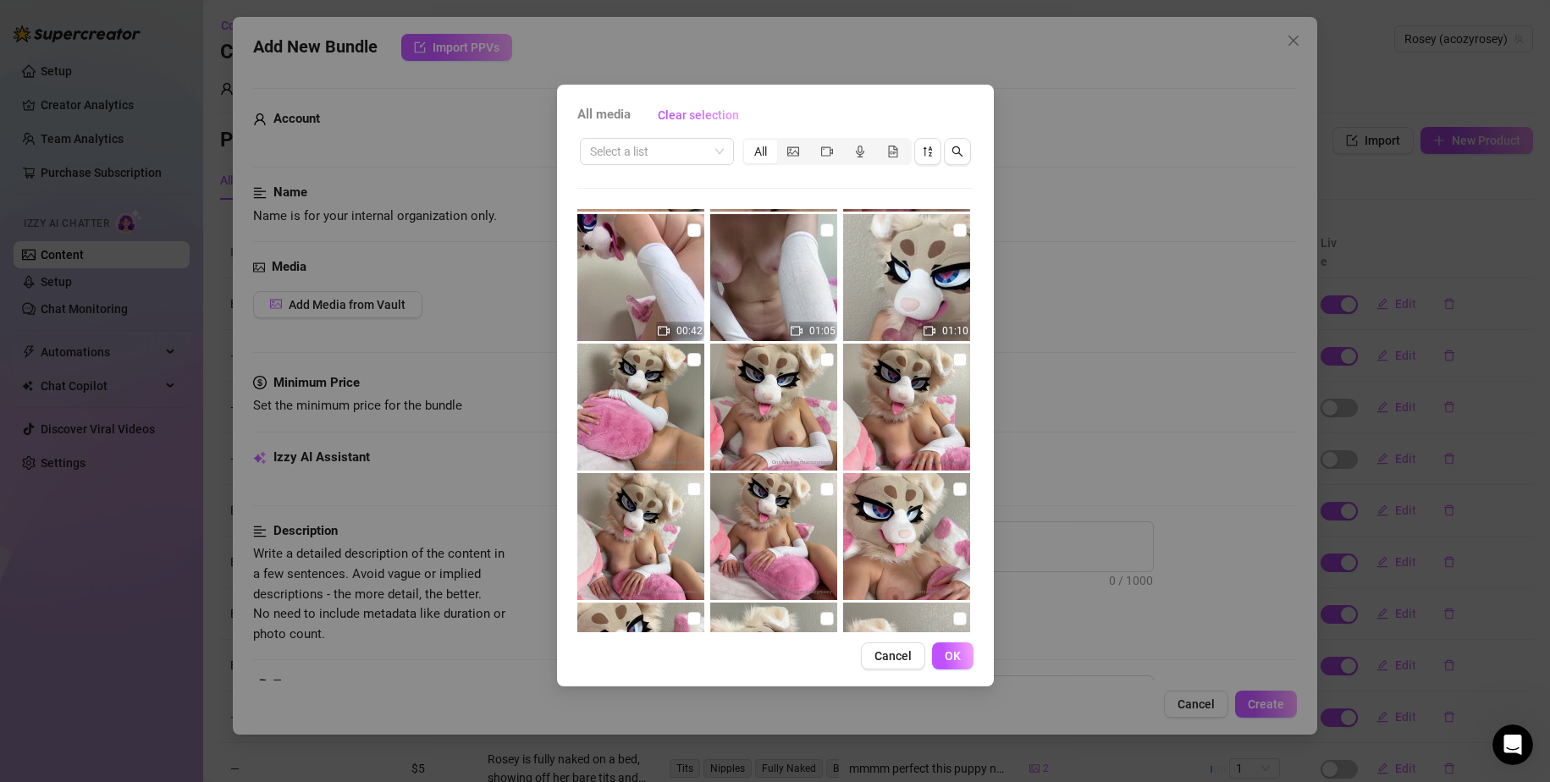
scroll to position [339, 0]
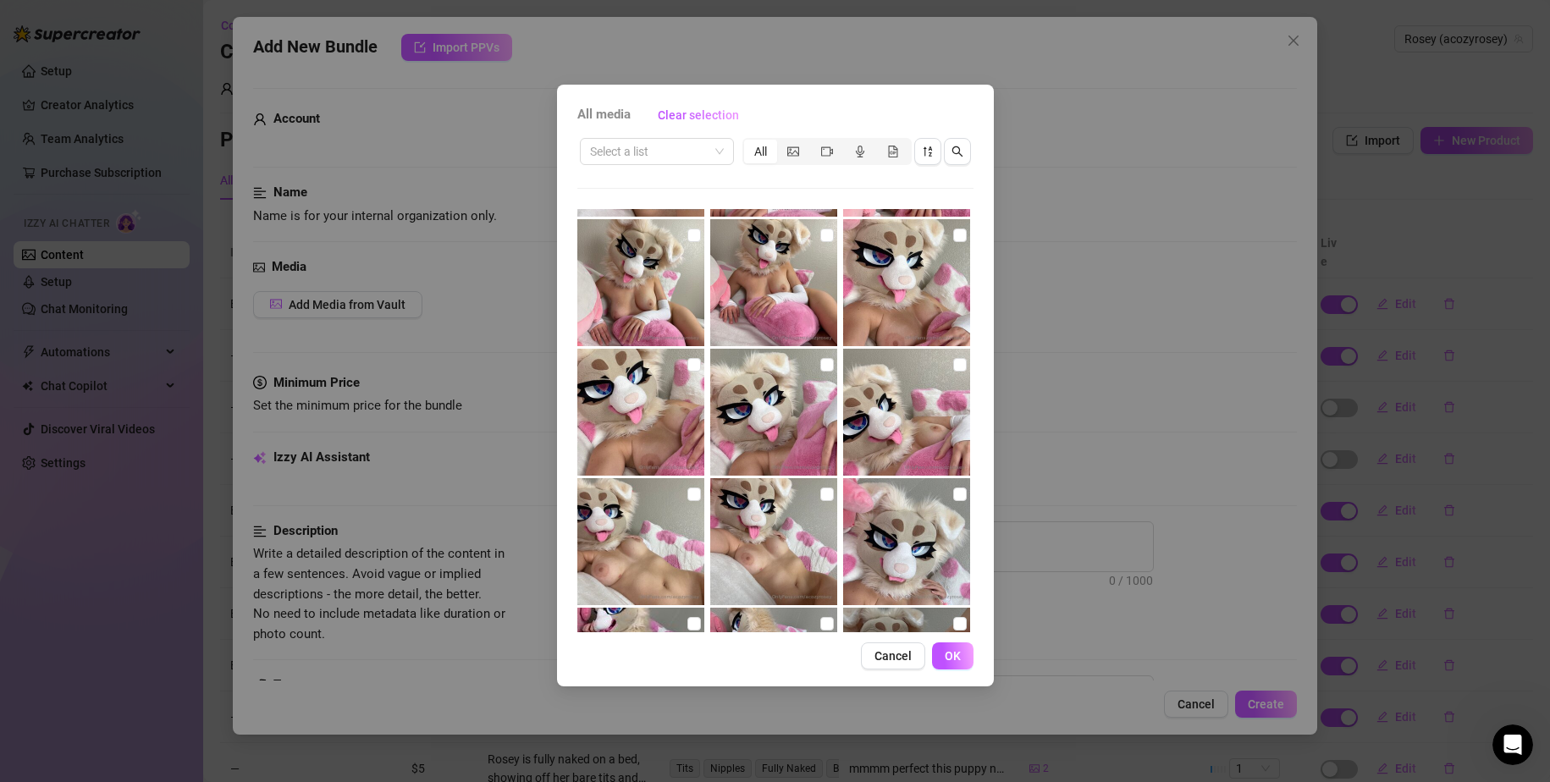
scroll to position [423, 0]
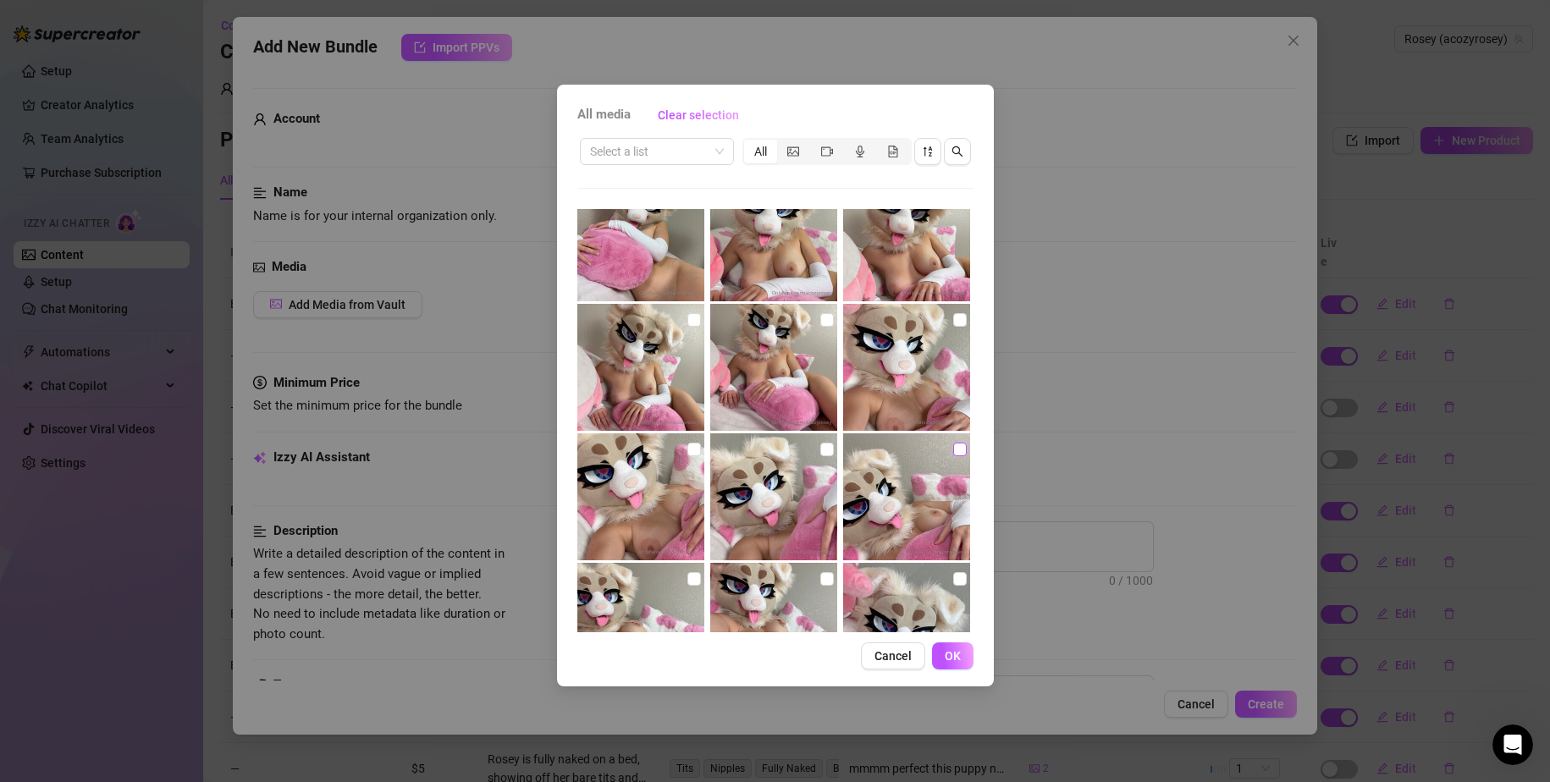
click at [953, 450] on input "checkbox" at bounding box center [960, 450] width 14 height 14
checkbox input "true"
click at [690, 453] on input "checkbox" at bounding box center [694, 450] width 14 height 14
checkbox input "true"
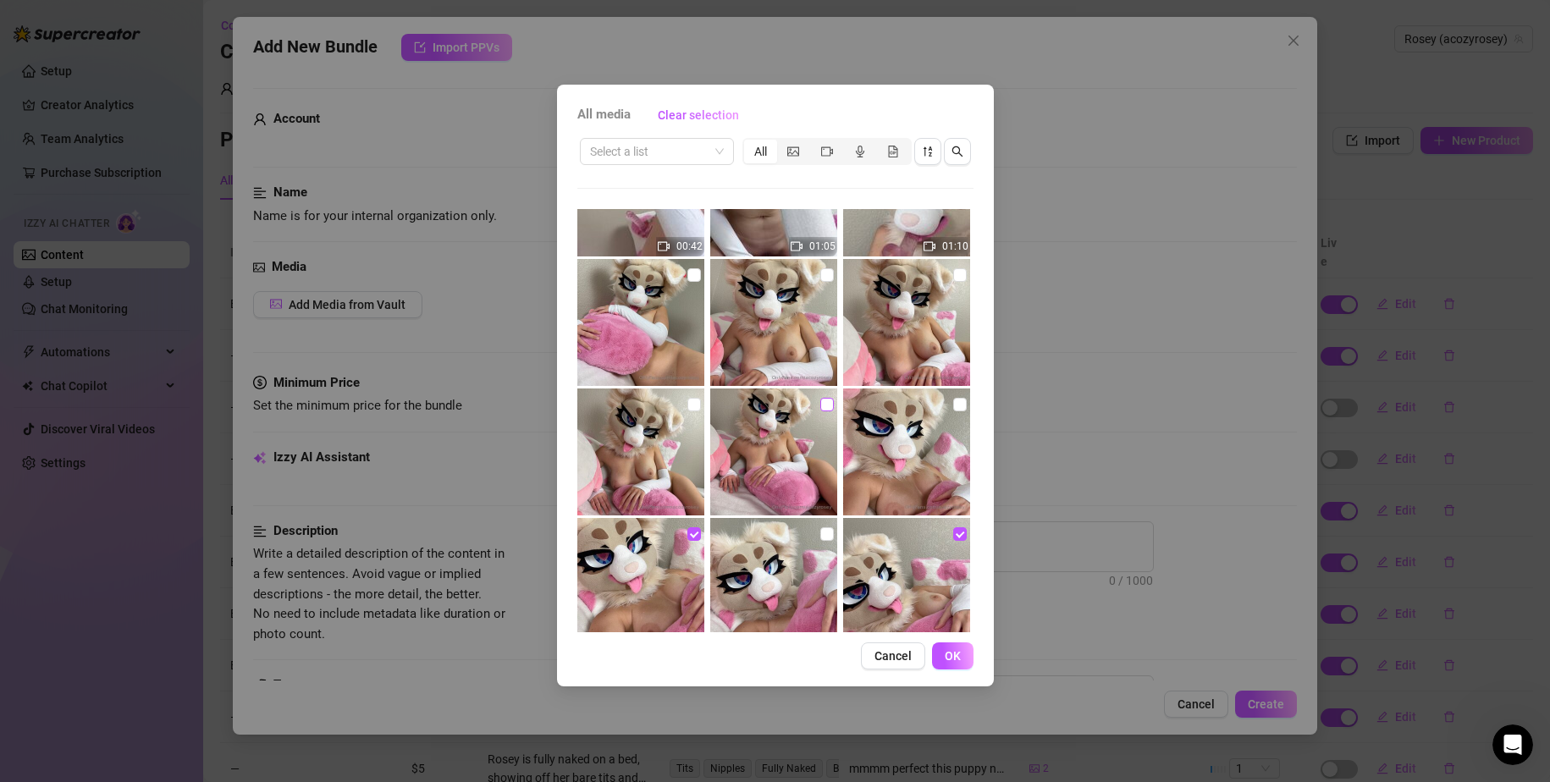
click at [820, 400] on input "checkbox" at bounding box center [827, 405] width 14 height 14
checkbox input "true"
click at [821, 269] on input "checkbox" at bounding box center [827, 275] width 14 height 14
checkbox input "true"
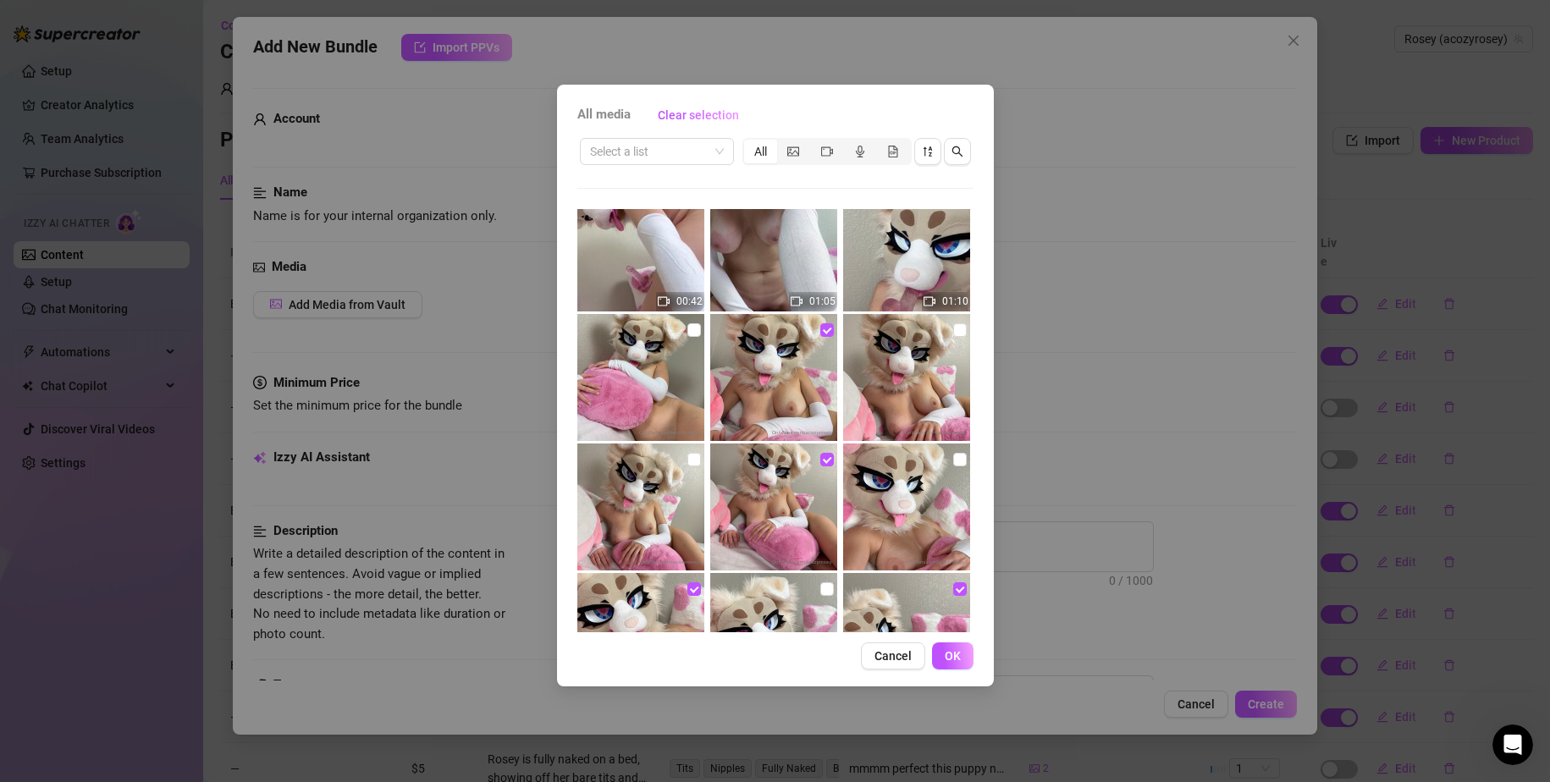
scroll to position [254, 0]
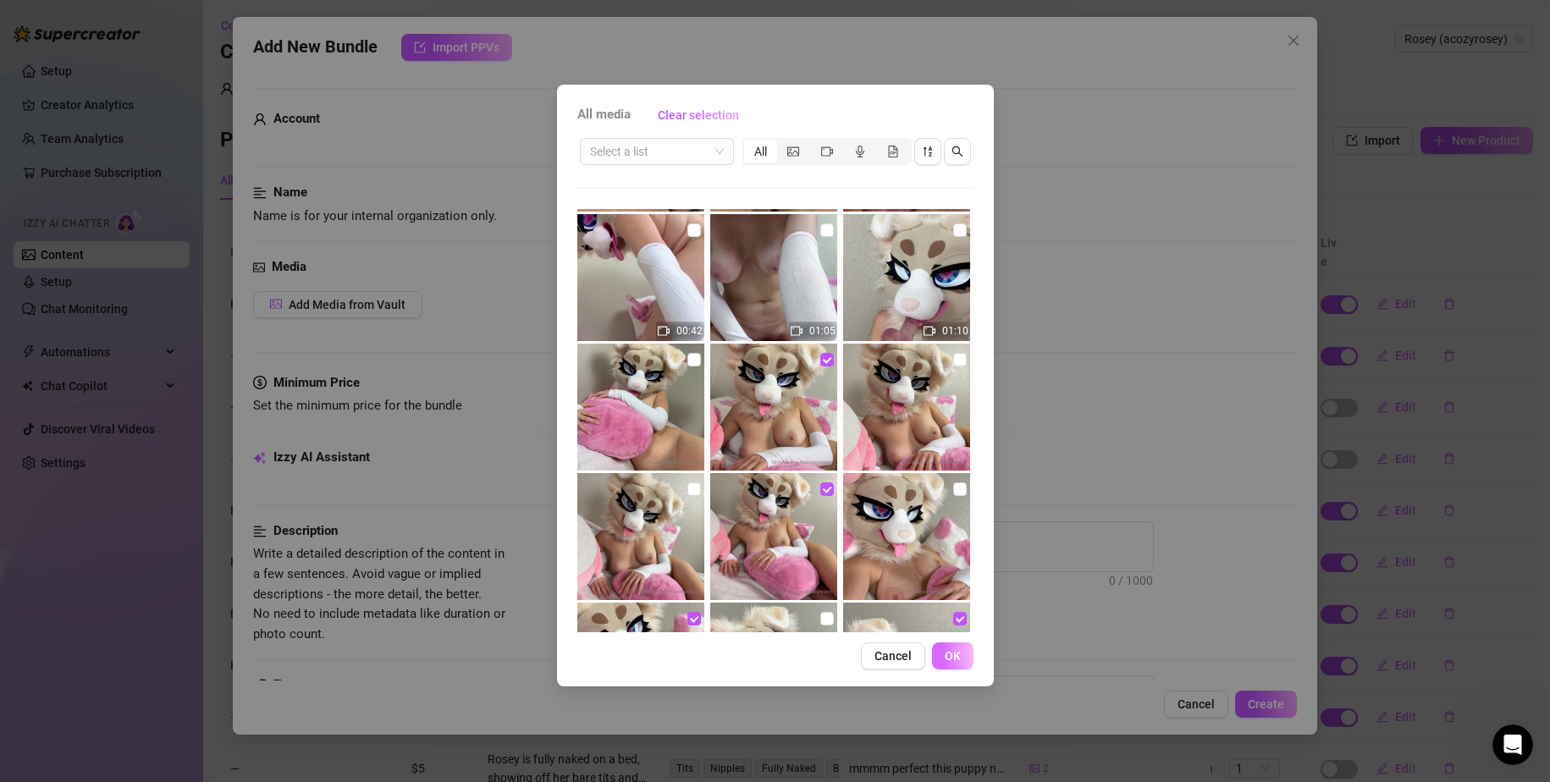
click at [955, 661] on span "OK" at bounding box center [953, 656] width 16 height 14
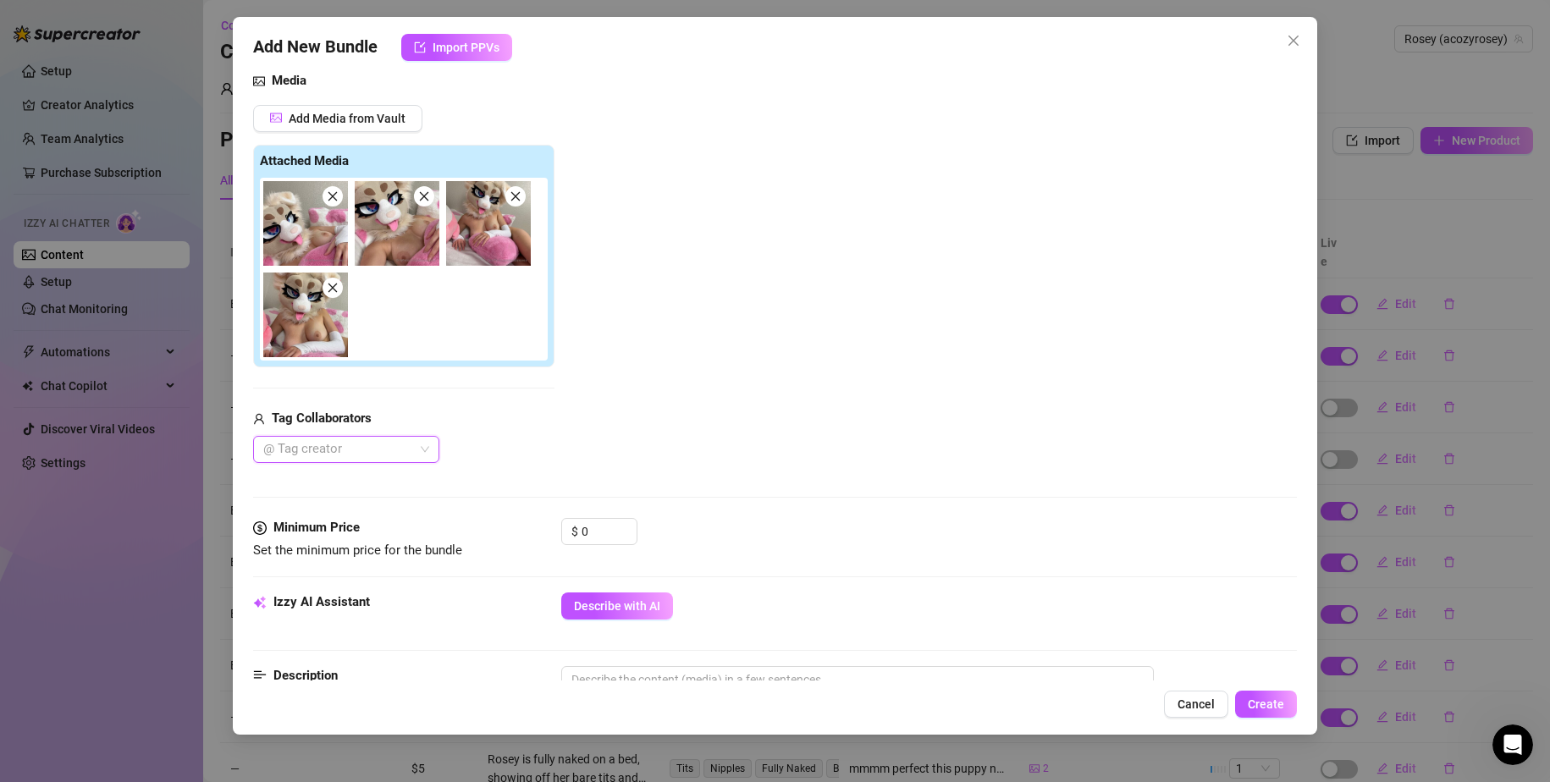
scroll to position [339, 0]
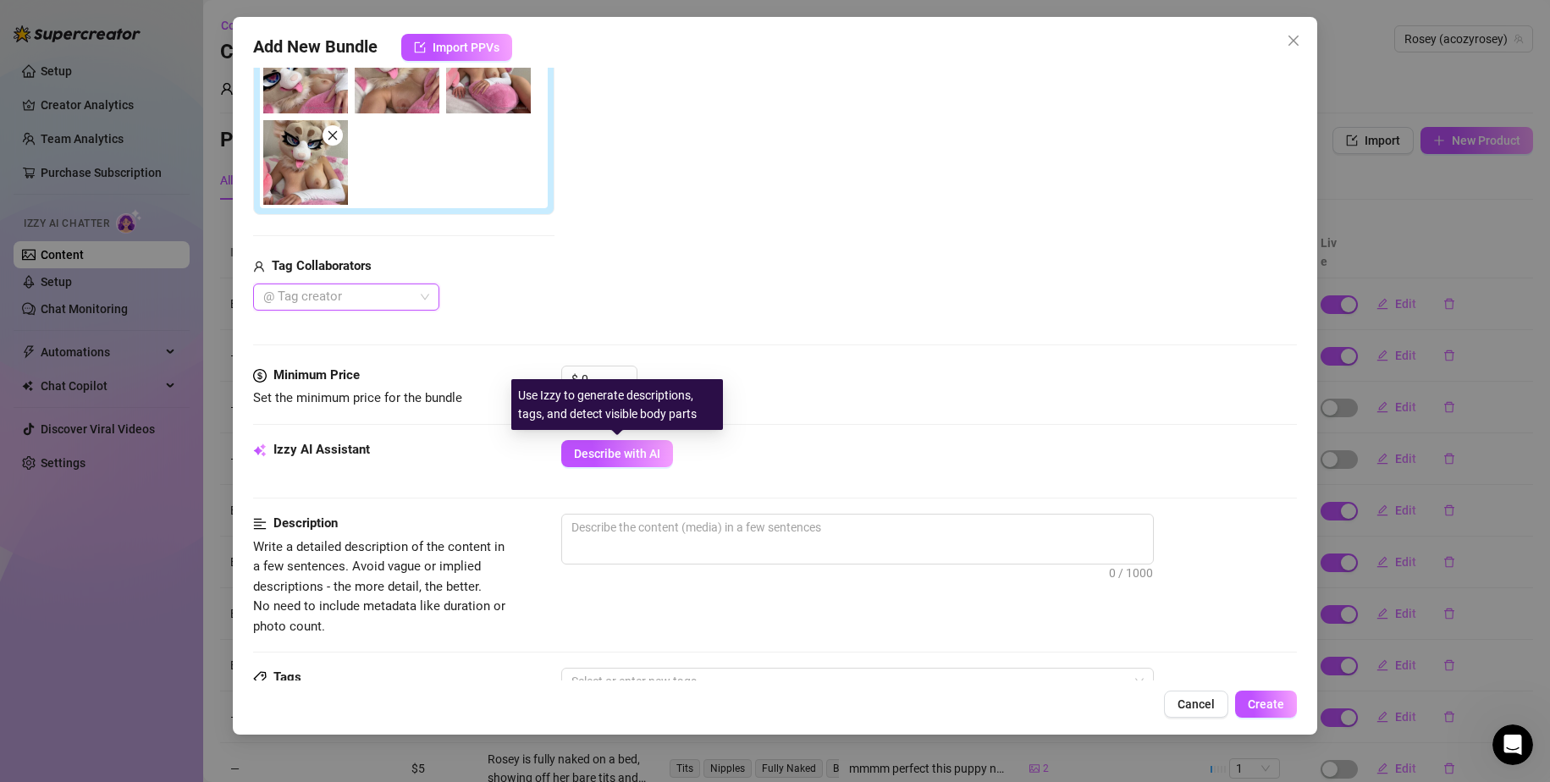
click at [605, 383] on div "Use Izzy to generate descriptions, tags, and detect visible body parts" at bounding box center [617, 404] width 212 height 51
click at [601, 376] on input "0" at bounding box center [609, 379] width 55 height 25
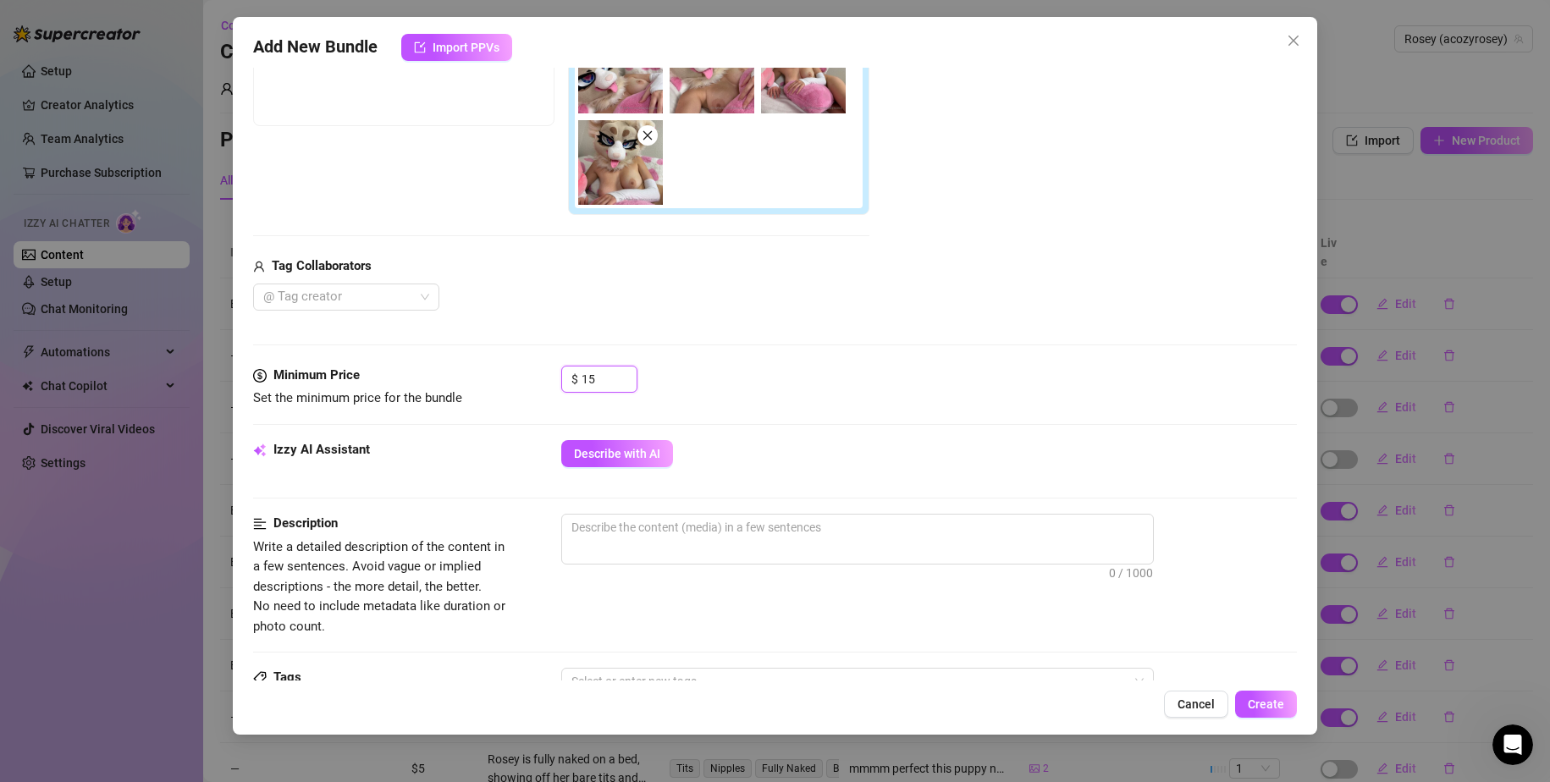
scroll to position [593, 0]
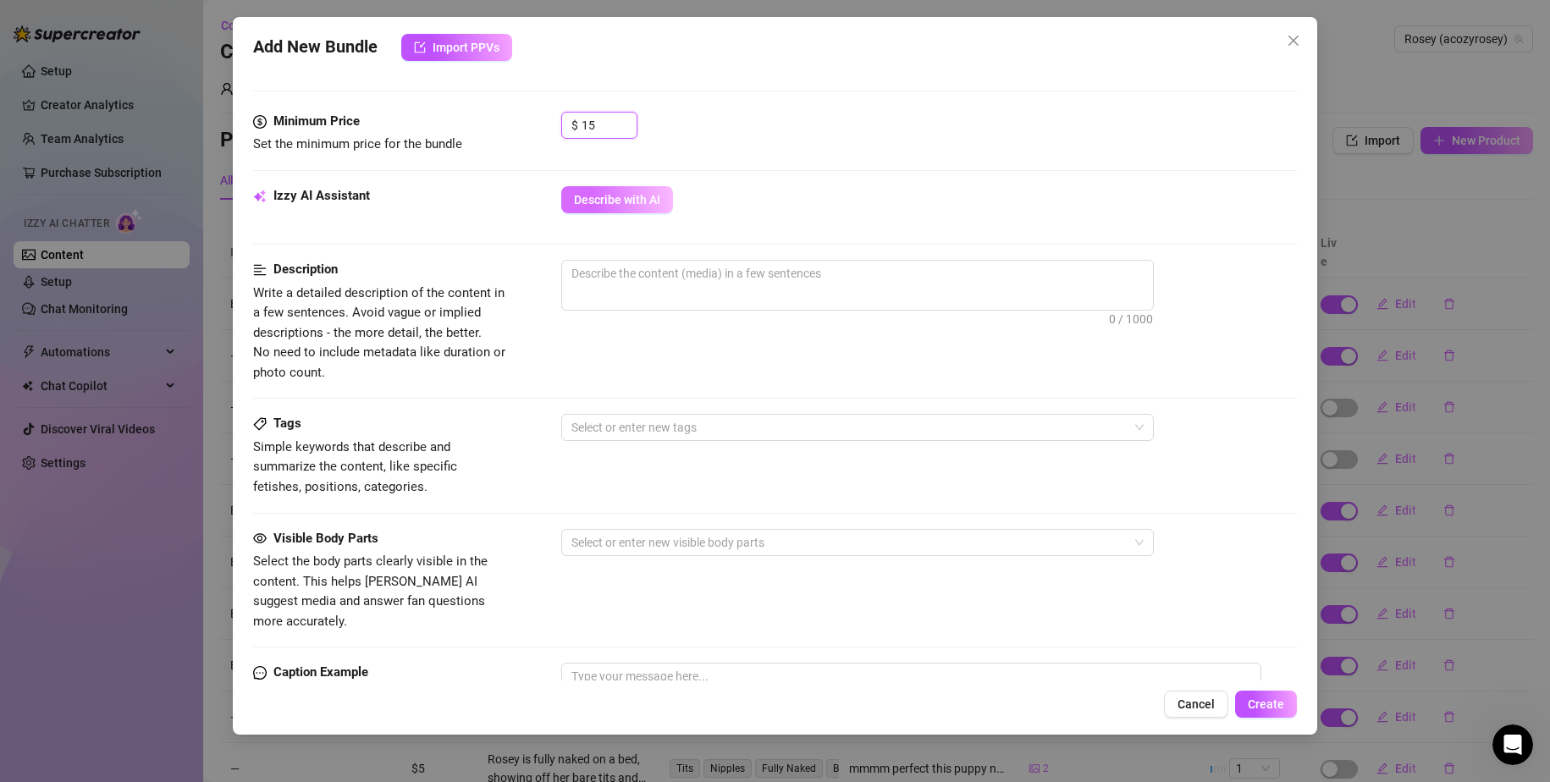
type input "15"
click at [632, 211] on button "Describe with AI" at bounding box center [617, 199] width 112 height 27
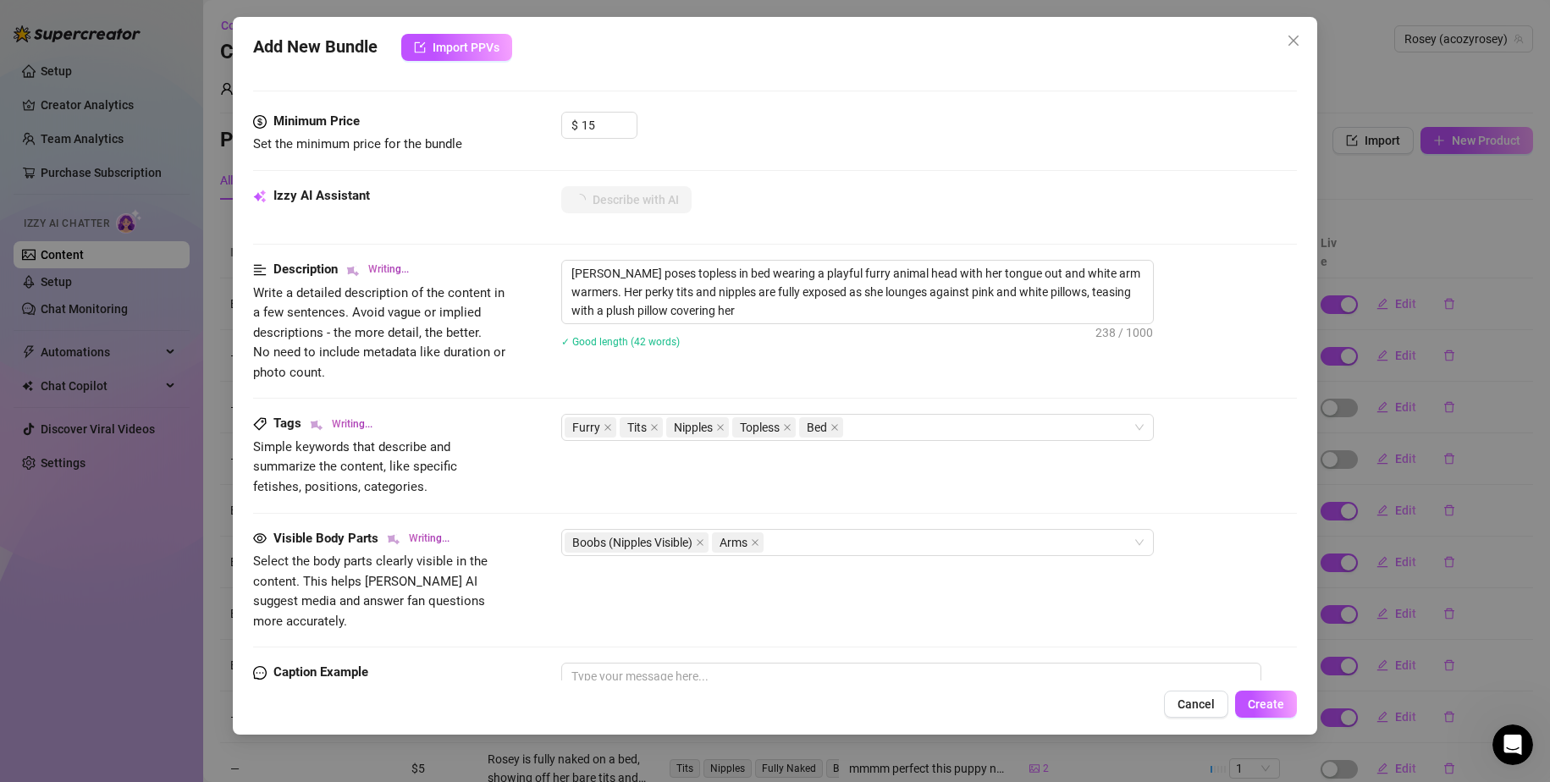
type textarea "[PERSON_NAME] poses topless in bed wearing a playful furry animal head with her…"
drag, startPoint x: 765, startPoint y: 273, endPoint x: 1006, endPoint y: 267, distance: 241.4
click at [1006, 267] on textarea "[PERSON_NAME] poses topless in bed wearing a playful furry animal head with her…" at bounding box center [857, 292] width 591 height 63
type textarea "[PERSON_NAME] poses topless in bed wearing a playful furry animal head with her…"
type textarea "[PERSON_NAME] poses topless in bed wearing and white arm warmers. Her perky tit…"
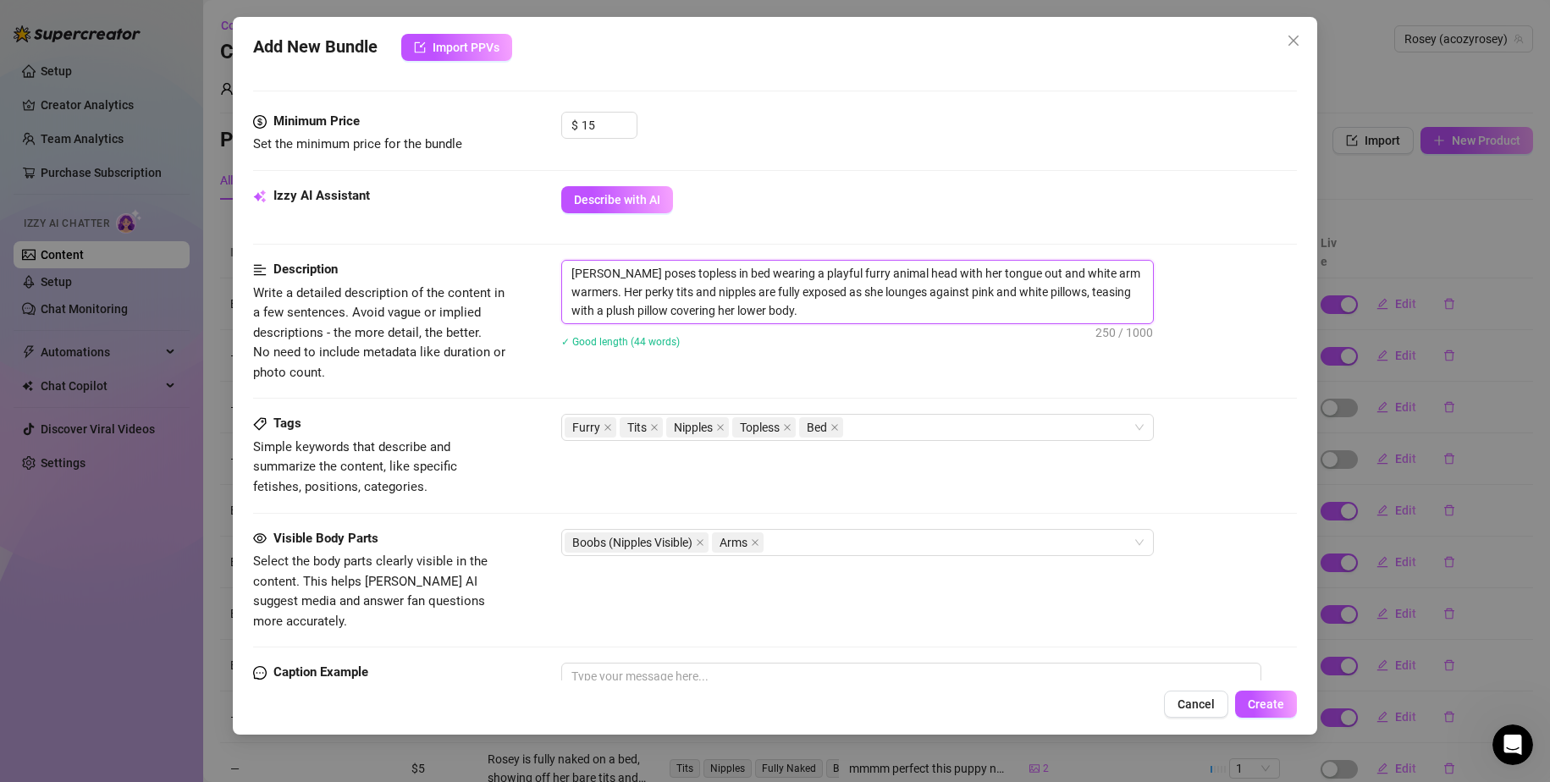
type textarea "[PERSON_NAME] poses topless in bed wearing and white arm warmers. Her perky tit…"
type textarea "[PERSON_NAME] poses topless in bed wearing h and white arm warmers. Her perky t…"
type textarea "[PERSON_NAME] poses topless in bed wearing he and white arm warmers. Her perky …"
type textarea "[PERSON_NAME] poses topless in bed wearing her and white arm warmers. Her perky…"
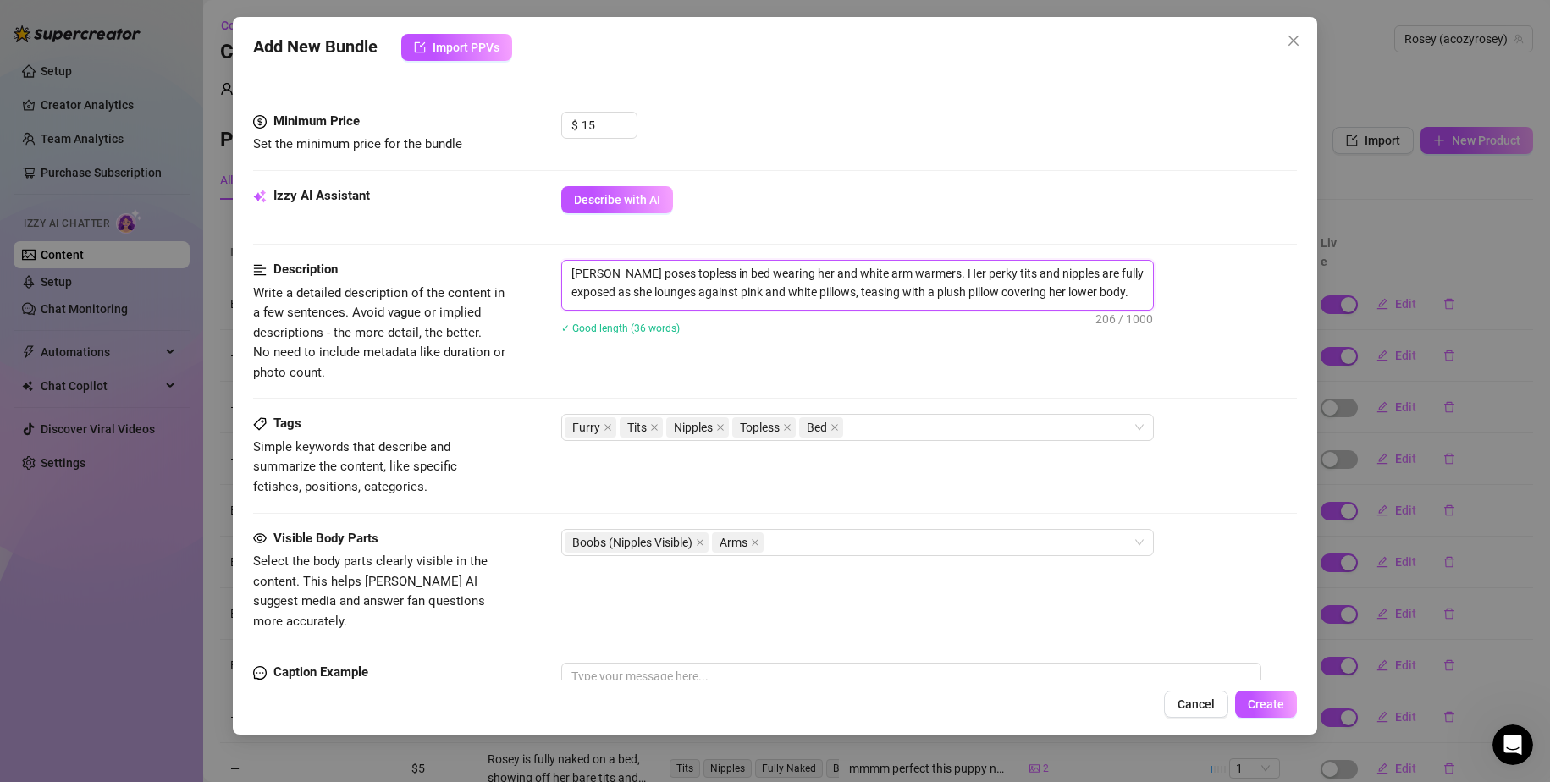
type textarea "[PERSON_NAME] poses topless in bed wearing her and white arm warmers. Her perky…"
type textarea "[PERSON_NAME] poses topless in bed wearing her n and white arm warmers. Her per…"
type textarea "[PERSON_NAME] poses topless in bed wearing her ne and white arm warmers. Her pe…"
type textarea "[PERSON_NAME] poses topless in bed wearing her new and white arm warmers. Her p…"
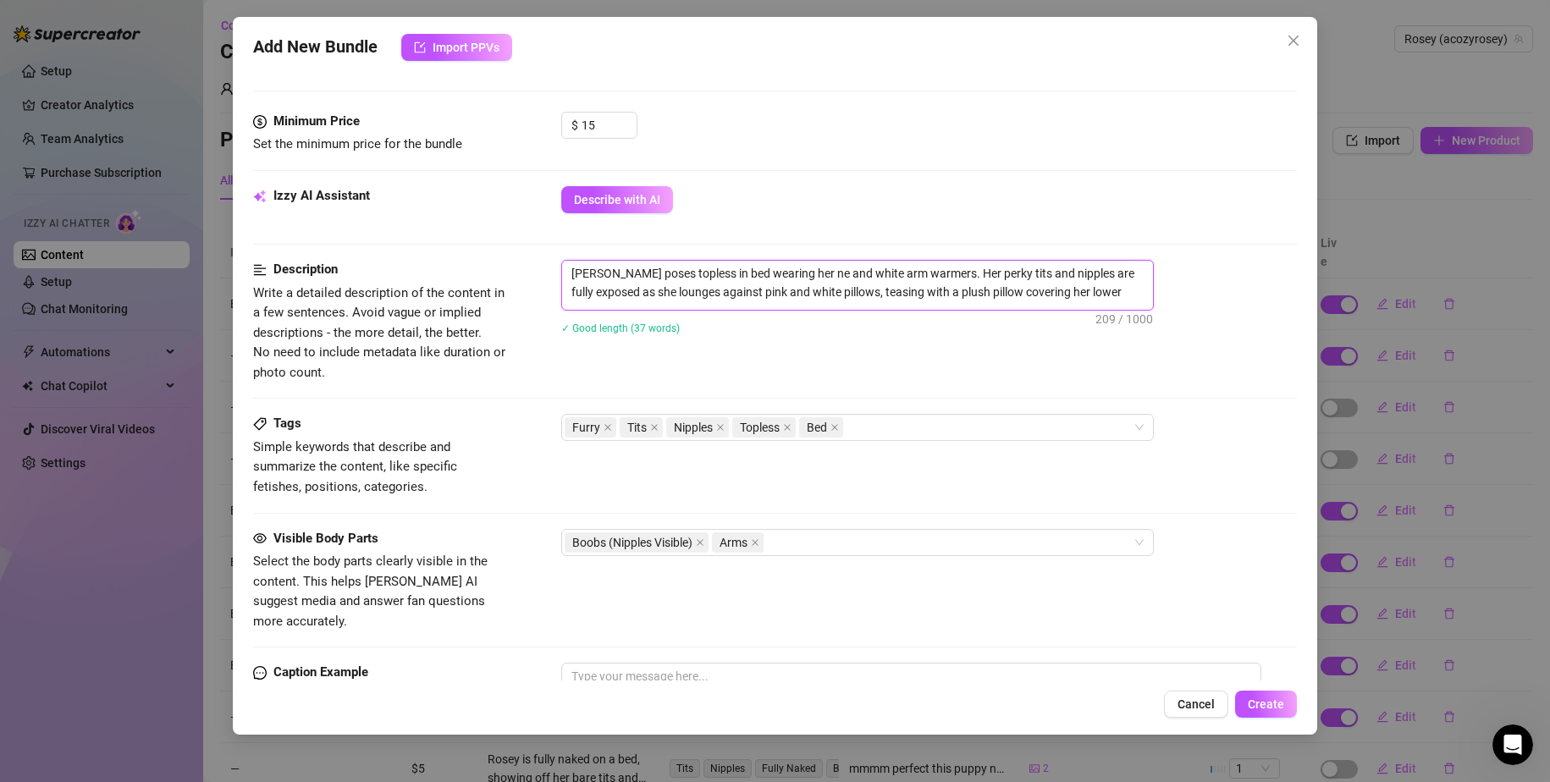
type textarea "[PERSON_NAME] poses topless in bed wearing her new and white arm warmers. Her p…"
type textarea "[PERSON_NAME] poses topless in bed wearing her newr and white arm warmers. Her …"
type textarea "[PERSON_NAME] poses topless in bed wearing her new and white arm warmers. Her p…"
type textarea "[PERSON_NAME] poses topless in bed wearing her newe and white arm warmers. Her …"
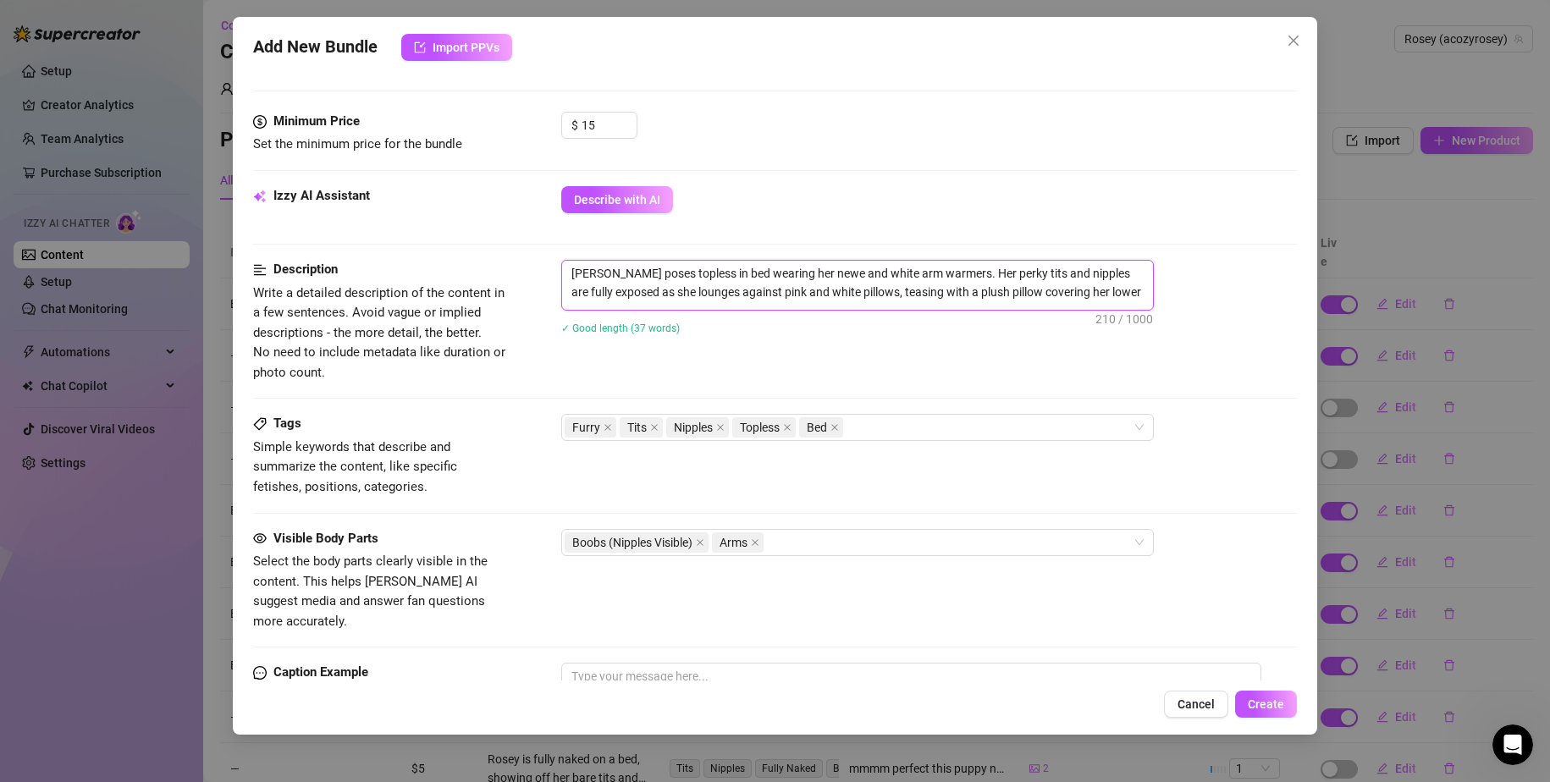
type textarea "[PERSON_NAME] poses topless in bed wearing her newer and white arm warmers. Her…"
type textarea "[PERSON_NAME] poses topless in bed wearing her newer f and white arm warmers. H…"
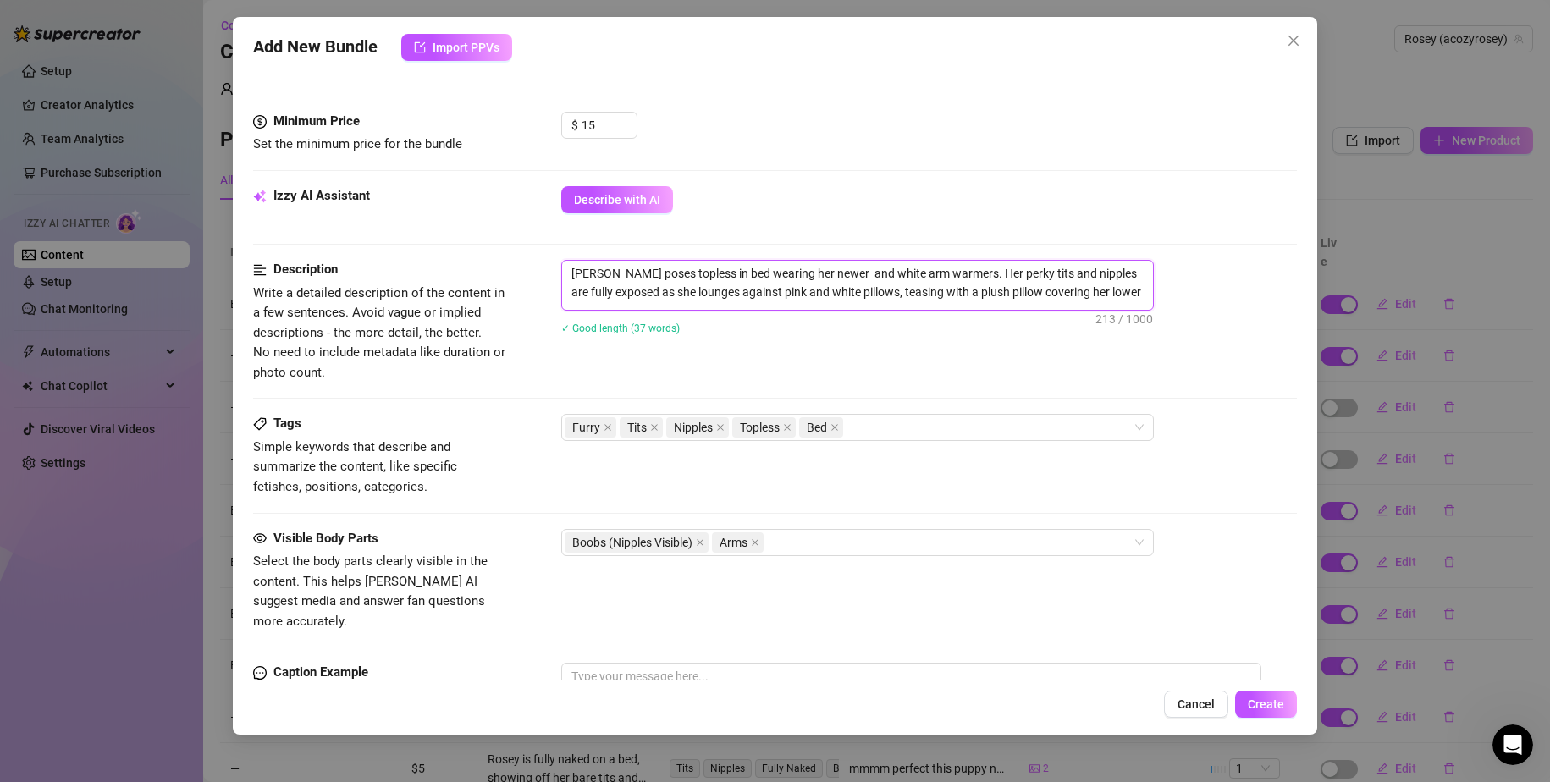
type textarea "[PERSON_NAME] poses topless in bed wearing her newer f and white arm warmers. H…"
type textarea "[PERSON_NAME] poses topless in bed wearing her newer fu and white arm warmers. …"
type textarea "[PERSON_NAME] poses topless in bed wearing her newer fur and white arm warmers.…"
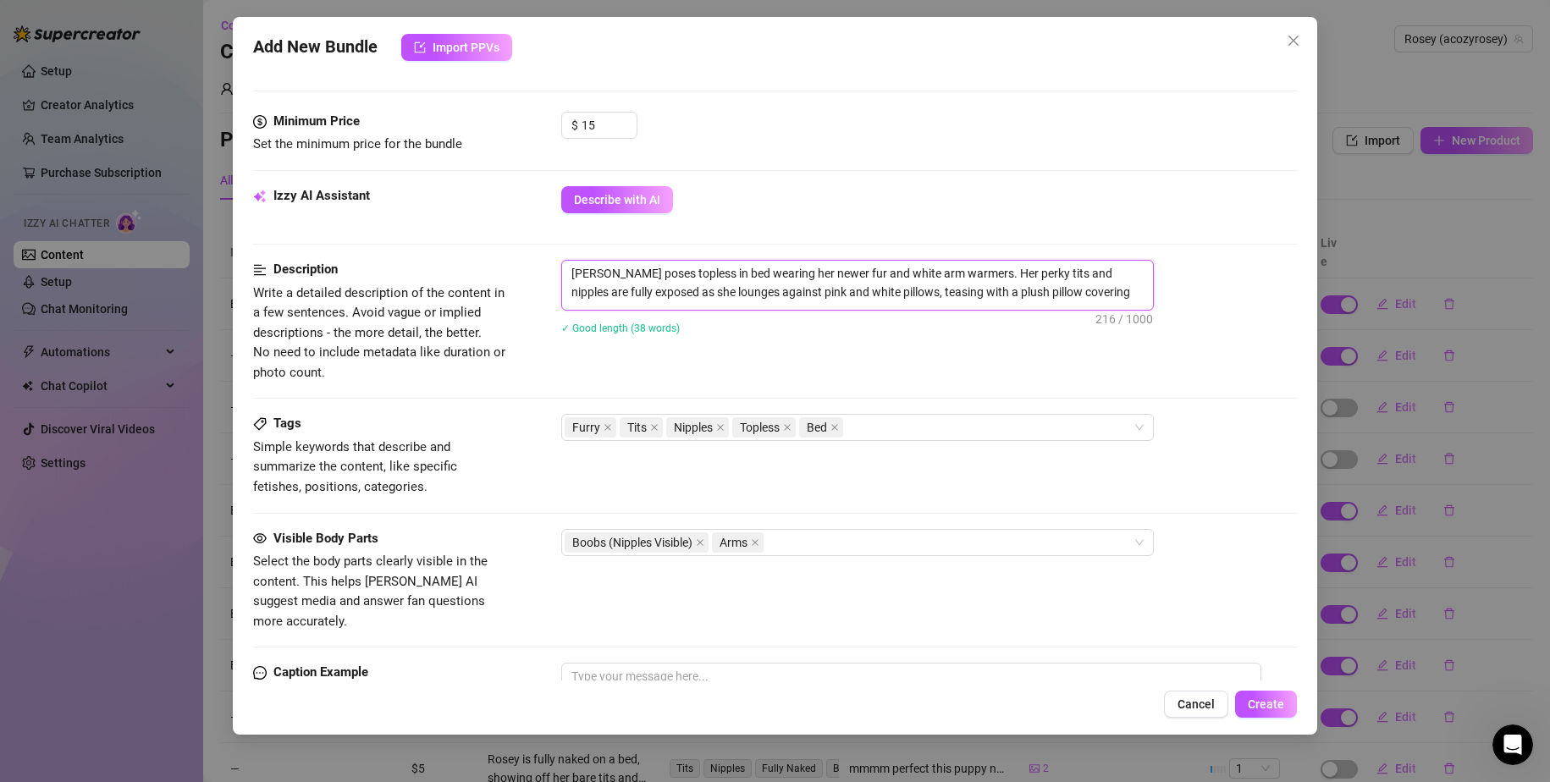
type textarea "[PERSON_NAME] poses topless in bed wearing her newer furs and white arm warmers…"
type textarea "[PERSON_NAME] poses topless in bed wearing her newer fursu and white arm warmer…"
type textarea "[PERSON_NAME] poses topless in bed wearing her newer fursut and white arm warme…"
type textarea "[PERSON_NAME] poses topless in bed wearing her newer fursuti and white arm warm…"
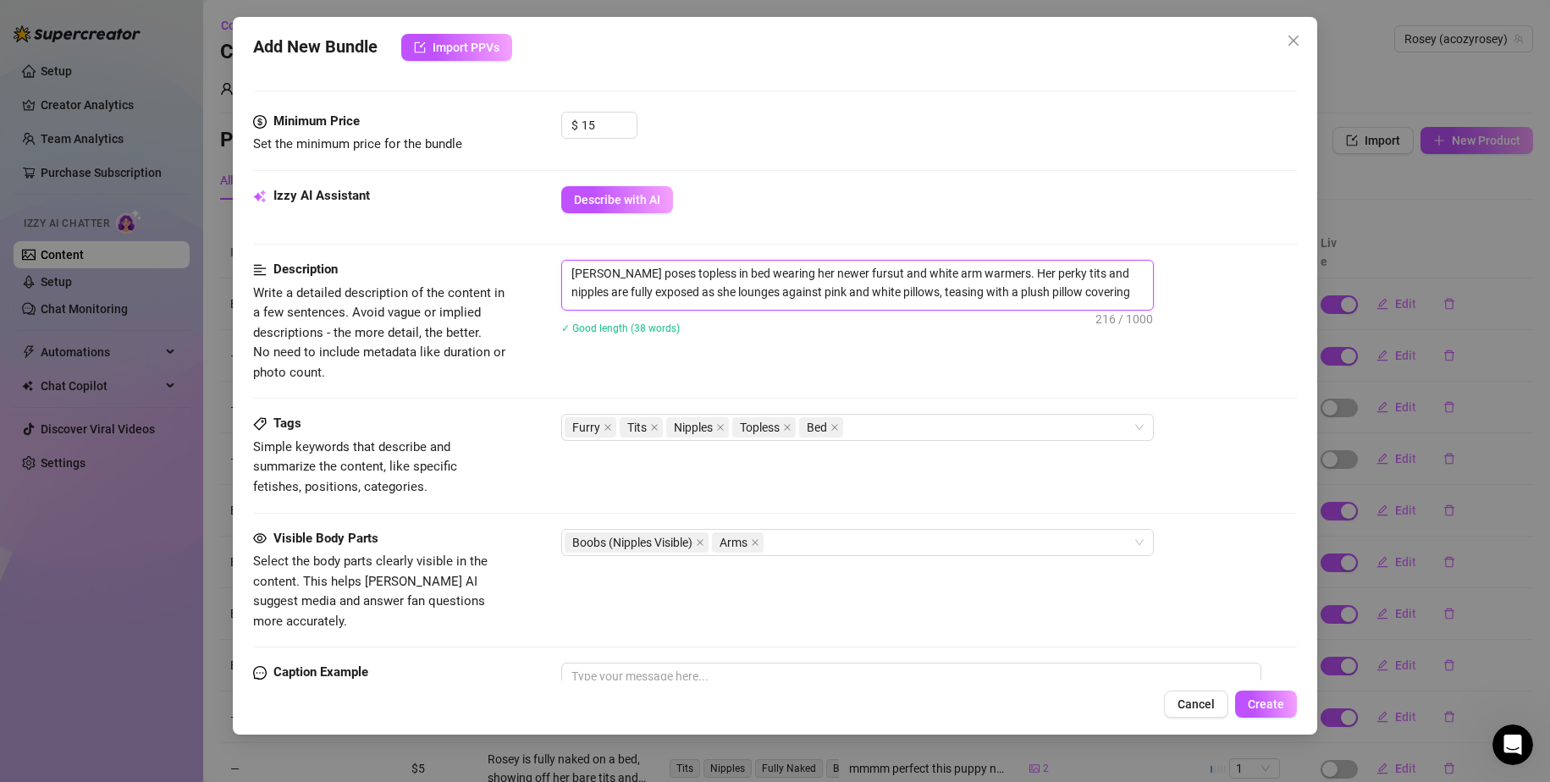
type textarea "[PERSON_NAME] poses topless in bed wearing her newer fursuti and white arm warm…"
type textarea "[PERSON_NAME] poses topless in bed wearing her newer fursut and white arm warme…"
type textarea "[PERSON_NAME] poses topless in bed wearing her newer fursu and white arm warmer…"
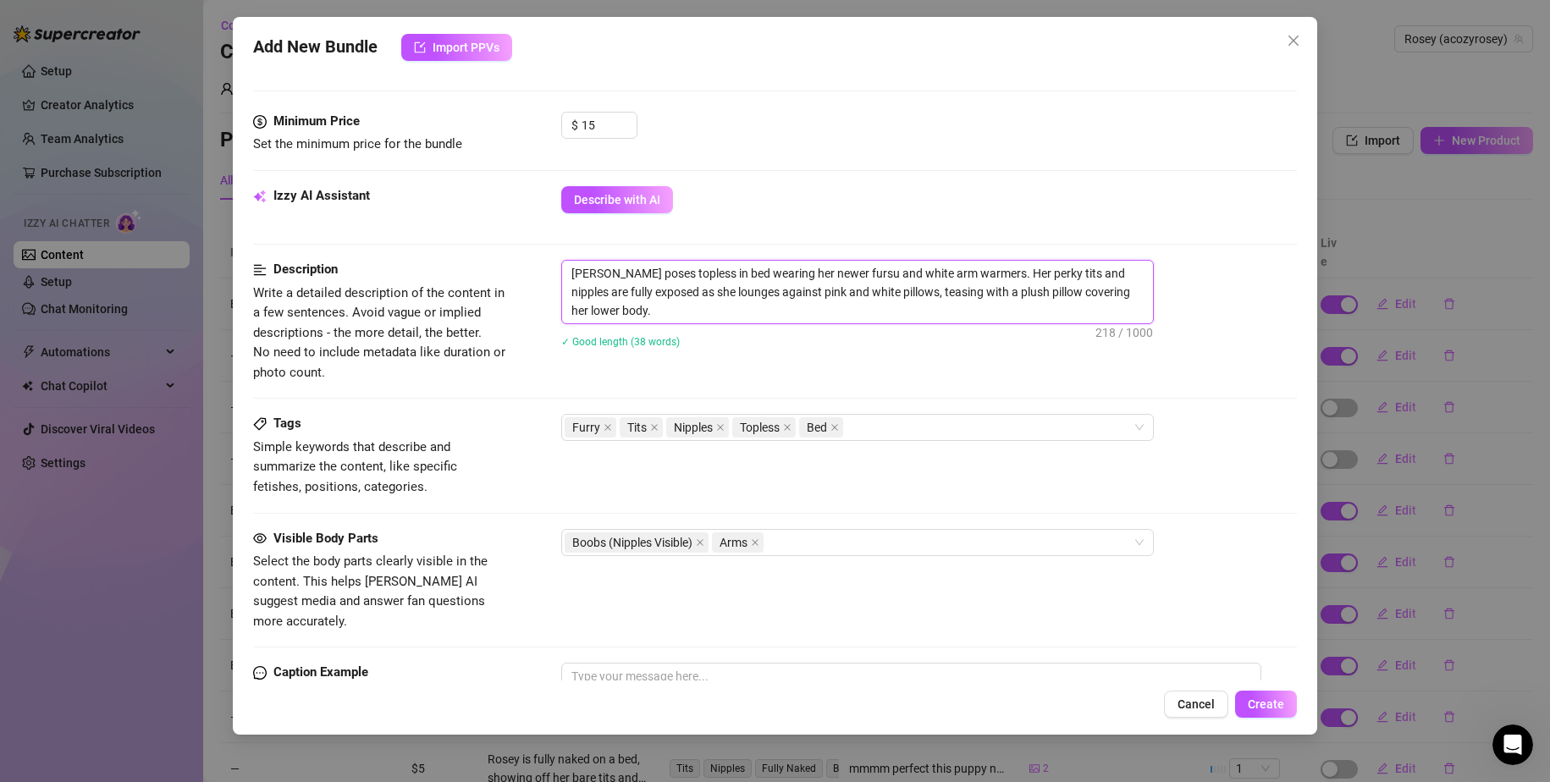
type textarea "[PERSON_NAME] poses topless in bed wearing her newer furs and white arm warmers…"
type textarea "[PERSON_NAME] poses topless in bed wearing her newer fursu and white arm warmer…"
type textarea "[PERSON_NAME] poses topless in bed wearing her newer fursui and white arm warme…"
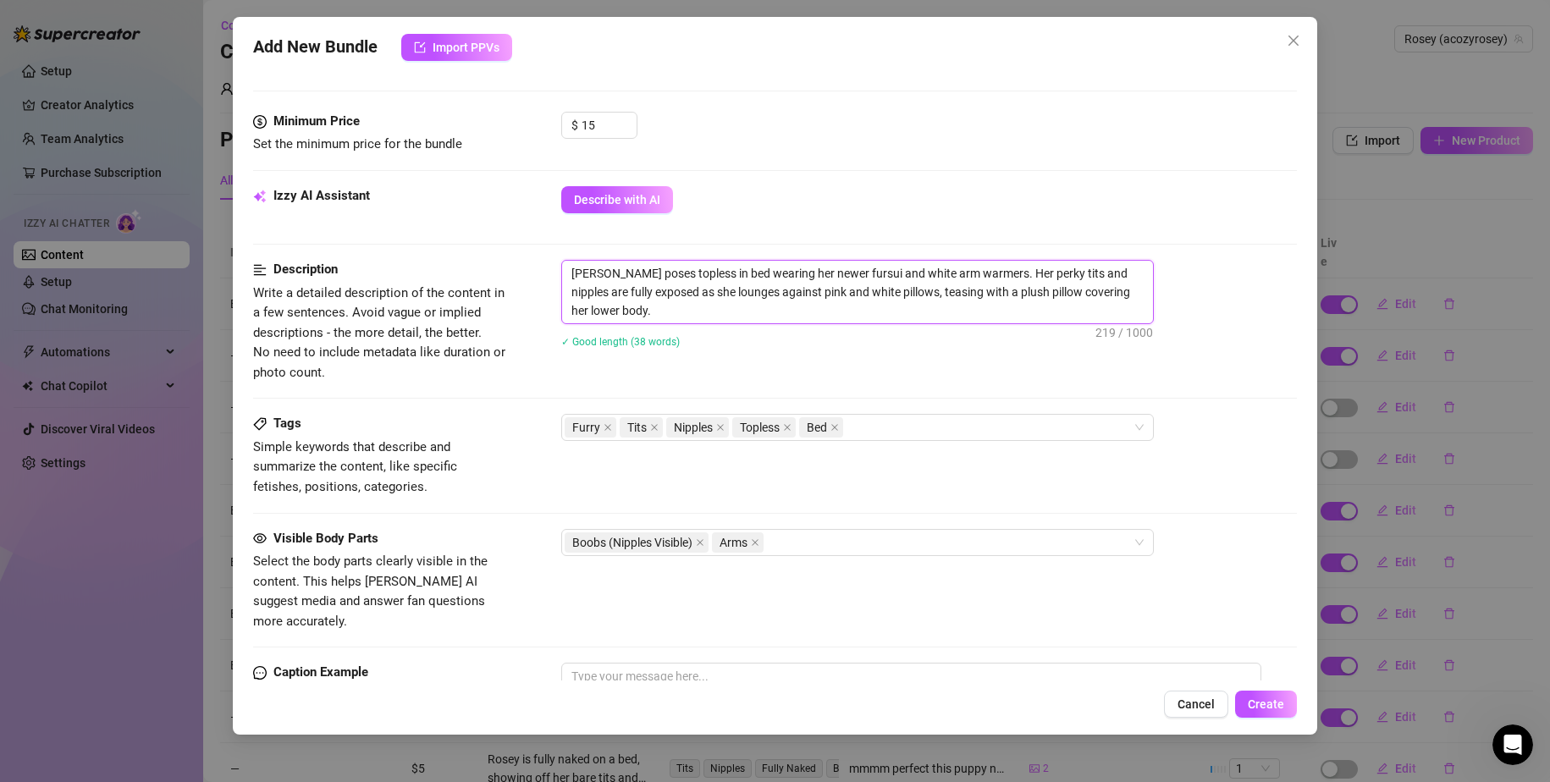
type textarea "[PERSON_NAME] poses topless in bed wearing her newer fursuit and white arm warm…"
click at [822, 367] on div "[PERSON_NAME] poses topless in bed wearing her newer fursuit and white arm warm…" at bounding box center [929, 315] width 737 height 110
click at [932, 440] on div "Furry Tits Nipples Topless Bed" at bounding box center [857, 427] width 593 height 27
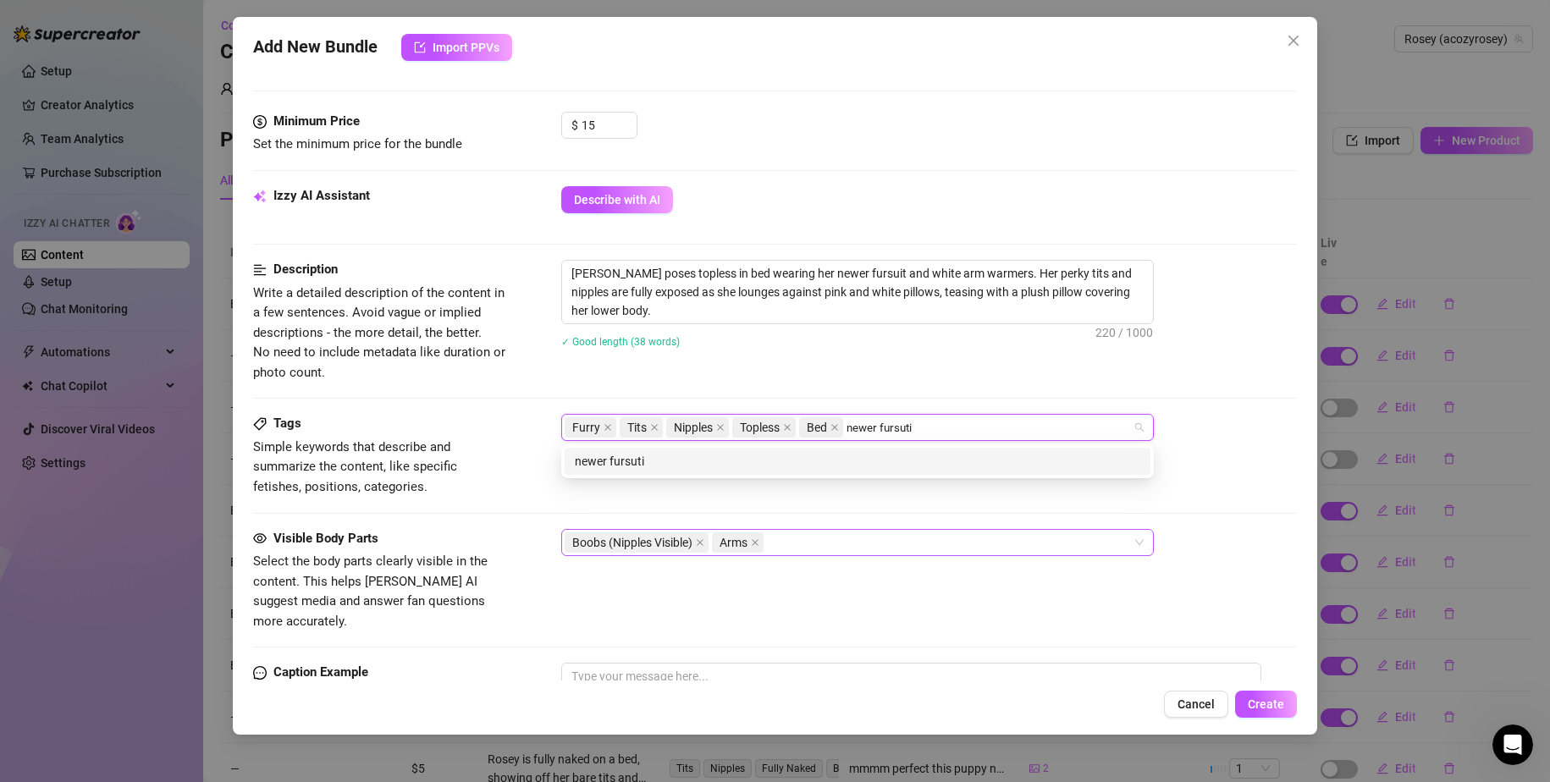
click at [801, 553] on div "Boobs (Nipples Visible) Arms" at bounding box center [849, 543] width 568 height 24
type input "newer fursuti"
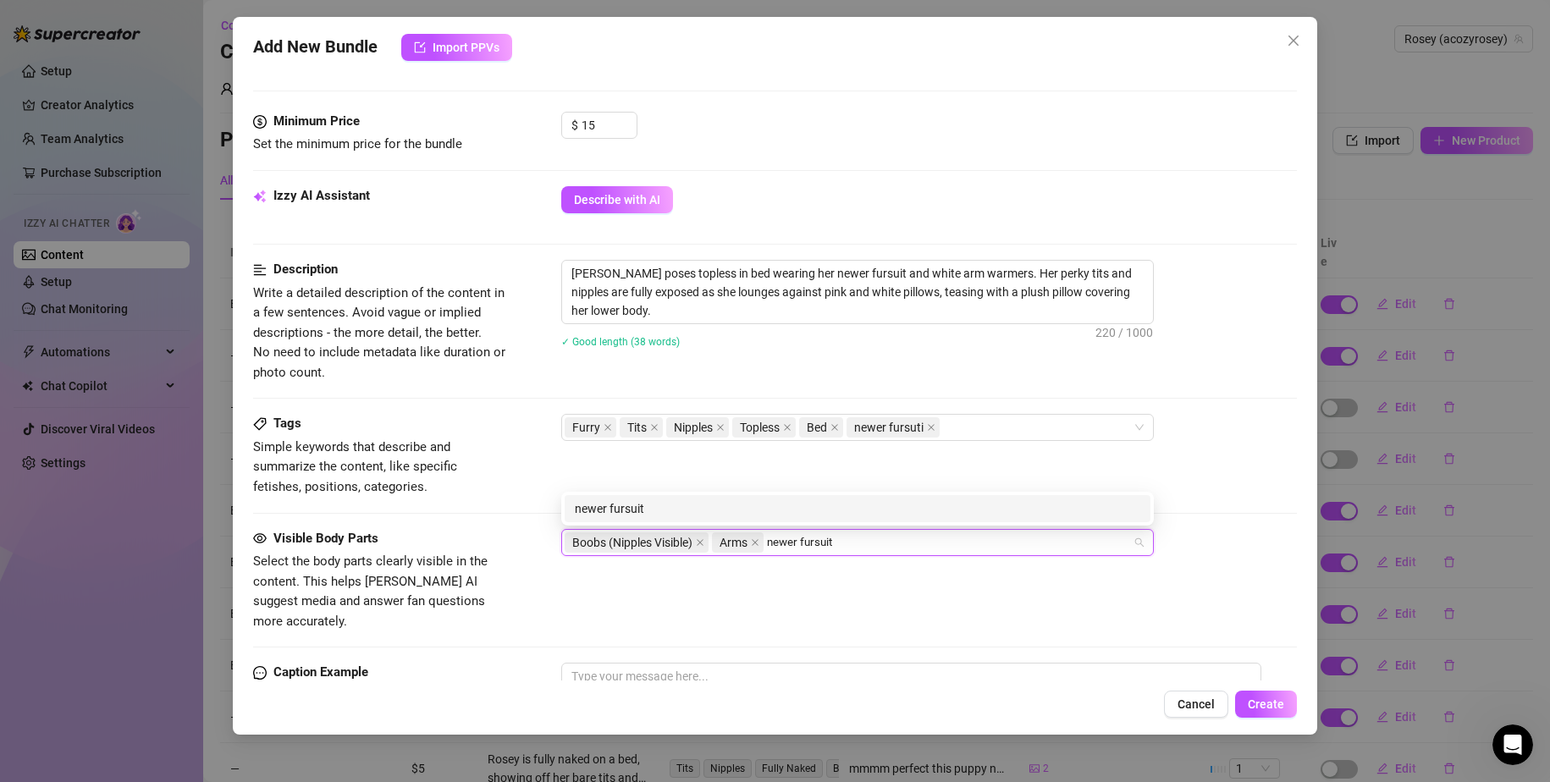
type input "newer fursuit"
click at [808, 621] on div "Visible Body Parts Select the body parts clearly visible in the content. This h…" at bounding box center [775, 596] width 1045 height 135
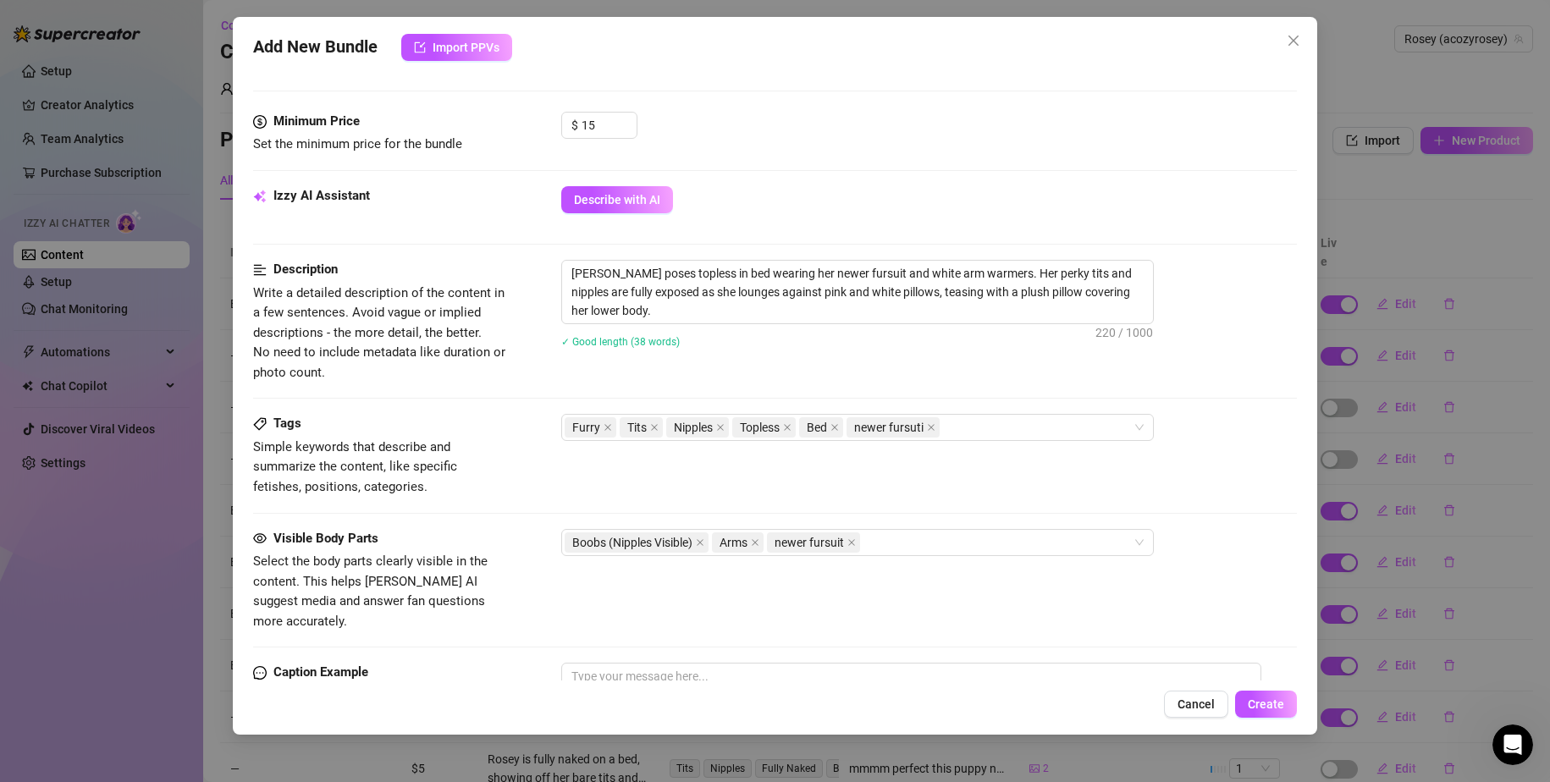
scroll to position [899, 0]
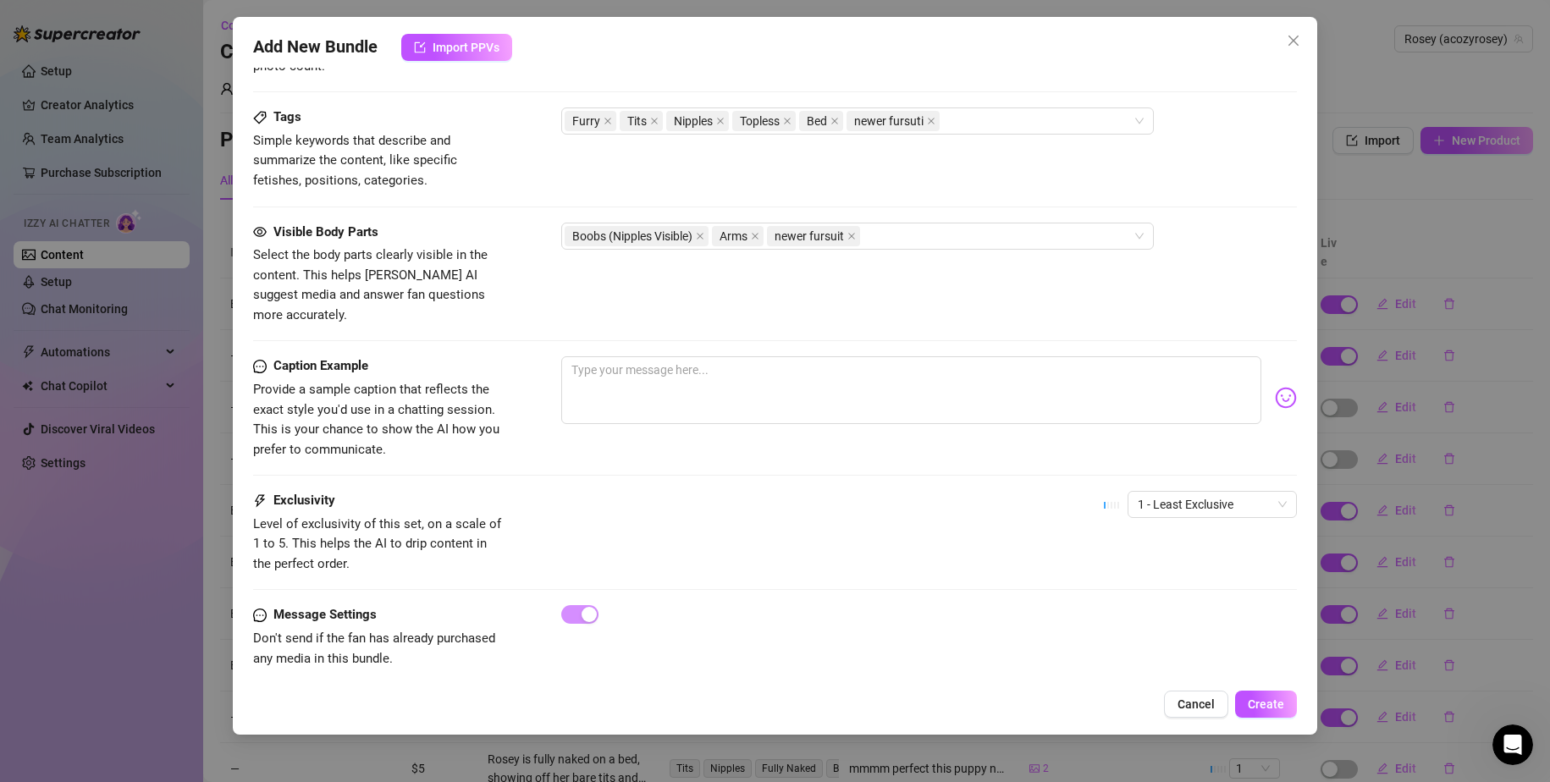
click at [1204, 502] on div "1 - Least Exclusive" at bounding box center [1200, 512] width 193 height 42
click at [1215, 492] on span "1 - Least Exclusive" at bounding box center [1212, 504] width 149 height 25
click at [1172, 541] on div "2" at bounding box center [1198, 546] width 142 height 19
click at [731, 511] on div "Exclusivity Level of exclusivity of this set, on a scale of 1 to 5. This helps …" at bounding box center [775, 532] width 1045 height 83
click at [1289, 699] on button "Create" at bounding box center [1266, 704] width 62 height 27
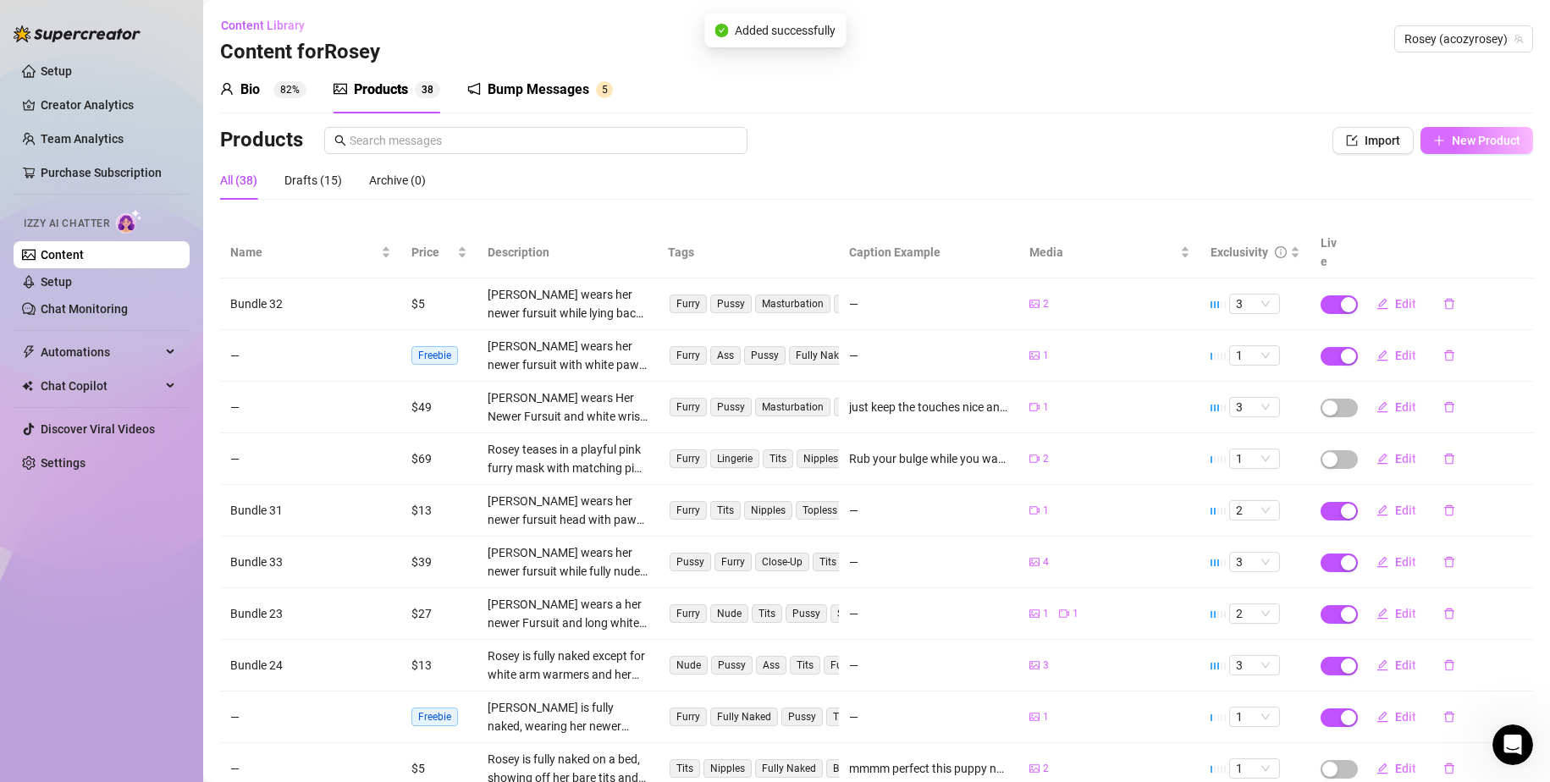
click at [1471, 138] on span "New Product" at bounding box center [1486, 141] width 69 height 14
type textarea "Type your message here..."
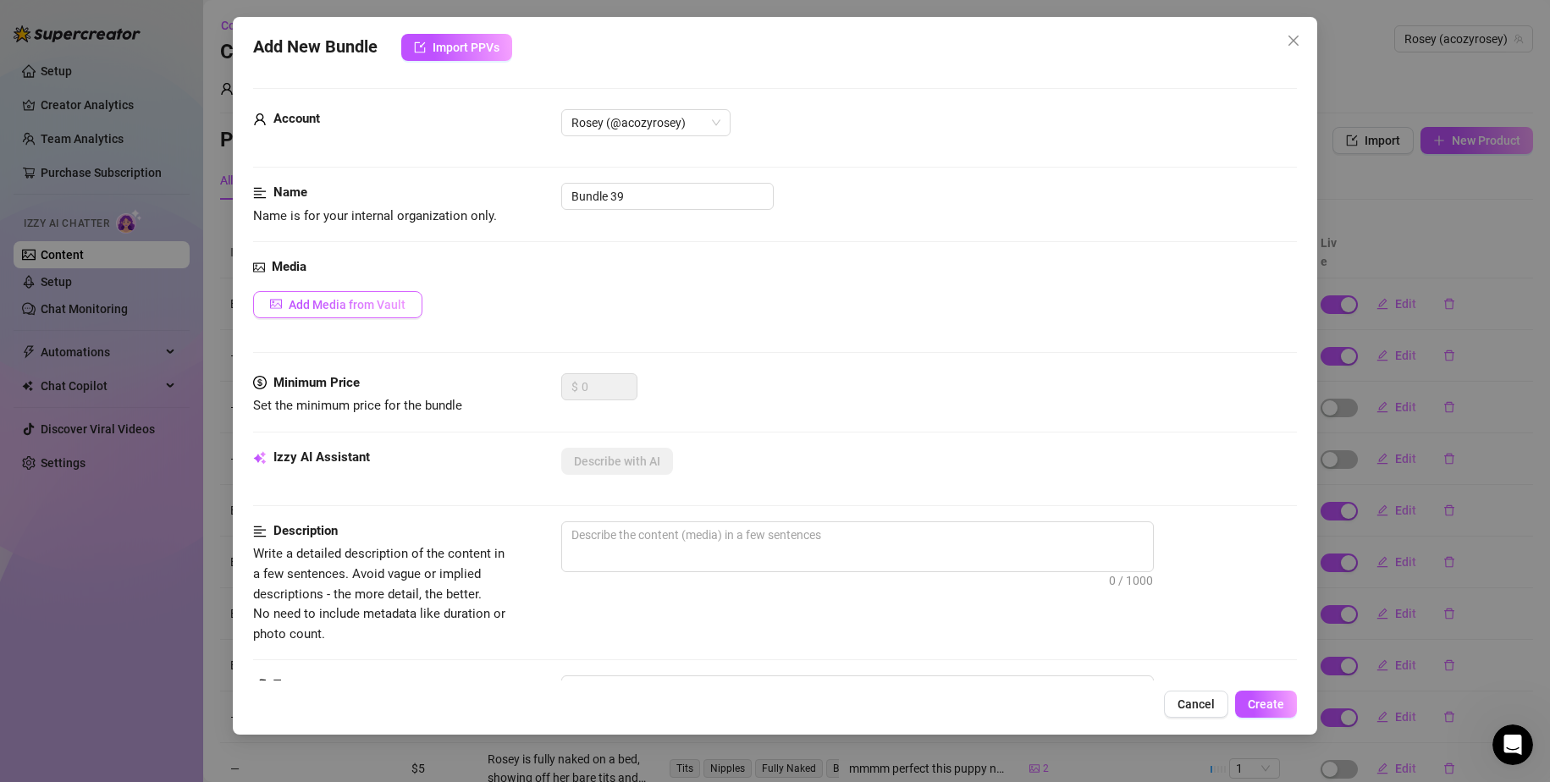
click at [344, 299] on span "Add Media from Vault" at bounding box center [347, 305] width 117 height 14
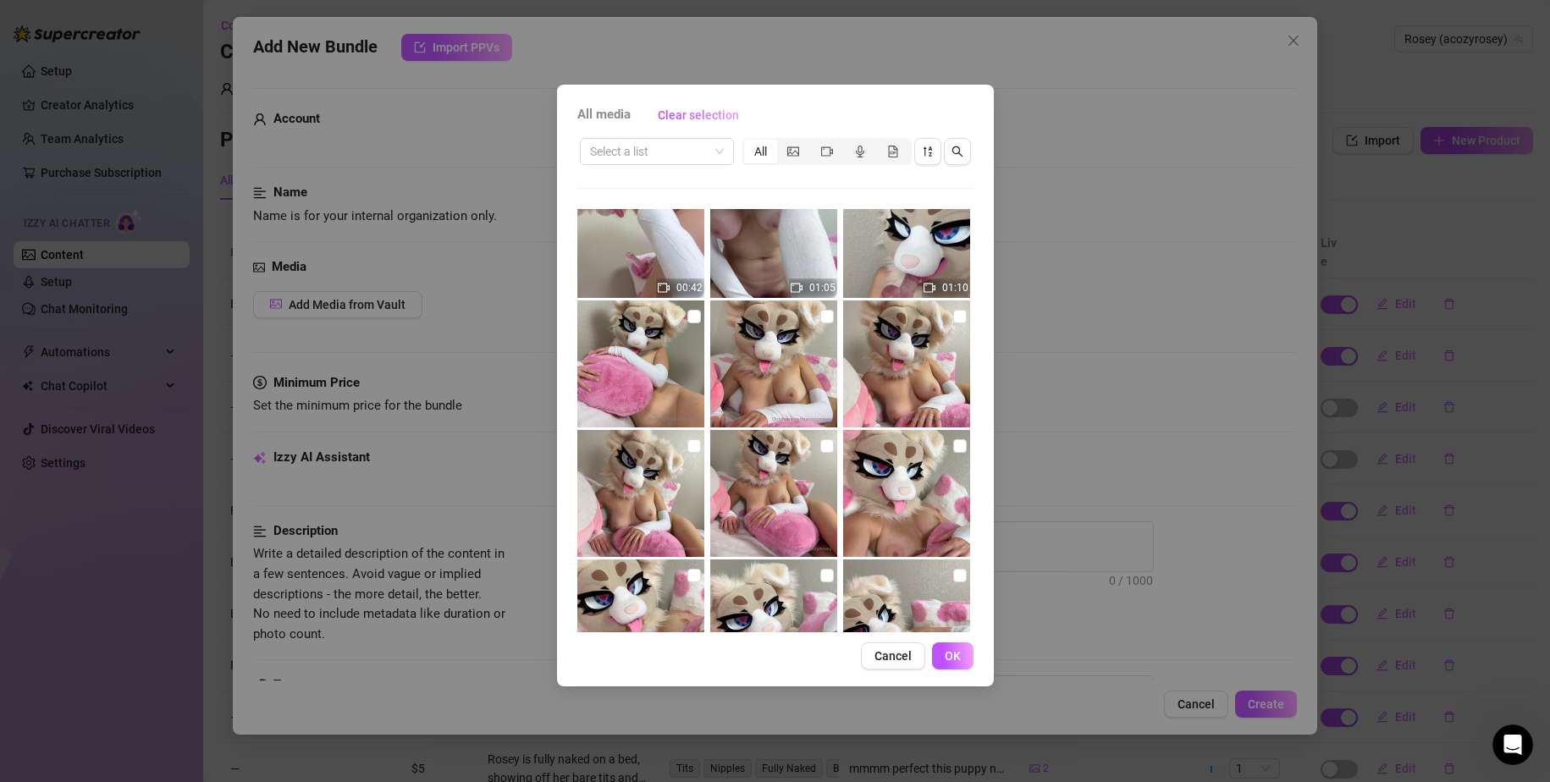
scroll to position [254, 0]
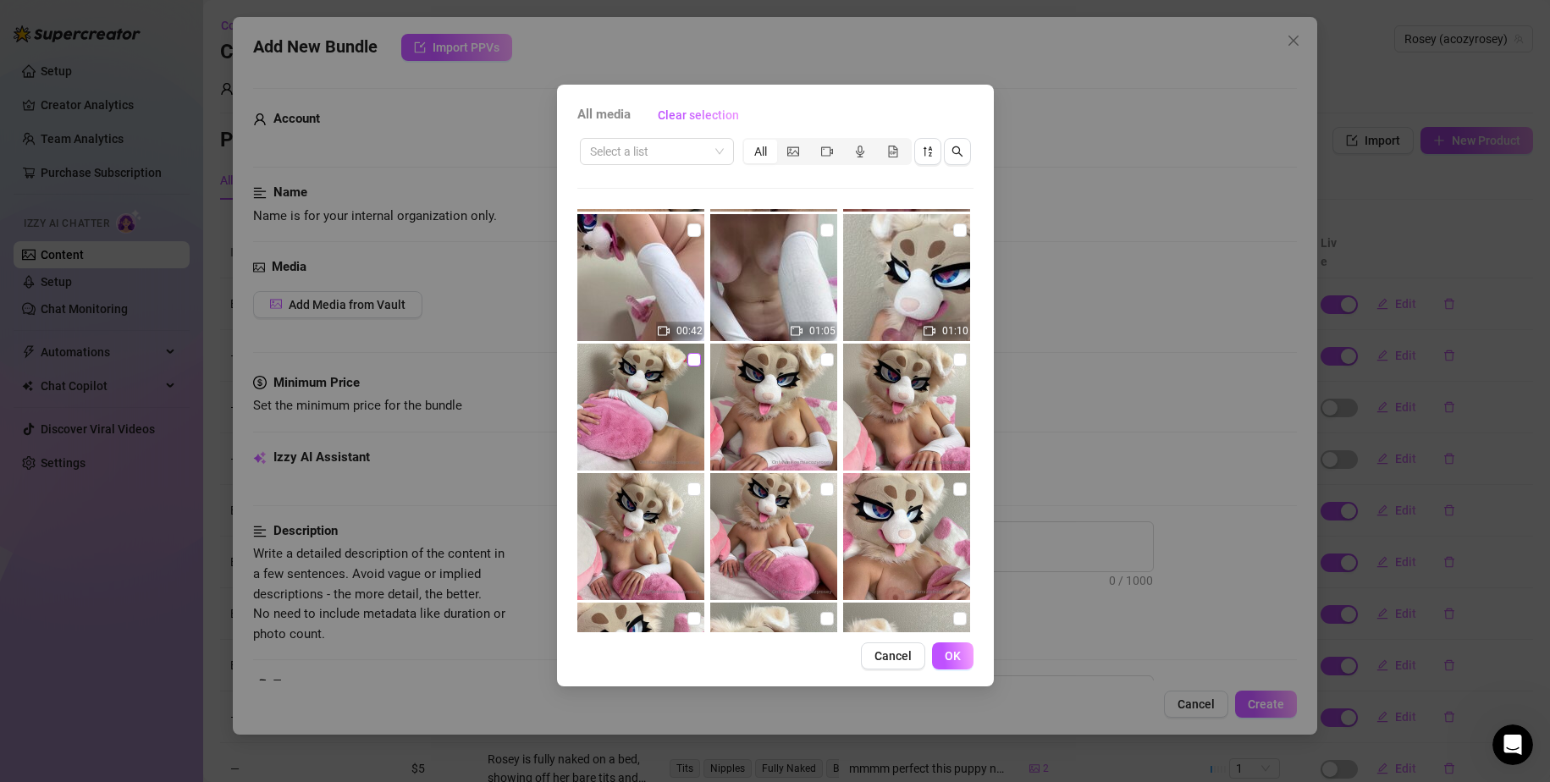
click at [687, 361] on input "checkbox" at bounding box center [694, 360] width 14 height 14
checkbox input "true"
click at [952, 658] on span "OK" at bounding box center [953, 656] width 16 height 14
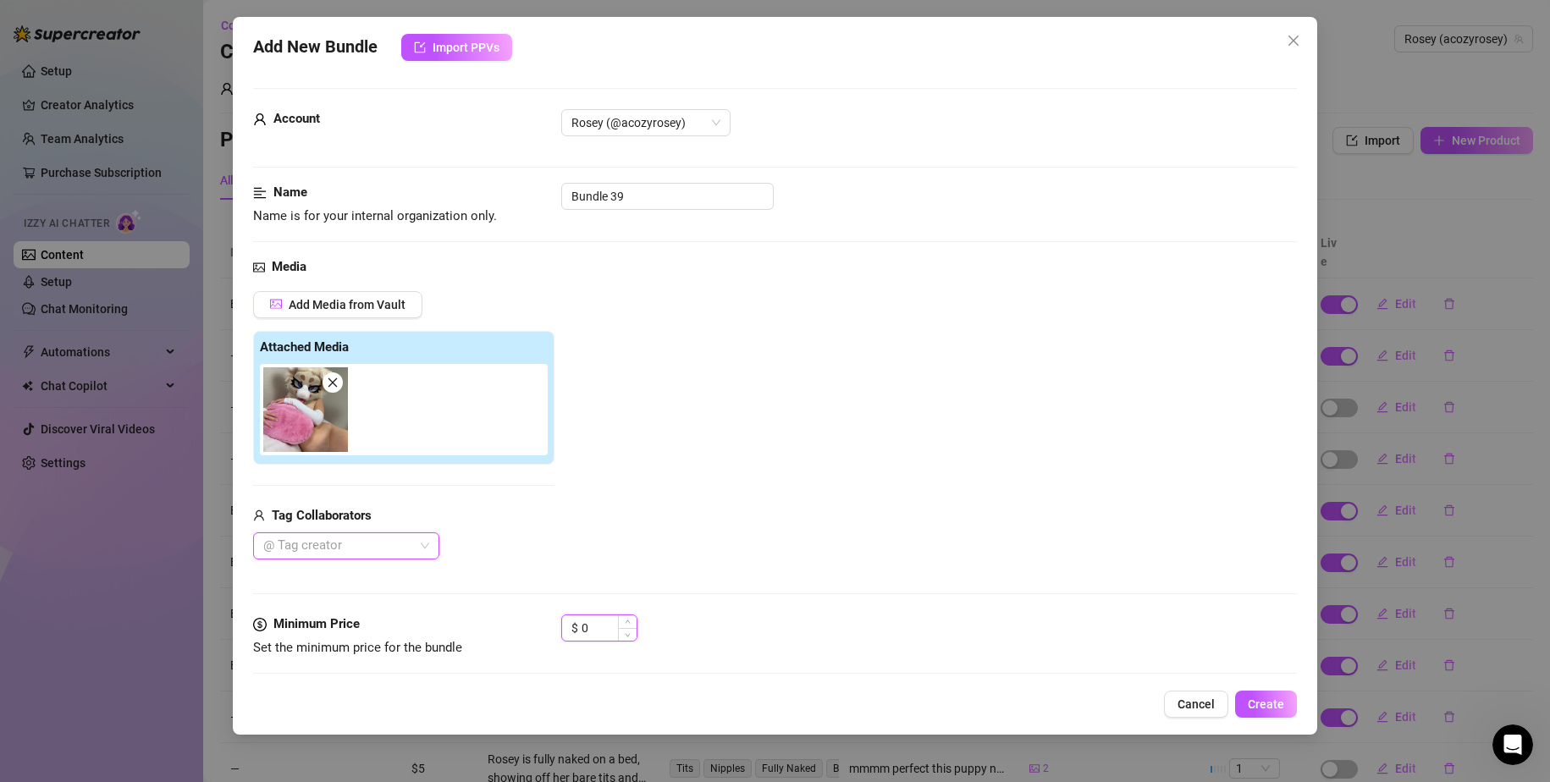
click at [599, 634] on input "0" at bounding box center [609, 628] width 55 height 25
click at [746, 499] on div "Add Media from Vault Attached Media Tag Collaborators @ Tag creator" at bounding box center [775, 425] width 1045 height 269
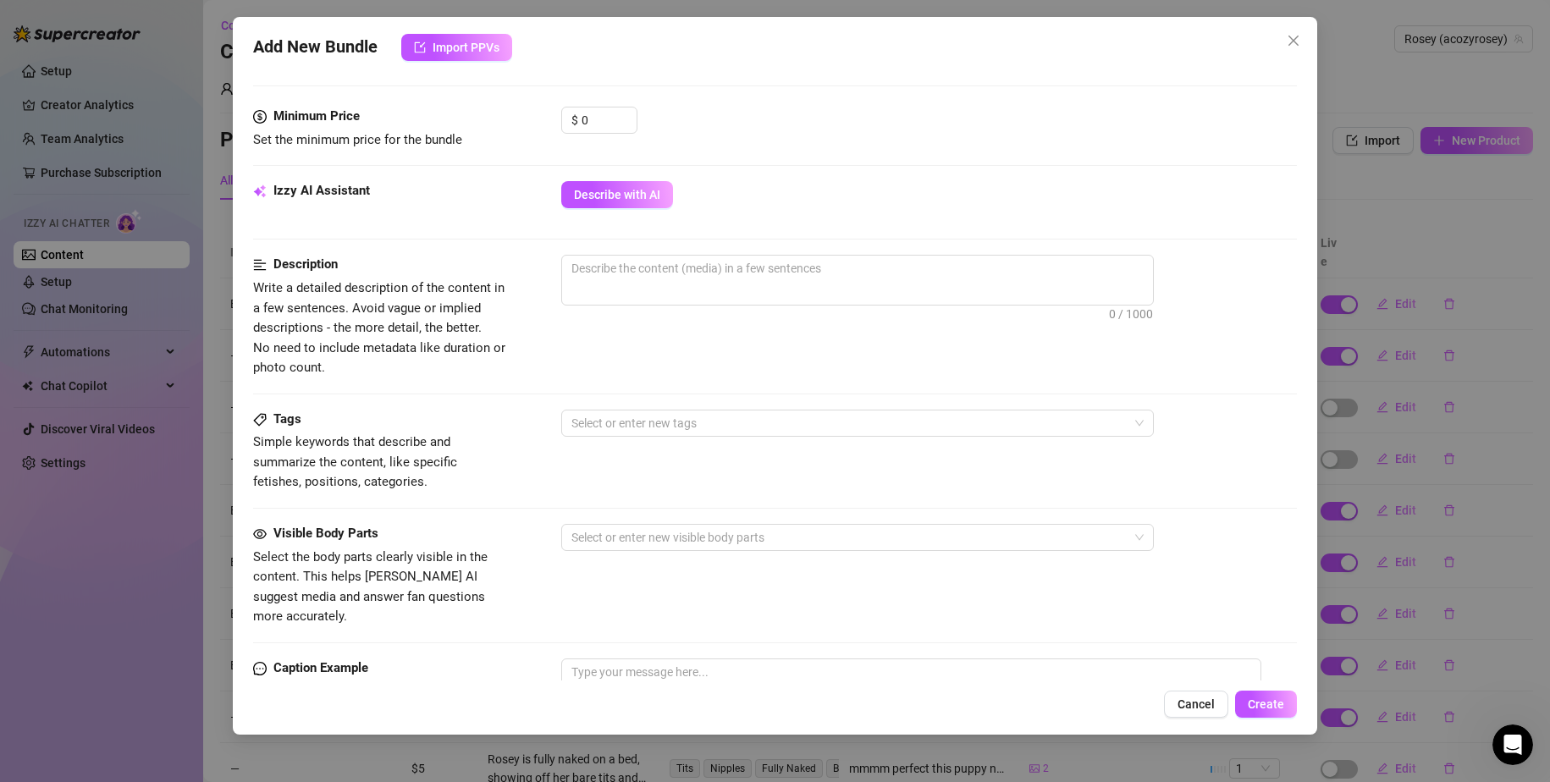
click at [606, 179] on div "Minimum Price Set the minimum price for the bundle $ 0" at bounding box center [775, 144] width 1045 height 75
click at [620, 207] on button "Describe with AI" at bounding box center [617, 194] width 112 height 27
type textarea "Rosey"
type textarea "Rosey is"
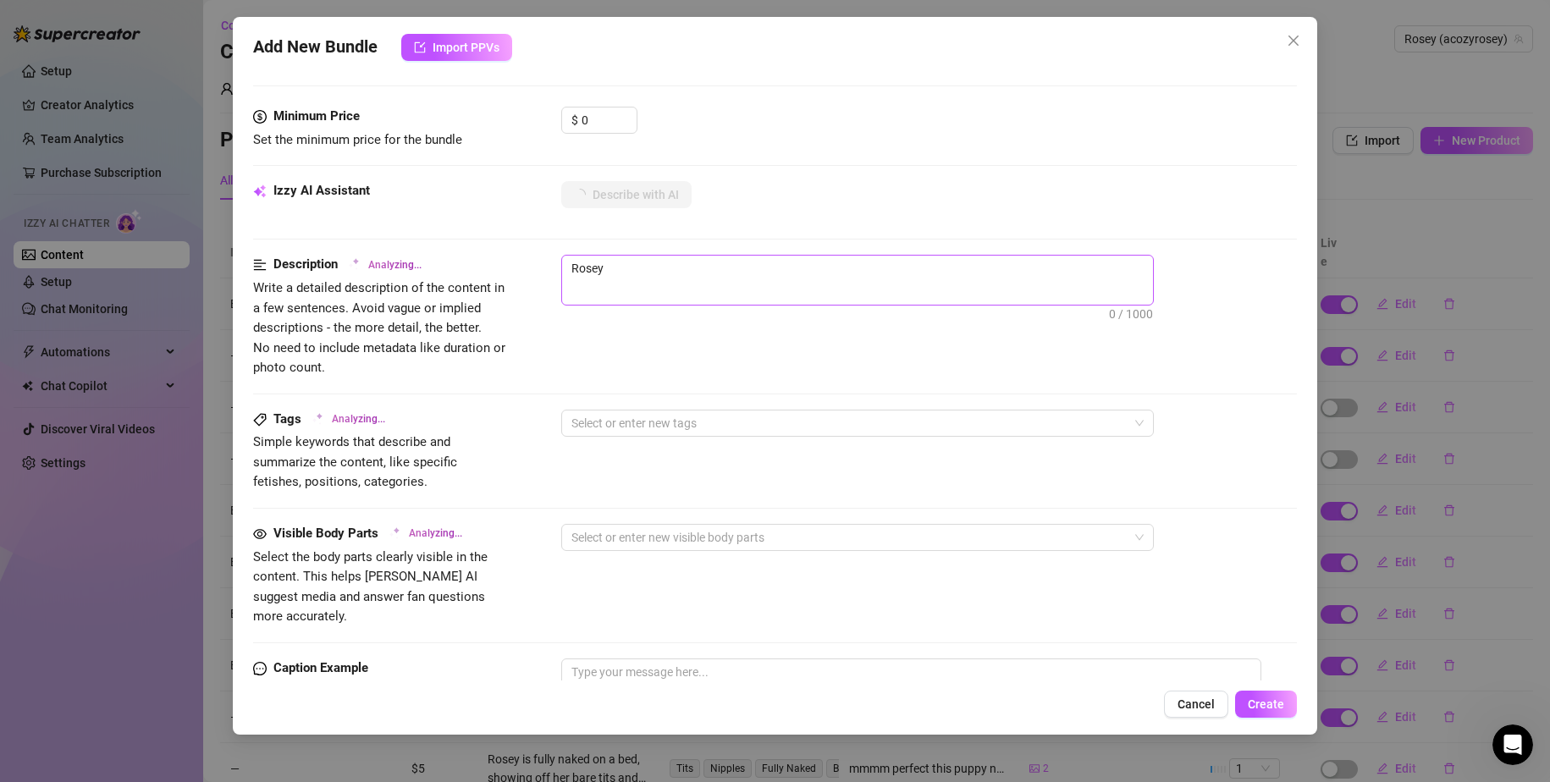
type textarea "Rosey is"
type textarea "Rosey is fully"
type textarea "Rosey is fully nude"
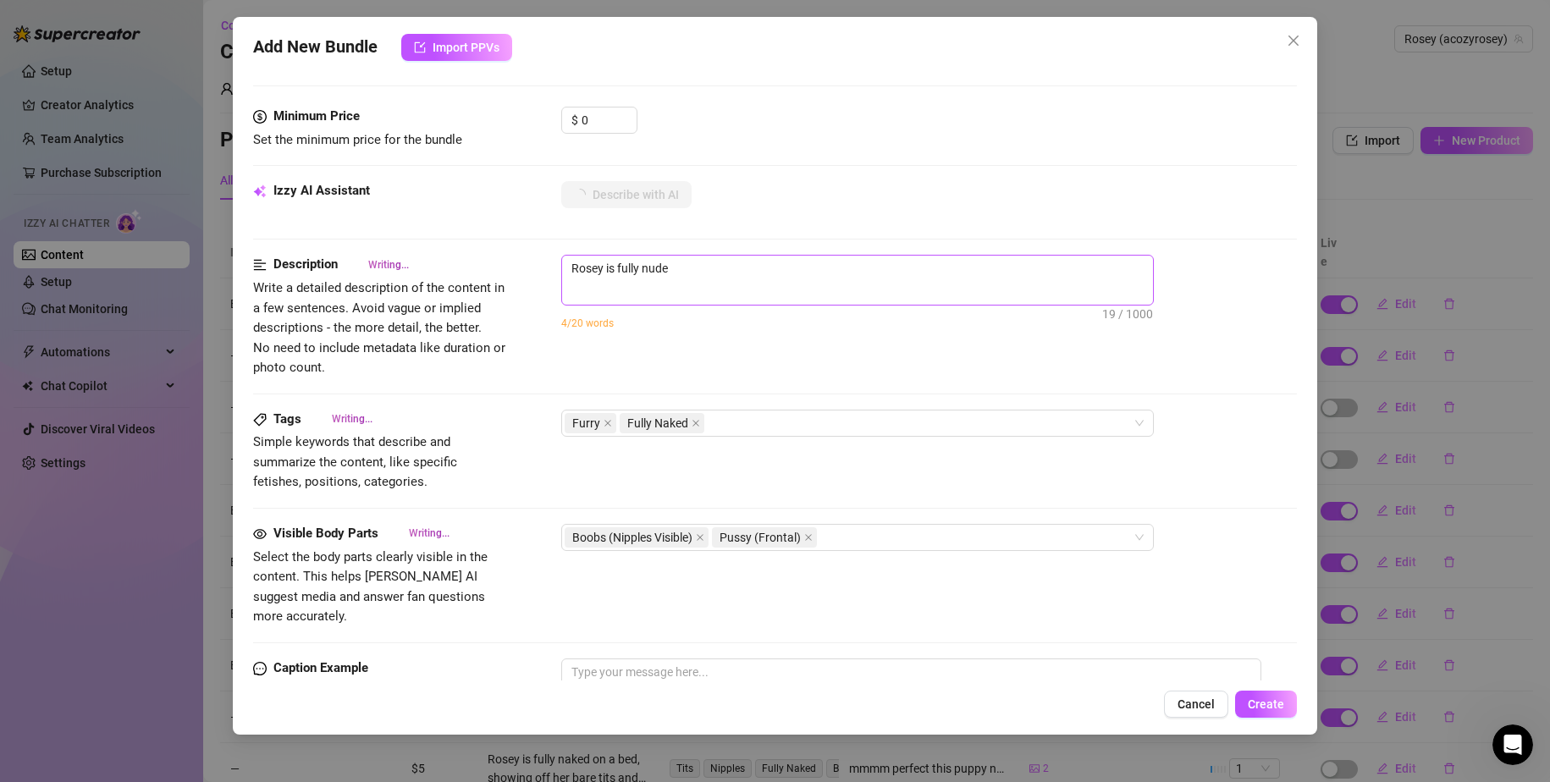
type textarea "Rosey is fully nude except"
type textarea "Rosey is fully nude except for"
type textarea "Rosey is fully nude except for long"
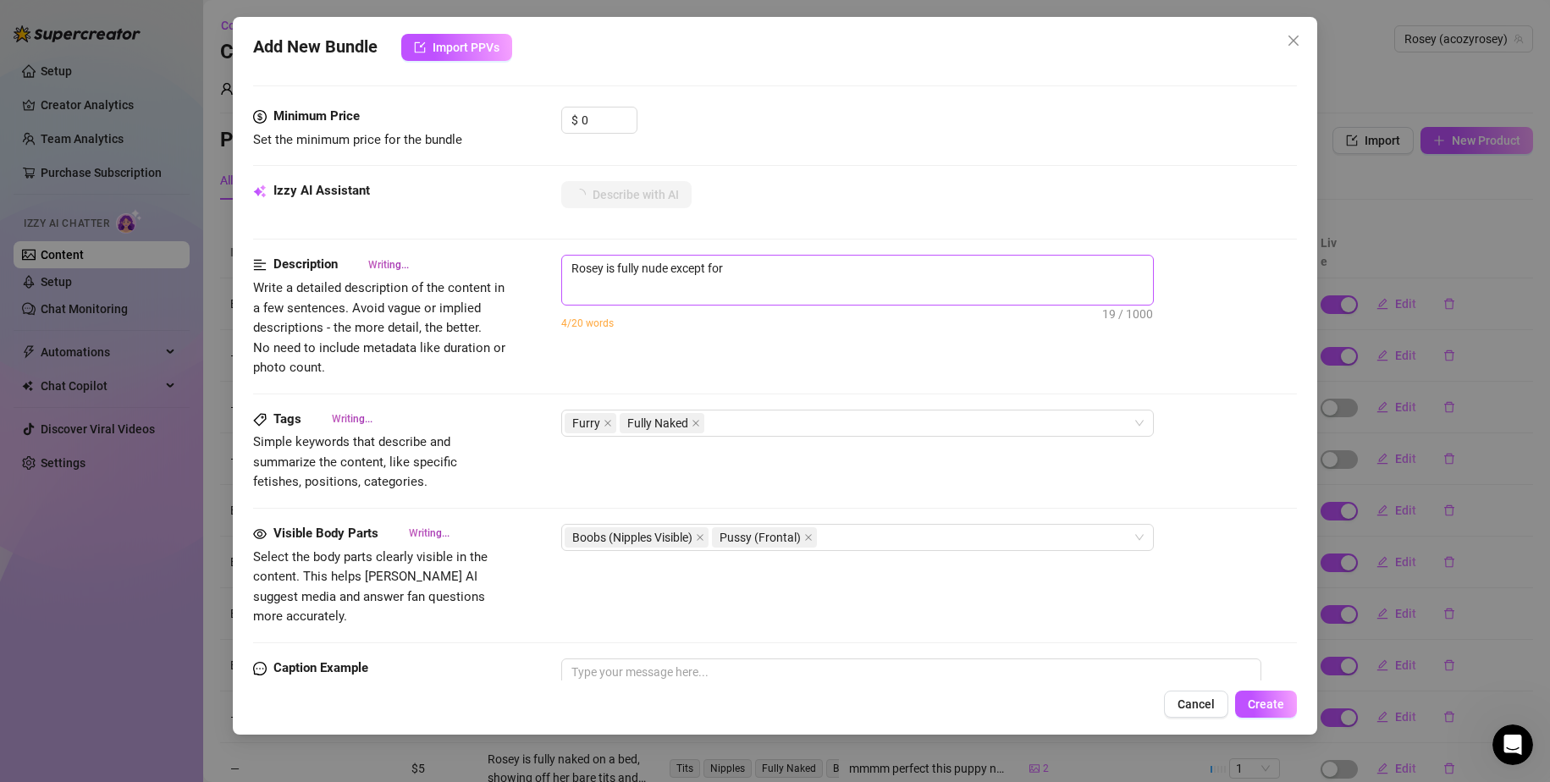
type textarea "Rosey is fully nude except for long"
type textarea "Rosey is fully nude except for long white"
type textarea "Rosey is fully nude except for long white arm"
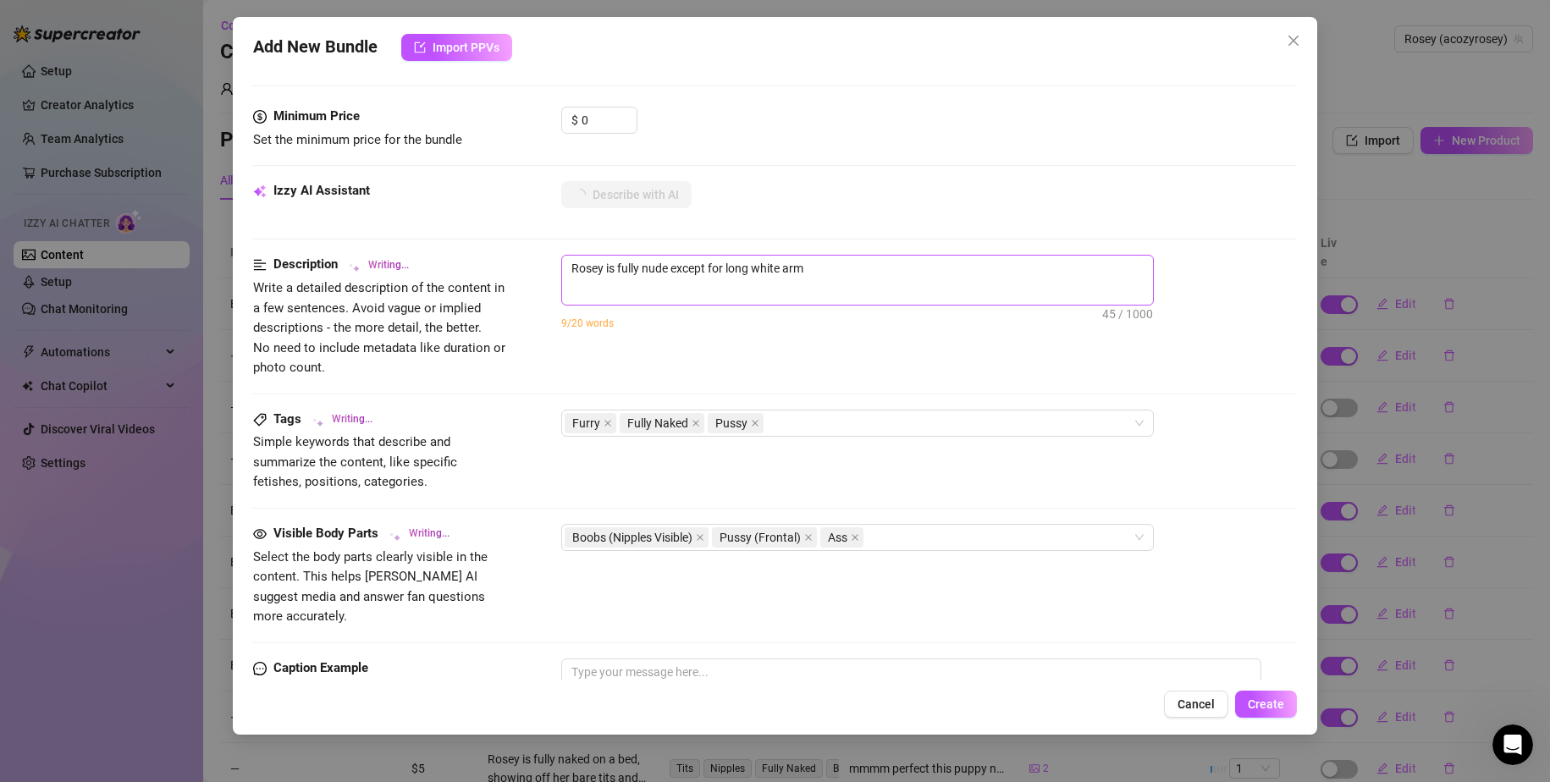
type textarea "Rosey is fully nude except for long white arm sleeves"
type textarea "Rosey is fully nude except for long white arm sleeves and"
type textarea "Rosey is fully nude except for long white arm sleeves and a"
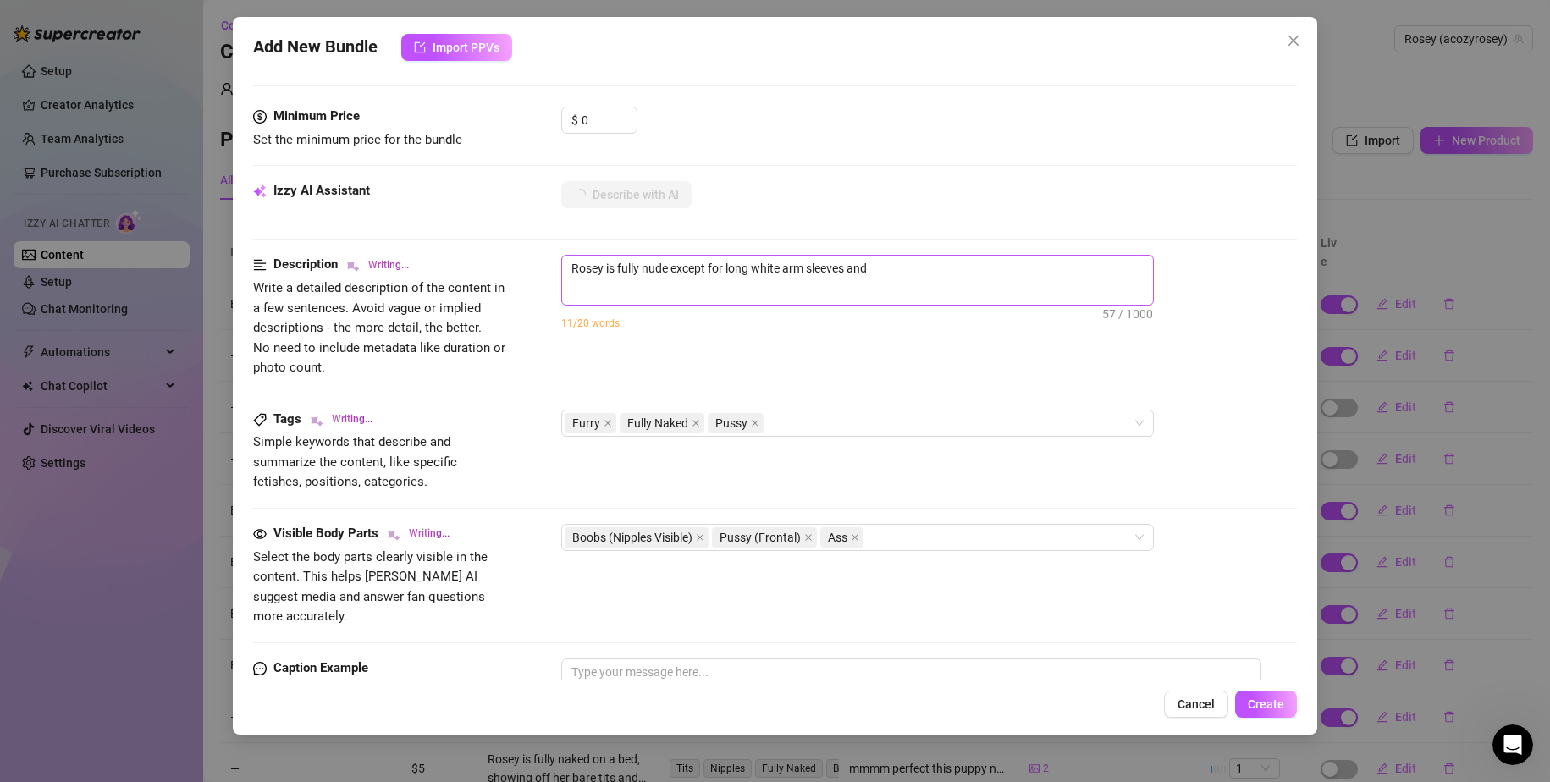
type textarea "Rosey is fully nude except for long white arm sleeves and a"
type textarea "Rosey is fully nude except for long white arm sleeves and a large"
type textarea "Rosey is fully nude except for long white arm sleeves and a large cat-girl"
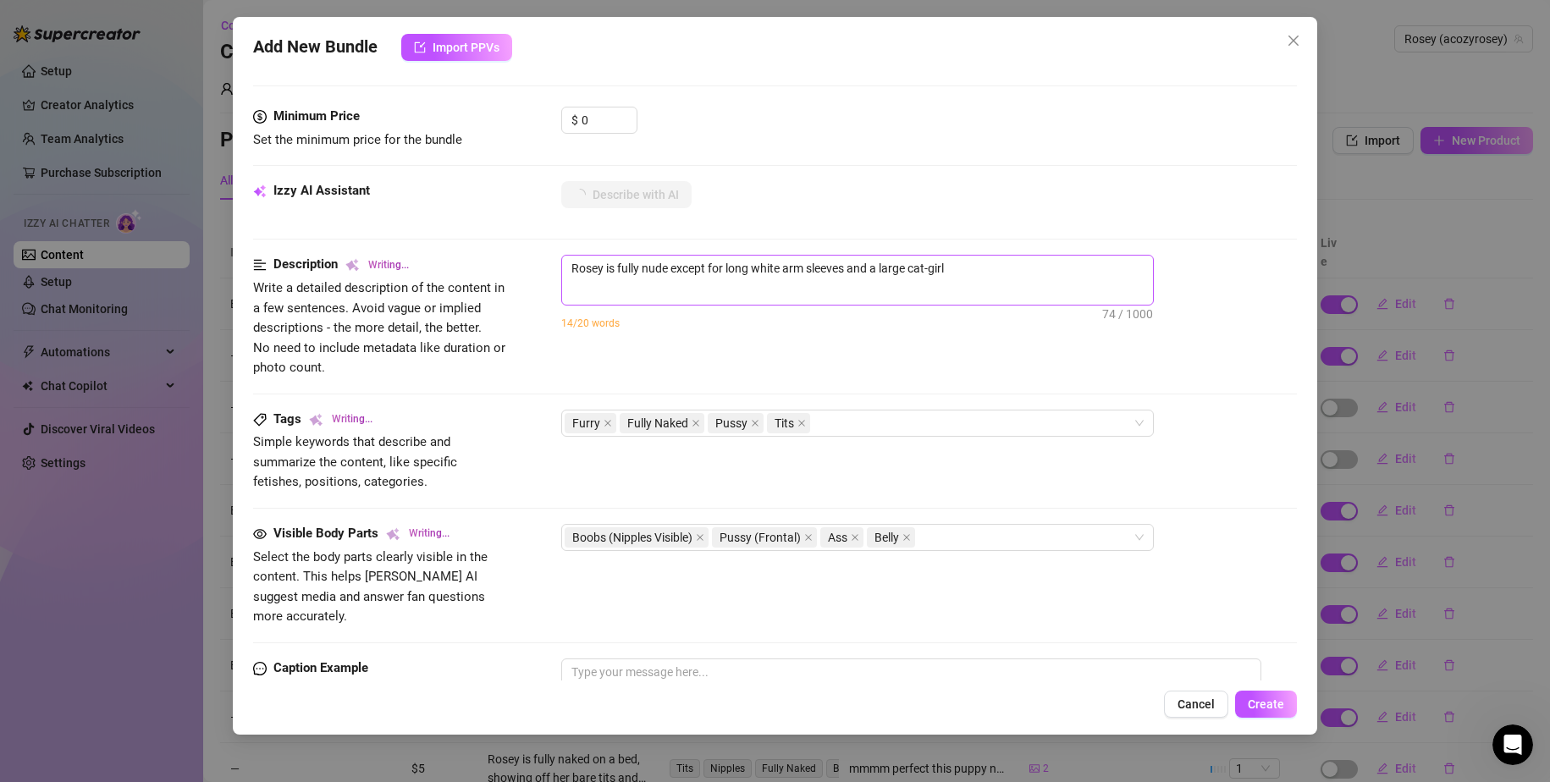
type textarea "Rosey is fully nude except for long white arm sleeves and a large cat-girl furs…"
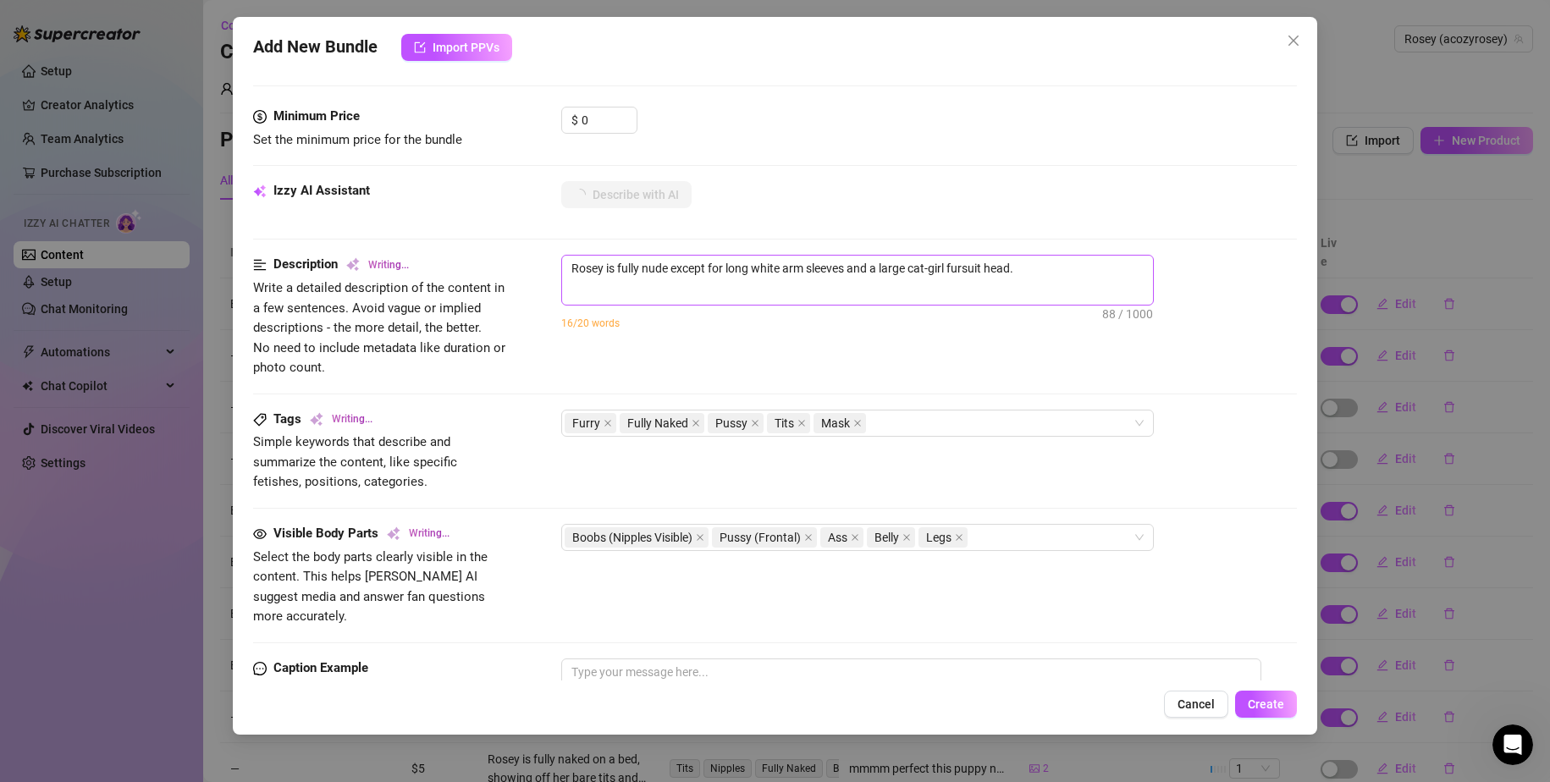
type textarea "Rosey is fully nude except for long white arm sleeves and a large cat-girl furs…"
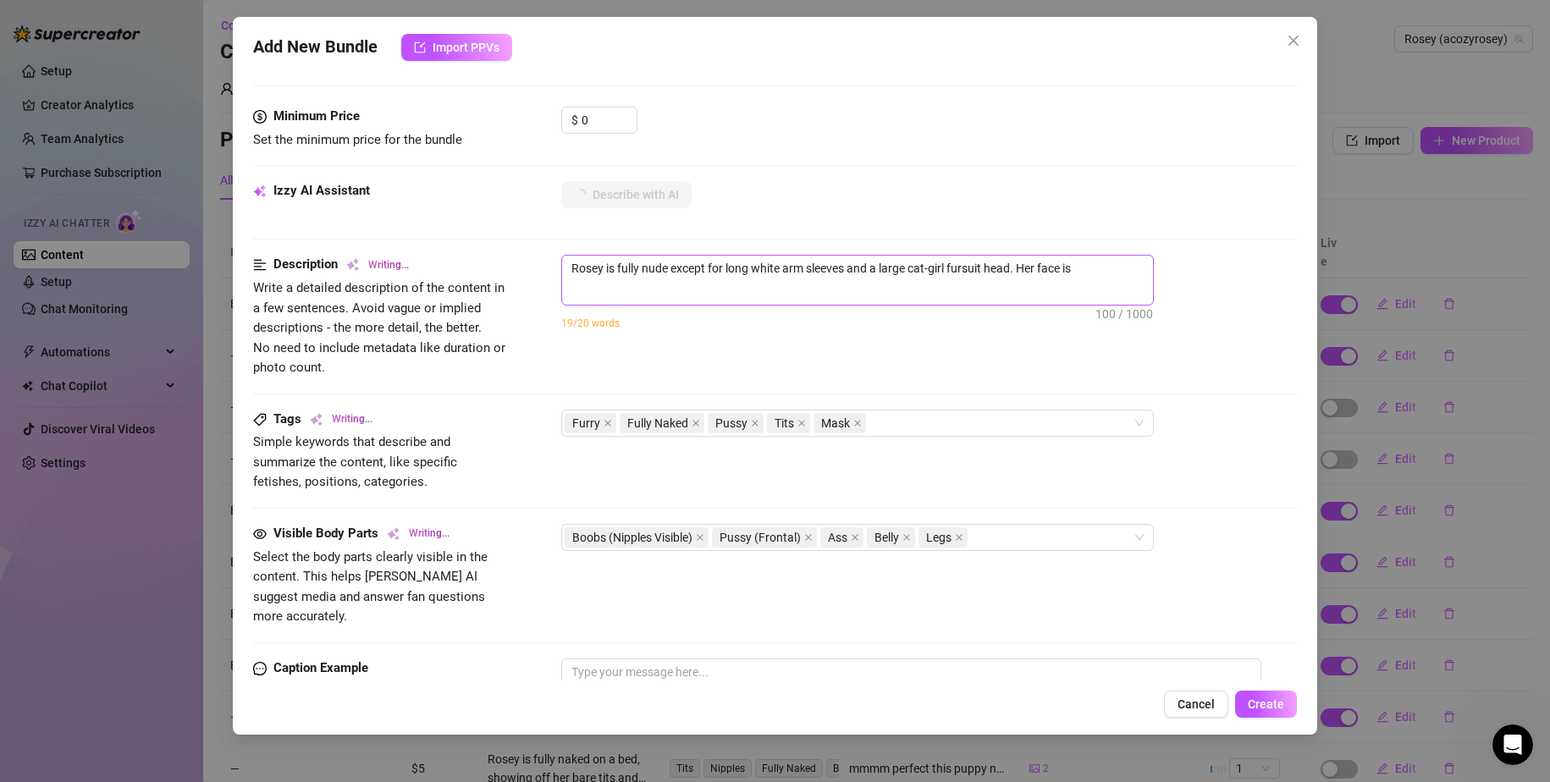
type textarea "Rosey is fully nude except for long white arm sleeves and a large cat-girl furs…"
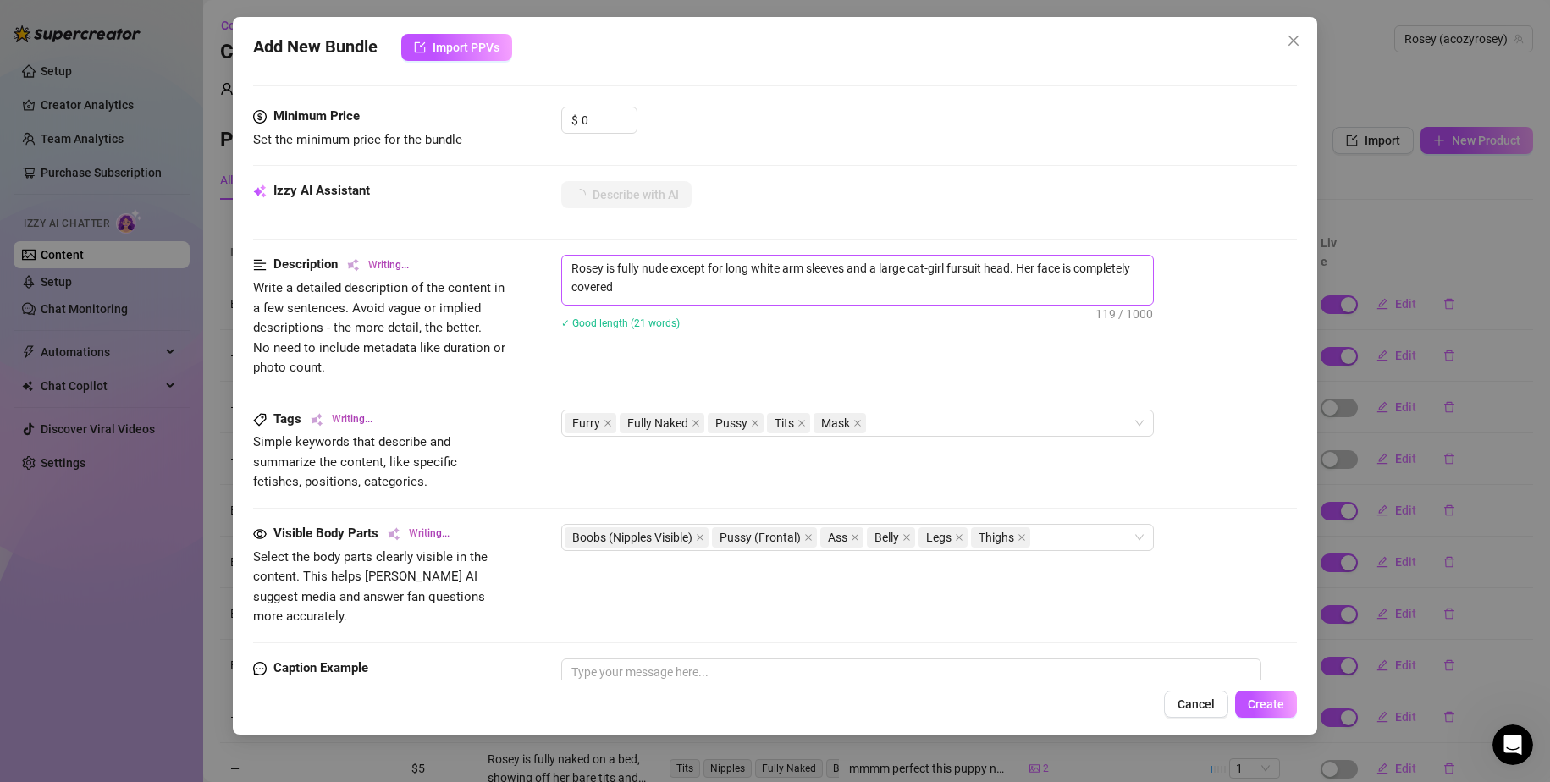
type textarea "Rosey is fully nude except for long white arm sleeves and a large cat-girl furs…"
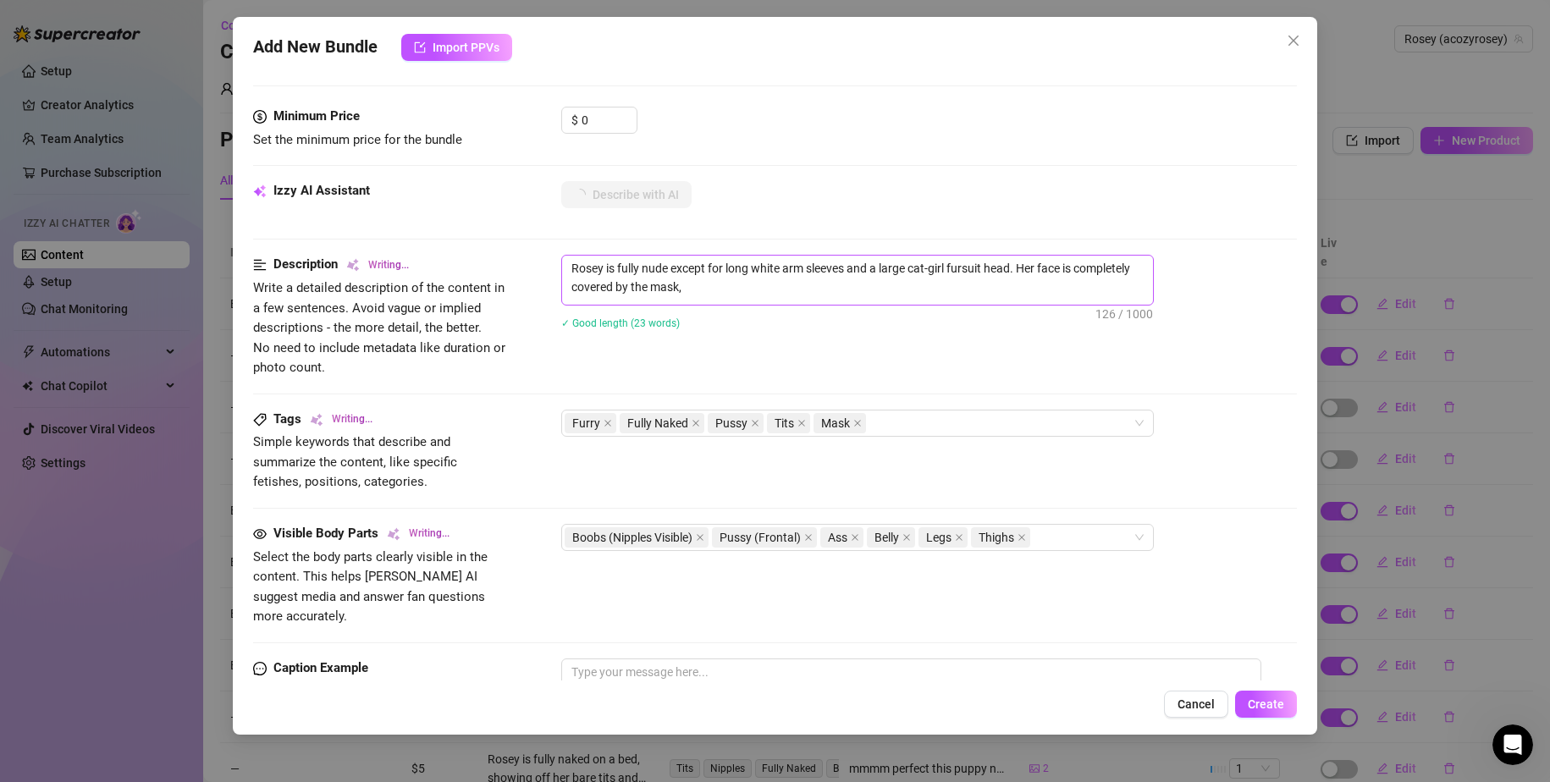
type textarea "Rosey is fully nude except for long white arm sleeves and a large cat-girl furs…"
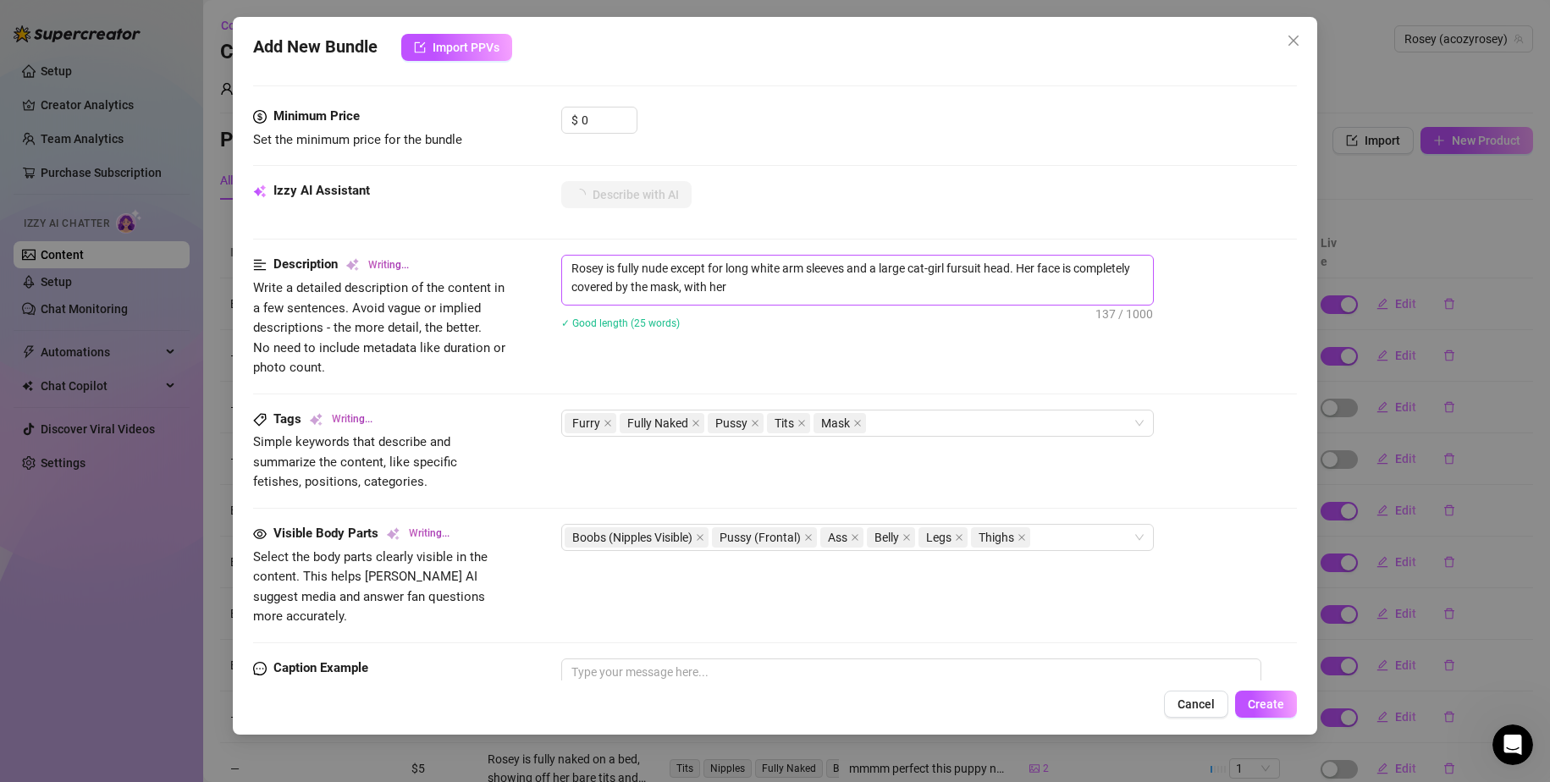
type textarea "Rosey is fully nude except for long white arm sleeves and a large cat-girl furs…"
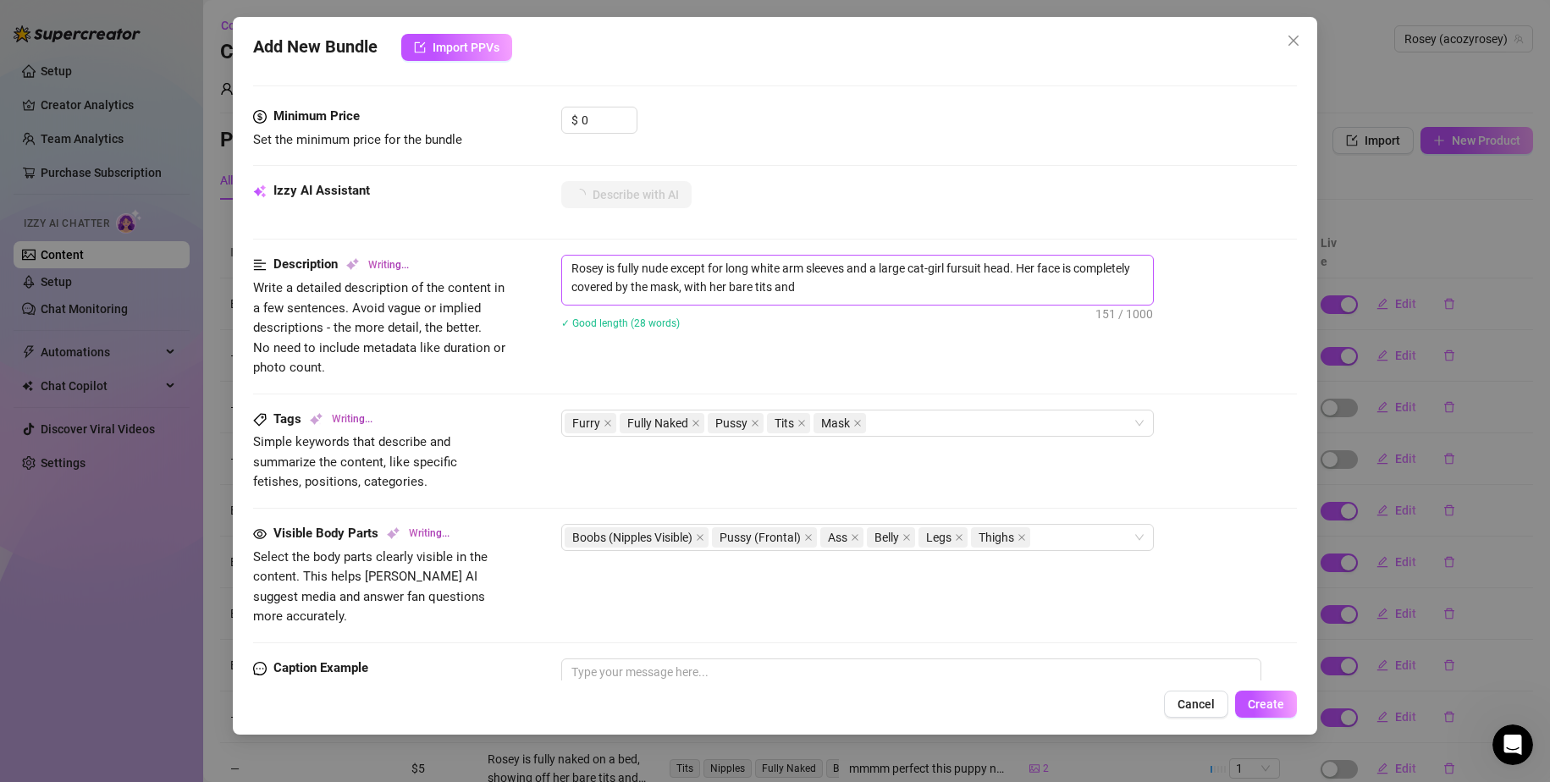
type textarea "Rosey is fully nude except for long white arm sleeves and a large cat-girl furs…"
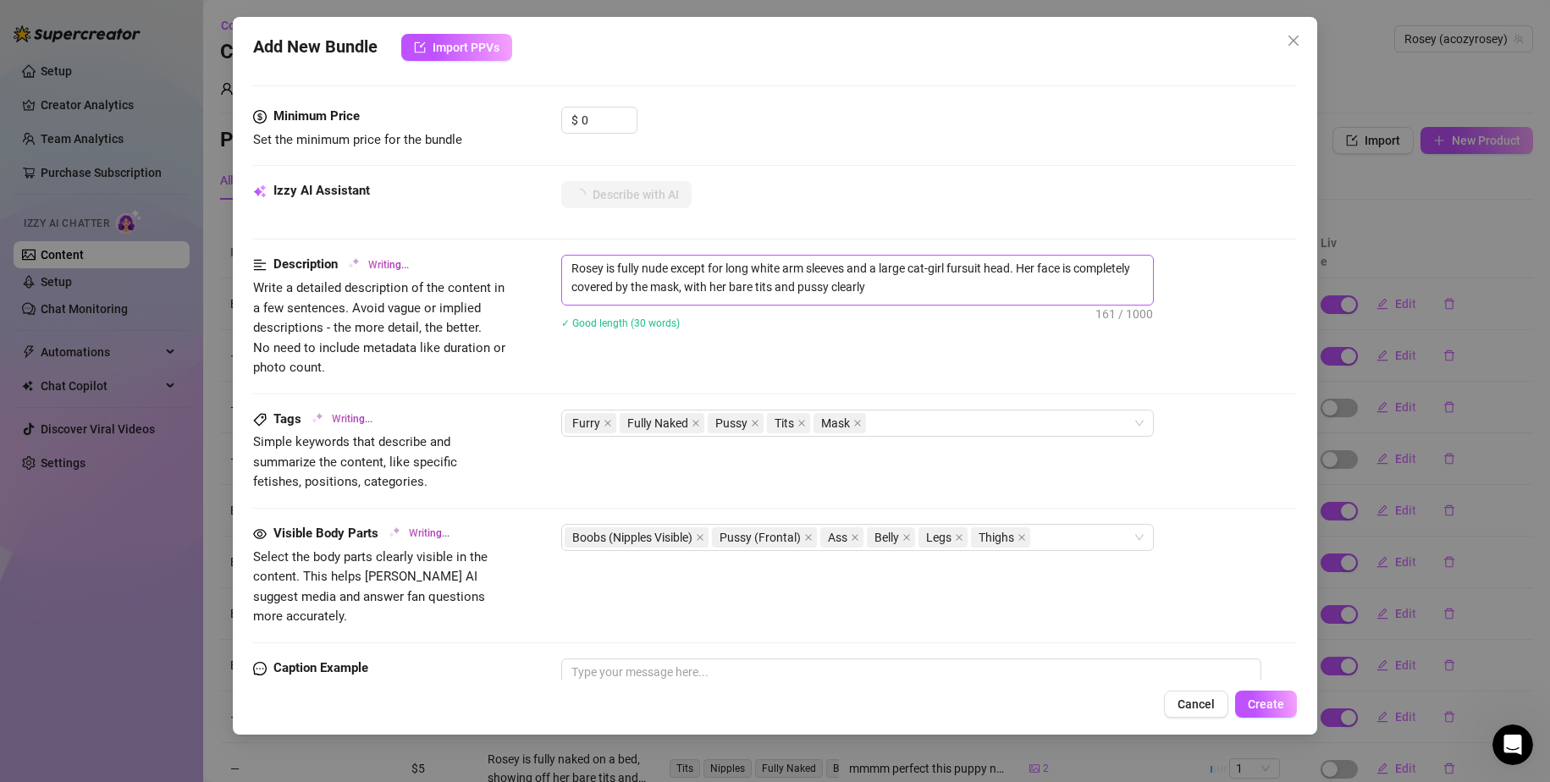
type textarea "Rosey is fully nude except for long white arm sleeves and a large cat-girl furs…"
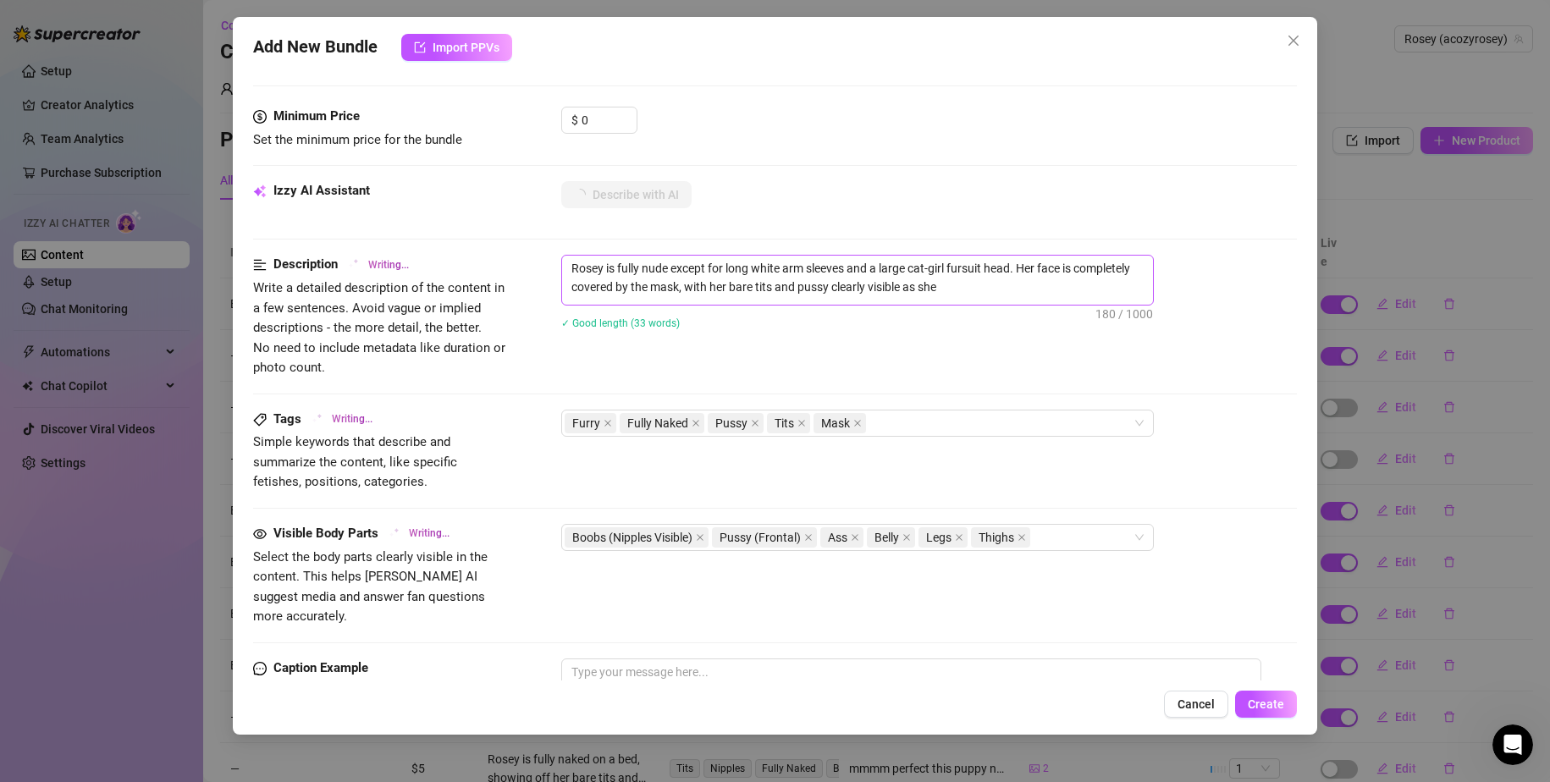
type textarea "Rosey is fully nude except for long white arm sleeves and a large cat-girl furs…"
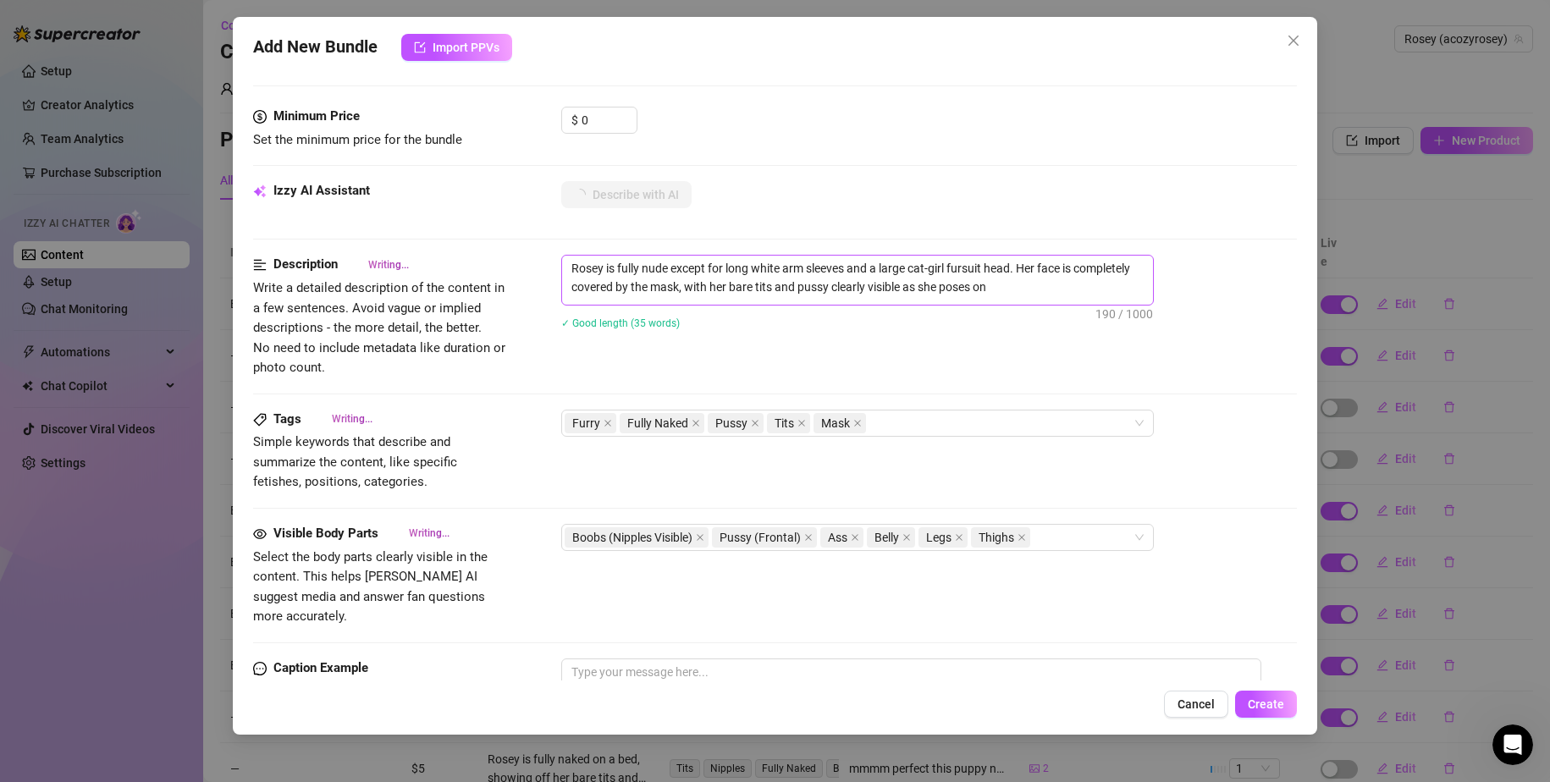
type textarea "Rosey is fully nude except for long white arm sleeves and a large cat-girl furs…"
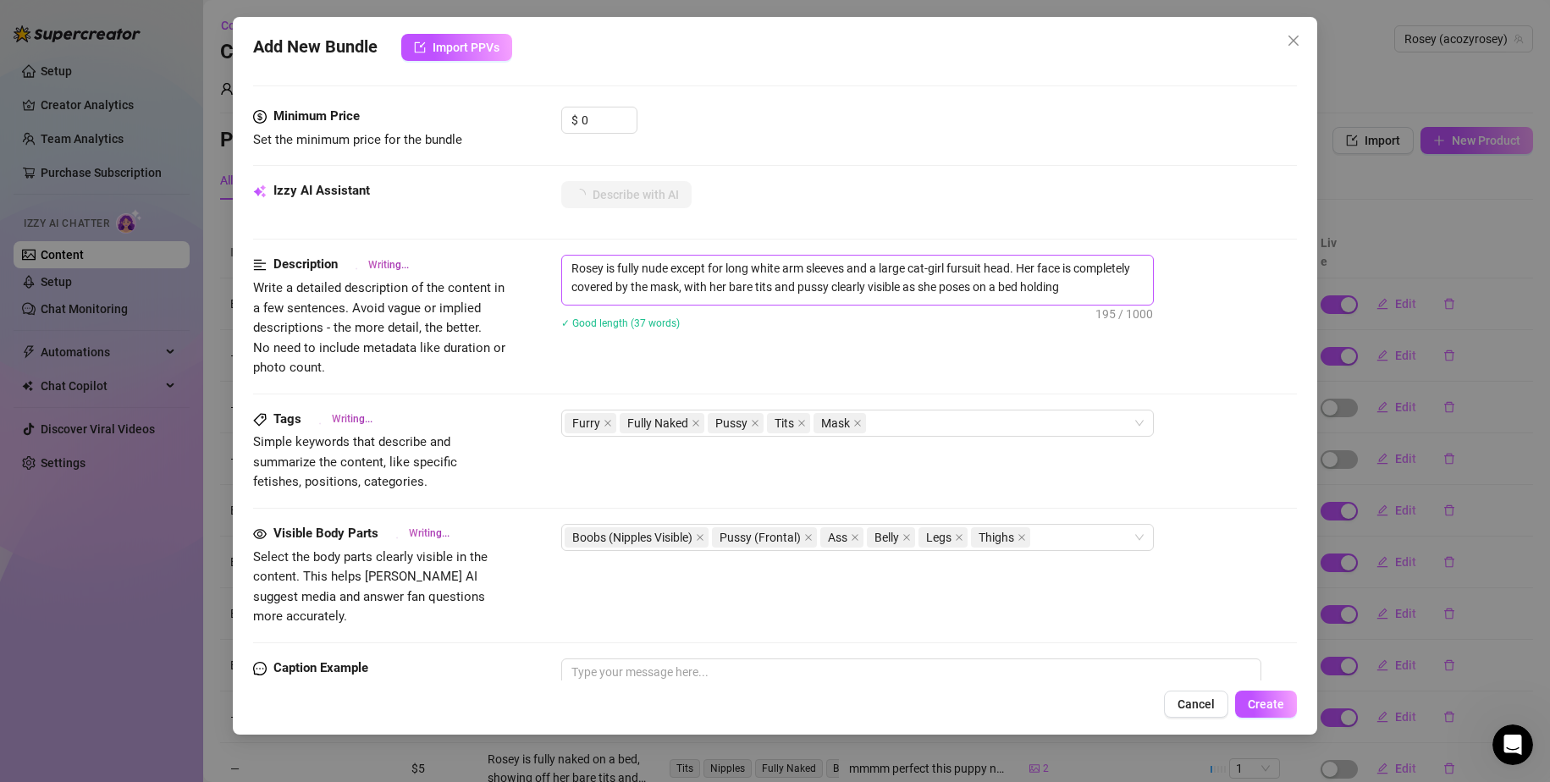
type textarea "Rosey is fully nude except for long white arm sleeves and a large cat-girl furs…"
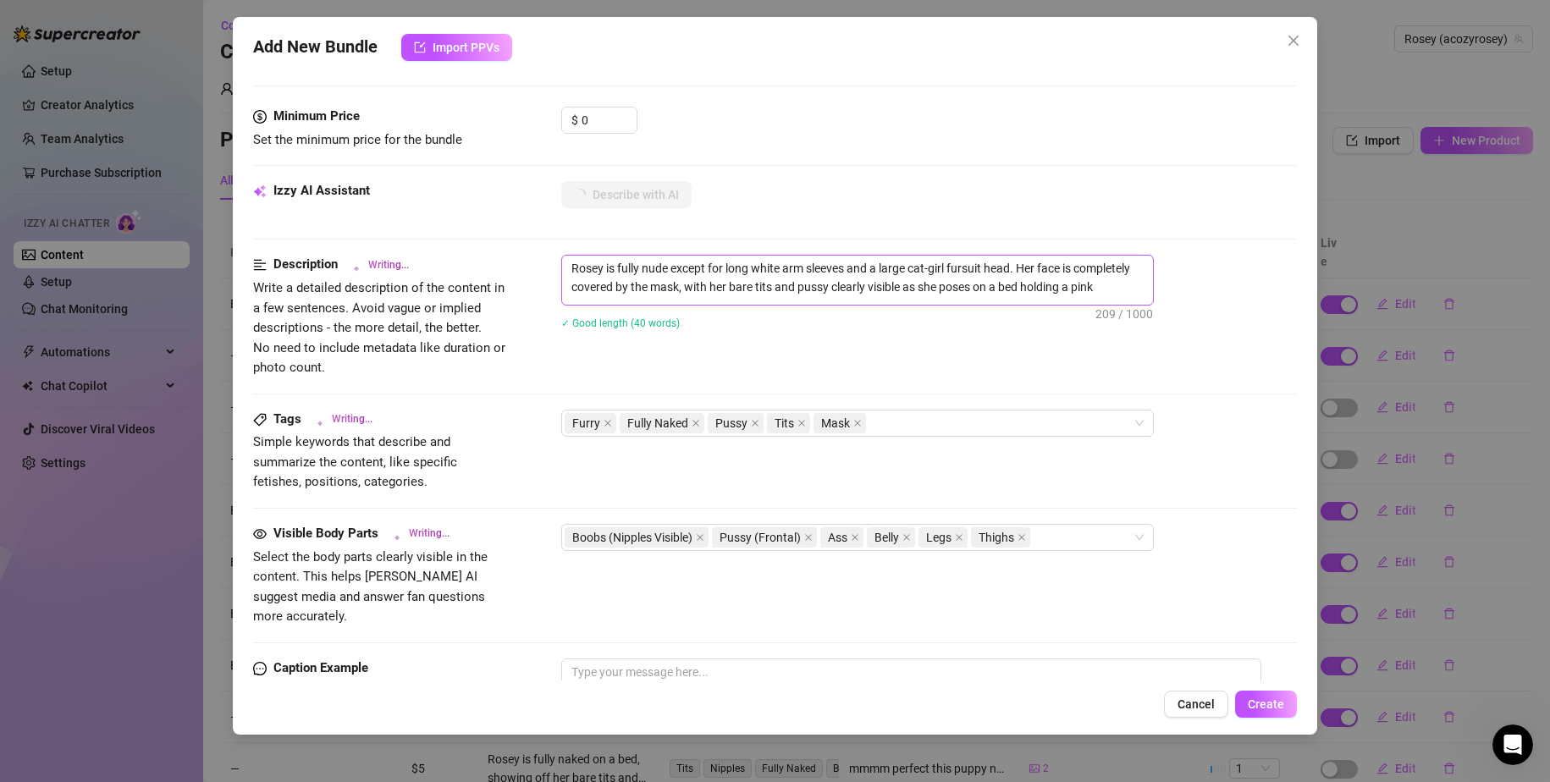
type textarea "Rosey is fully nude except for long white arm sleeves and a large cat-girl furs…"
drag, startPoint x: 948, startPoint y: 263, endPoint x: 872, endPoint y: 268, distance: 76.3
click at [872, 268] on textarea "Rosey is fully nude except for long white arm sleeves and a large cat-girl furs…" at bounding box center [857, 287] width 591 height 63
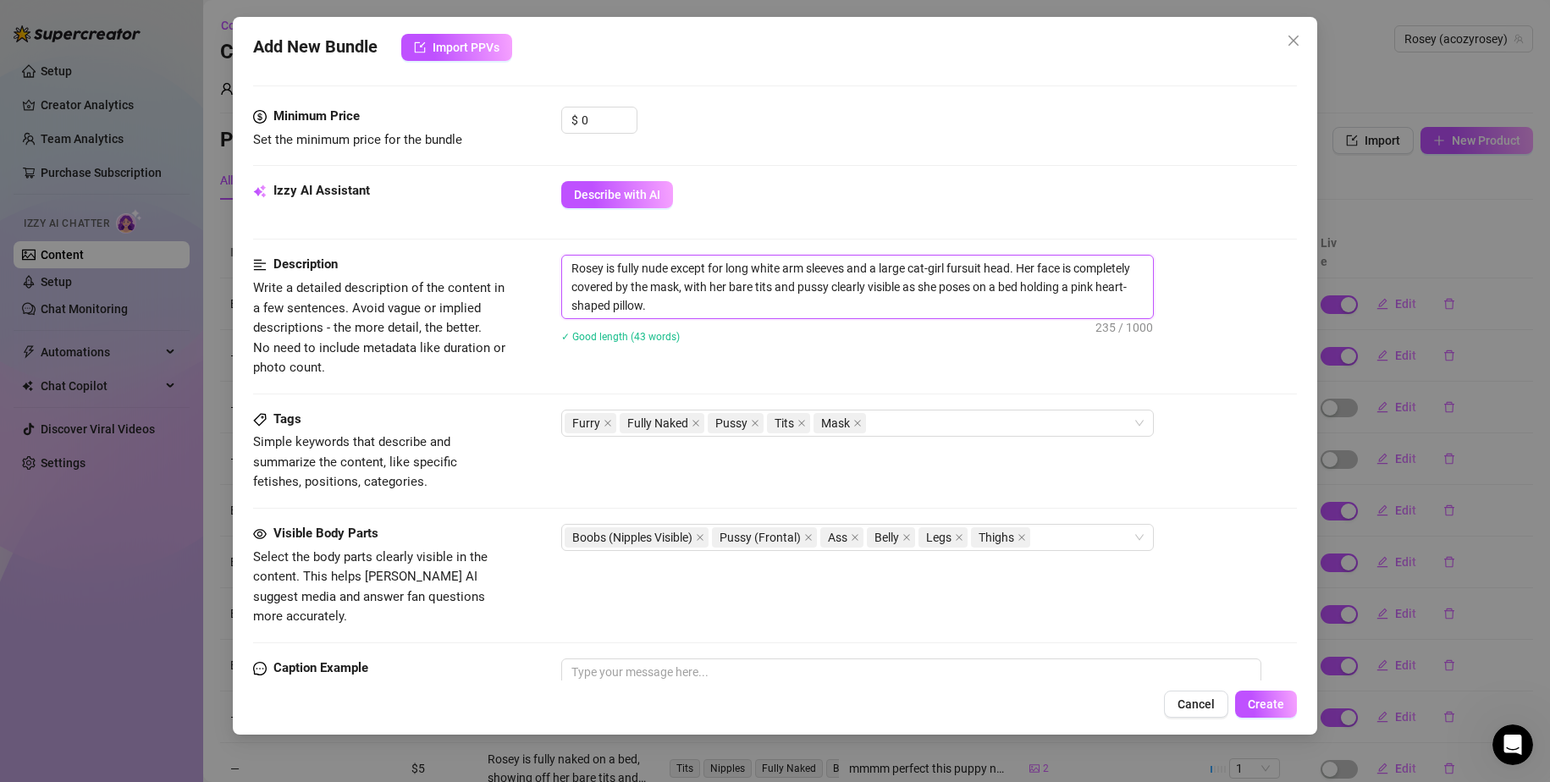
type textarea "Rosey is fully nude except for long white arm sleeves and fursuit head. Her fac…"
type textarea "Rosey is fully nude except for long white arm sleeves and h fursuit head. Her f…"
type textarea "Rosey is fully nude except for long white arm sleeves and hw fursuit head. Her …"
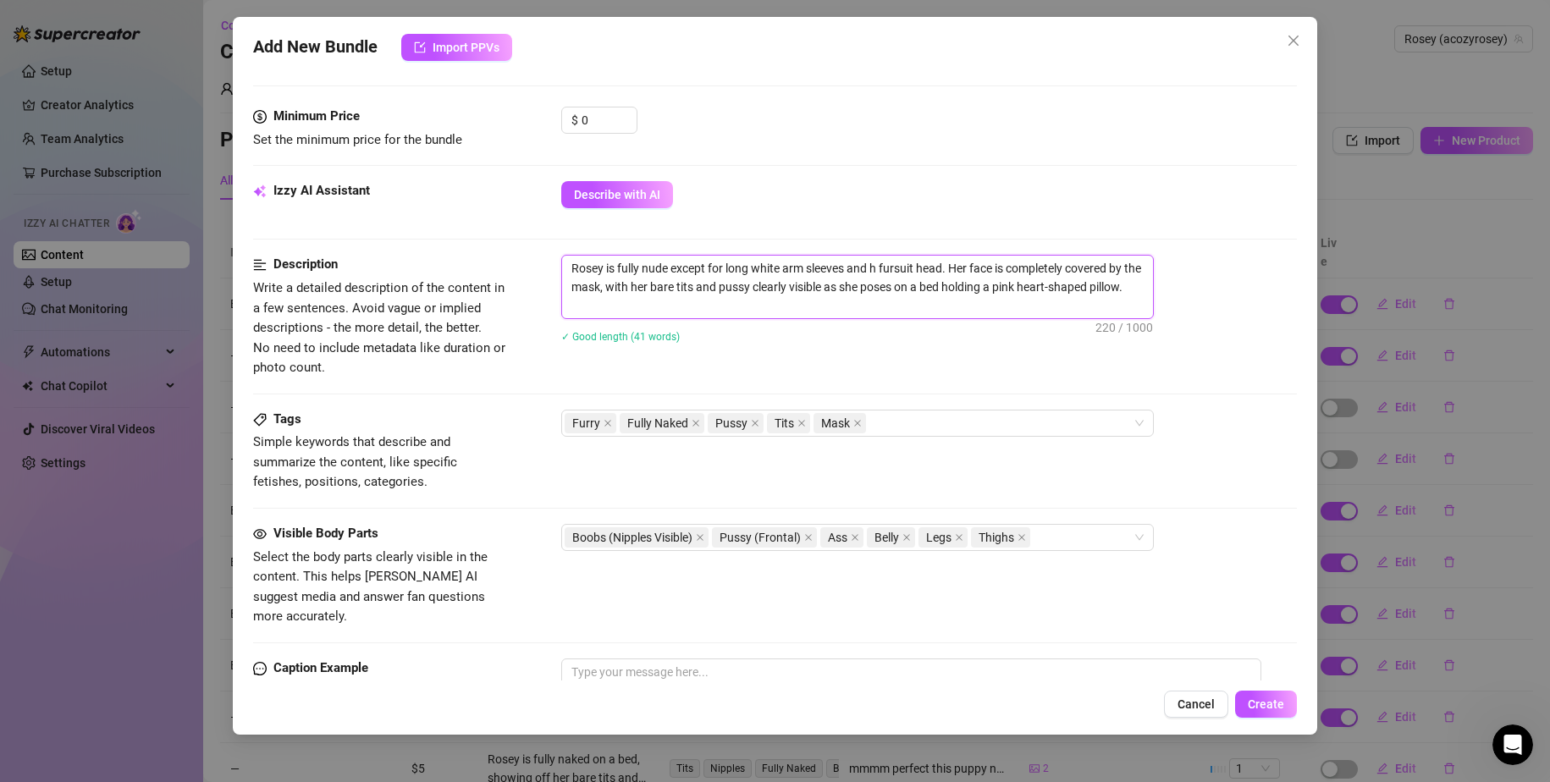
type textarea "Rosey is fully nude except for long white arm sleeves and hw fursuit head. Her …"
type textarea "Rosey is fully nude except for long white arm sleeves and hwe fursuit head. Her…"
type textarea "Rosey is fully nude except for long white arm sleeves and hw fursuit head. Her …"
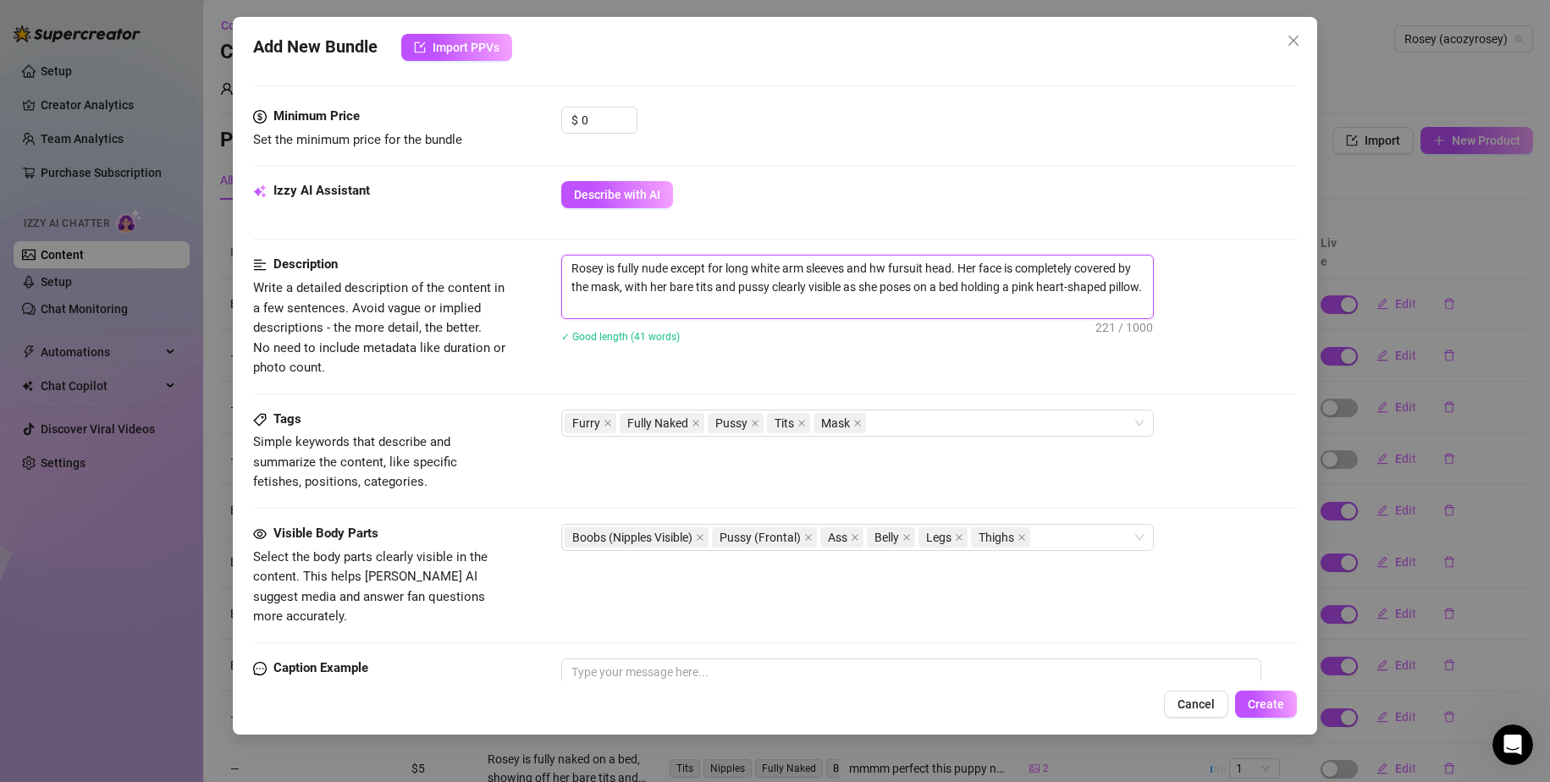
type textarea "Rosey is fully nude except for long white arm sleeves and h fursuit head. Her f…"
type textarea "Rosey is fully nude except for long white arm sleeves and he fursuit head. Her …"
type textarea "Rosey is fully nude except for long white arm sleeves and her fursuit head. Her…"
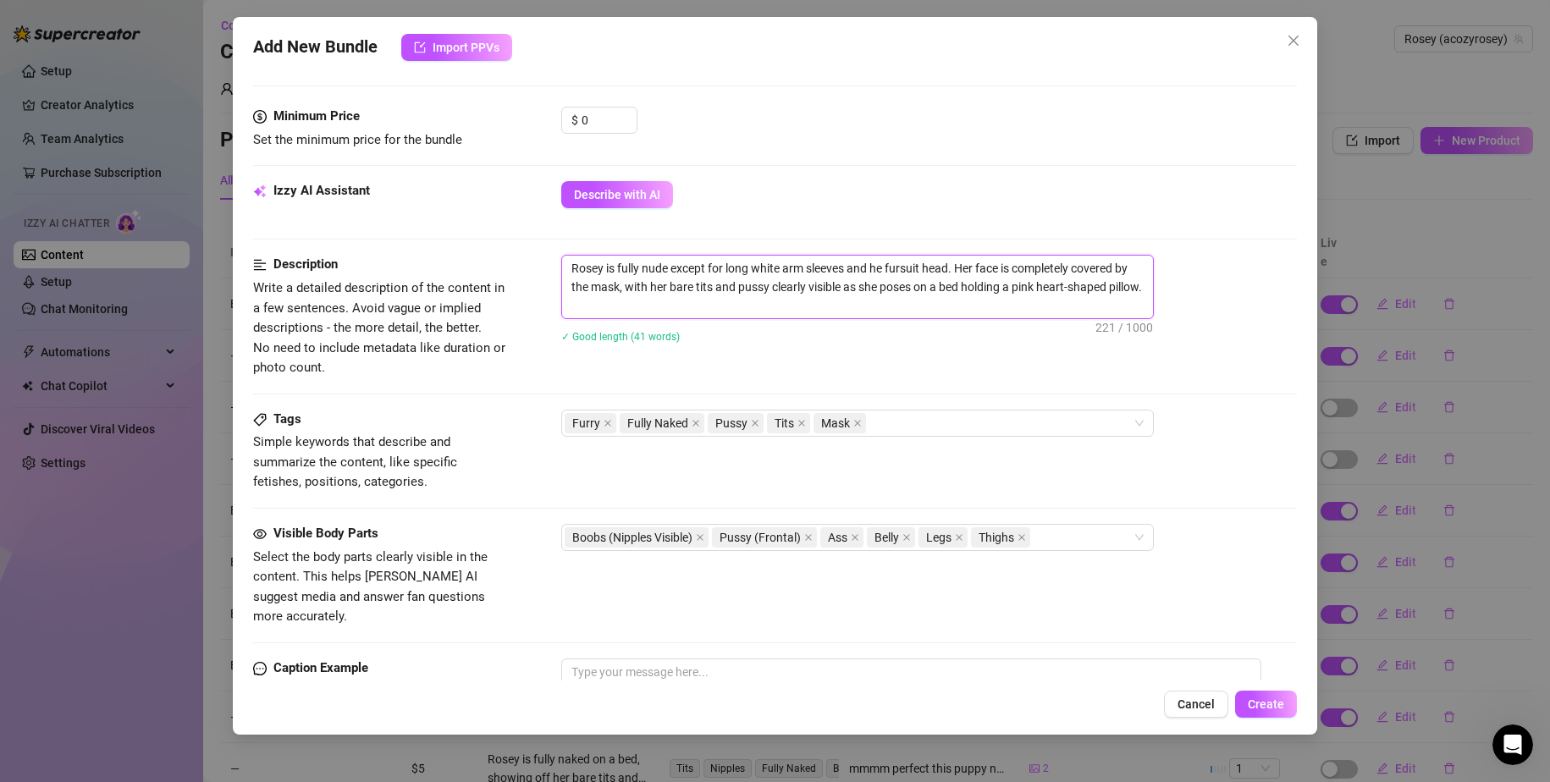
type textarea "Rosey is fully nude except for long white arm sleeves and her fursuit head. Her…"
type textarea "Rosey is fully nude except for long white arm sleeves and her b fursuit head. H…"
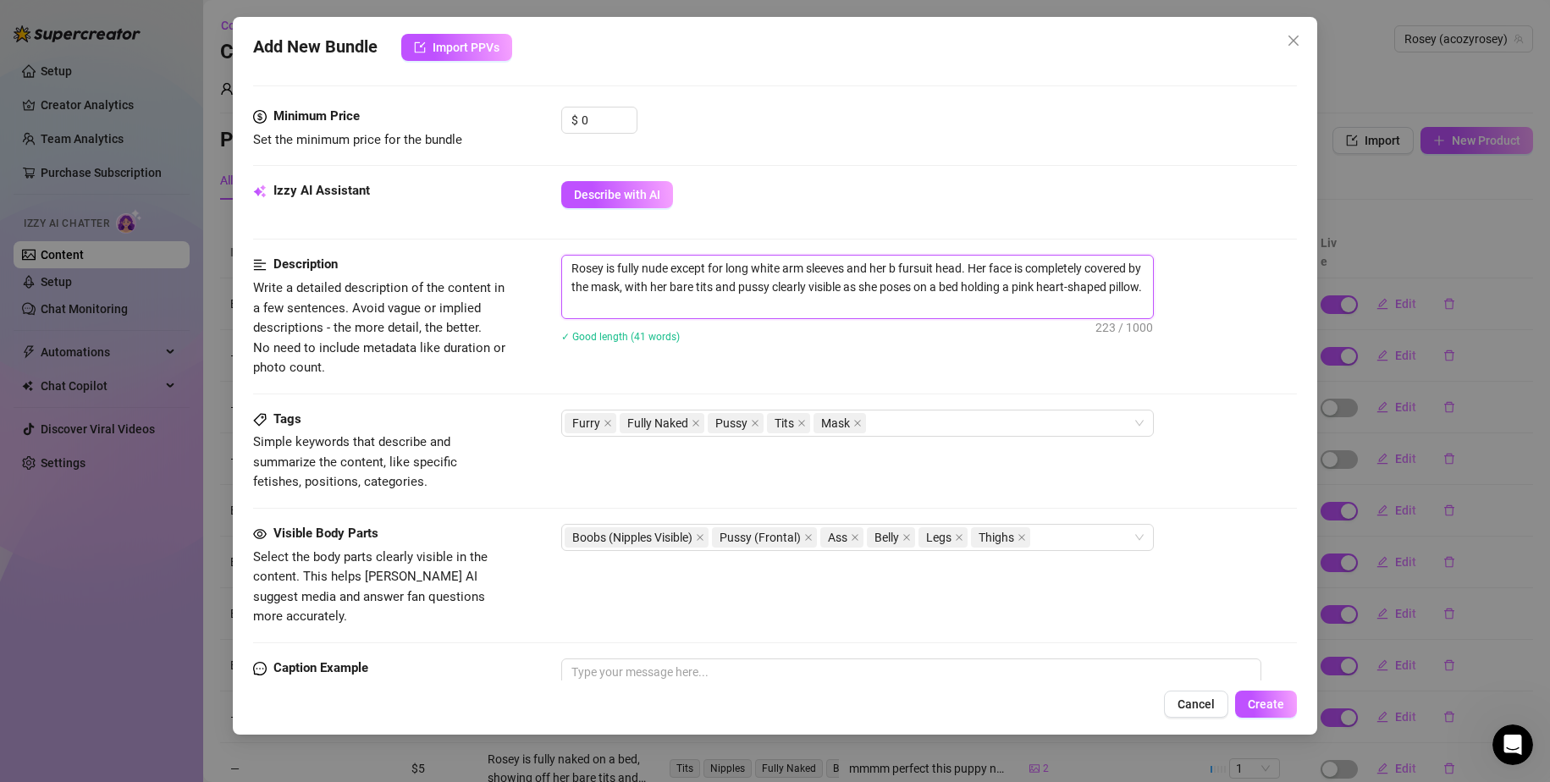
type textarea "Rosey is fully nude except for long white arm sleeves and her bn fursuit head. …"
type textarea "Rosey is fully nude except for long white arm sleeves and her bne fursuit head.…"
type textarea "Rosey is fully nude except for long white arm sleeves and her bn fursuit head. …"
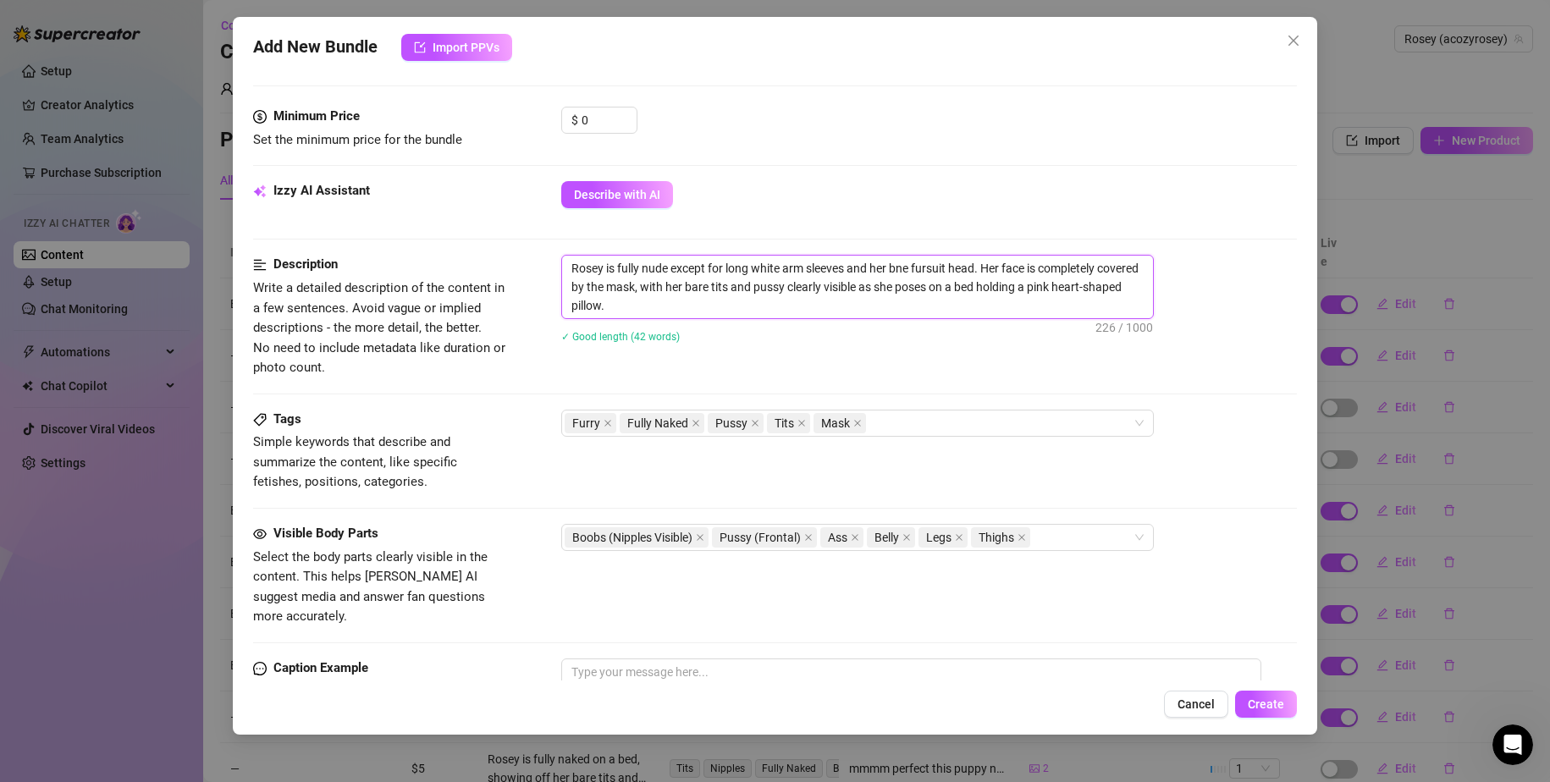
type textarea "Rosey is fully nude except for long white arm sleeves and her bn fursuit head. …"
type textarea "Rosey is fully nude except for long white arm sleeves and her b fursuit head. H…"
type textarea "Rosey is fully nude except for long white arm sleeves and her fursuit head. Her…"
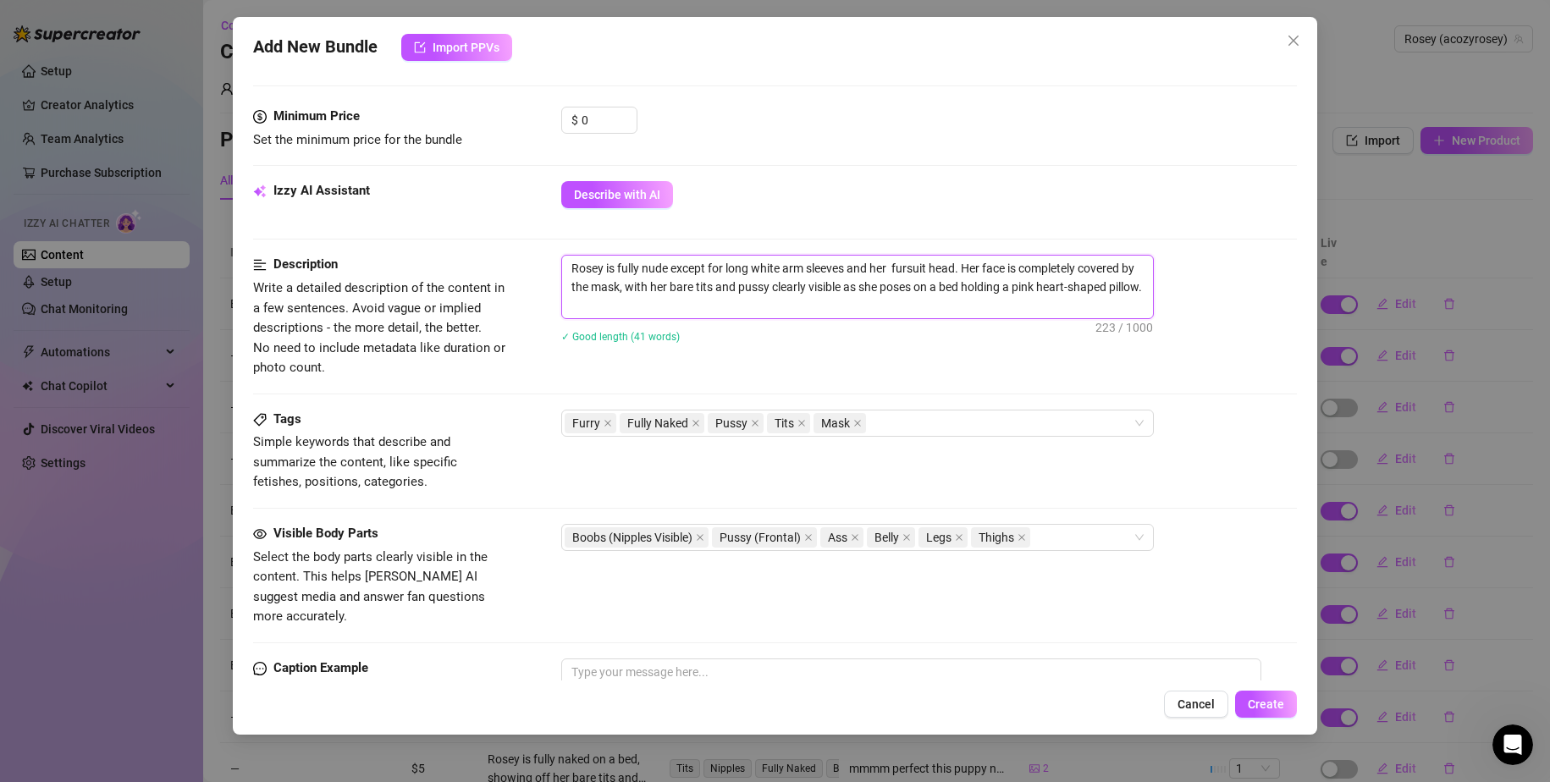
type textarea "Rosey is fully nude except for long white arm sleeves and her n fursuit head. H…"
type textarea "Rosey is fully nude except for long white arm sleeves and her ne fursuit head. …"
type textarea "Rosey is fully nude except for long white arm sleeves and her new fursuit head.…"
type textarea "Rosey is fully nude except for long white arm sleeves and her newr fursuit head…"
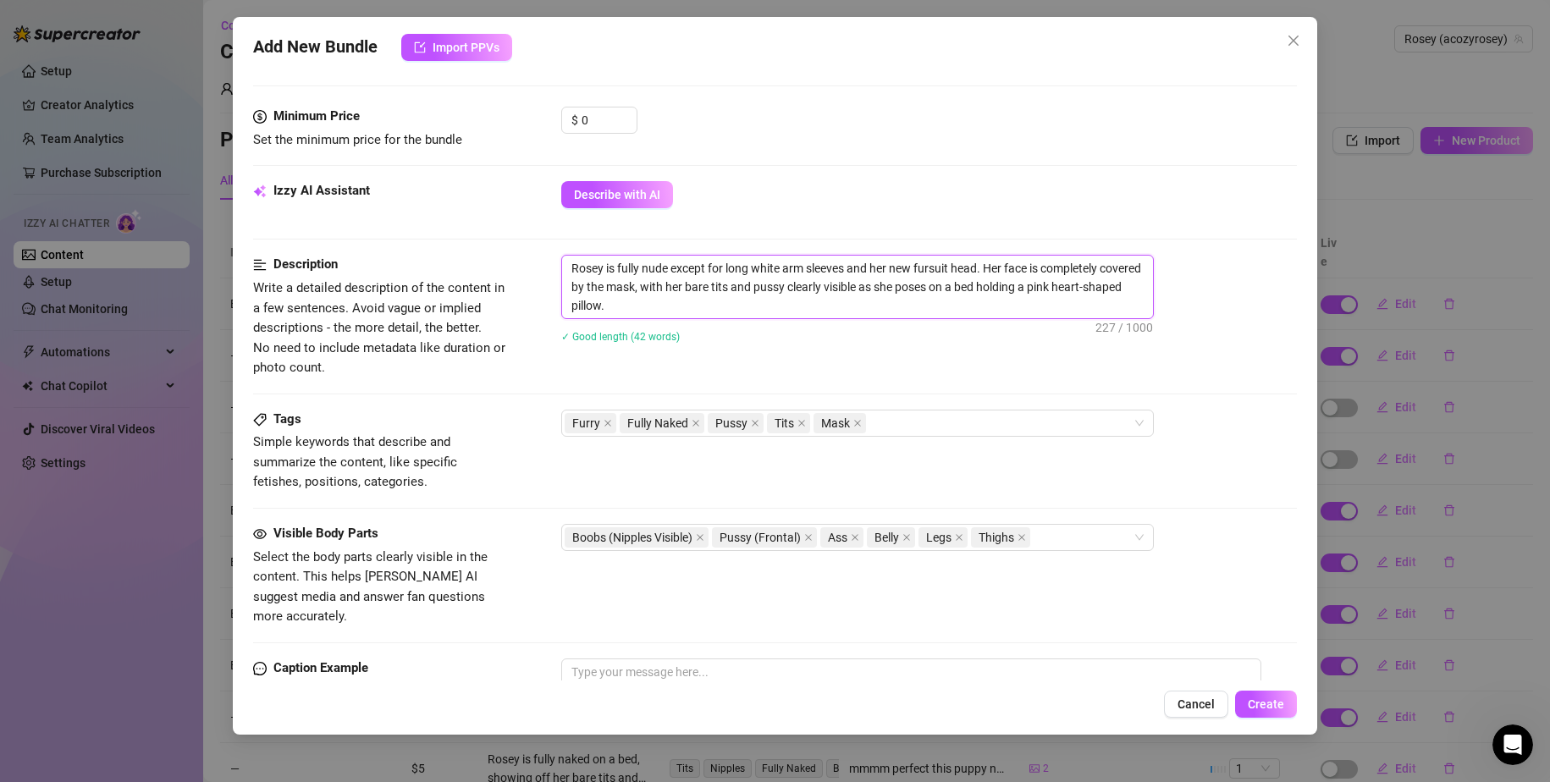
type textarea "Rosey is fully nude except for long white arm sleeves and her newr fursuit head…"
type textarea "Rosey is fully nude except for long white arm sleeves and her new fursuit head.…"
type textarea "Rosey is fully nude except for long white arm sleeves and her newe fursuit head…"
type textarea "Rosey is fully nude except for long white arm sleeves and her newer fursuit hea…"
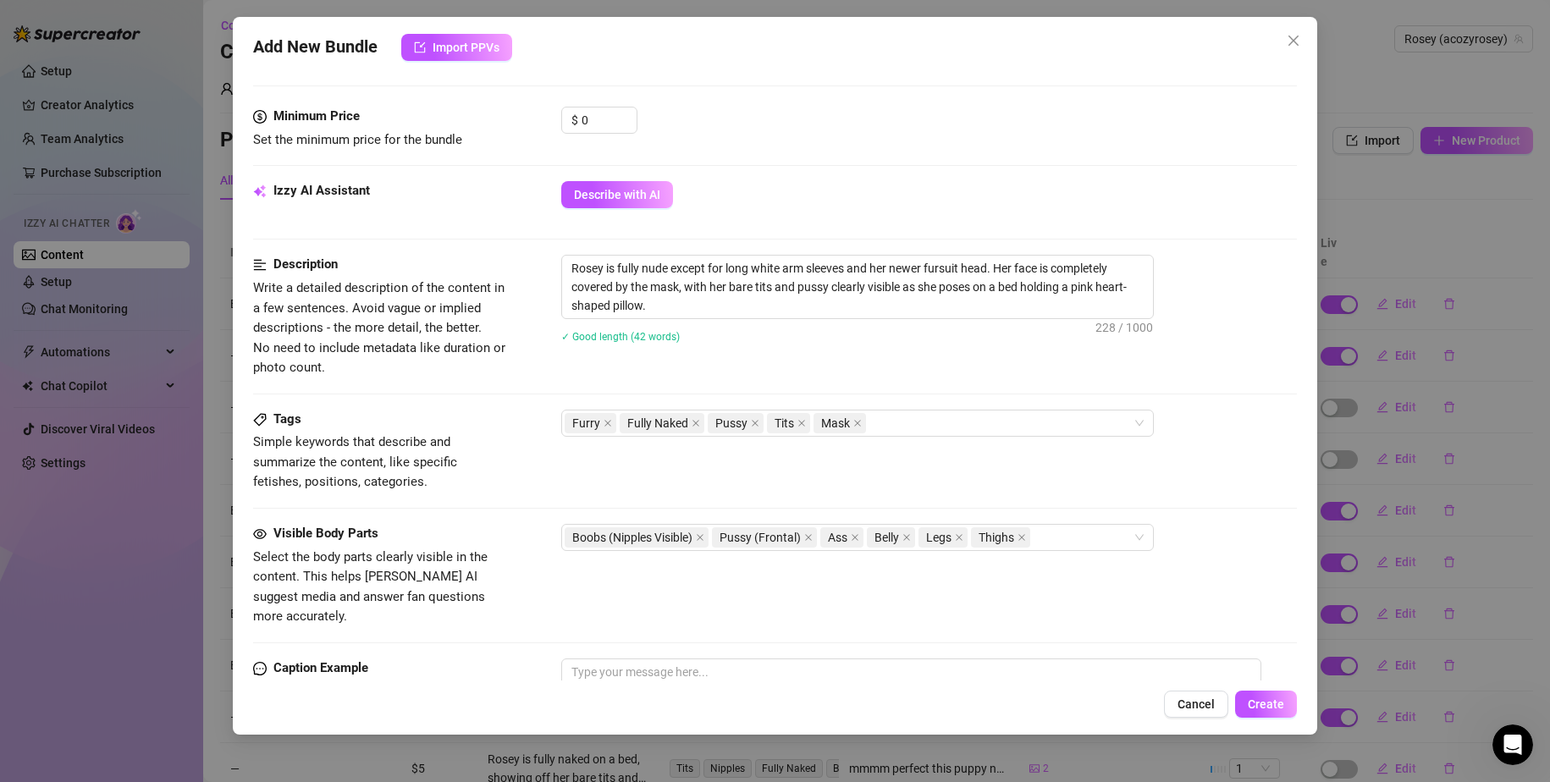
click at [778, 366] on div "Description Write a detailed description of the content in a few sentences. Avo…" at bounding box center [775, 316] width 1045 height 123
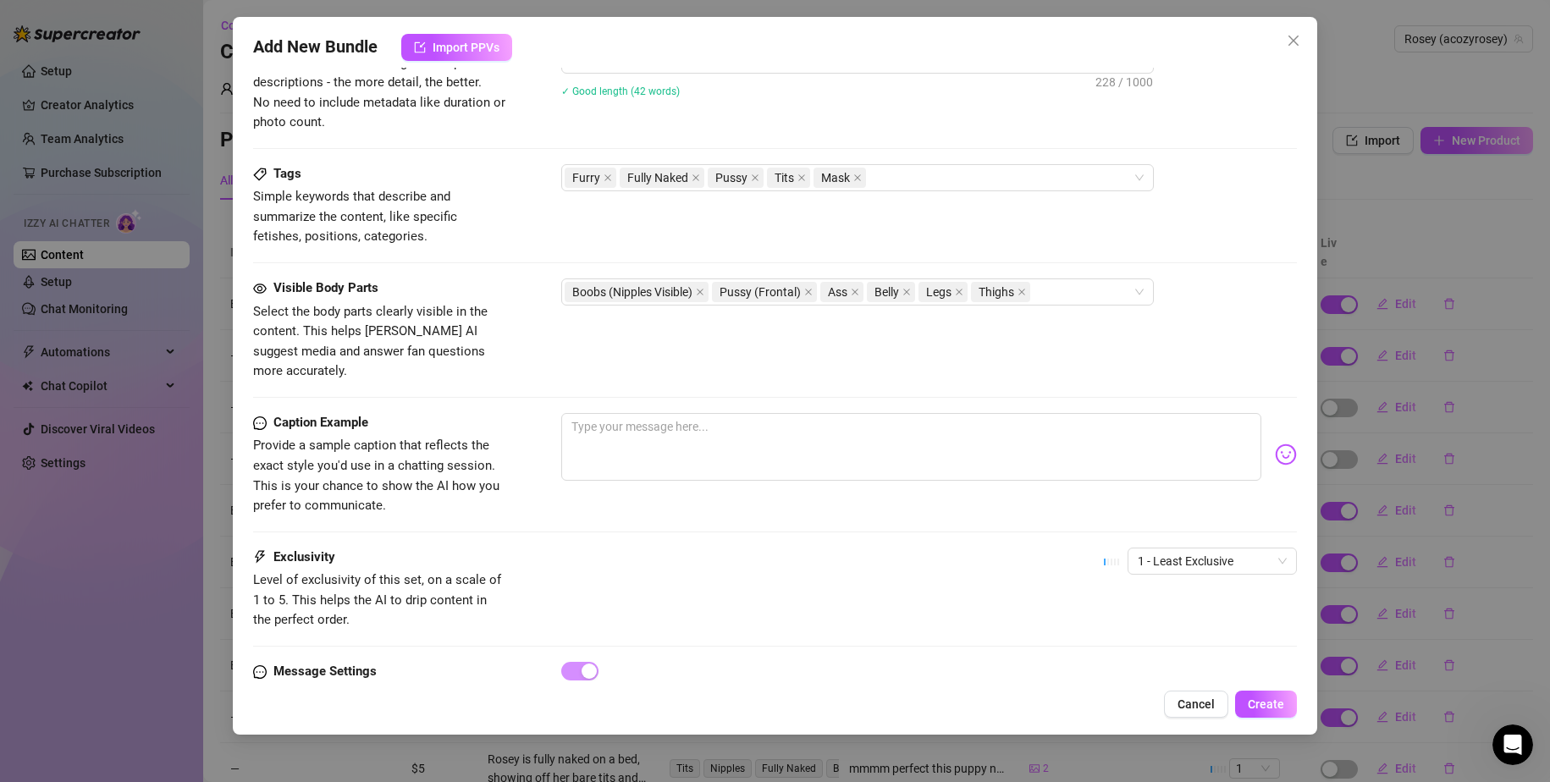
scroll to position [762, 0]
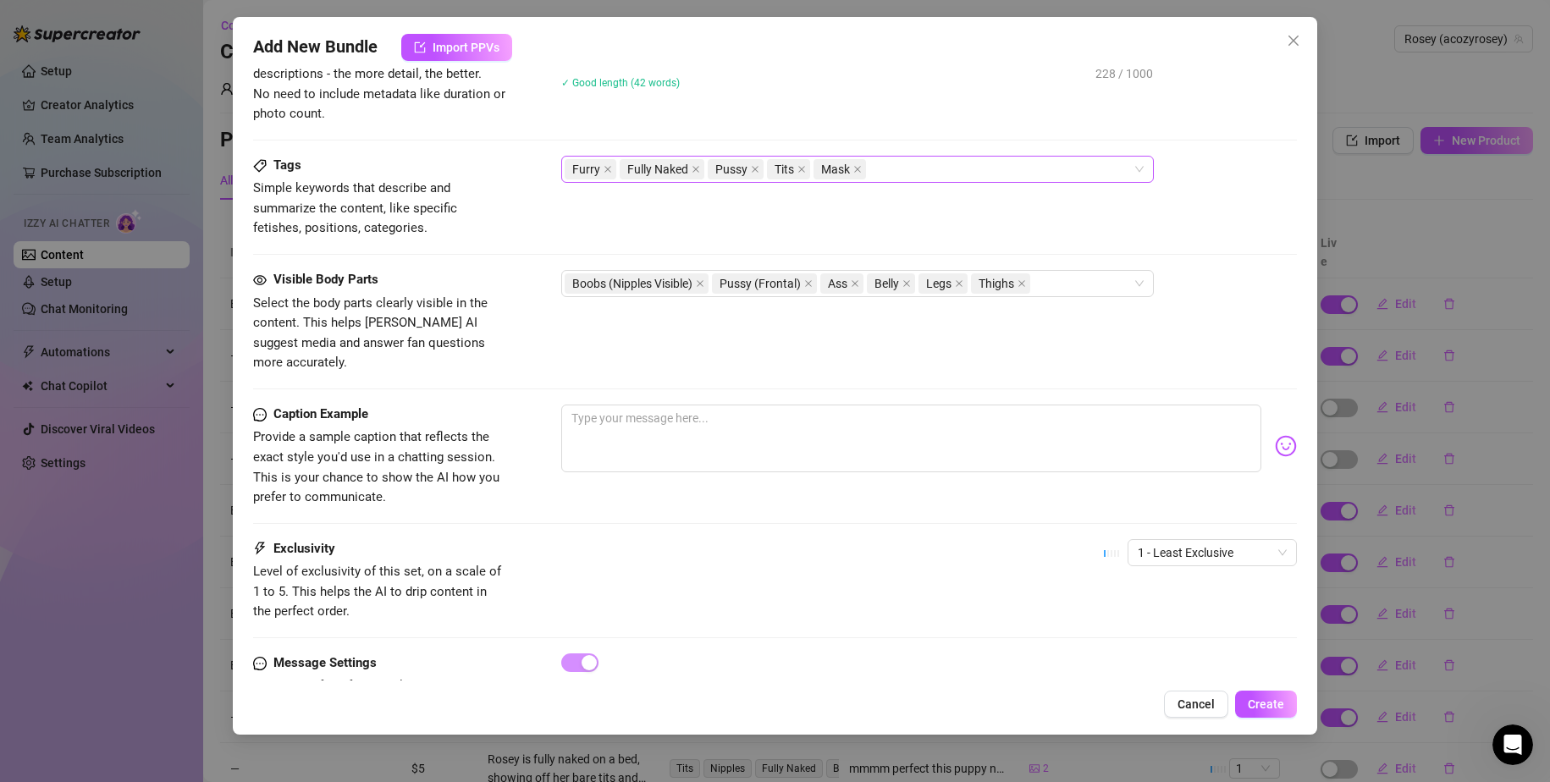
click at [926, 173] on div "Furry Fully Naked Pussy Tits Mask" at bounding box center [849, 169] width 568 height 24
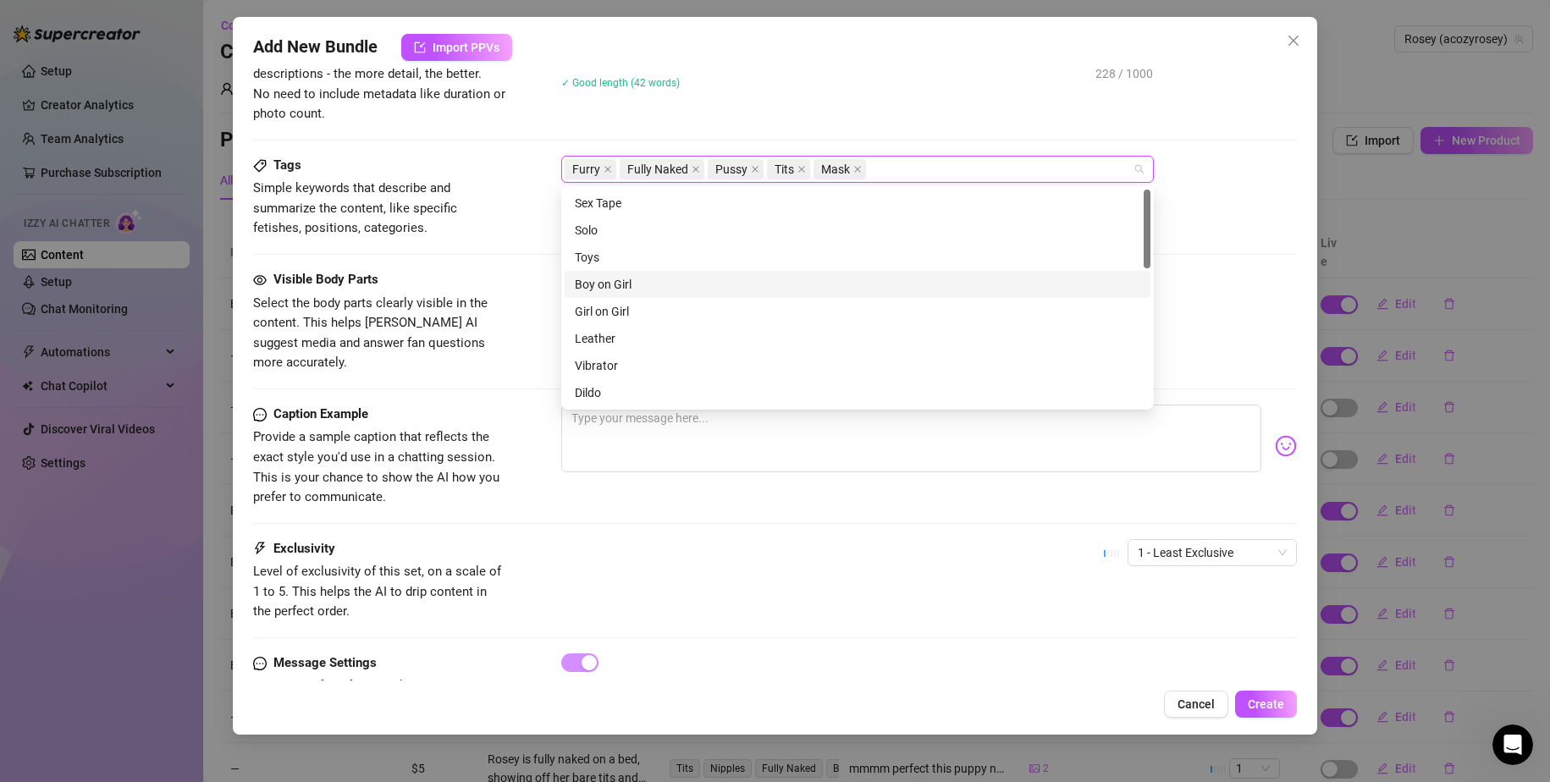
click at [1240, 194] on div "Tags Simple keywords that describe and summarize the content, like specific fet…" at bounding box center [775, 197] width 1045 height 83
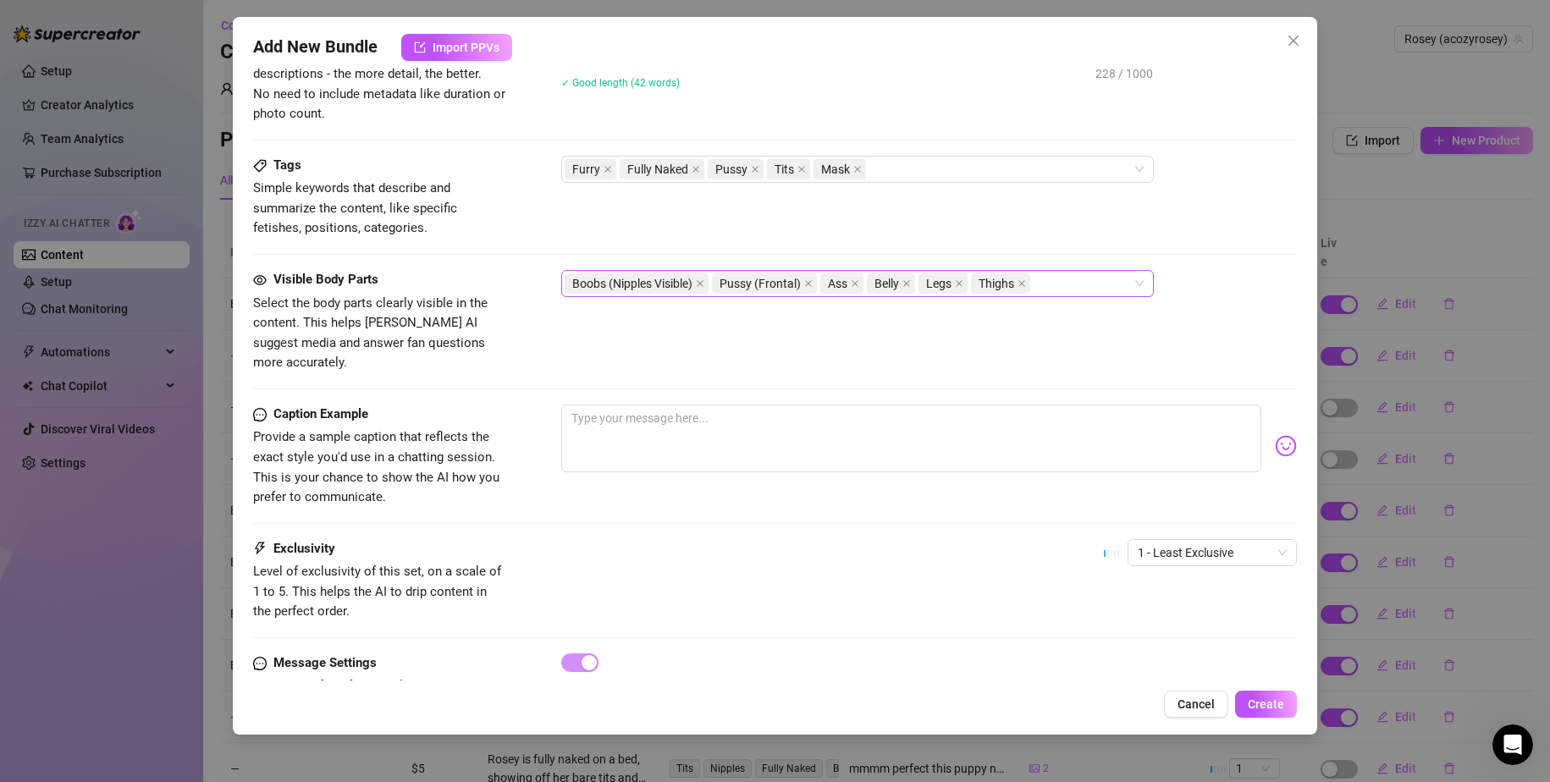
click at [1097, 275] on div "Boobs (Nipples Visible) Pussy (Frontal) Ass Belly Legs Thighs" at bounding box center [849, 284] width 568 height 24
click at [1034, 164] on div "Furry Fully Naked Pussy Tits Mask" at bounding box center [849, 169] width 568 height 24
type input "newer fursuit"
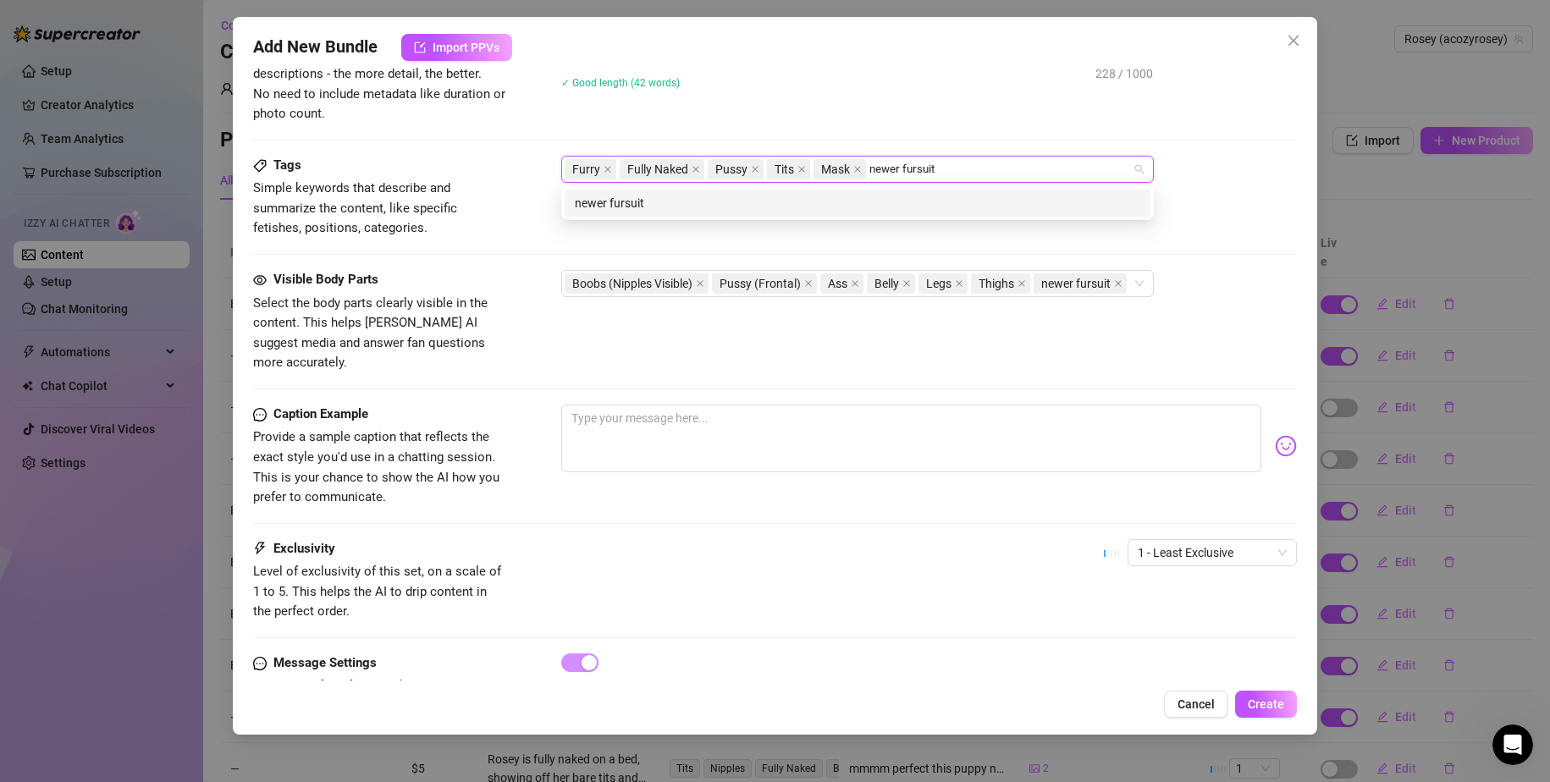
type input "newer fursuit"
click at [1129, 357] on div "Visible Body Parts Select the body parts clearly visible in the content. This h…" at bounding box center [775, 337] width 1045 height 135
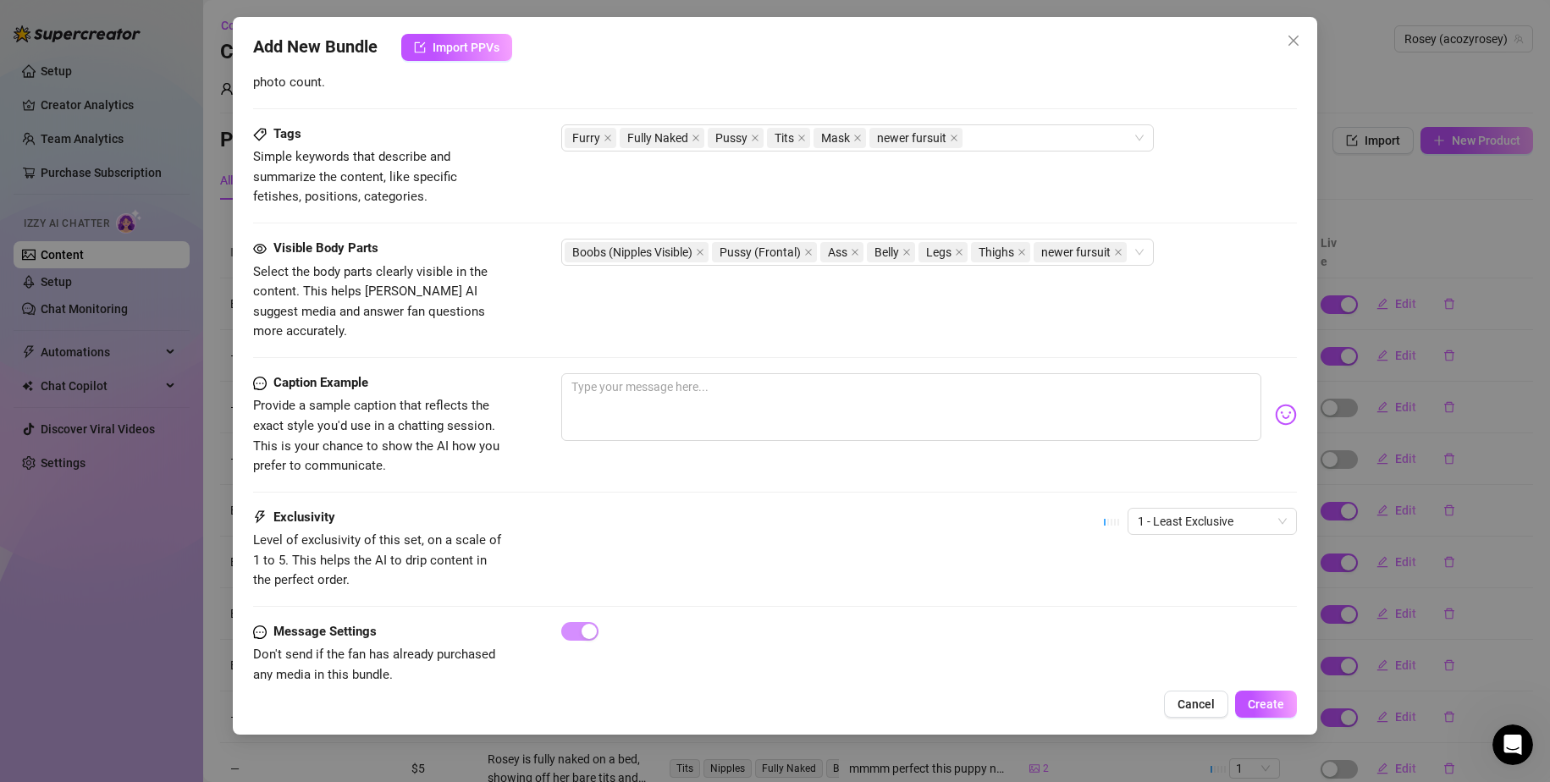
scroll to position [809, 0]
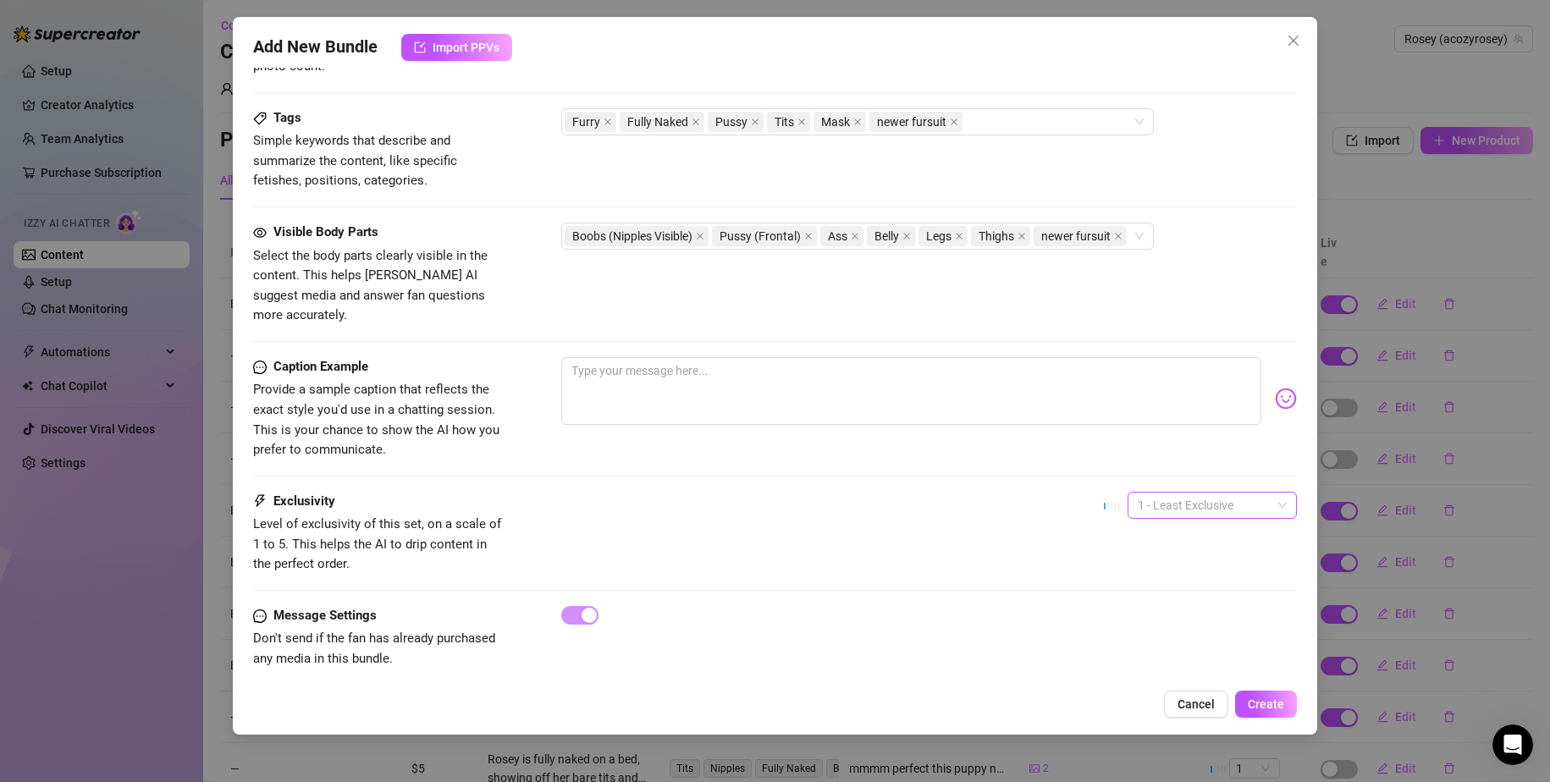
click at [1176, 493] on span "1 - Least Exclusive" at bounding box center [1212, 505] width 149 height 25
click at [1000, 492] on div "Exclusivity Level of exclusivity of this set, on a scale of 1 to 5. This helps …" at bounding box center [775, 533] width 1045 height 83
drag, startPoint x: 1270, startPoint y: 705, endPoint x: 1232, endPoint y: 764, distance: 69.7
click at [1273, 707] on span "Create" at bounding box center [1266, 705] width 36 height 14
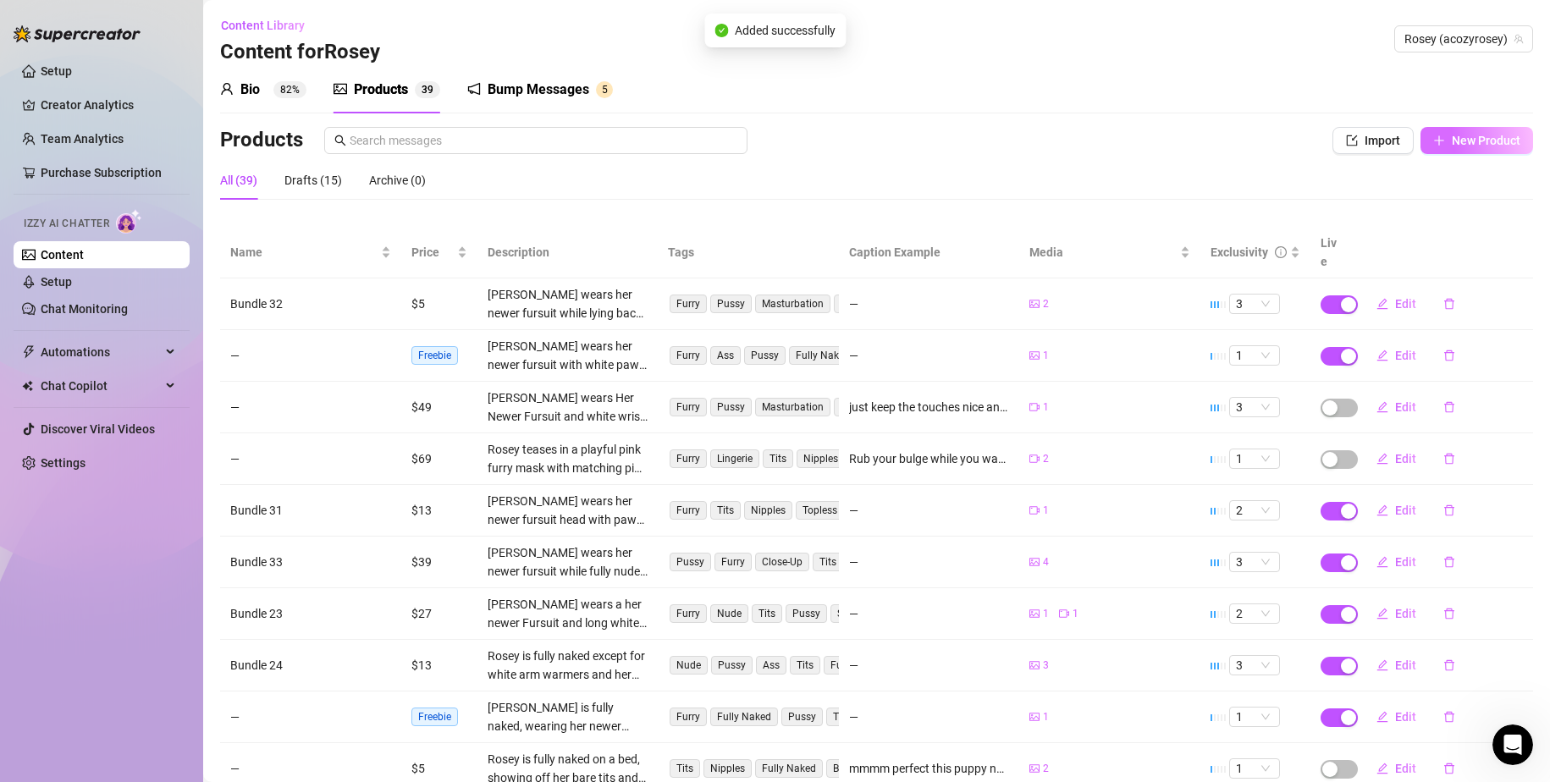
click at [1460, 135] on span "New Product" at bounding box center [1486, 141] width 69 height 14
type textarea "Type your message here..."
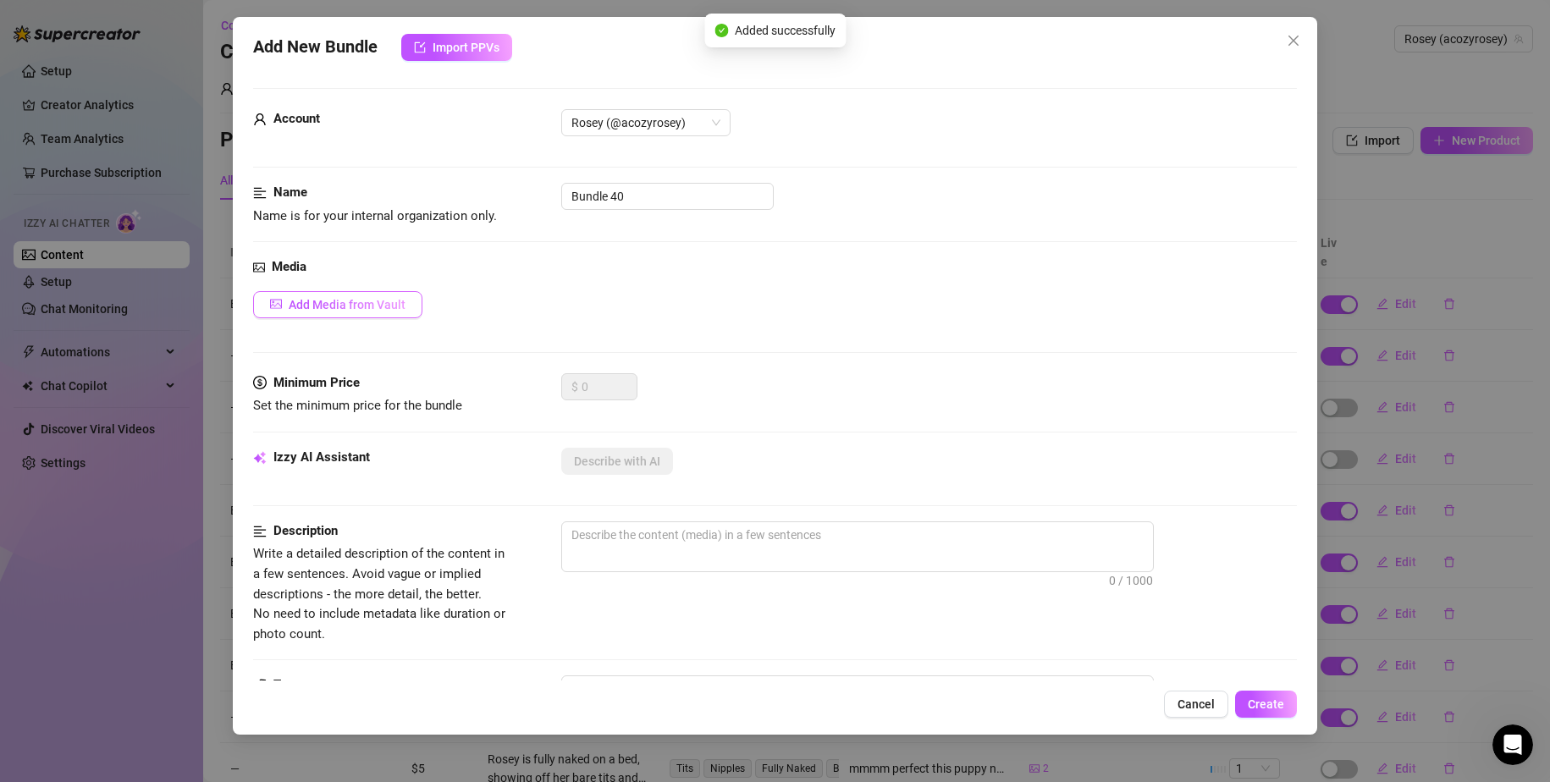
click at [345, 291] on button "Add Media from Vault" at bounding box center [337, 304] width 169 height 27
click at [387, 304] on span "Add Media from Vault" at bounding box center [347, 305] width 117 height 14
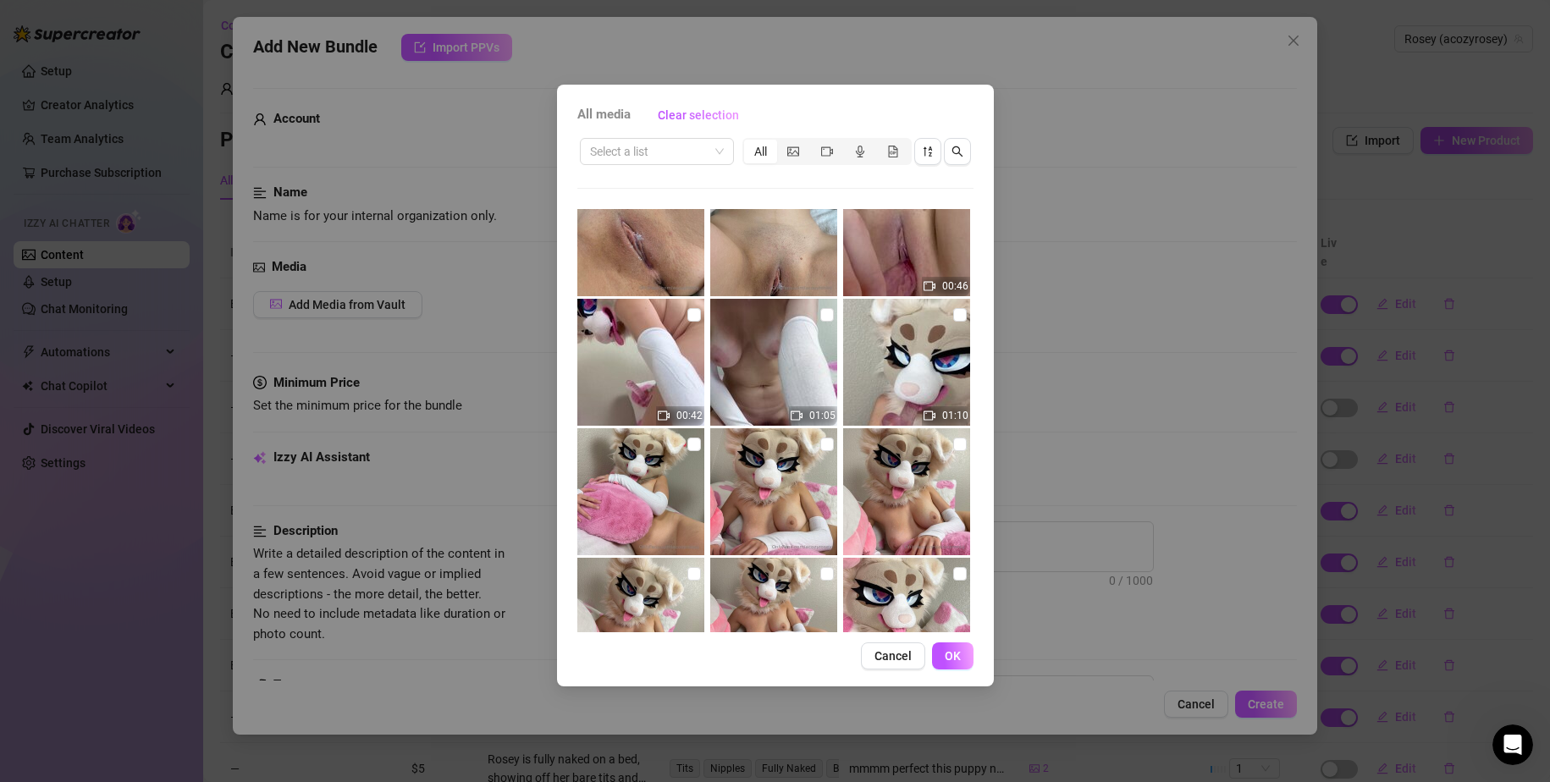
scroll to position [0, 0]
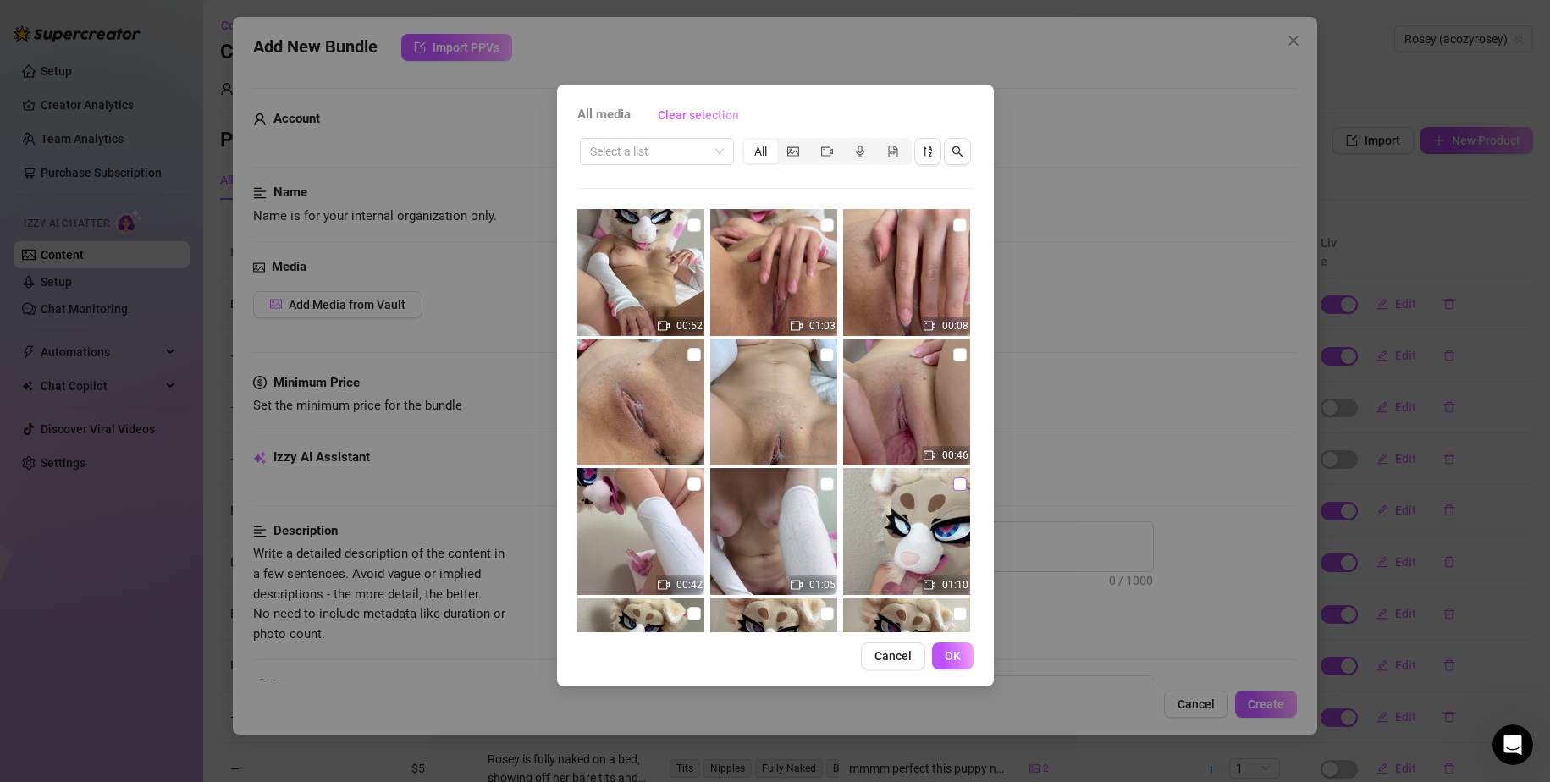
click at [953, 486] on input "checkbox" at bounding box center [960, 485] width 14 height 14
checkbox input "true"
click at [957, 660] on span "OK" at bounding box center [953, 656] width 16 height 14
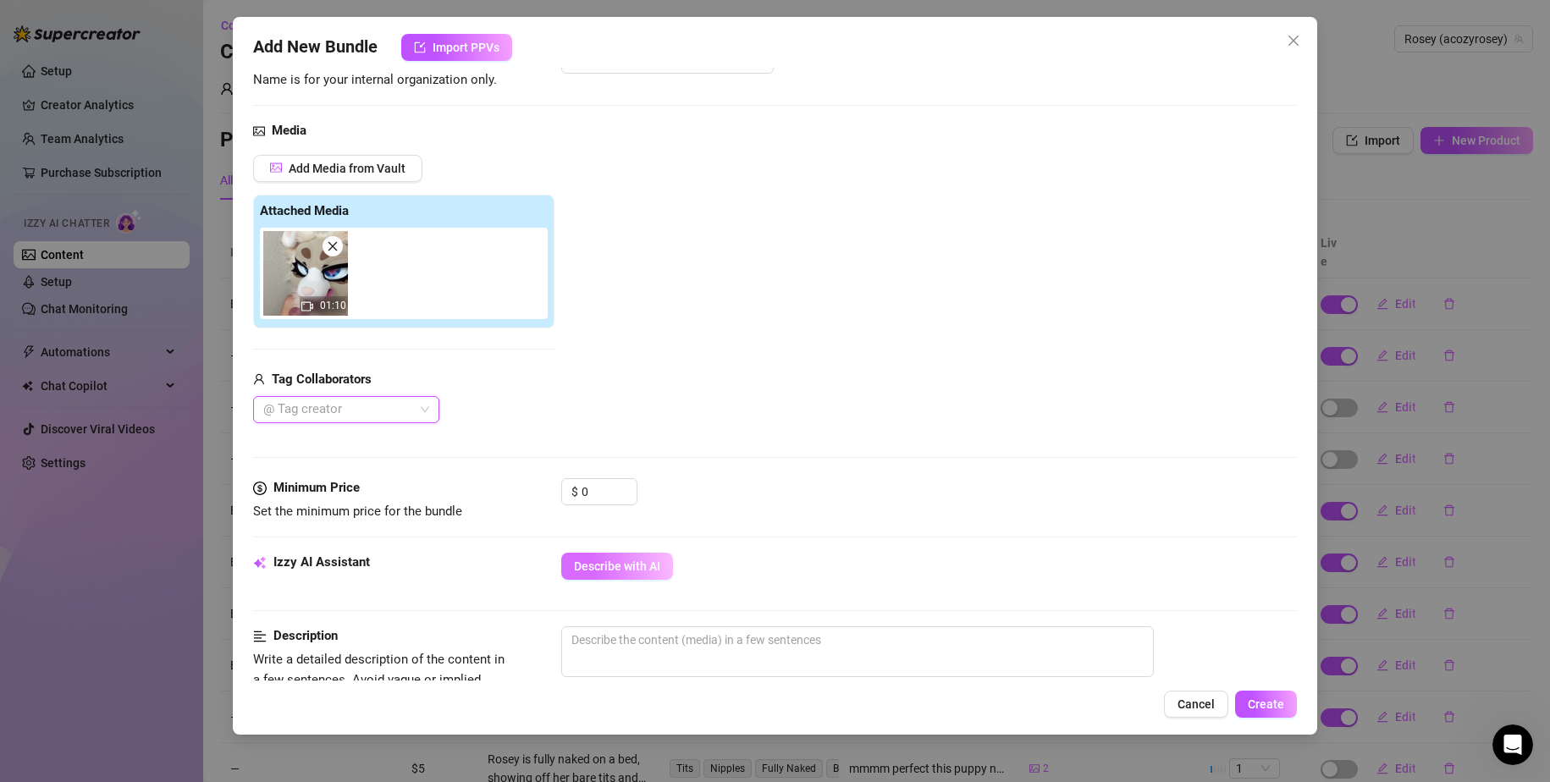
scroll to position [169, 0]
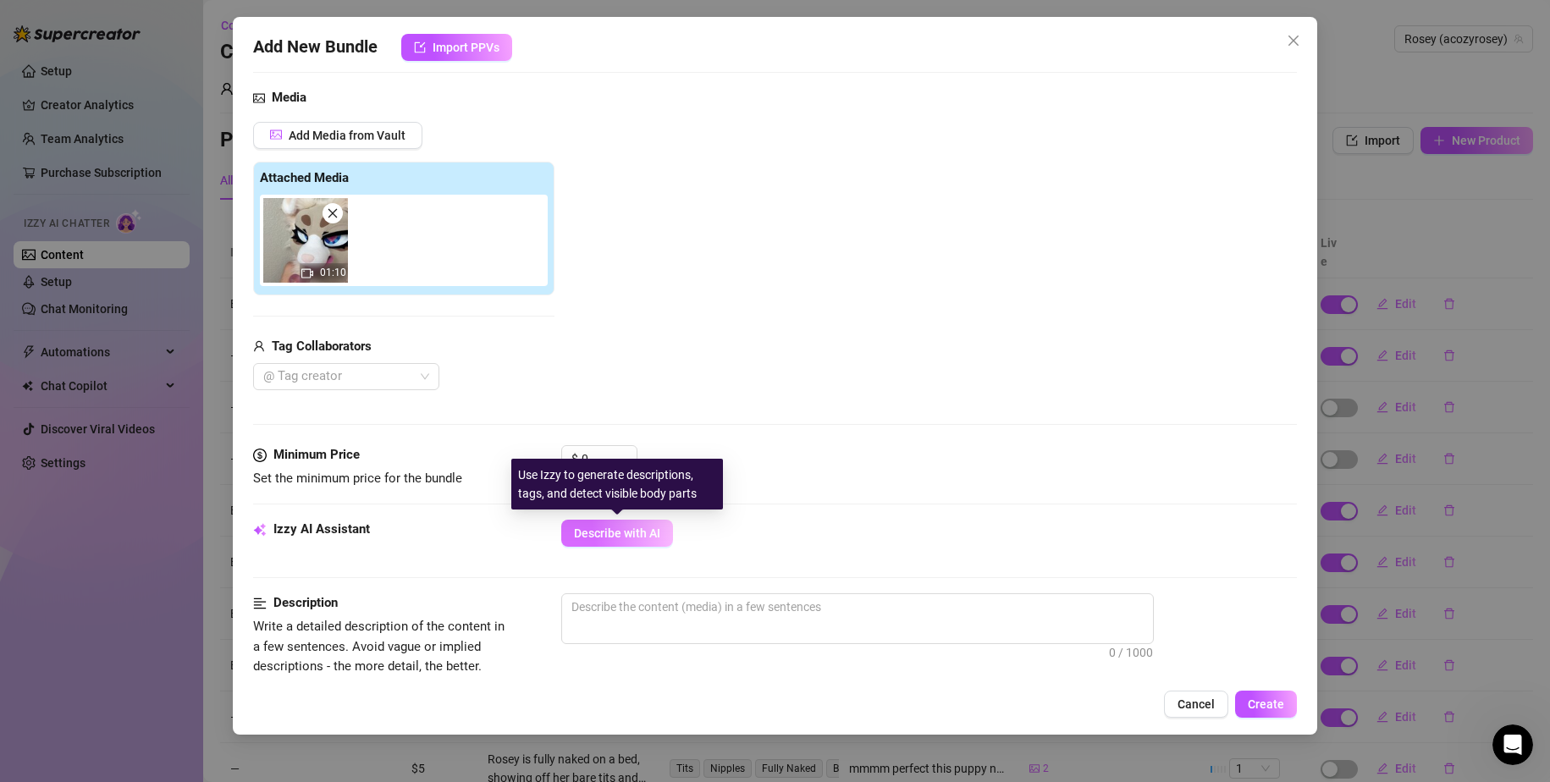
click at [622, 532] on span "Describe with AI" at bounding box center [617, 534] width 86 height 14
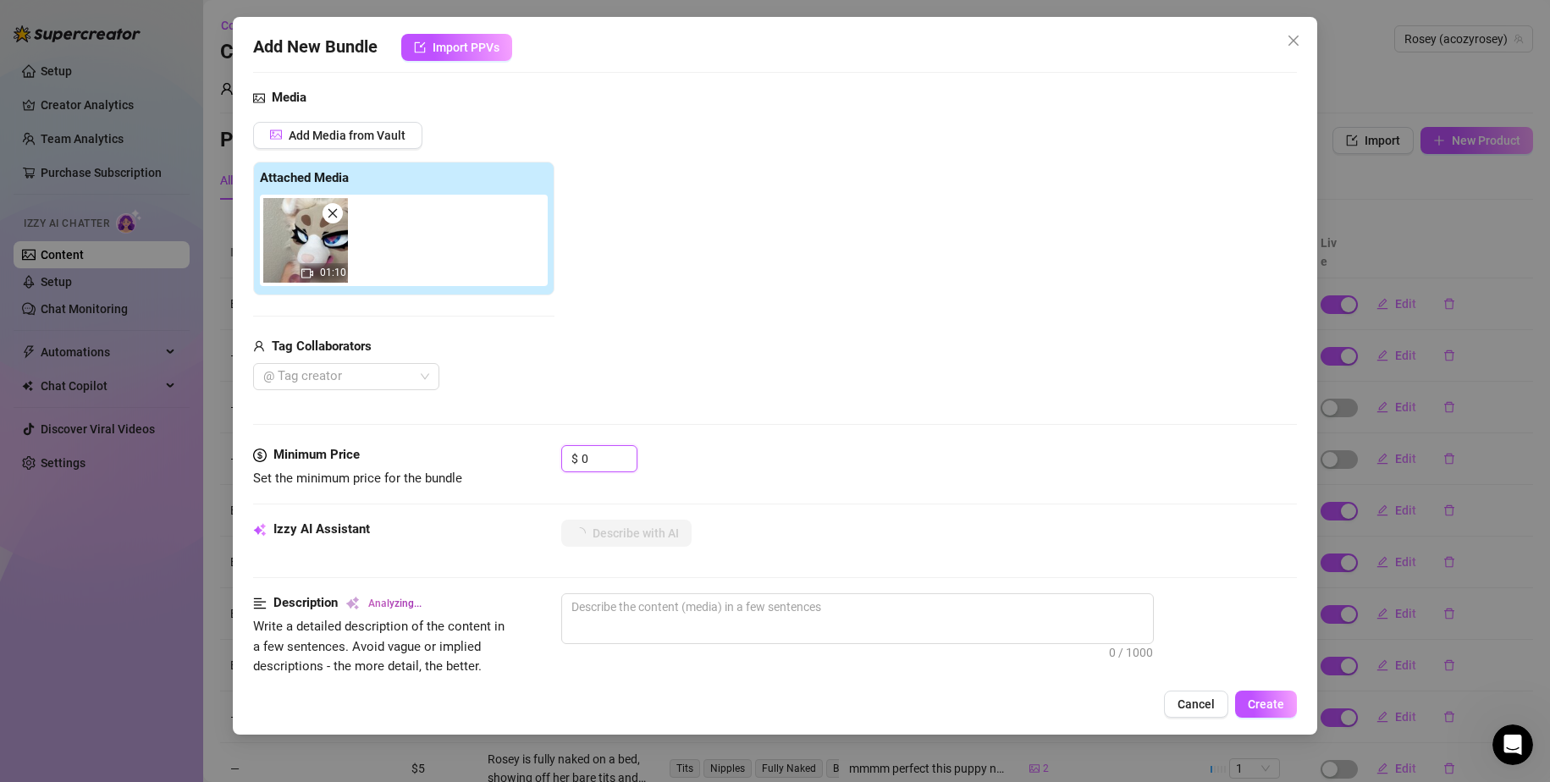
drag, startPoint x: 599, startPoint y: 450, endPoint x: 515, endPoint y: 439, distance: 84.5
click at [515, 439] on form "Account Rosey (@acozyrosey) Name Name is for your internal organization only. B…" at bounding box center [775, 630] width 1045 height 1422
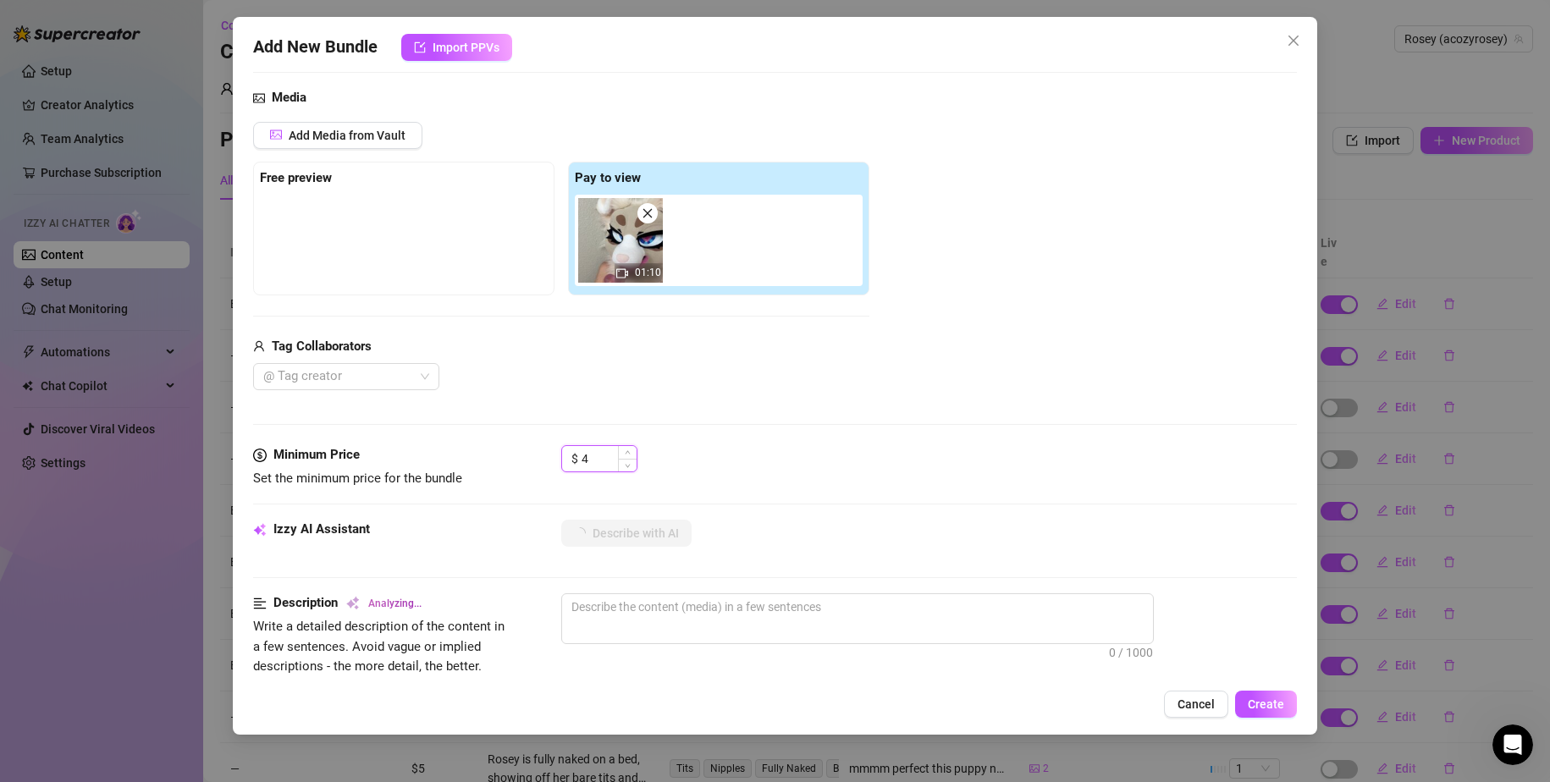
type input "48"
type textarea "Rosey"
type textarea "[PERSON_NAME] wears"
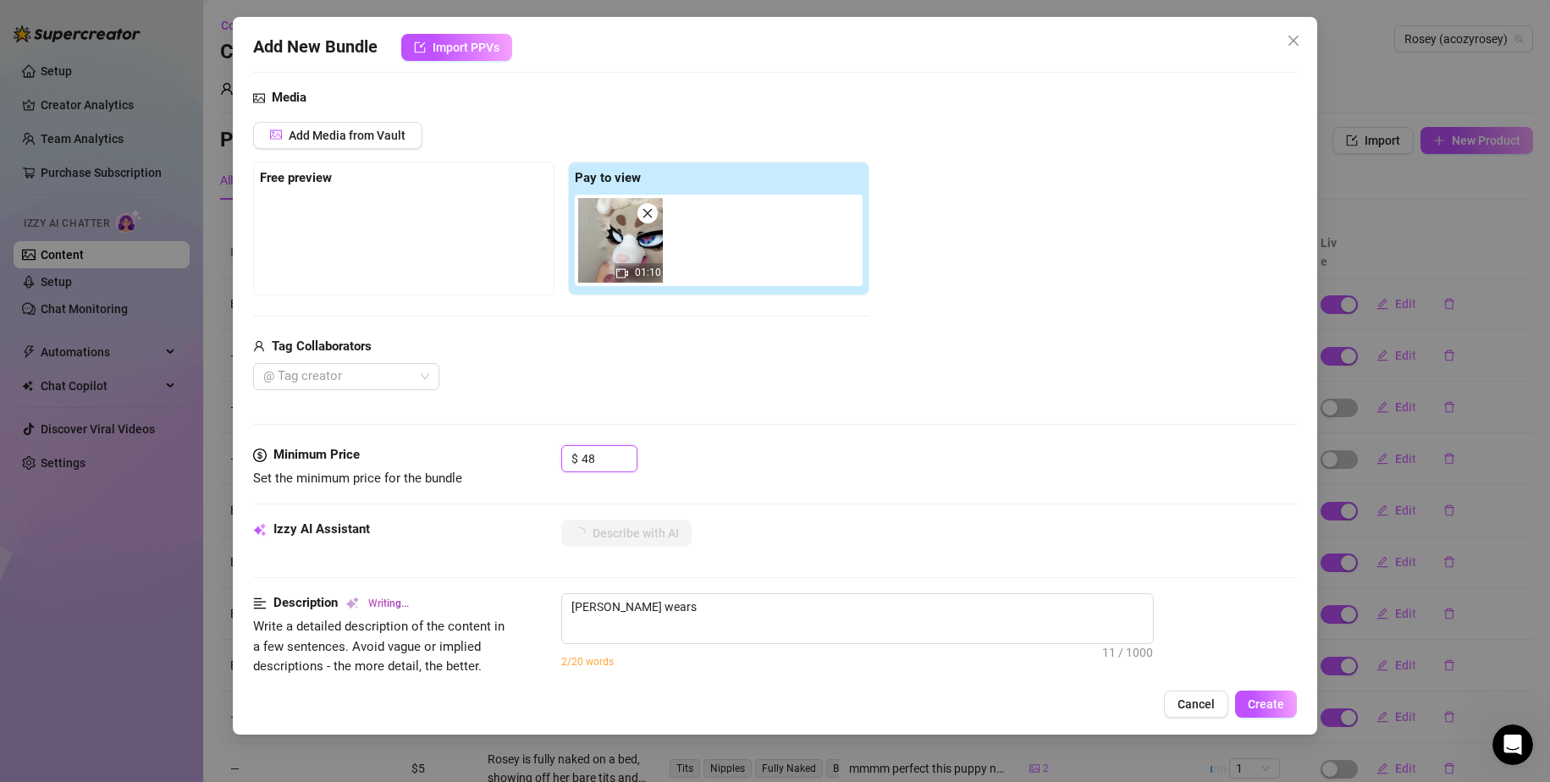
type textarea "[PERSON_NAME] wears a"
type textarea "[PERSON_NAME] wears a detailed"
type textarea "[PERSON_NAME] wears a detailed furry"
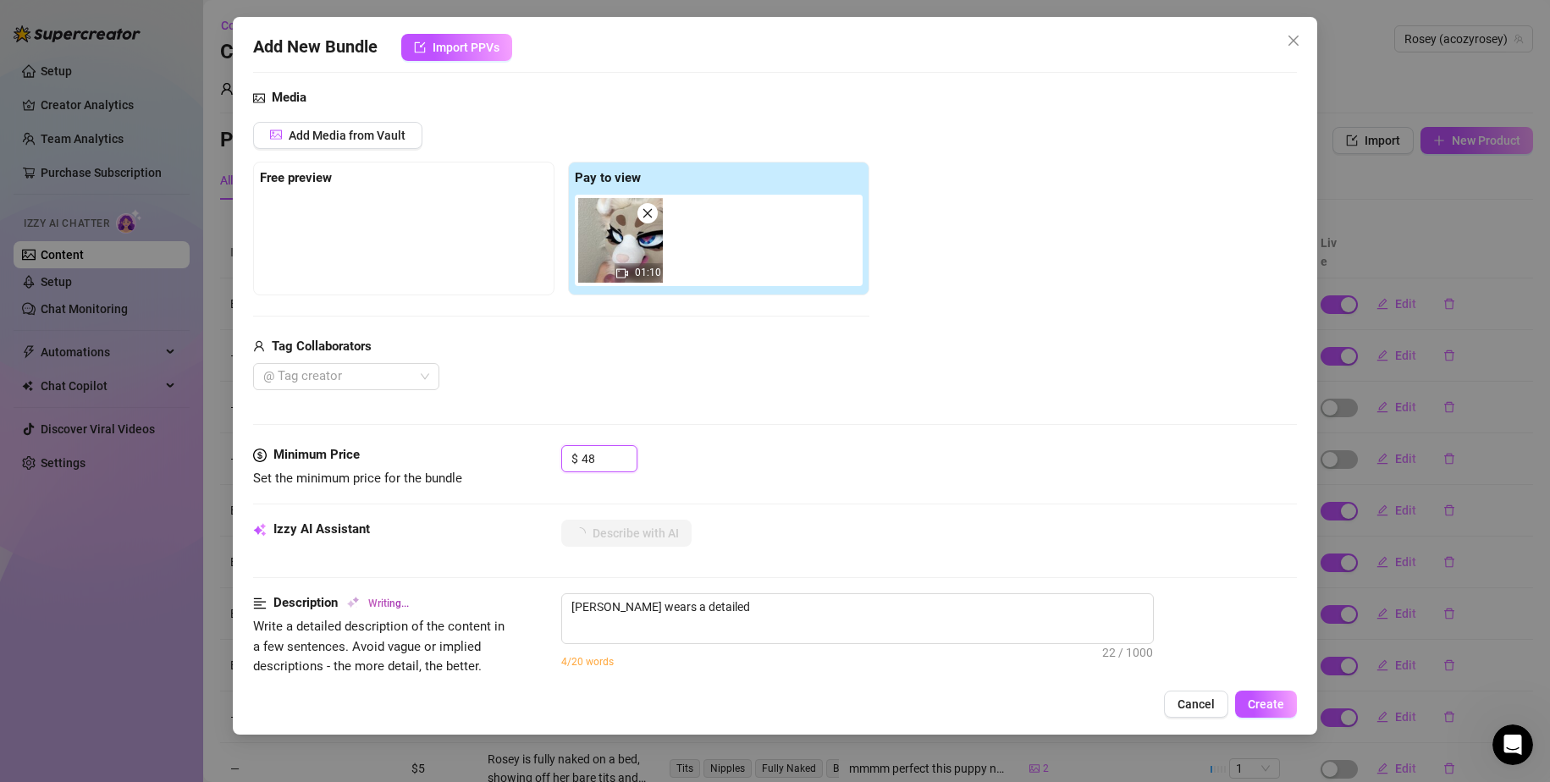
type input "4"
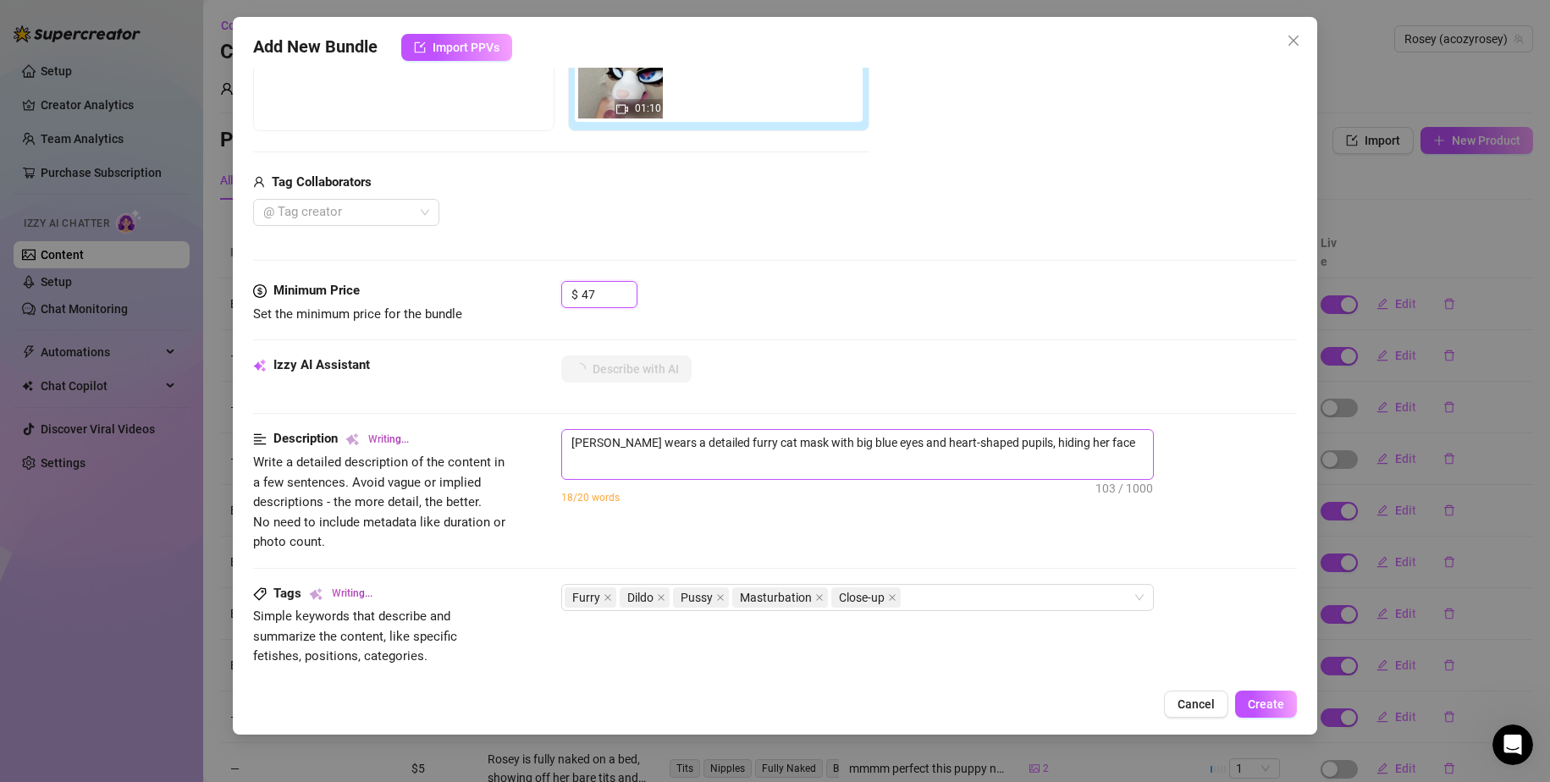
scroll to position [423, 0]
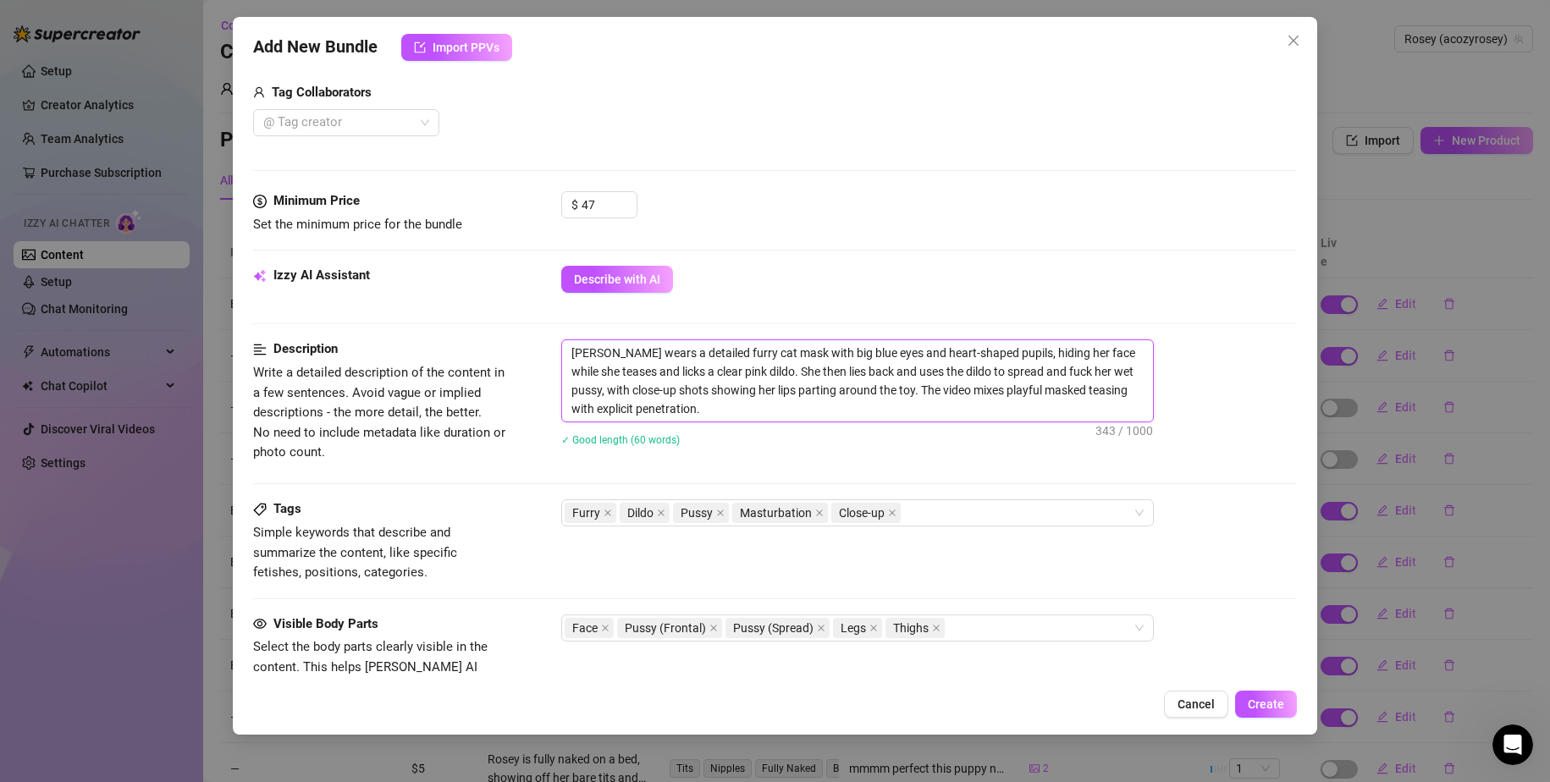
drag, startPoint x: 638, startPoint y: 351, endPoint x: 814, endPoint y: 354, distance: 176.1
drag, startPoint x: 1078, startPoint y: 351, endPoint x: 645, endPoint y: 333, distance: 433.0
click at [645, 332] on form "Account Rosey (@acozyrosey) Name Name is for your internal organization only. B…" at bounding box center [775, 378] width 1045 height 1427
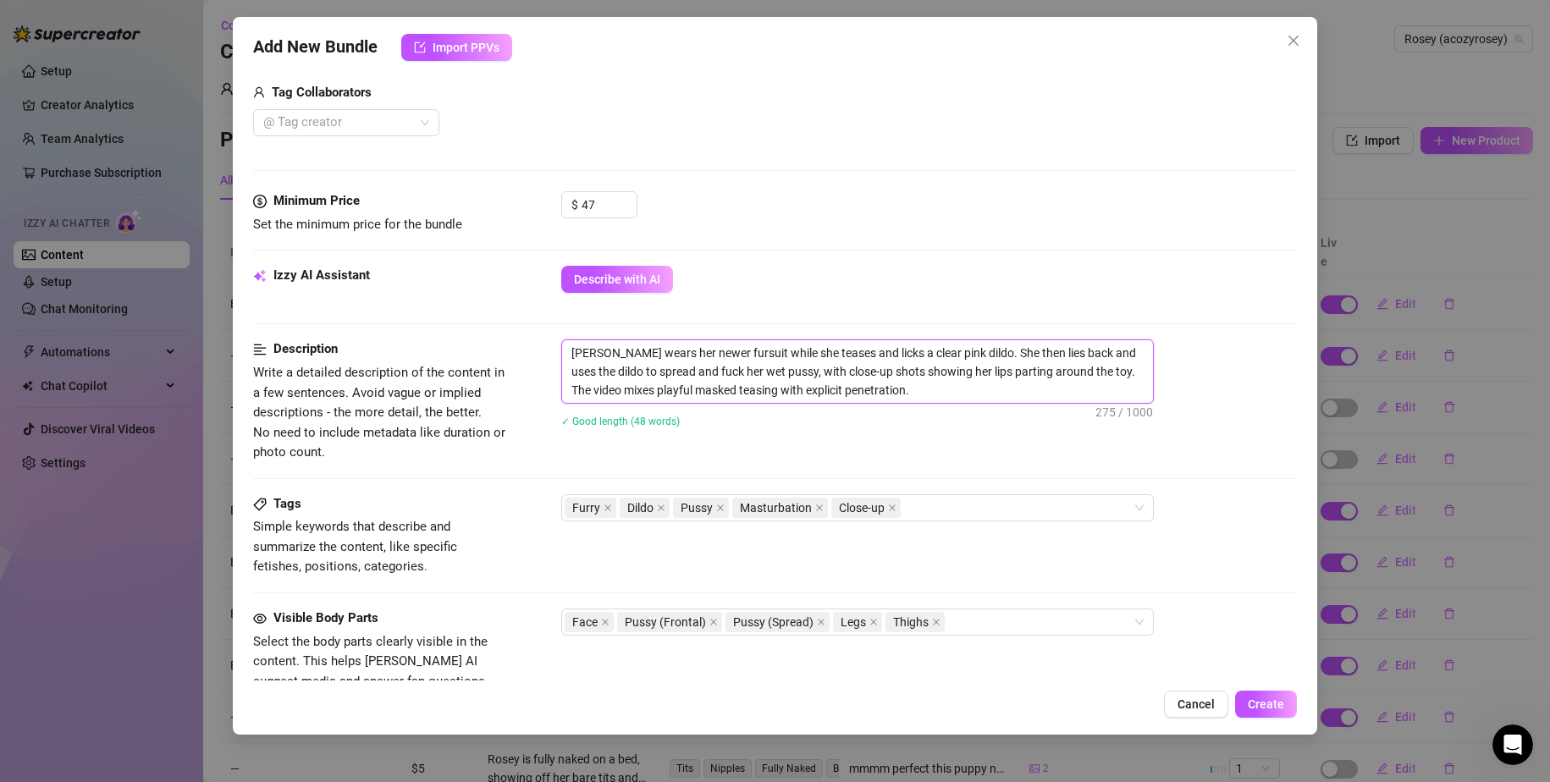
drag, startPoint x: 846, startPoint y: 351, endPoint x: 867, endPoint y: 351, distance: 21.2
click at [867, 351] on textarea "[PERSON_NAME] wears her newer fursuit while she teases and licks a clear pink d…" at bounding box center [857, 371] width 591 height 63
click at [836, 439] on div "[PERSON_NAME] wears her newer fursuit while she teases and sucks a clear pink d…" at bounding box center [929, 395] width 737 height 110
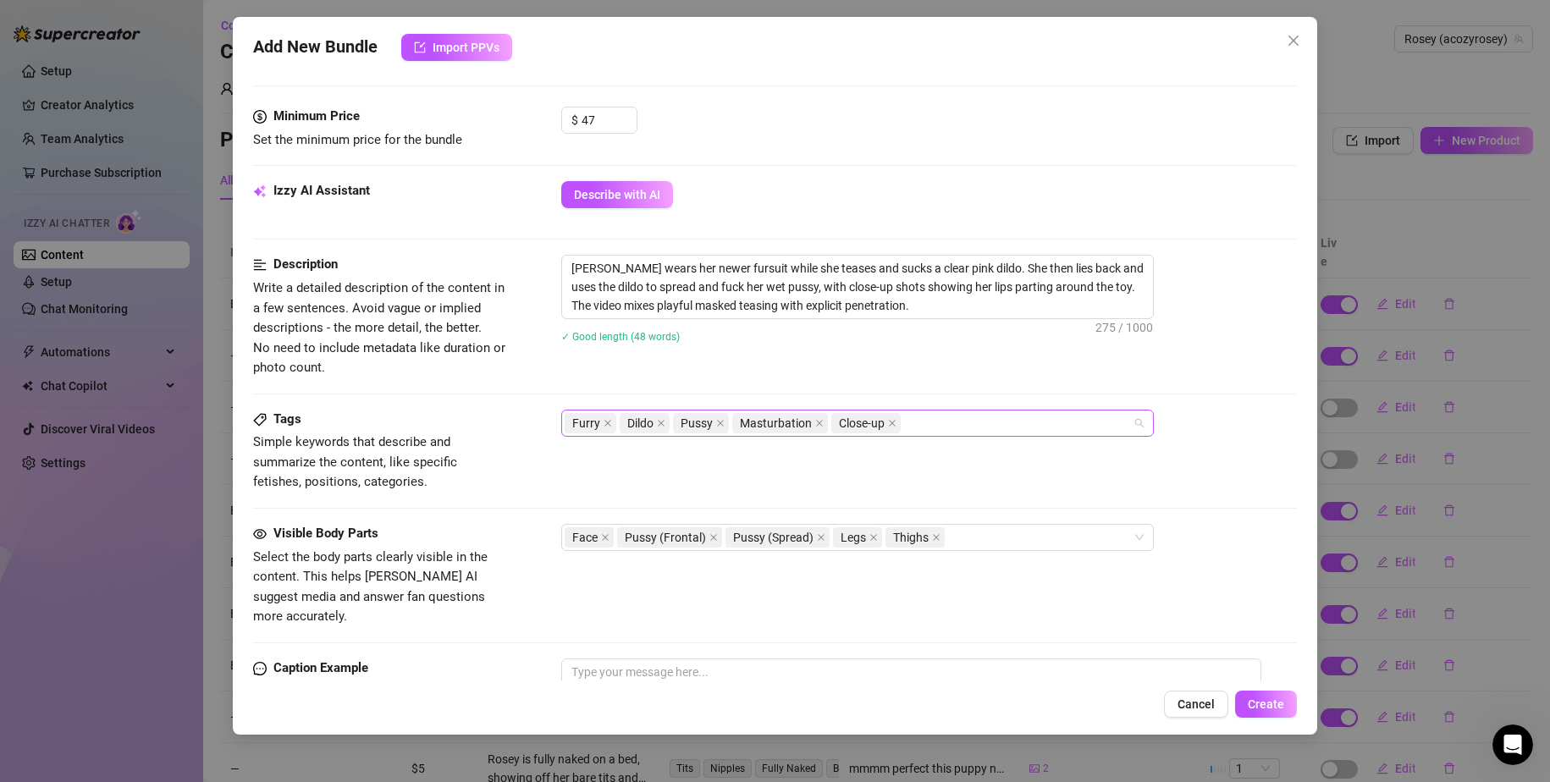
click at [955, 417] on div "Furry Dildo Pussy Masturbation Close-up" at bounding box center [849, 423] width 568 height 24
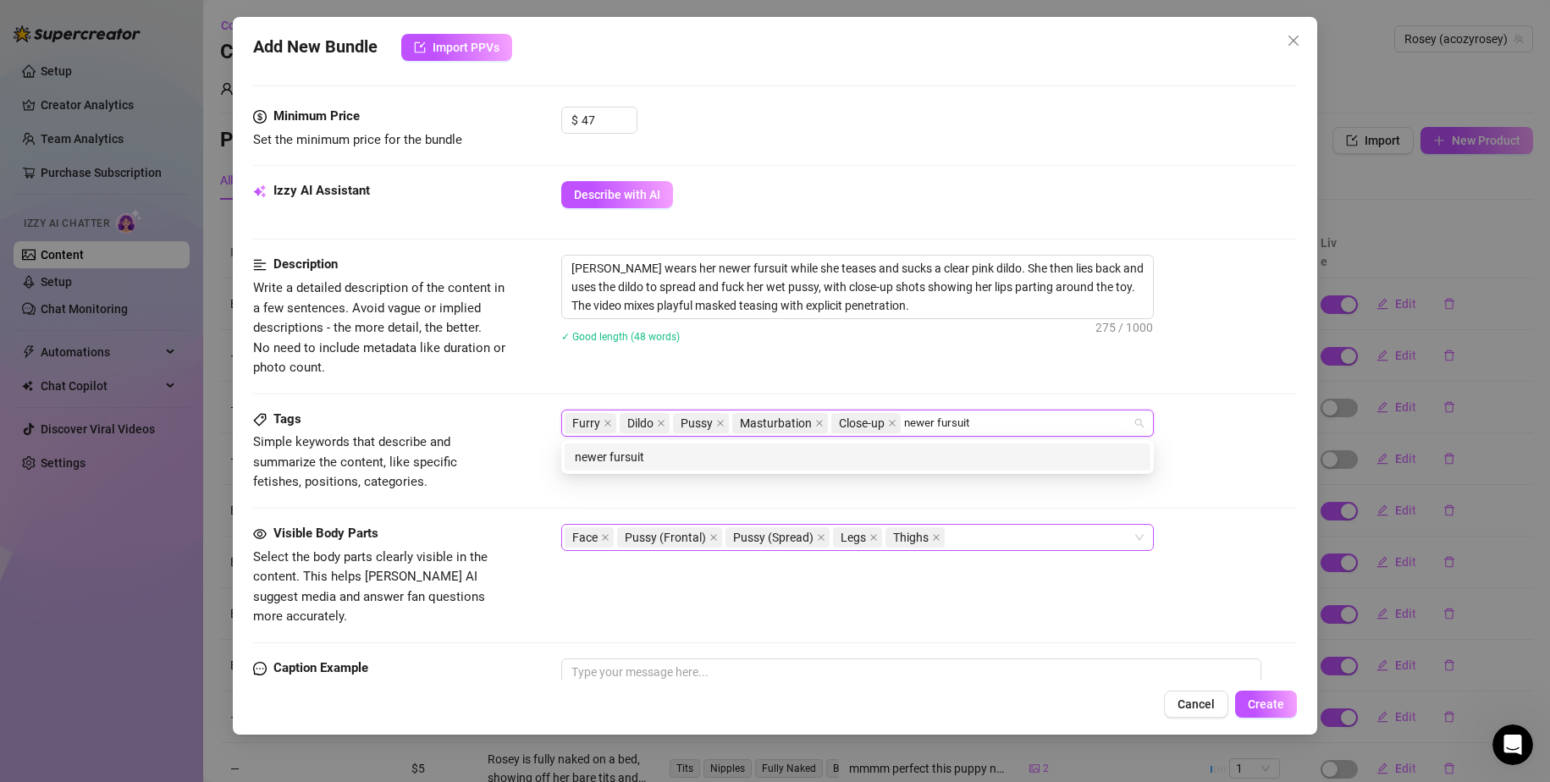
drag, startPoint x: 1093, startPoint y: 483, endPoint x: 1030, endPoint y: 544, distance: 88.0
click at [1030, 544] on div "Face Pussy (Frontal) Pussy (Spread) Legs Thighs" at bounding box center [849, 538] width 568 height 24
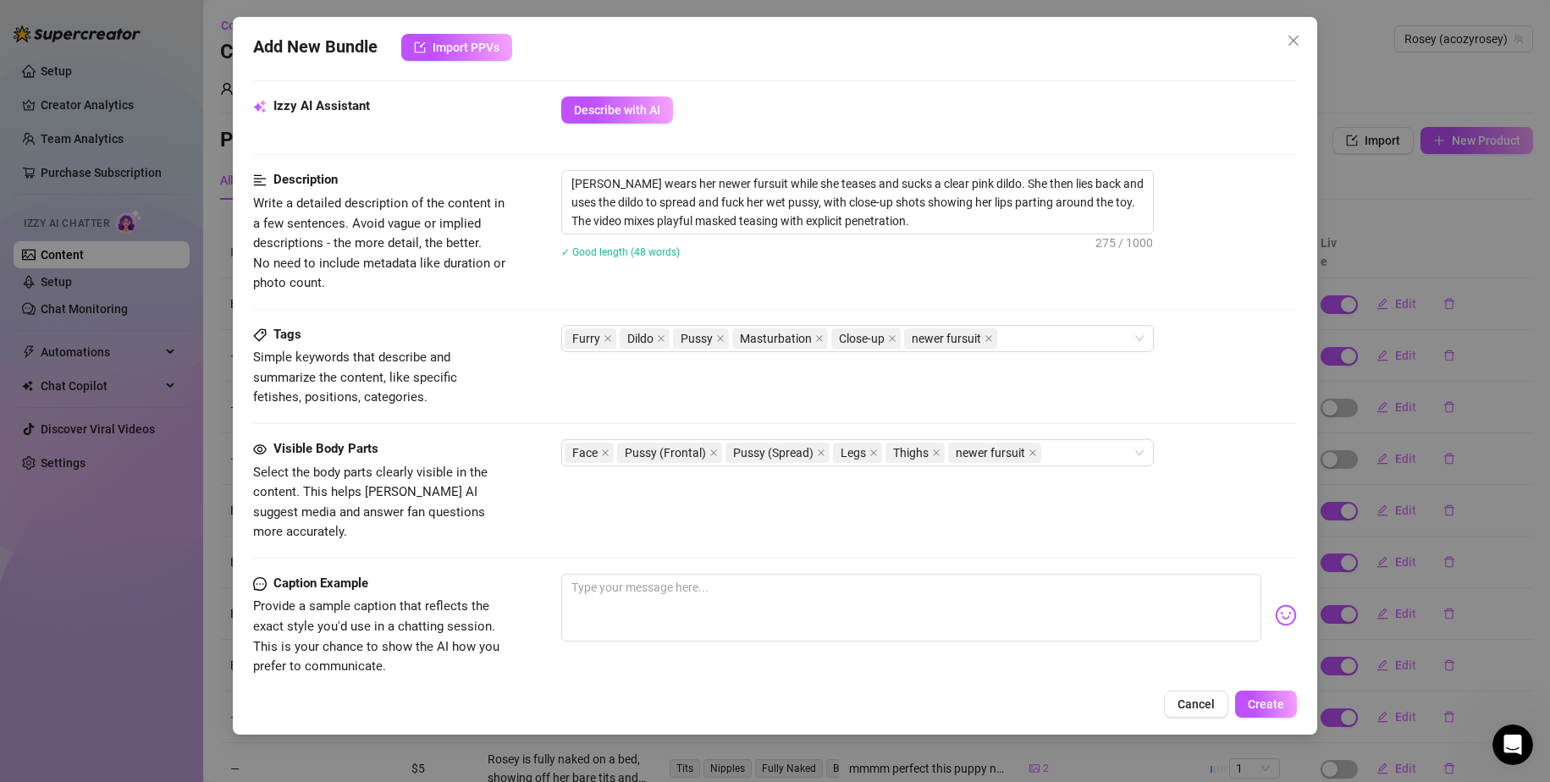
scroll to position [809, 0]
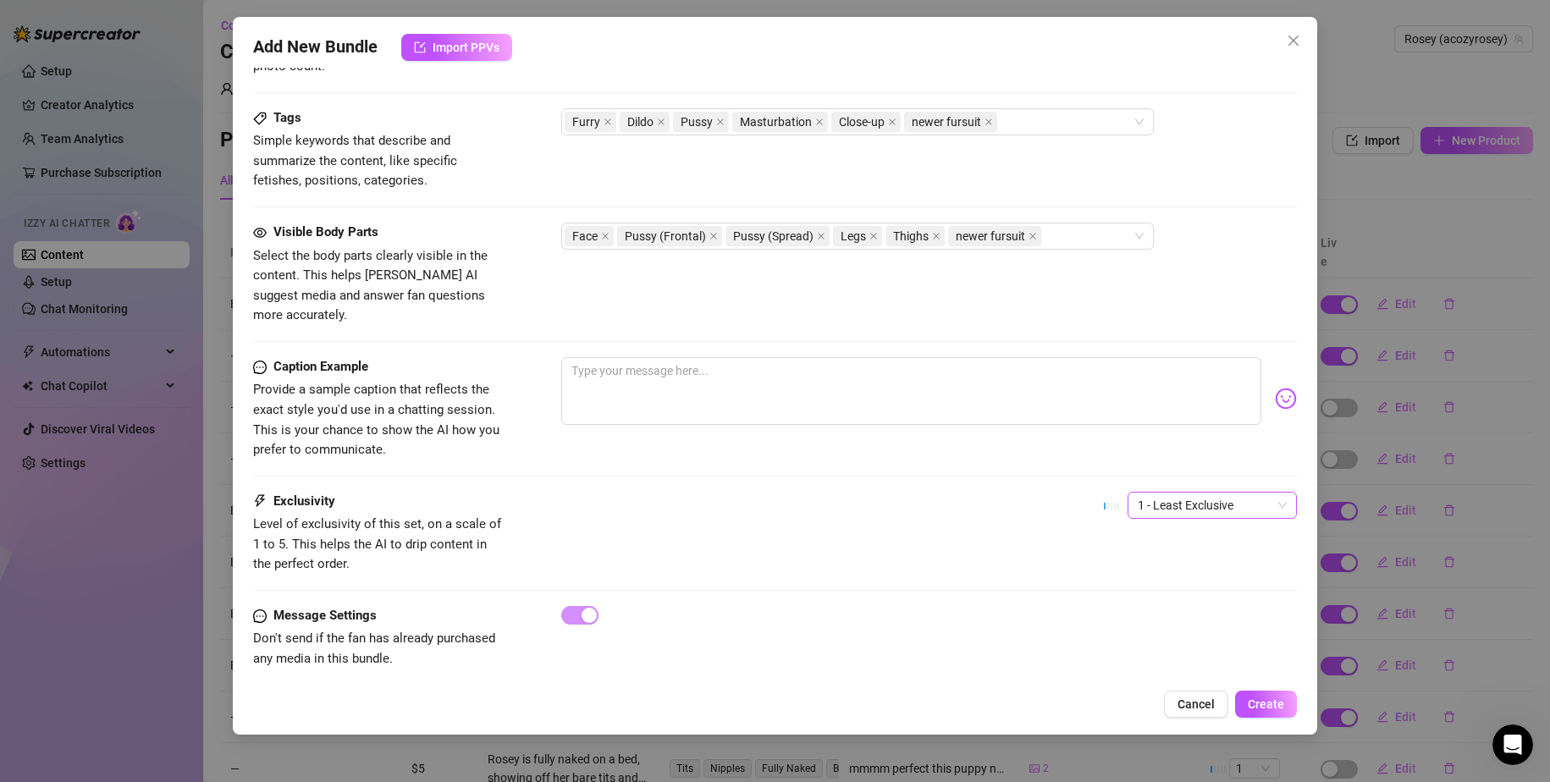
click at [1218, 498] on span "1 - Least Exclusive" at bounding box center [1212, 505] width 149 height 25
click at [1208, 605] on div "4" at bounding box center [1198, 600] width 142 height 19
click at [1278, 711] on span "Create" at bounding box center [1266, 705] width 36 height 14
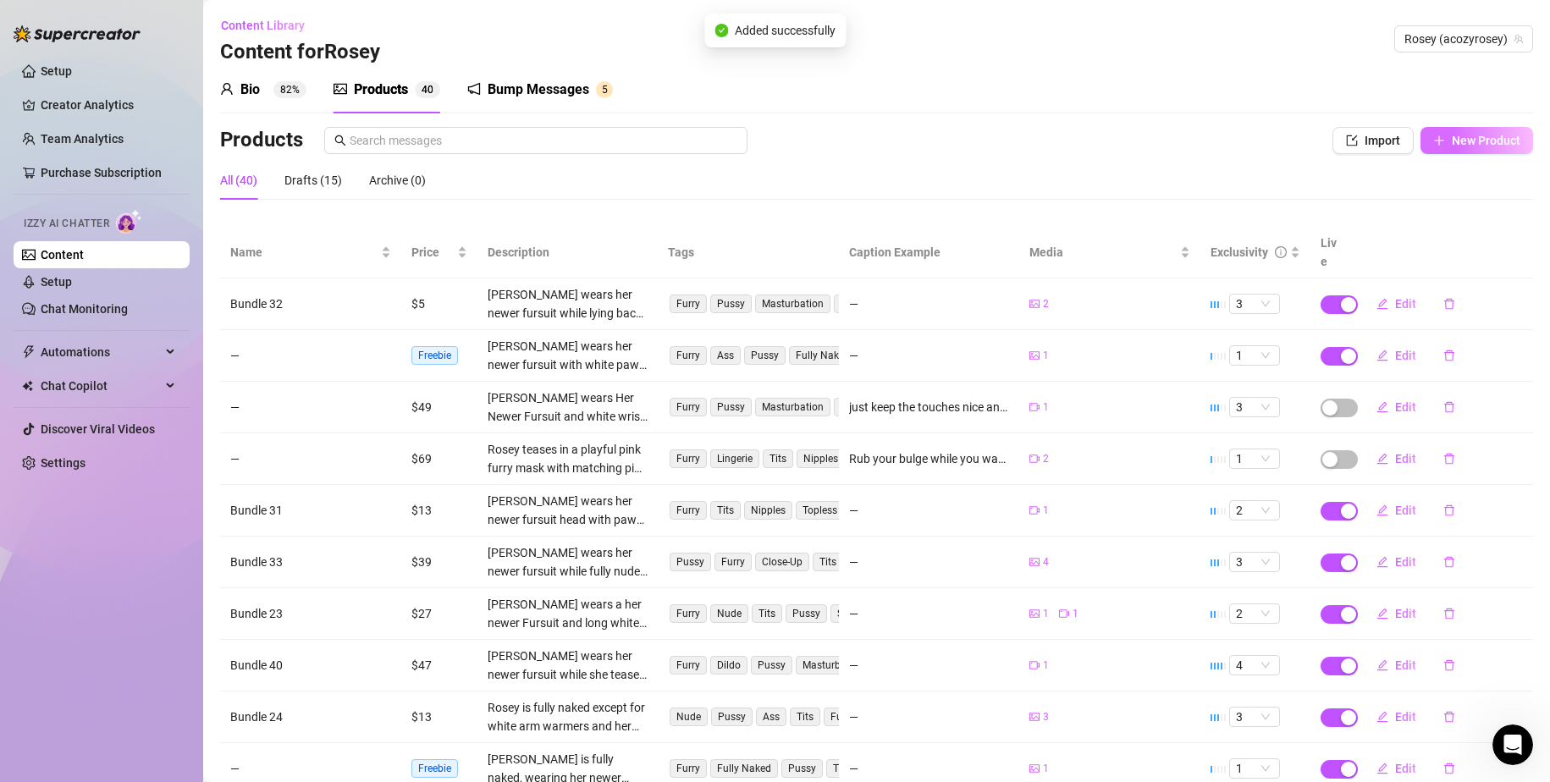
click at [1477, 141] on span "New Product" at bounding box center [1486, 141] width 69 height 14
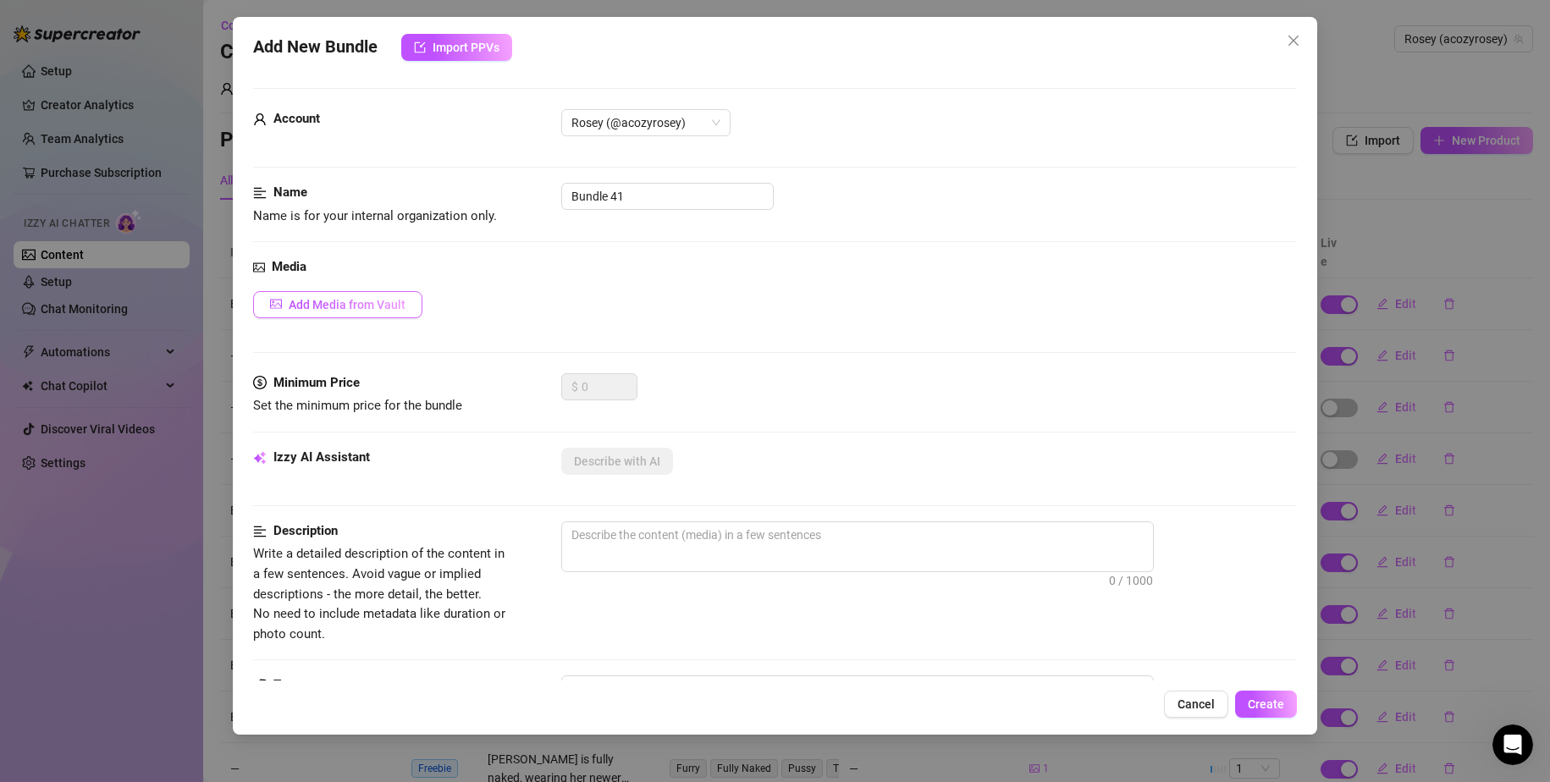
click at [329, 309] on span "Add Media from Vault" at bounding box center [347, 305] width 117 height 14
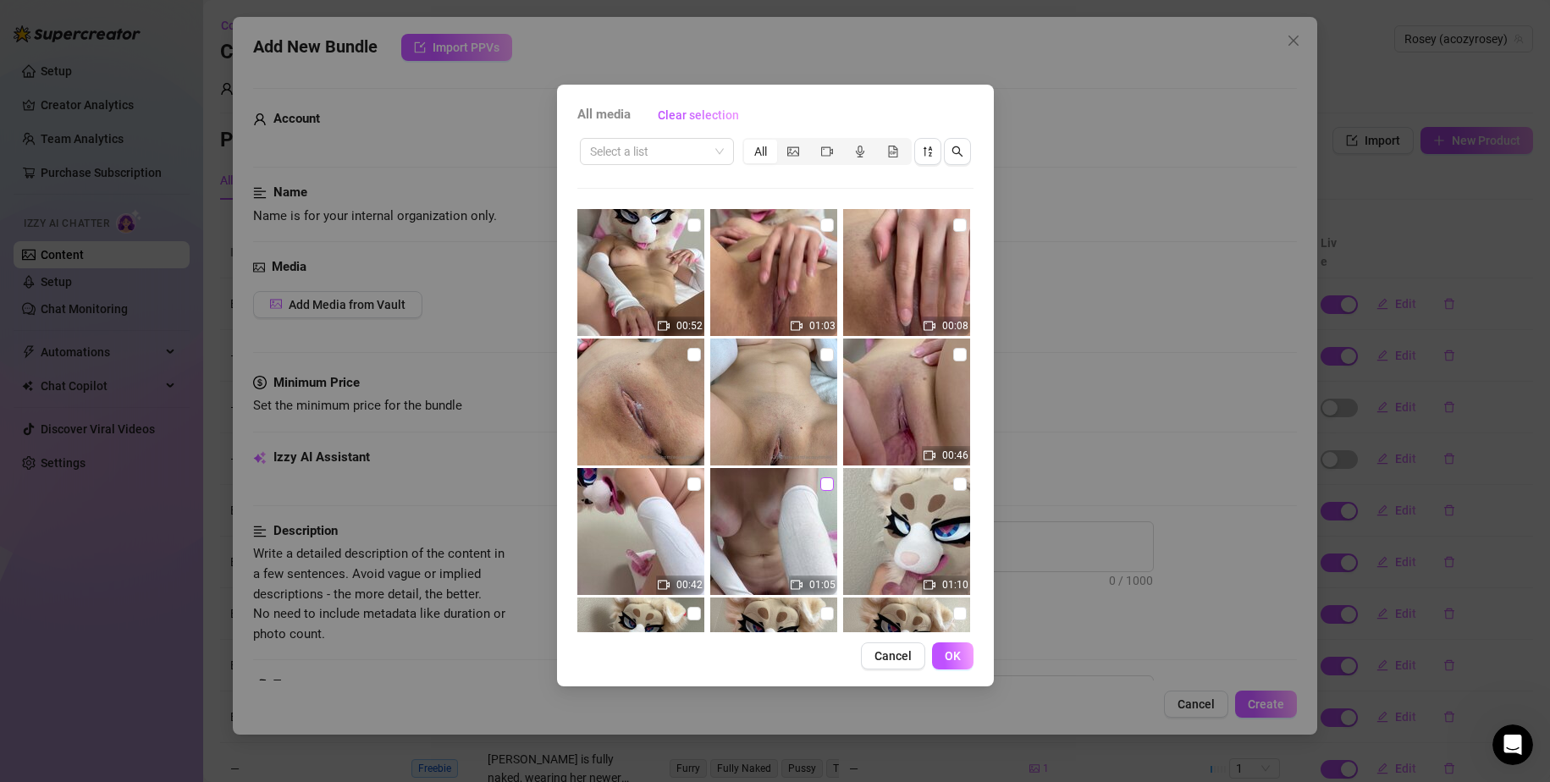
click at [820, 489] on input "checkbox" at bounding box center [827, 485] width 14 height 14
click at [962, 657] on button "OK" at bounding box center [952, 656] width 41 height 27
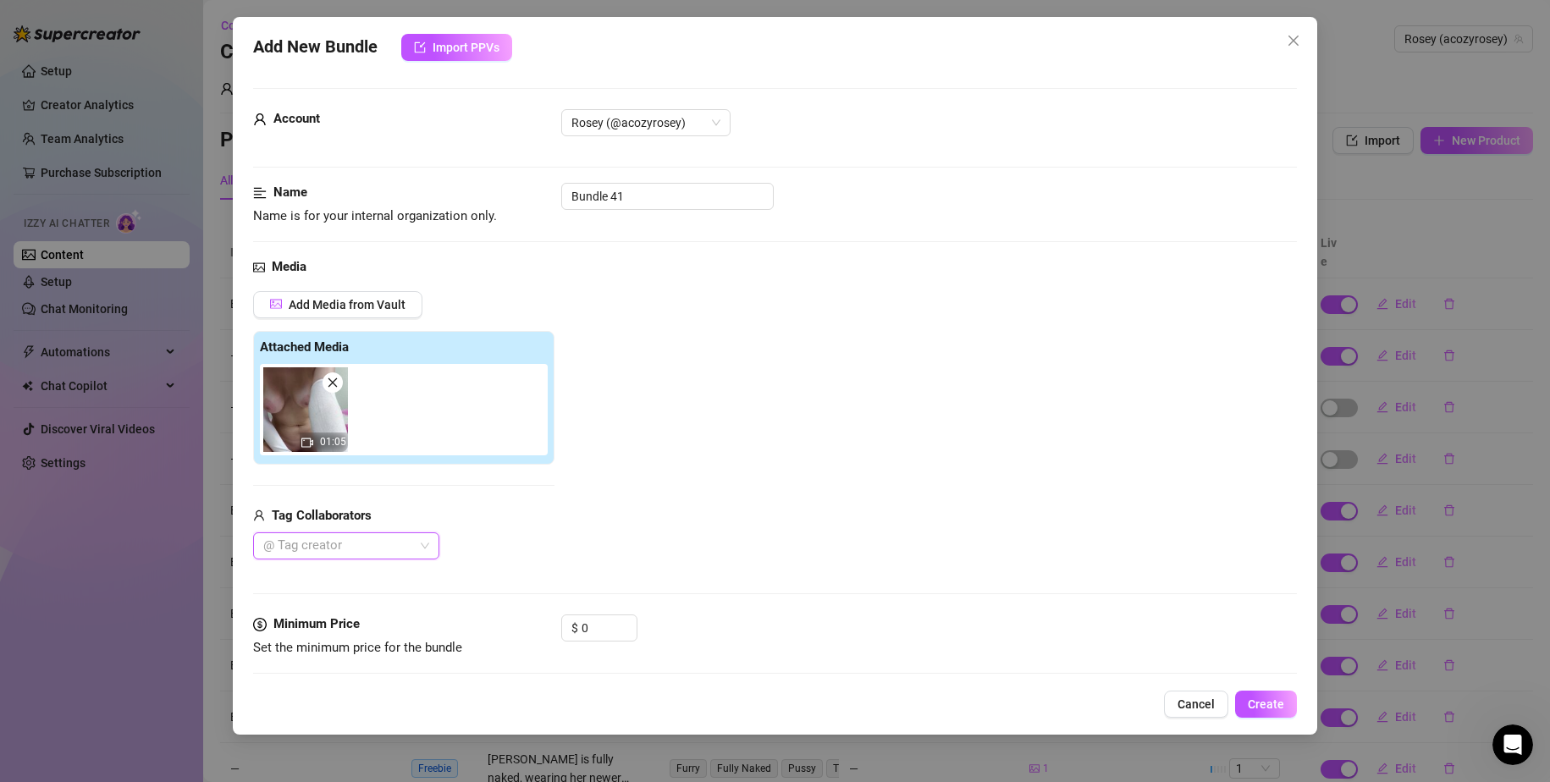
scroll to position [169, 0]
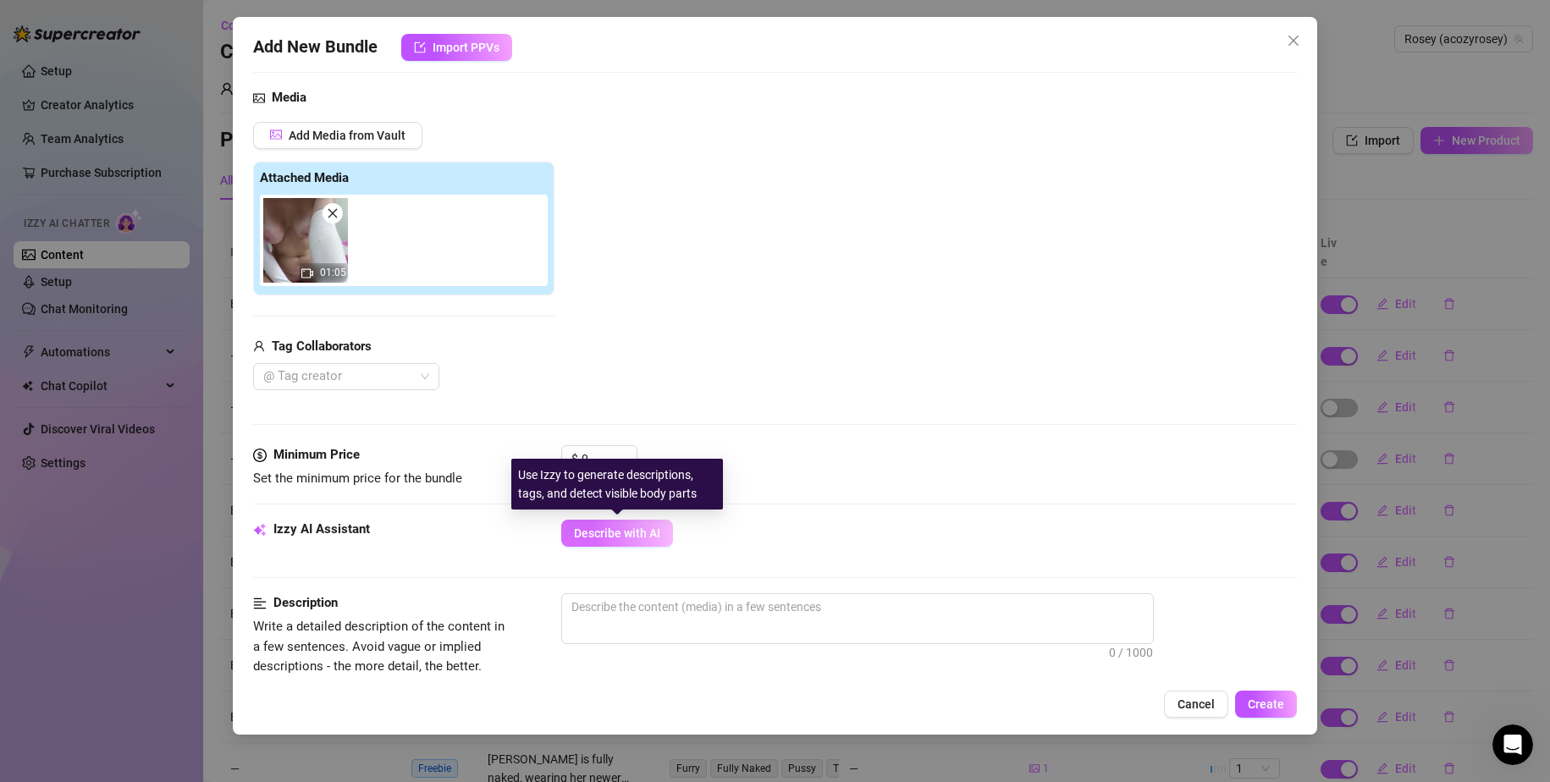
click at [627, 533] on span "Describe with AI" at bounding box center [617, 534] width 86 height 14
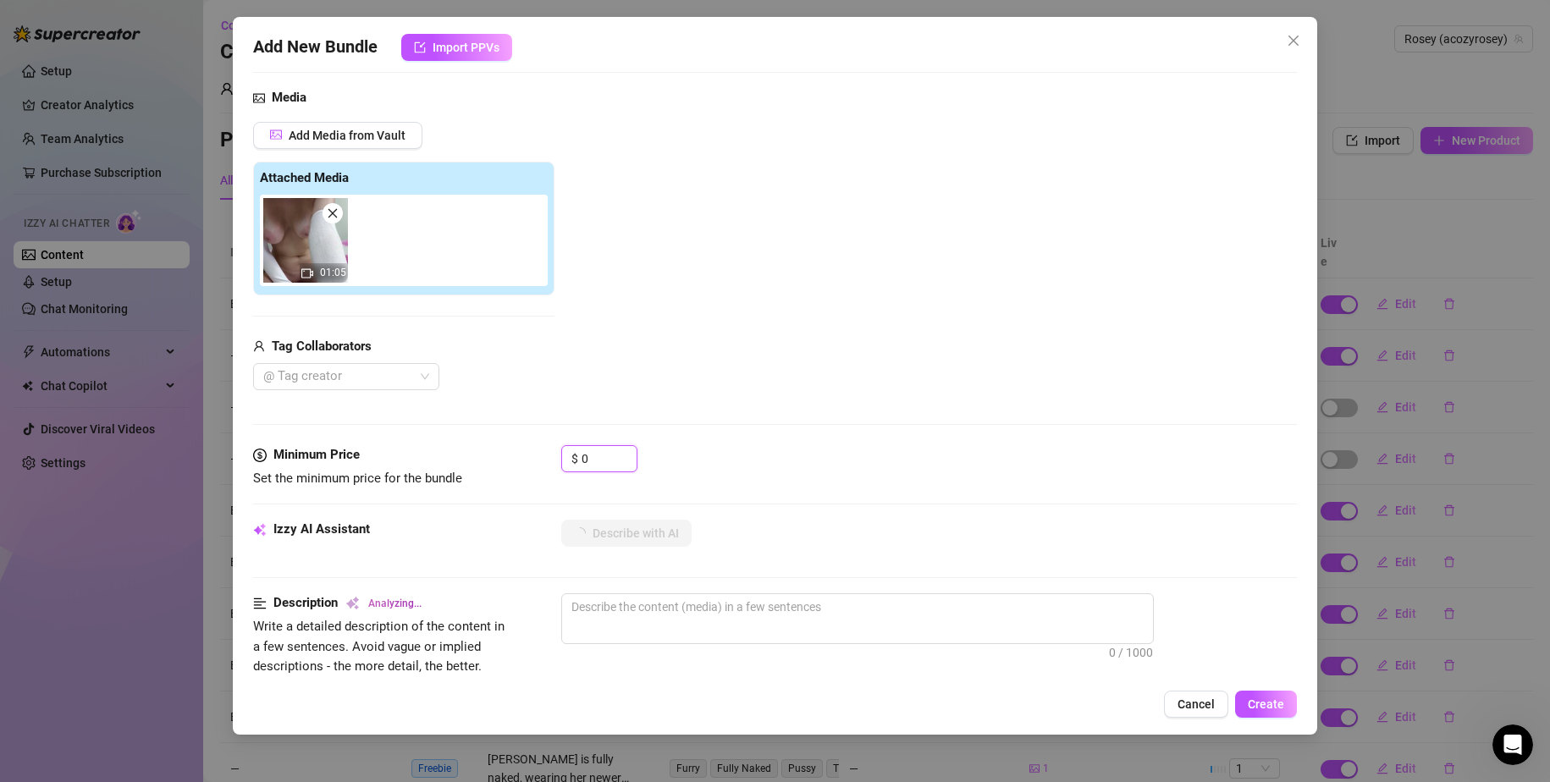
drag, startPoint x: 605, startPoint y: 467, endPoint x: 549, endPoint y: 453, distance: 57.7
click at [549, 454] on div "Minimum Price Set the minimum price for the bundle $ 0" at bounding box center [775, 466] width 1045 height 43
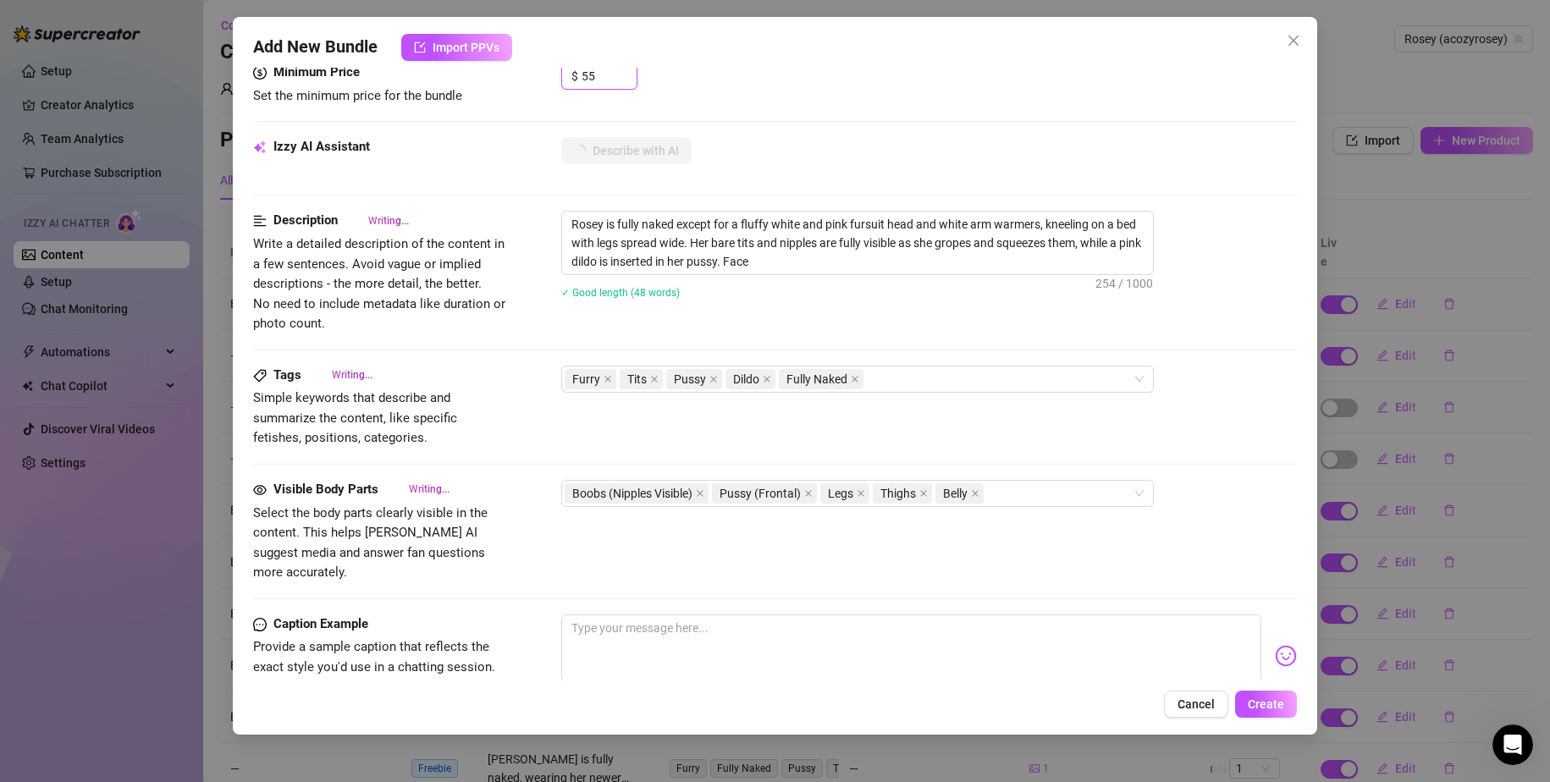
scroll to position [593, 0]
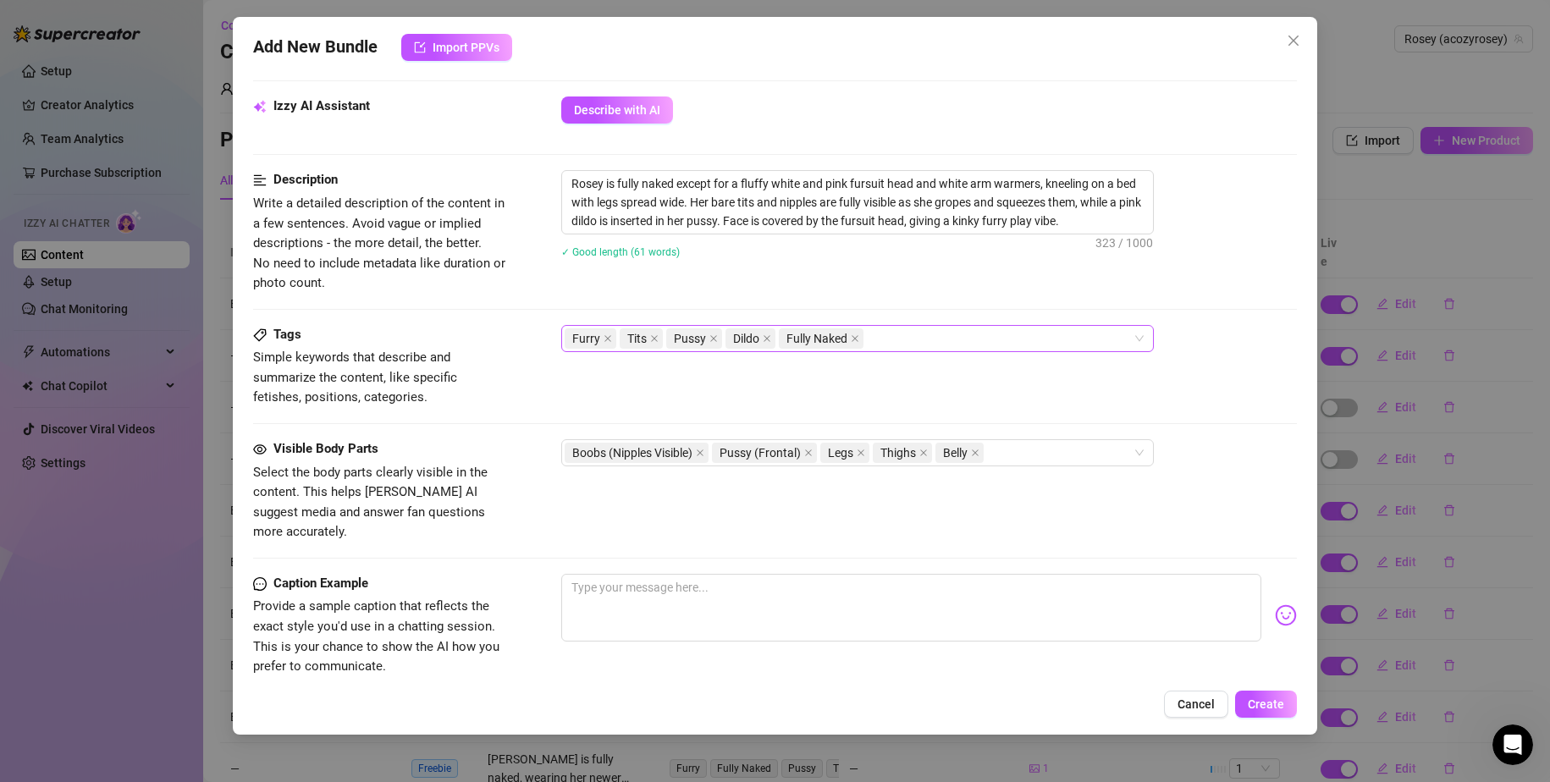
click at [903, 345] on div "Furry Tits Pussy Dildo Fully Naked" at bounding box center [849, 339] width 568 height 24
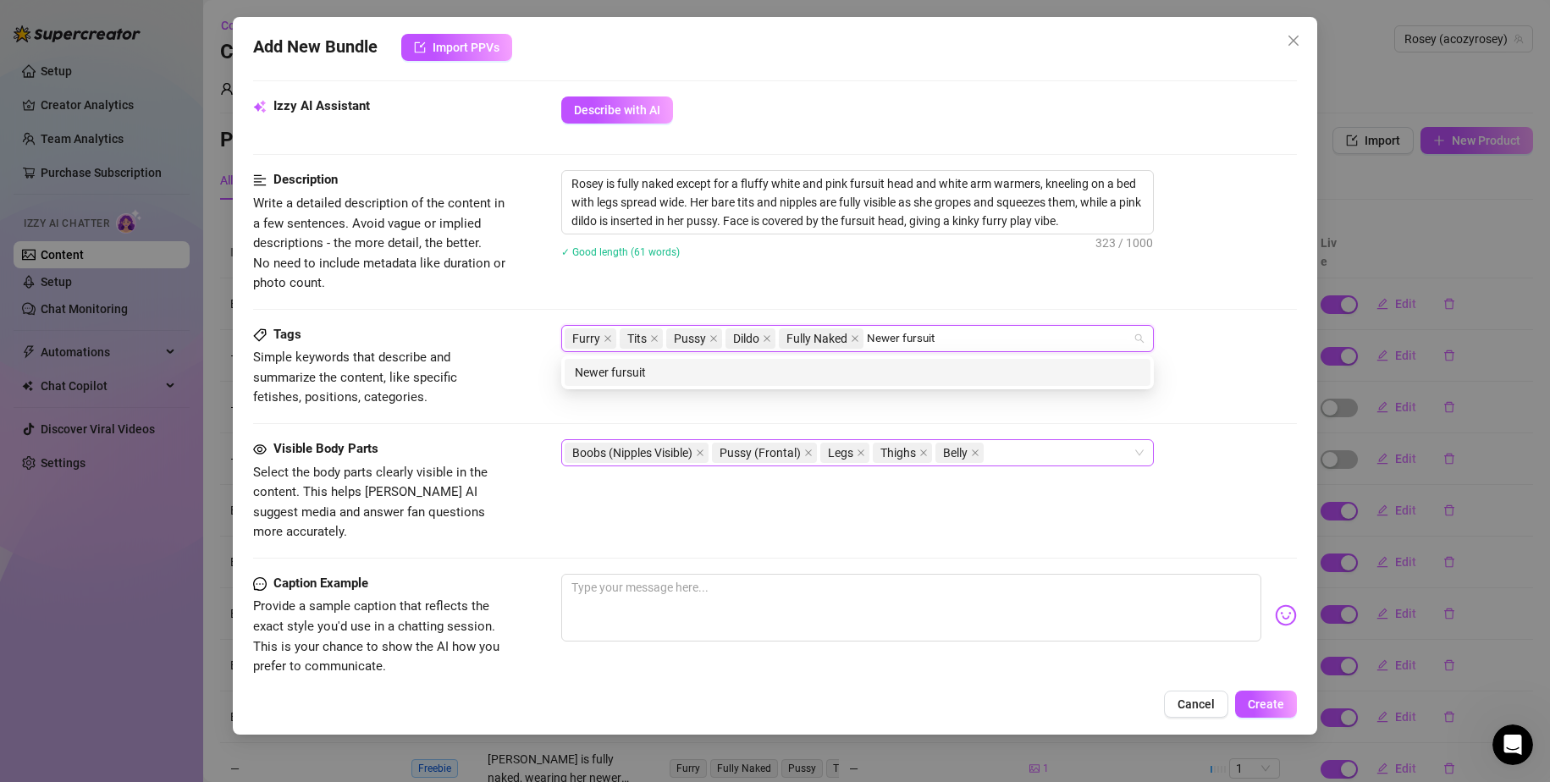
click at [1095, 444] on div "Boobs (Nipples Visible) Pussy (Frontal) Legs Thighs Belly" at bounding box center [849, 453] width 568 height 24
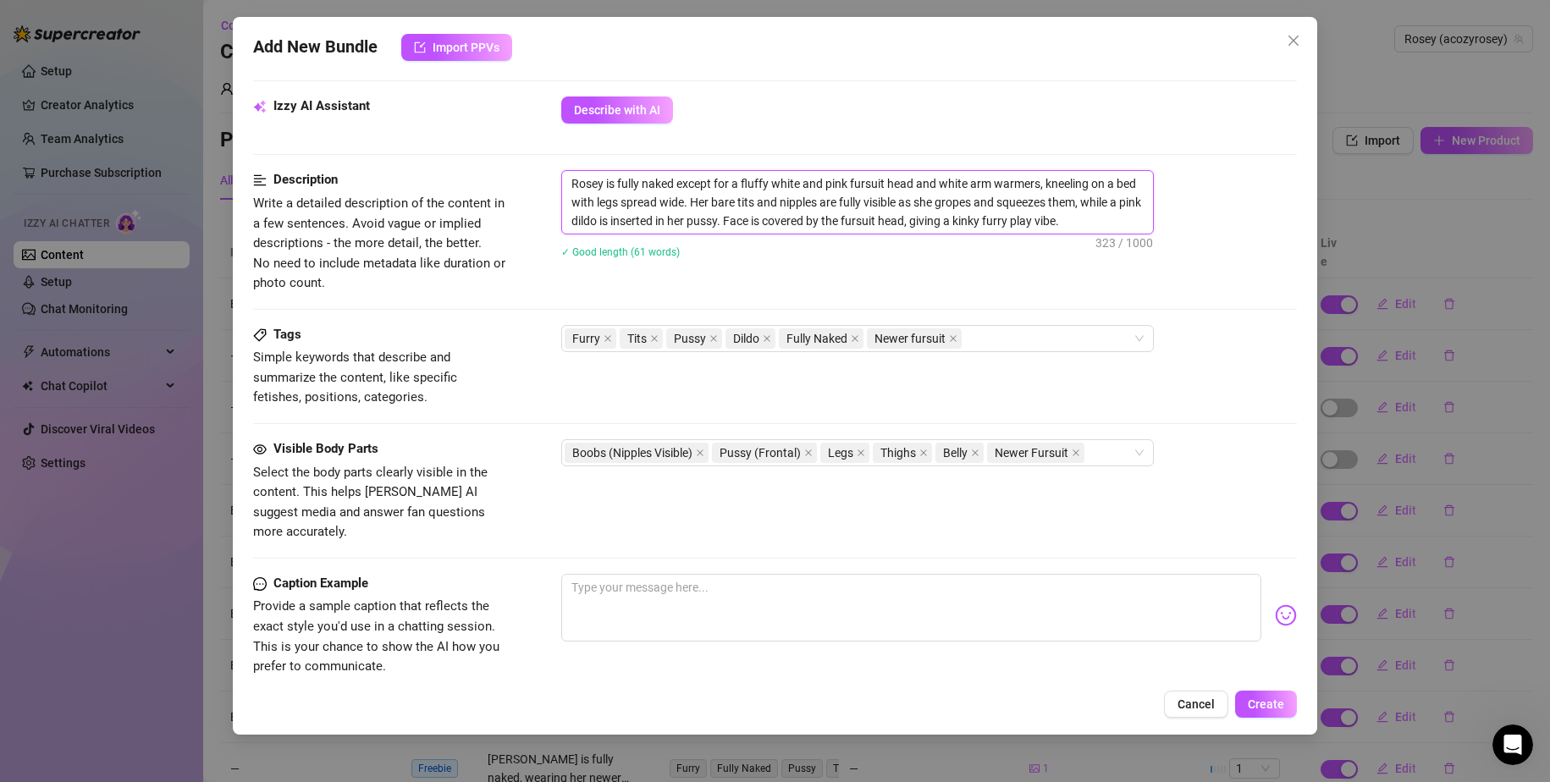
drag, startPoint x: 734, startPoint y: 179, endPoint x: 848, endPoint y: 174, distance: 114.4
click at [848, 174] on textarea "Rosey is fully naked except for a fluffy white and pink fursuit head and white …" at bounding box center [857, 202] width 591 height 63
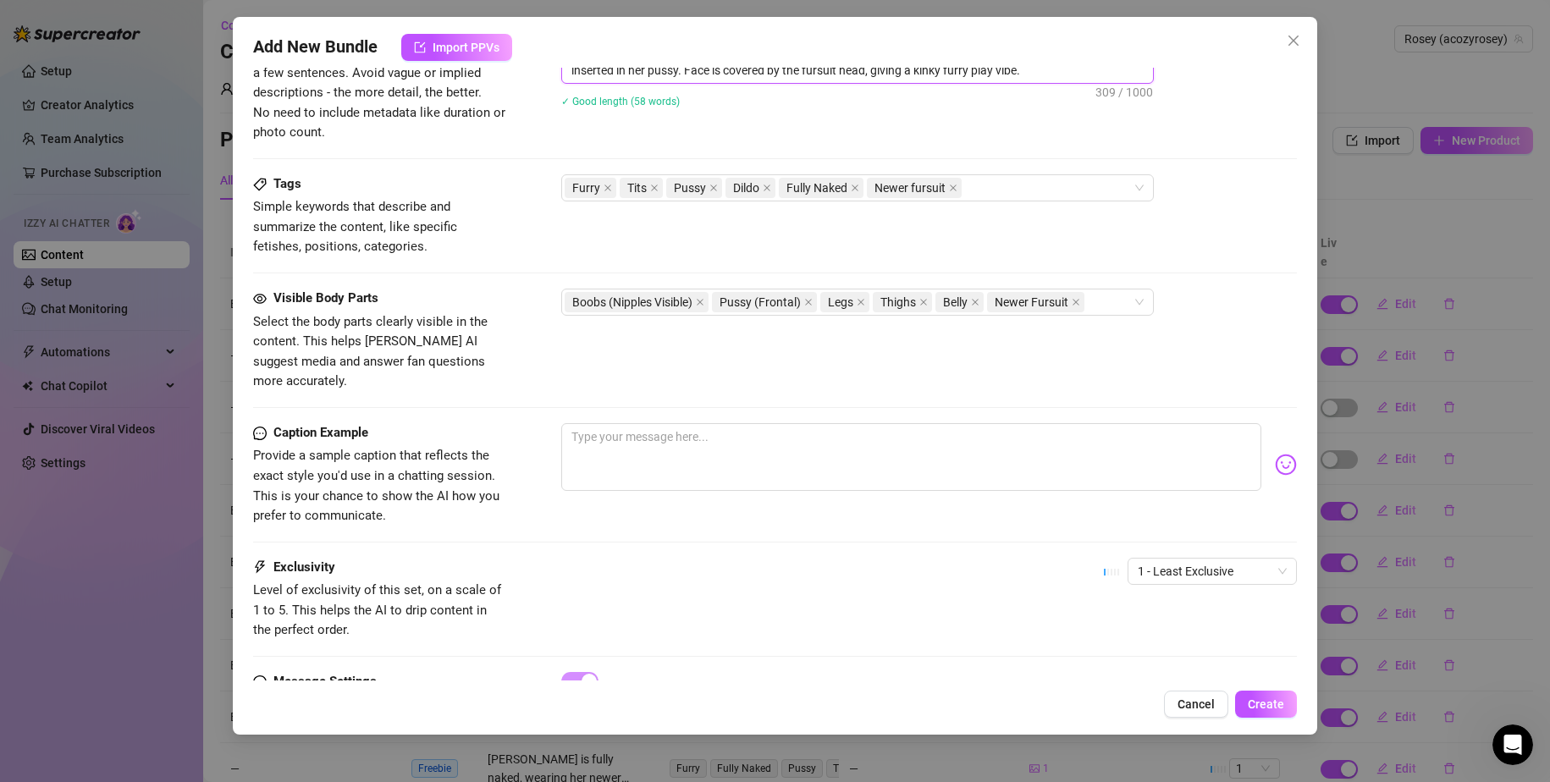
scroll to position [809, 0]
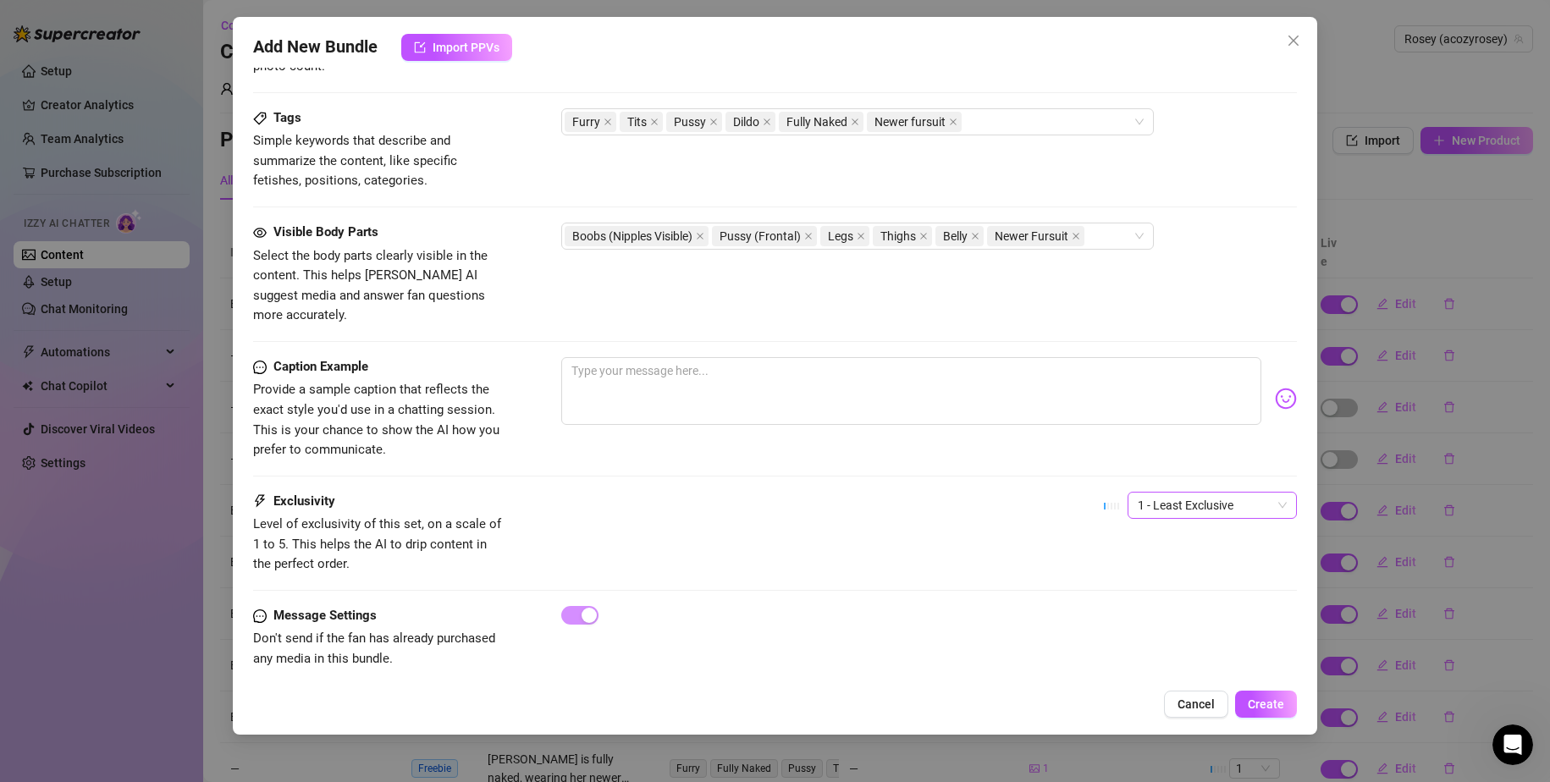
drag, startPoint x: 1182, startPoint y: 500, endPoint x: 1185, endPoint y: 489, distance: 11.5
click at [1184, 497] on div "1 - Least Exclusive" at bounding box center [1200, 513] width 193 height 42
click at [1190, 493] on span "1 - Least Exclusive" at bounding box center [1212, 505] width 149 height 25
click at [1184, 605] on div "4" at bounding box center [1198, 600] width 142 height 19
click at [1278, 702] on span "Create" at bounding box center [1266, 705] width 36 height 14
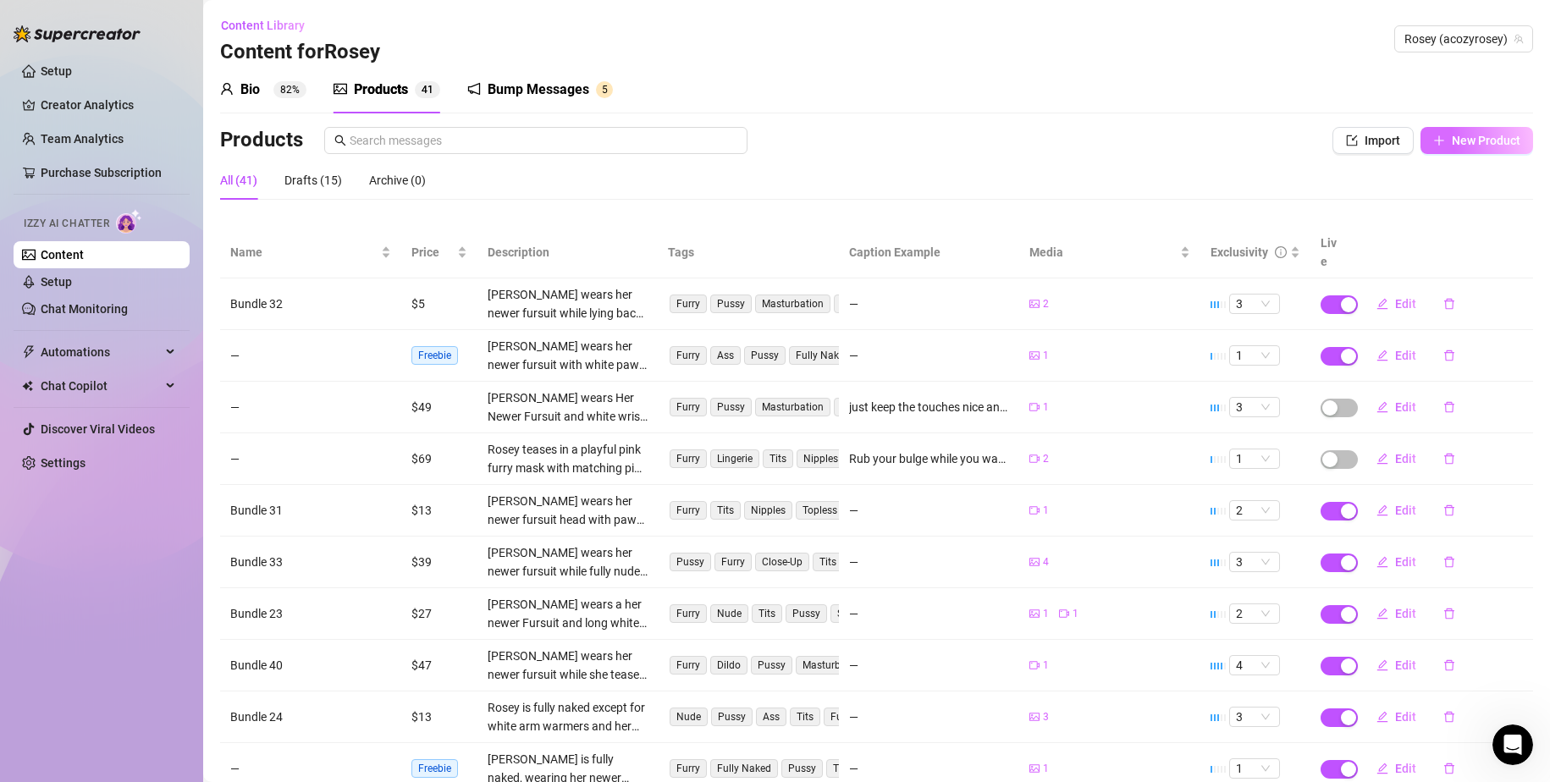
click at [1433, 133] on button "New Product" at bounding box center [1477, 140] width 113 height 27
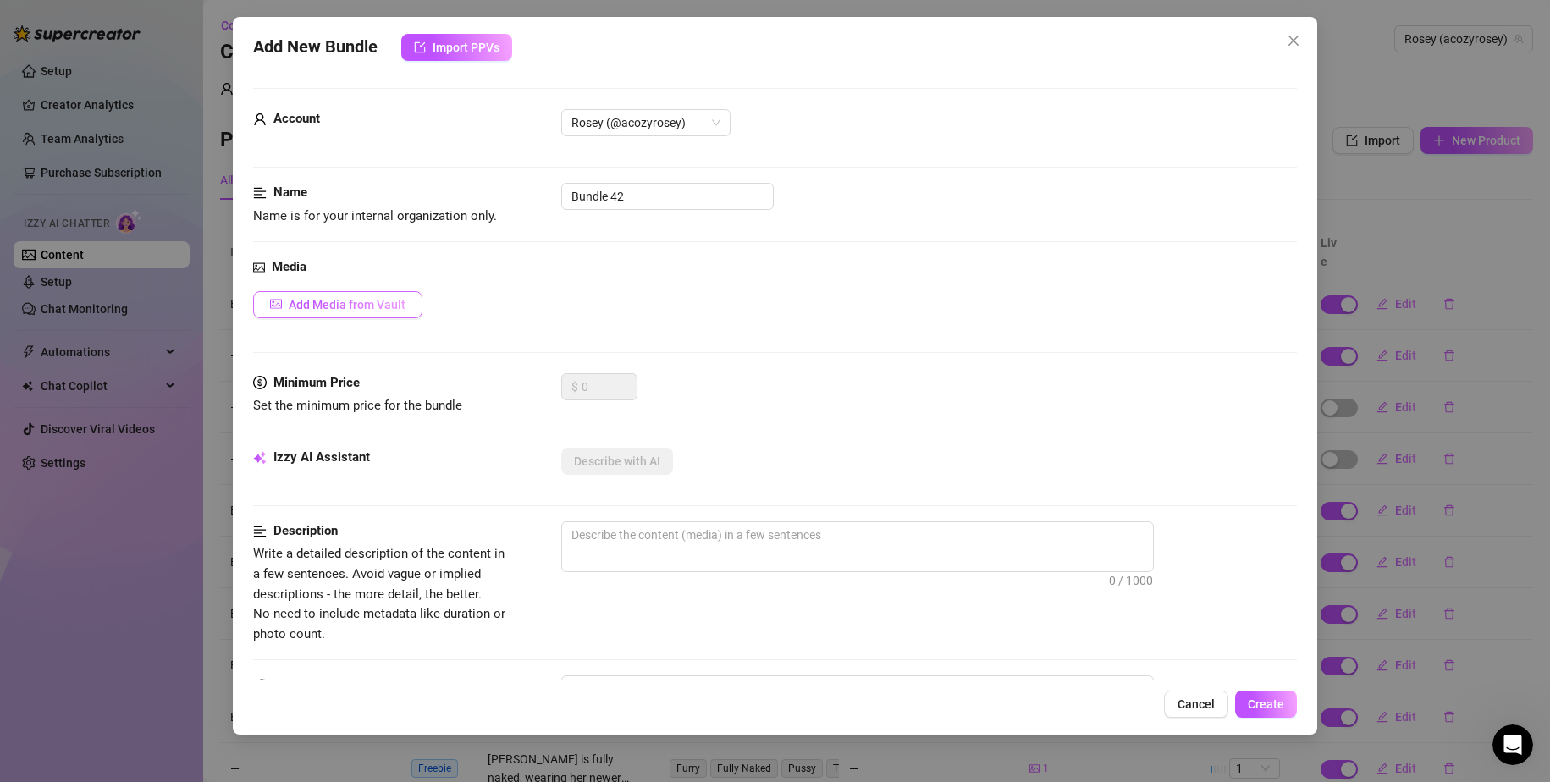
click at [368, 292] on button "Add Media from Vault" at bounding box center [337, 304] width 169 height 27
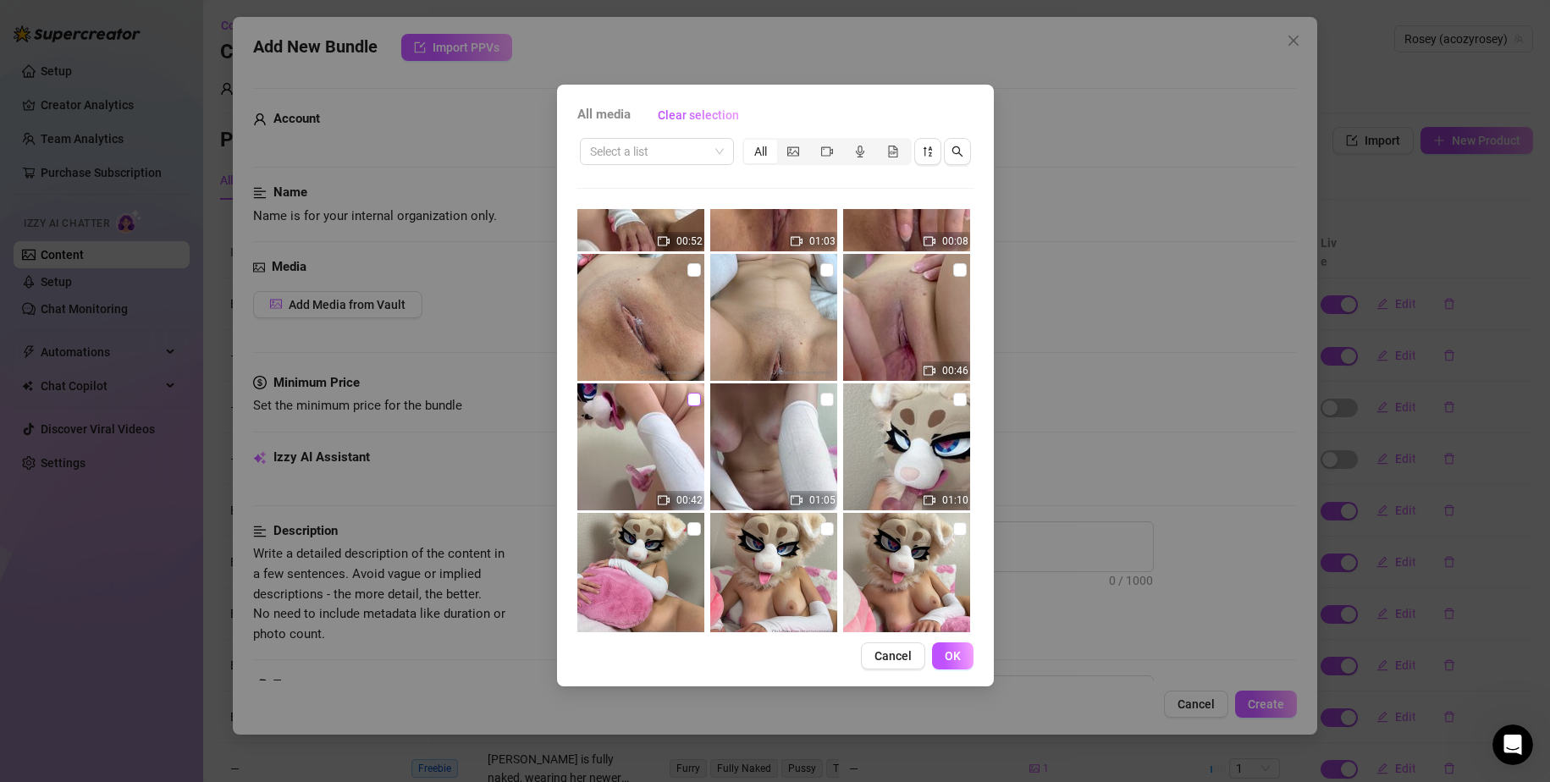
scroll to position [0, 0]
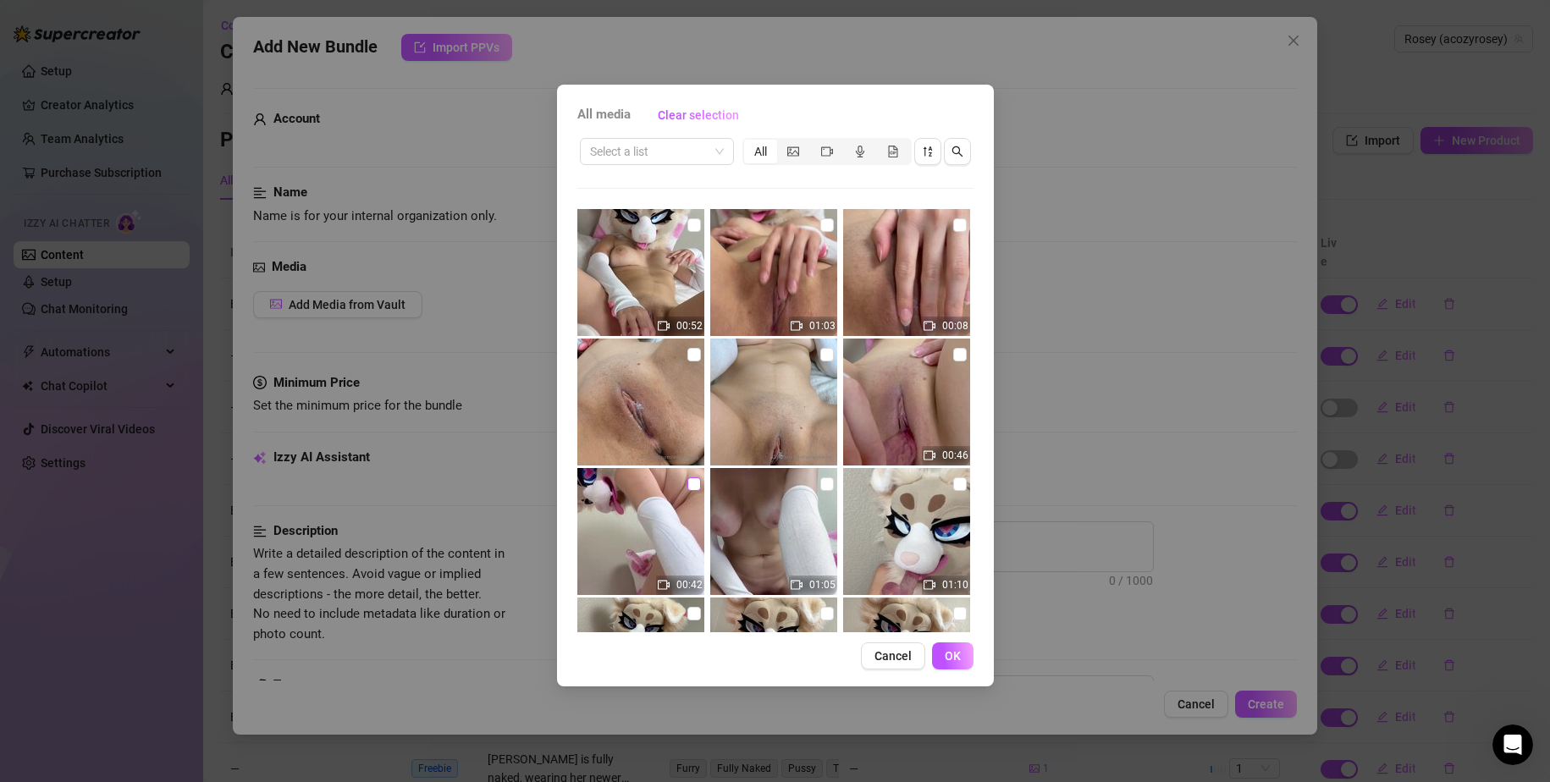
click at [687, 483] on input "checkbox" at bounding box center [694, 485] width 14 height 14
click at [956, 658] on span "OK" at bounding box center [953, 656] width 16 height 14
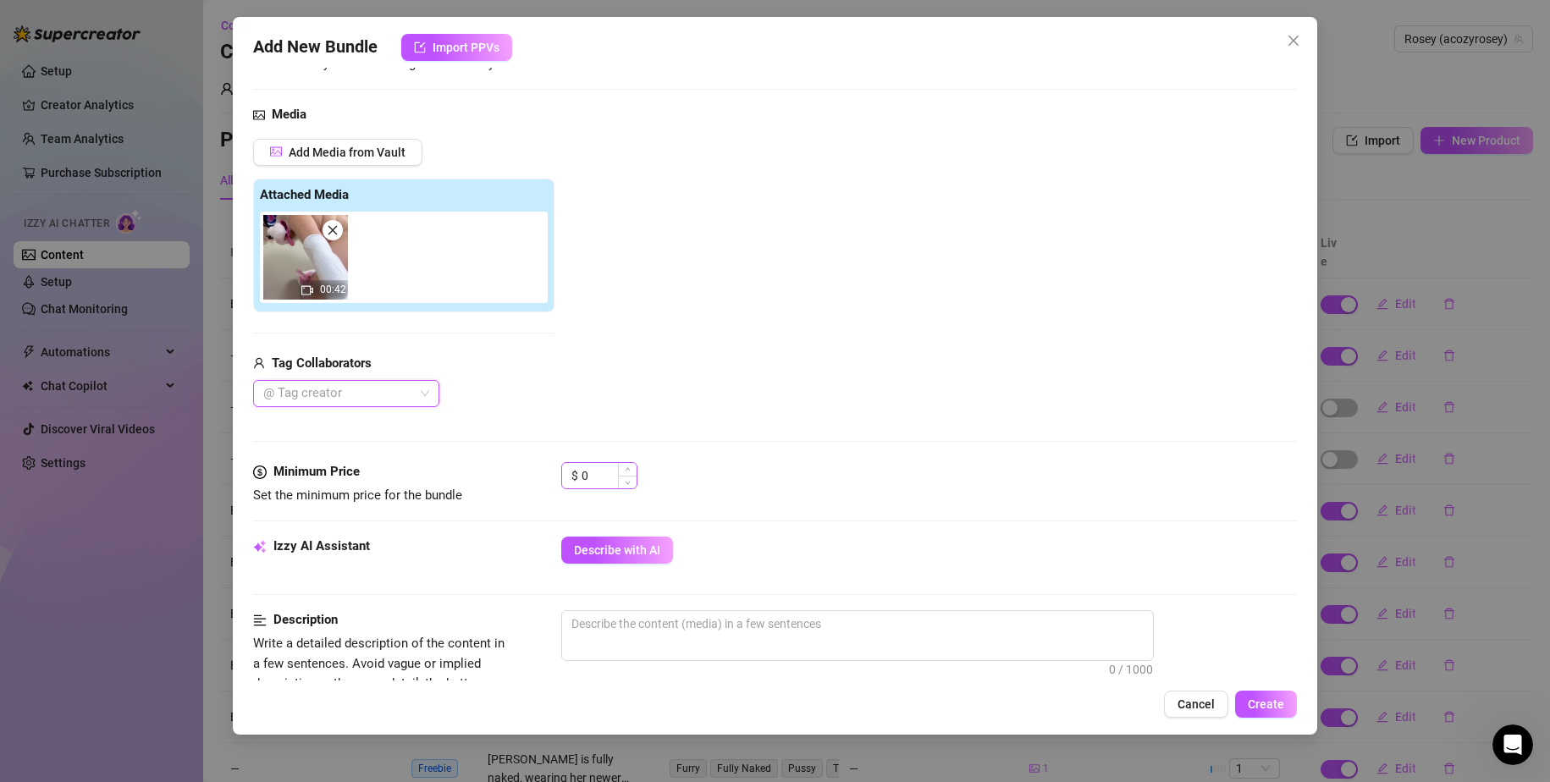
scroll to position [169, 0]
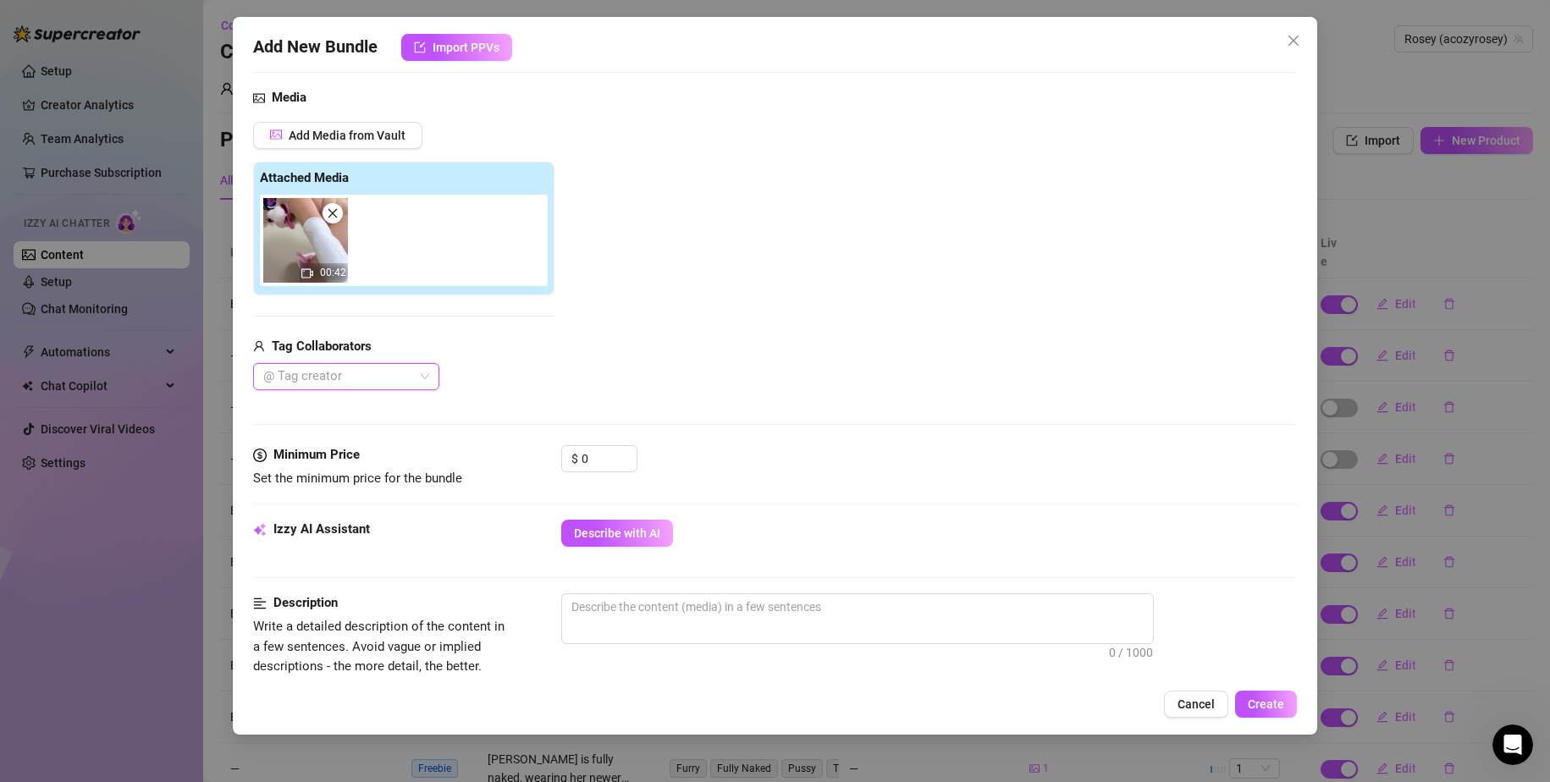
click at [648, 550] on div "Izzy AI Assistant Describe with AI" at bounding box center [775, 541] width 1045 height 42
click at [643, 543] on button "Describe with AI" at bounding box center [617, 533] width 112 height 27
click at [599, 461] on input "0" at bounding box center [609, 458] width 55 height 25
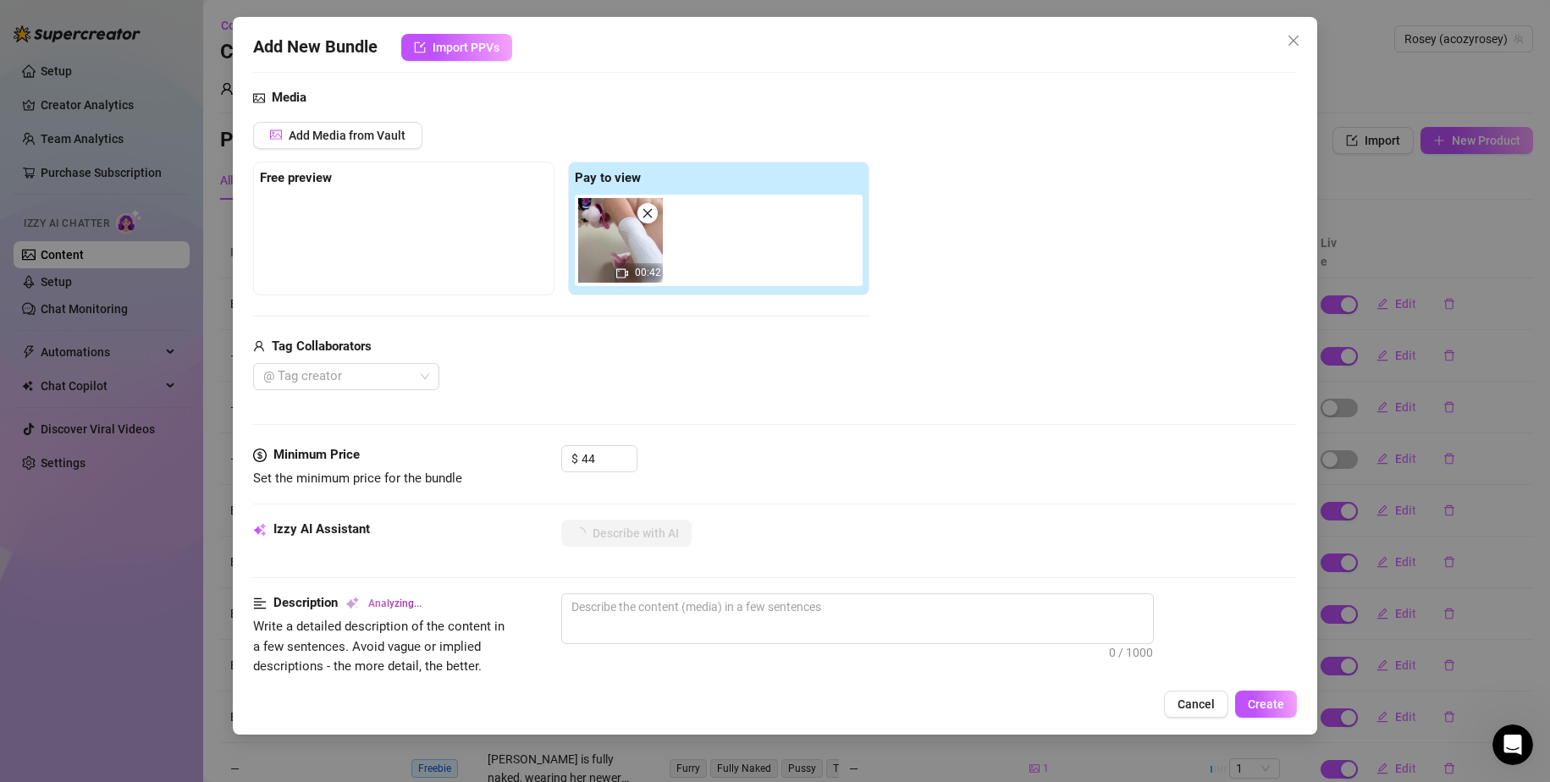
click at [736, 430] on div "Media Add Media from Vault Free preview Pay to view 00:42 Tag Collaborators @ T…" at bounding box center [775, 266] width 1045 height 357
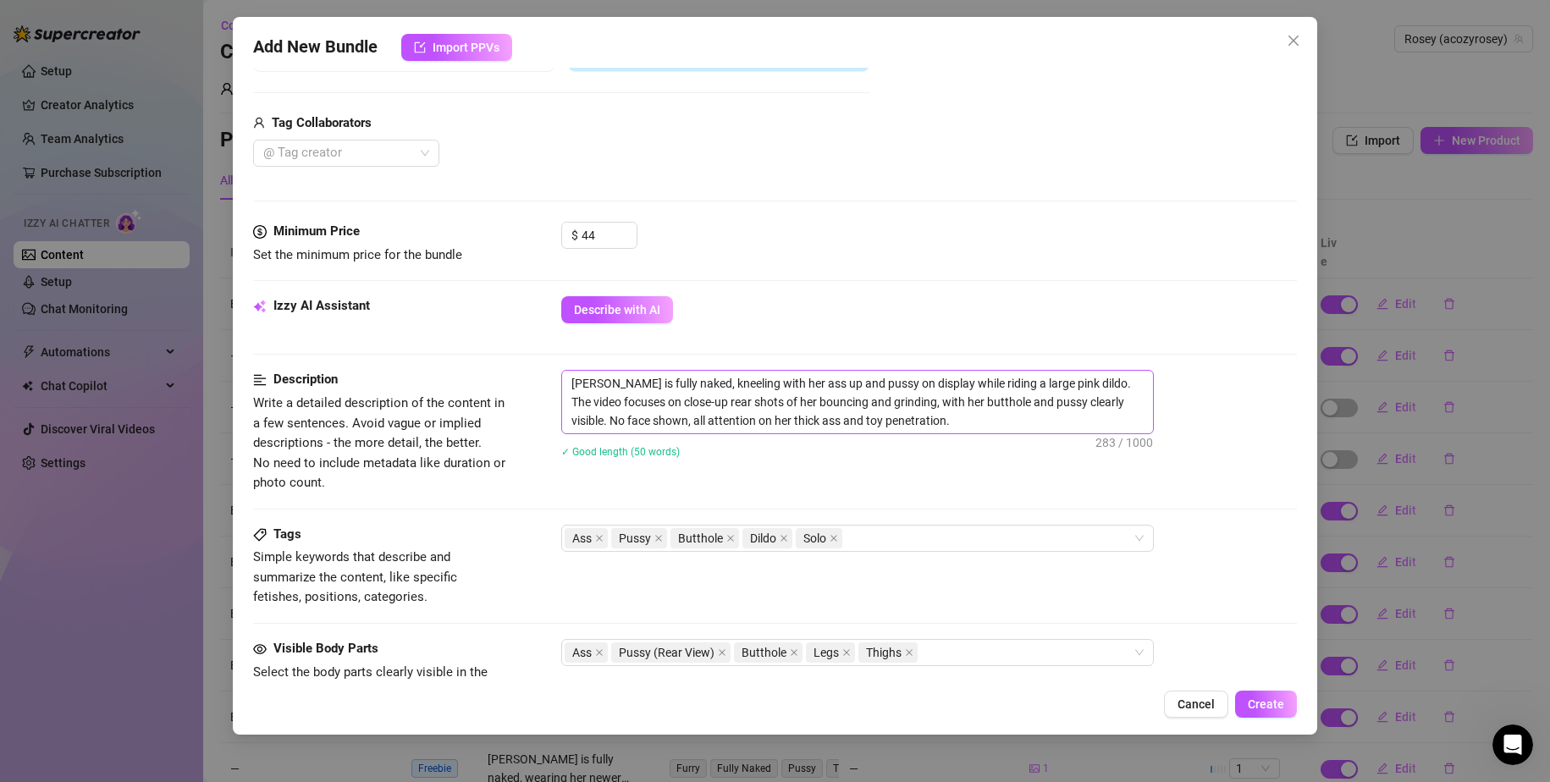
scroll to position [423, 0]
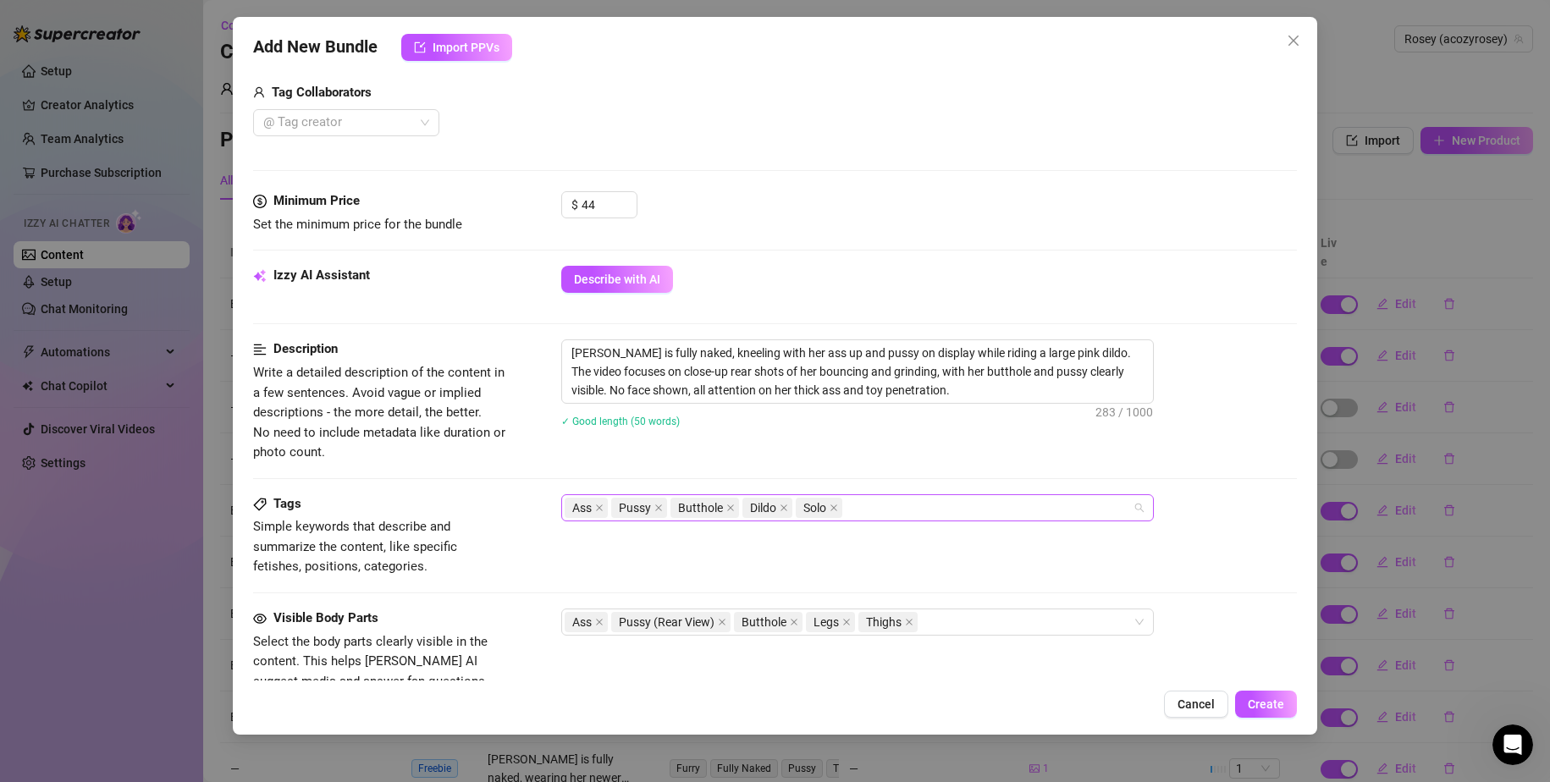
click at [864, 511] on div "Ass Pussy Butthole Dildo Solo" at bounding box center [849, 508] width 568 height 24
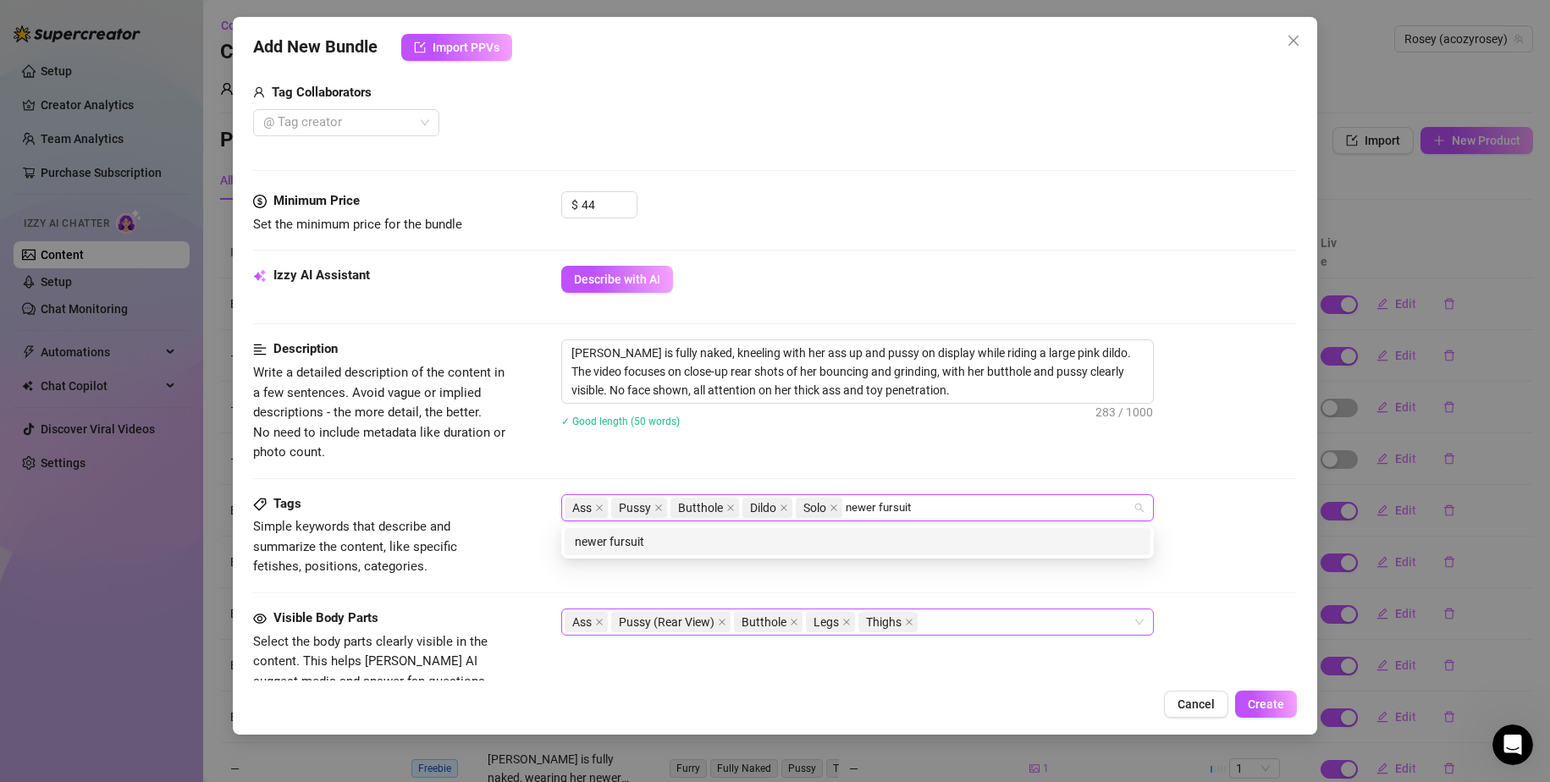
click at [982, 618] on div "Ass Pussy (Rear View) Butthole Legs Thighs" at bounding box center [849, 622] width 568 height 24
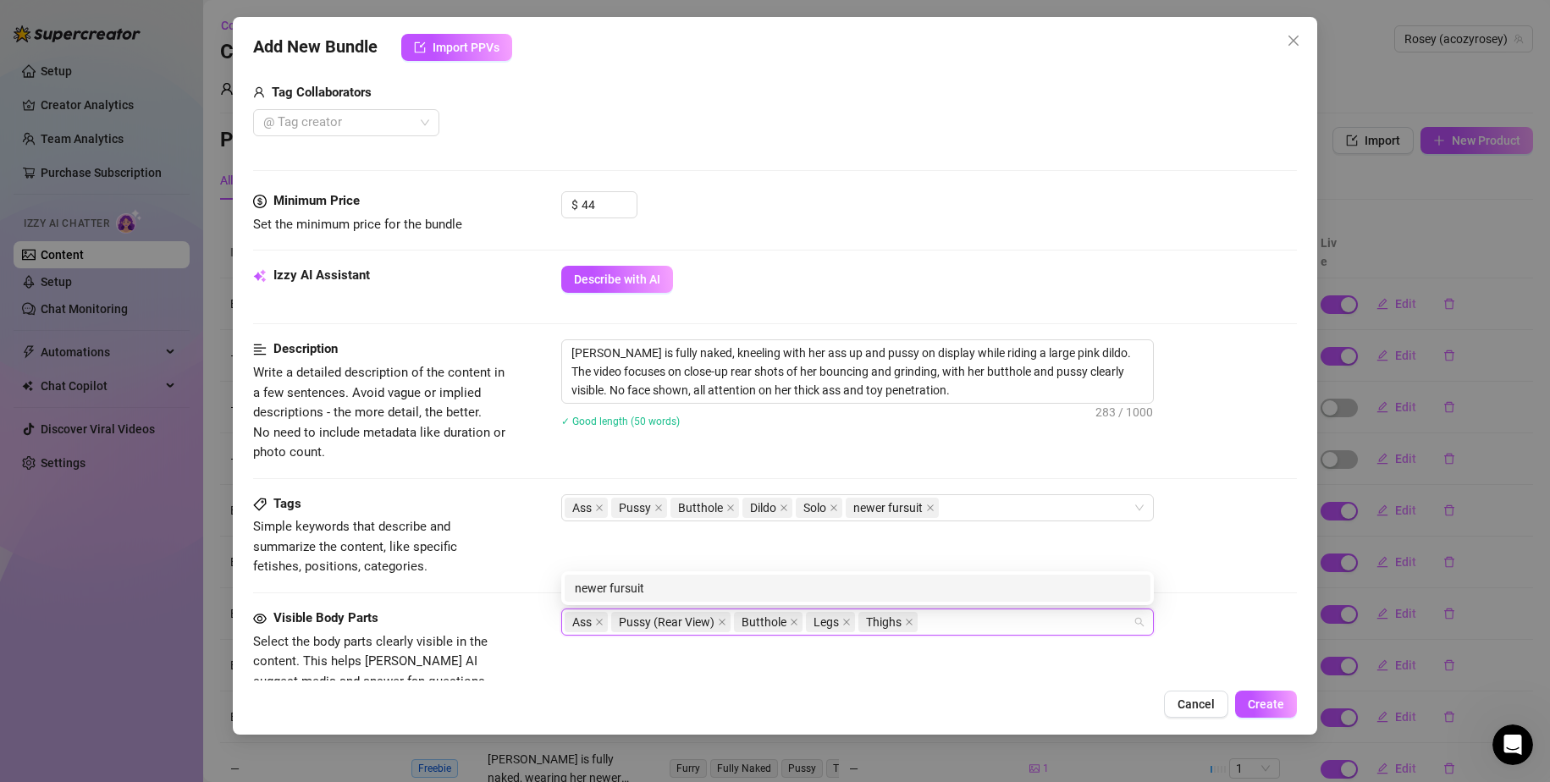
click at [1119, 435] on div "[PERSON_NAME] is fully naked, kneeling with her ass up and pussy on display whi…" at bounding box center [929, 395] width 737 height 110
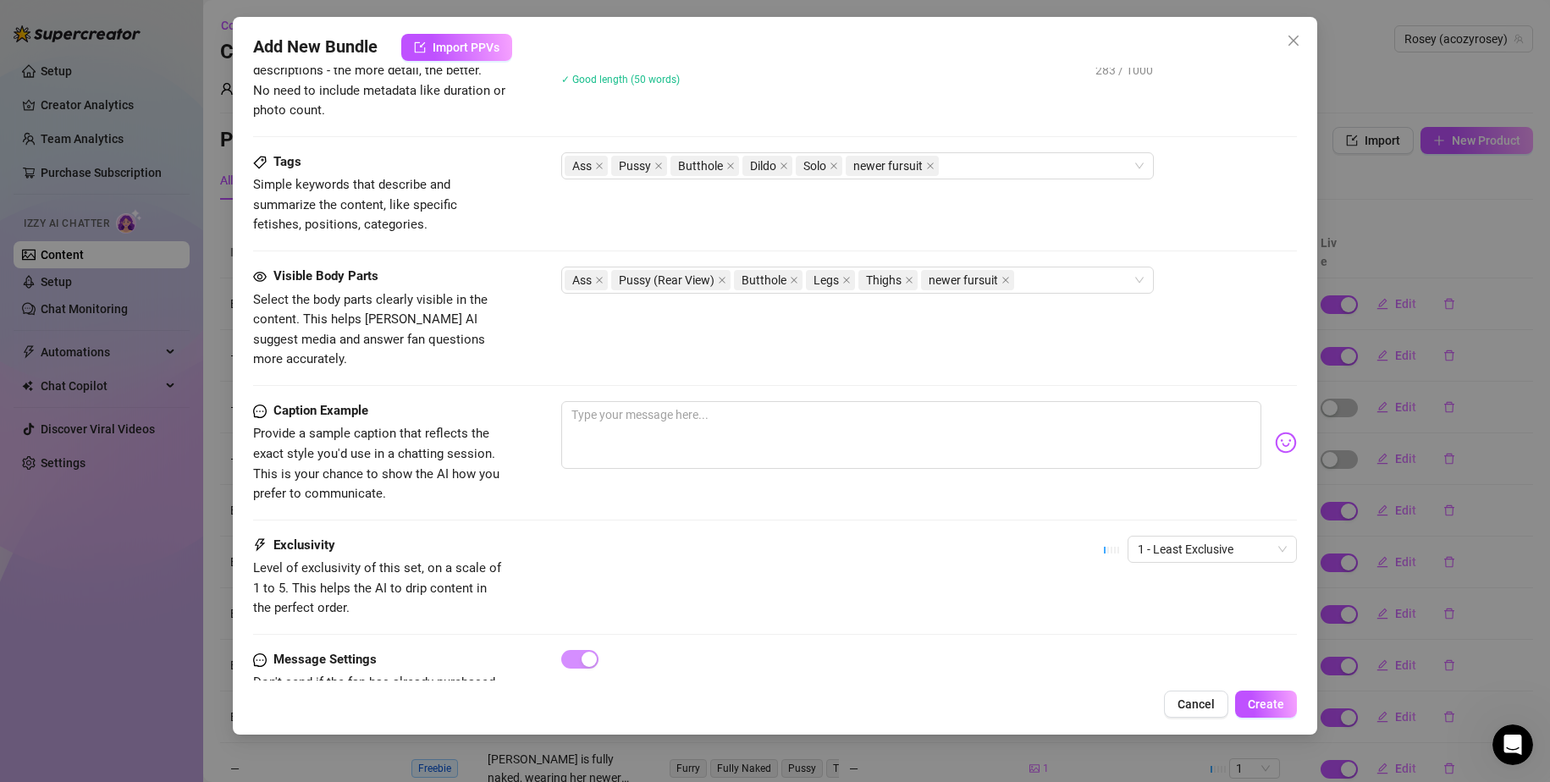
scroll to position [809, 0]
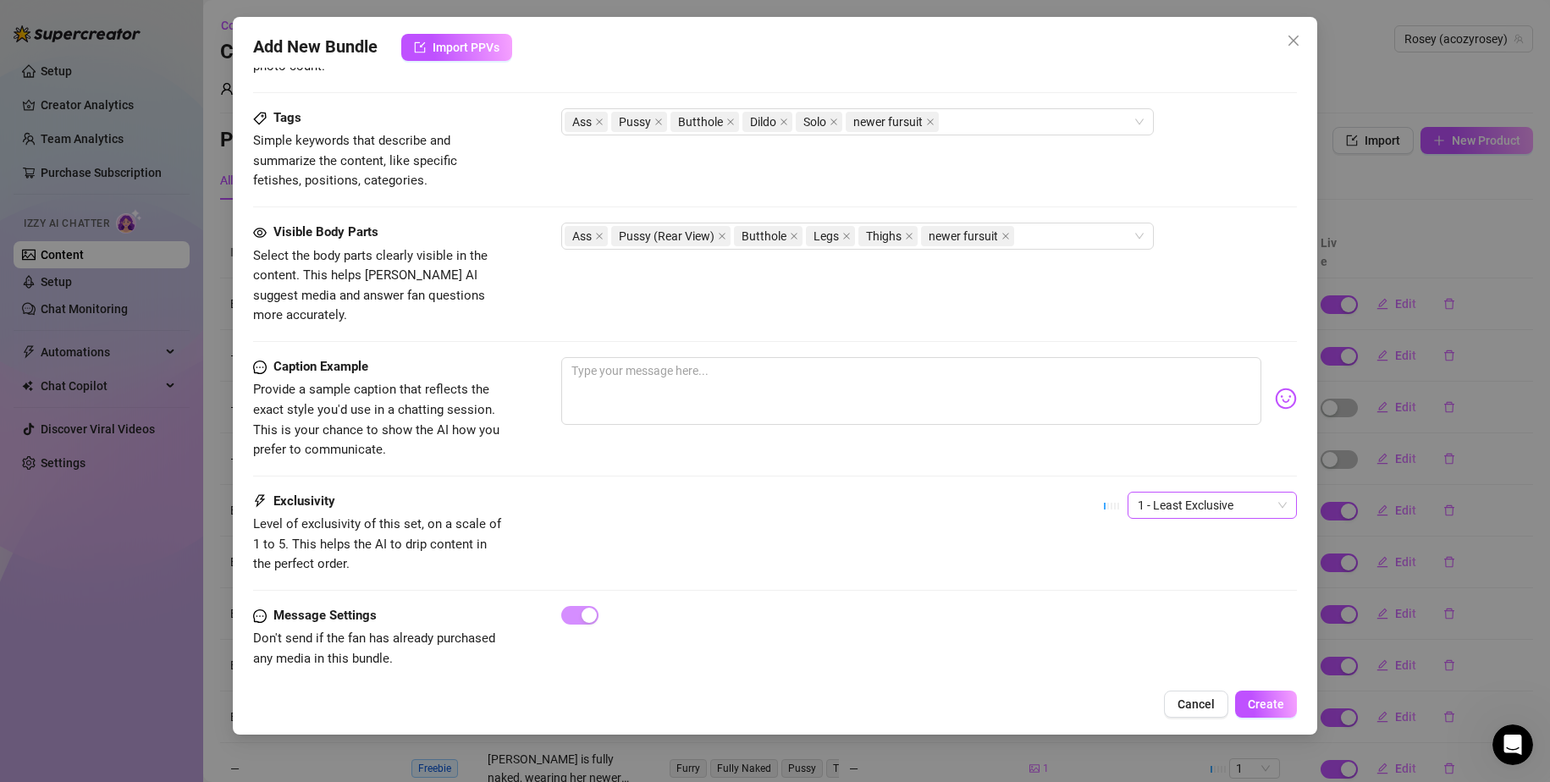
click at [1236, 493] on span "1 - Least Exclusive" at bounding box center [1212, 505] width 149 height 25
click at [1162, 599] on div "4" at bounding box center [1198, 600] width 142 height 19
click at [1278, 711] on span "Create" at bounding box center [1266, 705] width 36 height 14
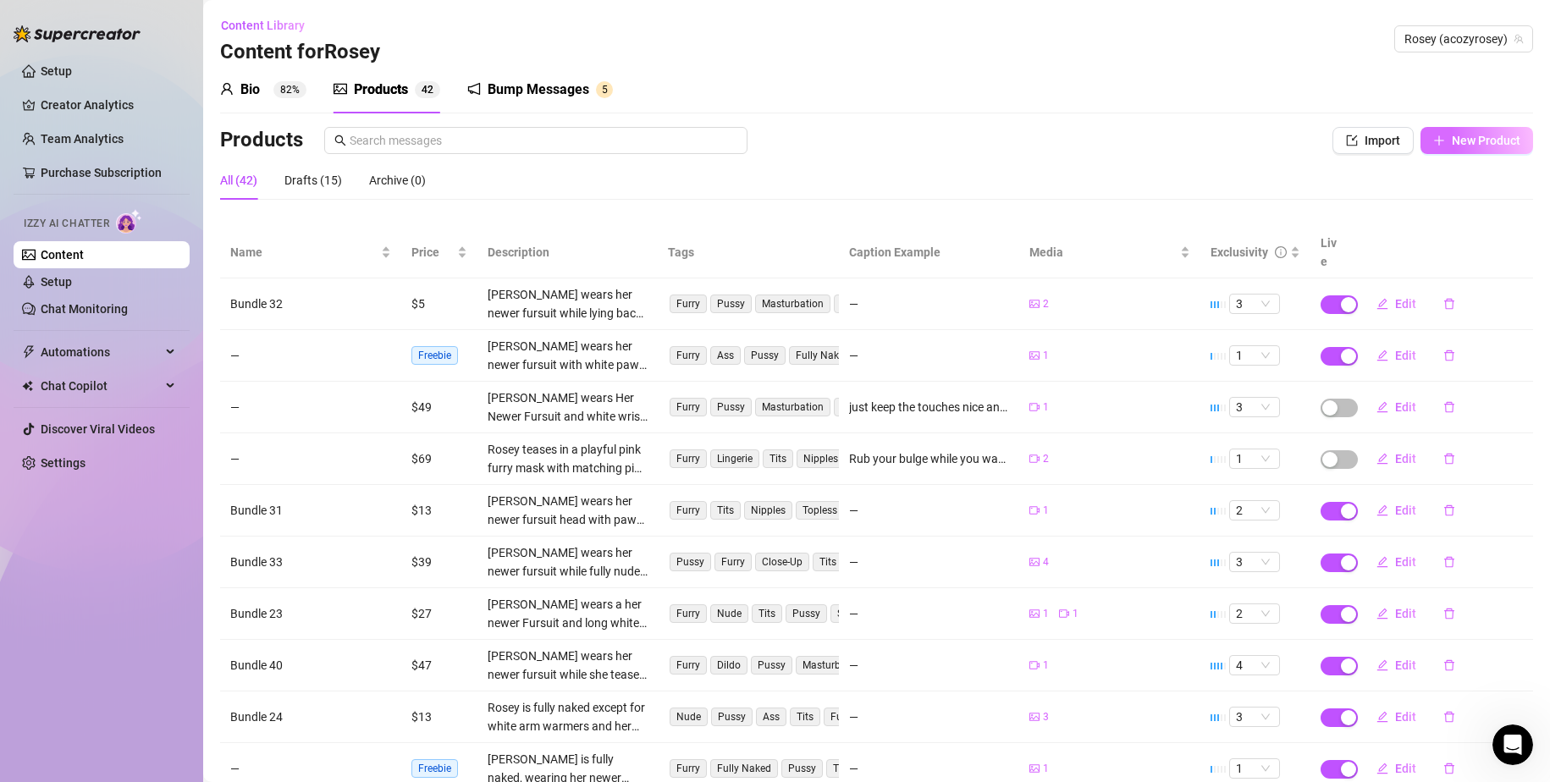
click at [1469, 144] on span "New Product" at bounding box center [1486, 141] width 69 height 14
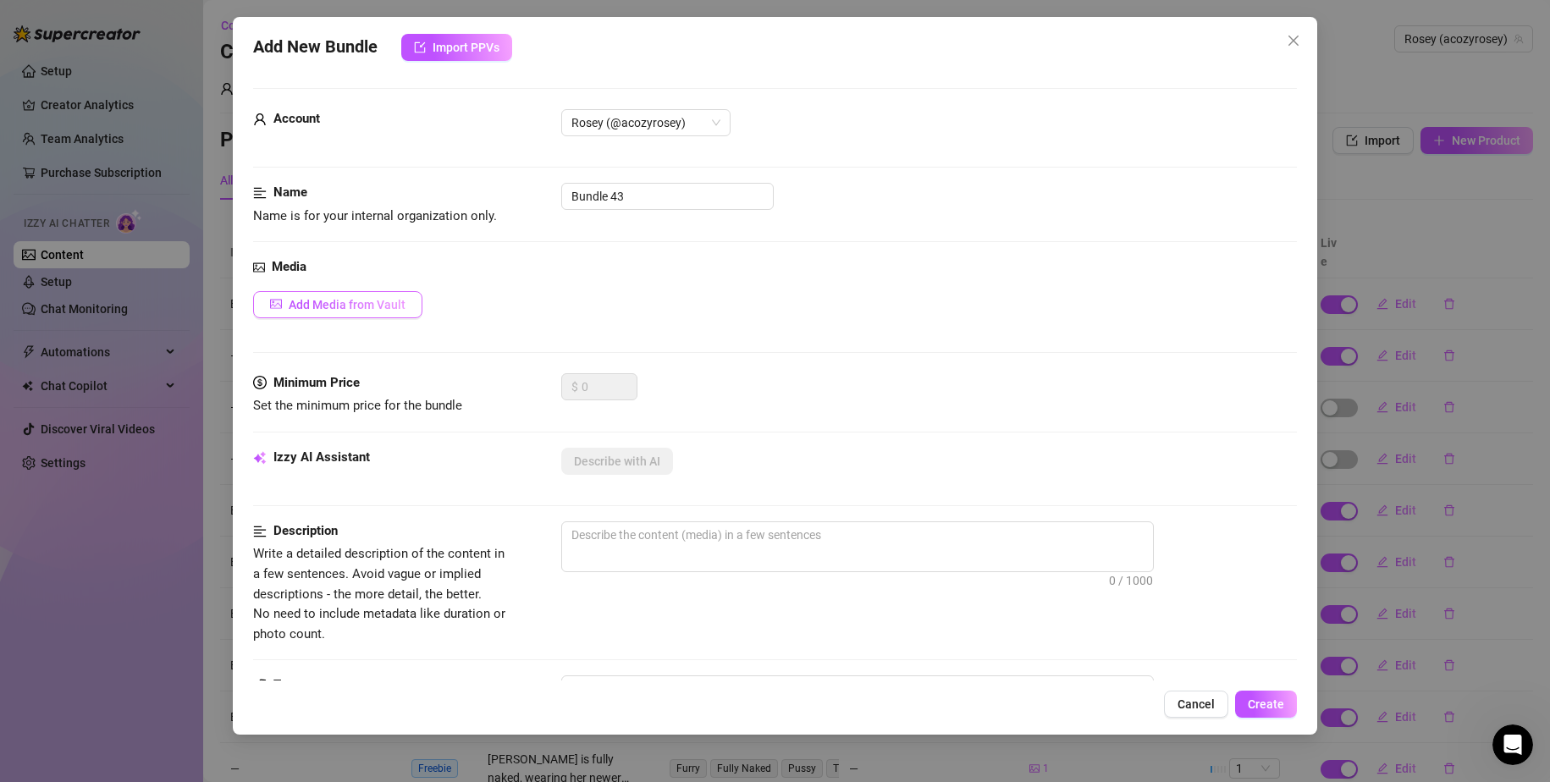
click at [378, 310] on span "Add Media from Vault" at bounding box center [347, 305] width 117 height 14
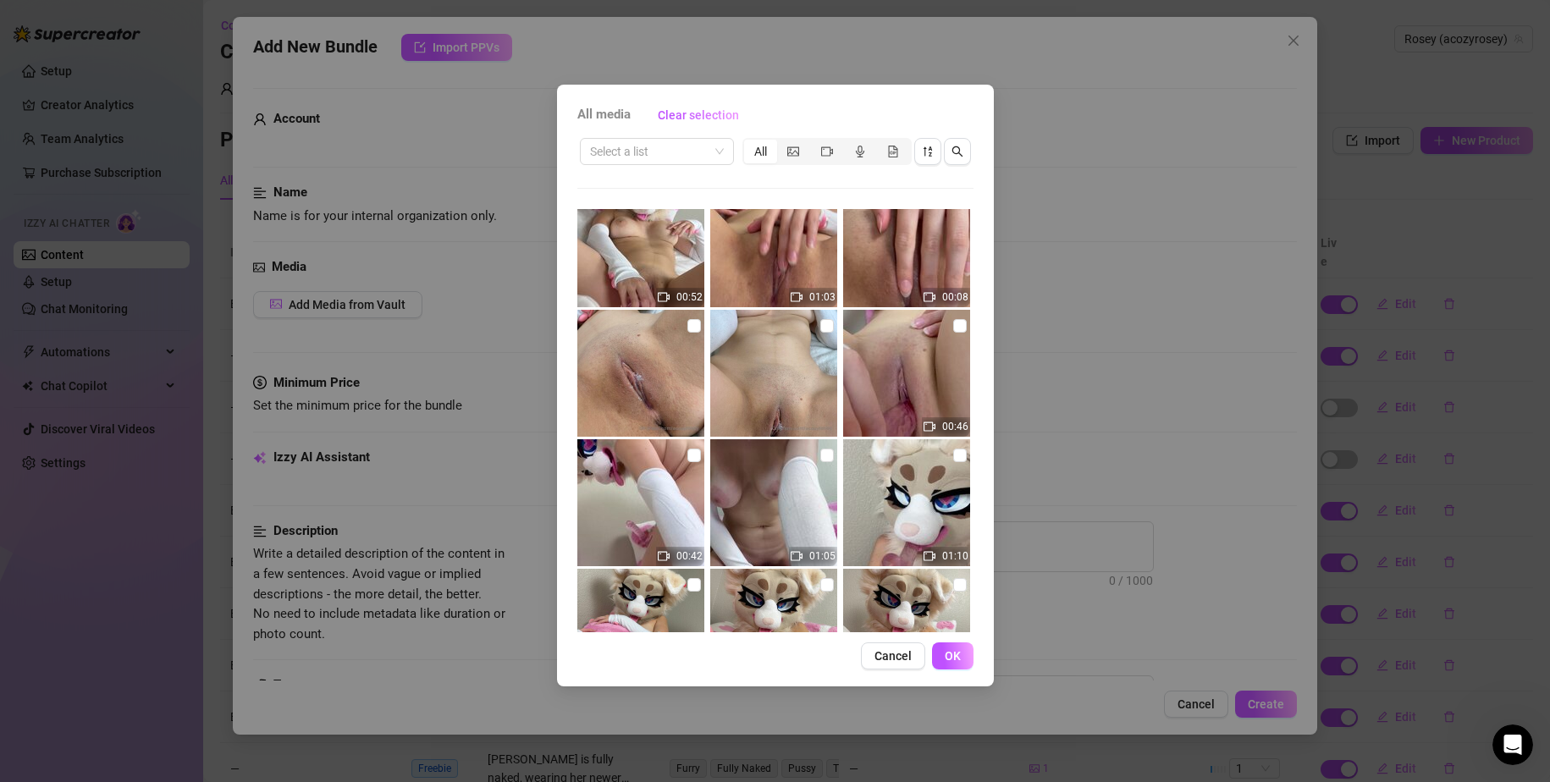
scroll to position [0, 0]
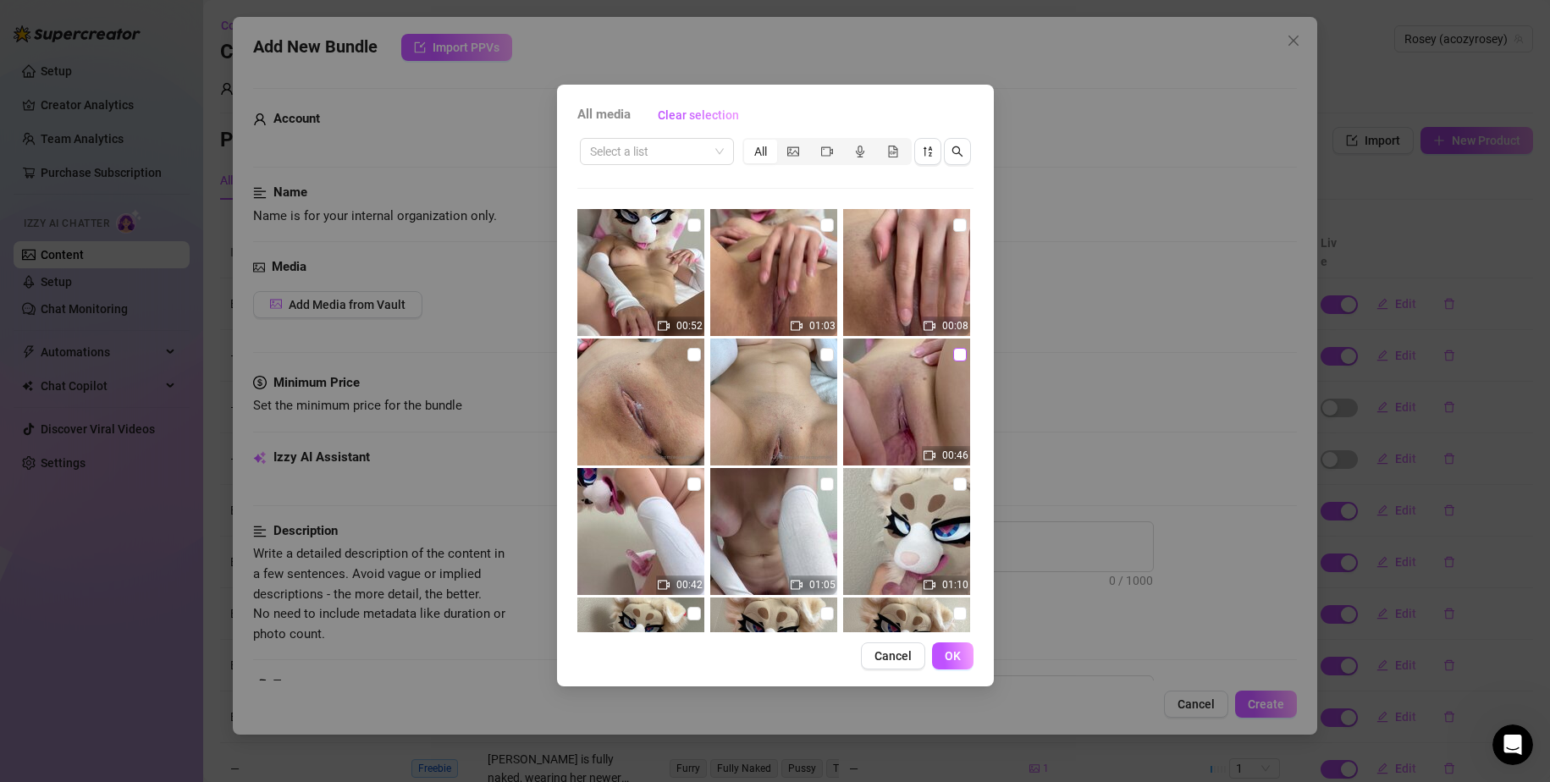
click at [953, 355] on input "checkbox" at bounding box center [960, 355] width 14 height 14
click at [952, 658] on span "OK" at bounding box center [953, 656] width 16 height 14
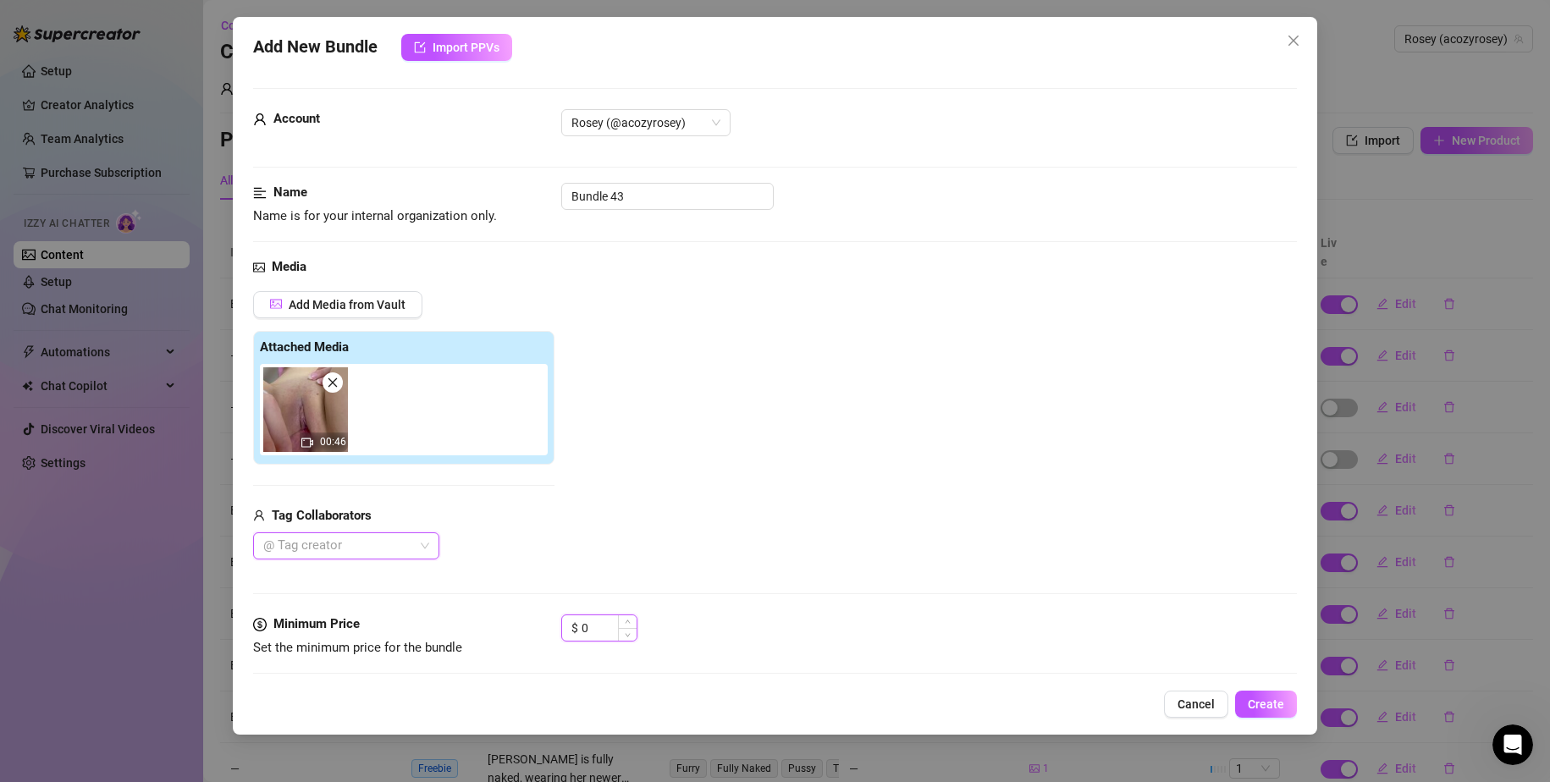
click at [601, 626] on input "0" at bounding box center [609, 628] width 55 height 25
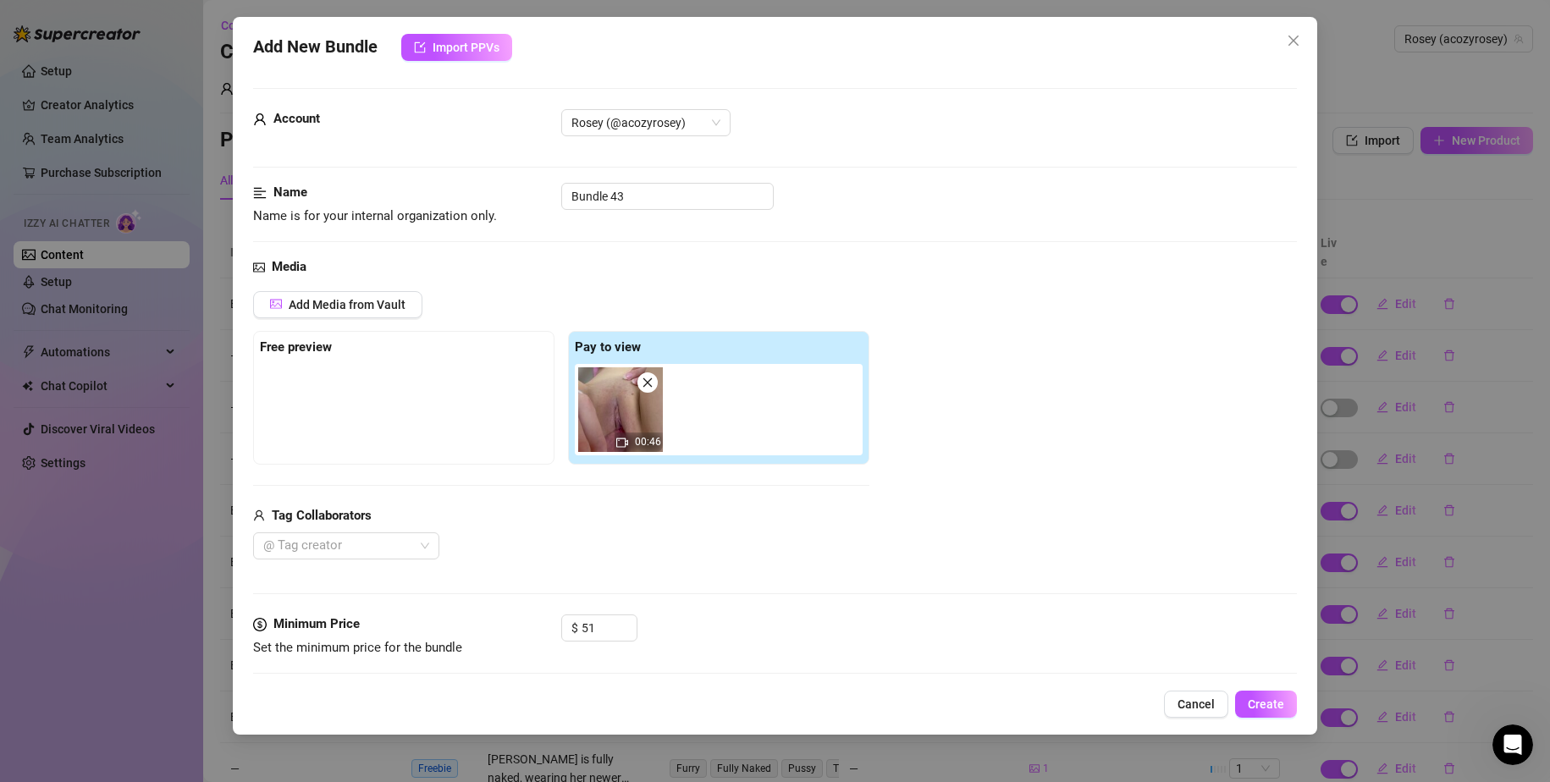
click at [613, 567] on div "Media Add Media from Vault Free preview Pay to view 00:46 Tag Collaborators @ T…" at bounding box center [775, 435] width 1045 height 357
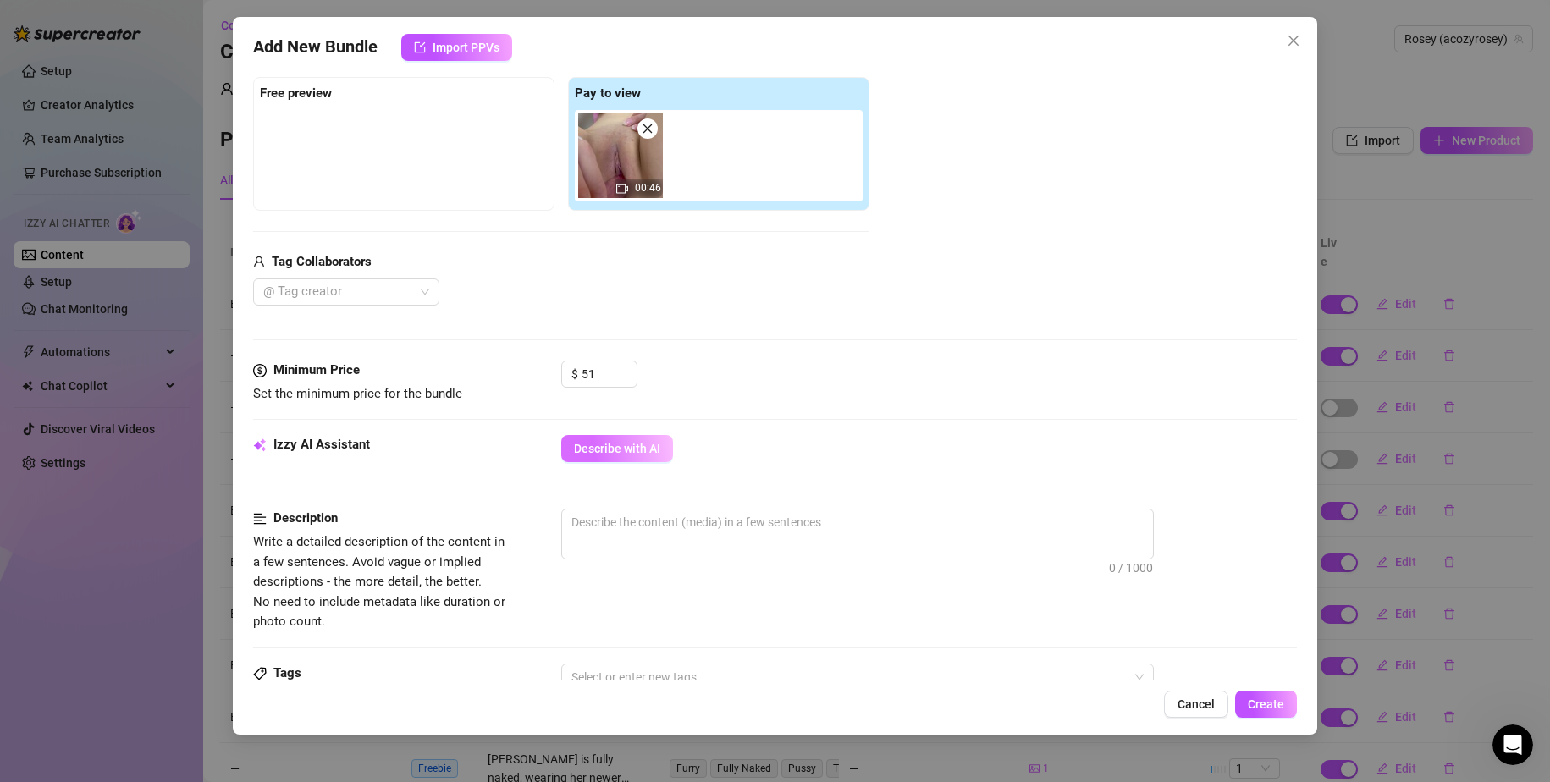
click at [671, 444] on button "Describe with AI" at bounding box center [617, 448] width 112 height 27
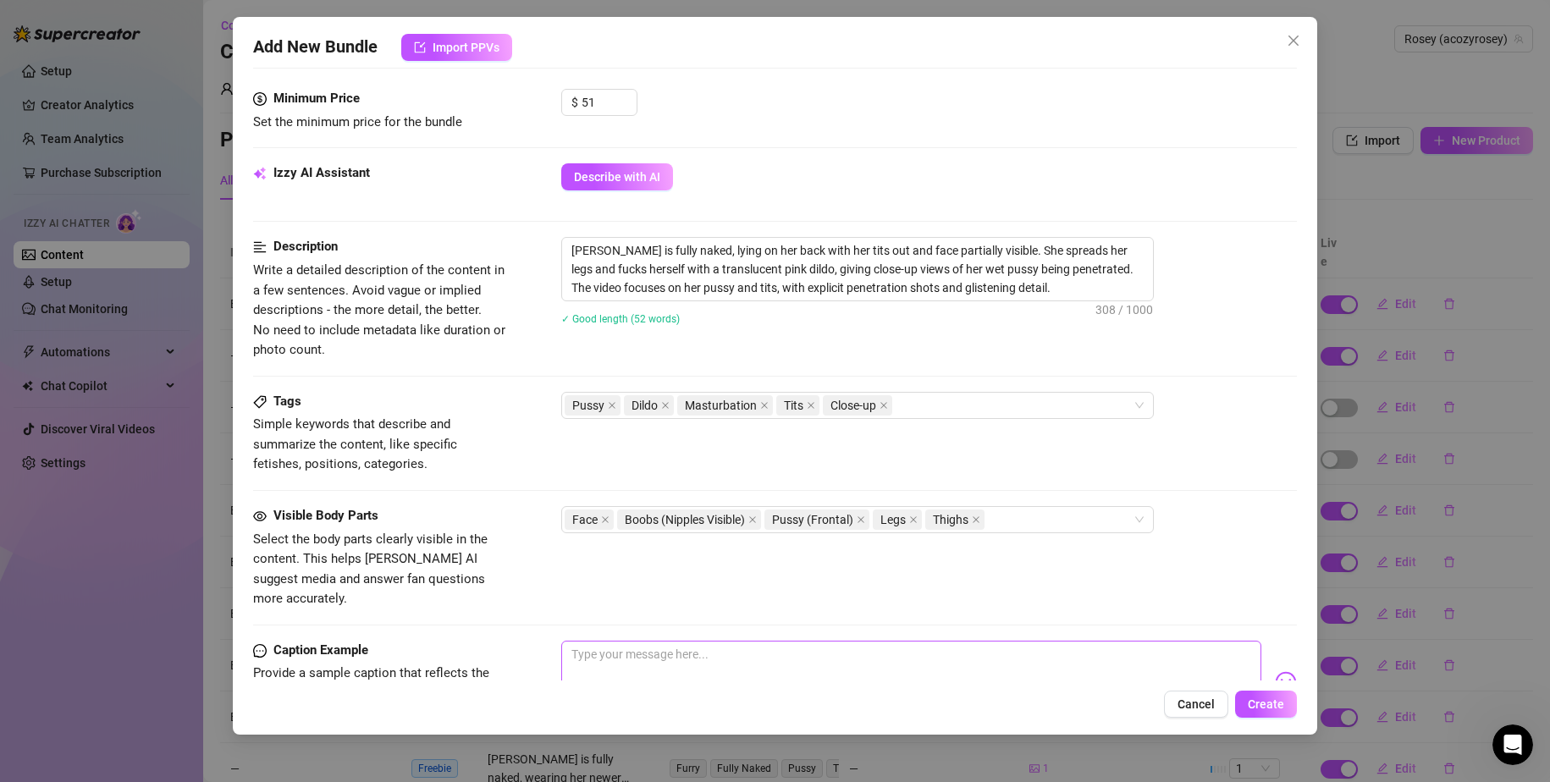
scroll to position [762, 0]
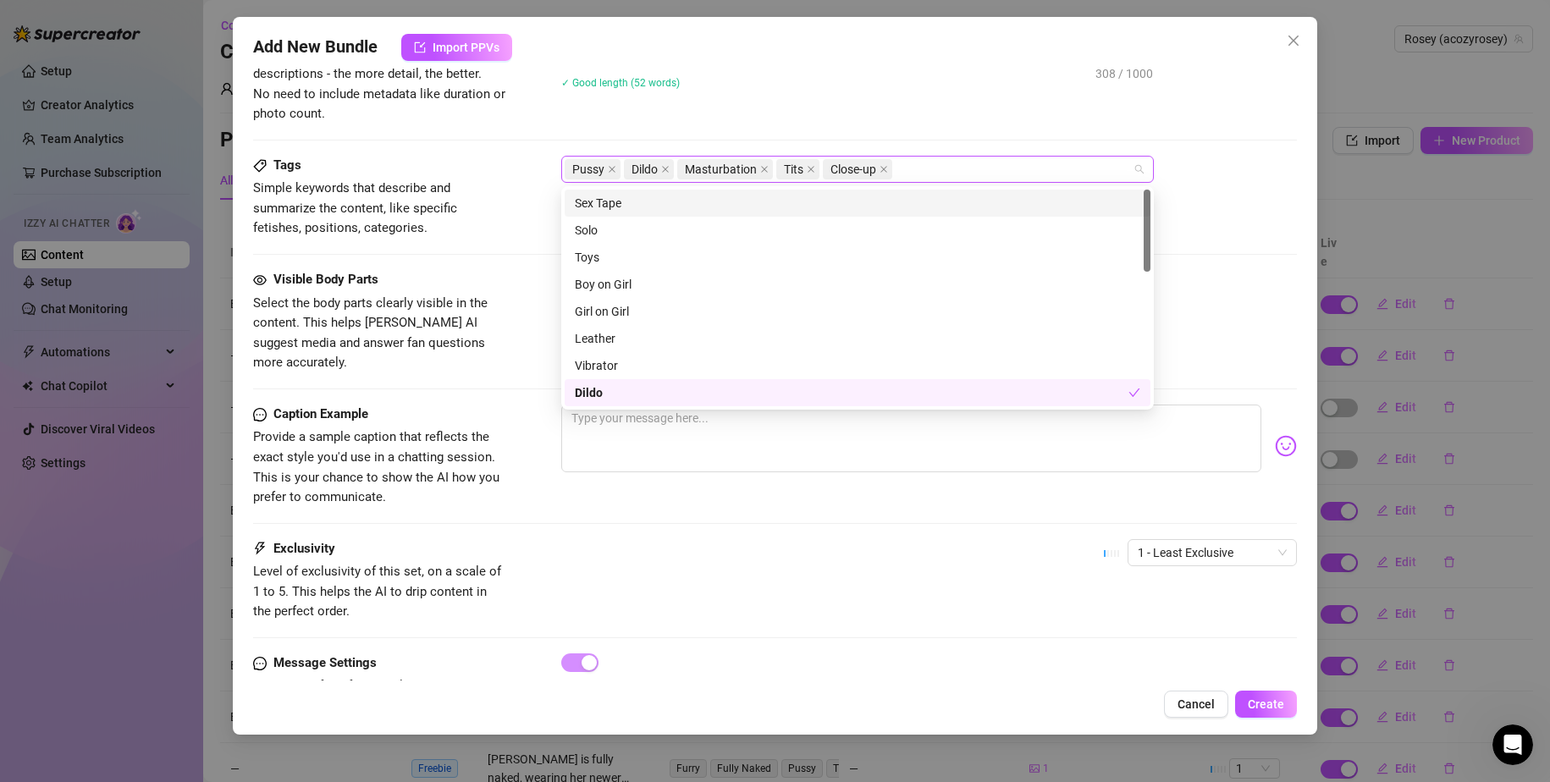
click at [1000, 164] on div "Pussy Dildo Masturbation Tits Close-up" at bounding box center [849, 169] width 568 height 24
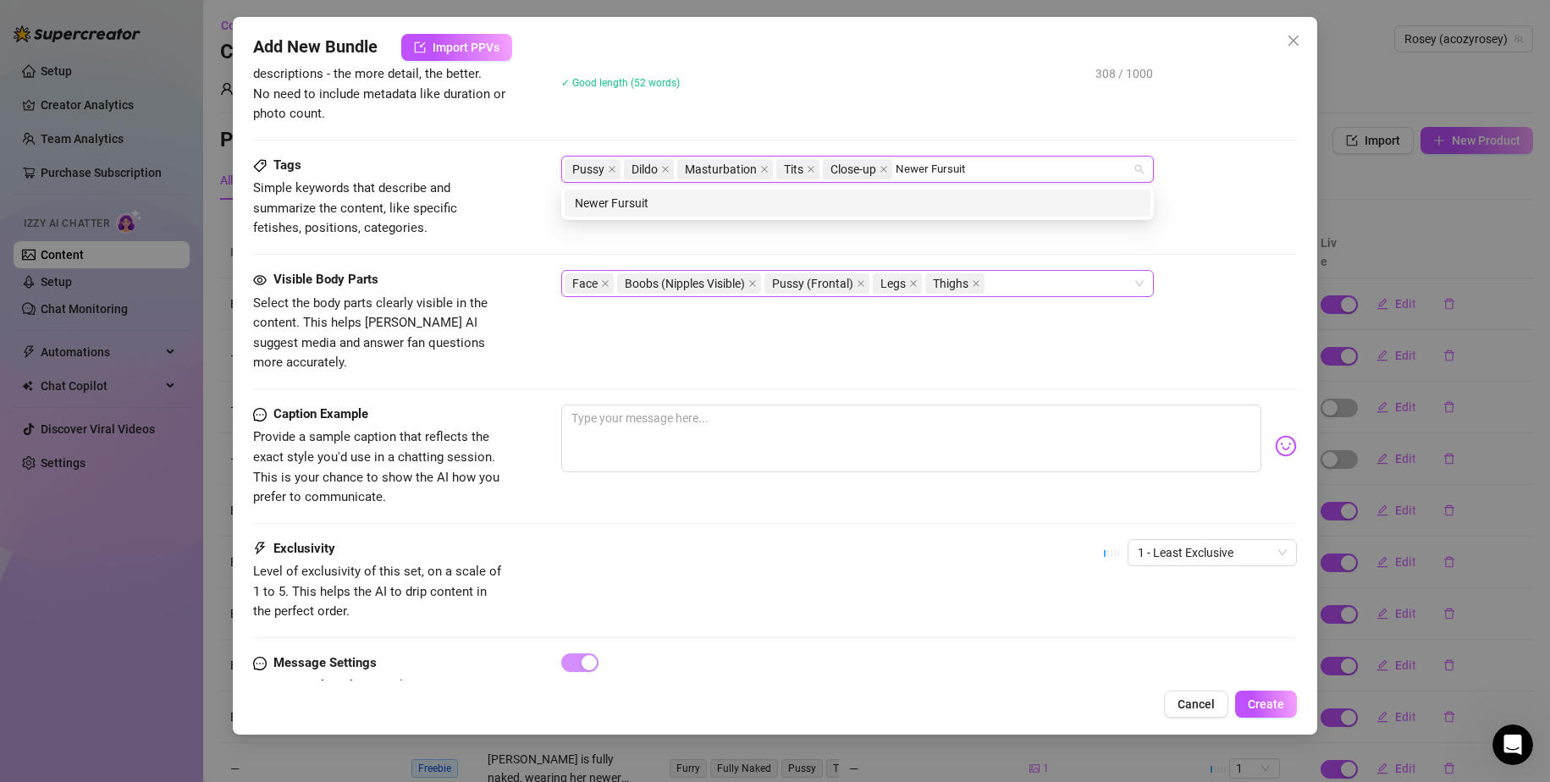
click at [1082, 281] on div "Face Boobs (Nipples Visible) Pussy (Frontal) Legs Thighs" at bounding box center [849, 284] width 568 height 24
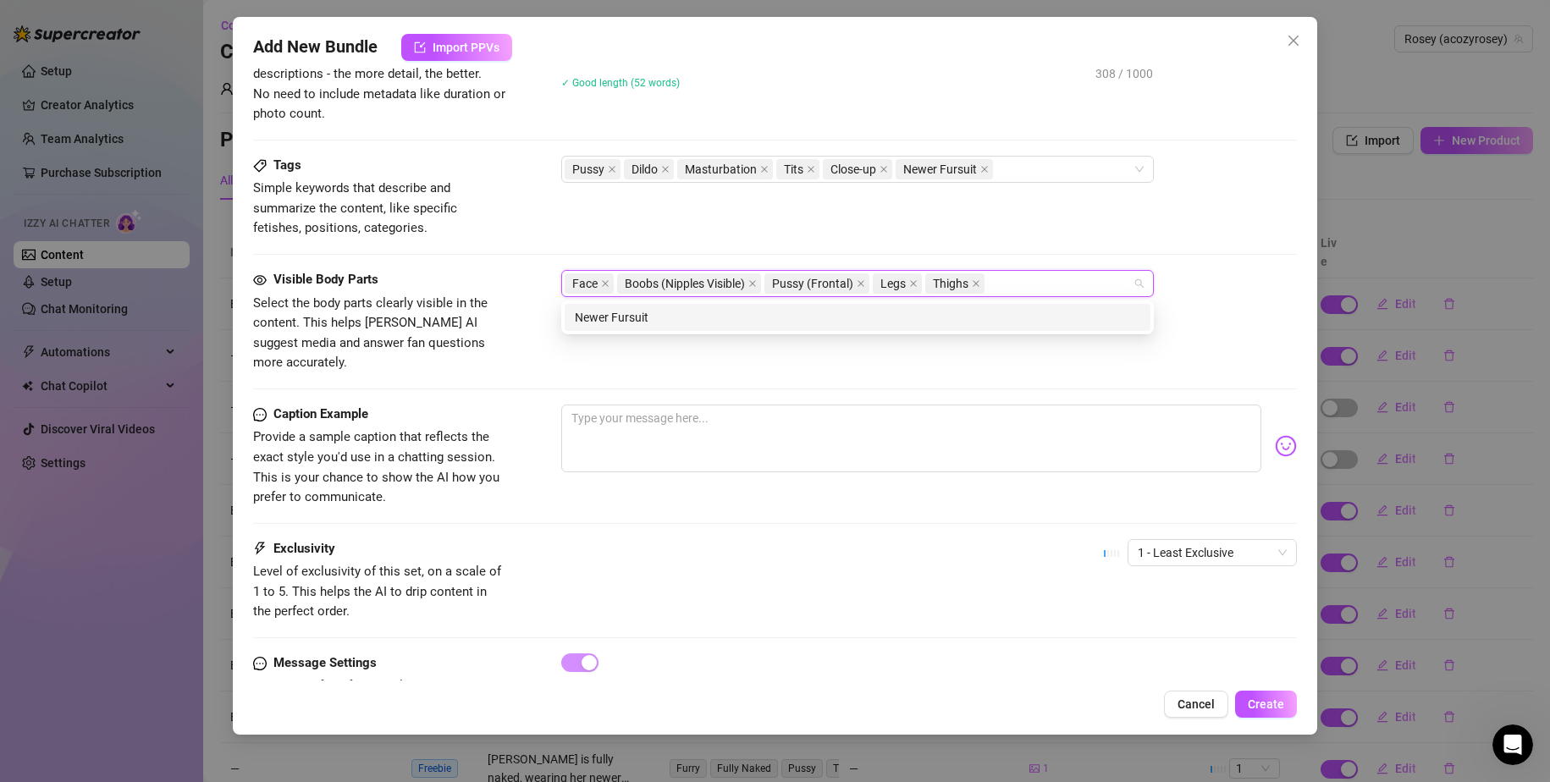
click at [1018, 540] on div "Exclusivity Level of exclusivity of this set, on a scale of 1 to 5. This helps …" at bounding box center [775, 580] width 1045 height 83
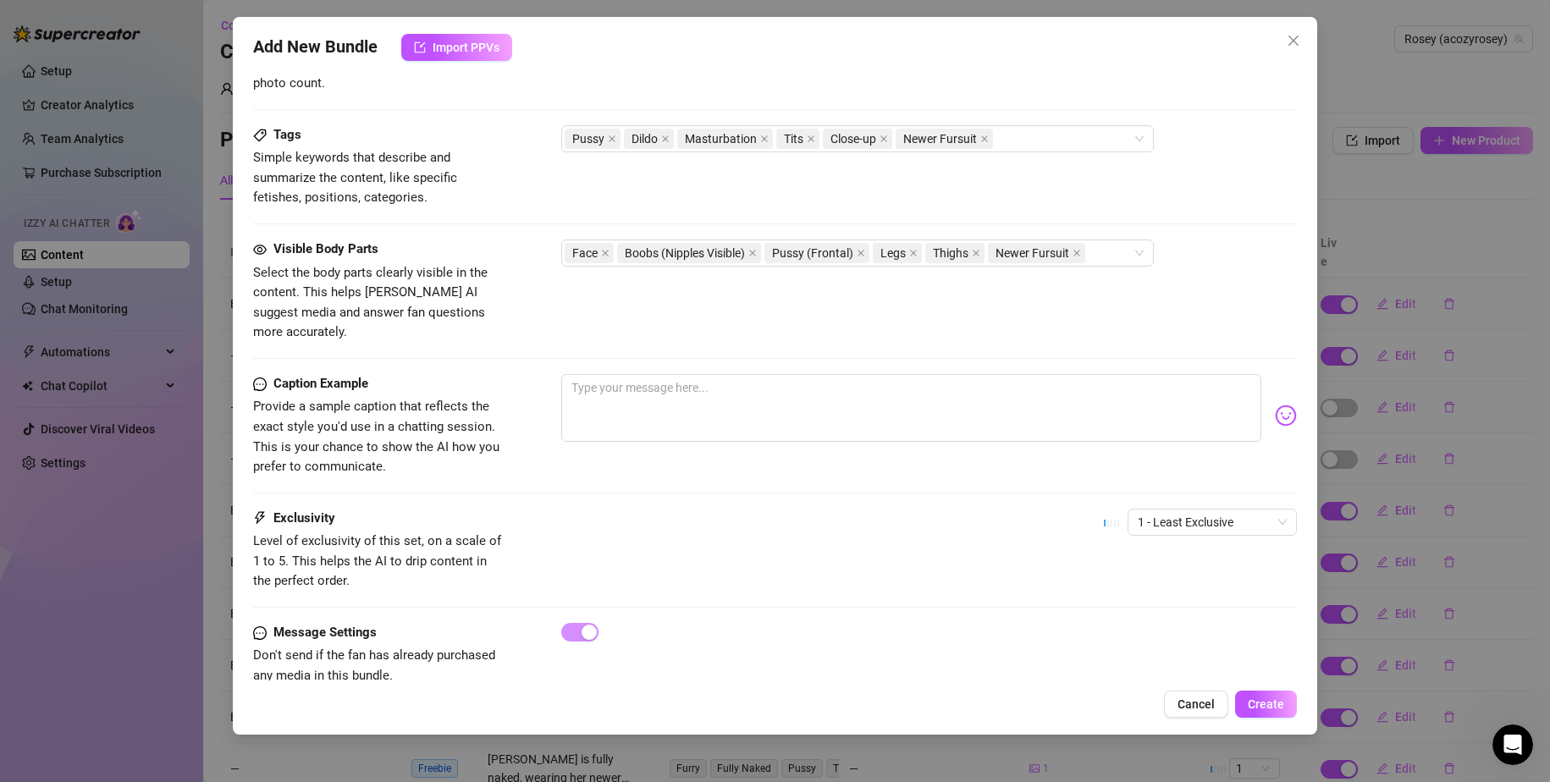
scroll to position [809, 0]
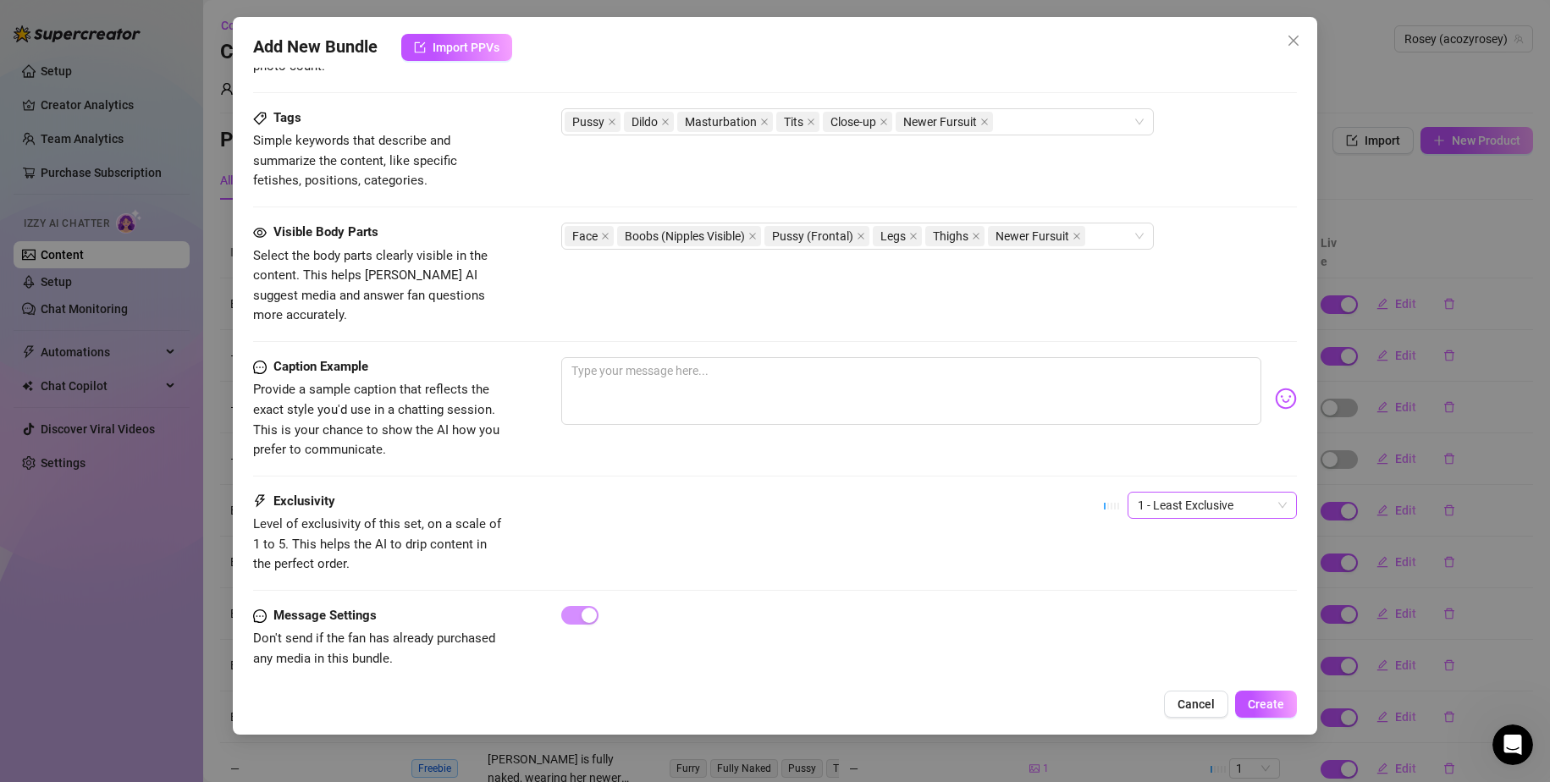
drag, startPoint x: 1174, startPoint y: 473, endPoint x: 1182, endPoint y: 481, distance: 10.8
click at [1180, 493] on span "1 - Least Exclusive" at bounding box center [1212, 505] width 149 height 25
click at [1188, 584] on div "3" at bounding box center [1198, 573] width 163 height 27
drag, startPoint x: 1191, startPoint y: 595, endPoint x: 1187, endPoint y: 534, distance: 61.1
click at [1188, 606] on div at bounding box center [929, 615] width 737 height 19
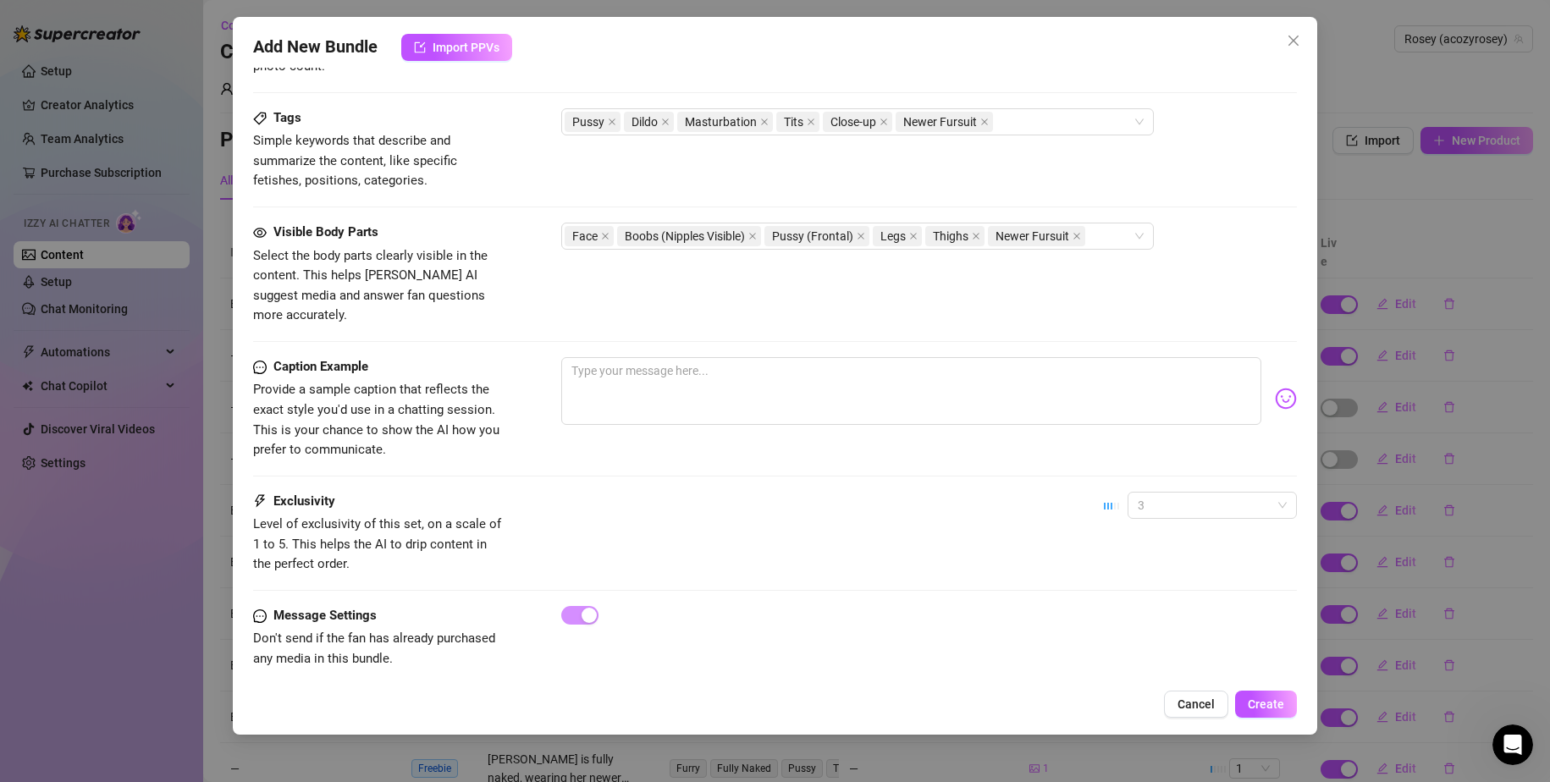
drag, startPoint x: 1204, startPoint y: 479, endPoint x: 1196, endPoint y: 547, distance: 68.2
click at [1204, 493] on span "3" at bounding box center [1212, 505] width 149 height 25
click at [1192, 607] on div "4" at bounding box center [1198, 600] width 142 height 19
click at [983, 606] on div at bounding box center [929, 615] width 737 height 19
click at [1250, 709] on button "Create" at bounding box center [1266, 704] width 62 height 27
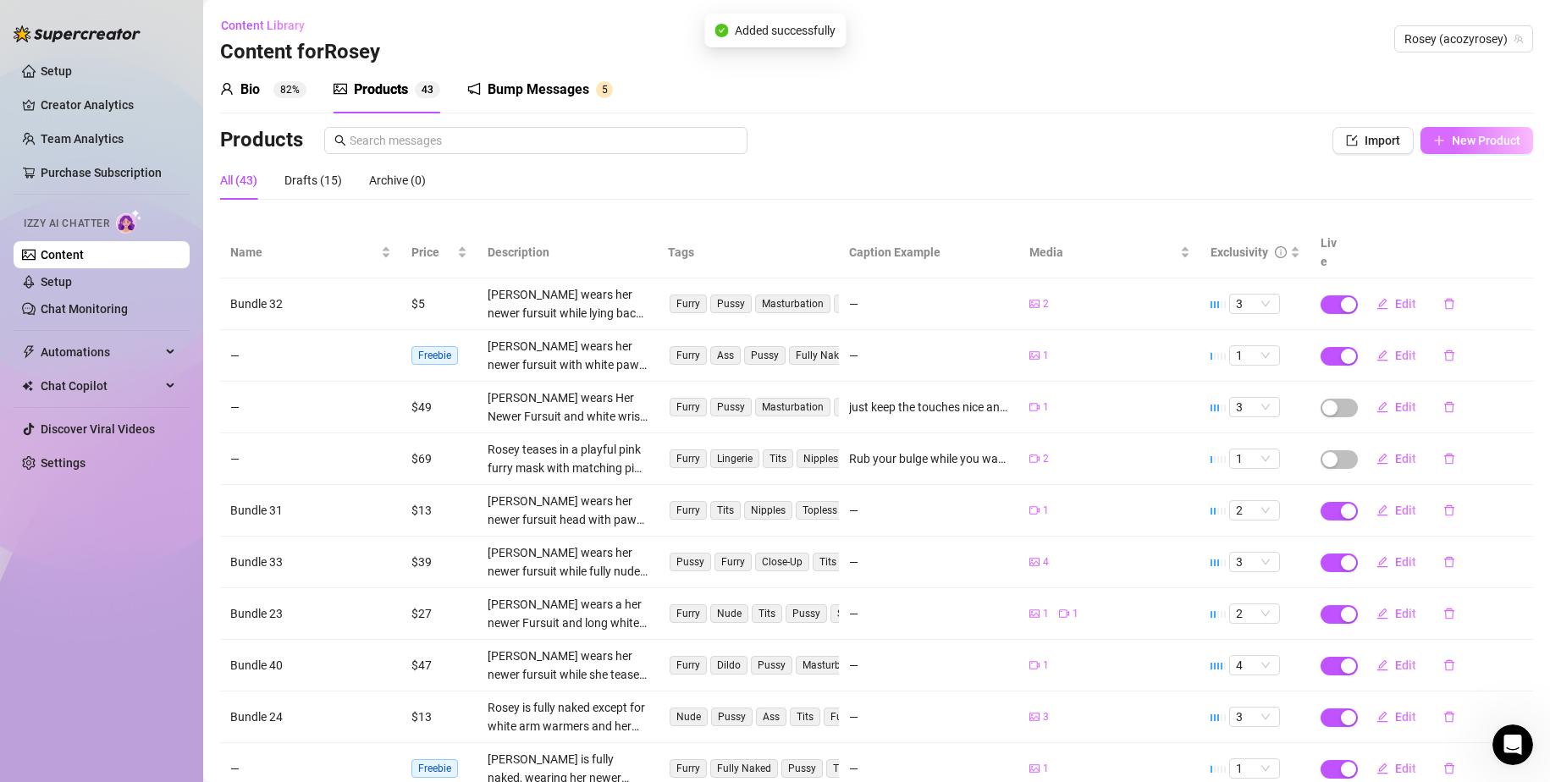
click at [1463, 157] on div "Products Import New Product" at bounding box center [876, 144] width 1313 height 34
click at [1463, 132] on button "New Product" at bounding box center [1477, 140] width 113 height 27
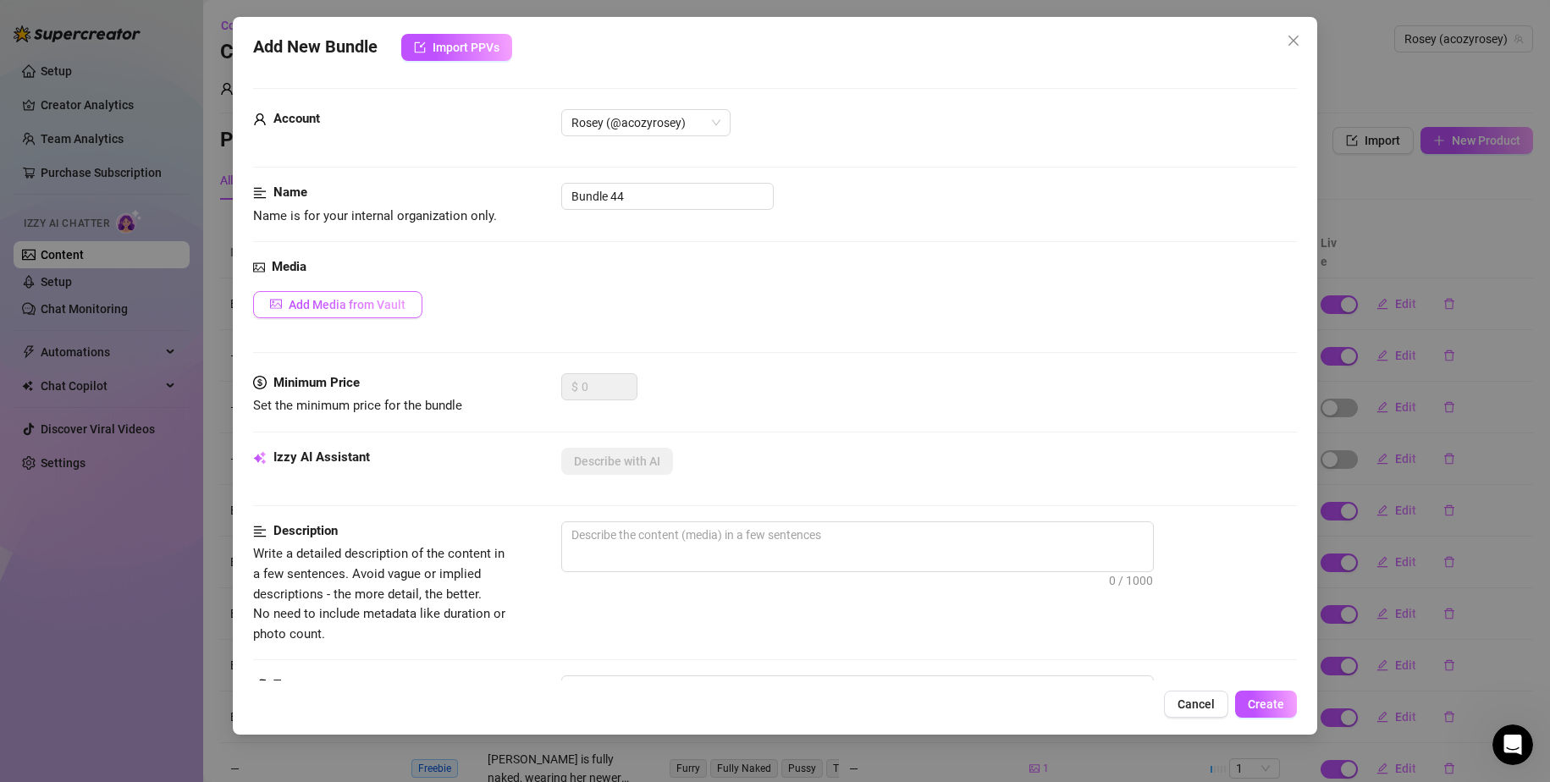
click at [360, 303] on span "Add Media from Vault" at bounding box center [347, 305] width 117 height 14
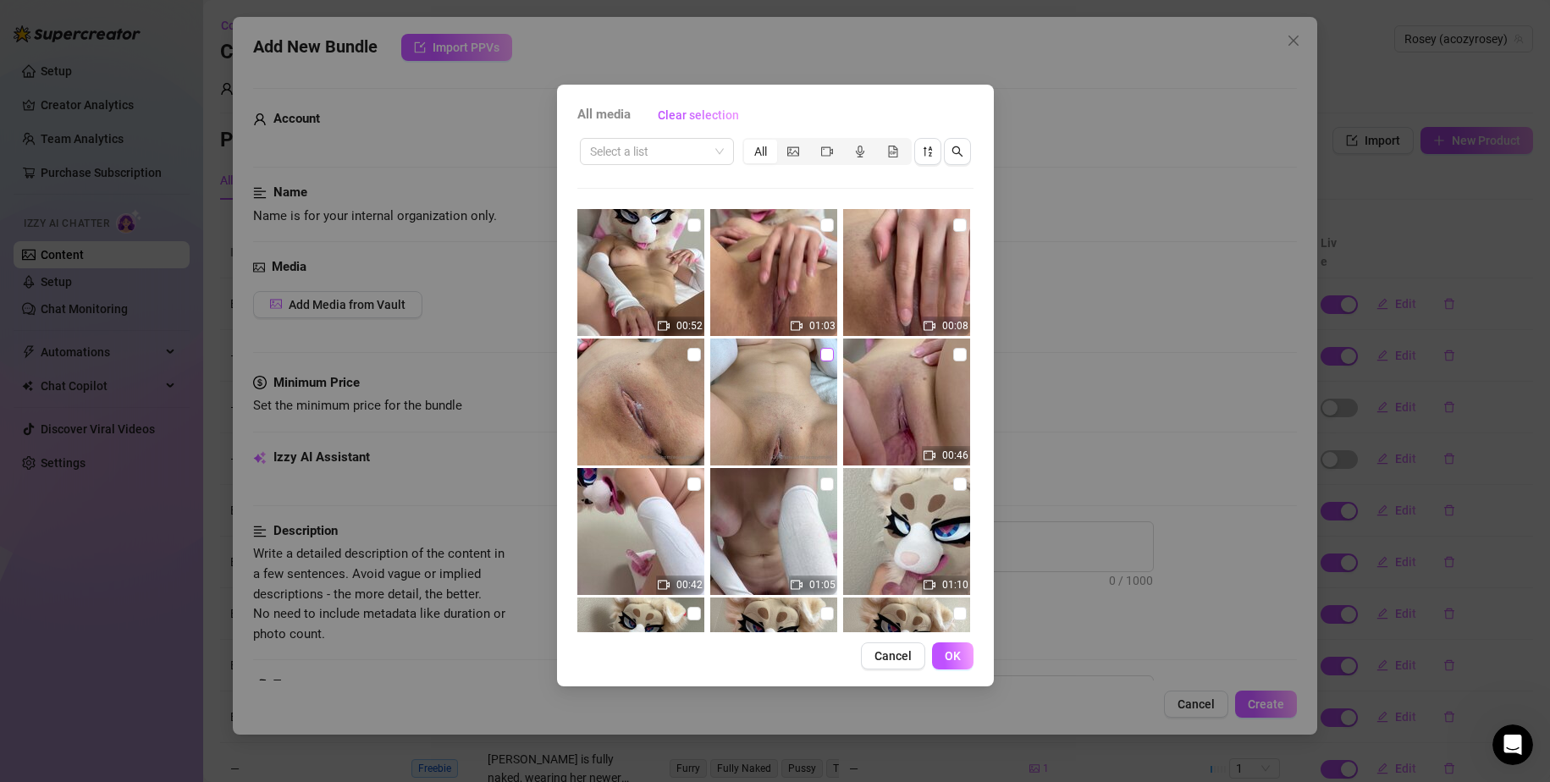
click at [820, 348] on input "checkbox" at bounding box center [827, 355] width 14 height 14
click at [687, 357] on input "checkbox" at bounding box center [694, 355] width 14 height 14
click at [953, 223] on input "checkbox" at bounding box center [960, 225] width 14 height 14
click at [956, 655] on span "OK" at bounding box center [953, 656] width 16 height 14
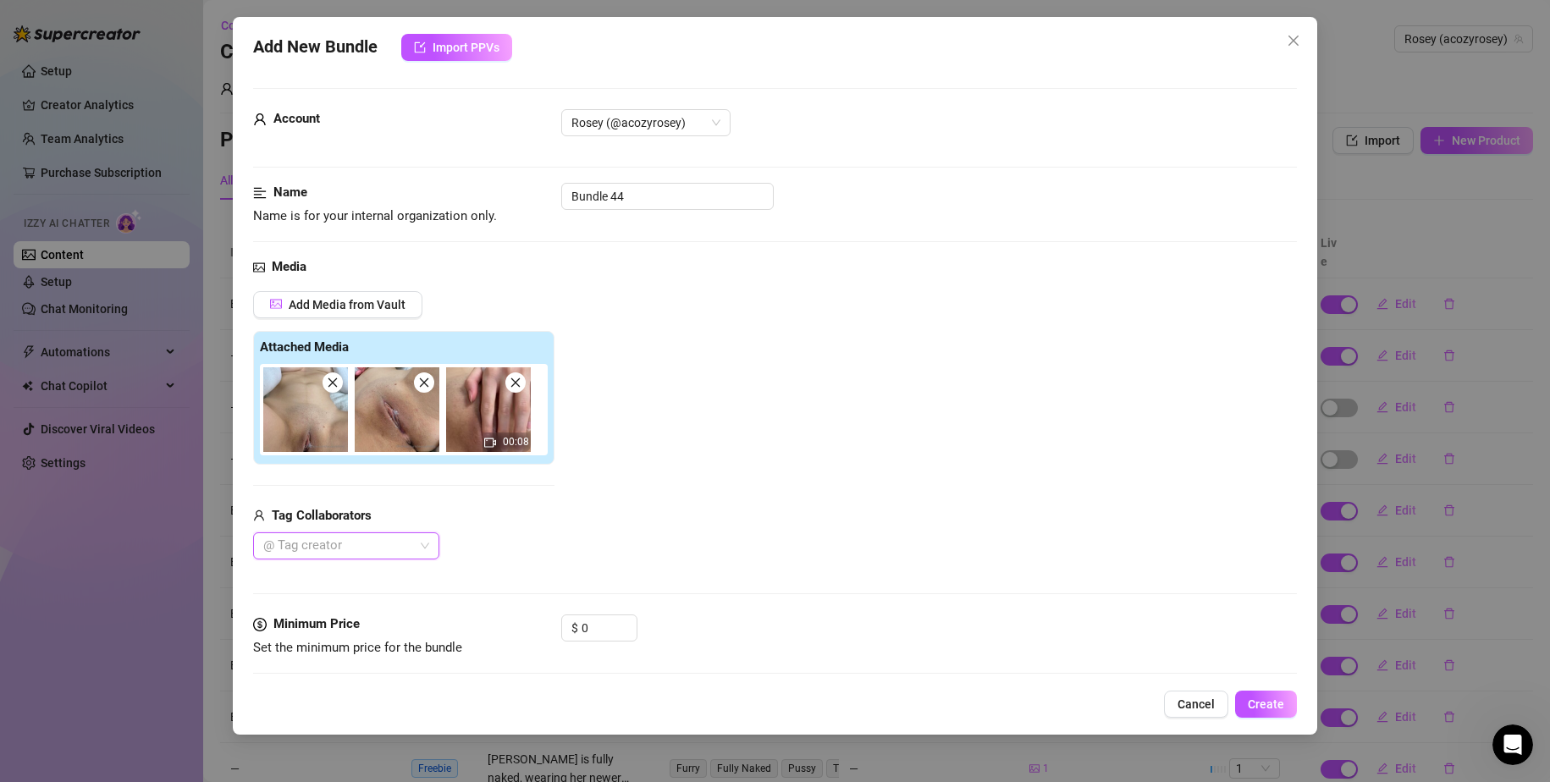
scroll to position [169, 0]
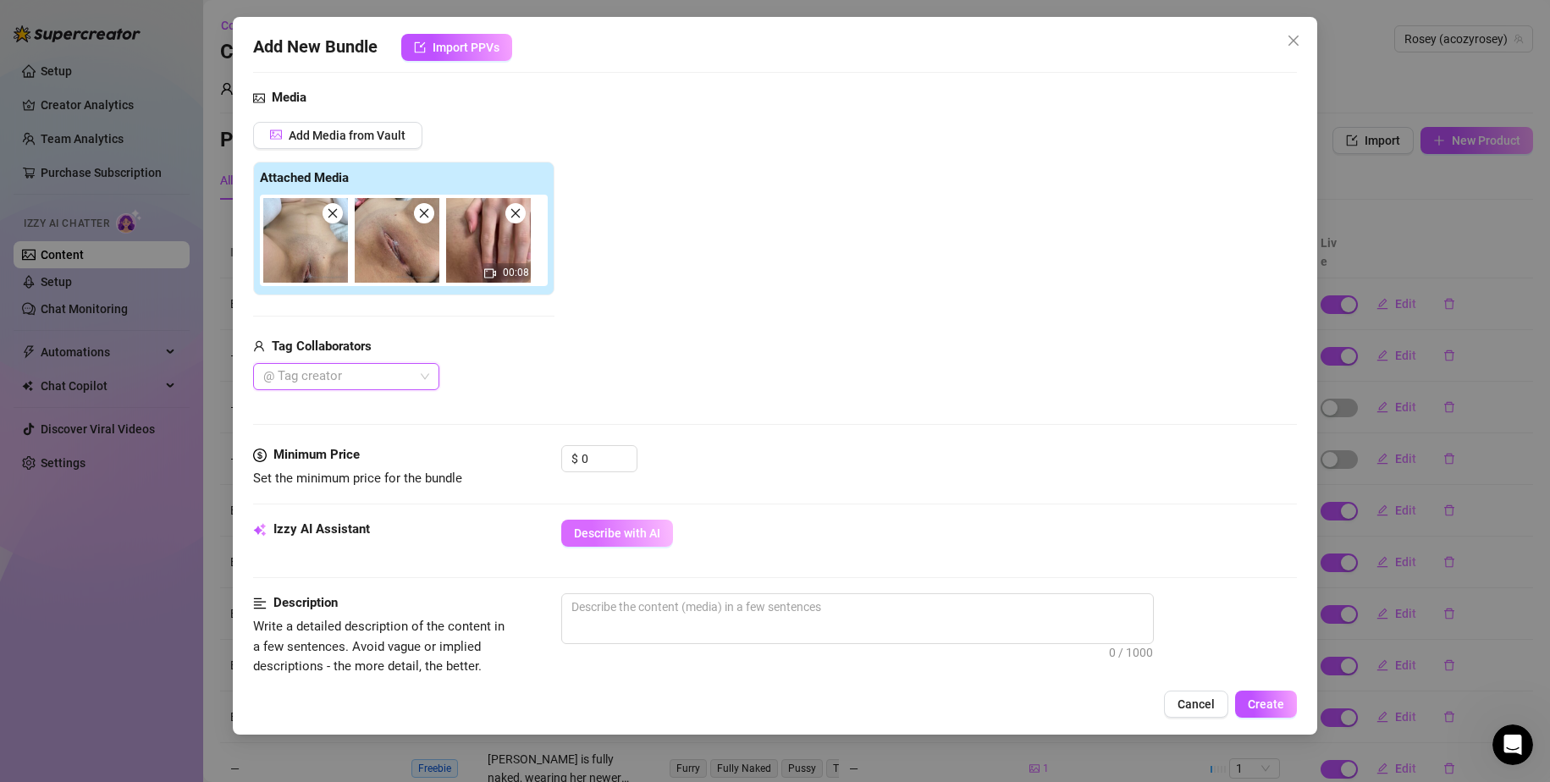
click at [602, 535] on span "Describe with AI" at bounding box center [617, 534] width 86 height 14
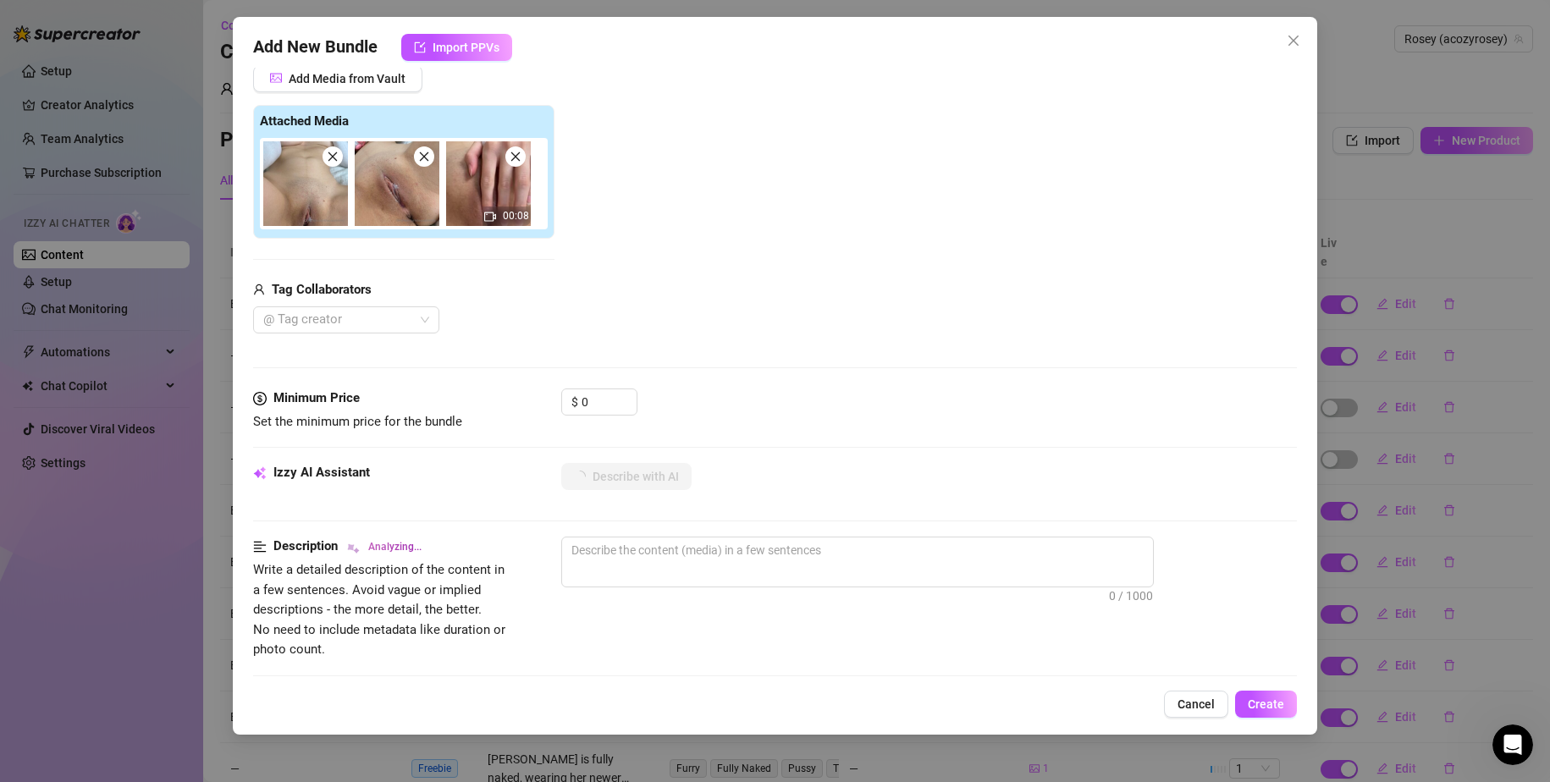
scroll to position [254, 0]
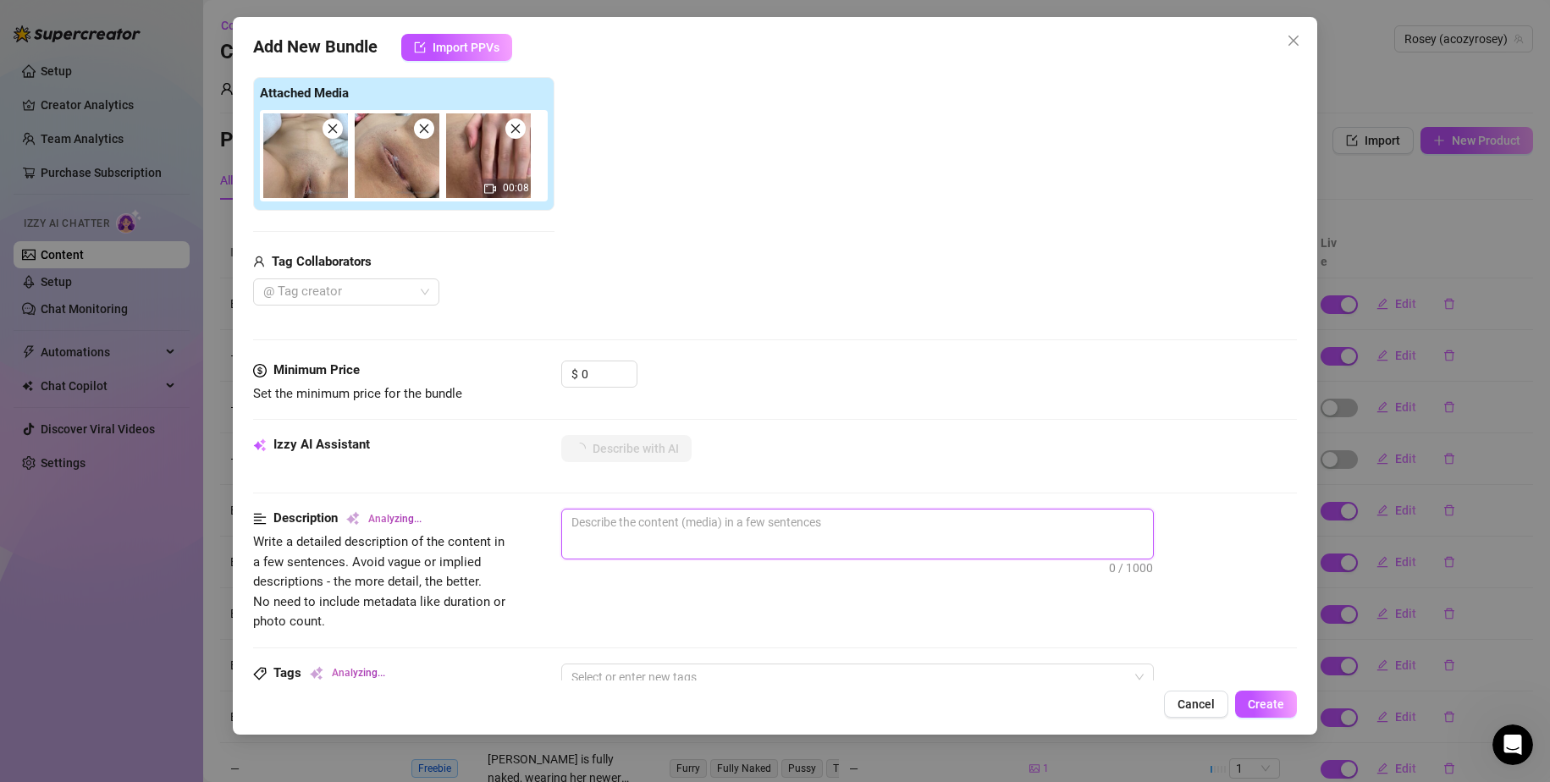
click at [676, 528] on textarea at bounding box center [857, 522] width 591 height 25
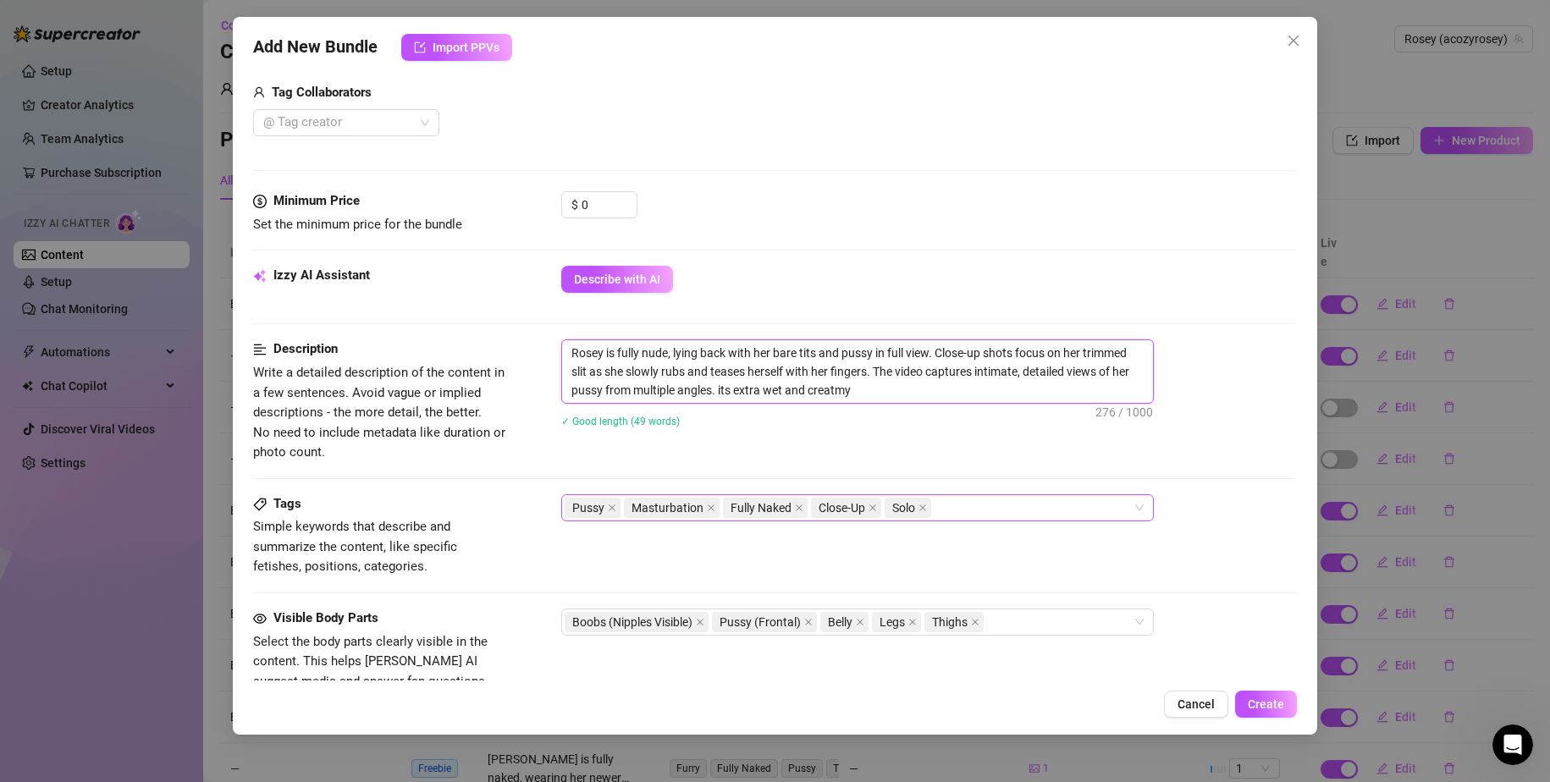
click at [991, 498] on div "Pussy Masturbation Fully Naked Close-Up Solo" at bounding box center [849, 508] width 568 height 24
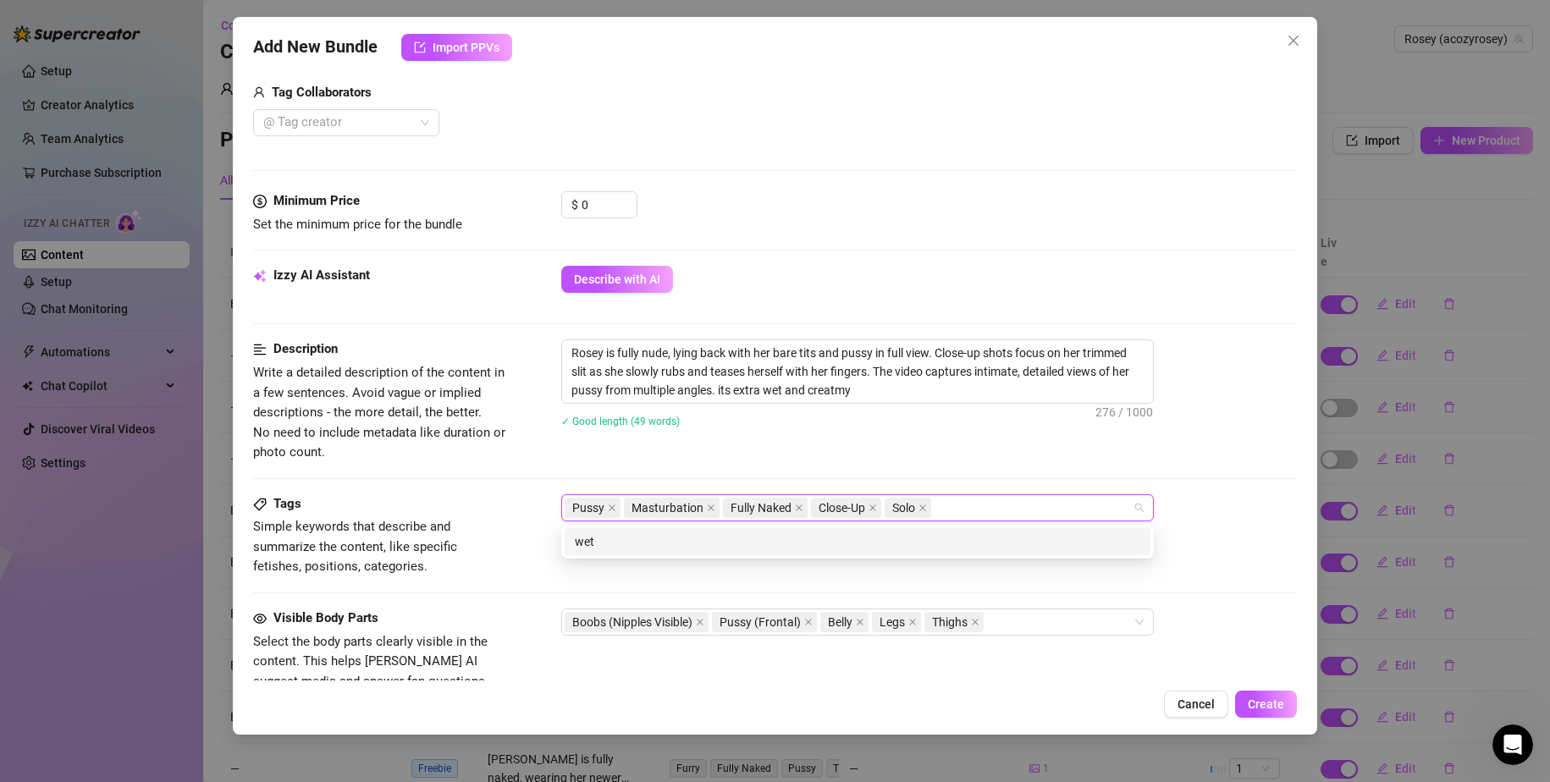
click at [974, 515] on div "Pussy Masturbation Fully Naked Close-Up Solo wet" at bounding box center [849, 508] width 568 height 24
click at [985, 537] on div "wet" at bounding box center [858, 541] width 586 height 27
drag, startPoint x: 983, startPoint y: 543, endPoint x: 996, endPoint y: 544, distance: 12.7
click at [996, 544] on div "Newer Fursuit" at bounding box center [858, 542] width 566 height 19
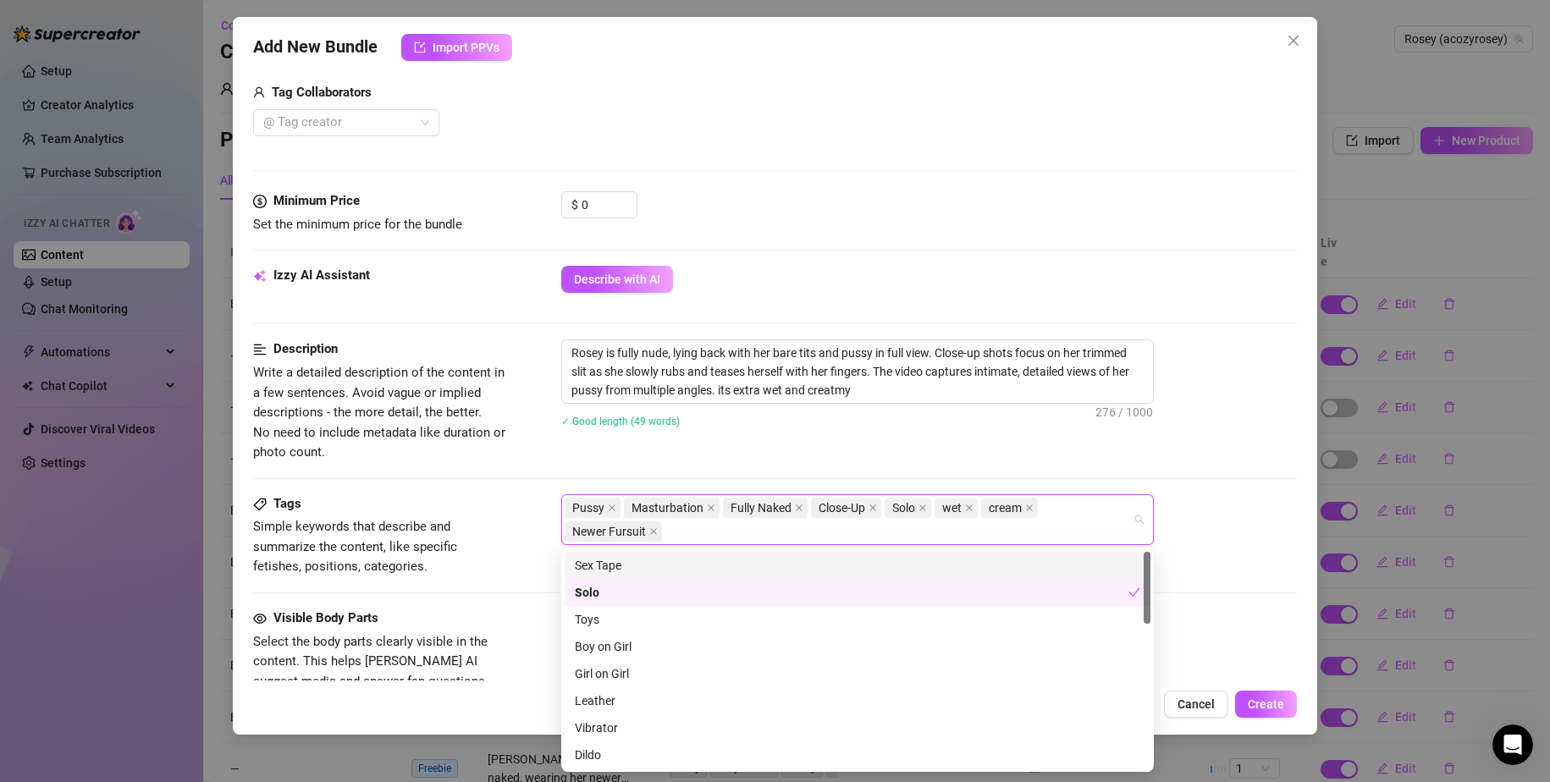
click at [1190, 430] on div "✓ Good length (49 words)" at bounding box center [929, 420] width 737 height 19
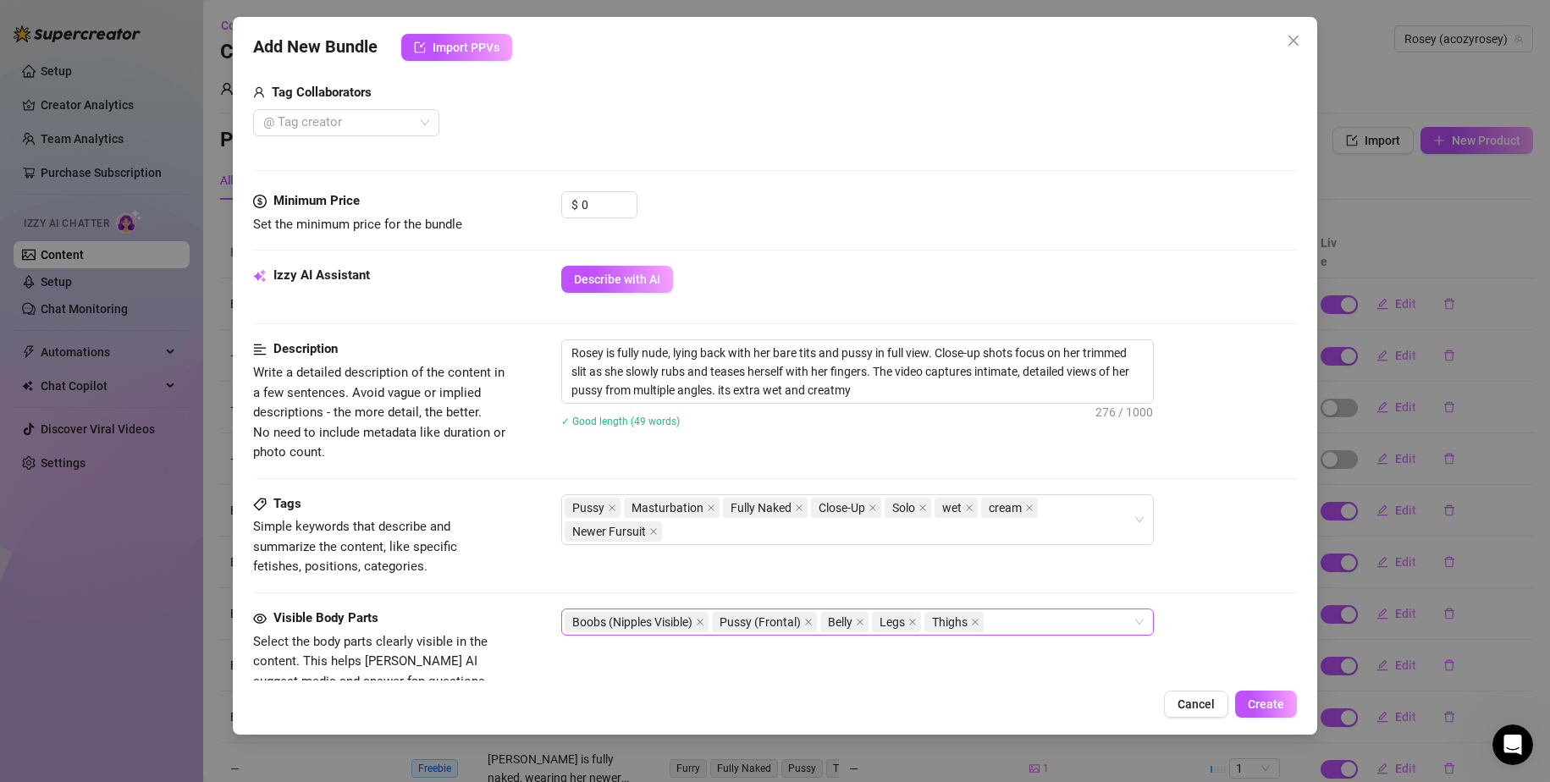
scroll to position [593, 0]
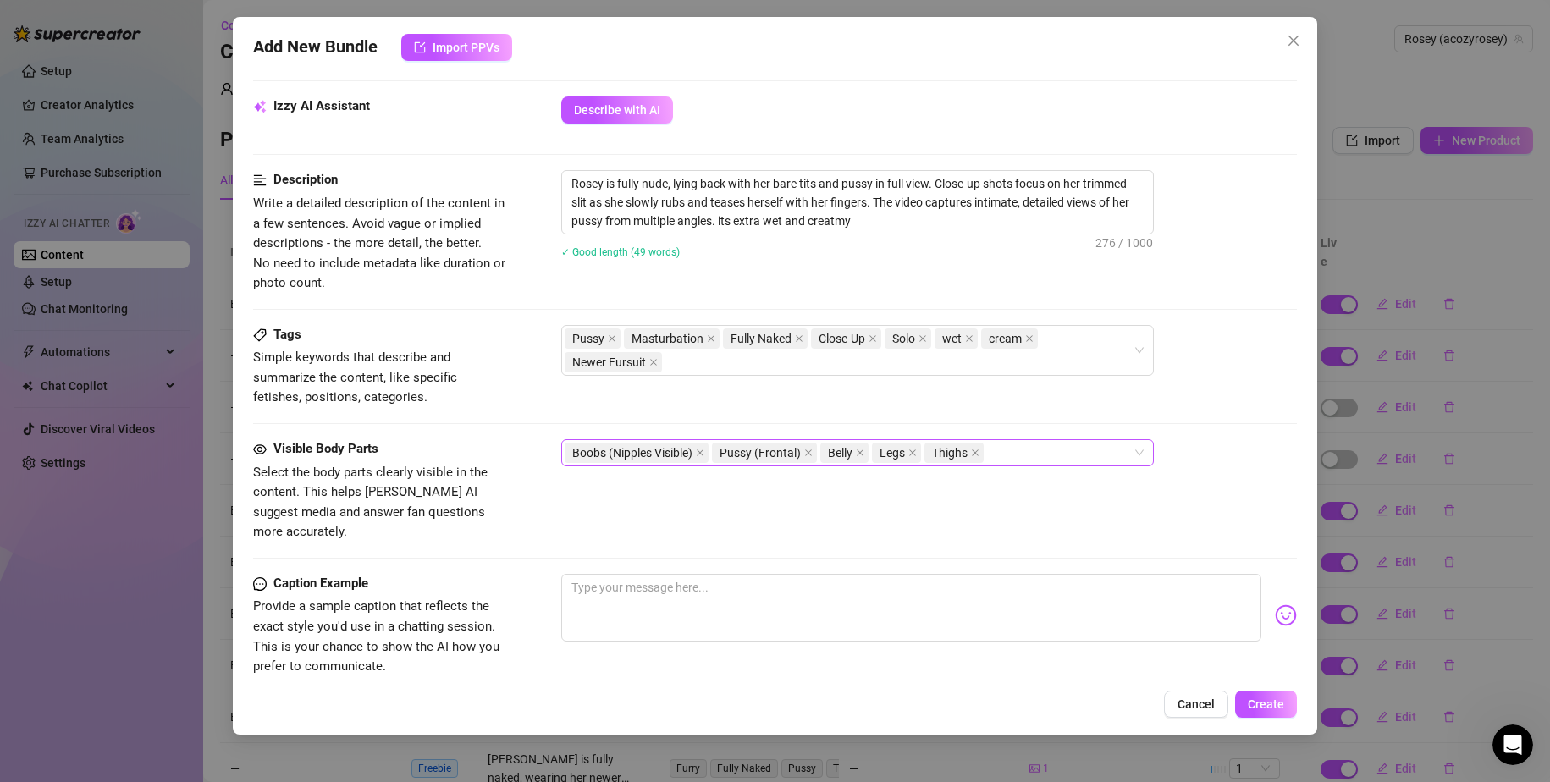
click at [989, 450] on div "Boobs (Nipples Visible) Pussy (Frontal) Belly Legs Thighs" at bounding box center [849, 453] width 568 height 24
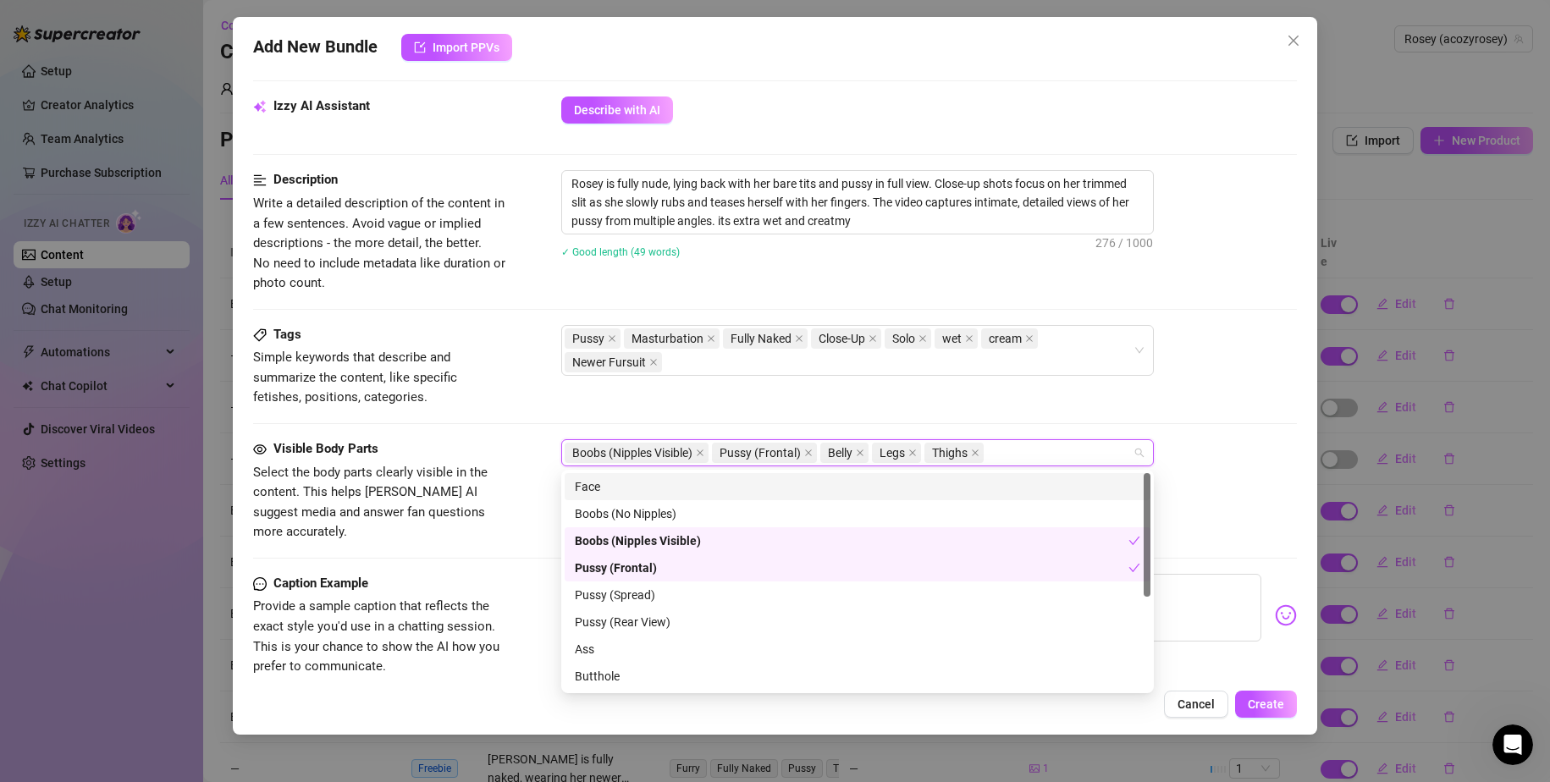
click at [1017, 444] on div "Boobs (Nipples Visible) Pussy (Frontal) Belly Legs Thighs" at bounding box center [849, 453] width 568 height 24
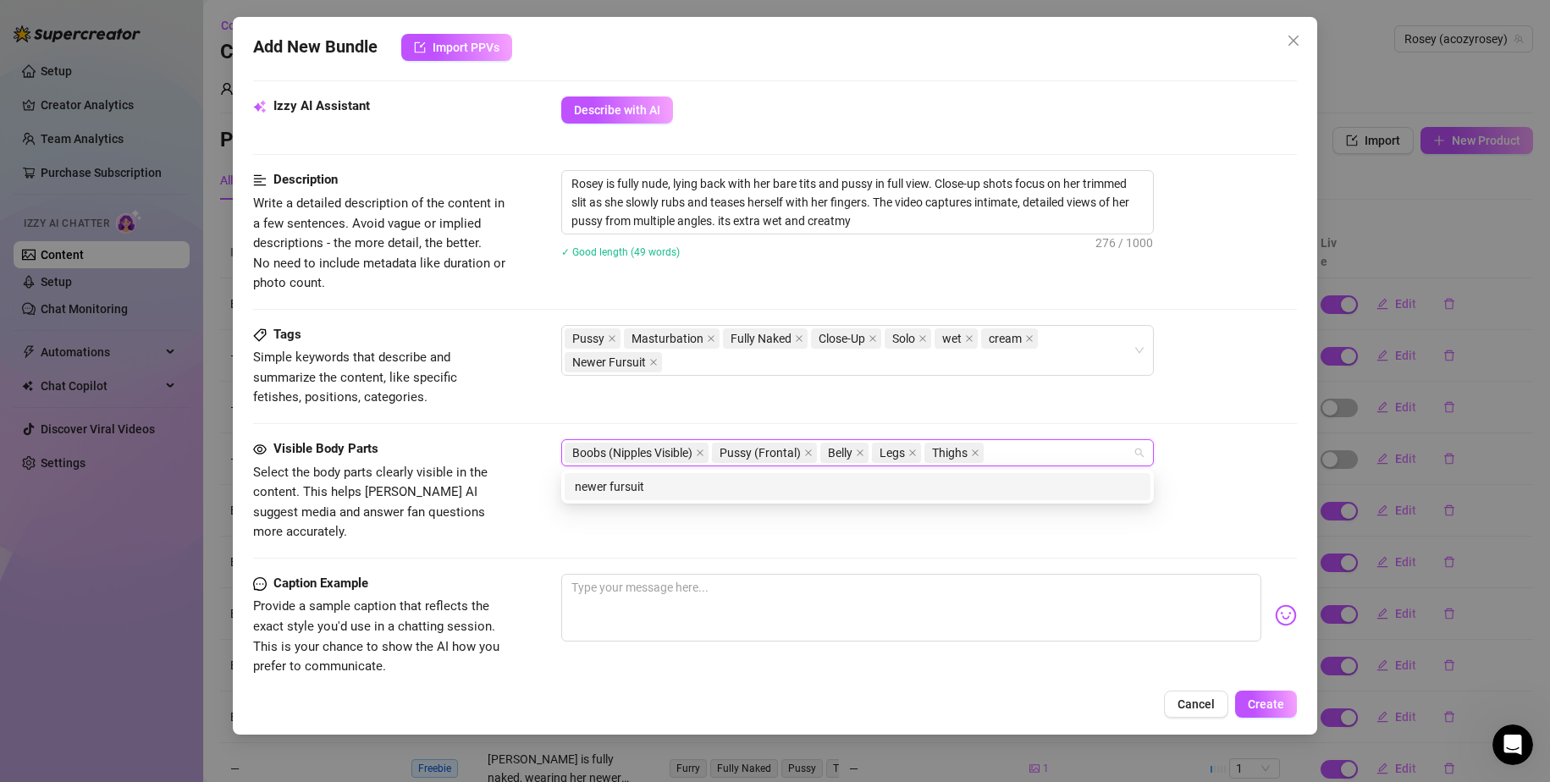
click at [938, 419] on div "Tags Simple keywords that describe and summarize the content, like specific fet…" at bounding box center [775, 382] width 1045 height 114
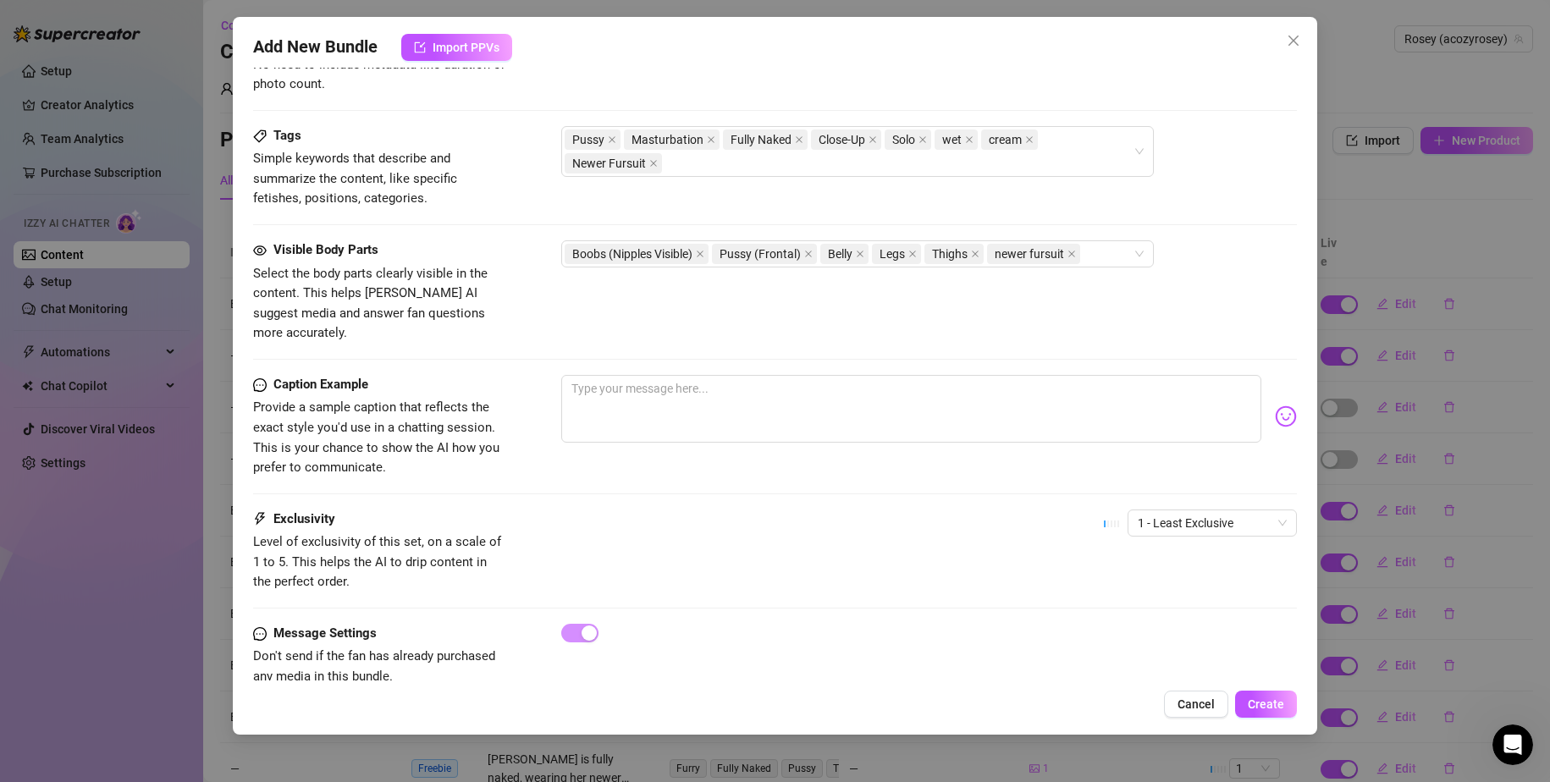
scroll to position [809, 0]
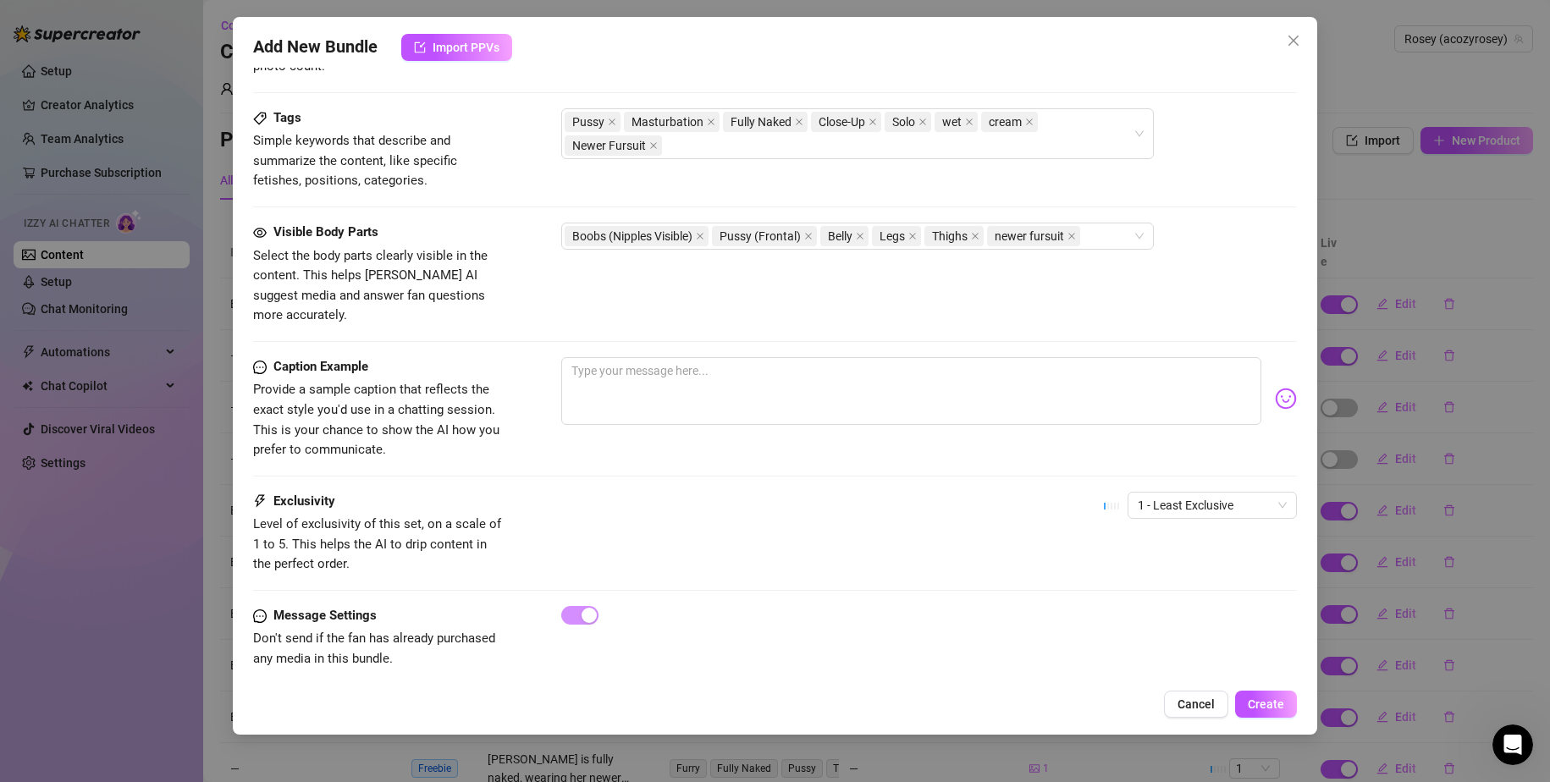
click at [1195, 437] on div "Caption Example Provide a sample caption that reflects the exact style you'd us…" at bounding box center [775, 408] width 1045 height 103
drag, startPoint x: 1195, startPoint y: 487, endPoint x: 1195, endPoint y: 498, distance: 11.0
click at [1195, 493] on span "1 - Least Exclusive" at bounding box center [1212, 505] width 149 height 25
click at [1169, 599] on div "4" at bounding box center [1198, 600] width 142 height 19
click at [1267, 709] on span "Create" at bounding box center [1266, 705] width 36 height 14
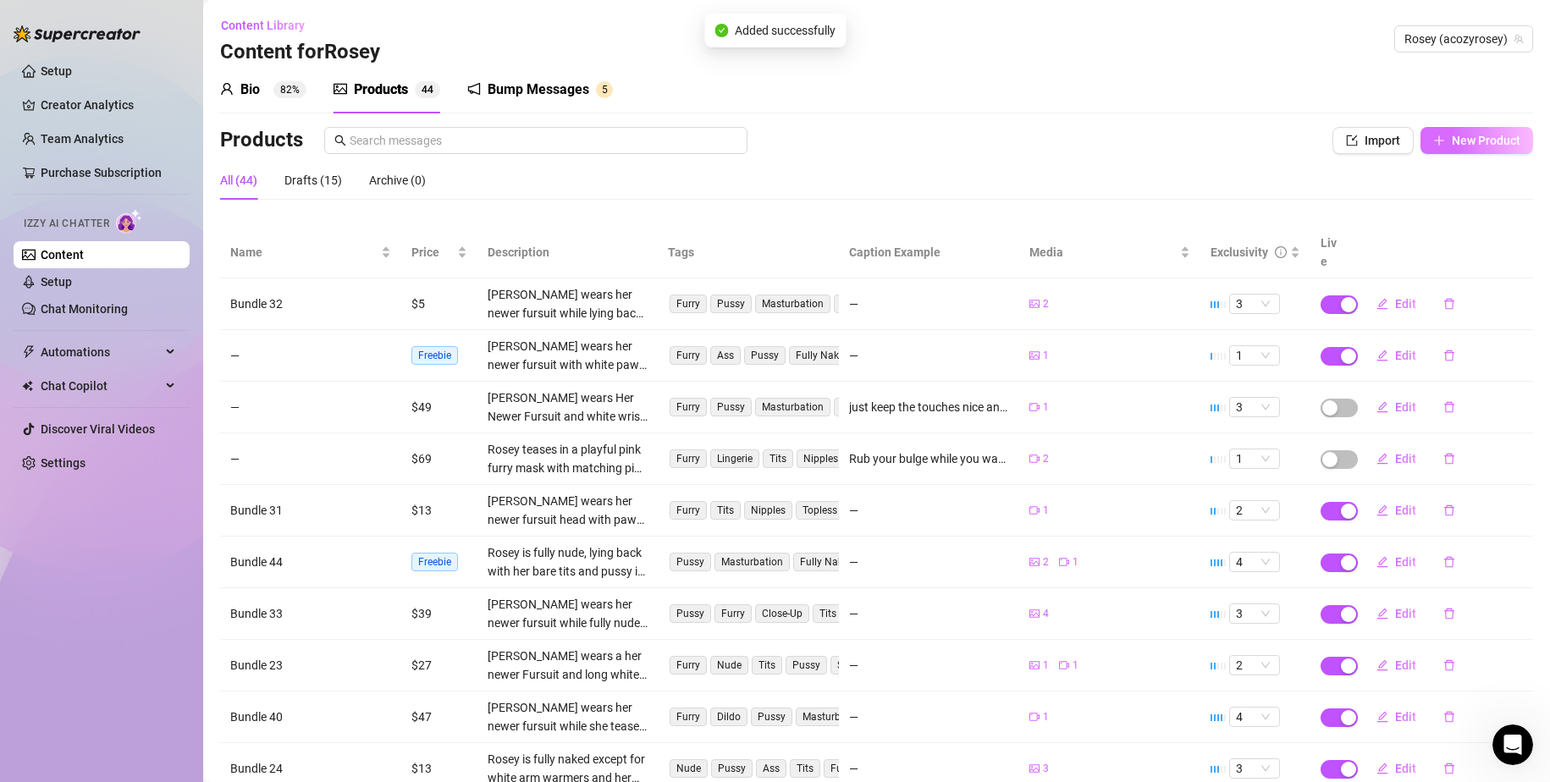
click at [1438, 152] on button "New Product" at bounding box center [1477, 140] width 113 height 27
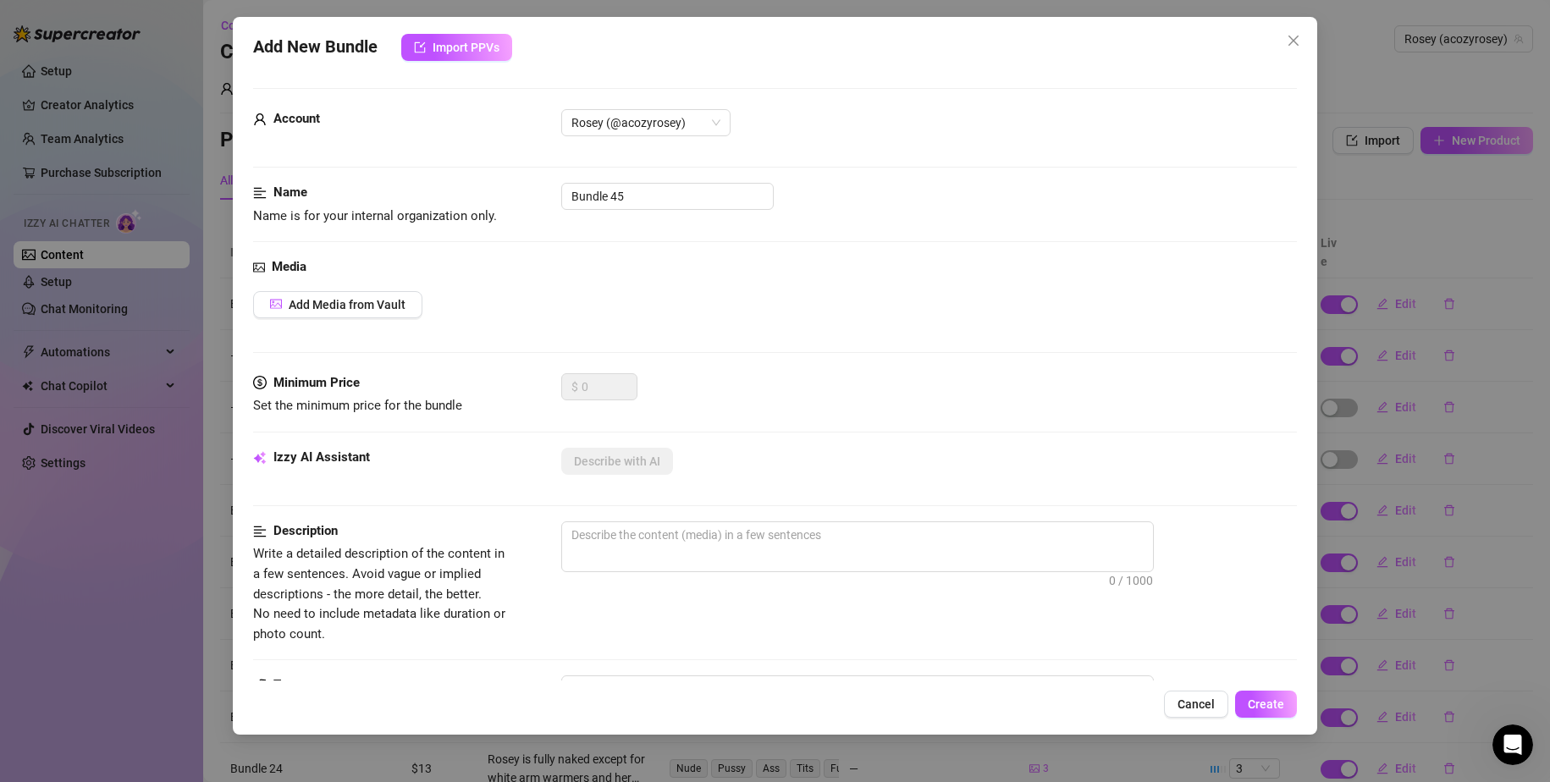
click at [344, 322] on div "Media Add Media from Vault" at bounding box center [775, 315] width 1045 height 116
click at [358, 309] on span "Add Media from Vault" at bounding box center [347, 305] width 117 height 14
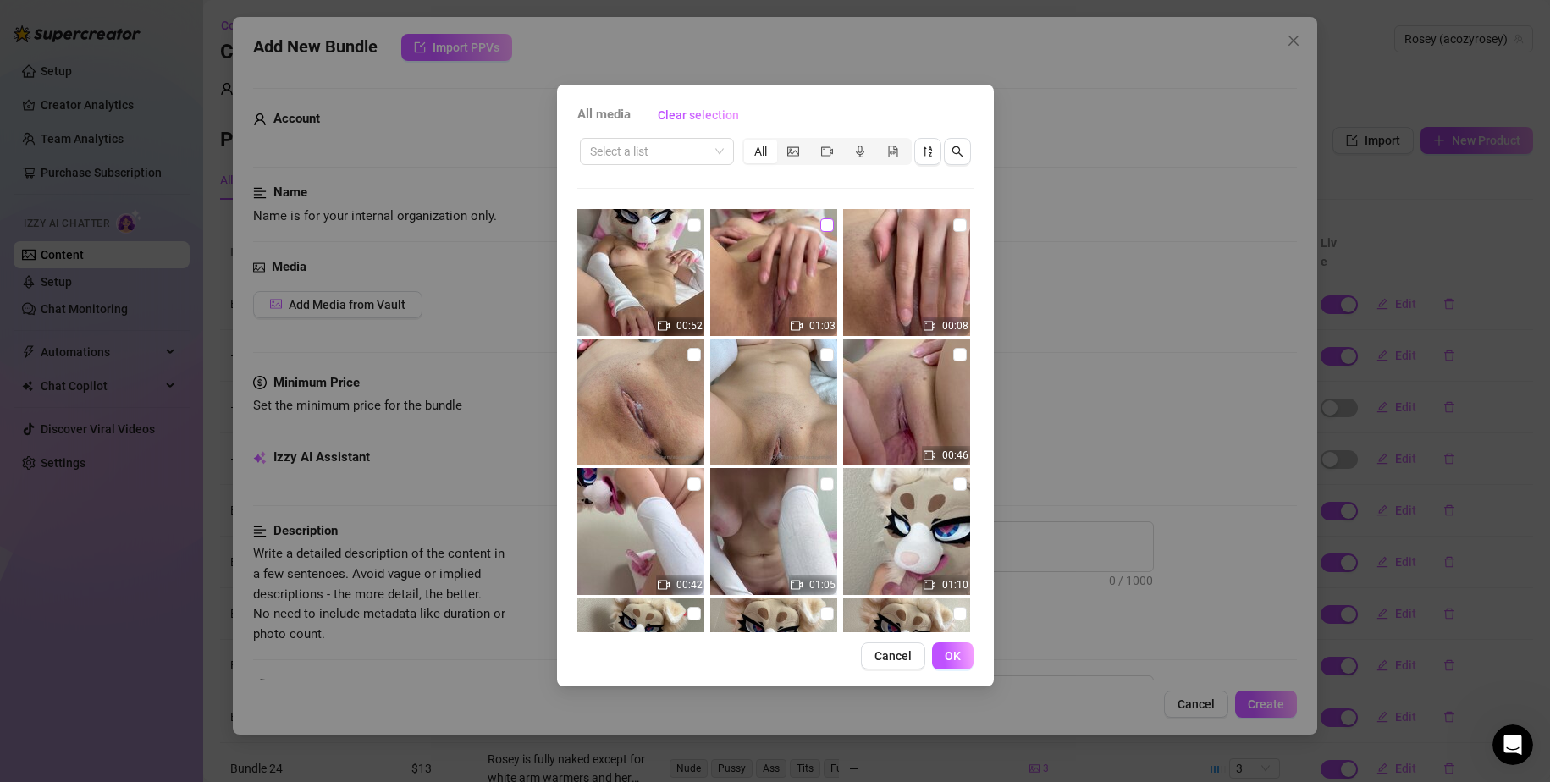
click at [821, 227] on input "checkbox" at bounding box center [827, 225] width 14 height 14
click at [966, 665] on button "OK" at bounding box center [952, 656] width 41 height 27
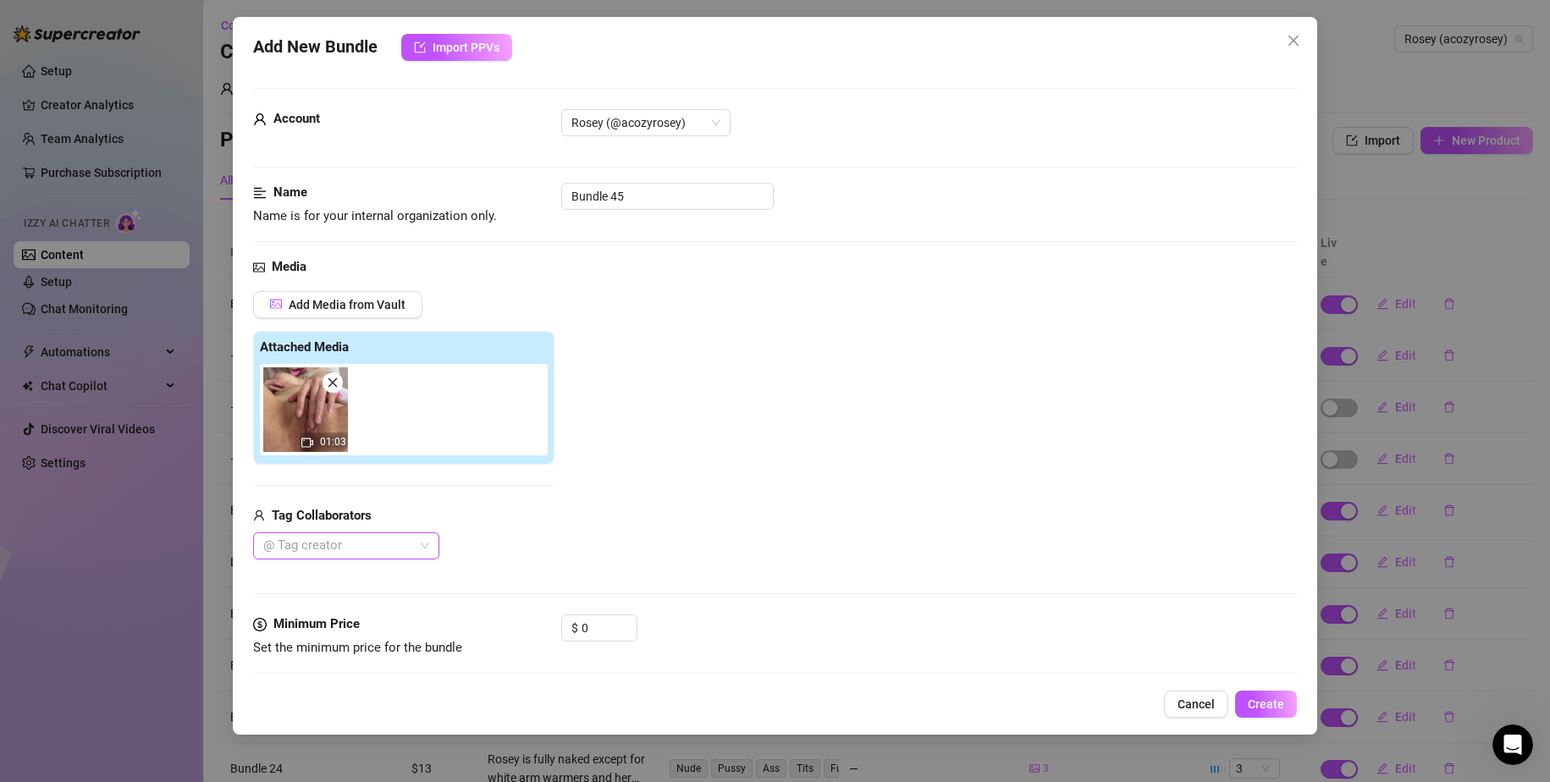
scroll to position [169, 0]
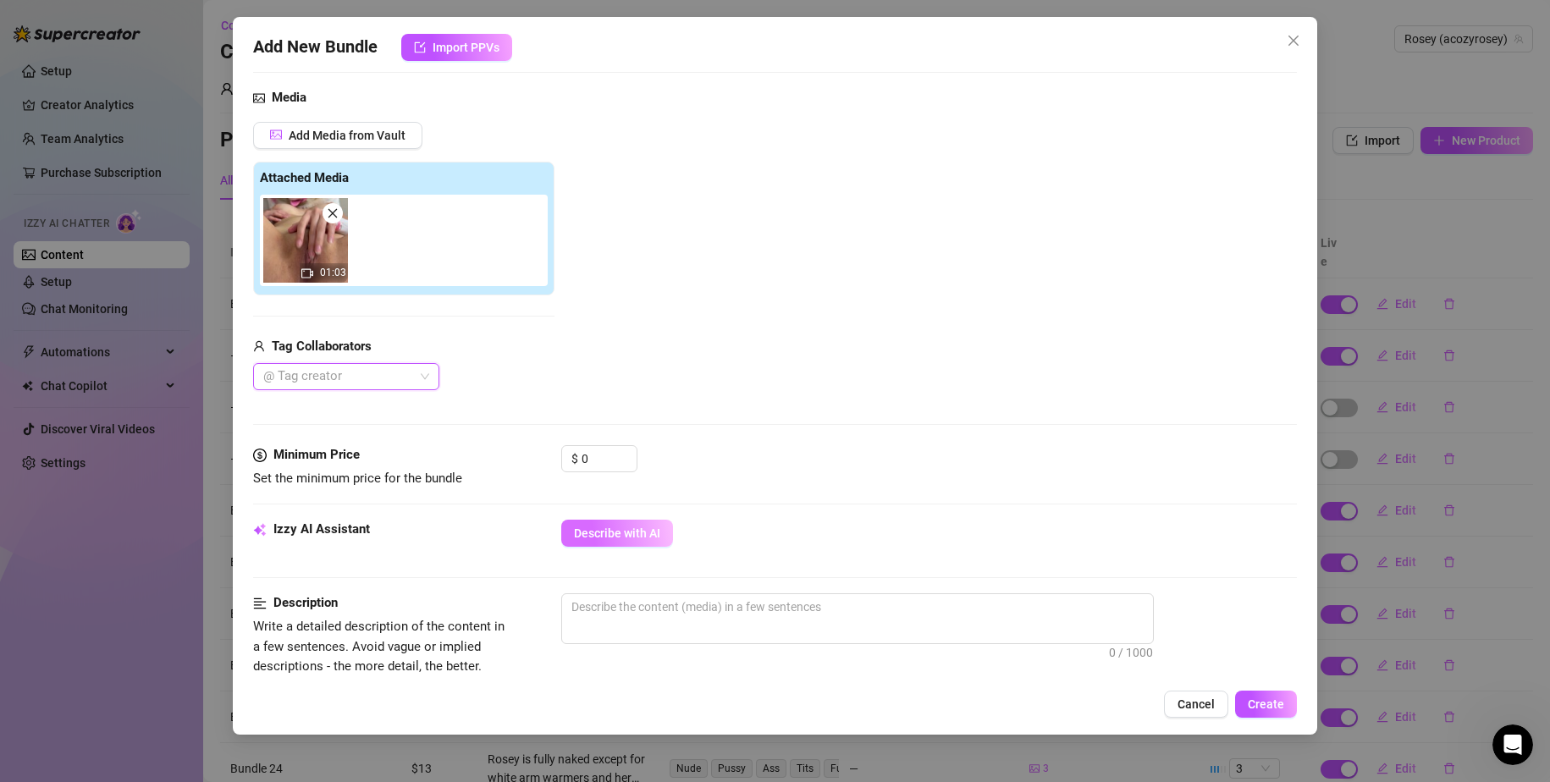
click at [616, 527] on span "Describe with AI" at bounding box center [617, 534] width 86 height 14
click at [615, 430] on div "Media Add Media from Vault Attached Media 01:03 Tag Collaborators @ Tag creator" at bounding box center [775, 266] width 1045 height 357
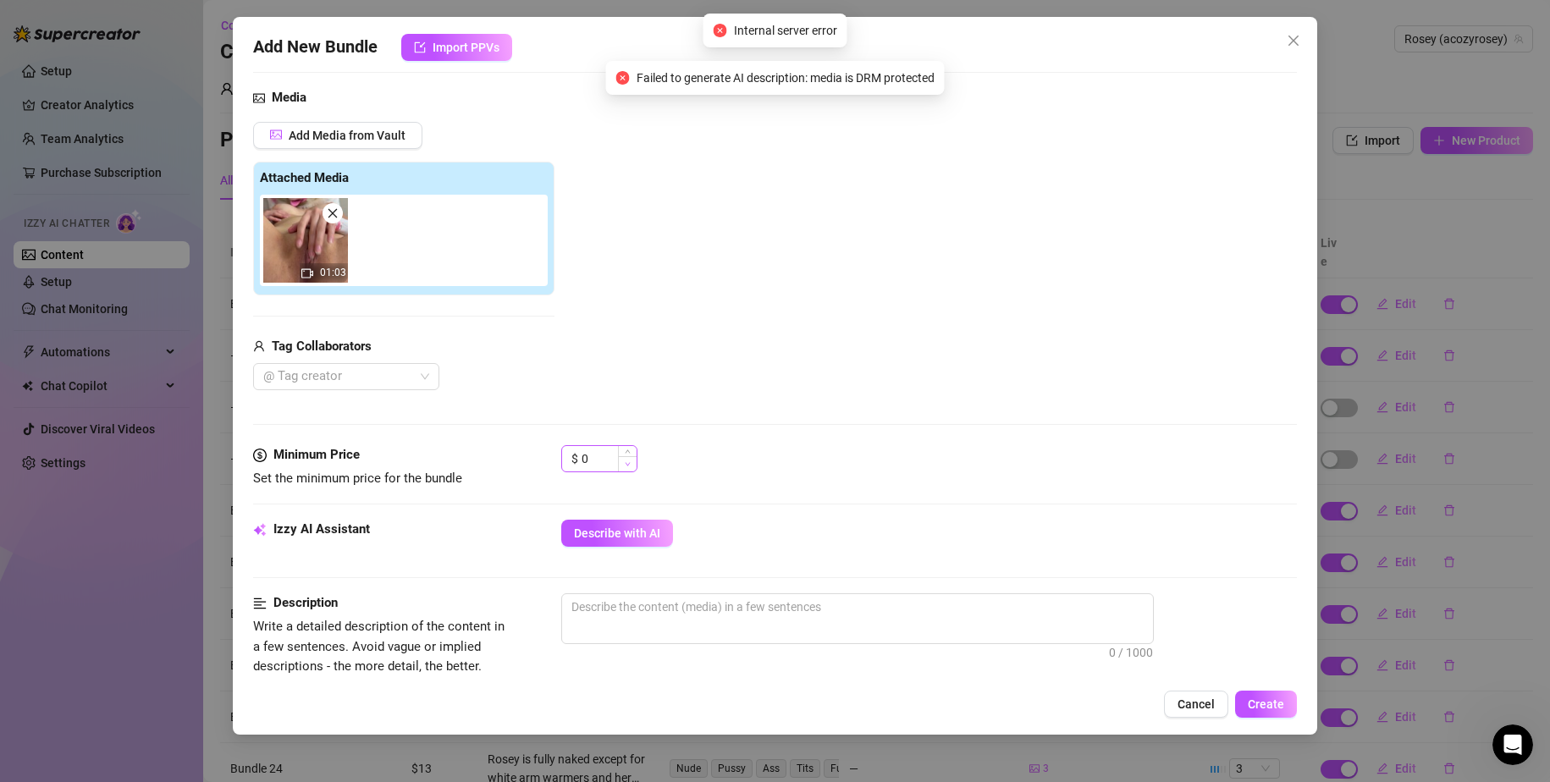
click at [621, 465] on span "Decrease Value" at bounding box center [627, 463] width 19 height 15
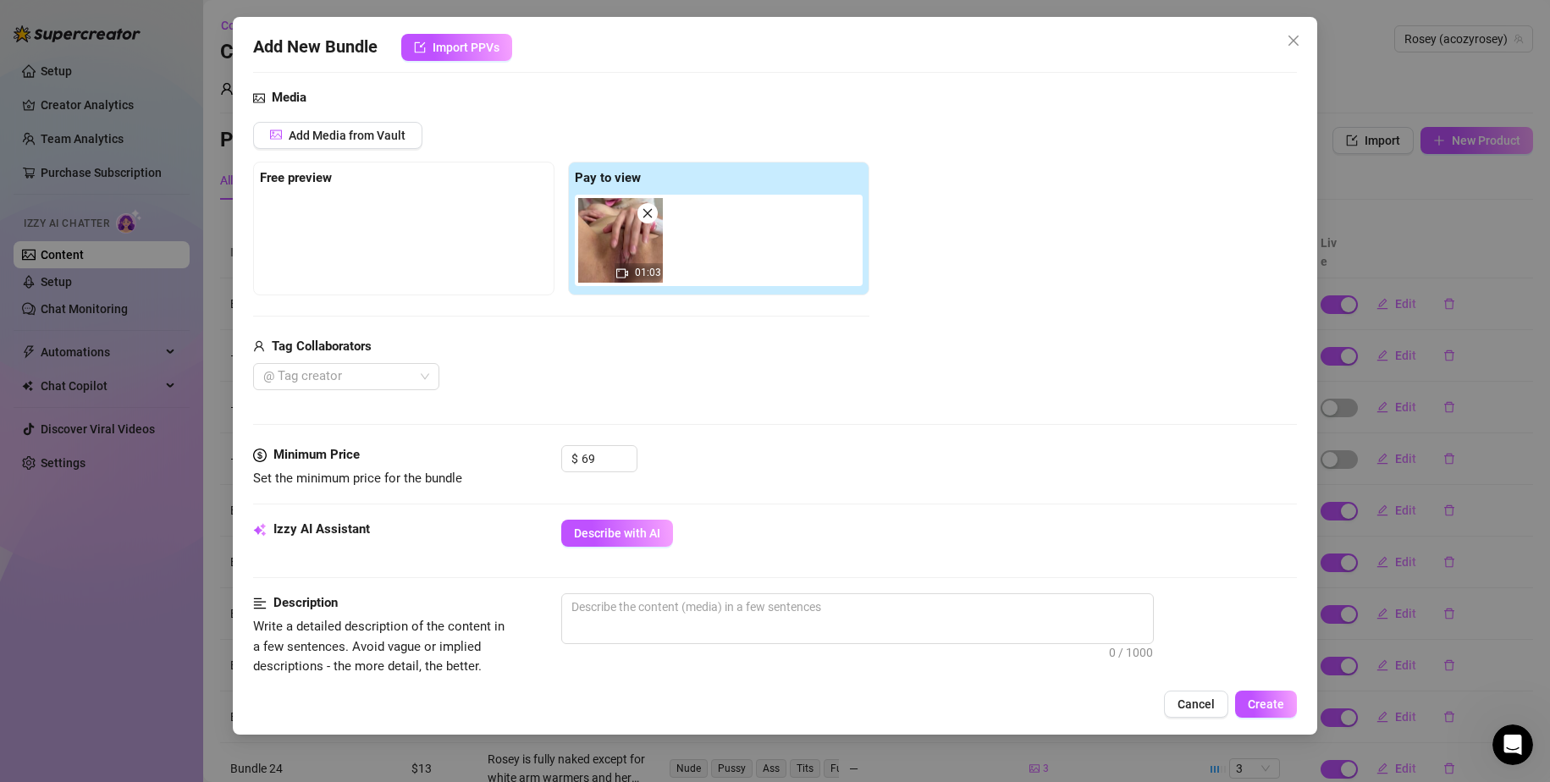
click at [763, 500] on div "Minimum Price Set the minimum price for the bundle $ 69" at bounding box center [775, 482] width 1045 height 75
click at [640, 536] on span "Describe with AI" at bounding box center [617, 534] width 86 height 14
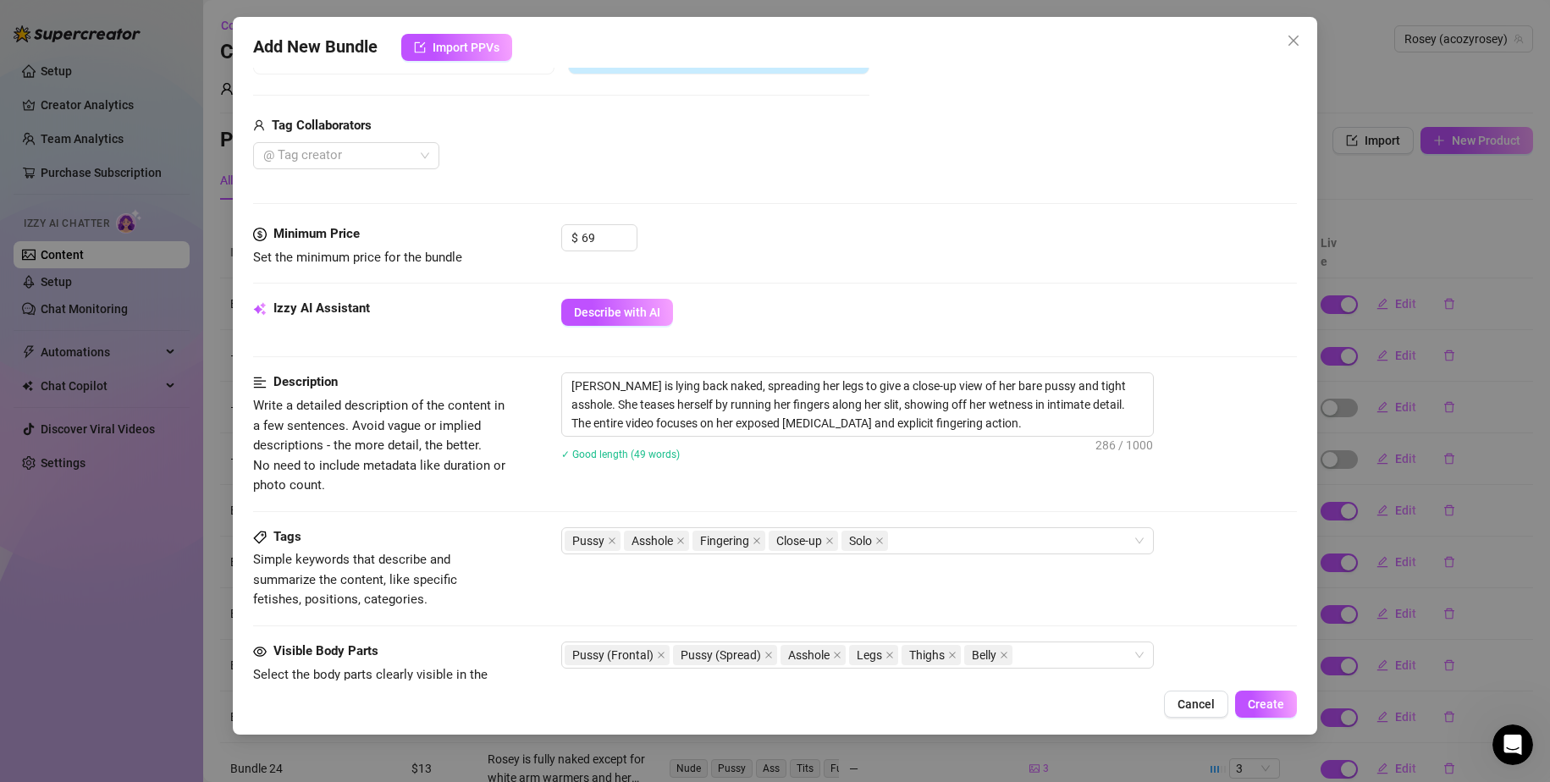
scroll to position [423, 0]
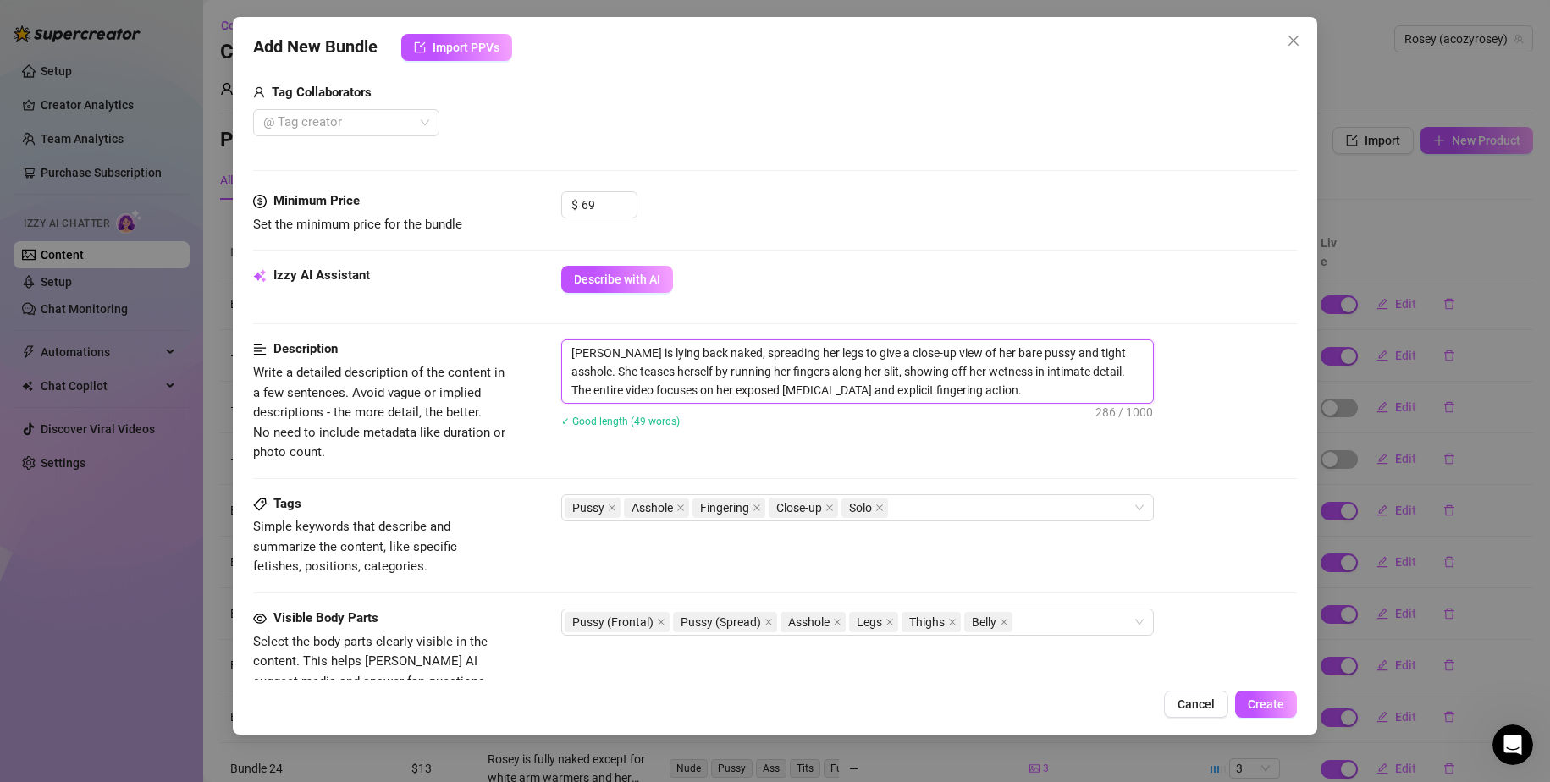
click at [986, 368] on textarea "[PERSON_NAME] is lying back naked, spreading her legs to give a close-up view o…" at bounding box center [857, 371] width 591 height 63
click at [937, 386] on textarea "[PERSON_NAME] is lying back naked, spreading her legs to give a close-up view o…" at bounding box center [857, 371] width 591 height 63
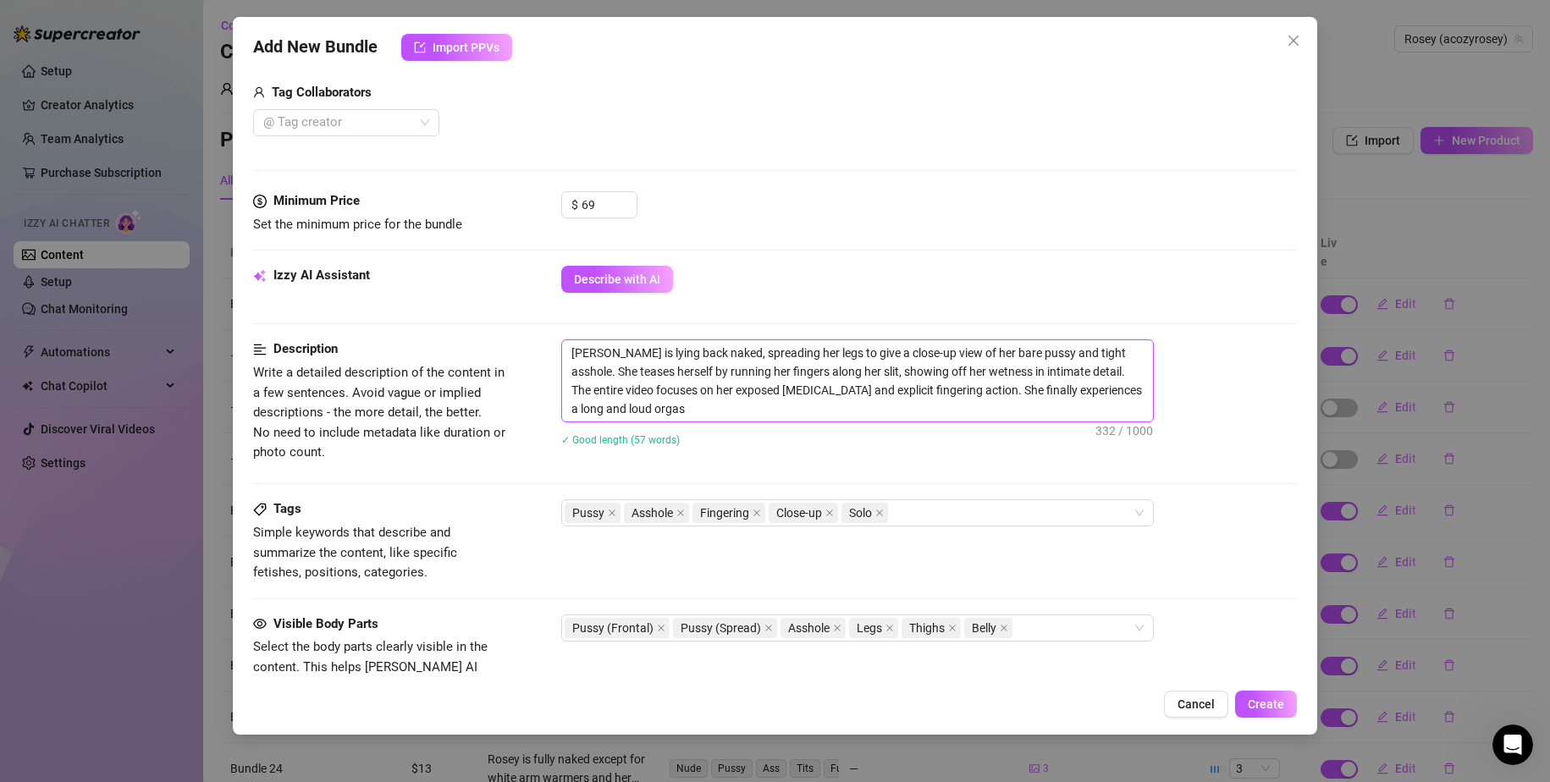
scroll to position [0, 0]
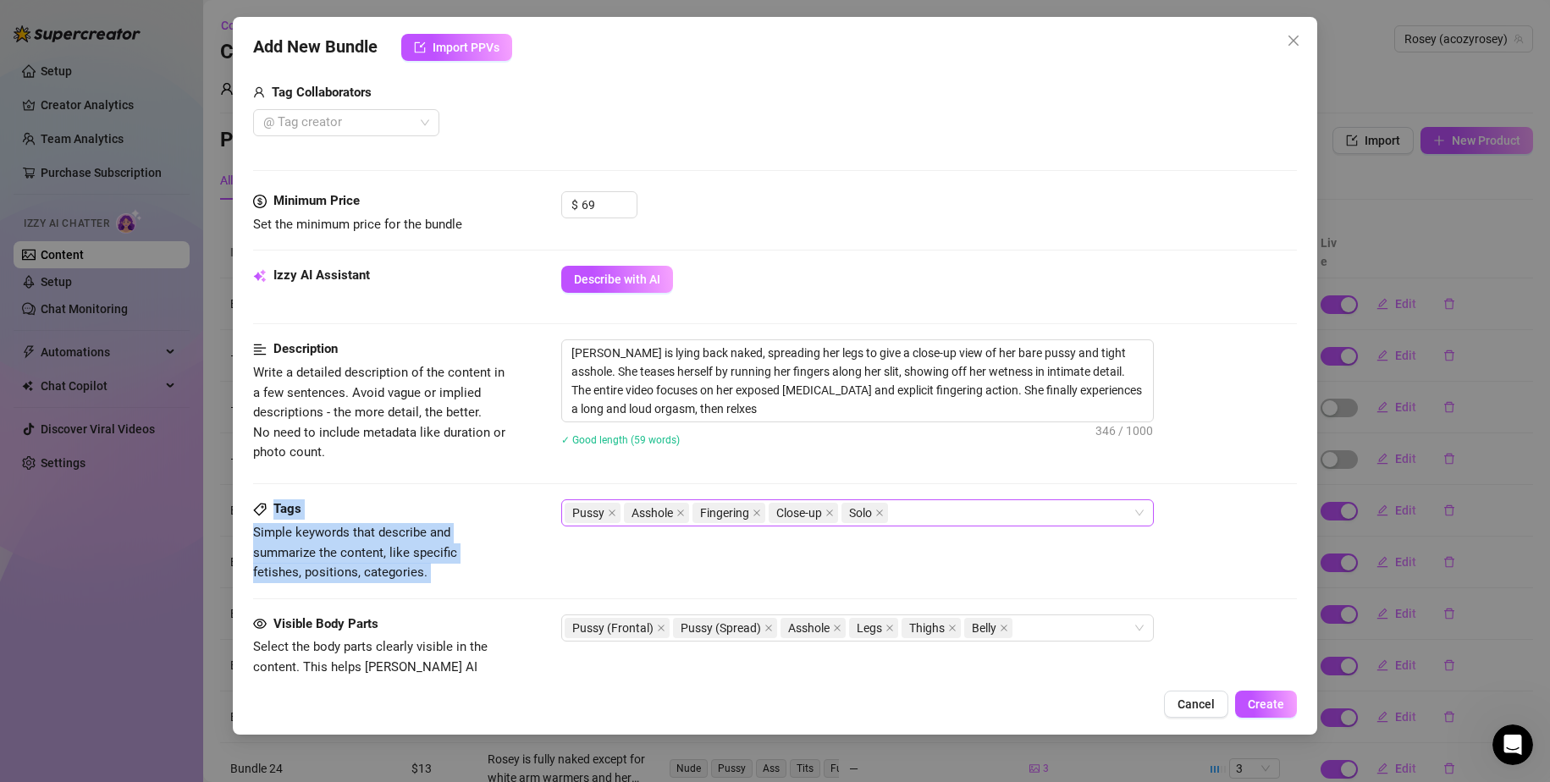
click at [955, 500] on form "Account Rosey (@acozyrosey) Name Name is for your internal organization only. B…" at bounding box center [775, 378] width 1045 height 1427
click at [976, 527] on div "Pussy Asshole Fingering Close-up Solo" at bounding box center [857, 513] width 593 height 27
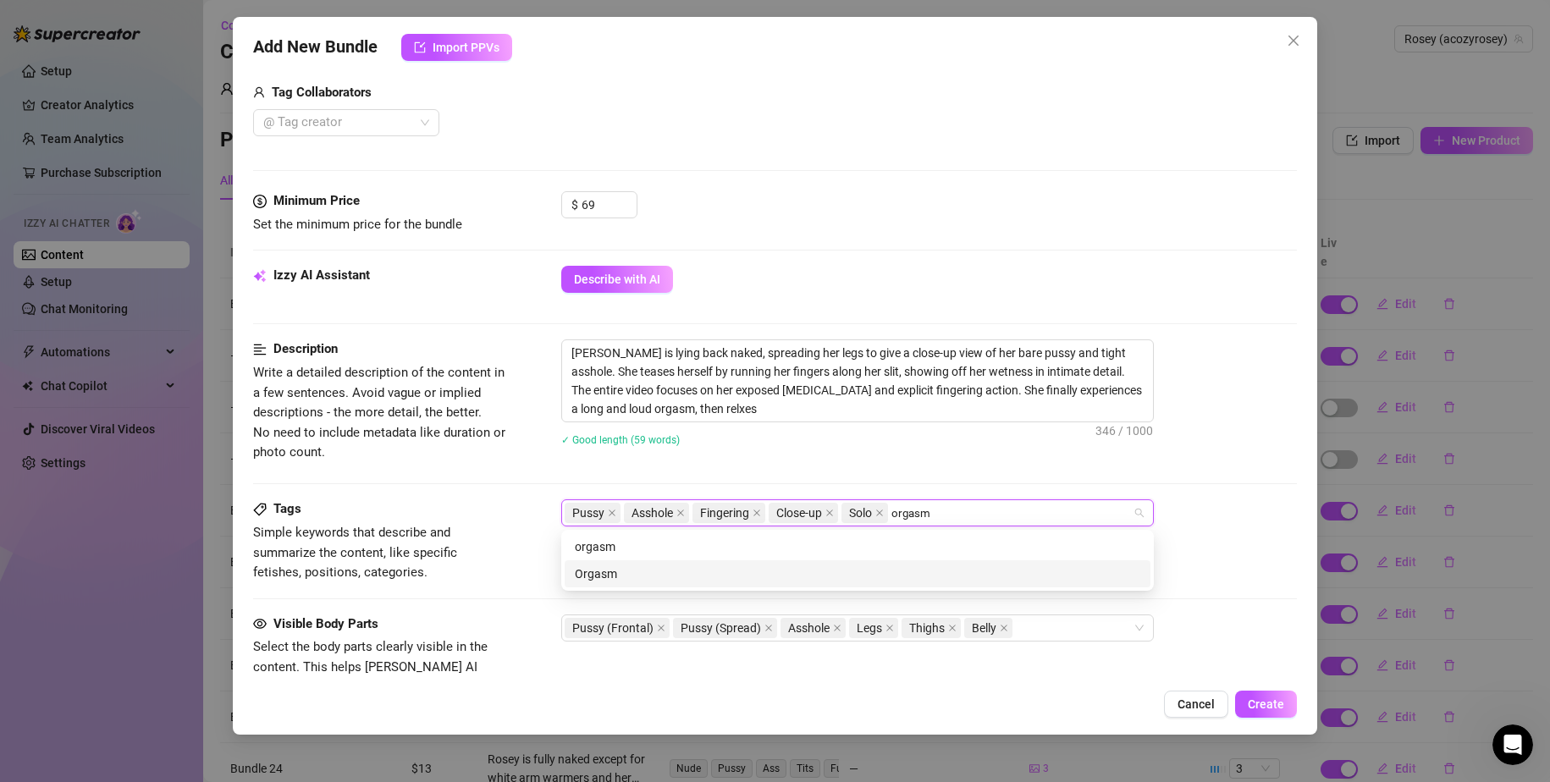
click at [987, 581] on div "Orgasm" at bounding box center [858, 574] width 566 height 19
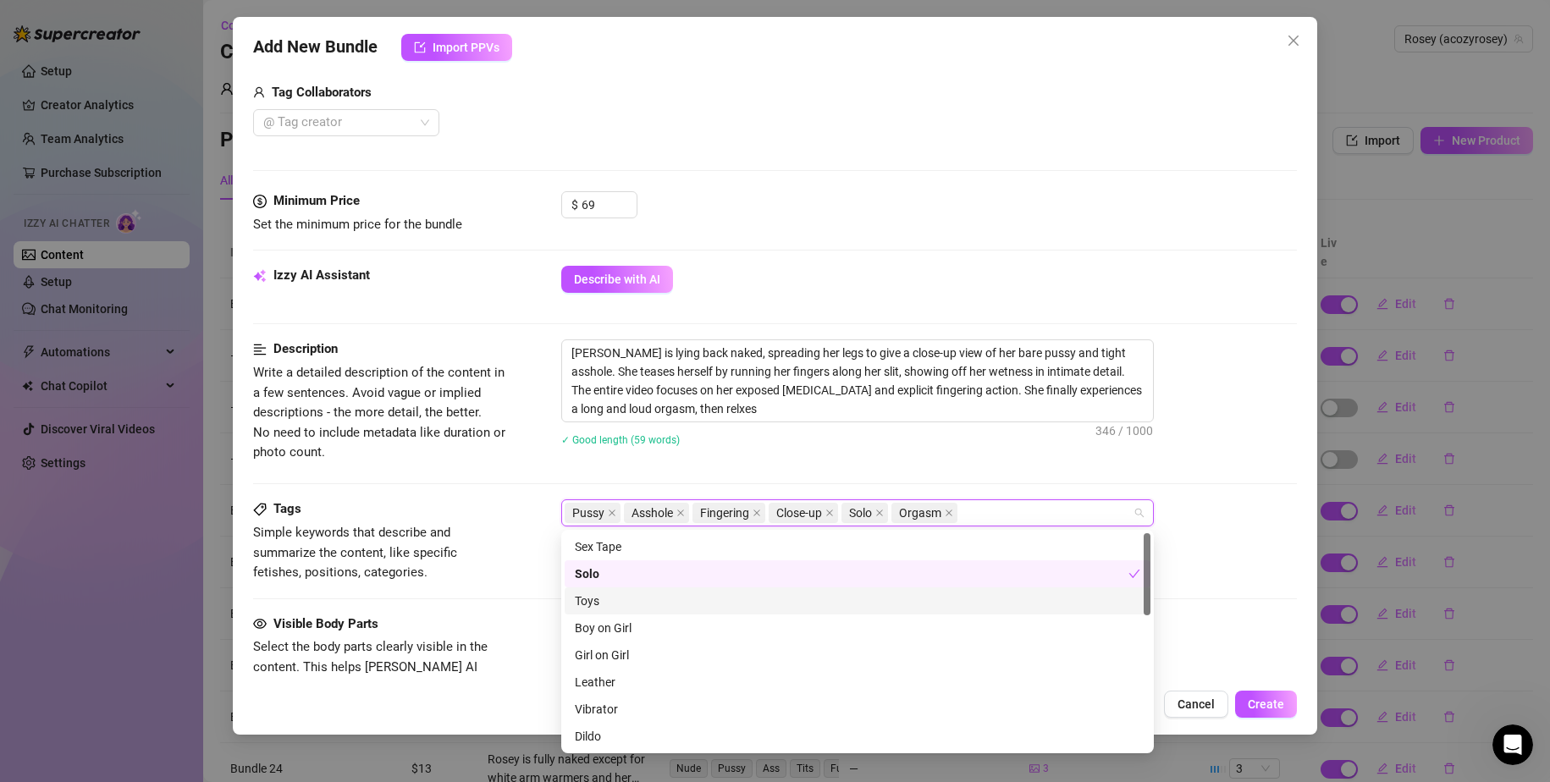
click at [1206, 534] on div "Tags Simple keywords that describe and summarize the content, like specific fet…" at bounding box center [775, 541] width 1045 height 83
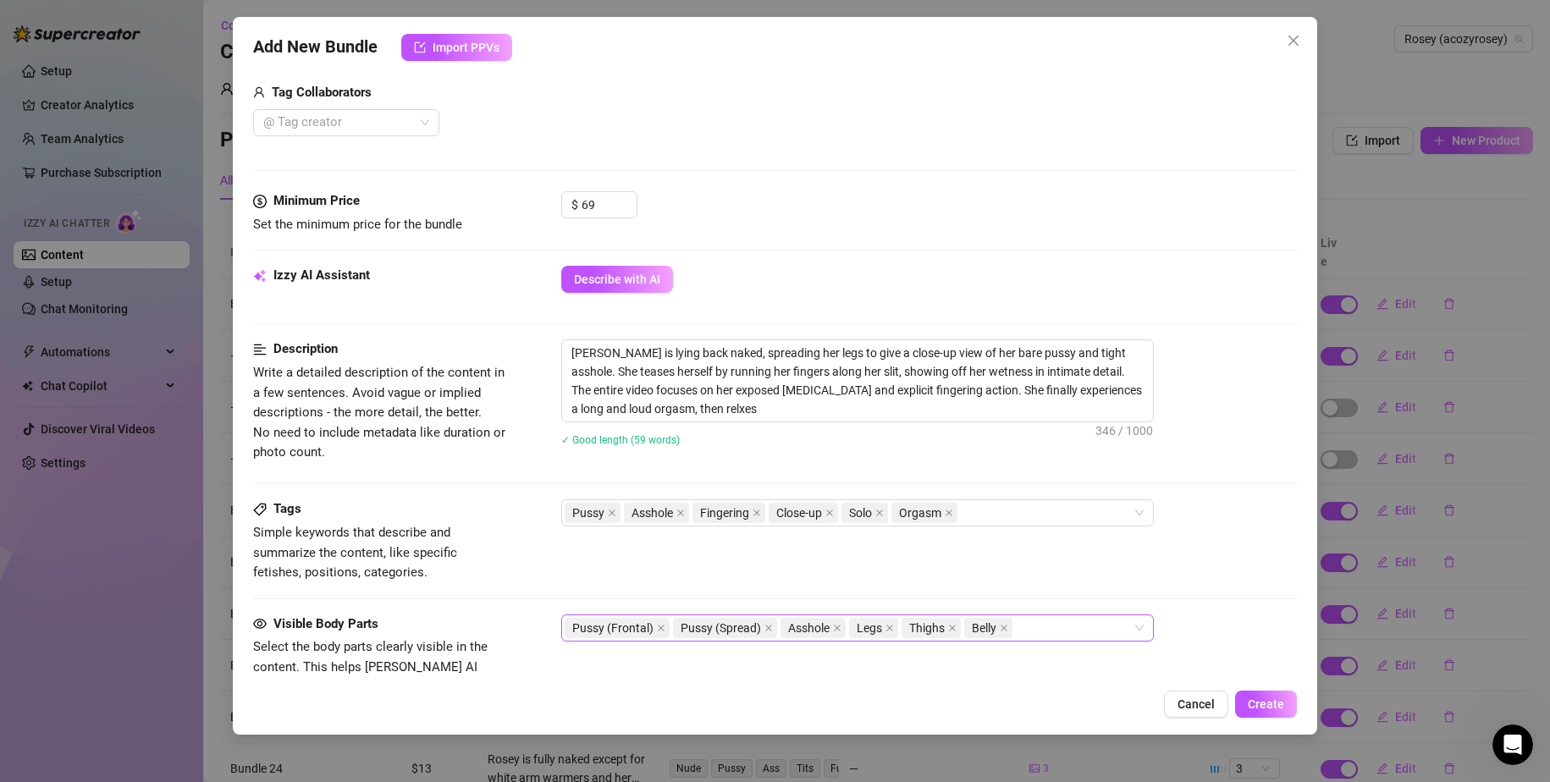
click at [1058, 623] on div "Pussy (Frontal) Pussy (Spread) Asshole Legs Thighs Belly" at bounding box center [849, 628] width 568 height 24
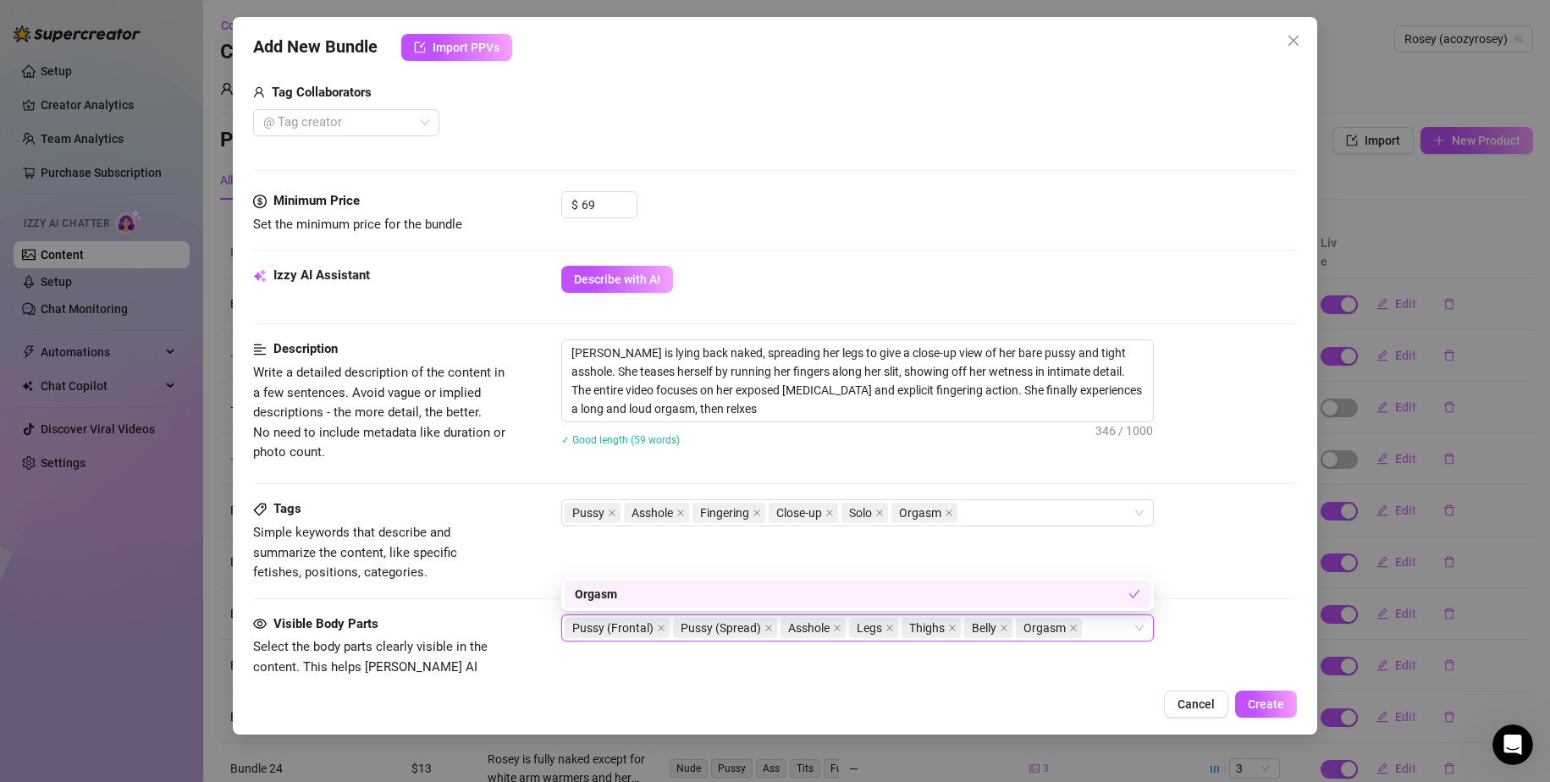
click at [1192, 636] on div "Pussy (Frontal), Pussy (Spread), Asshole, Legs, Thighs, Belly, Orgasm Pussy (Fr…" at bounding box center [929, 628] width 737 height 27
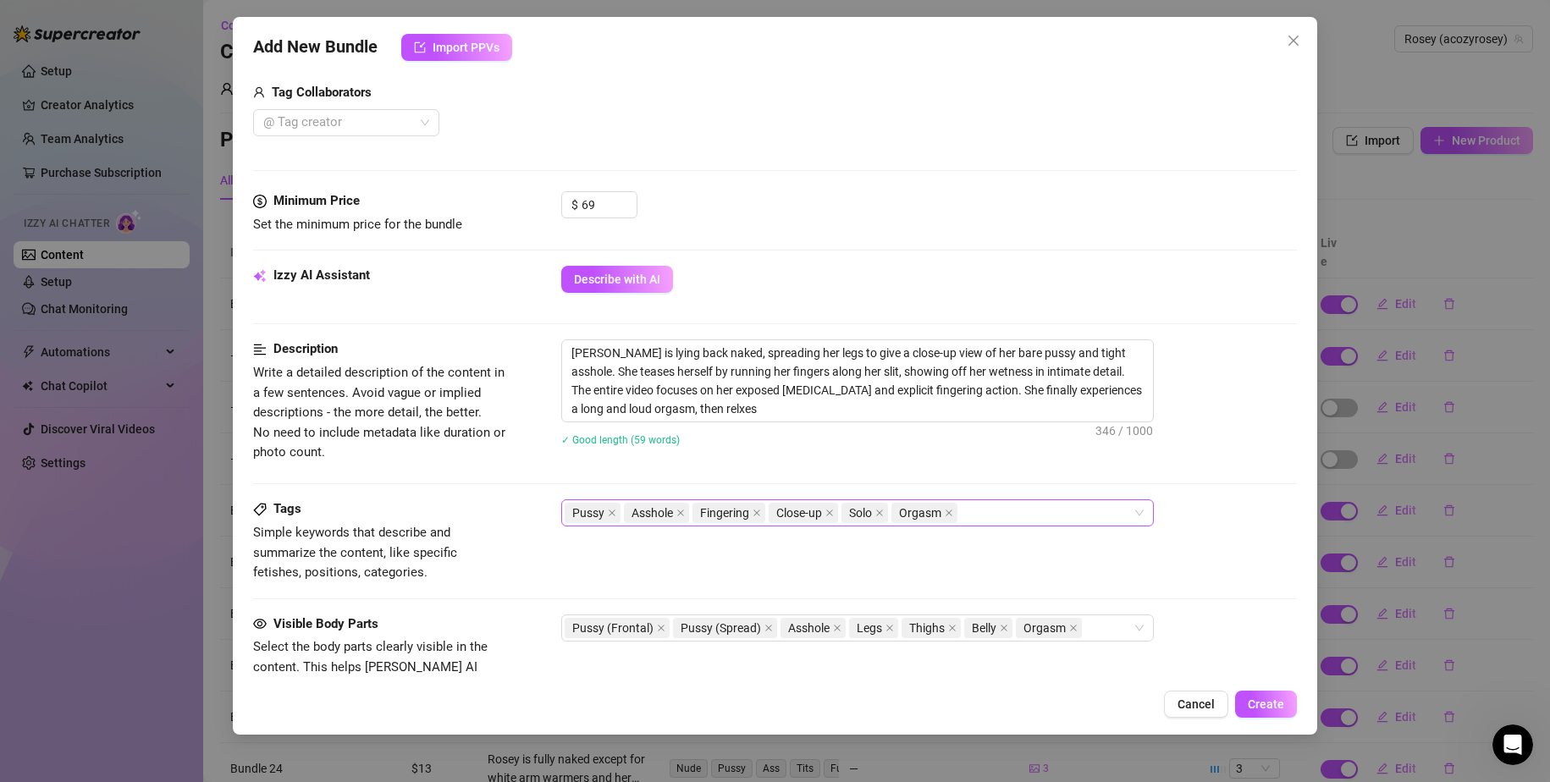
click at [1013, 501] on div "Pussy Asshole Fingering Close-up Solo Orgasm" at bounding box center [849, 513] width 568 height 24
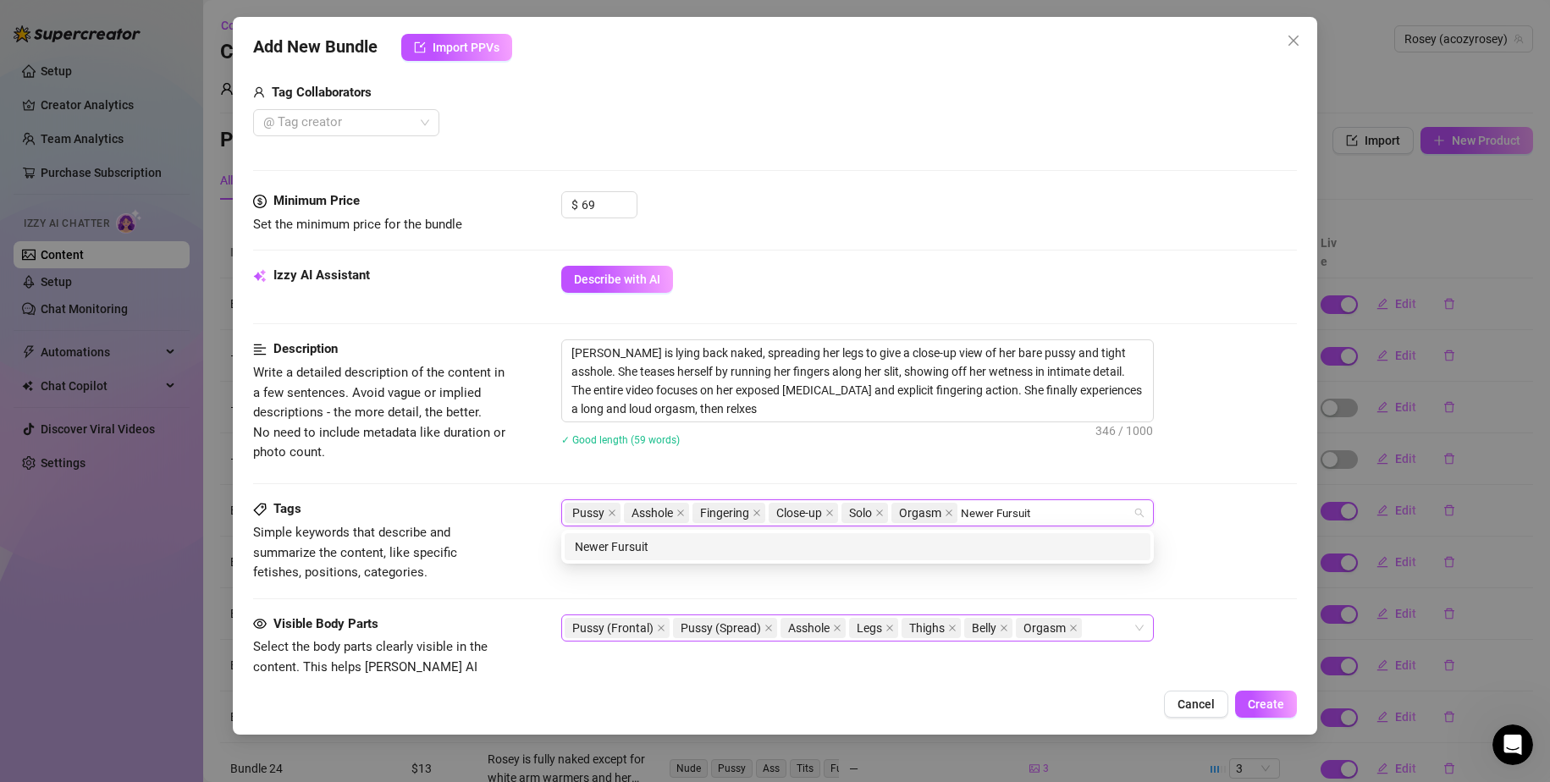
click at [1113, 630] on div "Pussy (Frontal) Pussy (Spread) Asshole Legs Thighs Belly Orgasm" at bounding box center [849, 628] width 568 height 24
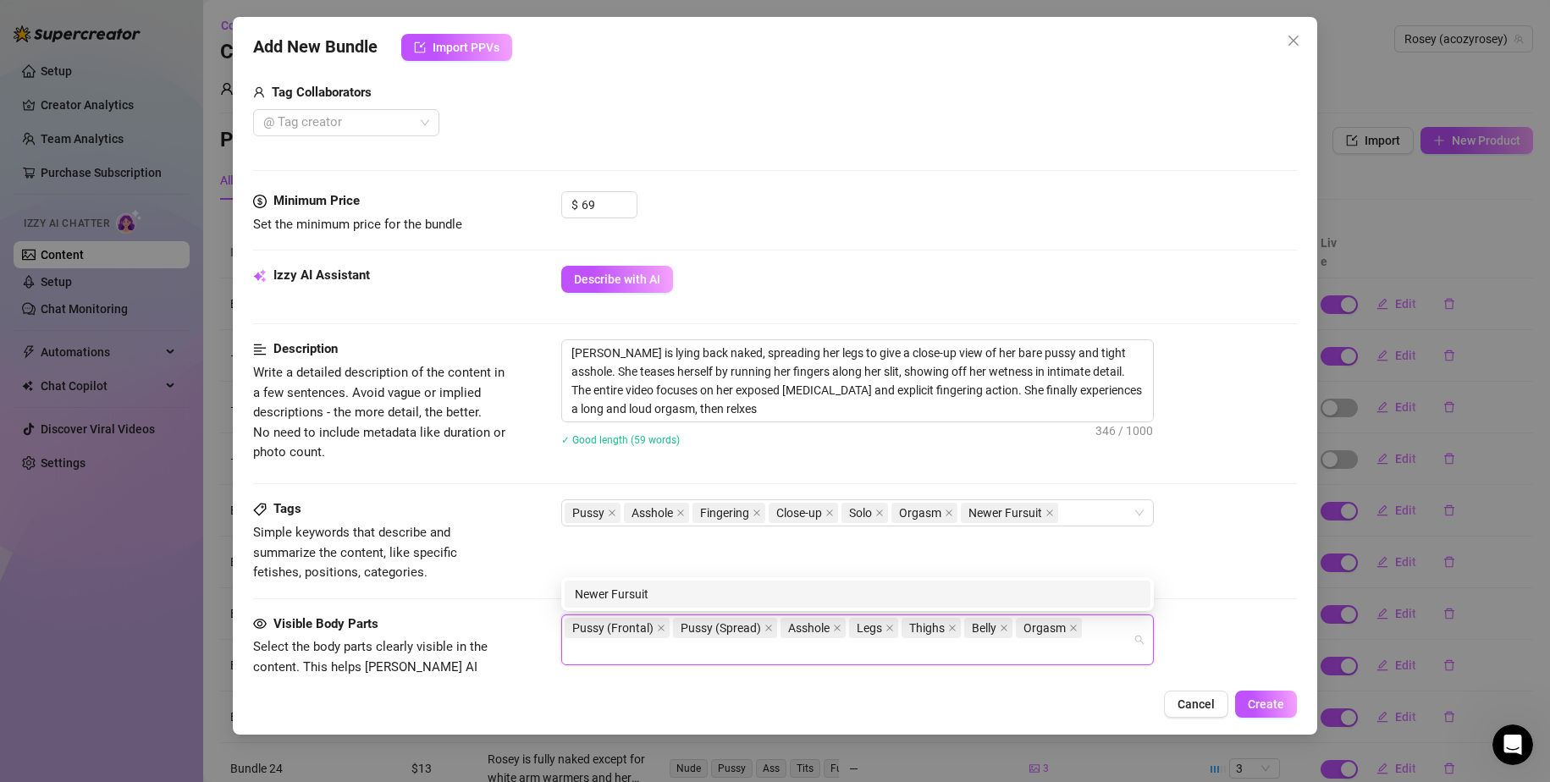
click at [1153, 547] on div "Tags Simple keywords that describe and summarize the content, like specific fet…" at bounding box center [775, 541] width 1045 height 83
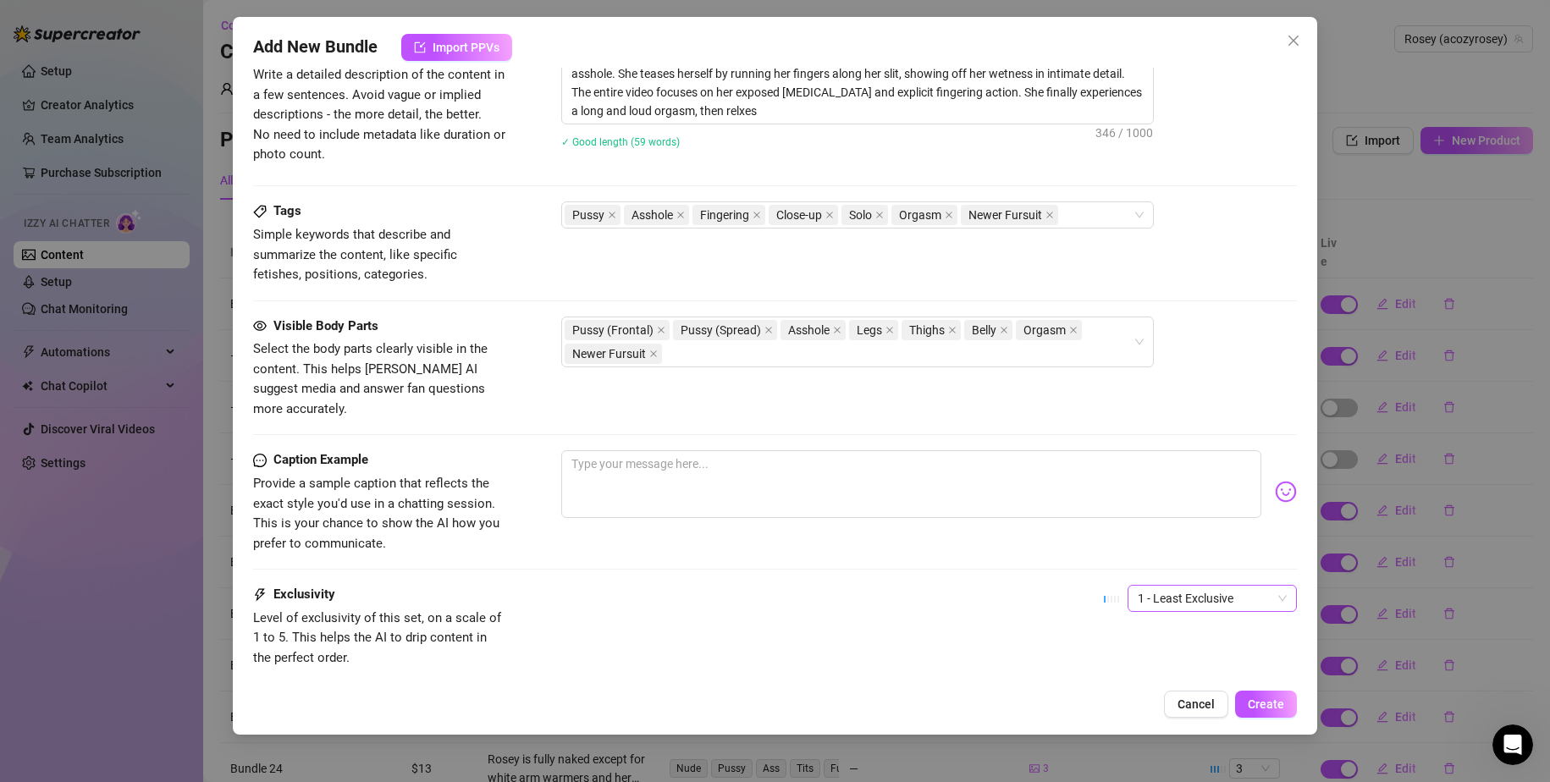
scroll to position [815, 0]
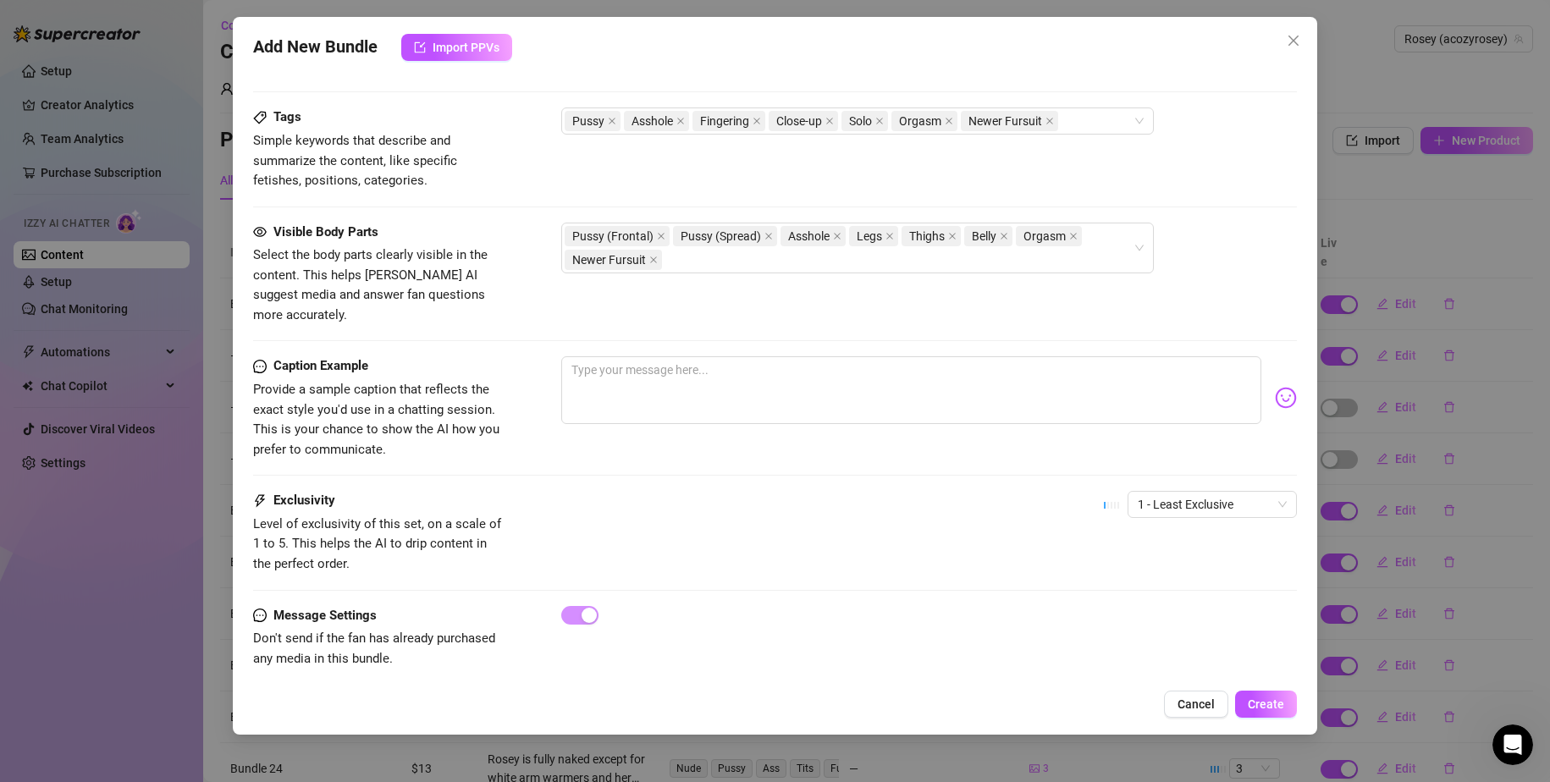
drag, startPoint x: 1188, startPoint y: 489, endPoint x: 1188, endPoint y: 499, distance: 10.2
click at [1190, 492] on span "1 - Least Exclusive" at bounding box center [1212, 504] width 149 height 25
click at [1182, 631] on div "5 - Most Exclusive 🔥" at bounding box center [1198, 627] width 142 height 19
click at [829, 606] on div at bounding box center [929, 615] width 737 height 19
click at [1268, 700] on span "Create" at bounding box center [1266, 705] width 36 height 14
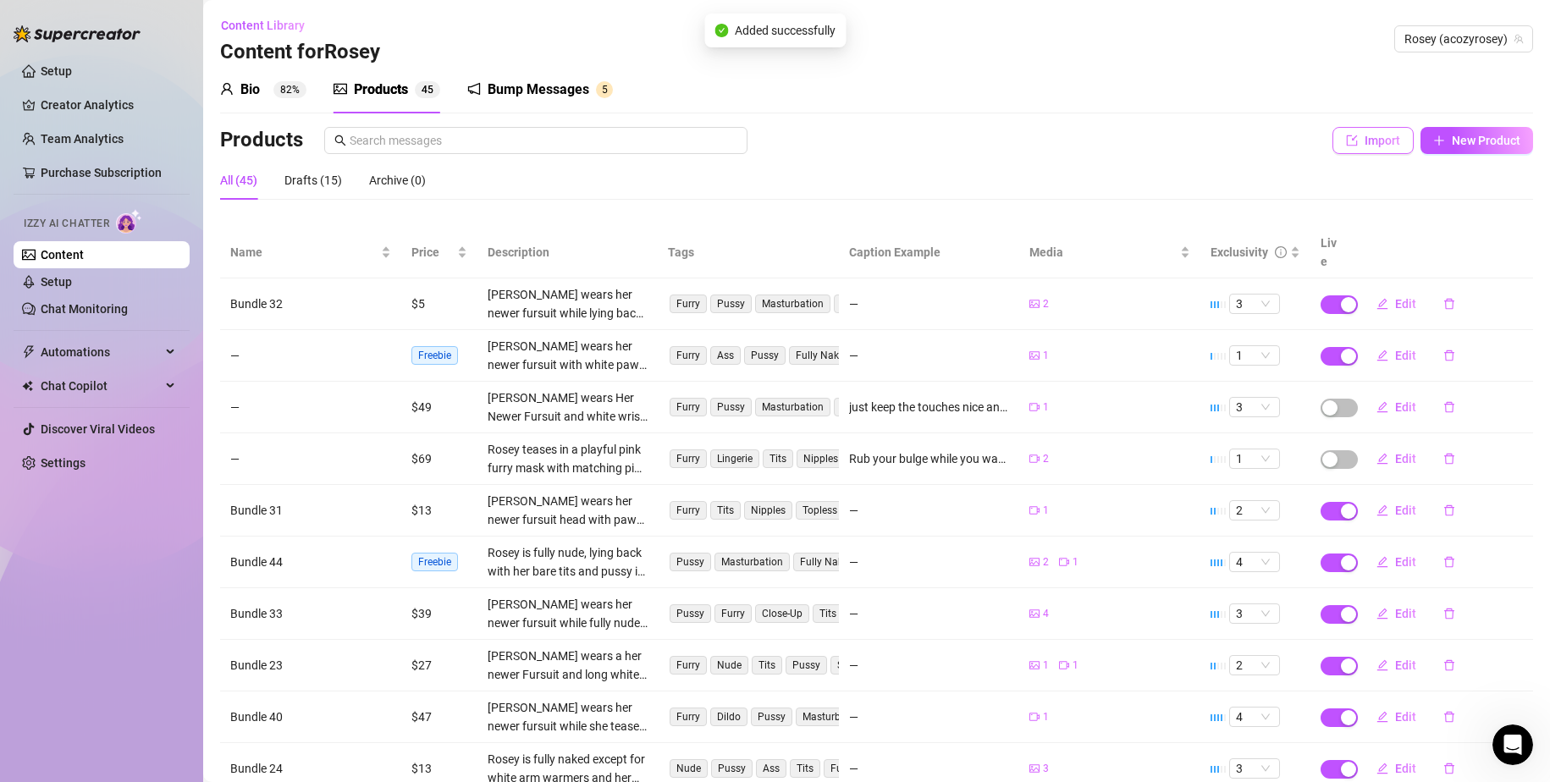
click at [1378, 135] on span "Import" at bounding box center [1383, 141] width 36 height 14
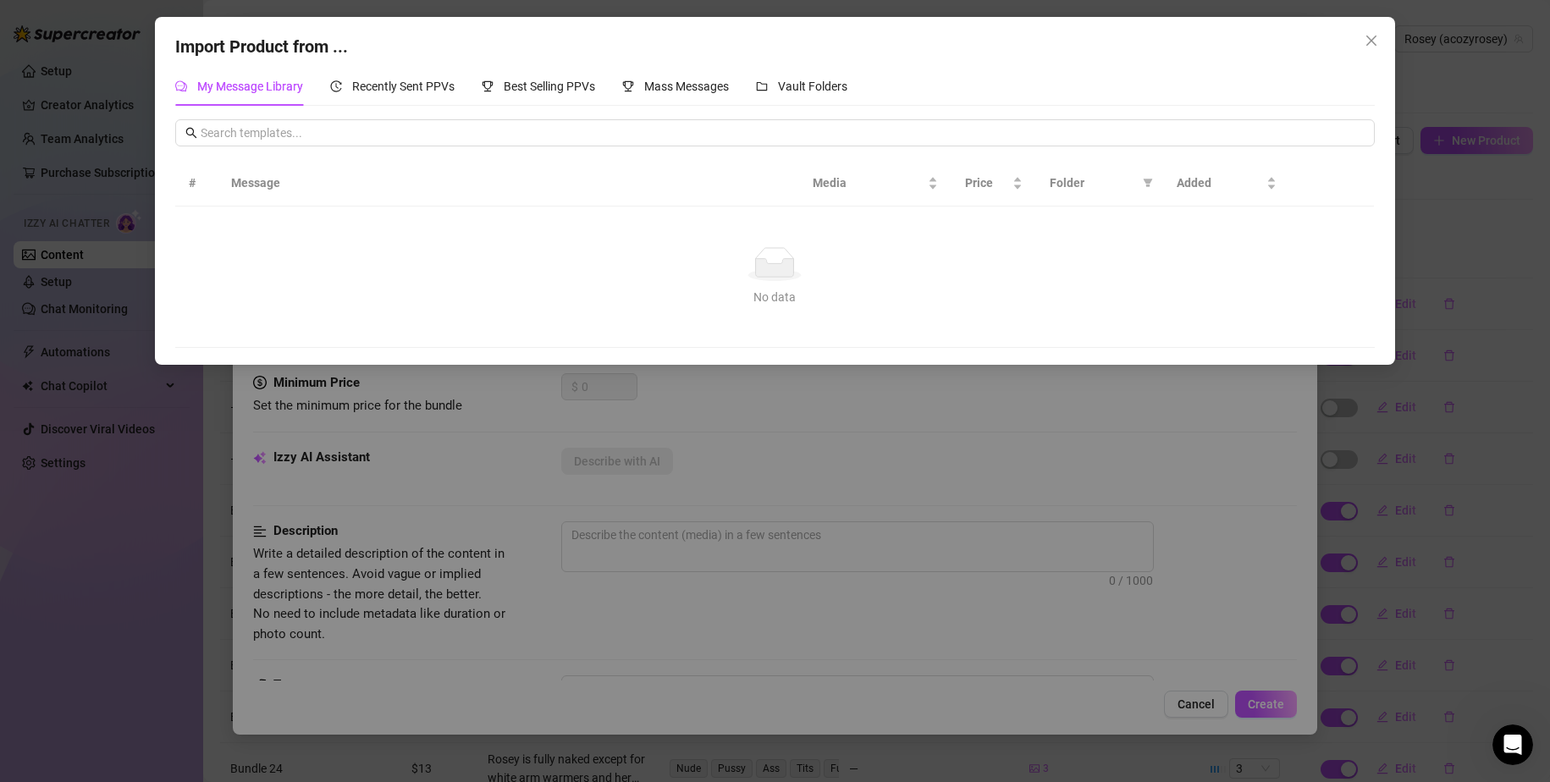
drag, startPoint x: 1135, startPoint y: 507, endPoint x: 1212, endPoint y: 461, distance: 89.6
click at [1140, 503] on div "Import Product from ... My Message Library Recently Sent PPVs Best Selling PPVs…" at bounding box center [775, 391] width 1550 height 782
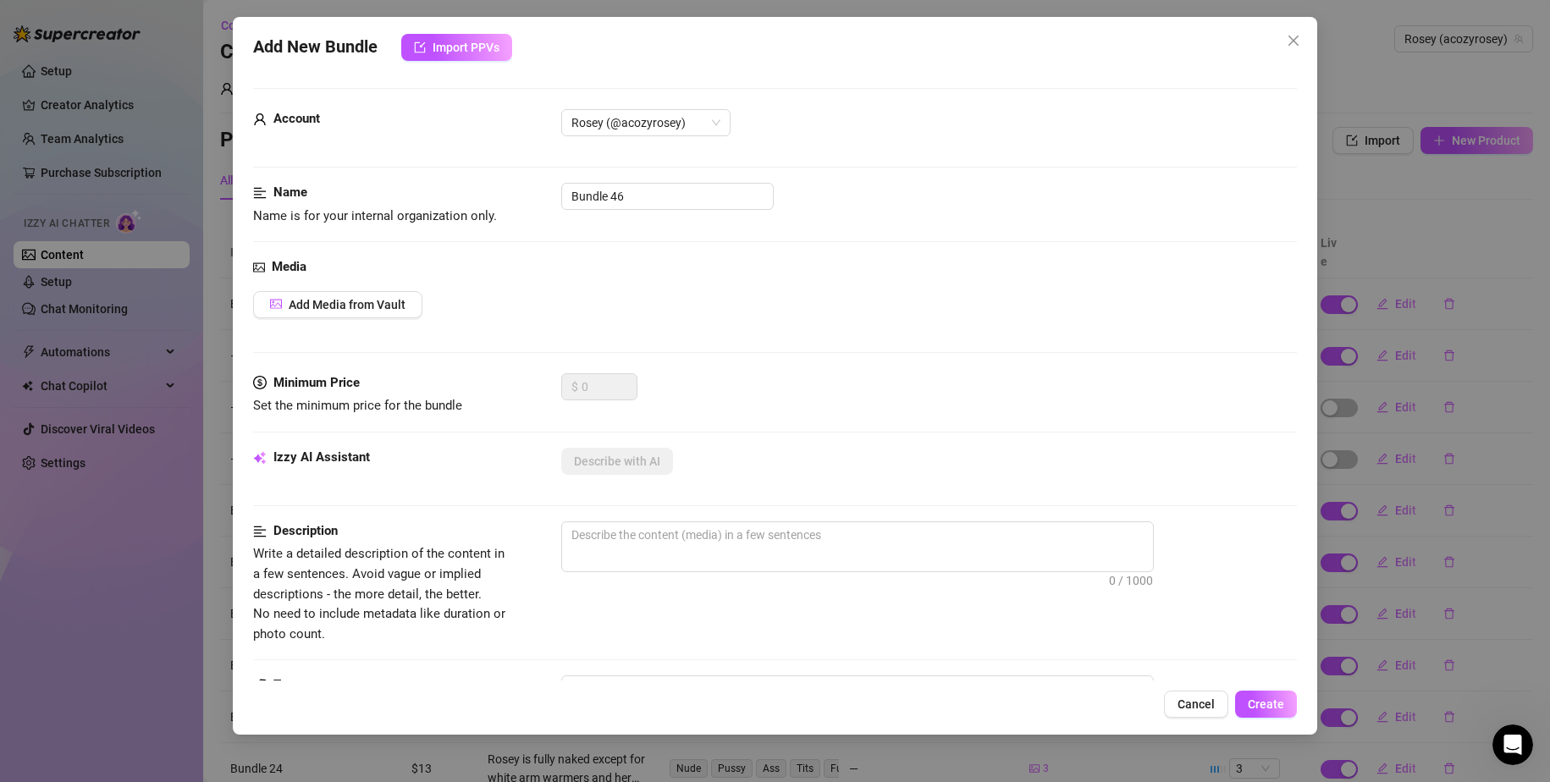
click at [1454, 137] on div "Add New Bundle Import PPVs Account Rosey (@acozyrosey) Name Name is for your in…" at bounding box center [775, 391] width 1550 height 782
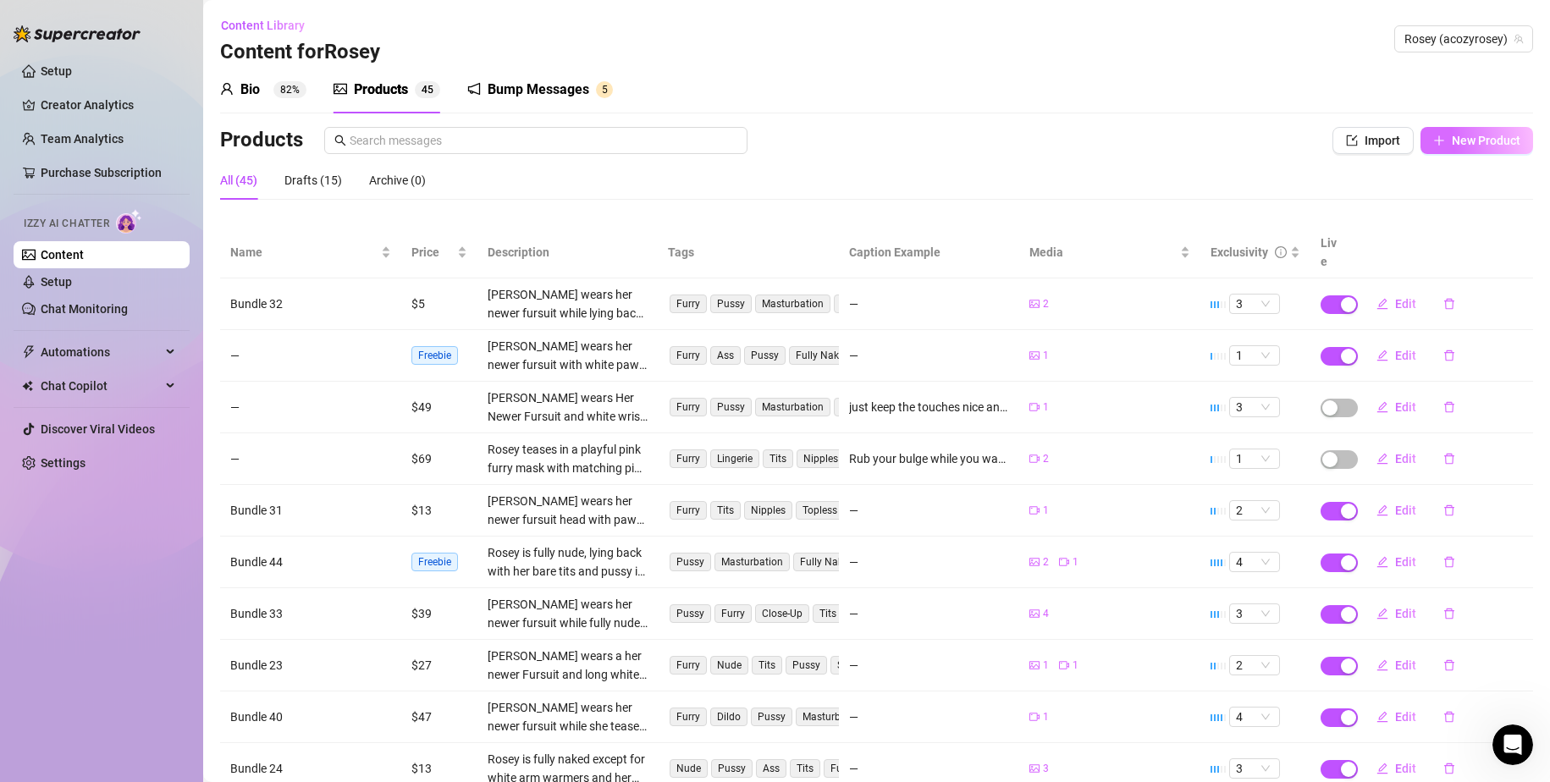
click at [1453, 140] on span "New Product" at bounding box center [1486, 141] width 69 height 14
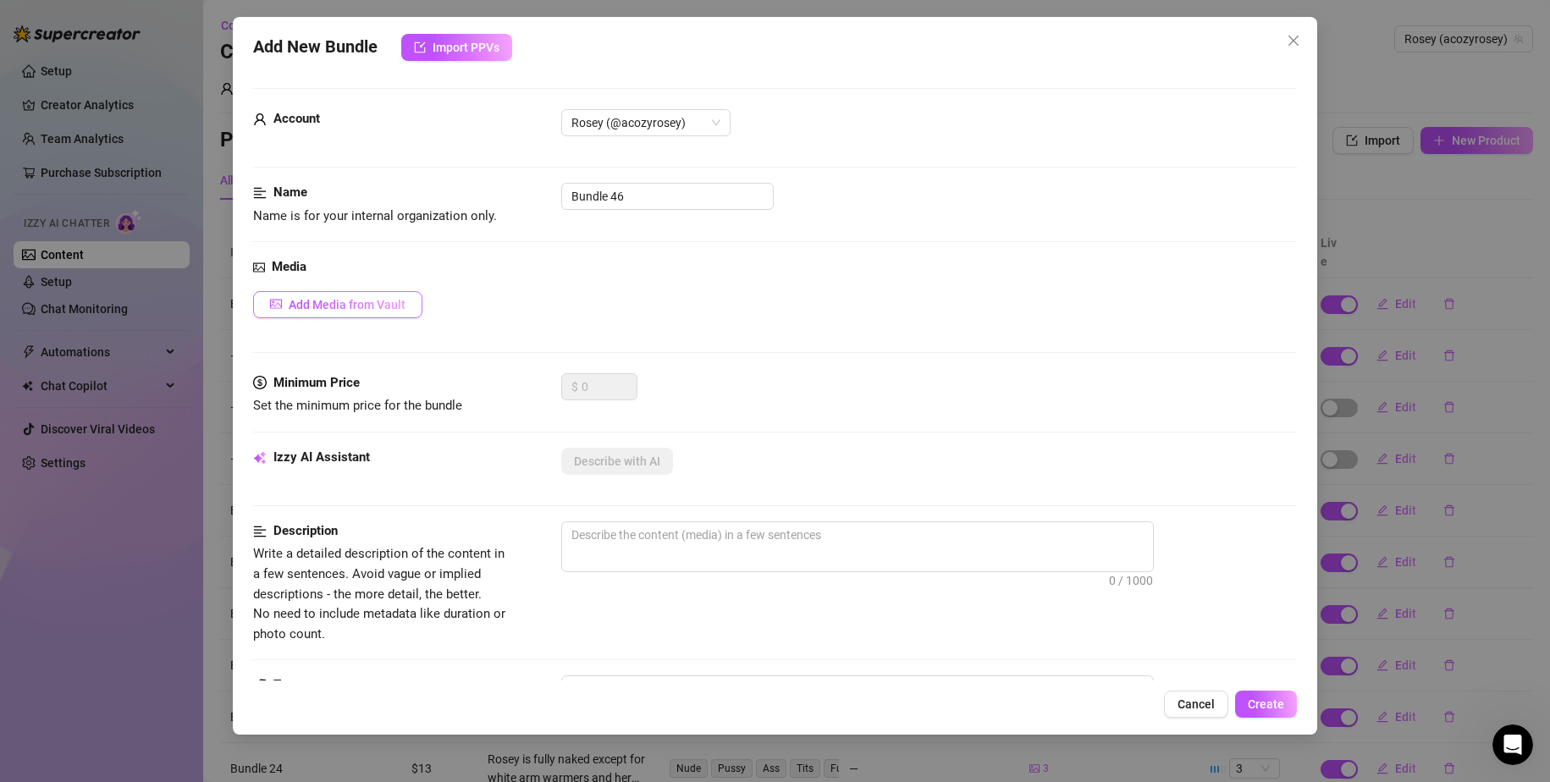
click at [396, 300] on span "Add Media from Vault" at bounding box center [347, 305] width 117 height 14
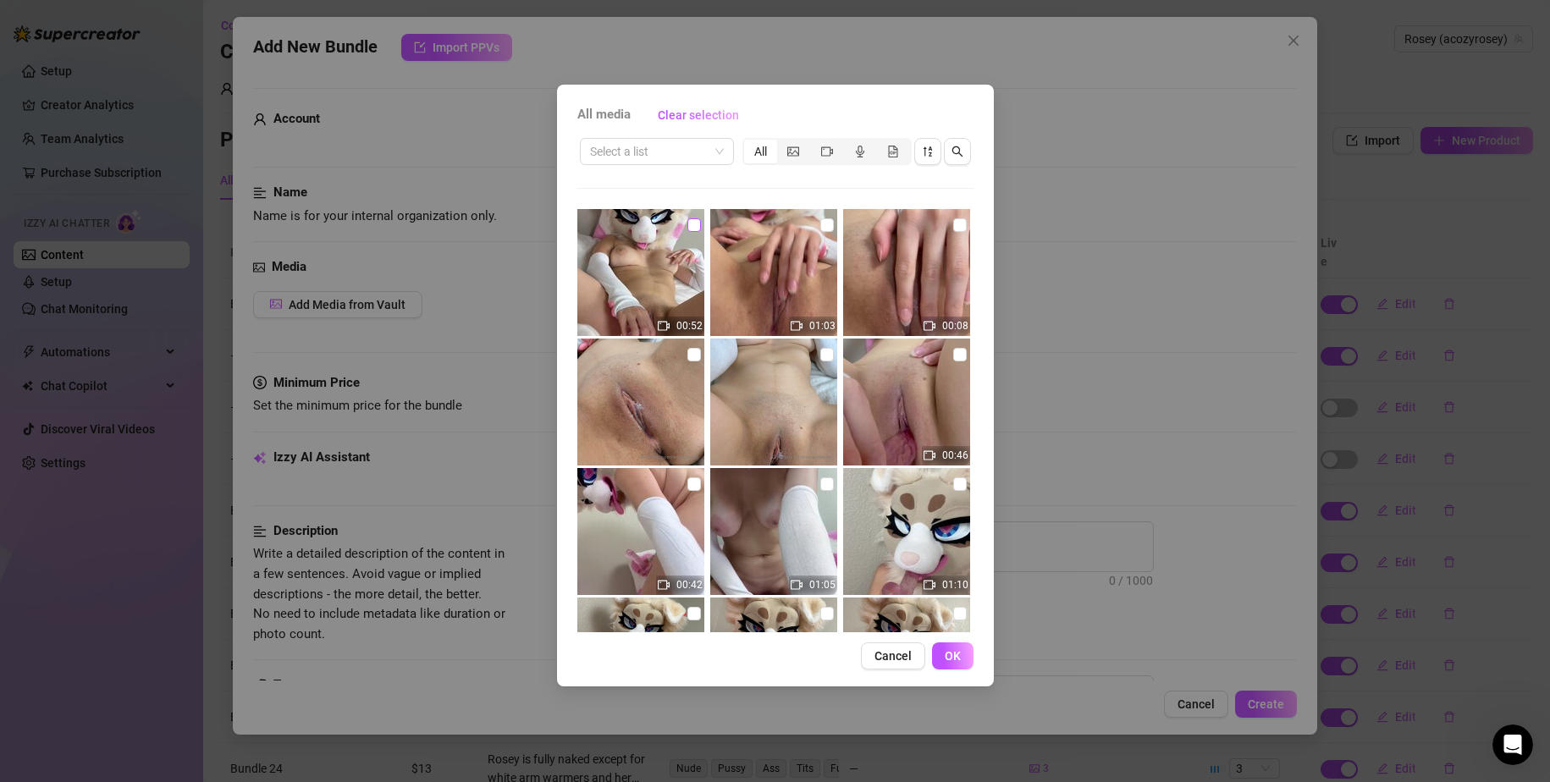
click at [691, 231] on label at bounding box center [694, 225] width 14 height 19
click at [695, 222] on input "checkbox" at bounding box center [694, 225] width 14 height 14
click at [952, 656] on span "OK" at bounding box center [953, 656] width 16 height 14
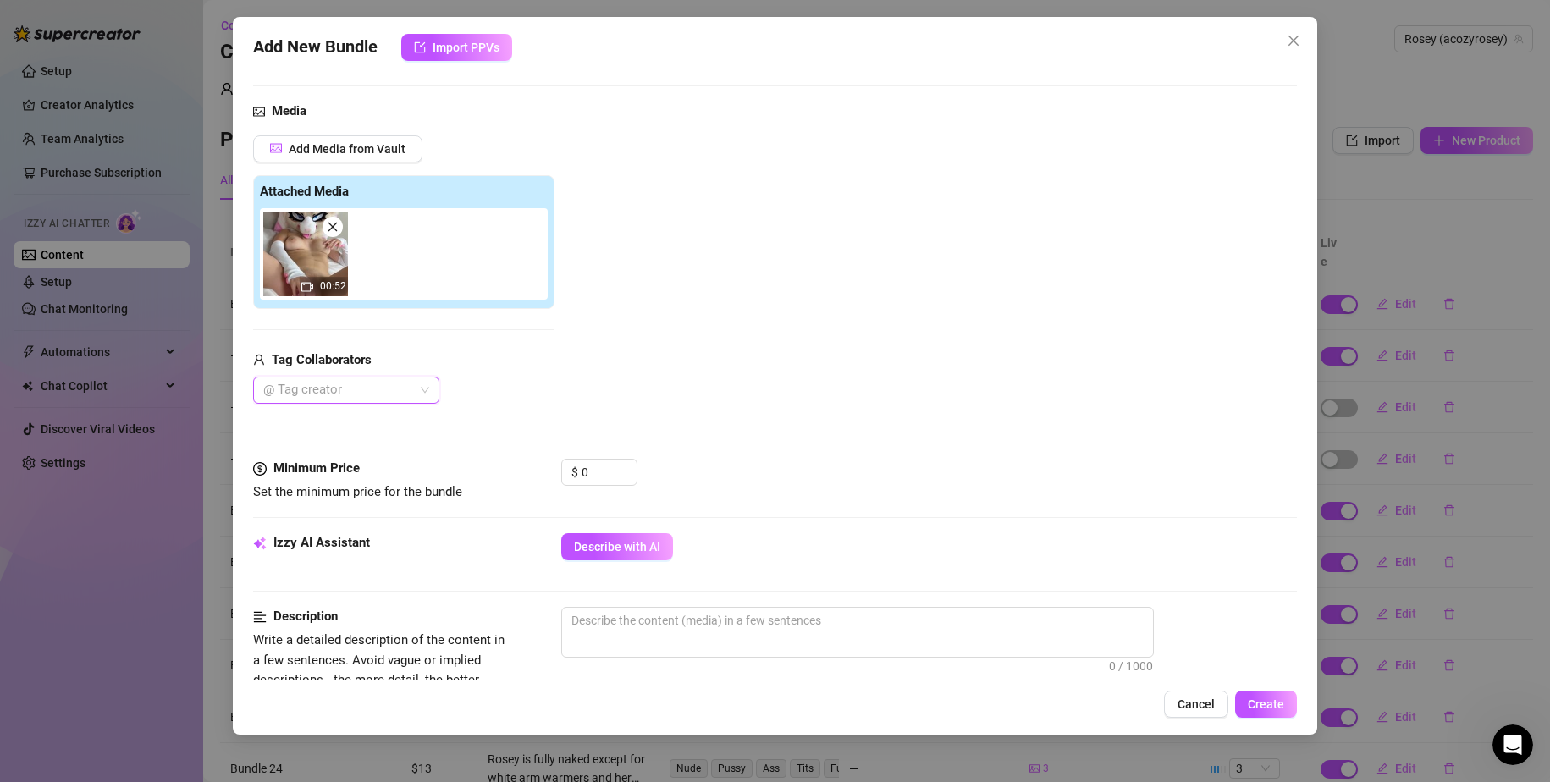
scroll to position [169, 0]
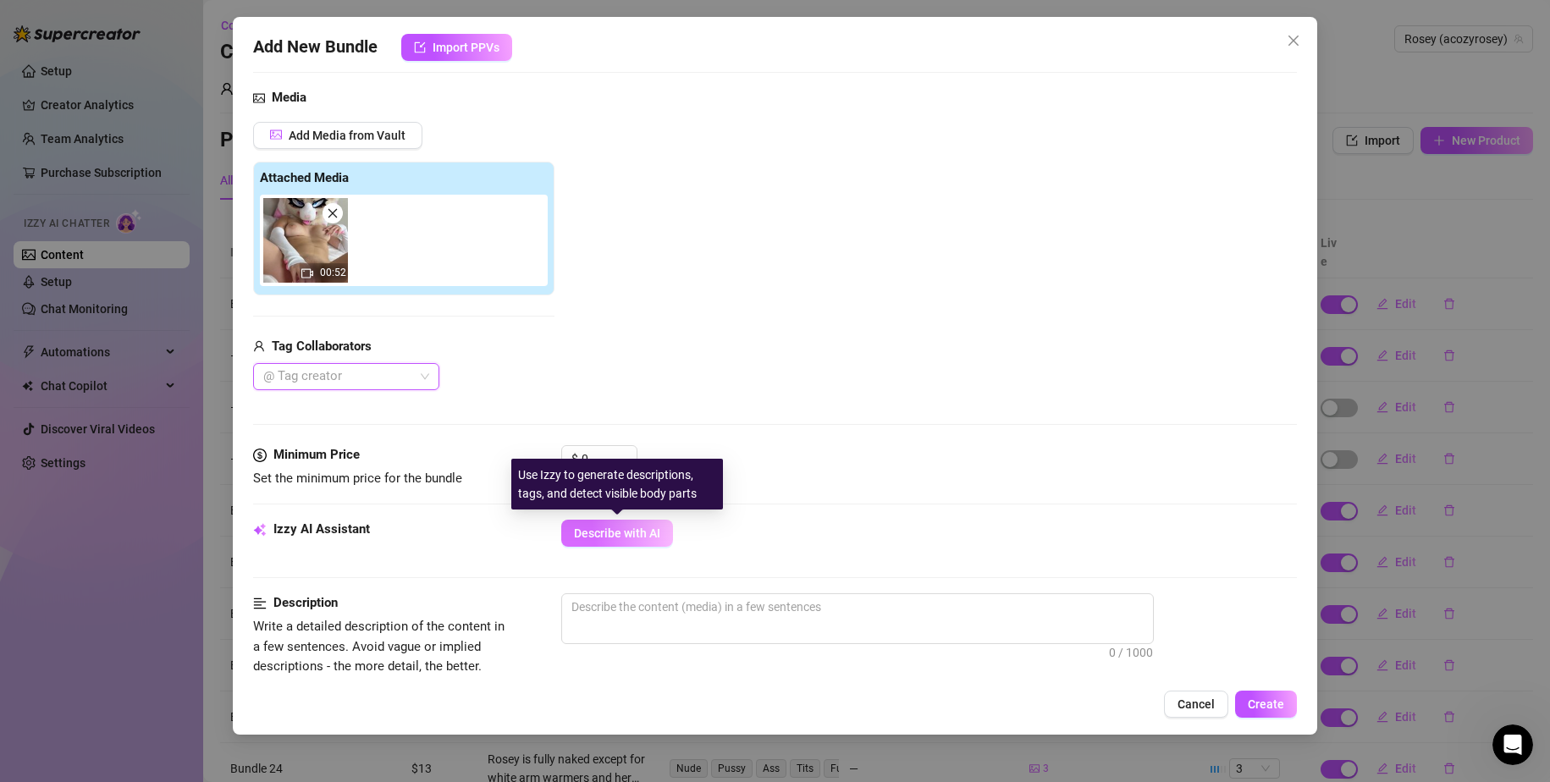
click at [617, 536] on span "Describe with AI" at bounding box center [617, 534] width 86 height 14
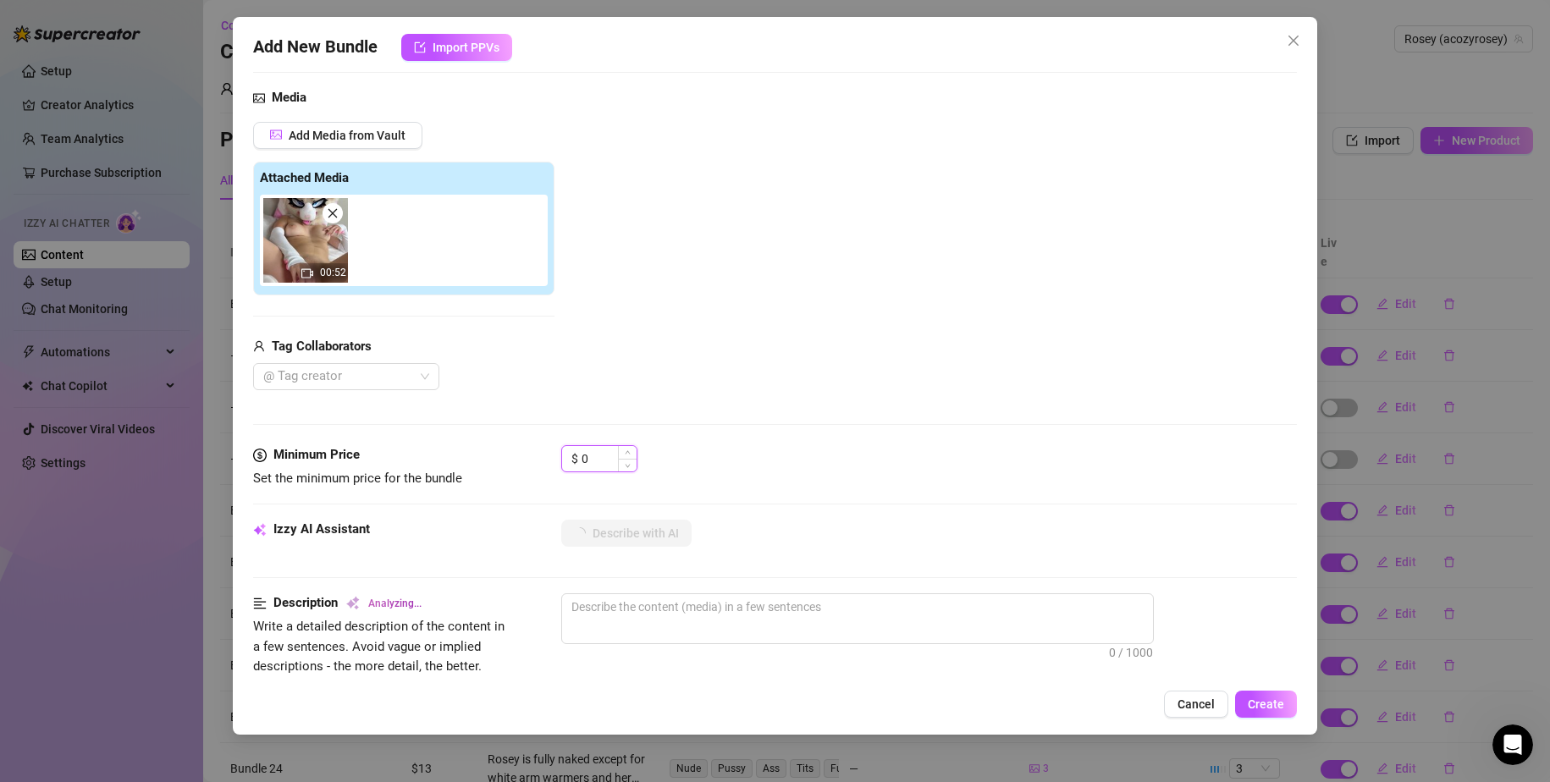
click at [608, 447] on input "0" at bounding box center [609, 458] width 55 height 25
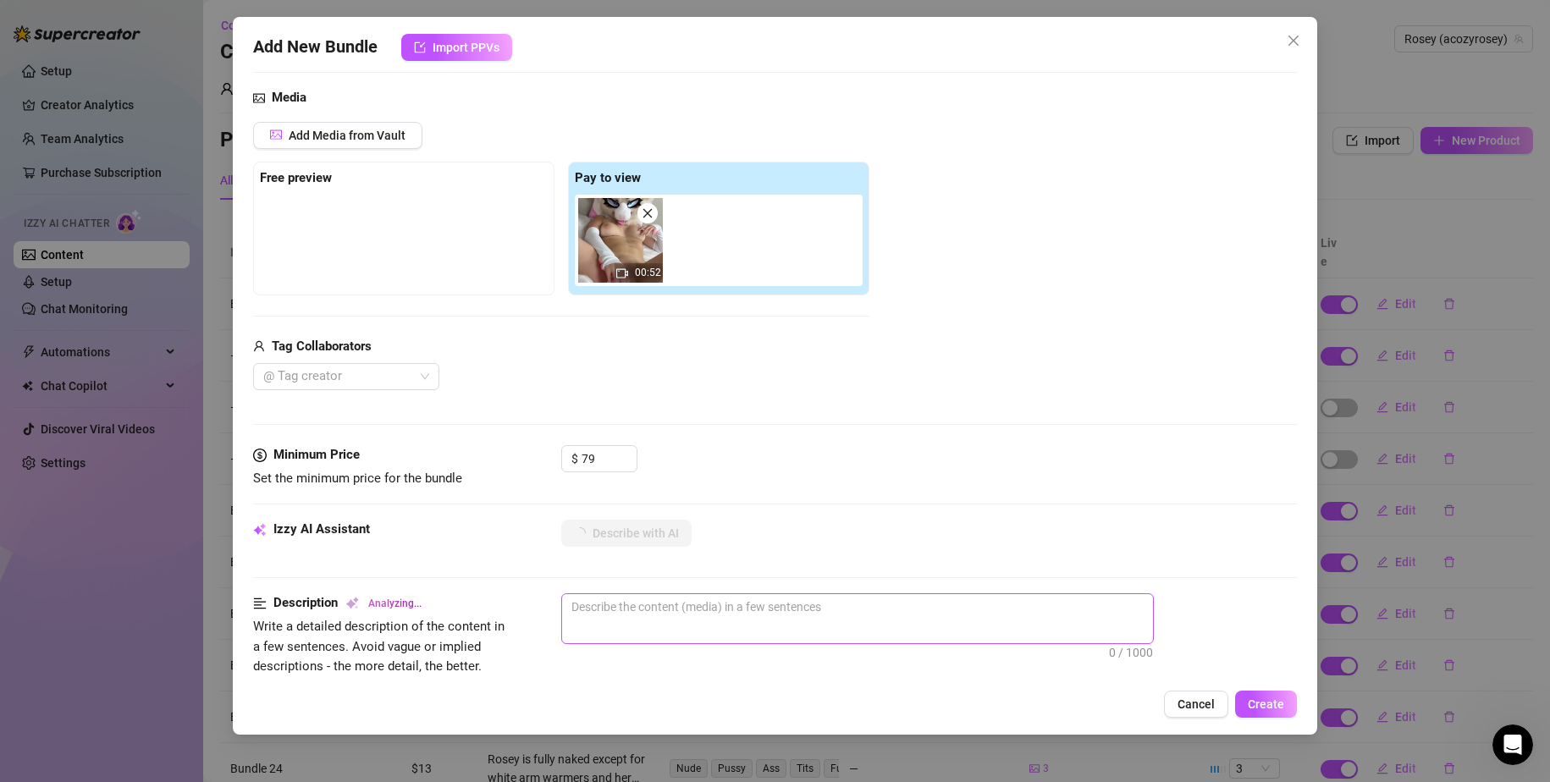
click at [860, 632] on span "0 / 1000" at bounding box center [857, 619] width 593 height 51
click at [867, 621] on span "0 / 1000" at bounding box center [857, 619] width 593 height 51
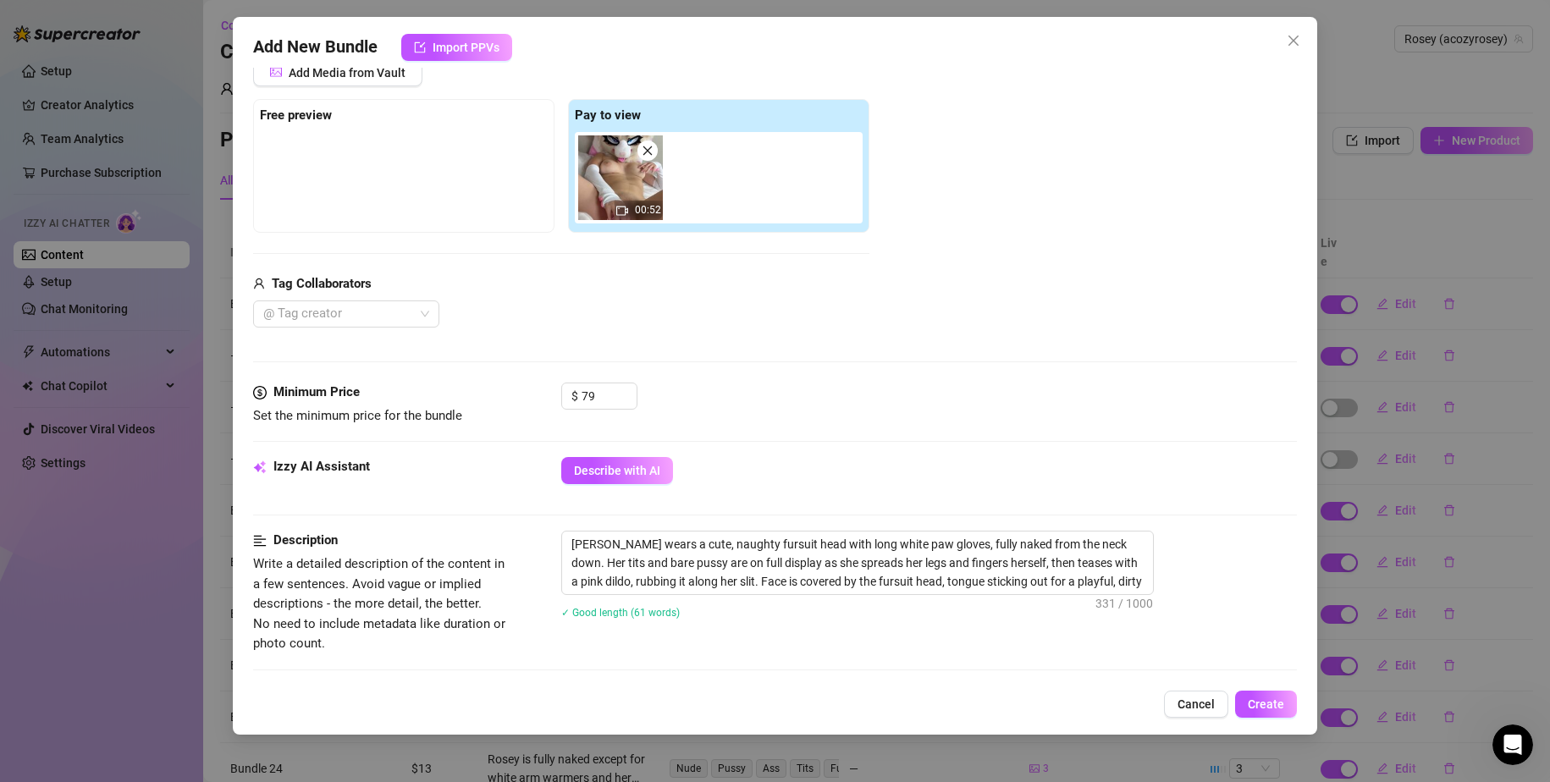
scroll to position [593, 0]
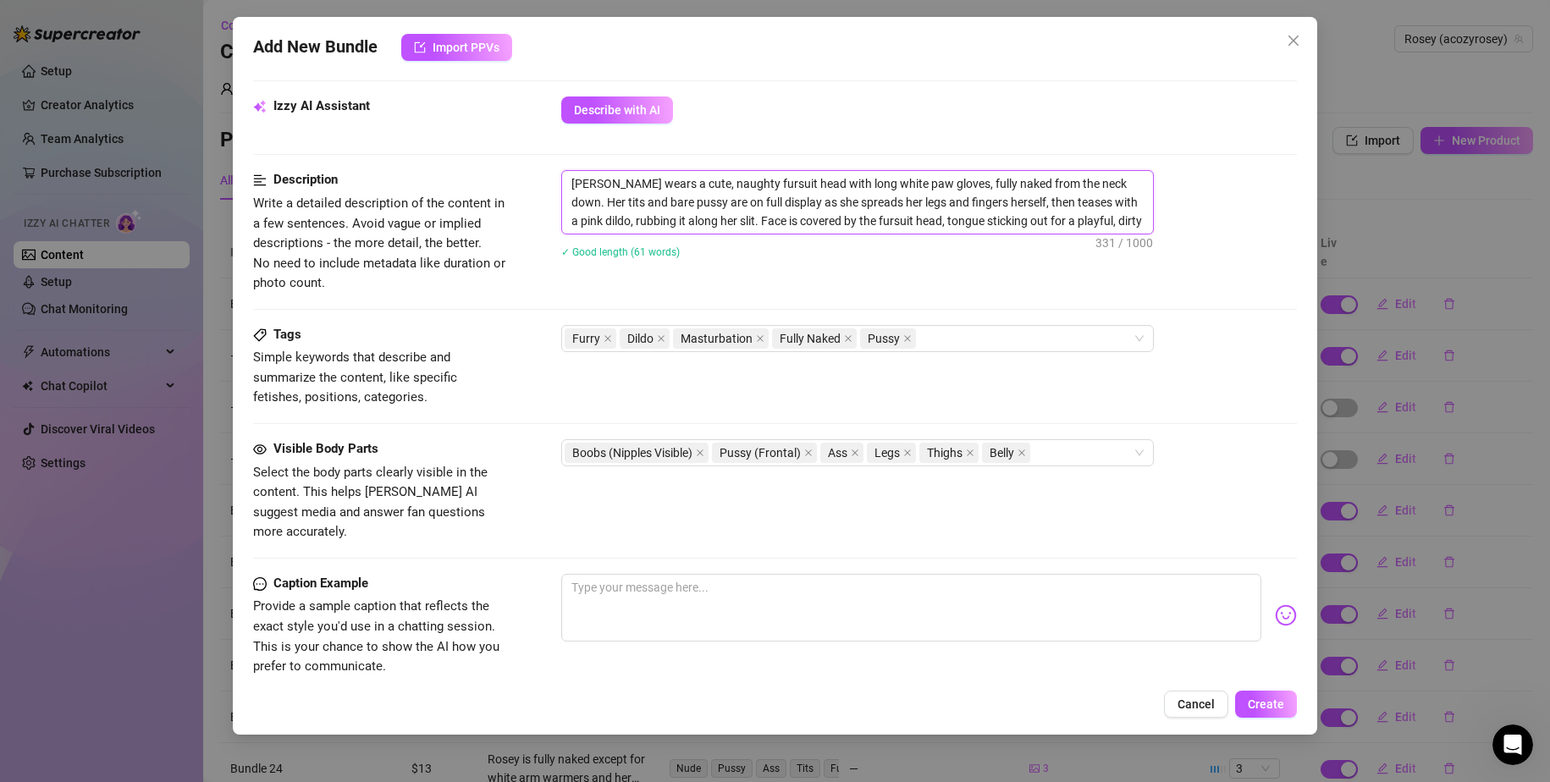
click at [1143, 219] on textarea "[PERSON_NAME] wears a cute, naughty fursuit head with long white paw gloves, fu…" at bounding box center [857, 202] width 591 height 63
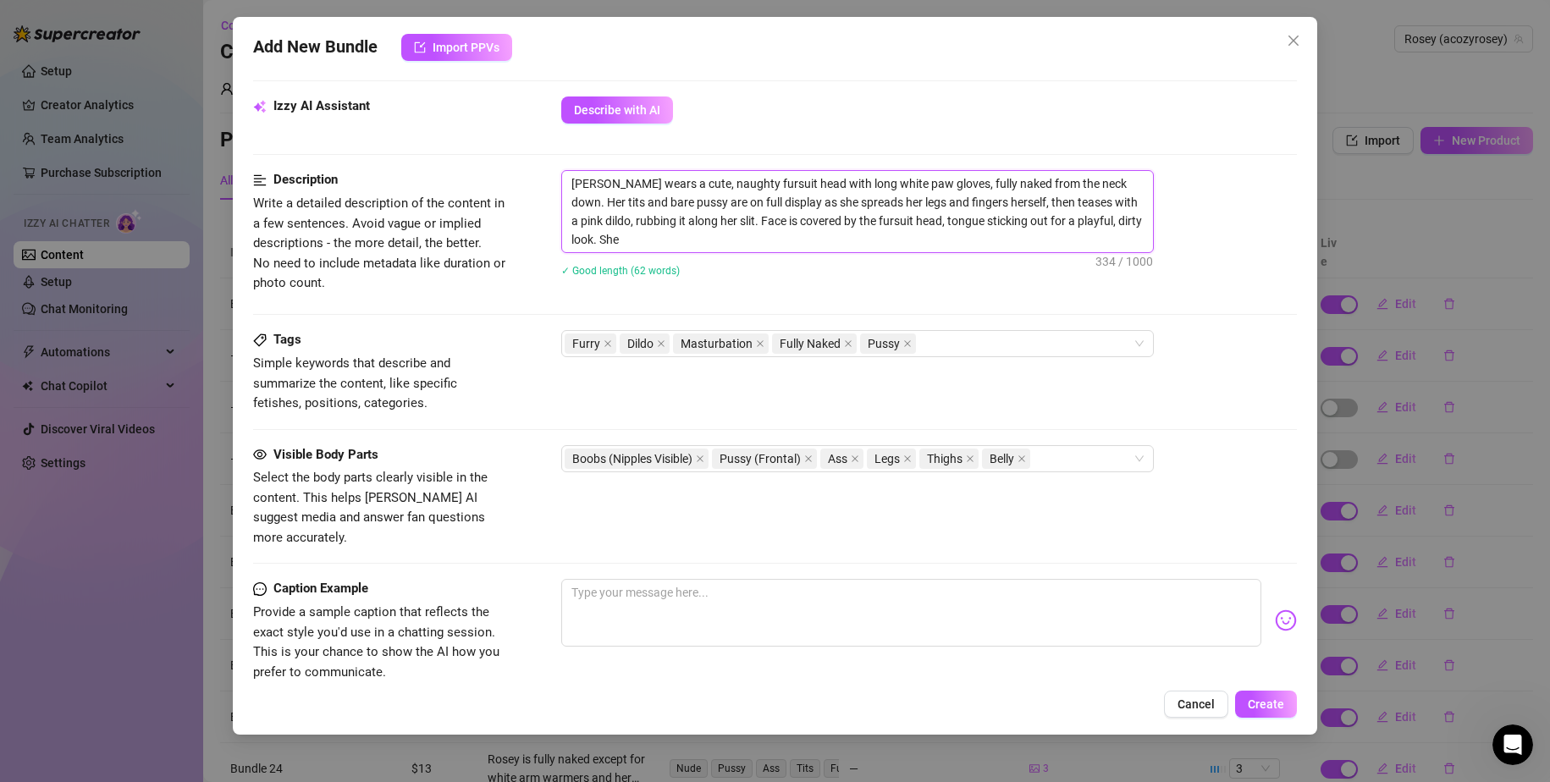
scroll to position [0, 0]
click at [1006, 348] on div "Furry Dildo Masturbation Fully Naked Pussy" at bounding box center [849, 344] width 568 height 24
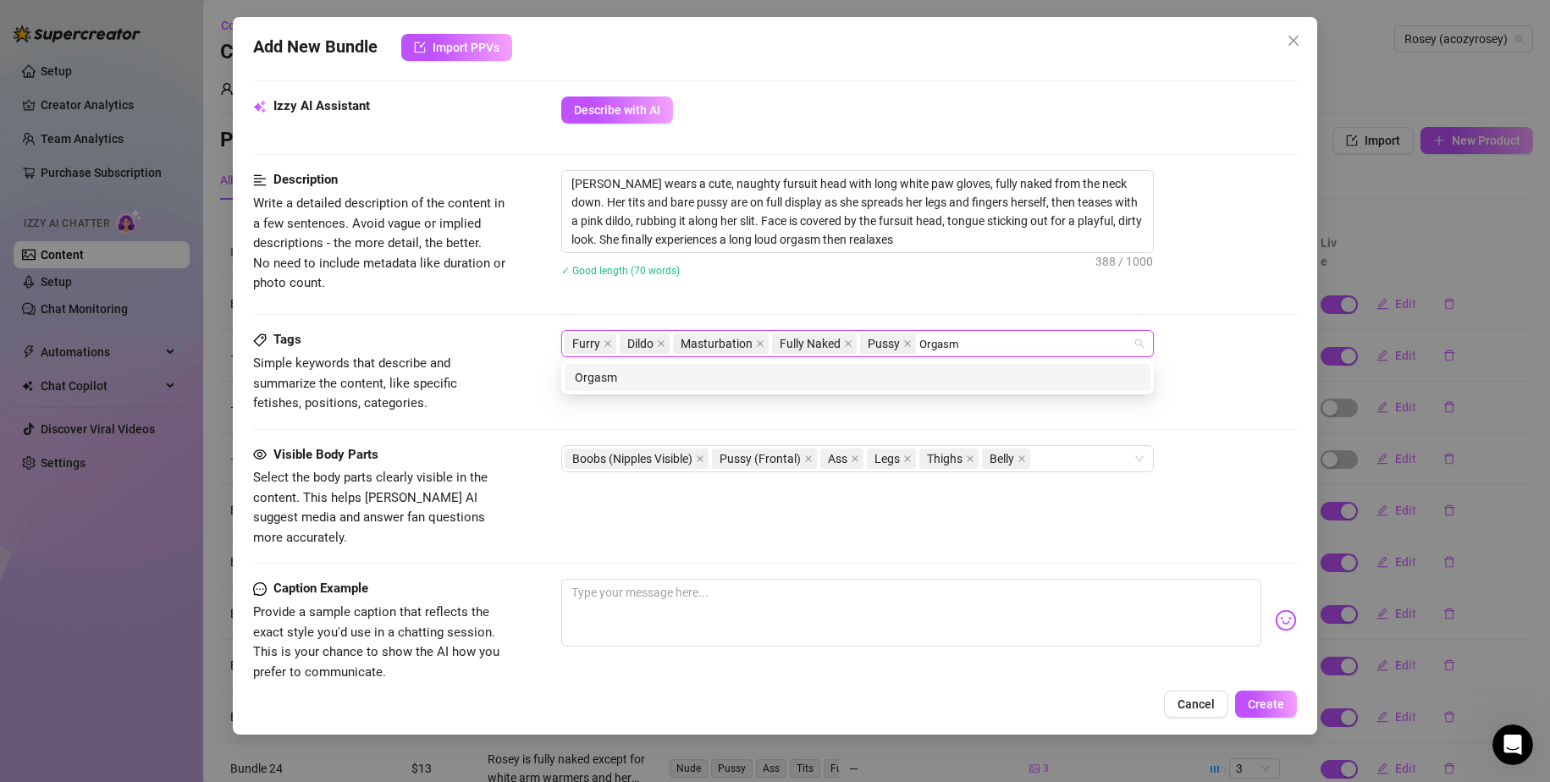
click at [755, 388] on div "Orgasm" at bounding box center [858, 377] width 586 height 27
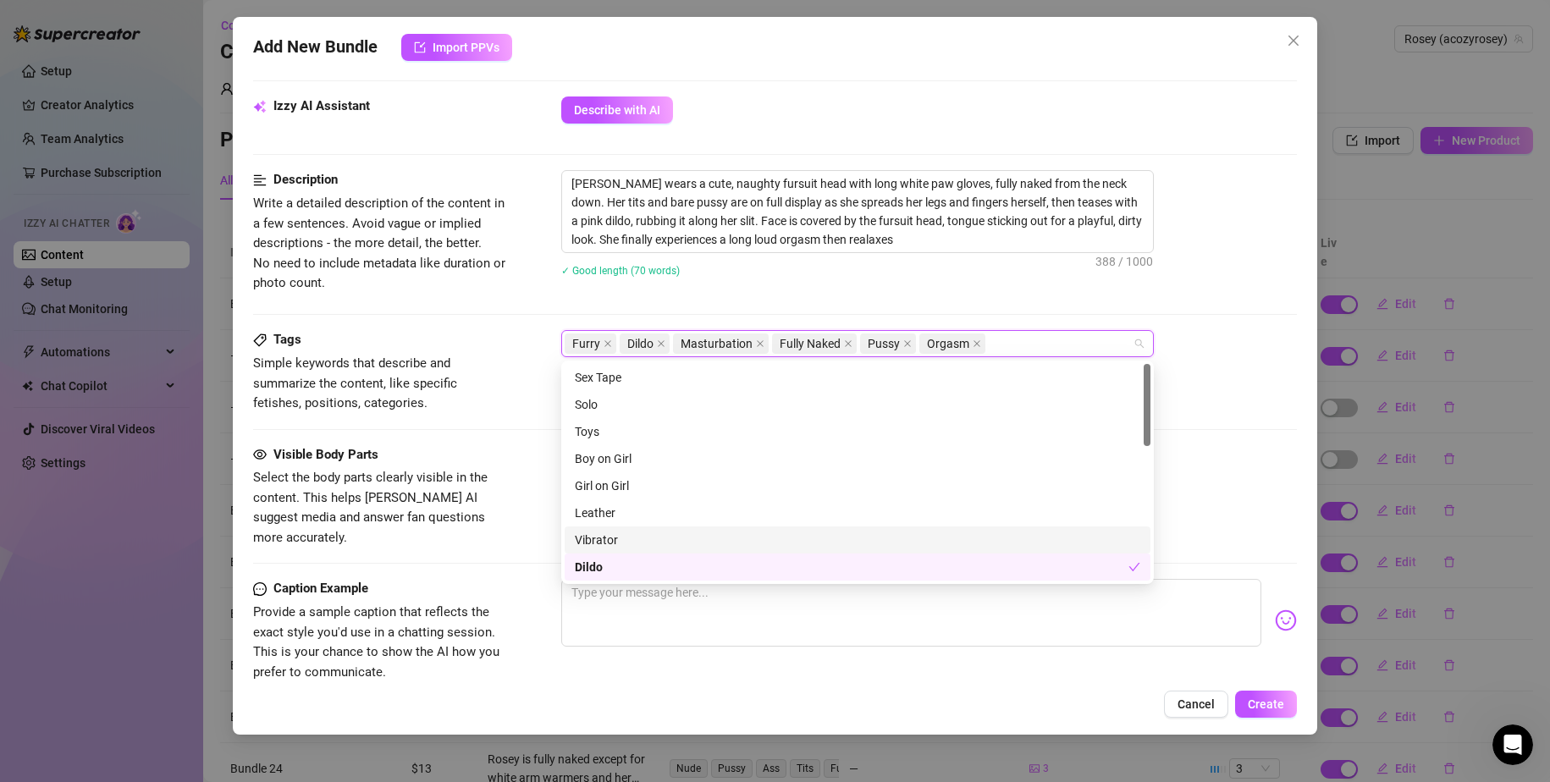
click at [1212, 384] on div "Tags Simple keywords that describe and summarize the content, like specific fet…" at bounding box center [775, 371] width 1045 height 83
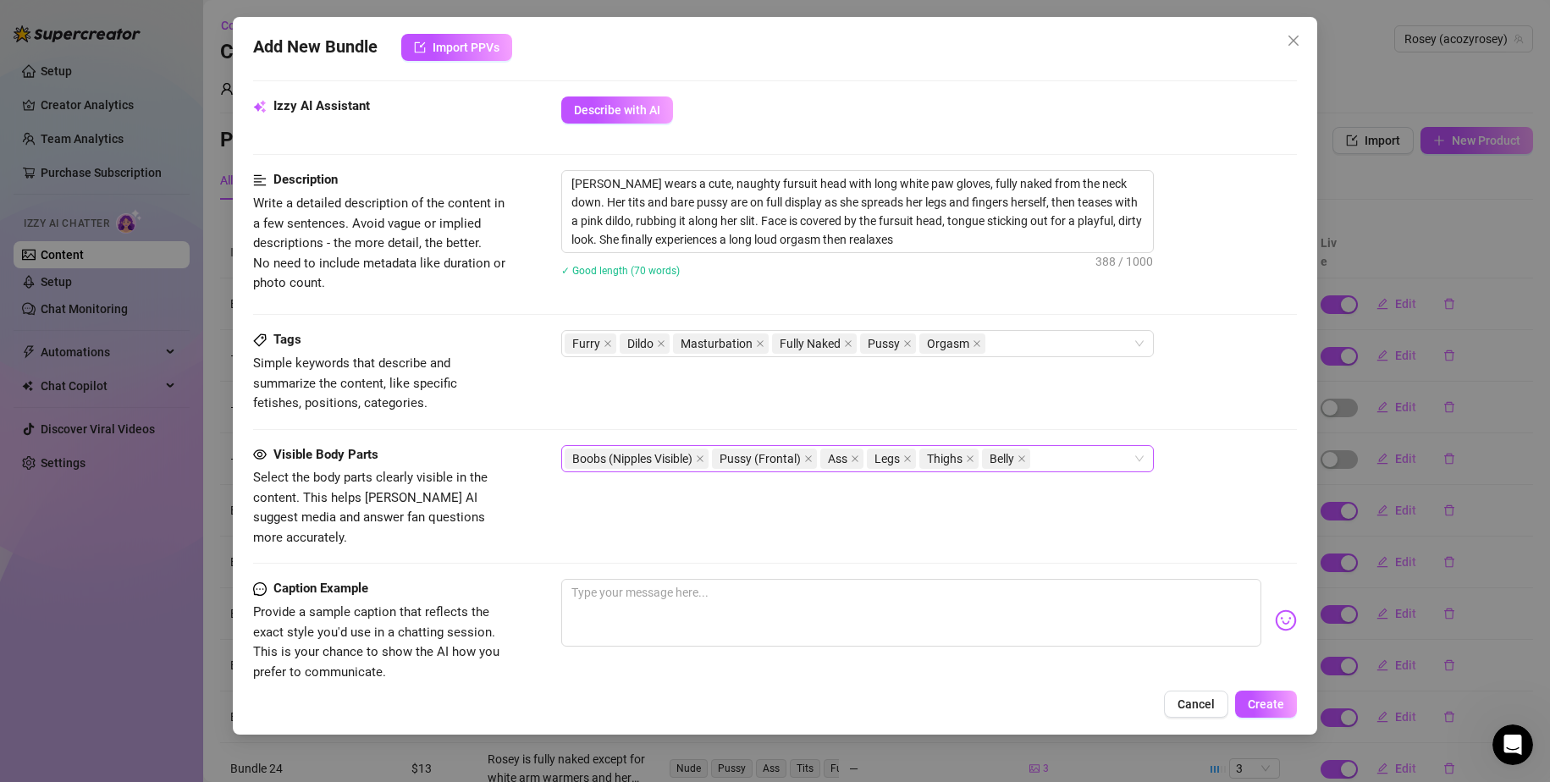
click at [1055, 464] on div "Boobs (Nipples Visible) Pussy (Frontal) Ass Legs Thighs Belly" at bounding box center [849, 459] width 568 height 24
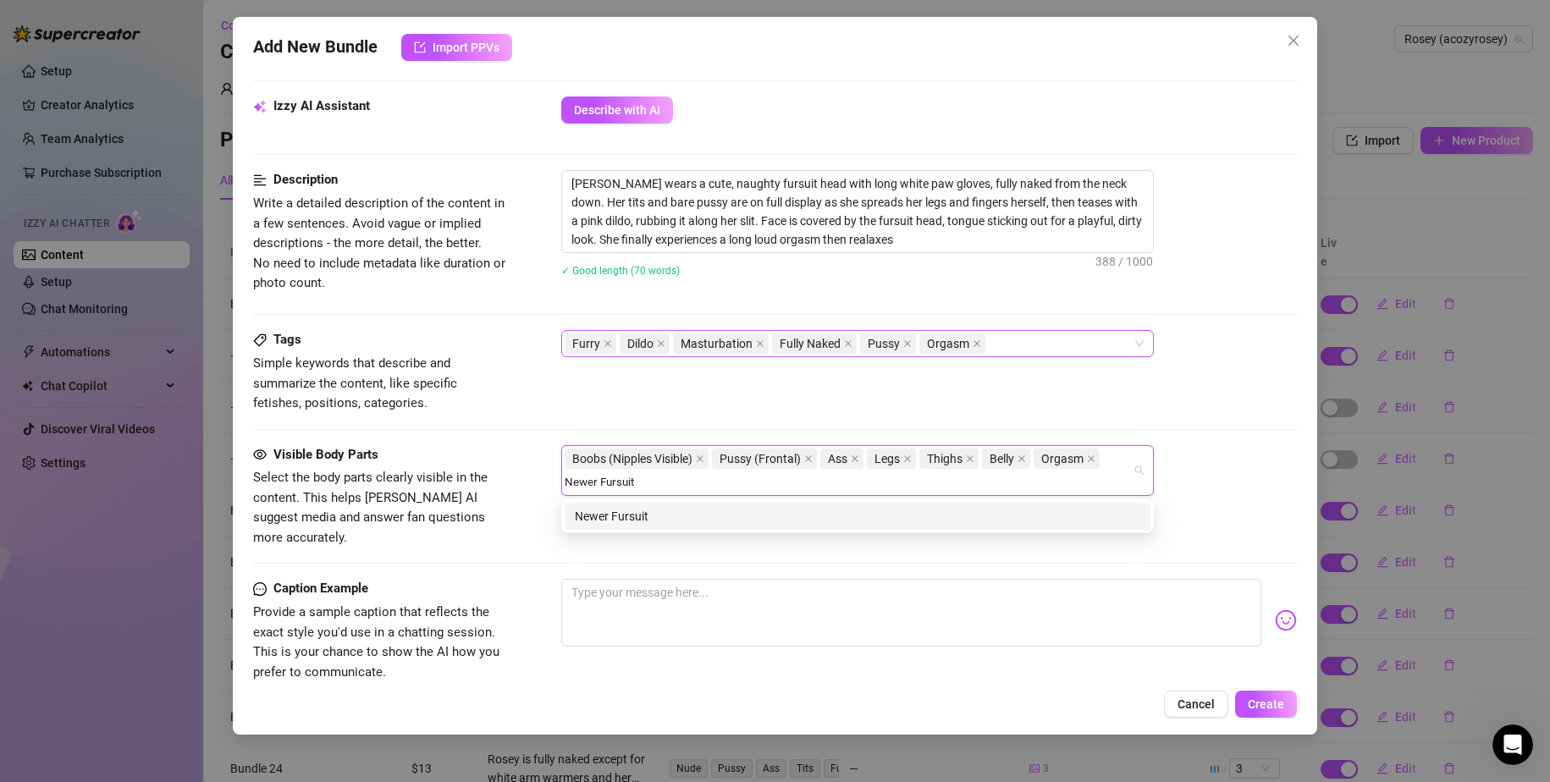
click at [1014, 341] on div "Furry Dildo Masturbation Fully Naked Pussy Orgasm" at bounding box center [849, 344] width 568 height 24
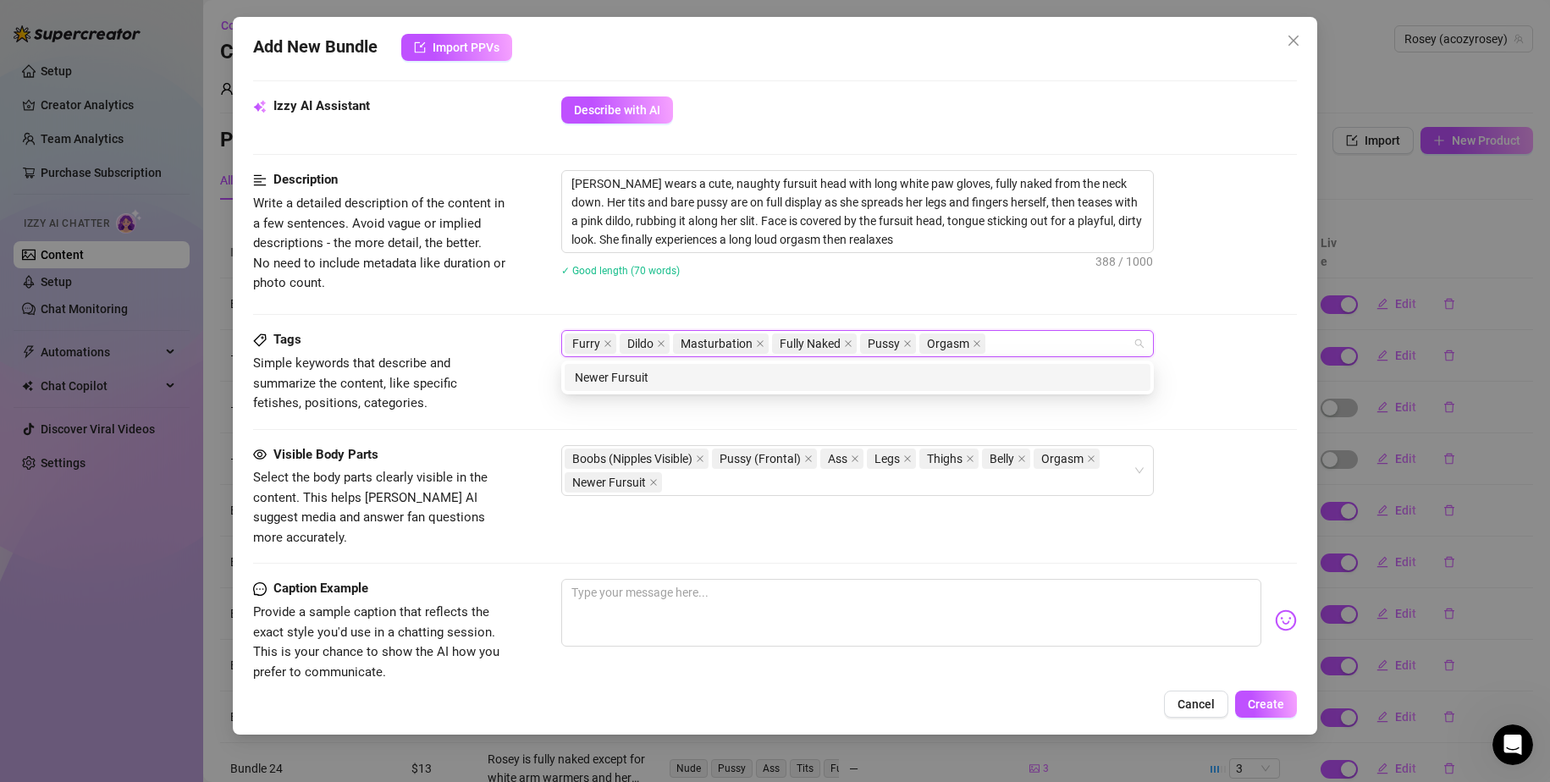
click at [1173, 383] on div "Tags Simple keywords that describe and summarize the content, like specific fet…" at bounding box center [775, 371] width 1045 height 83
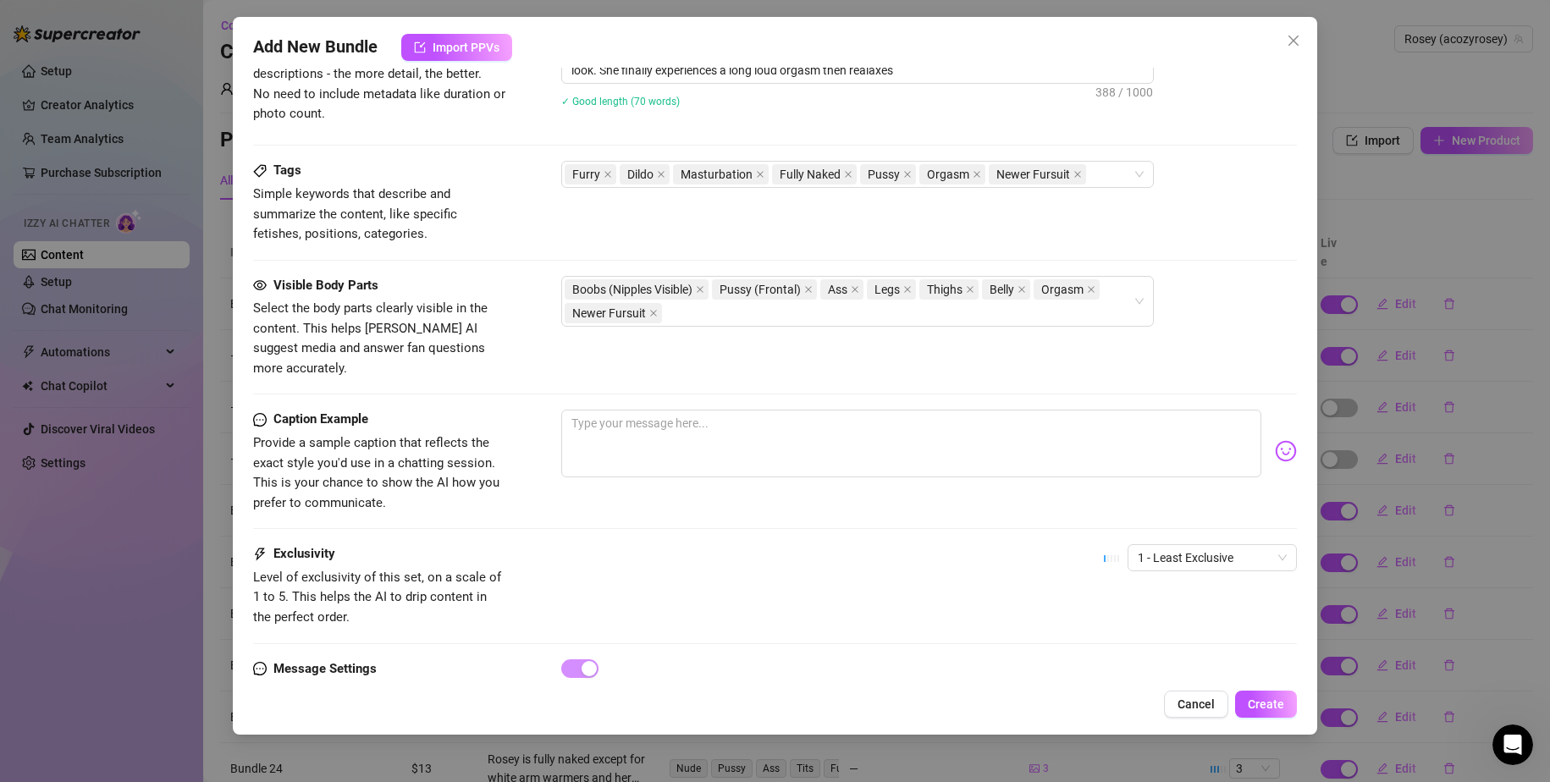
scroll to position [815, 0]
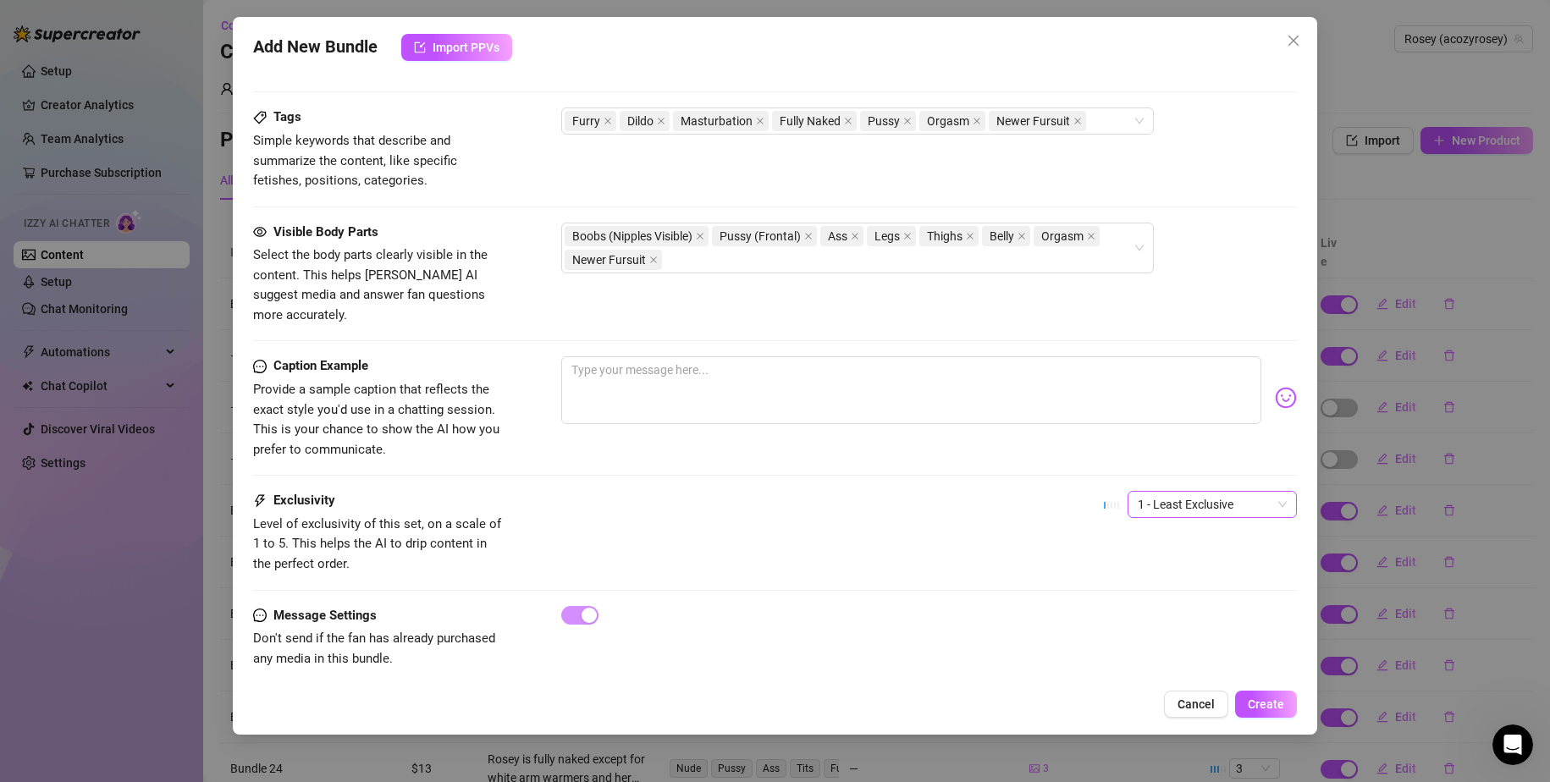
click at [1168, 492] on span "1 - Least Exclusive" at bounding box center [1212, 504] width 149 height 25
click at [1171, 634] on div "5 - Most Exclusive 🔥" at bounding box center [1198, 627] width 142 height 19
click at [1272, 702] on span "Create" at bounding box center [1266, 705] width 36 height 14
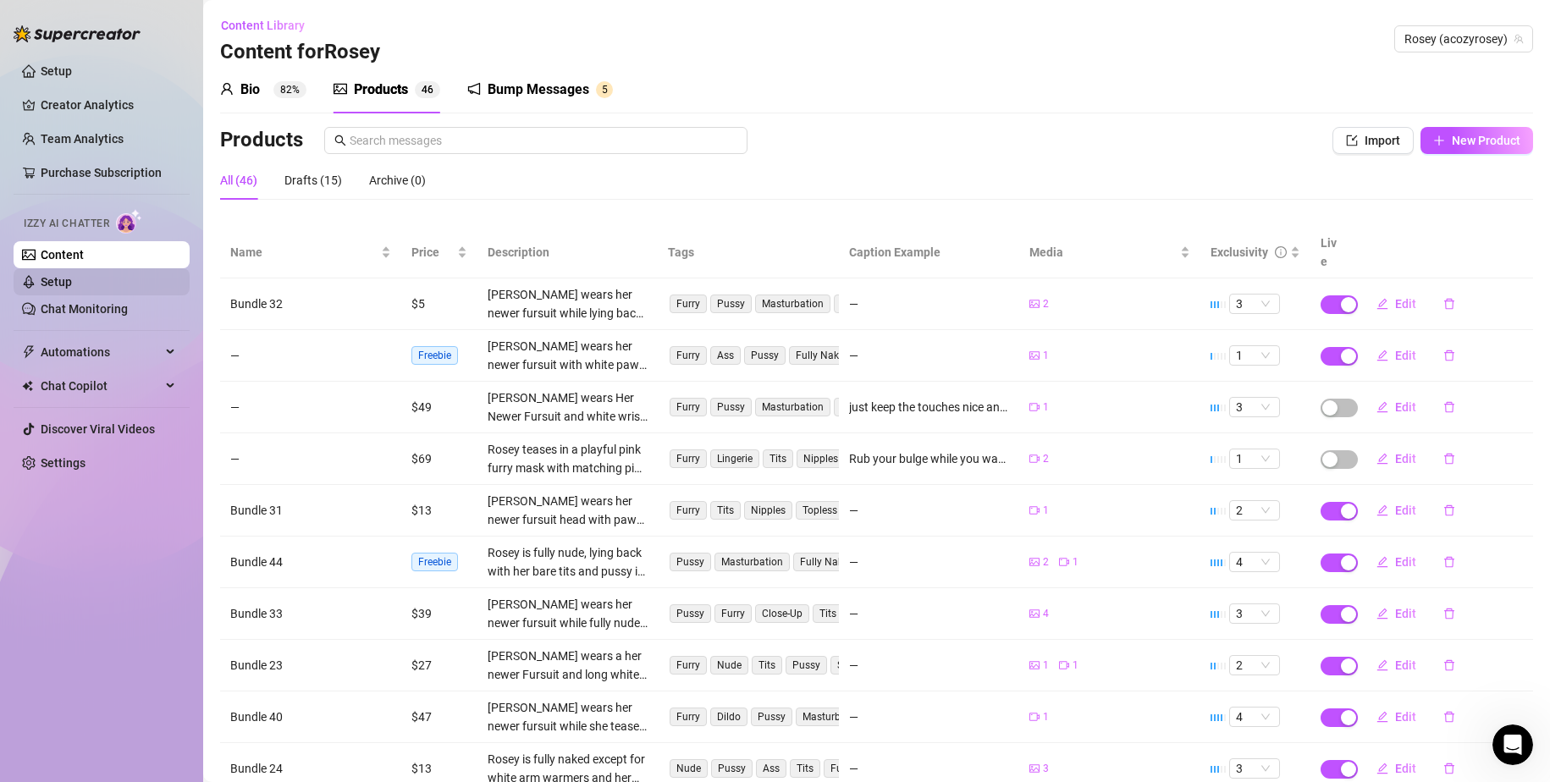
click at [72, 283] on link "Setup" at bounding box center [56, 282] width 31 height 14
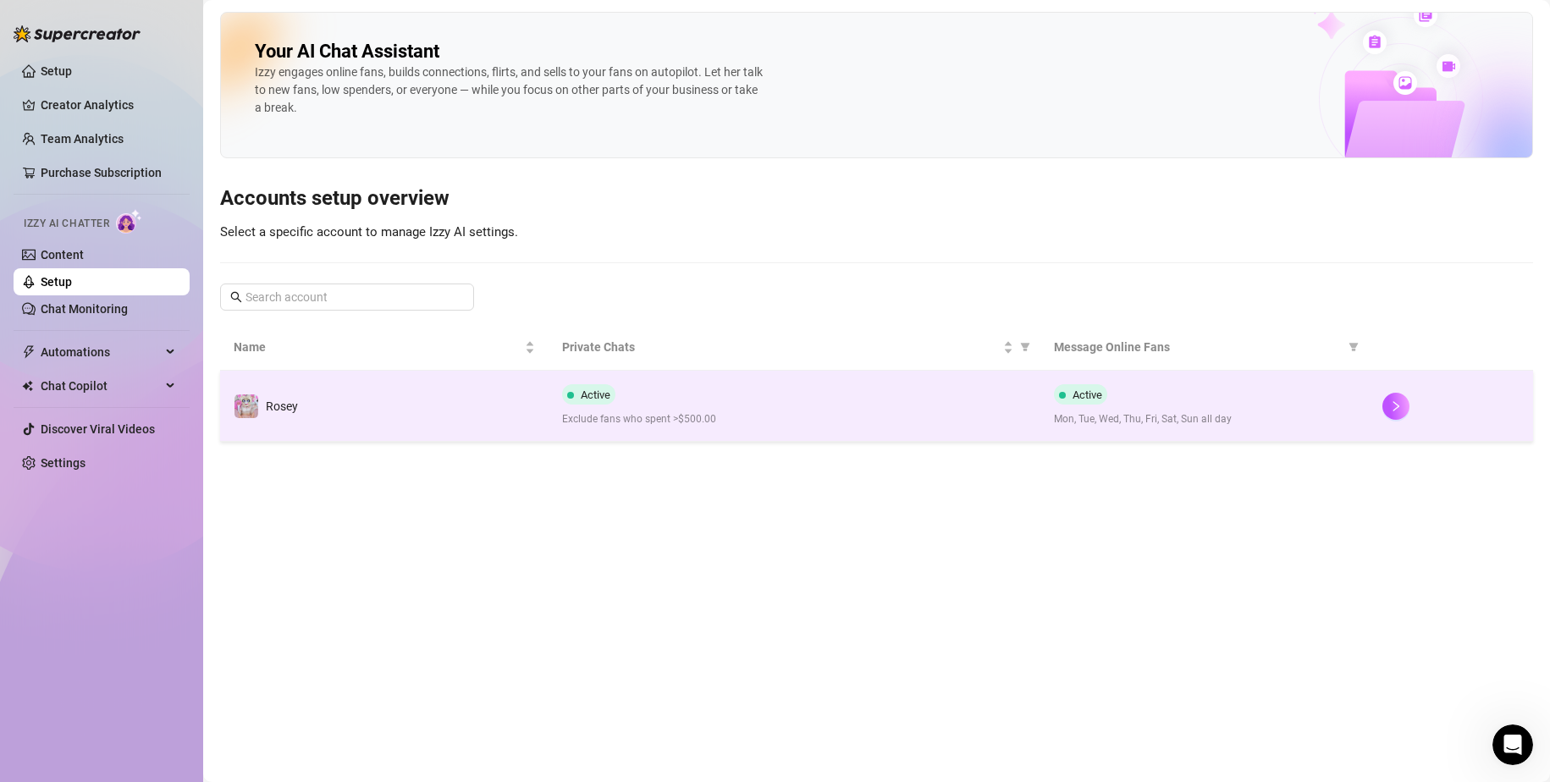
click at [273, 390] on td "Rosey" at bounding box center [384, 406] width 329 height 71
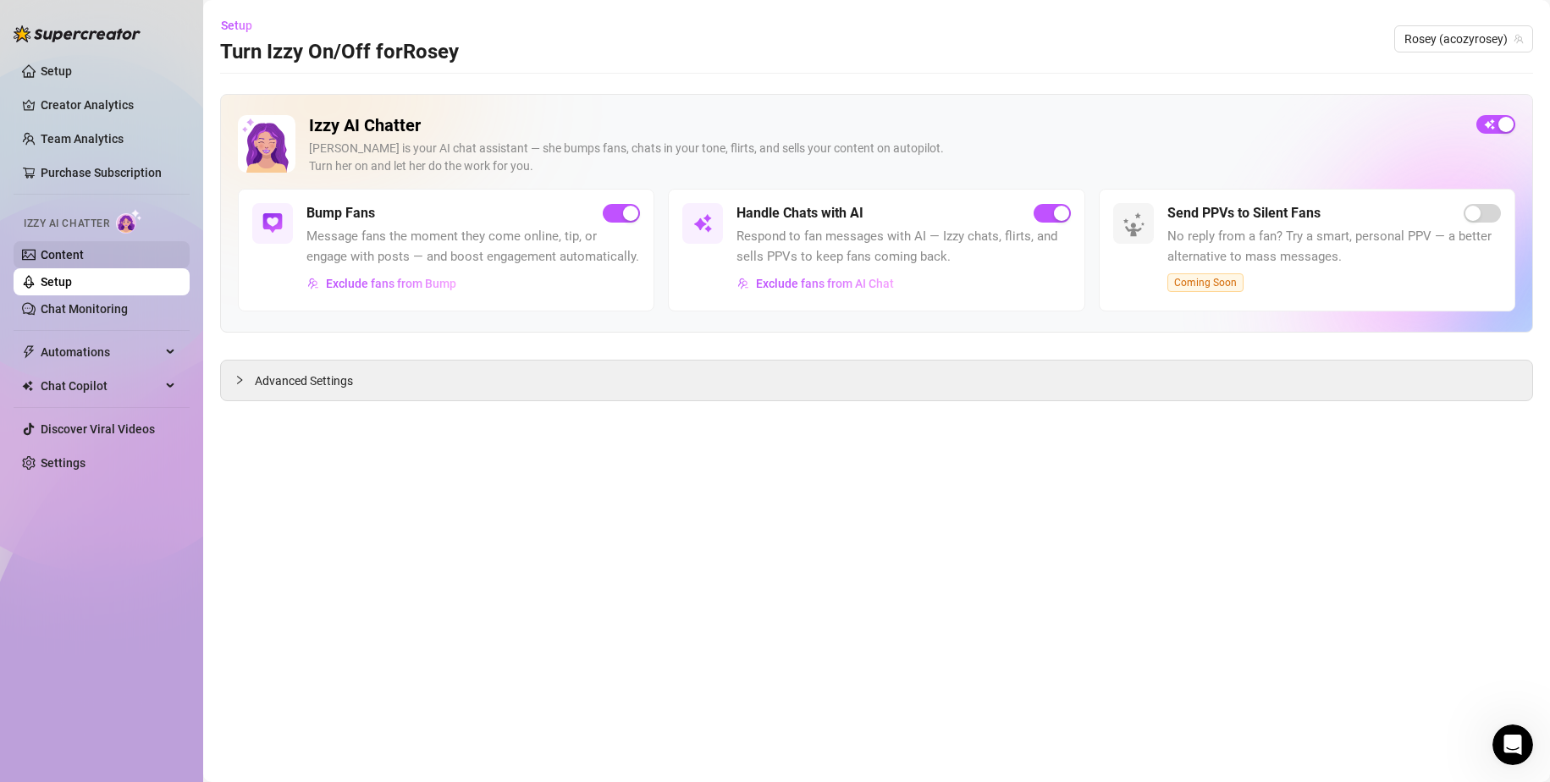
click at [55, 252] on link "Content" at bounding box center [62, 255] width 43 height 14
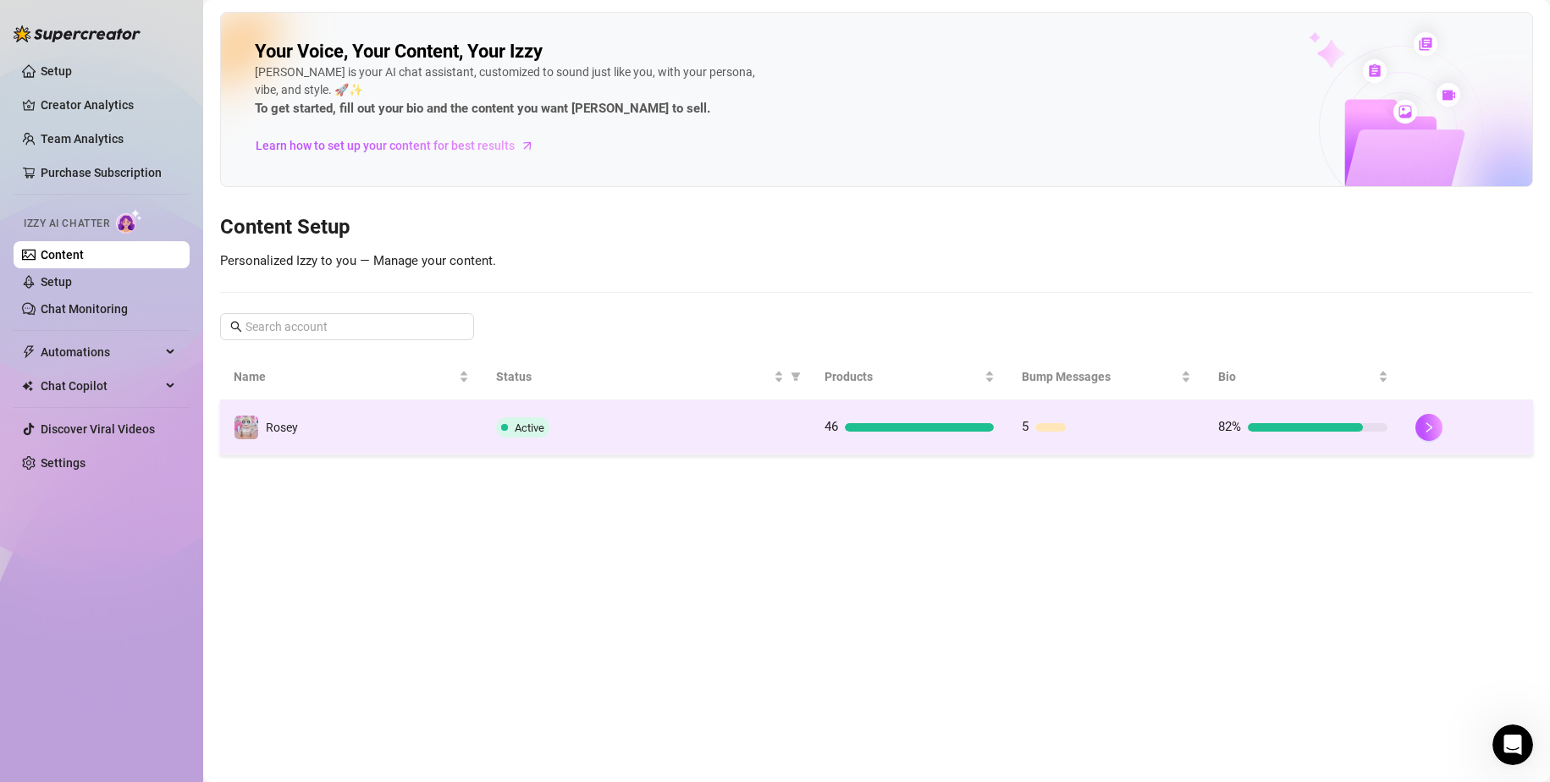
click at [955, 440] on td "46" at bounding box center [909, 427] width 197 height 55
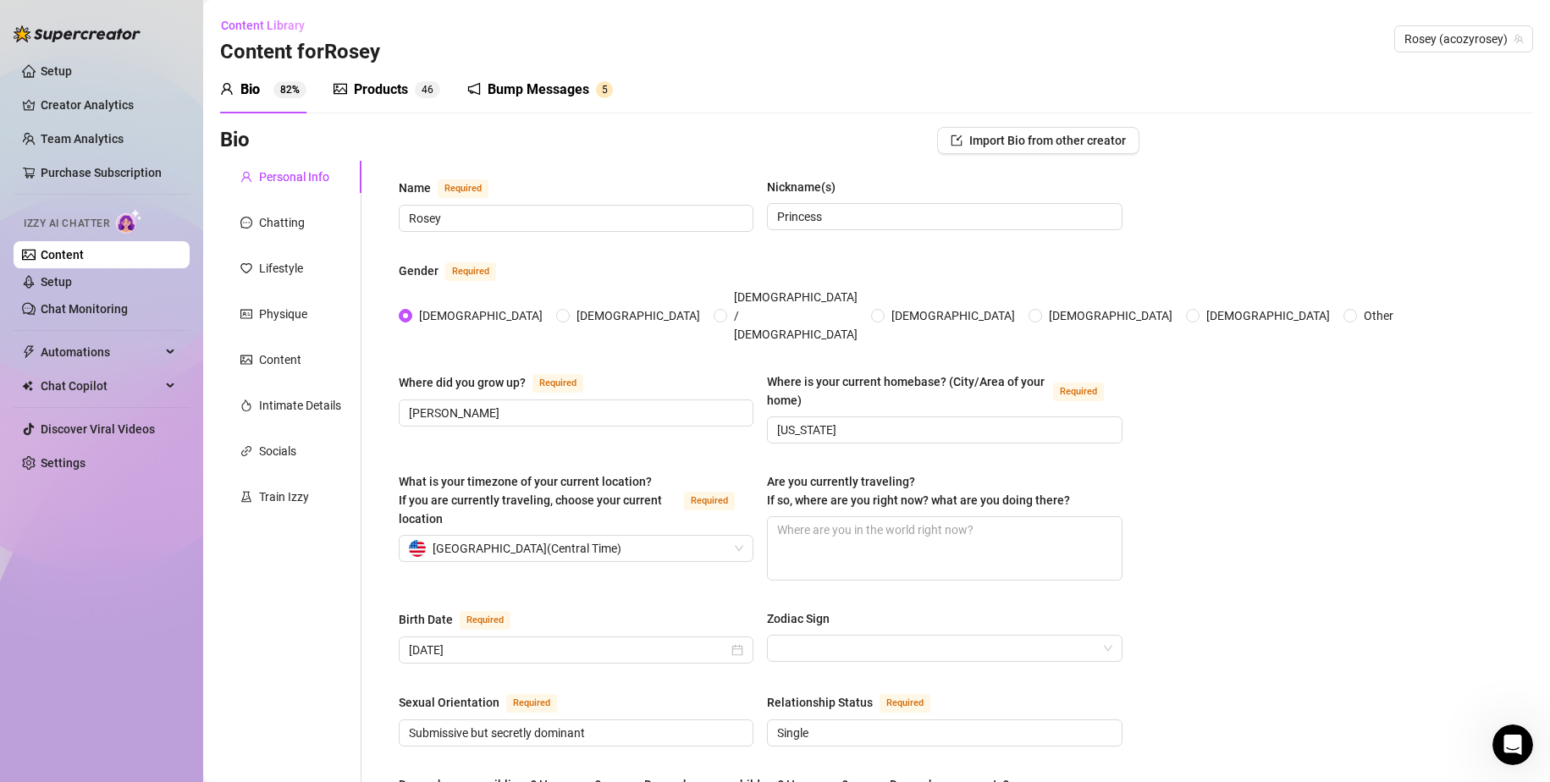
click at [542, 80] on div "Bump Messages" at bounding box center [539, 90] width 102 height 20
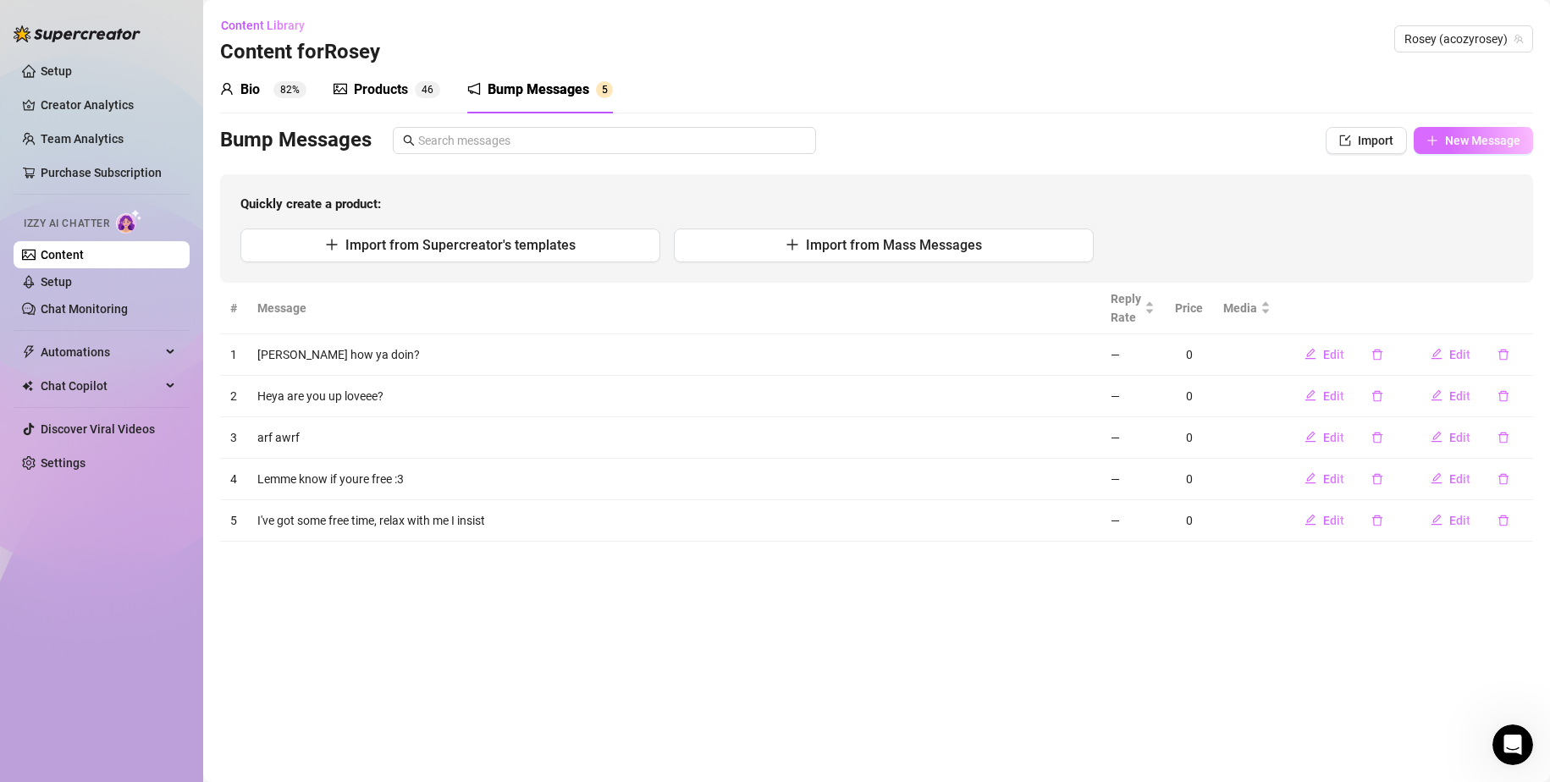
click at [1433, 135] on icon "plus" at bounding box center [1432, 139] width 1 height 9
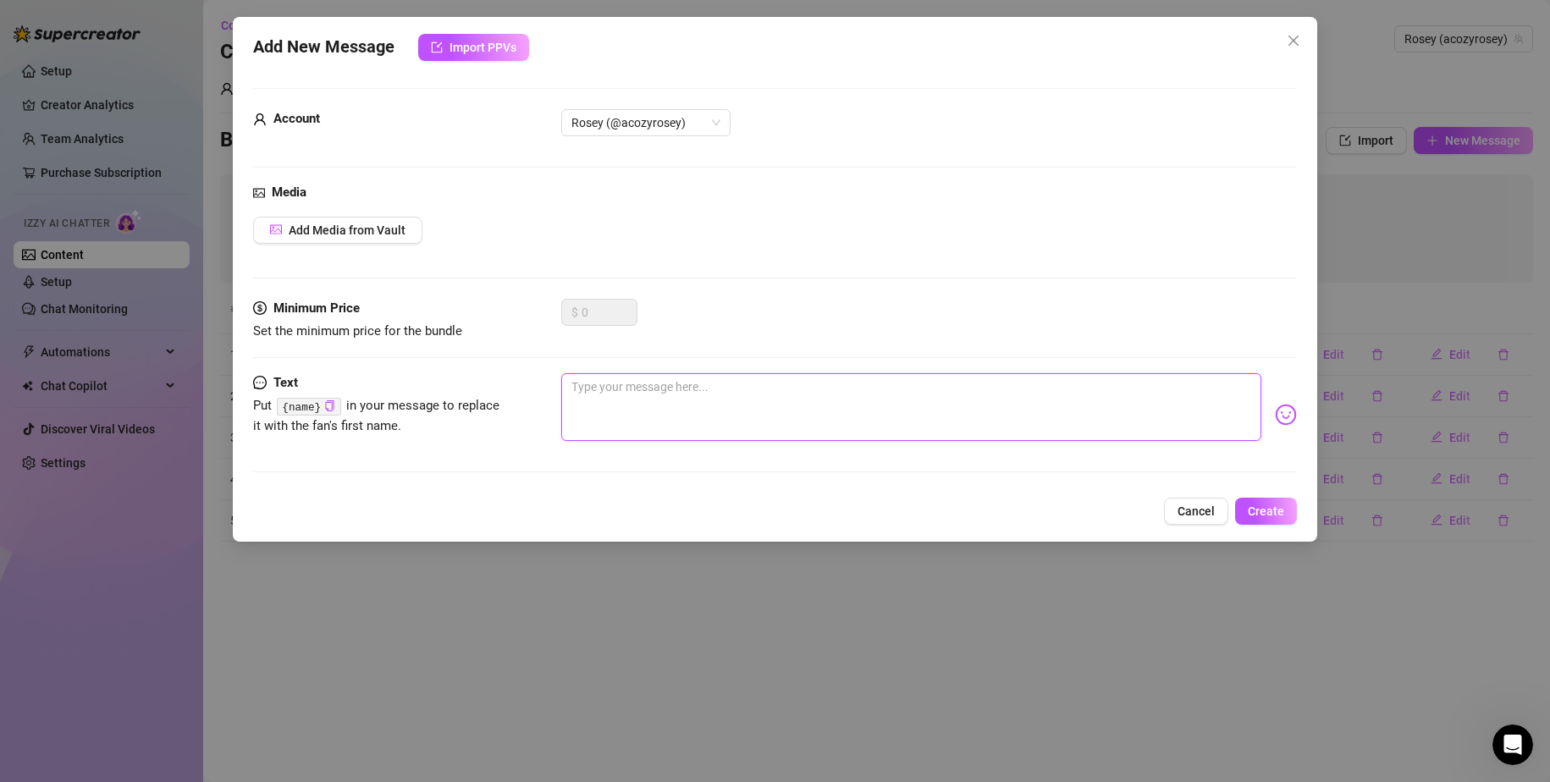
click at [689, 399] on textarea at bounding box center [911, 407] width 701 height 68
click at [1223, 525] on div "Add New Message Import PPVs Account Rosey (@acozyrosey) Media Add Media from Va…" at bounding box center [775, 279] width 1085 height 525
click at [1253, 515] on span "Create" at bounding box center [1266, 512] width 36 height 14
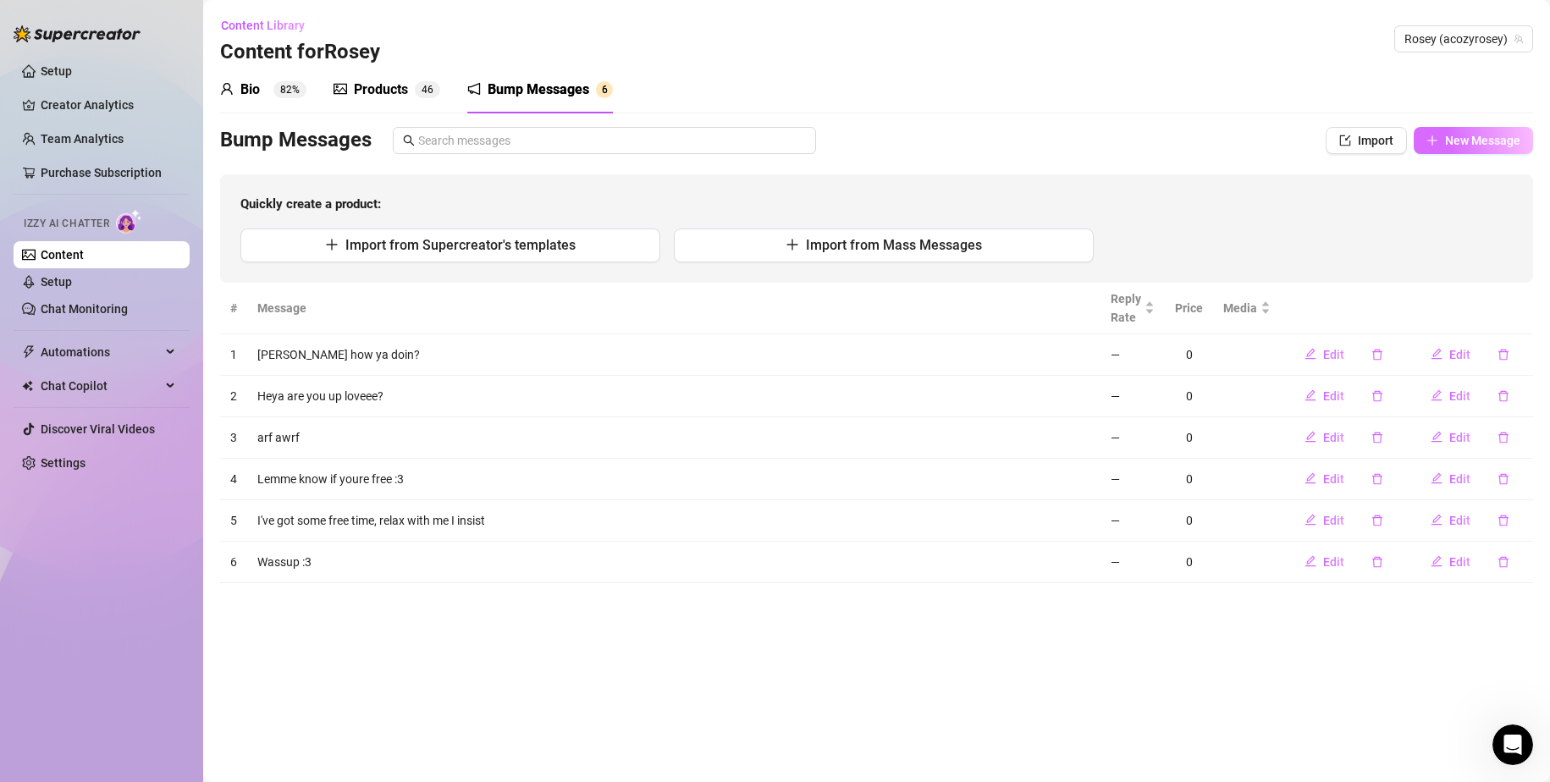
click at [1480, 127] on button "New Message" at bounding box center [1473, 140] width 119 height 27
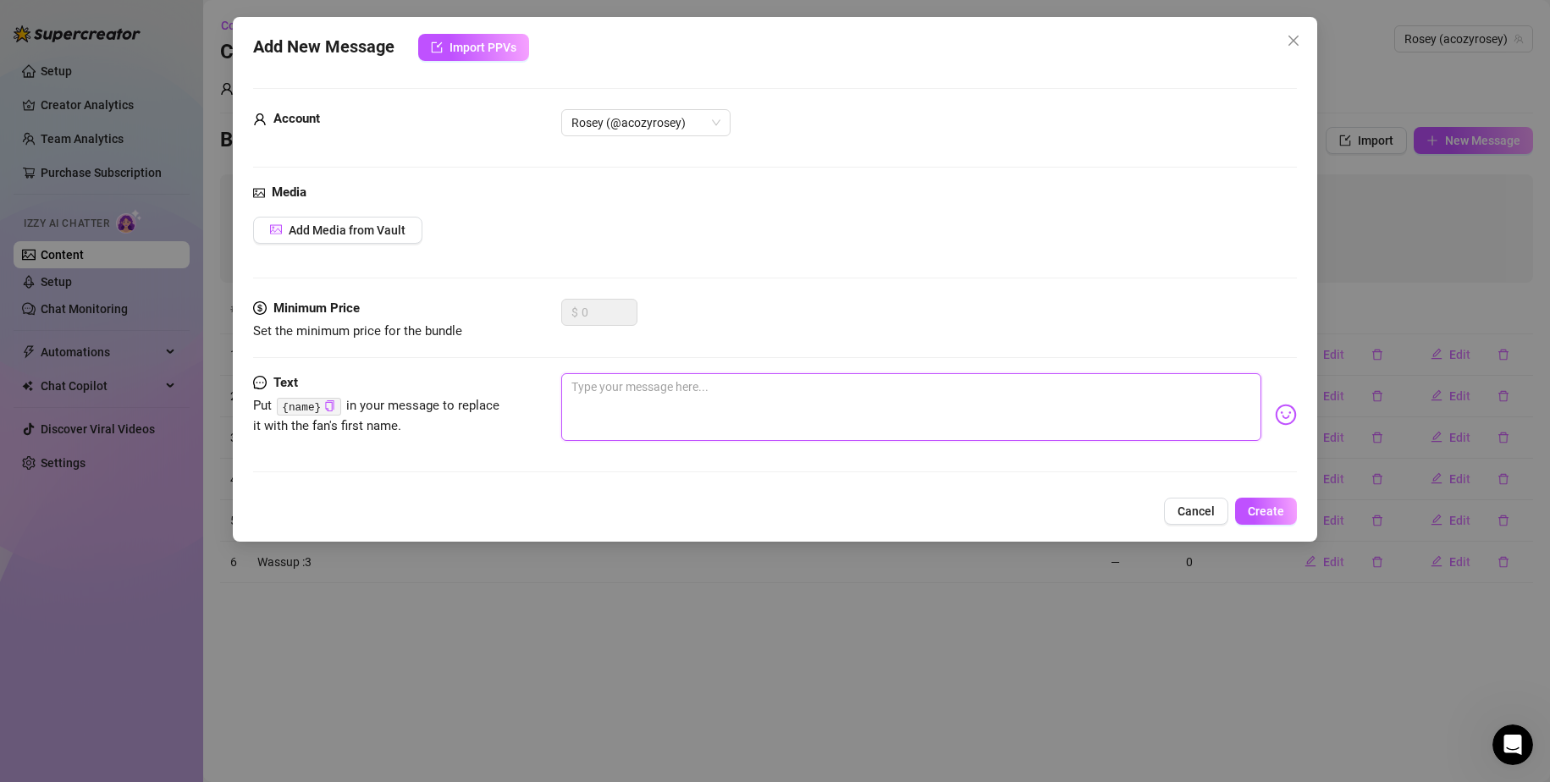
click at [671, 403] on textarea at bounding box center [911, 407] width 701 height 68
click at [1217, 622] on div "Add New Message Import PPVs Account Rosey (@acozyrosey) Media Add Media from Va…" at bounding box center [775, 391] width 1550 height 782
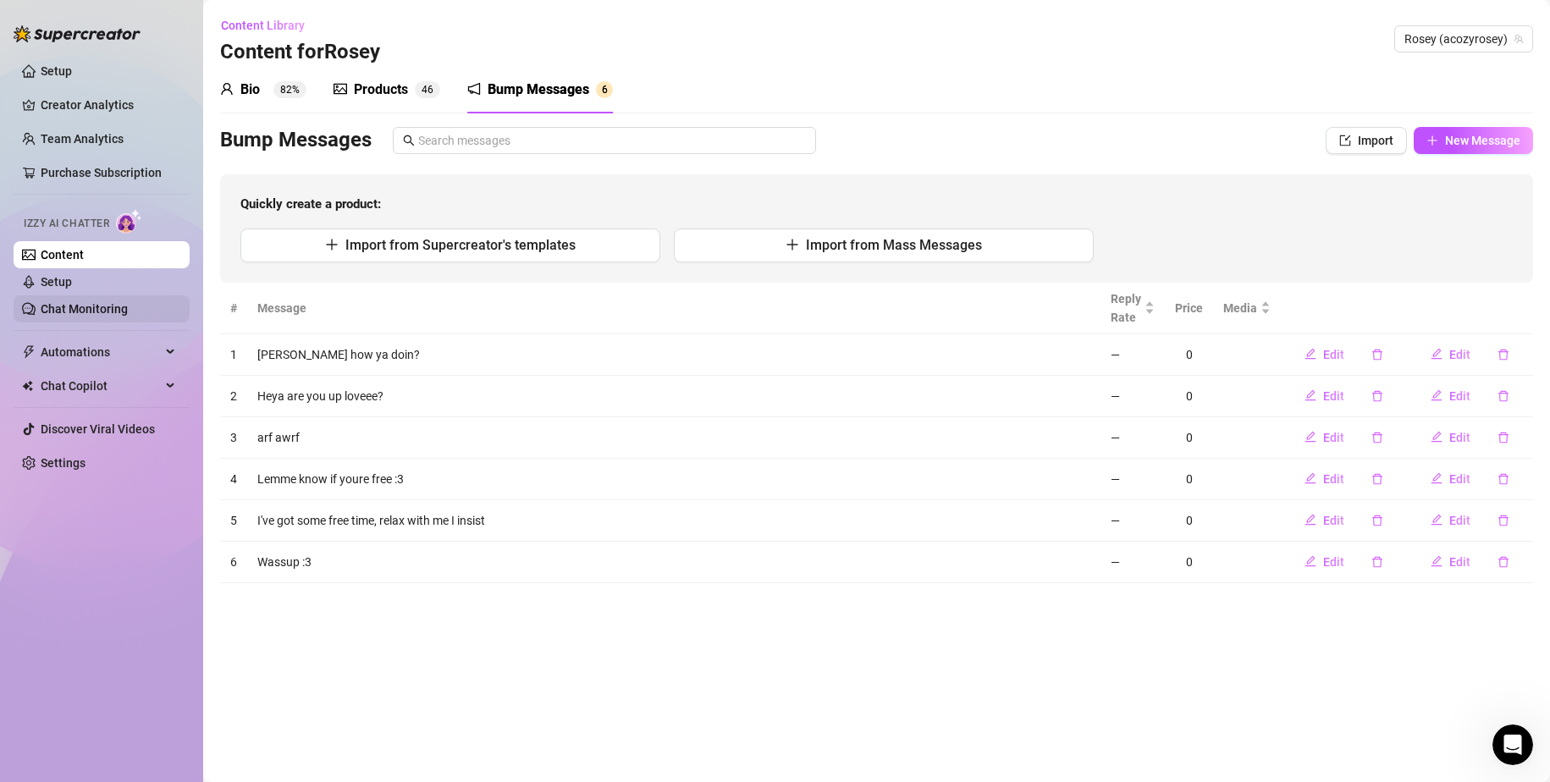
click at [82, 302] on link "Chat Monitoring" at bounding box center [84, 309] width 87 height 14
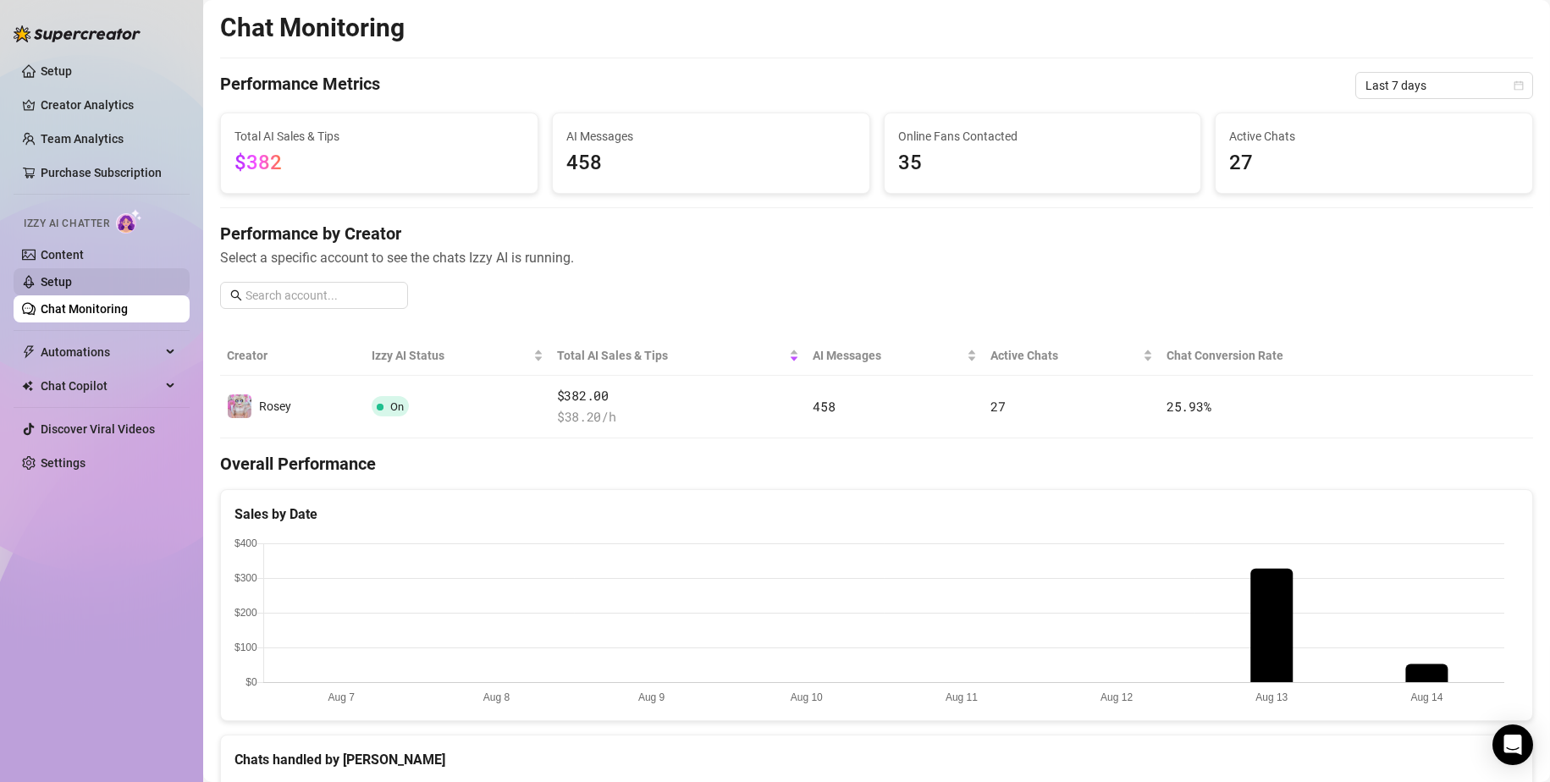
click at [72, 275] on link "Setup" at bounding box center [56, 282] width 31 height 14
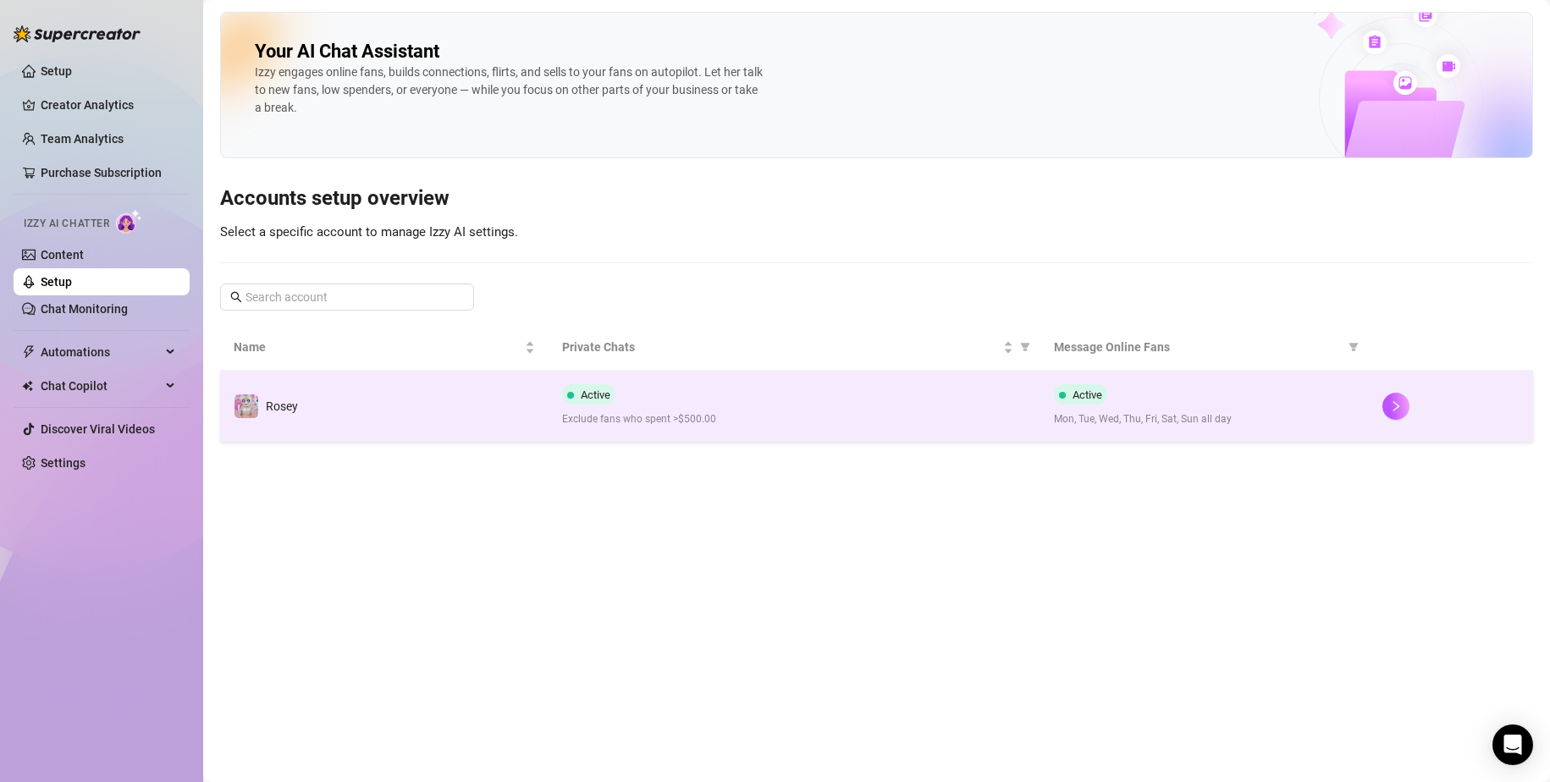
click at [683, 419] on span "Exclude fans who spent >$500.00" at bounding box center [795, 419] width 466 height 16
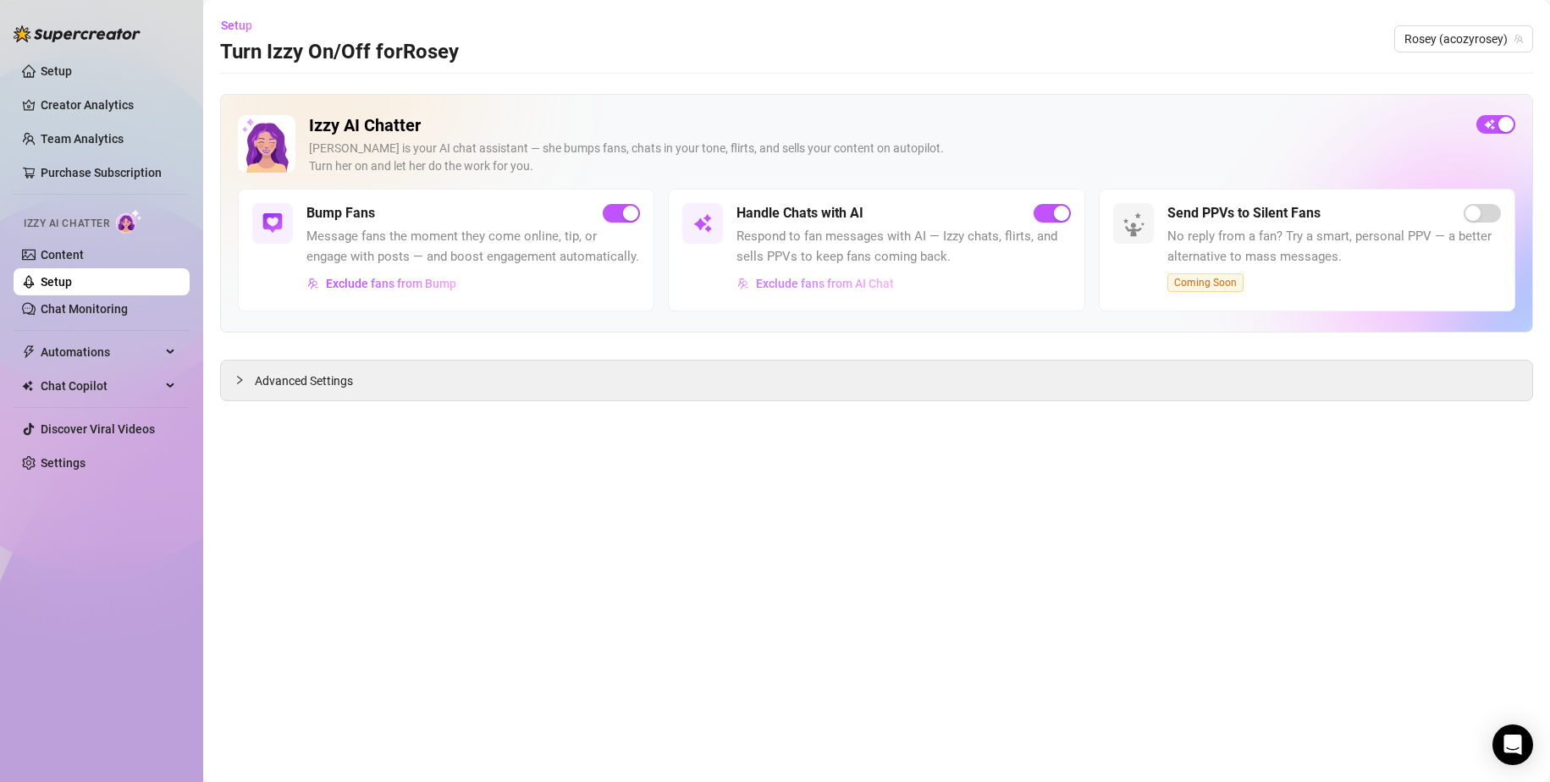
click at [808, 290] on span "Exclude fans from AI Chat" at bounding box center [825, 284] width 138 height 14
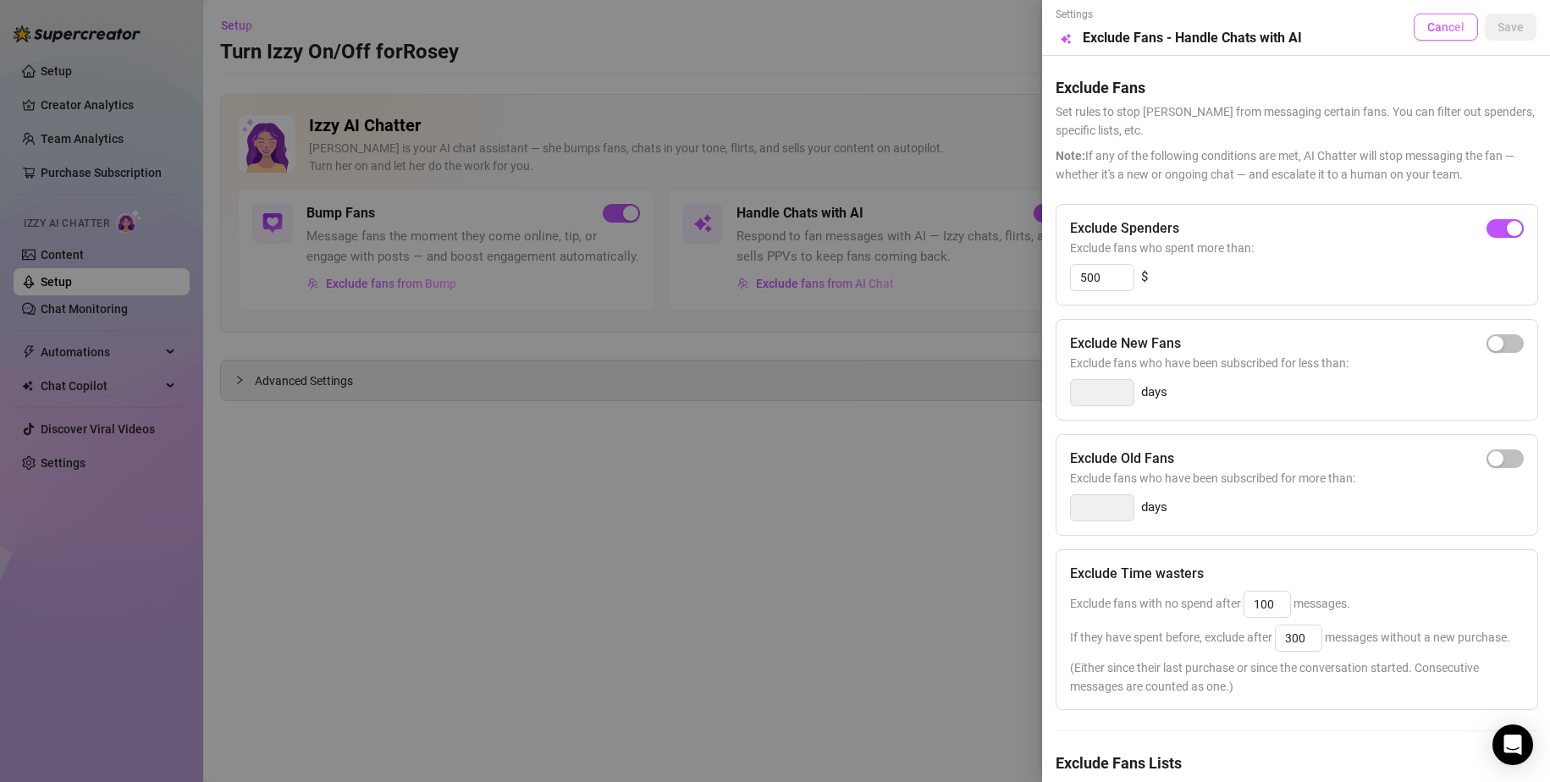
click at [1443, 25] on span "Cancel" at bounding box center [1445, 27] width 37 height 14
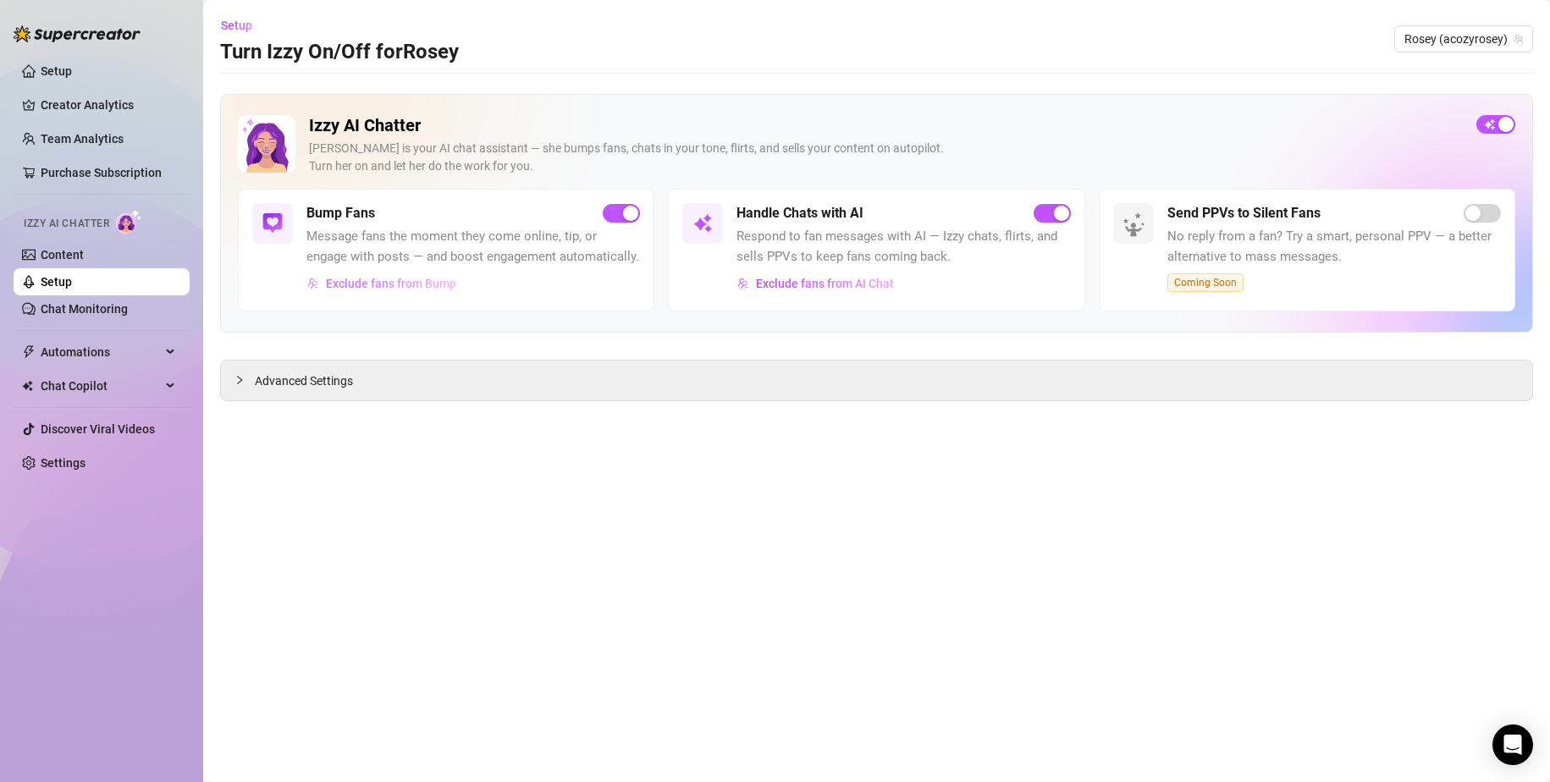
click at [388, 287] on span "Exclude fans from Bump" at bounding box center [391, 284] width 130 height 14
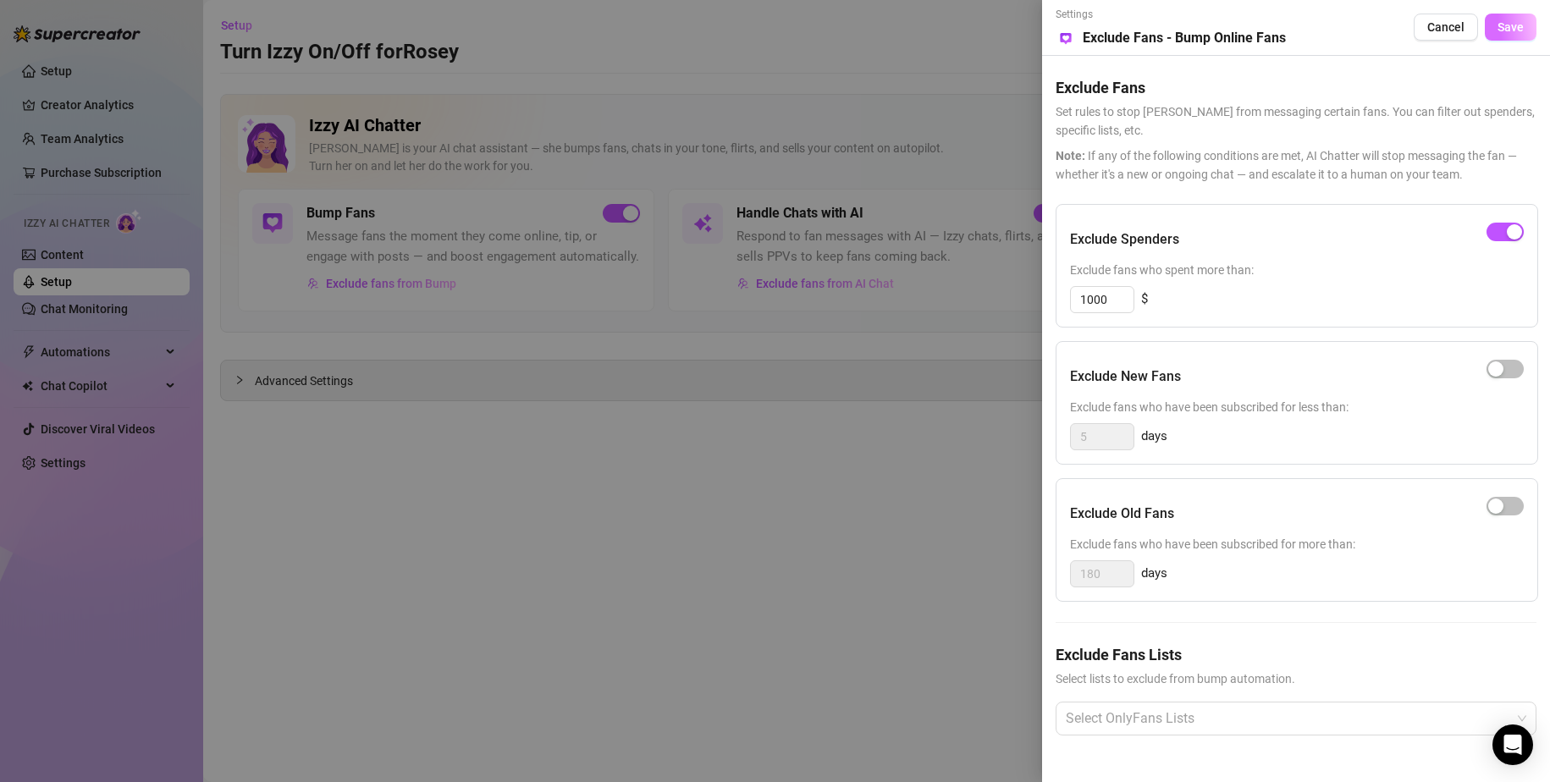
drag, startPoint x: 1494, startPoint y: 22, endPoint x: 1492, endPoint y: 30, distance: 8.8
click at [1494, 24] on button "Save" at bounding box center [1511, 27] width 52 height 27
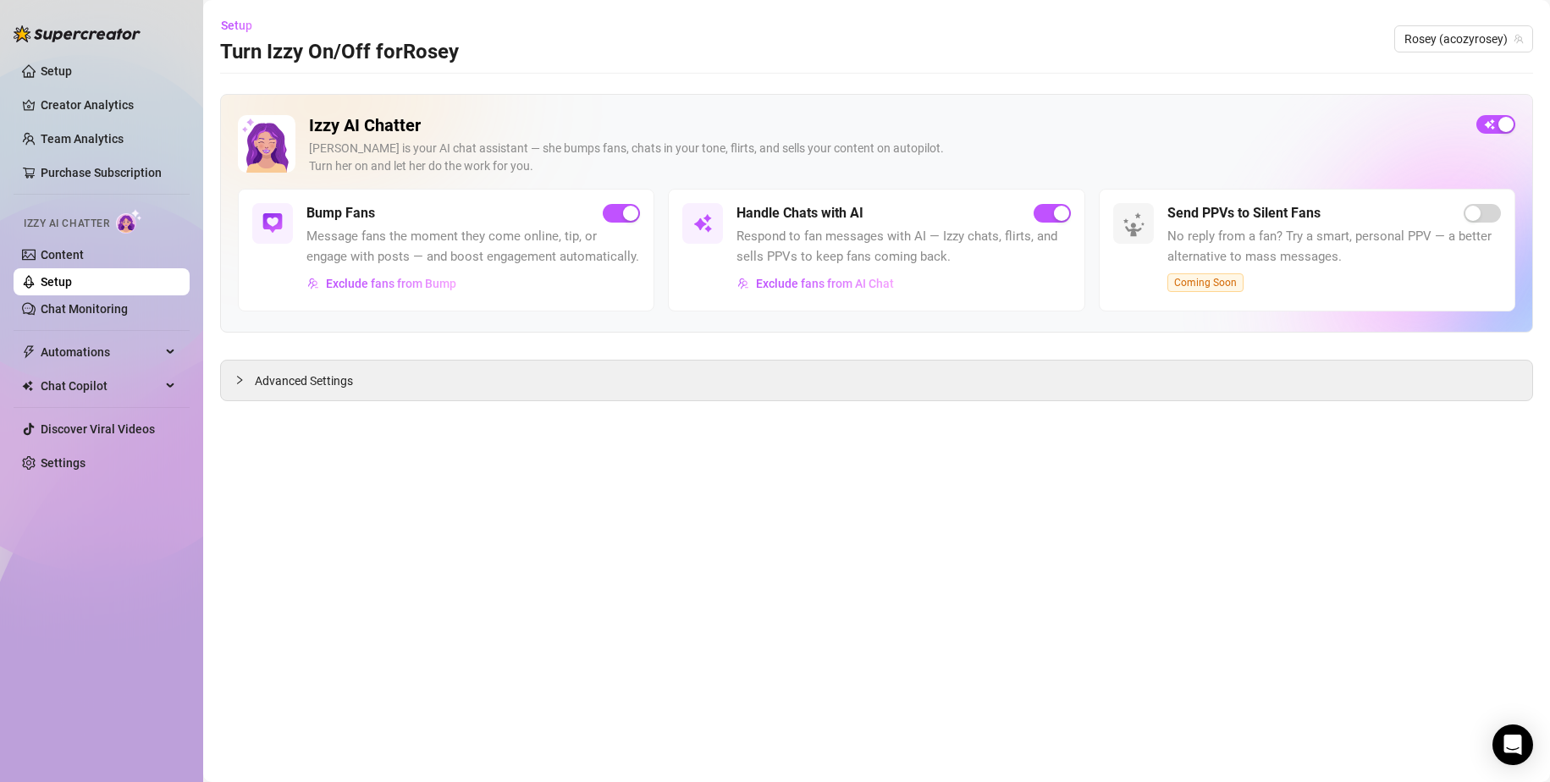
click at [72, 289] on link "Setup" at bounding box center [56, 282] width 31 height 14
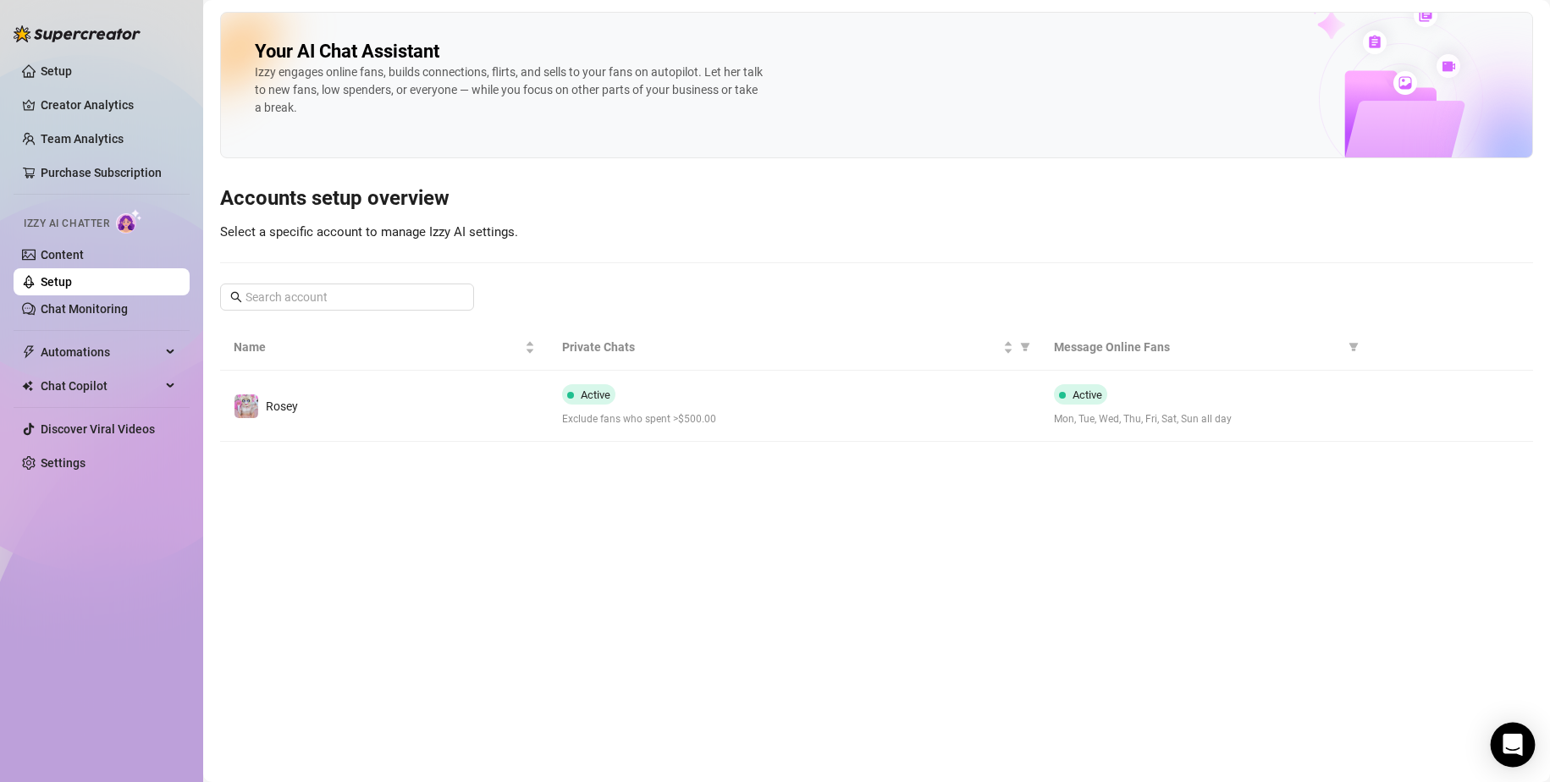
click at [1505, 746] on icon "Open Intercom Messenger" at bounding box center [1513, 745] width 22 height 22
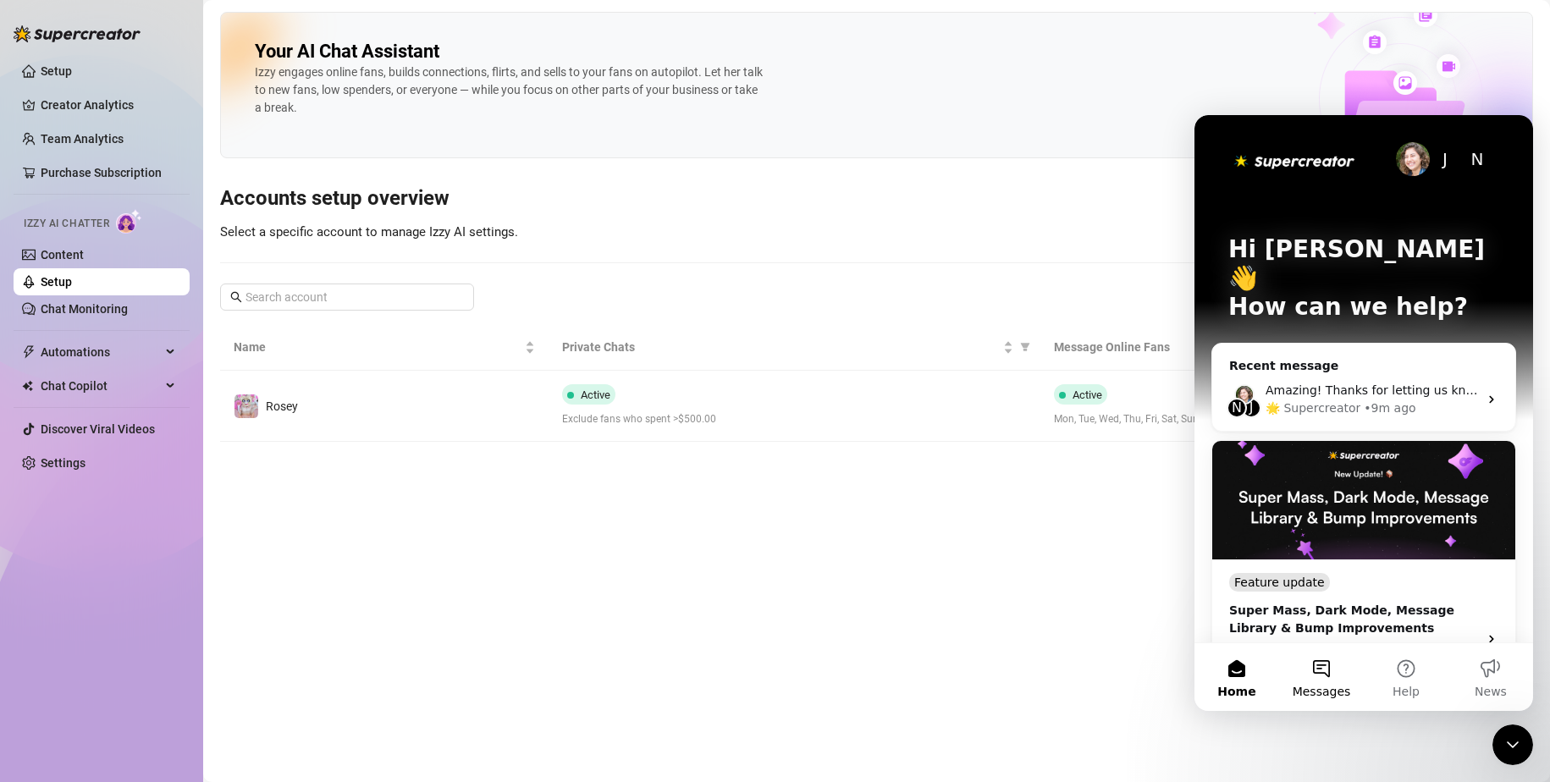
click at [1309, 677] on button "Messages" at bounding box center [1321, 677] width 85 height 68
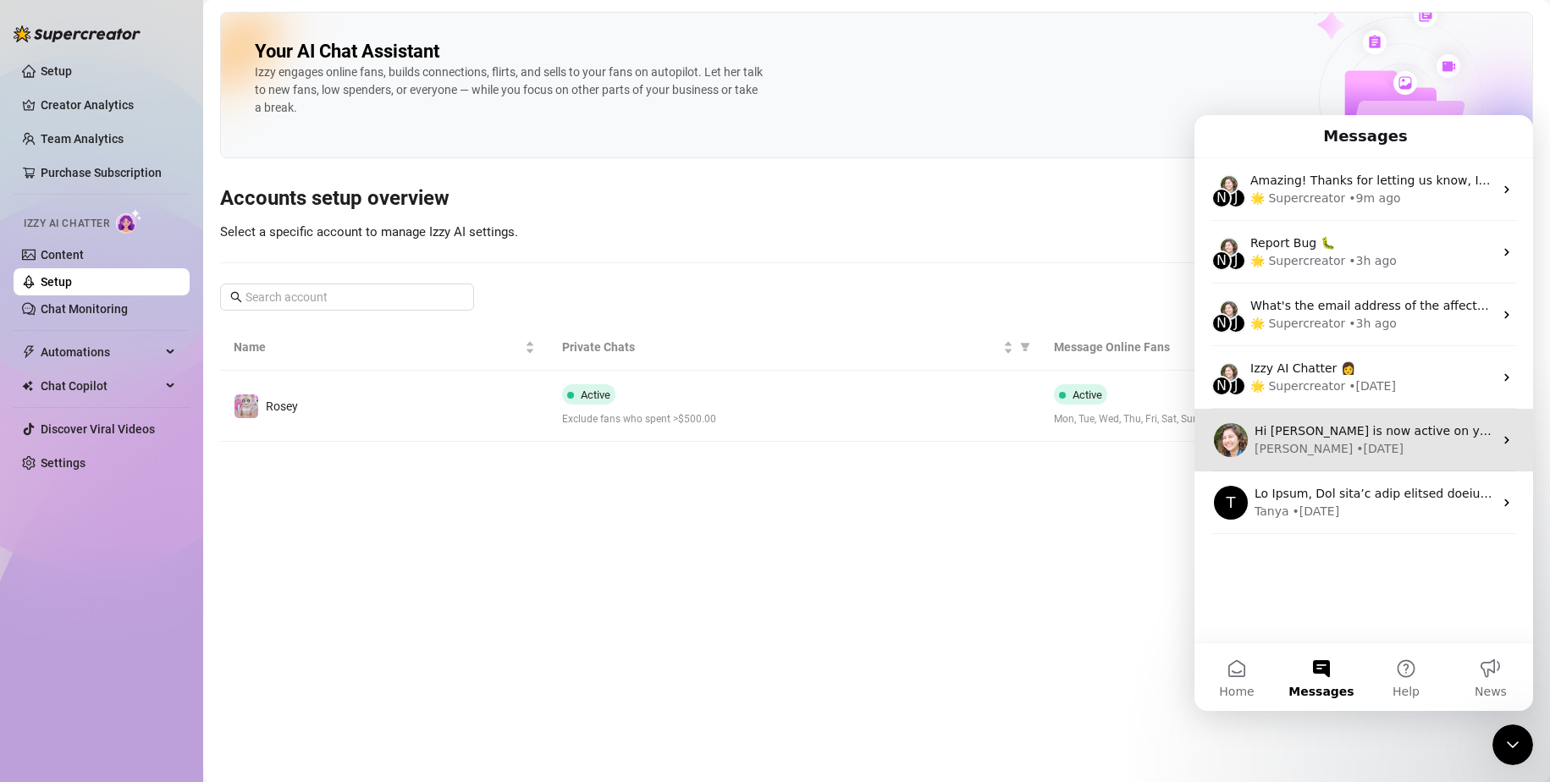
click at [1361, 444] on div "Ella • 1d ago" at bounding box center [1374, 449] width 239 height 18
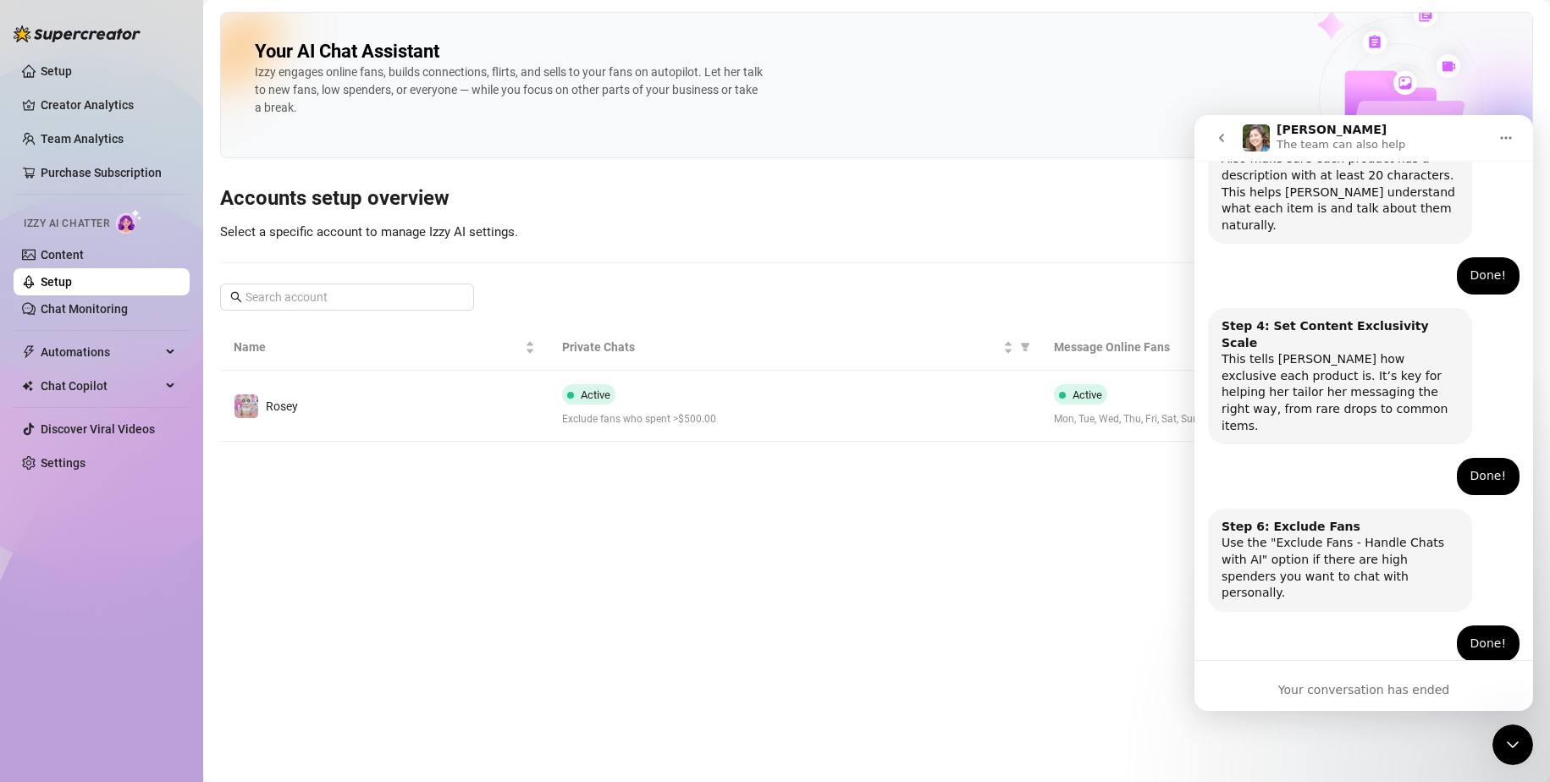
scroll to position [1041, 0]
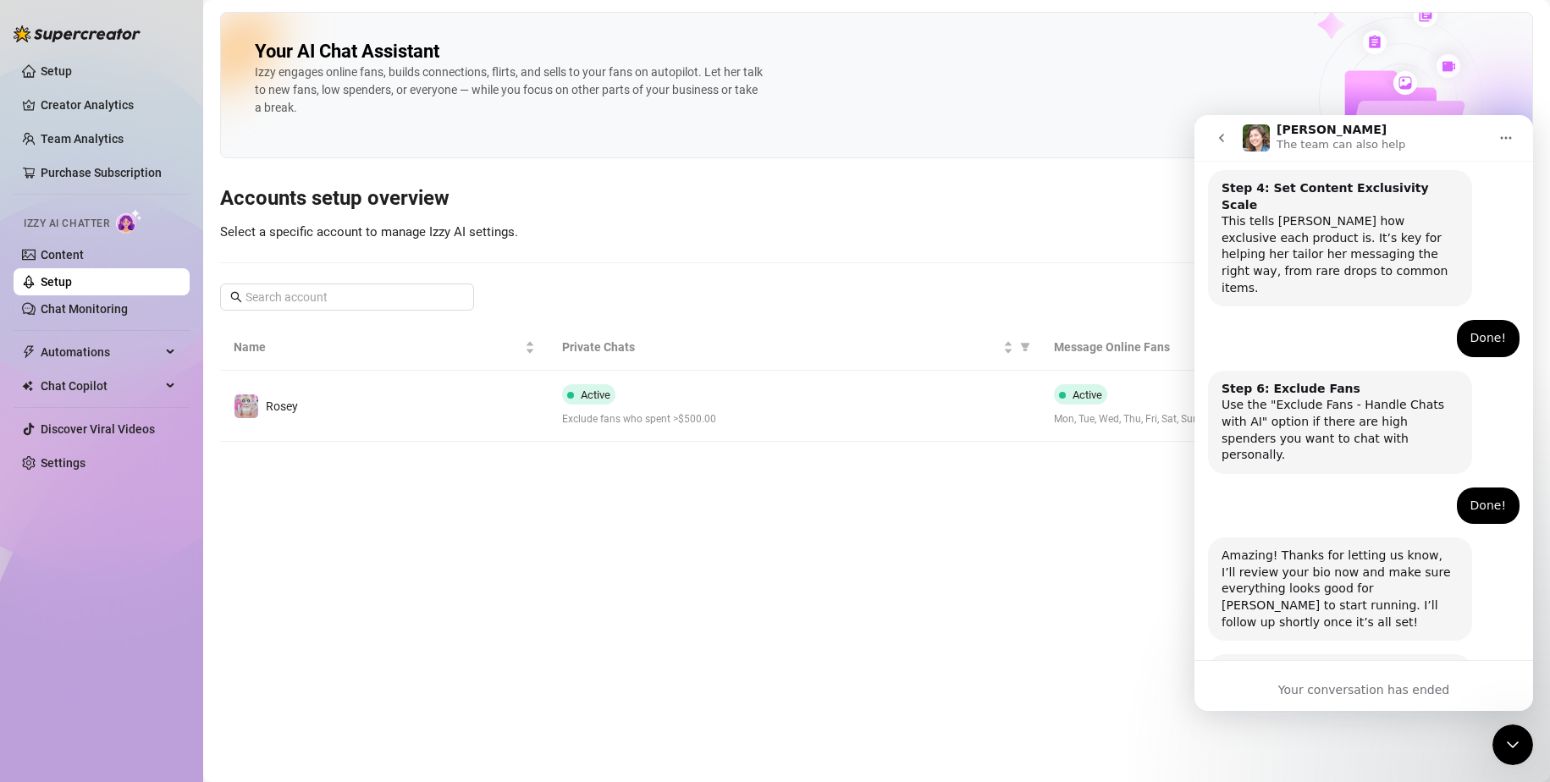
click at [1227, 145] on button "go back" at bounding box center [1222, 138] width 32 height 32
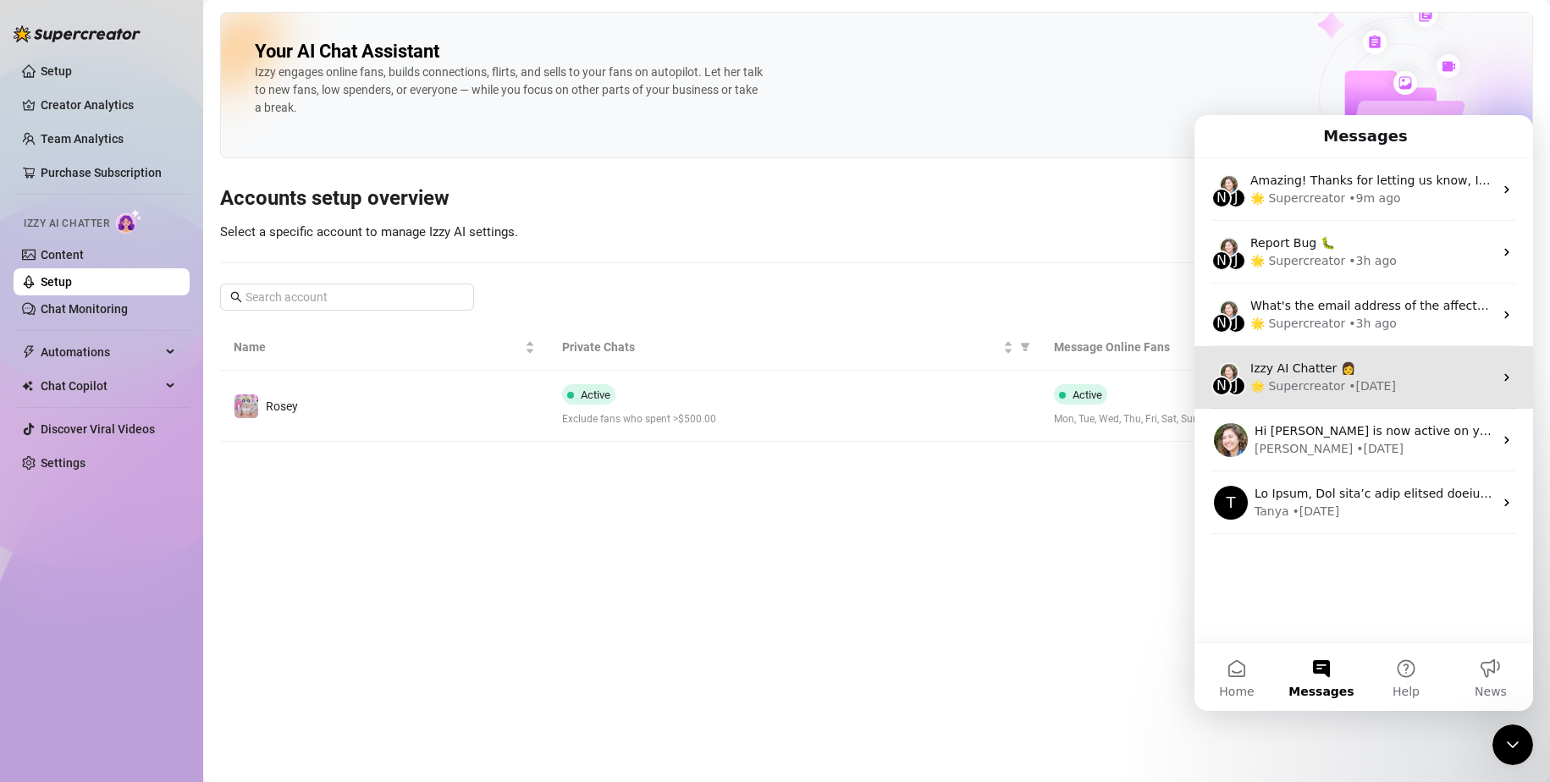
click at [1387, 376] on div "Izzy AI Chatter 👩" at bounding box center [1372, 369] width 243 height 18
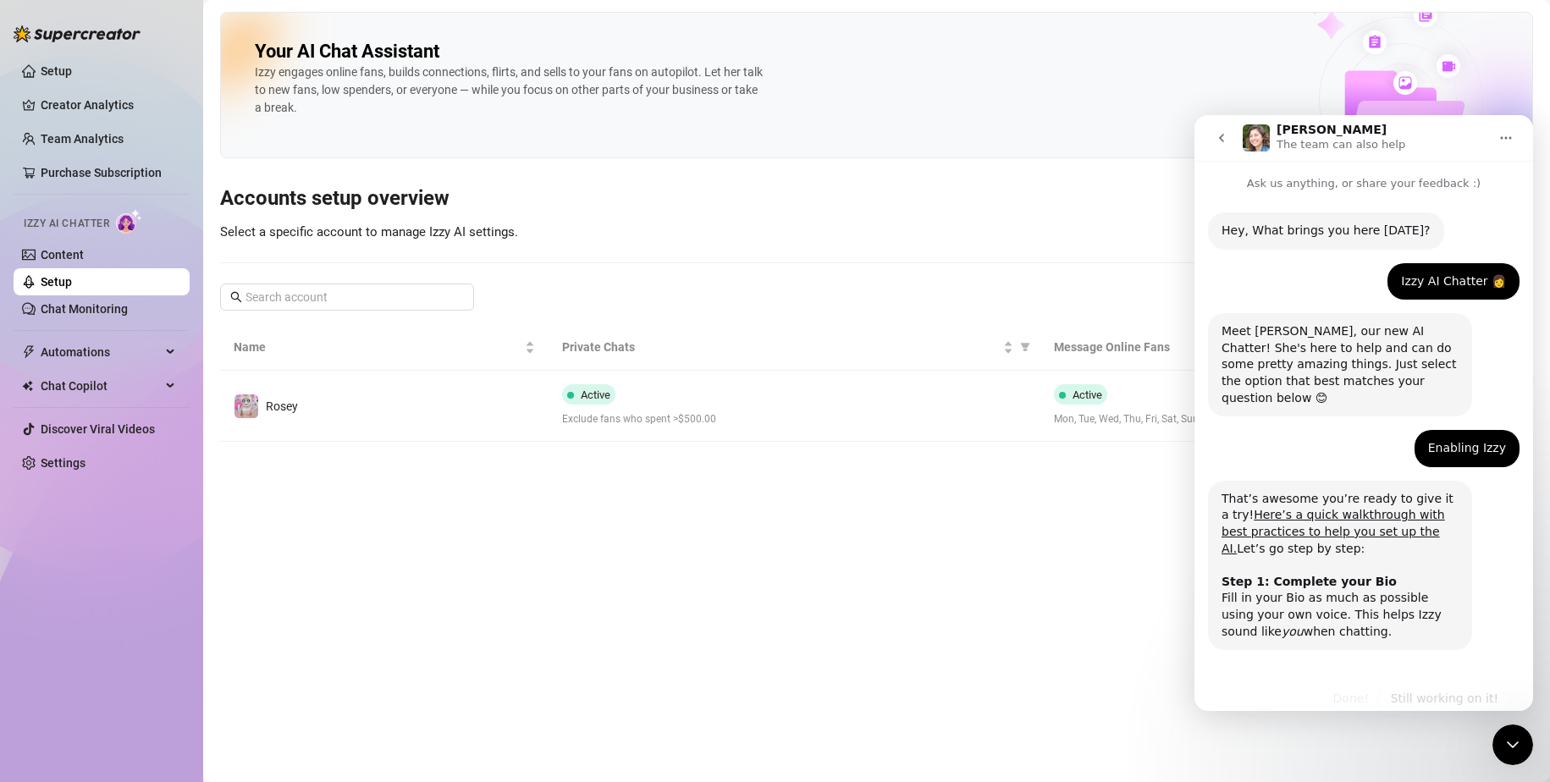
scroll to position [18, 0]
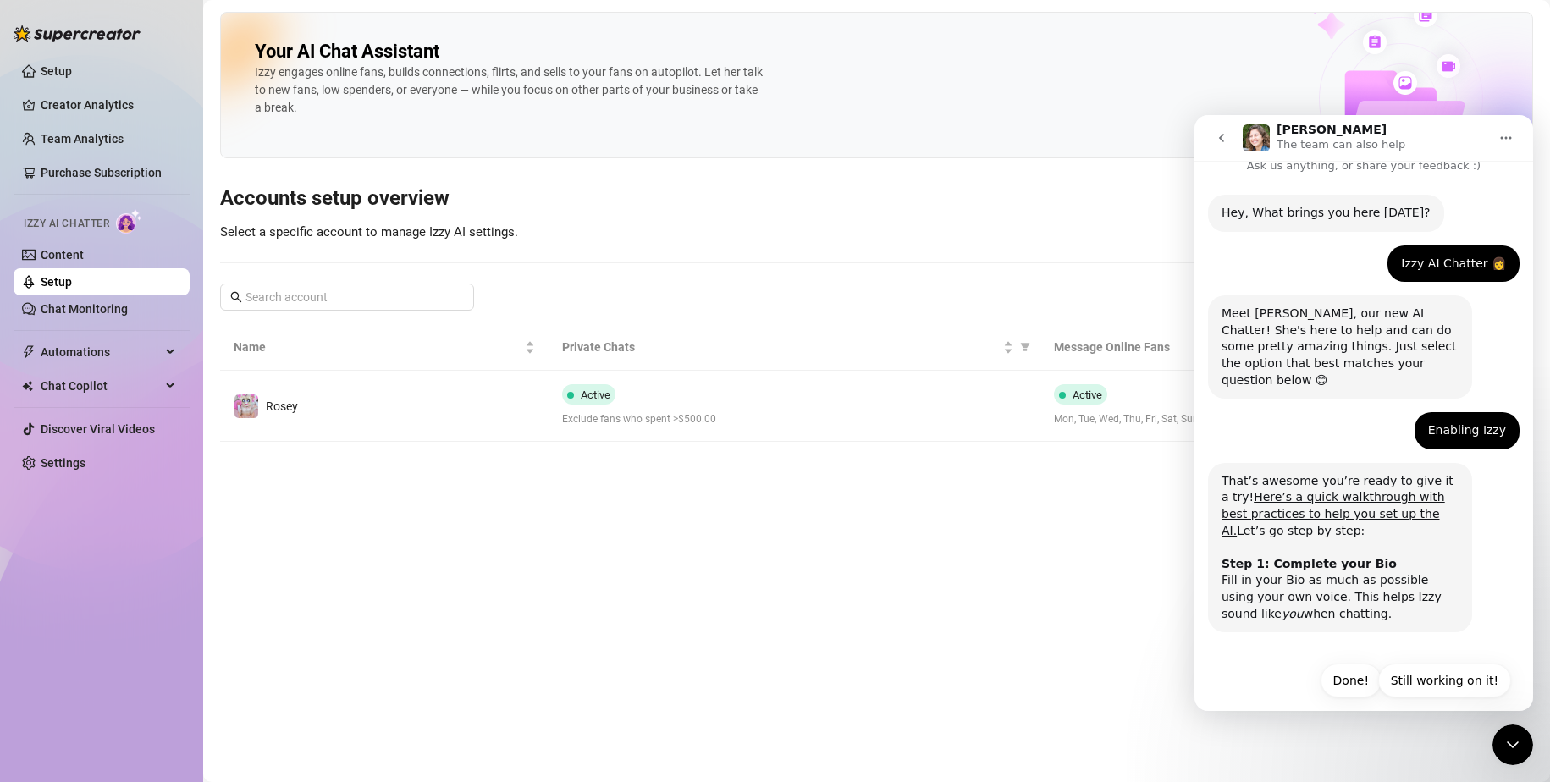
click at [1228, 154] on nav "Ella The team can also help" at bounding box center [1364, 138] width 339 height 46
click at [1226, 153] on button "go back" at bounding box center [1222, 138] width 32 height 32
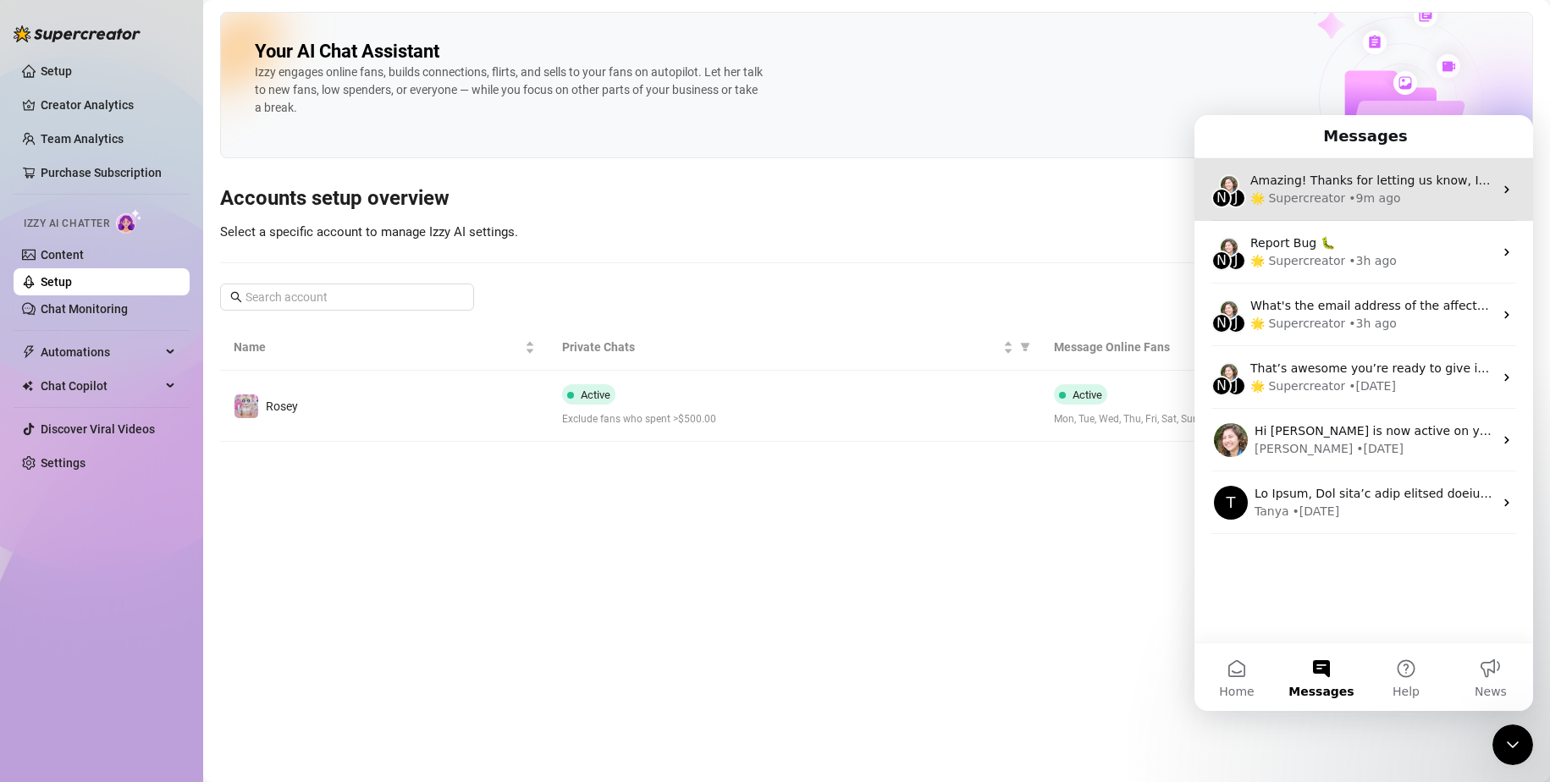
click at [1367, 199] on div "• 9m ago" at bounding box center [1375, 199] width 52 height 18
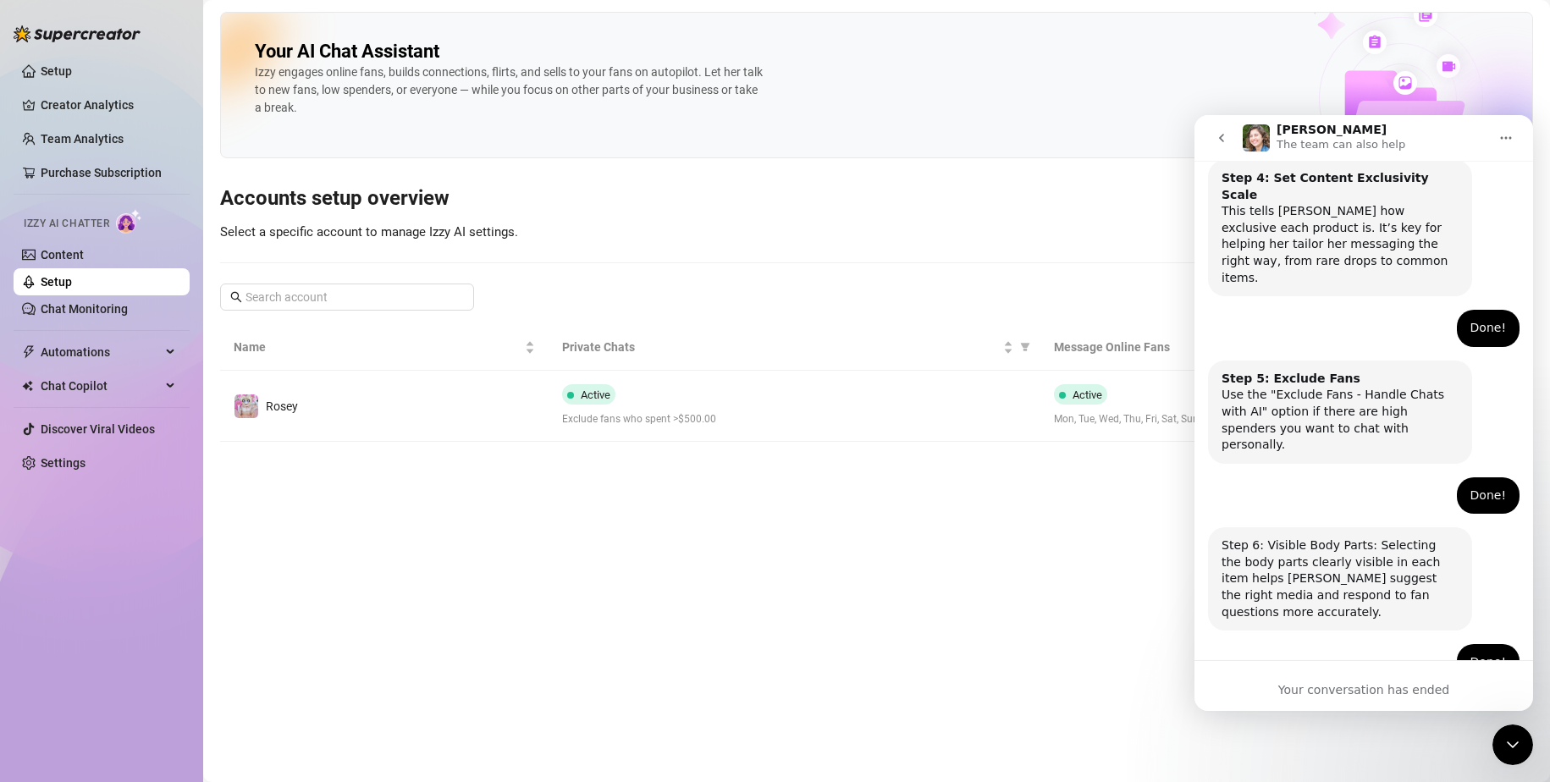
scroll to position [1045, 0]
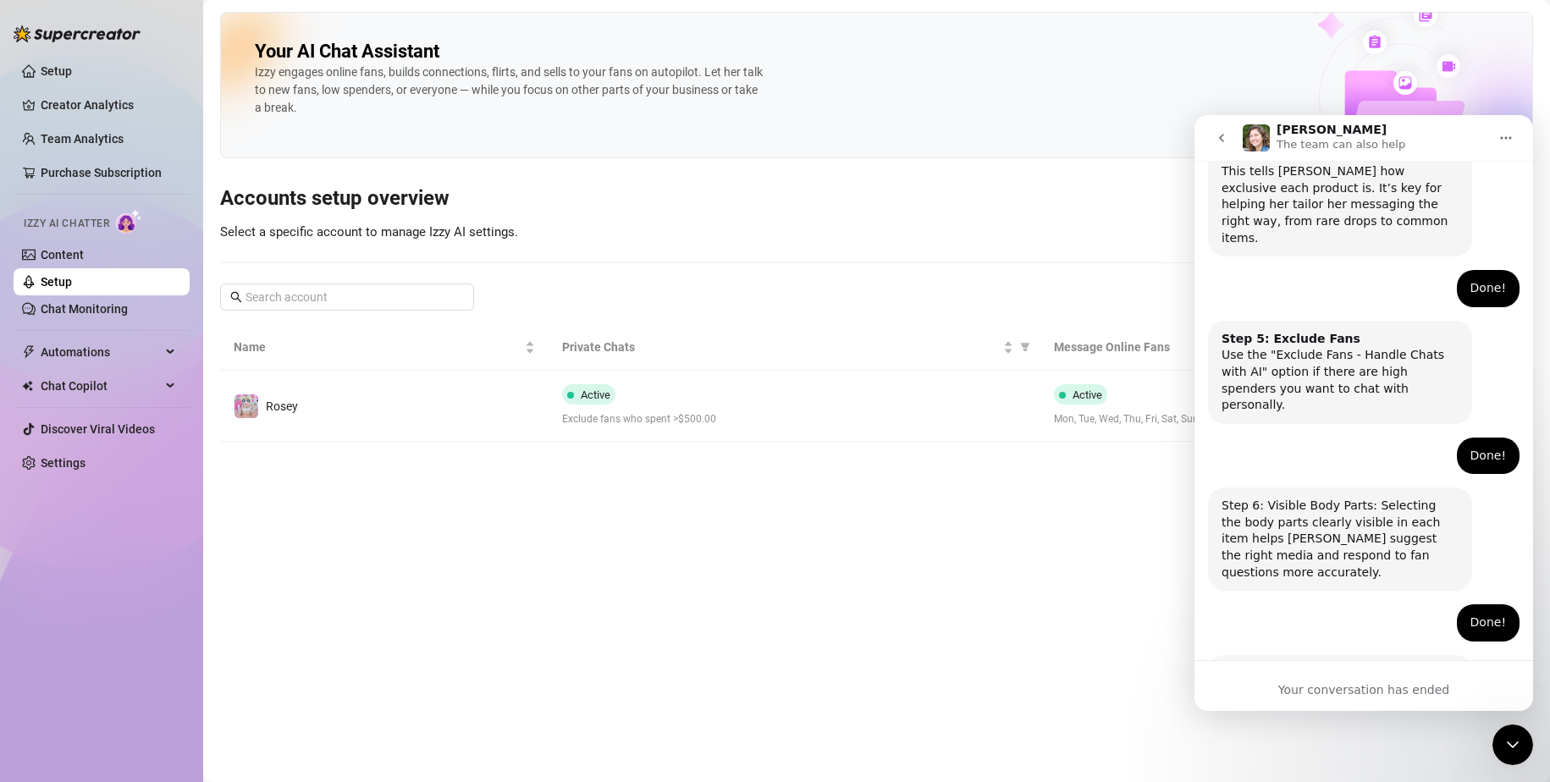
click at [1497, 136] on button "Home" at bounding box center [1506, 138] width 32 height 32
click at [1209, 153] on div "Intercom messenger" at bounding box center [1224, 138] width 36 height 32
click at [1229, 137] on button "go back" at bounding box center [1222, 138] width 32 height 32
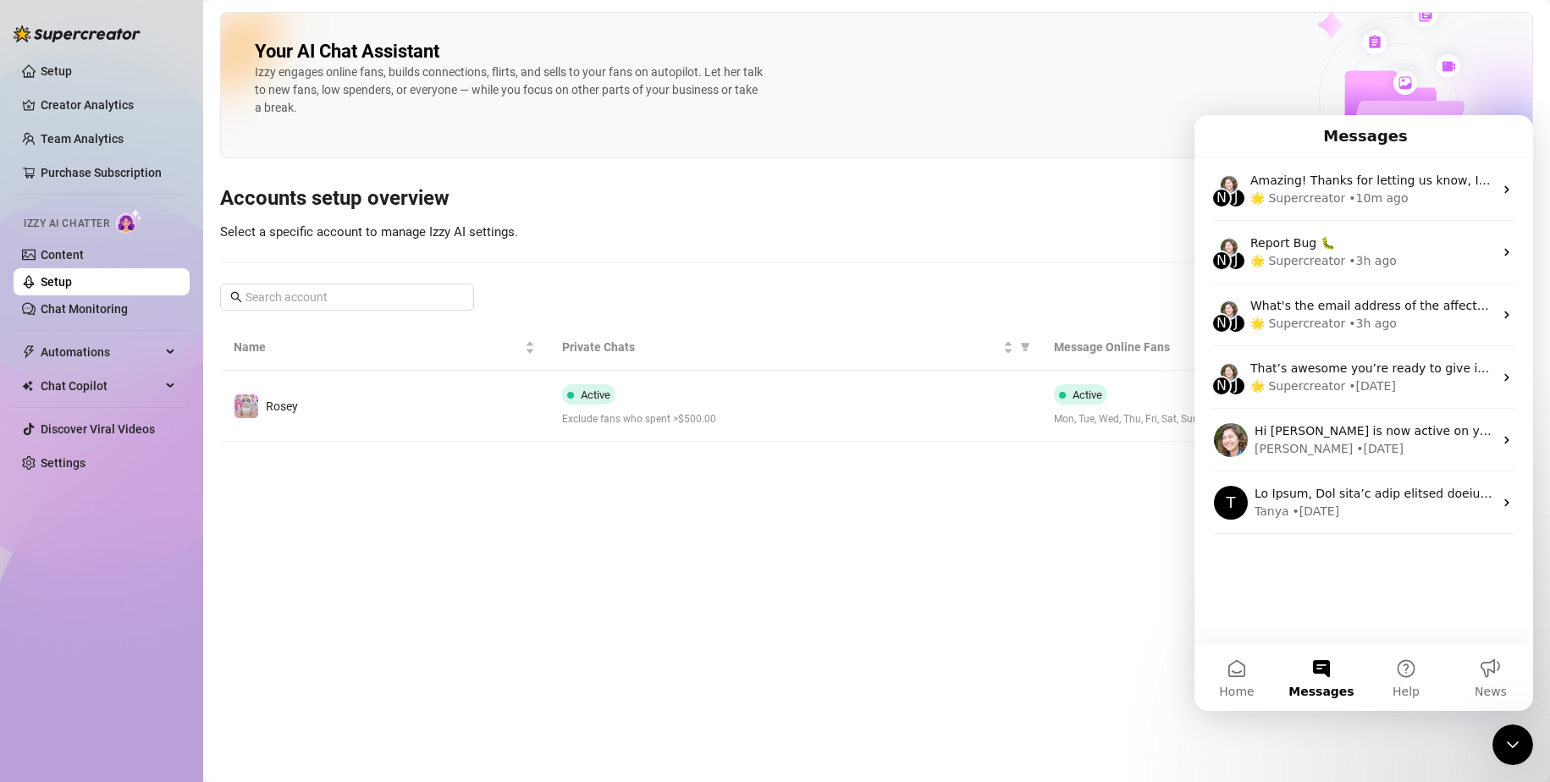
scroll to position [0, 0]
click at [1414, 680] on button "Help" at bounding box center [1406, 677] width 85 height 68
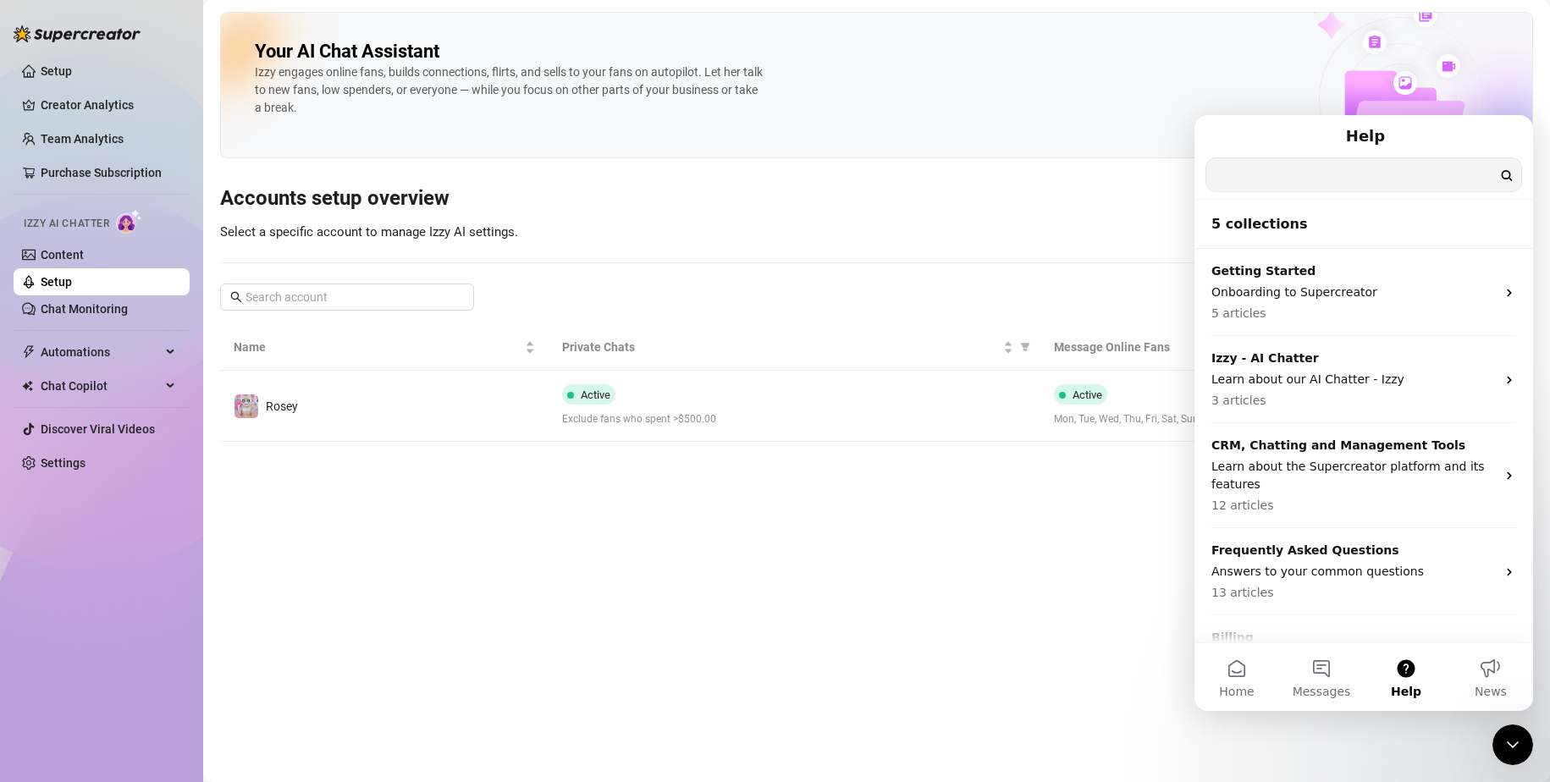
click at [1344, 183] on input "Search for help" at bounding box center [1363, 174] width 315 height 33
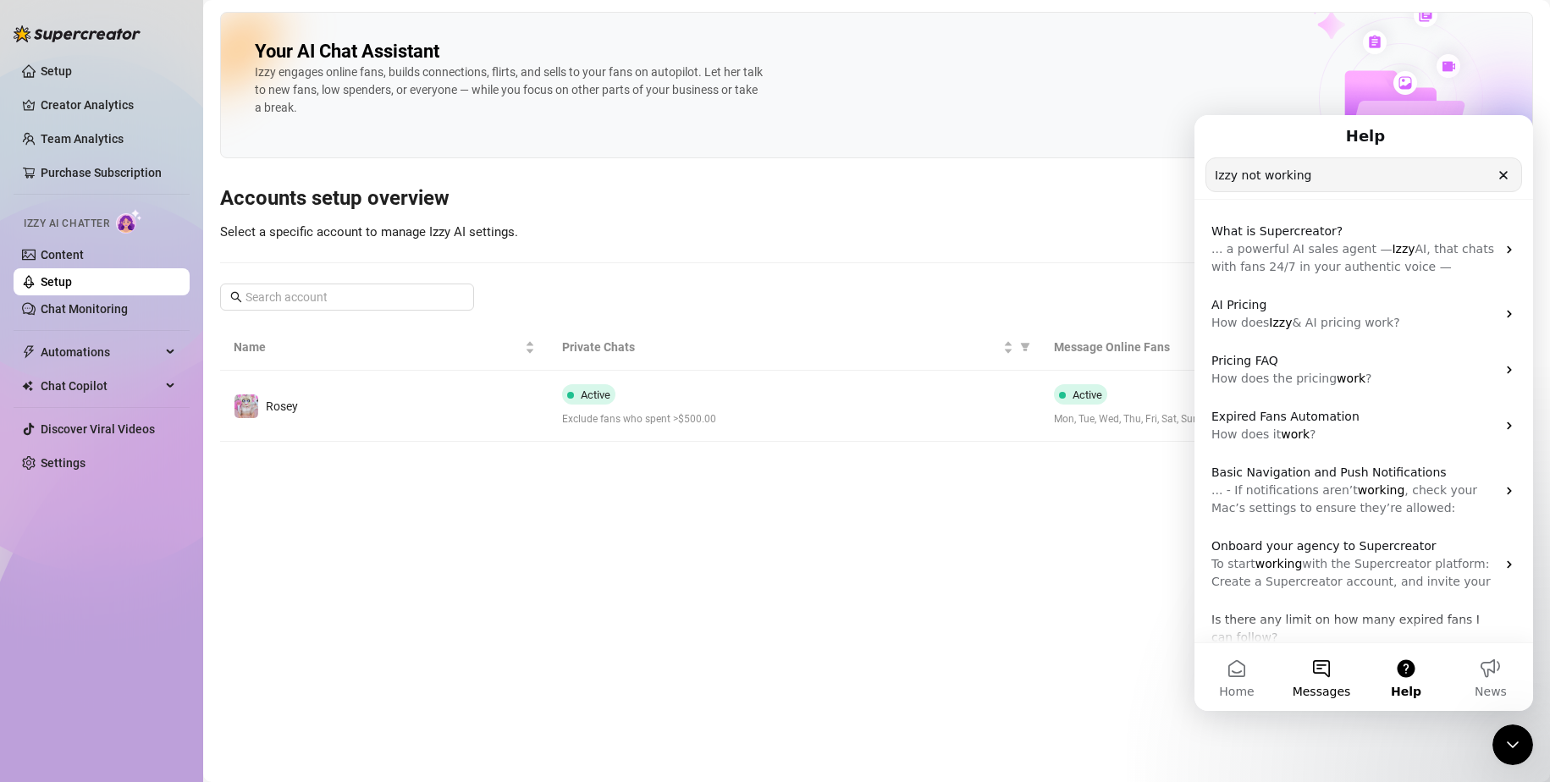
type input "Izzy not working"
click at [1282, 666] on button "Messages" at bounding box center [1321, 677] width 85 height 68
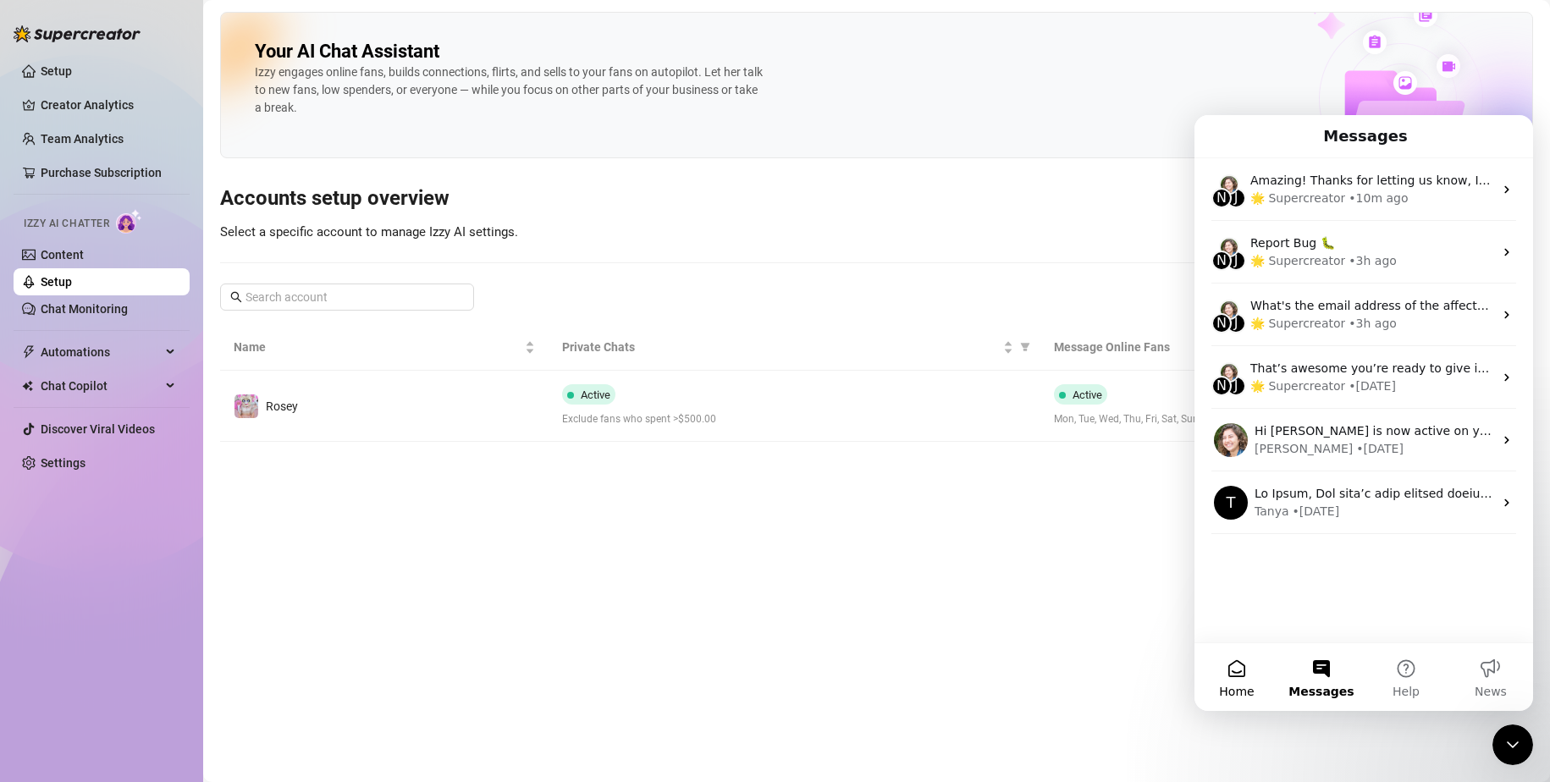
click at [1245, 678] on button "Home" at bounding box center [1237, 677] width 85 height 68
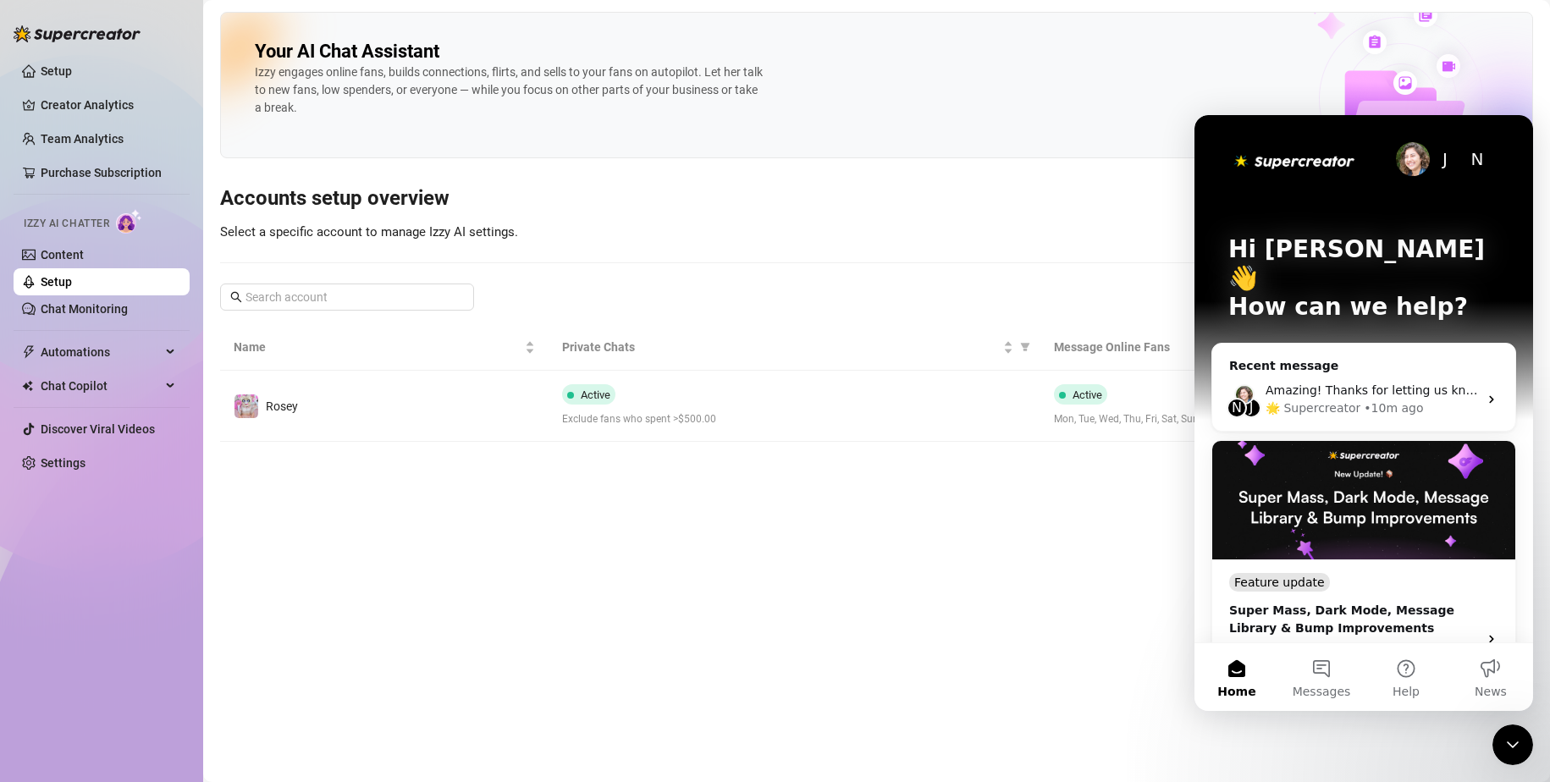
click at [1444, 169] on div "J" at bounding box center [1445, 159] width 34 height 34
click at [1383, 159] on div "J N" at bounding box center [1363, 159] width 271 height 34
click at [69, 456] on link "Settings" at bounding box center [63, 463] width 45 height 14
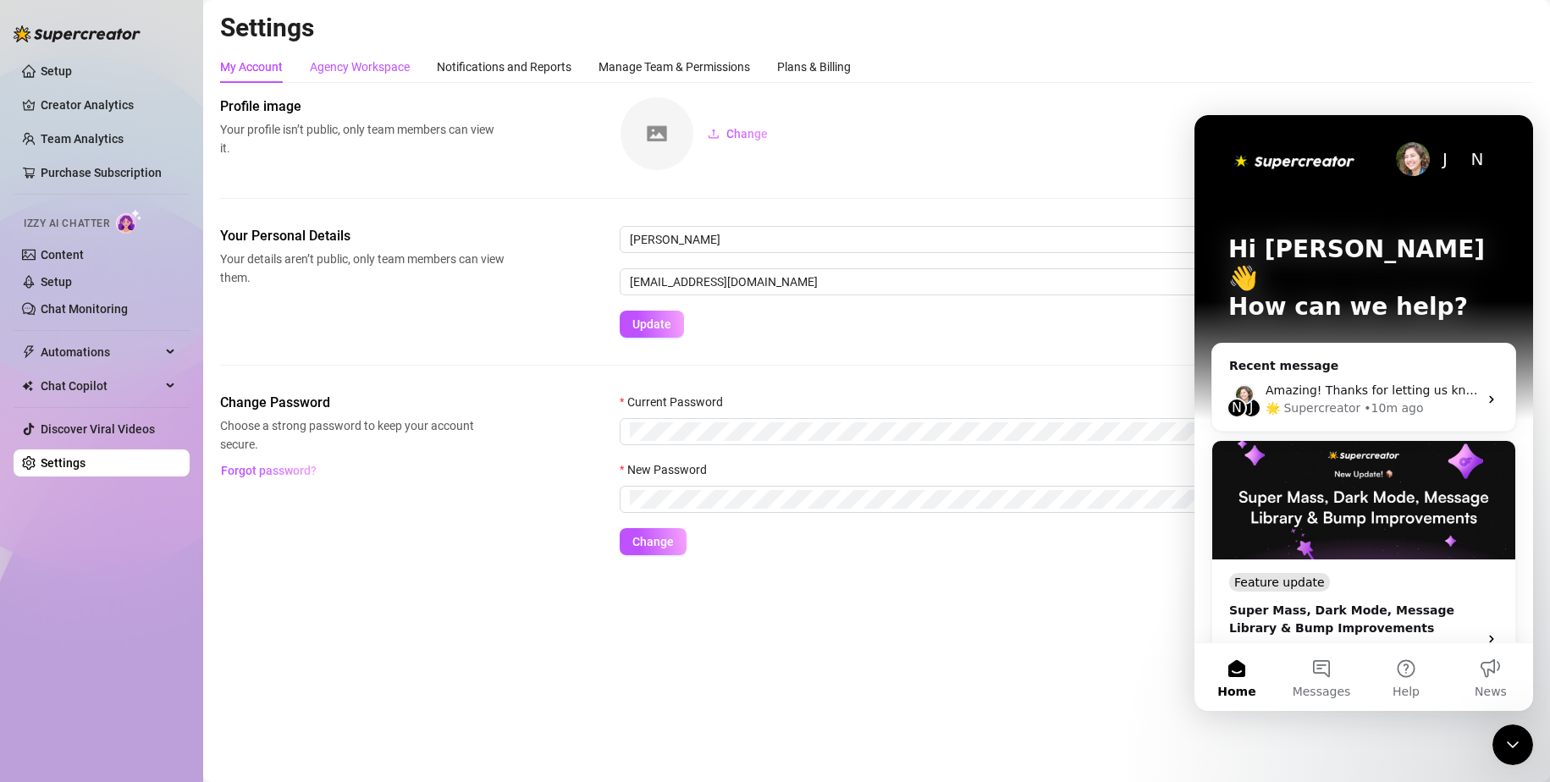
click at [369, 69] on div "Agency Workspace" at bounding box center [360, 67] width 100 height 19
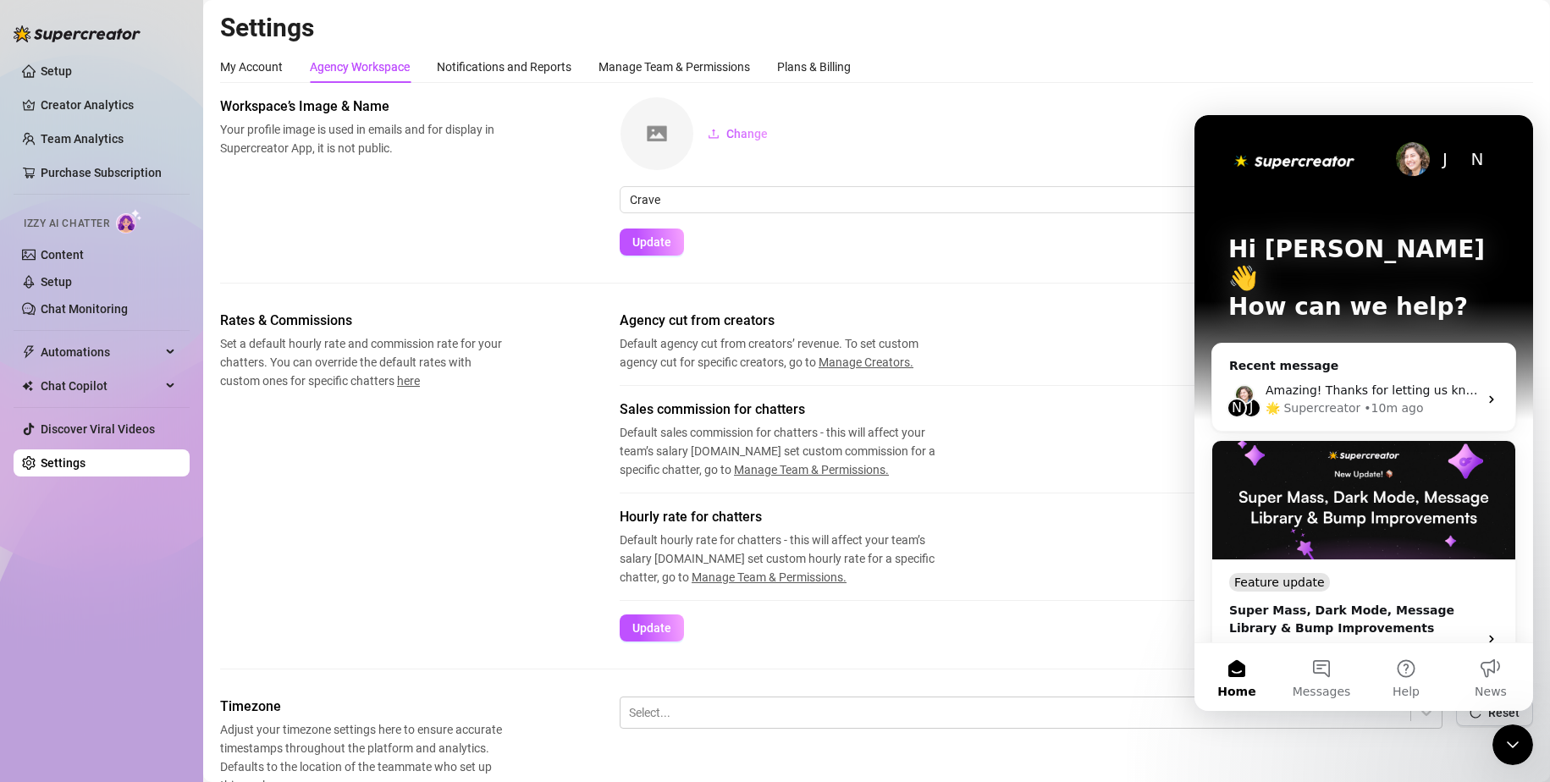
click at [678, 84] on div "My Account Agency Workspace Notifications and Reports Manage Team & Permissions…" at bounding box center [876, 599] width 1313 height 1096
click at [700, 68] on div "Manage Team & Permissions" at bounding box center [675, 67] width 152 height 19
click at [506, 67] on div "Notifications and Reports" at bounding box center [504, 67] width 135 height 19
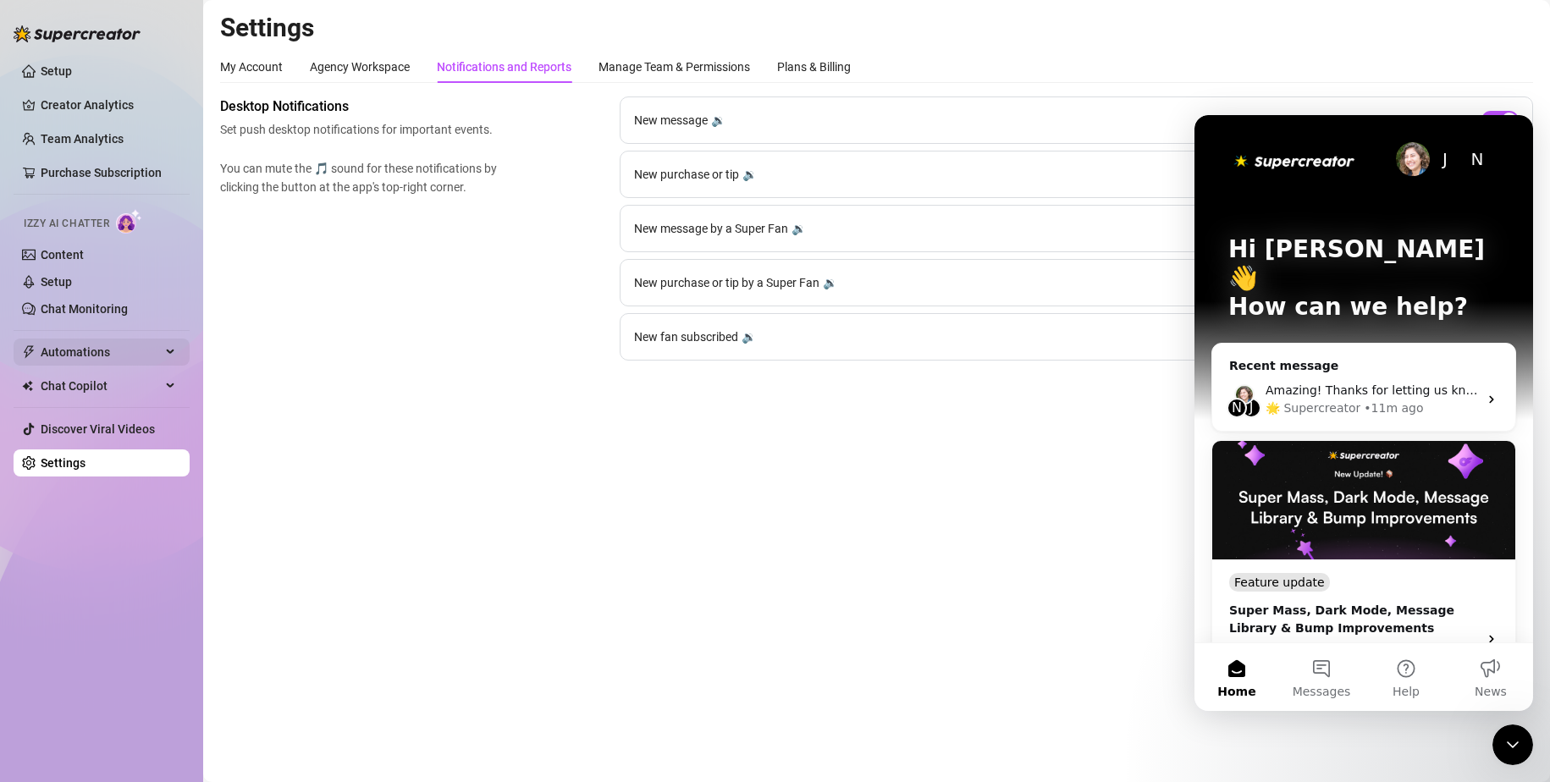
click at [112, 351] on span "Automations" at bounding box center [101, 352] width 120 height 27
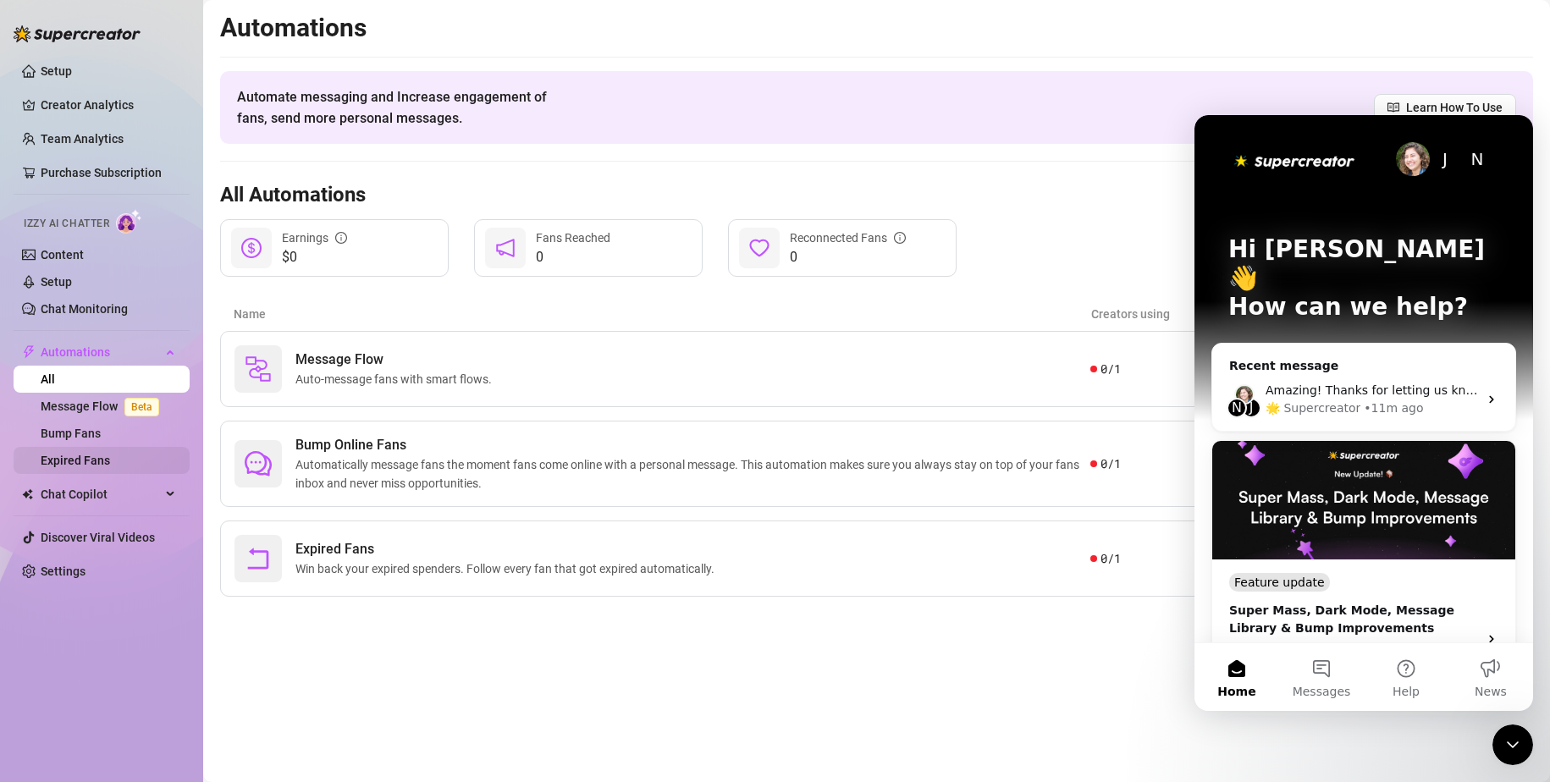
click at [110, 461] on link "Expired Fans" at bounding box center [75, 461] width 69 height 14
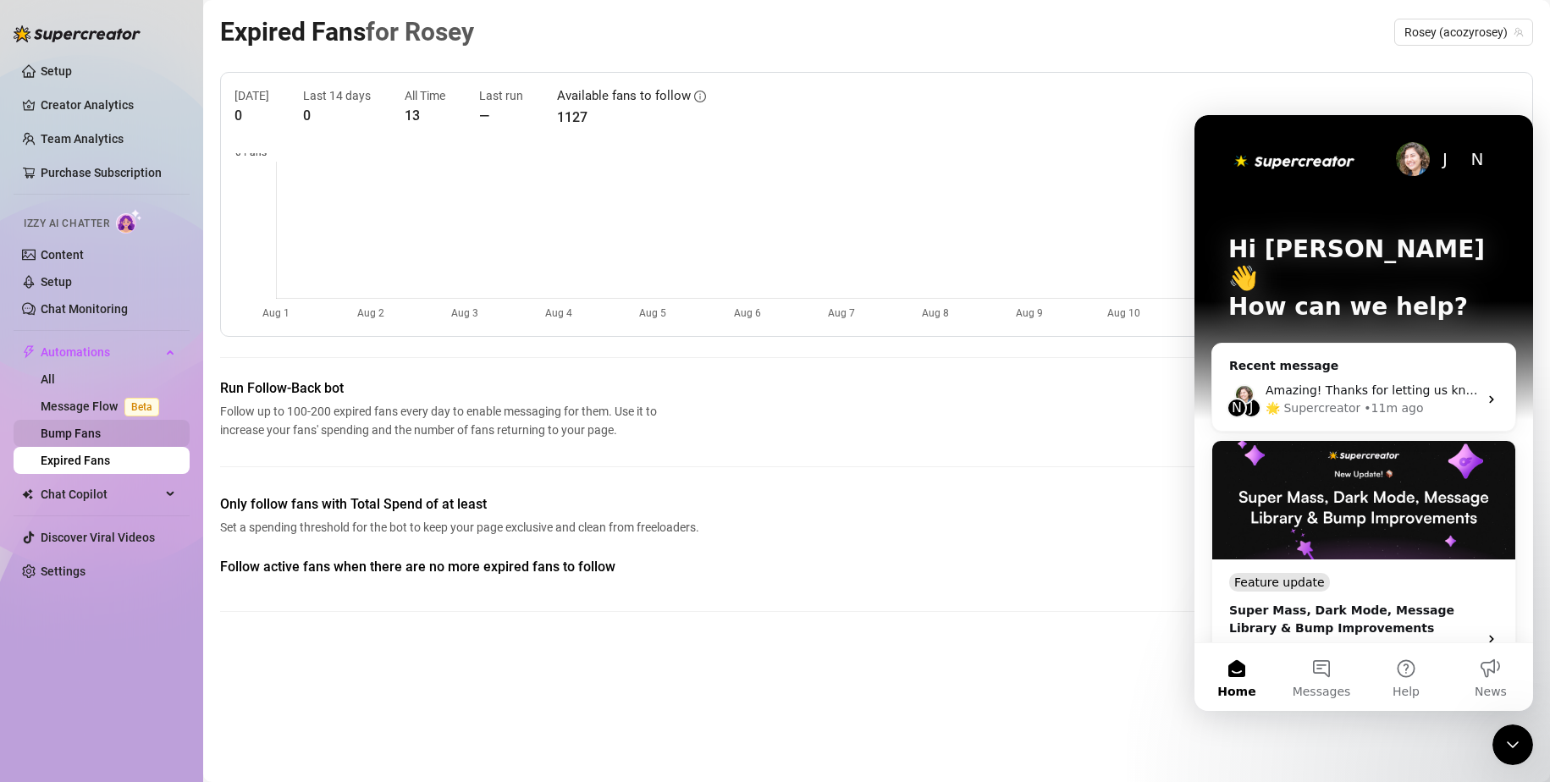
click at [75, 429] on link "Bump Fans" at bounding box center [71, 434] width 60 height 14
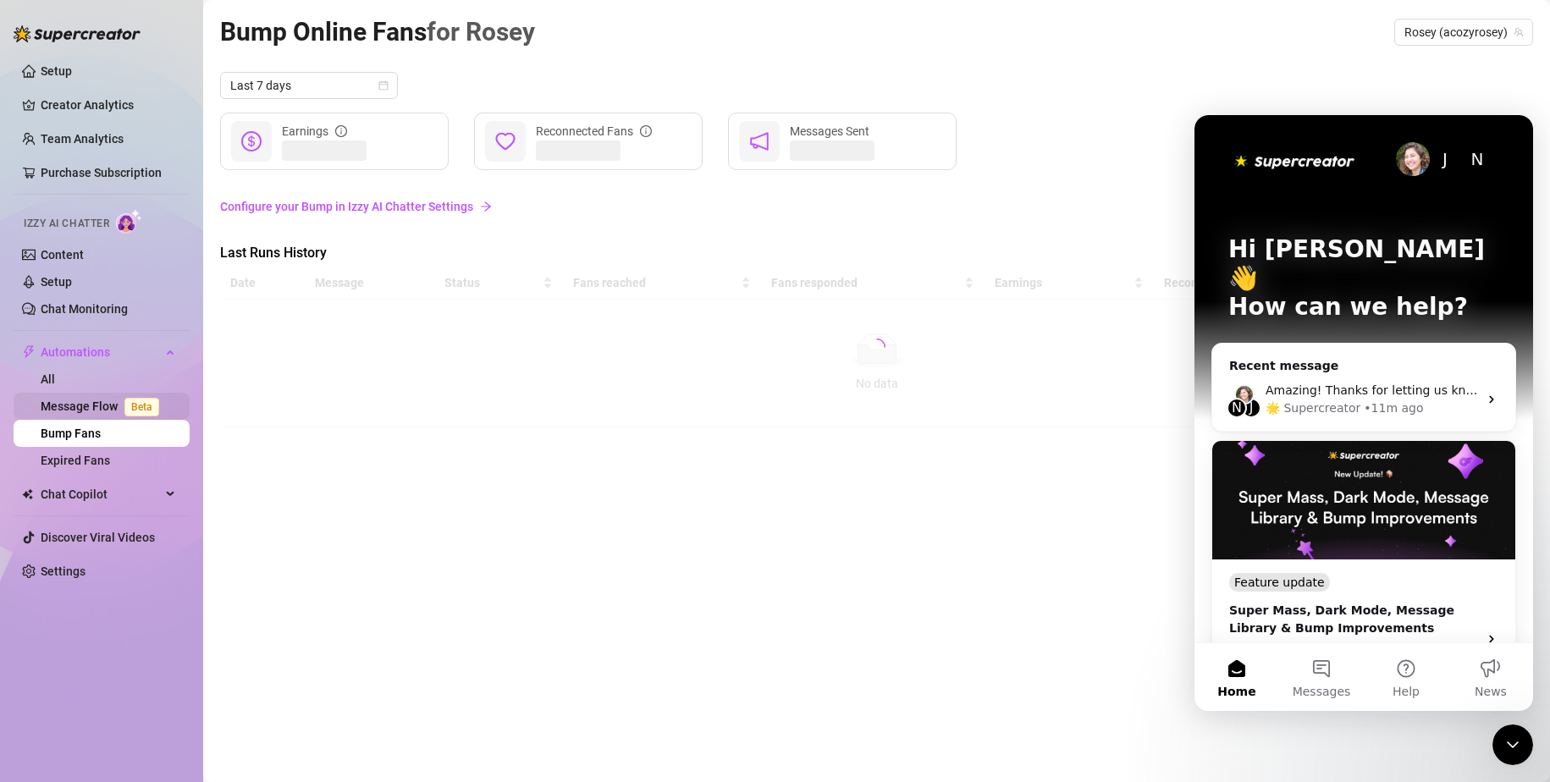
click at [85, 400] on link "Message Flow Beta" at bounding box center [103, 407] width 125 height 14
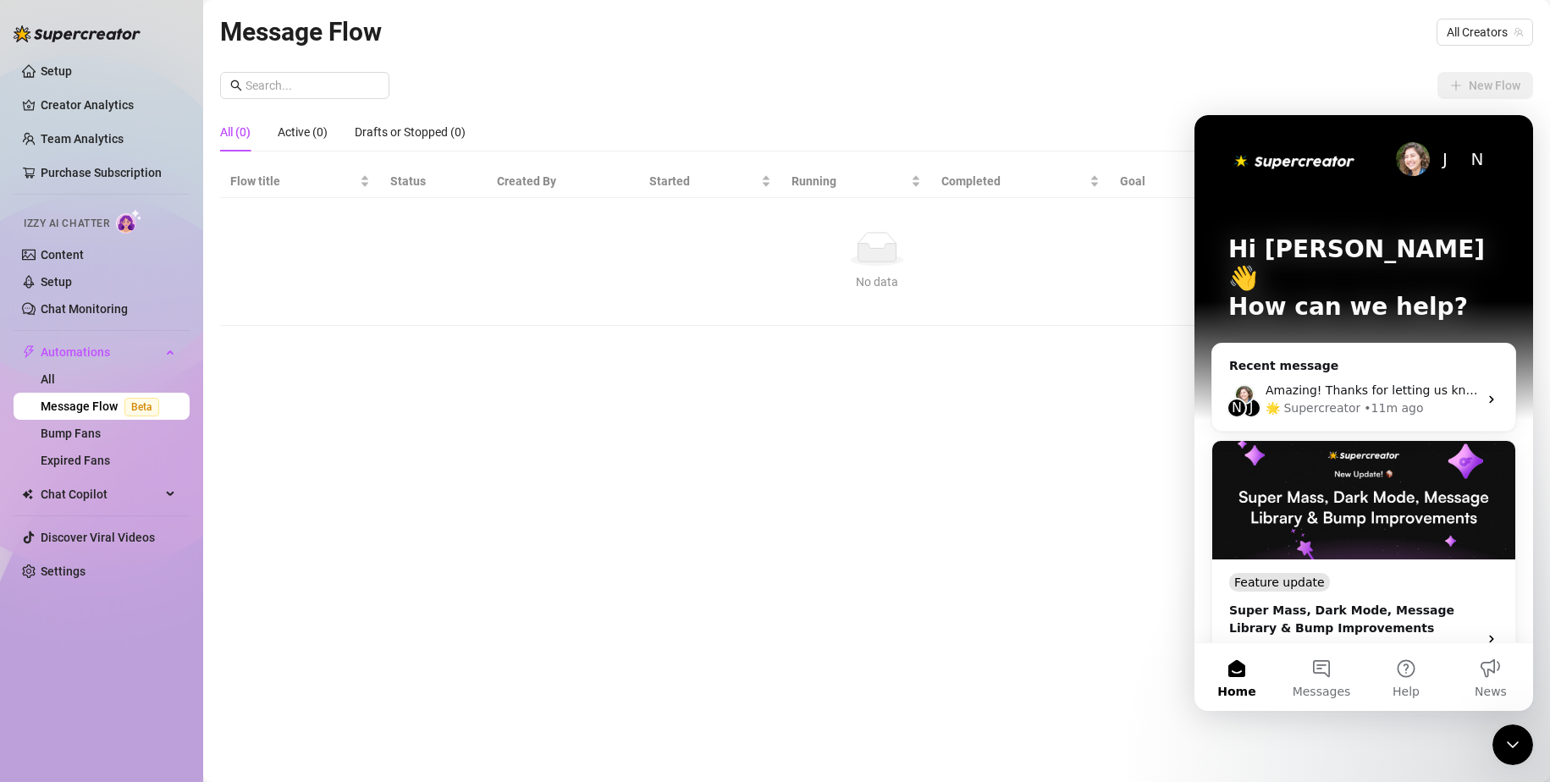
click at [533, 321] on td "No data No data" at bounding box center [876, 262] width 1313 height 128
click at [1534, 749] on main "Message Flow All Creators New Flow All (0) Active (0) Drafts or Stopped (0) Flo…" at bounding box center [876, 391] width 1347 height 782
click at [1524, 738] on div "Close Intercom Messenger" at bounding box center [1513, 745] width 41 height 41
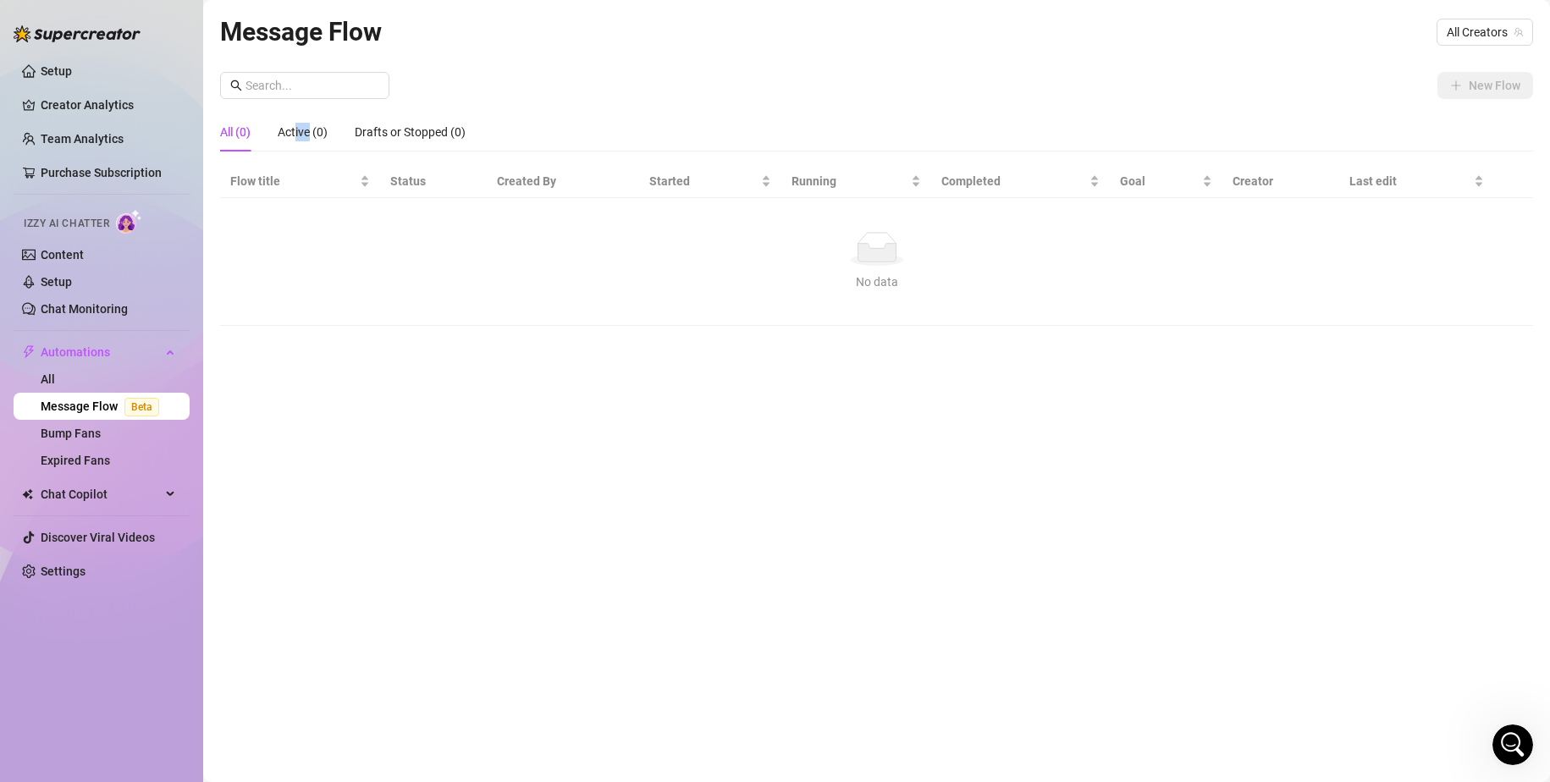
click at [295, 106] on div "New Flow All (0) Active (0) Drafts or Stopped (0) Flow title Status Created By …" at bounding box center [876, 199] width 1313 height 254
click at [432, 124] on div "Drafts or Stopped (0)" at bounding box center [410, 132] width 111 height 19
click at [270, 108] on div "New Flow All (0) Active (0) Drafts or Stopped (0) Flow title Status Created By …" at bounding box center [876, 199] width 1313 height 254
click at [235, 139] on div "All (0)" at bounding box center [235, 132] width 30 height 19
click at [55, 373] on link "All" at bounding box center [48, 380] width 14 height 14
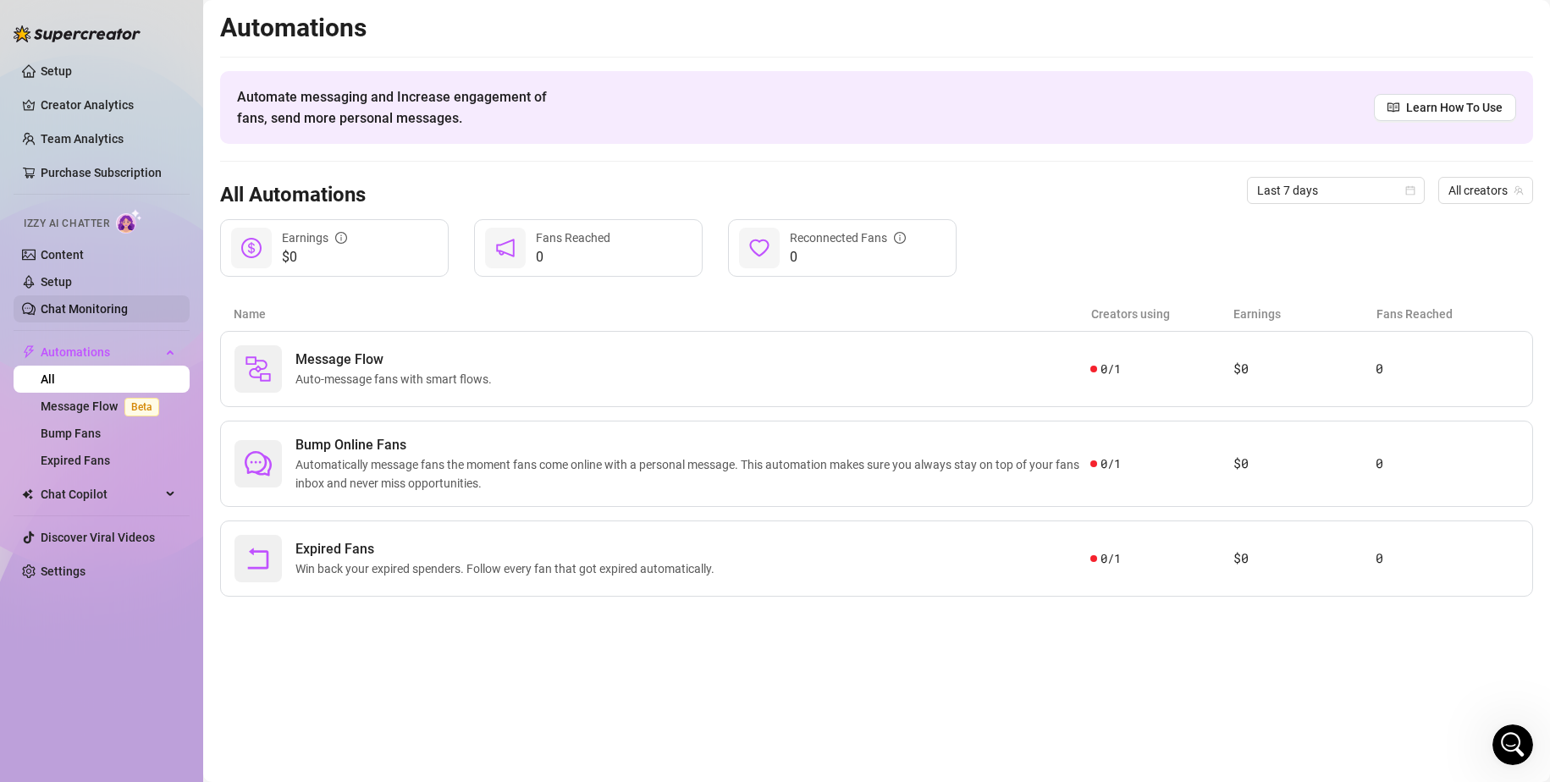
click at [97, 309] on link "Chat Monitoring" at bounding box center [84, 309] width 87 height 14
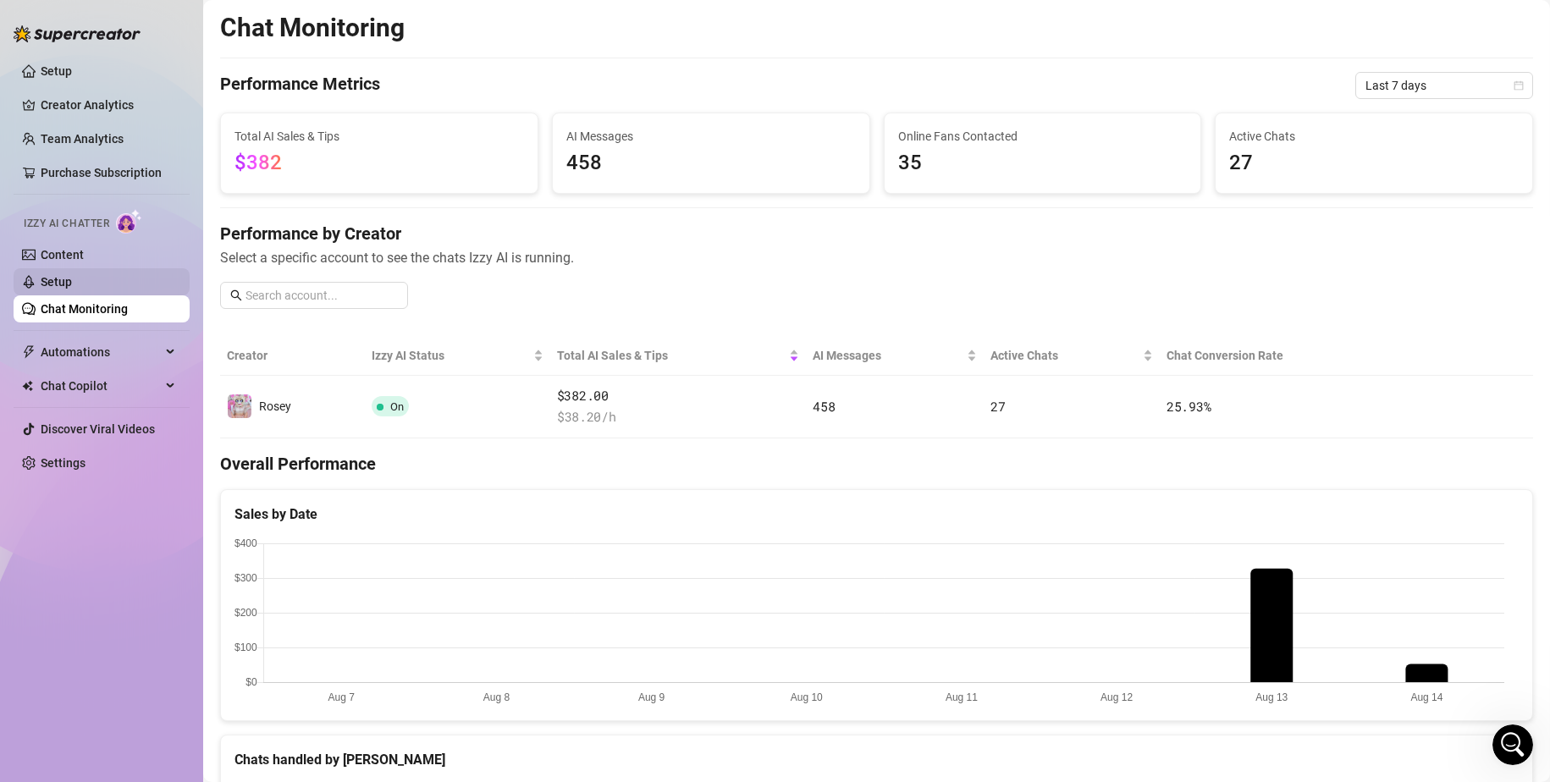
click at [72, 275] on link "Setup" at bounding box center [56, 282] width 31 height 14
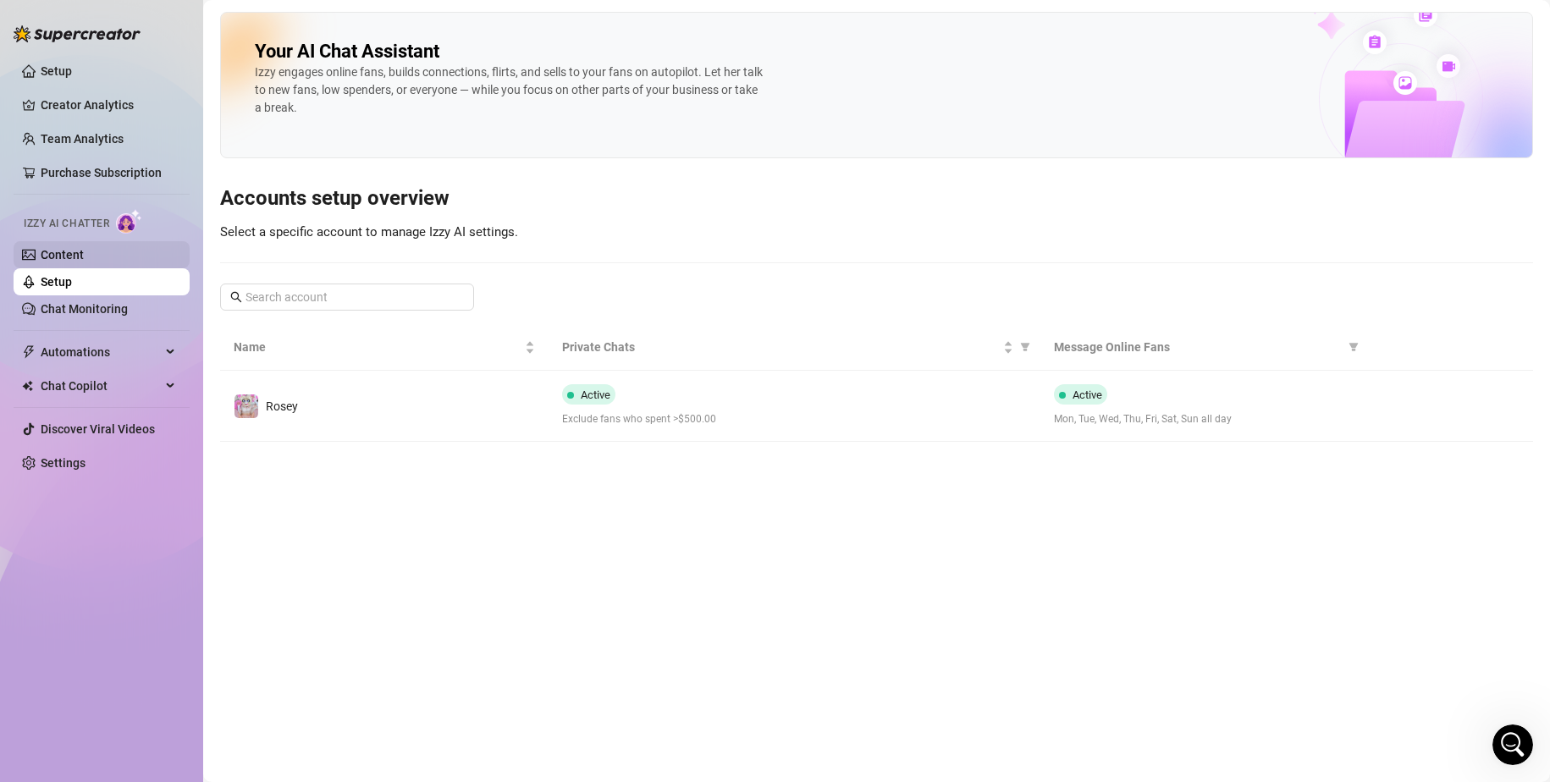
click at [47, 256] on link "Content" at bounding box center [62, 255] width 43 height 14
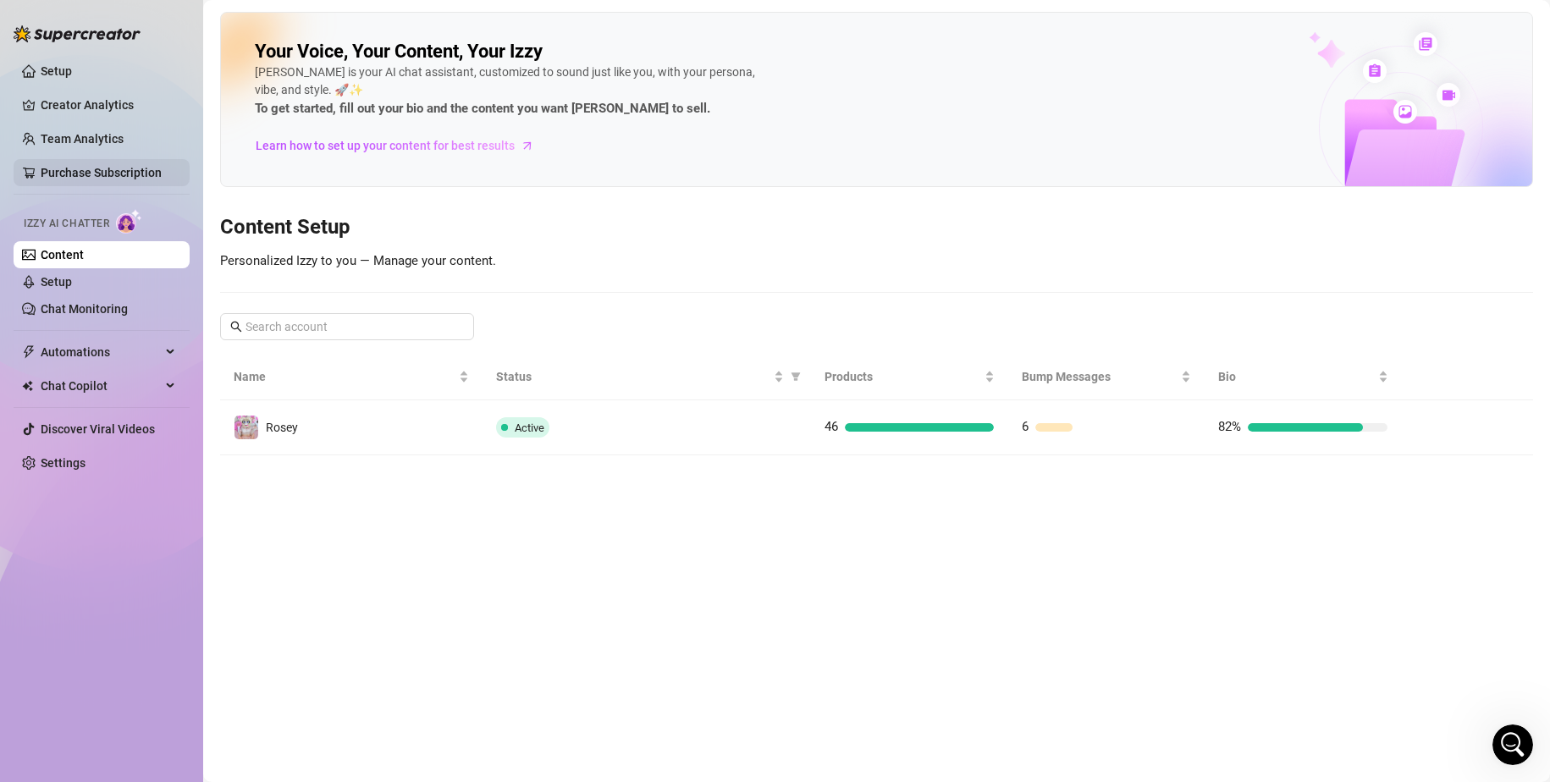
click at [91, 174] on link "Purchase Subscription" at bounding box center [101, 173] width 121 height 14
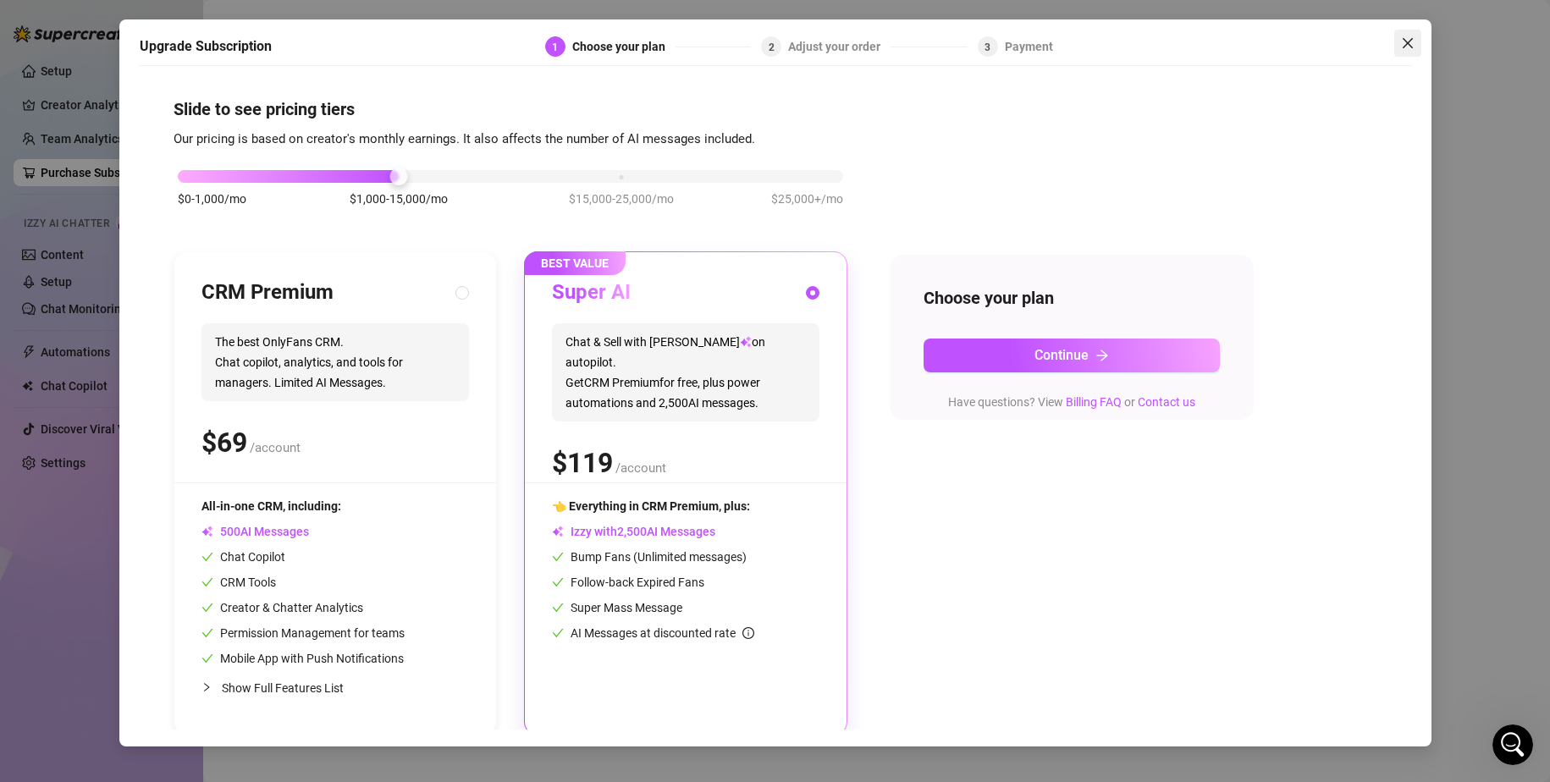
click at [1401, 49] on icon "close" at bounding box center [1408, 43] width 14 height 14
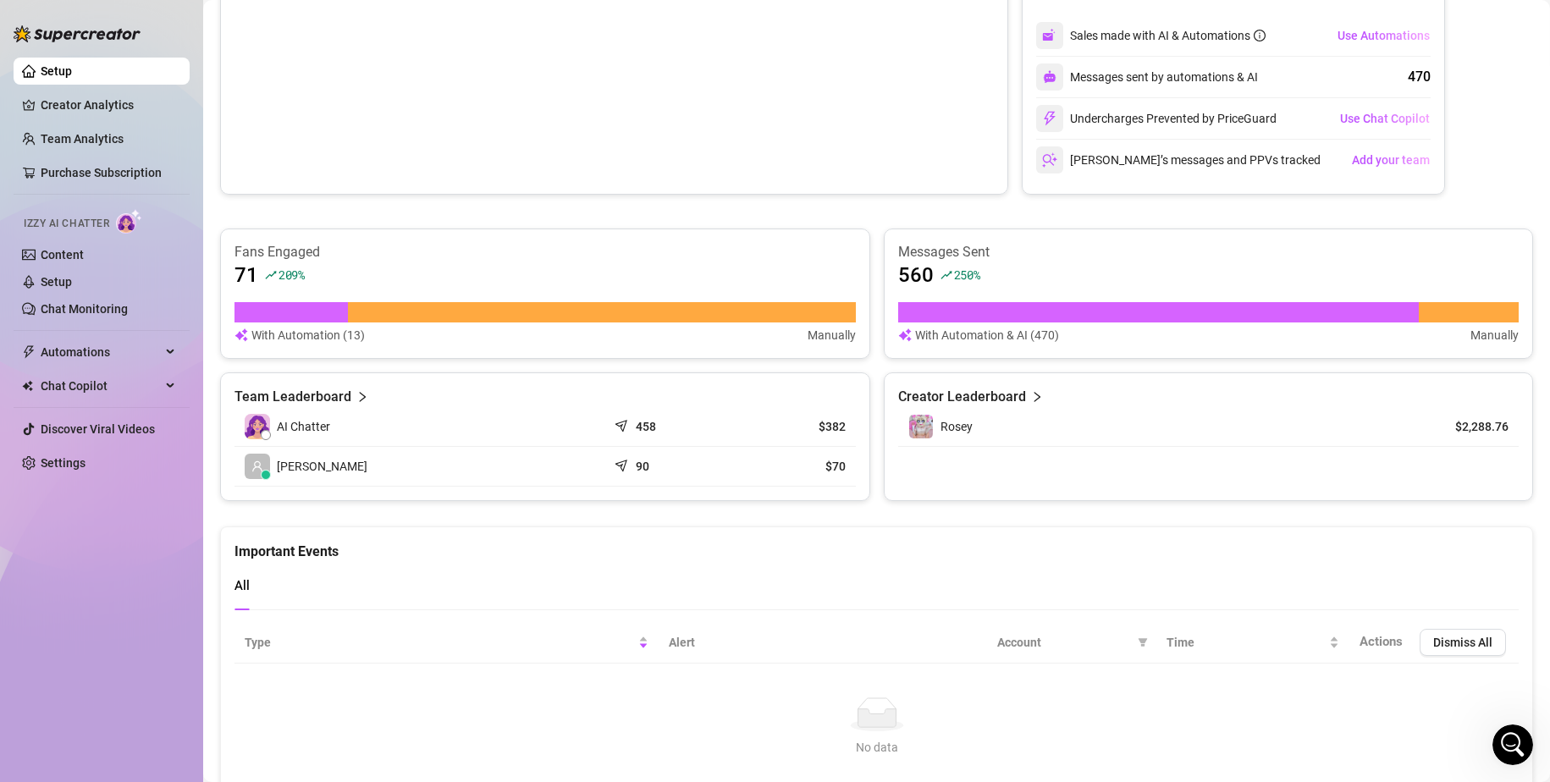
scroll to position [423, 0]
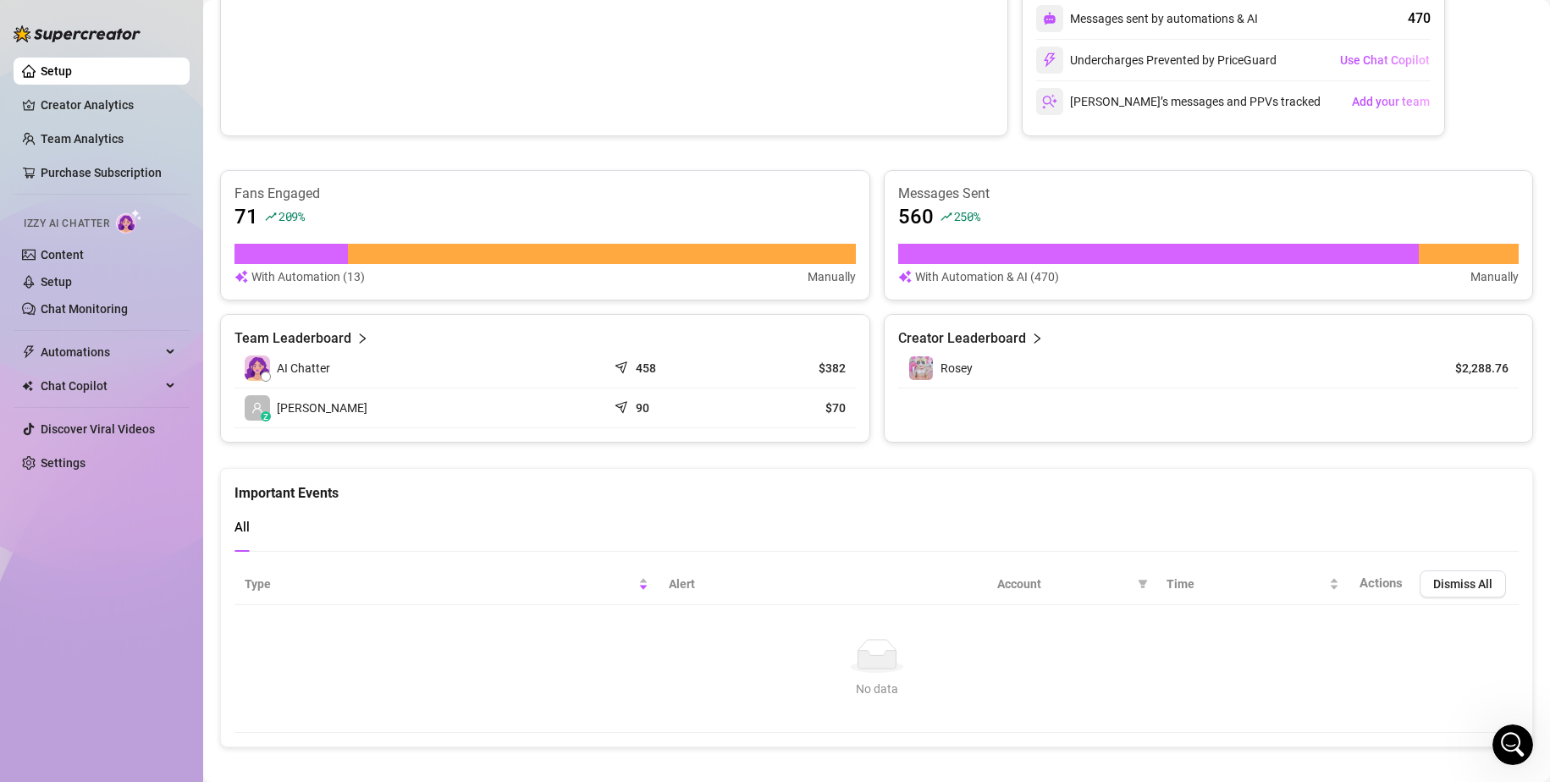
click at [267, 367] on img at bounding box center [257, 368] width 25 height 25
click at [280, 367] on span "AI Chatter" at bounding box center [303, 368] width 53 height 19
click at [259, 377] on img at bounding box center [257, 368] width 25 height 25
click at [272, 378] on div "AI Chatter" at bounding box center [421, 368] width 352 height 25
click at [285, 375] on span "AI Chatter" at bounding box center [303, 368] width 53 height 19
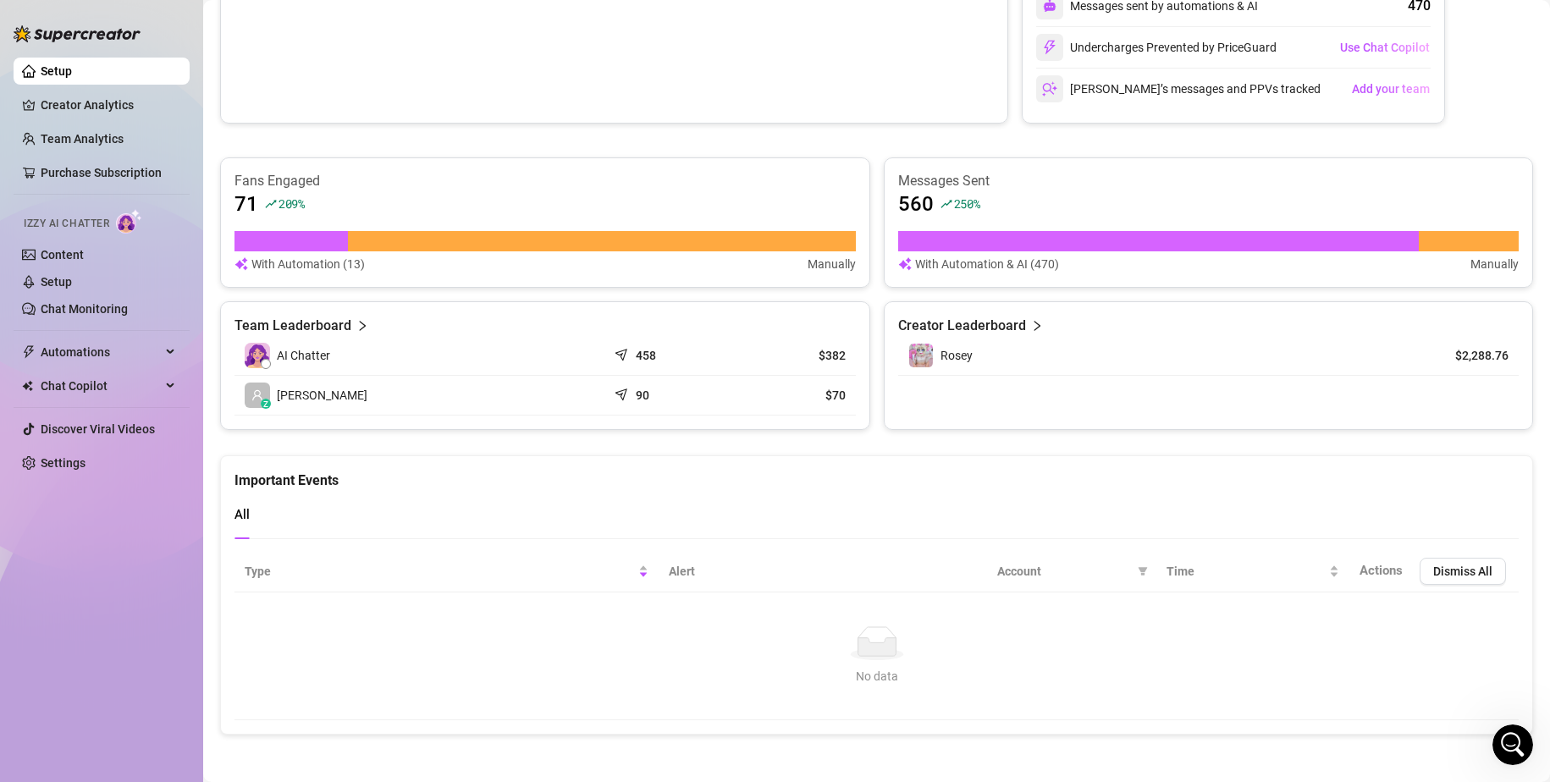
scroll to position [439, 0]
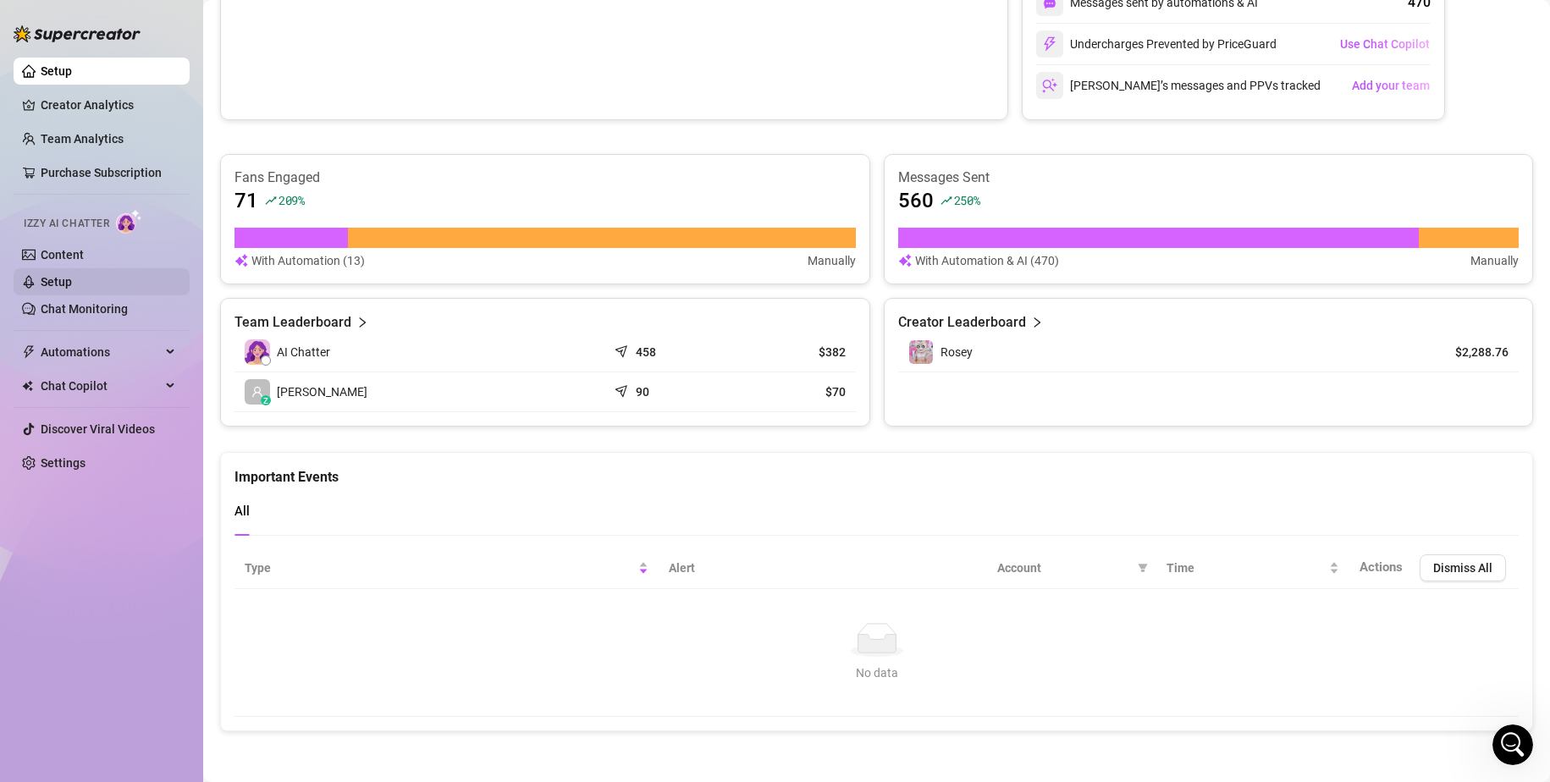
click at [72, 281] on link "Setup" at bounding box center [56, 282] width 31 height 14
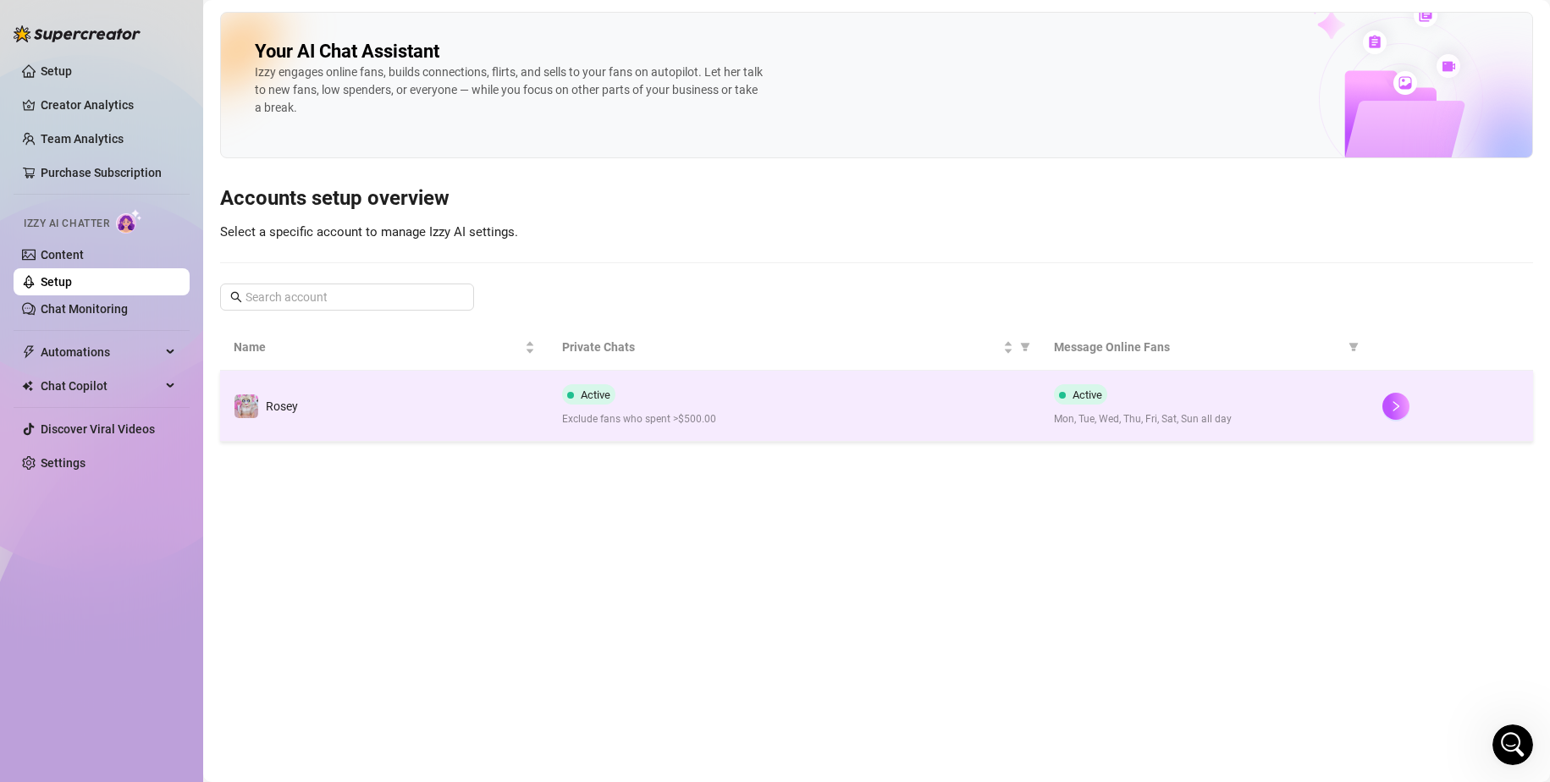
click at [1217, 433] on td "Active Mon, Tue, Wed, Thu, Fri, Sat, Sun all day" at bounding box center [1205, 406] width 329 height 71
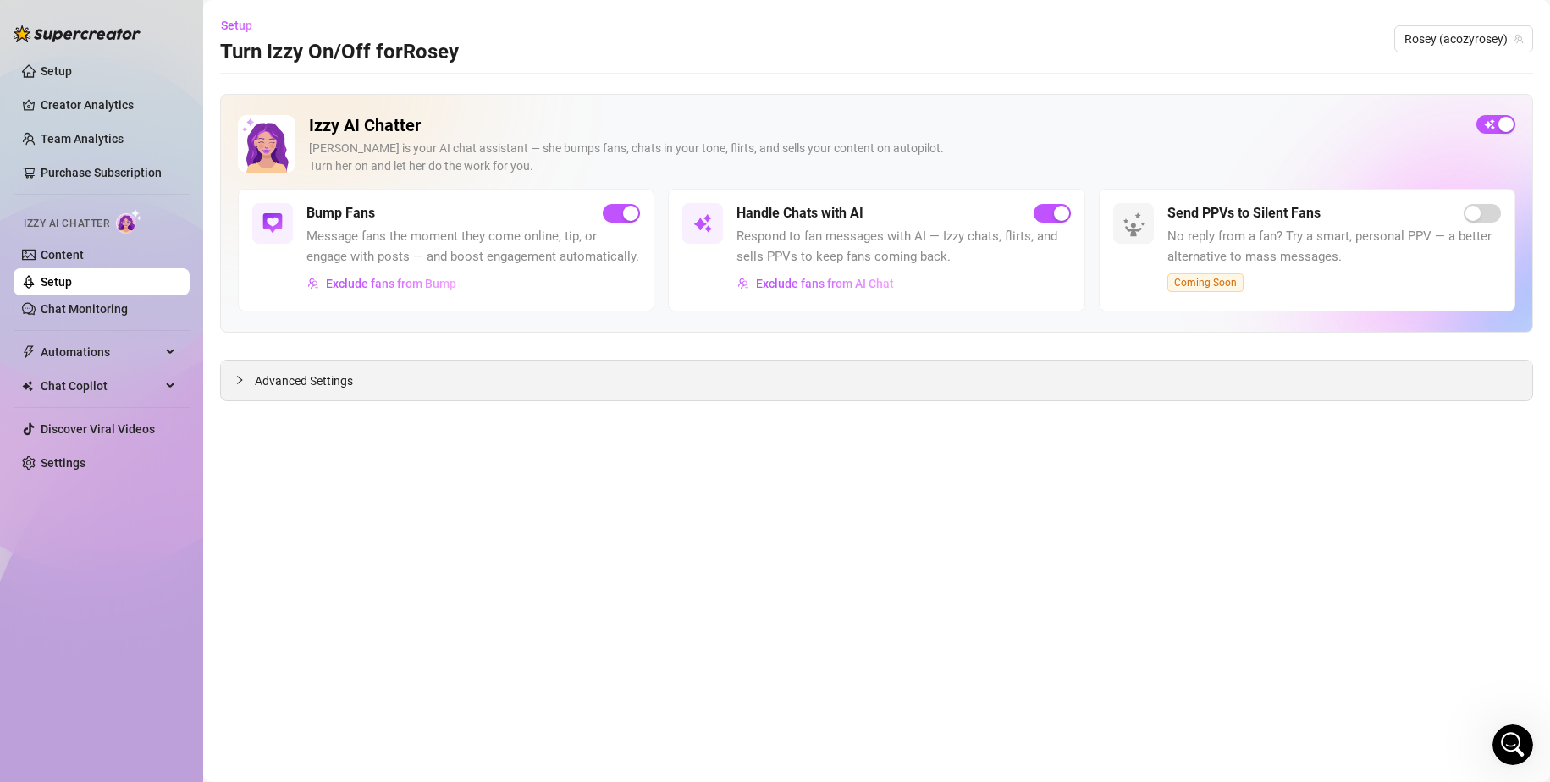
click at [266, 394] on div "Advanced Settings" at bounding box center [876, 381] width 1311 height 40
click at [253, 381] on div at bounding box center [245, 380] width 20 height 19
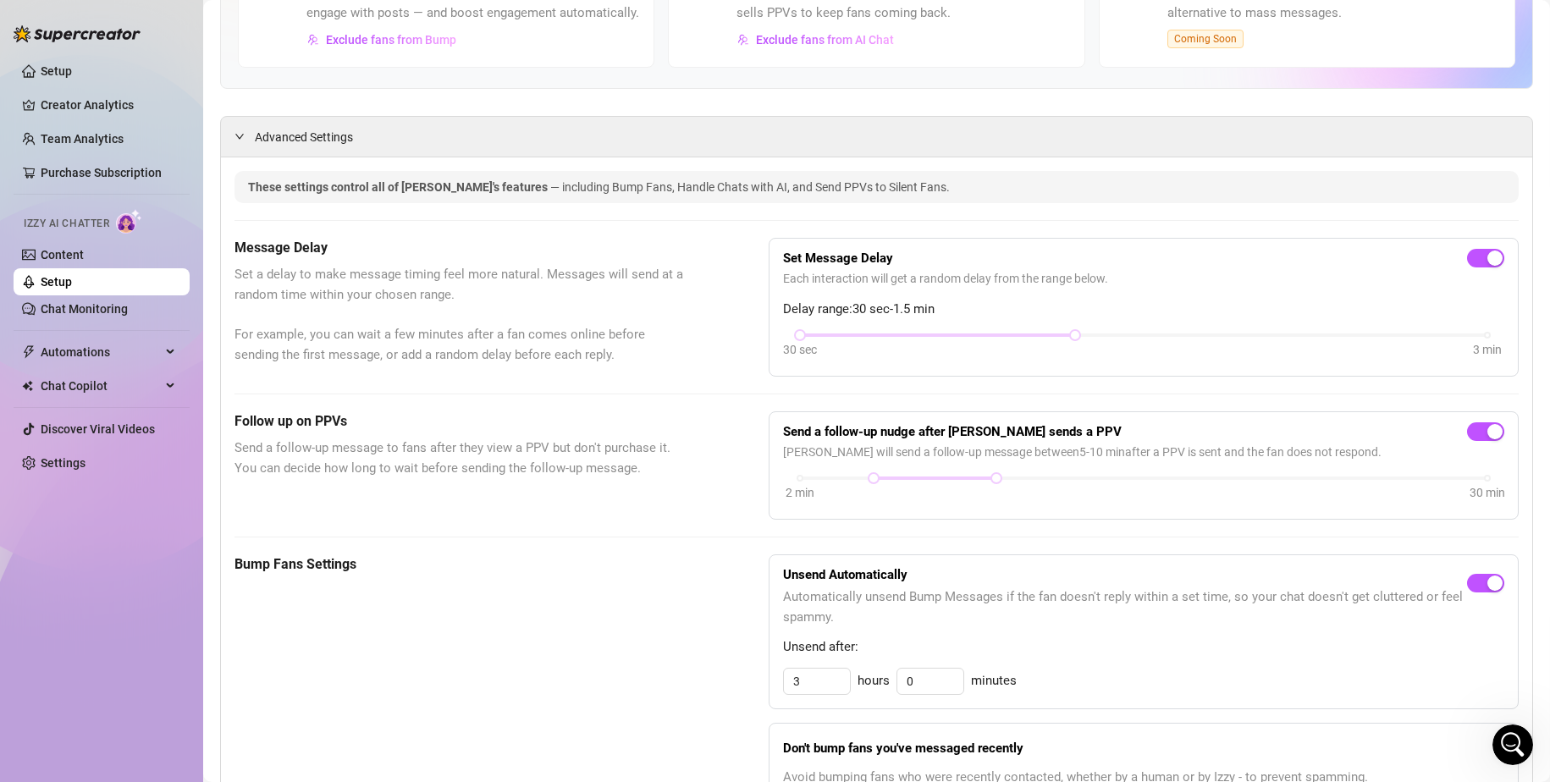
scroll to position [254, 0]
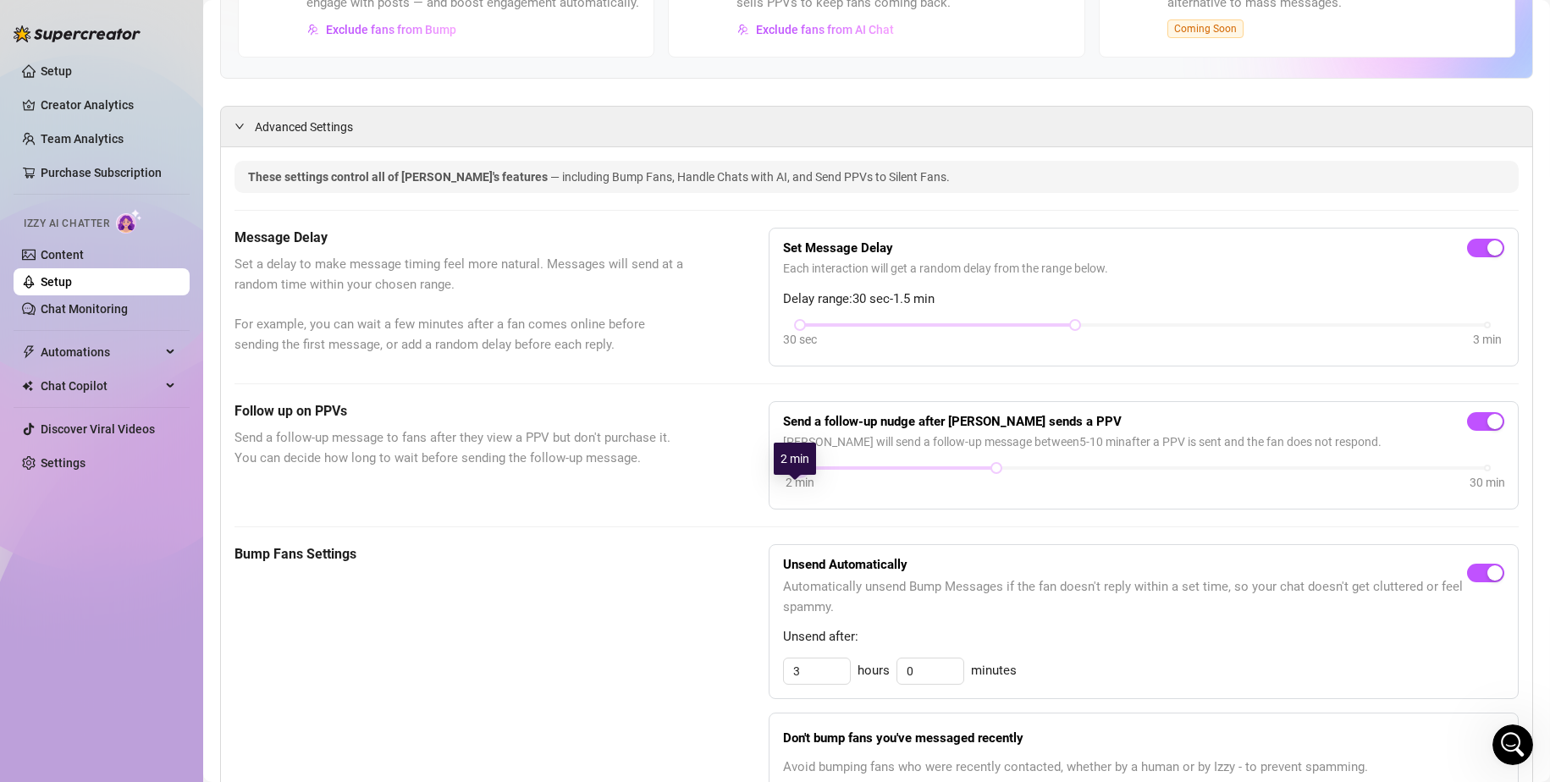
drag, startPoint x: 866, startPoint y: 487, endPoint x: 748, endPoint y: 485, distance: 118.5
click at [751, 485] on div "Follow up on PPVs Send a follow-up message to fans after they view a PPV but do…" at bounding box center [877, 455] width 1284 height 108
drag, startPoint x: 991, startPoint y: 494, endPoint x: 870, endPoint y: 482, distance: 122.5
click at [870, 472] on div at bounding box center [874, 468] width 8 height 8
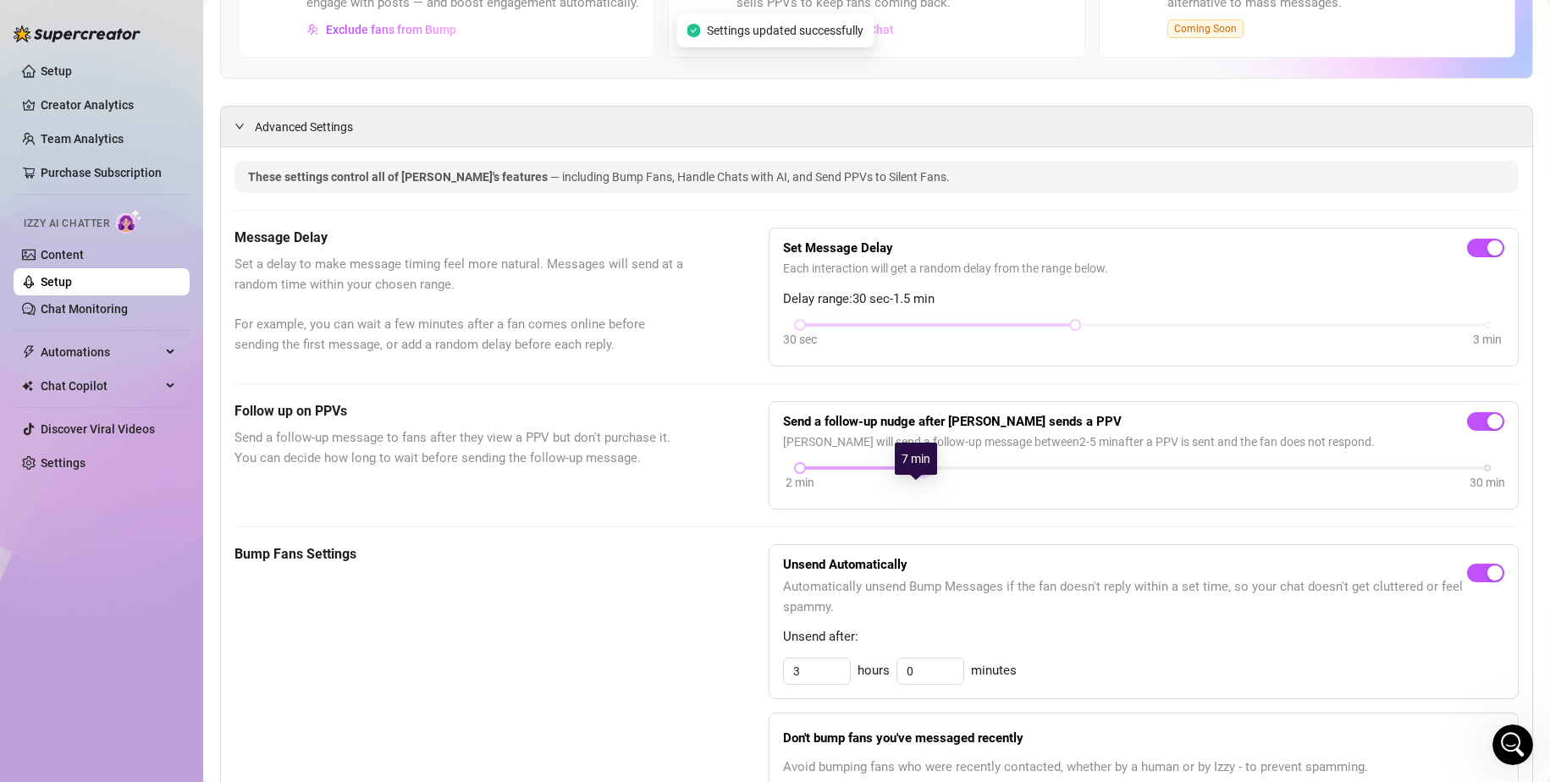
drag, startPoint x: 866, startPoint y: 485, endPoint x: 908, endPoint y: 483, distance: 41.5
click at [908, 470] on div "2 min 30 min" at bounding box center [1143, 466] width 687 height 7
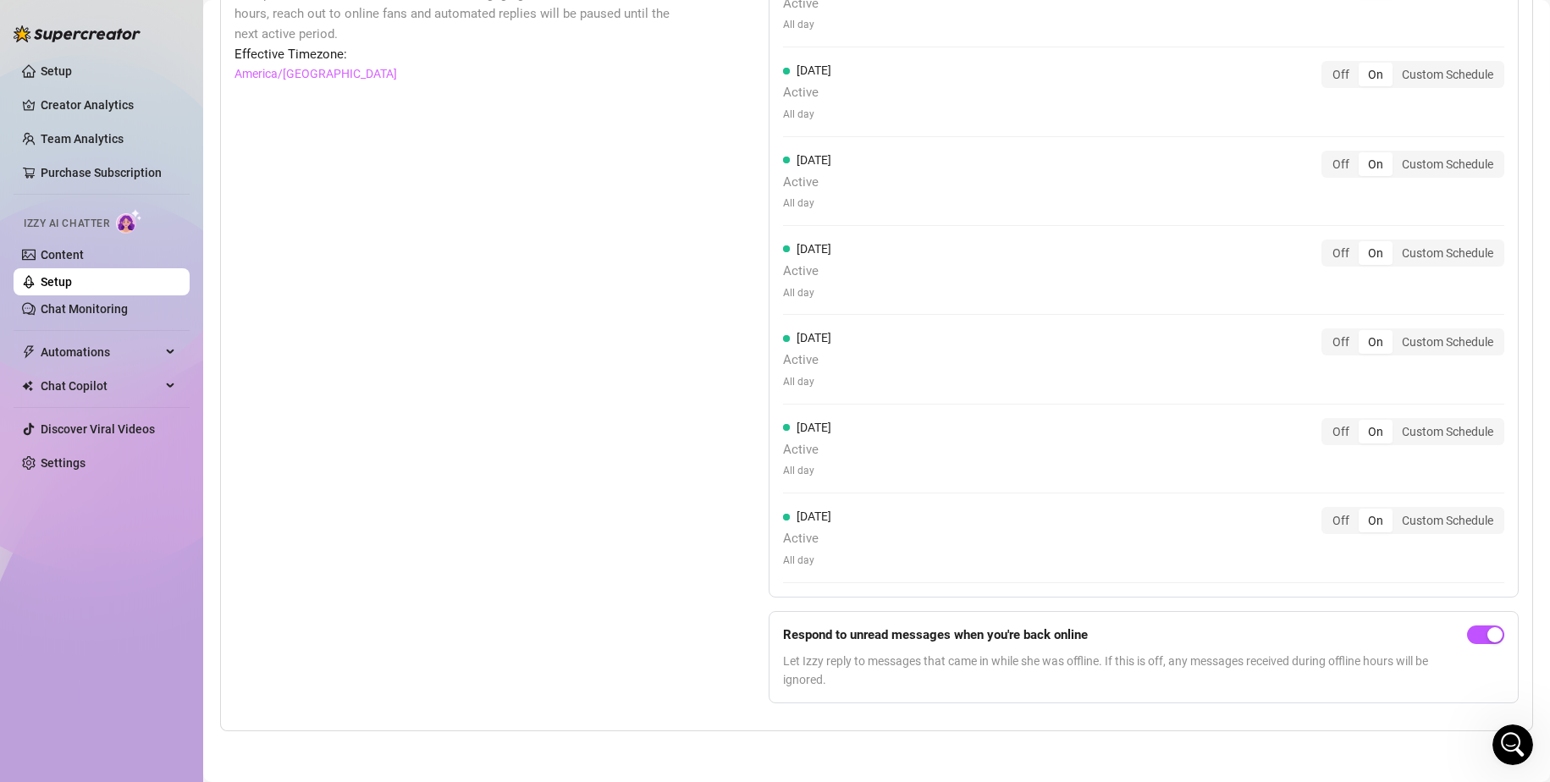
scroll to position [1218, 0]
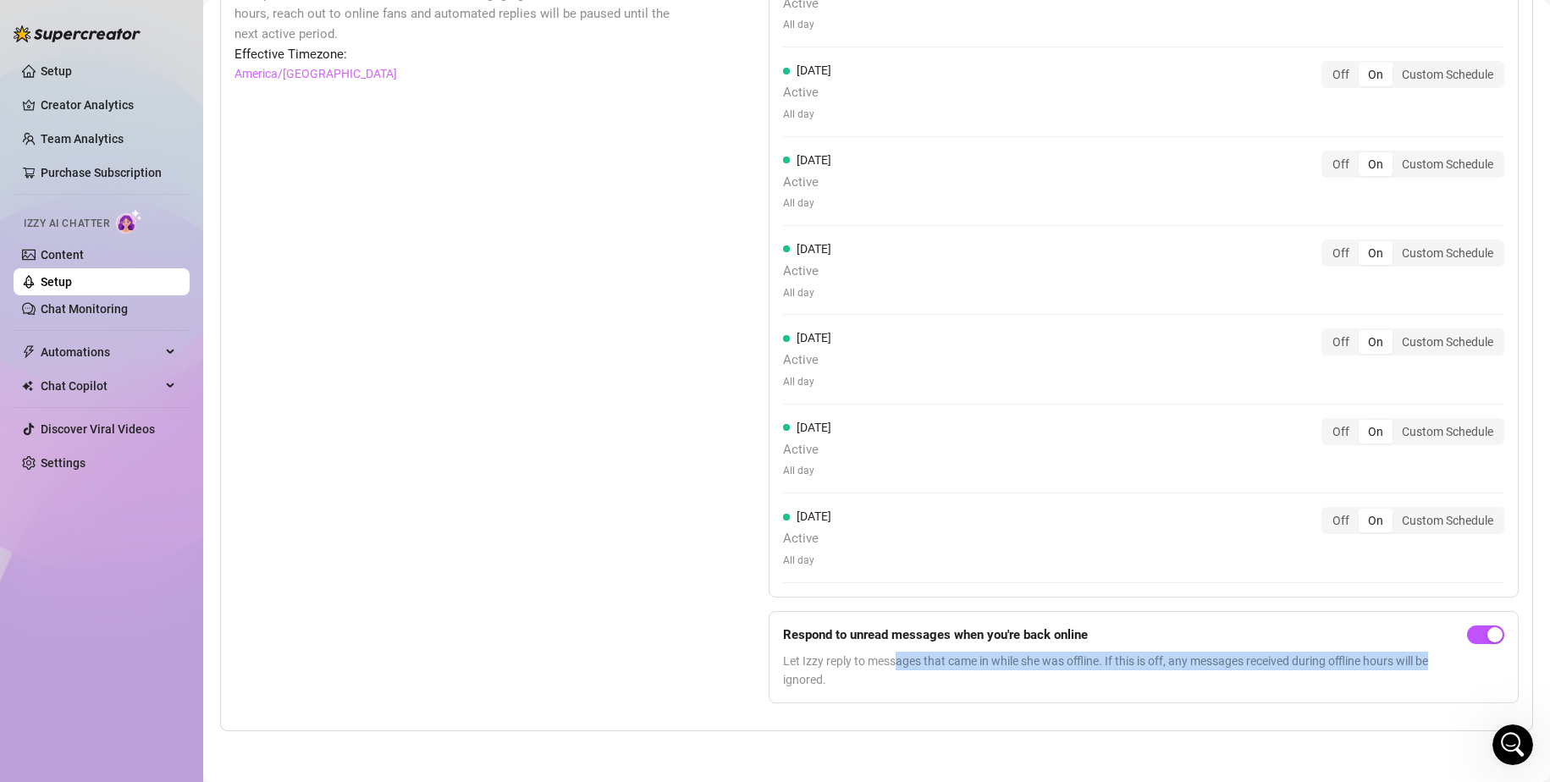
drag, startPoint x: 892, startPoint y: 656, endPoint x: 1446, endPoint y: 658, distance: 554.6
click at [1446, 658] on form "Respond to unread messages when you're back online Let Izzy reply to messages t…" at bounding box center [1144, 657] width 750 height 93
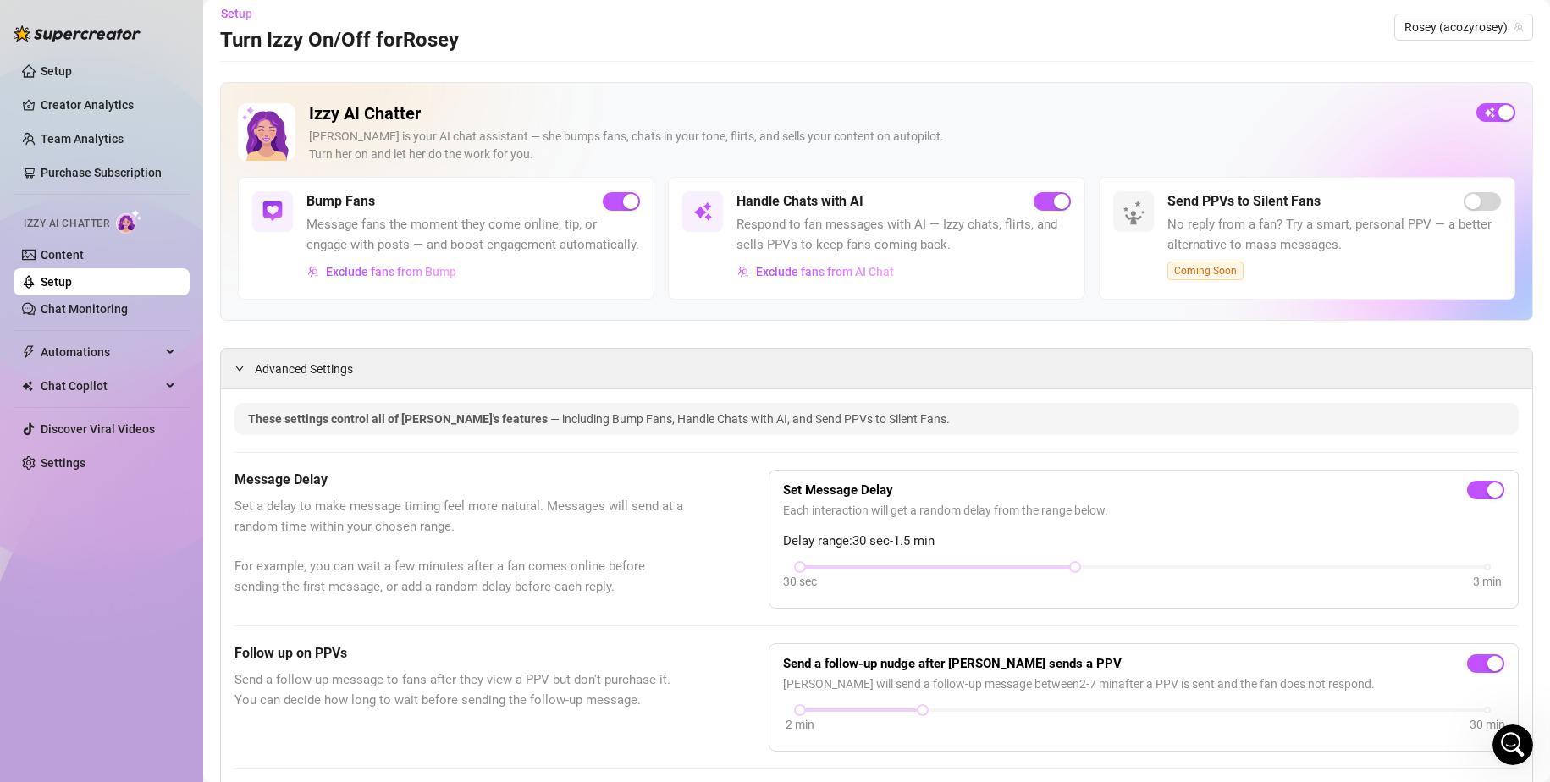
scroll to position [0, 0]
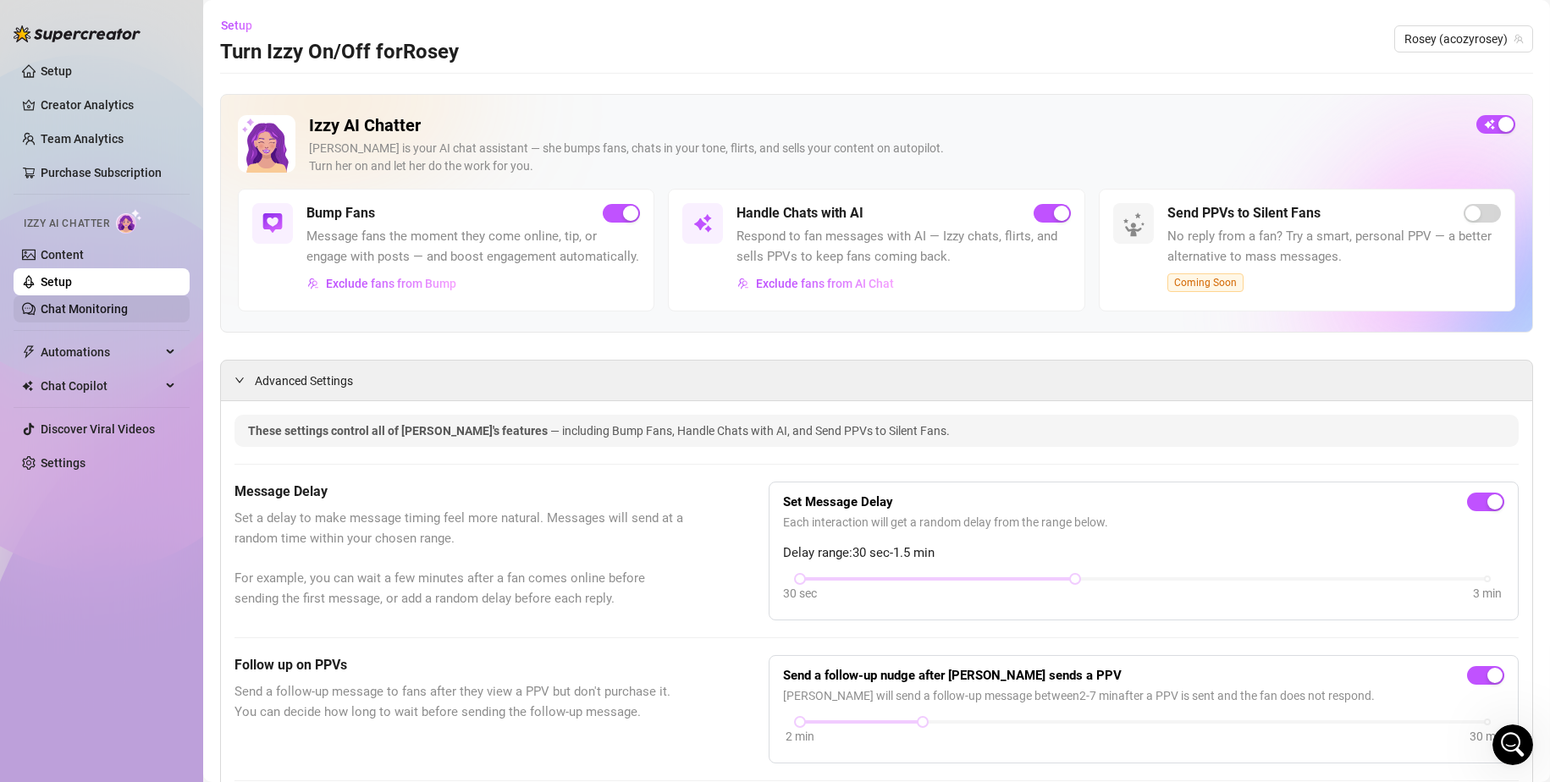
click at [51, 307] on link "Chat Monitoring" at bounding box center [84, 309] width 87 height 14
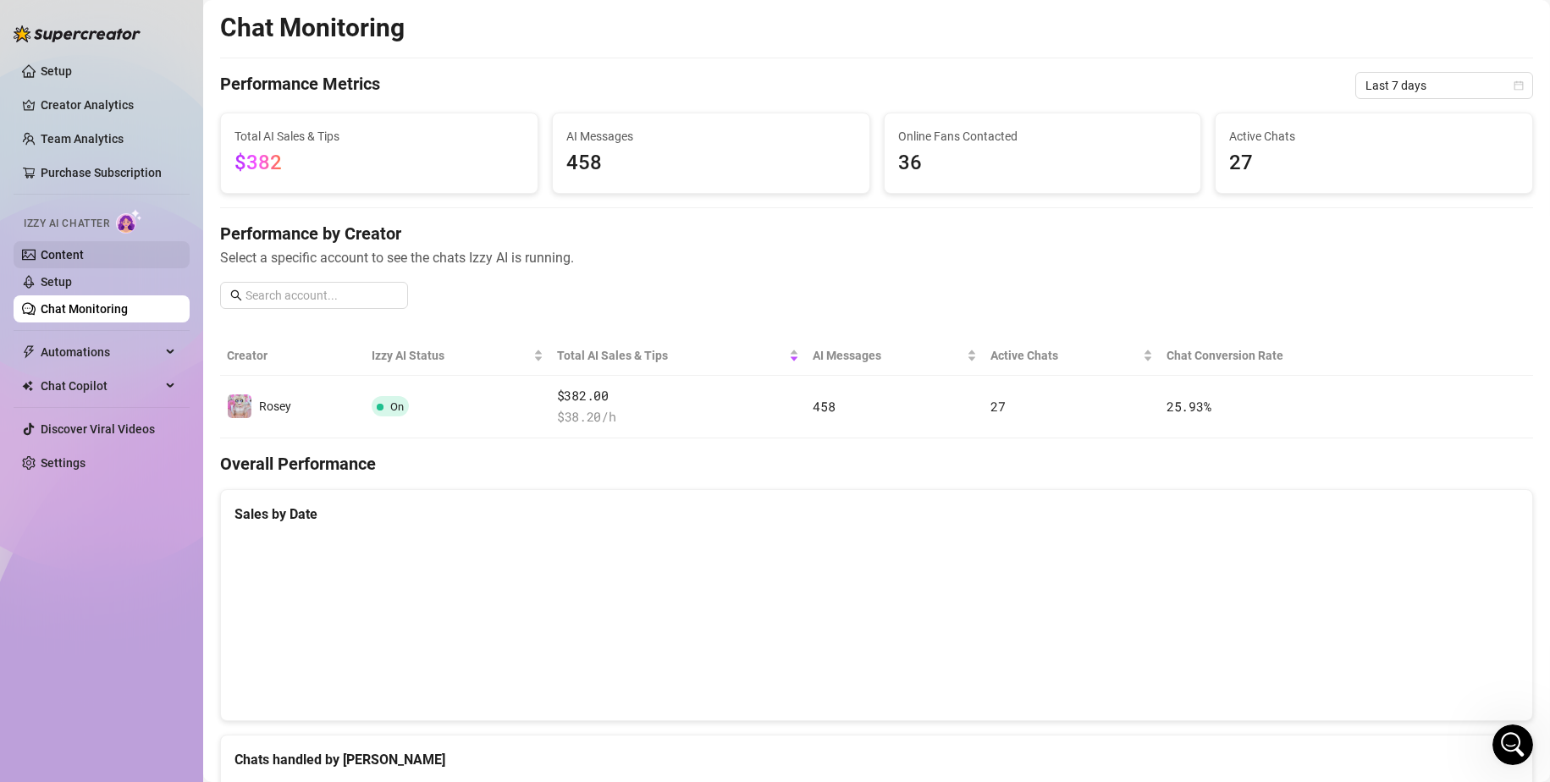
click at [84, 250] on link "Content" at bounding box center [62, 255] width 43 height 14
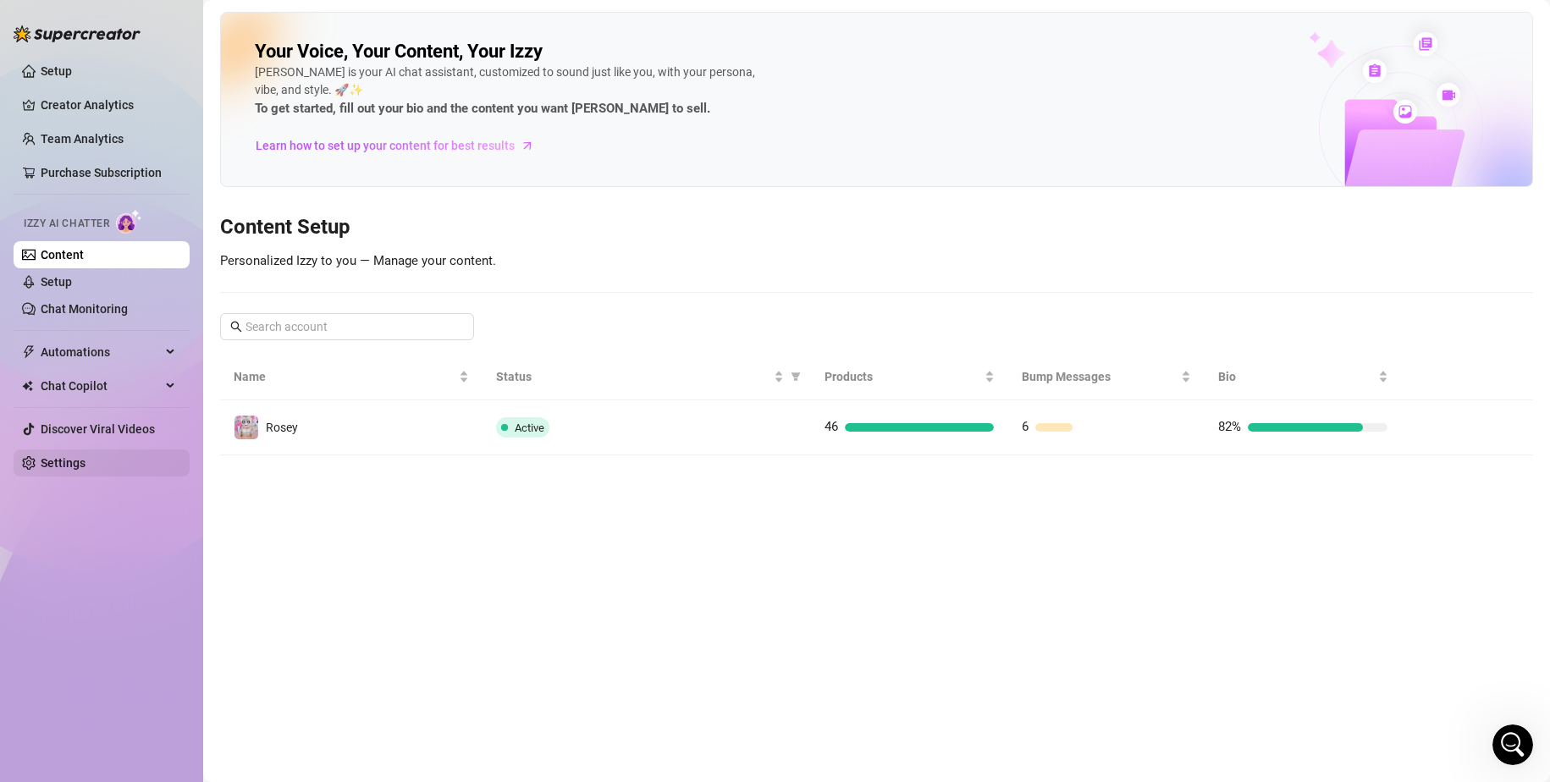
click at [82, 459] on link "Settings" at bounding box center [63, 463] width 45 height 14
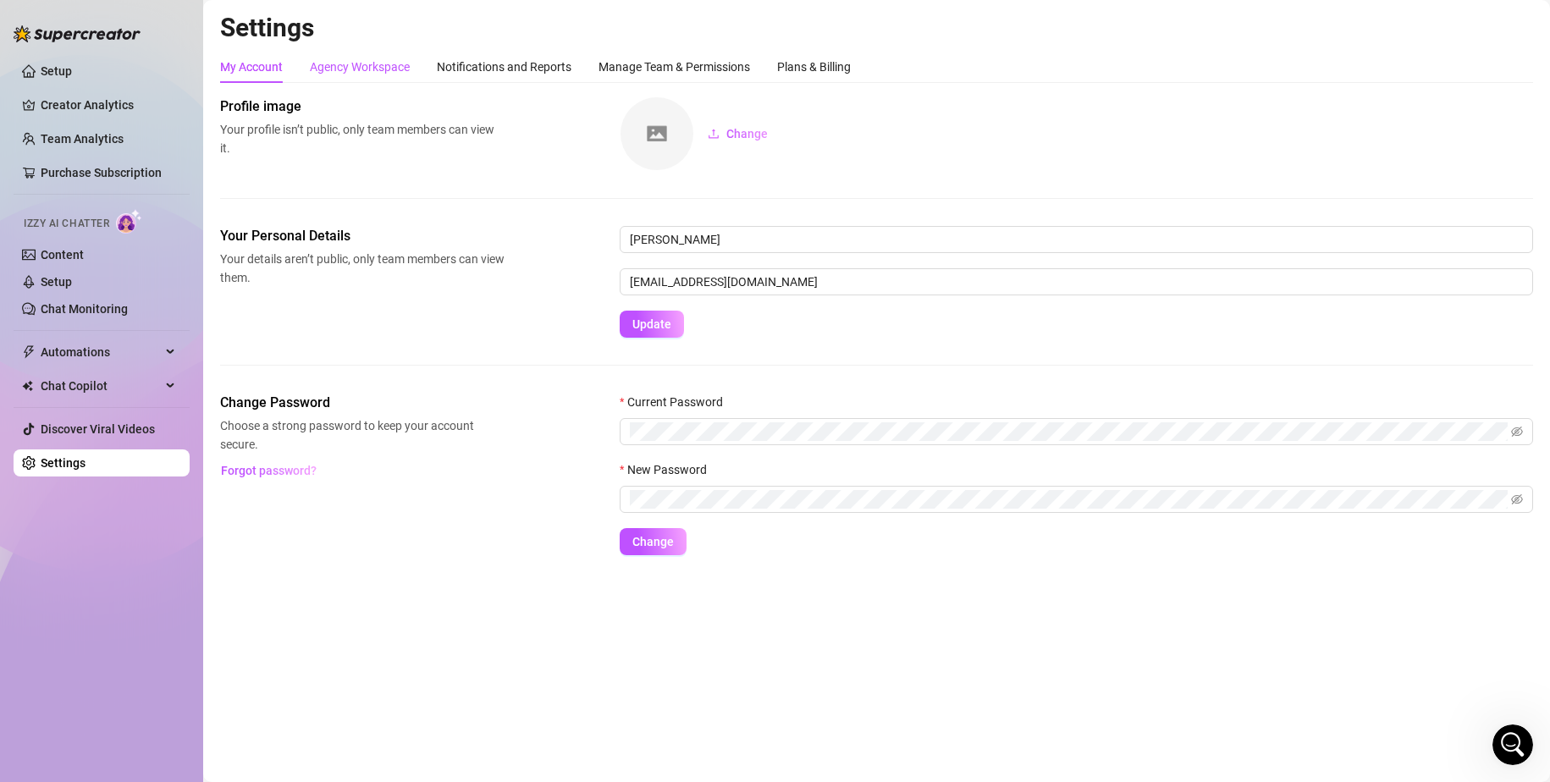
drag, startPoint x: 334, startPoint y: 69, endPoint x: 388, endPoint y: 69, distance: 54.2
click at [334, 69] on div "Agency Workspace" at bounding box center [360, 67] width 100 height 19
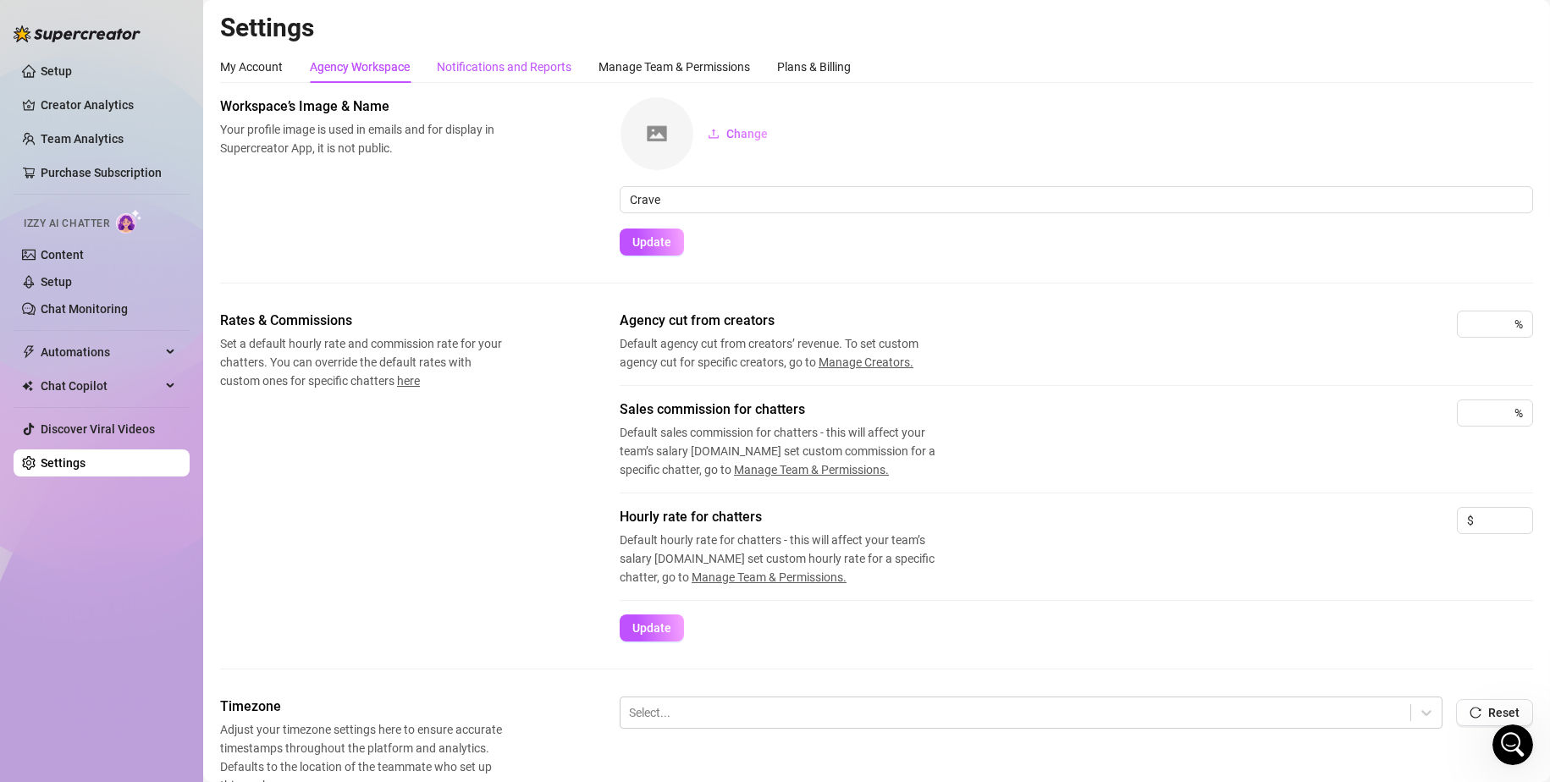
click at [513, 59] on div "Notifications and Reports" at bounding box center [504, 67] width 135 height 19
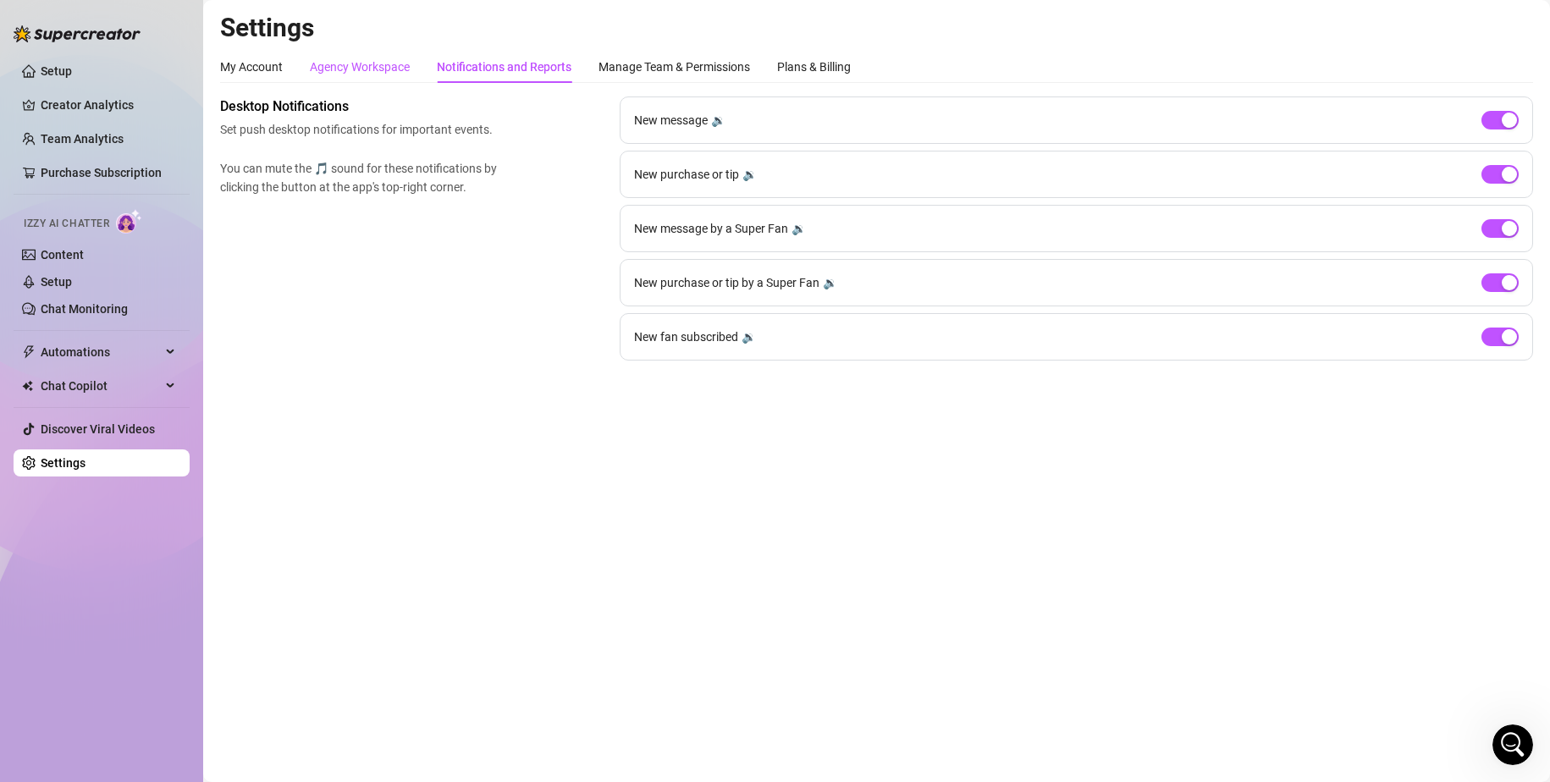
click at [392, 60] on div "Agency Workspace" at bounding box center [360, 67] width 100 height 19
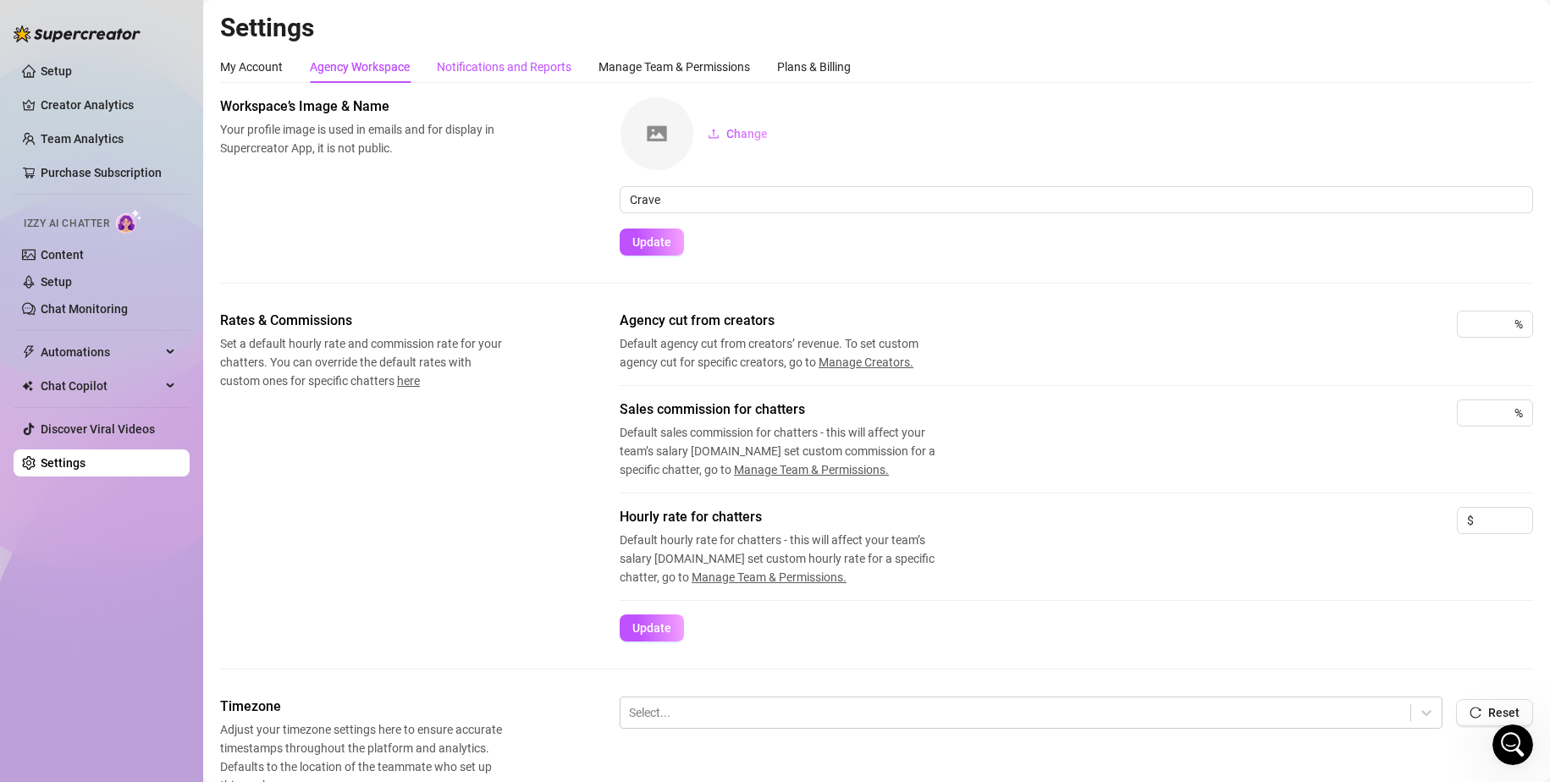
click at [534, 58] on div "Notifications and Reports" at bounding box center [504, 67] width 135 height 19
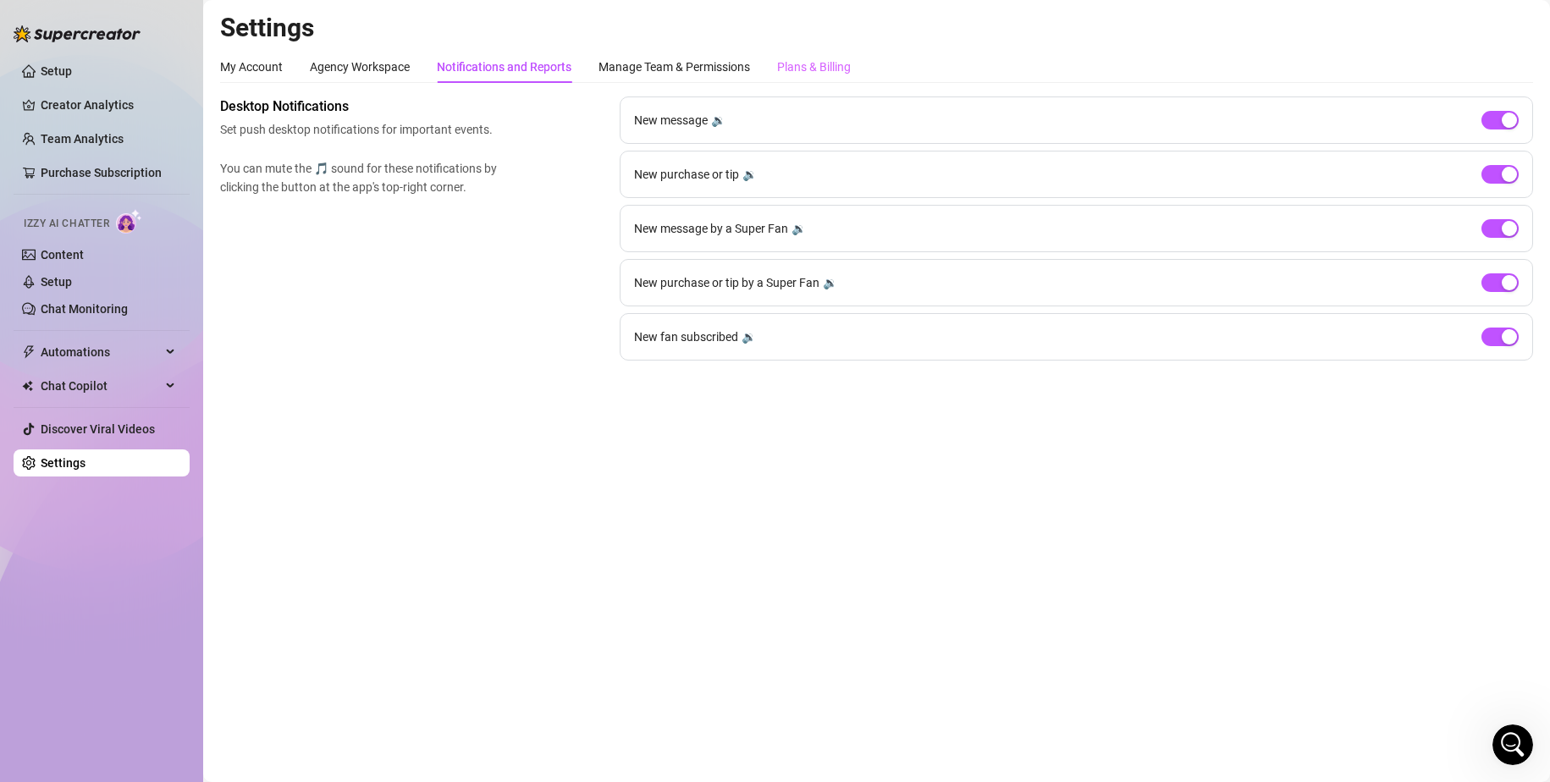
click at [741, 54] on div "Manage Team & Permissions" at bounding box center [675, 67] width 152 height 32
click at [699, 72] on div "Manage Team & Permissions" at bounding box center [675, 67] width 152 height 19
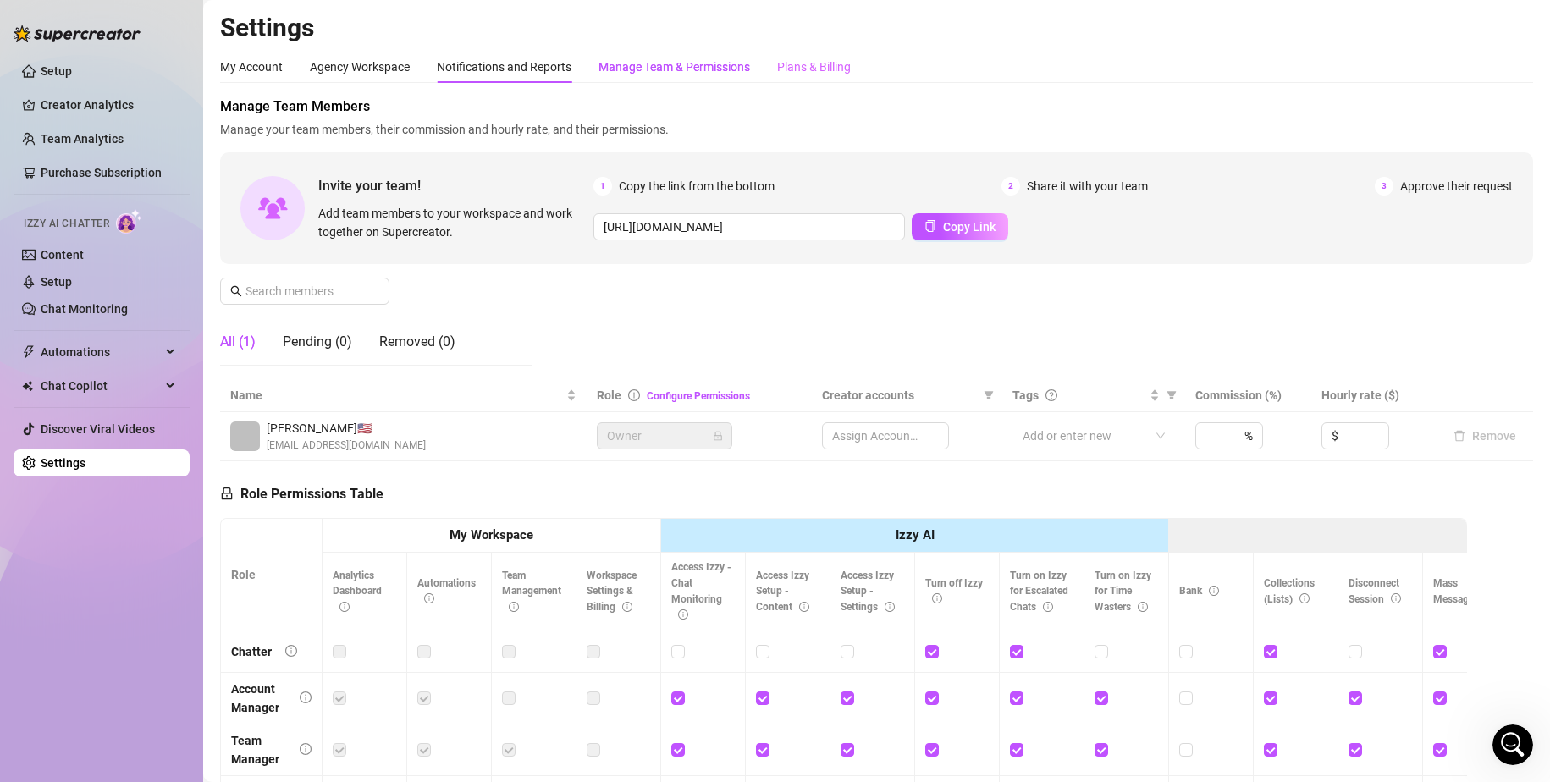
click at [798, 80] on div "Plans & Billing" at bounding box center [814, 67] width 74 height 32
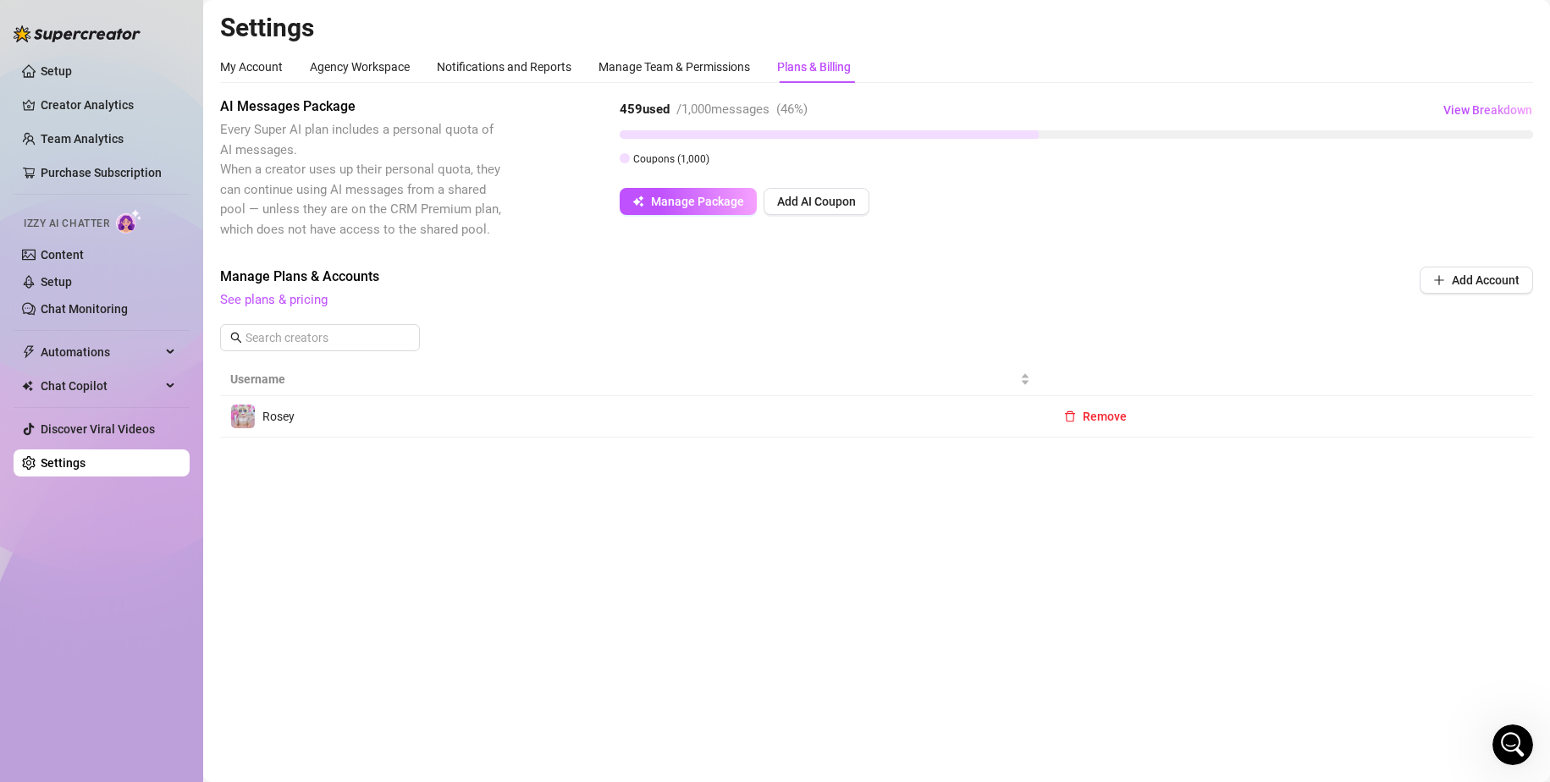
click at [1513, 751] on icon "Open Intercom Messenger" at bounding box center [1513, 746] width 28 height 28
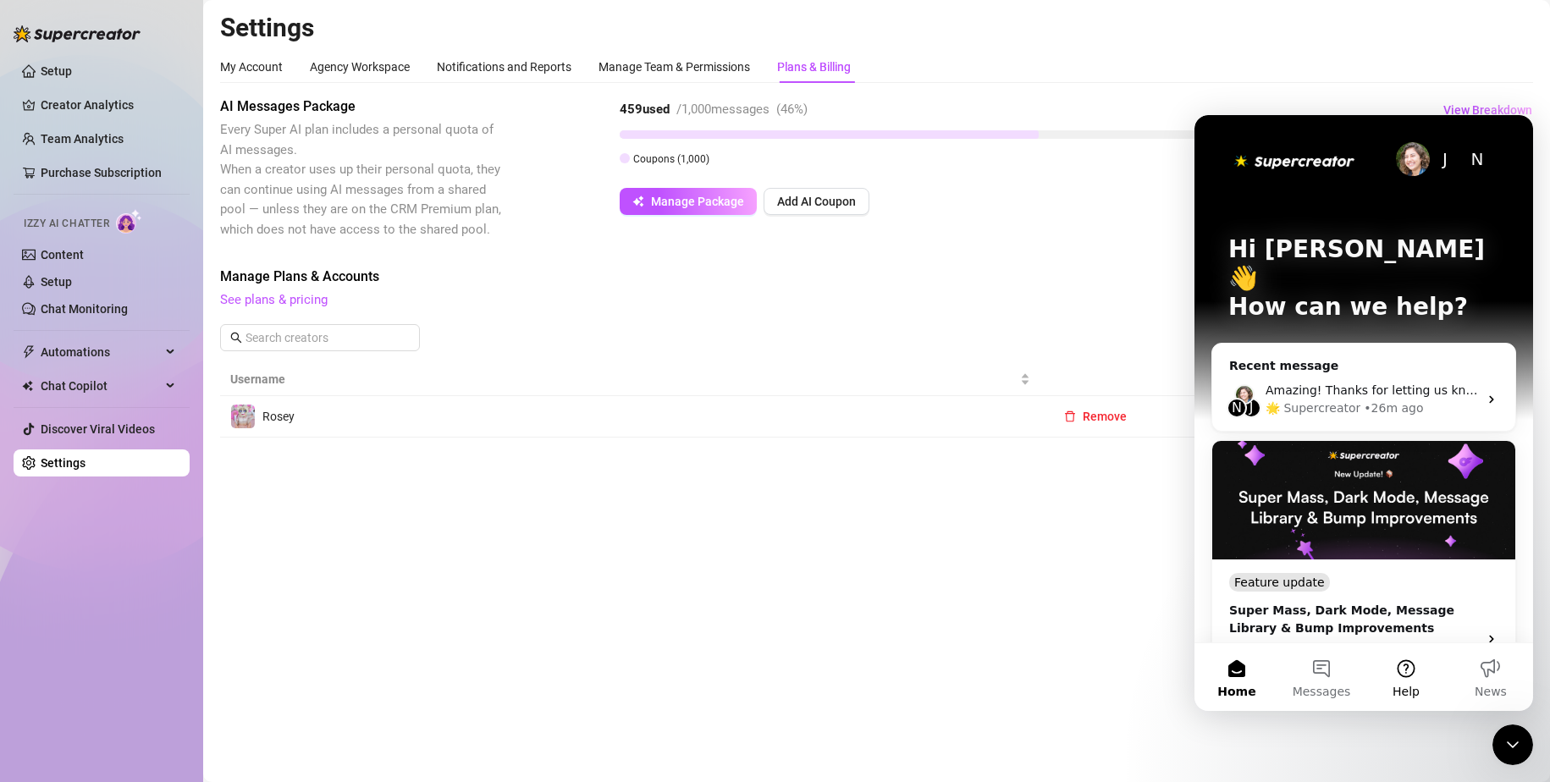
click at [1399, 669] on button "Help" at bounding box center [1406, 677] width 85 height 68
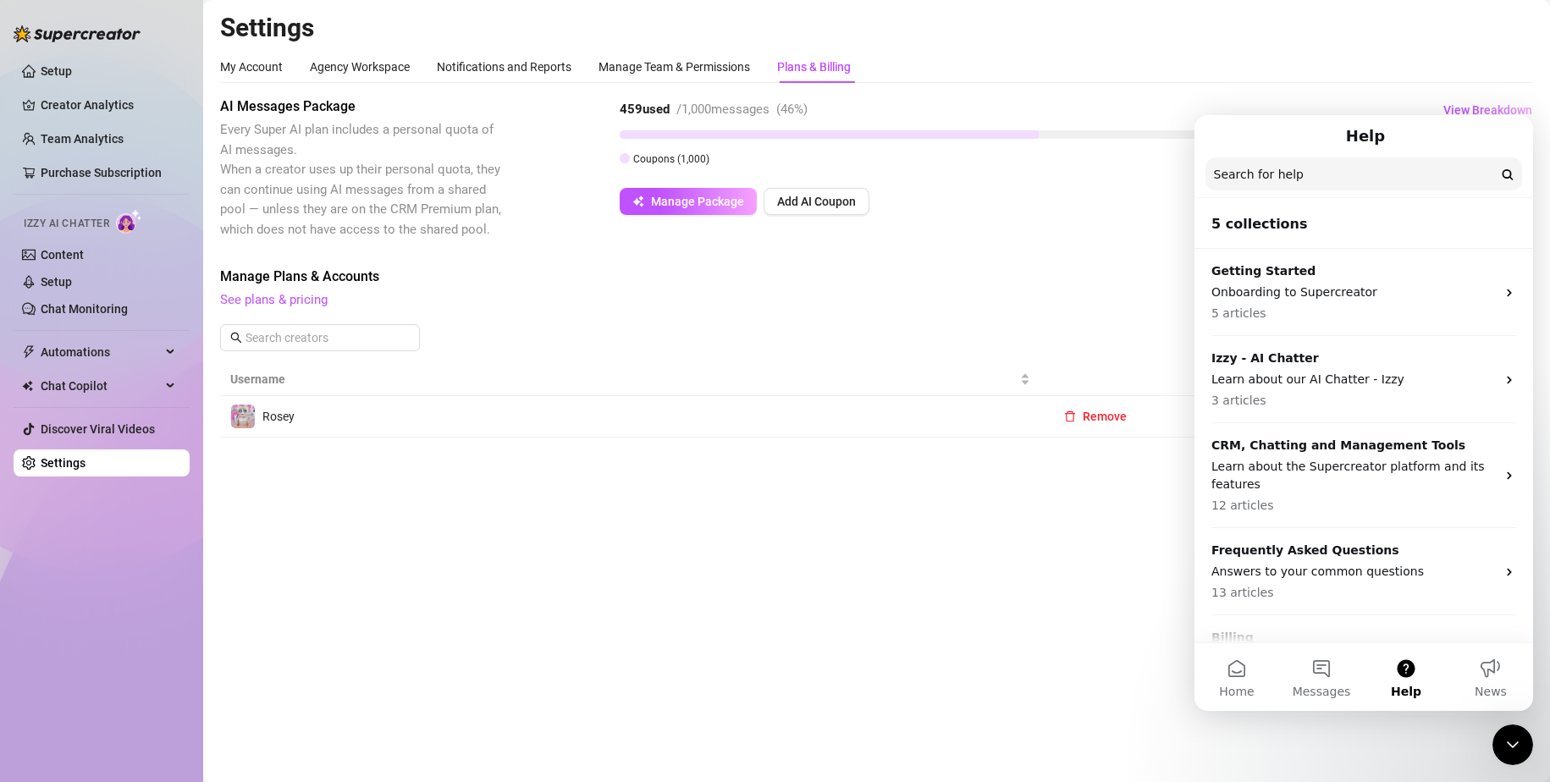
click at [1140, 419] on td "Remove" at bounding box center [1287, 416] width 493 height 41
click at [1041, 559] on main "Settings My Account Agency Workspace Notifications and Reports Manage Team & Pe…" at bounding box center [876, 391] width 1347 height 782
click at [1052, 517] on main "Settings My Account Agency Workspace Notifications and Reports Manage Team & Pe…" at bounding box center [876, 391] width 1347 height 782
click at [55, 64] on link "Setup" at bounding box center [56, 71] width 31 height 14
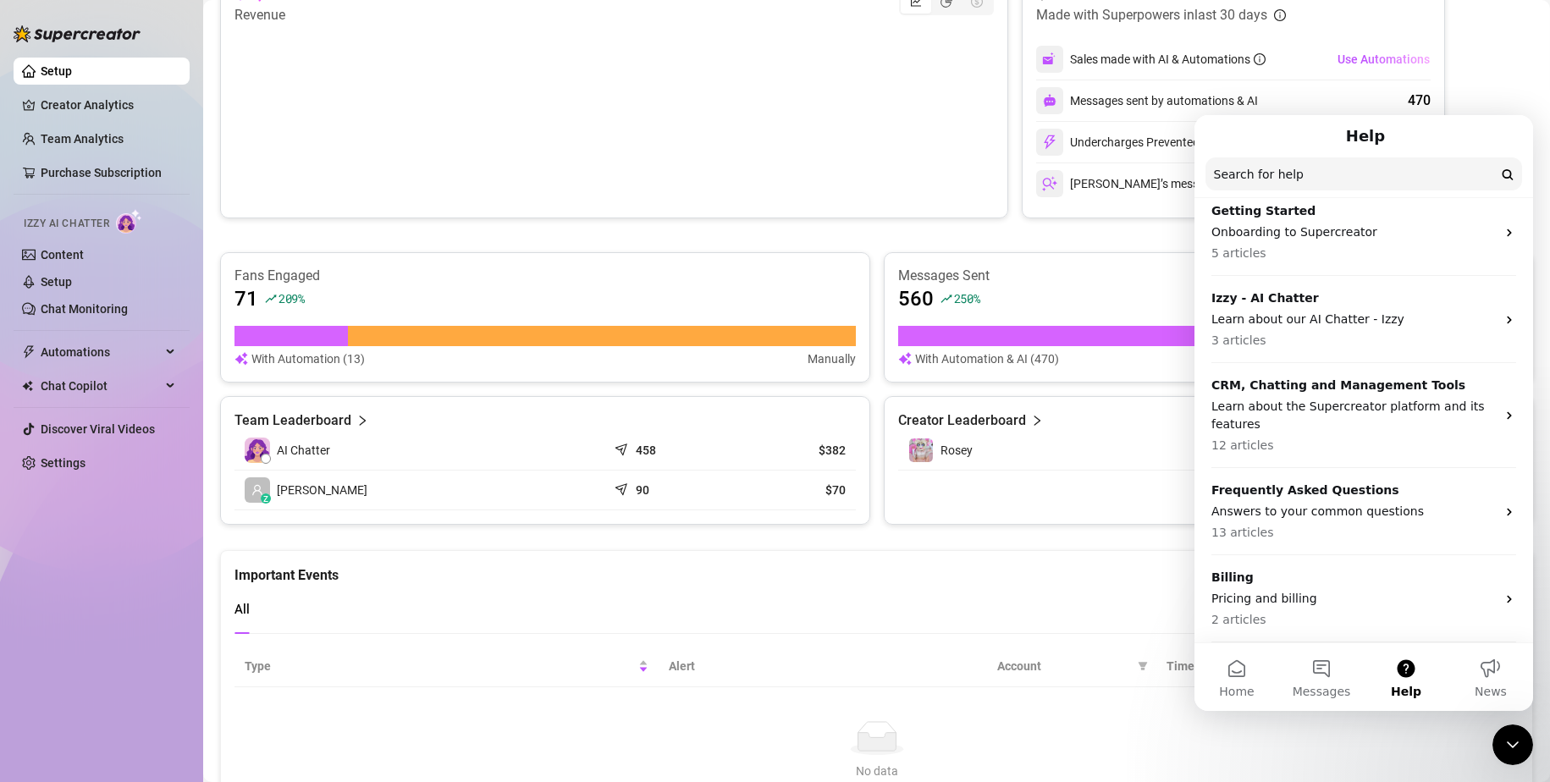
scroll to position [439, 0]
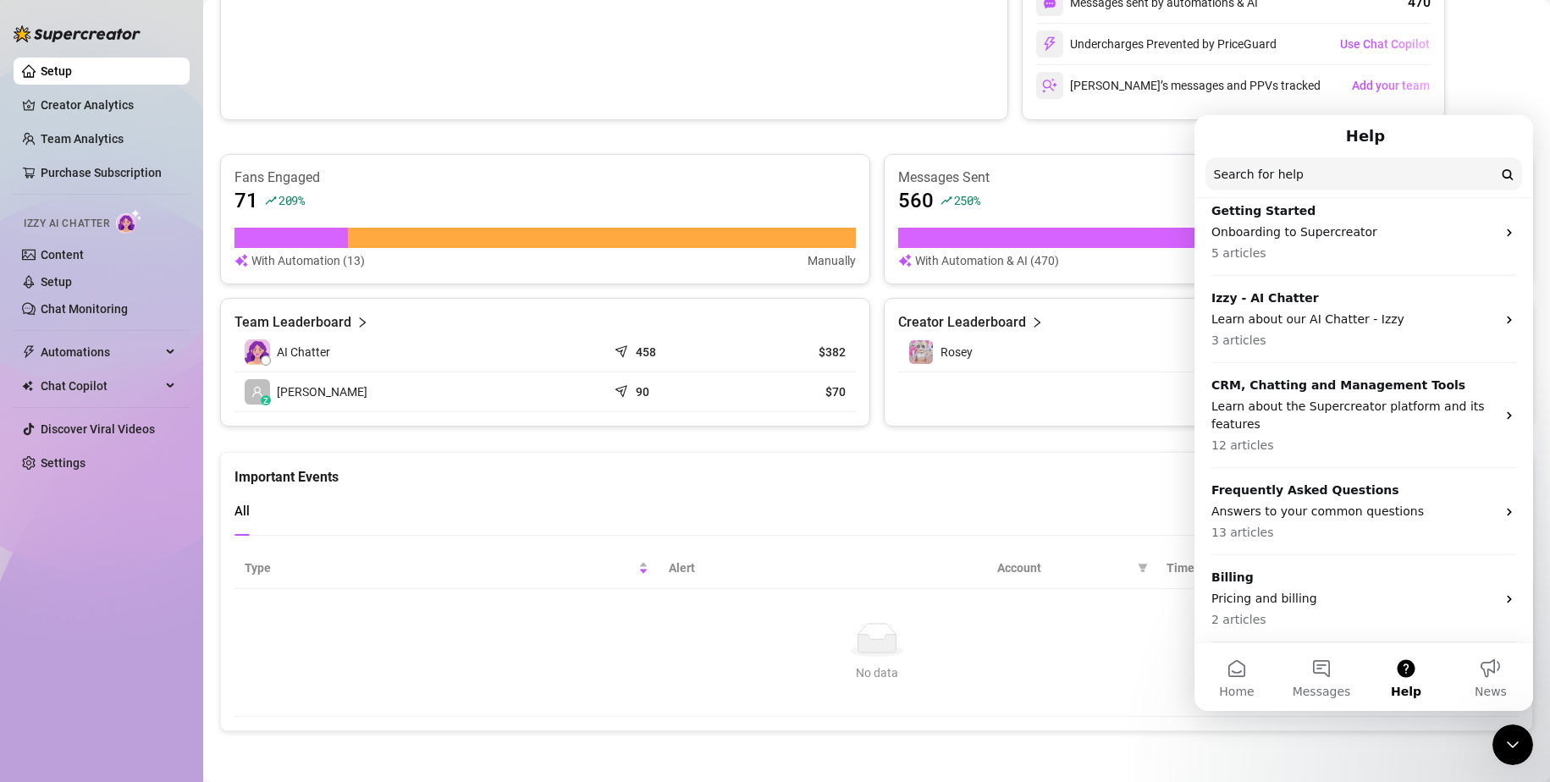
click at [264, 364] on div at bounding box center [266, 361] width 10 height 10
click at [268, 355] on img at bounding box center [257, 352] width 25 height 25
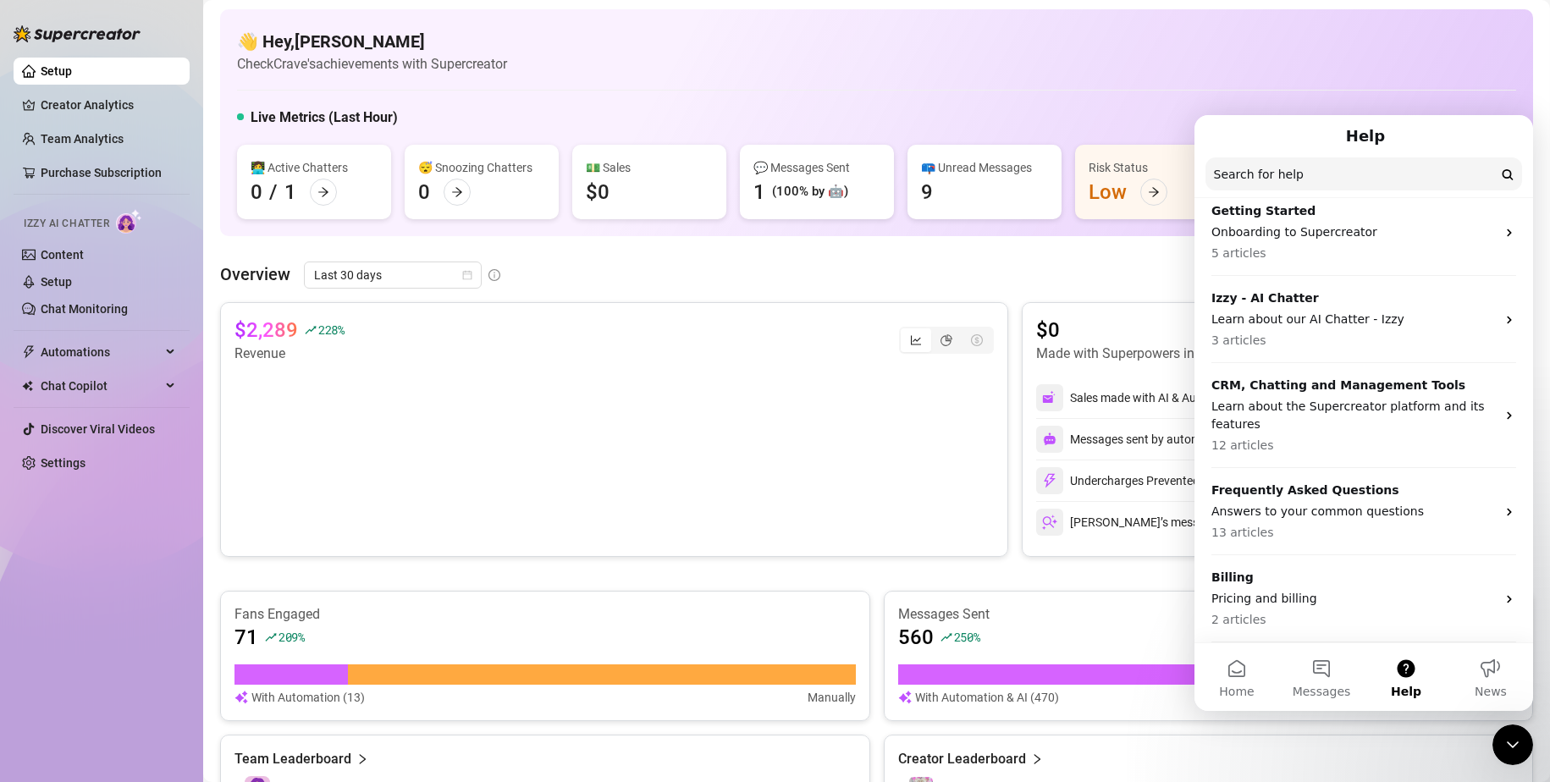
scroll to position [0, 0]
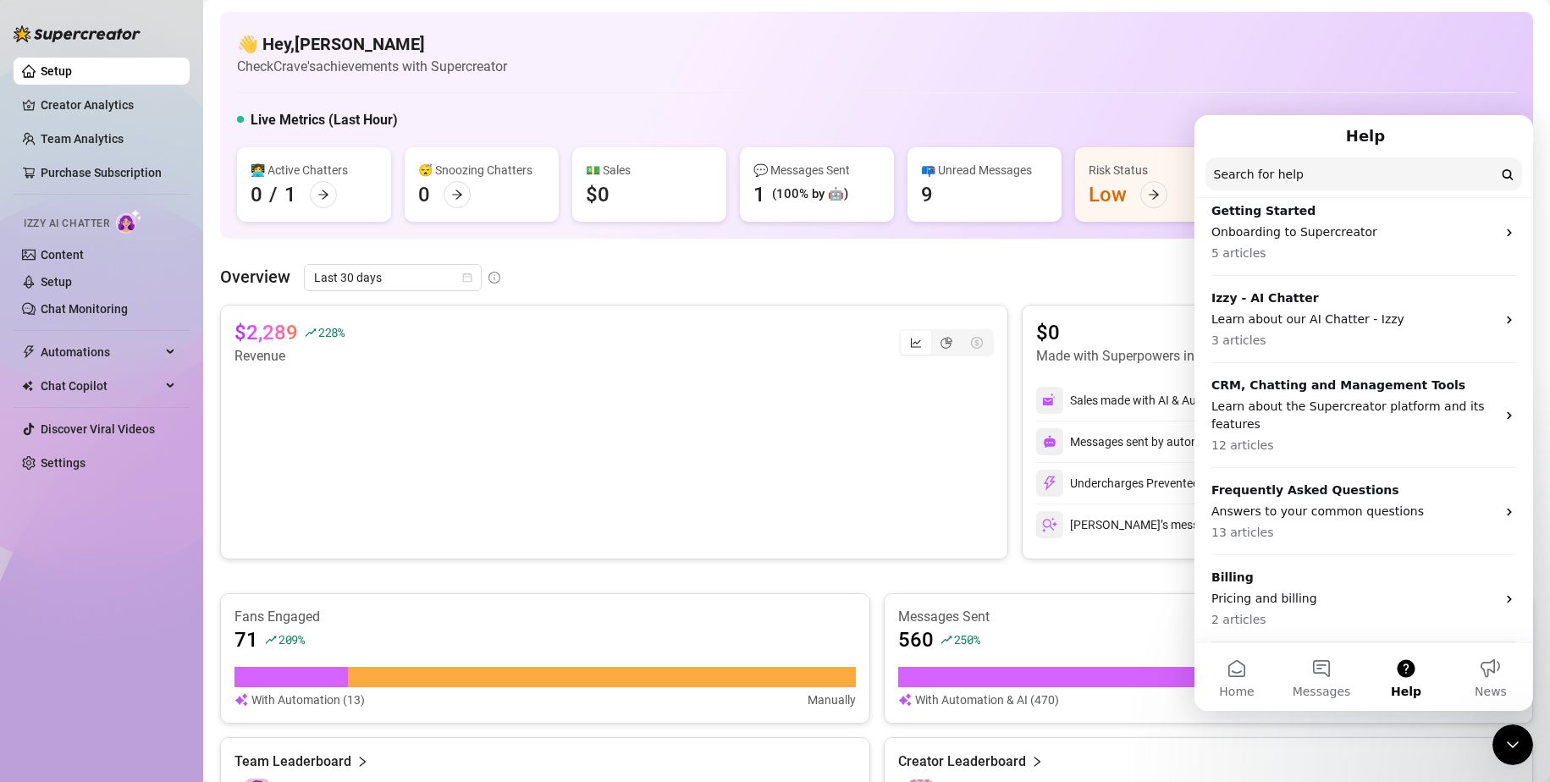
click at [831, 279] on div "Overview Last 30 days" at bounding box center [876, 277] width 1313 height 27
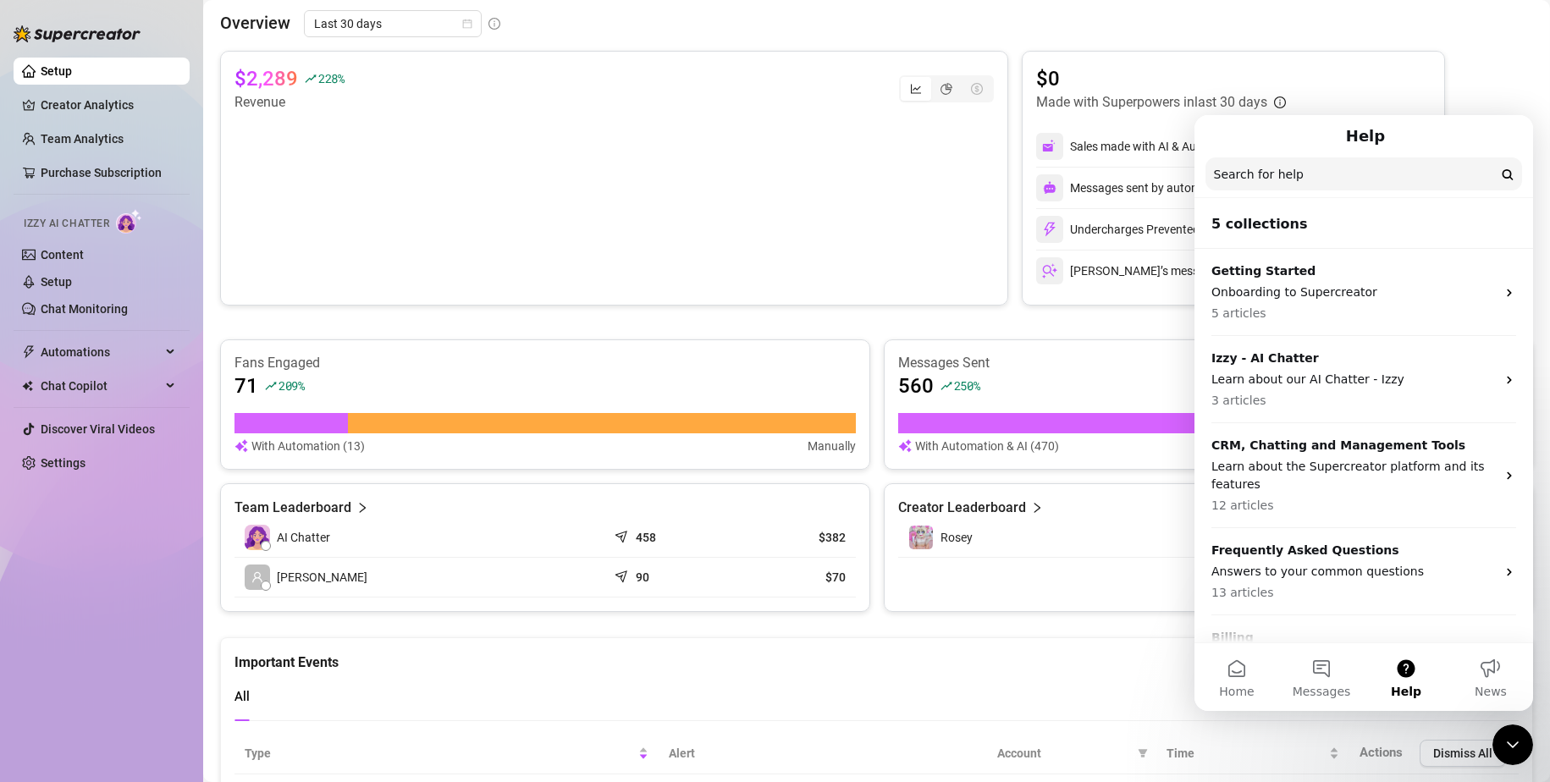
click at [1288, 215] on h2 "5 collections" at bounding box center [1364, 224] width 305 height 20
click at [1315, 698] on span "Messages" at bounding box center [1322, 692] width 58 height 12
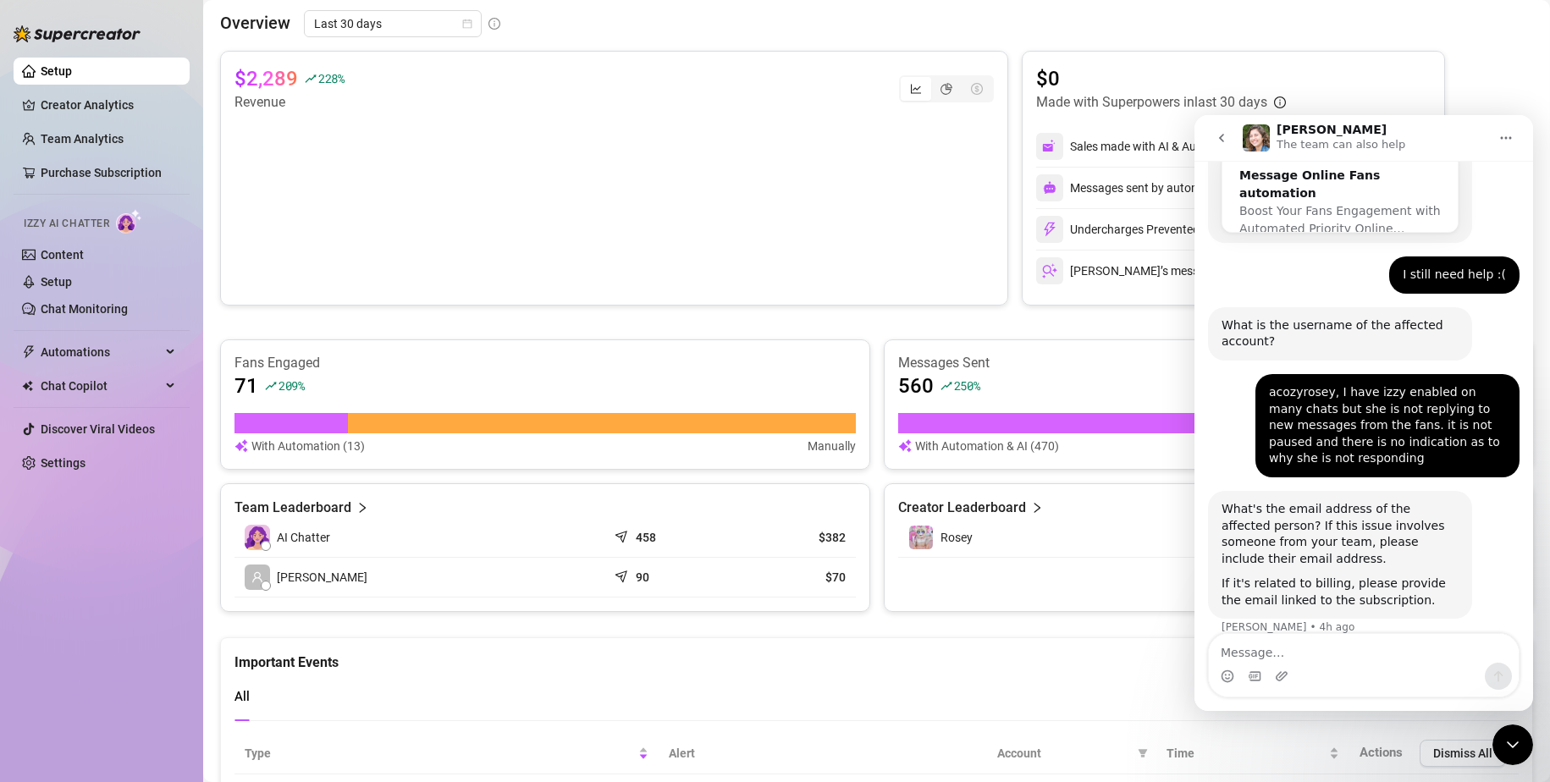
scroll to position [351, 0]
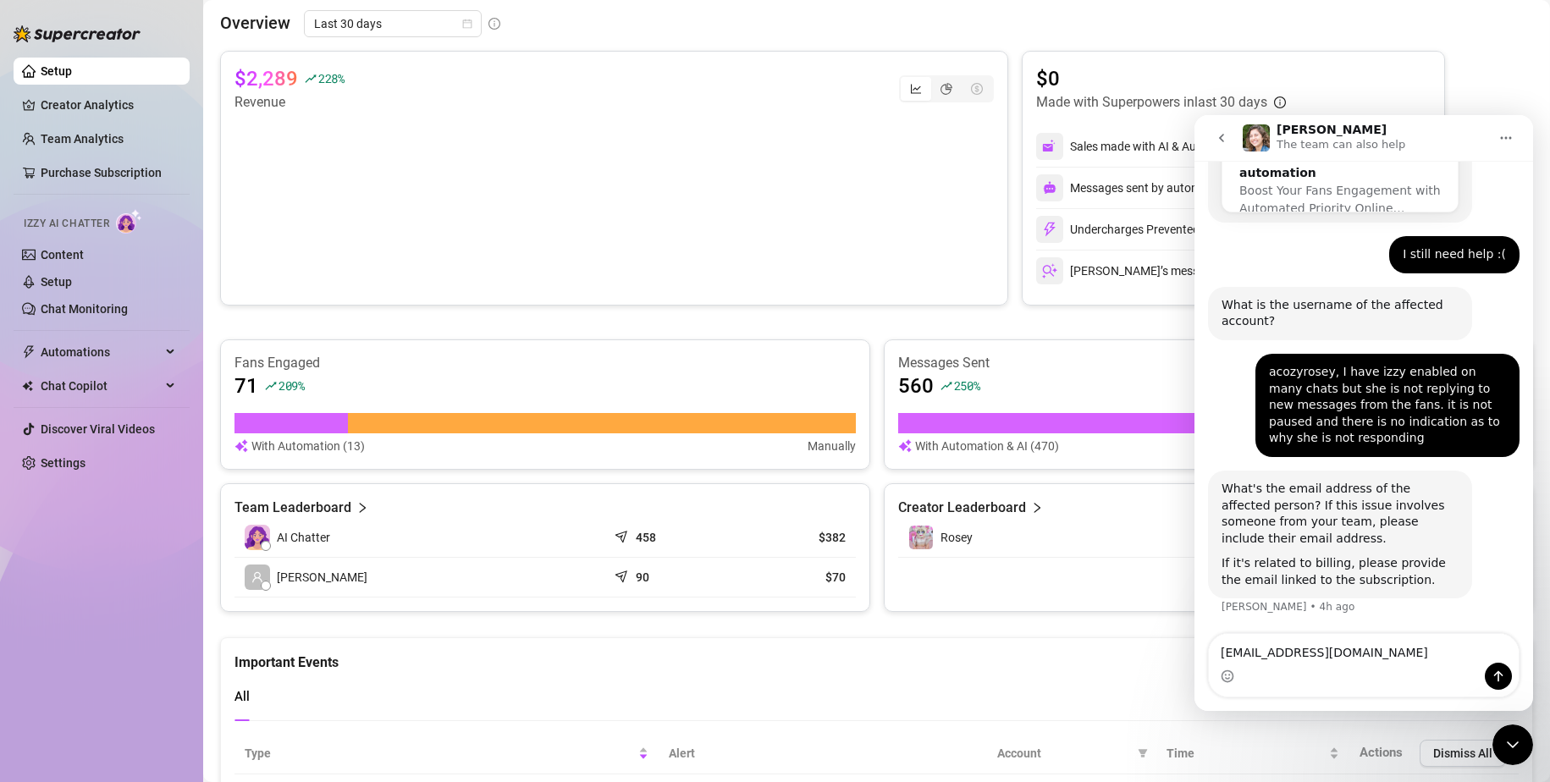
type textarea "rnasonc@gmail.com"
click at [1497, 675] on icon "Send a message…" at bounding box center [1499, 677] width 14 height 14
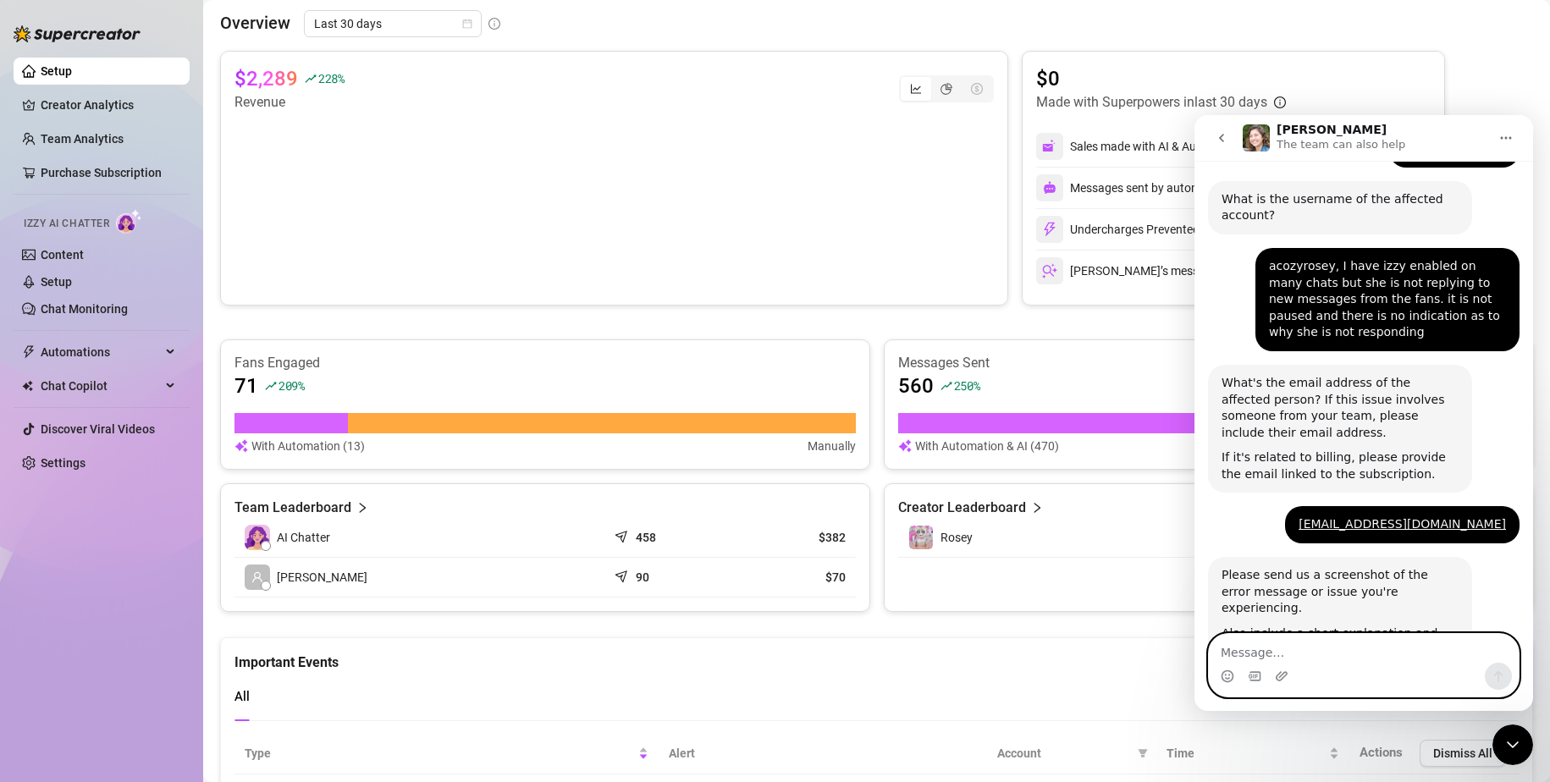
scroll to position [577, 0]
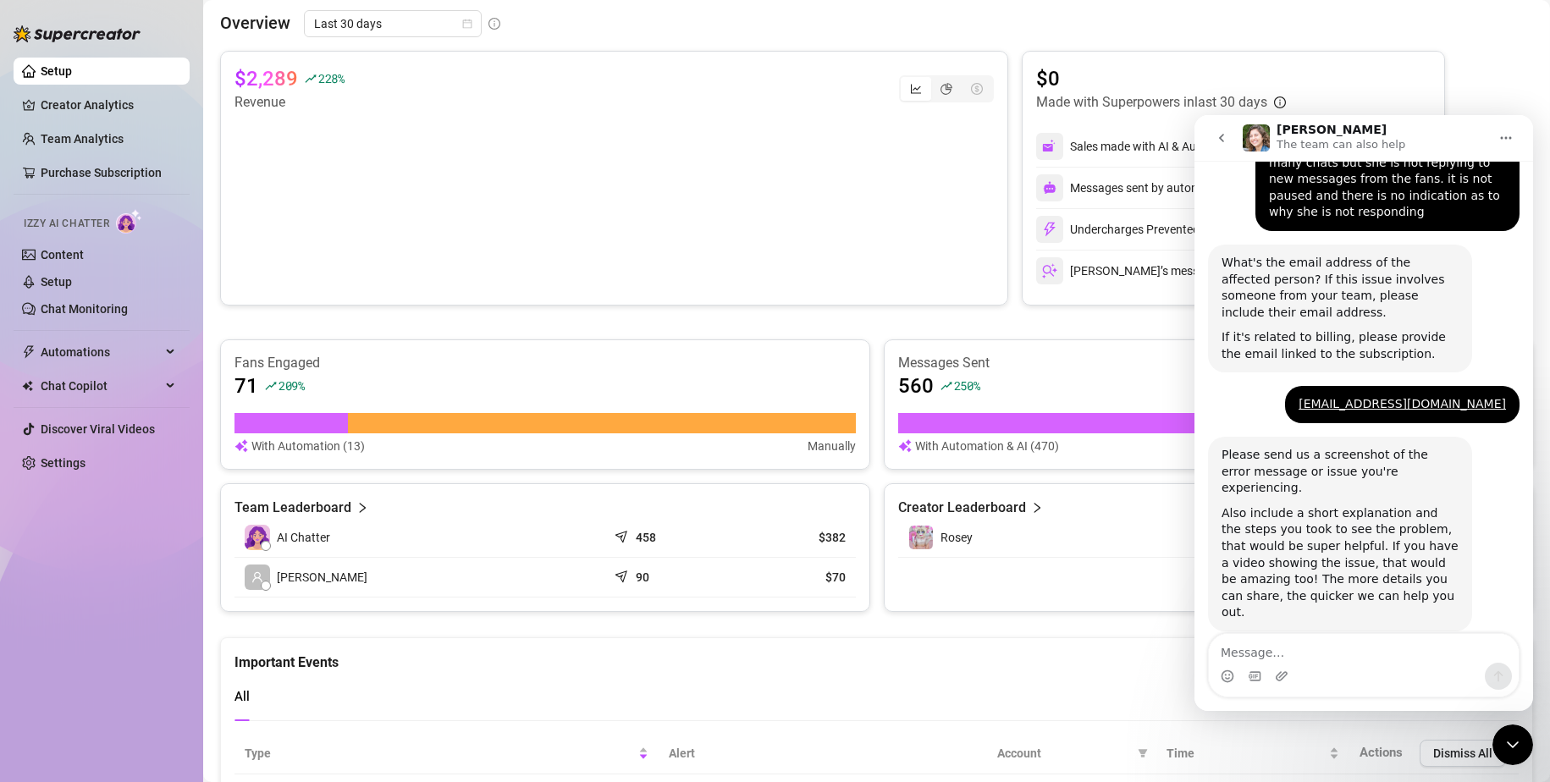
click at [1516, 738] on icon "Close Intercom Messenger" at bounding box center [1513, 745] width 20 height 20
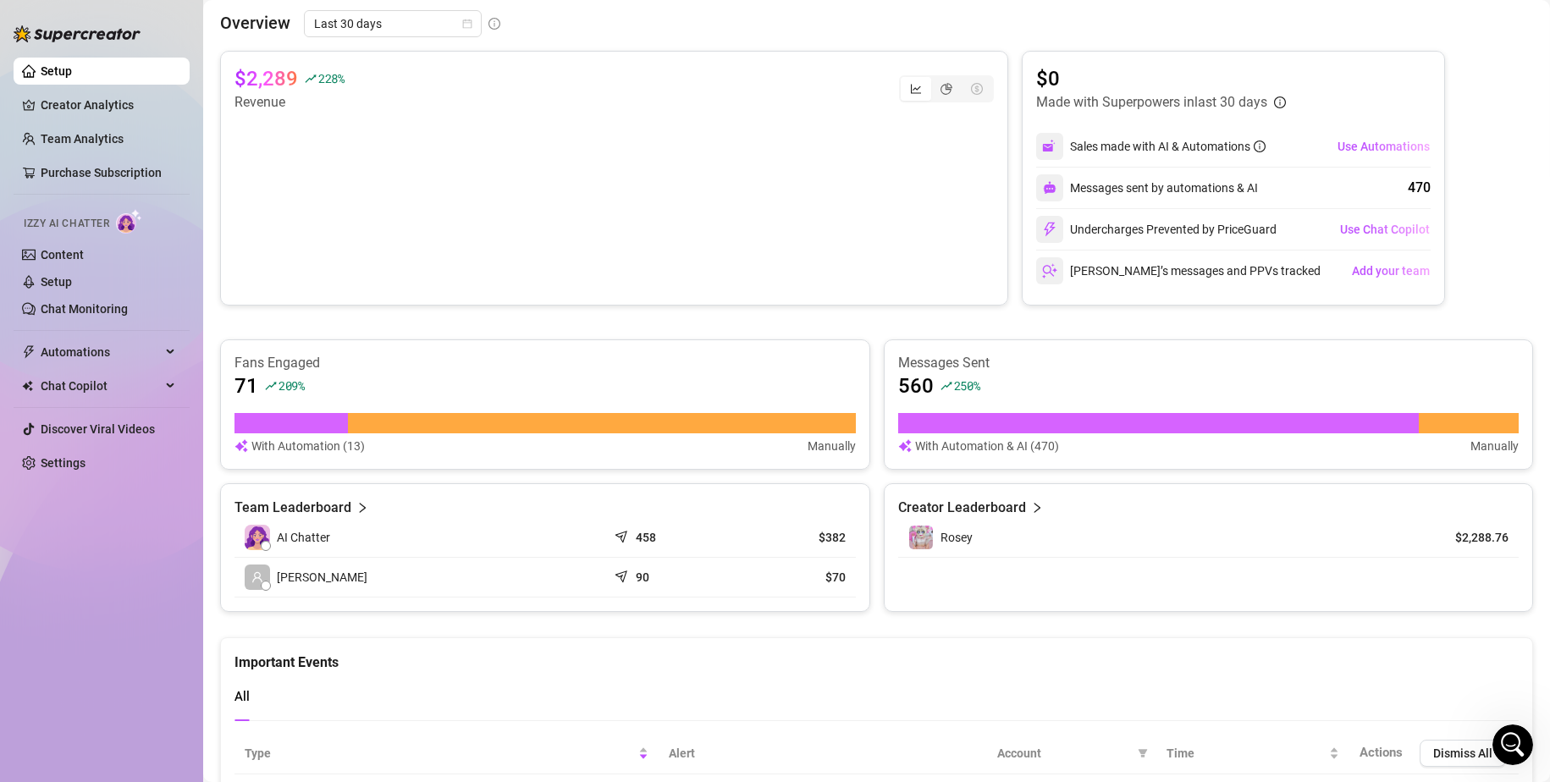
scroll to position [0, 0]
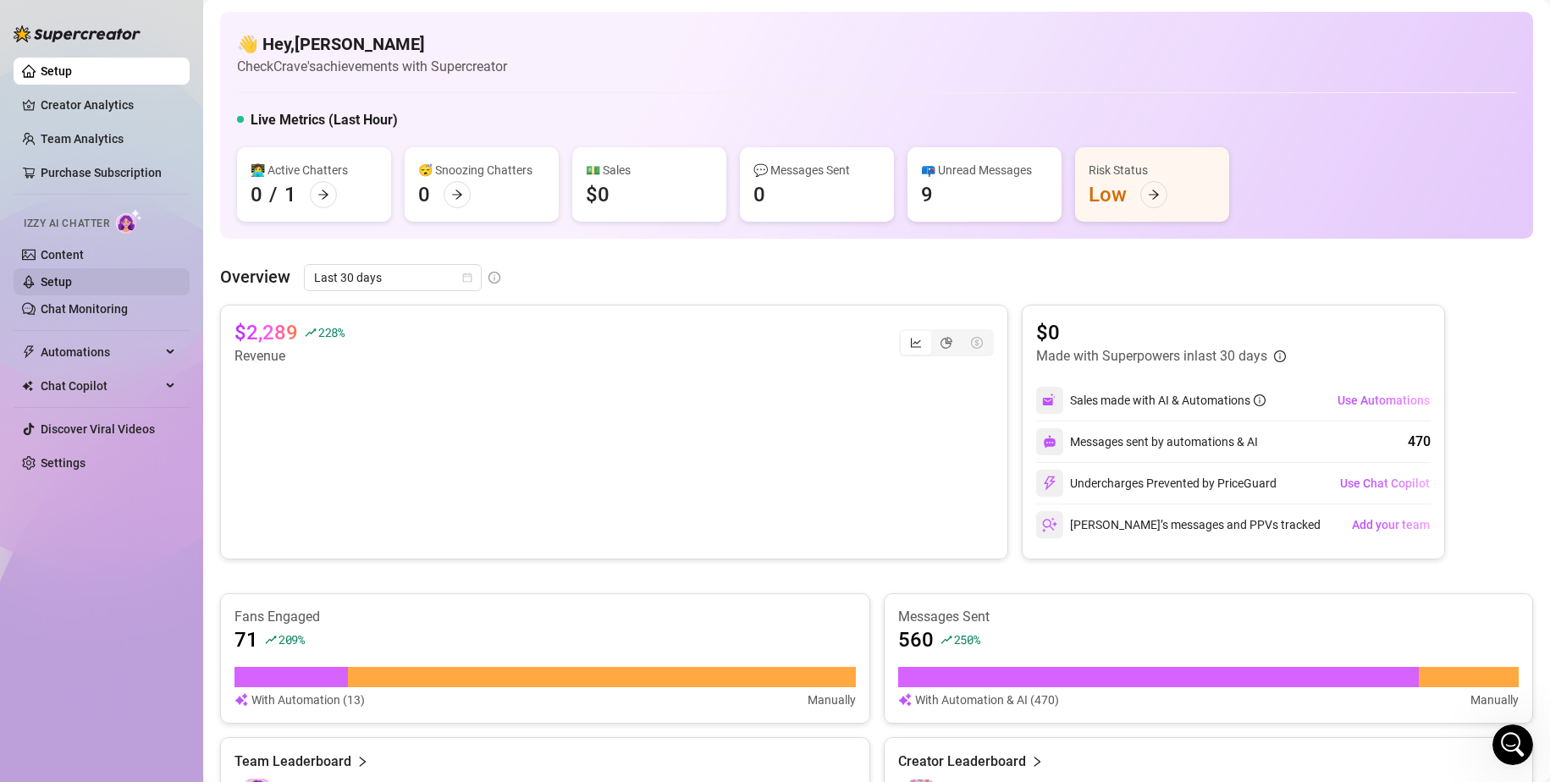
click at [62, 275] on link "Setup" at bounding box center [56, 282] width 31 height 14
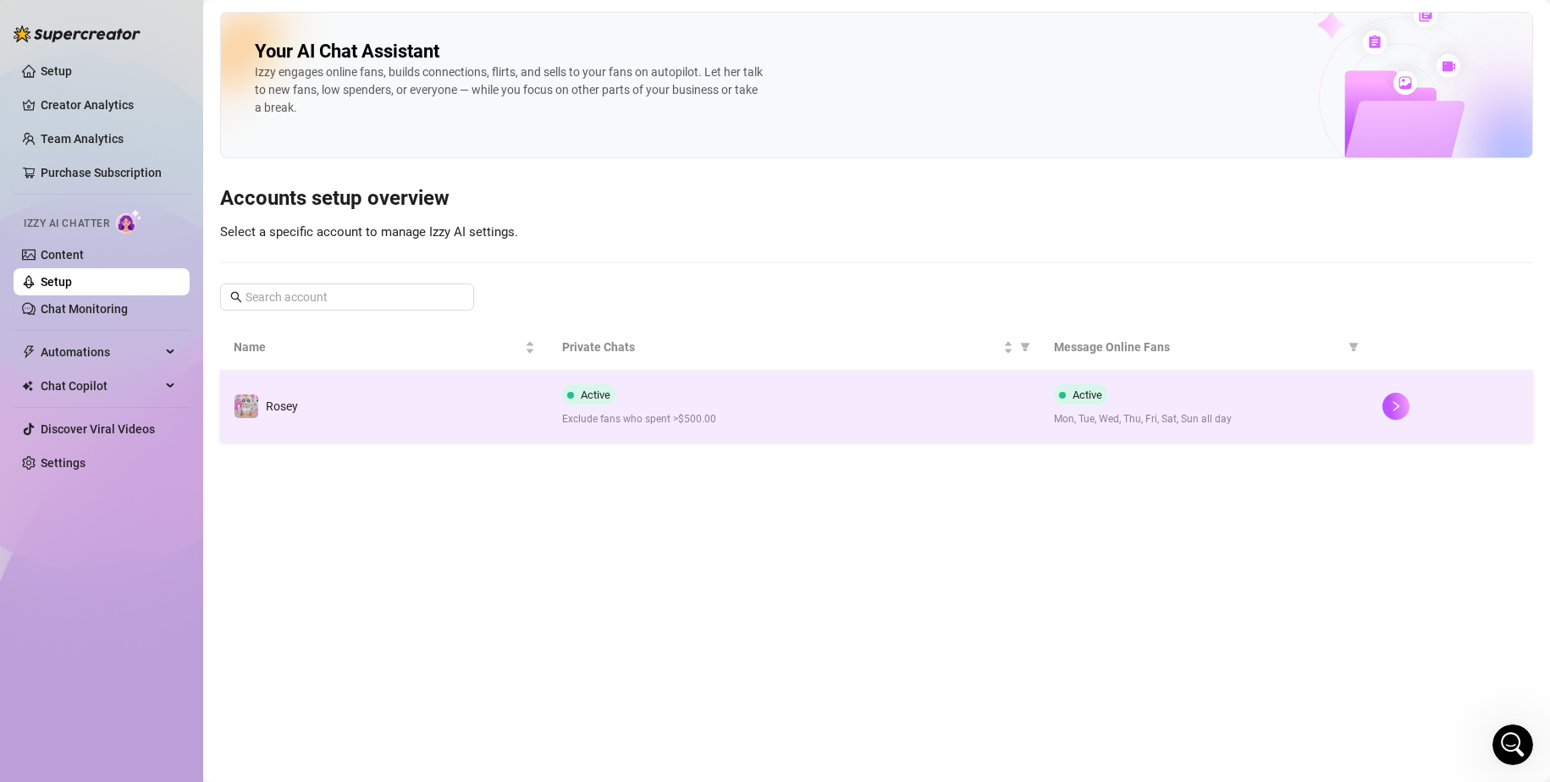
click at [544, 422] on td "Rosey" at bounding box center [384, 406] width 329 height 71
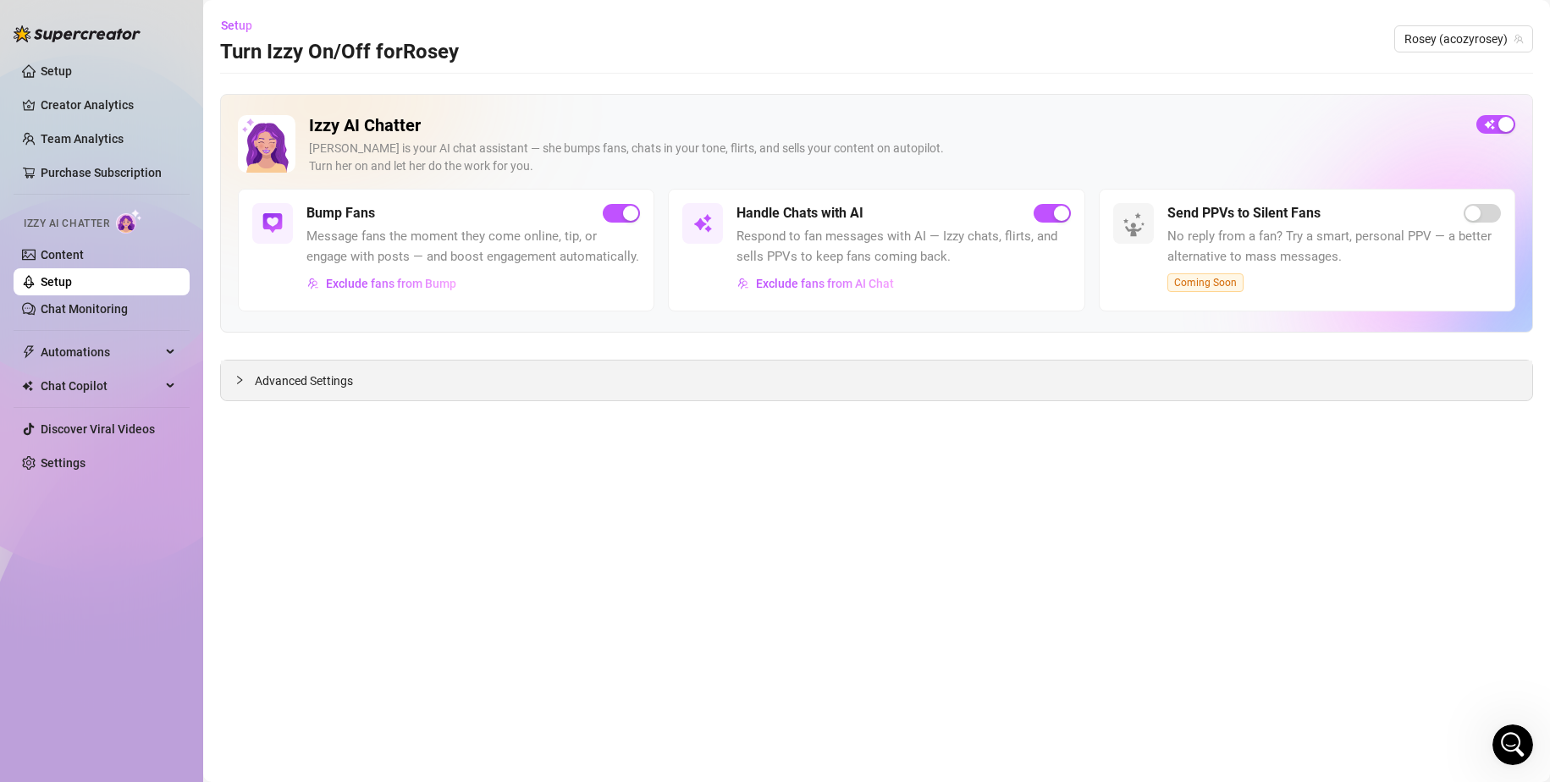
click at [246, 389] on div at bounding box center [245, 380] width 20 height 19
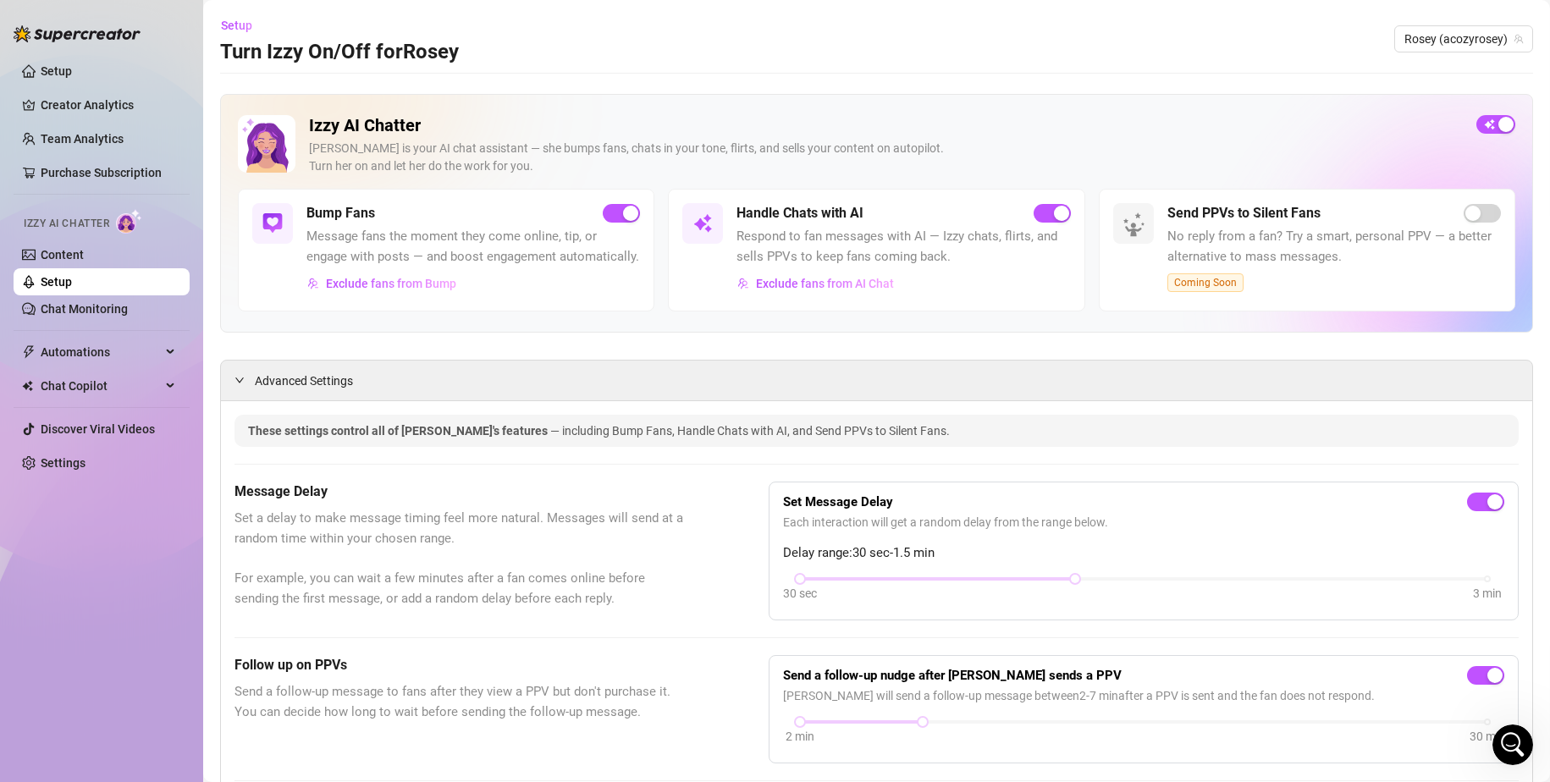
scroll to position [1039, 0]
click at [1520, 745] on icon "Open Intercom Messenger" at bounding box center [1513, 746] width 28 height 28
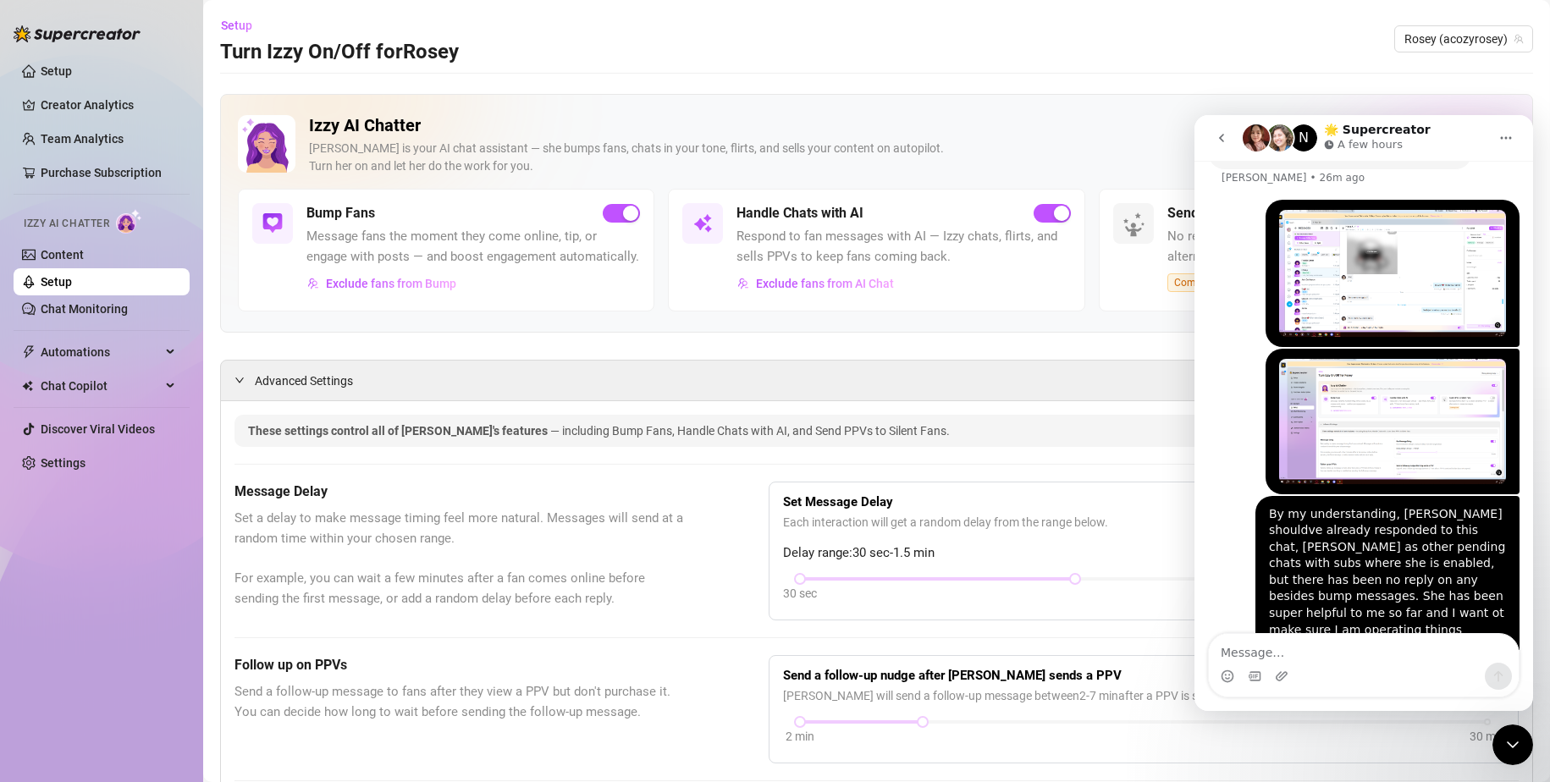
drag, startPoint x: 1341, startPoint y: 144, endPoint x: 1418, endPoint y: 146, distance: 77.1
click at [1418, 146] on div "N 🌟 Supercreator A few hours" at bounding box center [1366, 139] width 246 height 30
click at [1222, 138] on icon "go back" at bounding box center [1222, 138] width 14 height 14
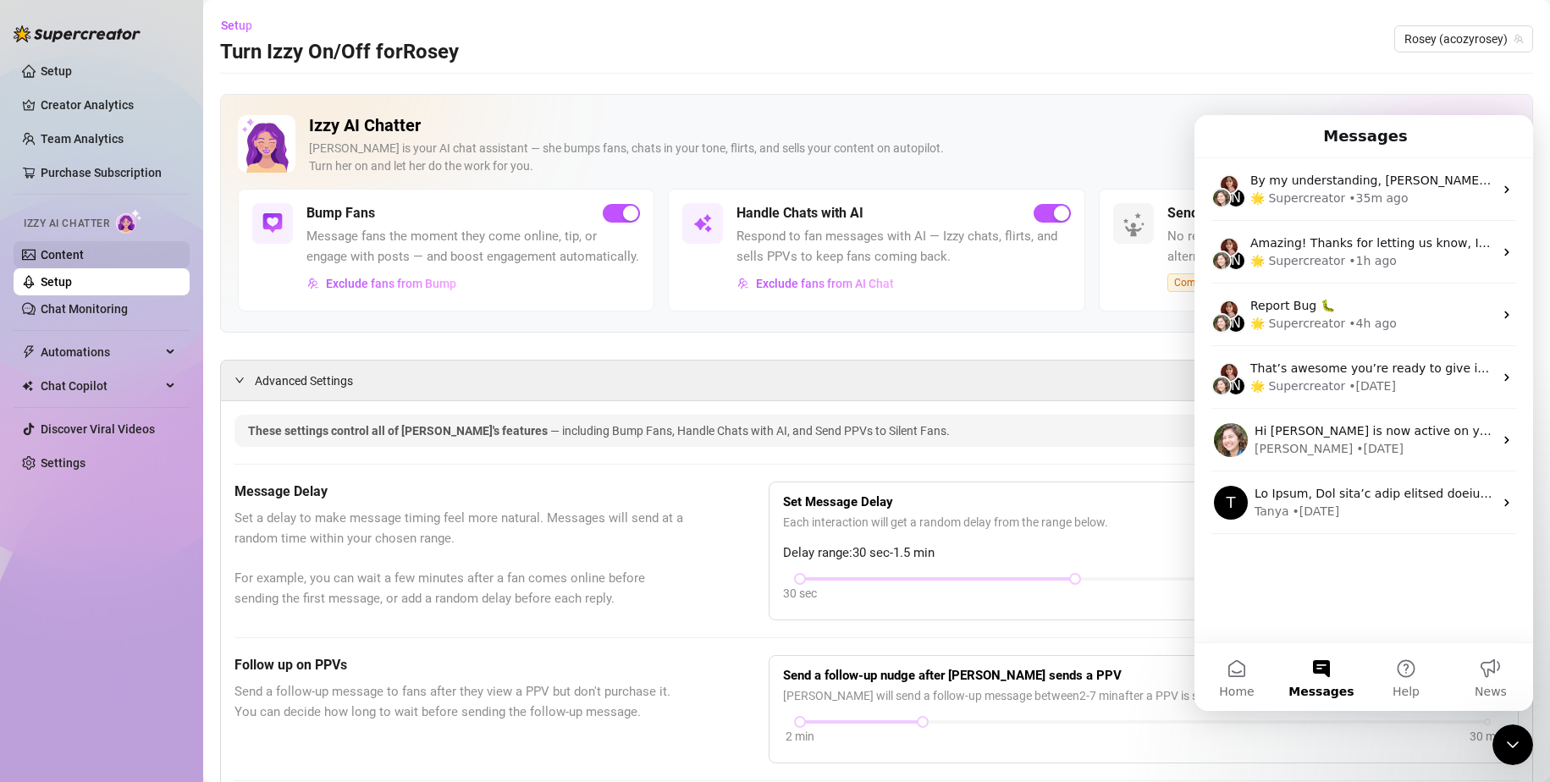
click at [76, 260] on link "Content" at bounding box center [62, 255] width 43 height 14
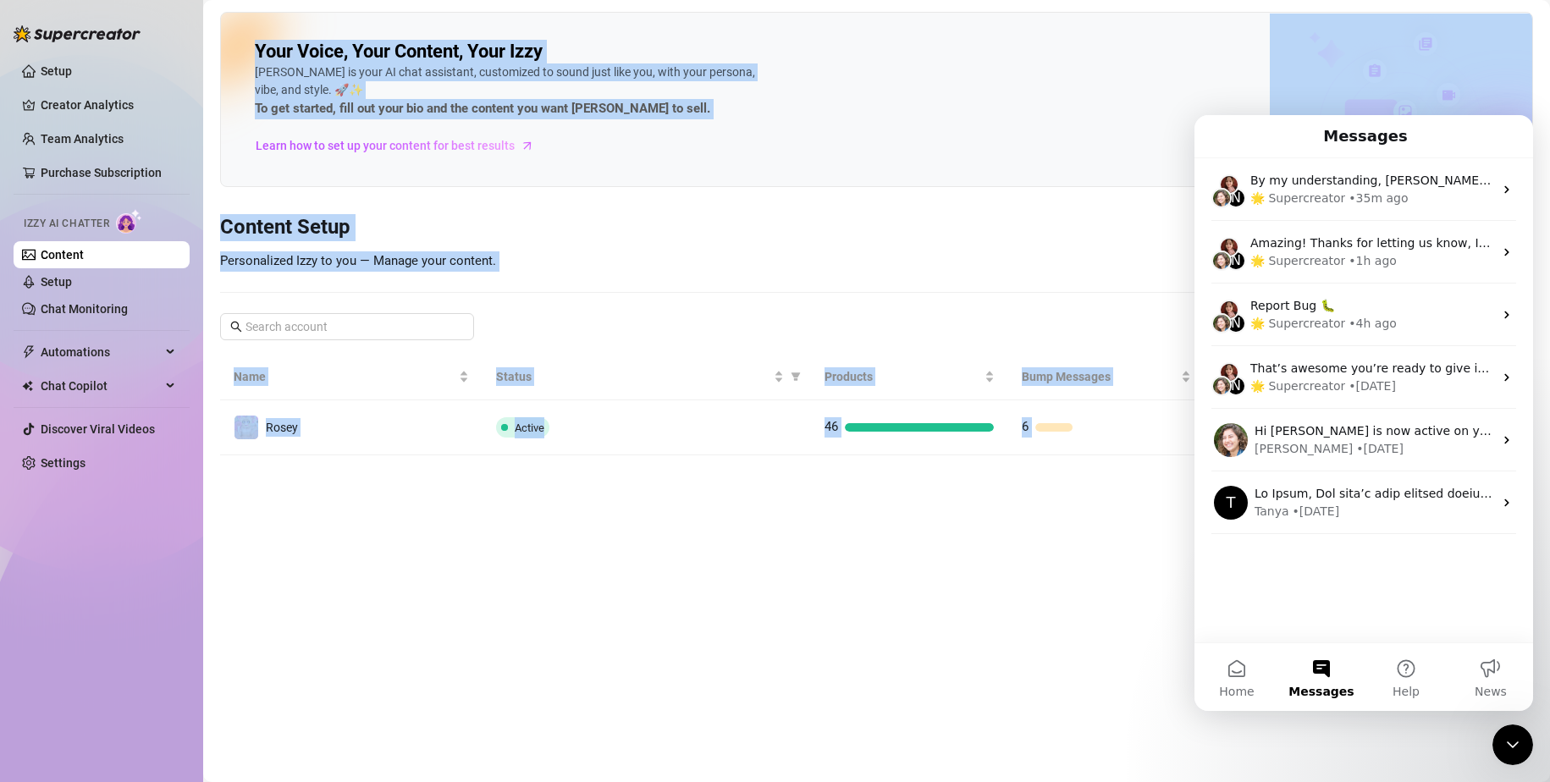
click at [529, 210] on div "Your Voice, Your Content, Your Izzy Izzy is your AI chat assistant, customized …" at bounding box center [876, 234] width 1313 height 444
